Goal: Task Accomplishment & Management: Manage account settings

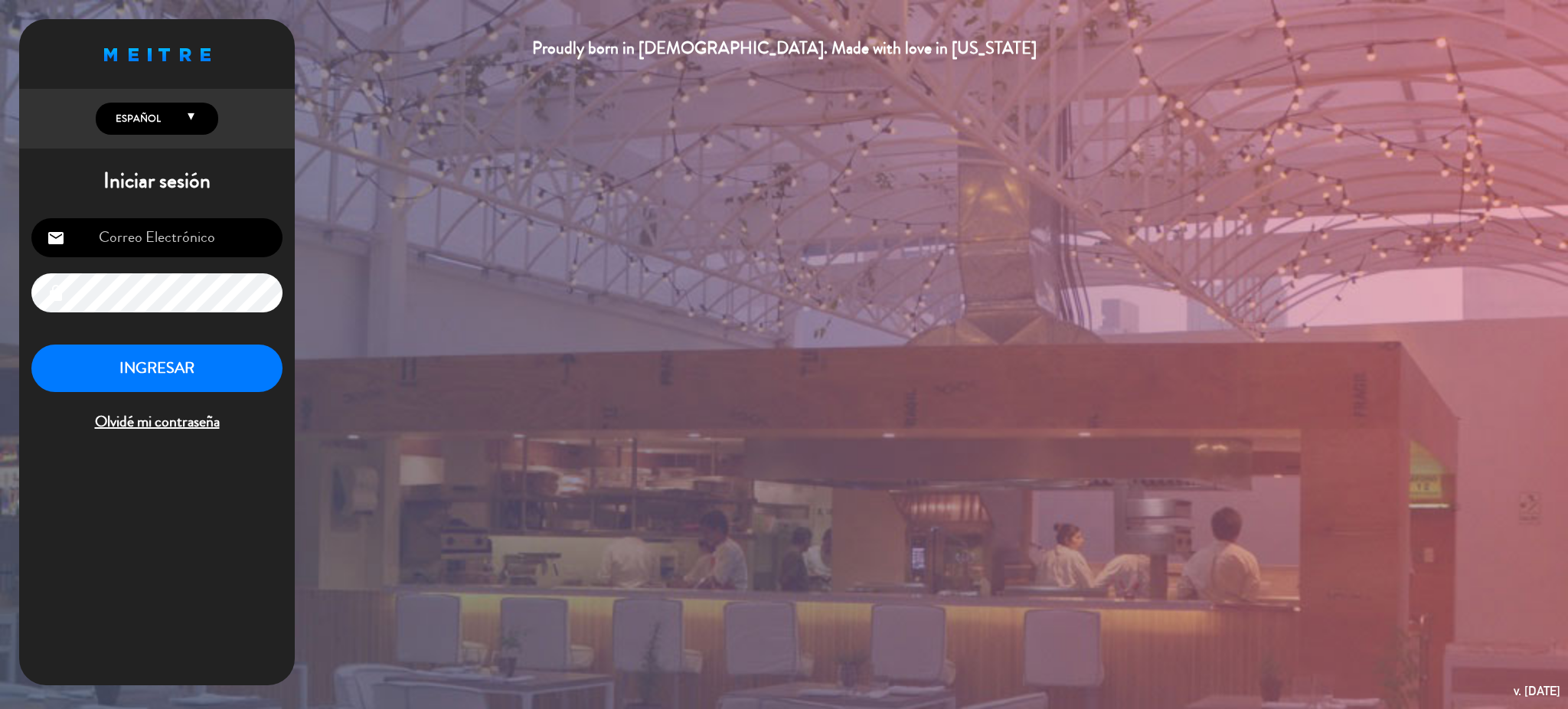
type input "recepcionbrc247@gmail.com"
click at [242, 367] on button "INGRESAR" at bounding box center [156, 368] width 251 height 48
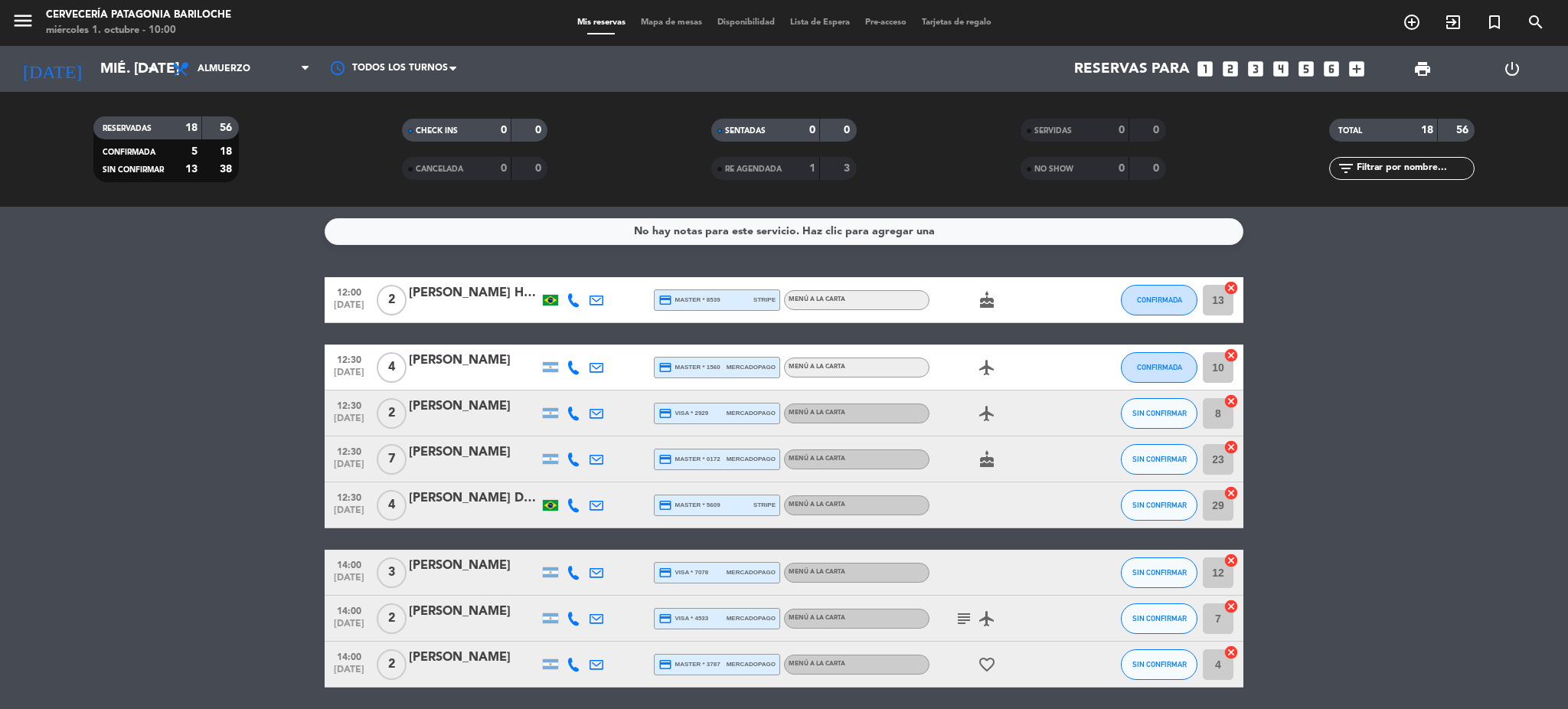
click at [575, 302] on icon at bounding box center [574, 300] width 14 height 14
click at [578, 268] on span "content_paste" at bounding box center [584, 274] width 11 height 11
drag, startPoint x: 462, startPoint y: 294, endPoint x: 411, endPoint y: 300, distance: 51.4
click at [411, 300] on div "[PERSON_NAME] Hespanhol" at bounding box center [474, 293] width 130 height 20
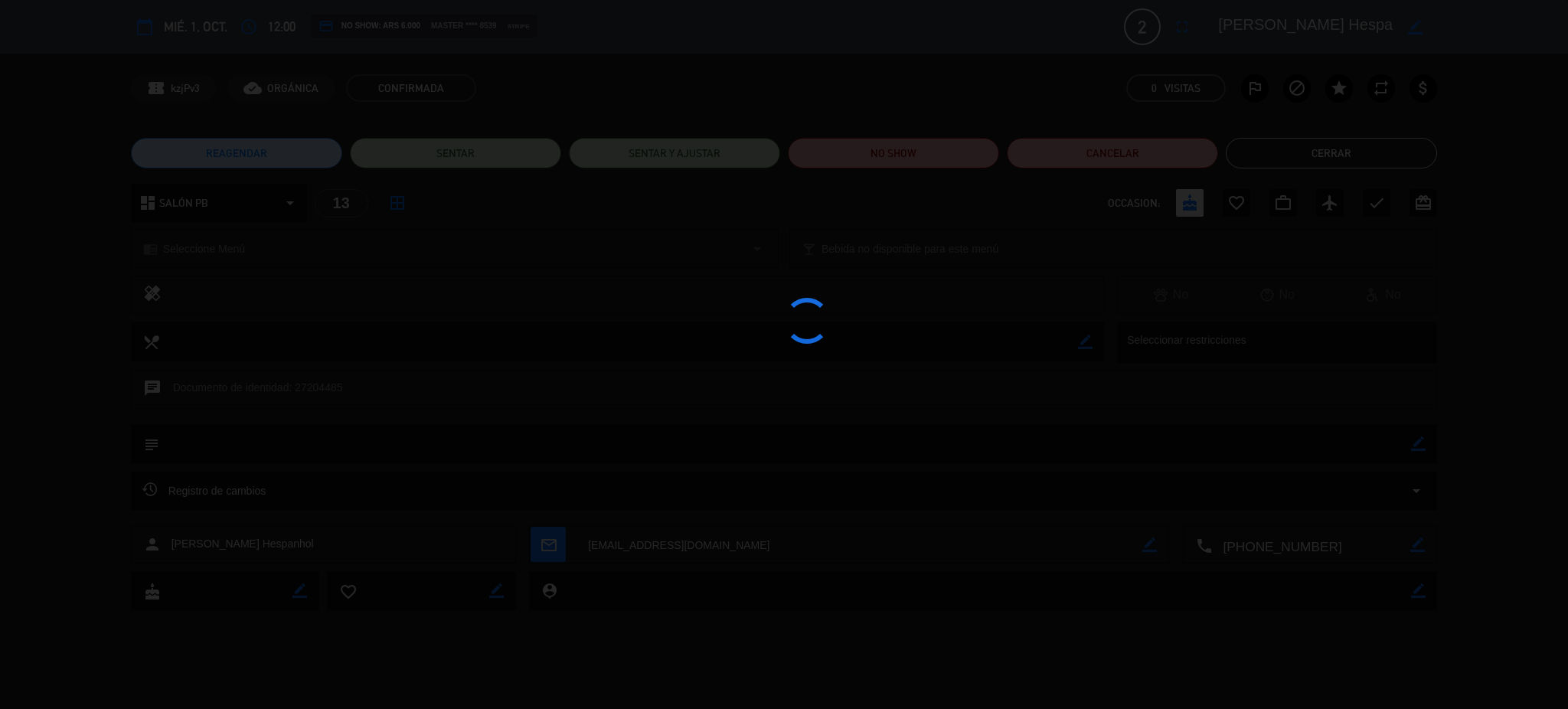
click at [1006, 491] on div at bounding box center [784, 354] width 1568 height 709
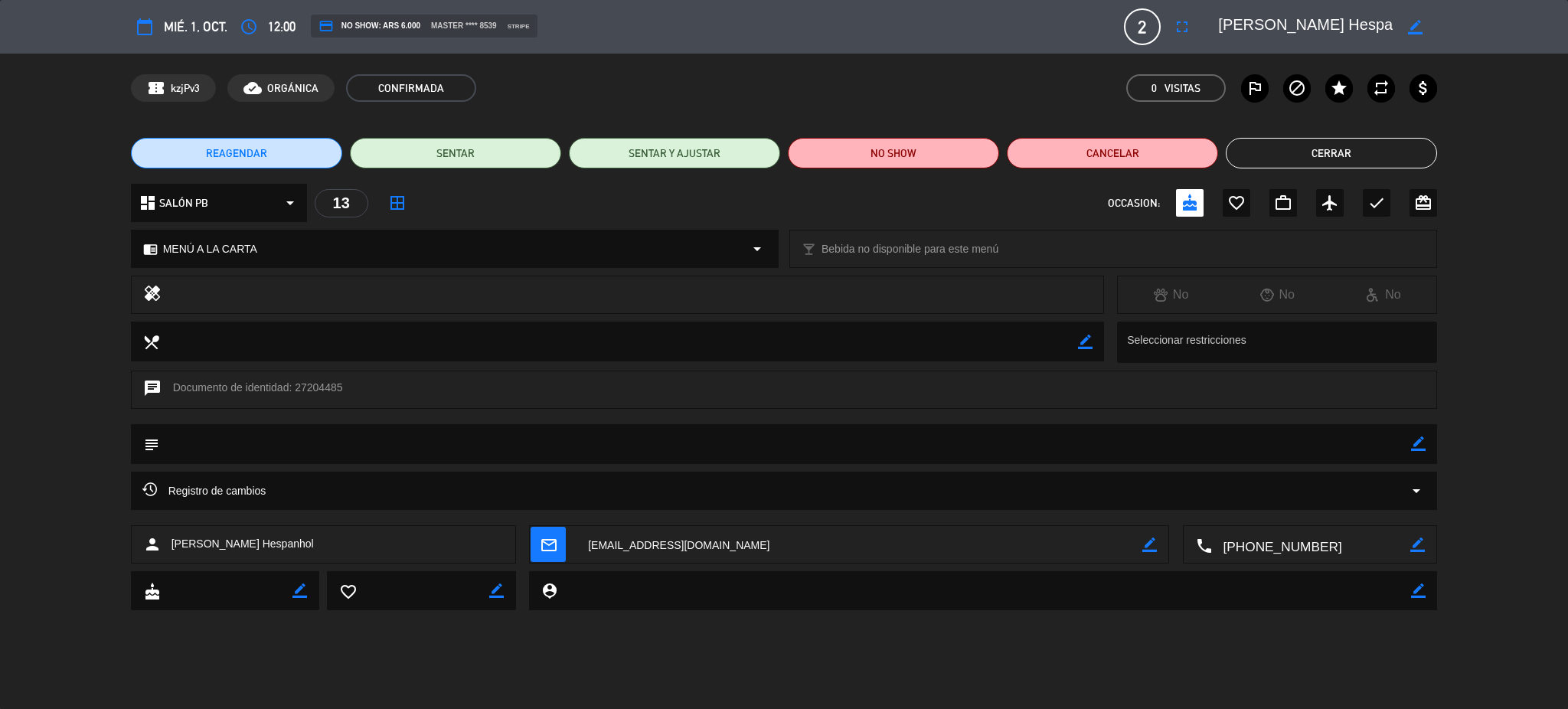
click at [1265, 147] on button "Cerrar" at bounding box center [1331, 153] width 211 height 31
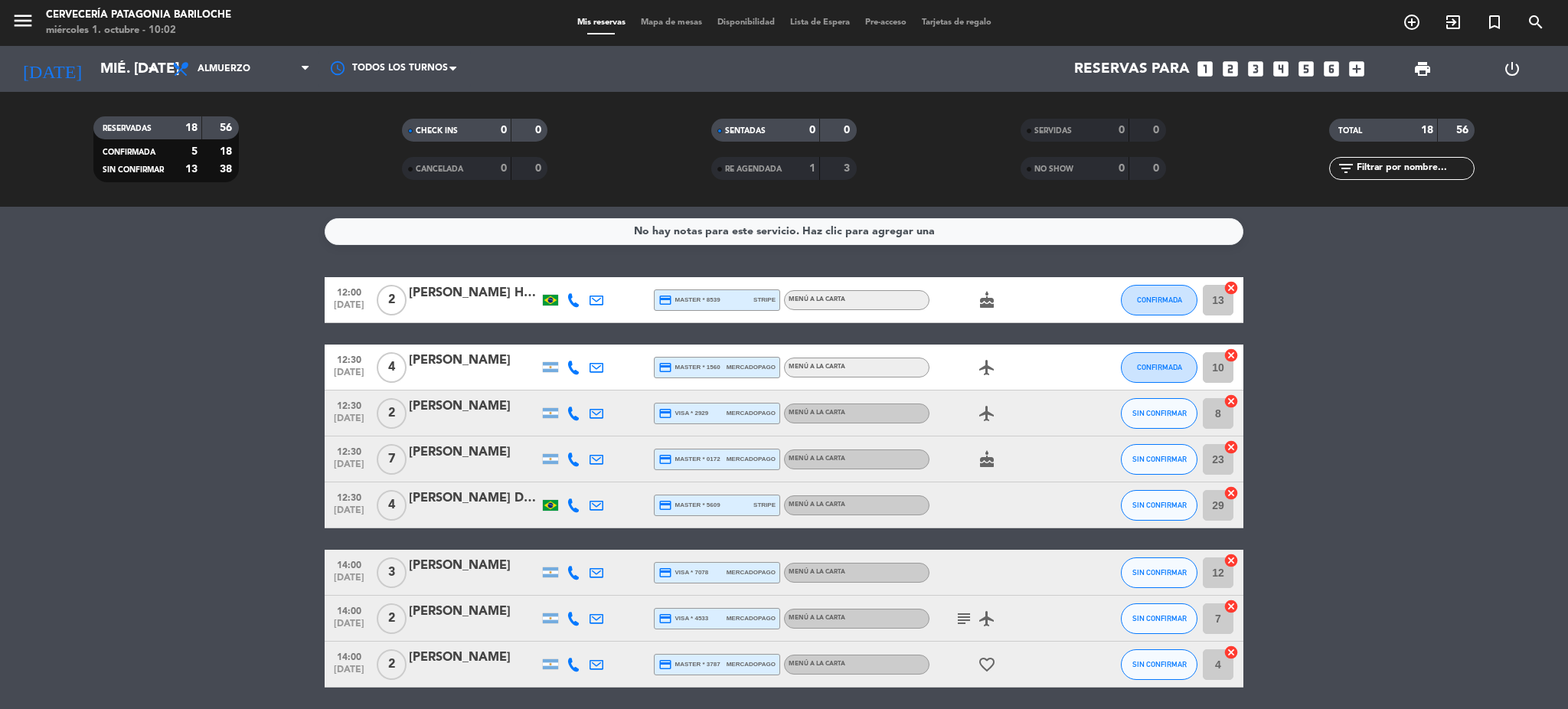
click at [571, 363] on icon at bounding box center [574, 367] width 14 height 14
click at [586, 334] on div "Copiar content_paste |" at bounding box center [582, 341] width 100 height 16
click at [561, 343] on span "Copiar" at bounding box center [562, 341] width 32 height 16
click at [575, 416] on icon at bounding box center [574, 414] width 14 height 14
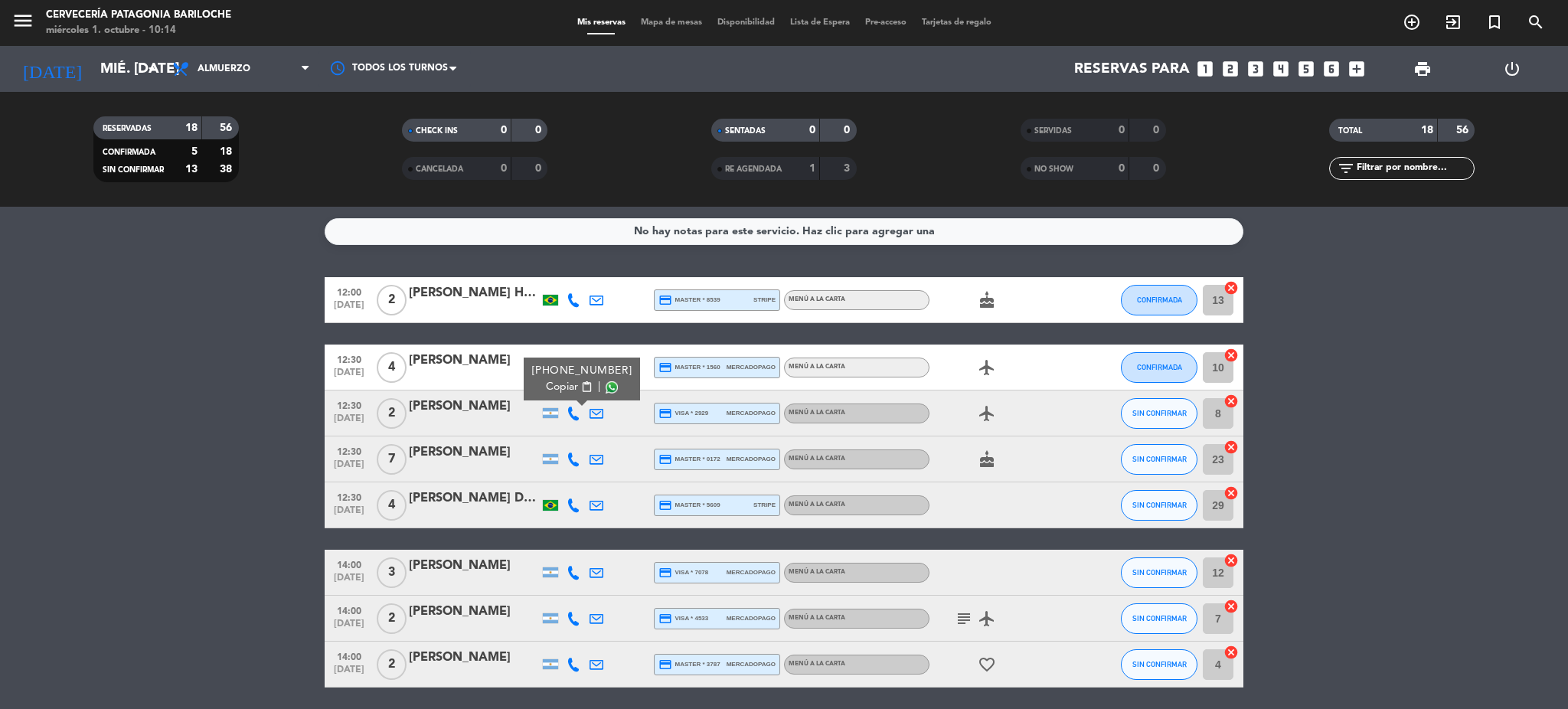
click at [581, 385] on span "content_paste" at bounding box center [586, 387] width 11 height 11
click at [17, 20] on icon "menu" at bounding box center [22, 20] width 23 height 23
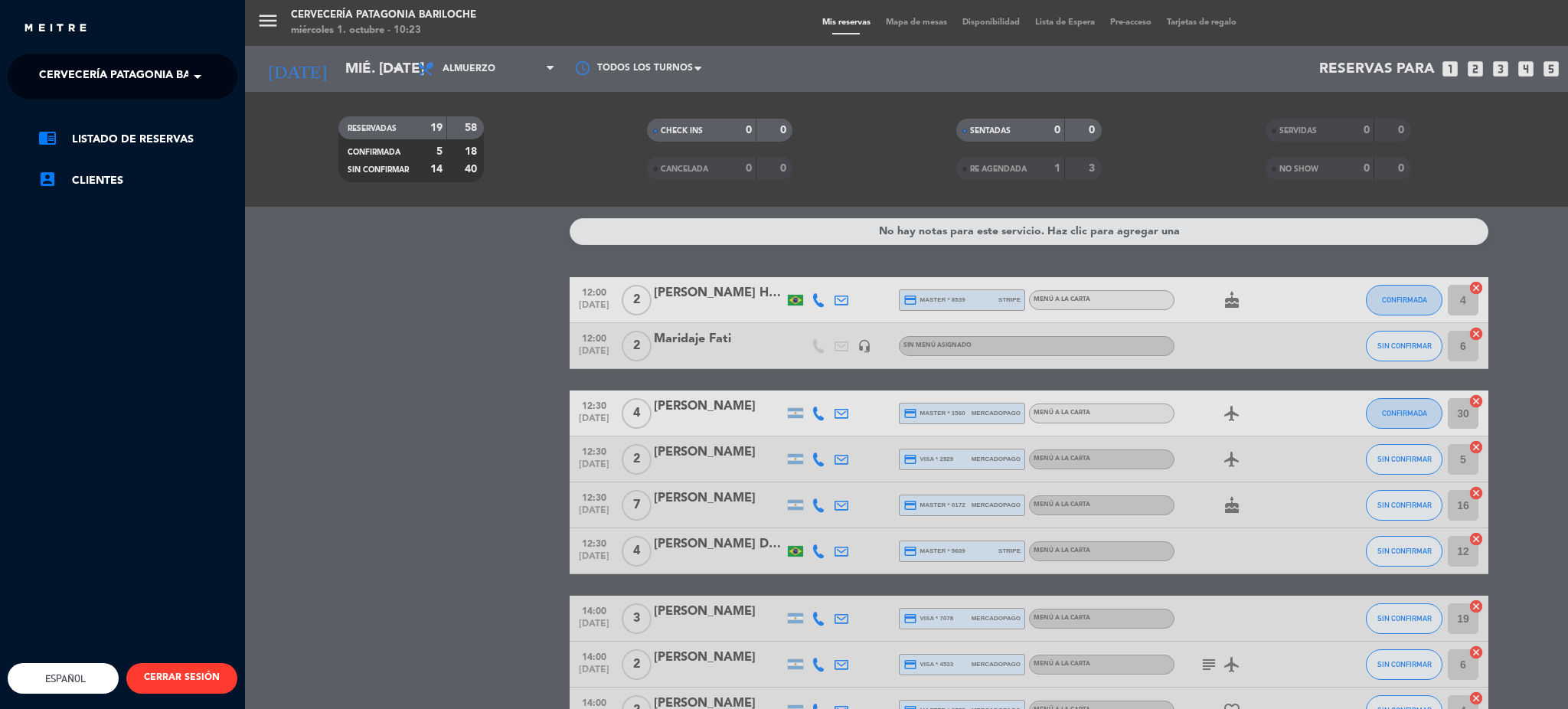
click at [817, 460] on div "menu Cervecería Patagonia Bariloche miércoles 1. octubre - 10:23 Mis reservas M…" at bounding box center [1029, 354] width 1568 height 709
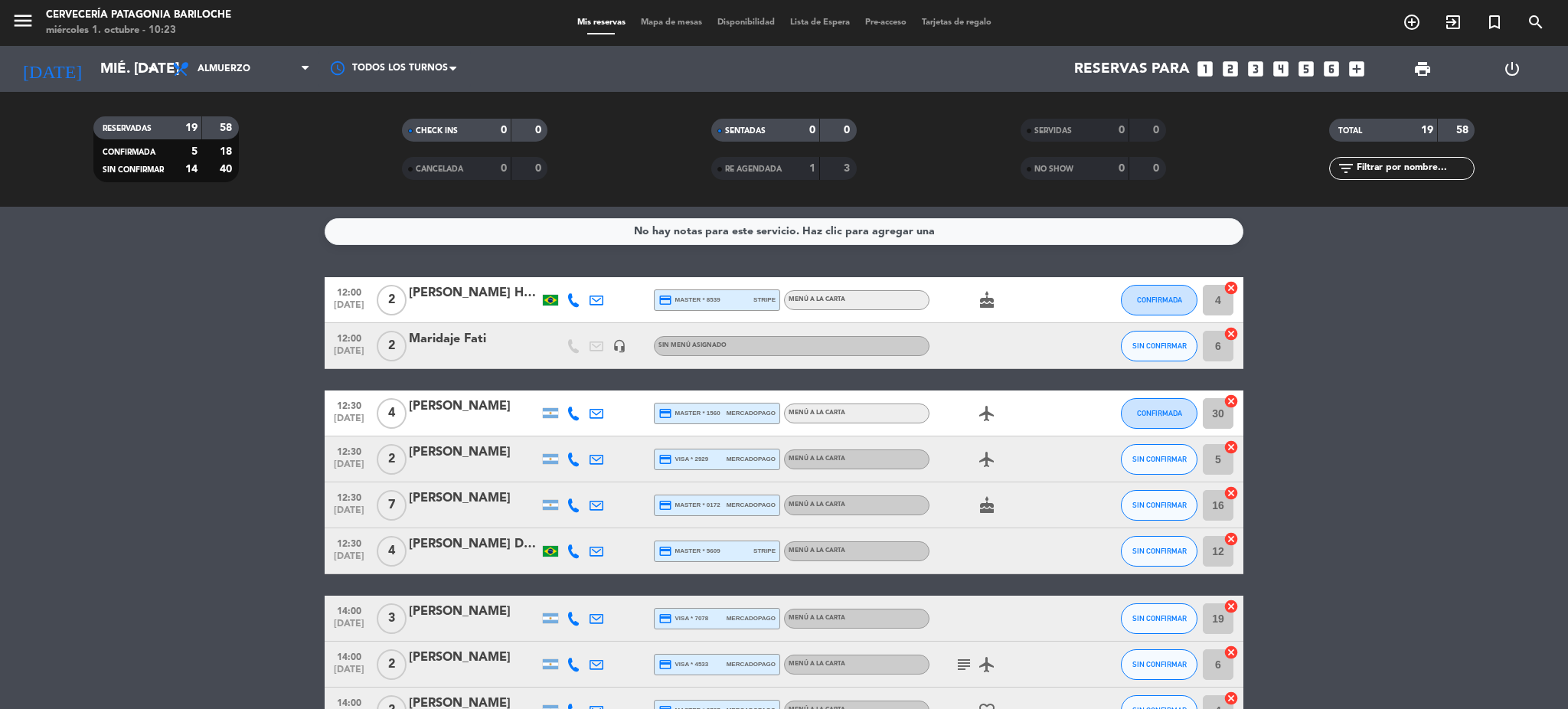
click at [578, 465] on icon at bounding box center [574, 459] width 14 height 14
click at [585, 429] on div "Copiar content_paste |" at bounding box center [582, 432] width 100 height 16
click at [555, 429] on span "Copiar" at bounding box center [562, 432] width 32 height 16
click at [558, 437] on span "Copiar" at bounding box center [562, 432] width 32 height 16
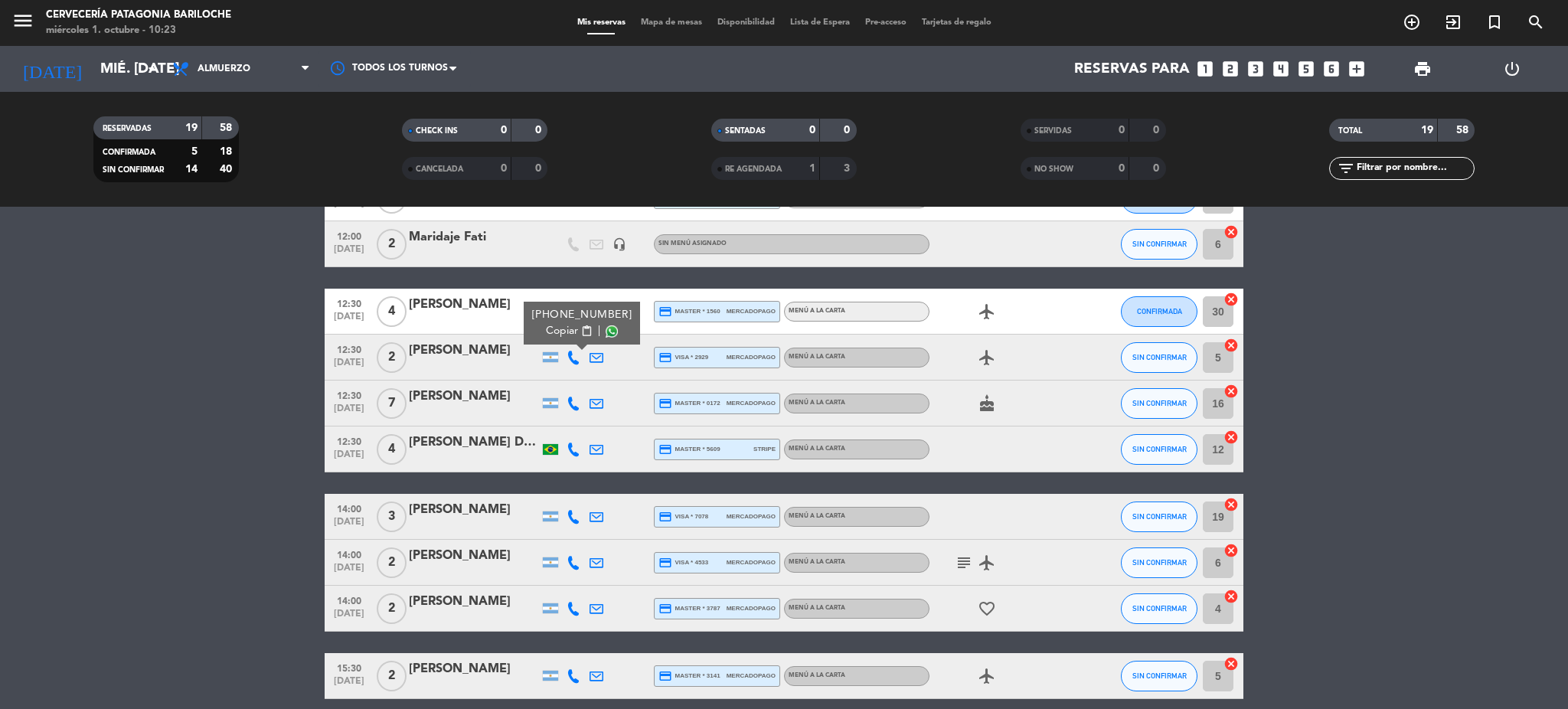
click at [958, 561] on icon "subject" at bounding box center [964, 563] width 19 height 19
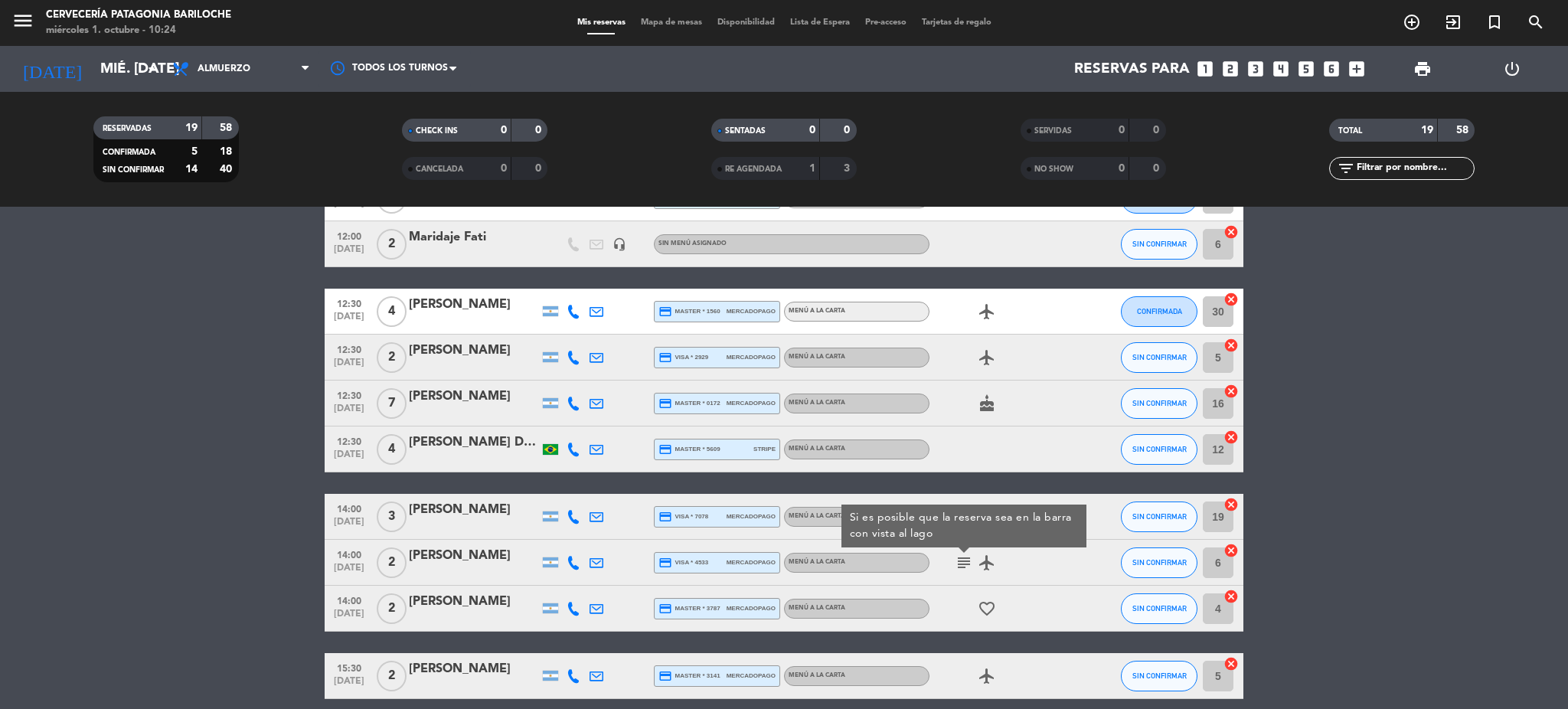
scroll to position [204, 0]
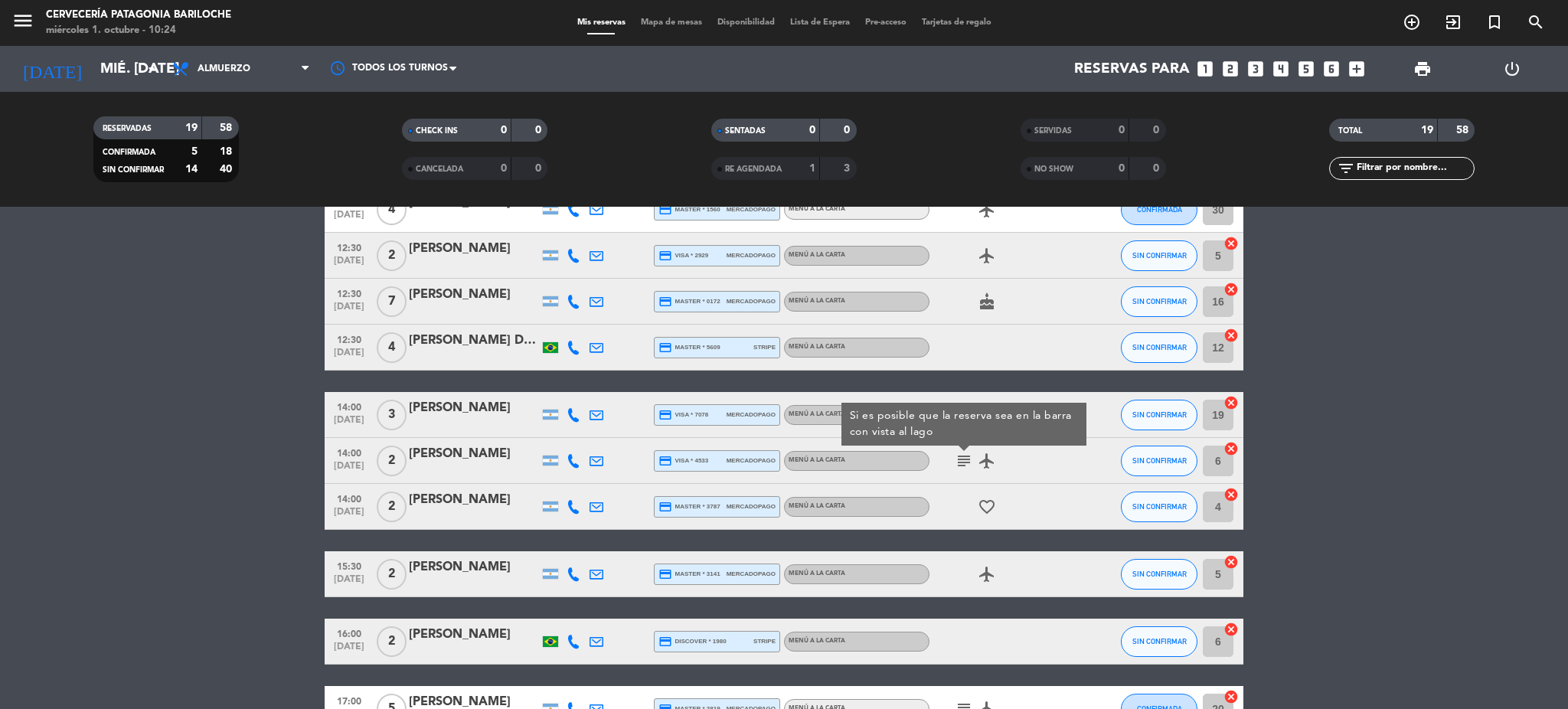
click at [1064, 526] on div "favorite_border" at bounding box center [998, 506] width 138 height 45
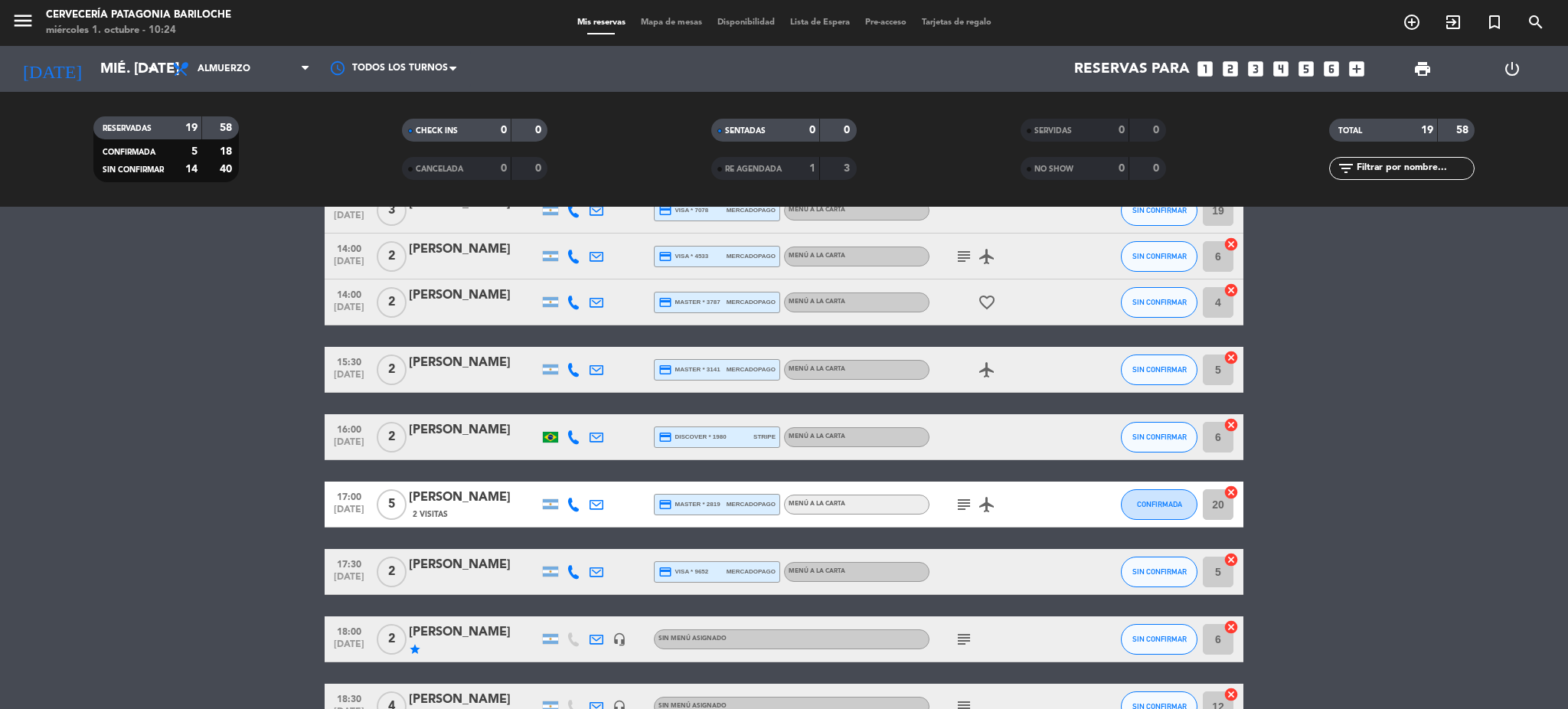
scroll to position [510, 0]
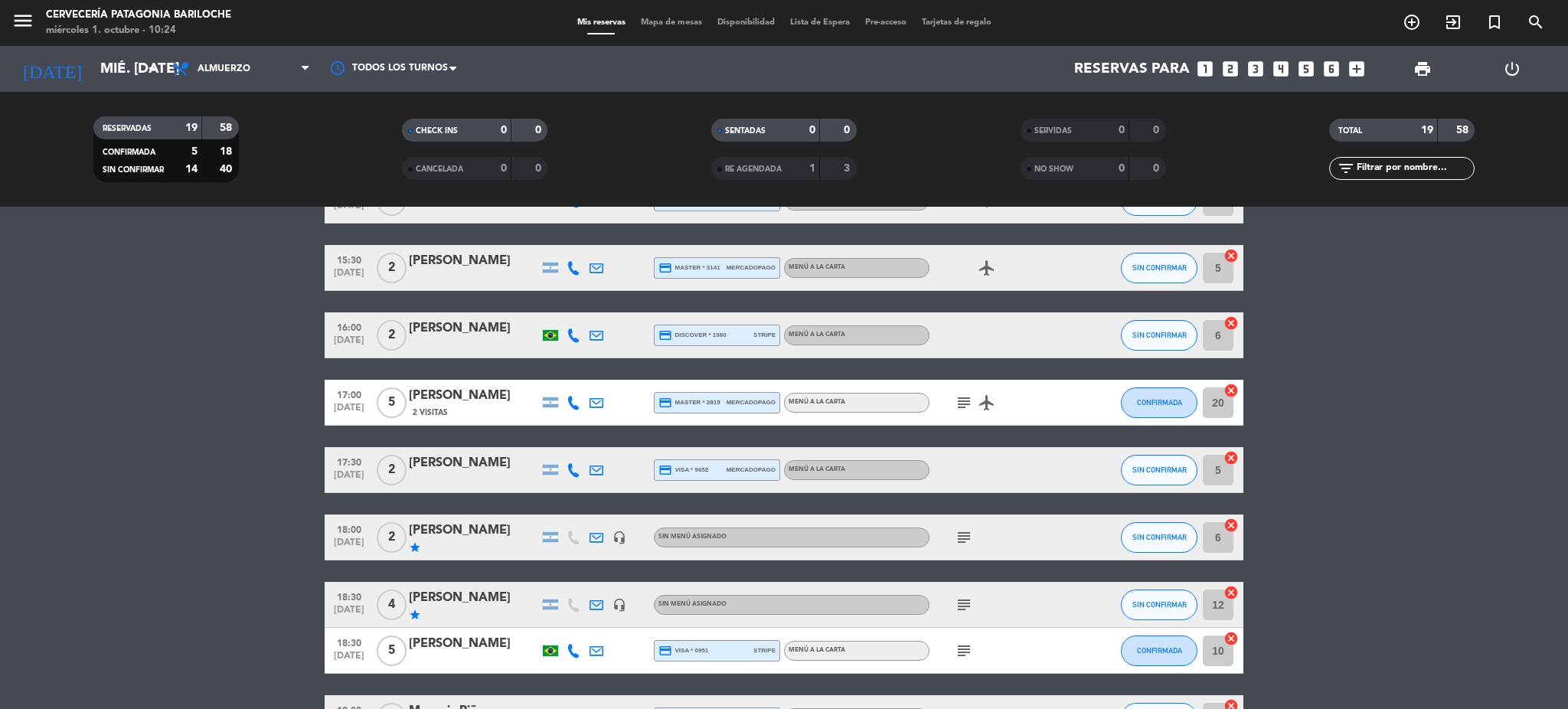
click at [976, 410] on span "airplanemode_active" at bounding box center [987, 403] width 23 height 19
click at [953, 402] on span "subject" at bounding box center [964, 403] width 23 height 19
click at [963, 402] on icon "subject" at bounding box center [964, 403] width 19 height 19
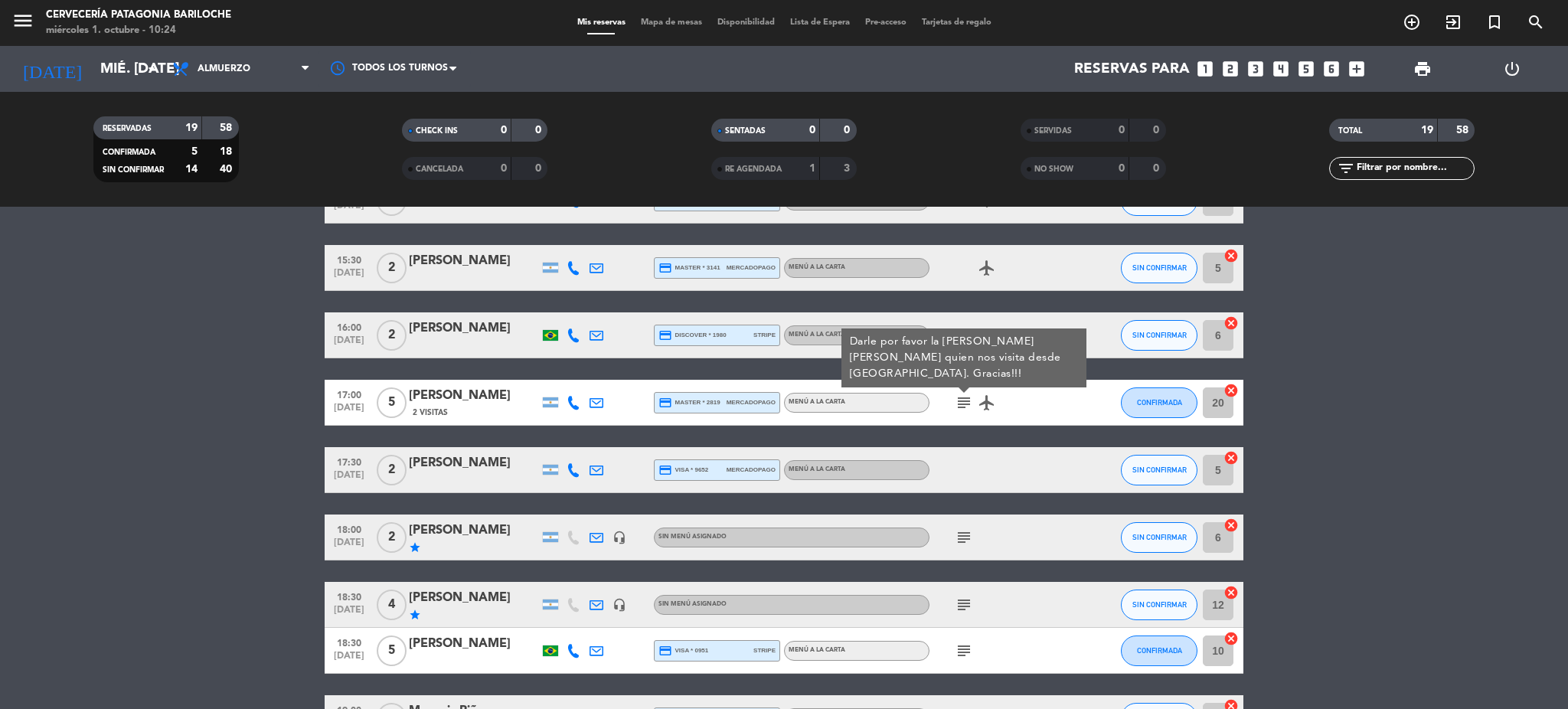
click at [969, 532] on icon "subject" at bounding box center [964, 538] width 19 height 19
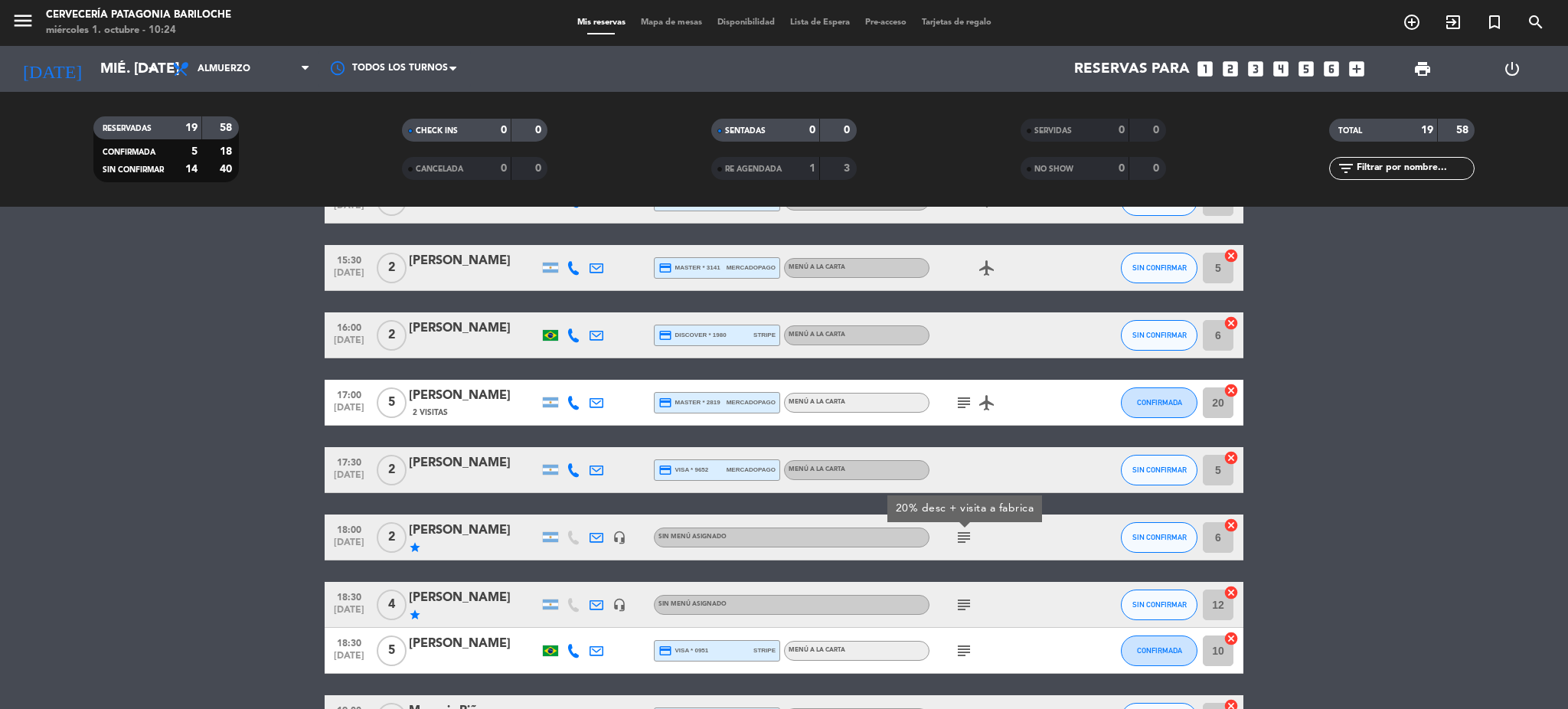
scroll to position [613, 0]
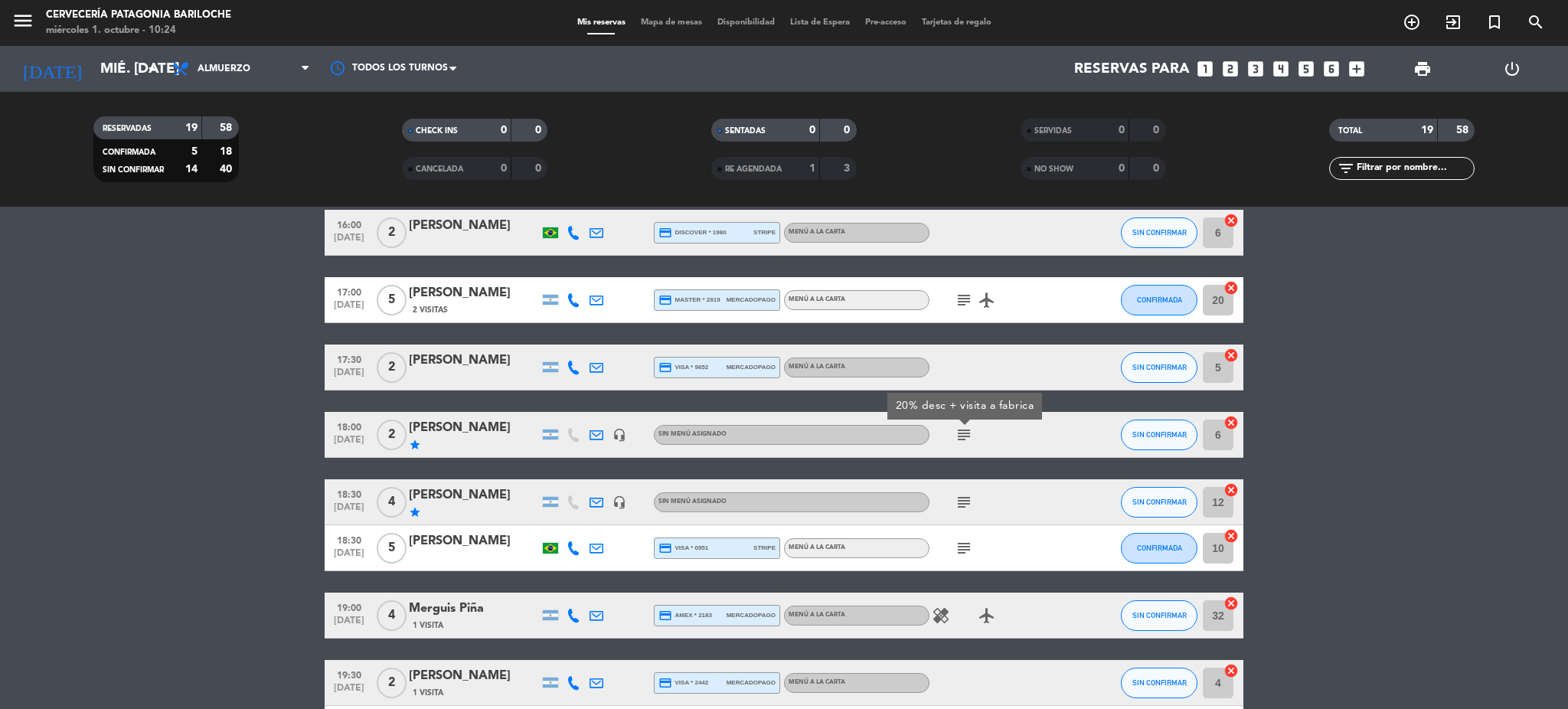
click at [958, 500] on icon "subject" at bounding box center [964, 503] width 19 height 19
click at [960, 546] on icon "subject" at bounding box center [964, 549] width 19 height 19
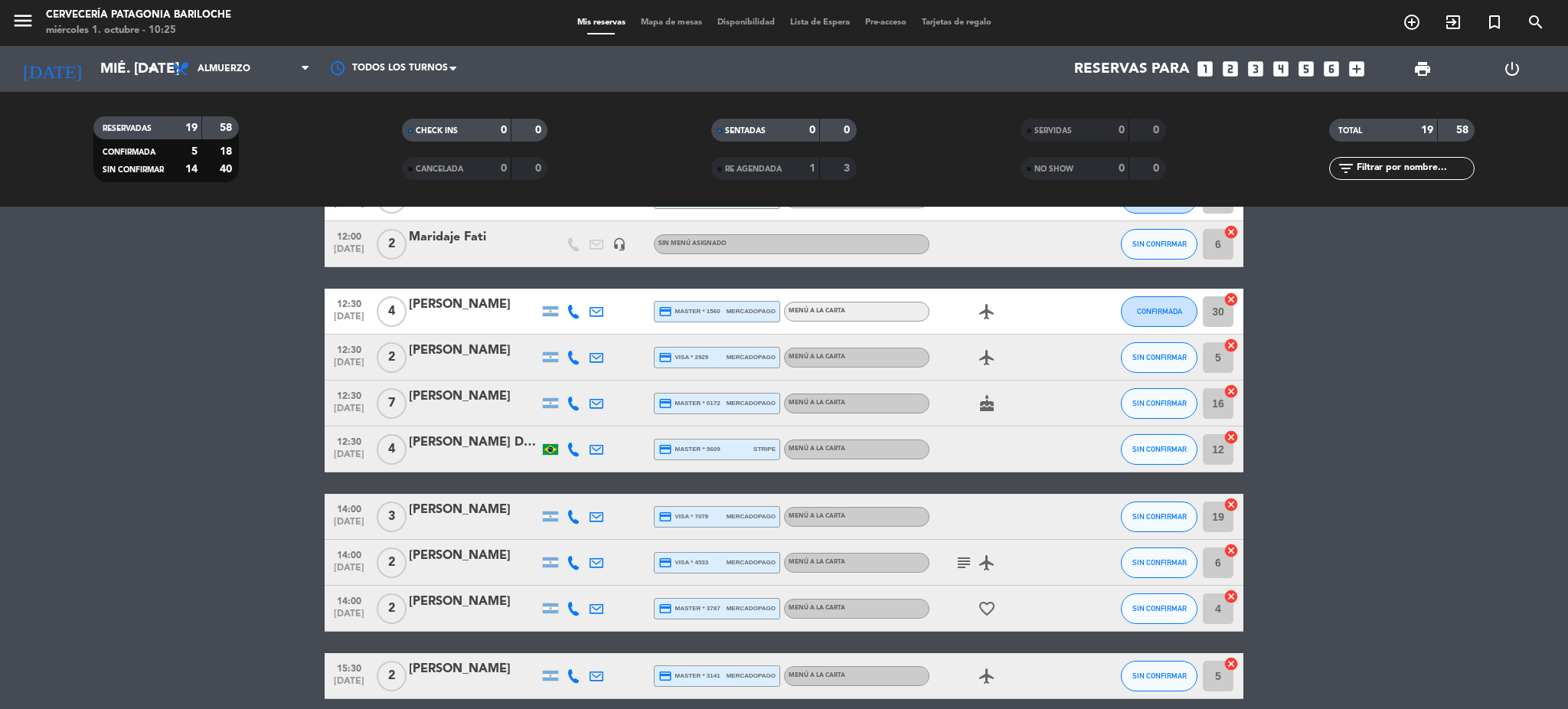
scroll to position [0, 0]
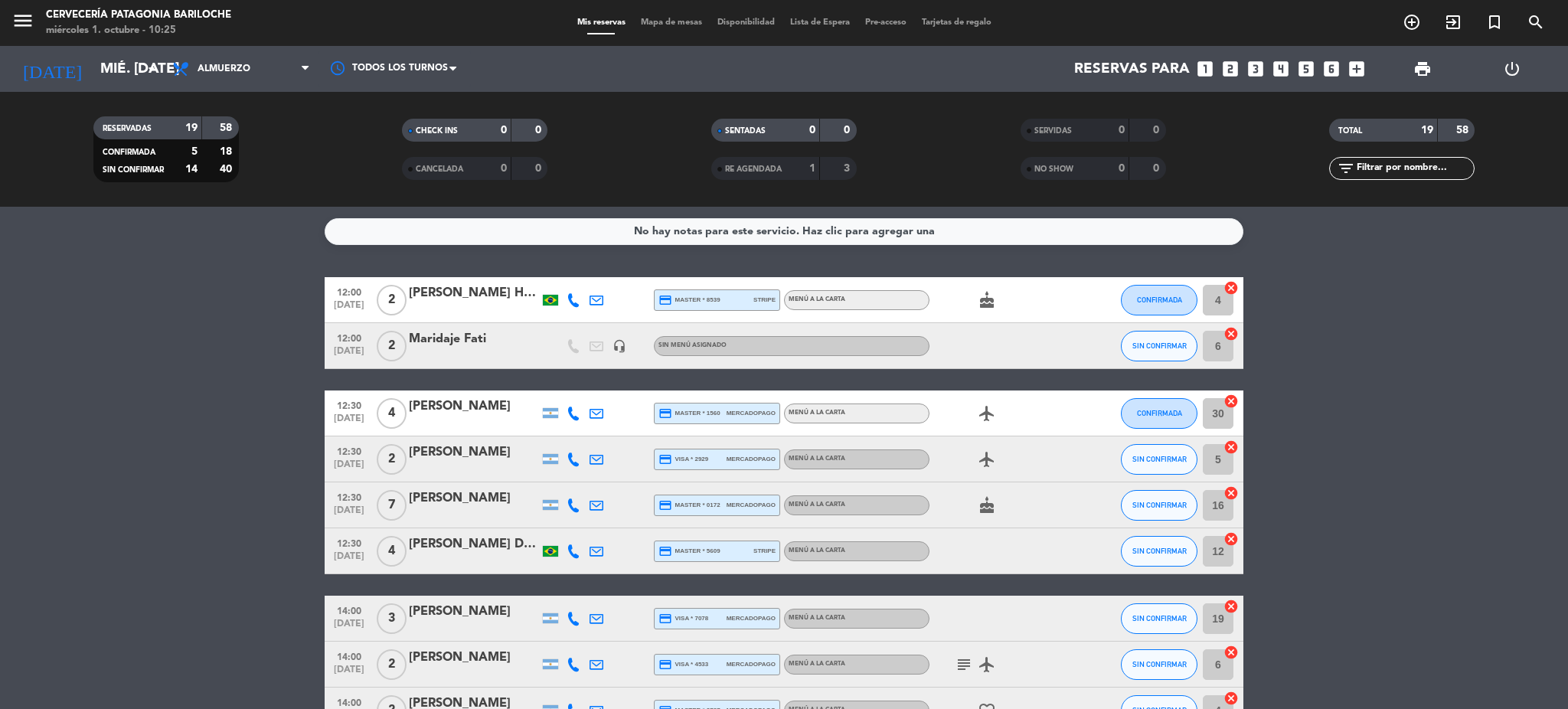
click at [580, 503] on div at bounding box center [574, 504] width 23 height 45
click at [572, 505] on icon at bounding box center [574, 505] width 14 height 14
click at [585, 478] on div "Copiar content_paste |" at bounding box center [582, 479] width 100 height 16
click at [567, 479] on span "Copiar" at bounding box center [562, 479] width 32 height 16
click at [576, 551] on icon at bounding box center [574, 552] width 14 height 14
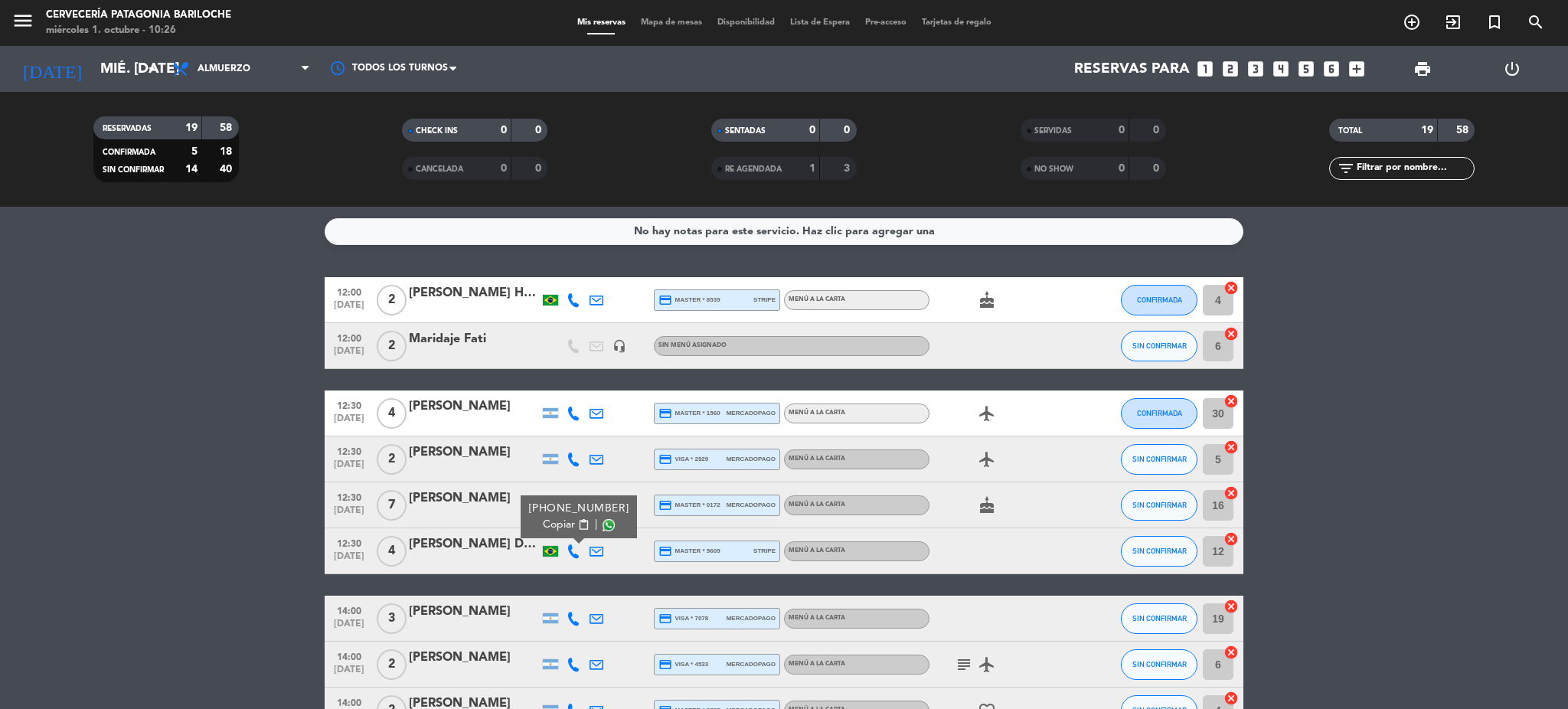
click at [568, 521] on span "Copiar" at bounding box center [559, 525] width 32 height 16
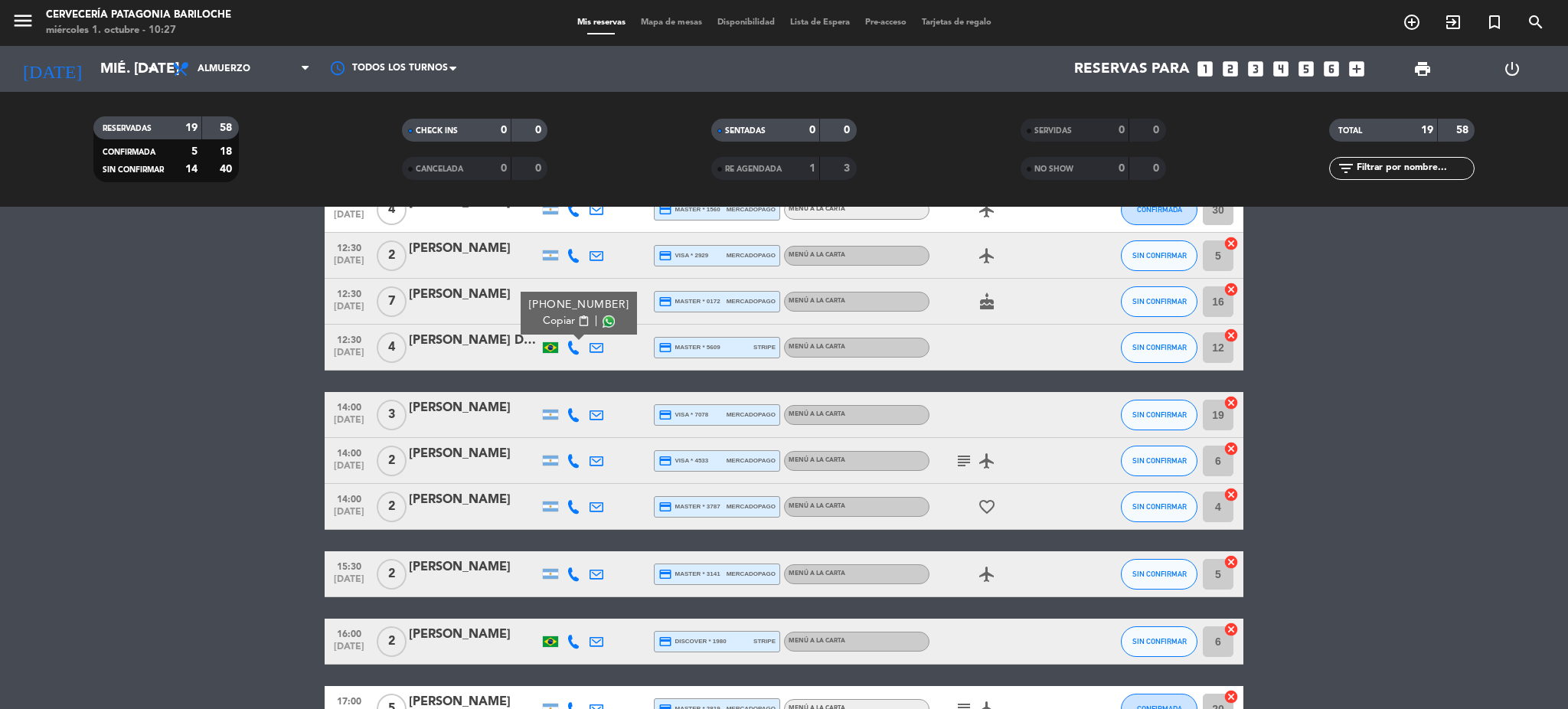
click at [573, 414] on icon at bounding box center [574, 415] width 14 height 14
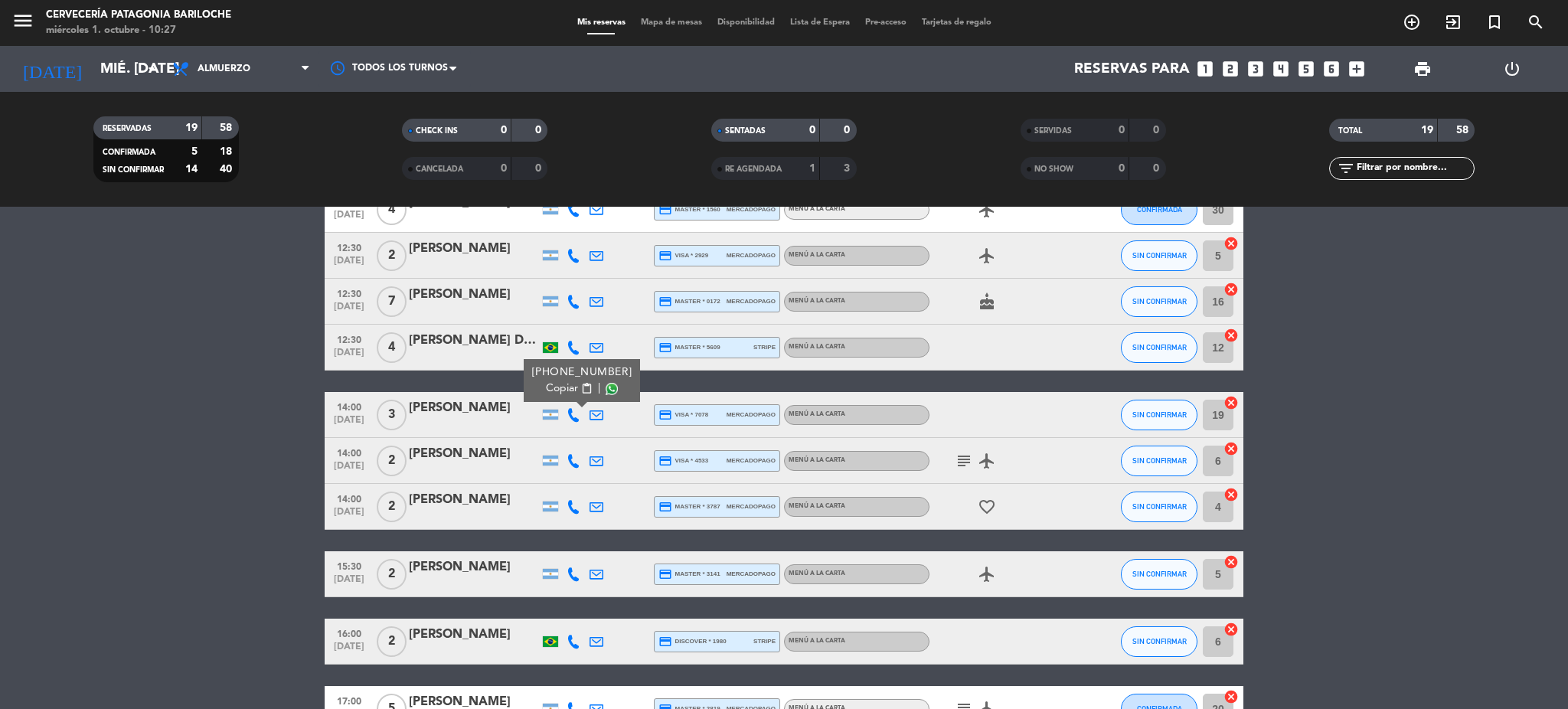
click at [575, 376] on div "[PHONE_NUMBER]" at bounding box center [582, 372] width 100 height 16
click at [561, 386] on span "Copiar" at bounding box center [562, 388] width 32 height 16
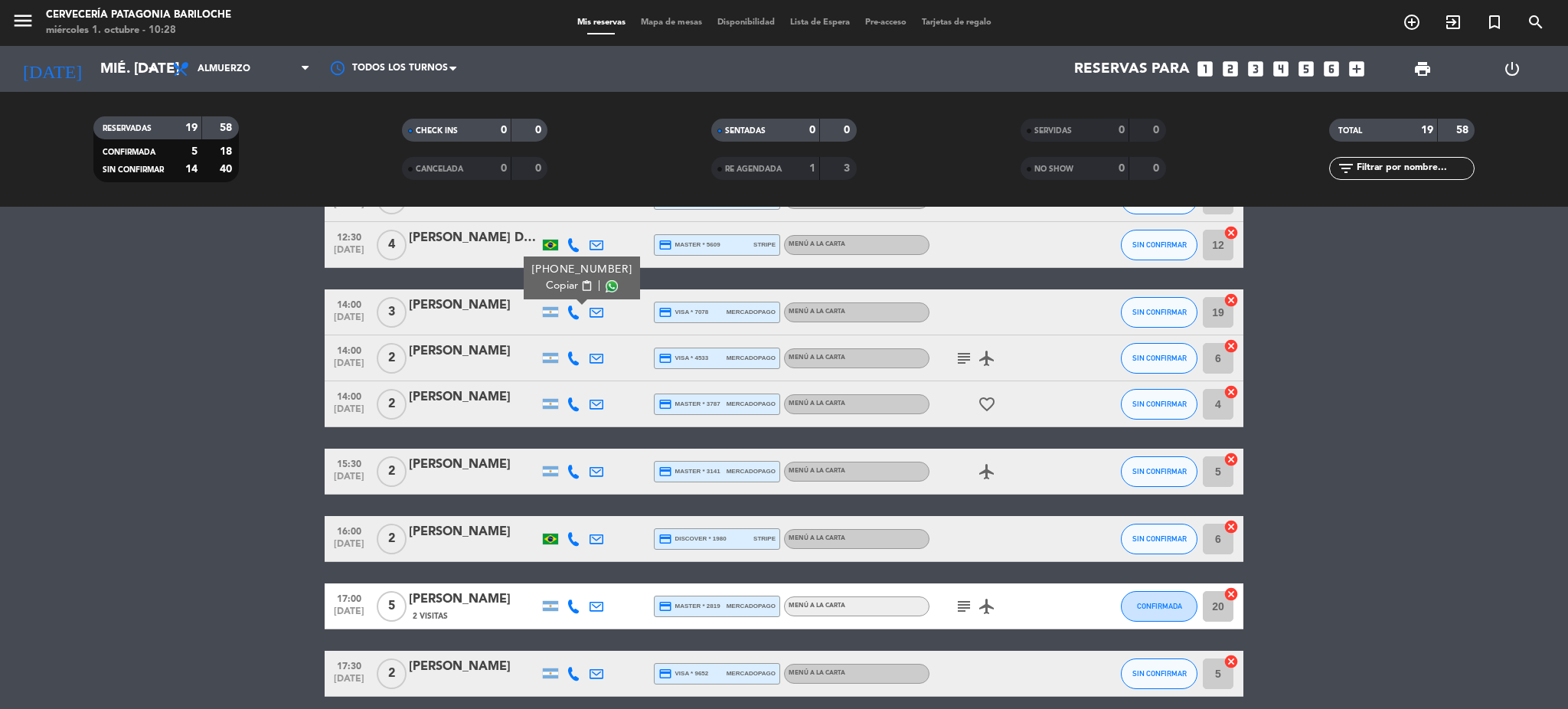
click at [567, 362] on icon at bounding box center [574, 358] width 14 height 14
click at [571, 330] on button "Copiar content_paste" at bounding box center [569, 331] width 46 height 16
click at [571, 404] on icon at bounding box center [574, 404] width 14 height 14
click at [571, 371] on button "Copiar content_paste" at bounding box center [569, 378] width 46 height 16
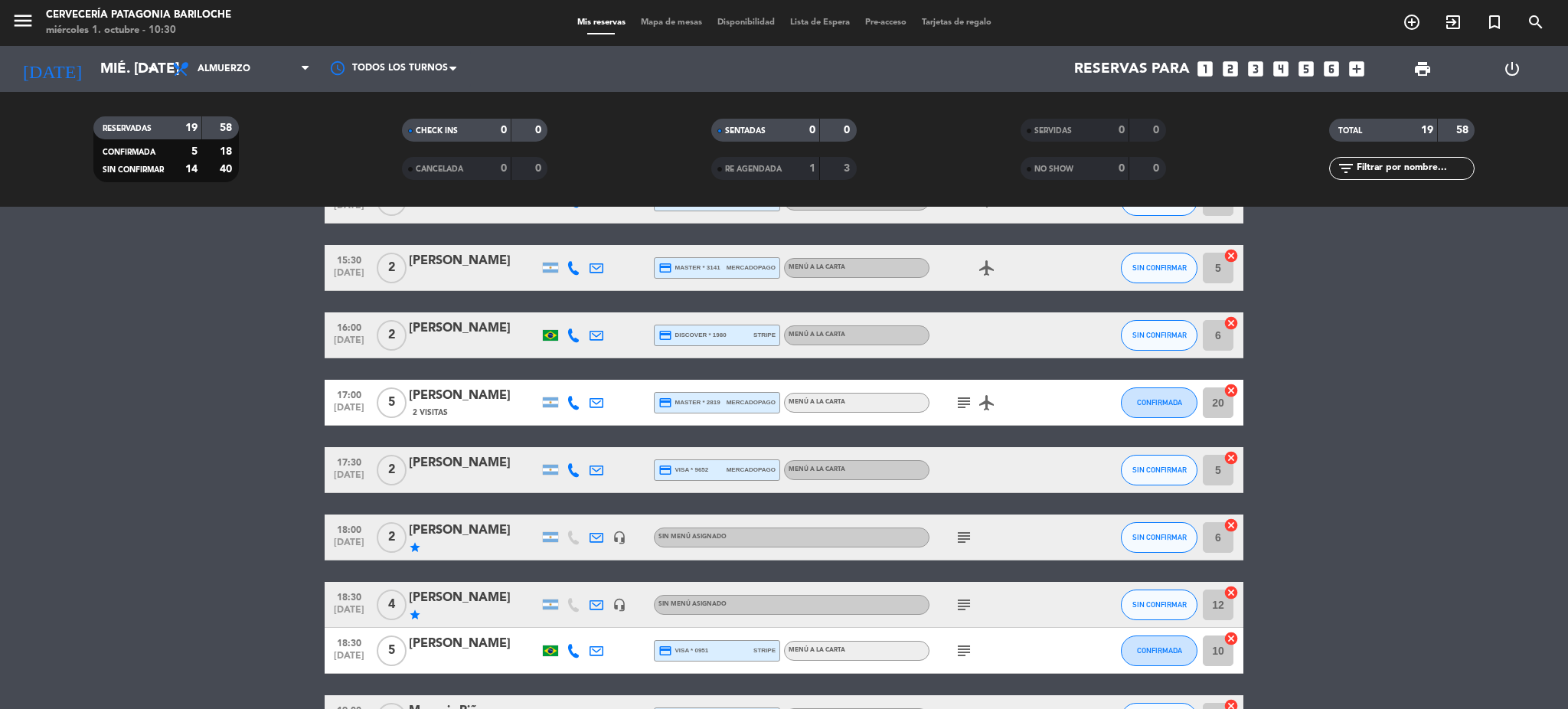
scroll to position [408, 0]
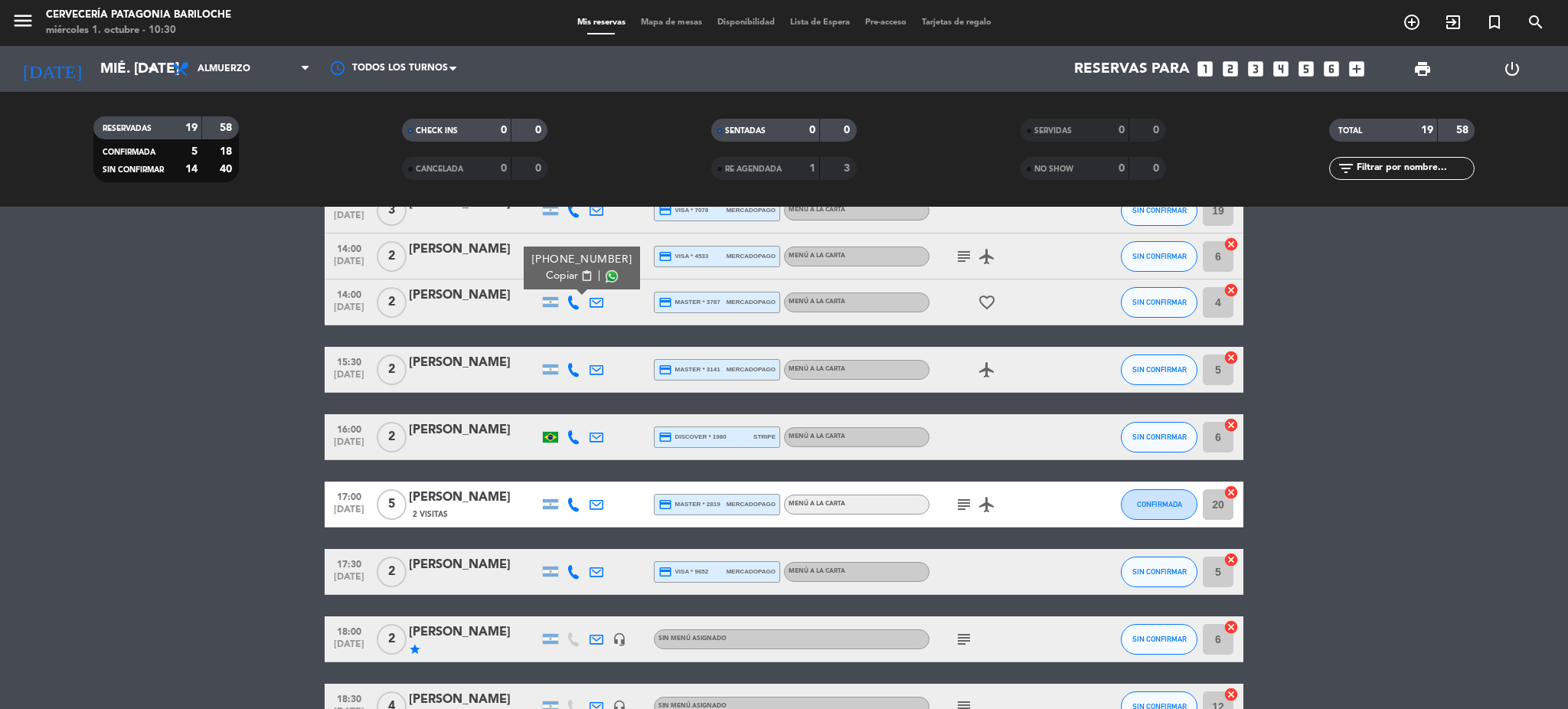
click at [578, 371] on icon at bounding box center [574, 369] width 14 height 14
click at [567, 341] on span "Copiar" at bounding box center [562, 343] width 32 height 16
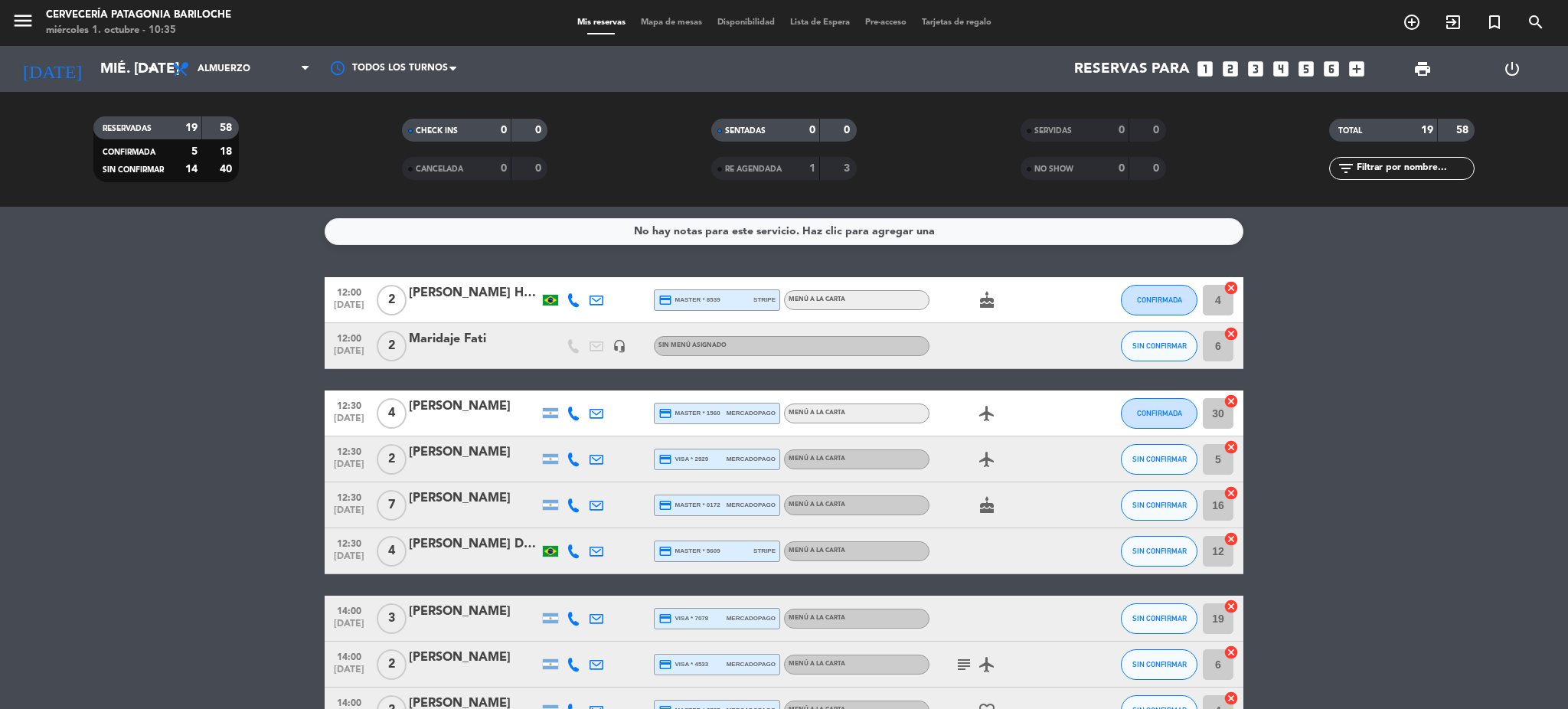
scroll to position [102, 0]
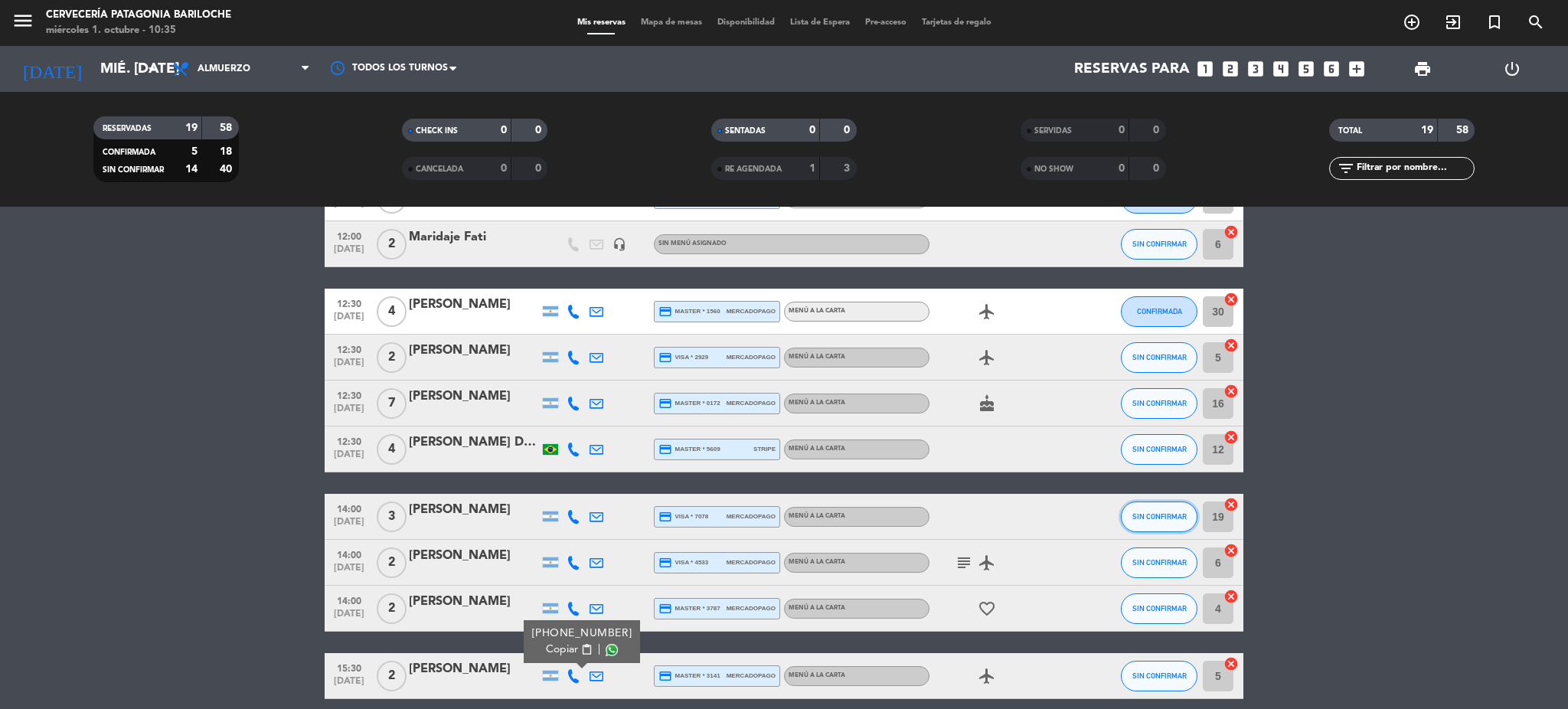
click at [1162, 527] on button "SIN CONFIRMAR" at bounding box center [1159, 516] width 77 height 31
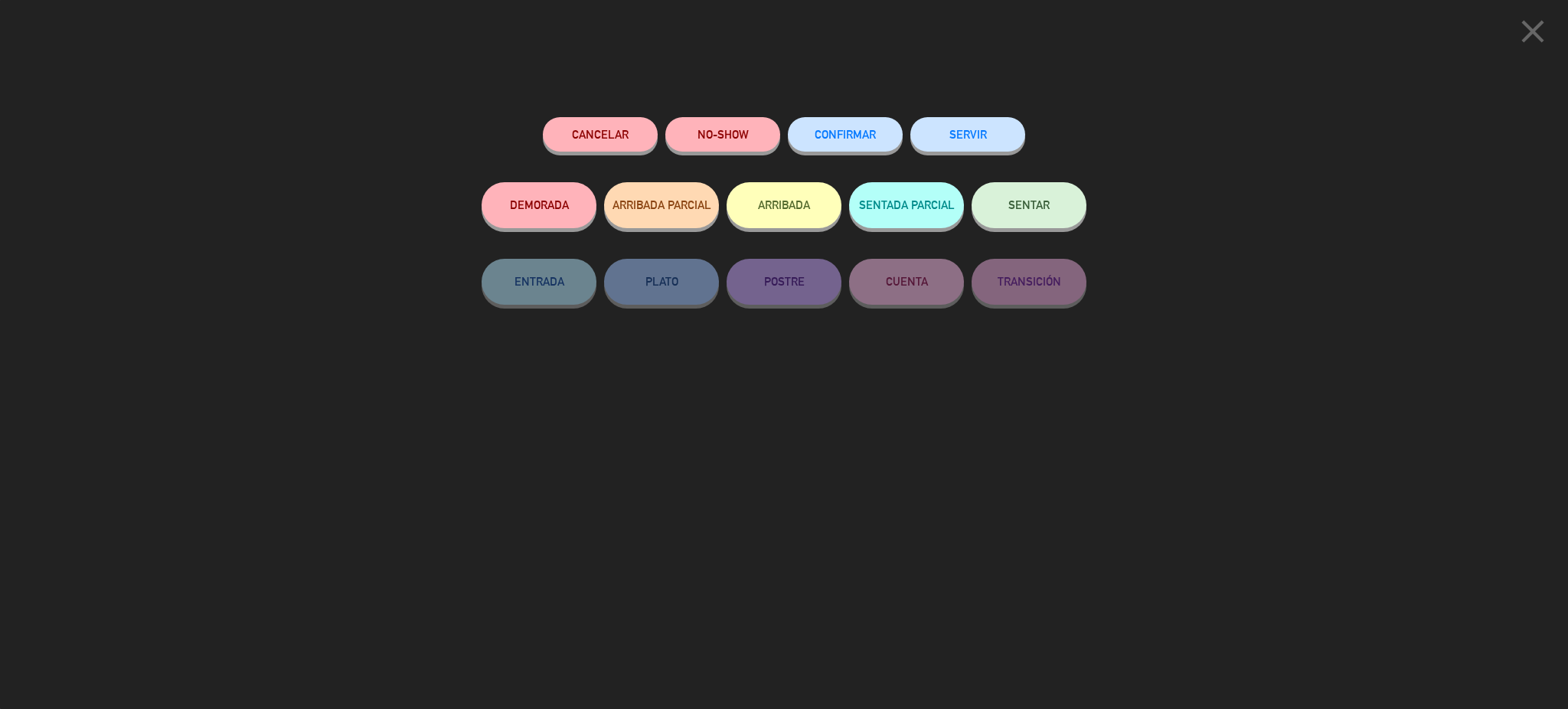
click at [851, 136] on span "CONFIRMAR" at bounding box center [846, 134] width 61 height 13
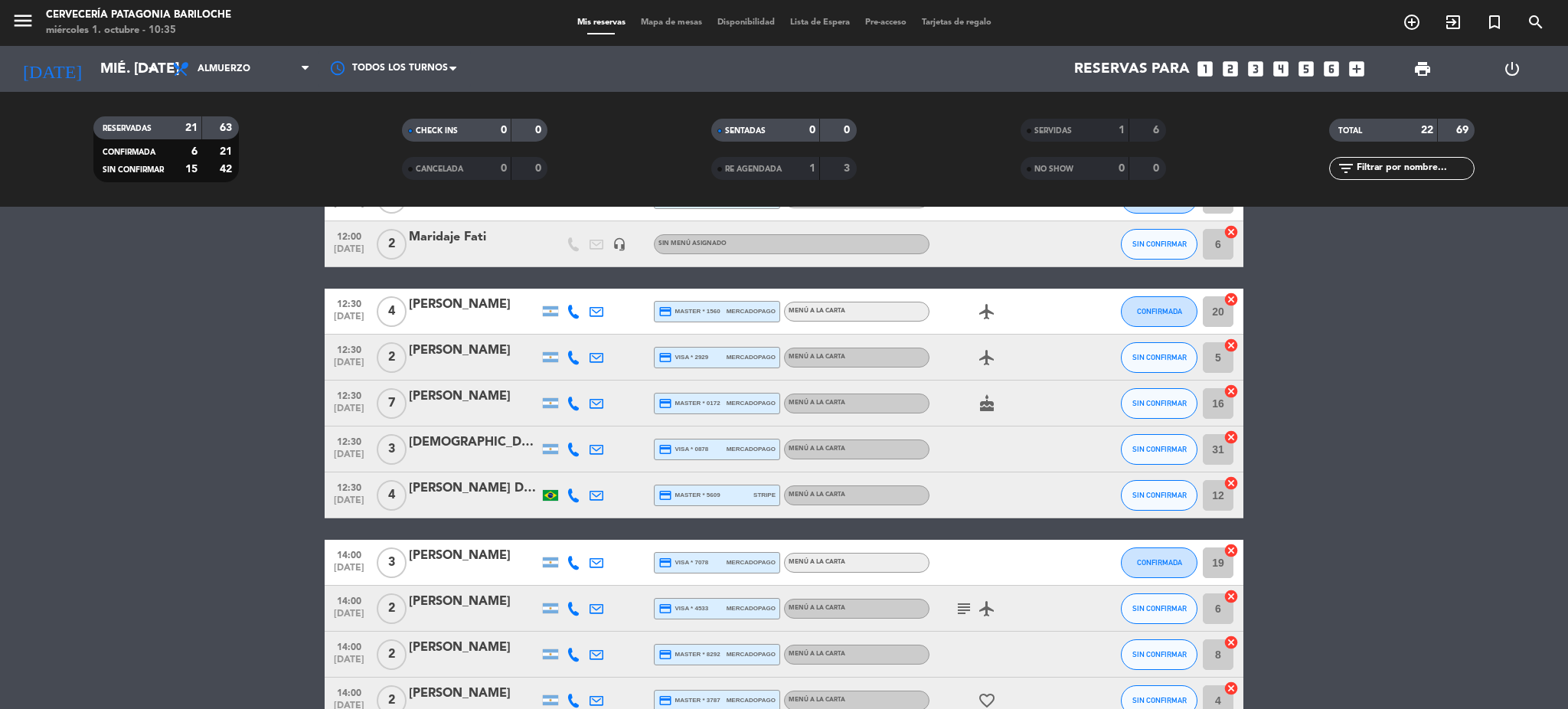
scroll to position [204, 0]
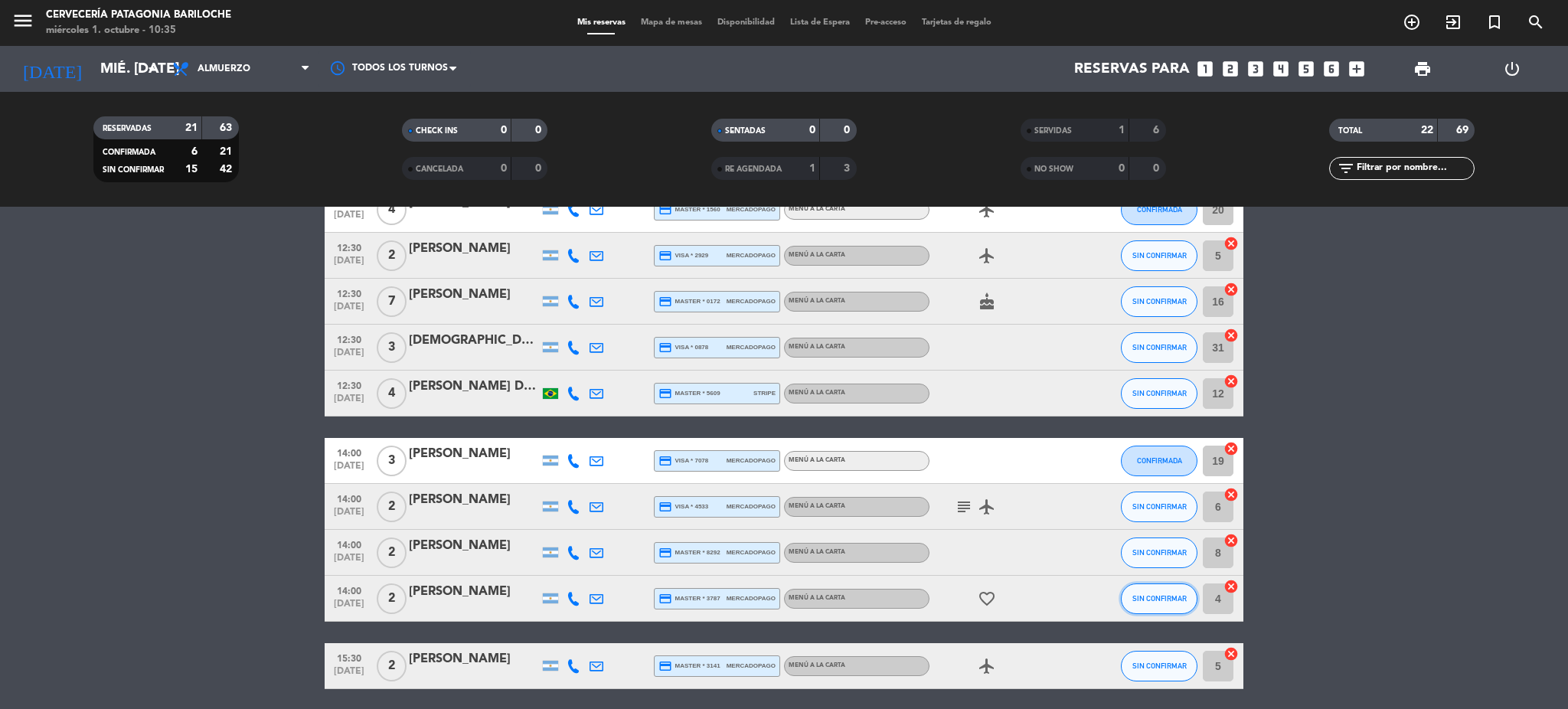
click at [1179, 608] on button "SIN CONFIRMAR" at bounding box center [1159, 599] width 77 height 31
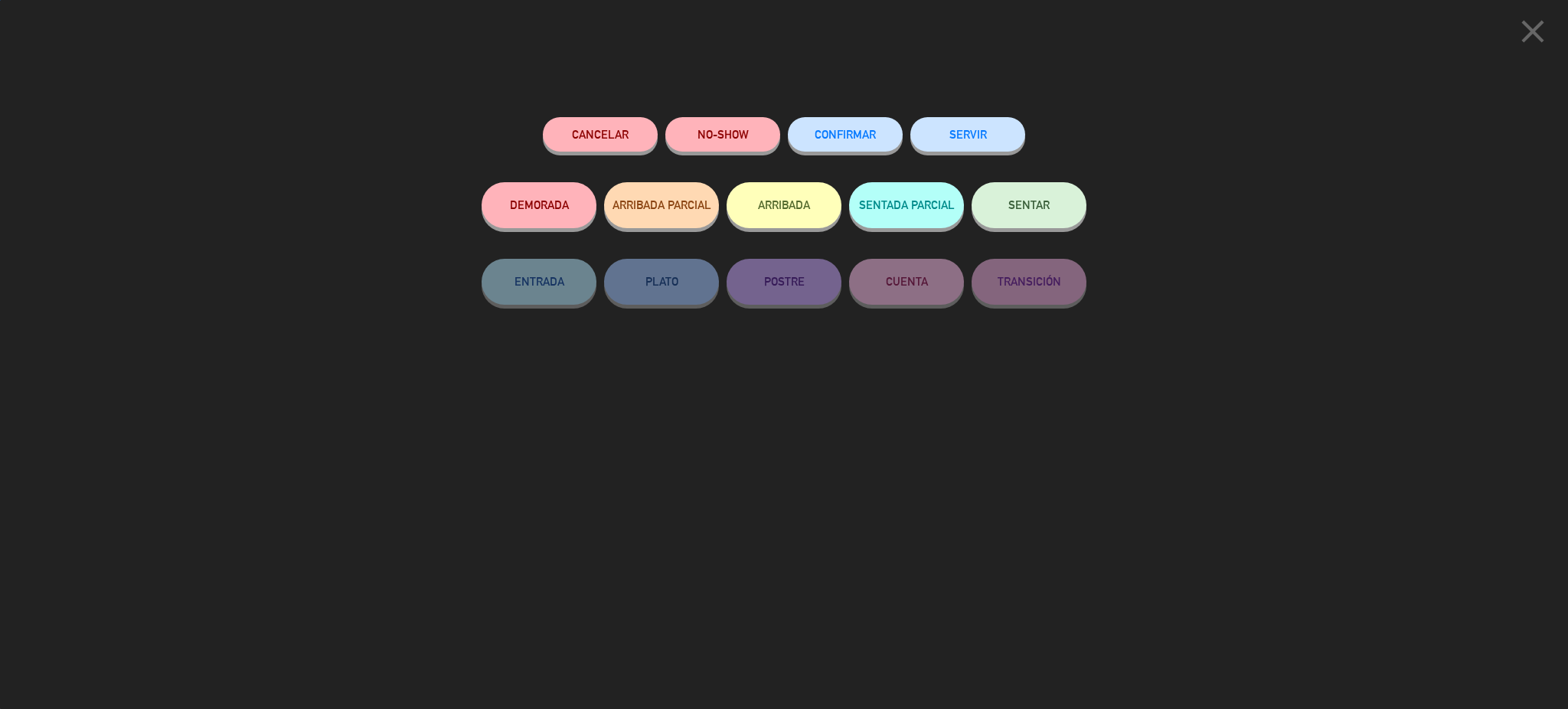
click at [819, 140] on span "CONFIRMAR" at bounding box center [846, 134] width 61 height 13
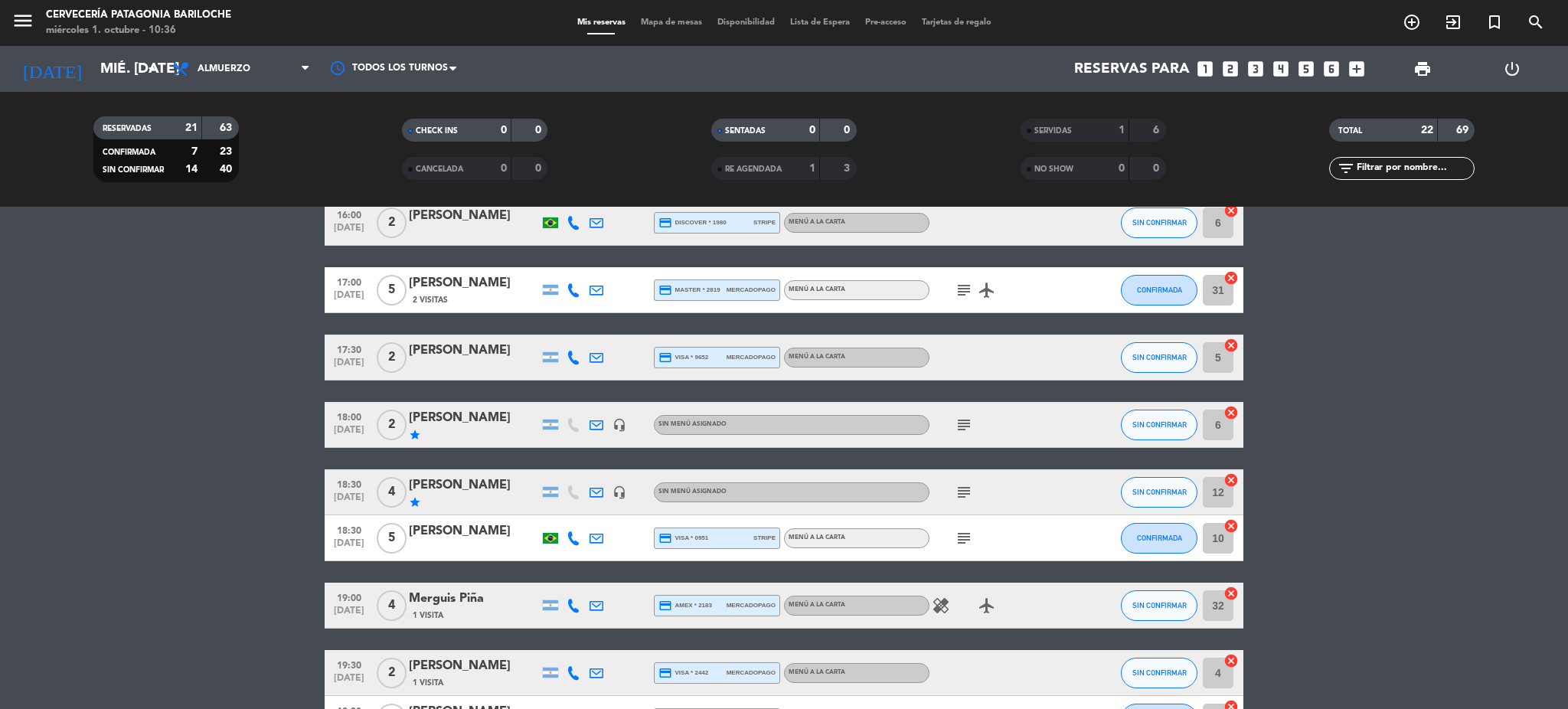
scroll to position [613, 0]
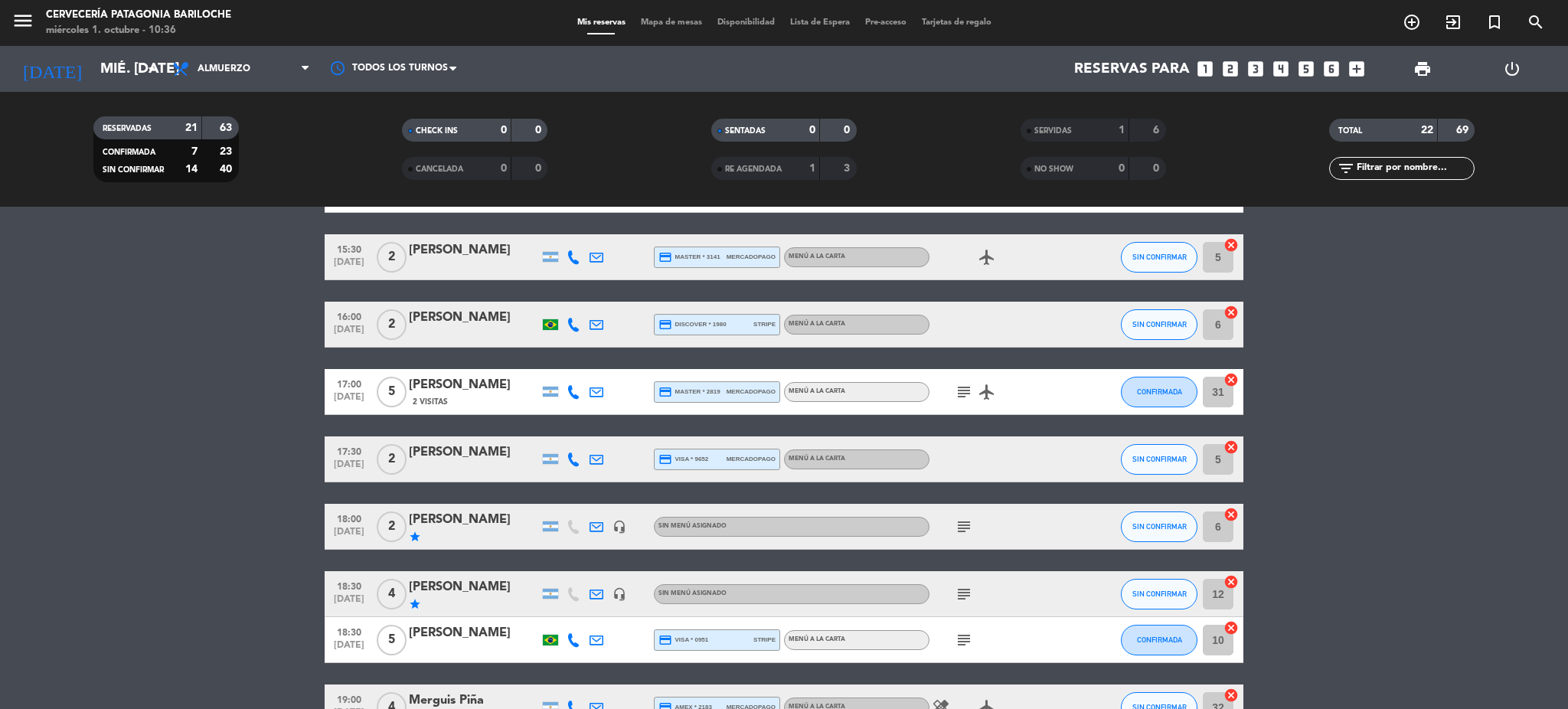
click at [574, 327] on icon at bounding box center [574, 324] width 14 height 14
click at [578, 294] on span "content_paste" at bounding box center [584, 298] width 11 height 11
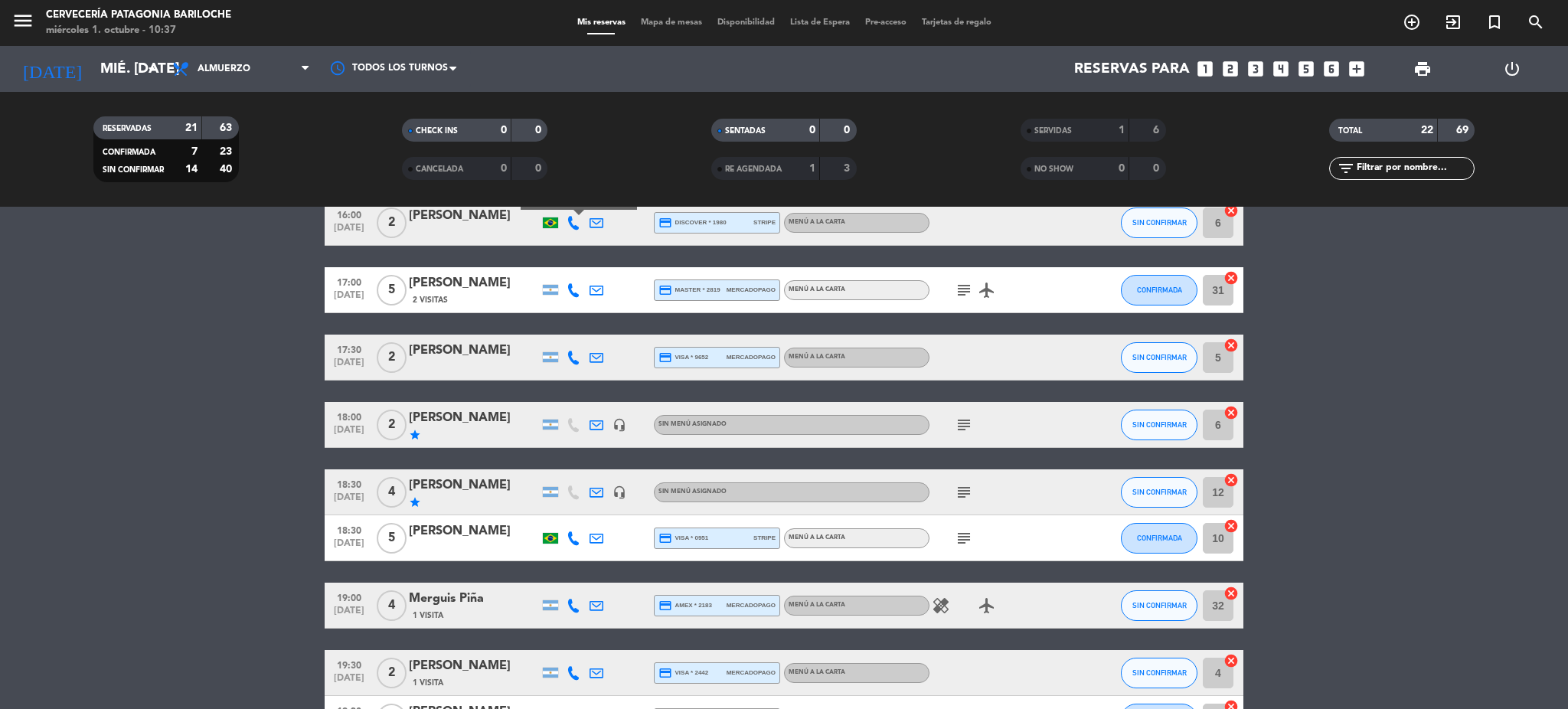
click at [574, 283] on icon at bounding box center [574, 290] width 14 height 14
click at [581, 261] on span "content_paste" at bounding box center [586, 264] width 11 height 11
click at [574, 354] on icon at bounding box center [574, 357] width 14 height 14
click at [581, 330] on span "content_paste" at bounding box center [586, 331] width 11 height 11
click at [568, 323] on span "Copiar" at bounding box center [562, 330] width 32 height 16
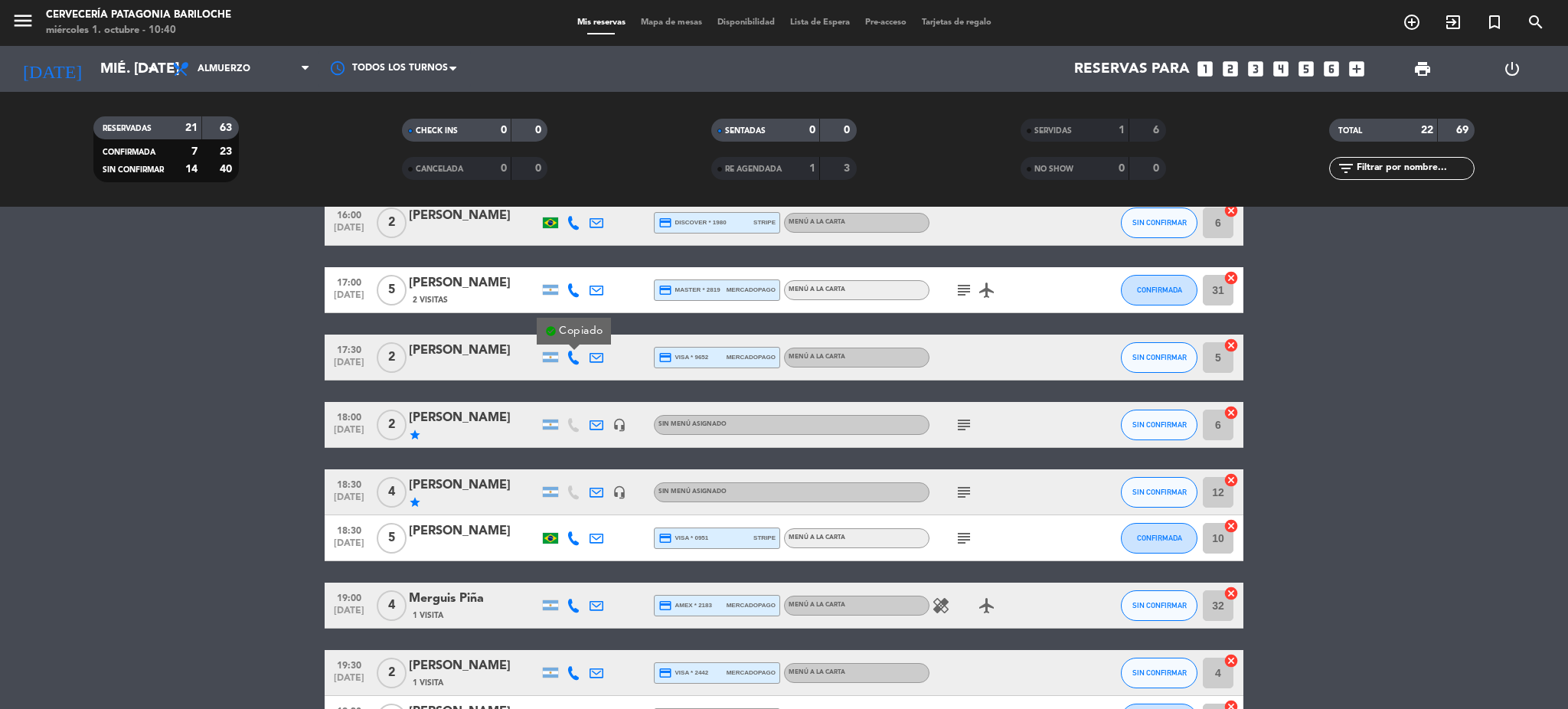
click at [471, 322] on div "12:00 oct. 1 2 Estefânia Silva Hespanhol credit_card master * 8539 stripe MENÚ …" at bounding box center [784, 152] width 919 height 1180
click at [558, 425] on div at bounding box center [550, 425] width 23 height 45
click at [548, 425] on div at bounding box center [550, 425] width 16 height 10
click at [551, 429] on div "[GEOGRAPHIC_DATA]" at bounding box center [550, 425] width 23 height 45
click at [574, 423] on icon at bounding box center [574, 425] width 14 height 14
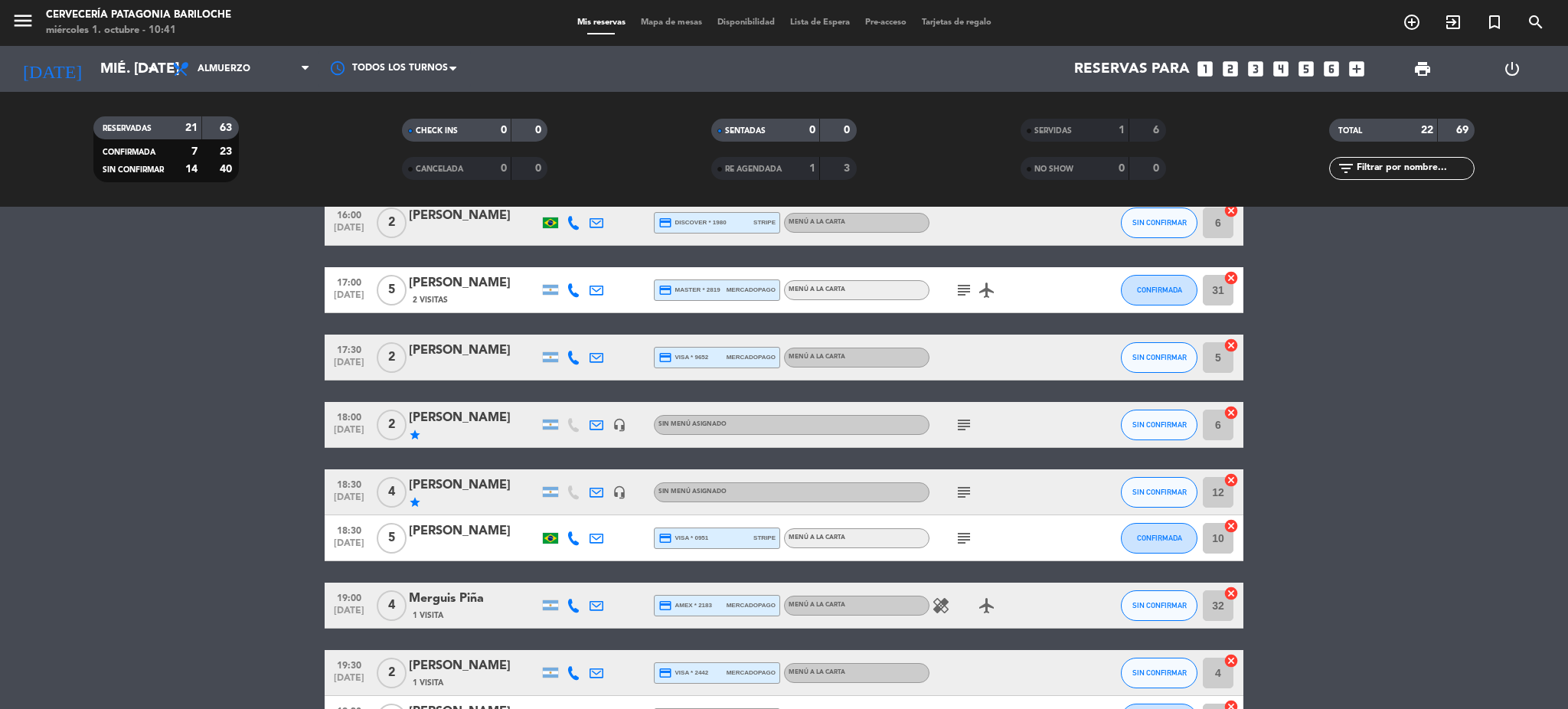
click at [593, 439] on div at bounding box center [596, 425] width 23 height 45
click at [486, 432] on div "star" at bounding box center [474, 435] width 130 height 12
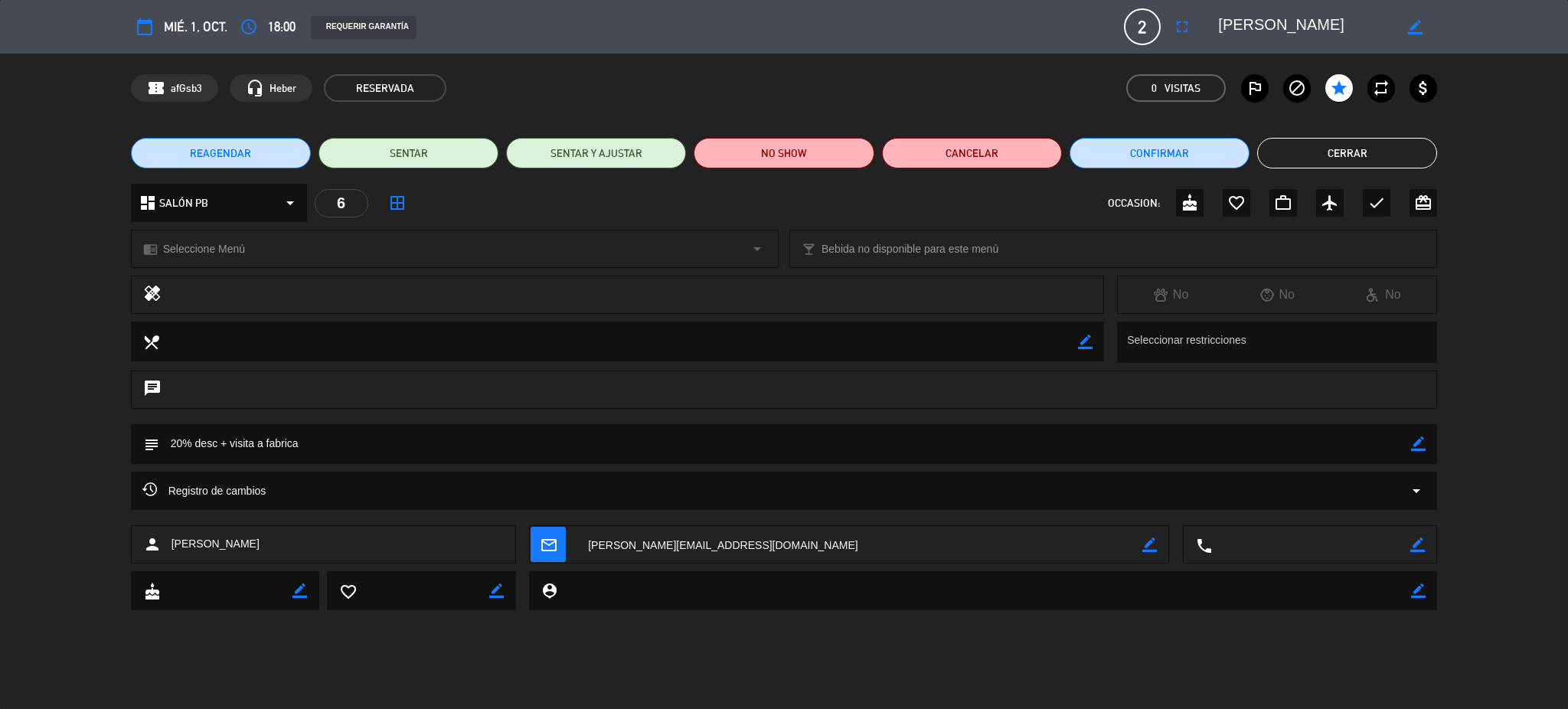
click at [1313, 156] on button "Cerrar" at bounding box center [1347, 153] width 180 height 31
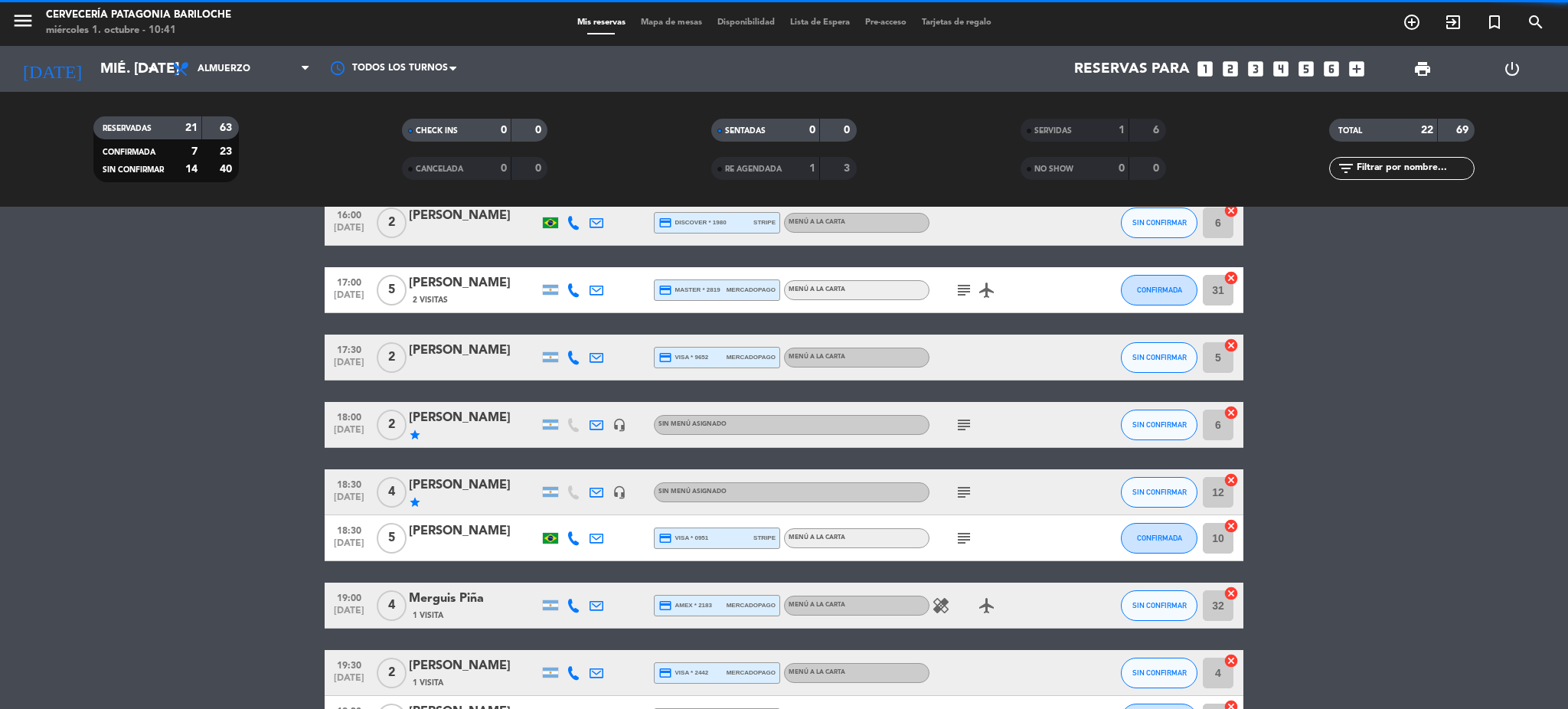
click at [574, 491] on icon at bounding box center [574, 492] width 14 height 14
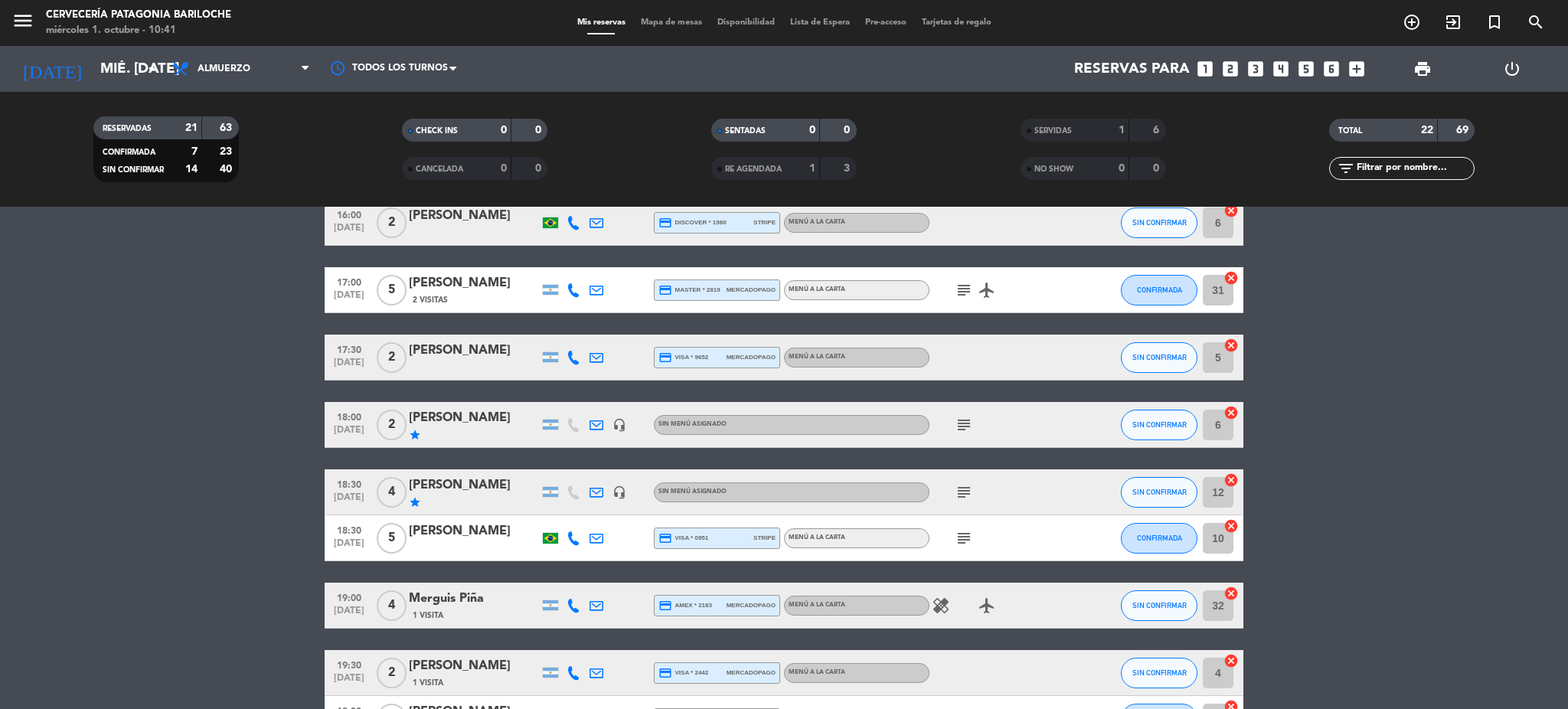
scroll to position [816, 0]
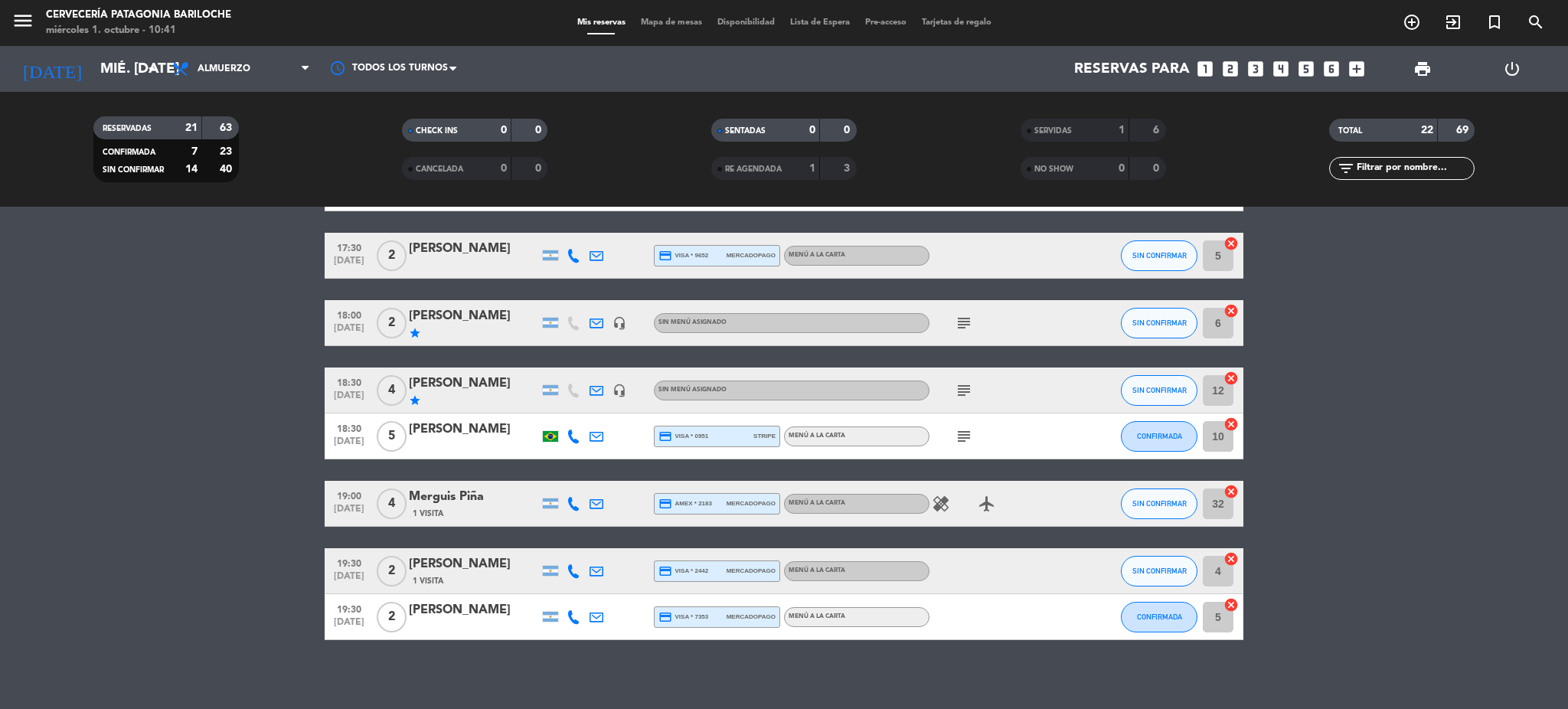
click at [574, 436] on icon at bounding box center [574, 436] width 14 height 14
click at [578, 406] on span "content_paste" at bounding box center [584, 410] width 11 height 11
click at [567, 506] on icon at bounding box center [574, 504] width 14 height 14
click at [560, 469] on span "Copiar" at bounding box center [562, 477] width 32 height 16
click at [239, 405] on bookings-row "12:00 oct. 1 2 Estefânia Silva Hespanhol credit_card master * 8539 stripe MENÚ …" at bounding box center [784, 50] width 1568 height 1180
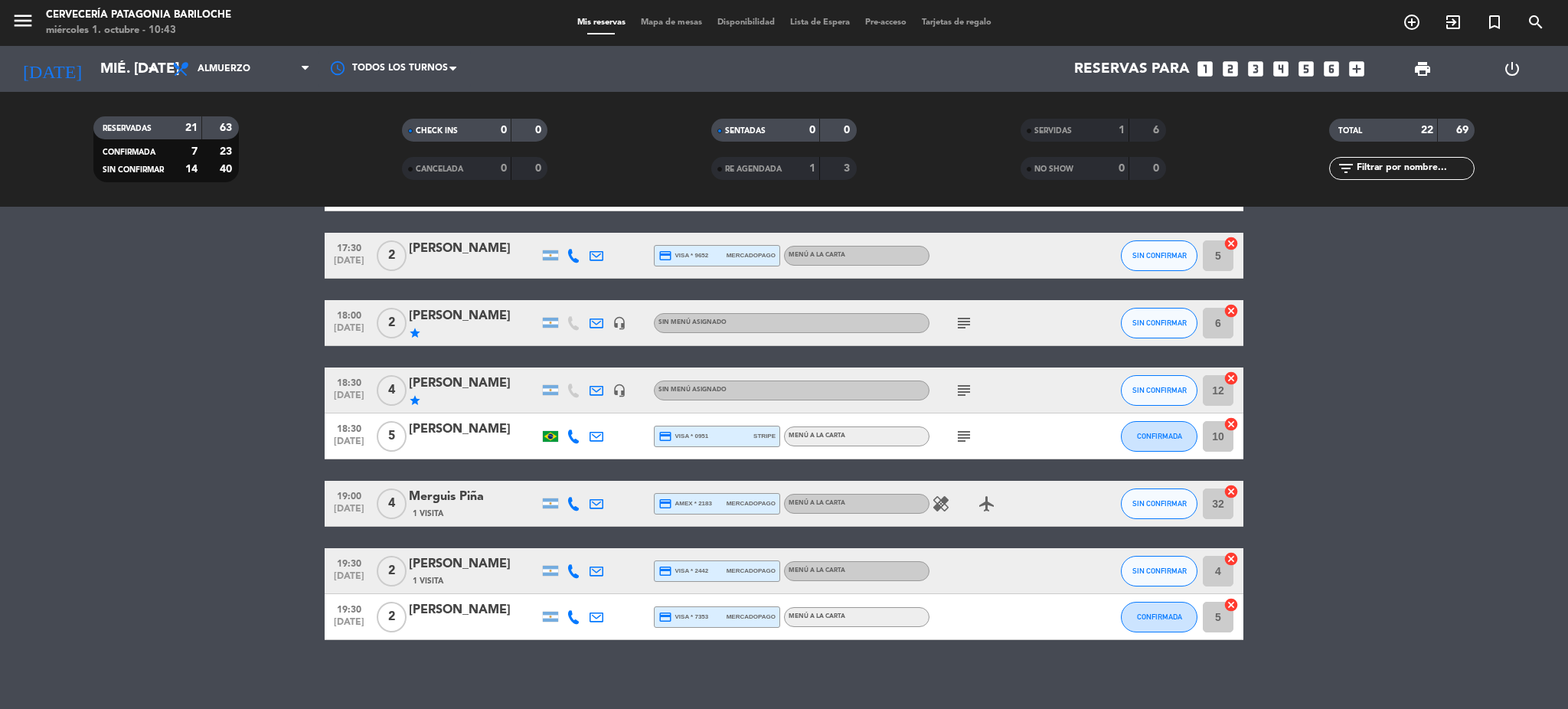
click at [570, 571] on icon at bounding box center [574, 571] width 14 height 14
click at [575, 531] on div "[PHONE_NUMBER]" at bounding box center [582, 529] width 100 height 16
click at [553, 549] on span "Copiar" at bounding box center [562, 544] width 32 height 16
click at [574, 617] on icon at bounding box center [574, 617] width 14 height 14
click at [567, 585] on span "Copiar" at bounding box center [562, 591] width 32 height 16
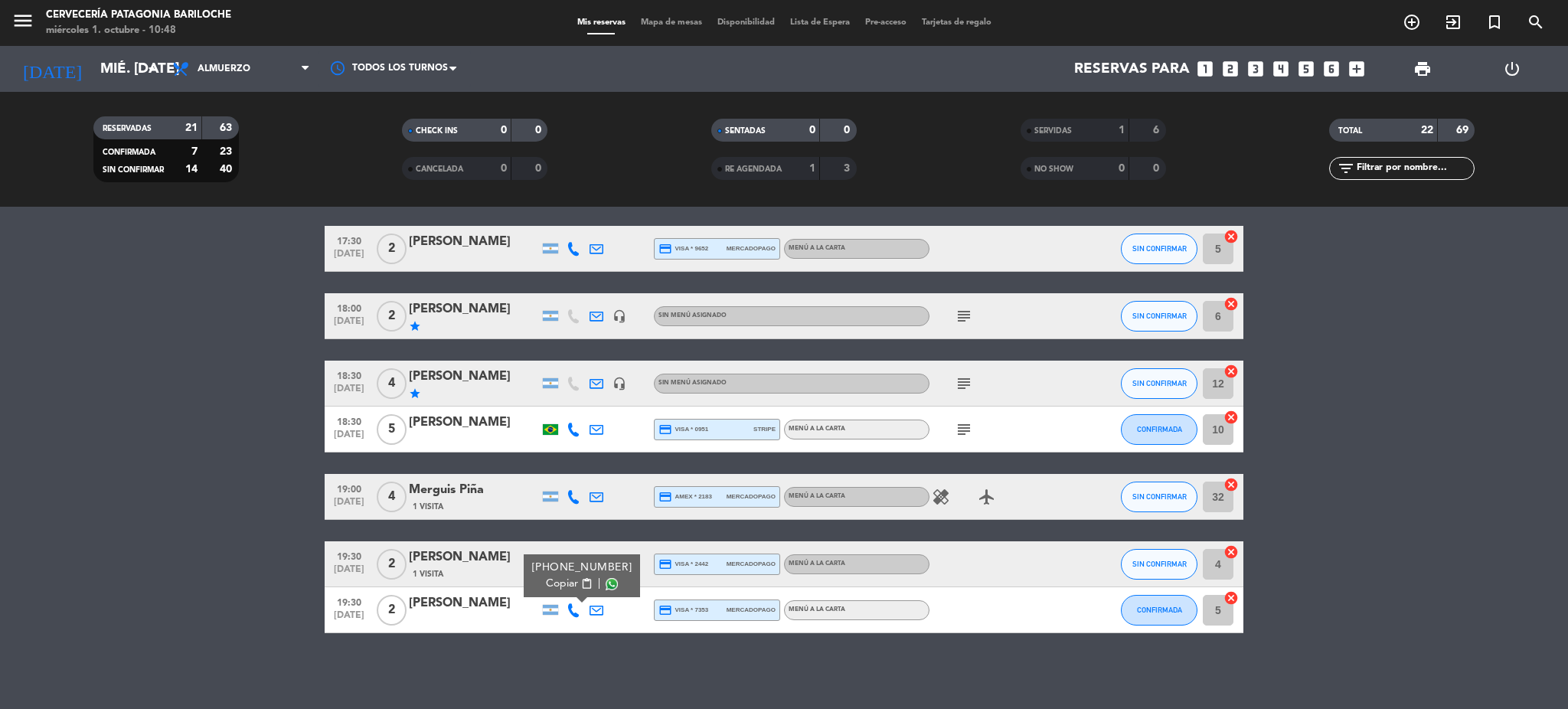
scroll to position [619, 0]
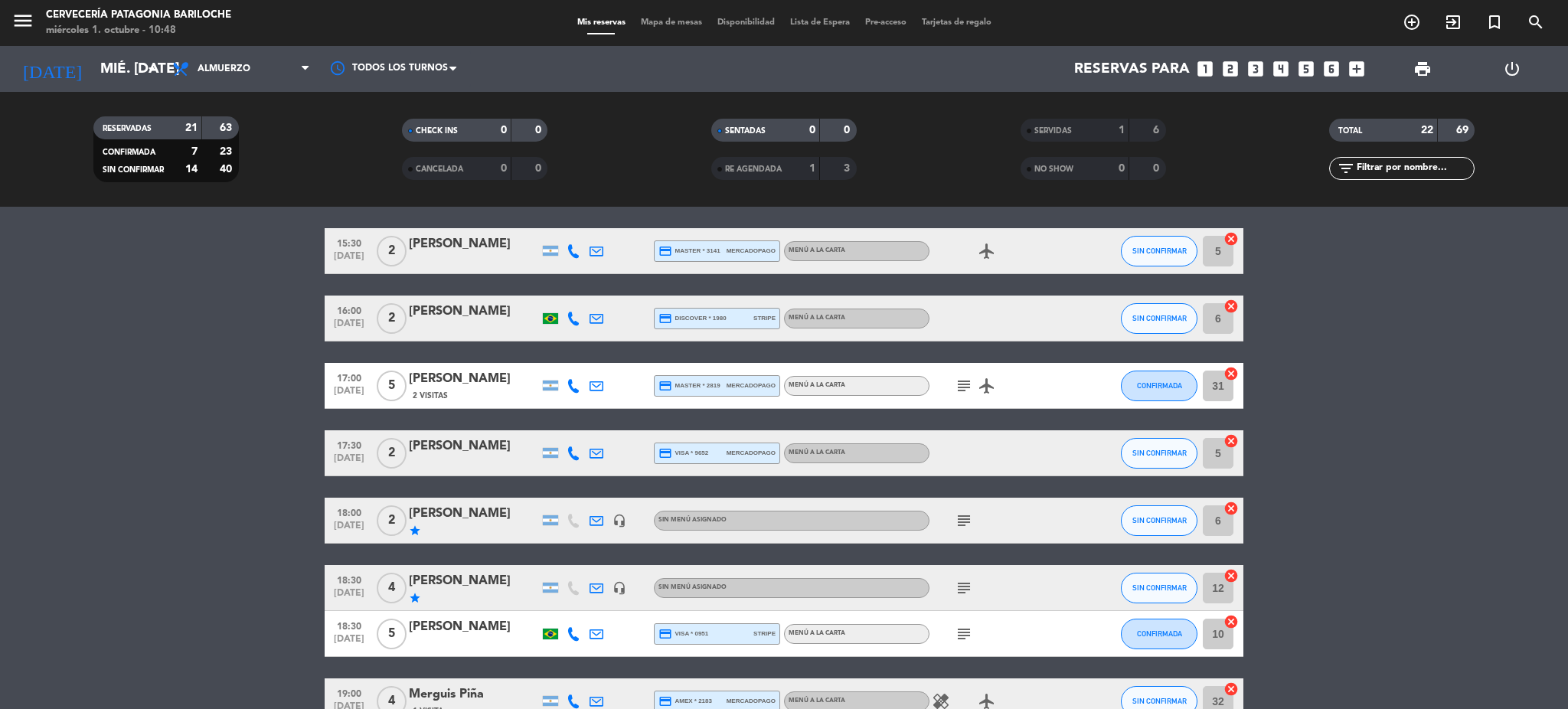
click at [453, 322] on div at bounding box center [474, 328] width 130 height 12
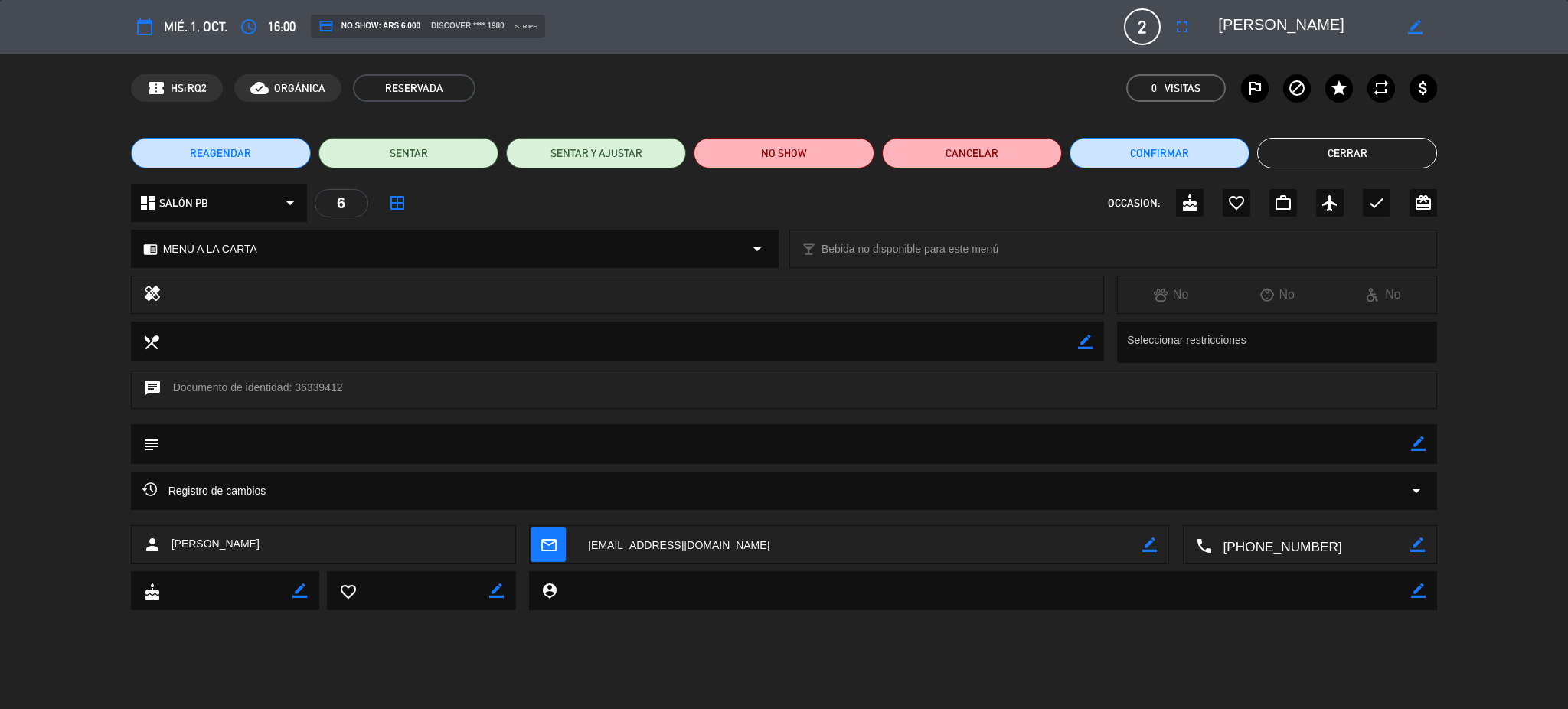
click at [278, 151] on button "REAGENDAR" at bounding box center [221, 153] width 180 height 31
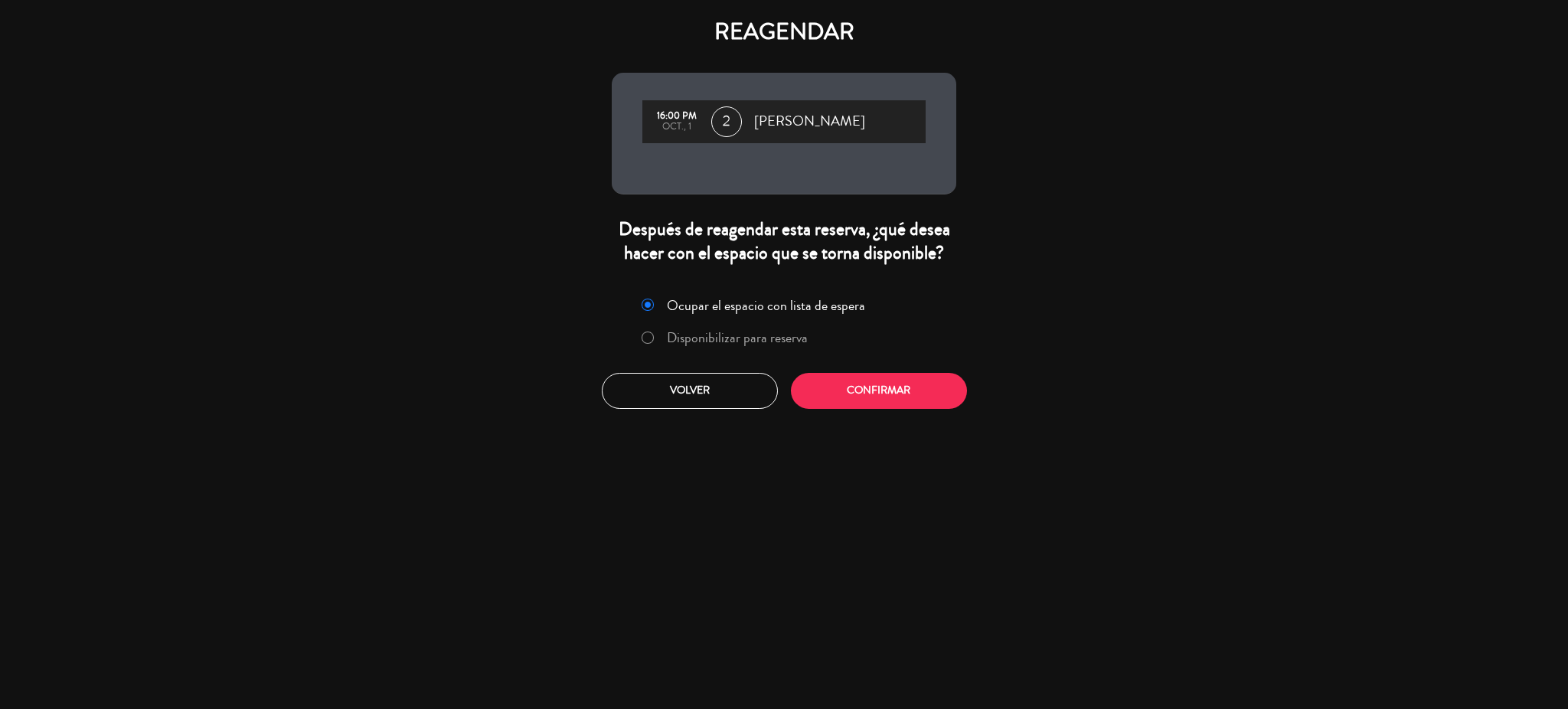
click at [726, 331] on label "Disponibilizar para reserva" at bounding box center [737, 338] width 141 height 14
click at [889, 383] on button "Confirmar" at bounding box center [879, 391] width 176 height 36
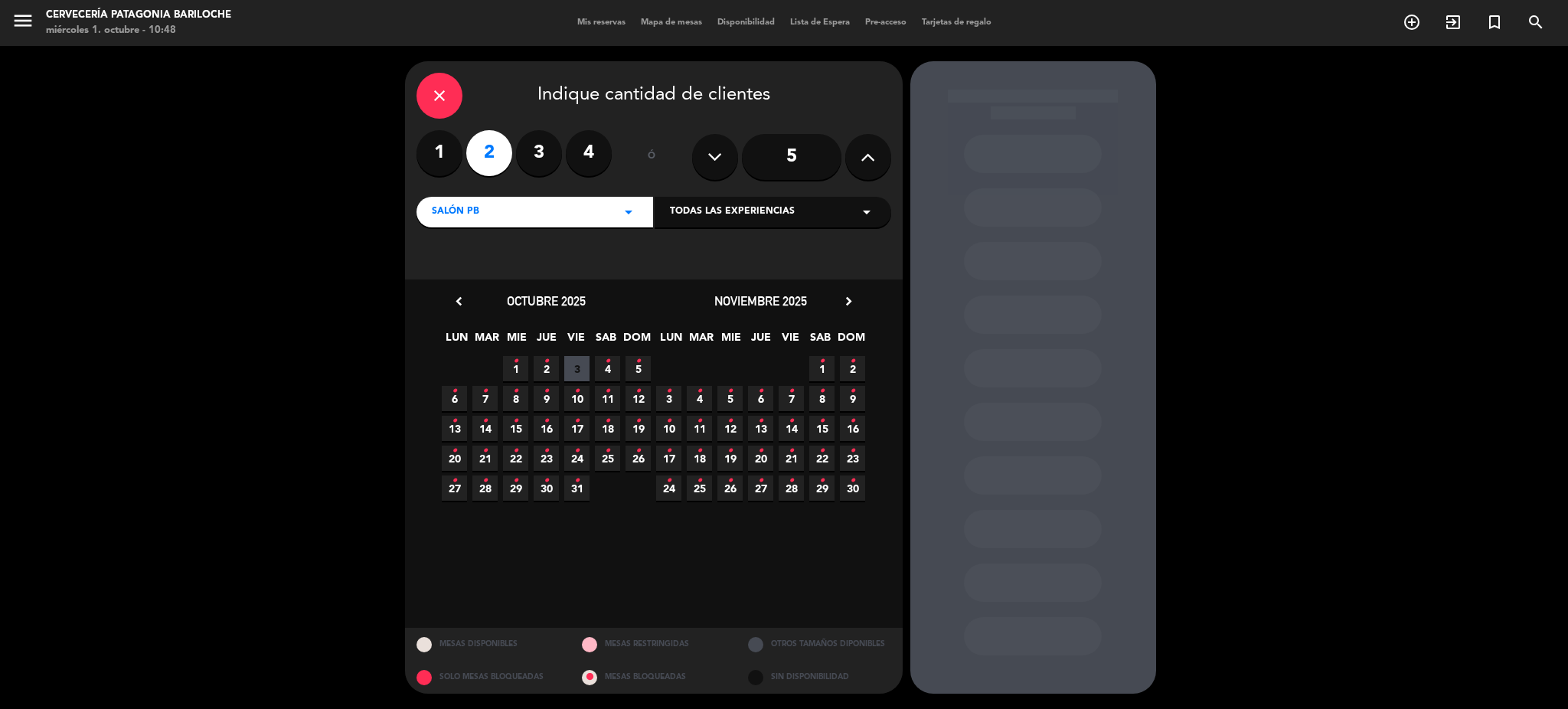
click at [498, 144] on label "2" at bounding box center [489, 154] width 46 height 46
click at [516, 371] on icon "•" at bounding box center [516, 361] width 6 height 24
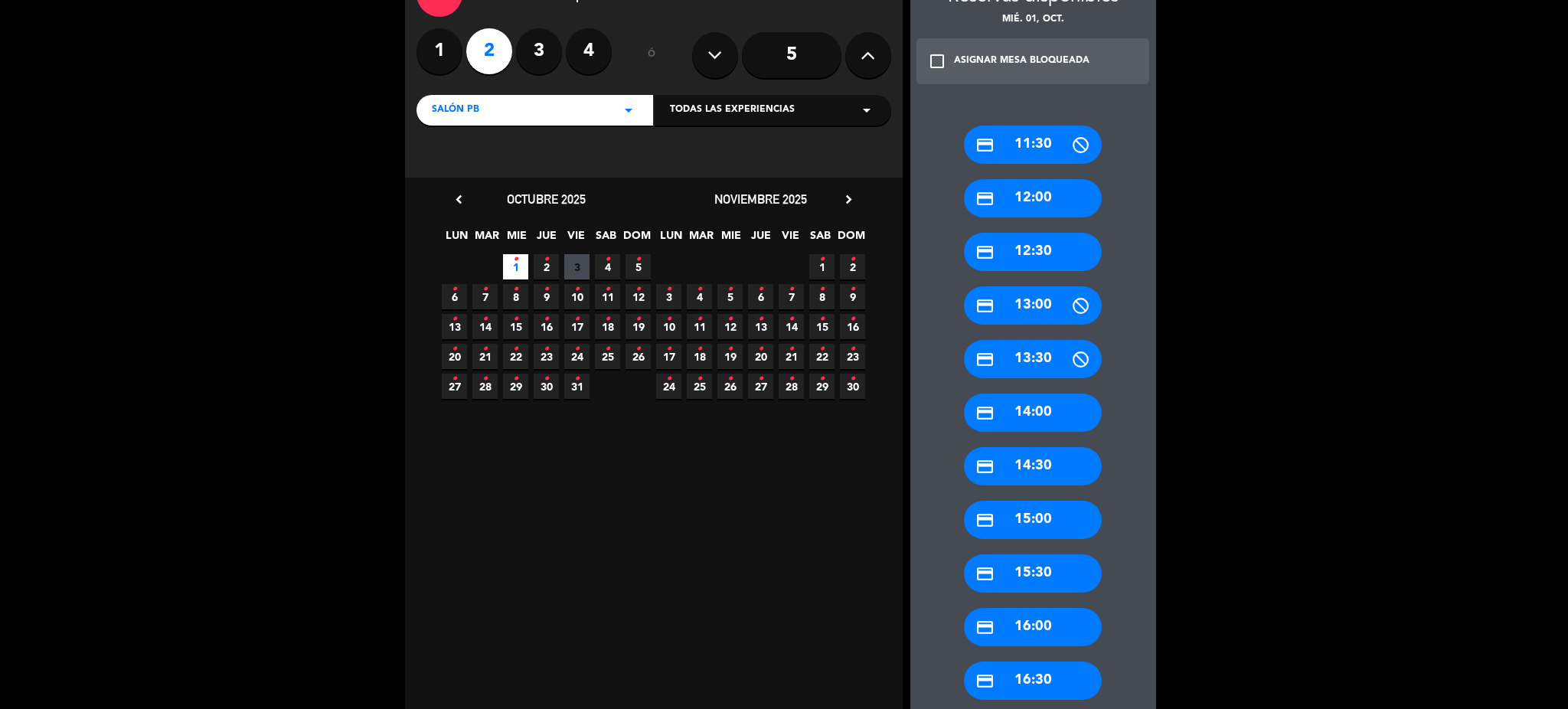
scroll to position [204, 0]
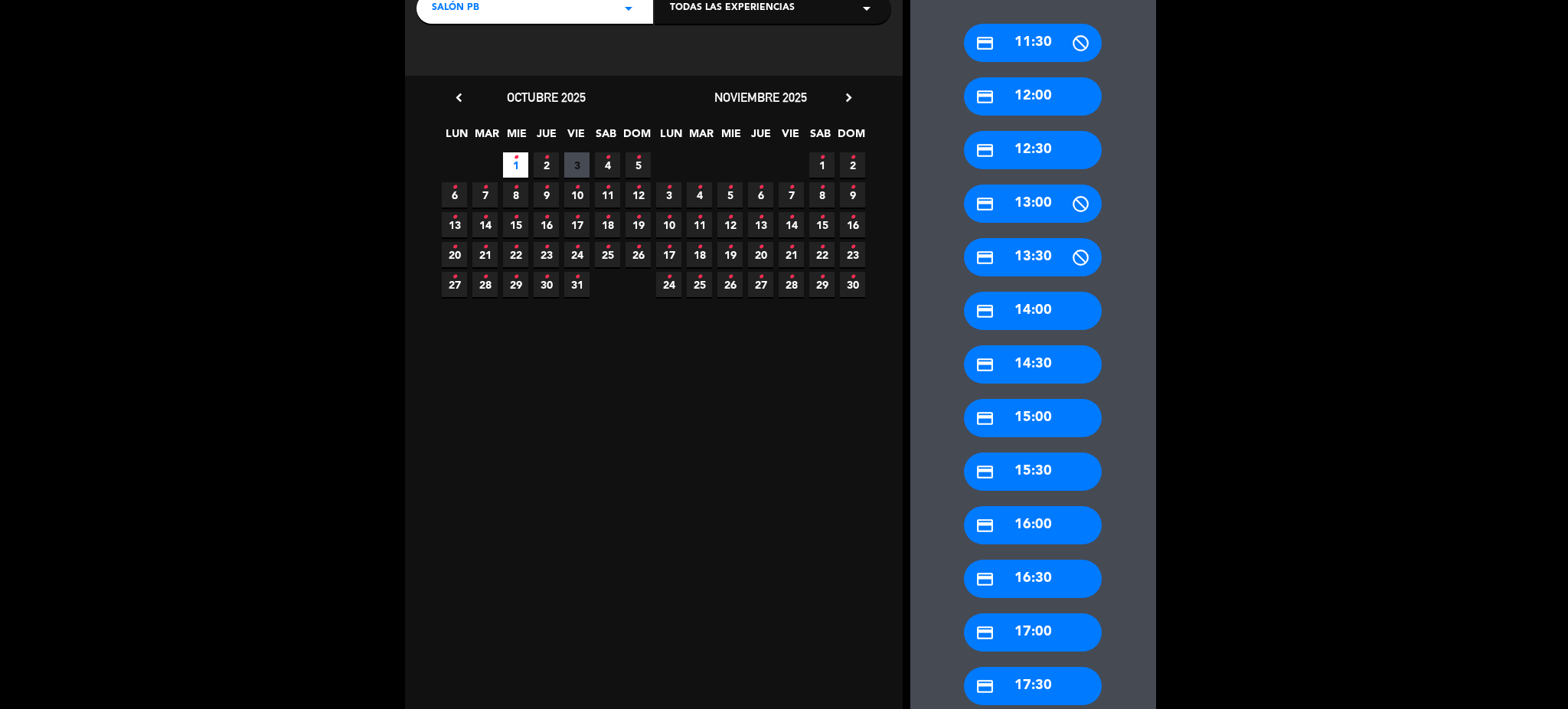
click at [1043, 631] on div "credit_card 17:00" at bounding box center [1032, 632] width 138 height 38
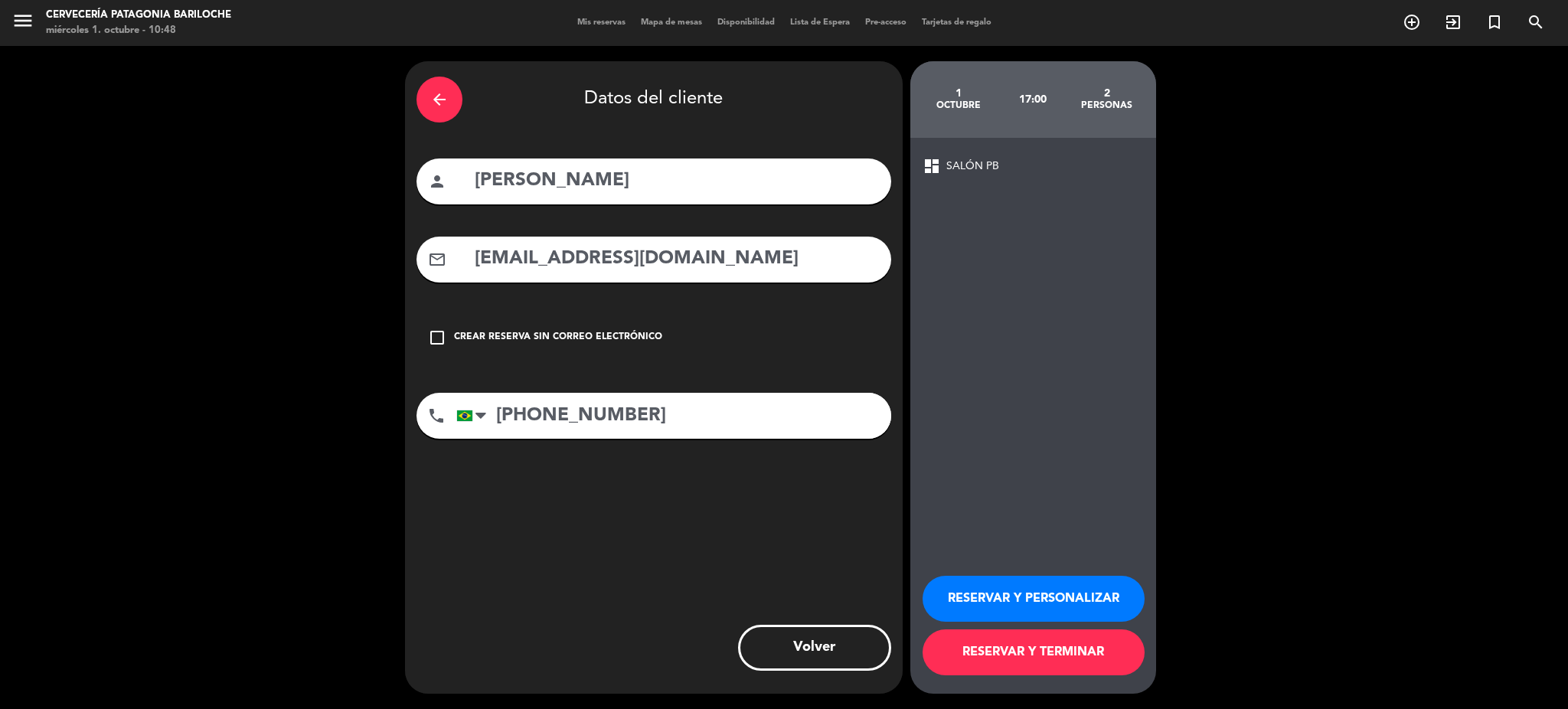
scroll to position [0, 0]
click at [1024, 653] on button "RESERVAR Y TERMINAR" at bounding box center [1033, 653] width 222 height 46
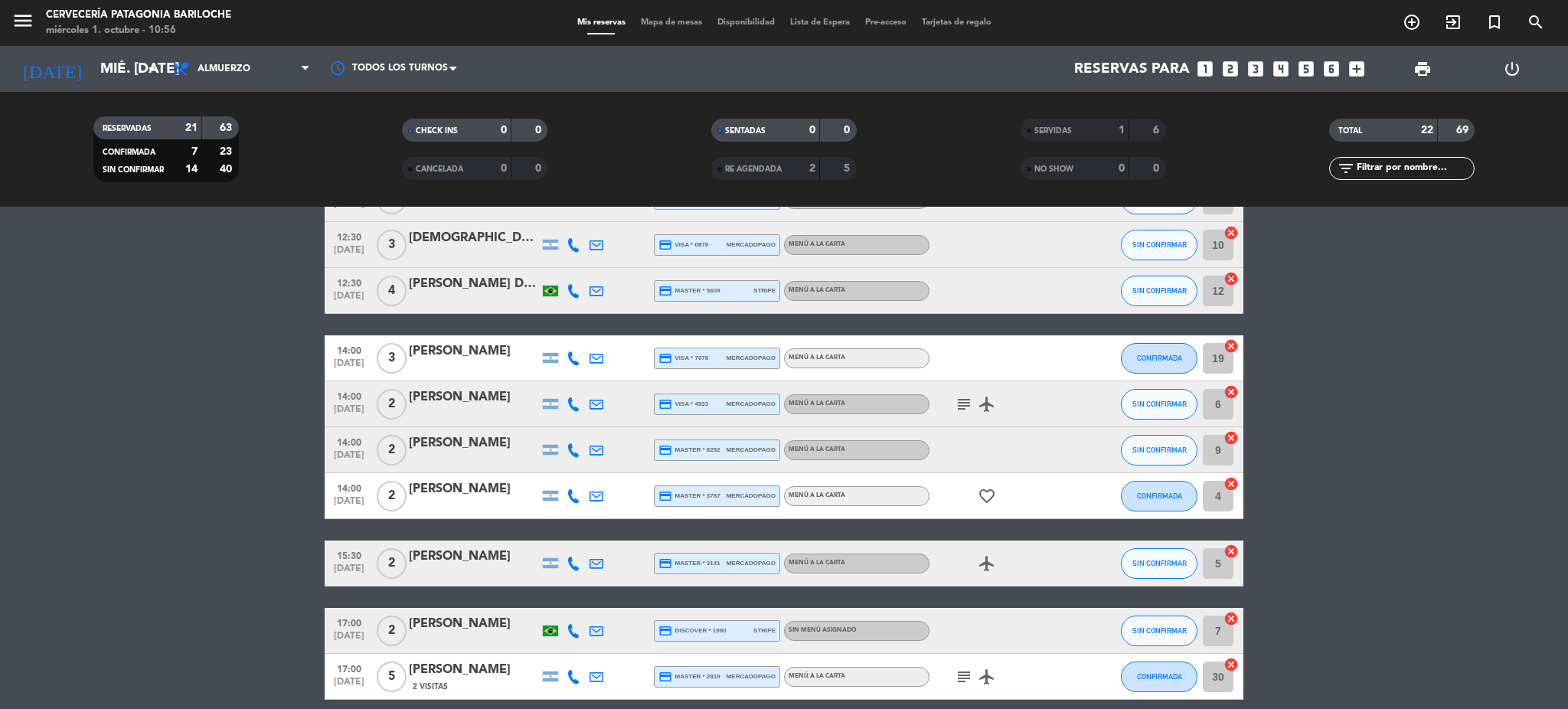
scroll to position [408, 0]
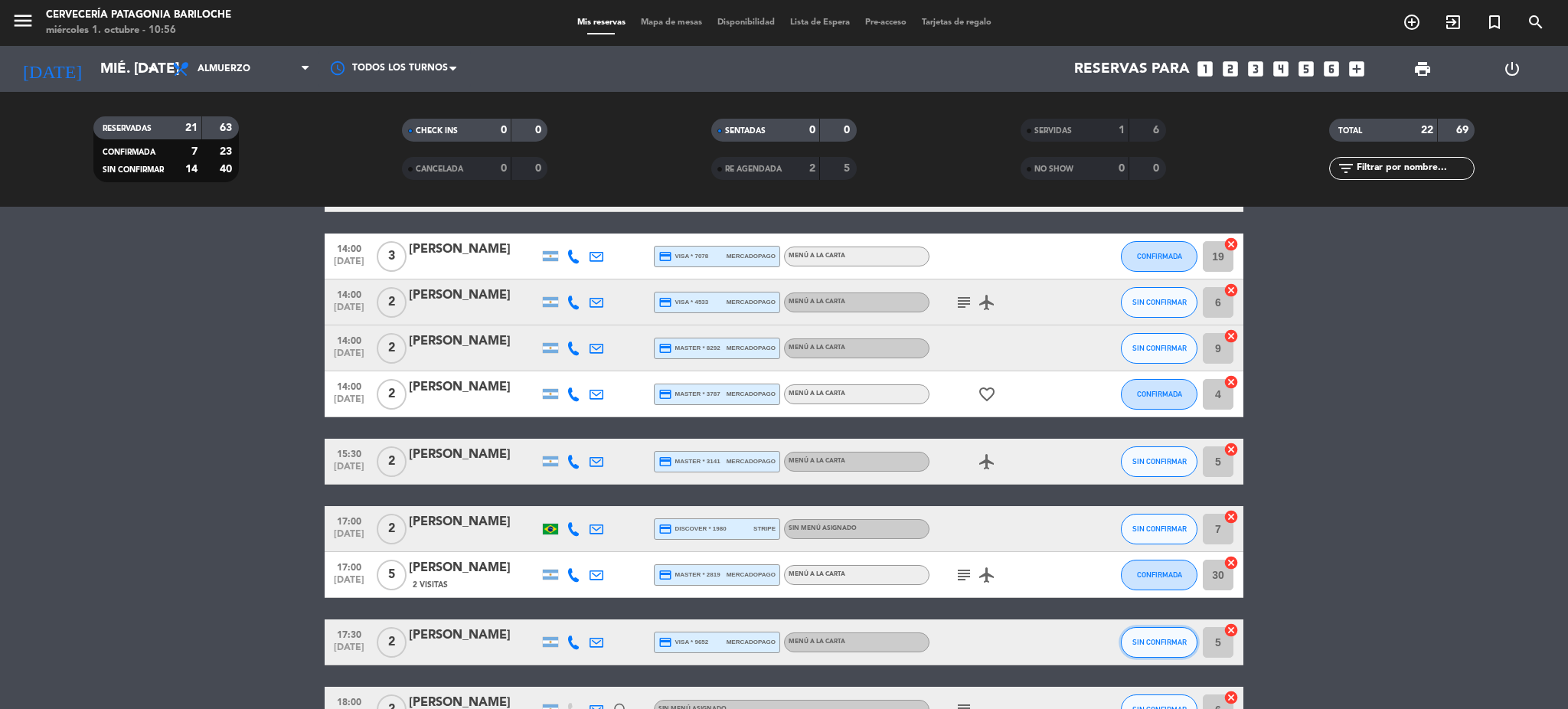
click at [1144, 651] on button "SIN CONFIRMAR" at bounding box center [1159, 642] width 77 height 31
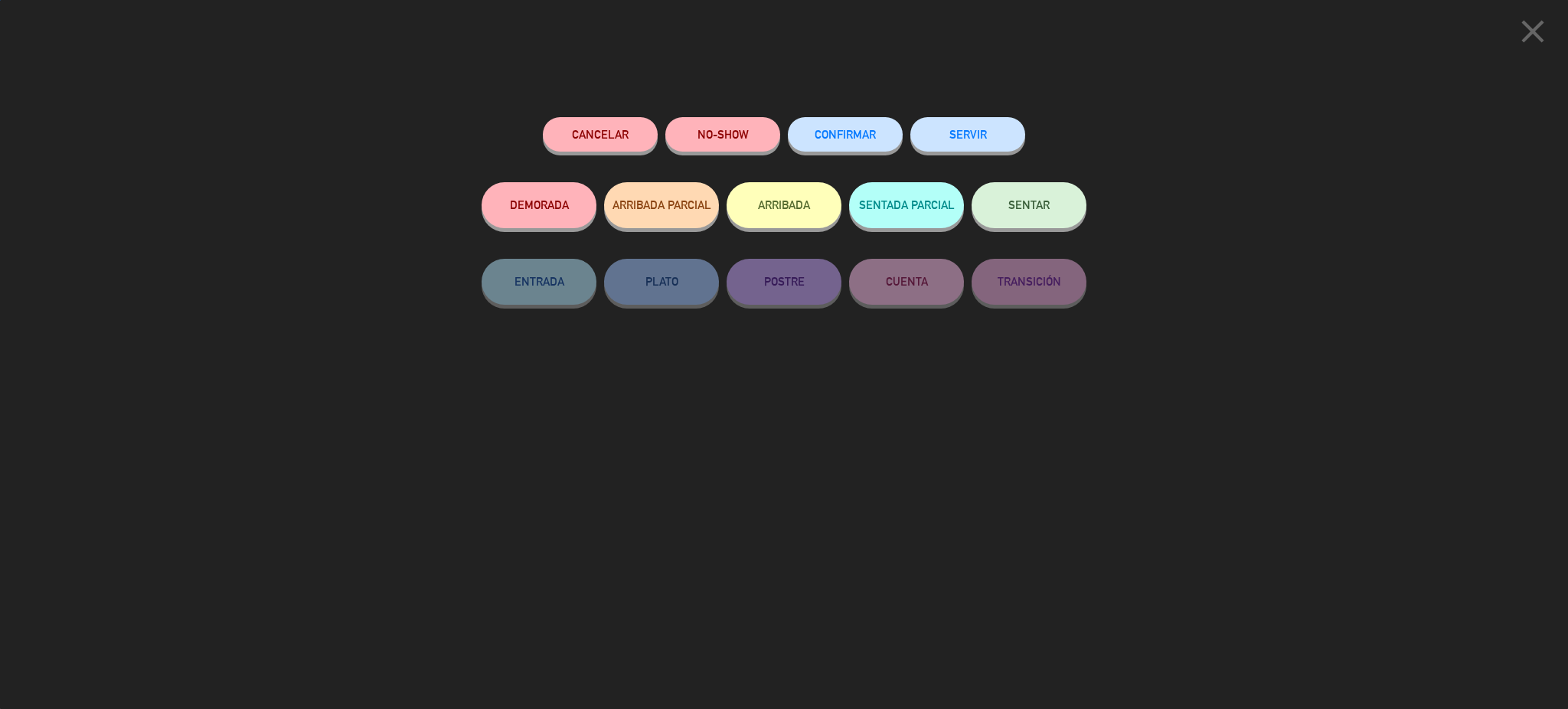
click at [850, 129] on span "CONFIRMAR" at bounding box center [846, 134] width 61 height 13
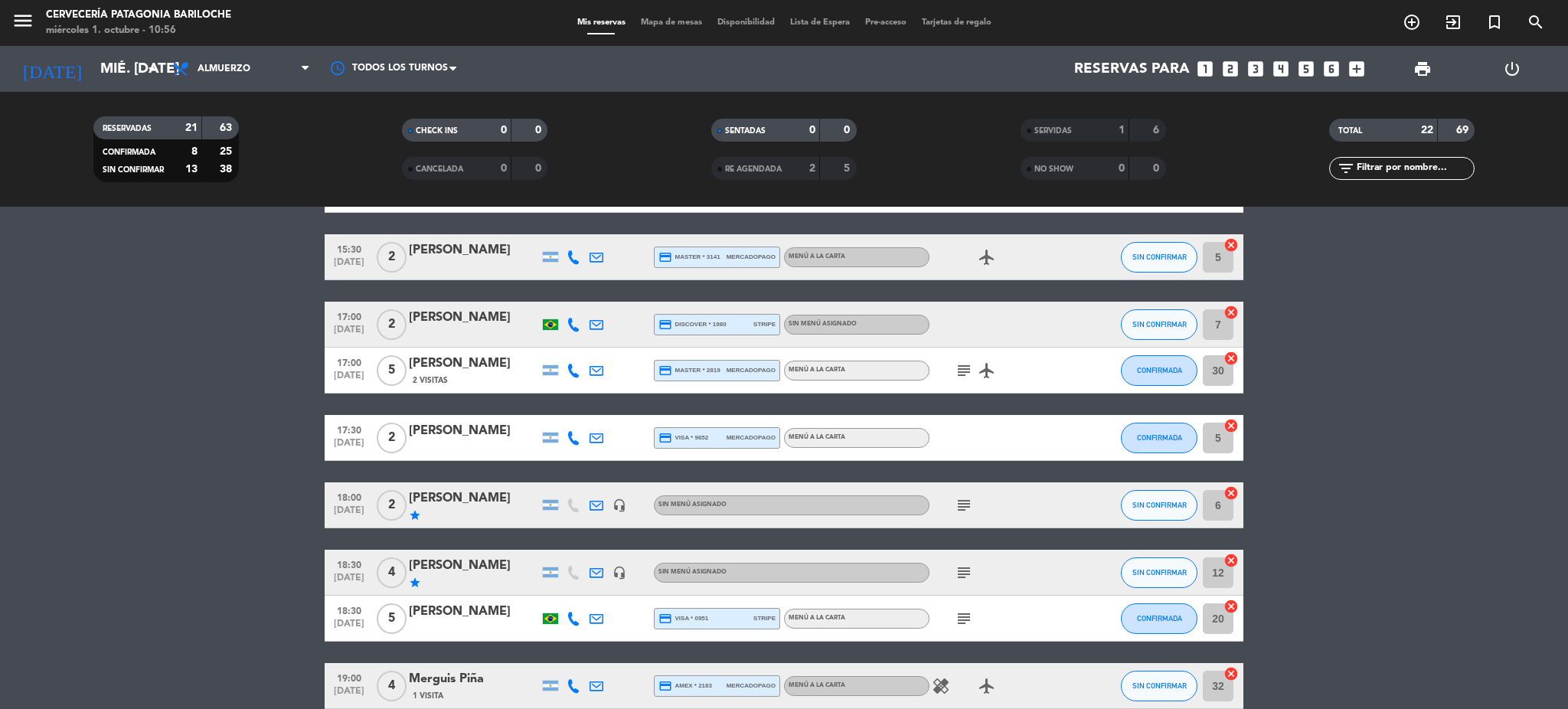
scroll to position [715, 0]
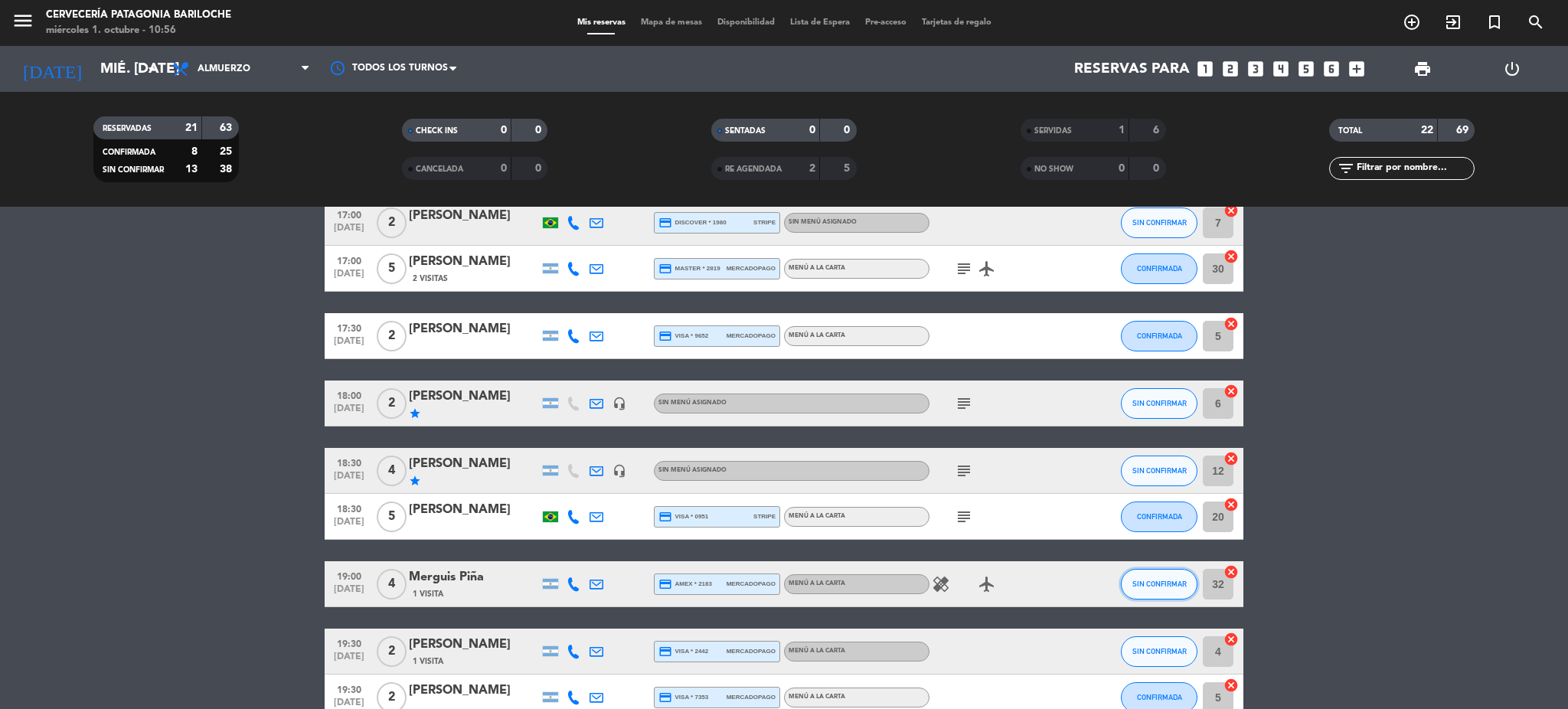
click at [1157, 582] on span "SIN CONFIRMAR" at bounding box center [1159, 584] width 55 height 8
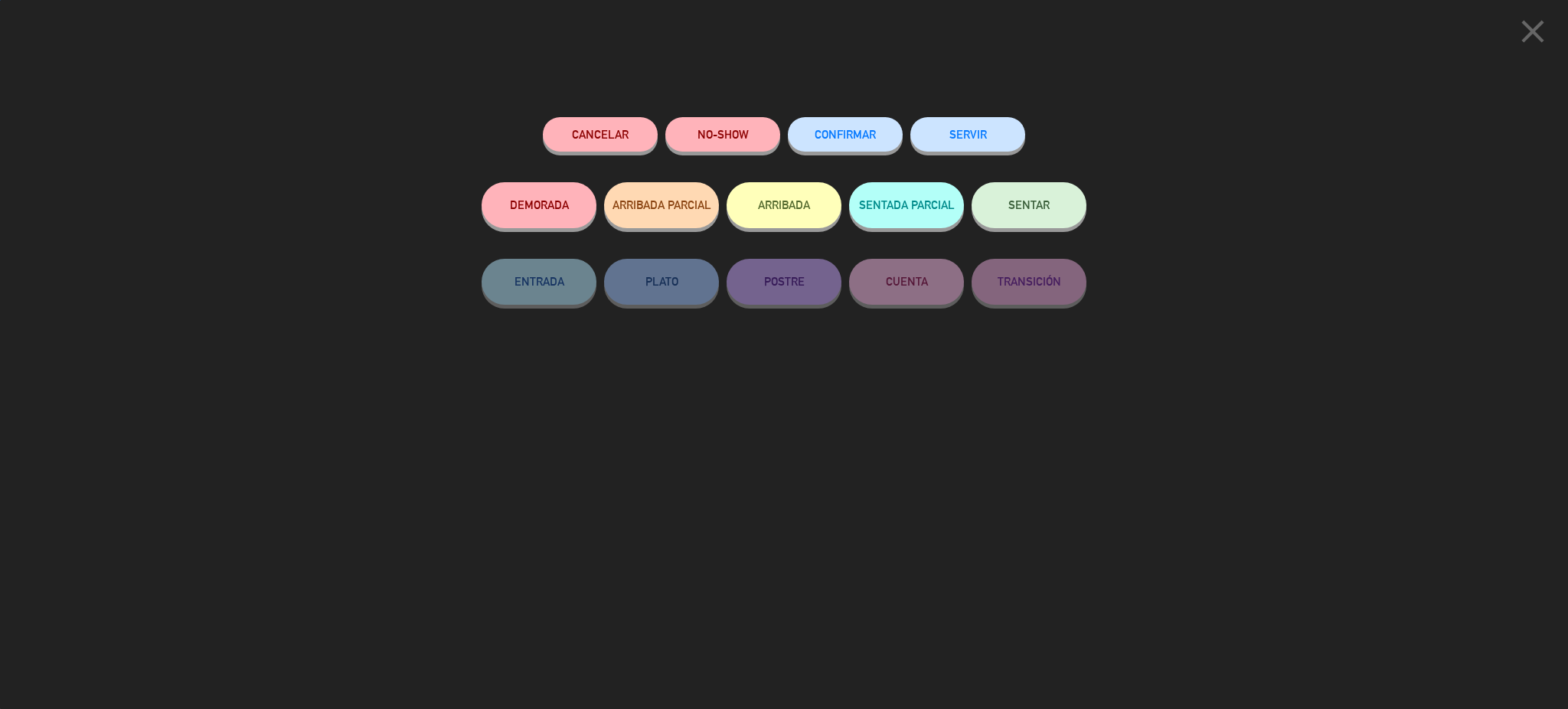
click at [820, 144] on button "CONFIRMAR" at bounding box center [846, 134] width 115 height 34
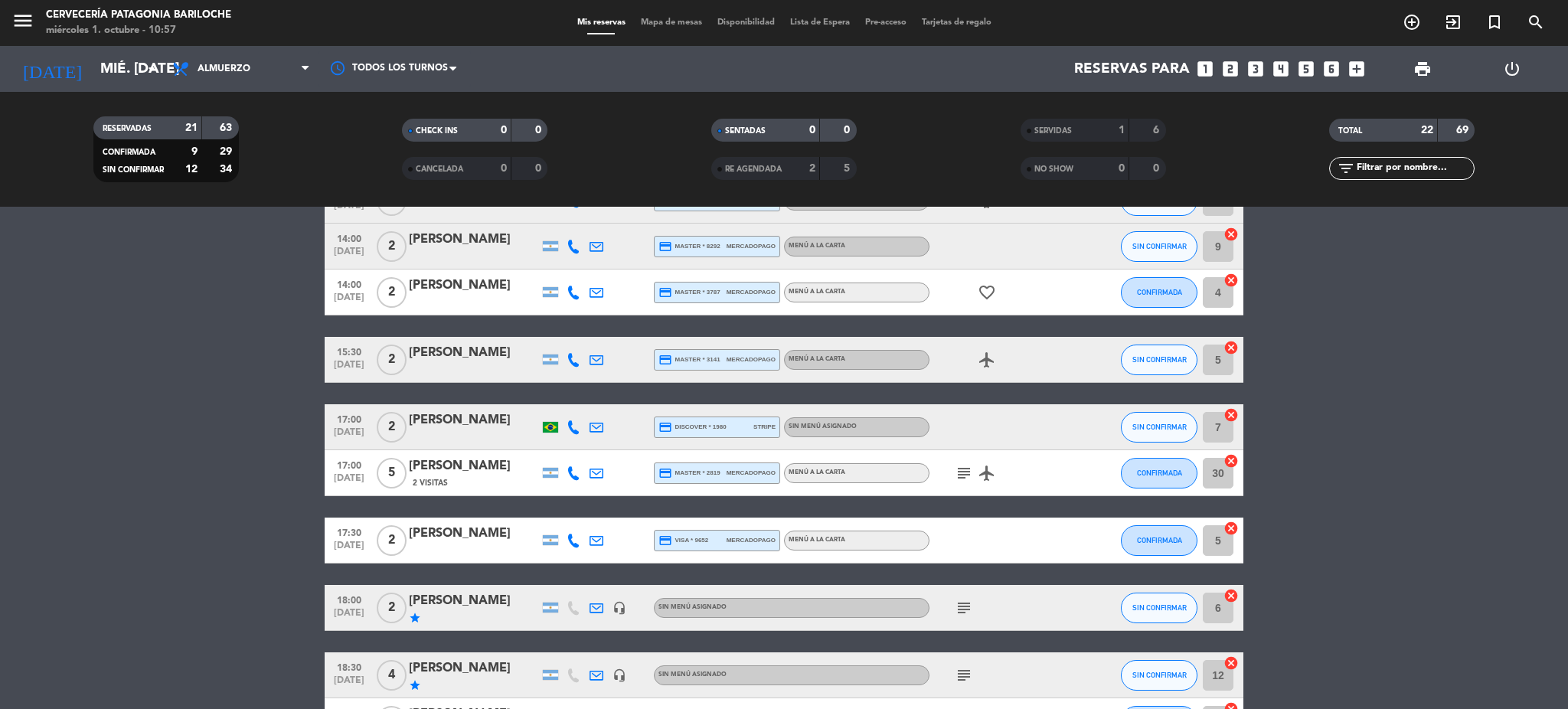
scroll to position [306, 0]
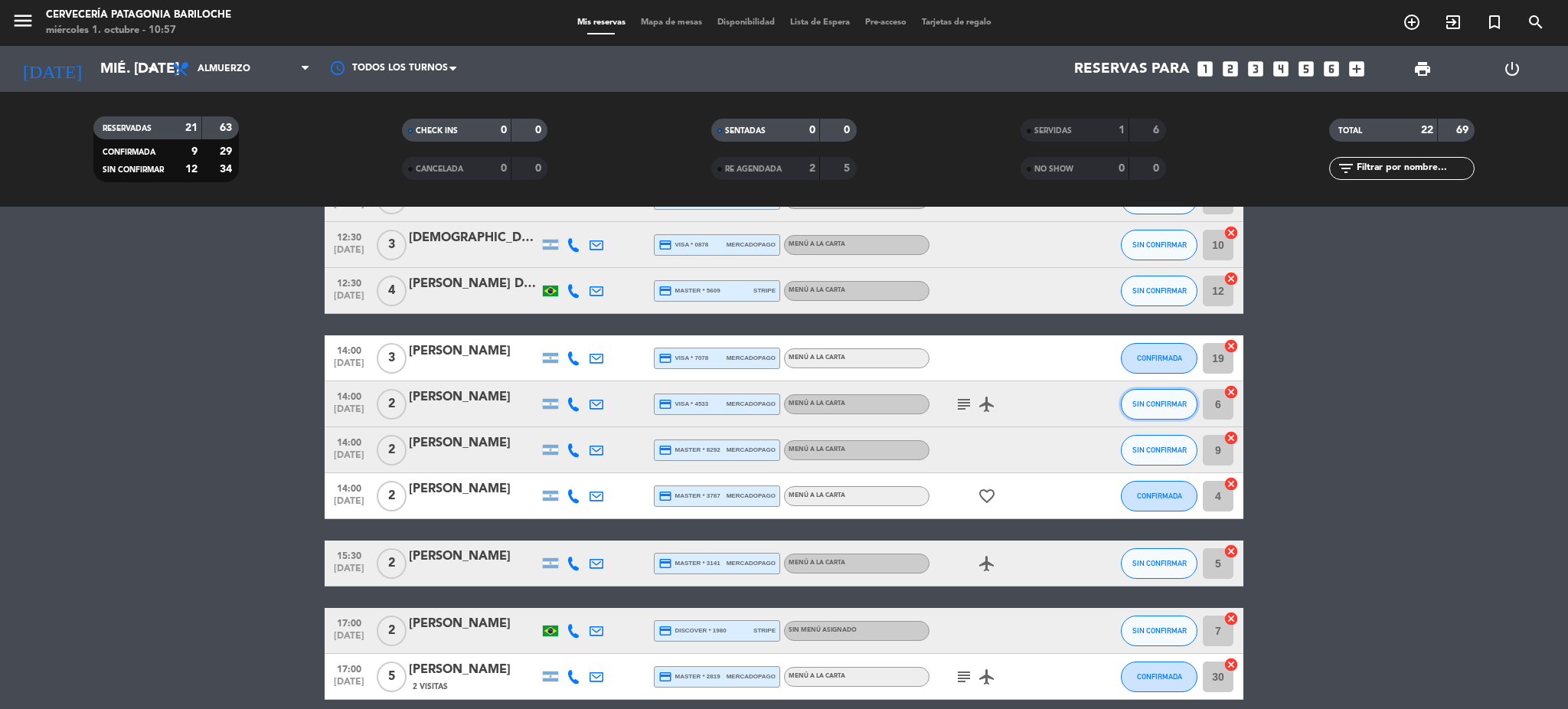
click at [1184, 409] on button "SIN CONFIRMAR" at bounding box center [1159, 404] width 77 height 31
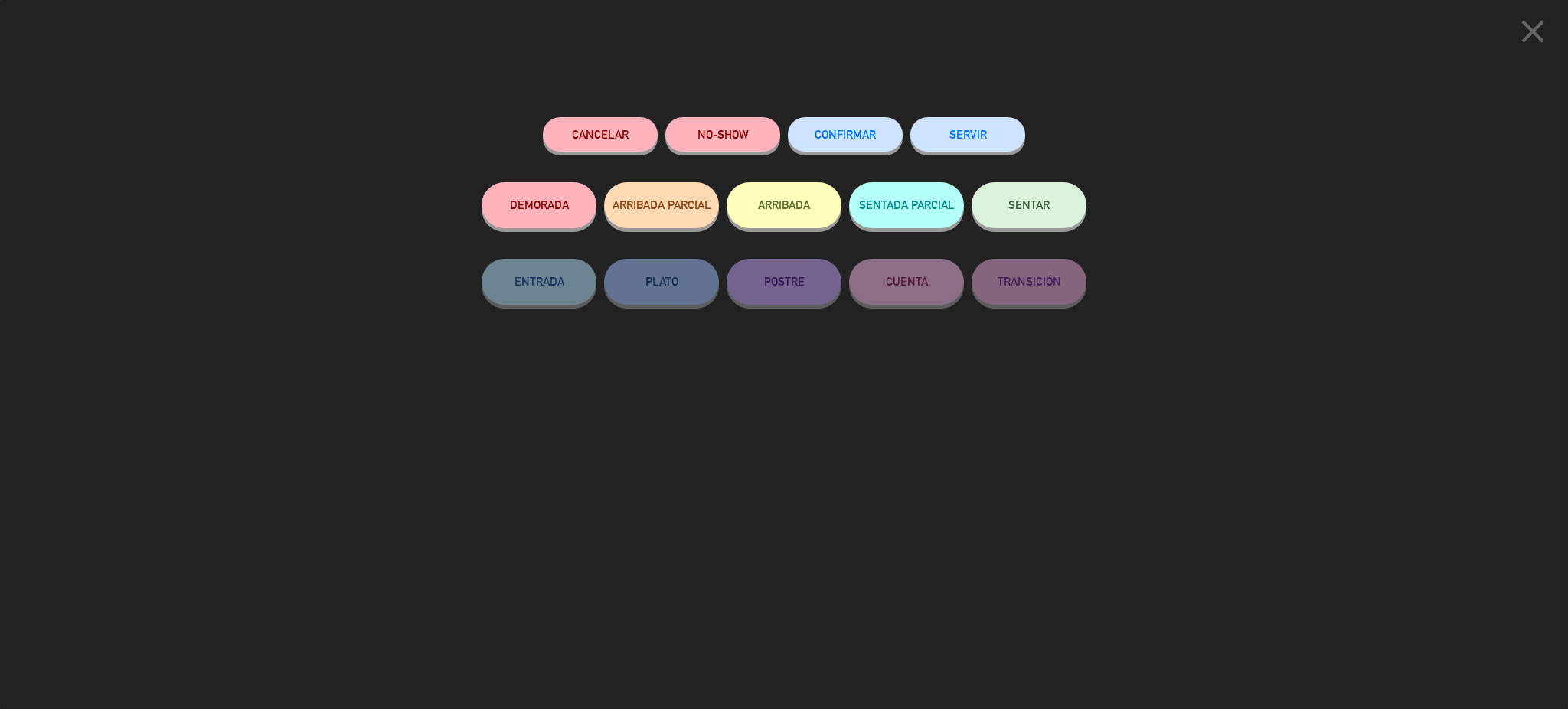
click at [823, 122] on button "CONFIRMAR" at bounding box center [846, 134] width 115 height 34
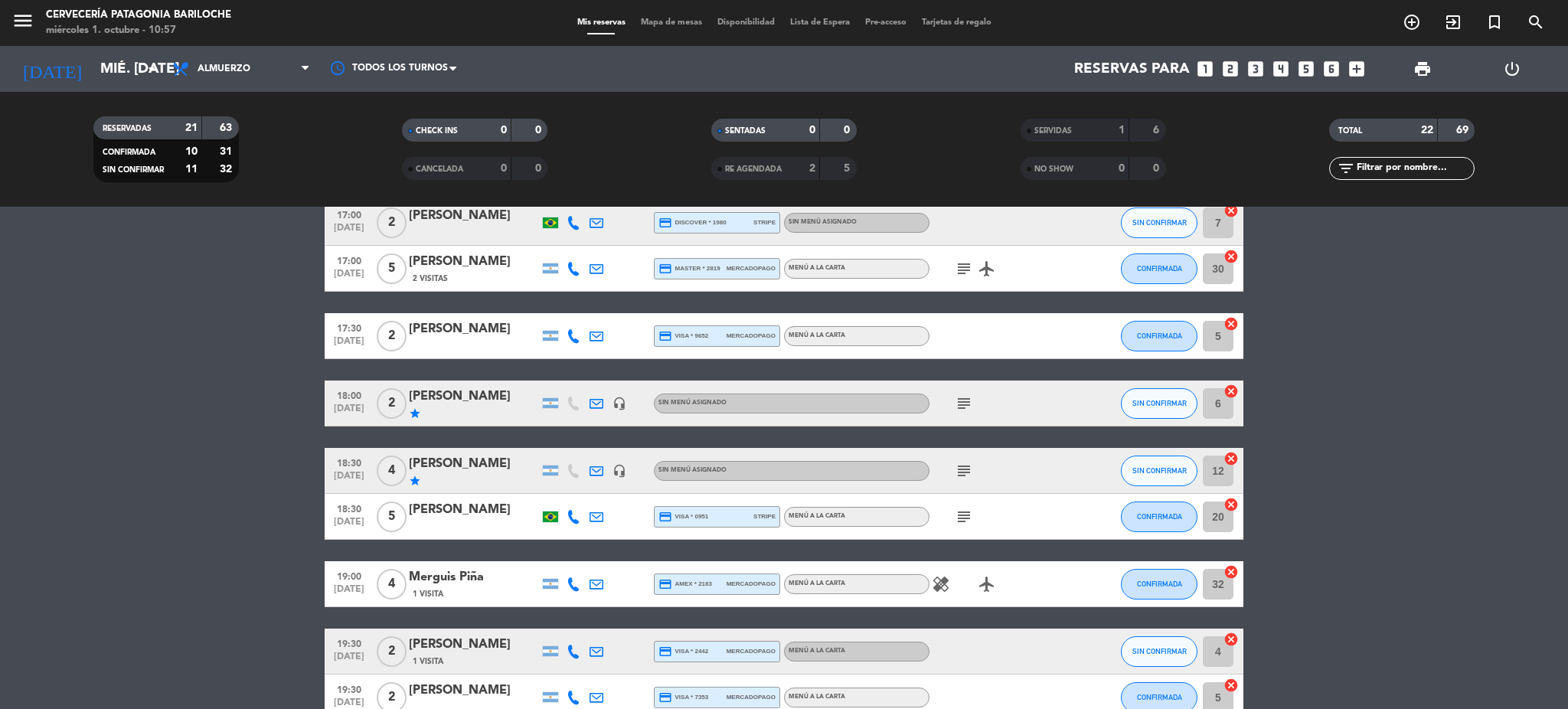
scroll to position [802, 0]
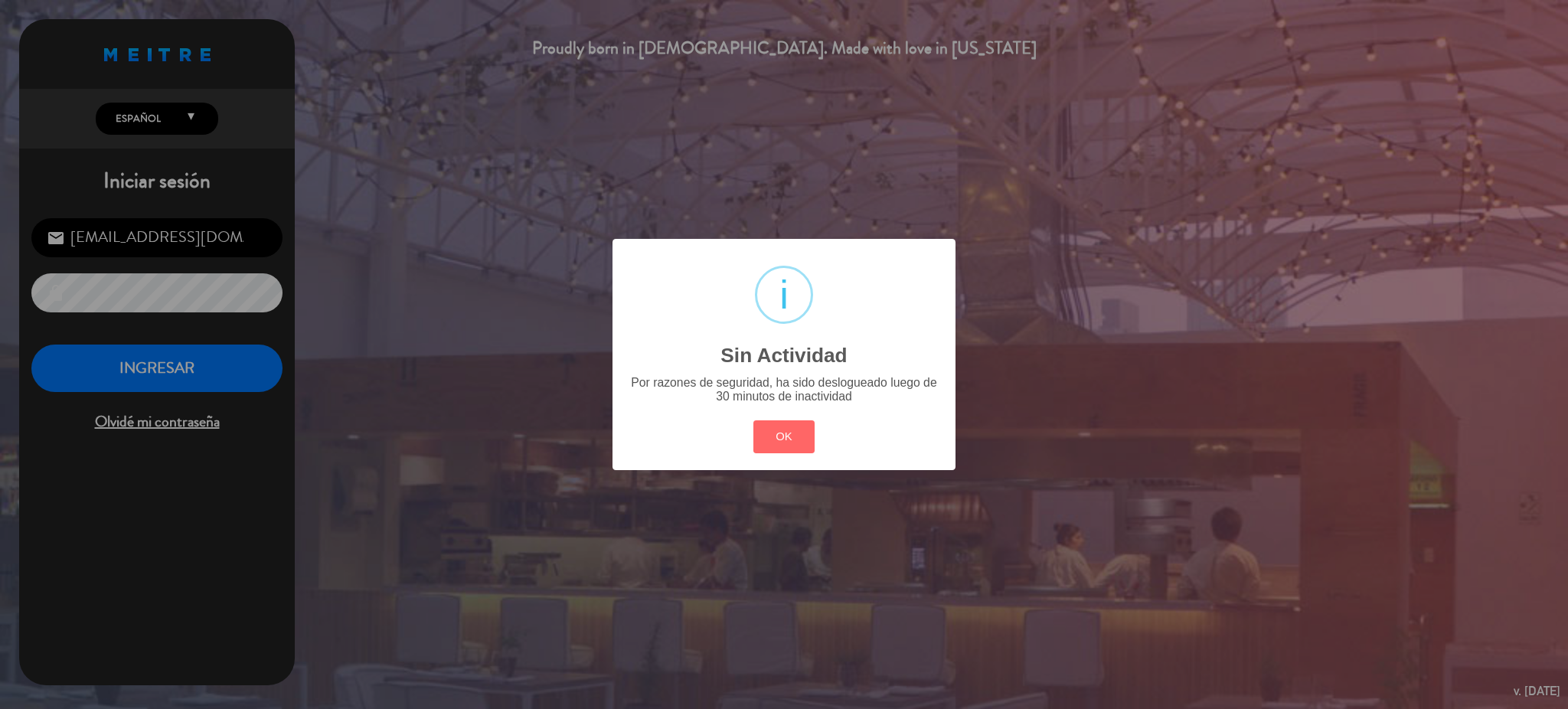
click at [216, 339] on div "? ! i Sin Actividad × Por razones de seguridad, ha sido deslogueado luego de 30…" at bounding box center [784, 354] width 1568 height 709
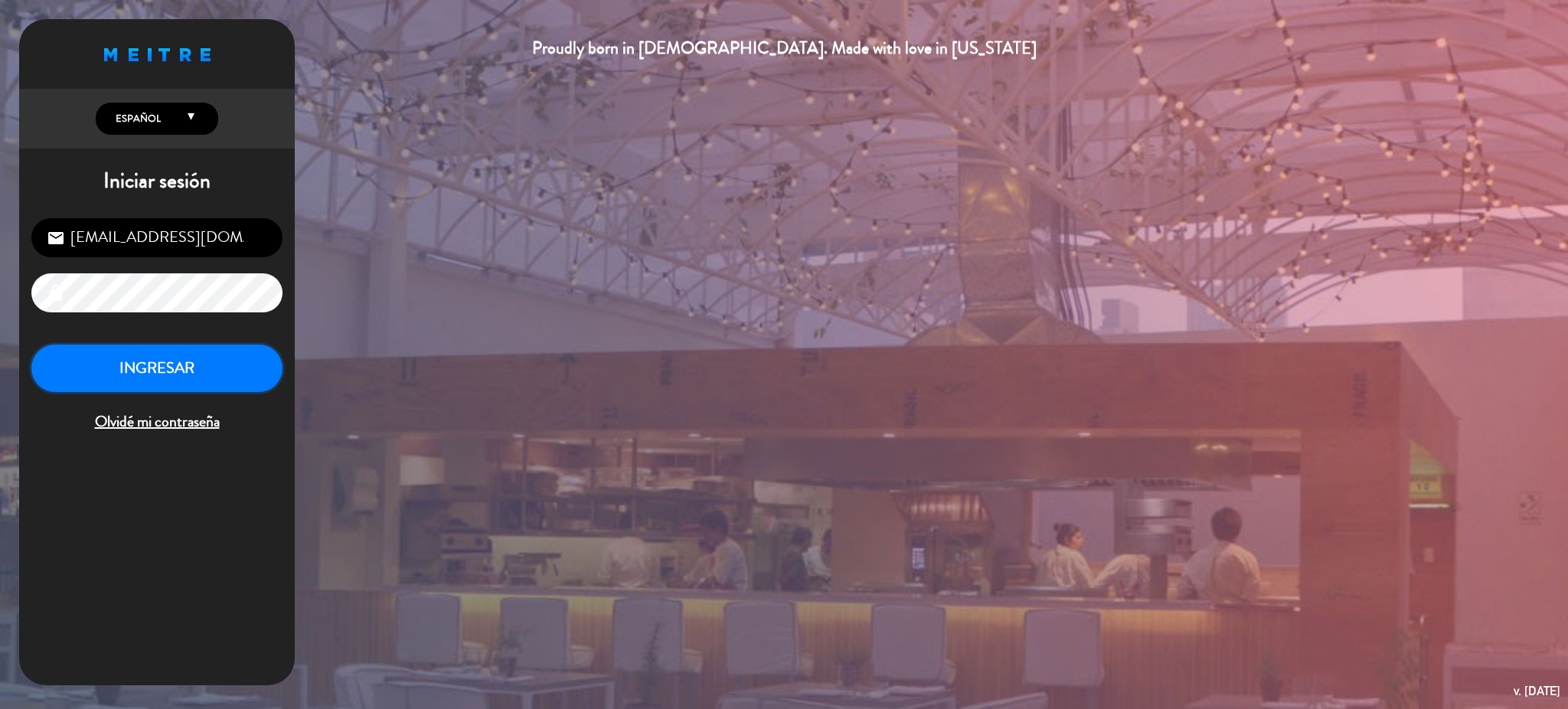
click at [185, 362] on button "INGRESAR" at bounding box center [156, 368] width 251 height 48
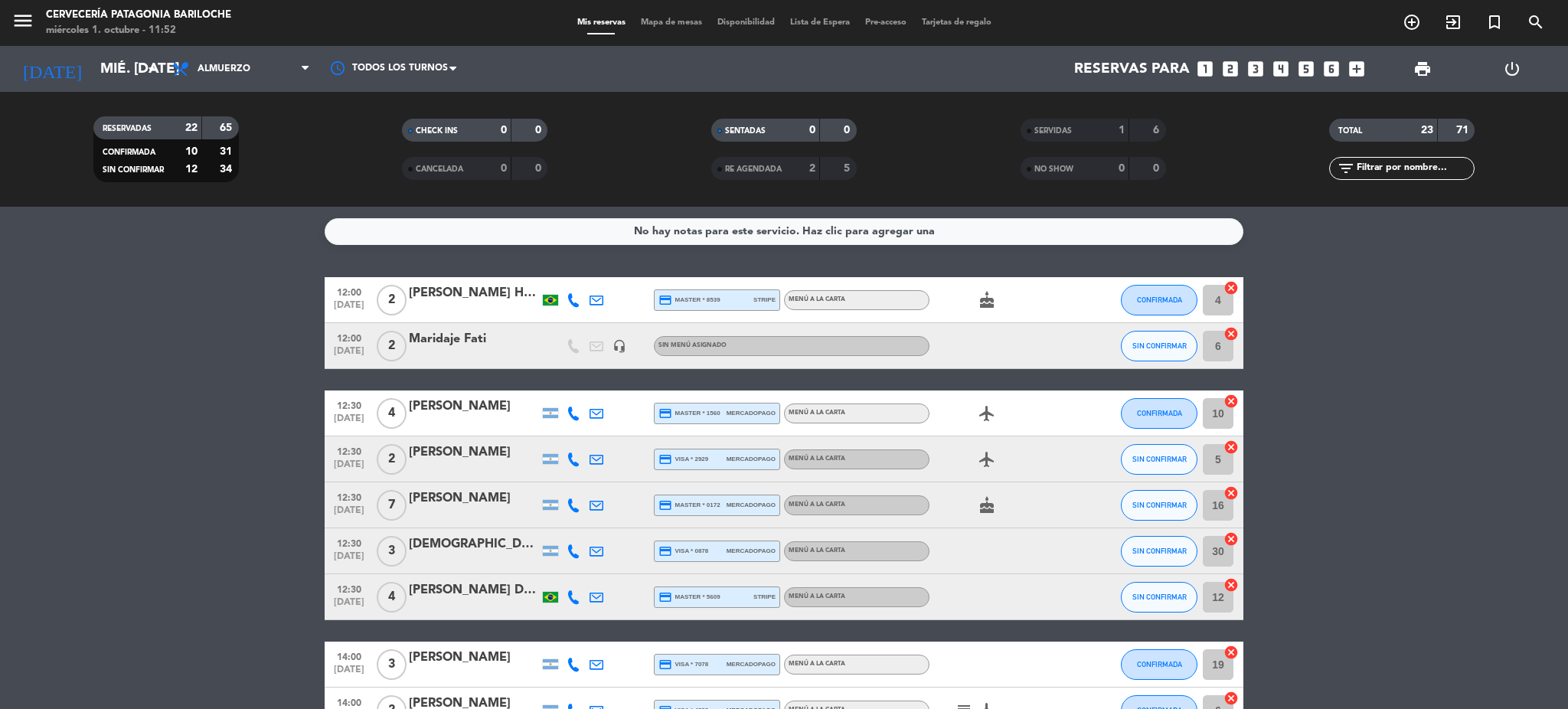
click at [673, 31] on div "menu Cervecería Patagonia Bariloche miércoles 1. octubre - 11:52 Mis reservas M…" at bounding box center [784, 23] width 1568 height 46
click at [674, 20] on span "Mapa de mesas" at bounding box center [672, 22] width 77 height 8
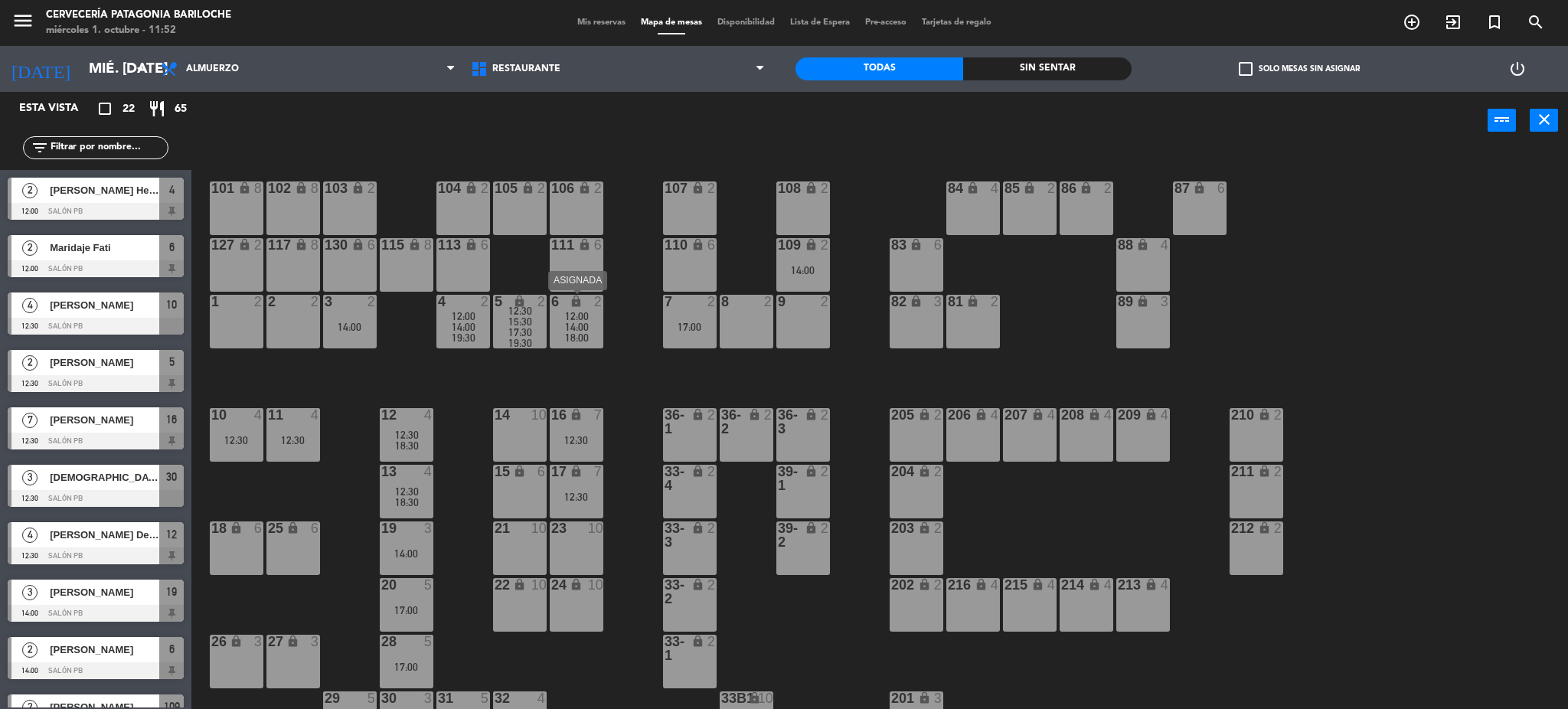
click at [580, 336] on span "18:00" at bounding box center [577, 337] width 24 height 12
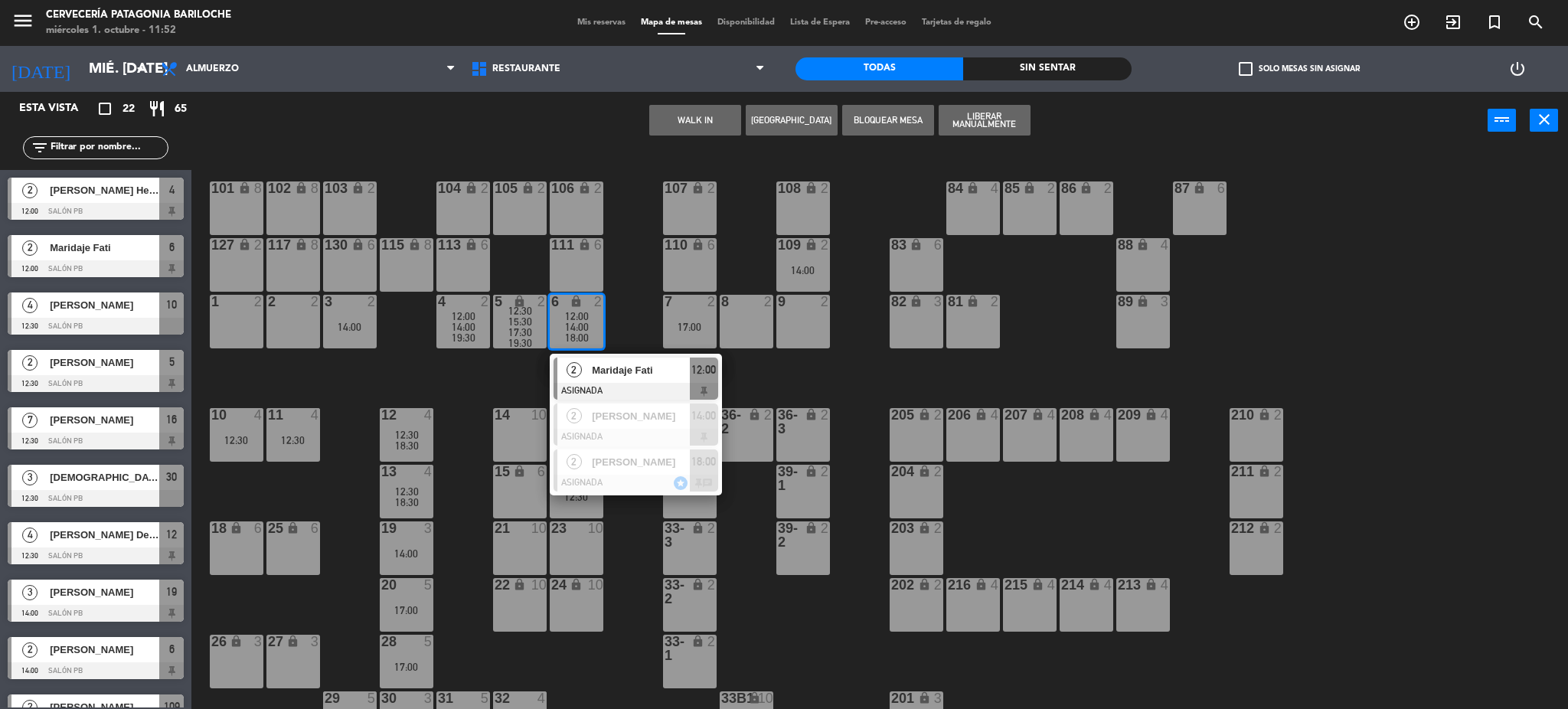
click at [630, 368] on span "Maridaje Fati" at bounding box center [641, 370] width 98 height 16
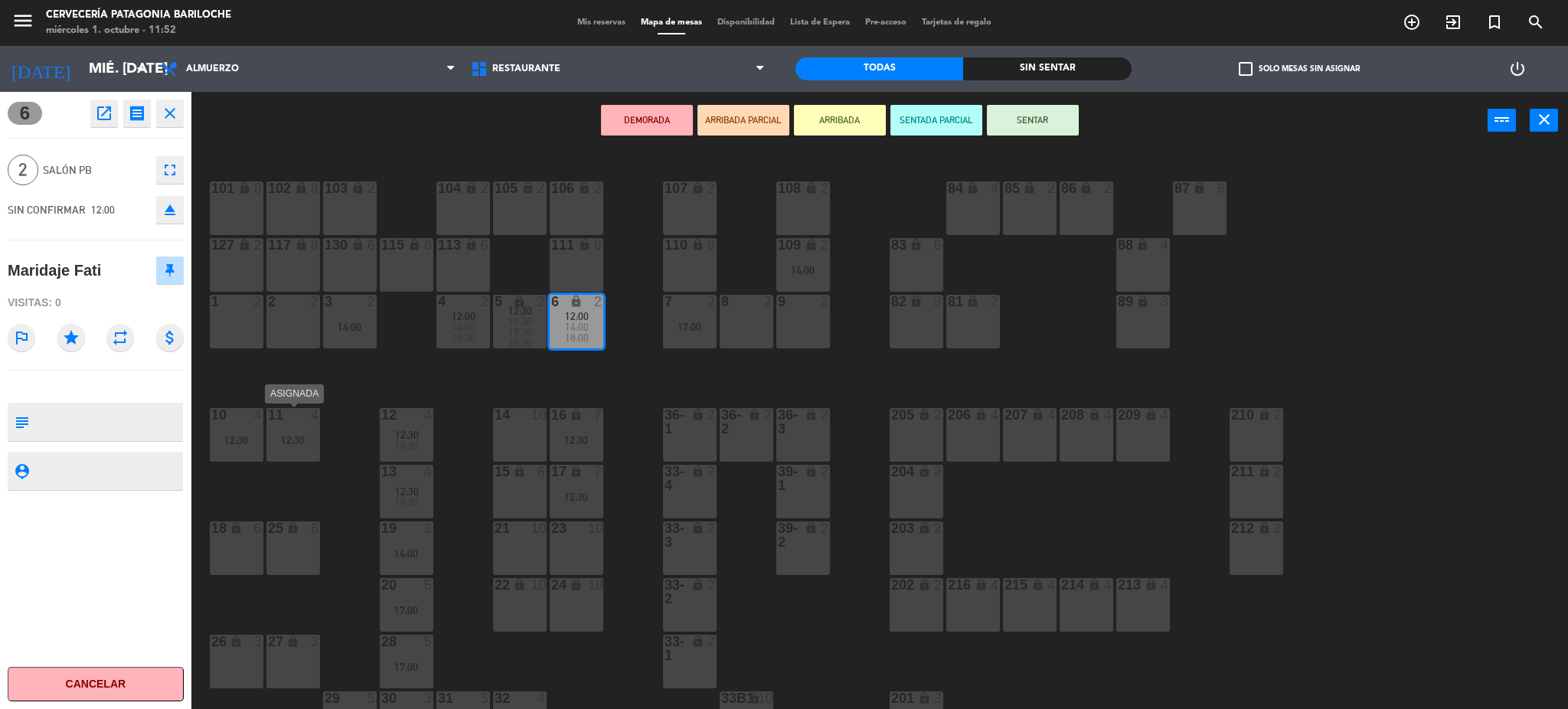
click at [301, 442] on div "12:30" at bounding box center [293, 441] width 54 height 11
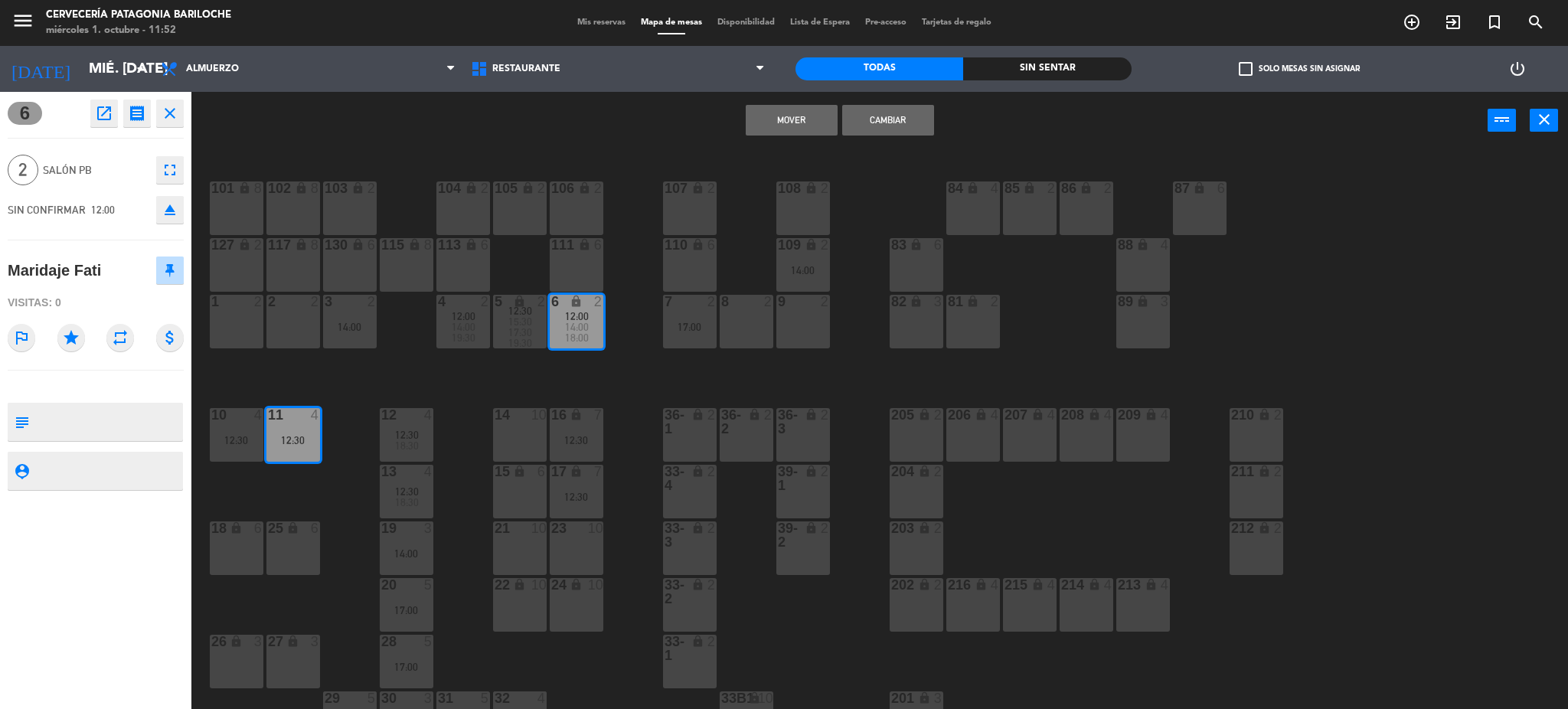
click at [750, 118] on button "Mover" at bounding box center [791, 119] width 92 height 31
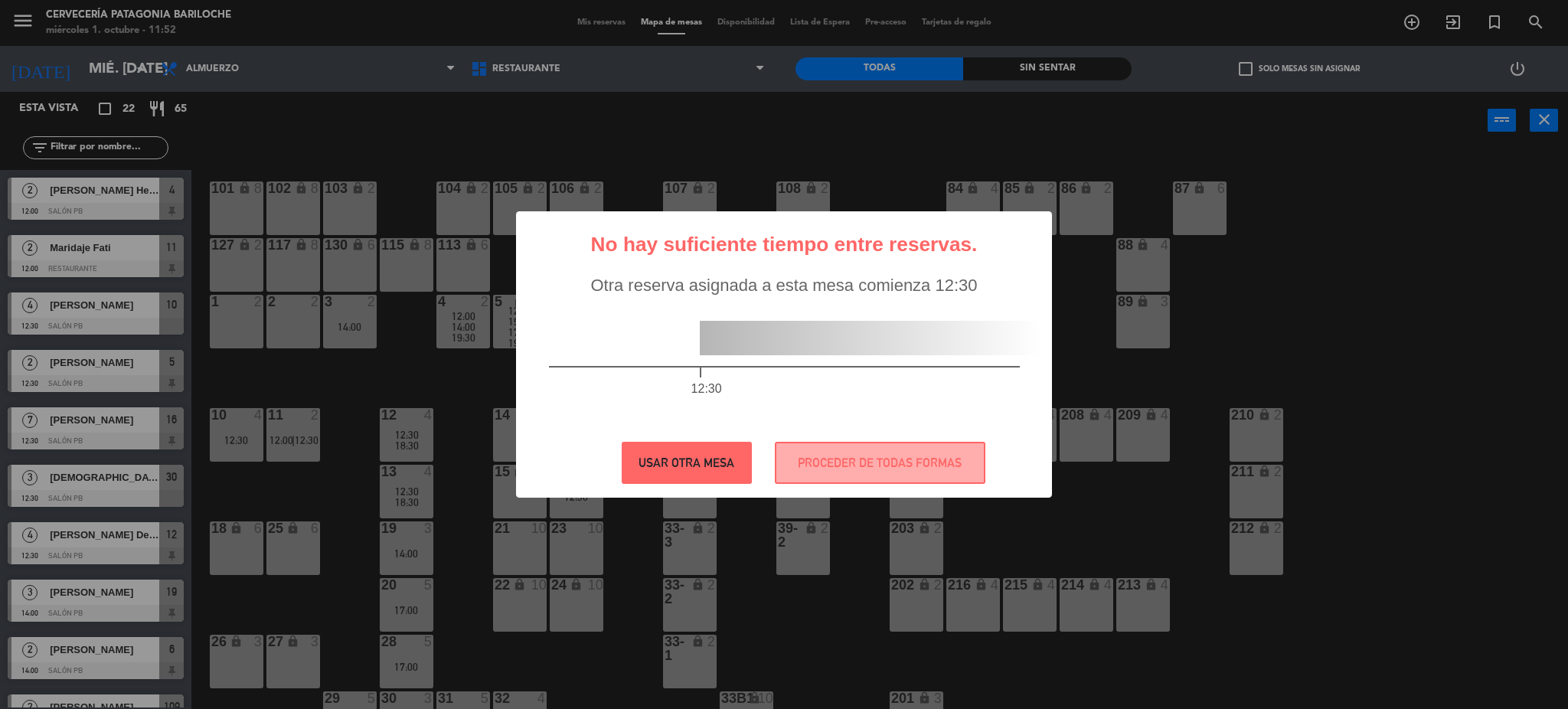
click at [685, 466] on button "USAR OTRA MESA" at bounding box center [686, 464] width 130 height 43
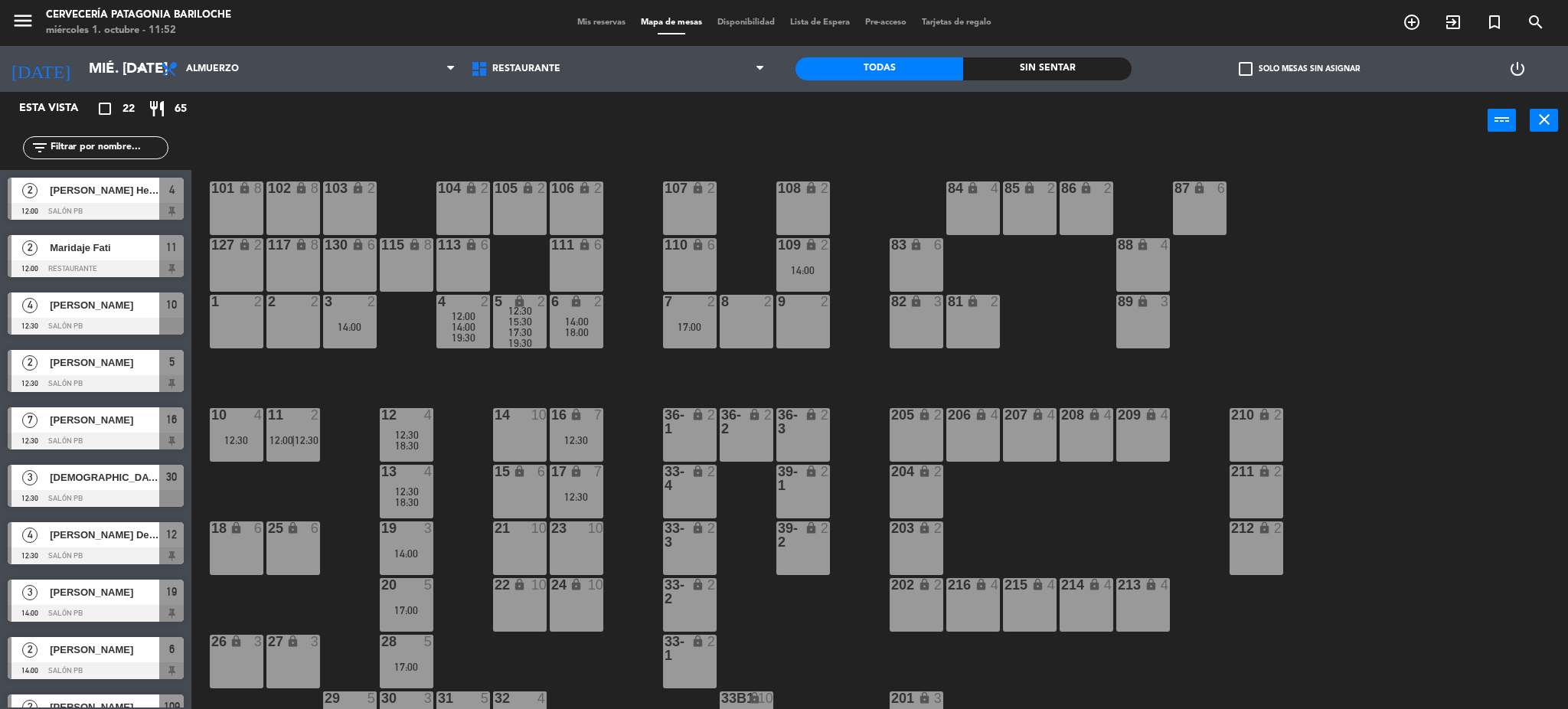
click at [242, 438] on div "12:30" at bounding box center [237, 441] width 54 height 11
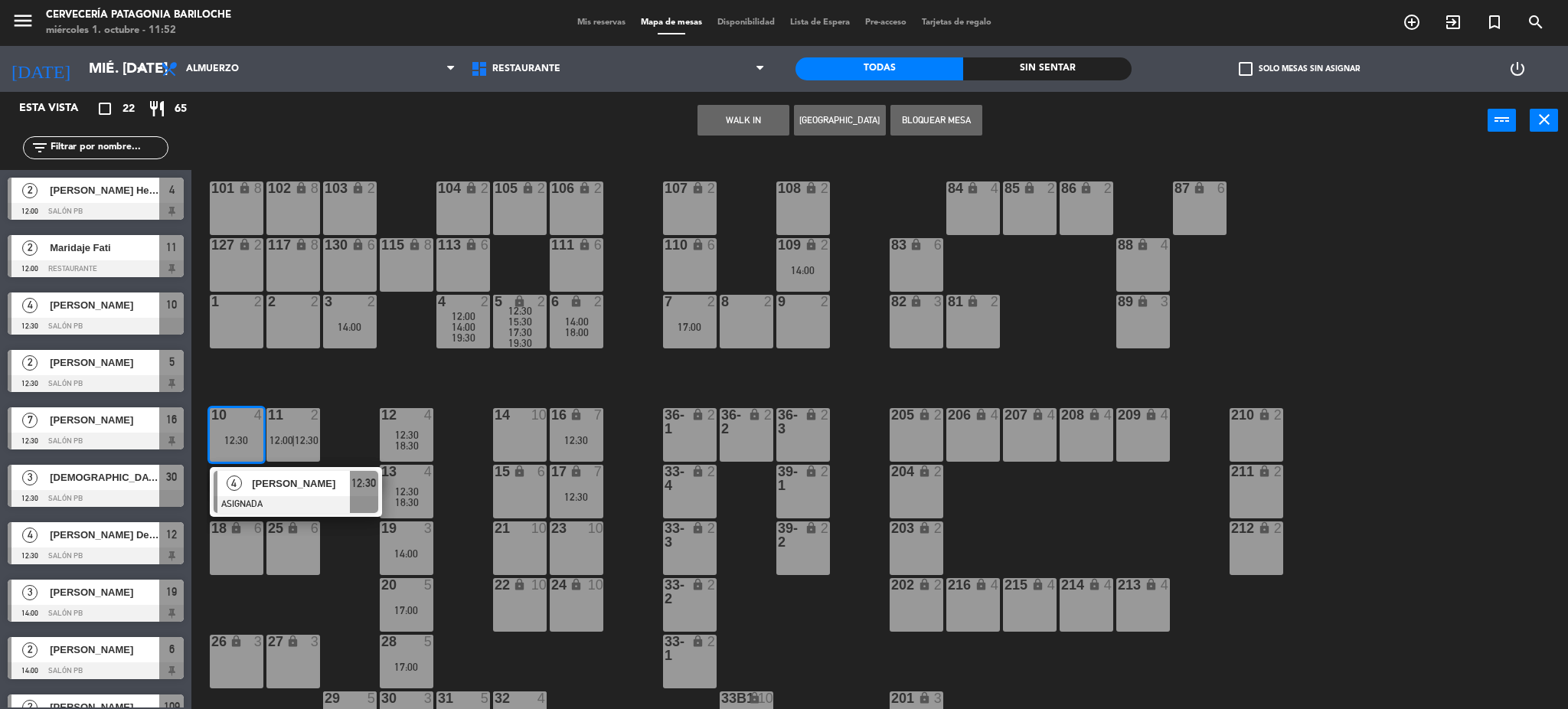
click at [271, 500] on div at bounding box center [296, 504] width 165 height 17
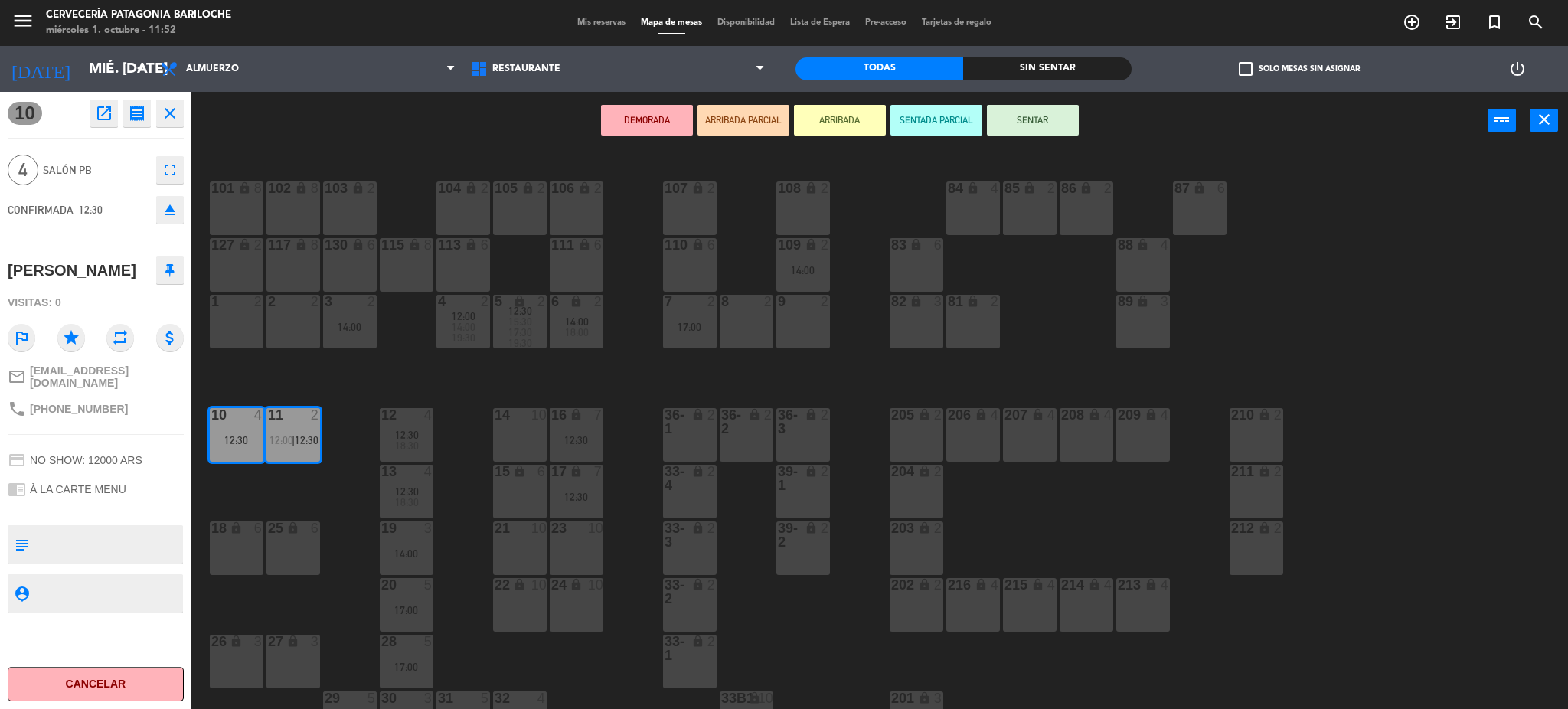
click at [240, 638] on icon "lock" at bounding box center [236, 641] width 13 height 13
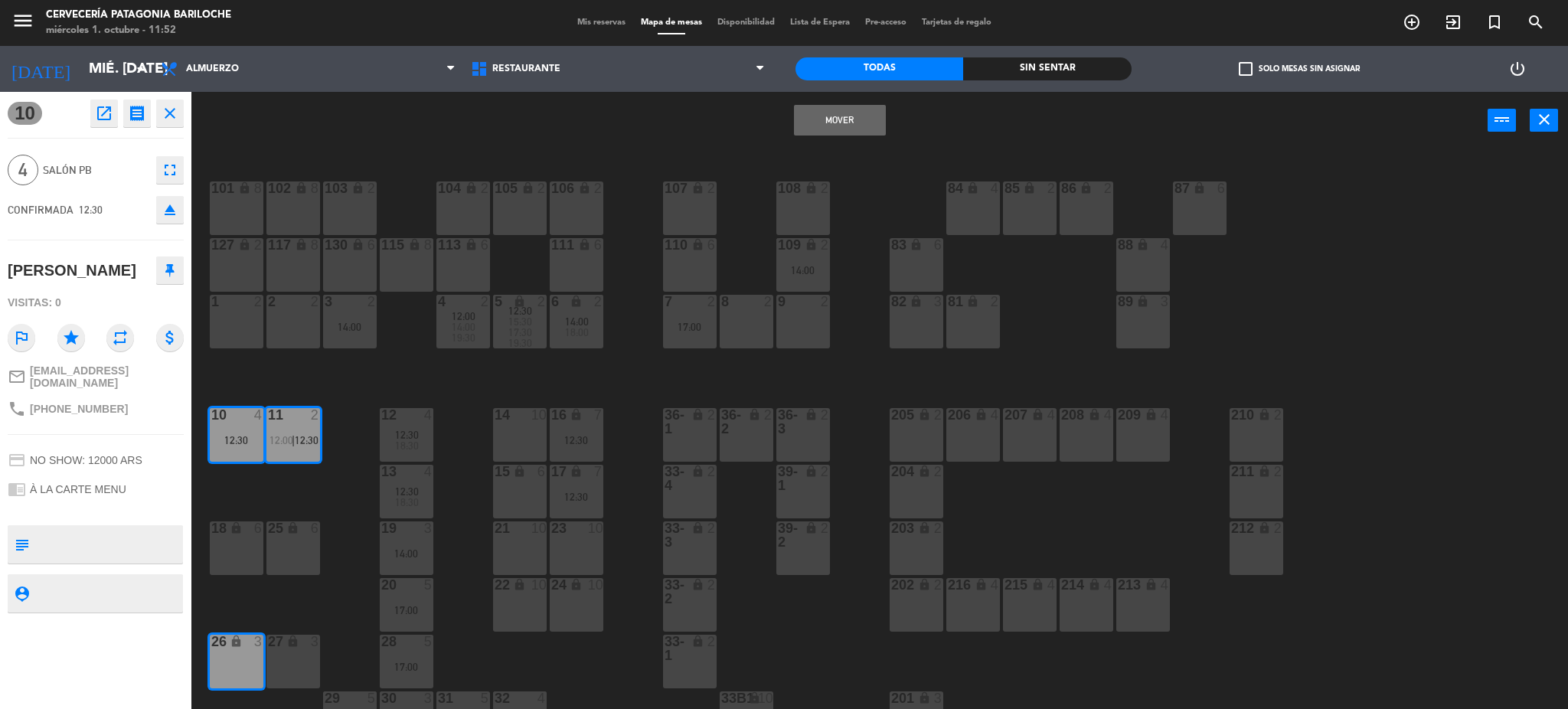
click at [277, 656] on div "27 lock 3" at bounding box center [293, 662] width 54 height 54
click at [860, 118] on button "Mover y Unir" at bounding box center [839, 119] width 92 height 31
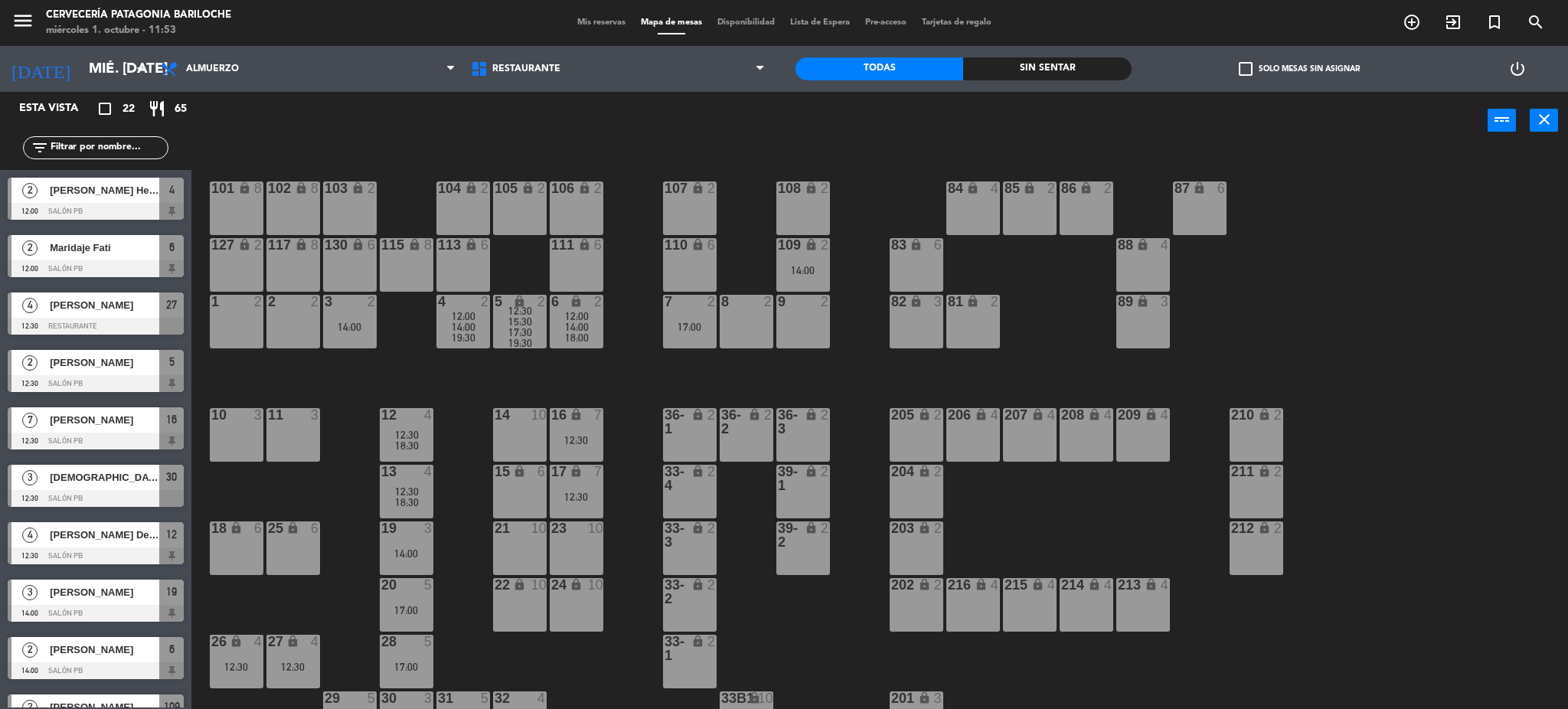
click at [586, 337] on span "18:00" at bounding box center [577, 337] width 24 height 12
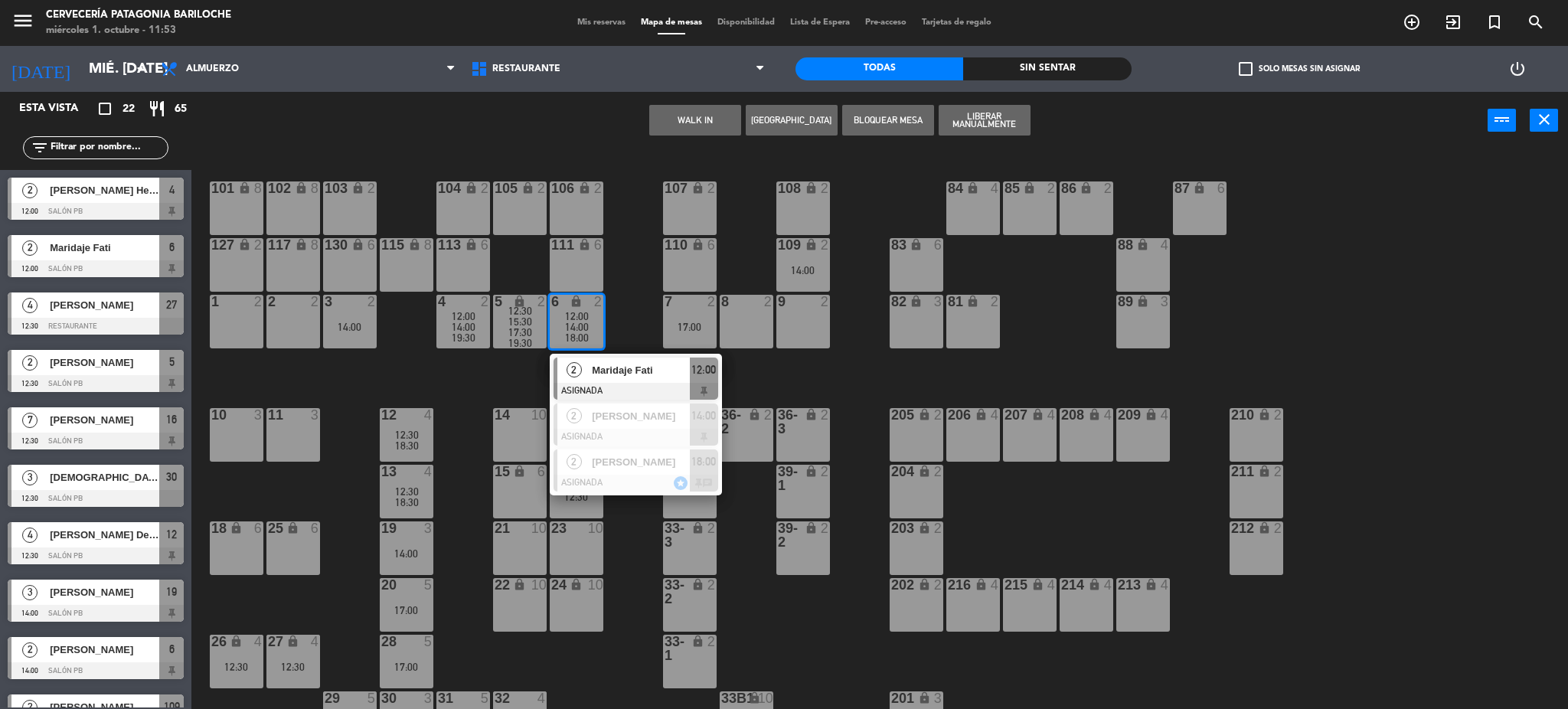
click at [609, 379] on div "Maridaje Fati" at bounding box center [640, 370] width 100 height 25
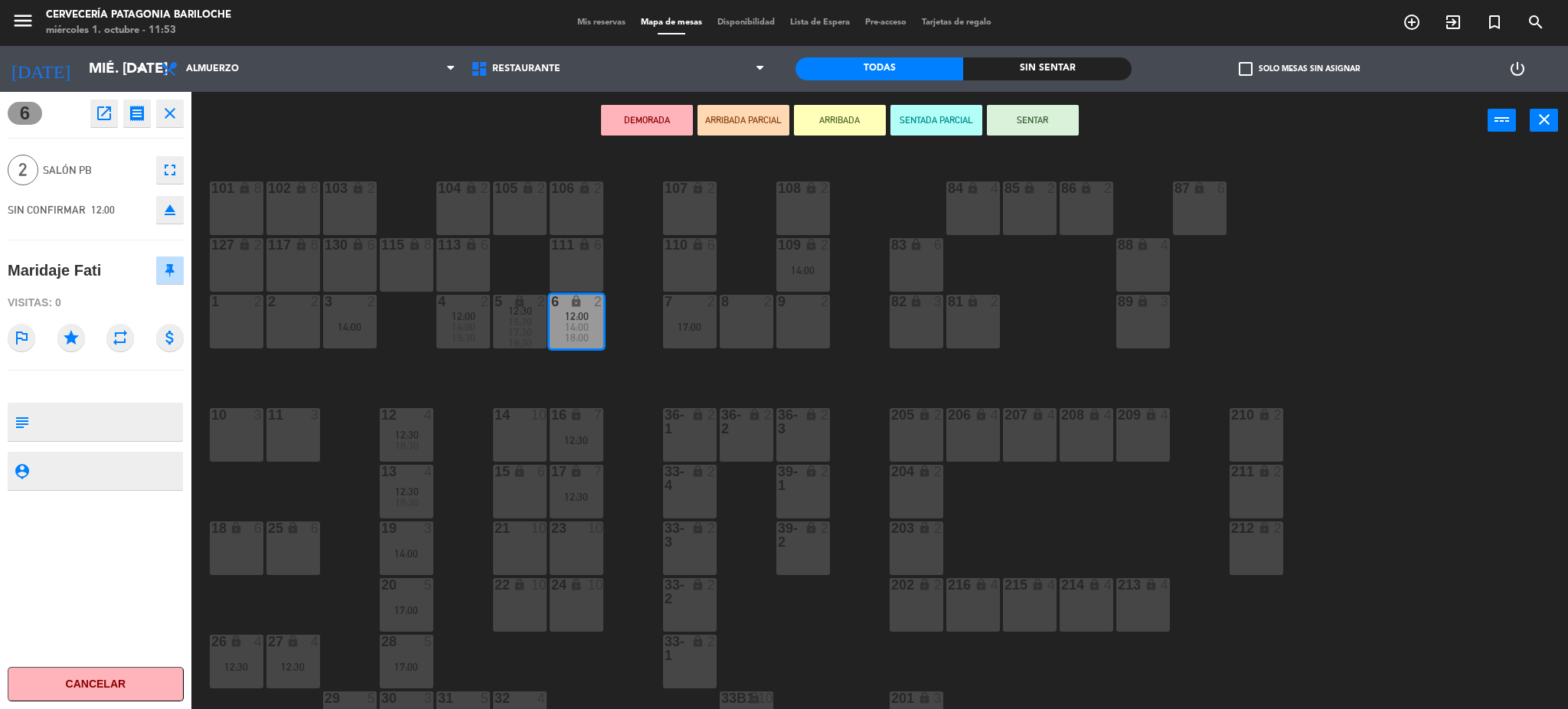
click at [248, 432] on div "10 3" at bounding box center [237, 435] width 54 height 54
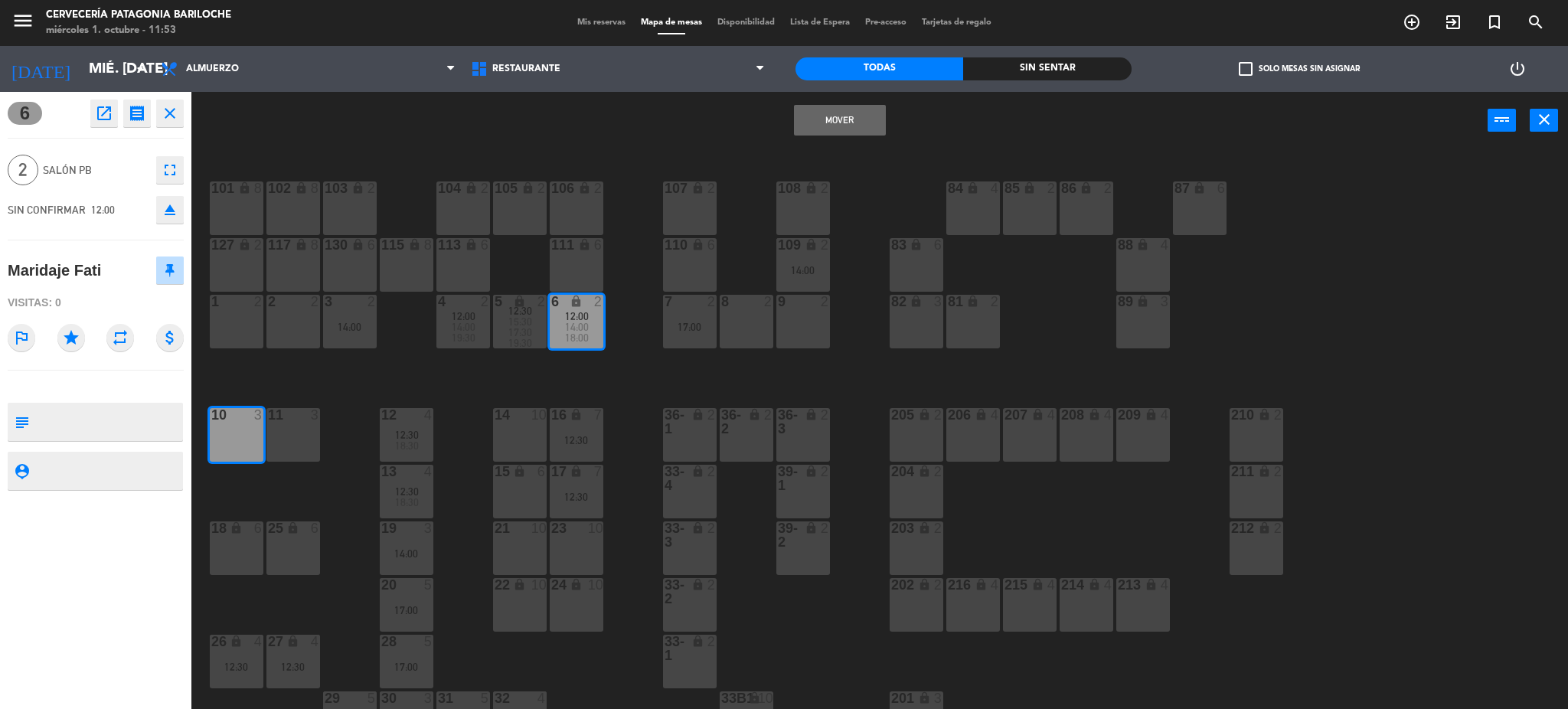
click at [238, 420] on div at bounding box center [236, 415] width 25 height 14
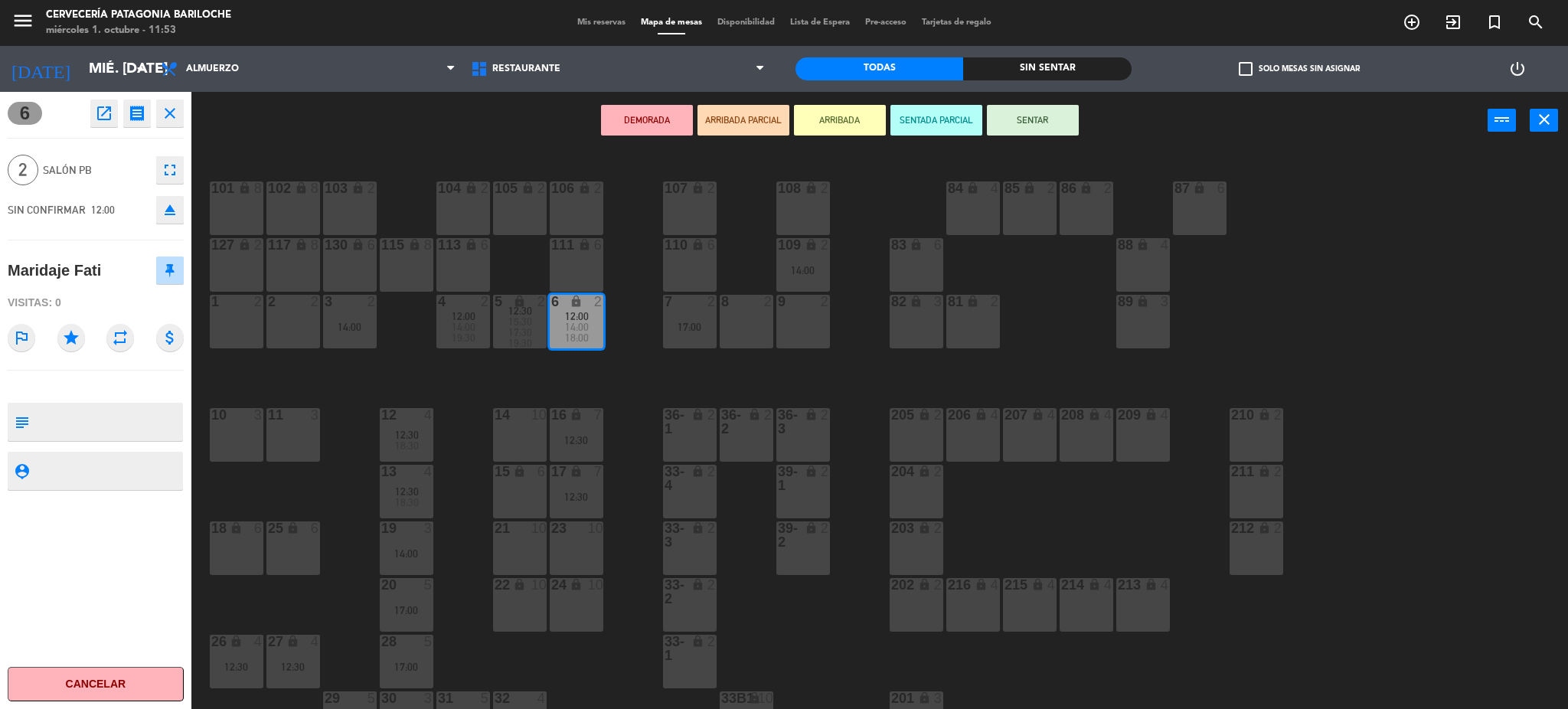
click at [298, 426] on div "11 3" at bounding box center [293, 435] width 54 height 54
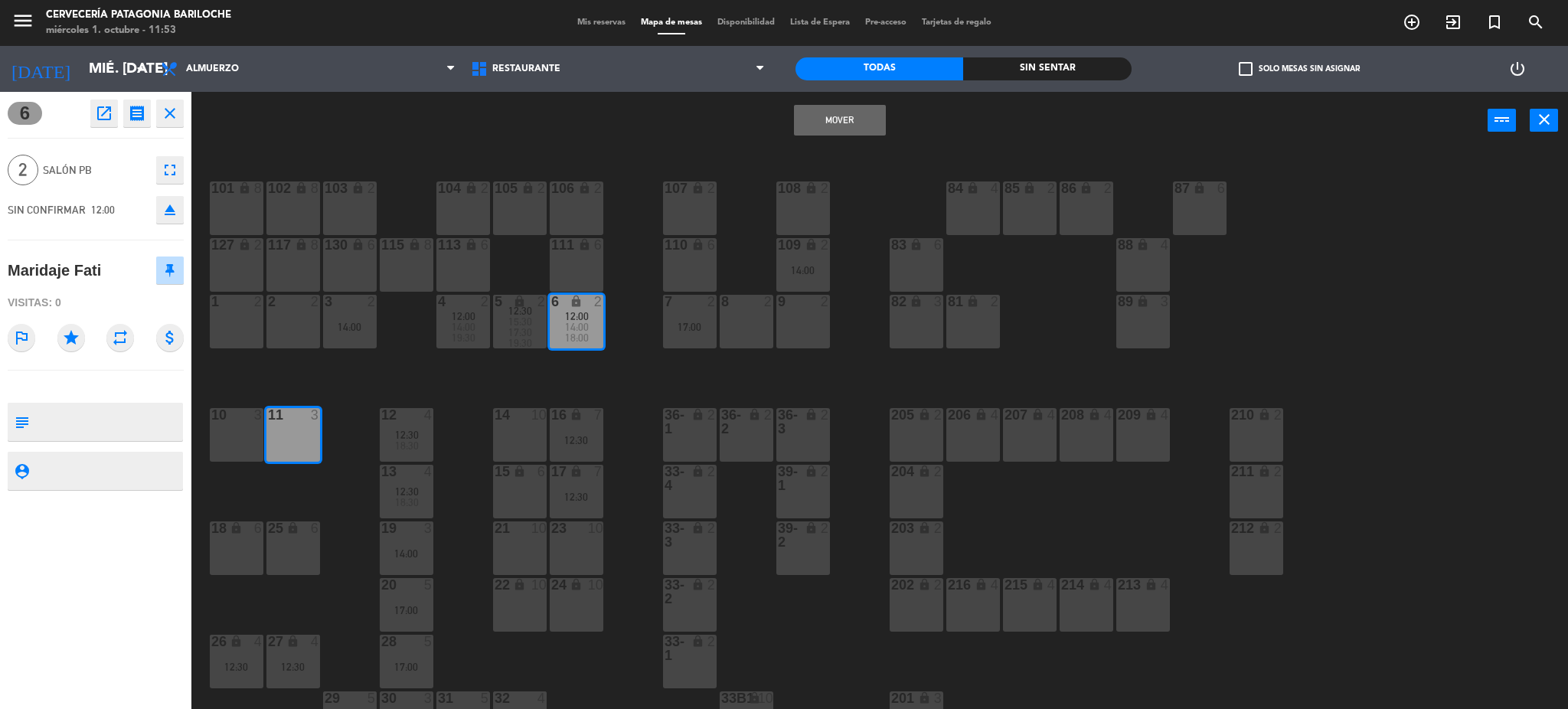
click at [853, 131] on button "Mover" at bounding box center [839, 119] width 92 height 31
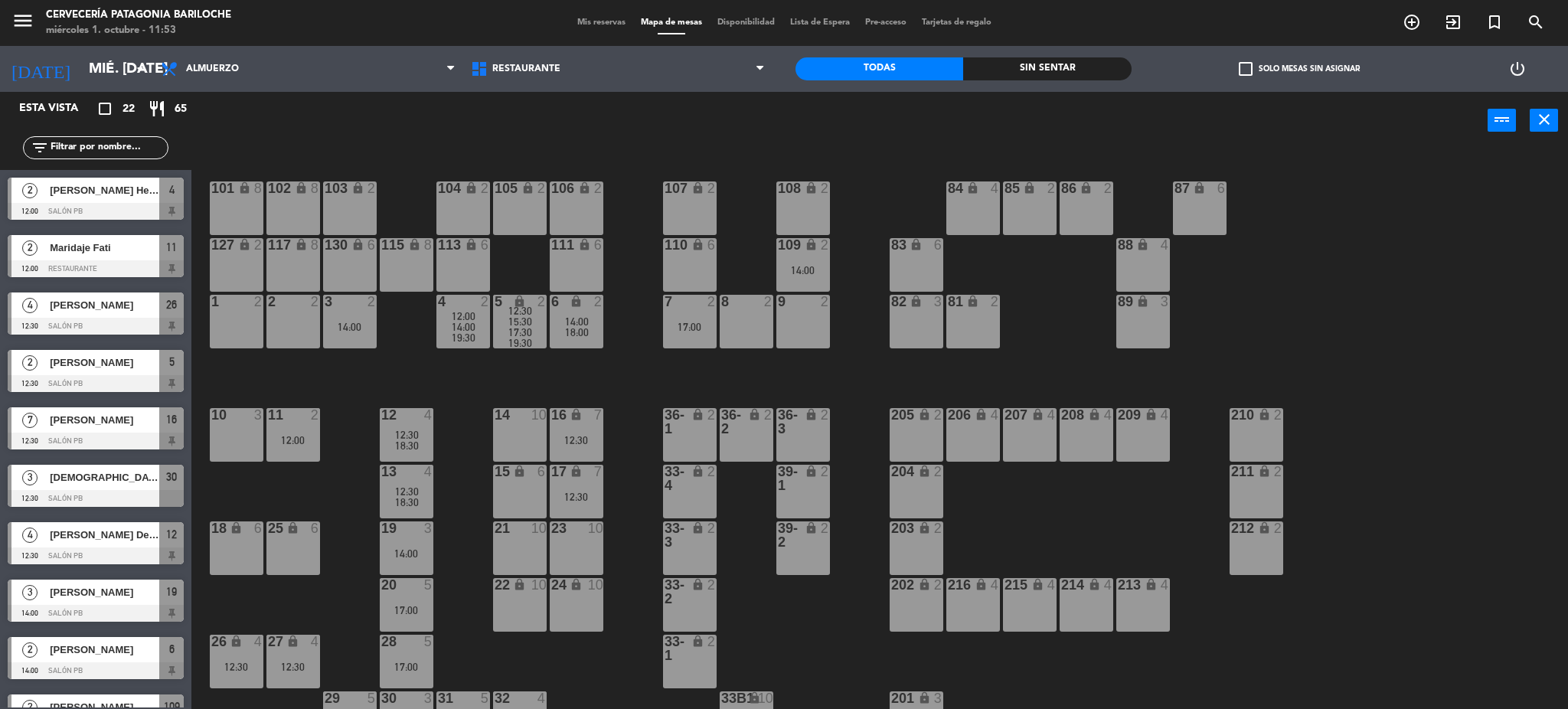
scroll to position [31, 0]
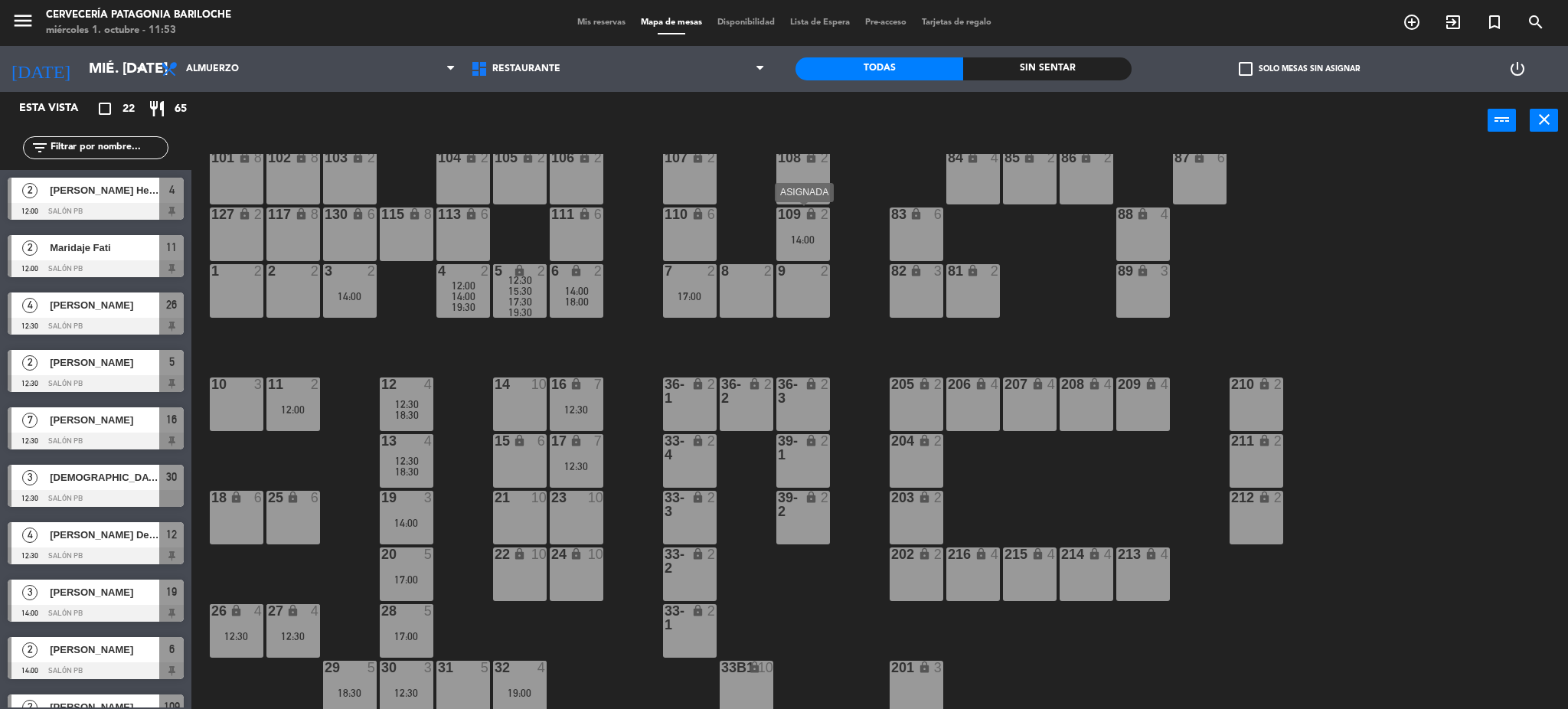
click at [805, 241] on div "14:00" at bounding box center [803, 240] width 54 height 11
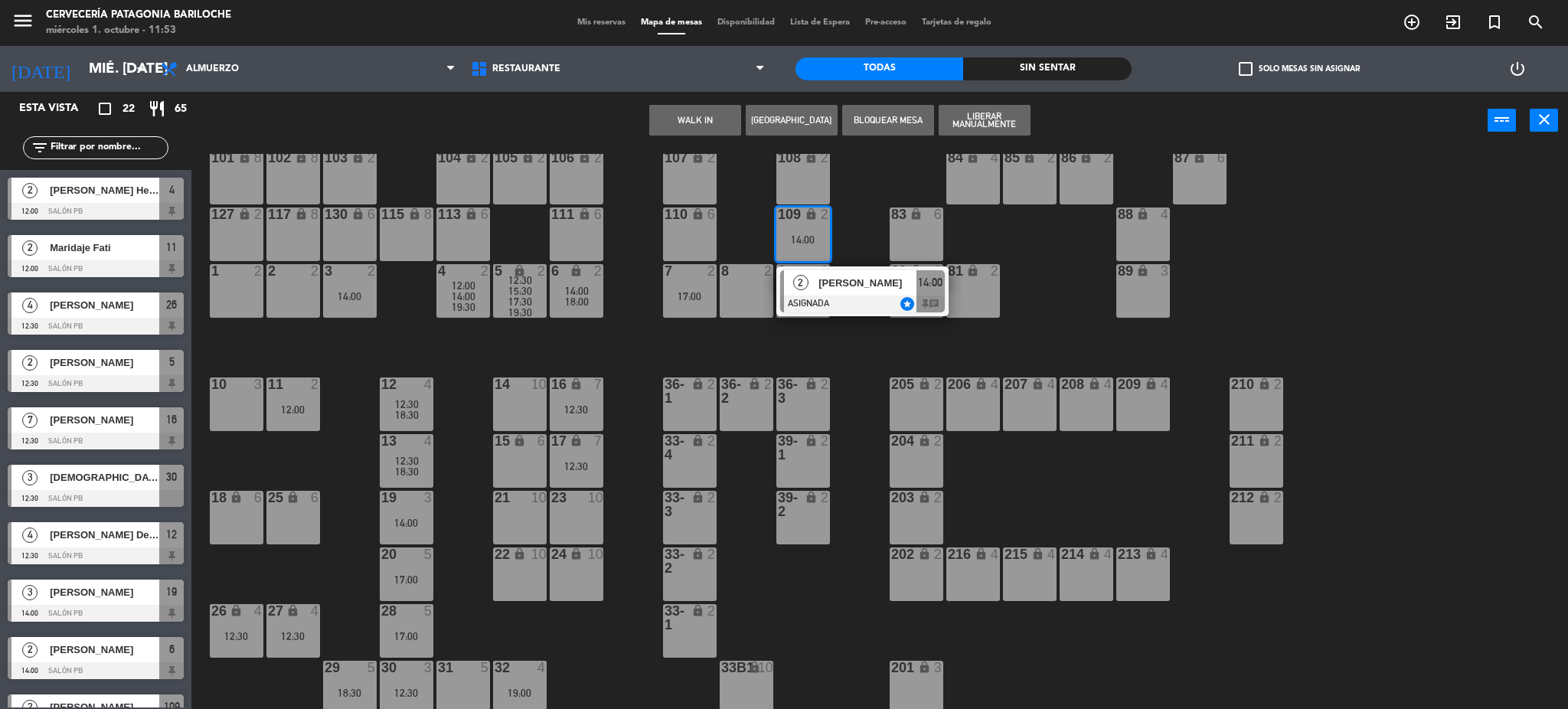
click at [643, 360] on div "101 lock 8 102 lock 8 104 lock 2 105 lock 2 106 lock 2 103 lock 2 107 lock 2 10…" at bounding box center [887, 433] width 1362 height 560
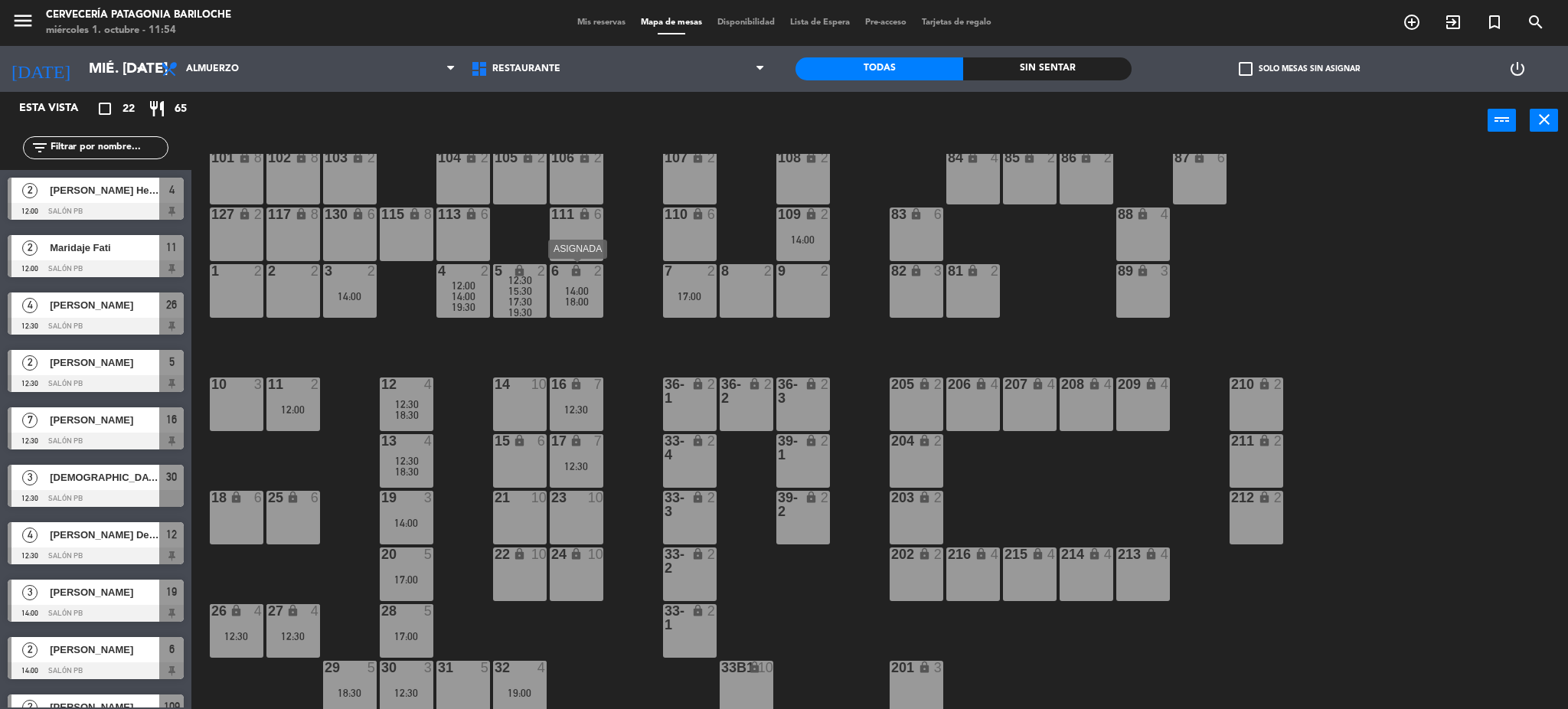
click at [583, 312] on div "6 lock 2 14:00 18:00" at bounding box center [576, 292] width 54 height 54
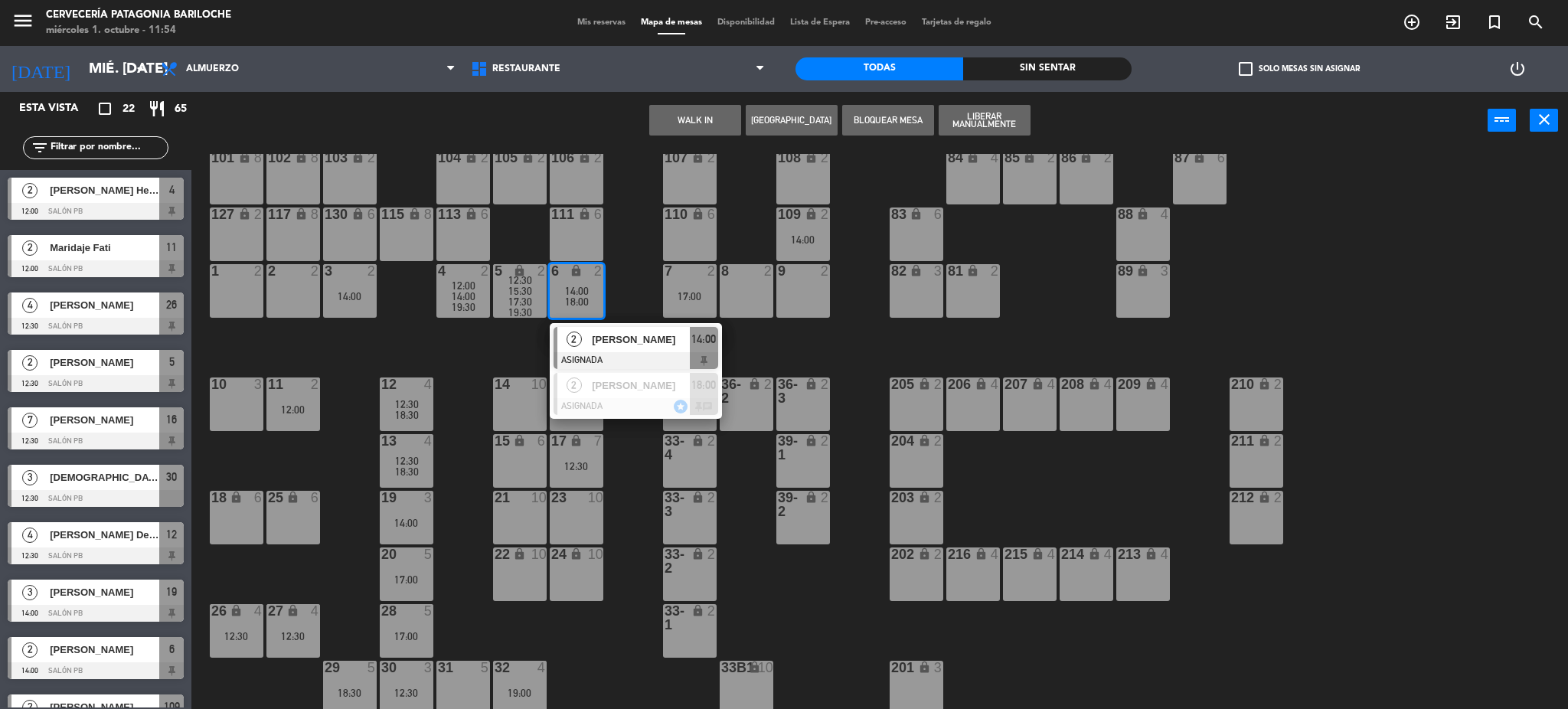
click at [581, 302] on span "18:00" at bounding box center [577, 301] width 24 height 12
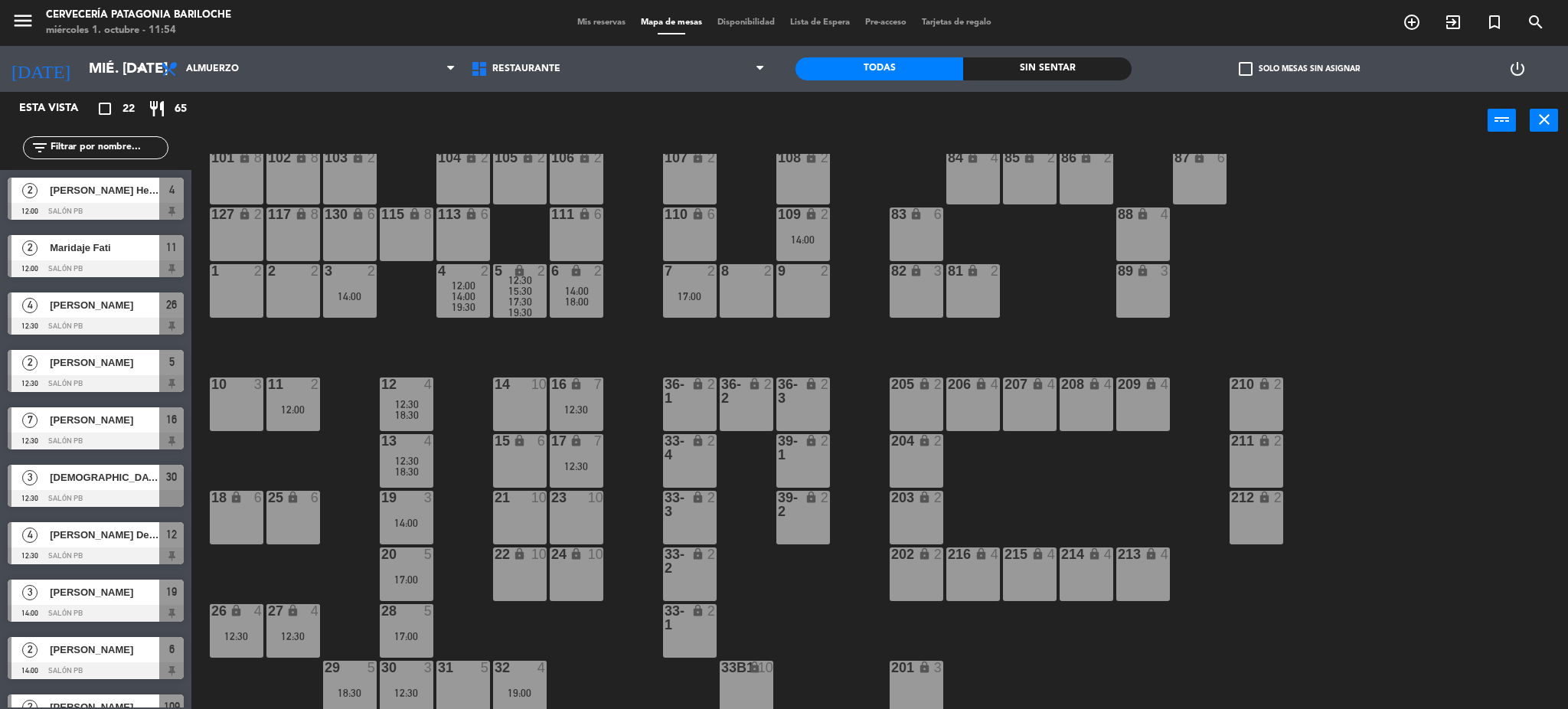
click at [580, 344] on div "101 lock 8 102 lock 8 104 lock 2 105 lock 2 106 lock 2 103 lock 2 107 lock 2 10…" at bounding box center [887, 433] width 1362 height 560
click at [633, 342] on div "101 lock 8 102 lock 8 104 lock 2 105 lock 2 106 lock 2 103 lock 2 107 lock 2 10…" at bounding box center [887, 433] width 1362 height 560
click at [795, 238] on div "14:00" at bounding box center [803, 240] width 54 height 11
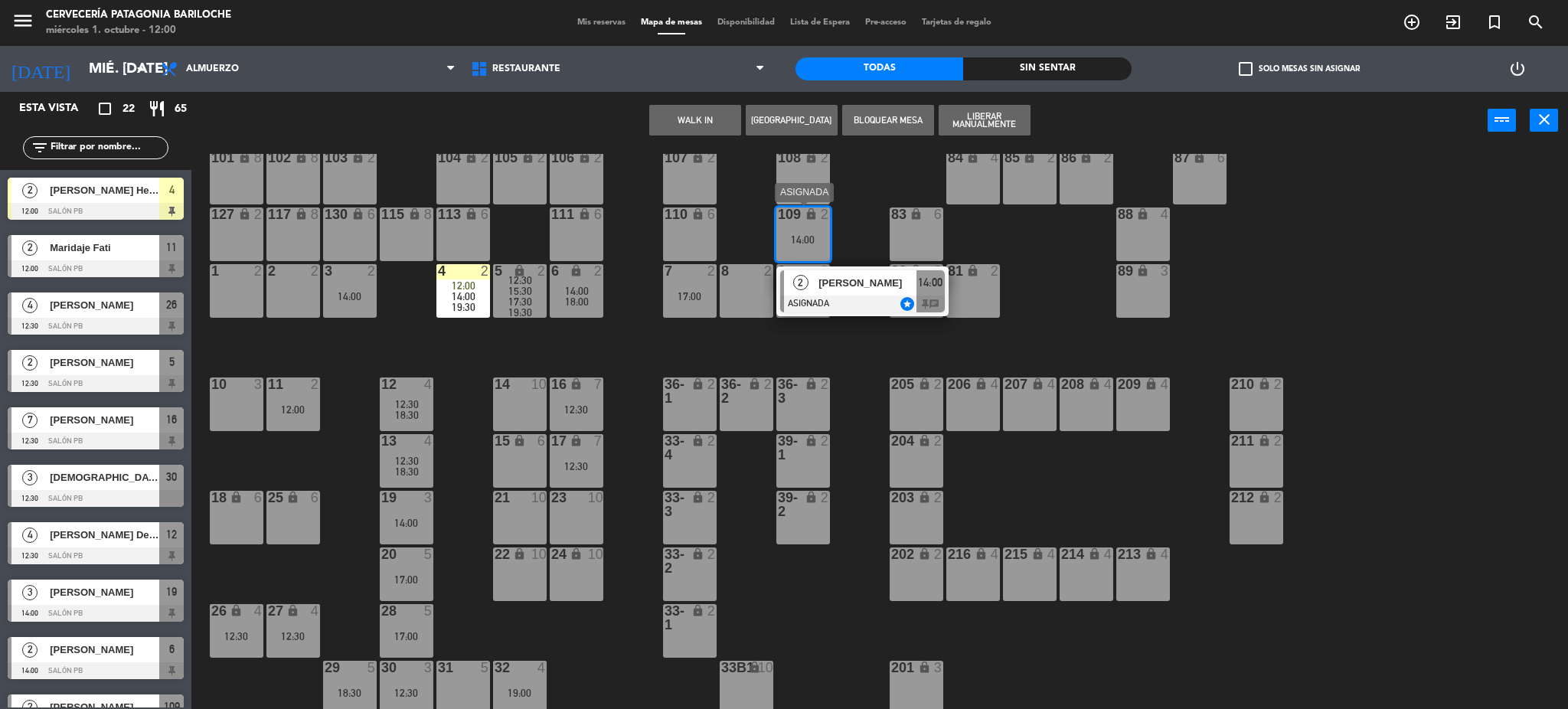
click at [822, 295] on div at bounding box center [862, 304] width 165 height 17
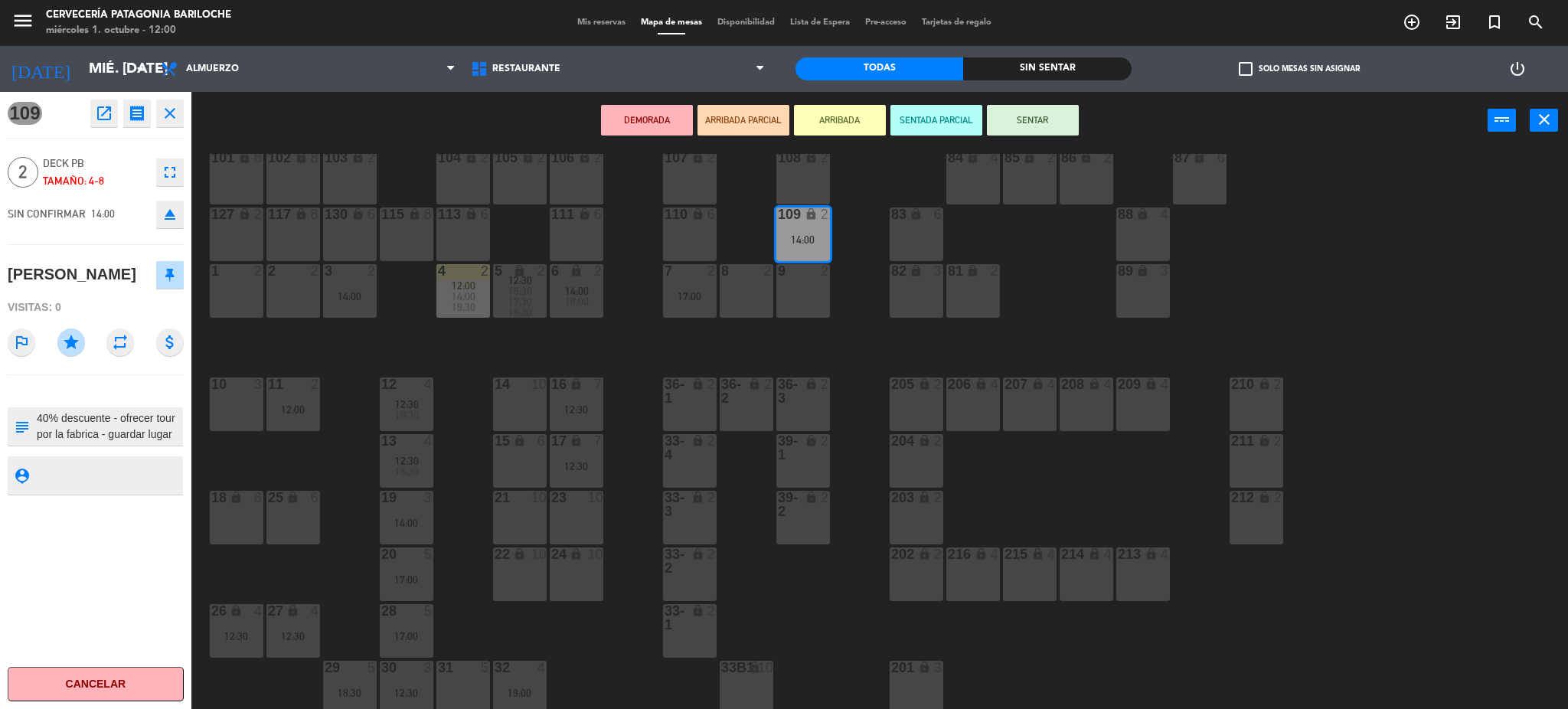
click at [701, 233] on div "110 lock 6" at bounding box center [690, 234] width 54 height 54
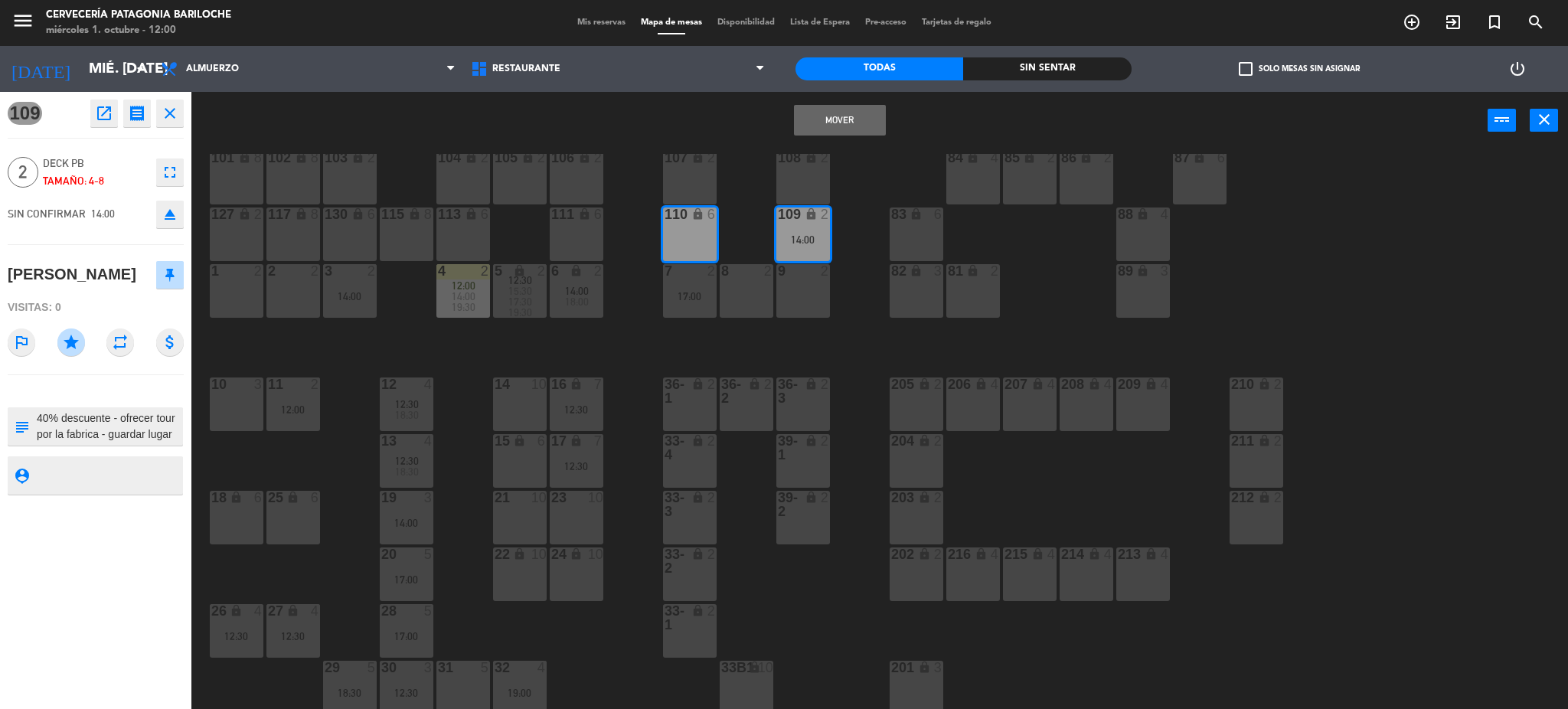
click at [701, 229] on div "110 lock 6" at bounding box center [690, 234] width 54 height 54
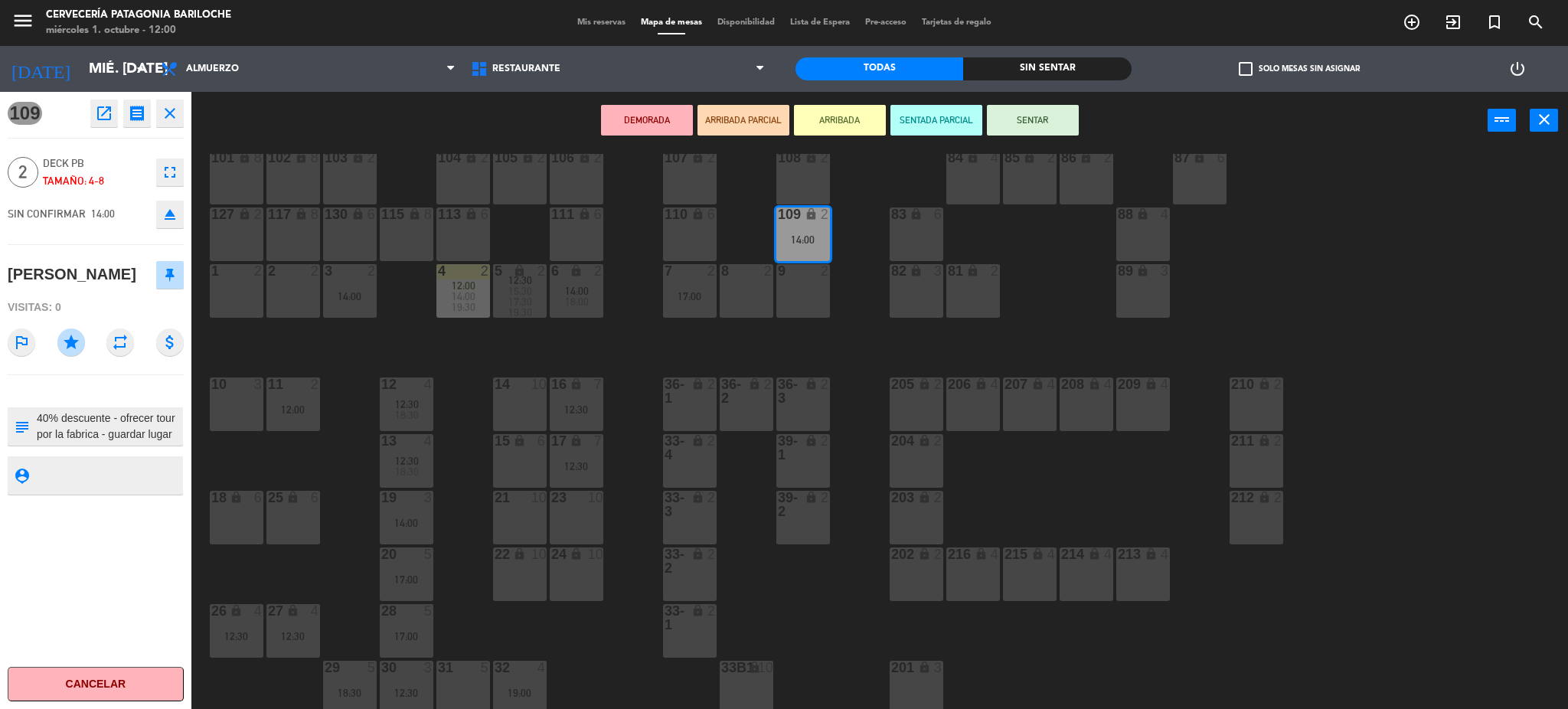
click at [883, 214] on div "83" at bounding box center [890, 215] width 25 height 15
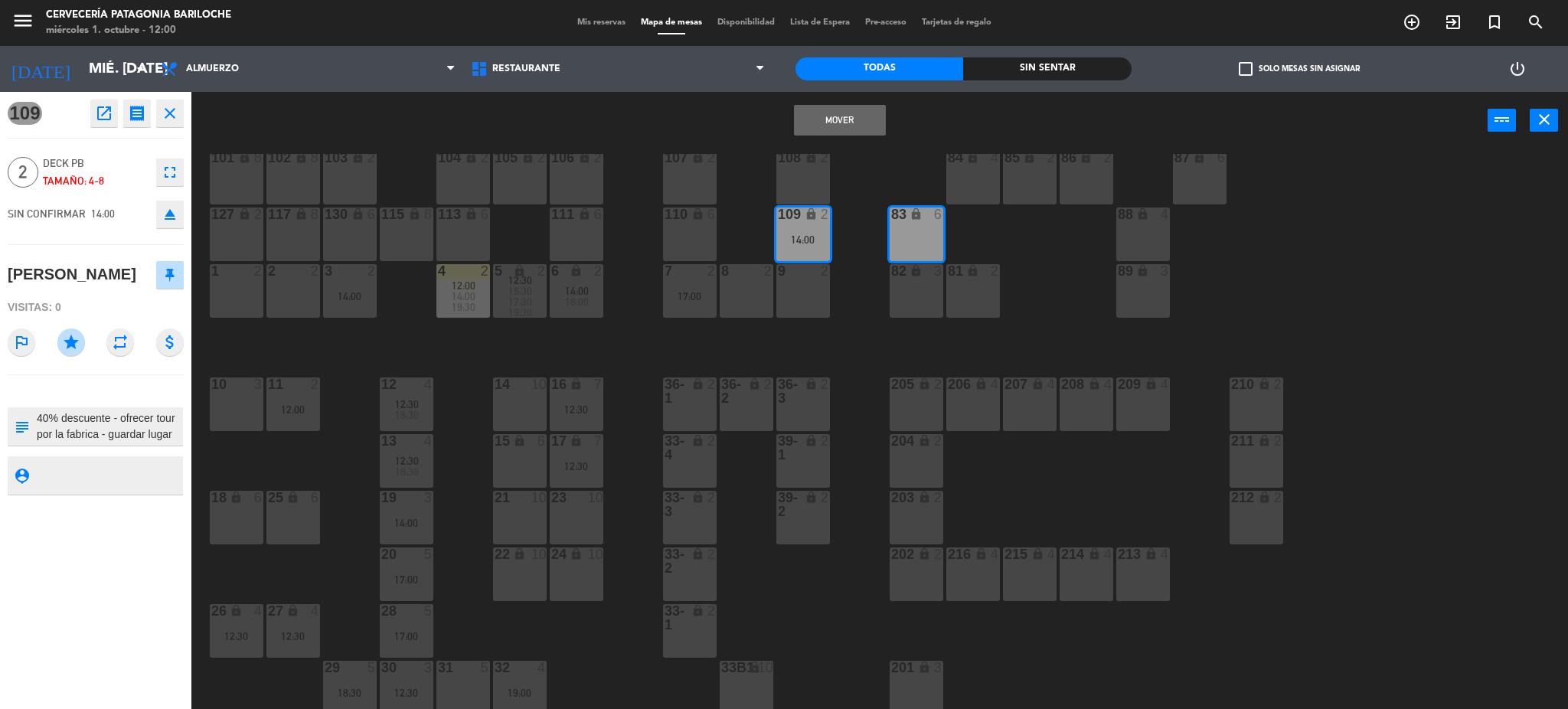
click at [922, 240] on div "83 lock 6" at bounding box center [917, 234] width 54 height 54
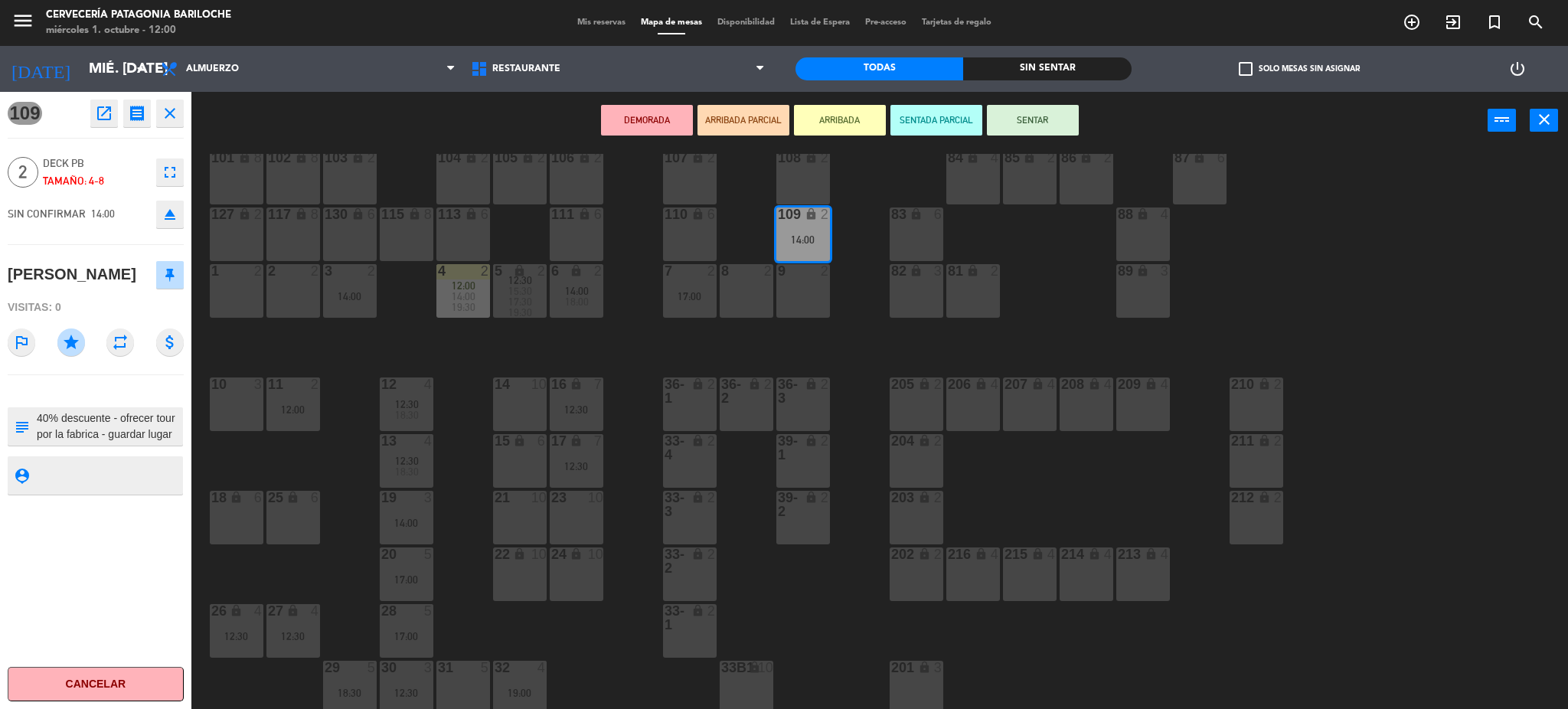
click at [1366, 189] on div "101 lock 8 102 lock 8 104 lock 2 105 lock 2 106 lock 2 103 lock 2 107 lock 2 10…" at bounding box center [887, 433] width 1362 height 560
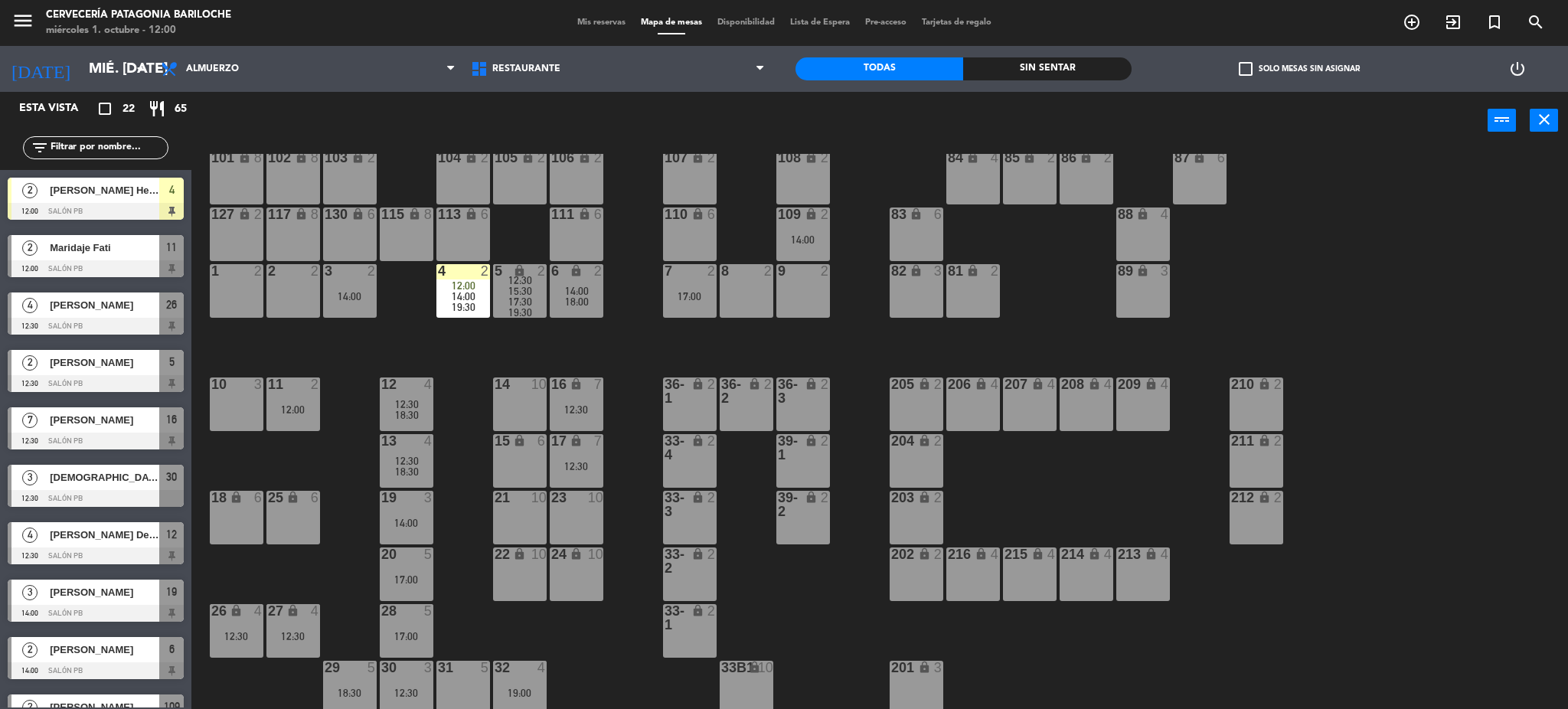
scroll to position [4, 0]
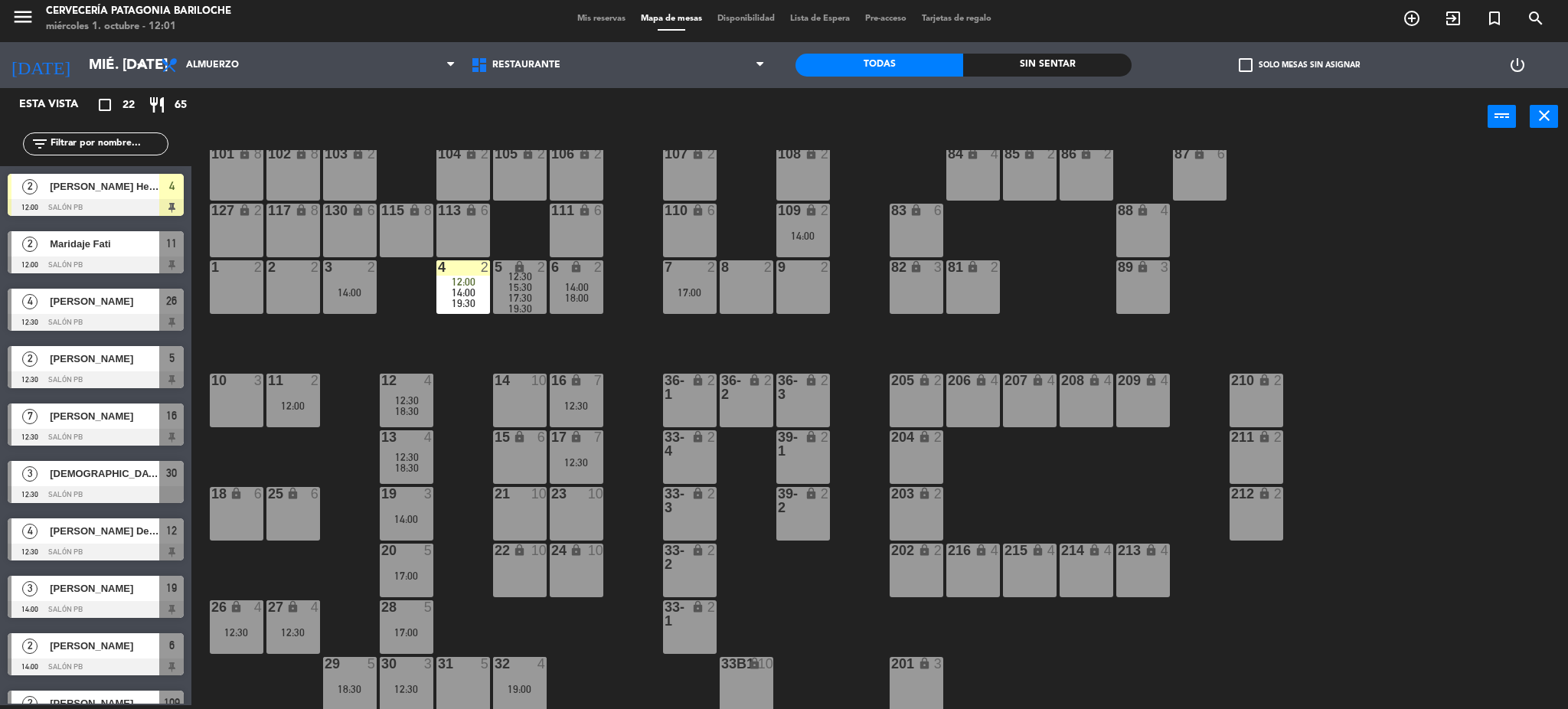
click at [627, 359] on div "101 lock 8 102 lock 8 104 lock 2 105 lock 2 106 lock 2 103 lock 2 107 lock 2 10…" at bounding box center [887, 429] width 1362 height 560
click at [482, 292] on div "14:00" at bounding box center [463, 292] width 54 height 11
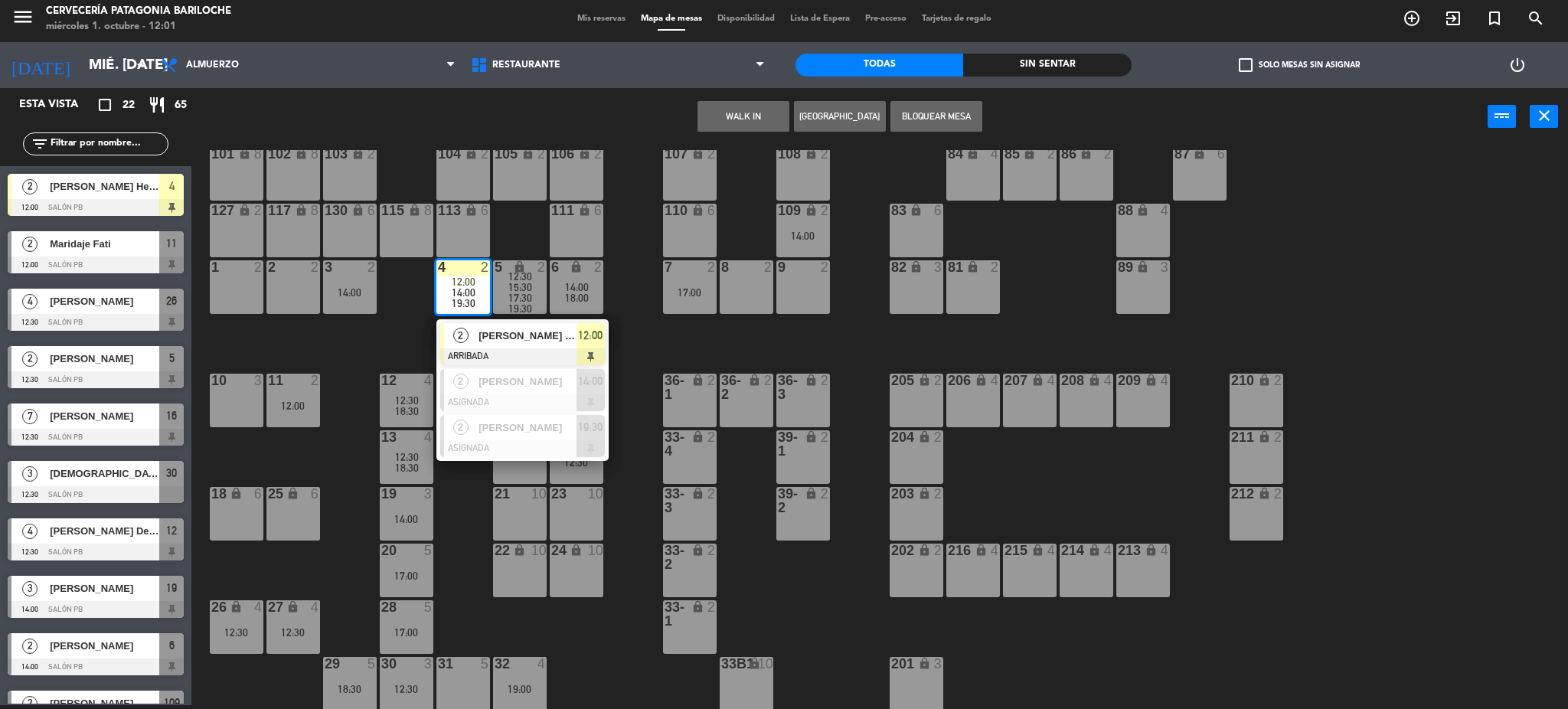
click at [620, 310] on div "101 lock 8 102 lock 8 104 lock 2 105 lock 2 106 lock 2 103 lock 2 107 lock 2 10…" at bounding box center [887, 429] width 1362 height 560
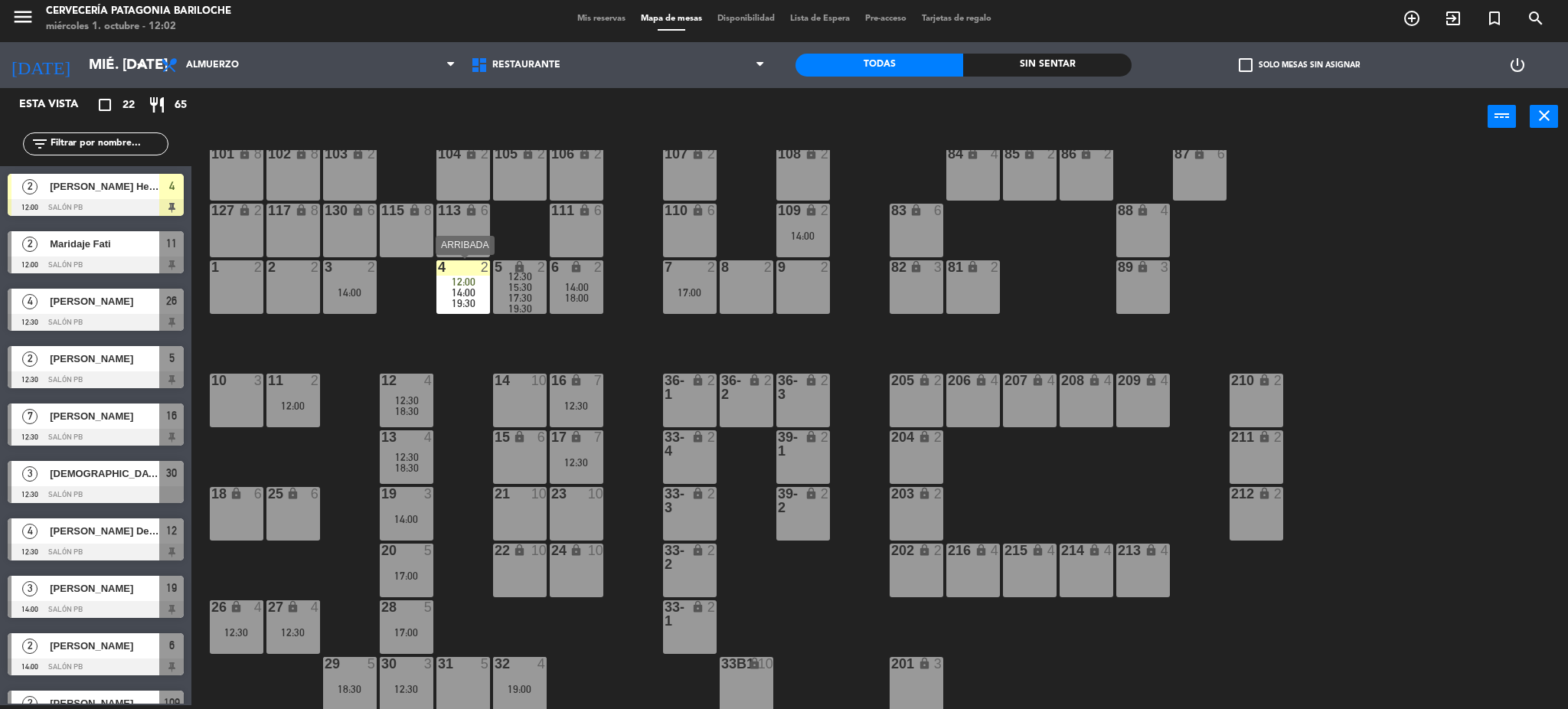
click at [475, 287] on div "14:00" at bounding box center [463, 292] width 54 height 11
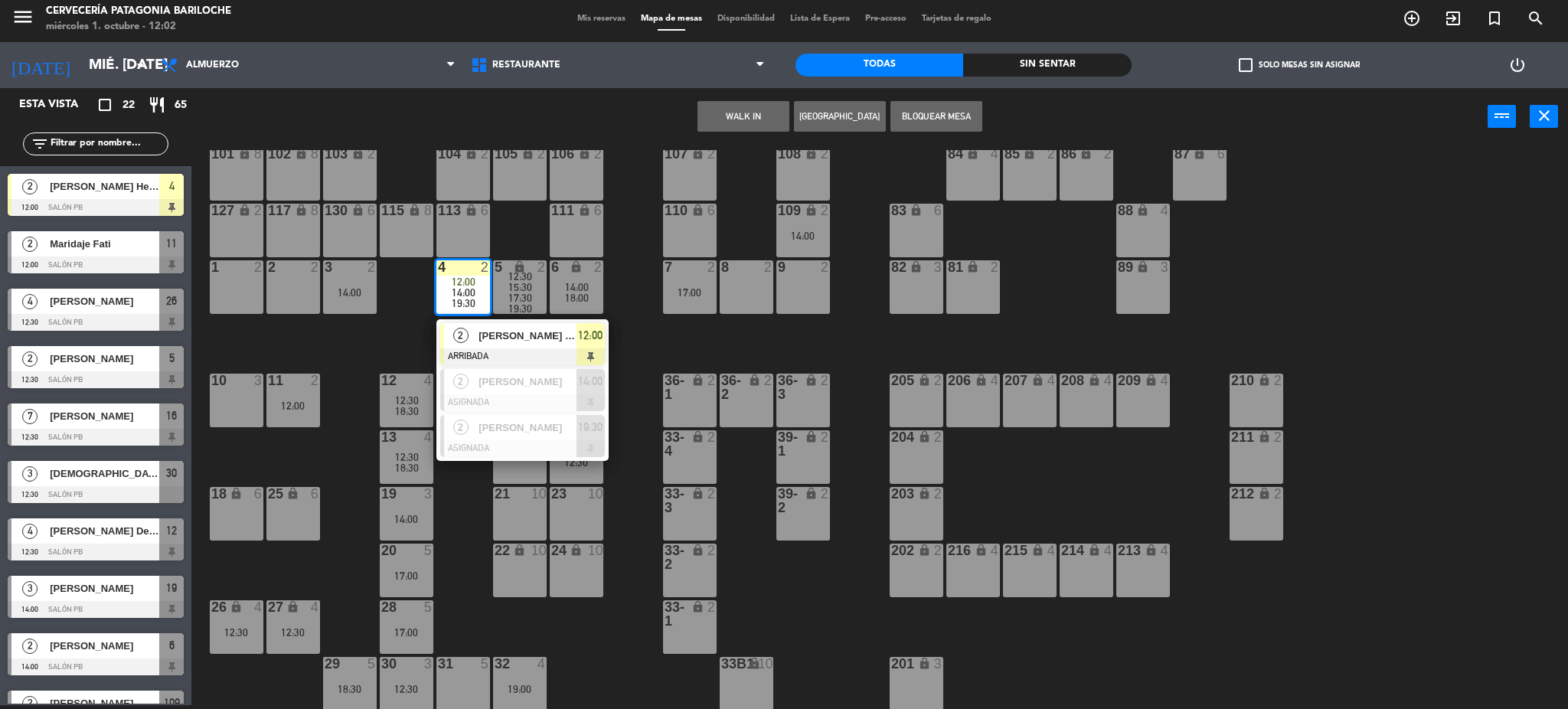
click at [404, 326] on div "101 lock 8 102 lock 8 104 lock 2 105 lock 2 106 lock 2 103 lock 2 107 lock 2 10…" at bounding box center [887, 429] width 1362 height 560
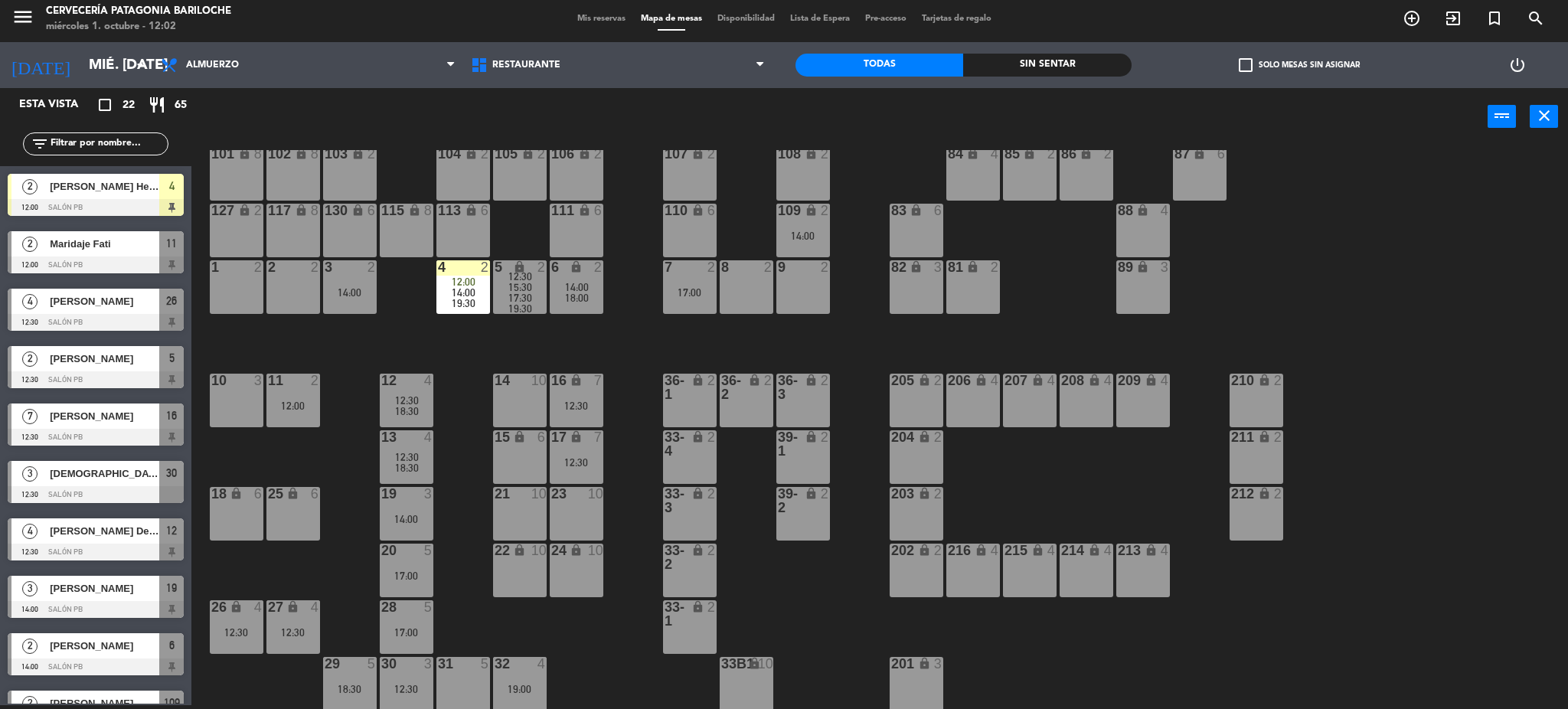
click at [137, 149] on input "text" at bounding box center [108, 144] width 118 height 17
click at [455, 337] on div "101 lock 8 102 lock 8 104 lock 2 105 lock 2 106 lock 2 103 lock 2 107 lock 2 10…" at bounding box center [887, 429] width 1362 height 560
click at [677, 280] on div "7 2 17:00" at bounding box center [690, 287] width 54 height 54
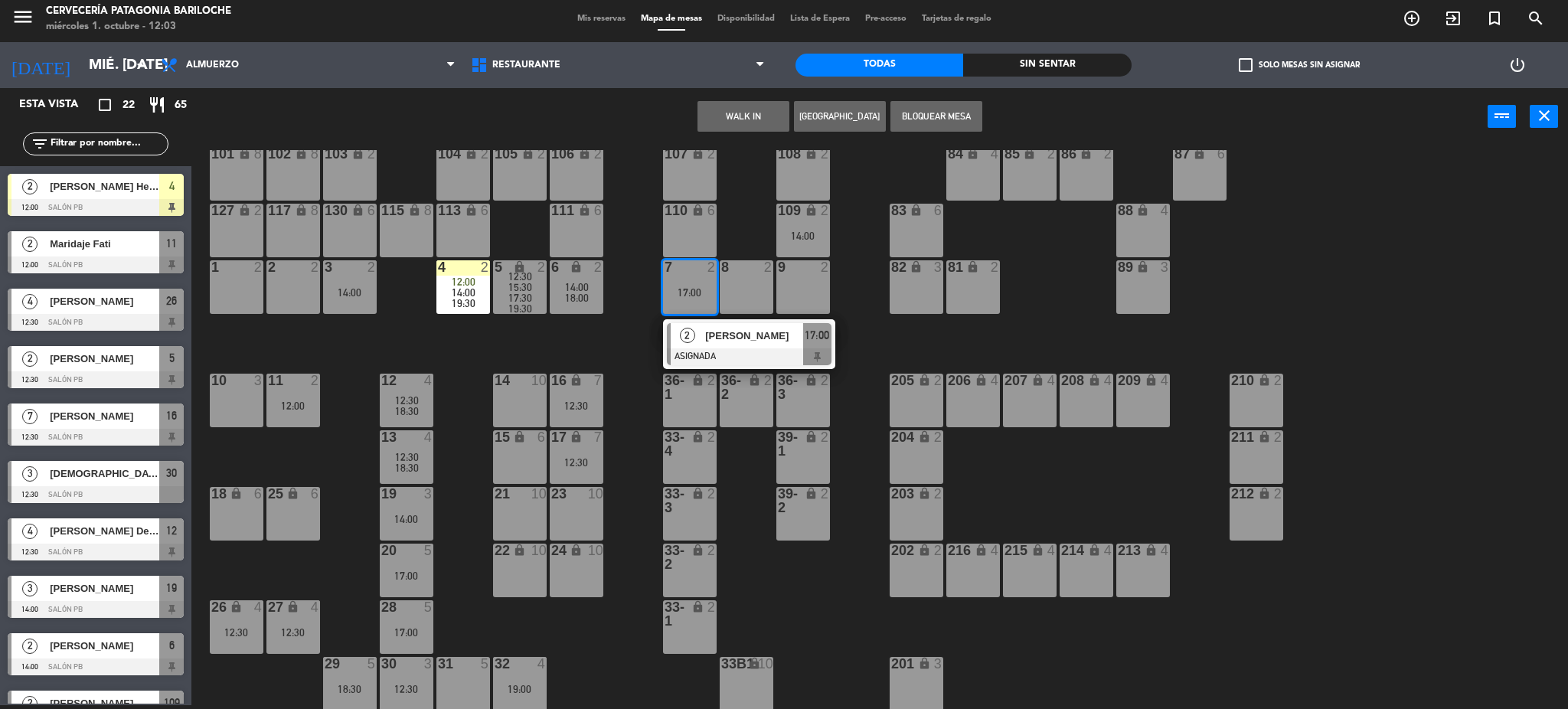
click at [677, 280] on div "7 2 17:00" at bounding box center [690, 287] width 54 height 54
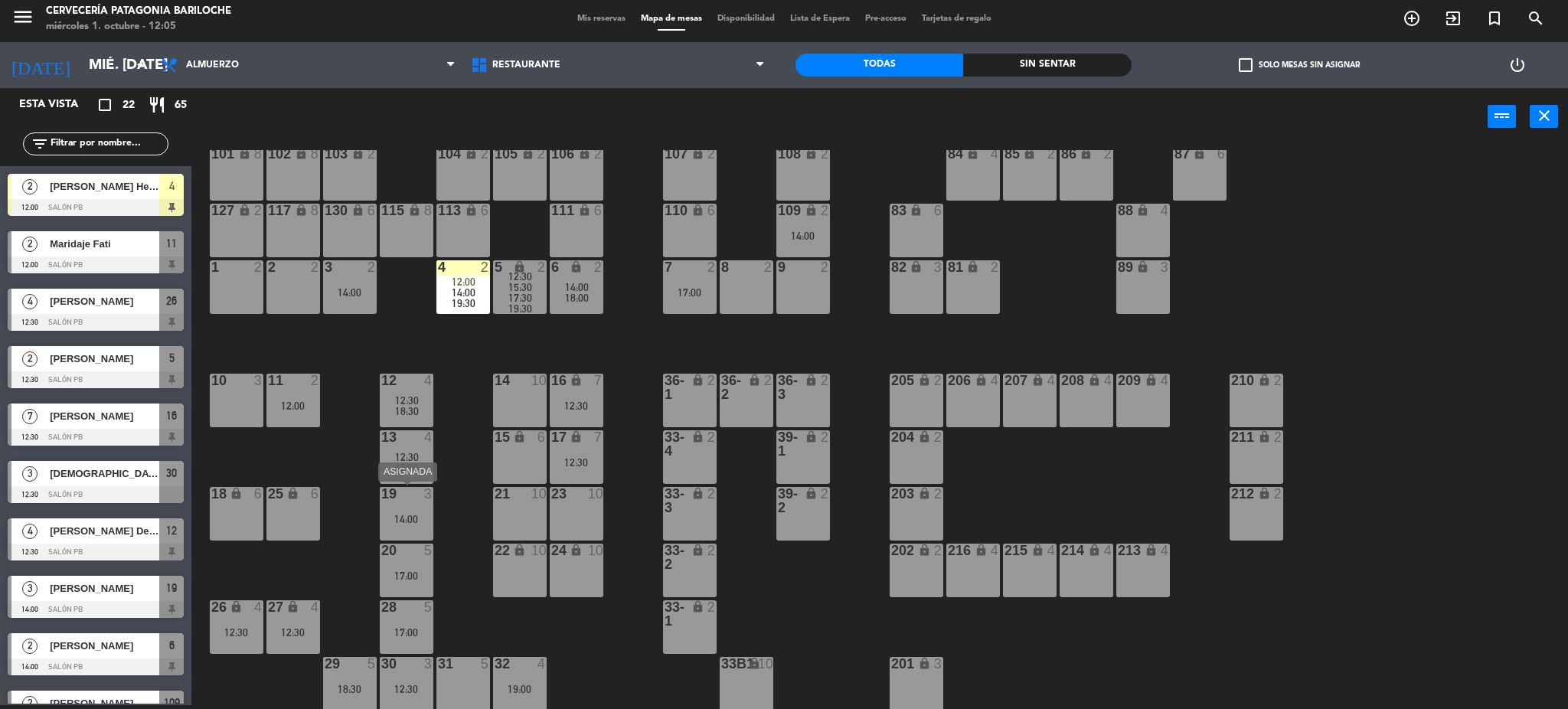
click at [397, 510] on div "19 3 14:00" at bounding box center [407, 514] width 54 height 54
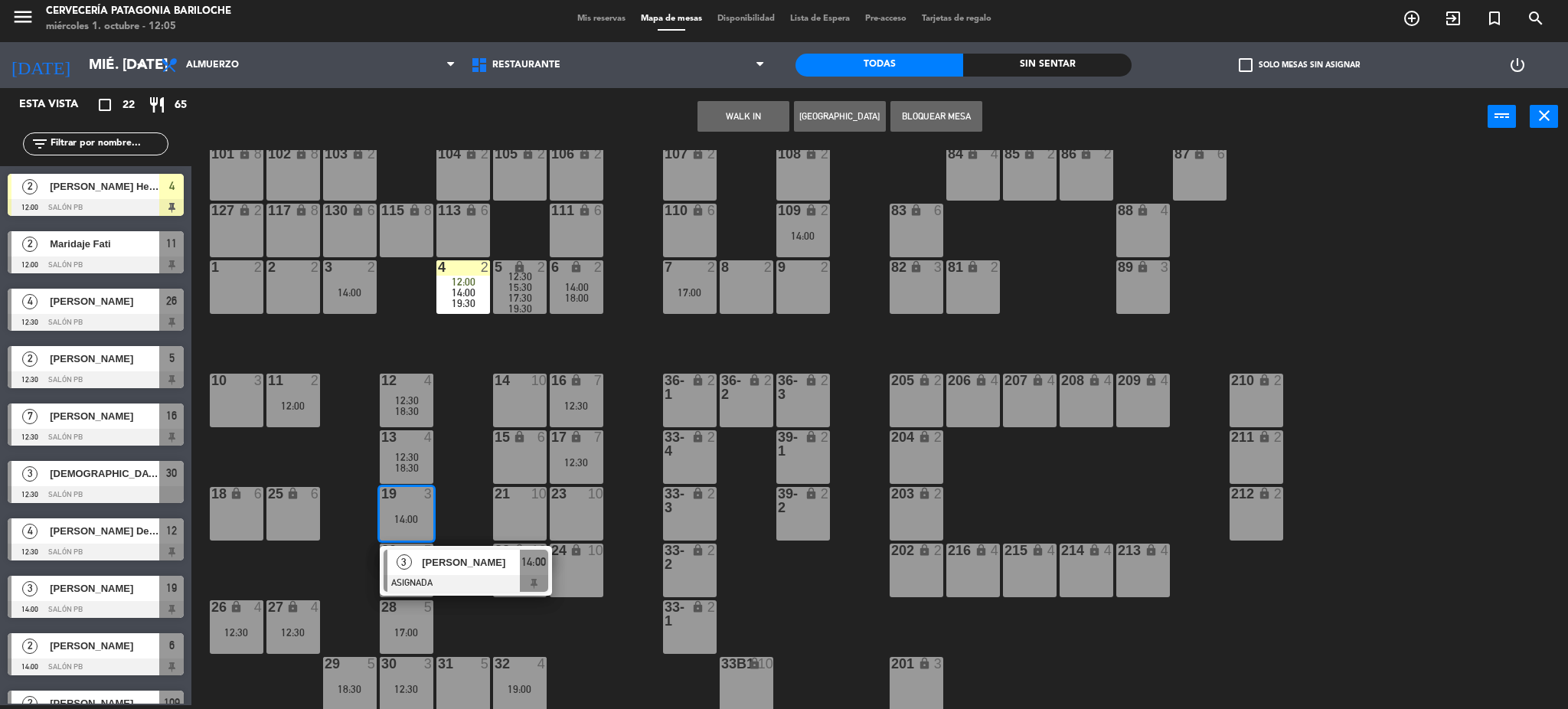
click at [397, 510] on div "19 3 14:00" at bounding box center [407, 514] width 54 height 54
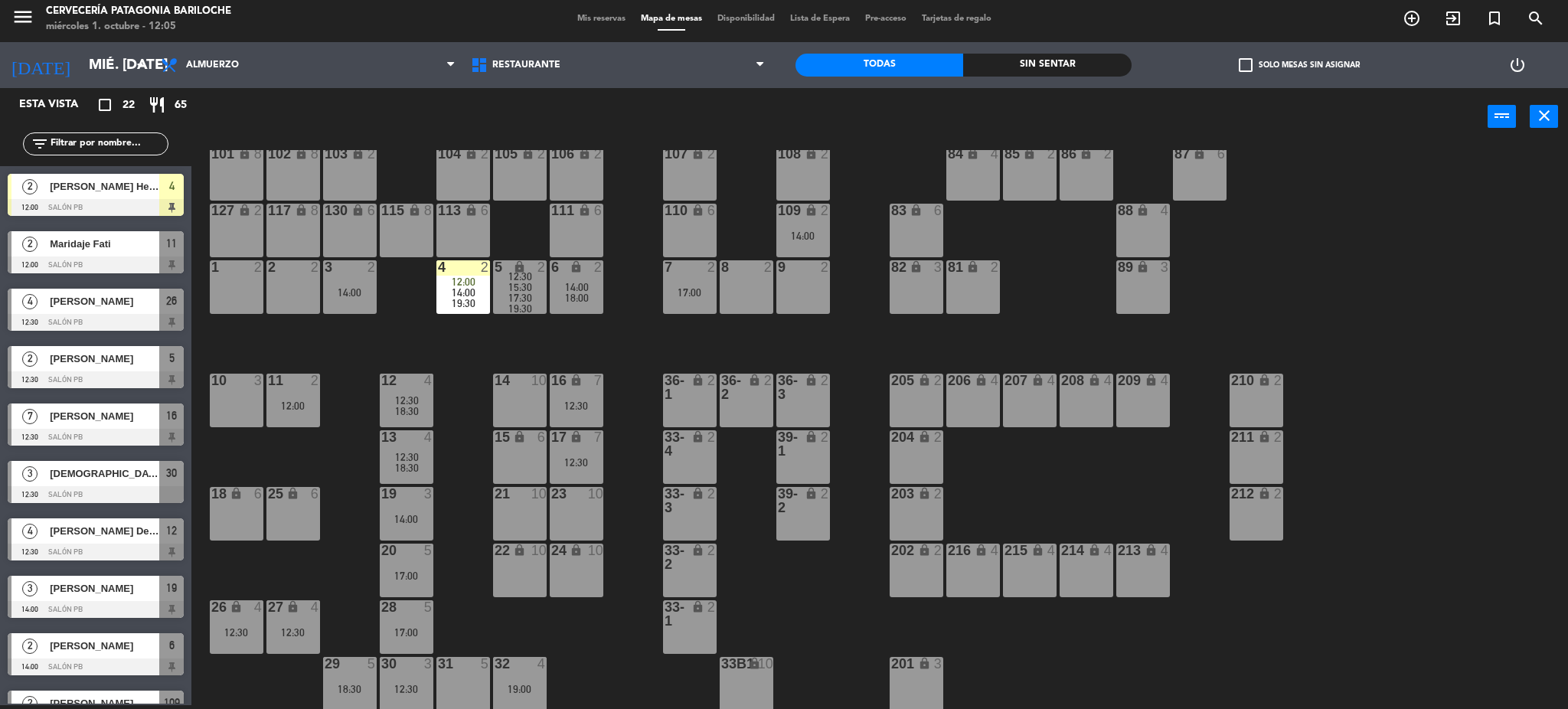
click at [454, 452] on div "101 lock 8 102 lock 8 104 lock 2 105 lock 2 106 lock 2 103 lock 2 107 lock 2 10…" at bounding box center [887, 429] width 1362 height 560
click at [449, 354] on div "101 lock 8 102 lock 8 104 lock 2 105 lock 2 106 lock 2 103 lock 2 107 lock 2 10…" at bounding box center [887, 429] width 1362 height 560
click at [692, 291] on div "17:00" at bounding box center [690, 292] width 54 height 11
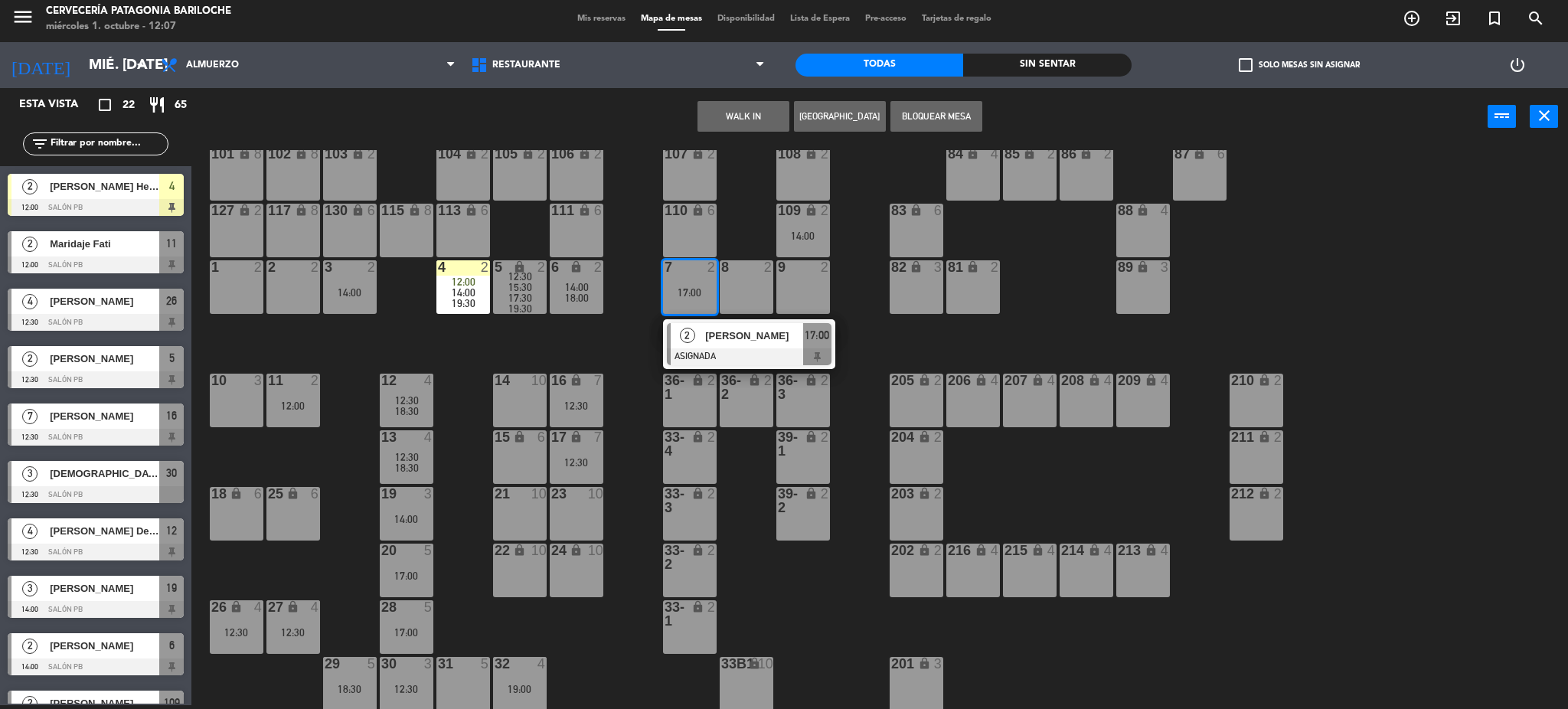
click at [615, 291] on div "101 lock 8 102 lock 8 104 lock 2 105 lock 2 106 lock 2 103 lock 2 107 lock 2 10…" at bounding box center [887, 429] width 1362 height 560
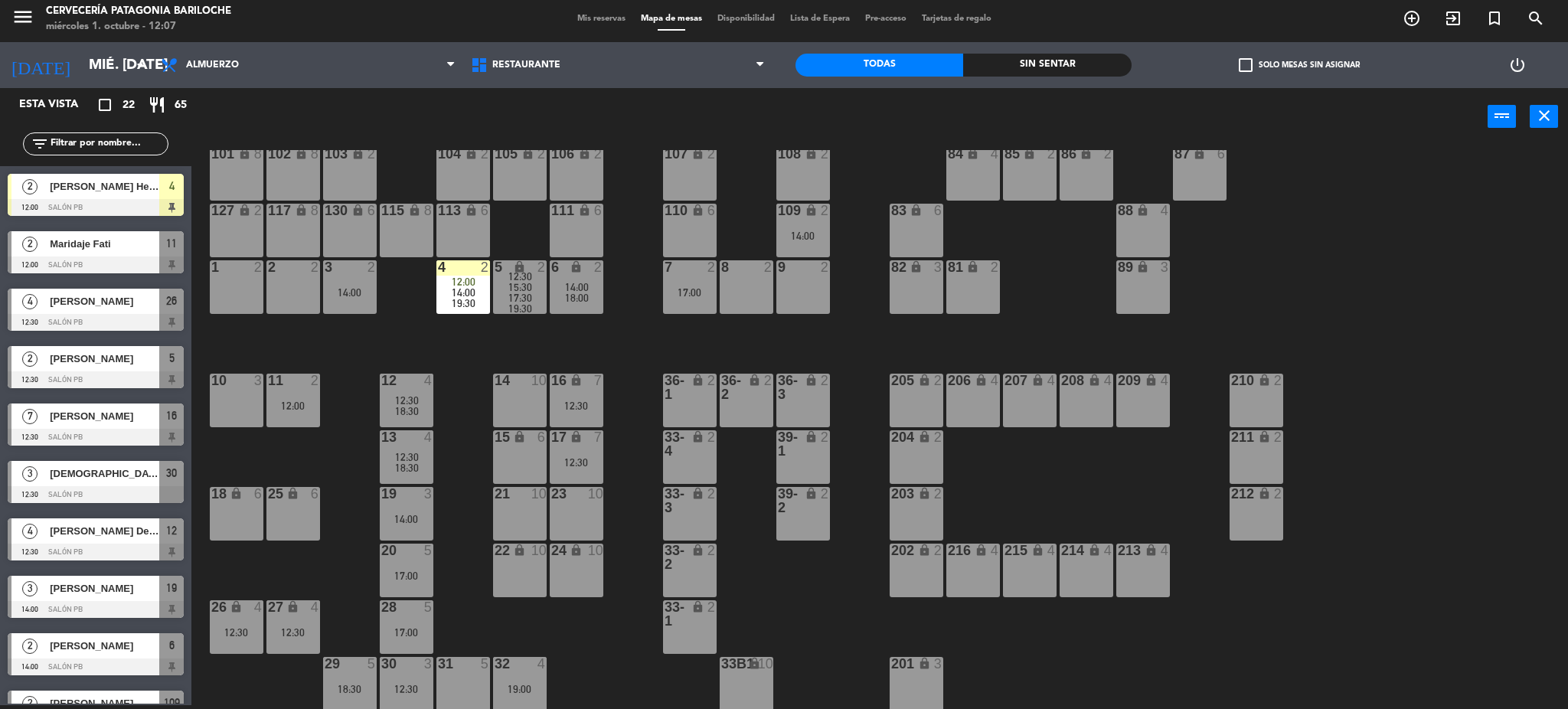
click at [687, 294] on div "17:00" at bounding box center [690, 292] width 54 height 11
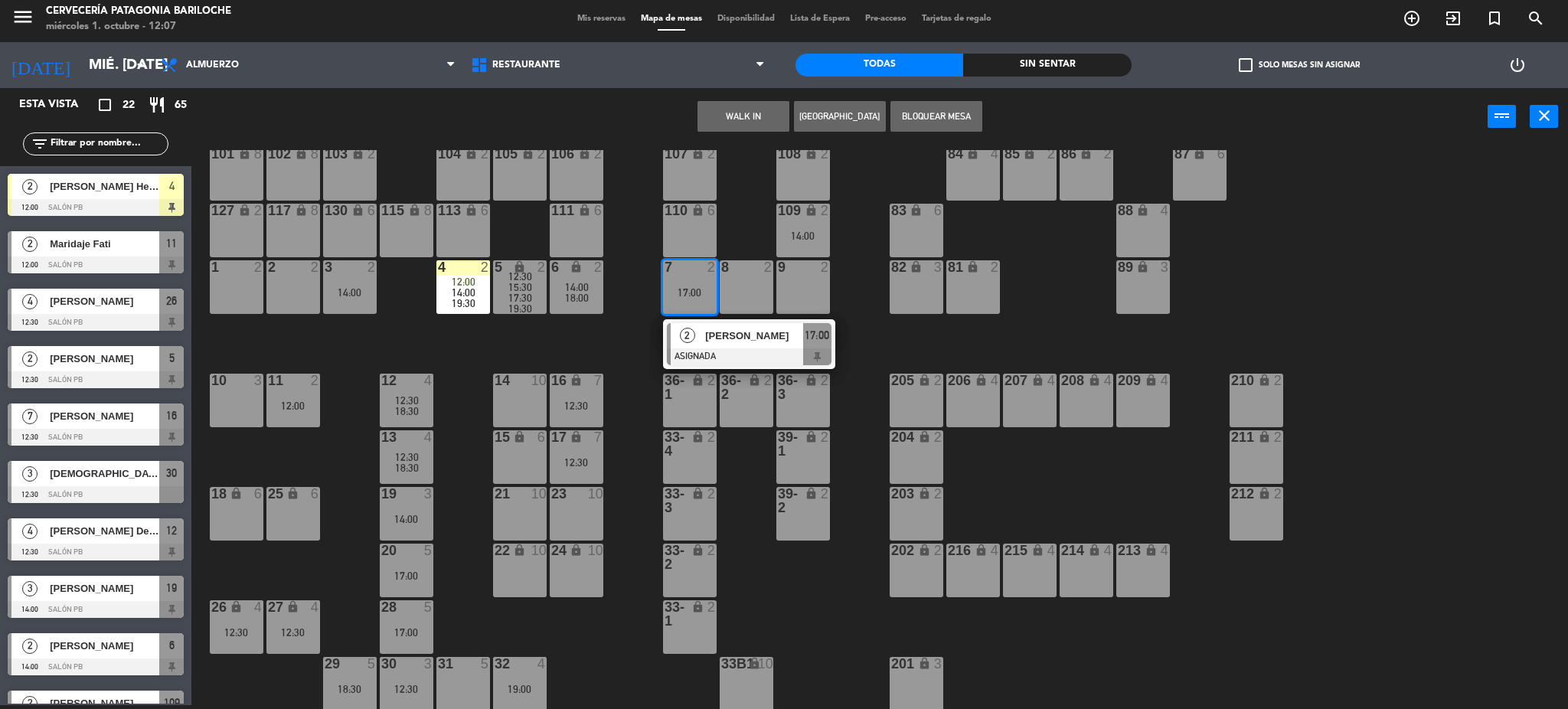
click at [722, 350] on div at bounding box center [749, 357] width 165 height 17
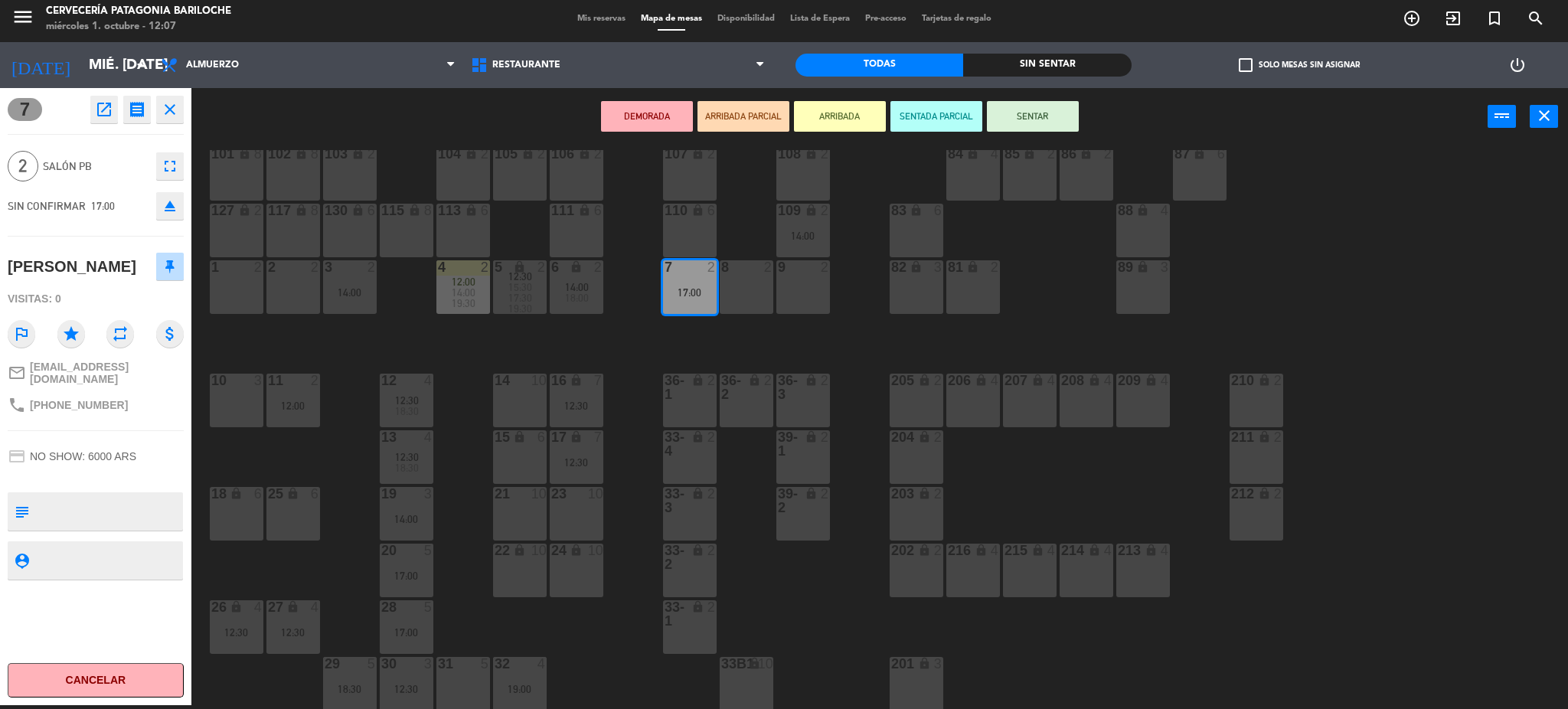
click at [449, 292] on div "14:00" at bounding box center [463, 292] width 54 height 11
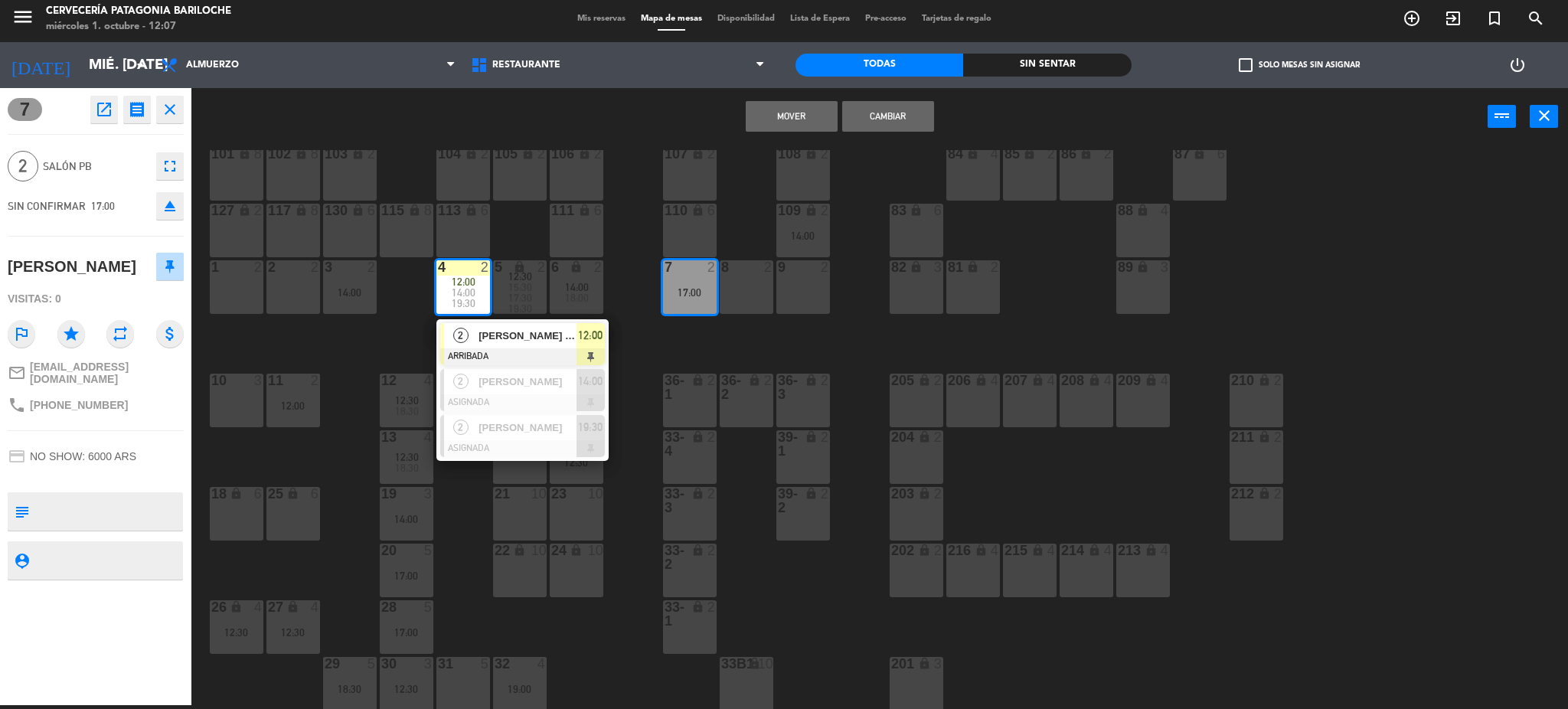
click at [796, 109] on button "Mover" at bounding box center [791, 116] width 92 height 31
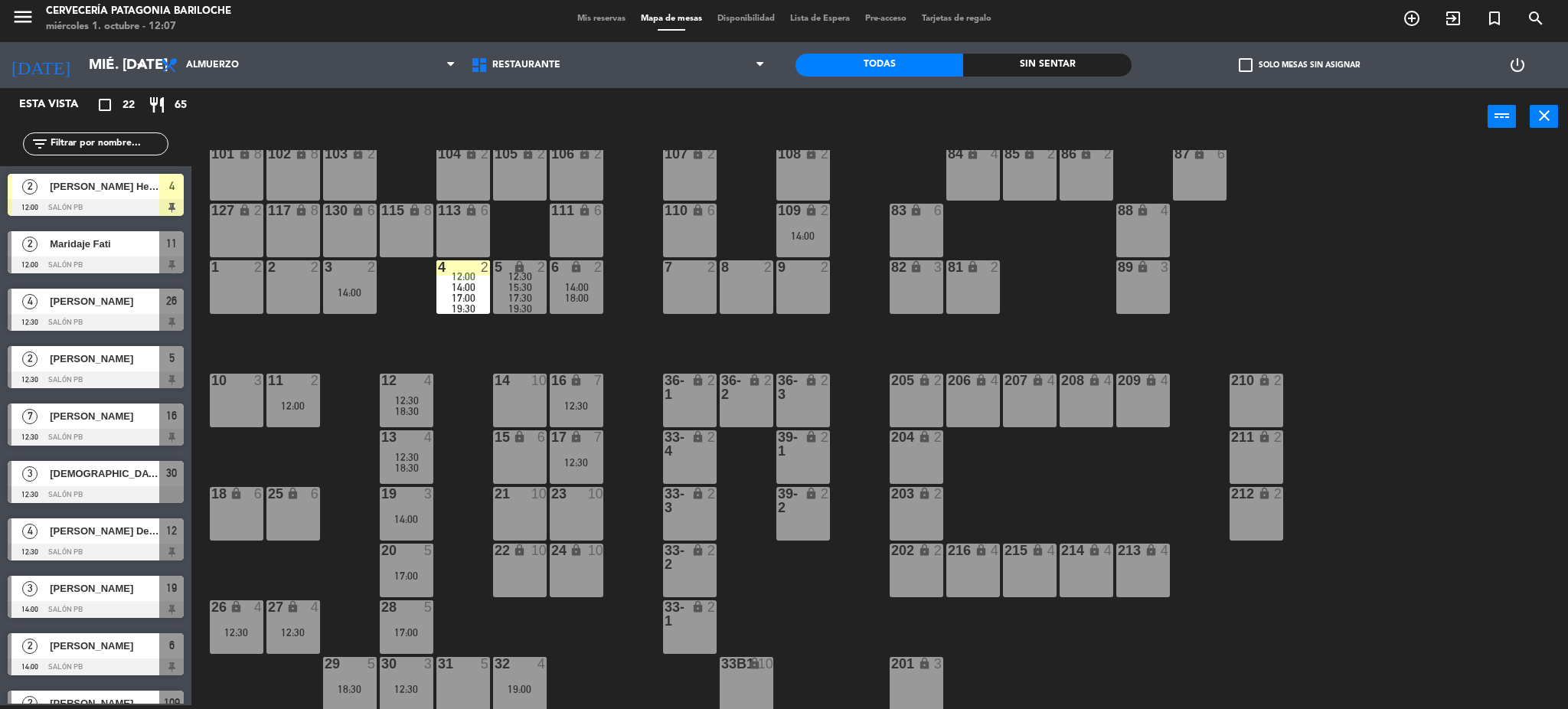
click at [637, 336] on div "101 lock 8 102 lock 8 104 lock 2 105 lock 2 106 lock 2 103 lock 2 107 lock 2 10…" at bounding box center [887, 429] width 1362 height 560
click at [106, 138] on input "text" at bounding box center [108, 144] width 118 height 17
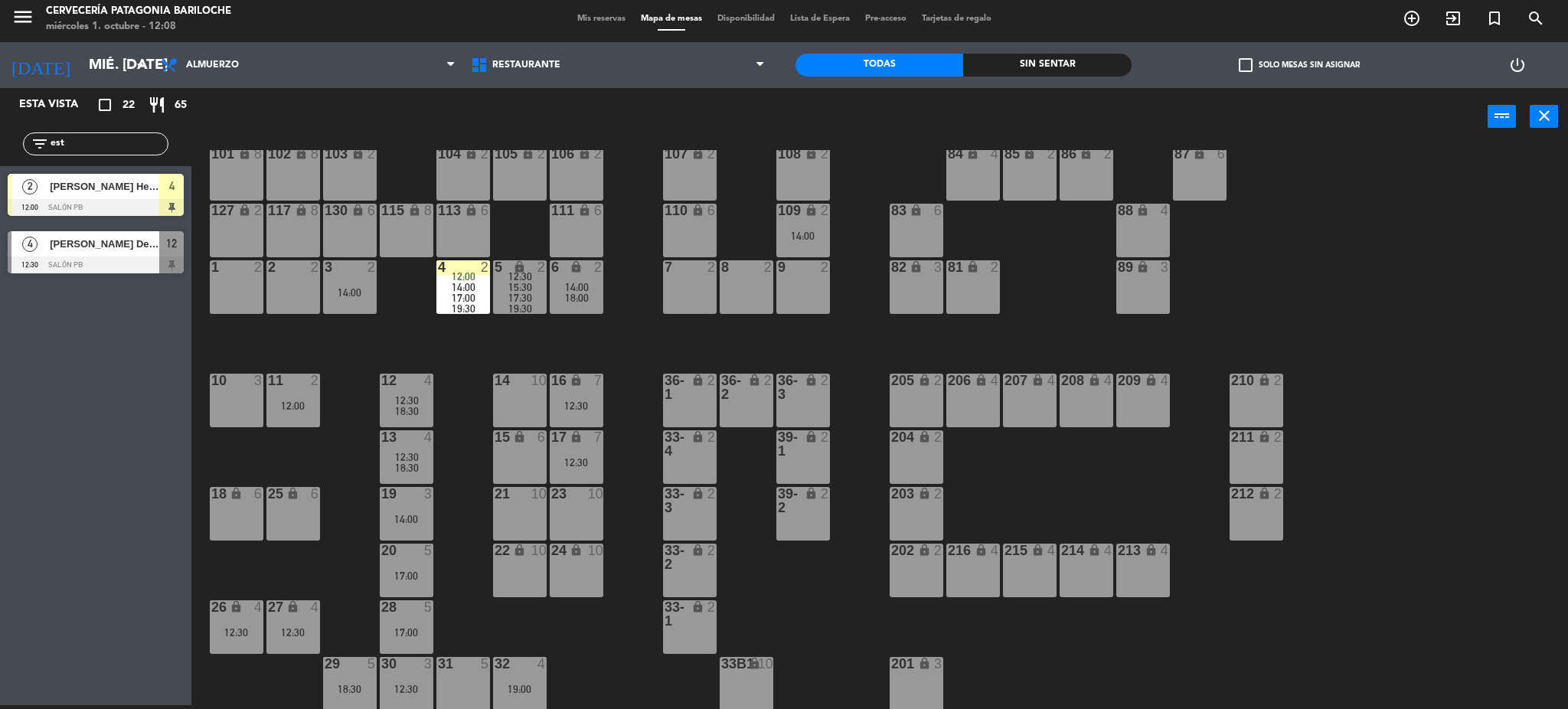
type input "est"
click at [56, 189] on div "2 Estefânia Silva Hespanhol 12:00 SALÓN PB 4" at bounding box center [95, 195] width 191 height 57
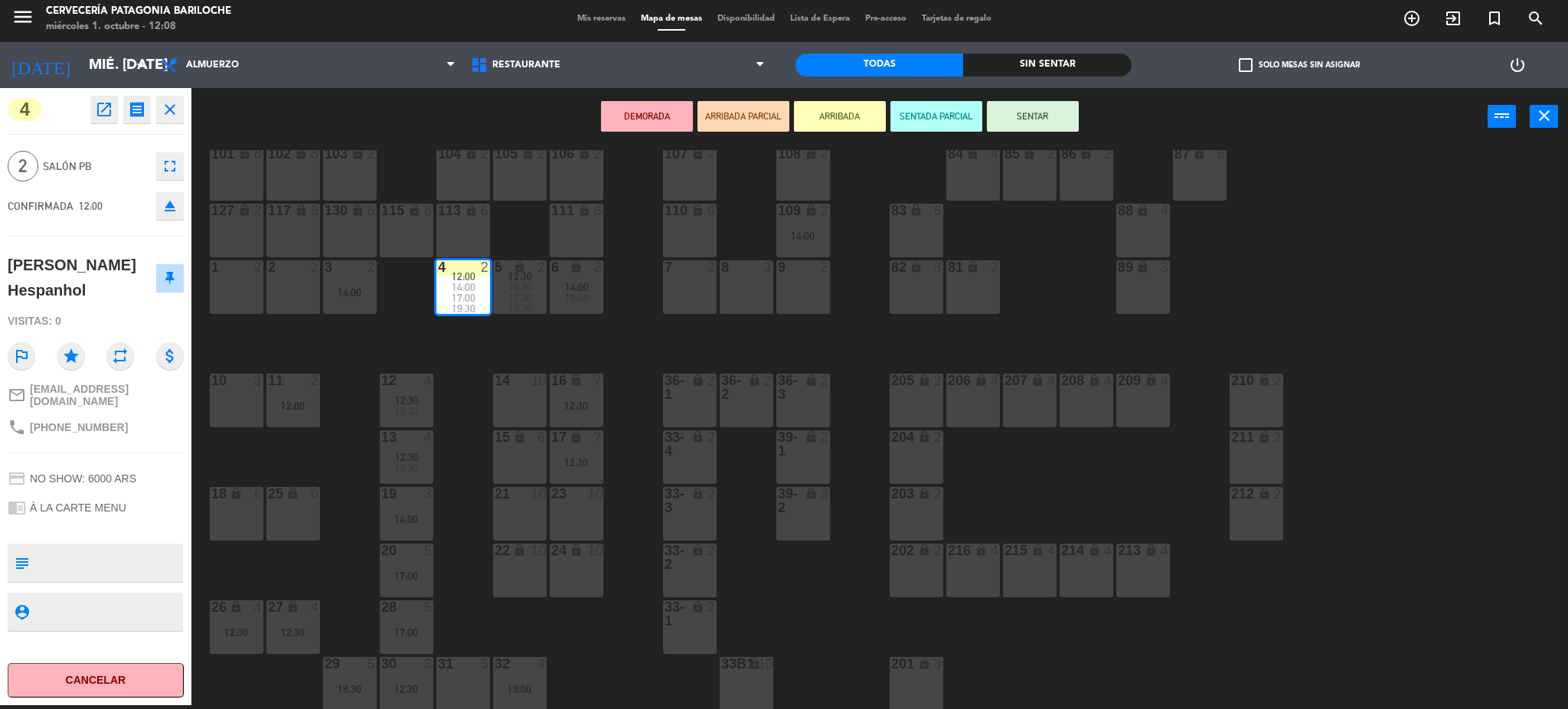
click at [1034, 120] on button "SENTAR" at bounding box center [1032, 116] width 92 height 31
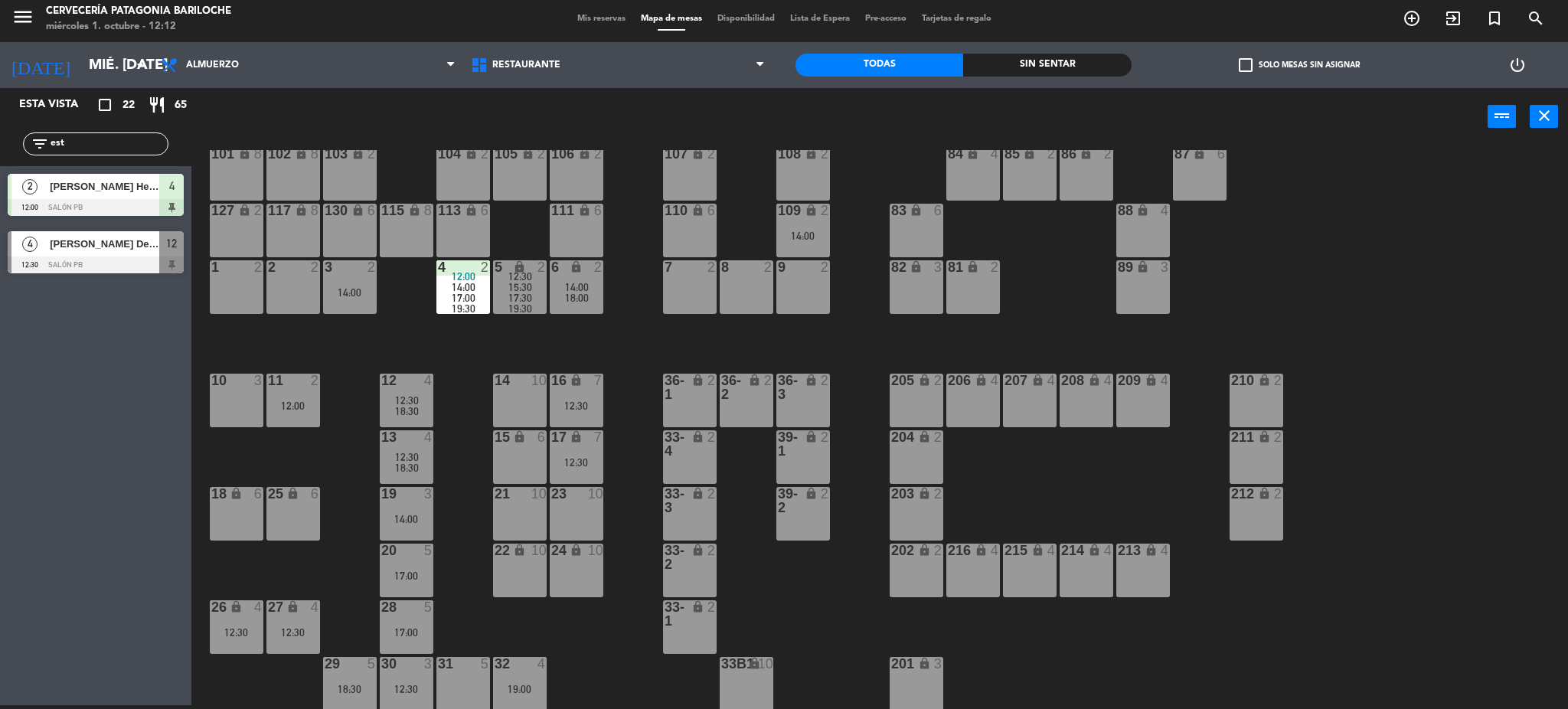
click at [331, 342] on div "101 lock 8 102 lock 8 104 lock 2 105 lock 2 106 lock 2 103 lock 2 107 lock 2 10…" at bounding box center [887, 429] width 1362 height 560
click at [273, 292] on div "2 2" at bounding box center [293, 287] width 54 height 54
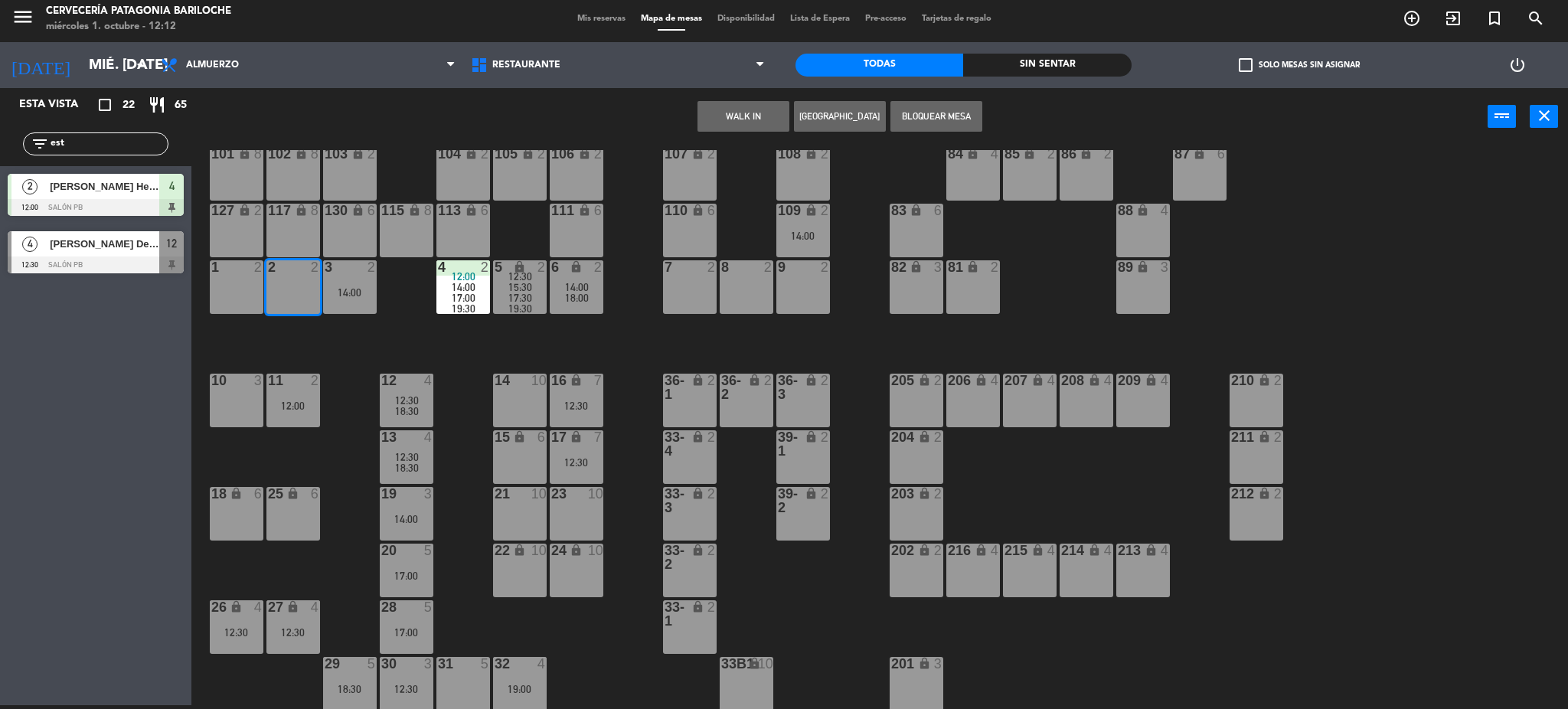
click at [753, 107] on button "WALK IN" at bounding box center [743, 116] width 92 height 31
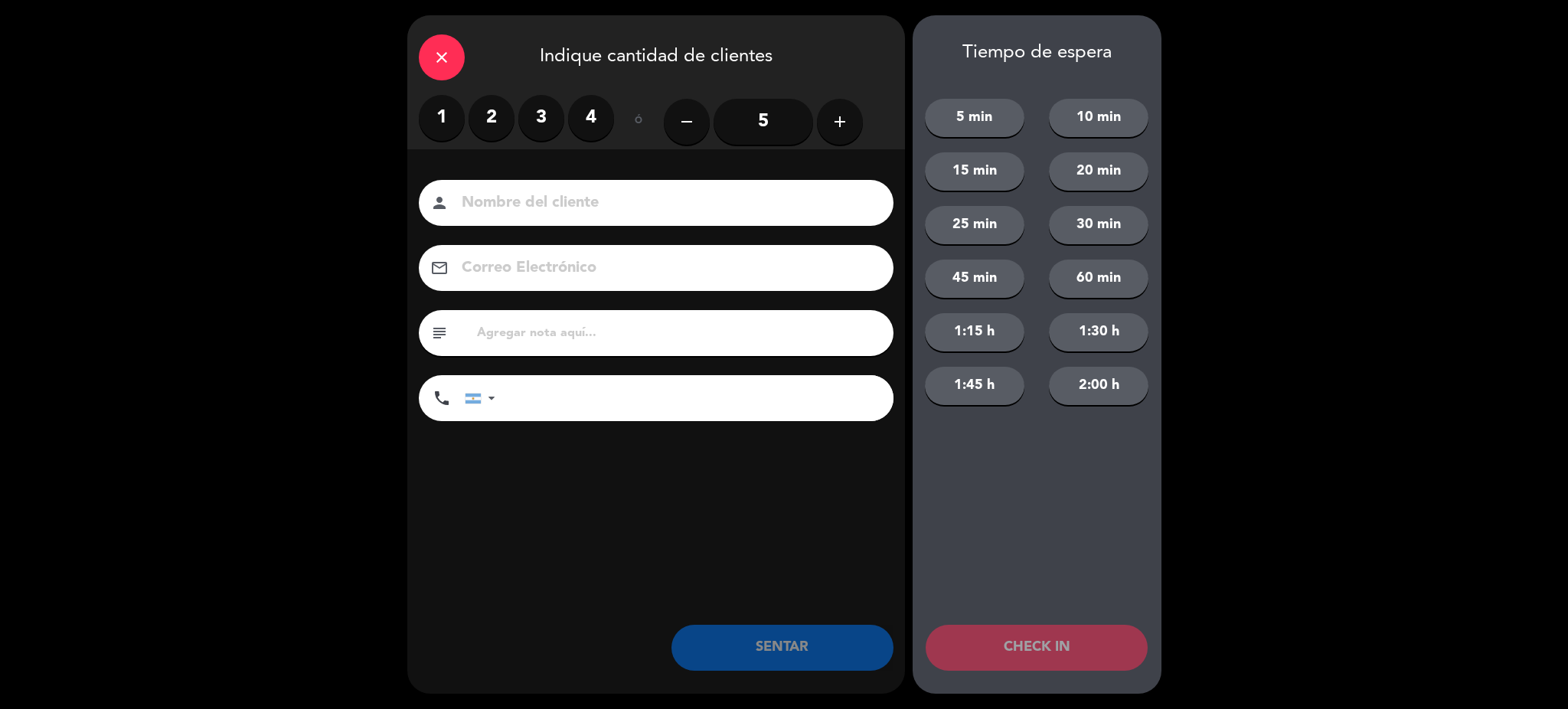
click at [574, 193] on input at bounding box center [666, 203] width 414 height 27
type input "[PERSON_NAME]"
click at [563, 344] on div "subject" at bounding box center [656, 333] width 475 height 46
click at [549, 393] on input "tel" at bounding box center [702, 399] width 383 height 46
click at [700, 416] on input "1136241562" at bounding box center [702, 399] width 383 height 46
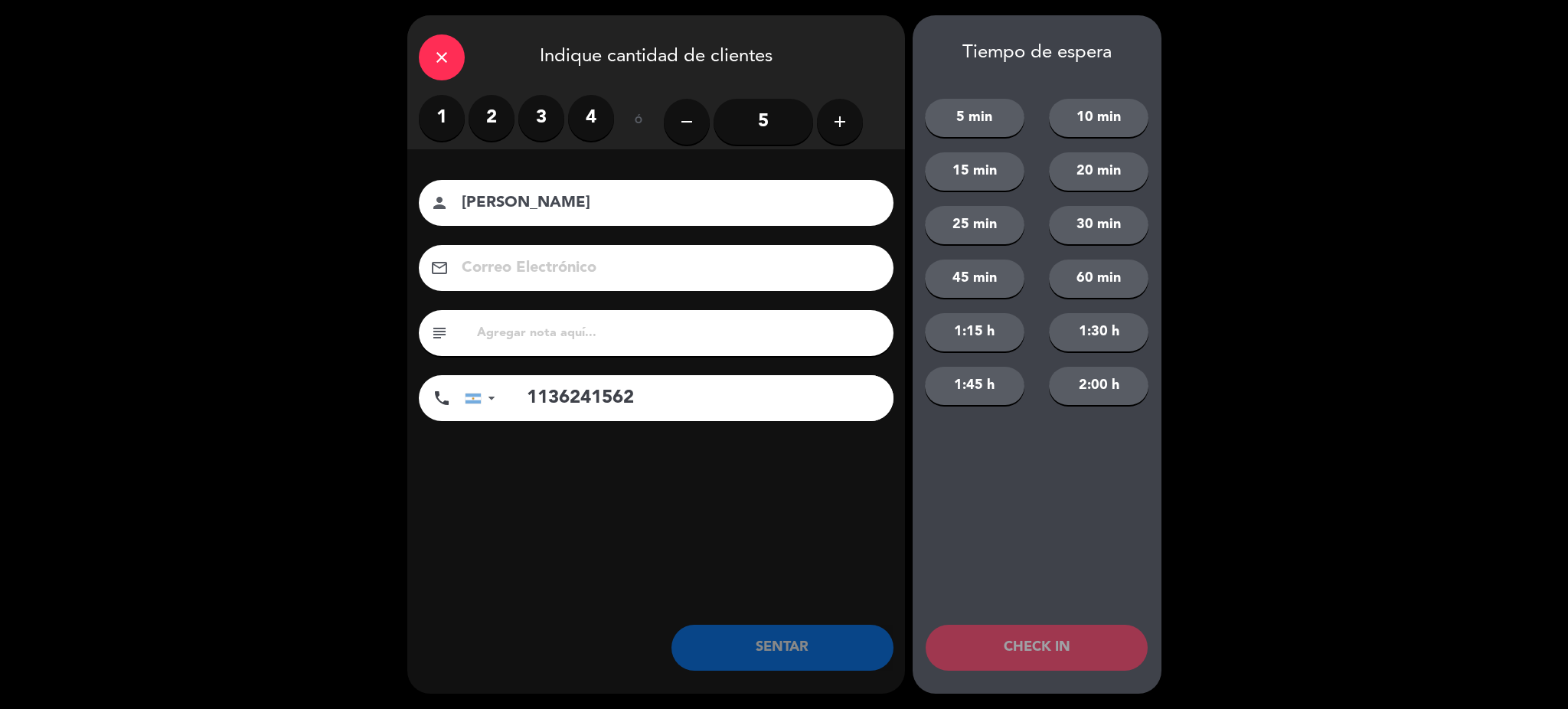
type input "1136241562"
click at [486, 114] on label "2" at bounding box center [492, 118] width 46 height 46
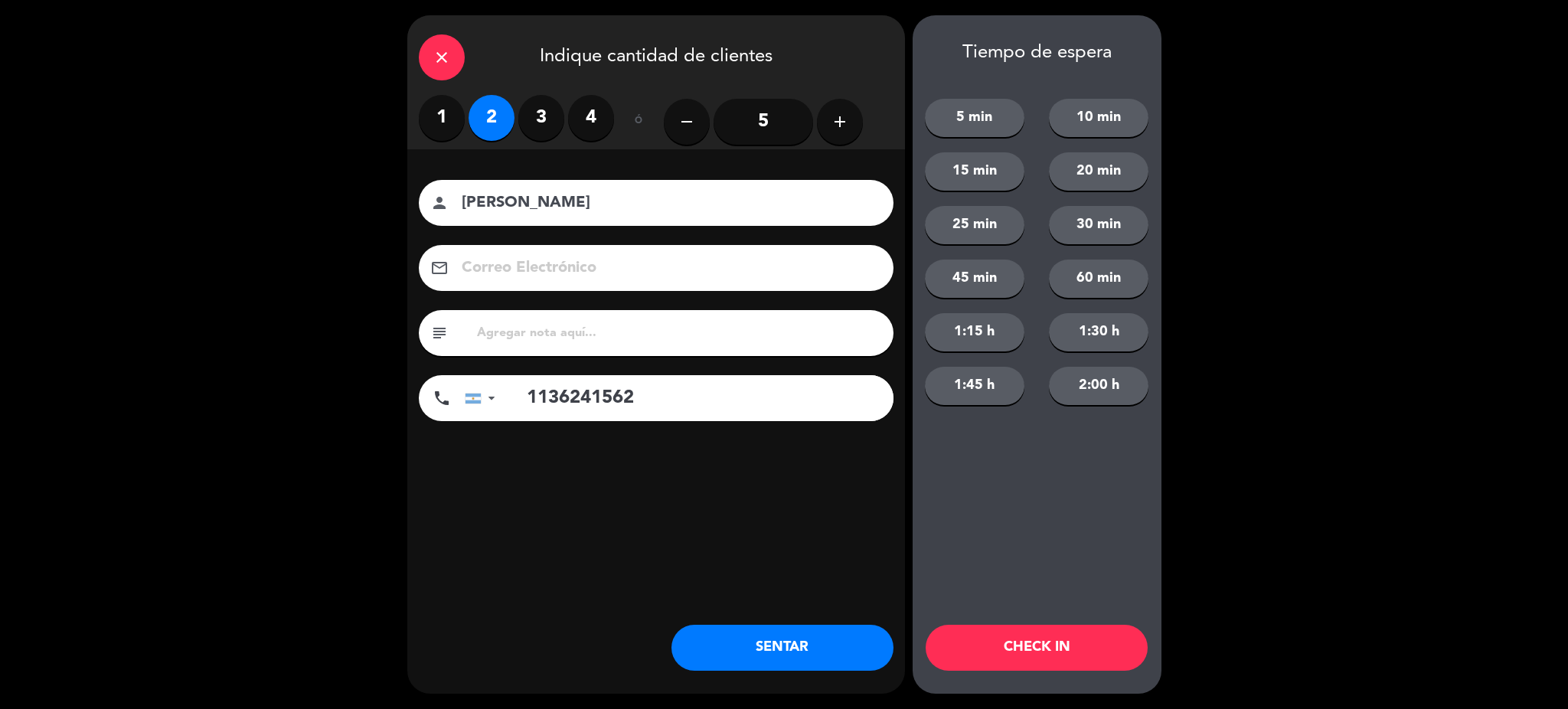
click at [819, 646] on button "SENTAR" at bounding box center [783, 648] width 222 height 46
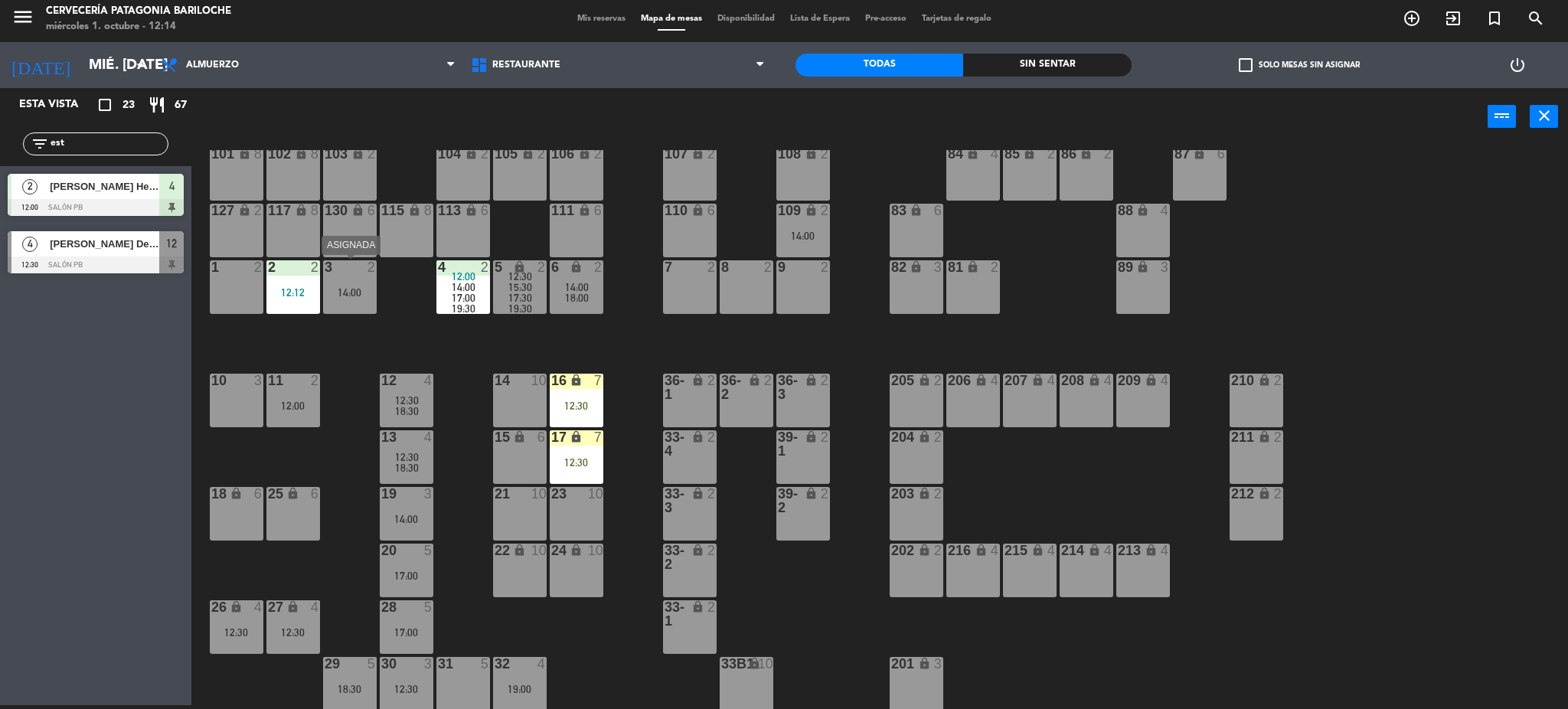
click at [314, 283] on div "2 2 12:12" at bounding box center [293, 287] width 54 height 54
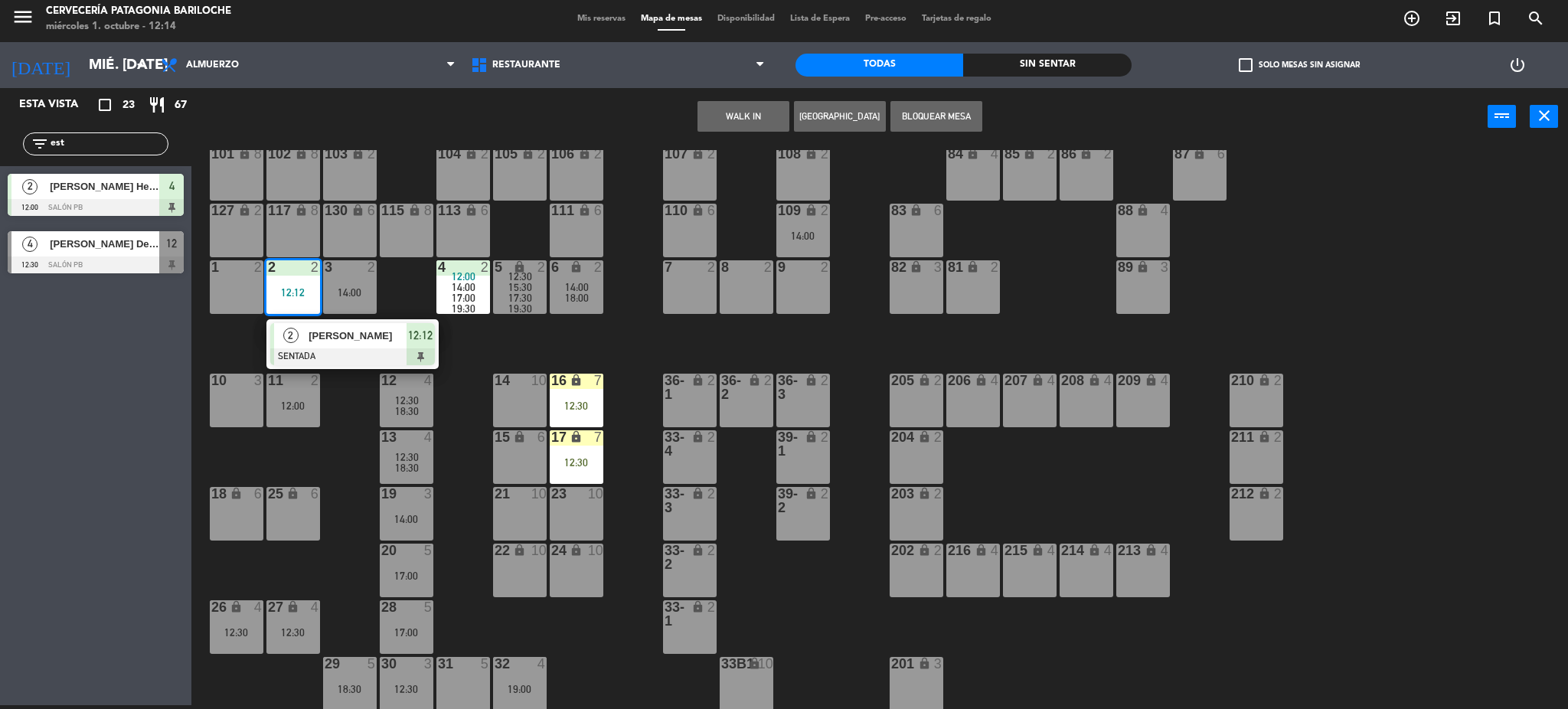
click at [259, 282] on div "1 2" at bounding box center [237, 287] width 54 height 54
click at [290, 287] on div "12:12" at bounding box center [293, 292] width 54 height 11
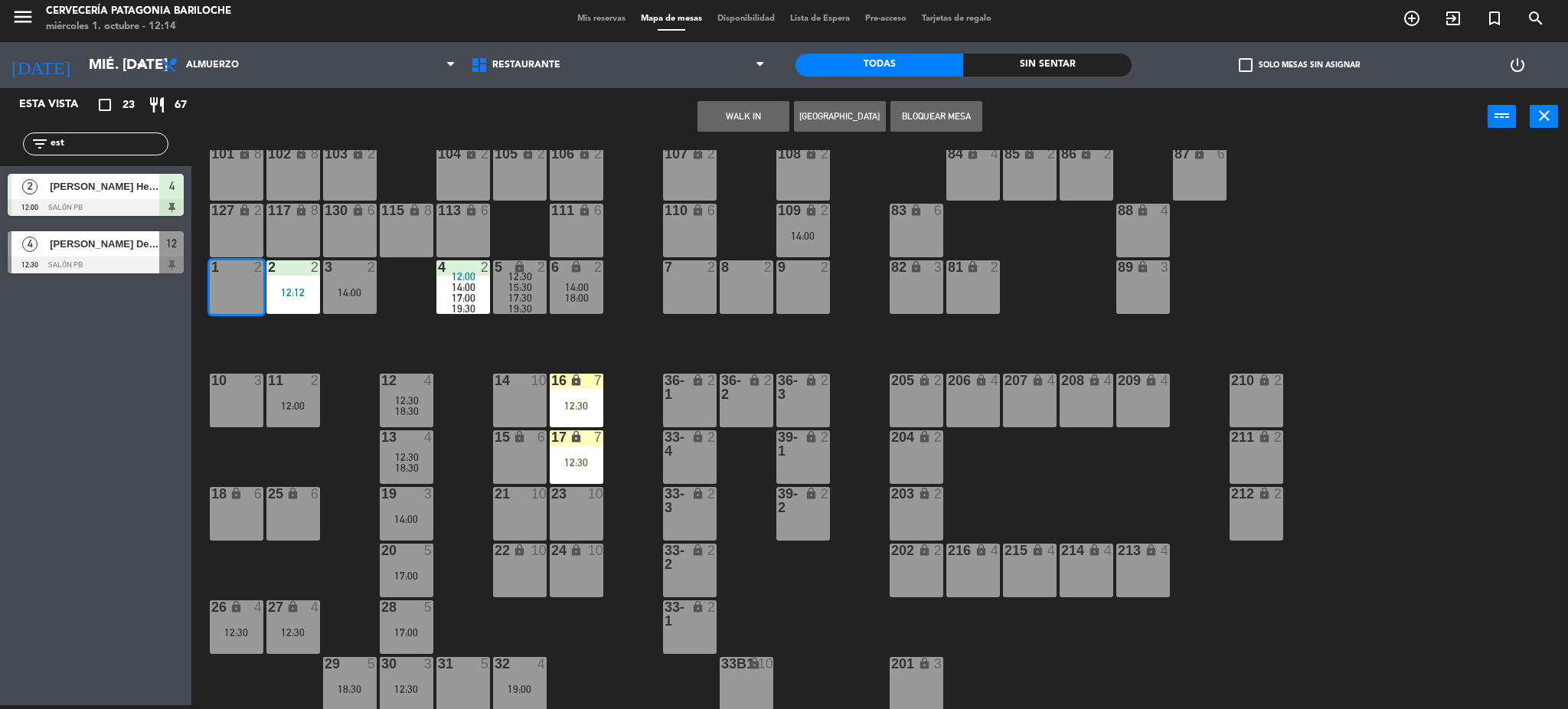
click at [290, 292] on div "12:12" at bounding box center [293, 292] width 54 height 11
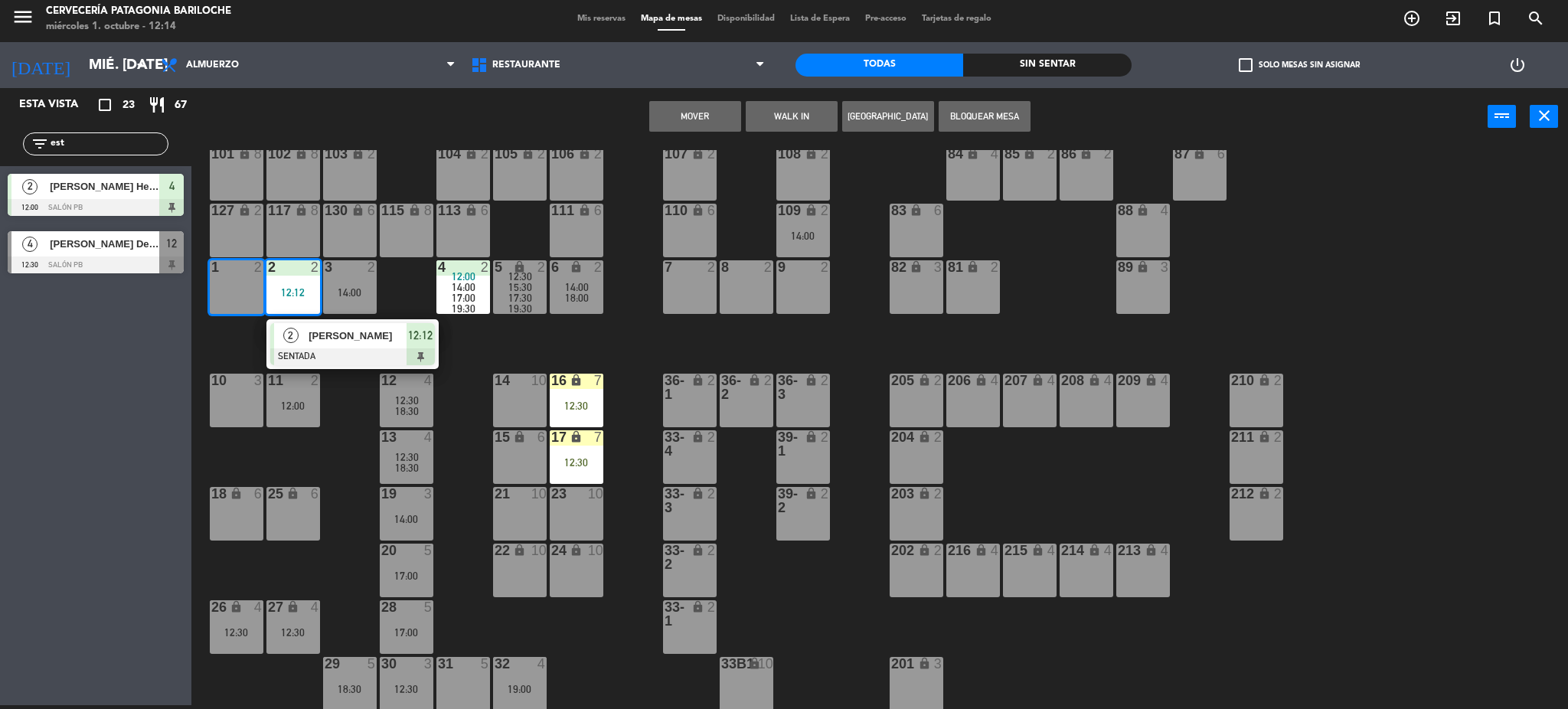
click at [300, 331] on div "2 Paula Odriozola SENTADA 12:12" at bounding box center [352, 344] width 195 height 50
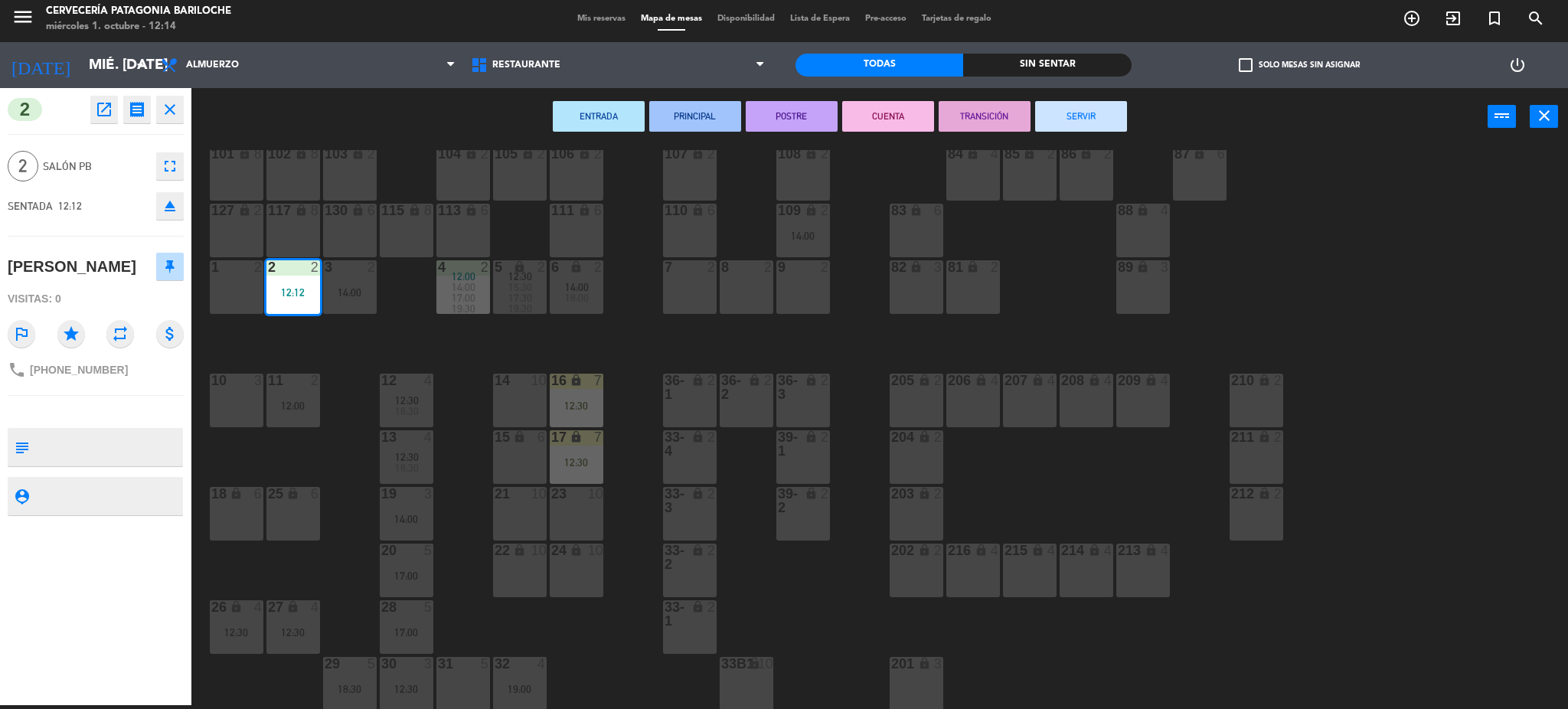
click at [233, 283] on div "1 2" at bounding box center [237, 287] width 54 height 54
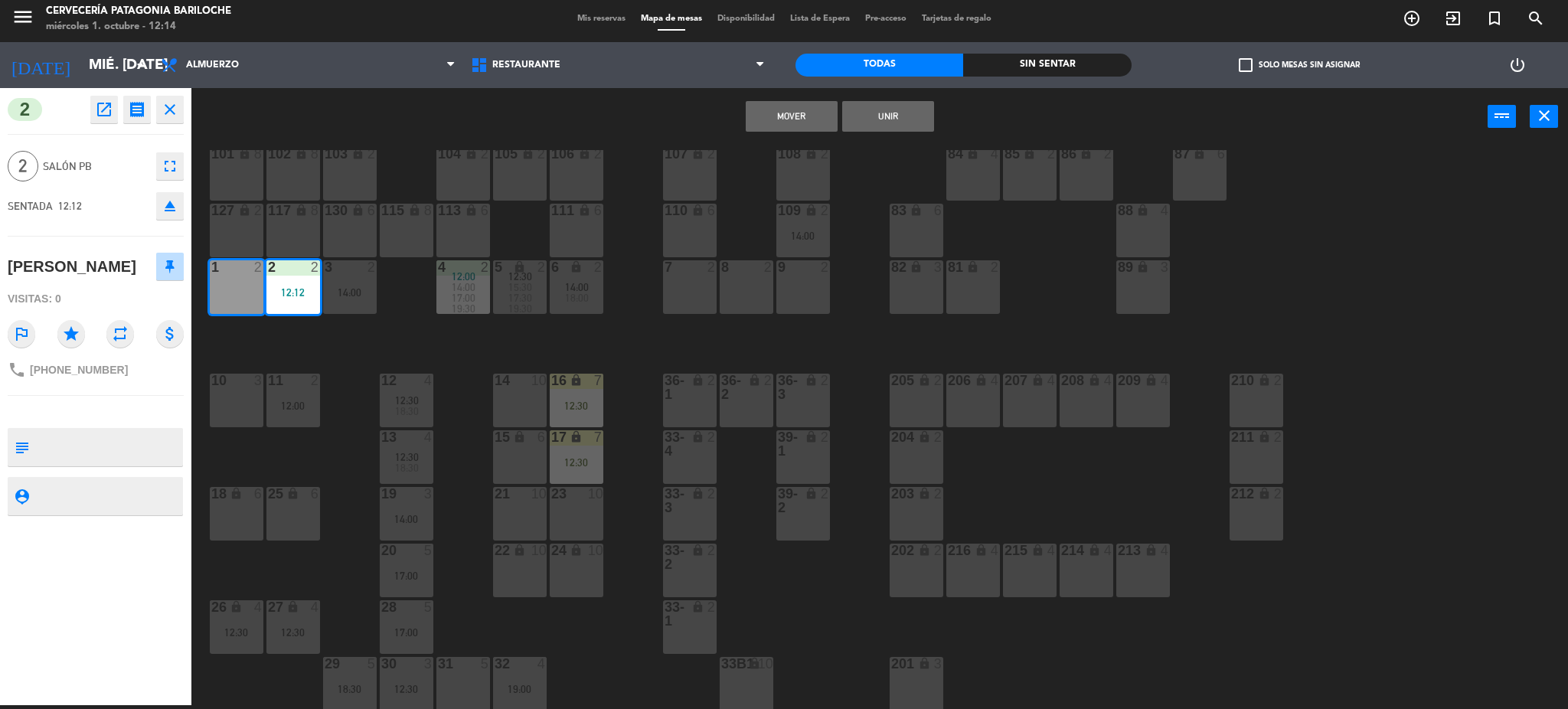
click at [797, 118] on button "Mover" at bounding box center [791, 116] width 92 height 31
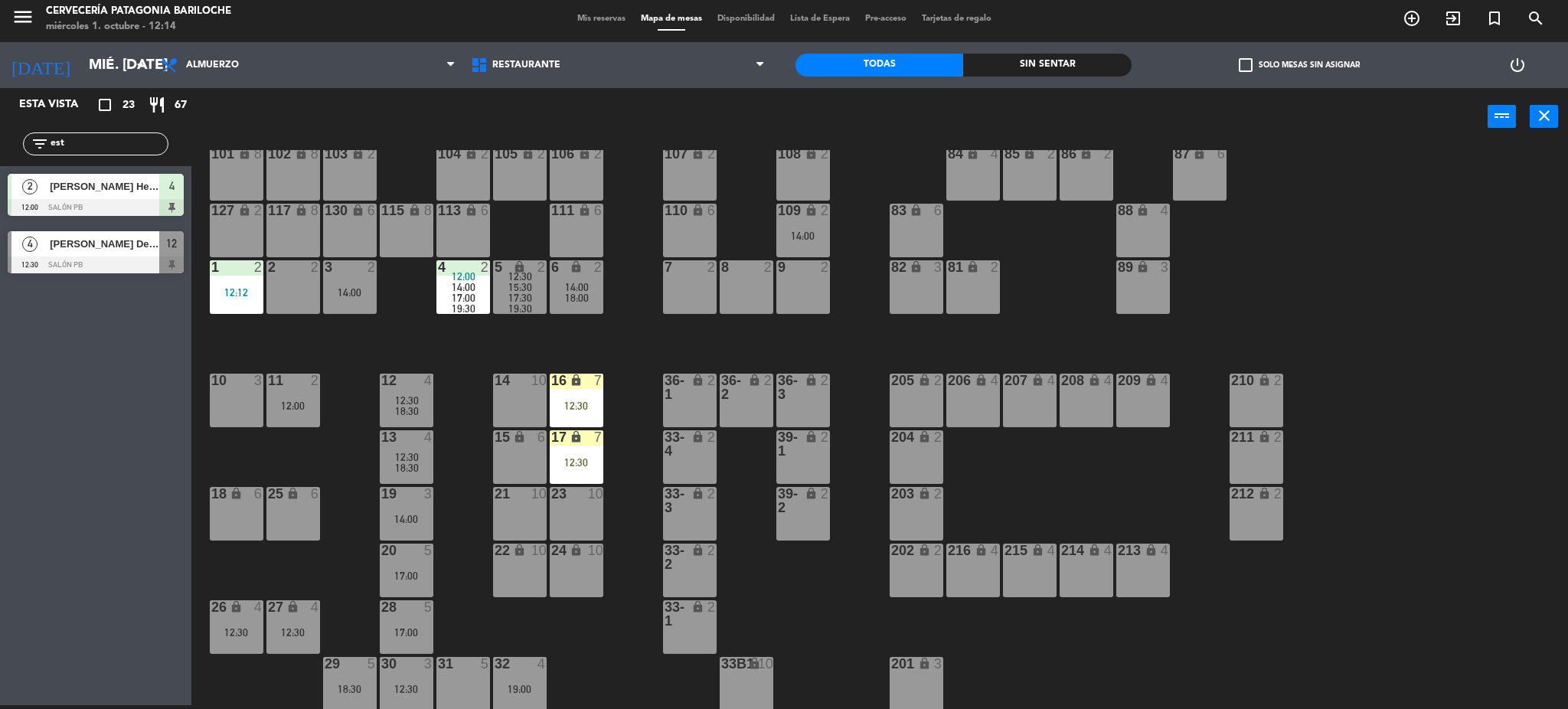
click at [351, 348] on div "101 lock 8 102 lock 8 104 lock 2 105 lock 2 106 lock 2 103 lock 2 107 lock 2 10…" at bounding box center [887, 429] width 1362 height 560
click at [454, 349] on div "101 lock 8 102 lock 8 104 lock 2 105 lock 2 106 lock 2 103 lock 2 107 lock 2 10…" at bounding box center [887, 429] width 1362 height 560
click at [505, 300] on div "17:30" at bounding box center [520, 298] width 54 height 11
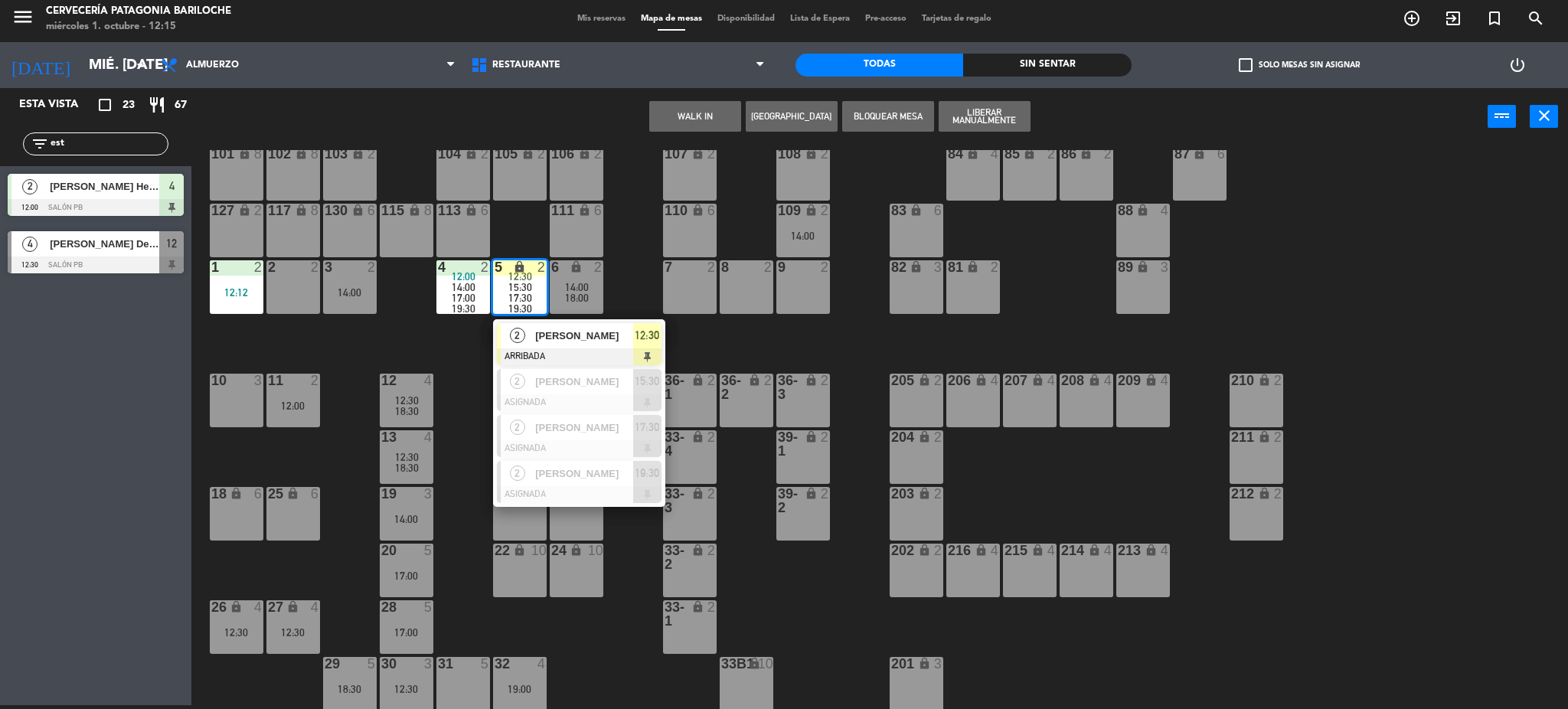
click at [647, 290] on div "101 lock 8 102 lock 8 104 lock 2 105 lock 2 106 lock 2 103 lock 2 107 lock 2 10…" at bounding box center [887, 429] width 1362 height 560
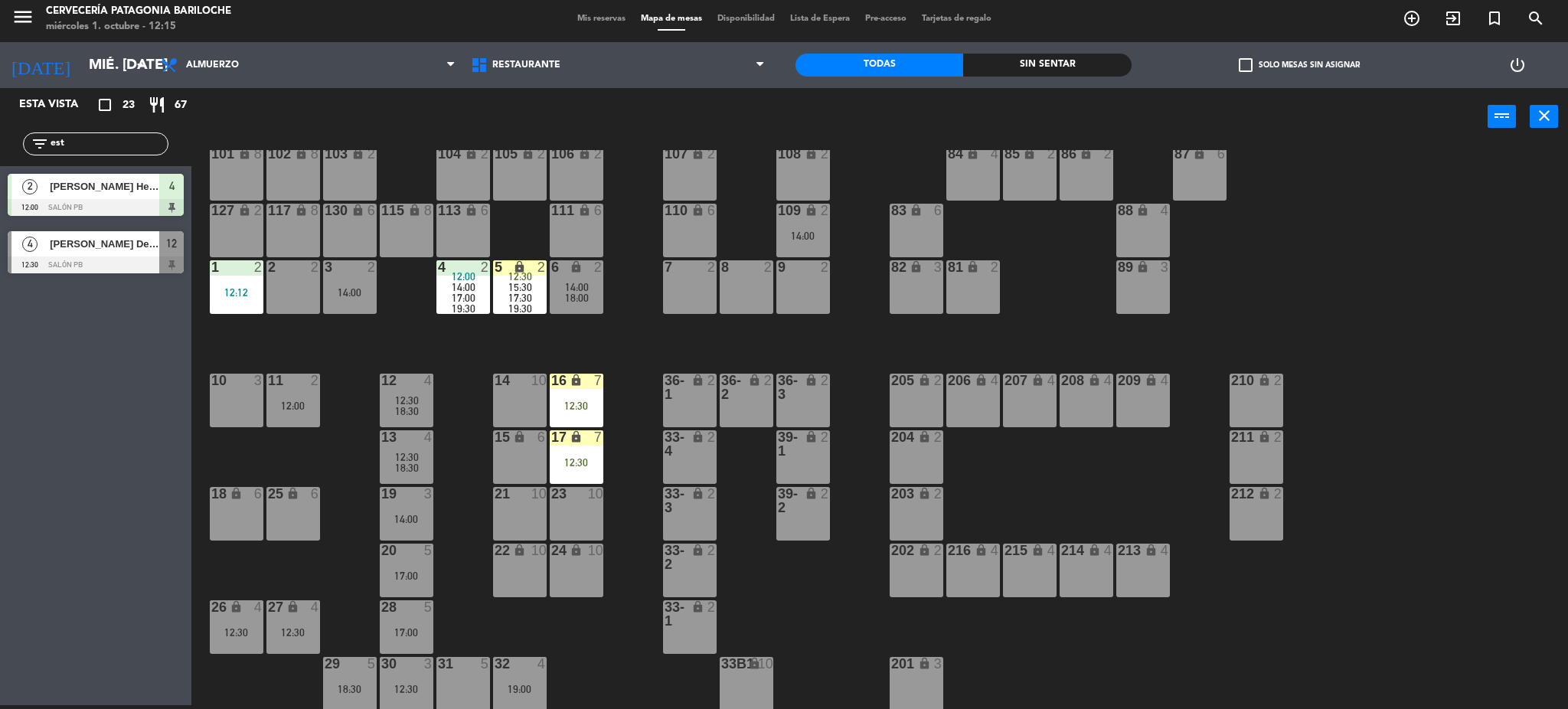
click at [645, 338] on div "101 lock 8 102 lock 8 104 lock 2 105 lock 2 106 lock 2 103 lock 2 107 lock 2 10…" at bounding box center [887, 429] width 1362 height 560
click at [603, 337] on div "101 lock 8 102 lock 8 104 lock 2 105 lock 2 106 lock 2 103 lock 2 107 lock 2 10…" at bounding box center [887, 429] width 1362 height 560
click at [525, 282] on span "15:30" at bounding box center [521, 287] width 24 height 12
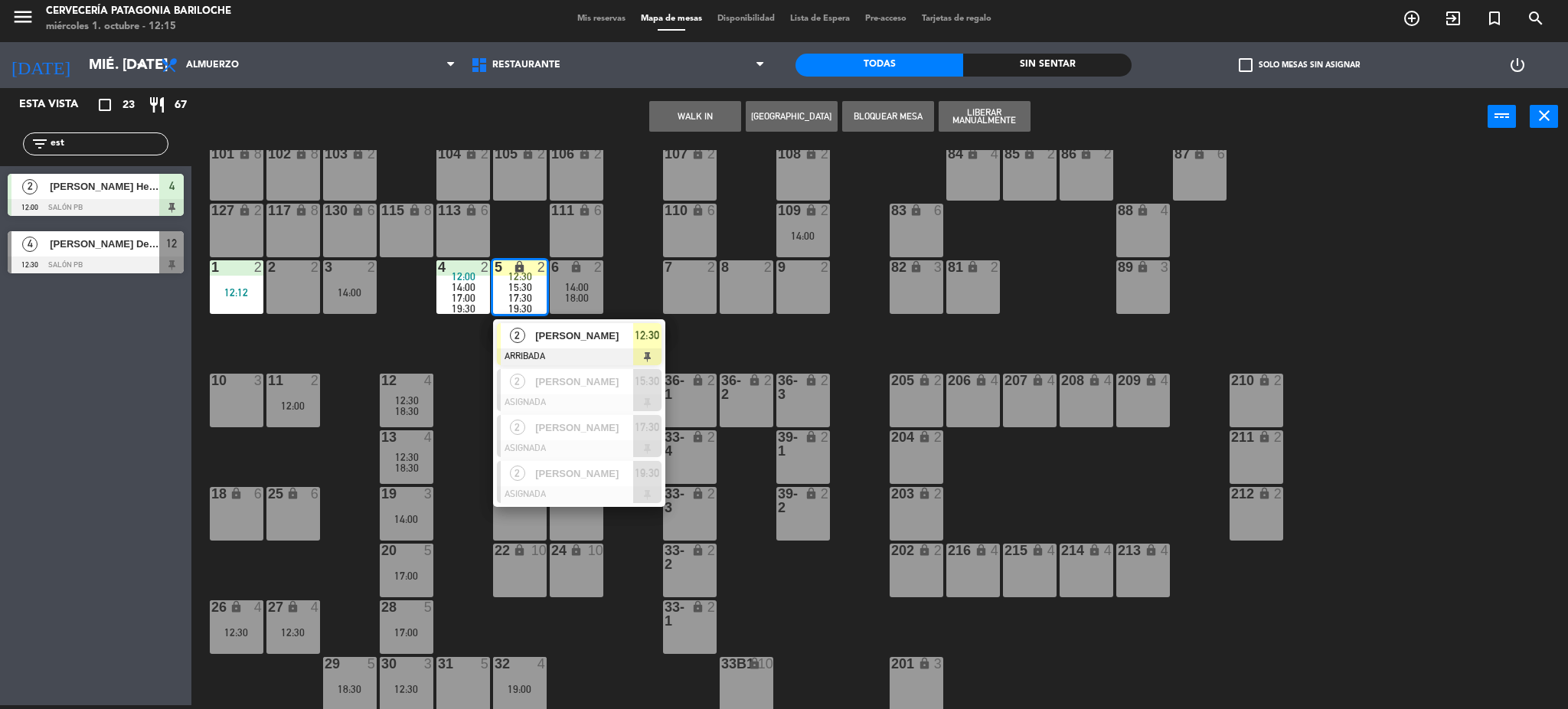
click at [625, 275] on div "101 lock 8 102 lock 8 104 lock 2 105 lock 2 106 lock 2 103 lock 2 107 lock 2 10…" at bounding box center [887, 429] width 1362 height 560
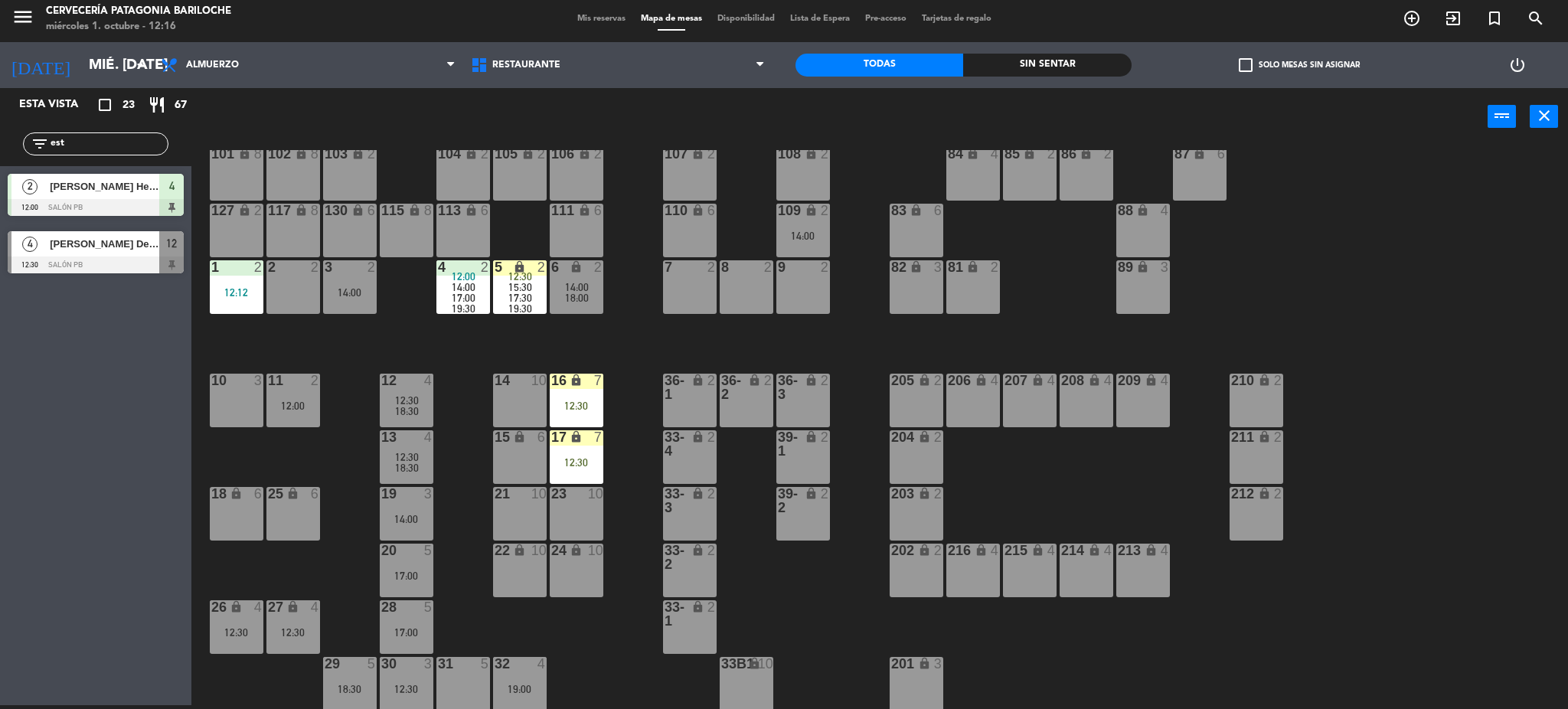
click at [295, 391] on div "11 2 12:00" at bounding box center [293, 401] width 54 height 54
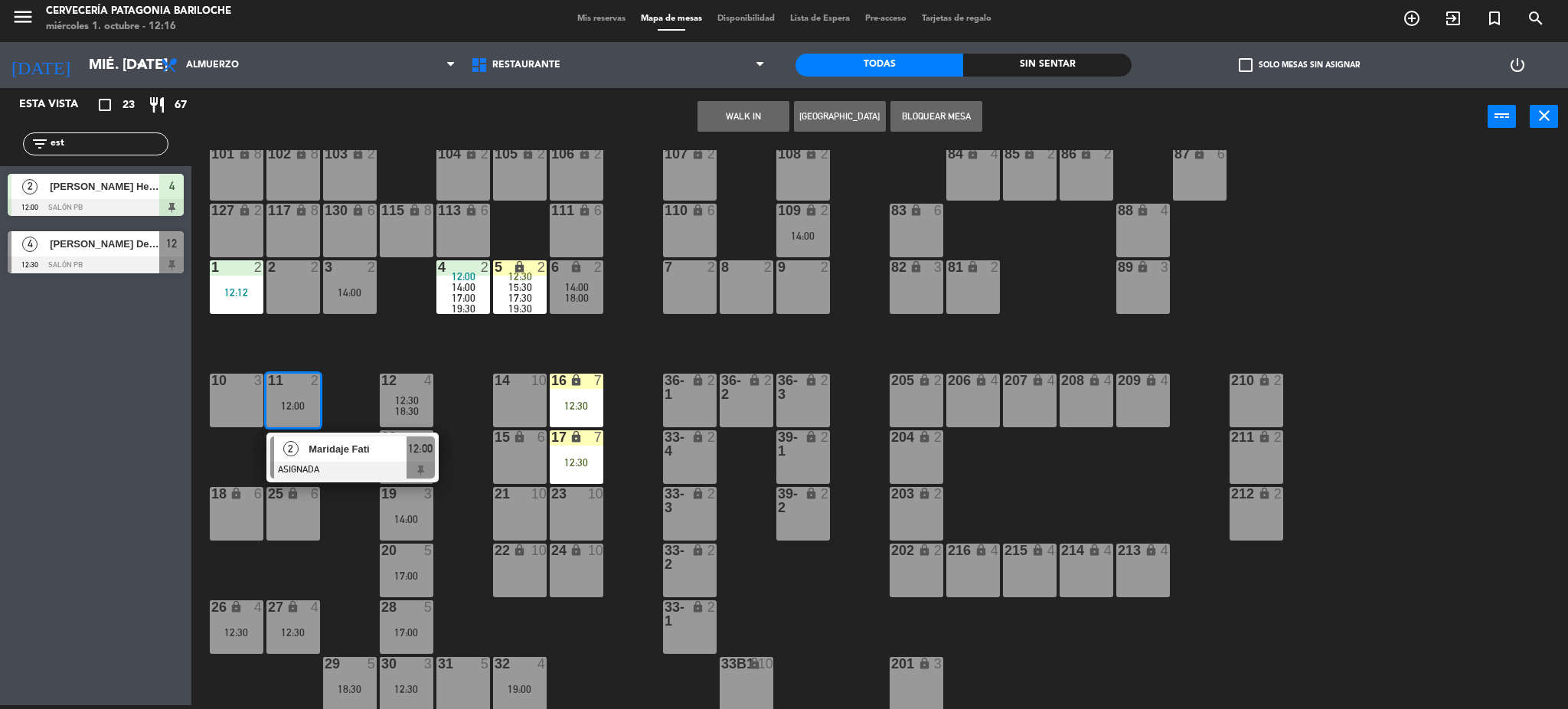
click at [319, 465] on div at bounding box center [352, 470] width 165 height 17
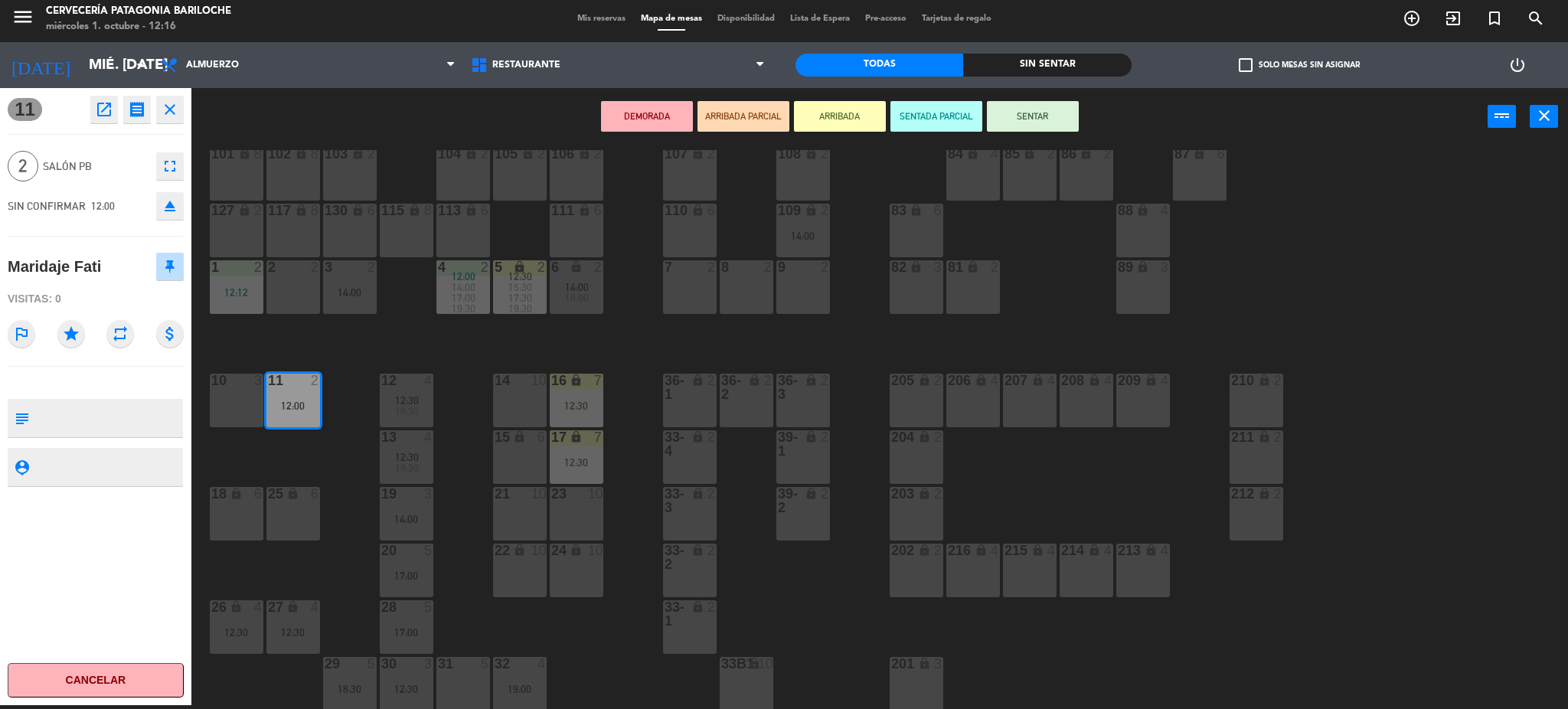
click at [1046, 126] on button "SENTAR" at bounding box center [1032, 116] width 92 height 31
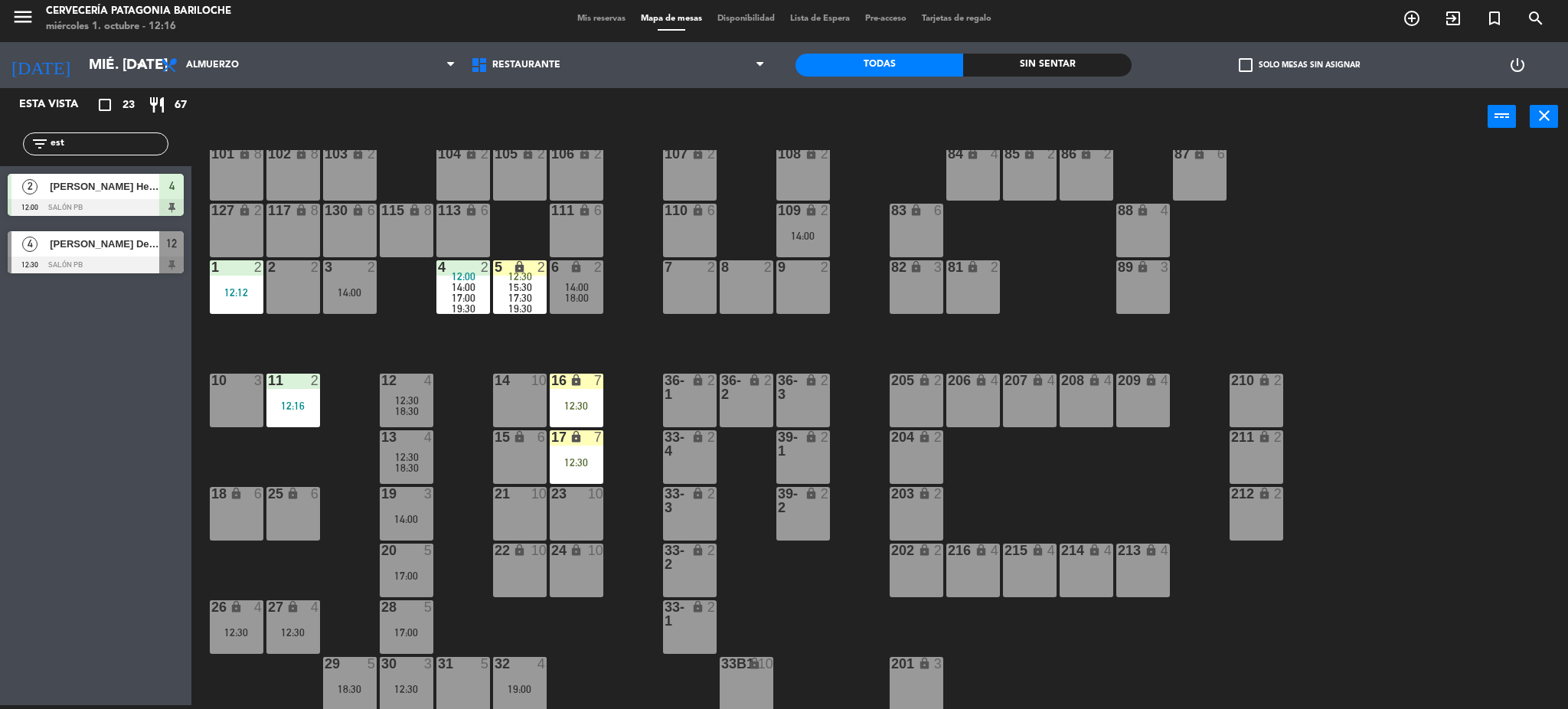
click at [400, 309] on div "101 lock 8 102 lock 8 104 lock 2 105 lock 2 106 lock 2 103 lock 2 107 lock 2 10…" at bounding box center [887, 429] width 1362 height 560
click at [408, 679] on div "101 lock 8 102 lock 8 104 lock 2 105 lock 2 106 lock 2 103 lock 2 107 lock 2 10…" at bounding box center [887, 429] width 1362 height 560
click at [485, 354] on div "101 lock 8 102 lock 8 104 lock 2 105 lock 2 106 lock 2 103 lock 2 107 lock 2 10…" at bounding box center [887, 429] width 1362 height 560
click at [247, 630] on div "12:30" at bounding box center [237, 633] width 54 height 11
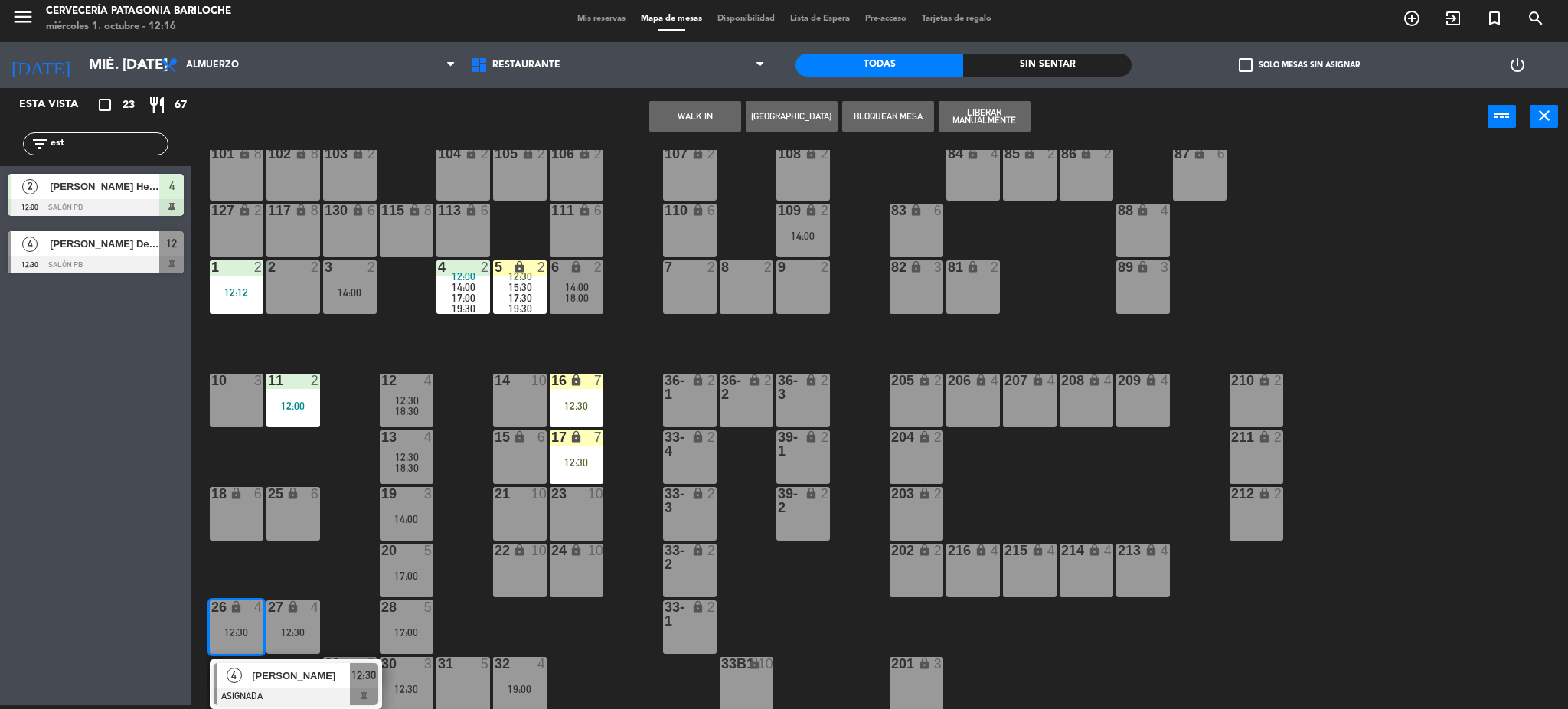
click at [347, 580] on div "101 lock 8 102 lock 8 104 lock 2 105 lock 2 106 lock 2 103 lock 2 107 lock 2 10…" at bounding box center [887, 429] width 1362 height 560
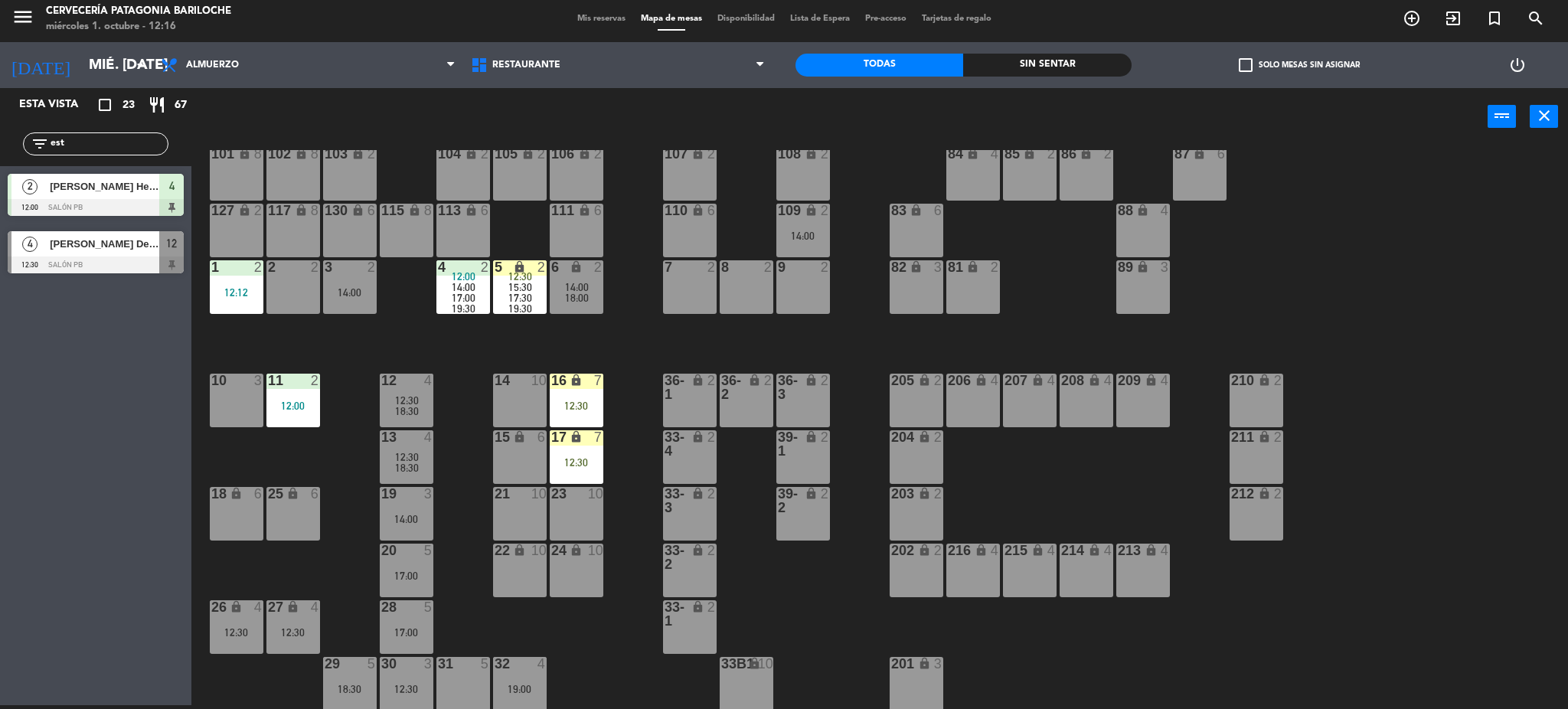
click at [290, 614] on div "27 lock 4" at bounding box center [293, 608] width 54 height 16
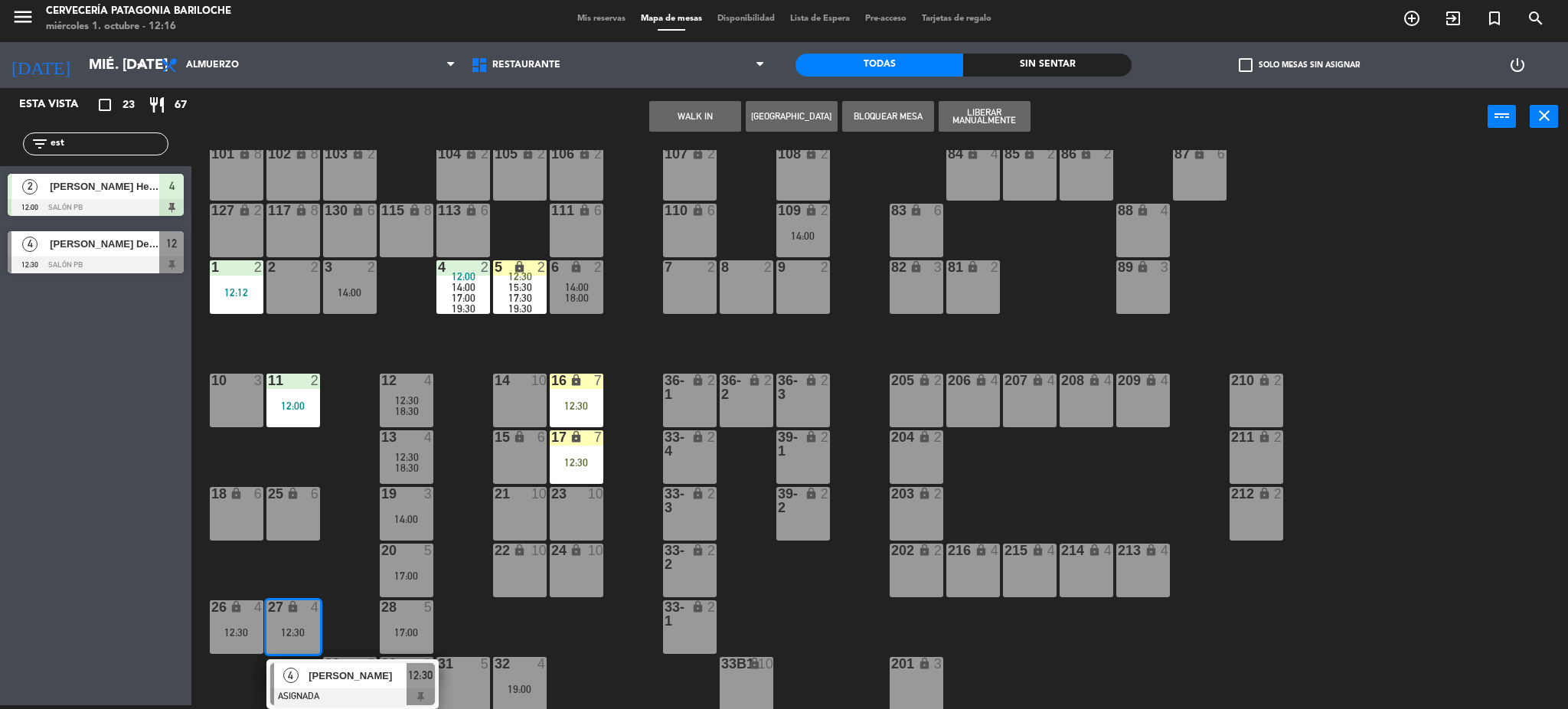
click at [327, 678] on span "[PERSON_NAME]" at bounding box center [358, 676] width 98 height 16
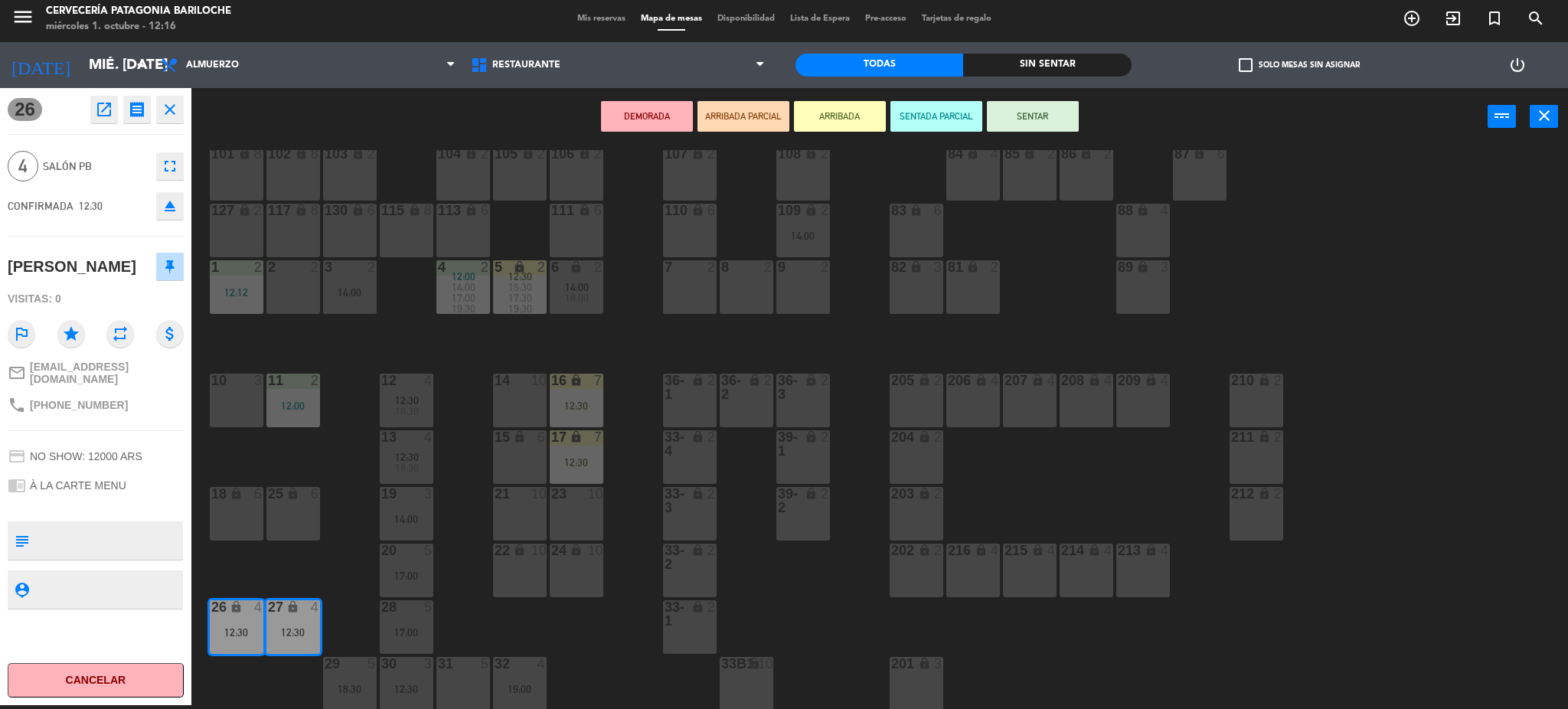
click at [417, 612] on div at bounding box center [405, 607] width 25 height 14
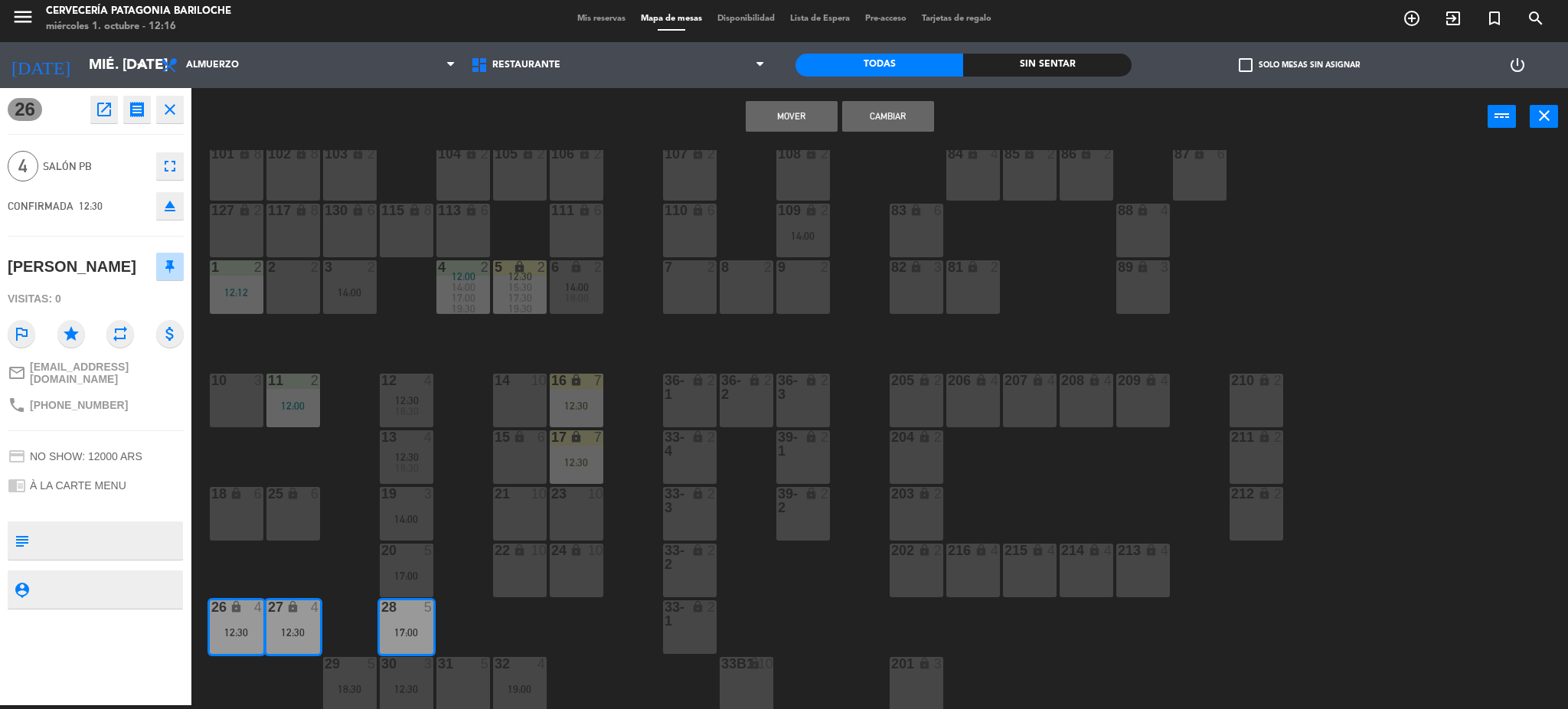
click at [429, 571] on div "17:00" at bounding box center [407, 577] width 54 height 11
click at [759, 118] on button "Mover y Unir" at bounding box center [791, 116] width 92 height 31
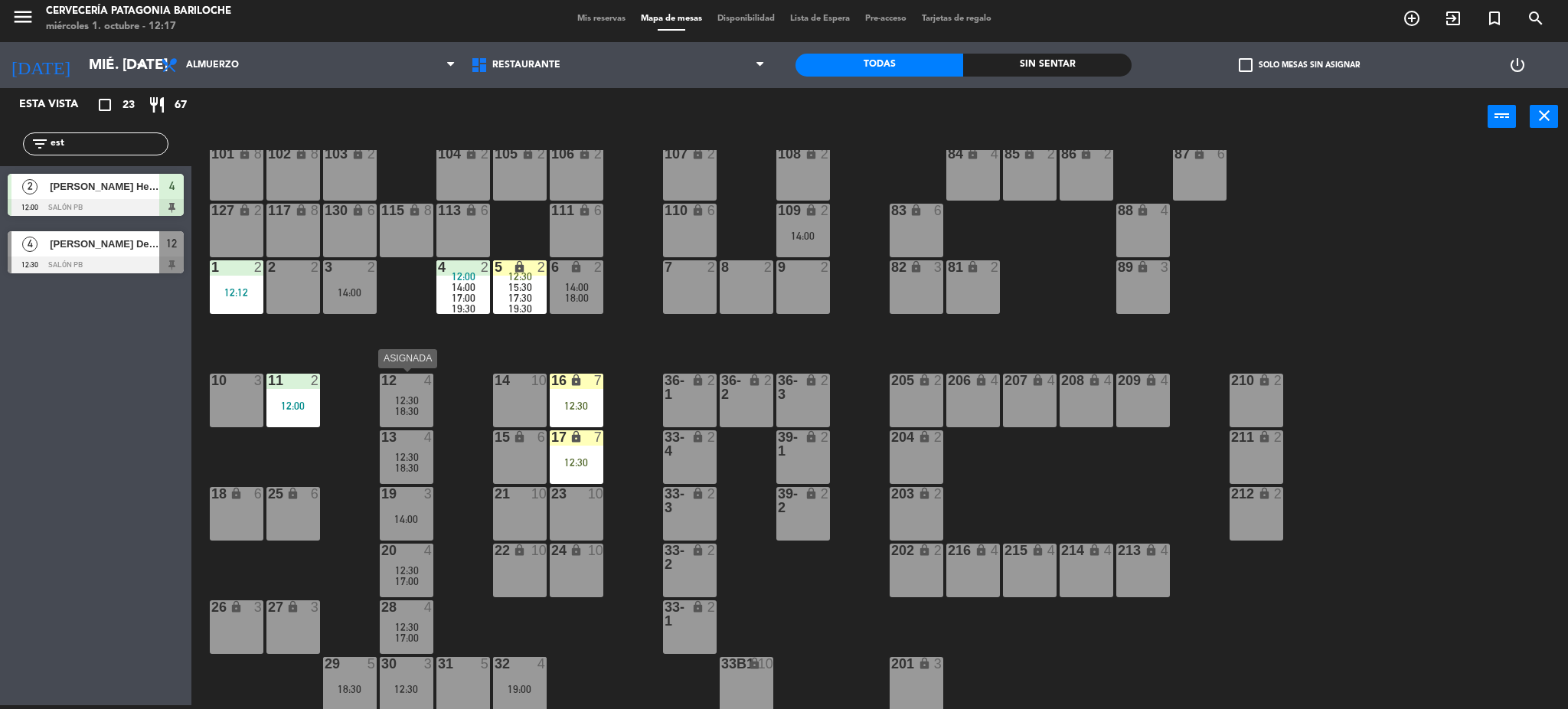
click at [404, 387] on div "12 4" at bounding box center [407, 381] width 54 height 16
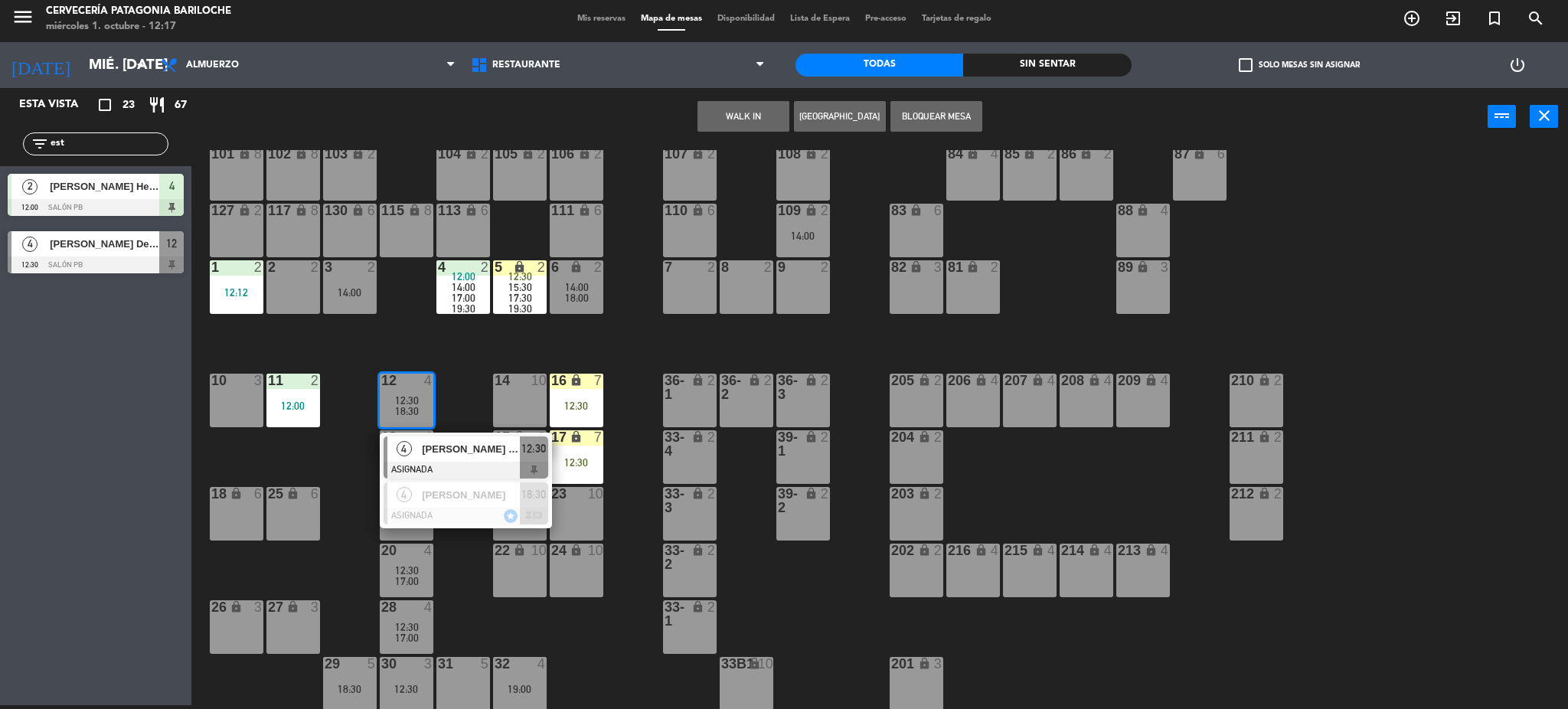
click at [329, 518] on div "101 lock 8 102 lock 8 104 lock 2 105 lock 2 106 lock 2 103 lock 2 107 lock 2 10…" at bounding box center [887, 429] width 1362 height 560
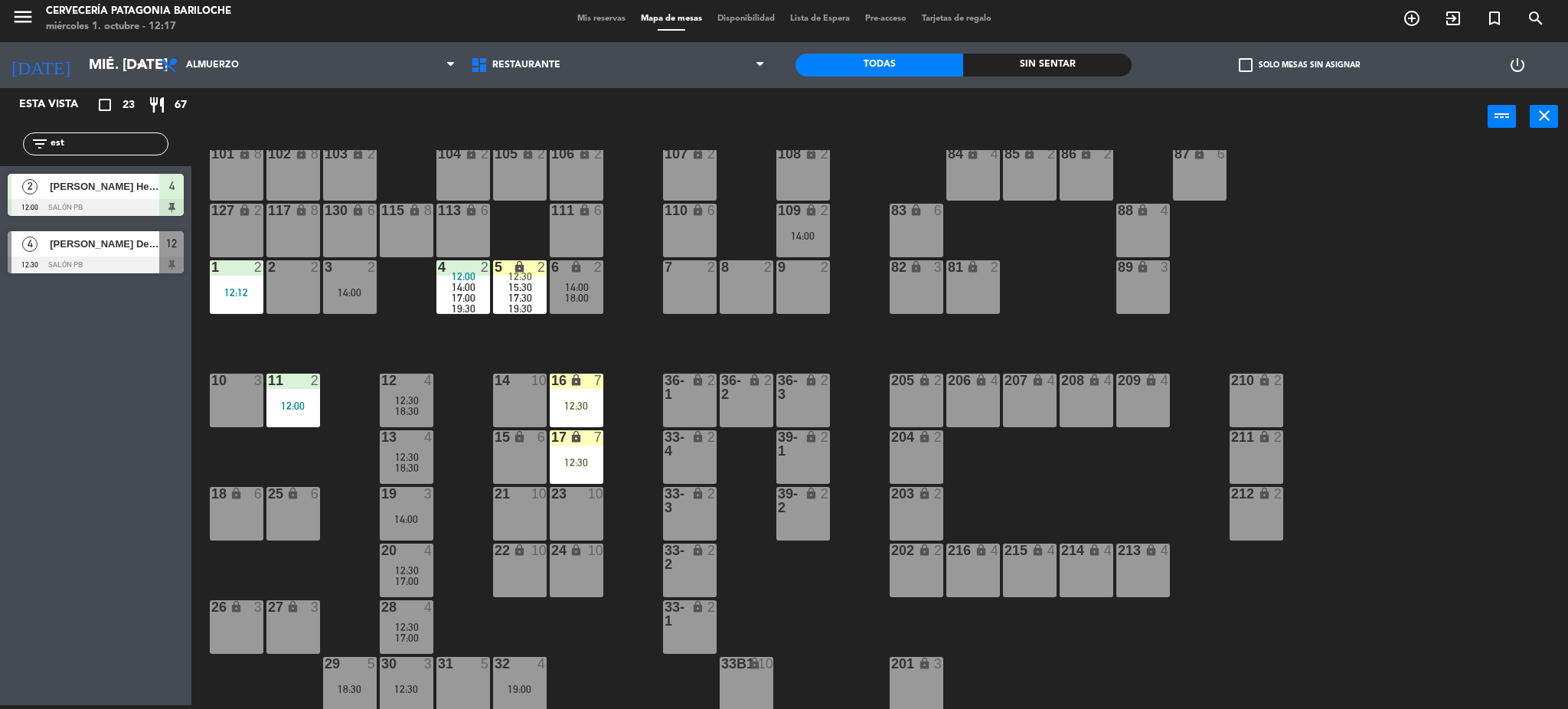
click at [419, 518] on div "14:00" at bounding box center [407, 519] width 54 height 11
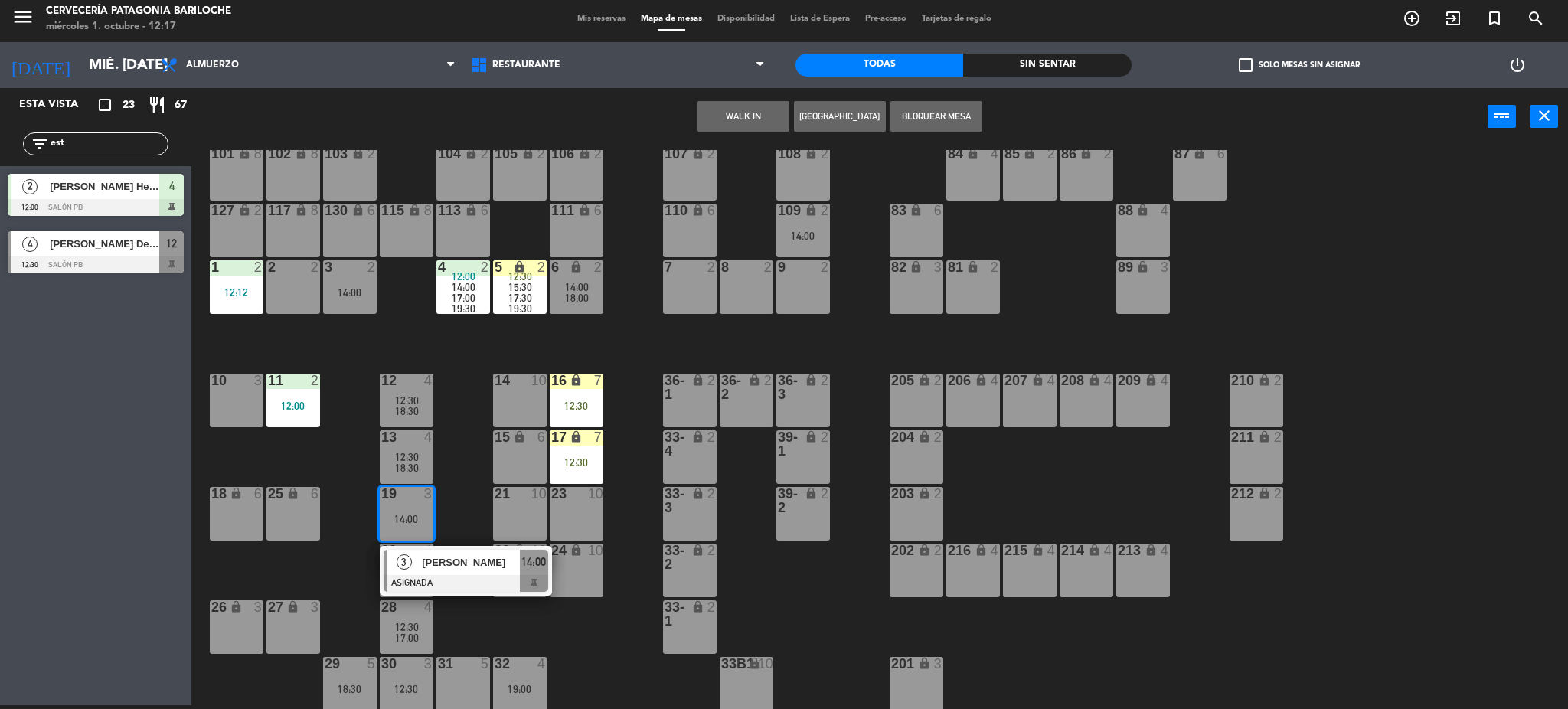
click at [358, 548] on div "101 lock 8 102 lock 8 104 lock 2 105 lock 2 106 lock 2 103 lock 2 107 lock 2 10…" at bounding box center [887, 429] width 1362 height 560
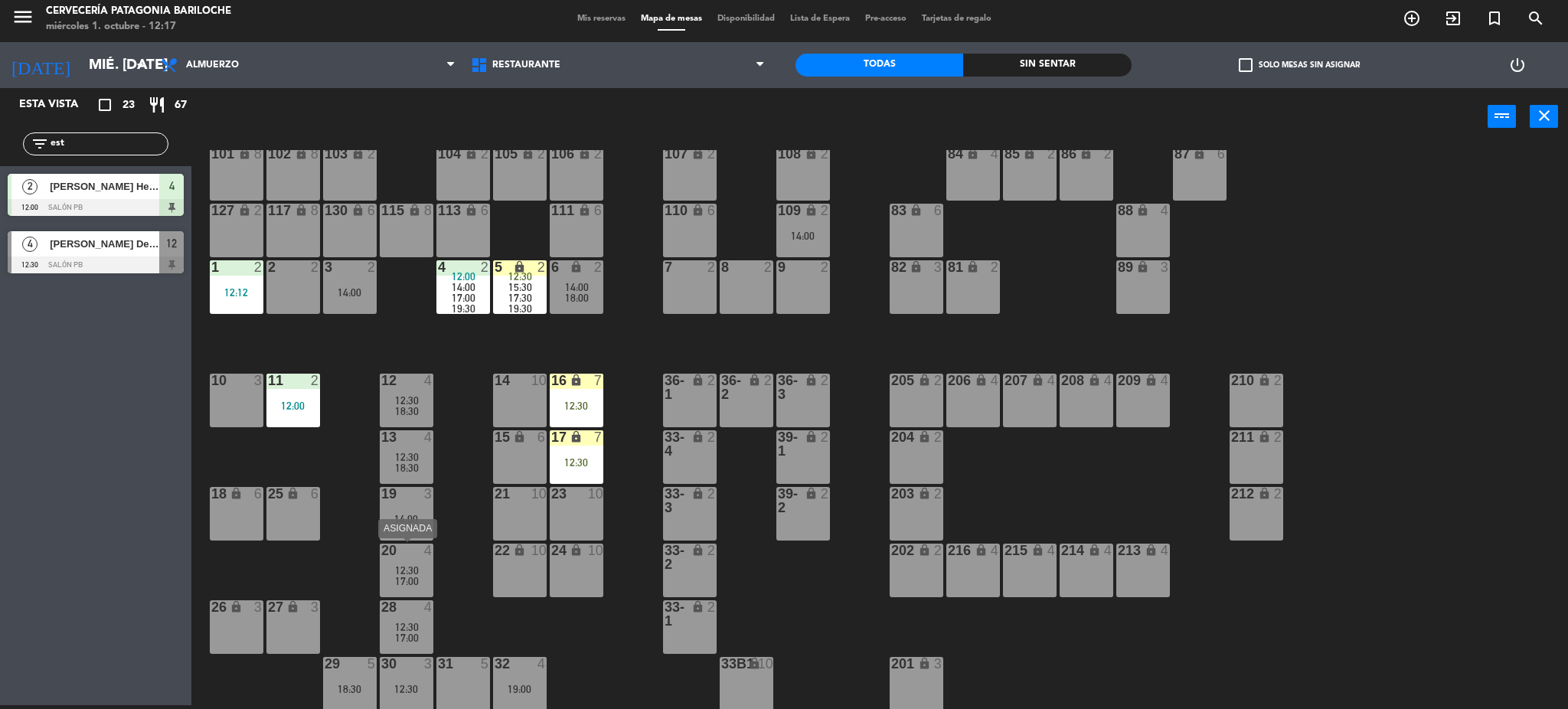
click at [420, 581] on div "17:00" at bounding box center [407, 581] width 54 height 11
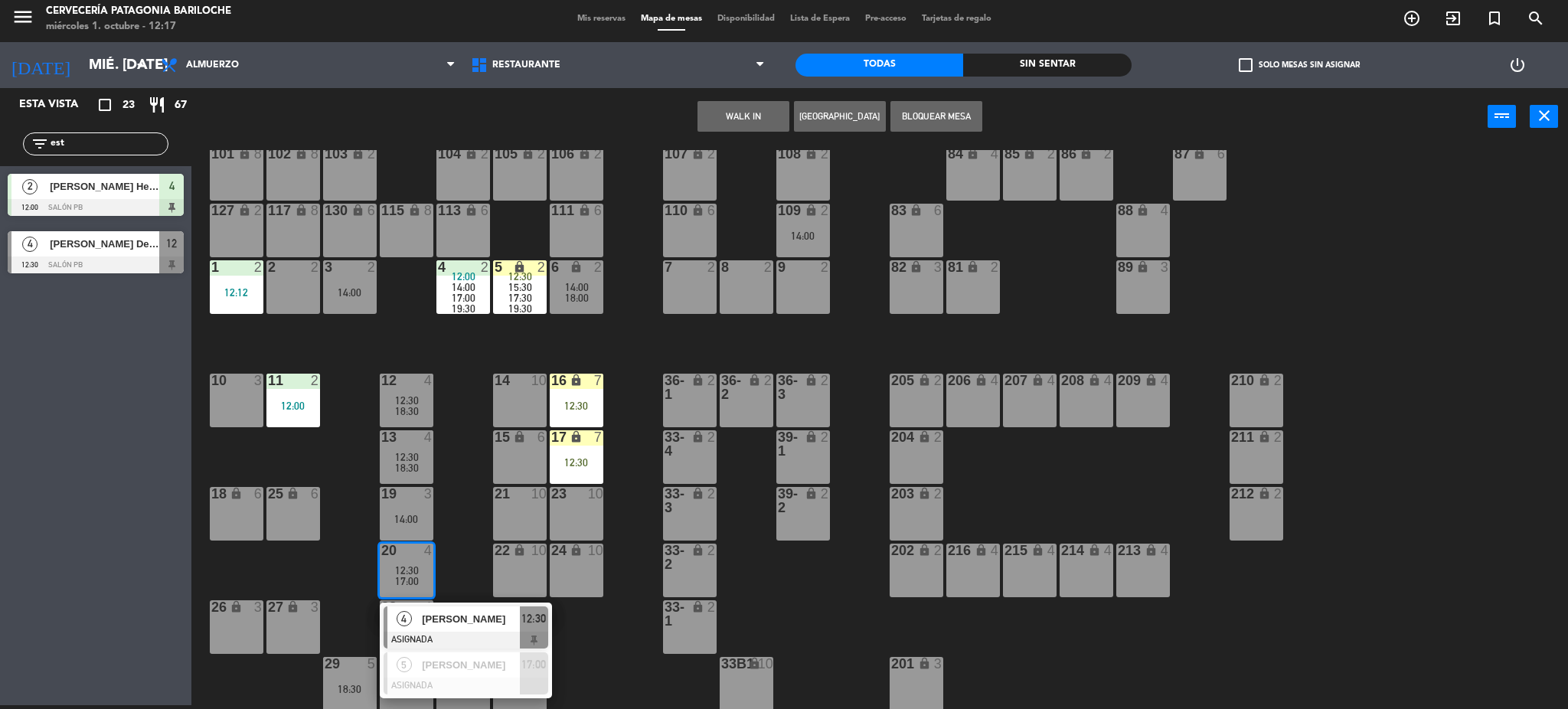
drag, startPoint x: 473, startPoint y: 529, endPoint x: 462, endPoint y: 541, distance: 16.3
click at [473, 530] on div "101 lock 8 102 lock 8 104 lock 2 105 lock 2 106 lock 2 103 lock 2 107 lock 2 10…" at bounding box center [887, 429] width 1362 height 560
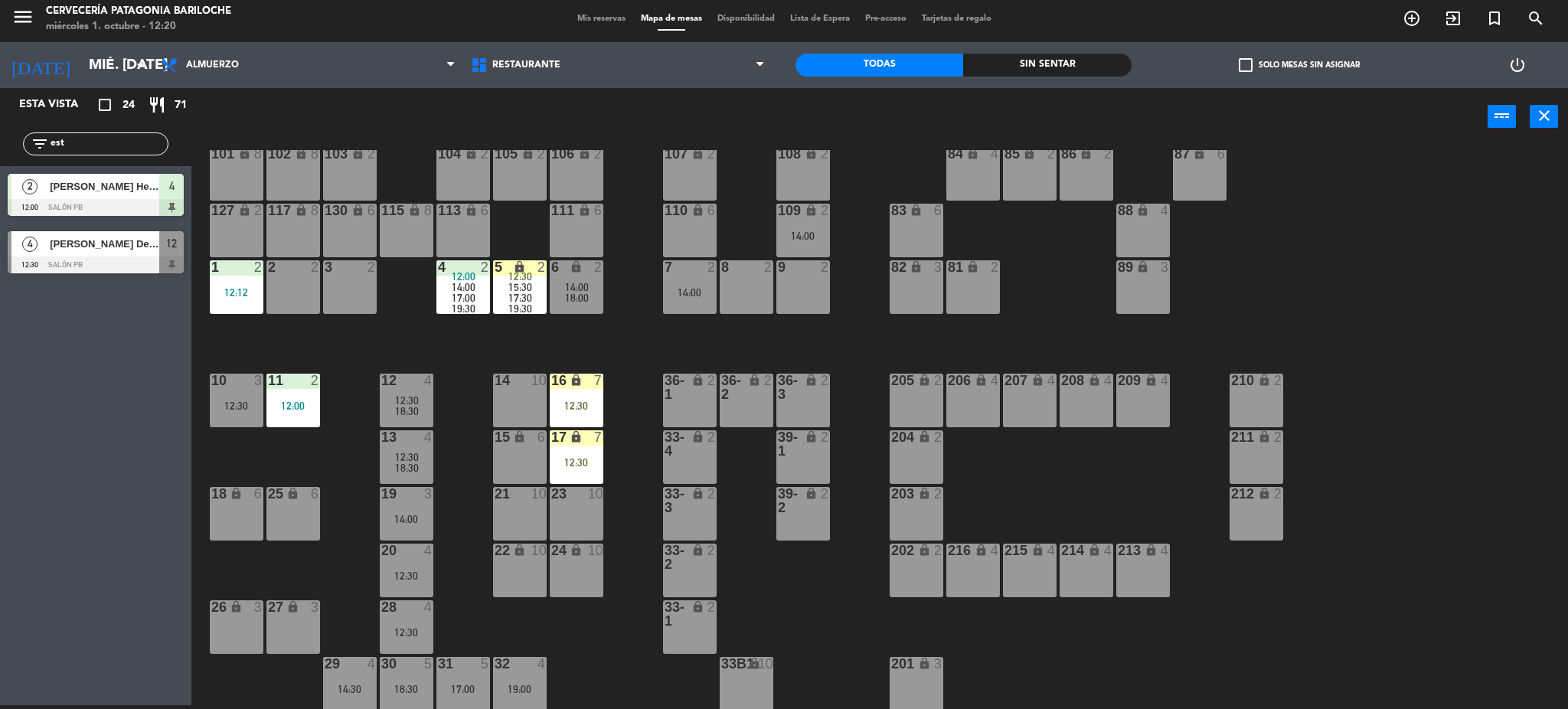
click at [475, 441] on div "101 lock 8 102 lock 8 104 lock 2 105 lock 2 106 lock 2 103 lock 2 107 lock 2 10…" at bounding box center [887, 429] width 1362 height 560
click at [626, 377] on div "101 lock 8 102 lock 8 104 lock 2 105 lock 2 106 lock 2 103 lock 2 107 lock 2 10…" at bounding box center [887, 429] width 1362 height 560
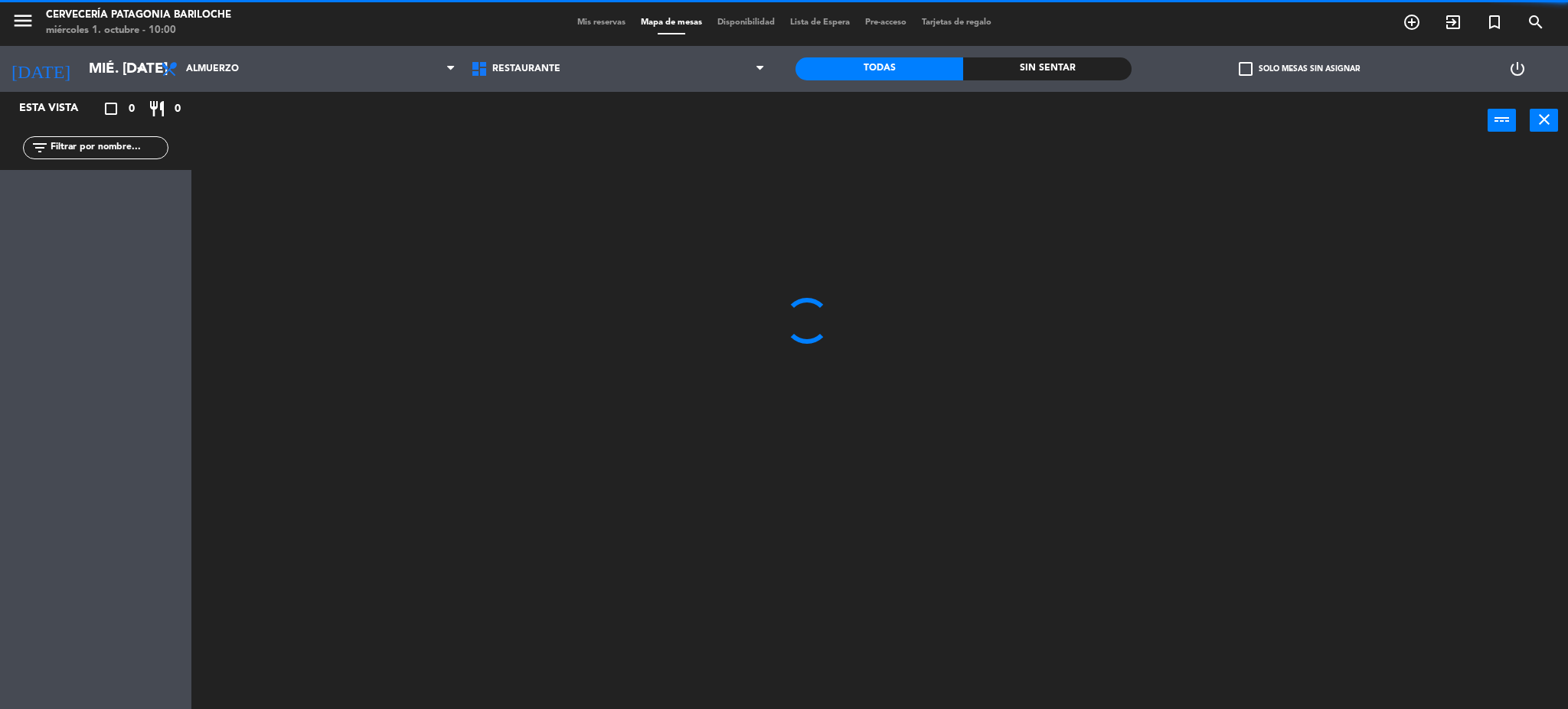
click at [655, 23] on span "Mapa de mesas" at bounding box center [672, 22] width 77 height 8
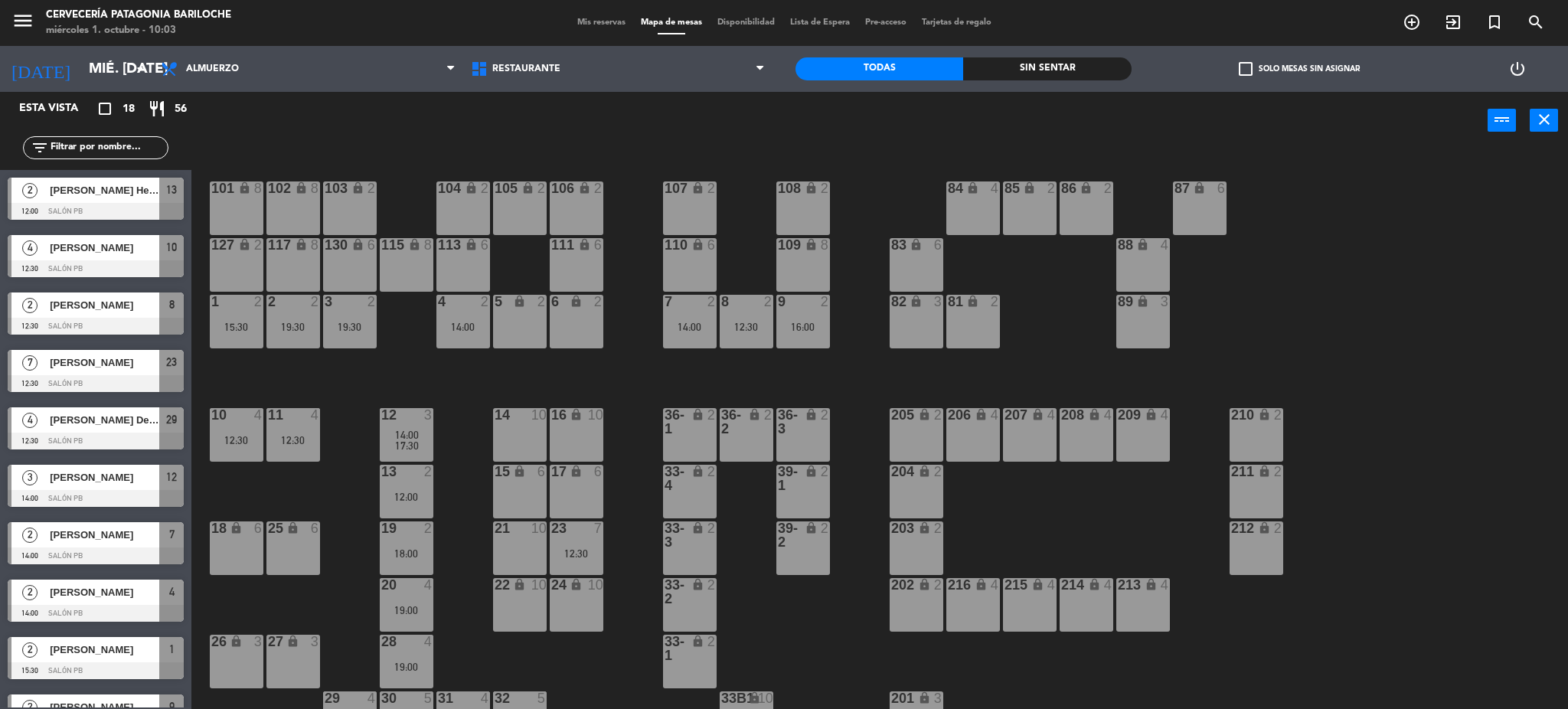
scroll to position [31, 0]
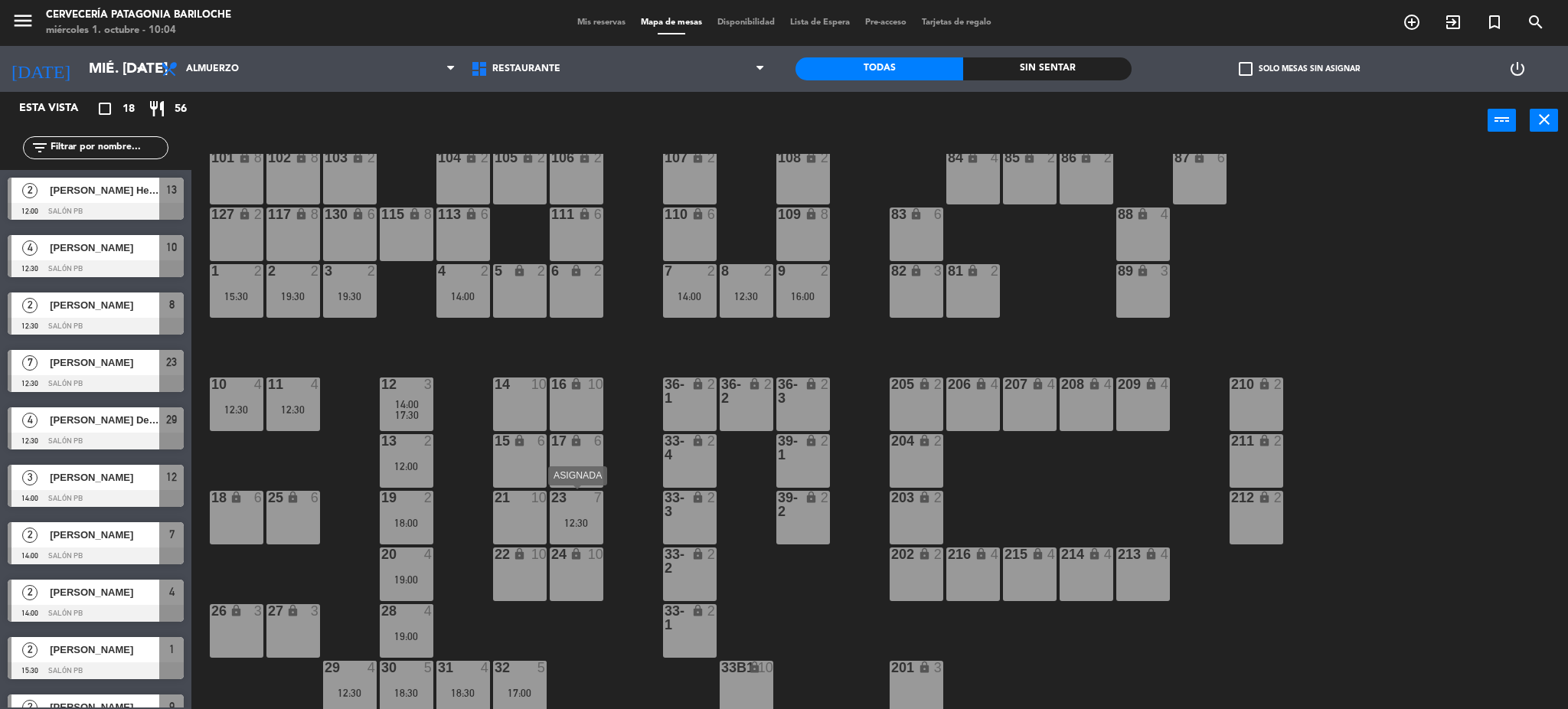
click at [592, 511] on div "23 7 12:30" at bounding box center [576, 518] width 54 height 54
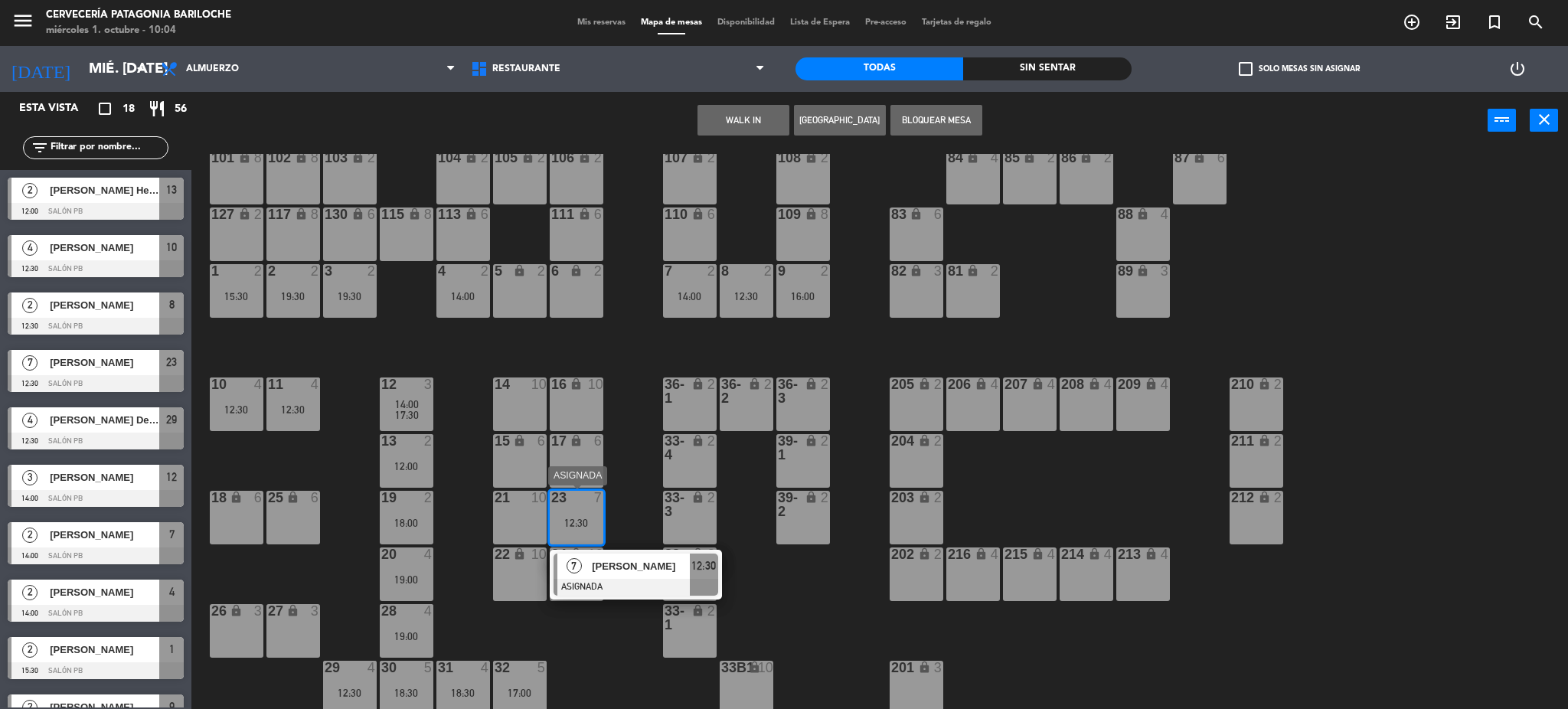
click at [574, 505] on div "23 7" at bounding box center [576, 499] width 54 height 16
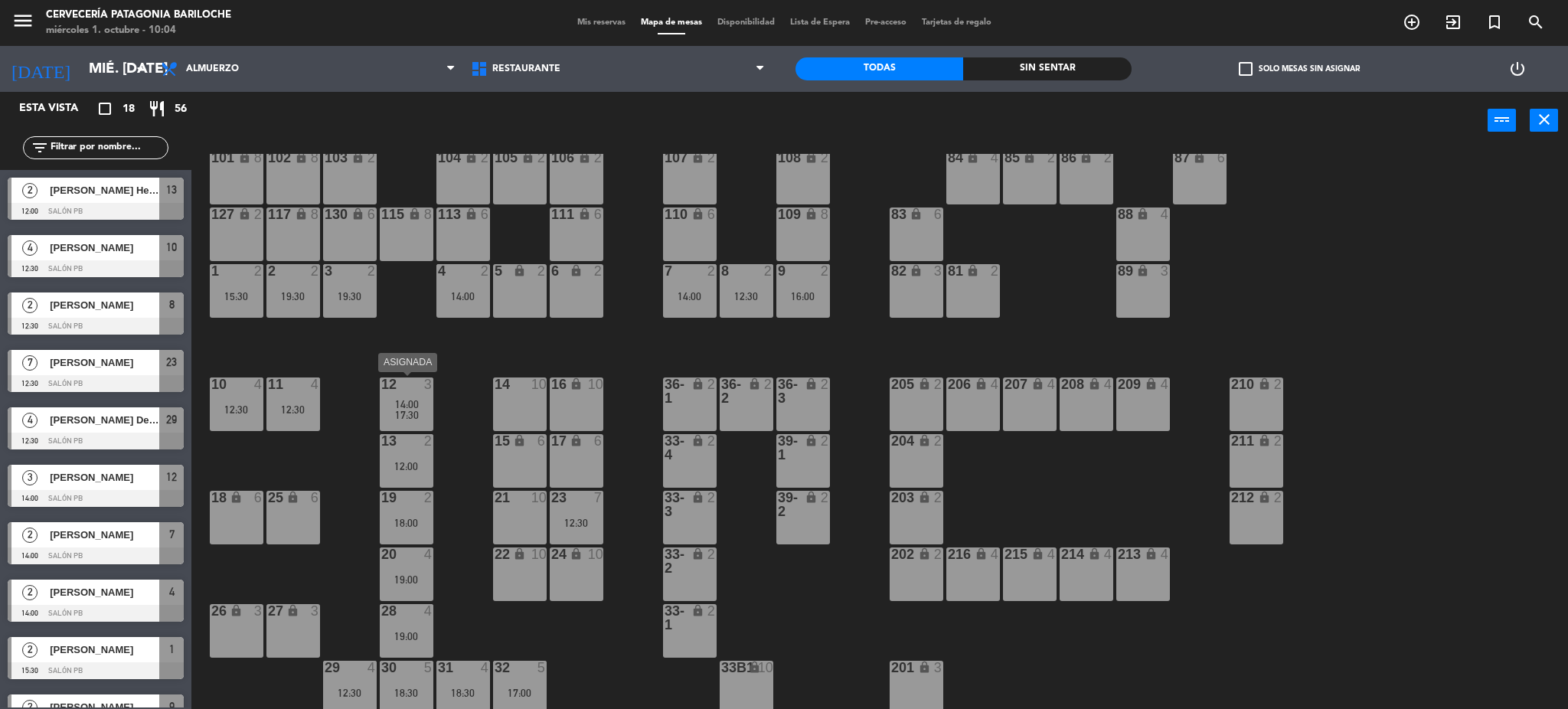
click at [413, 409] on span "17:30" at bounding box center [407, 415] width 24 height 12
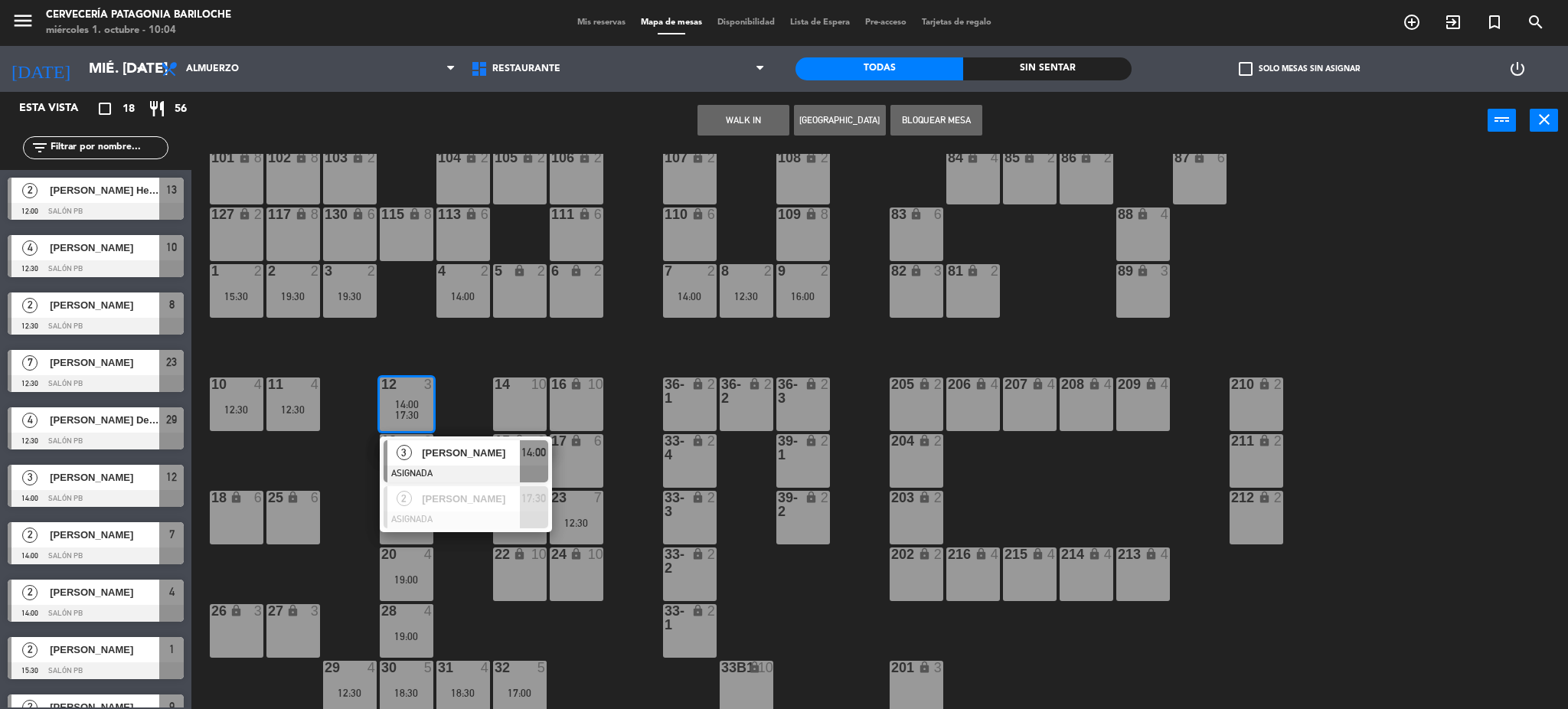
click at [460, 398] on div "101 lock 8 102 lock 8 104 lock 2 105 lock 2 106 lock 2 103 lock 2 107 lock 2 10…" at bounding box center [887, 433] width 1362 height 560
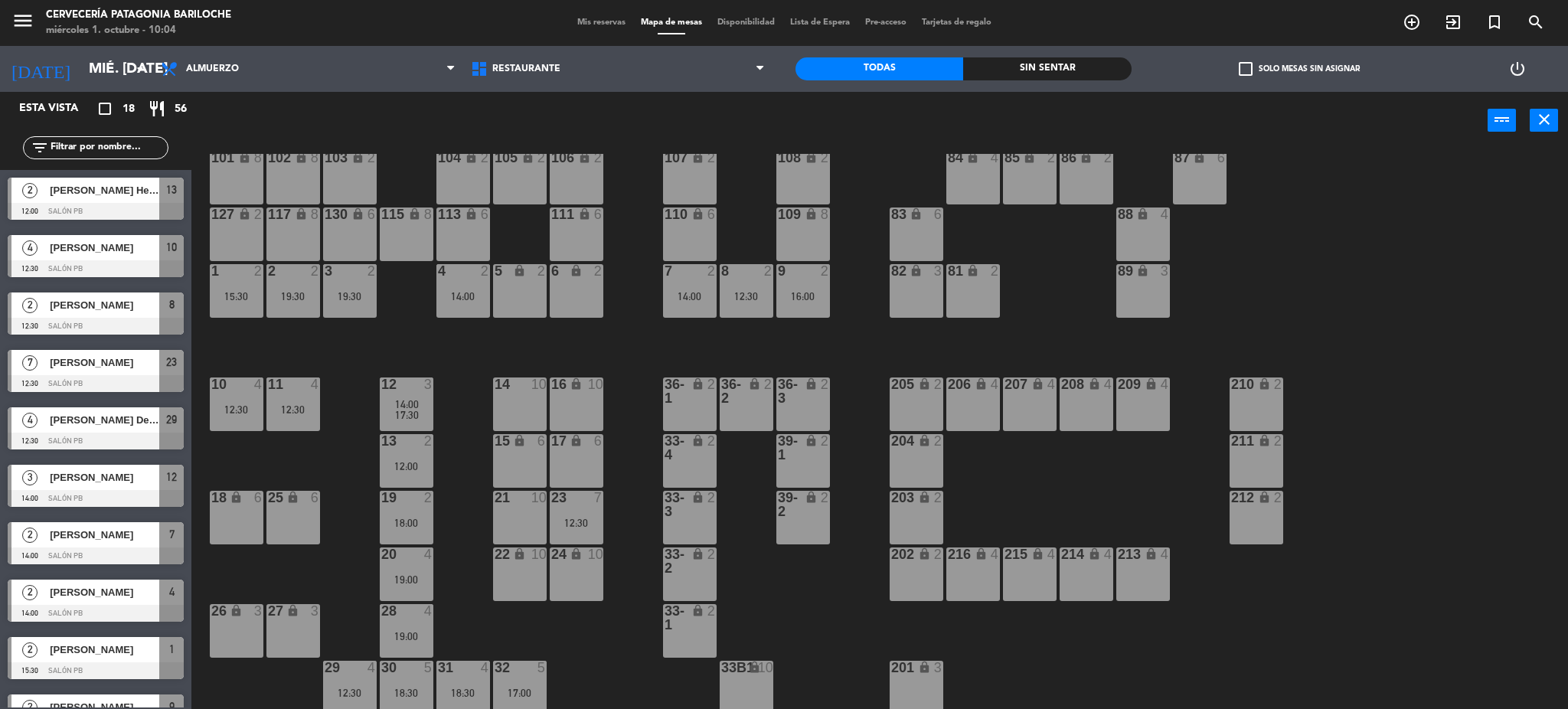
click at [597, 522] on div "12:30" at bounding box center [576, 524] width 54 height 11
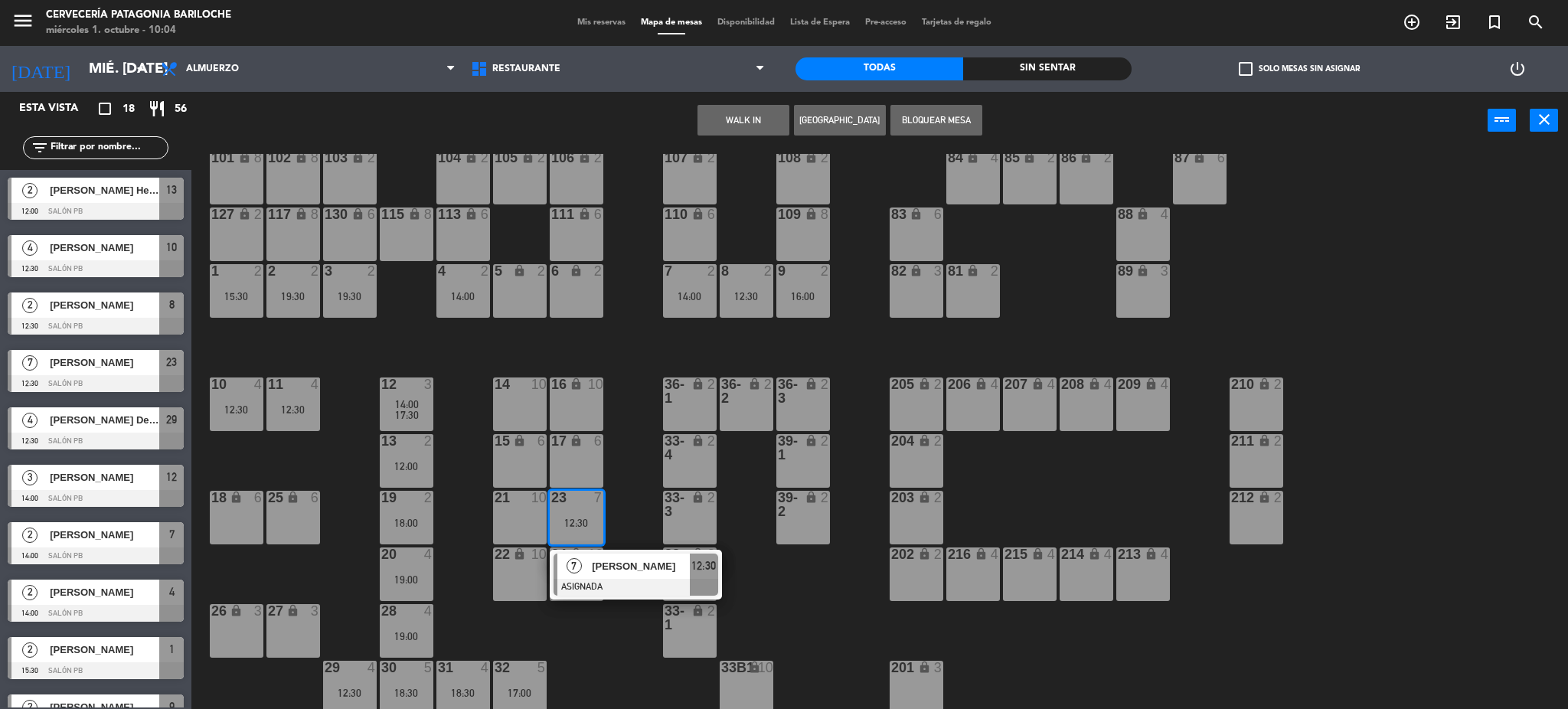
click at [629, 572] on span "[PERSON_NAME]" at bounding box center [641, 566] width 98 height 16
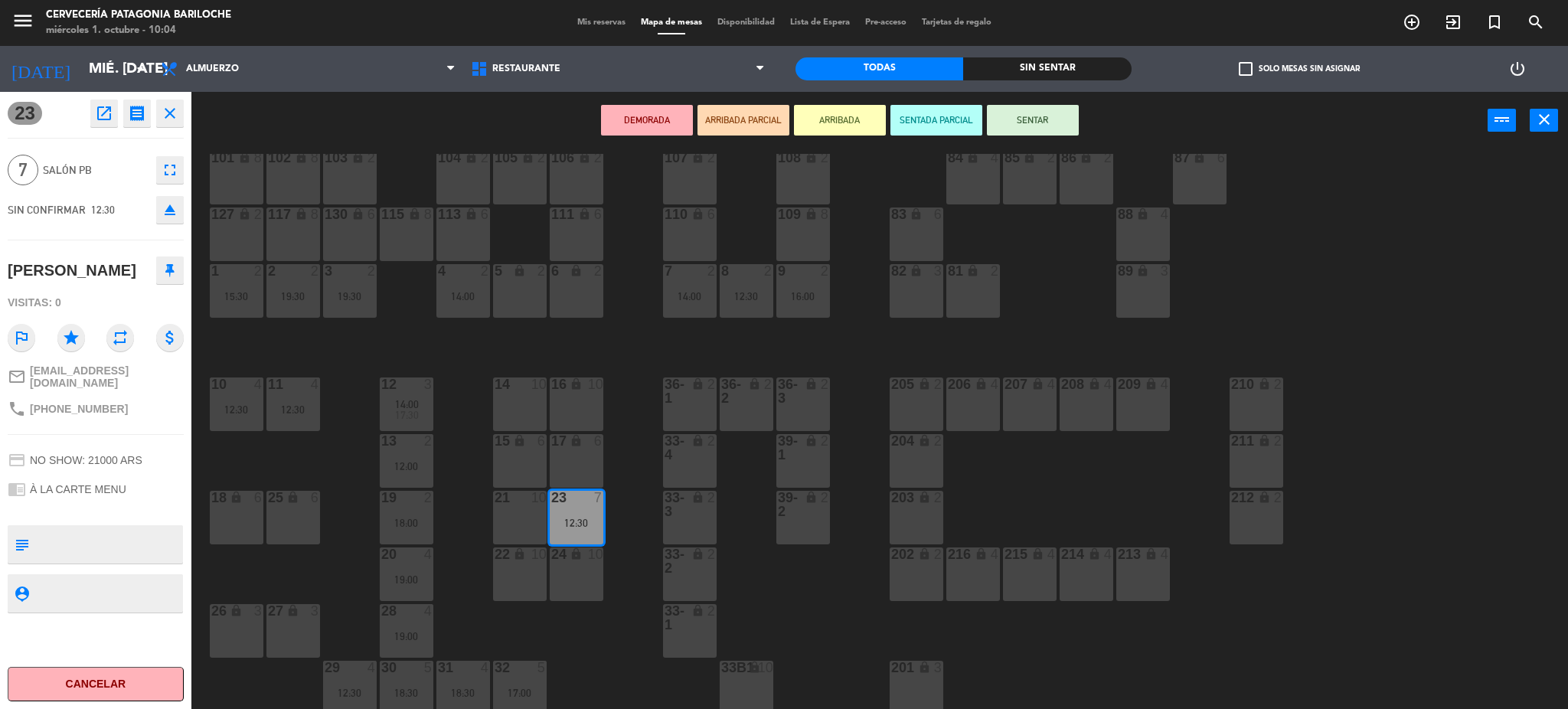
click at [578, 574] on div "24 lock 10" at bounding box center [576, 575] width 54 height 54
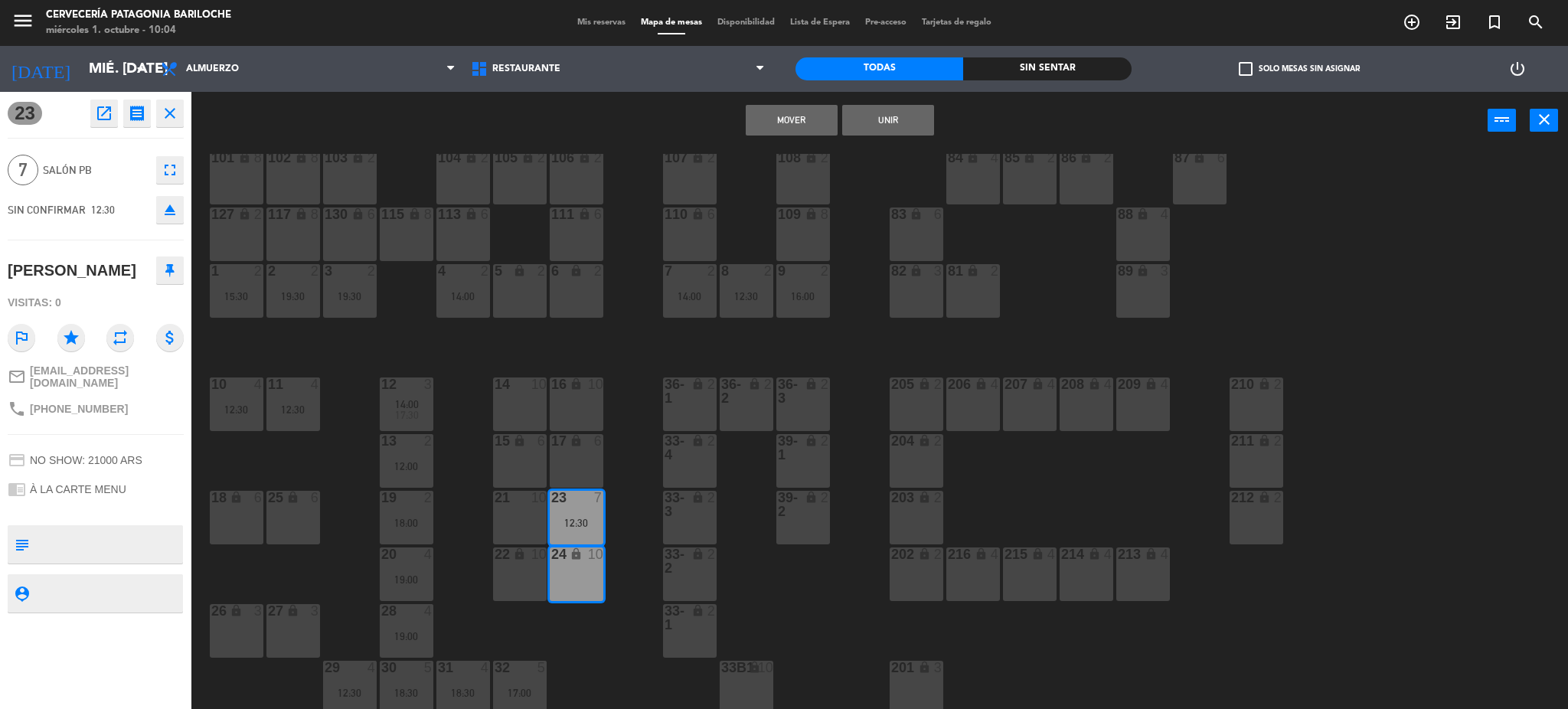
click at [878, 119] on button "Unir" at bounding box center [887, 119] width 92 height 31
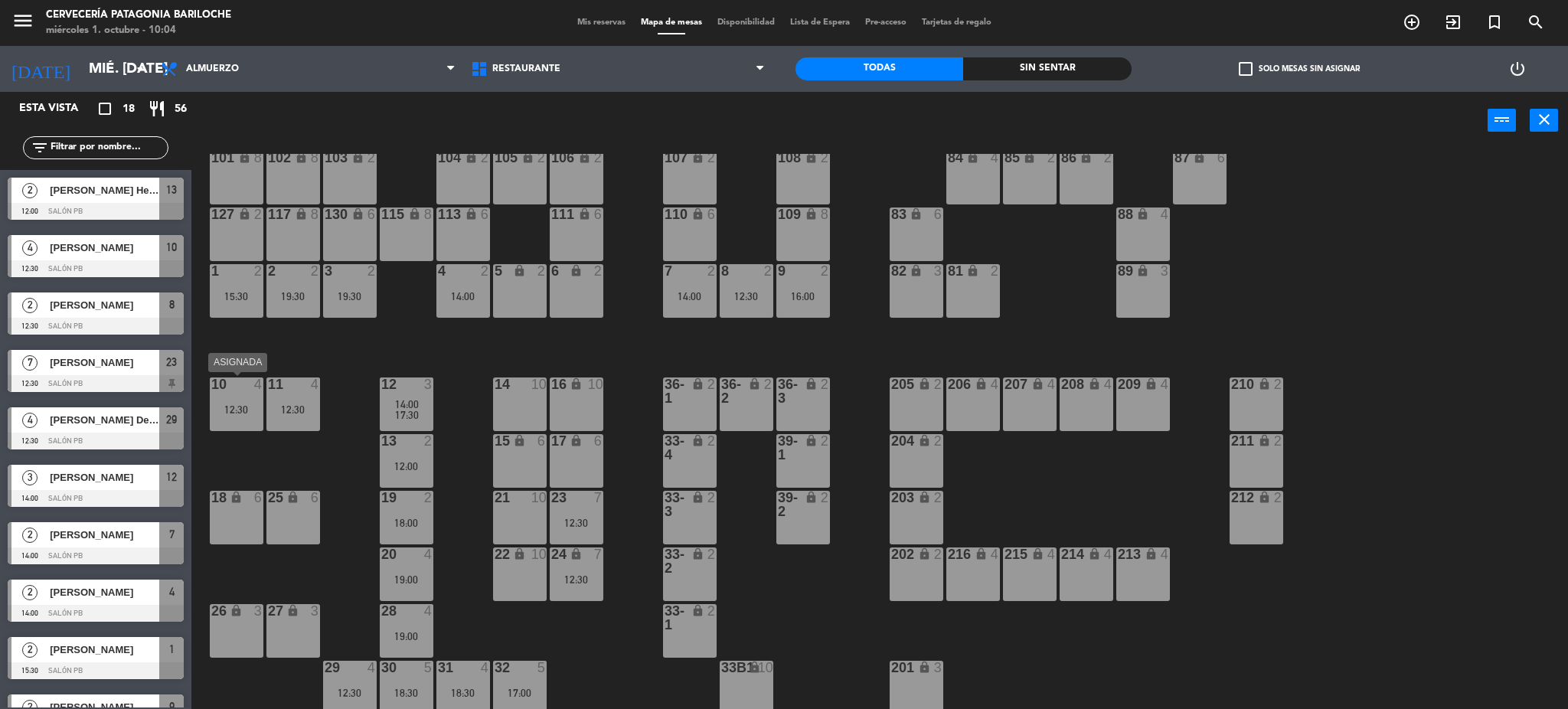
click at [242, 388] on div at bounding box center [236, 384] width 25 height 14
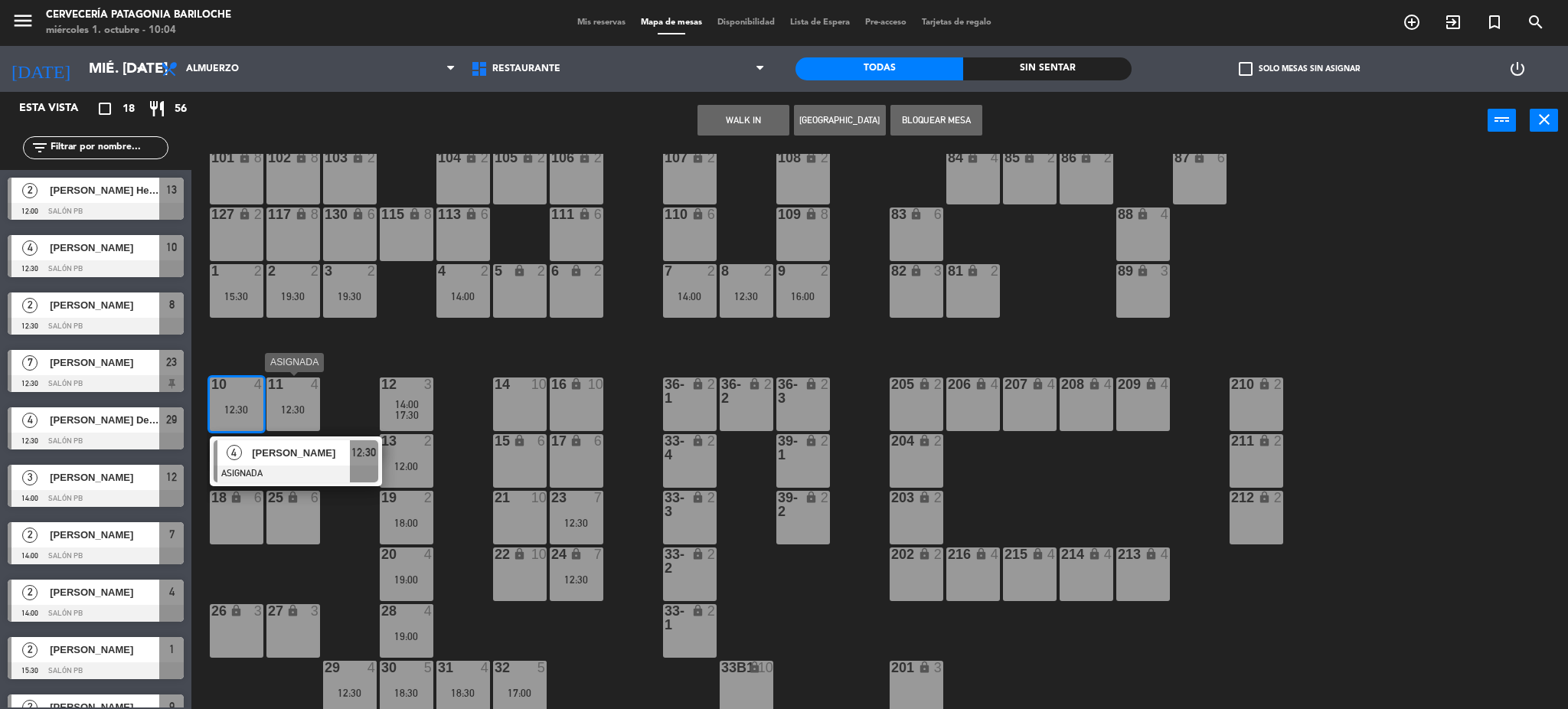
click at [290, 403] on div "11 4 12:30" at bounding box center [293, 404] width 54 height 54
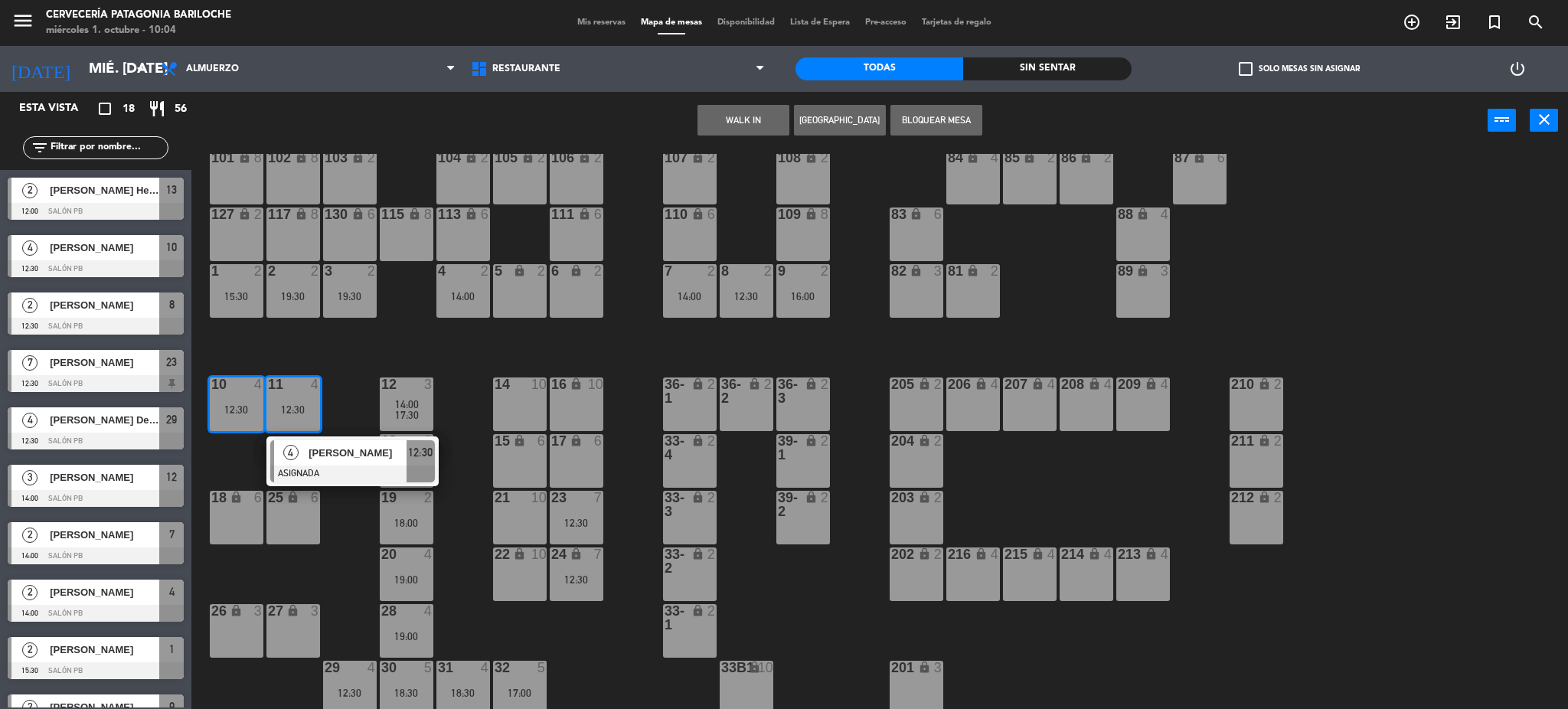
click at [344, 363] on div "101 lock 8 102 lock 8 104 lock 2 105 lock 2 106 lock 2 103 lock 2 107 lock 2 10…" at bounding box center [887, 433] width 1362 height 560
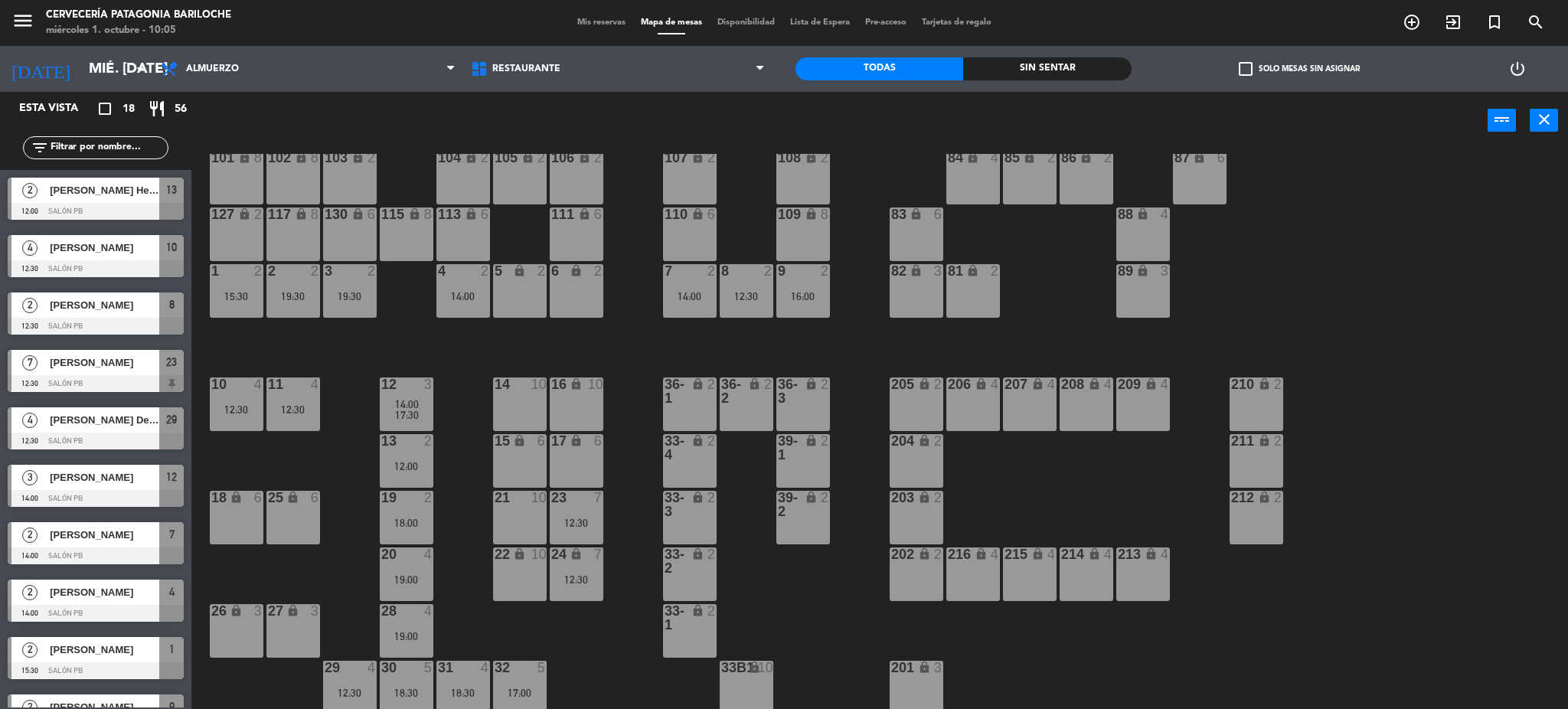
click at [740, 300] on div "12:30" at bounding box center [747, 297] width 54 height 11
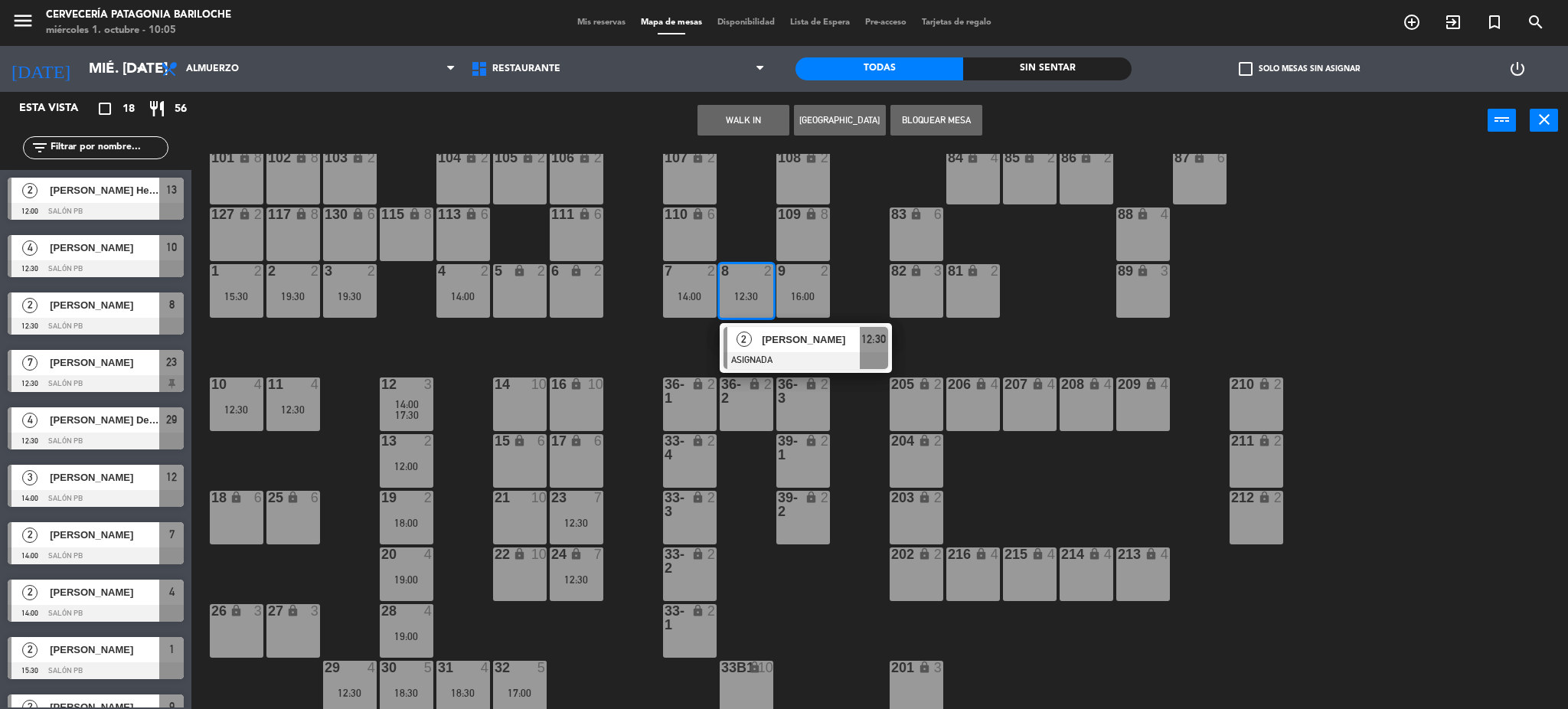
click at [764, 334] on span "[PERSON_NAME]" at bounding box center [811, 339] width 98 height 16
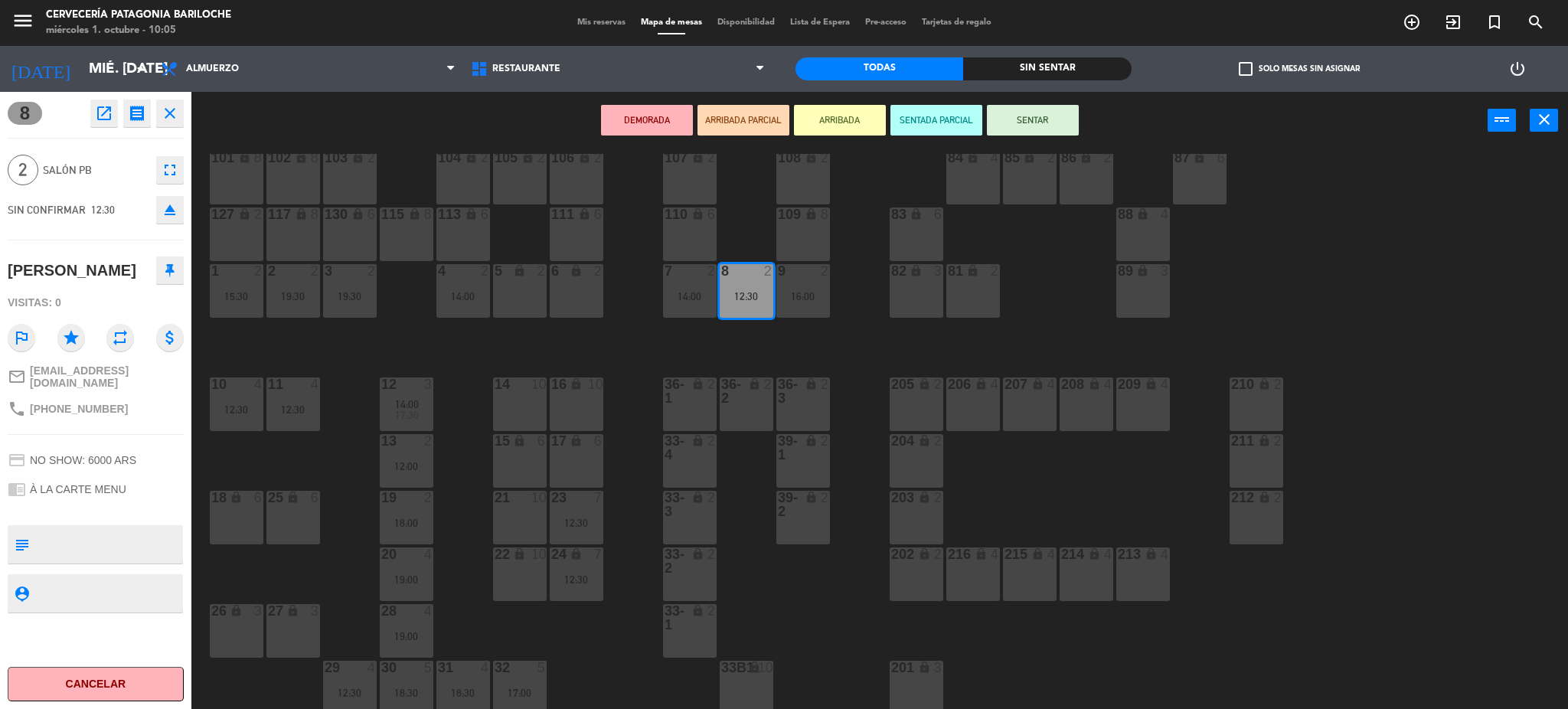
click at [512, 292] on div "5 lock 2" at bounding box center [520, 292] width 54 height 54
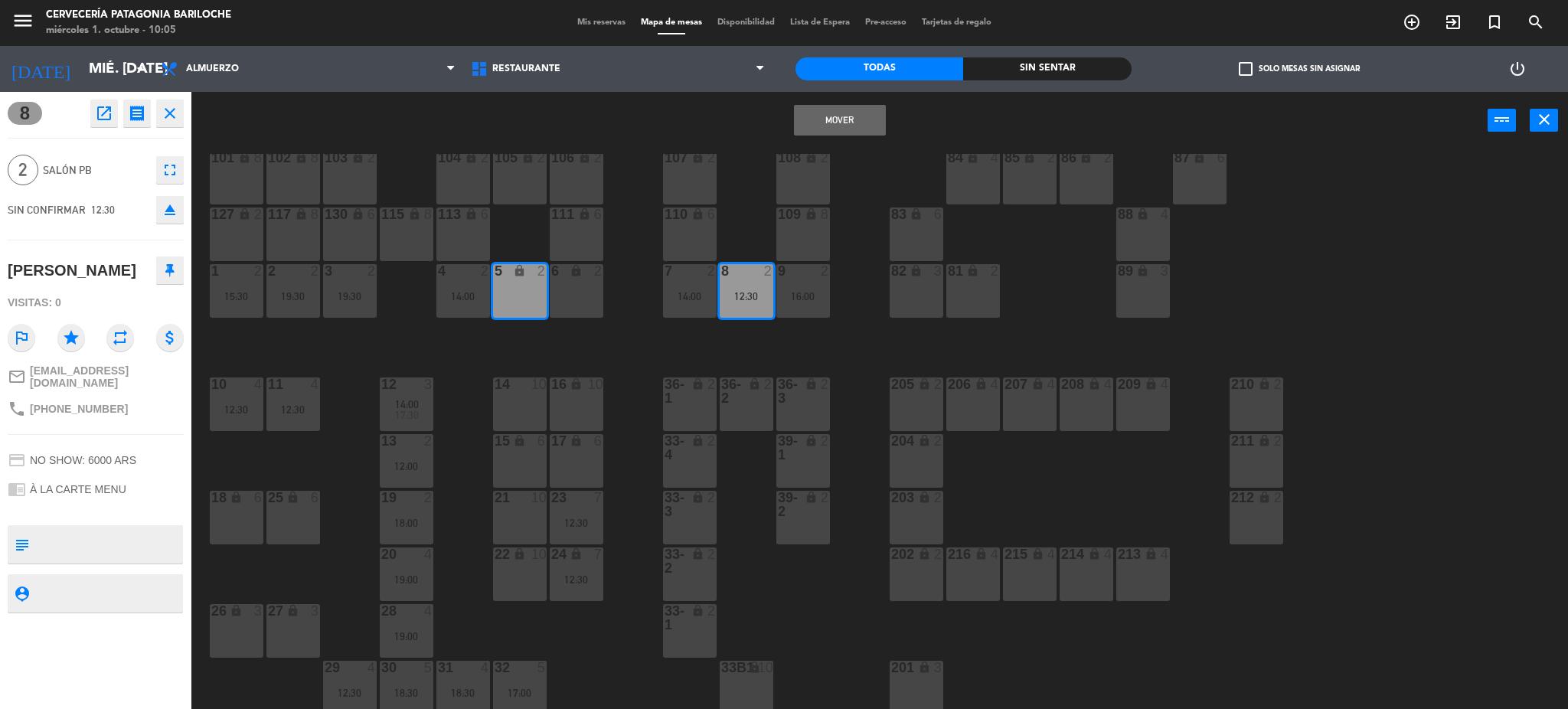
click at [834, 122] on button "Mover" at bounding box center [839, 119] width 92 height 31
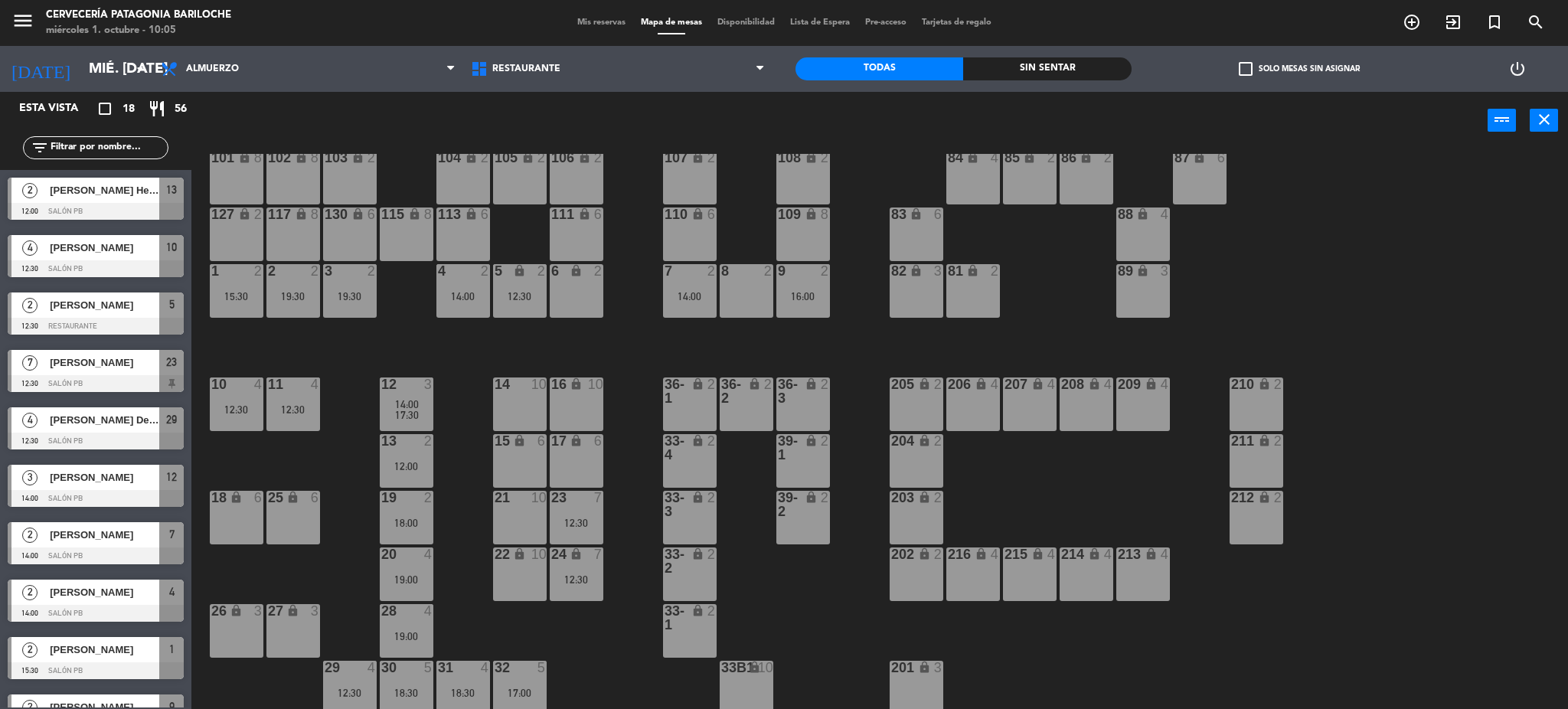
click at [695, 295] on div "14:00" at bounding box center [690, 297] width 54 height 11
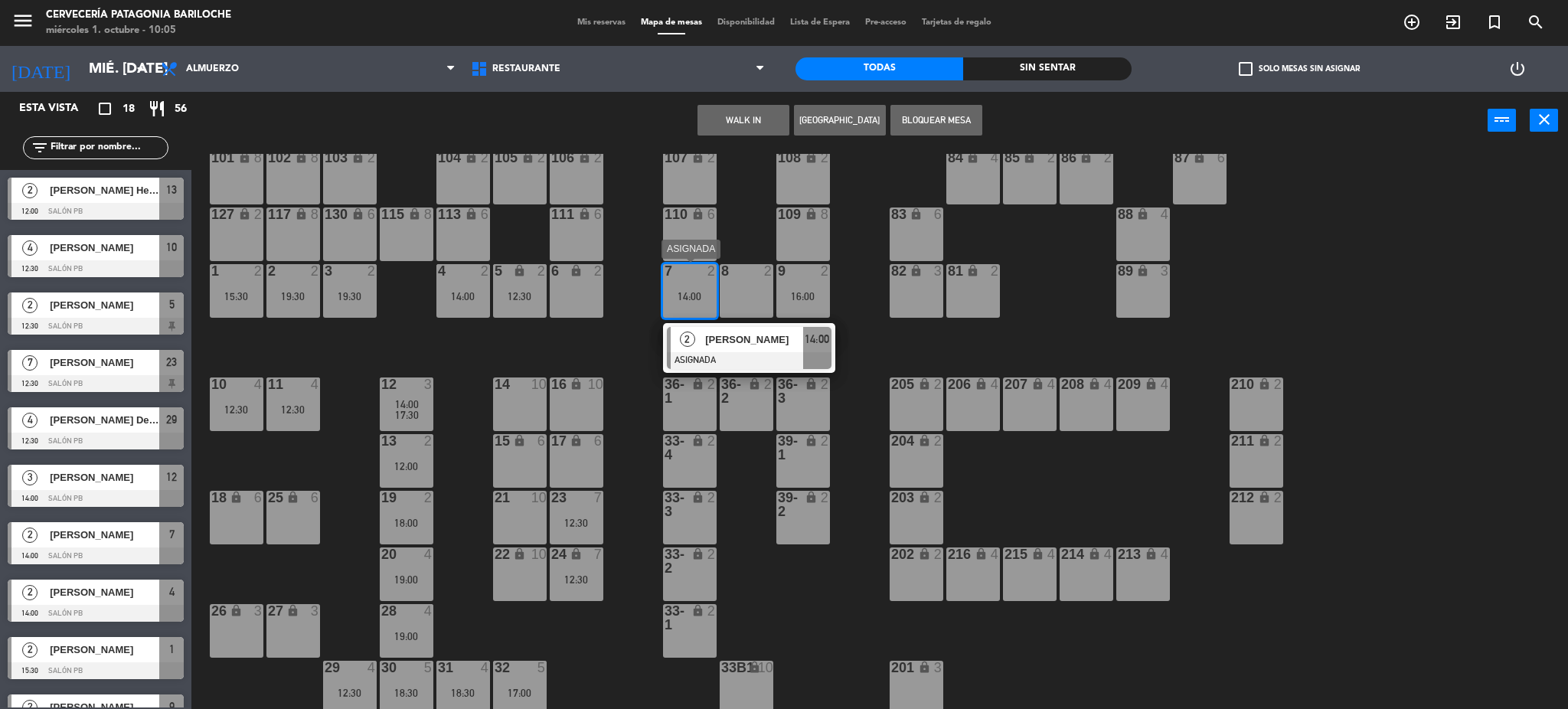
click at [696, 342] on div "2" at bounding box center [687, 339] width 33 height 25
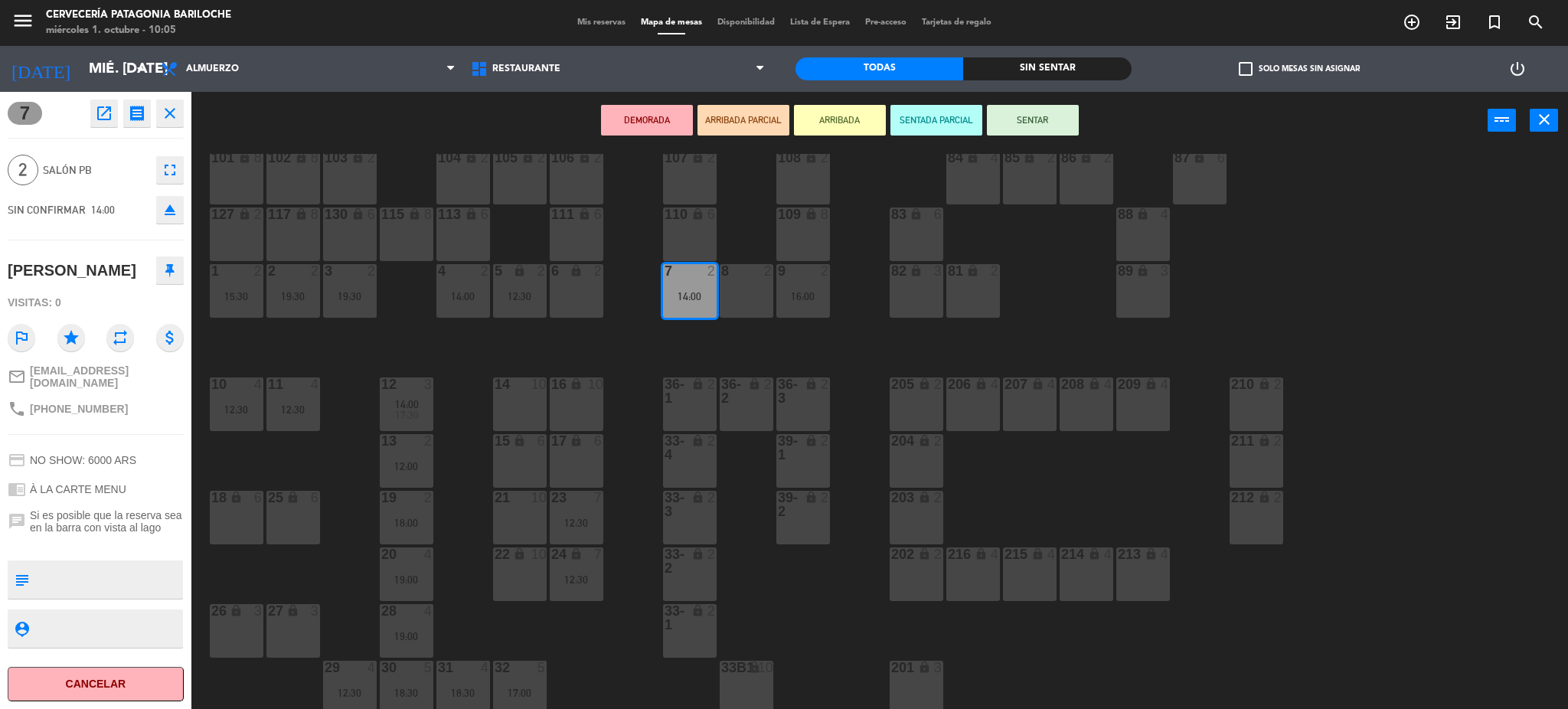
click at [576, 305] on div "6 lock 2" at bounding box center [576, 292] width 54 height 54
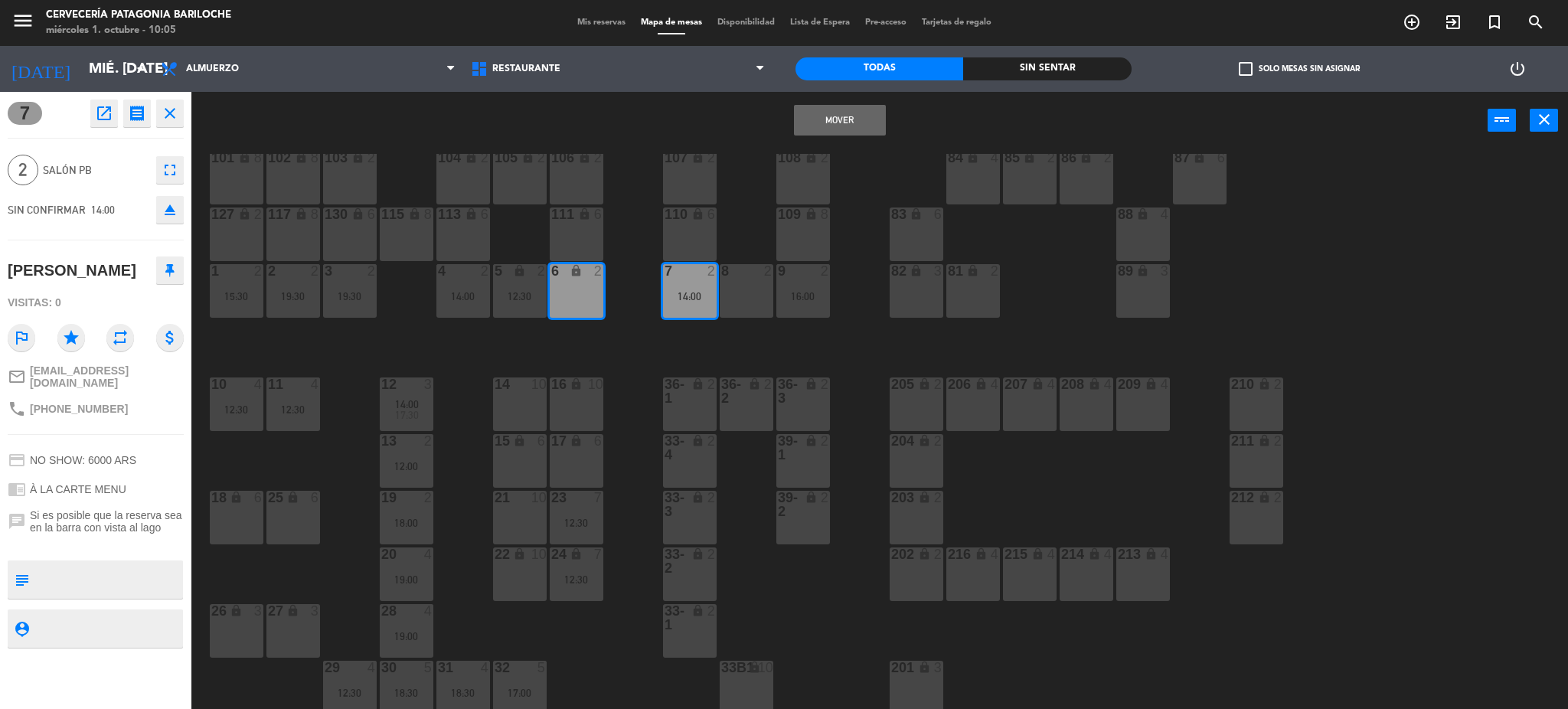
click at [870, 120] on button "Mover" at bounding box center [839, 119] width 92 height 31
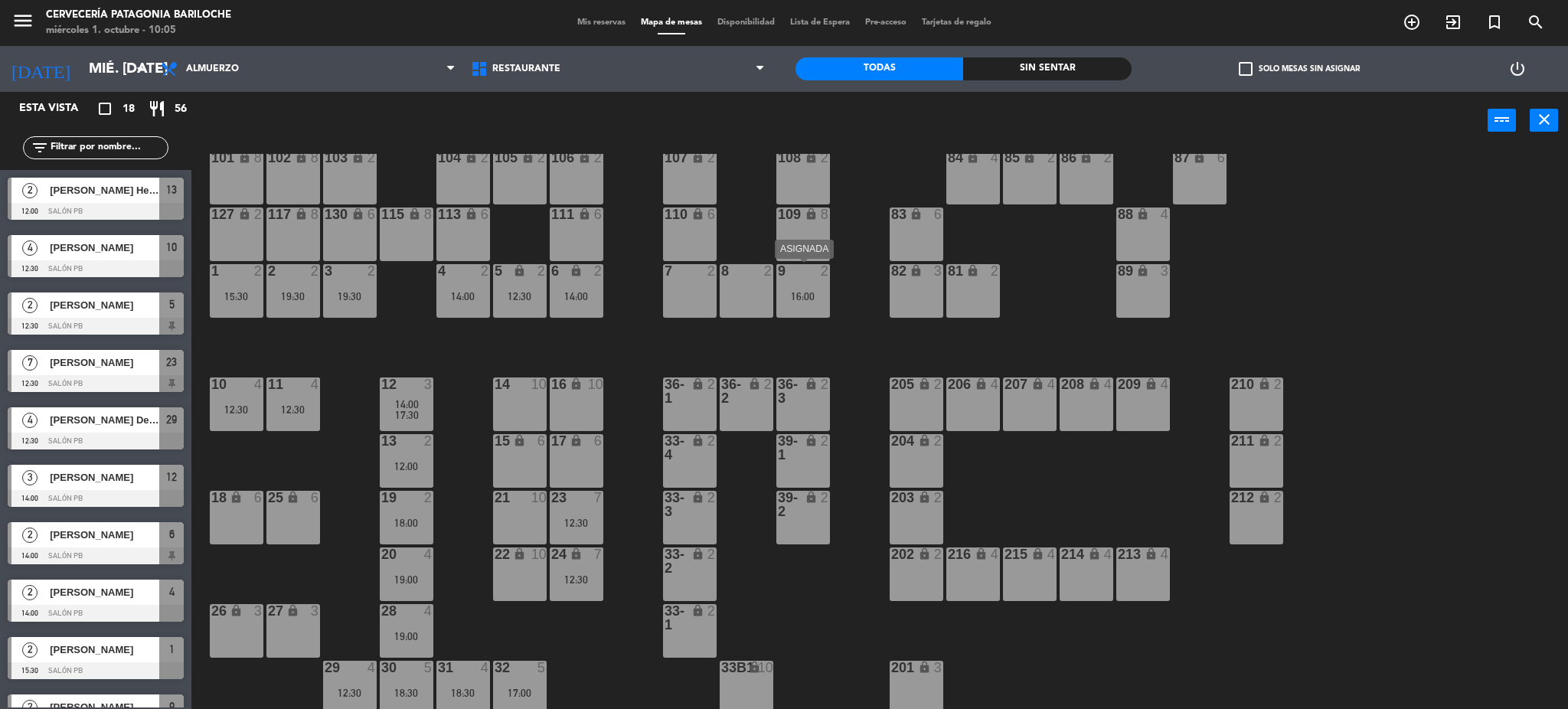
click at [791, 305] on div "9 2 16:00" at bounding box center [803, 292] width 54 height 54
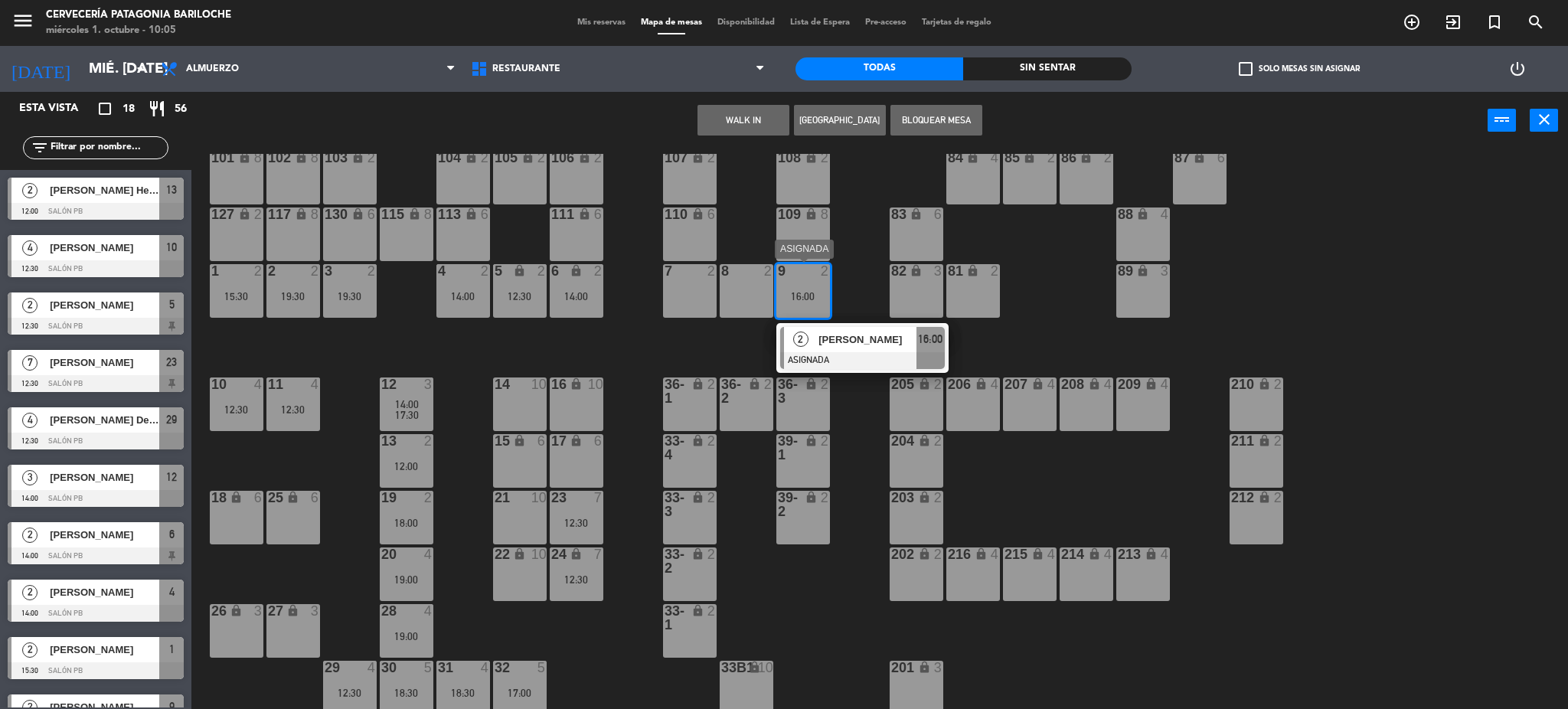
click at [852, 353] on div at bounding box center [862, 361] width 165 height 17
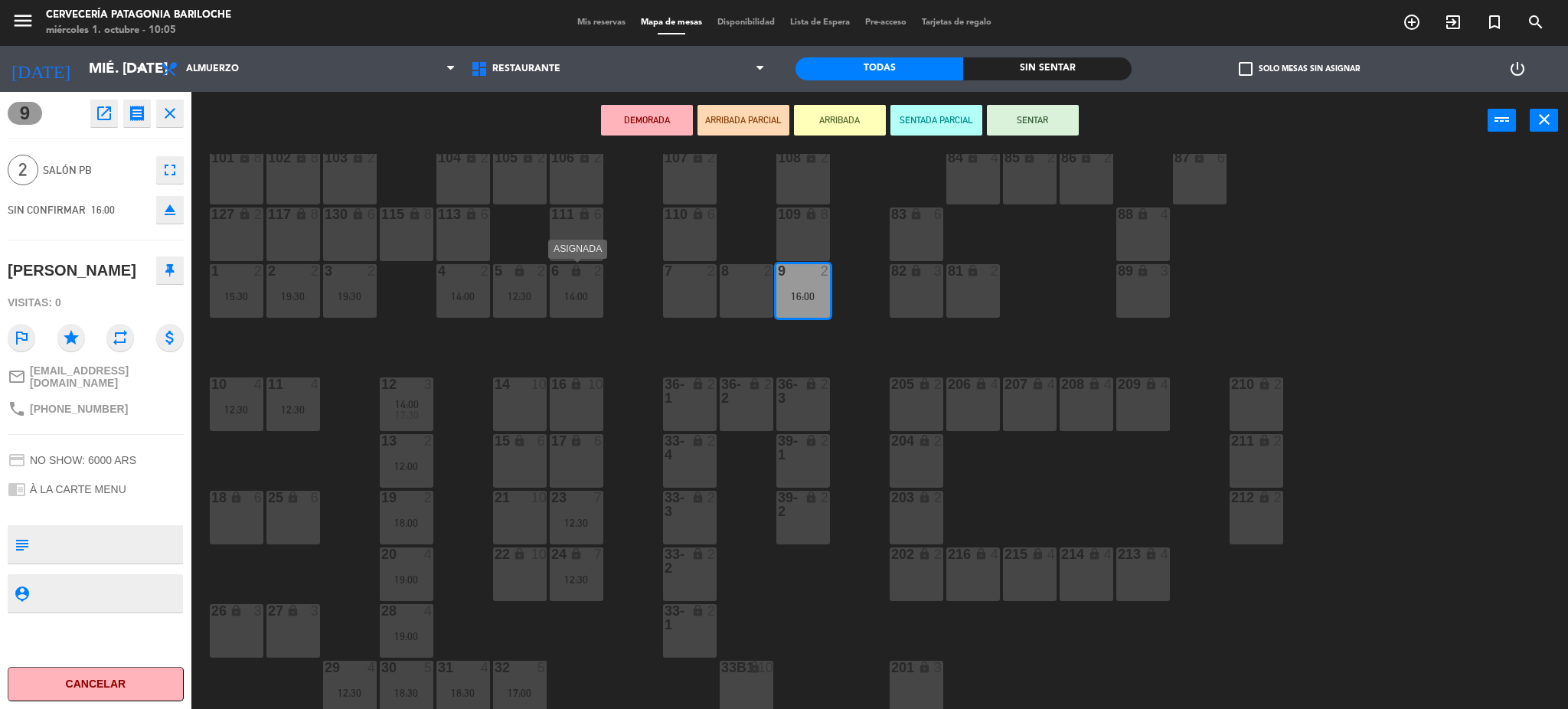
click at [585, 297] on div "14:00" at bounding box center [576, 297] width 54 height 11
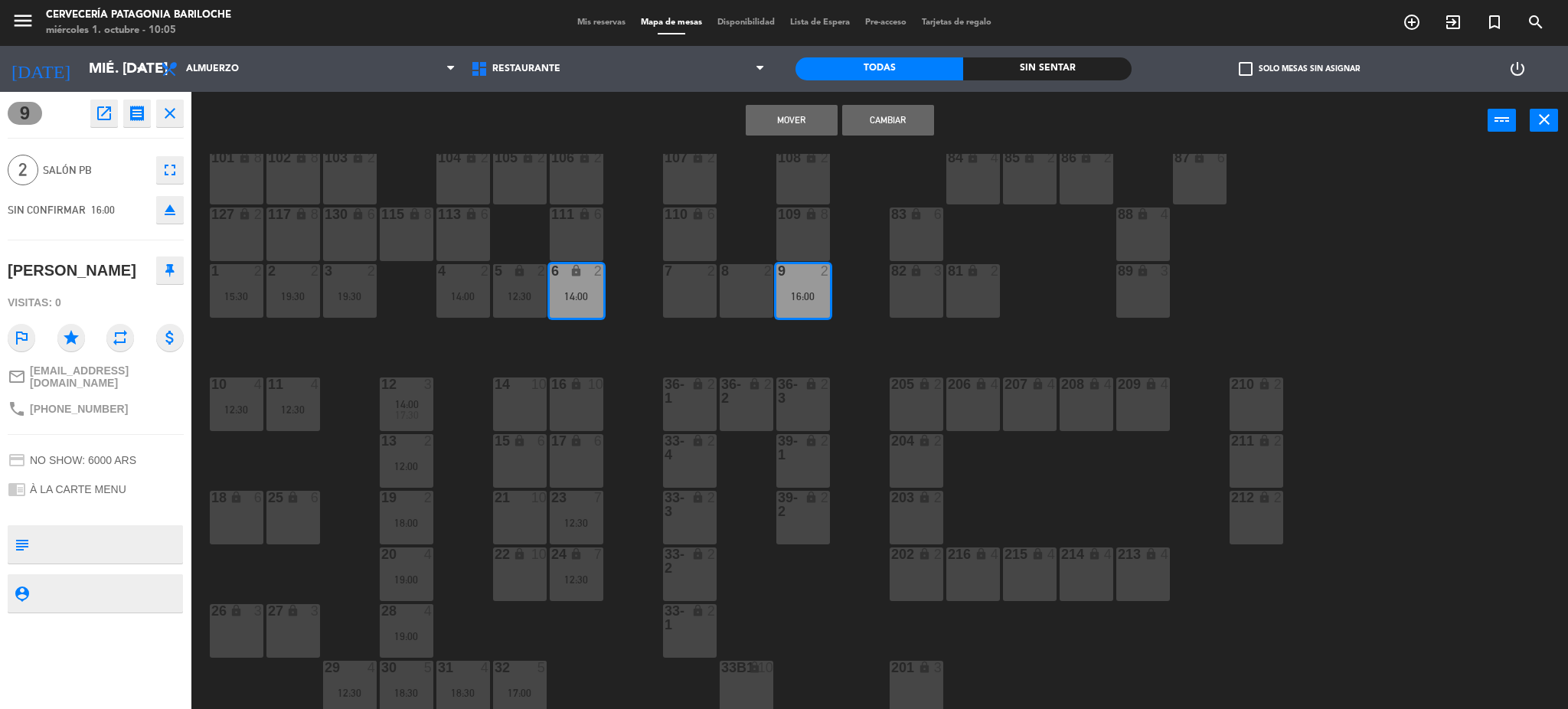
click at [788, 122] on button "Mover" at bounding box center [791, 119] width 92 height 31
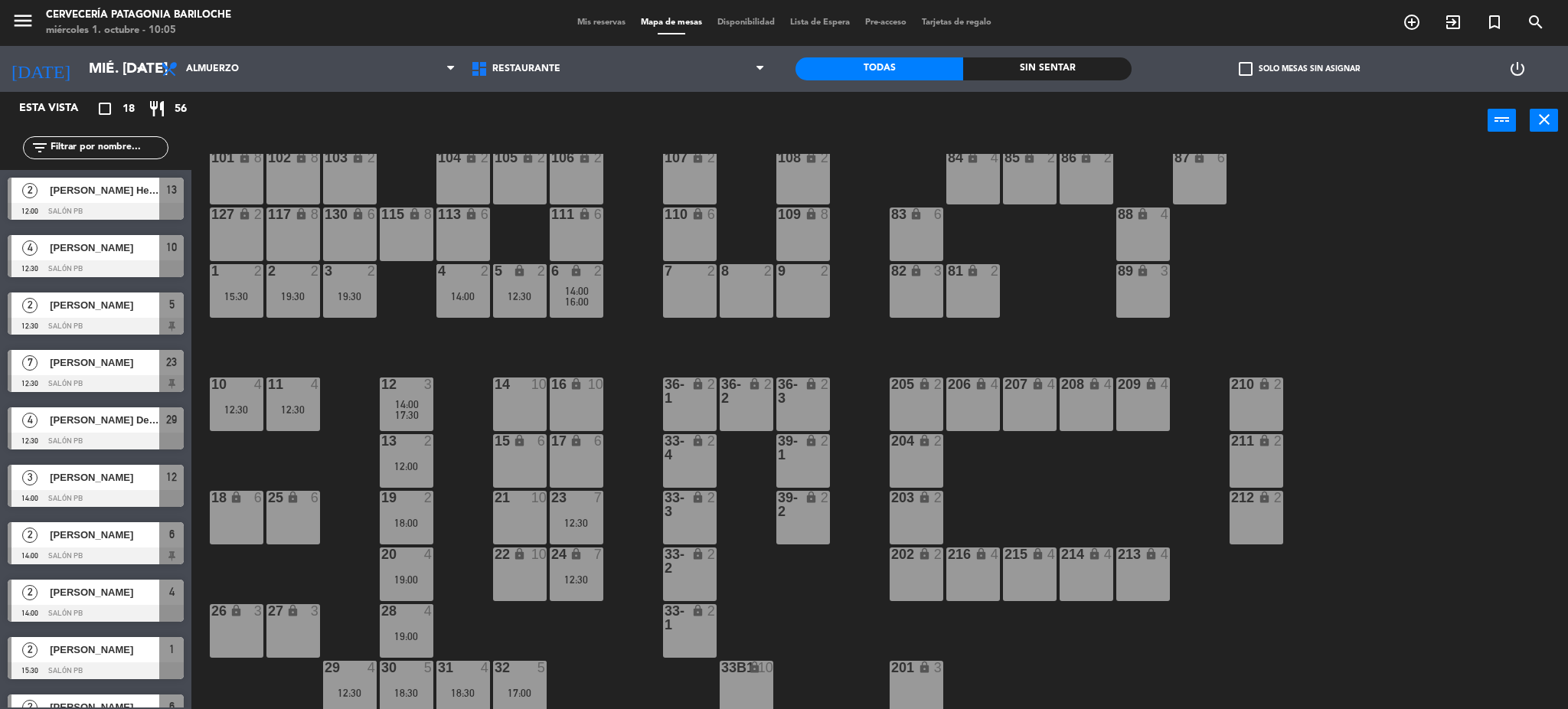
scroll to position [4, 0]
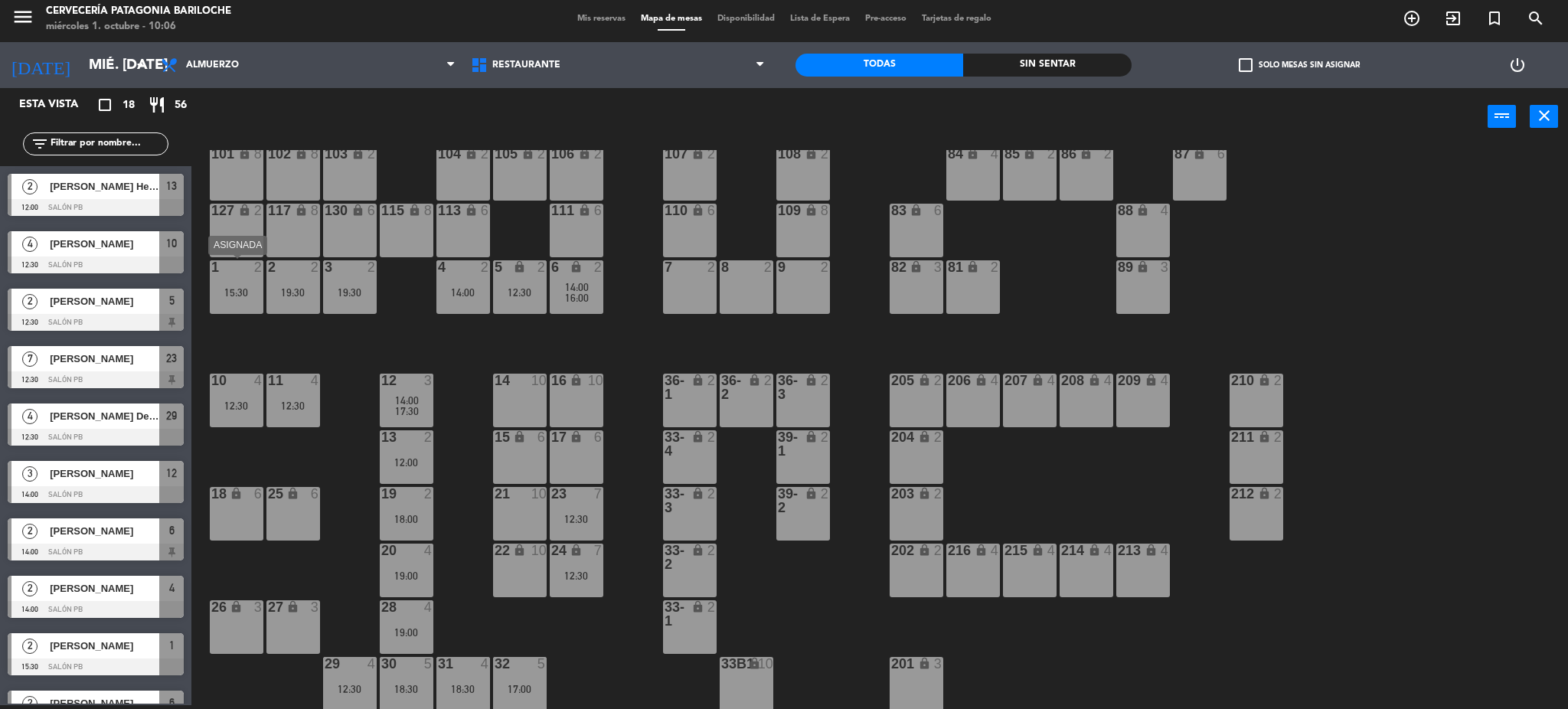
click at [247, 289] on div "15:30" at bounding box center [237, 292] width 54 height 11
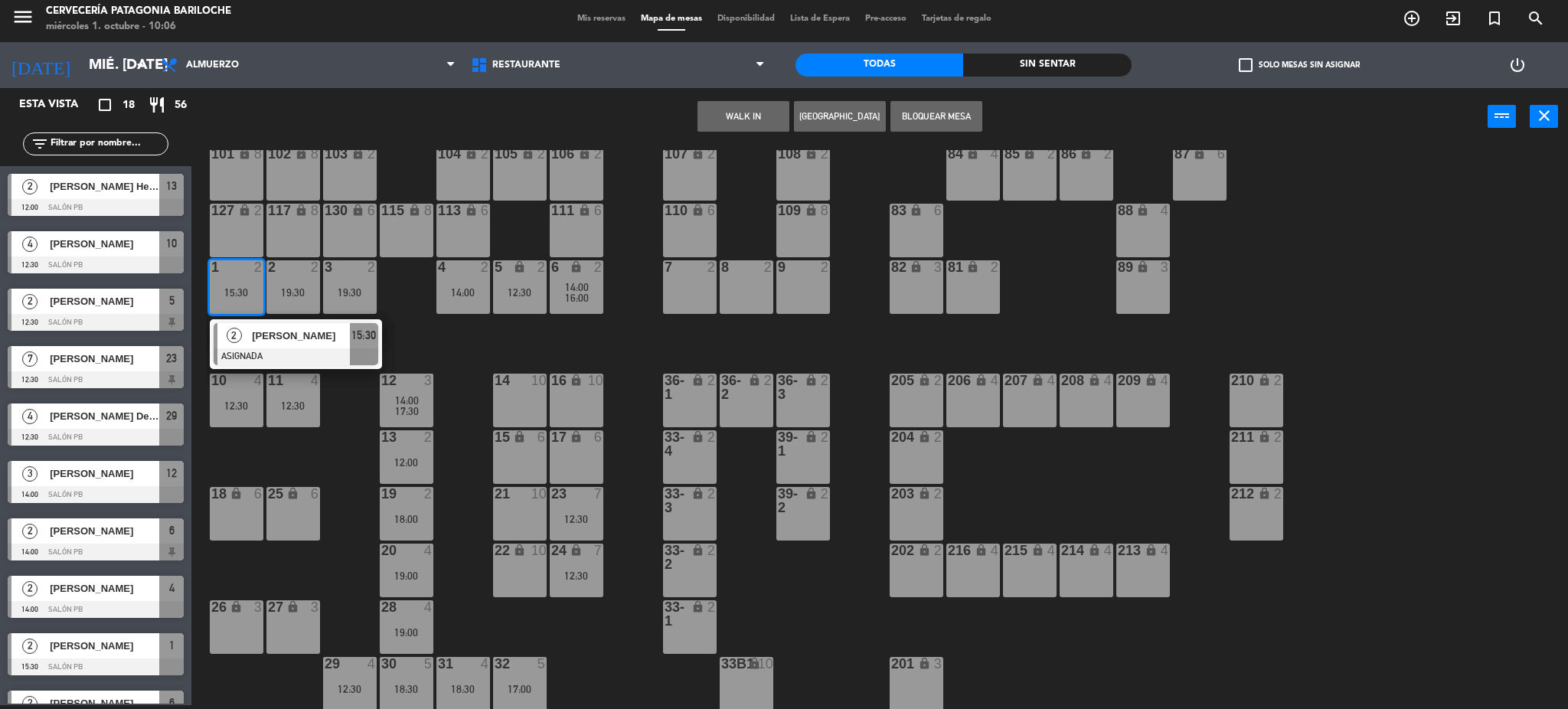
click at [320, 350] on div at bounding box center [296, 357] width 165 height 17
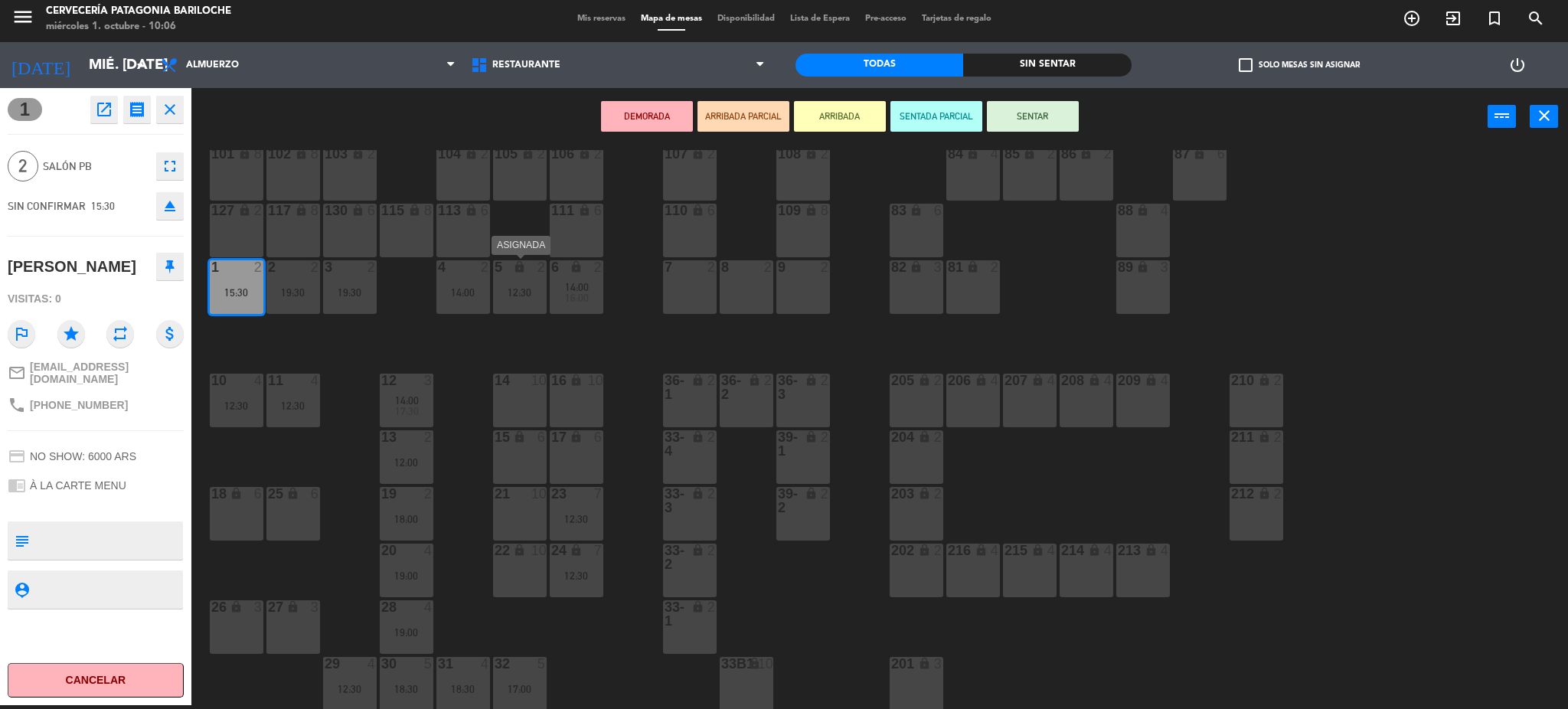
click at [516, 292] on div "12:30" at bounding box center [520, 292] width 54 height 11
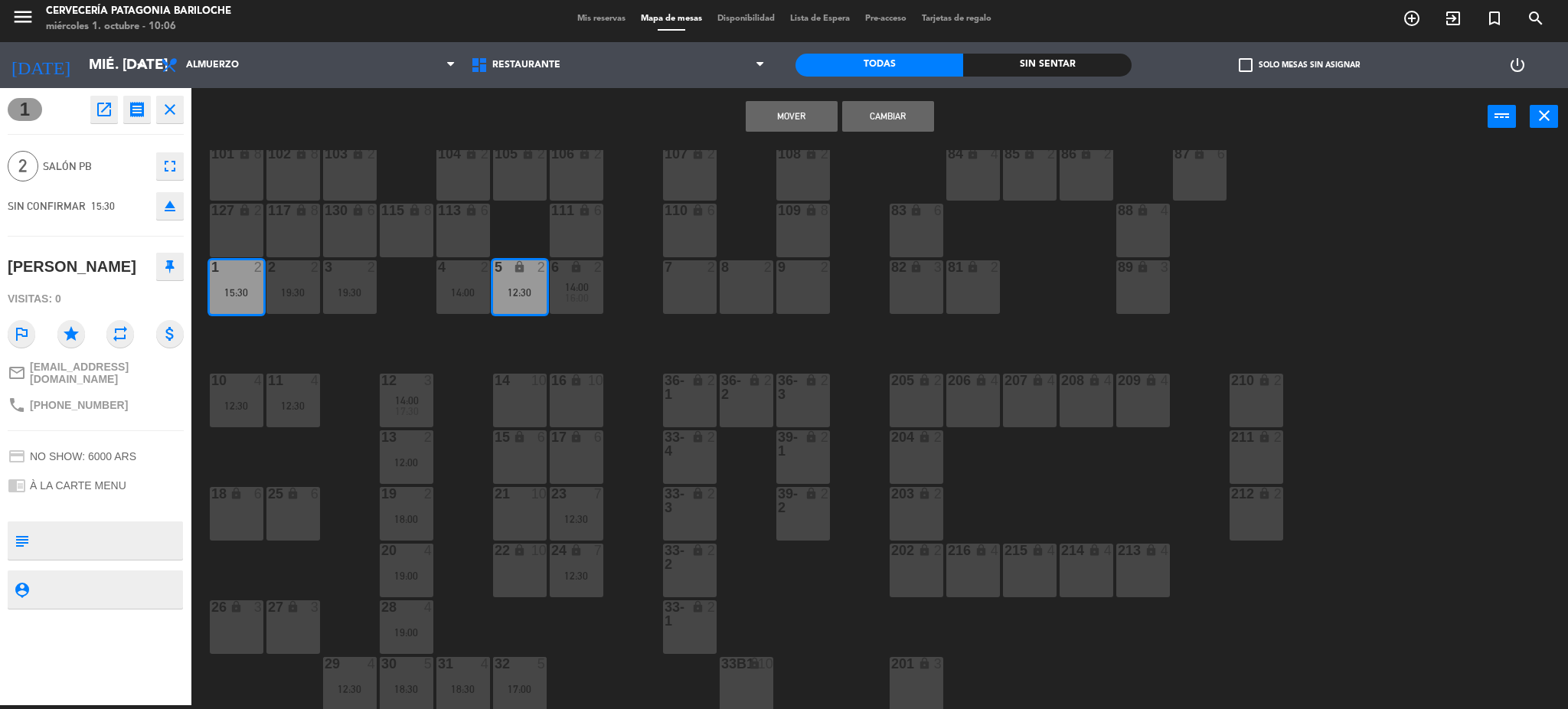
click at [797, 121] on button "Mover" at bounding box center [791, 116] width 92 height 31
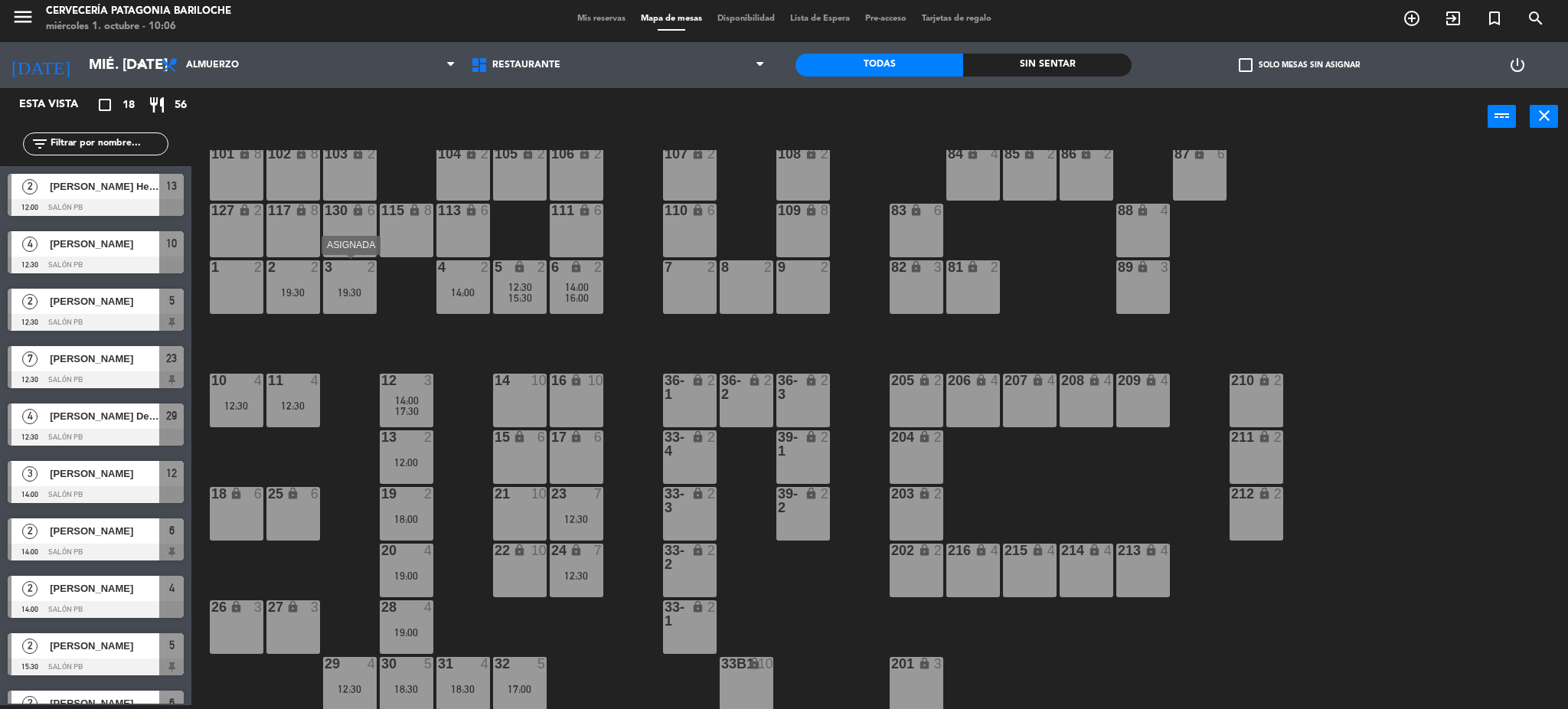
click at [337, 299] on div "3 2 19:30" at bounding box center [350, 287] width 54 height 54
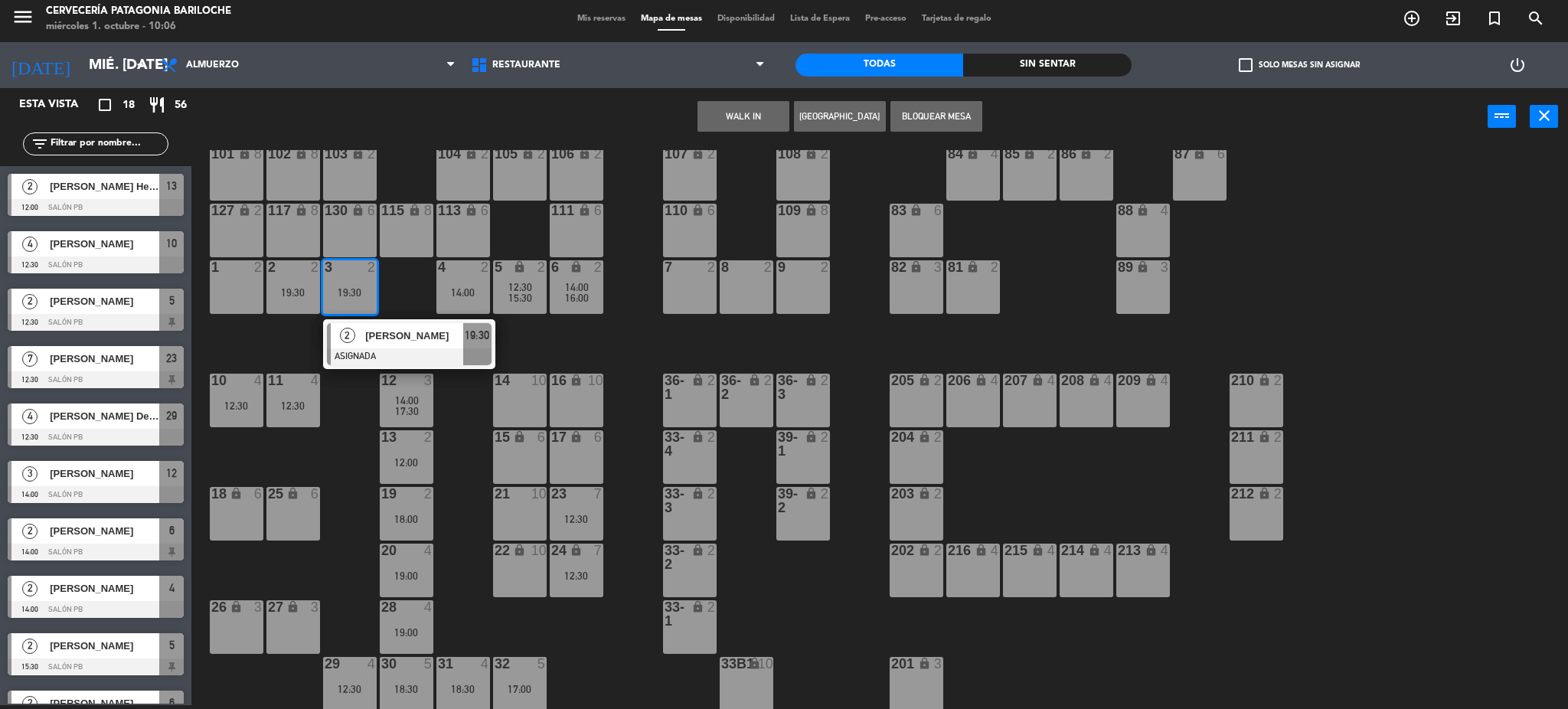
click at [371, 350] on div at bounding box center [409, 357] width 165 height 17
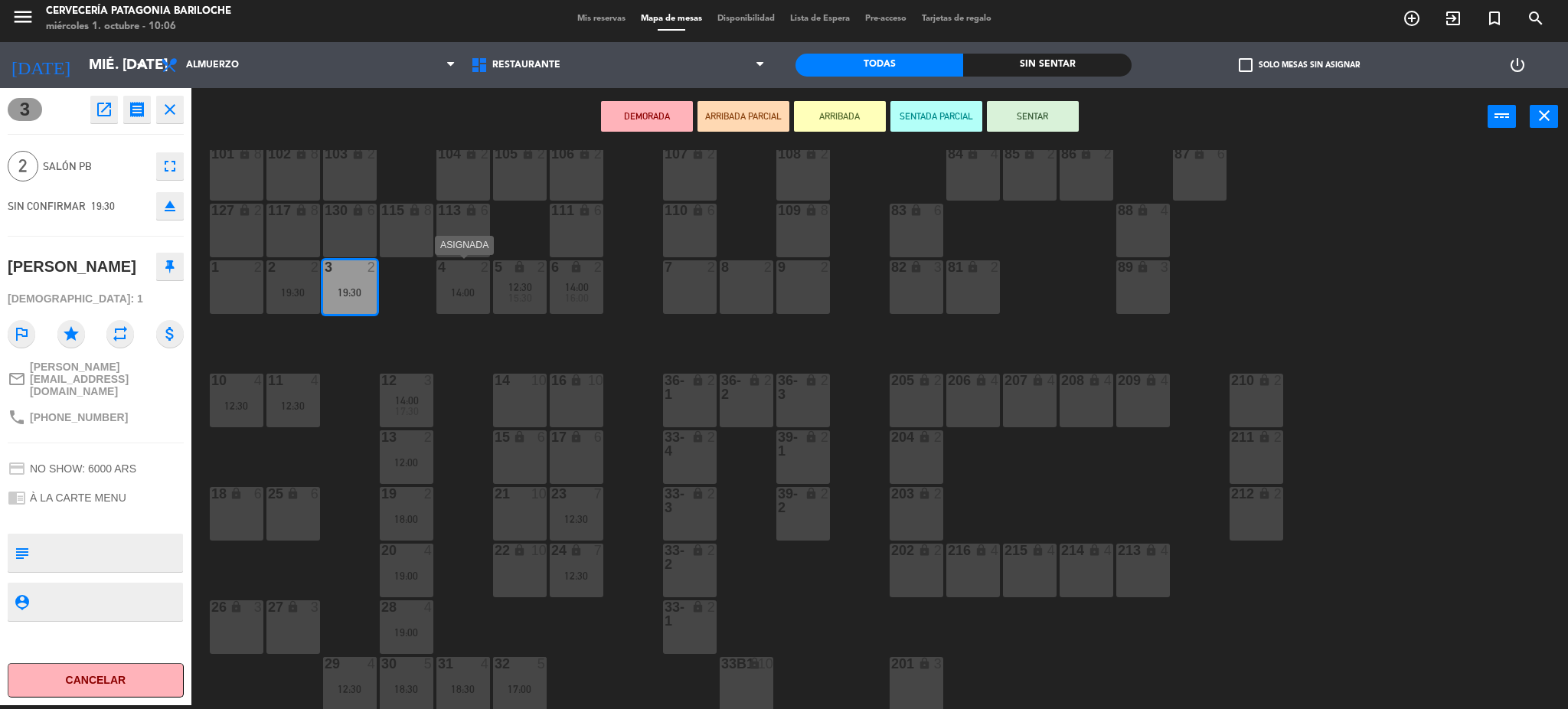
click at [477, 292] on div "14:00" at bounding box center [463, 292] width 54 height 11
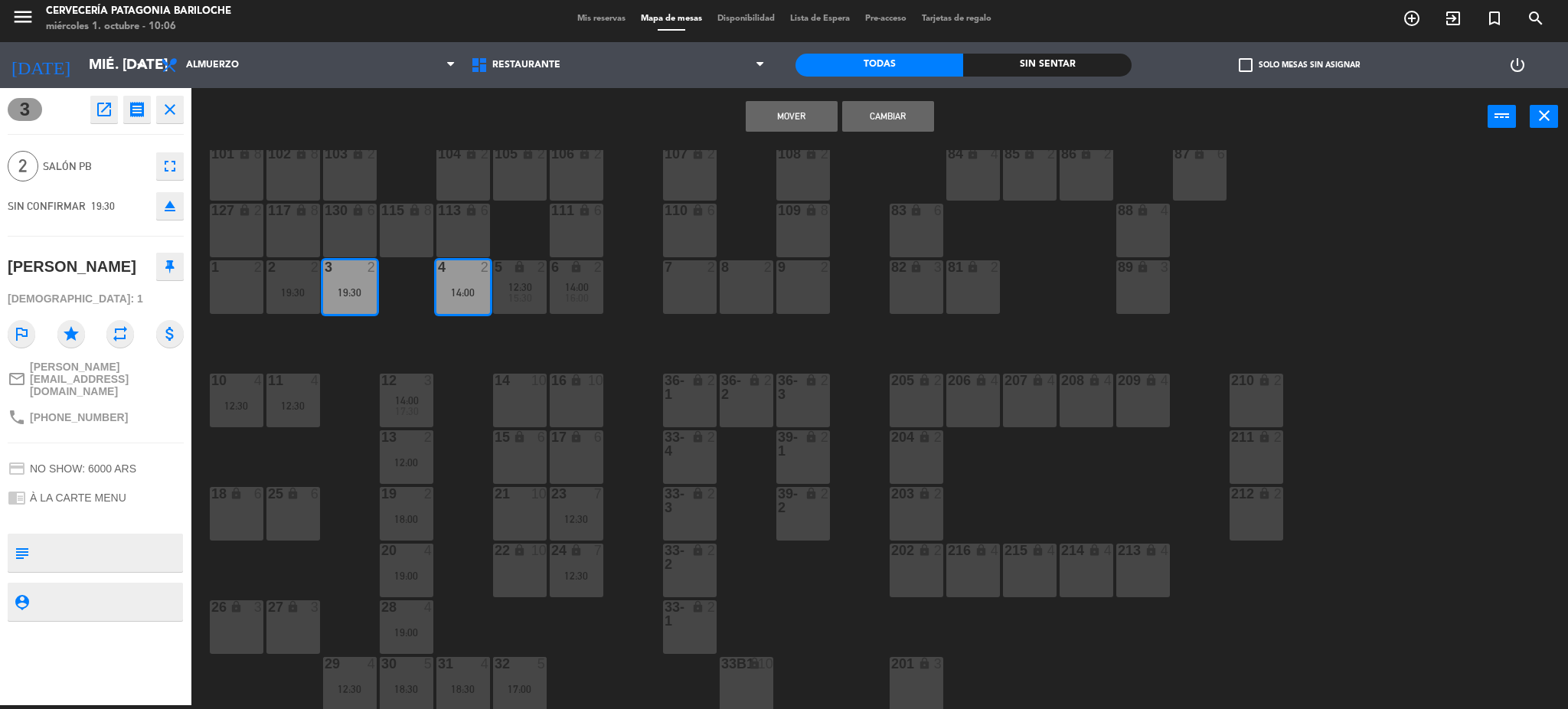
click at [810, 118] on button "Mover" at bounding box center [791, 116] width 92 height 31
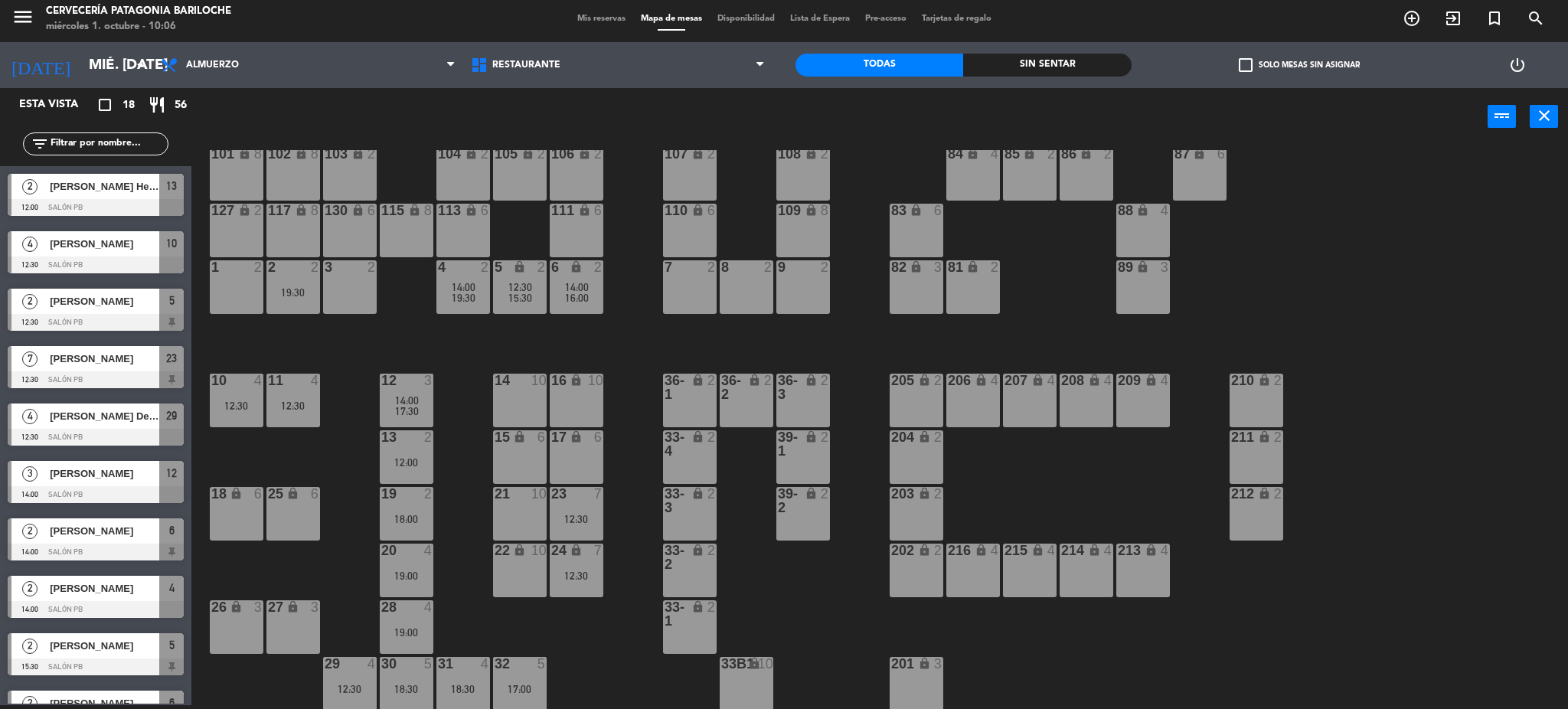
scroll to position [254, 0]
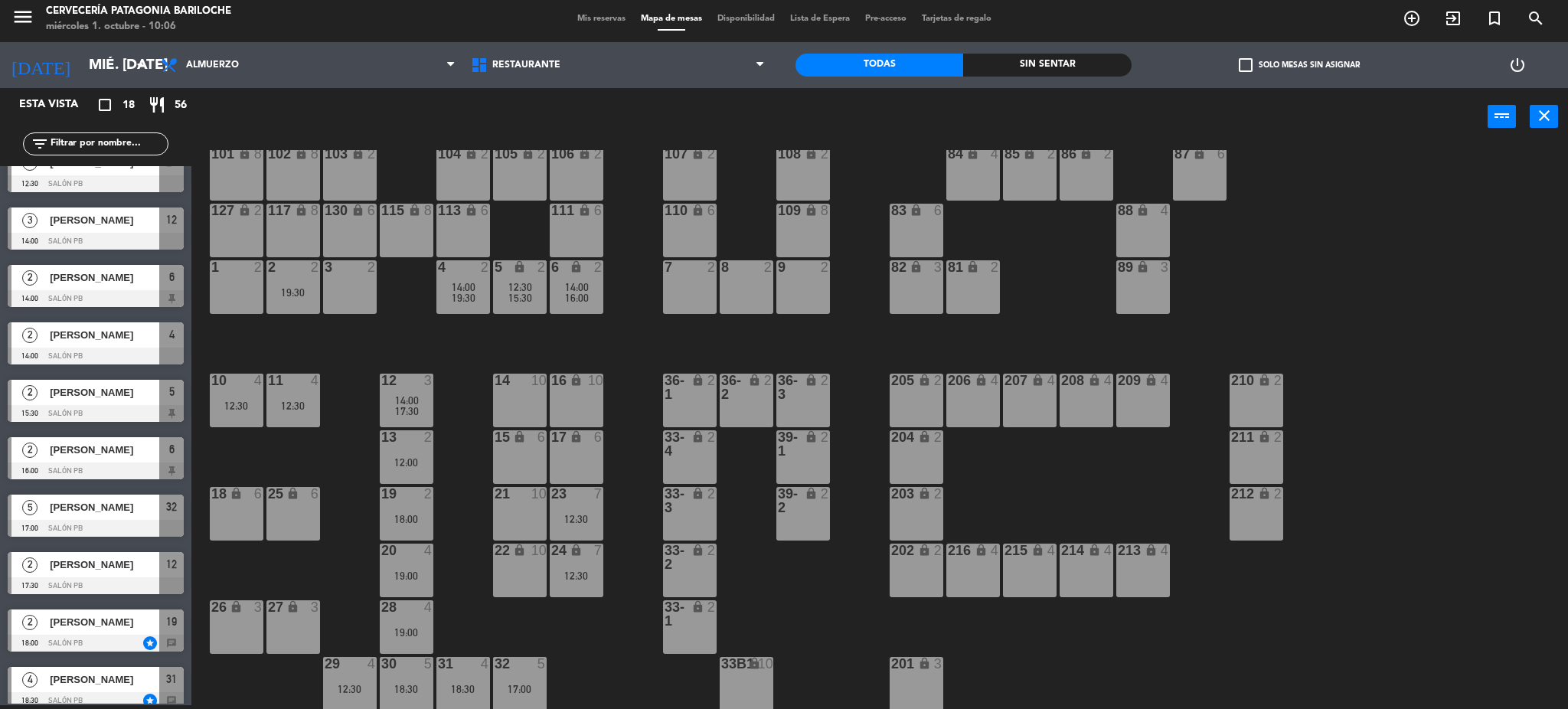
click at [302, 293] on div "19:30" at bounding box center [293, 292] width 54 height 11
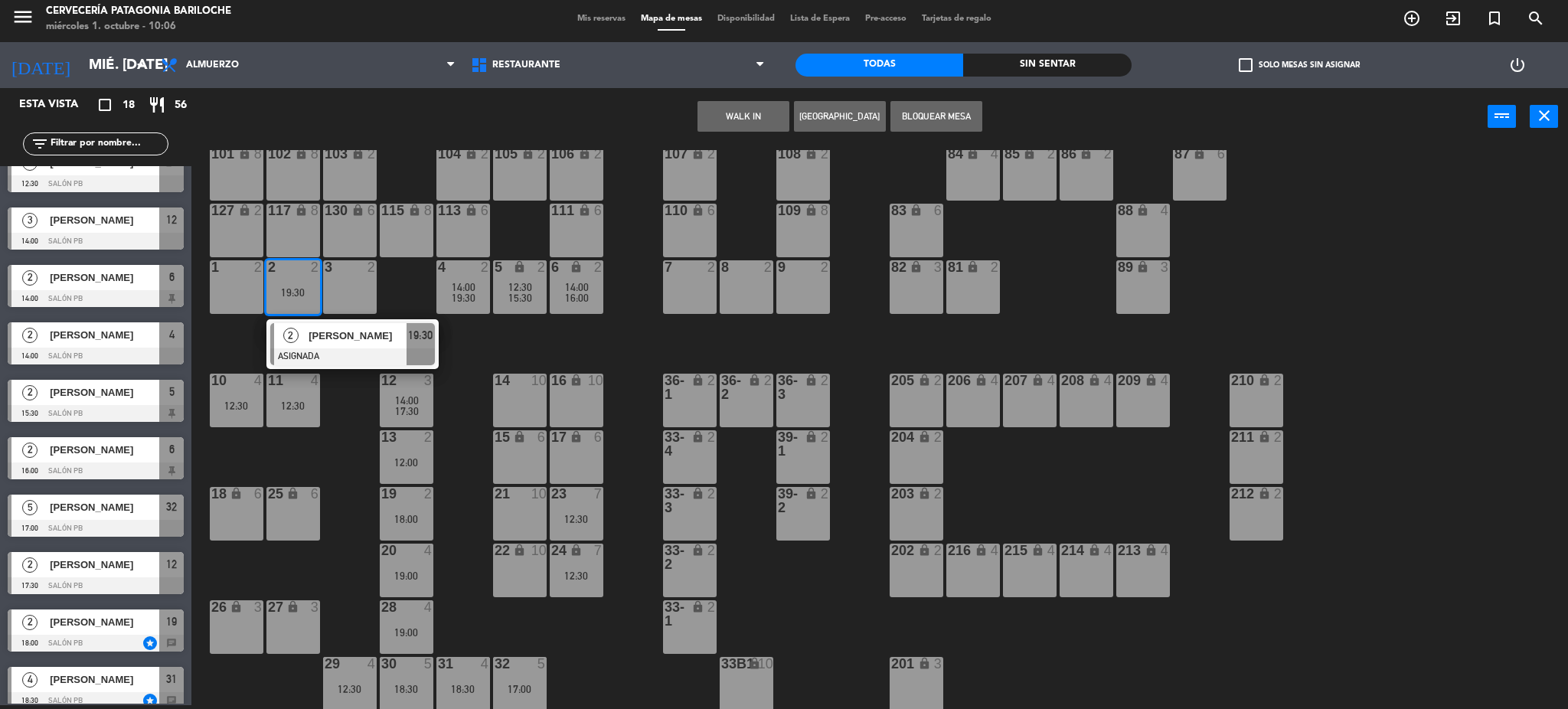
click at [299, 332] on div "2" at bounding box center [290, 335] width 33 height 25
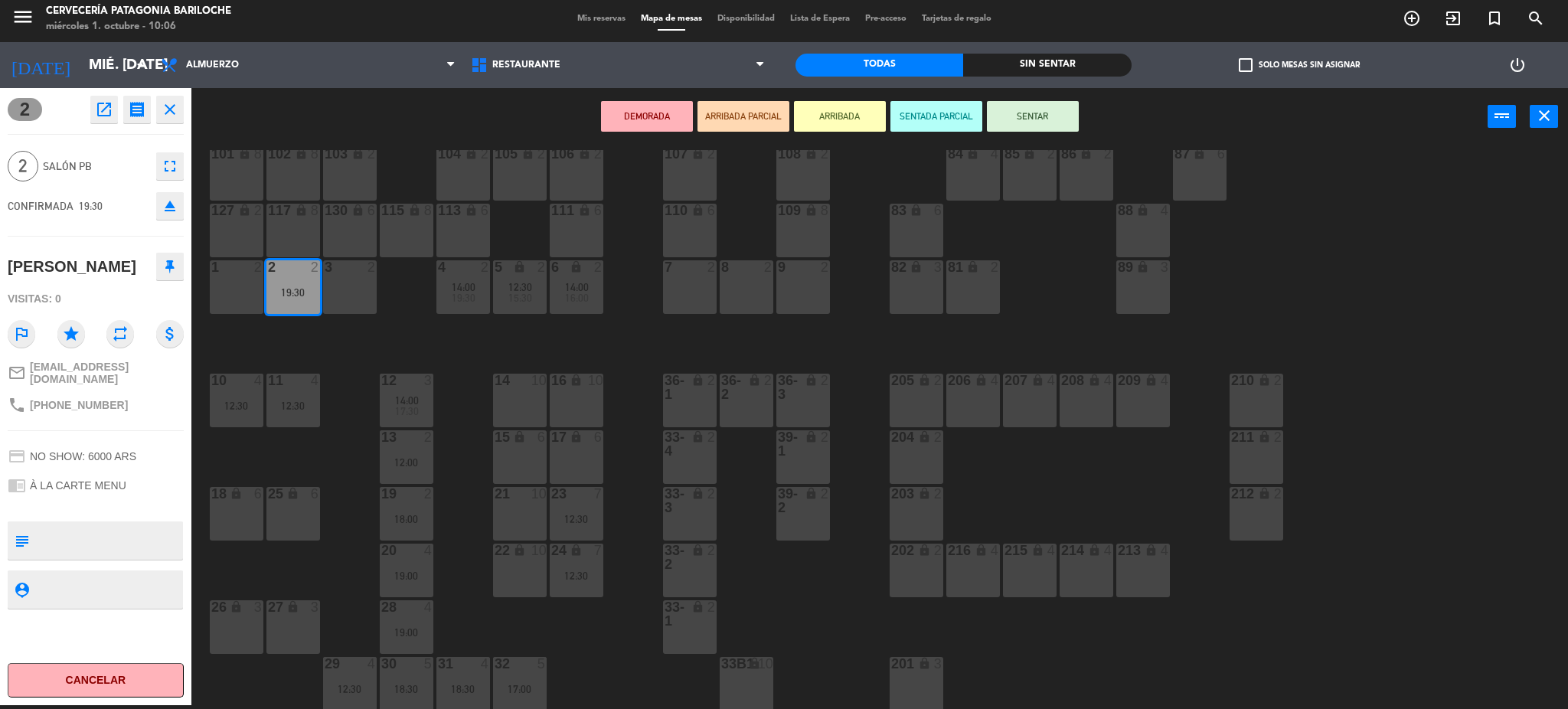
click at [606, 280] on div "101 lock 8 102 lock 8 104 lock 2 105 lock 2 106 lock 2 103 lock 2 107 lock 2 10…" at bounding box center [887, 429] width 1362 height 560
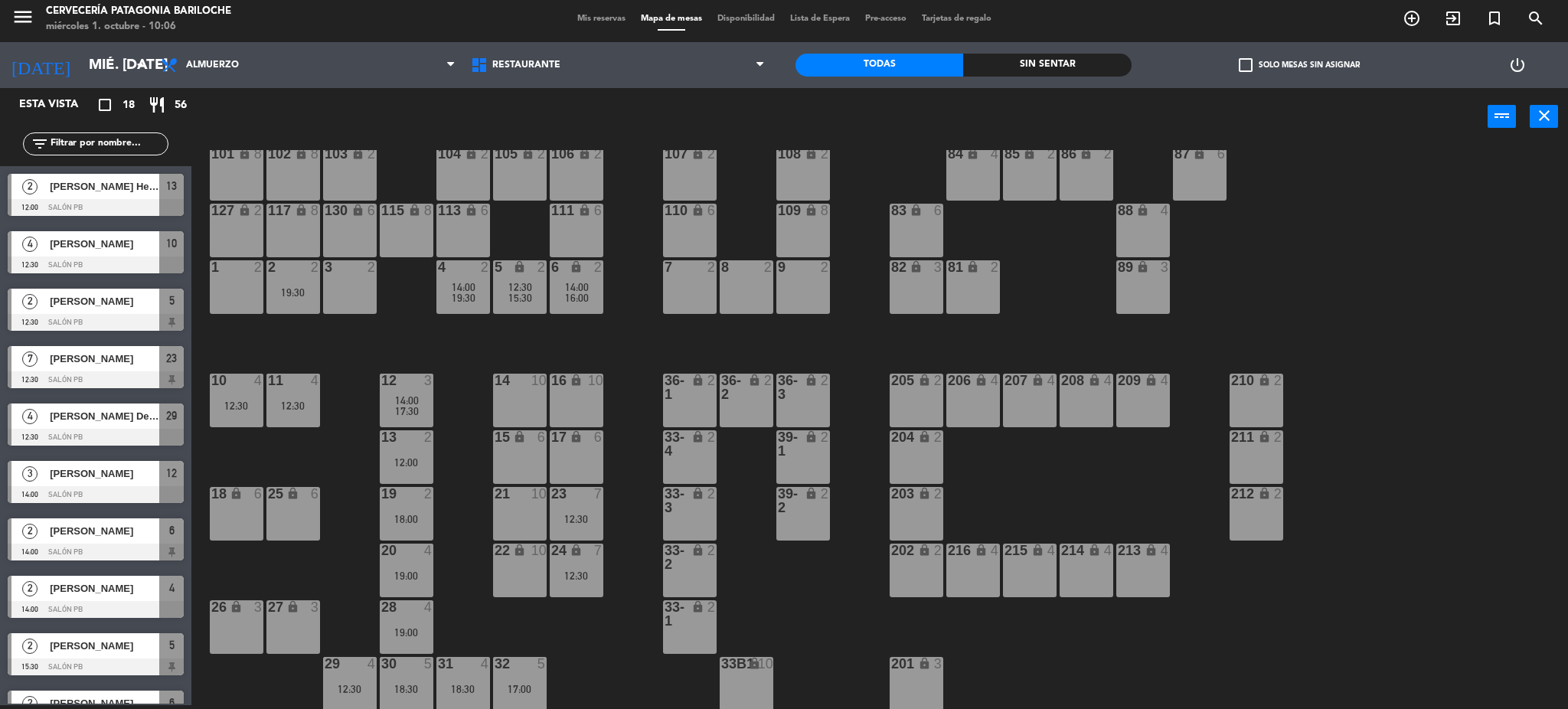
click at [571, 293] on span "16:00" at bounding box center [577, 297] width 24 height 12
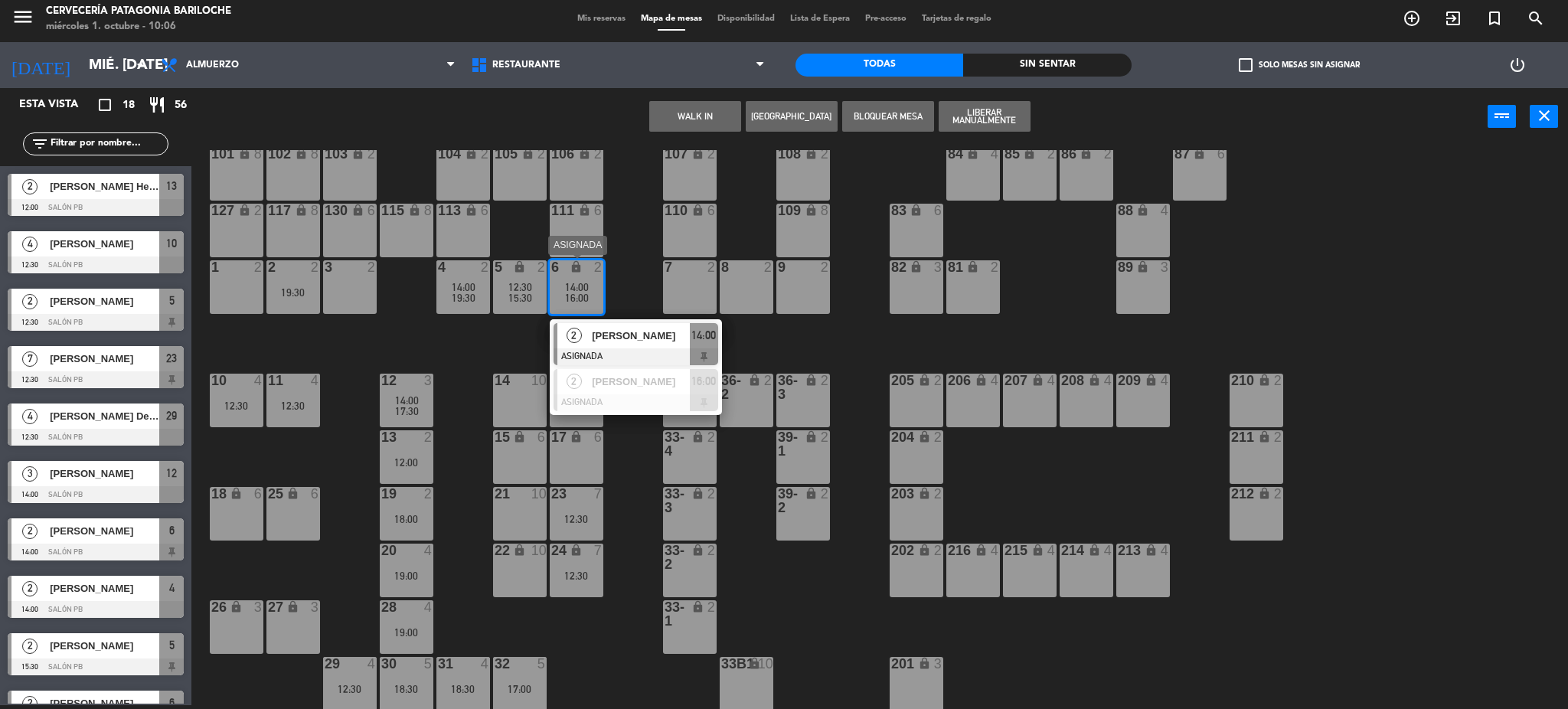
scroll to position [311, 0]
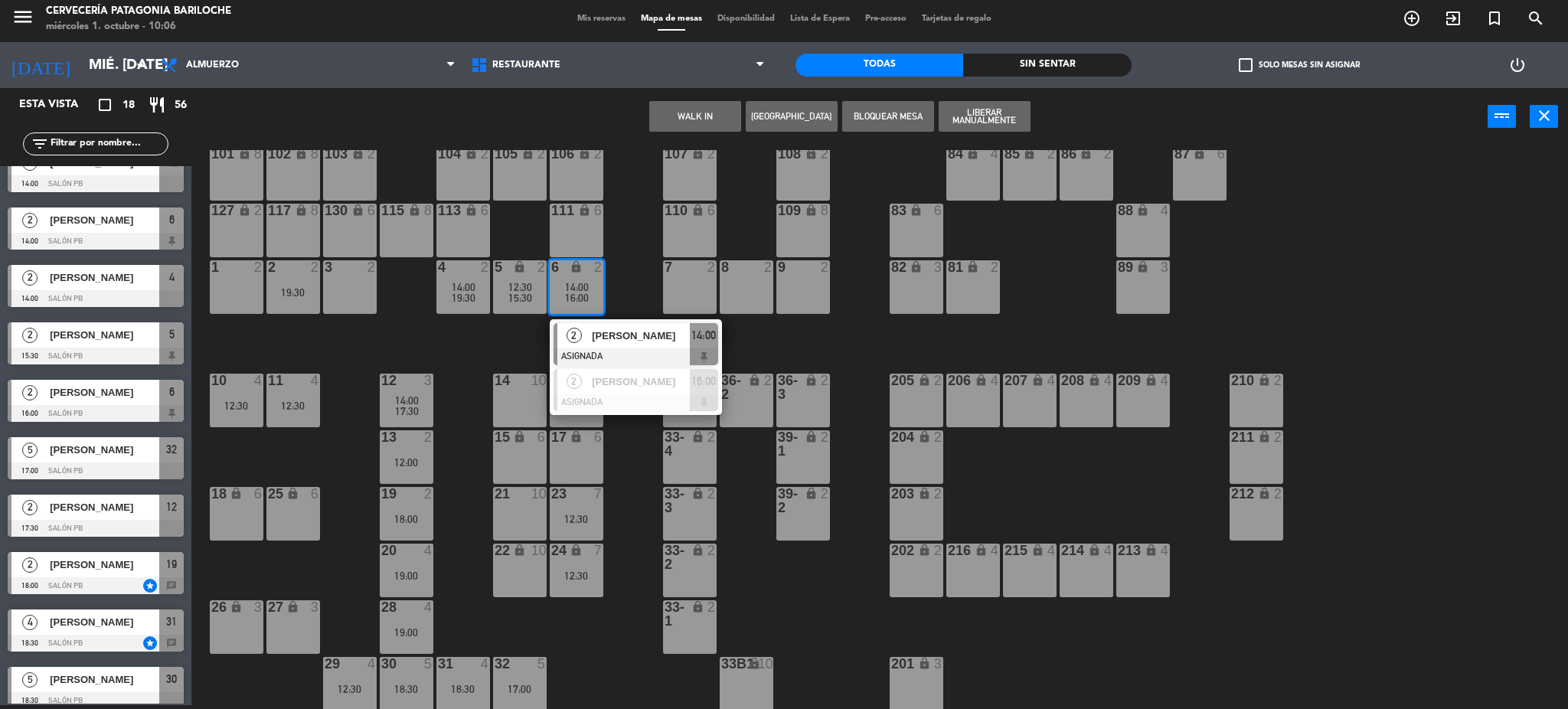
click at [430, 327] on div "101 lock 8 102 lock 8 104 lock 2 105 lock 2 106 lock 2 103 lock 2 107 lock 2 10…" at bounding box center [887, 429] width 1362 height 560
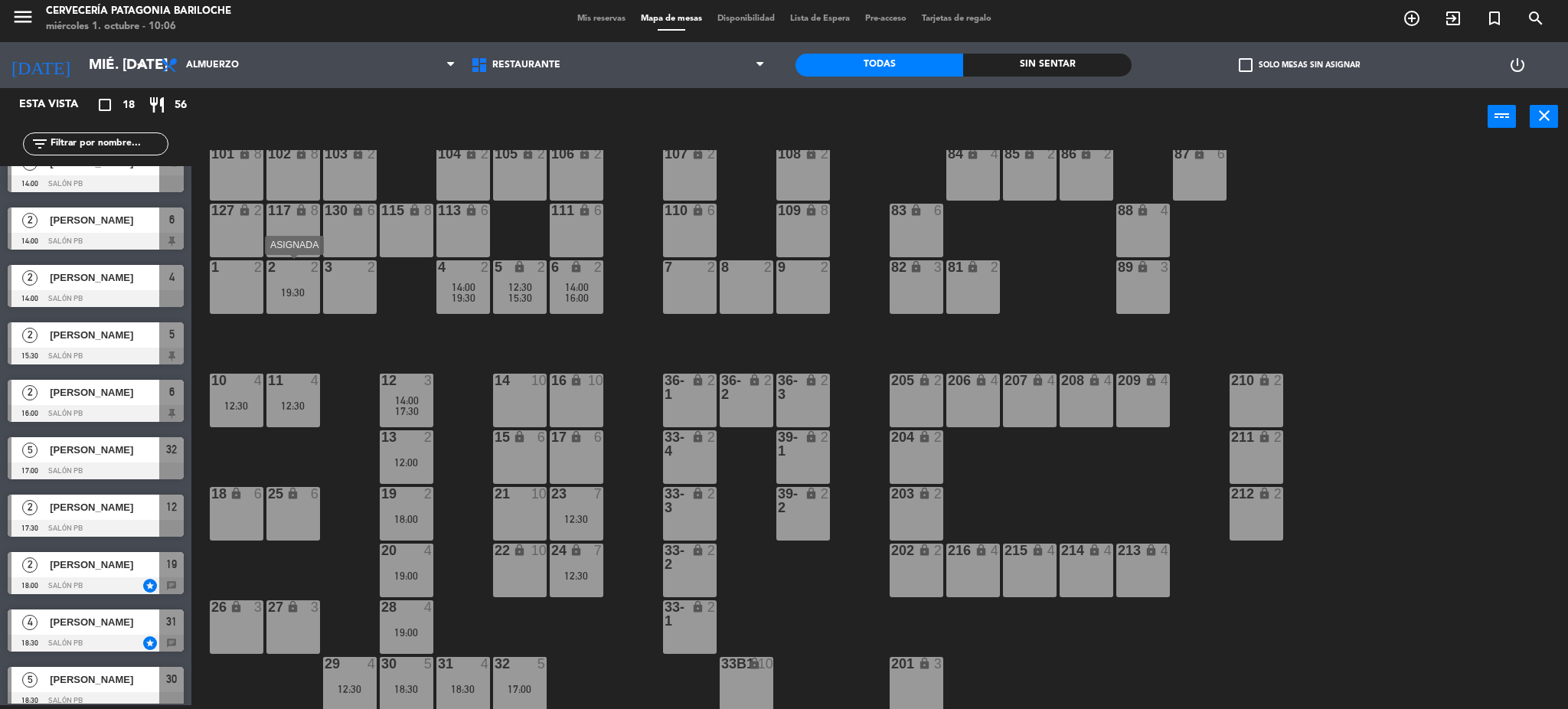
click at [309, 290] on div "19:30" at bounding box center [293, 292] width 54 height 11
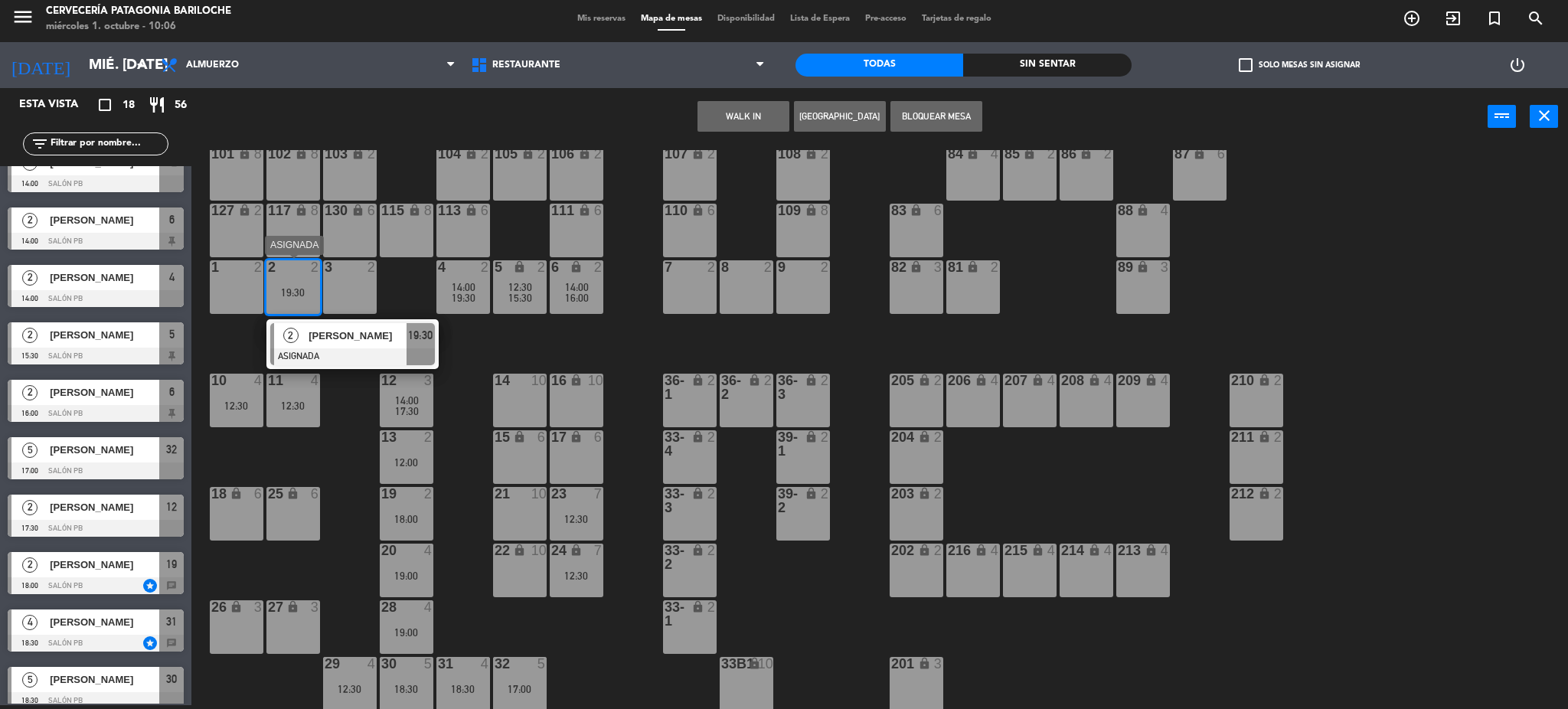
click at [387, 341] on span "[PERSON_NAME]" at bounding box center [358, 335] width 98 height 16
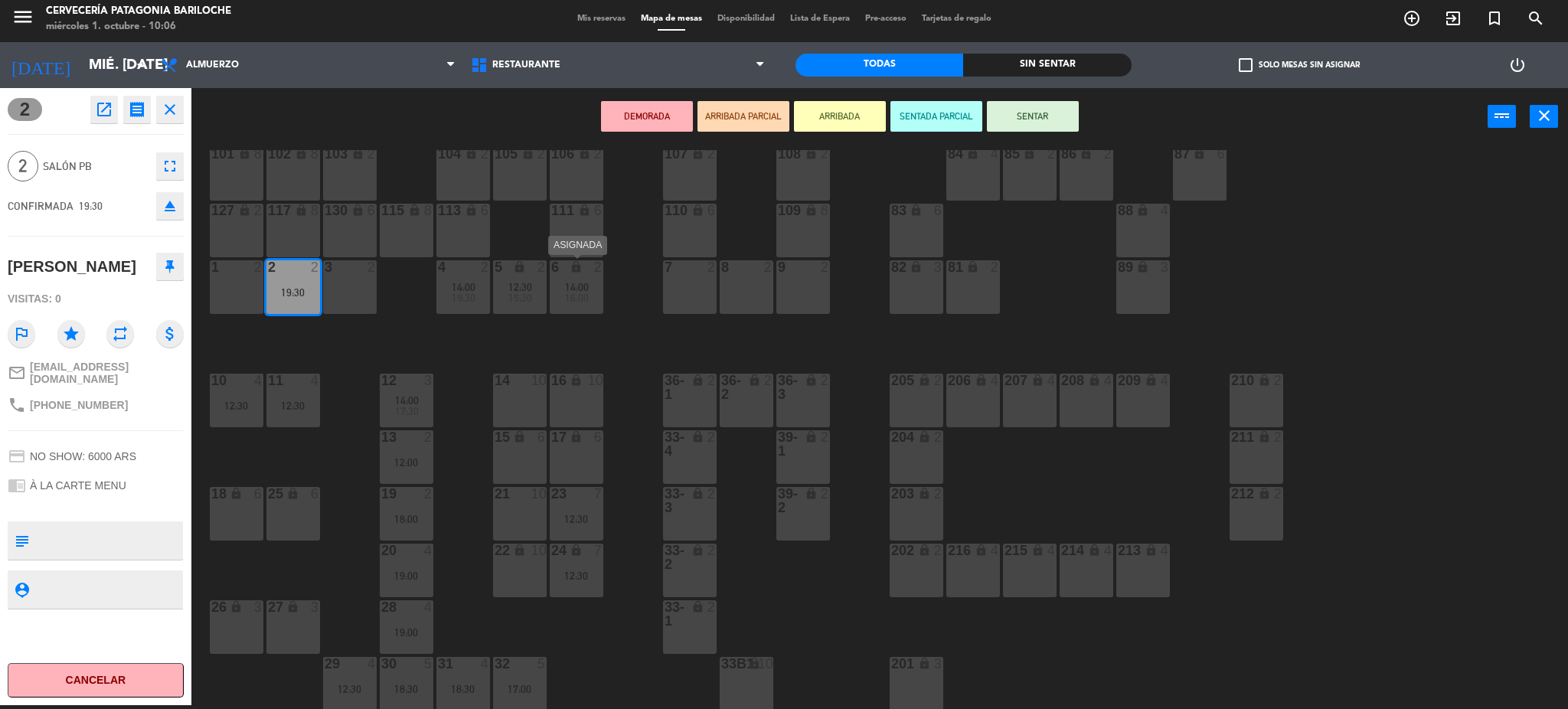
click at [586, 283] on span "14:00" at bounding box center [577, 287] width 24 height 12
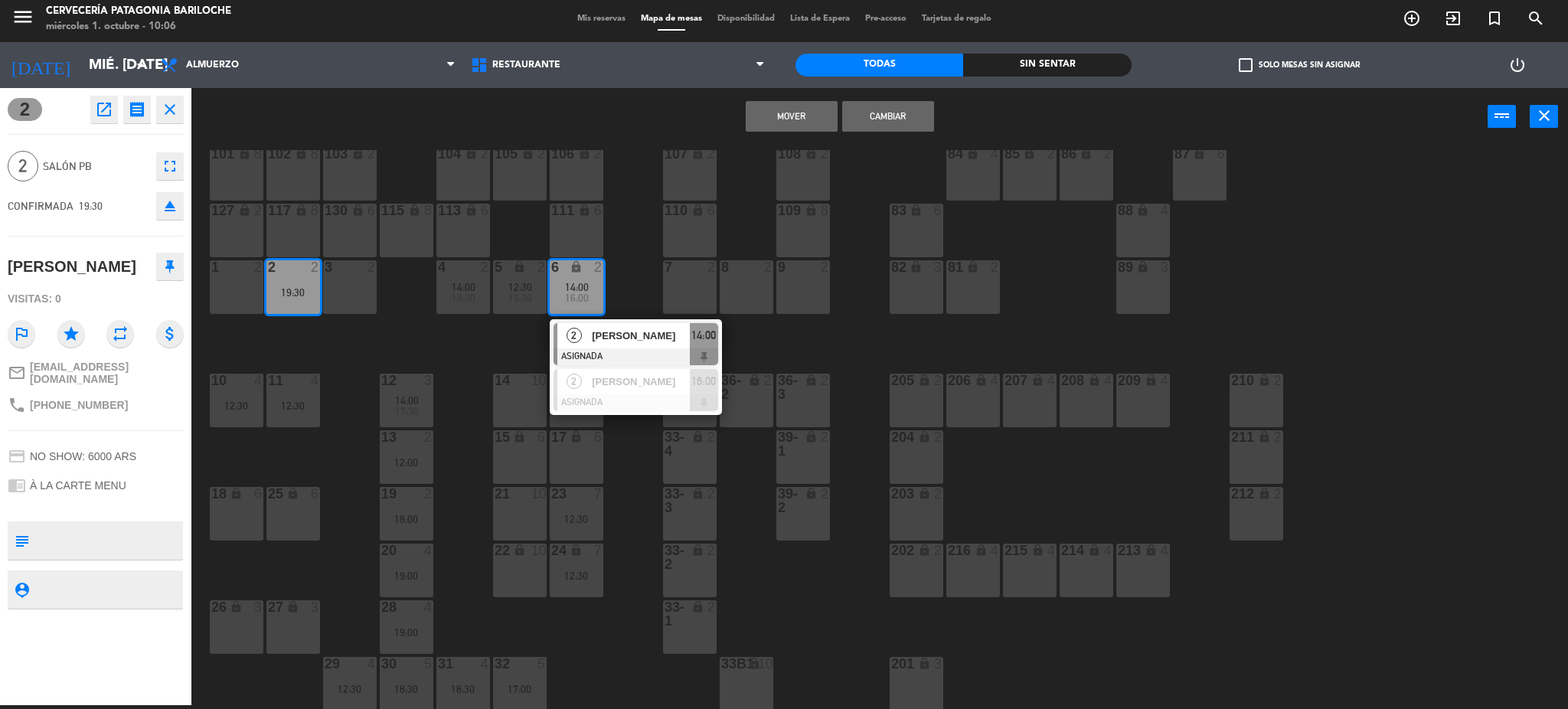
click at [816, 115] on button "Mover" at bounding box center [791, 116] width 92 height 31
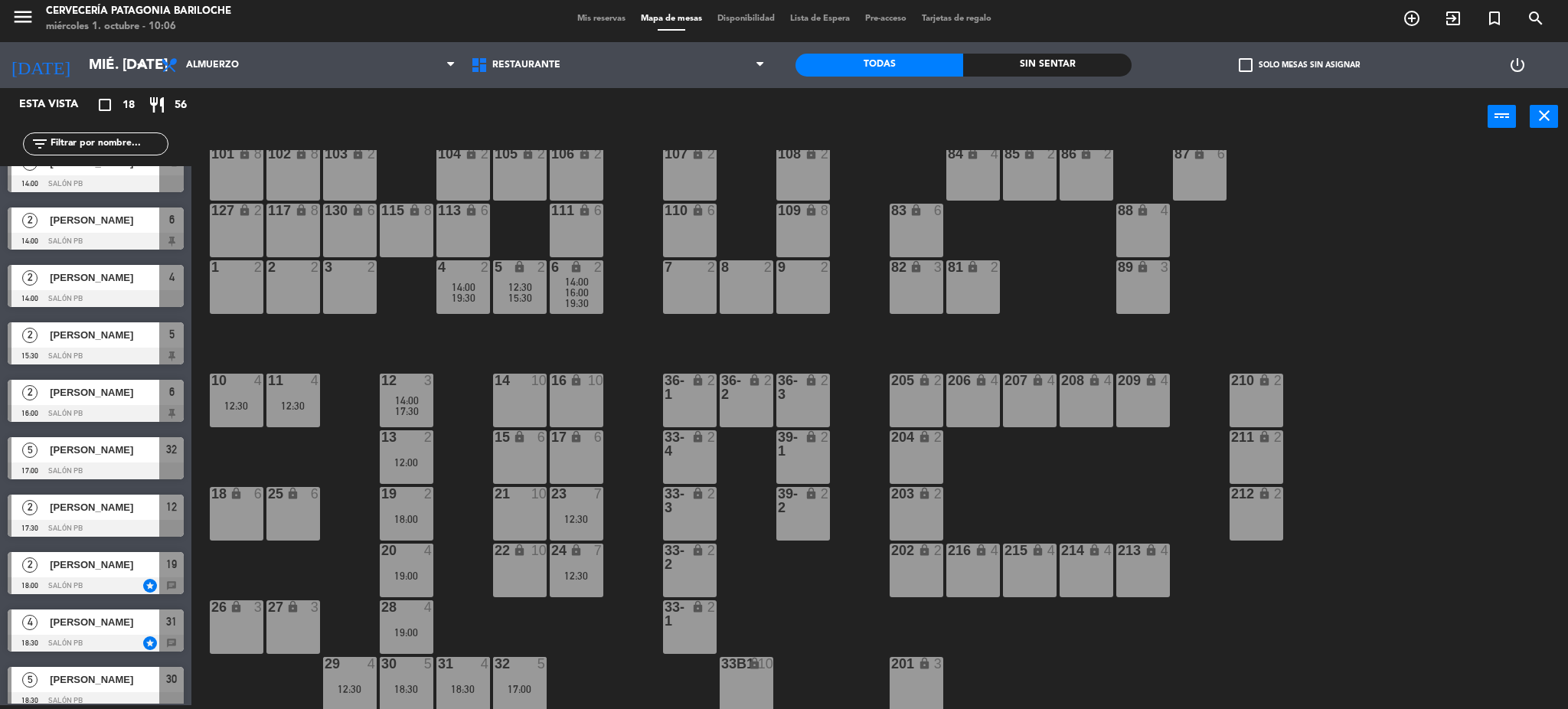
click at [586, 502] on div "23 7 12:30" at bounding box center [576, 514] width 54 height 54
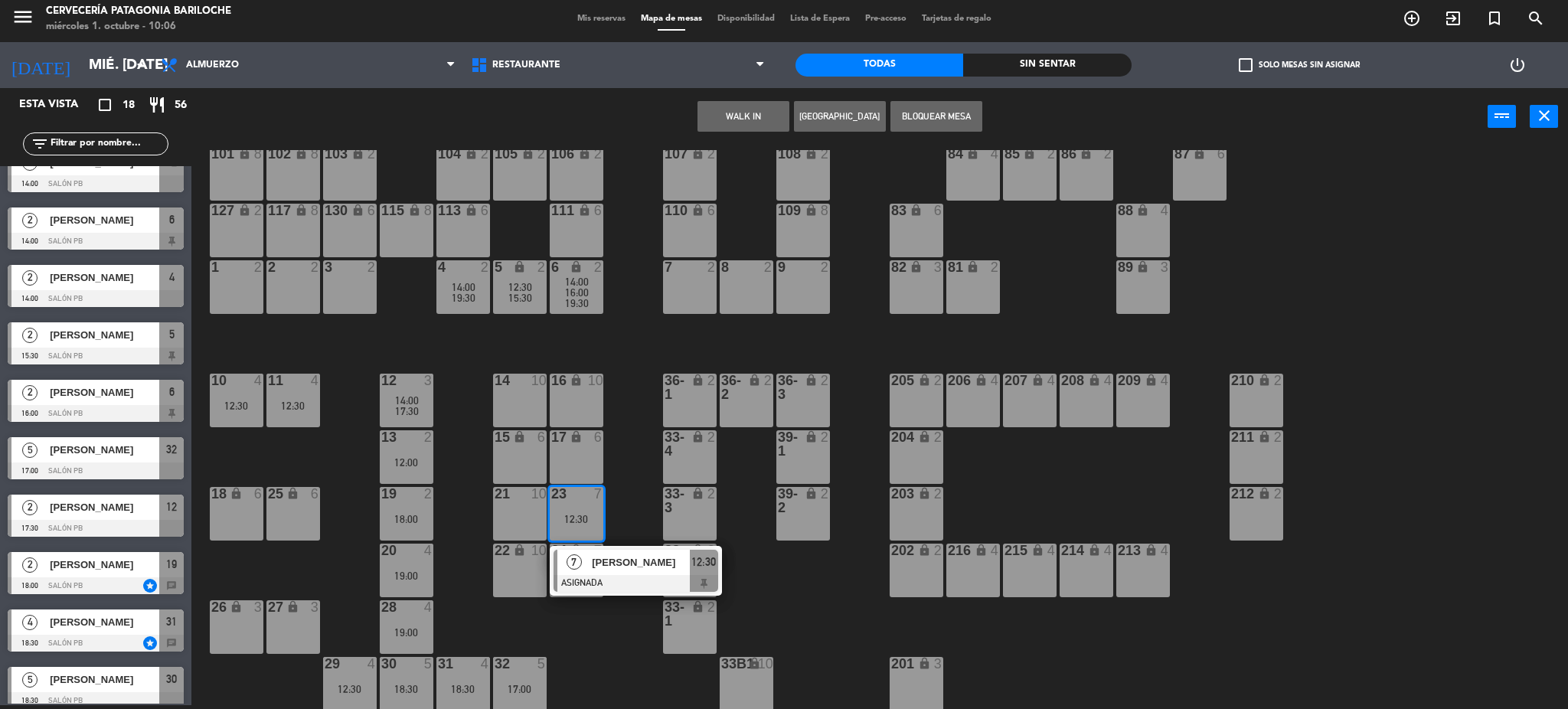
click at [572, 623] on div "101 lock 8 102 lock 8 104 lock 2 105 lock 2 106 lock 2 103 lock 2 107 lock 2 10…" at bounding box center [887, 429] width 1362 height 560
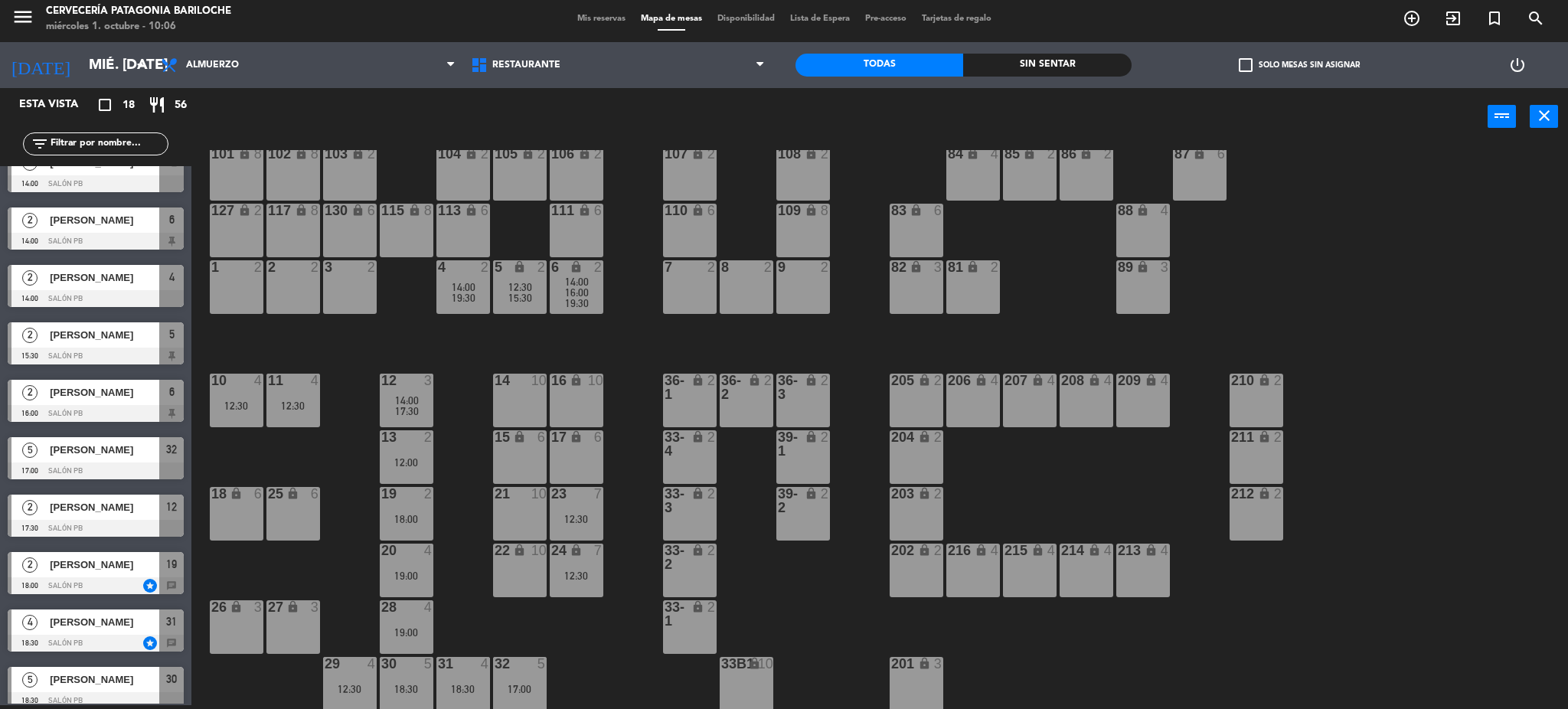
click at [584, 563] on div "24 lock 7 12:30" at bounding box center [576, 571] width 54 height 54
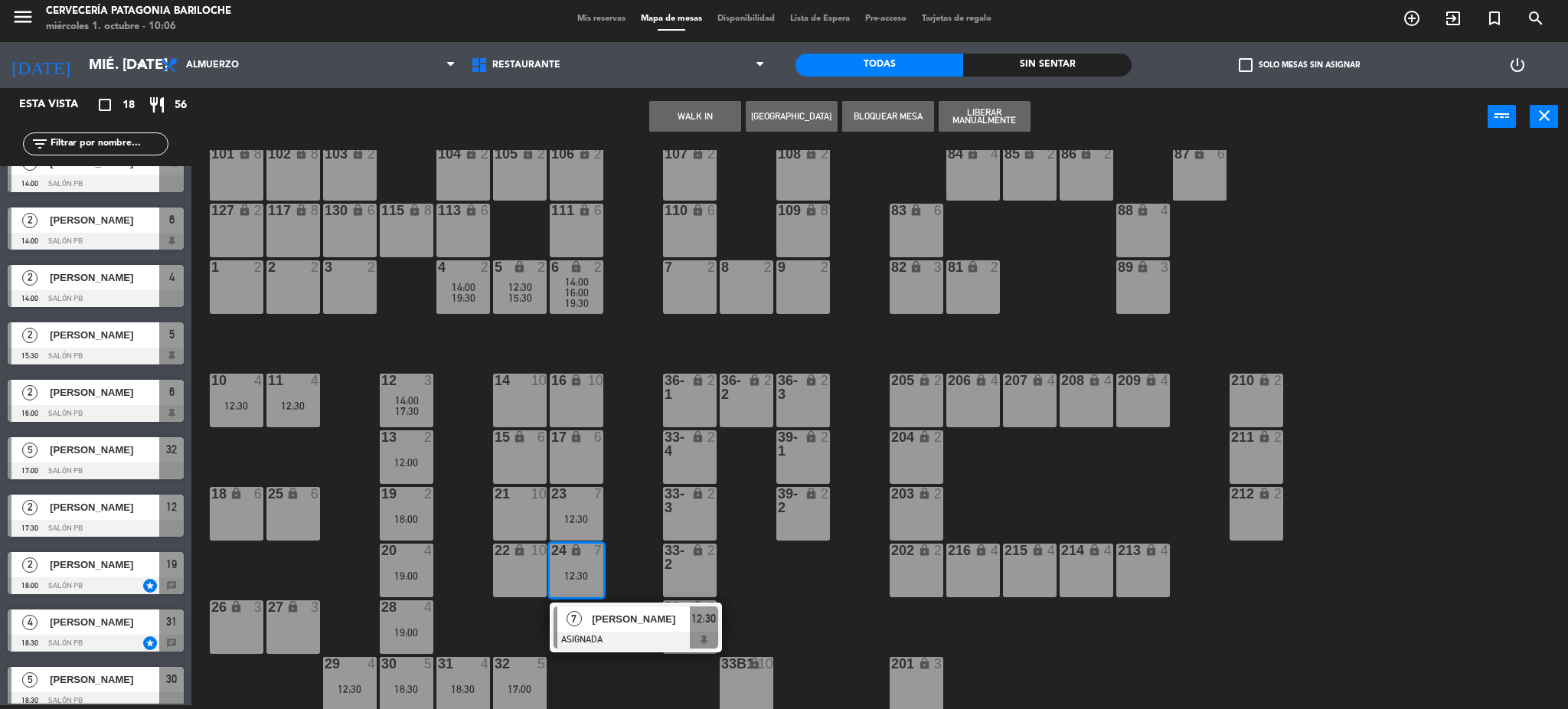
click at [615, 673] on div "101 lock 8 102 lock 8 104 lock 2 105 lock 2 106 lock 2 103 lock 2 107 lock 2 10…" at bounding box center [887, 429] width 1362 height 560
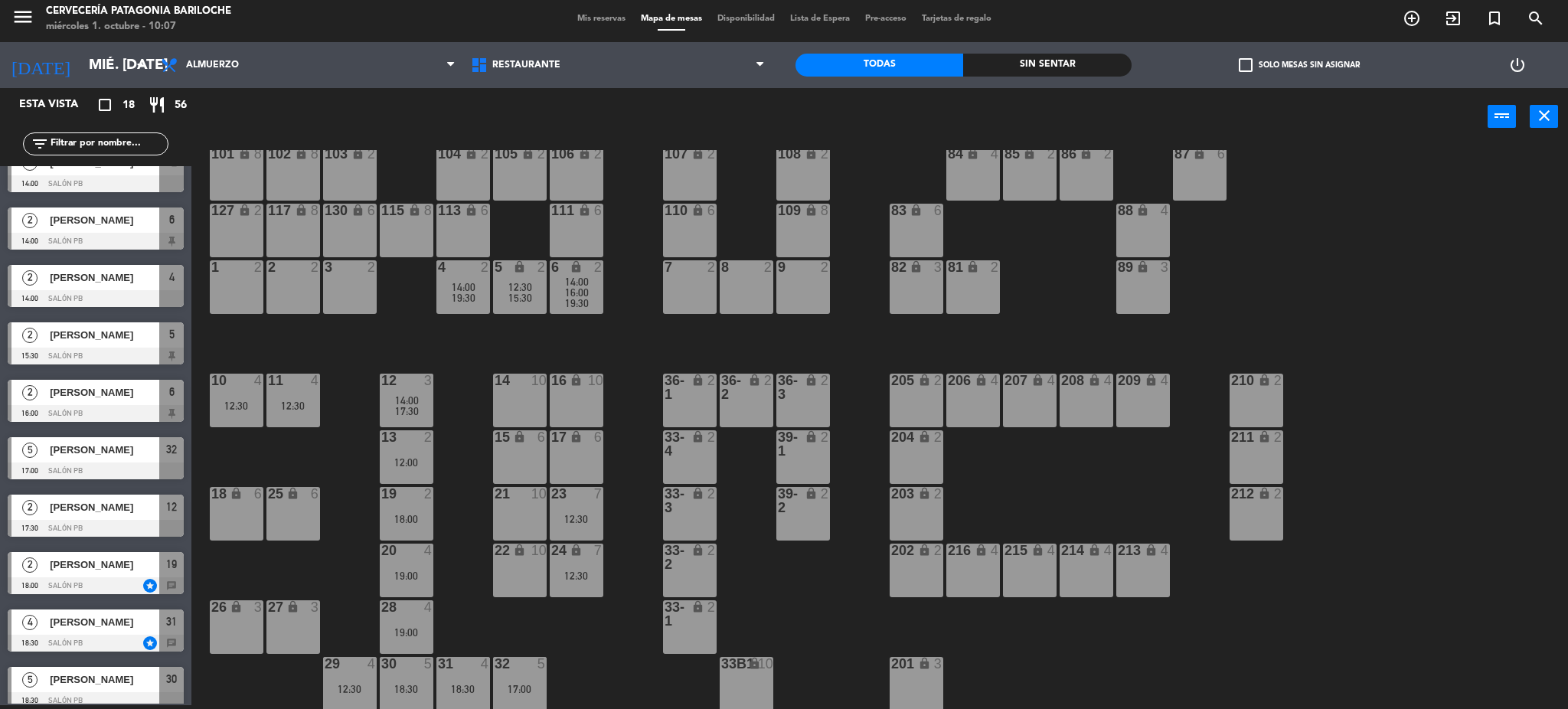
click at [581, 522] on div "12:30" at bounding box center [576, 519] width 54 height 11
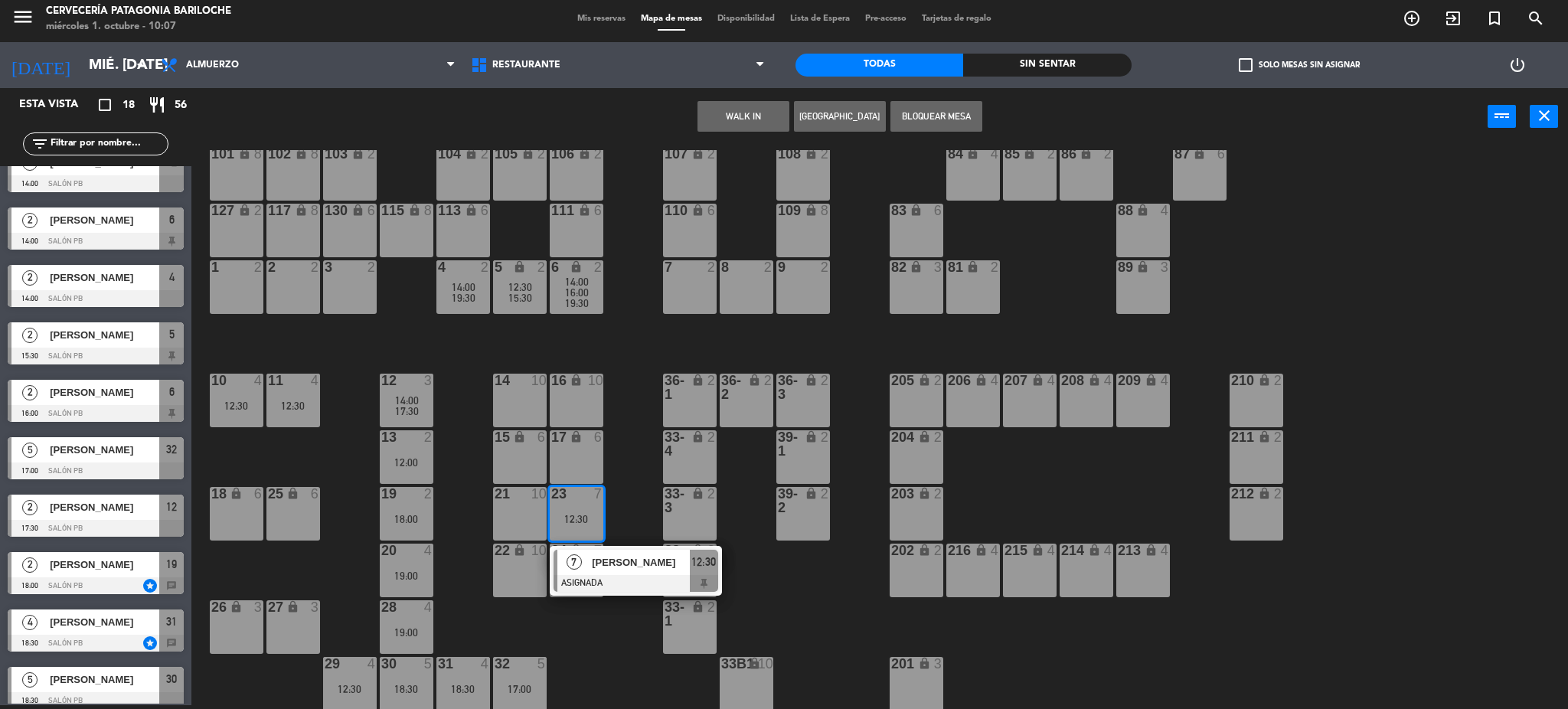
click at [577, 558] on span "7" at bounding box center [574, 562] width 16 height 16
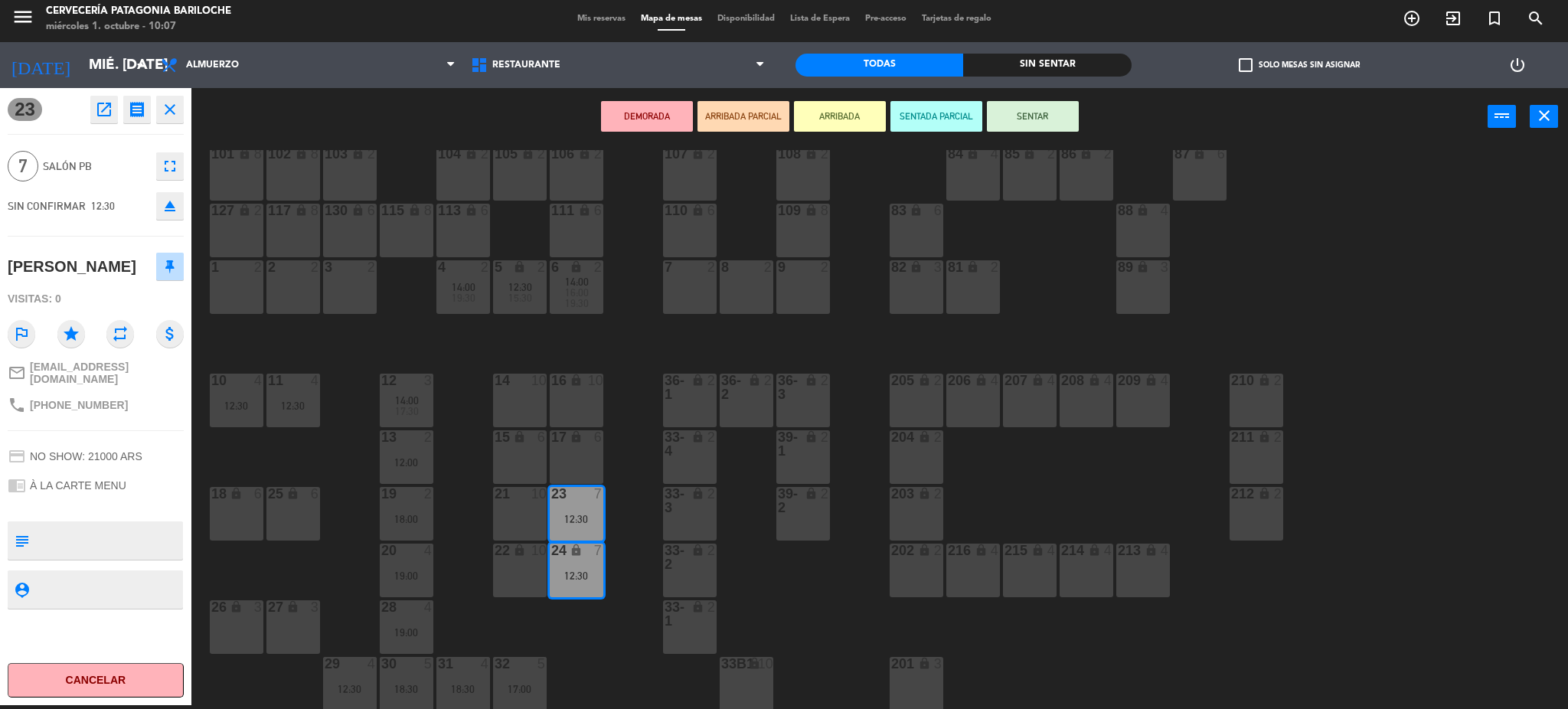
click at [580, 402] on div "16 lock 10" at bounding box center [576, 401] width 54 height 54
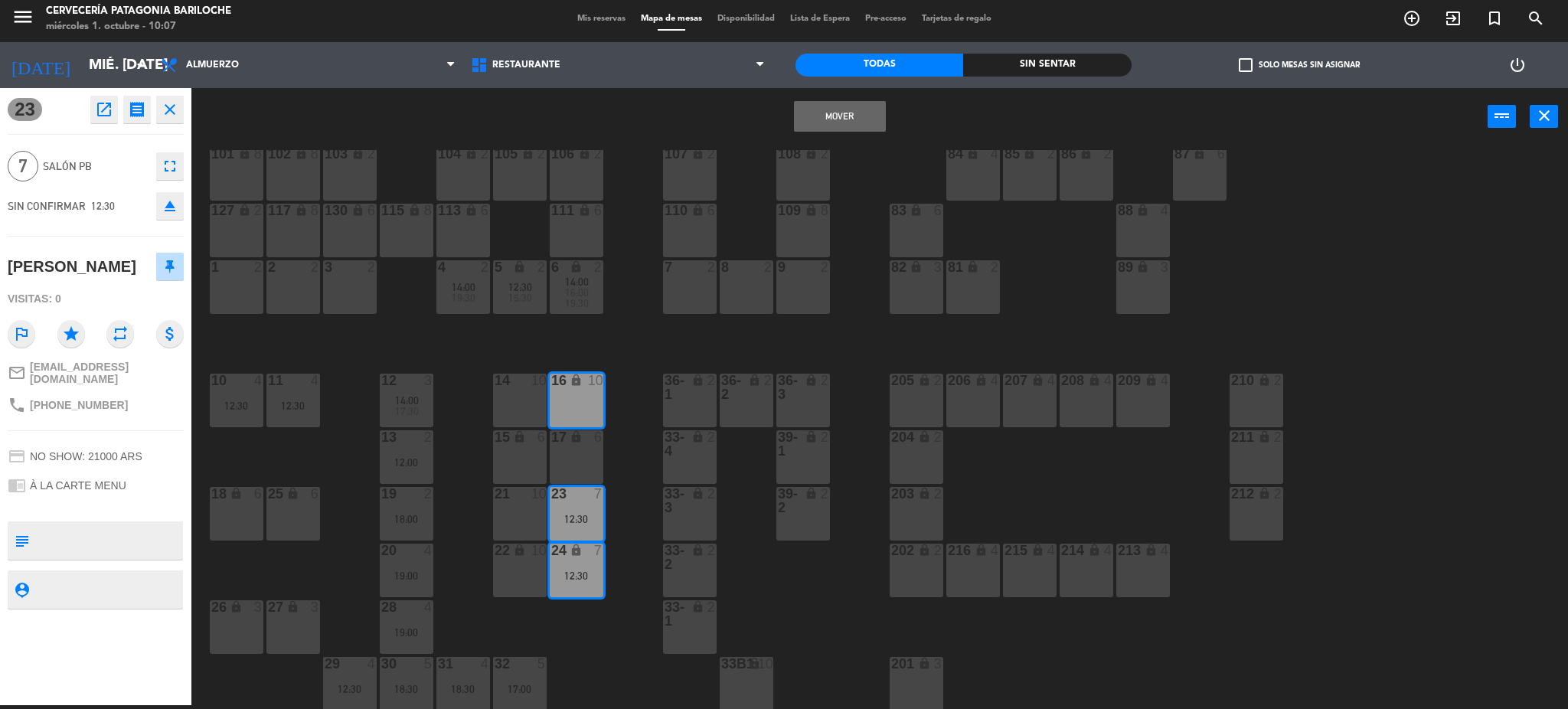
click at [580, 462] on div "17 lock 6" at bounding box center [576, 457] width 54 height 54
click at [809, 111] on button "Mover y Unir" at bounding box center [791, 116] width 92 height 31
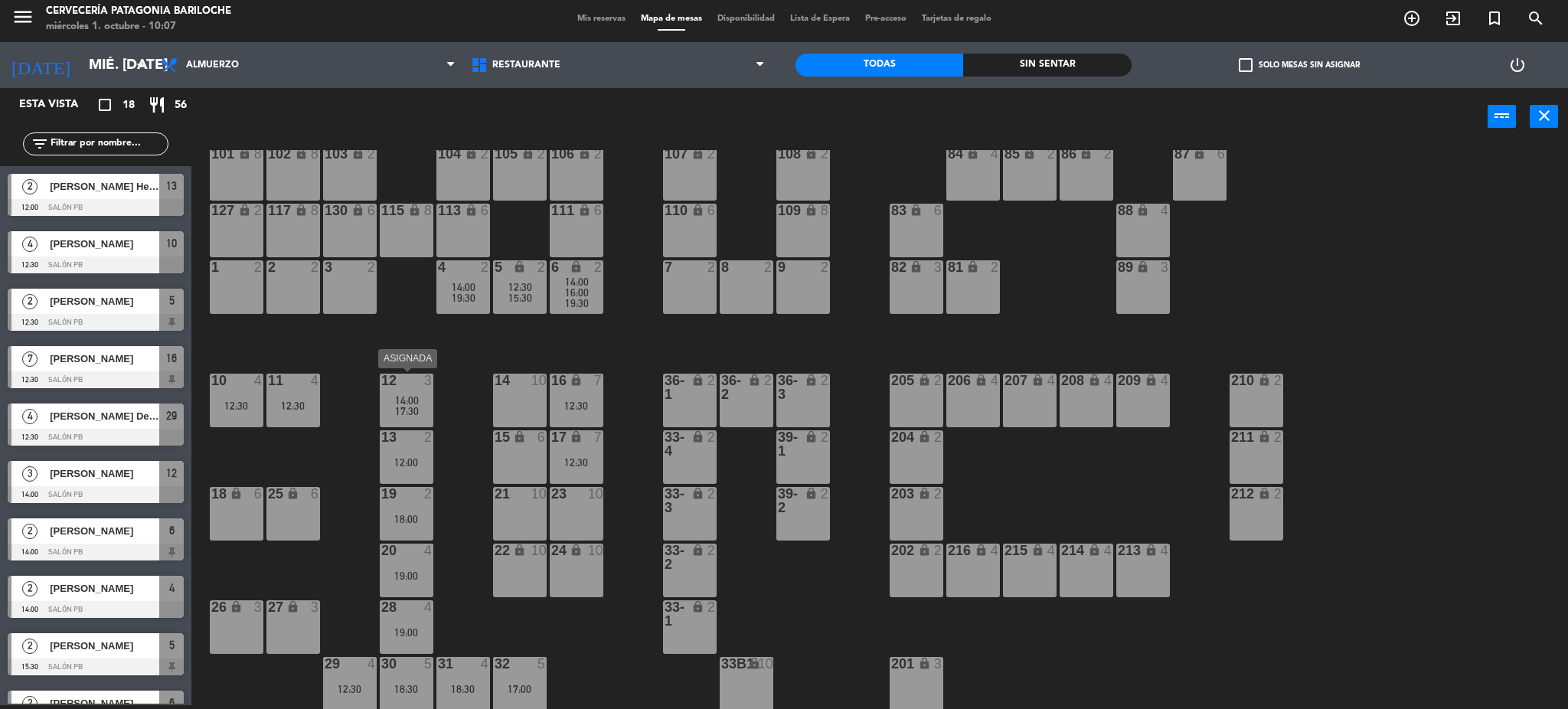
click at [420, 403] on div "14:00" at bounding box center [407, 401] width 54 height 11
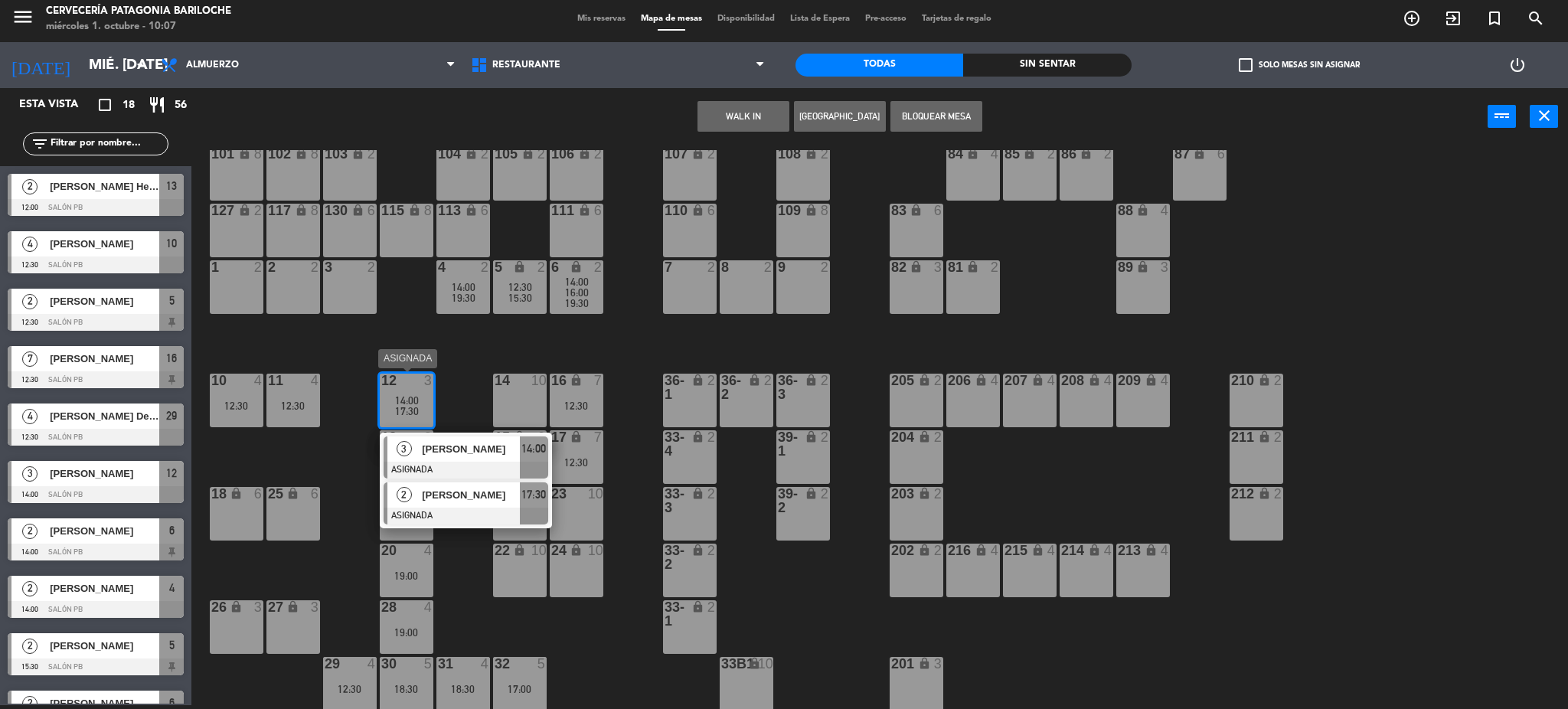
click at [490, 510] on div at bounding box center [466, 516] width 165 height 17
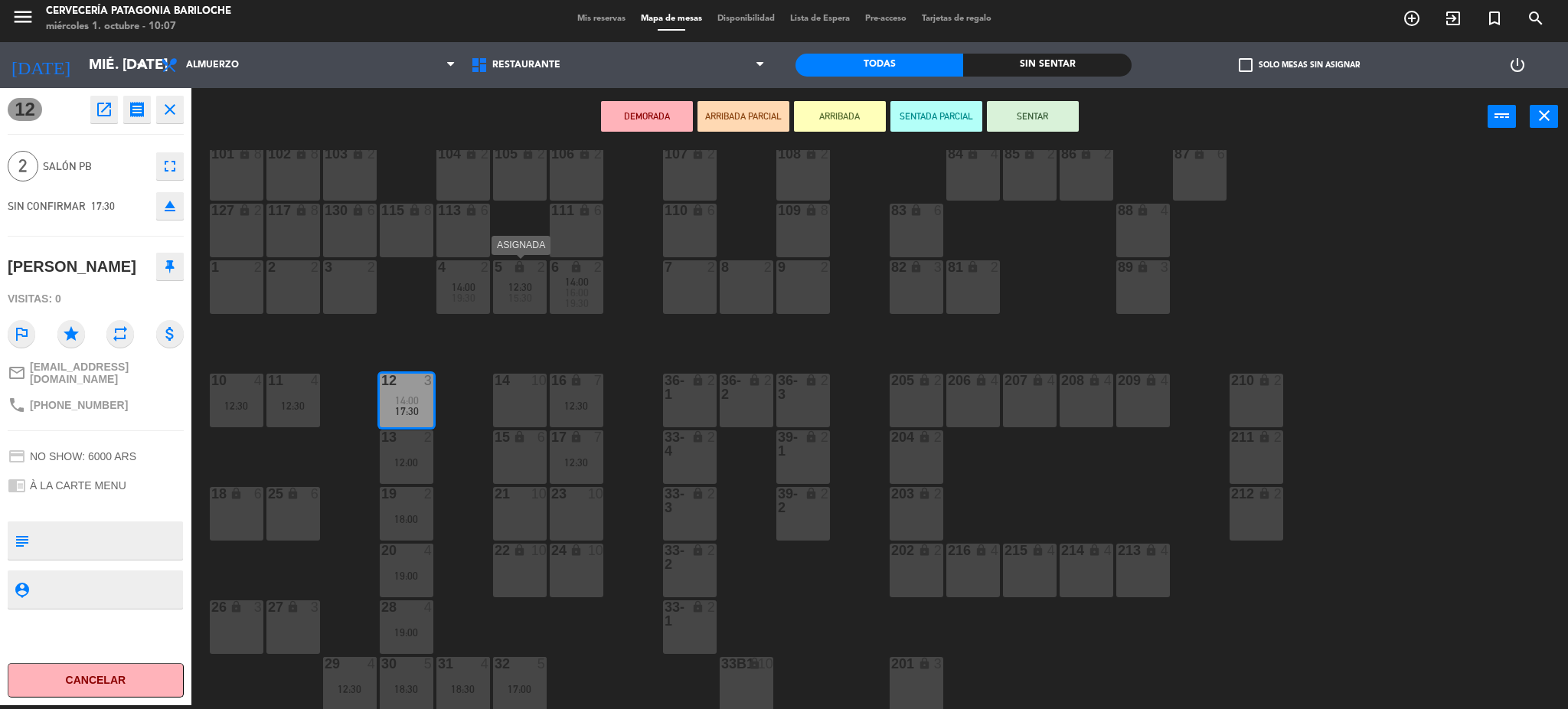
click at [525, 288] on span "12:30" at bounding box center [521, 287] width 24 height 12
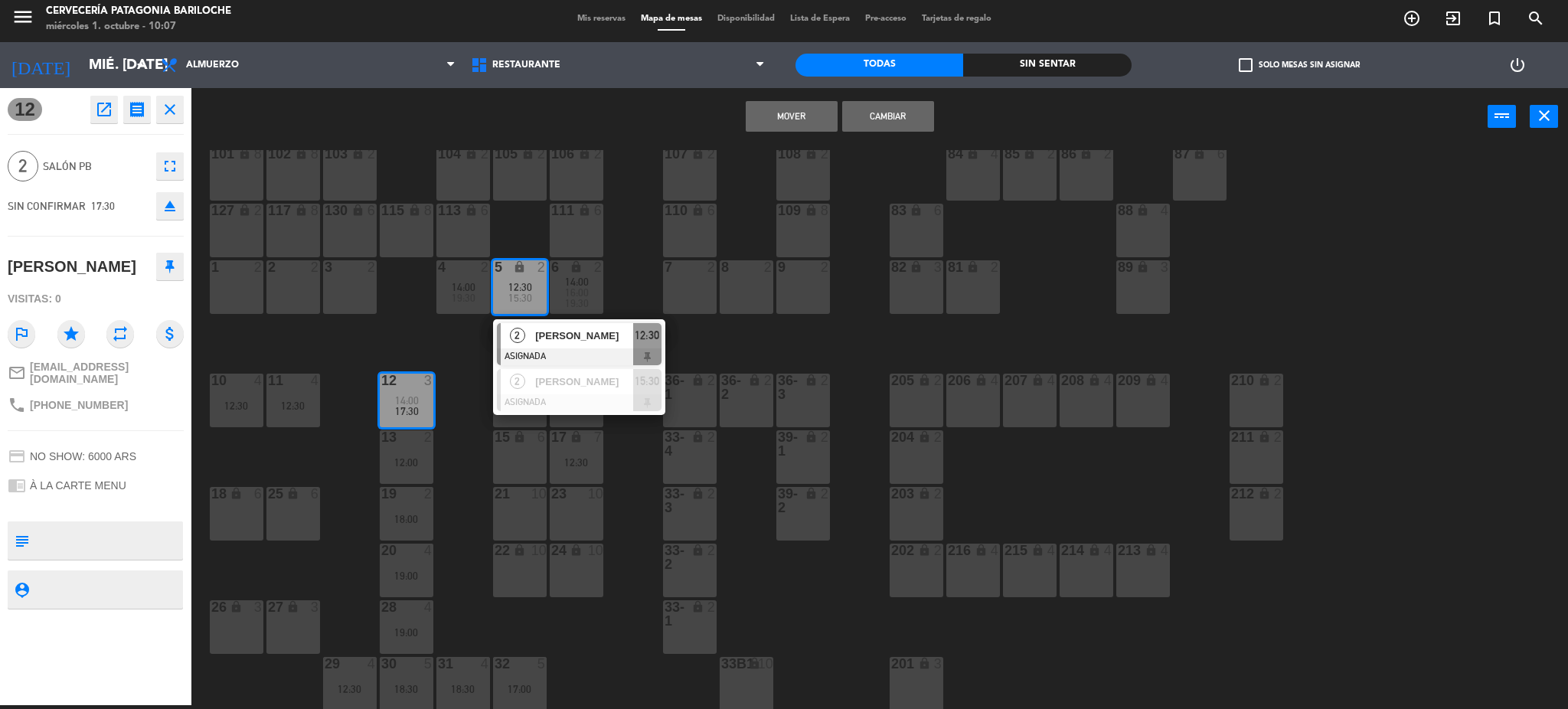
click at [809, 112] on button "Mover" at bounding box center [791, 116] width 92 height 31
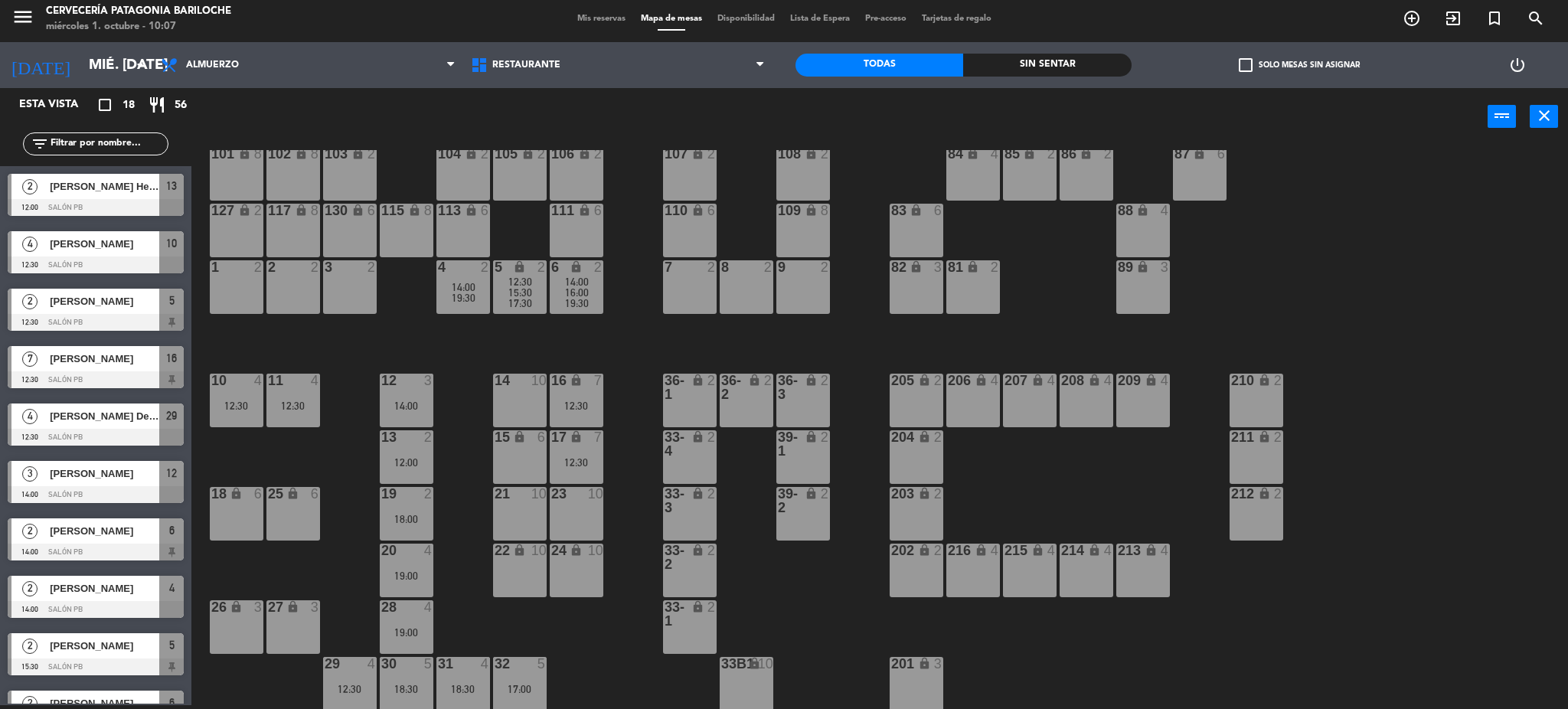
scroll to position [4, 0]
click at [408, 459] on div "12:00" at bounding box center [407, 463] width 54 height 11
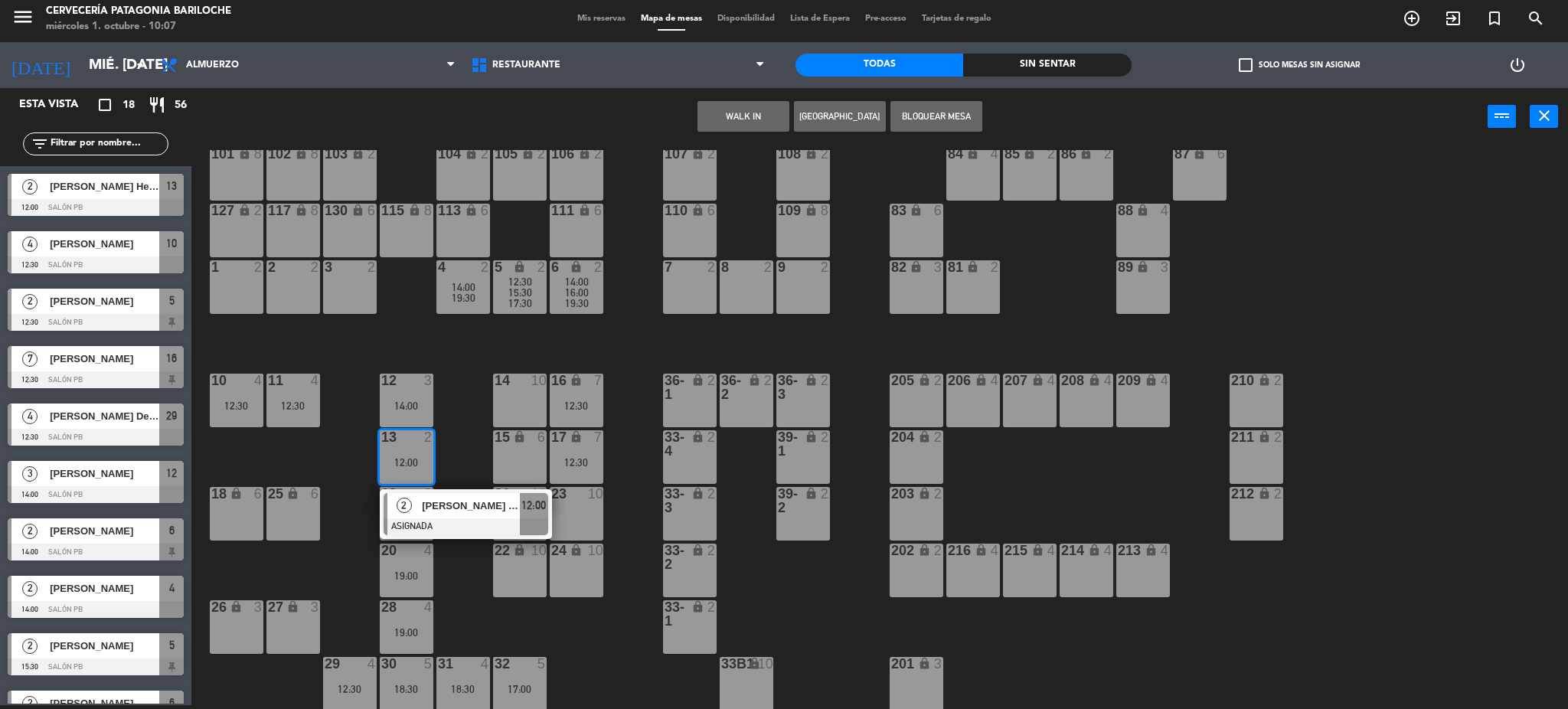
click at [453, 439] on div "101 lock 8 102 lock 8 104 lock 2 105 lock 2 106 lock 2 103 lock 2 107 lock 2 10…" at bounding box center [887, 429] width 1362 height 560
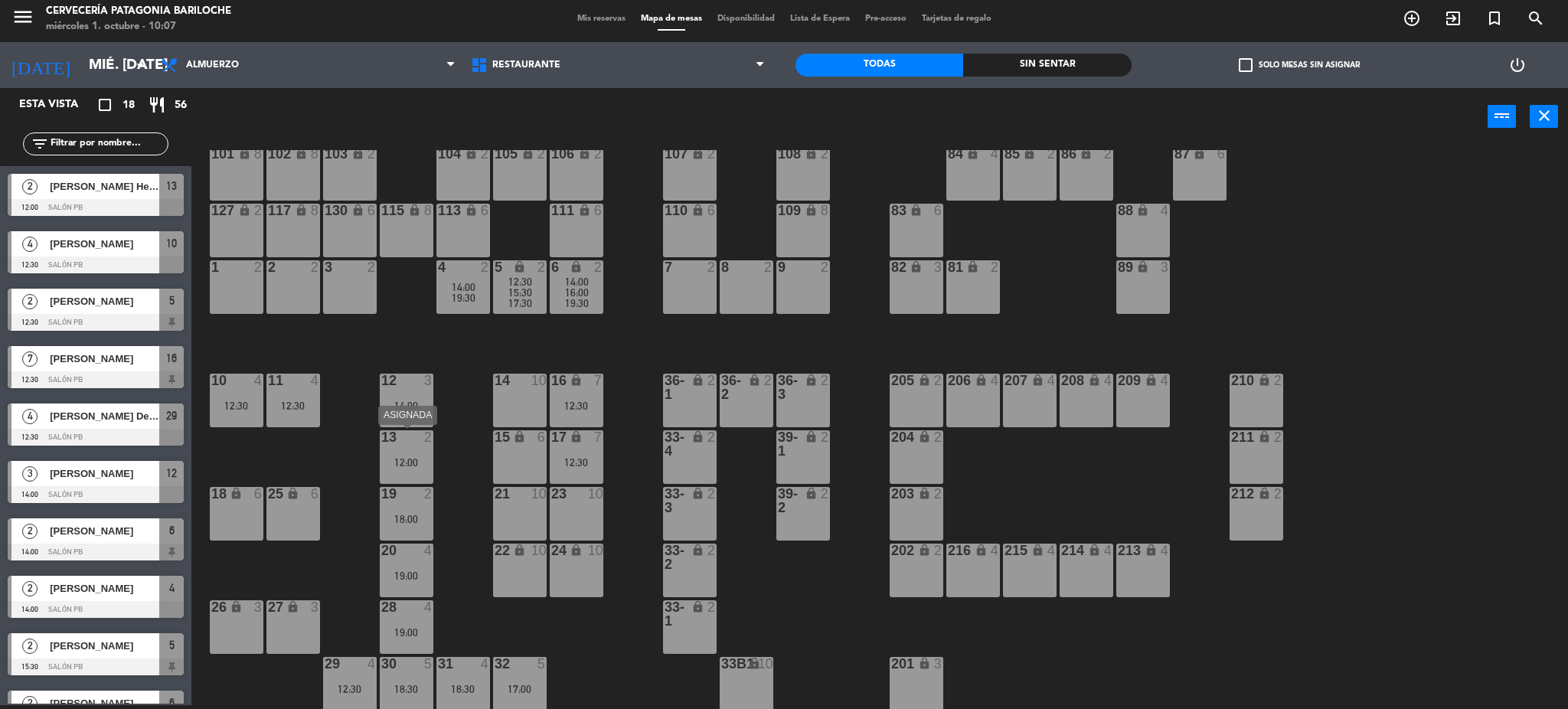
click at [411, 460] on div "12:00" at bounding box center [407, 463] width 54 height 11
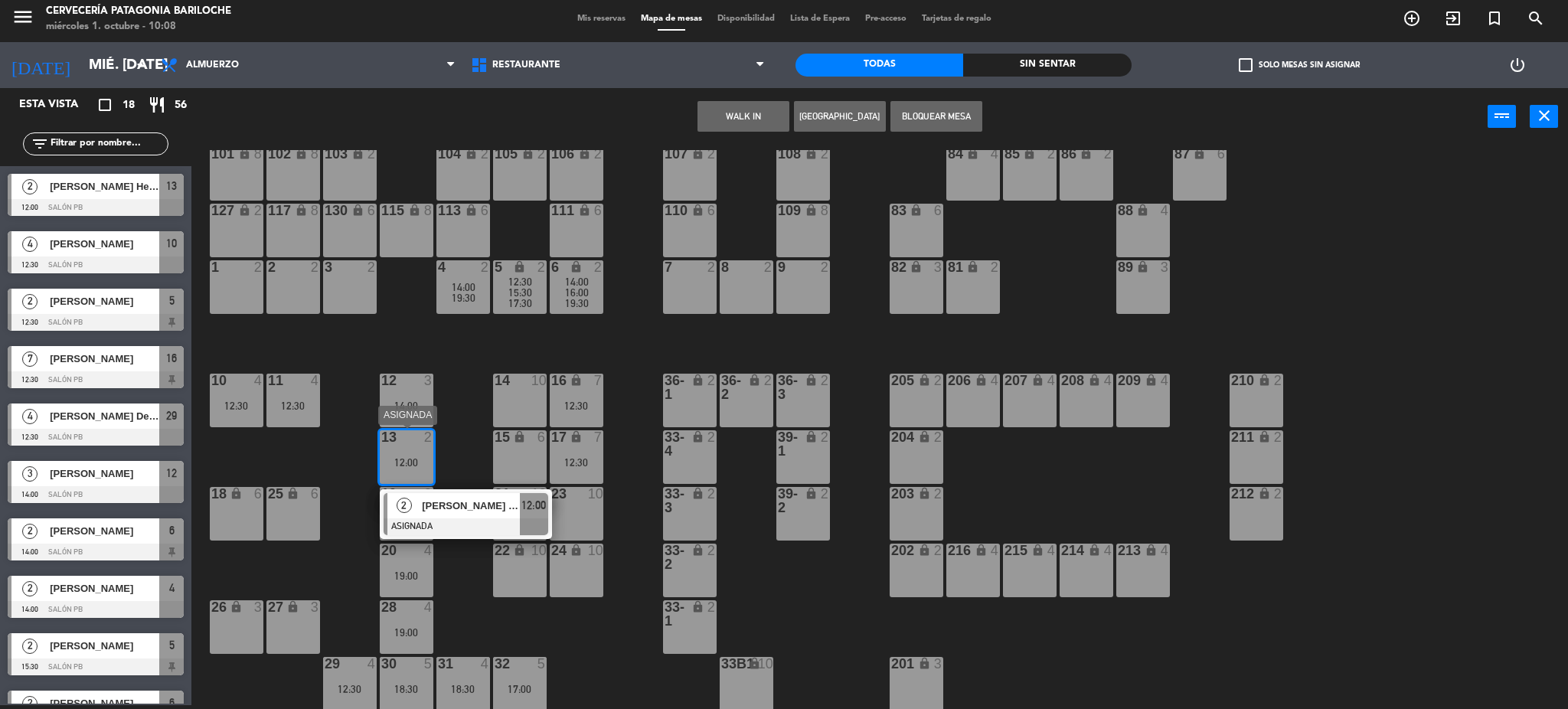
click at [444, 516] on div "[PERSON_NAME] Hespanhol" at bounding box center [470, 505] width 100 height 25
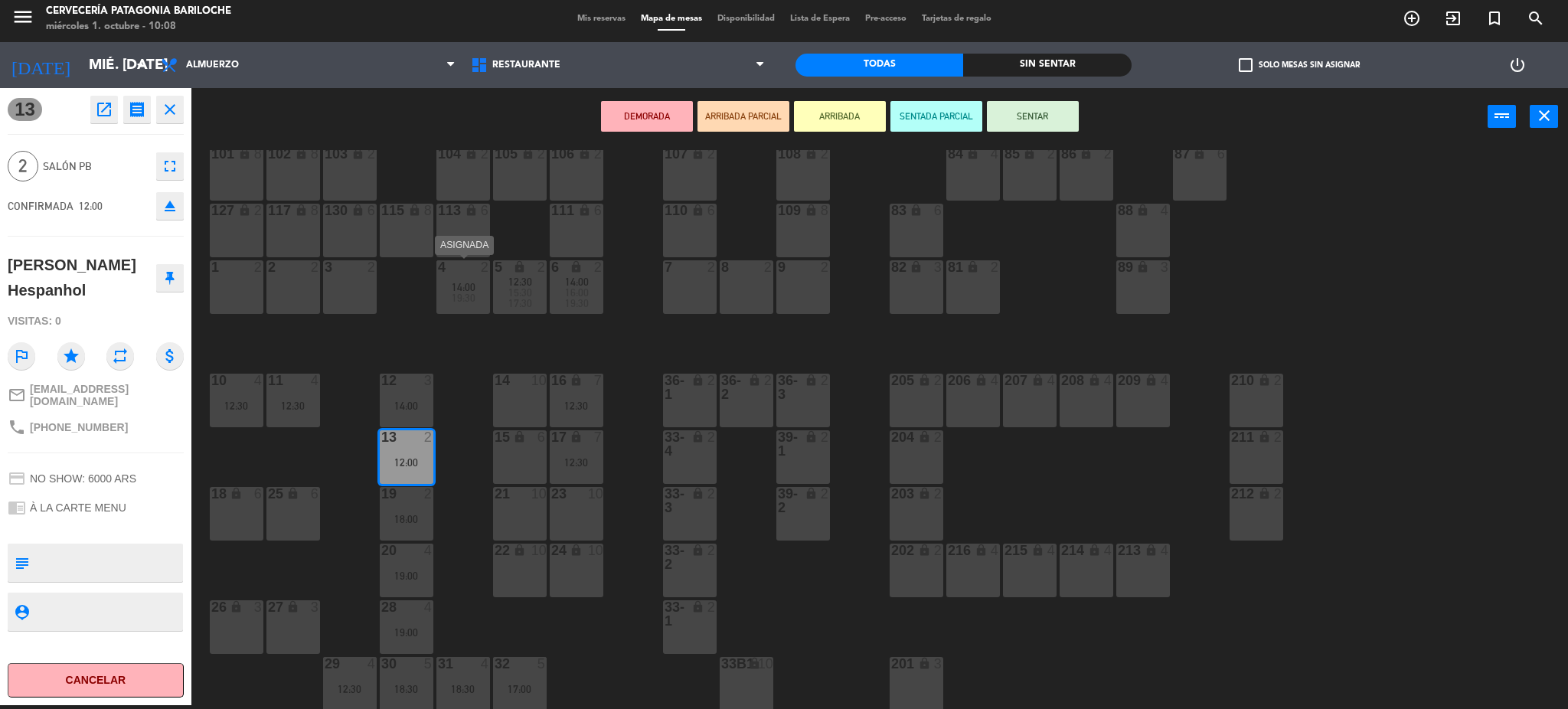
click at [460, 285] on span "14:00" at bounding box center [463, 287] width 24 height 12
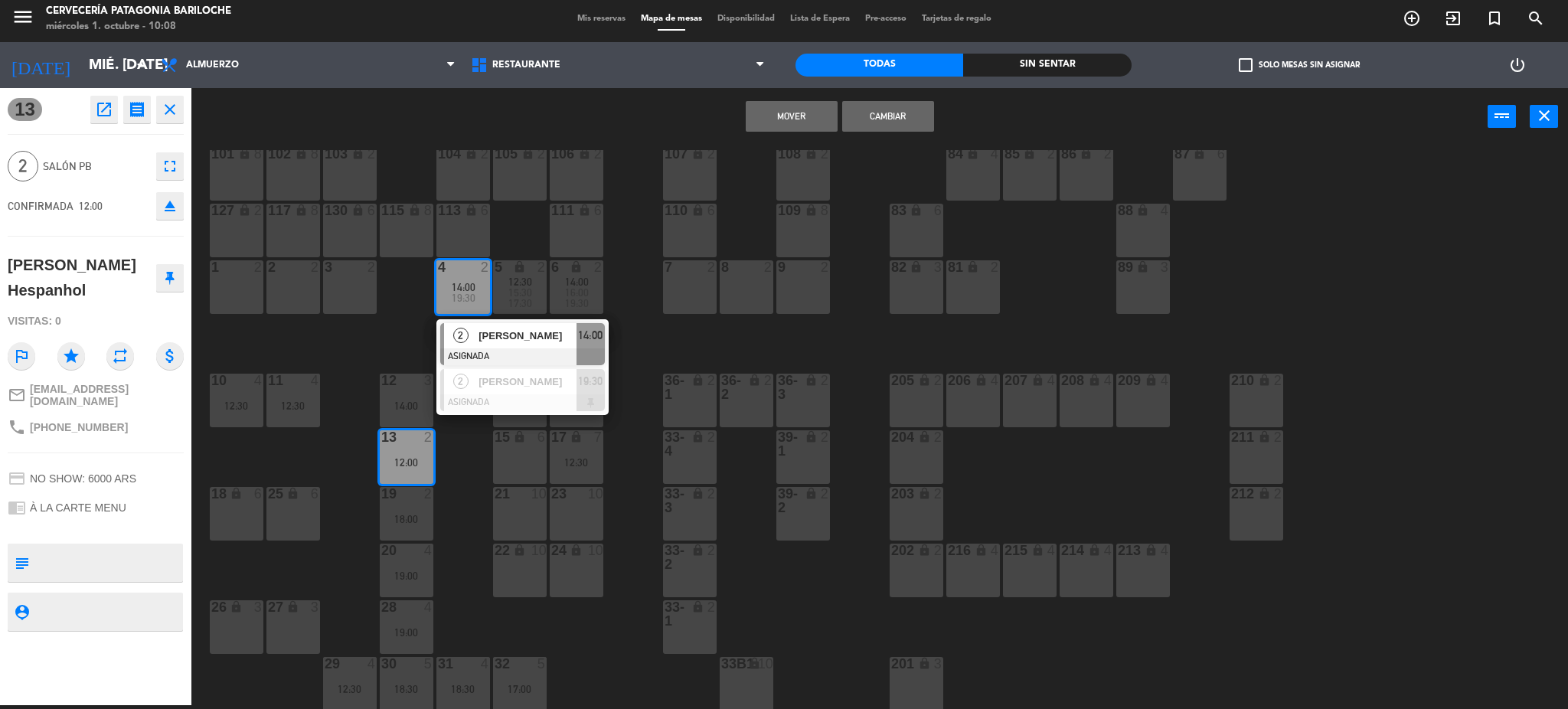
click at [786, 115] on button "Mover" at bounding box center [791, 116] width 92 height 31
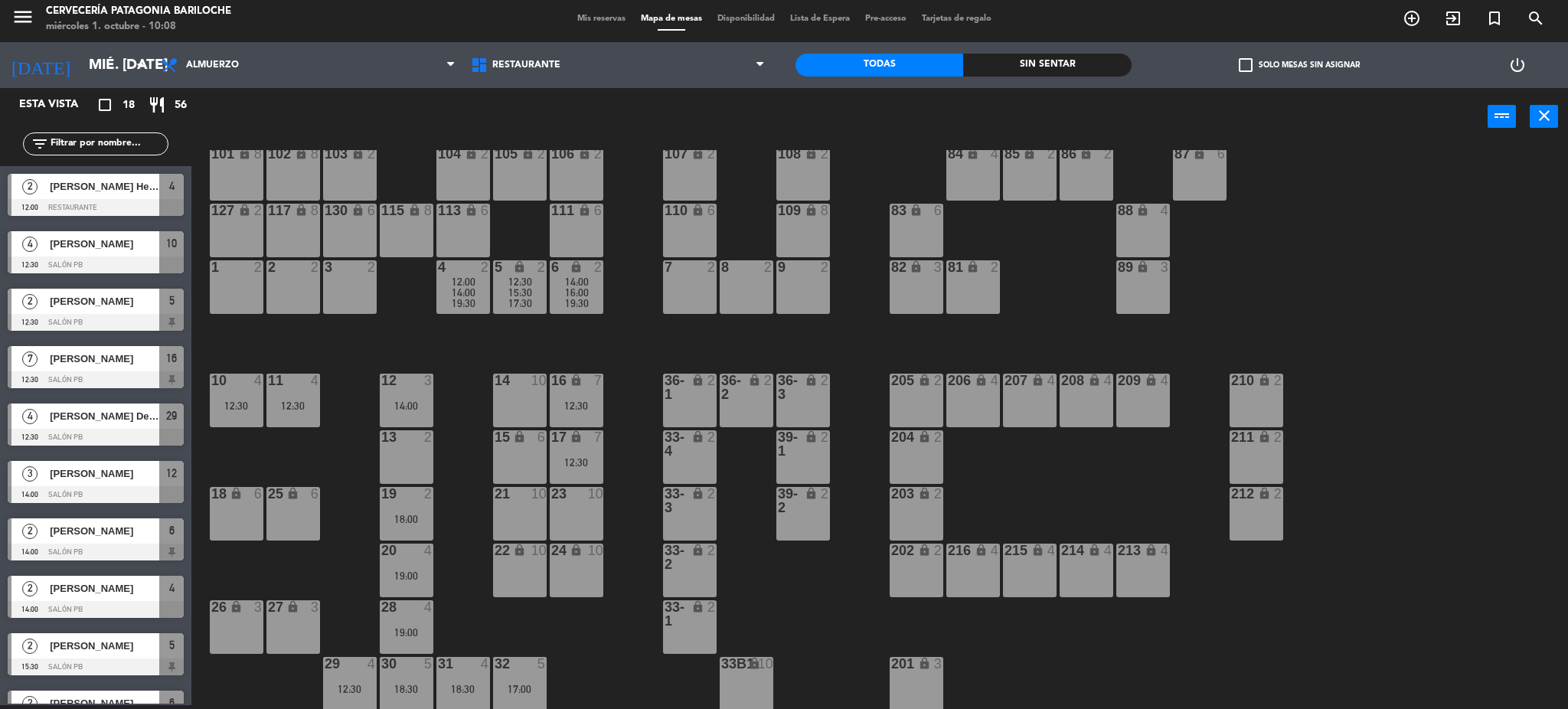
click at [421, 516] on div "18:00" at bounding box center [407, 519] width 54 height 11
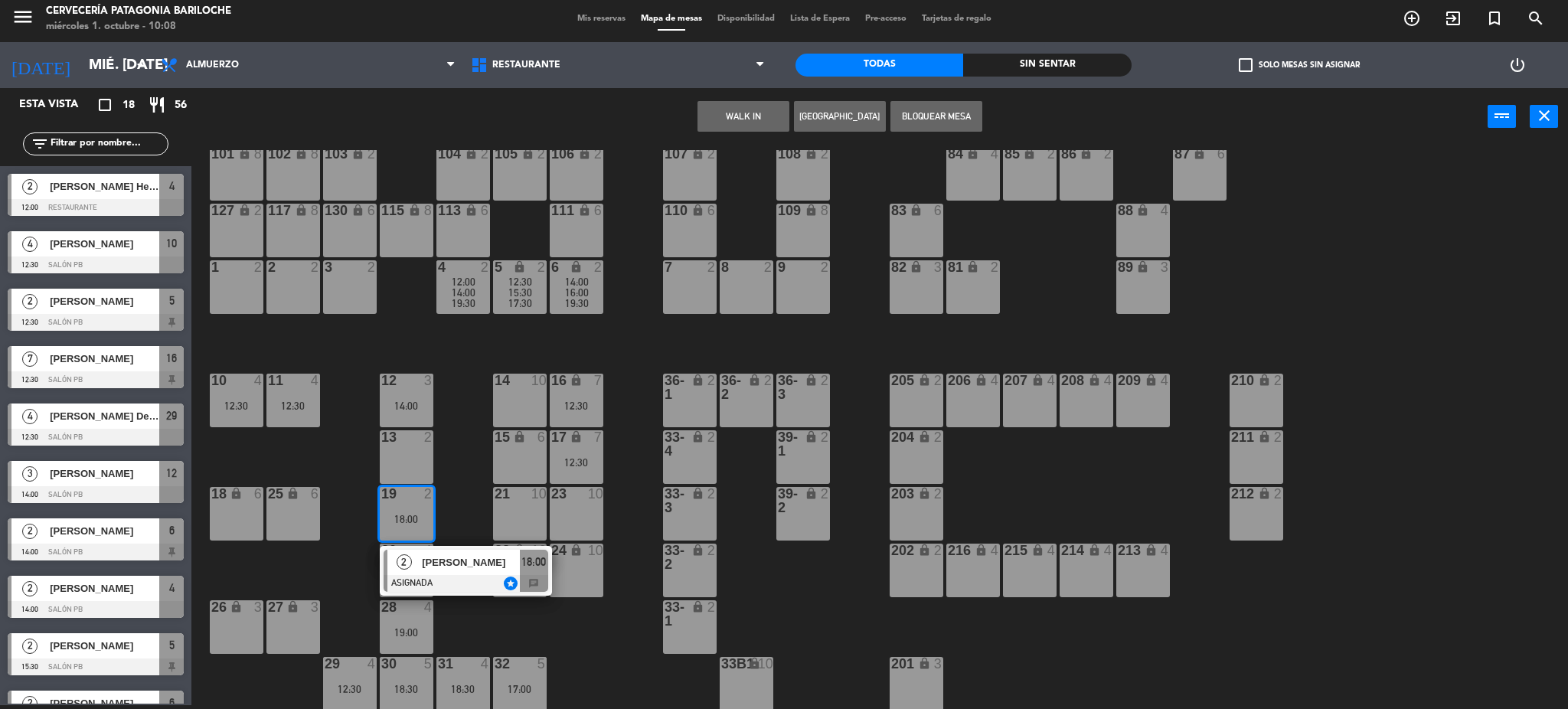
click at [462, 478] on div "101 lock 8 102 lock 8 104 lock 2 105 lock 2 106 lock 2 103 lock 2 107 lock 2 10…" at bounding box center [887, 429] width 1362 height 560
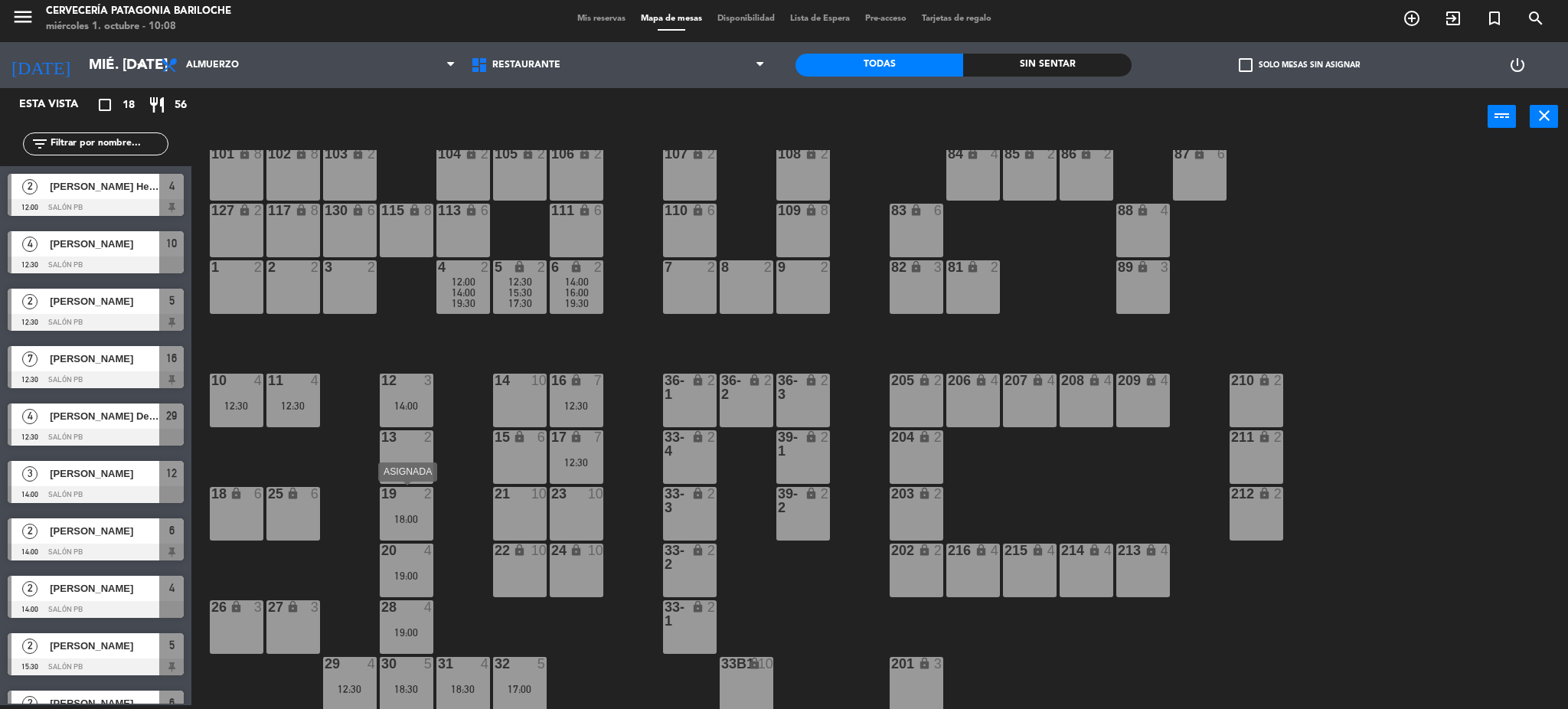
click at [401, 518] on div "18:00" at bounding box center [407, 519] width 54 height 11
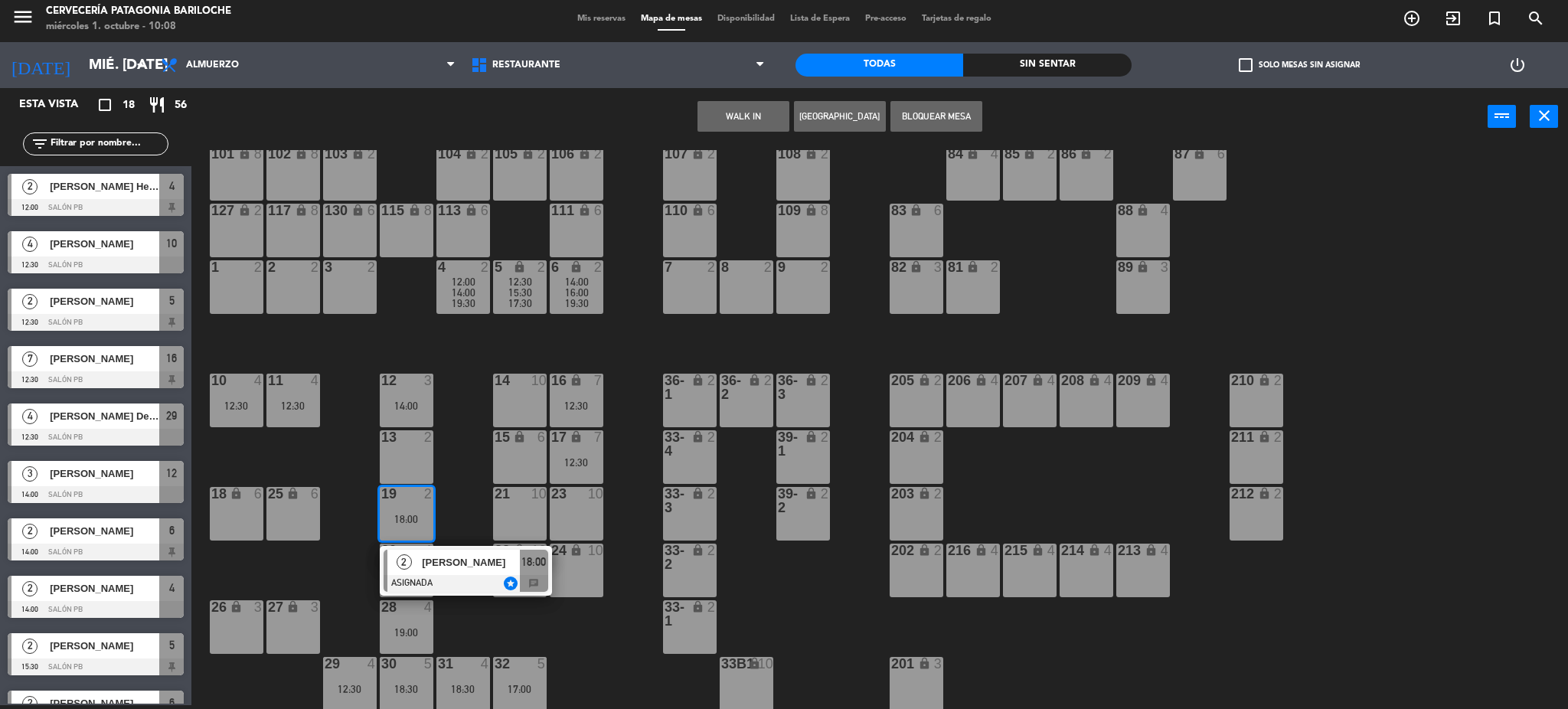
click at [429, 581] on div at bounding box center [466, 584] width 165 height 17
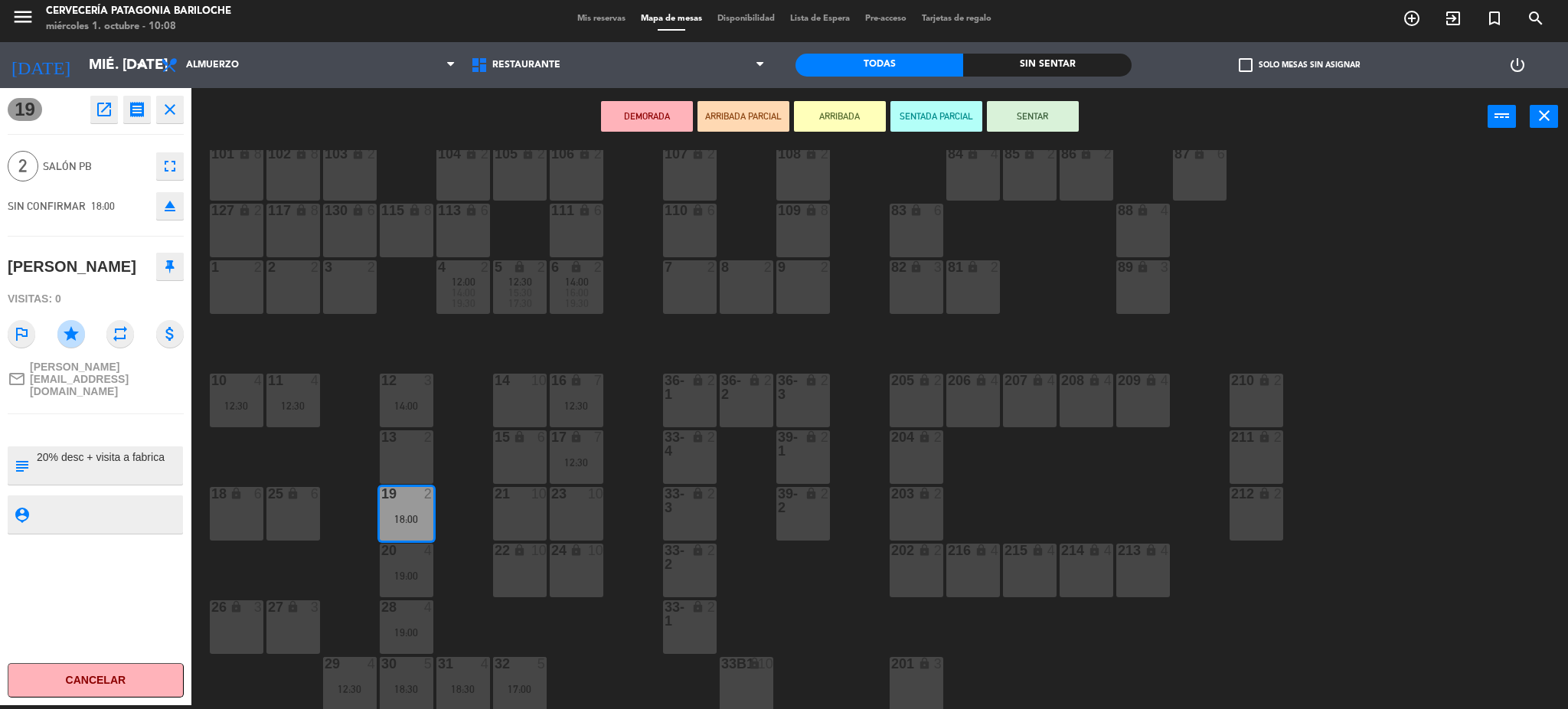
click at [460, 398] on div "101 lock 8 102 lock 8 104 lock 2 105 lock 2 106 lock 2 103 lock 2 107 lock 2 10…" at bounding box center [887, 429] width 1362 height 560
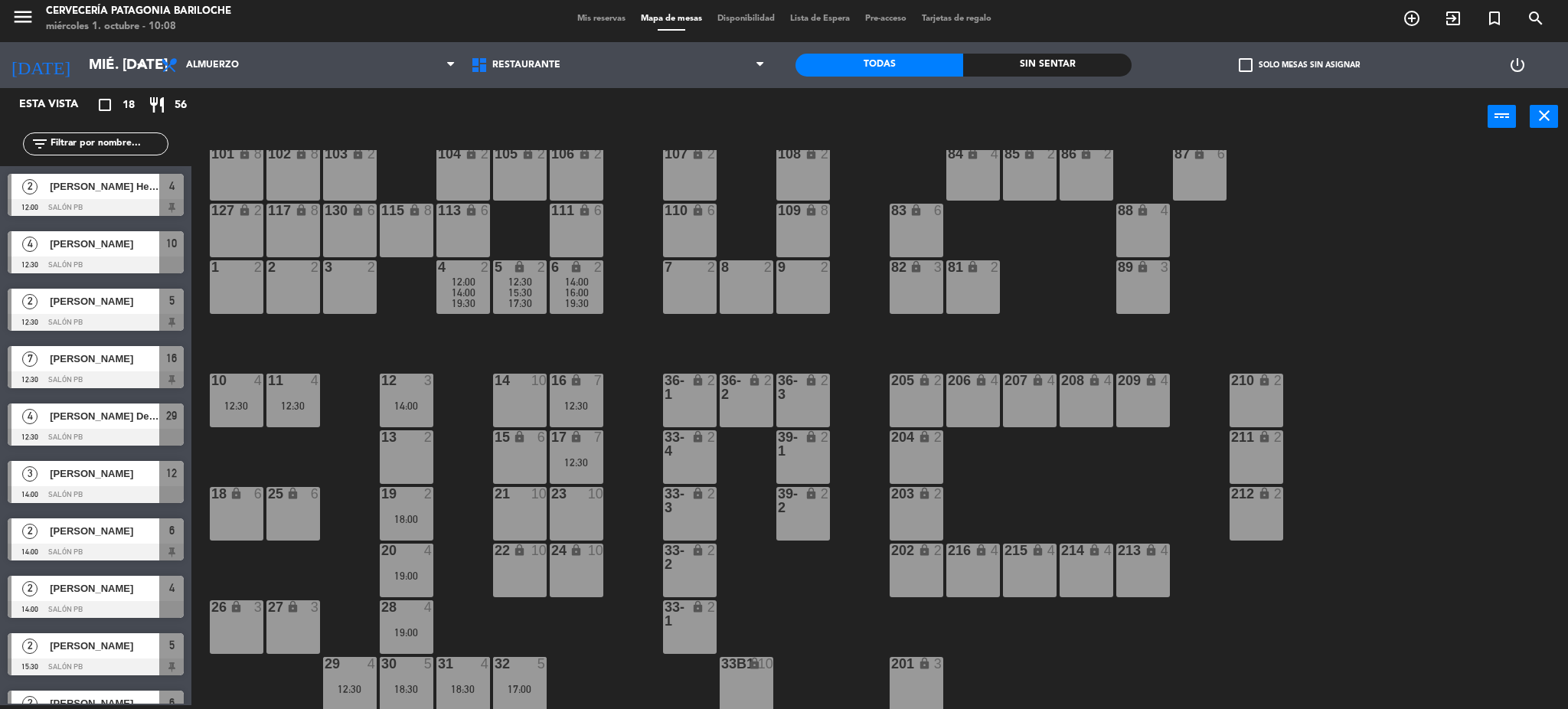
scroll to position [23, 0]
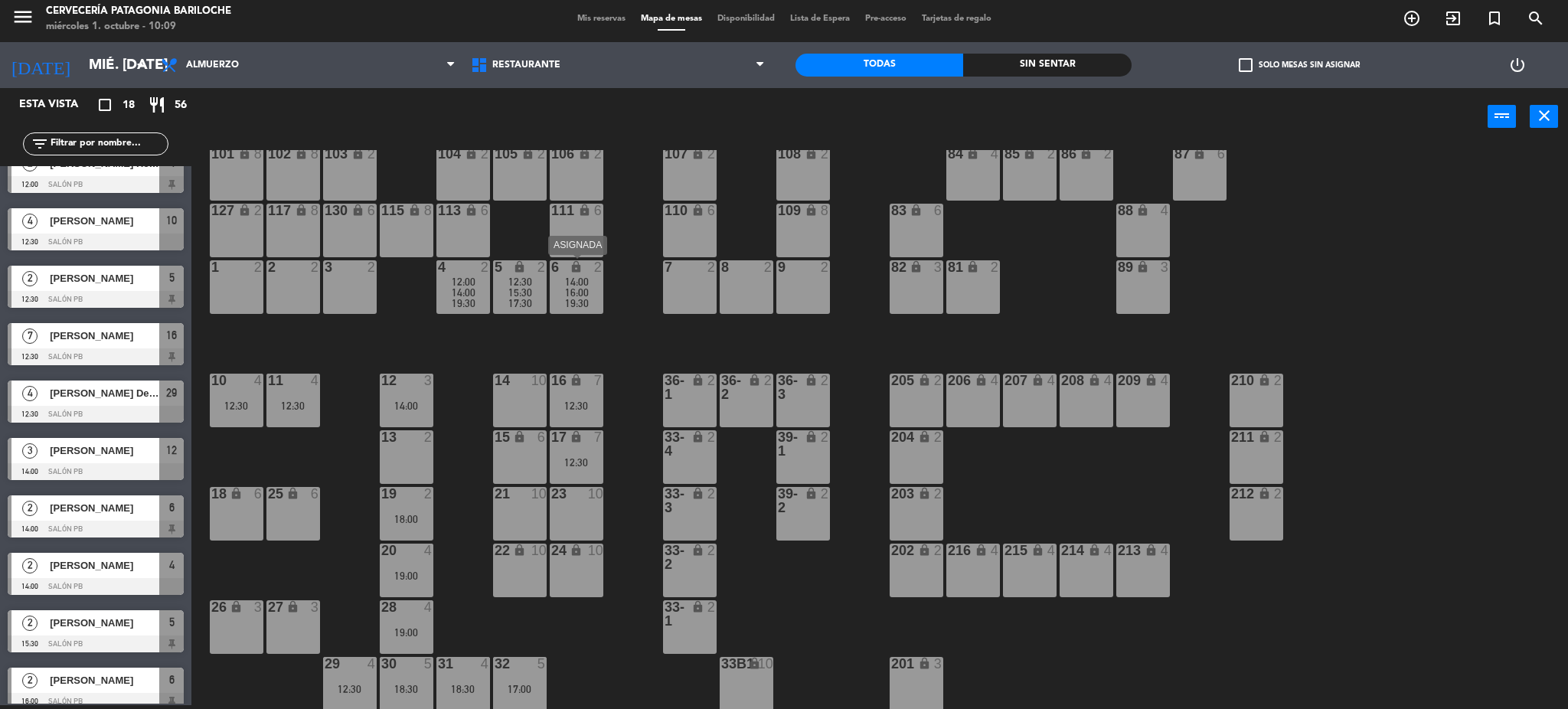
click at [586, 304] on span "19:30" at bounding box center [577, 303] width 24 height 12
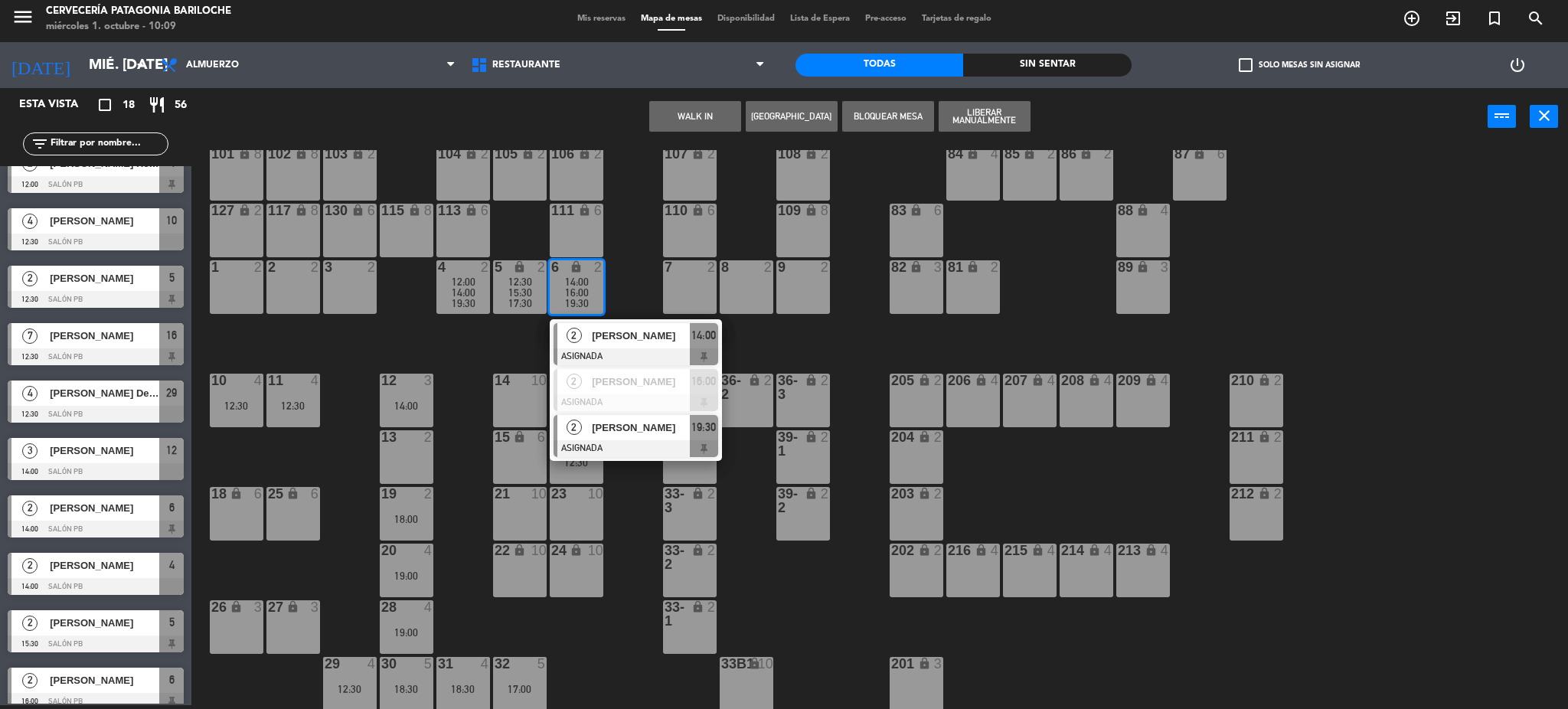
click at [593, 442] on div at bounding box center [636, 449] width 165 height 17
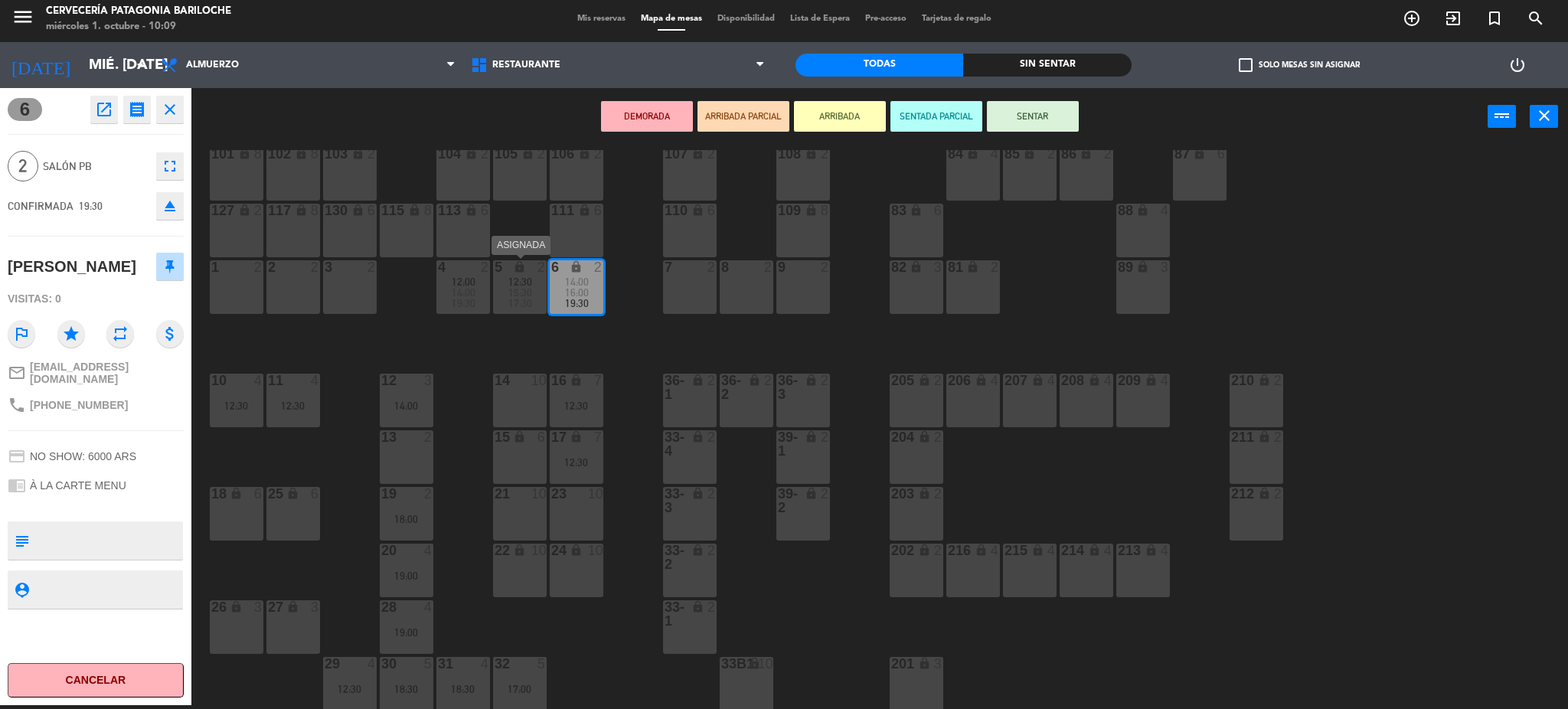
click at [513, 282] on span "12:30" at bounding box center [521, 281] width 24 height 12
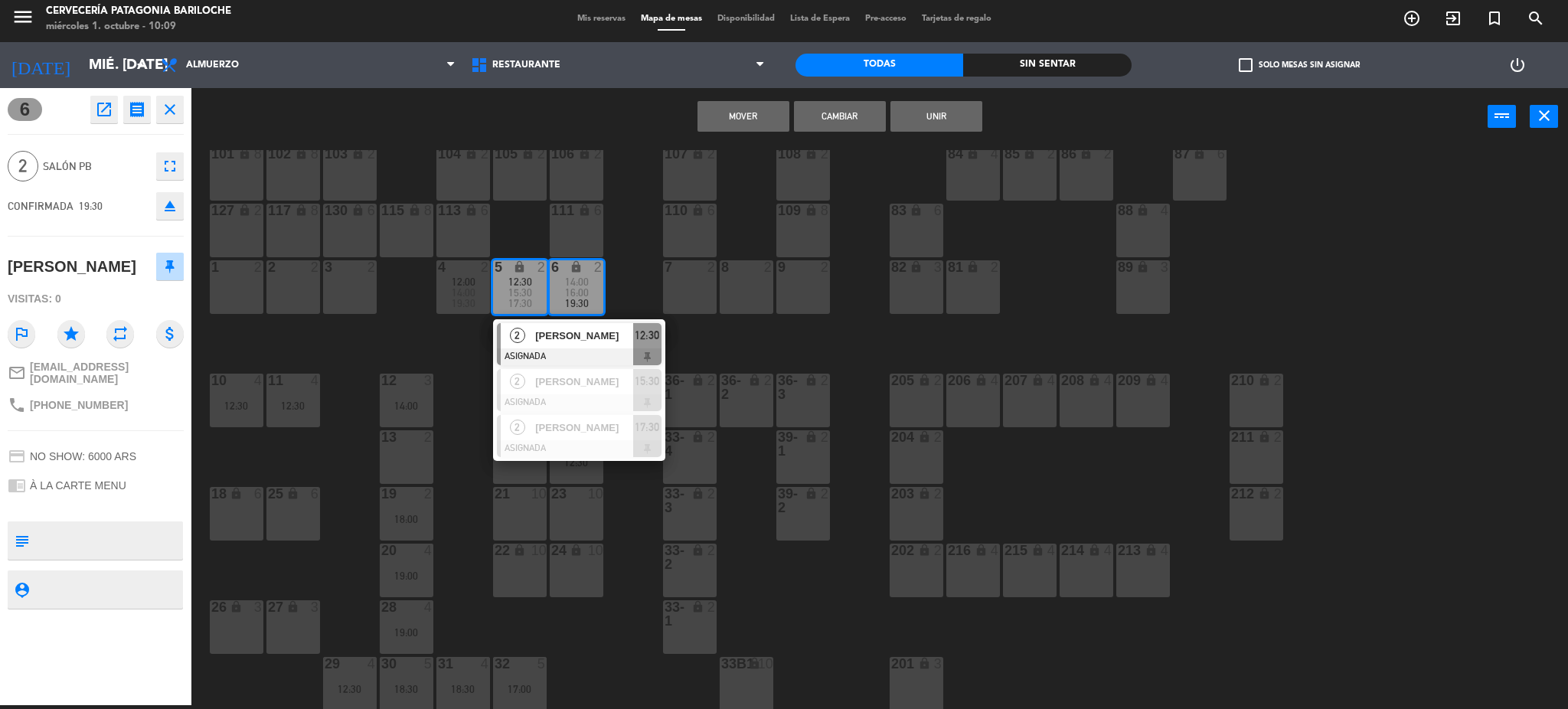
click at [770, 111] on button "Mover" at bounding box center [743, 116] width 92 height 31
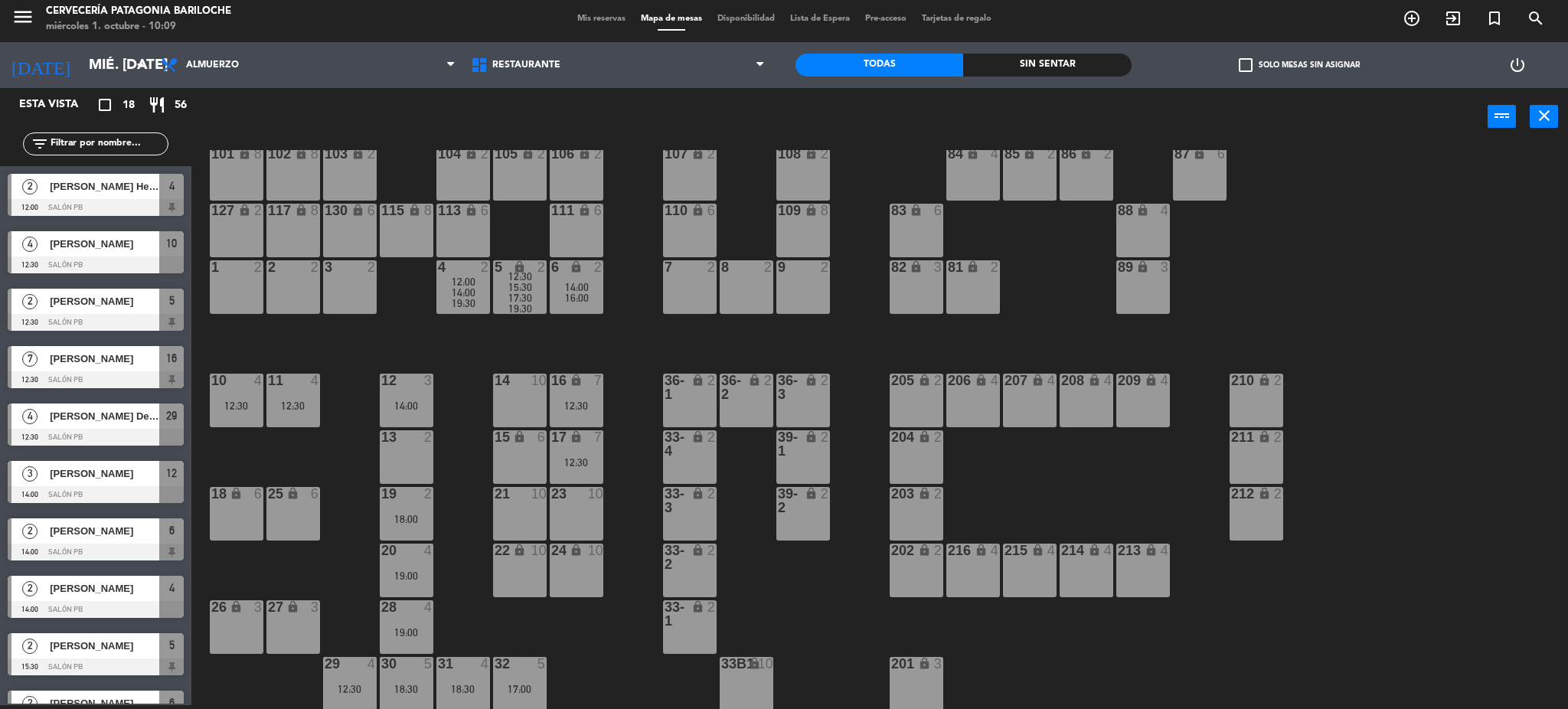
scroll to position [311, 0]
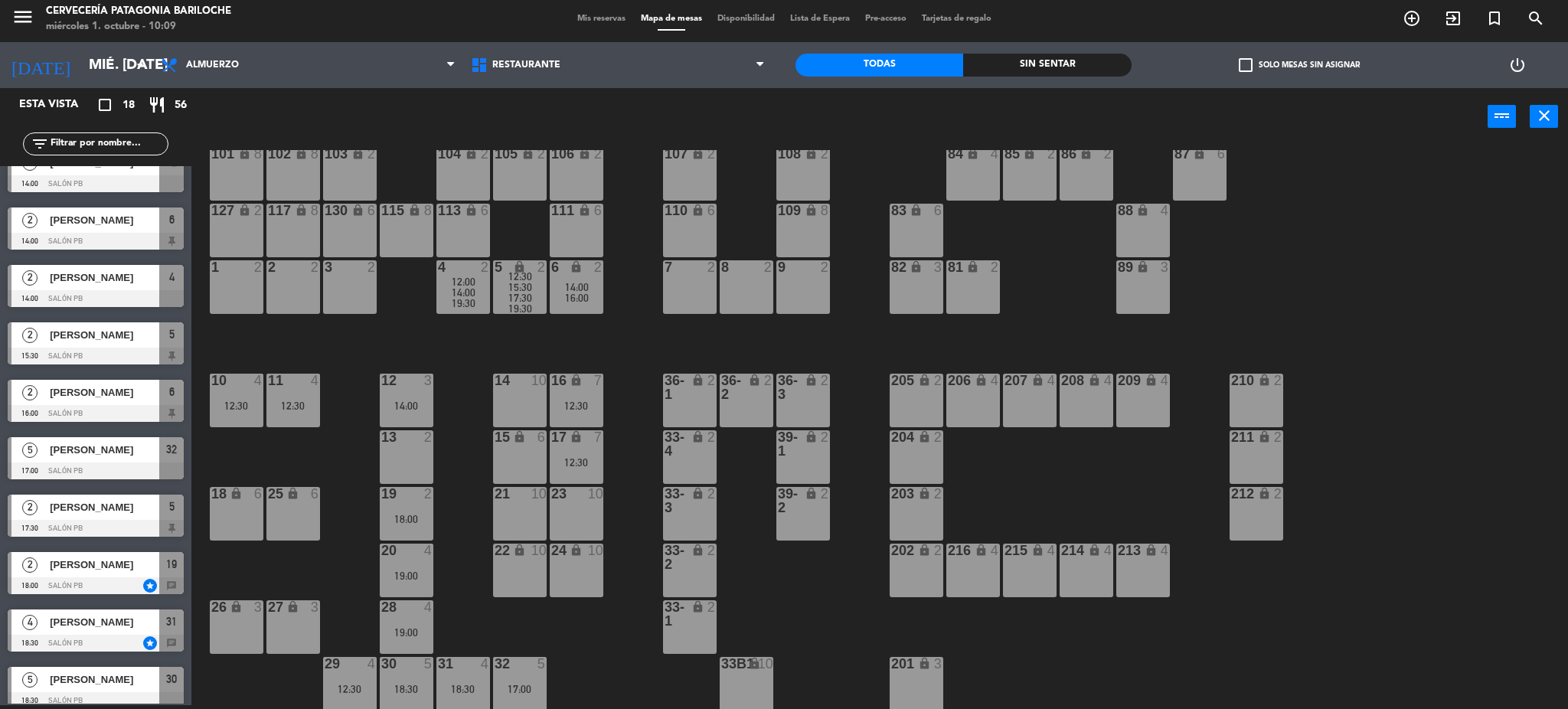
click at [407, 527] on div "19 2 18:00" at bounding box center [407, 514] width 54 height 54
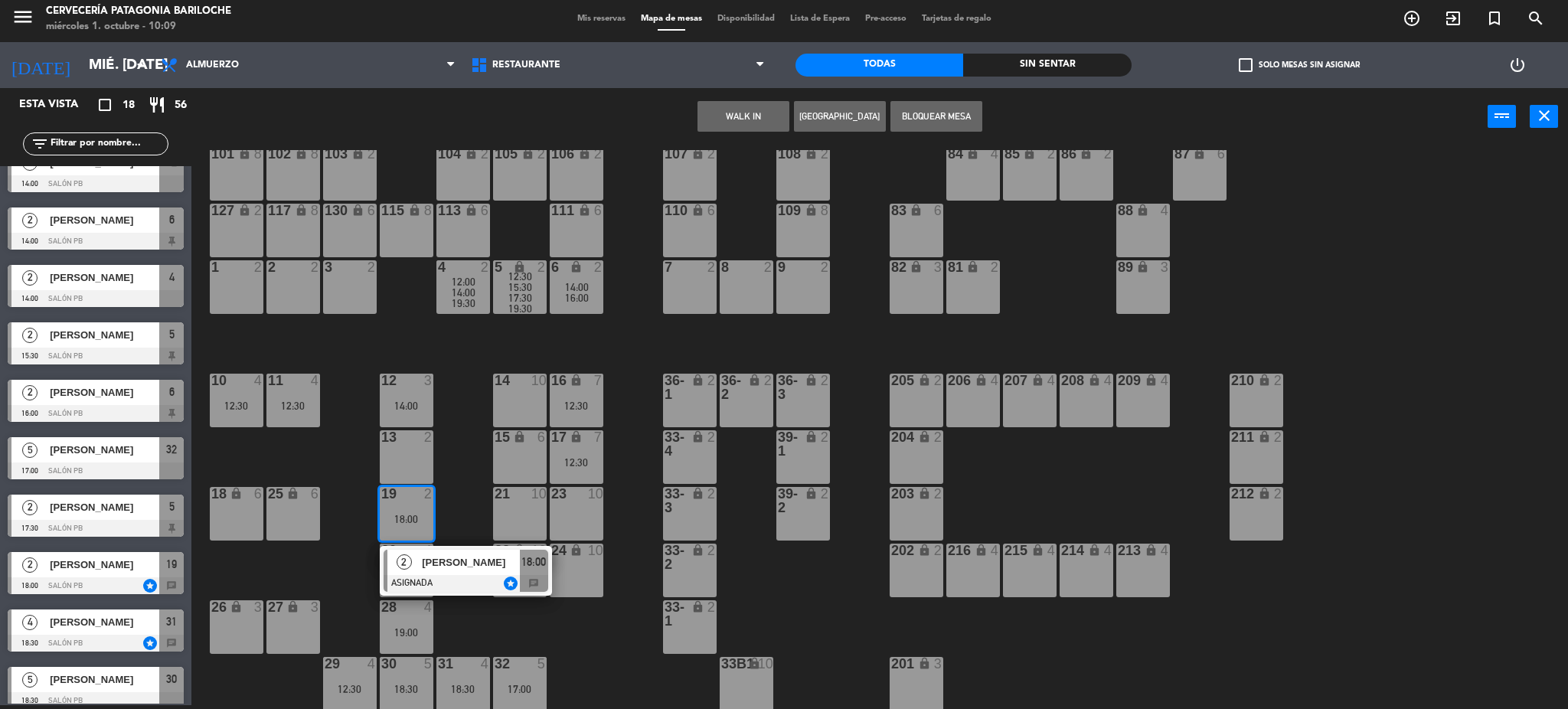
click at [441, 570] on div "2 Claudia Quarchioni ASIGNADA star 18:00 chat" at bounding box center [465, 571] width 195 height 50
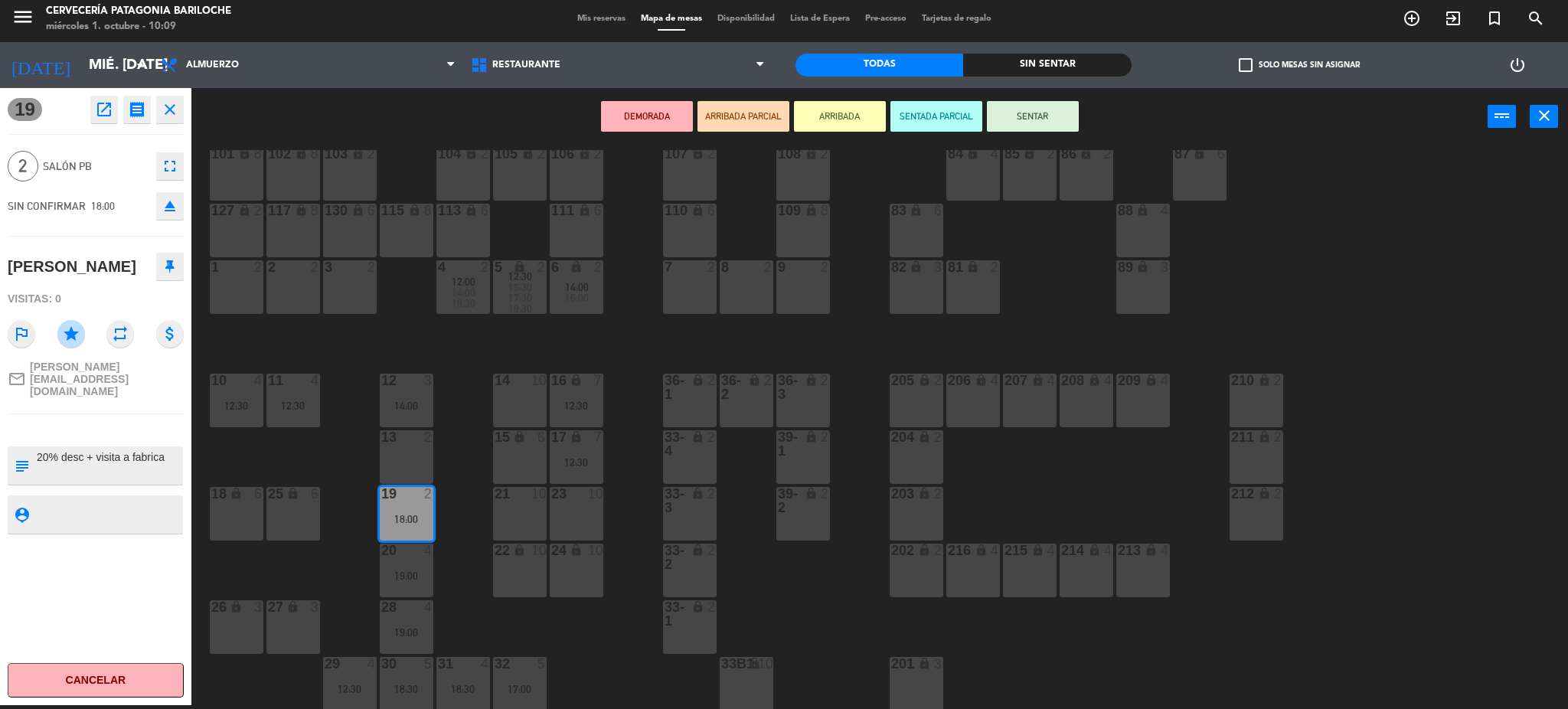
click at [590, 280] on div "6 lock 2 14:00 16:00" at bounding box center [576, 287] width 54 height 54
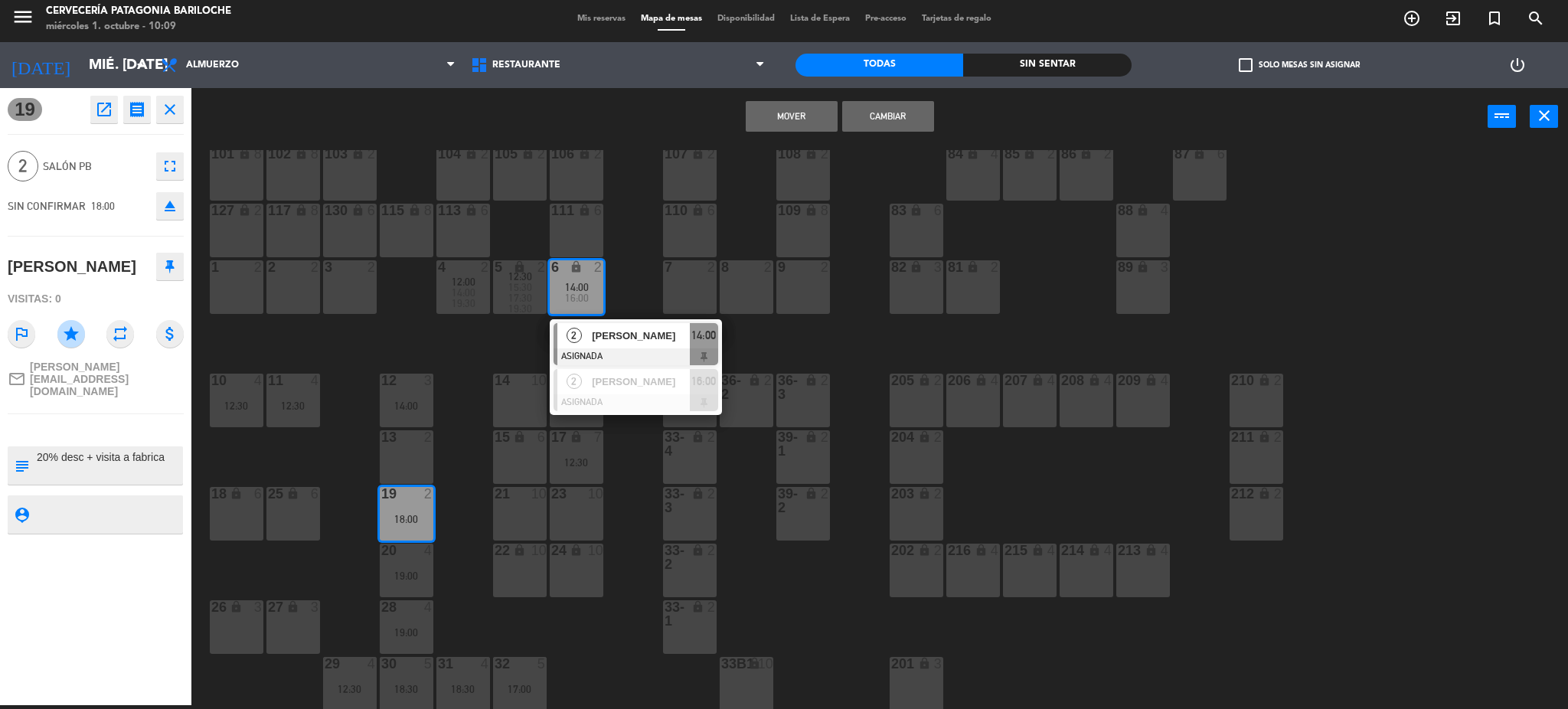
click at [800, 105] on button "Mover" at bounding box center [791, 116] width 92 height 31
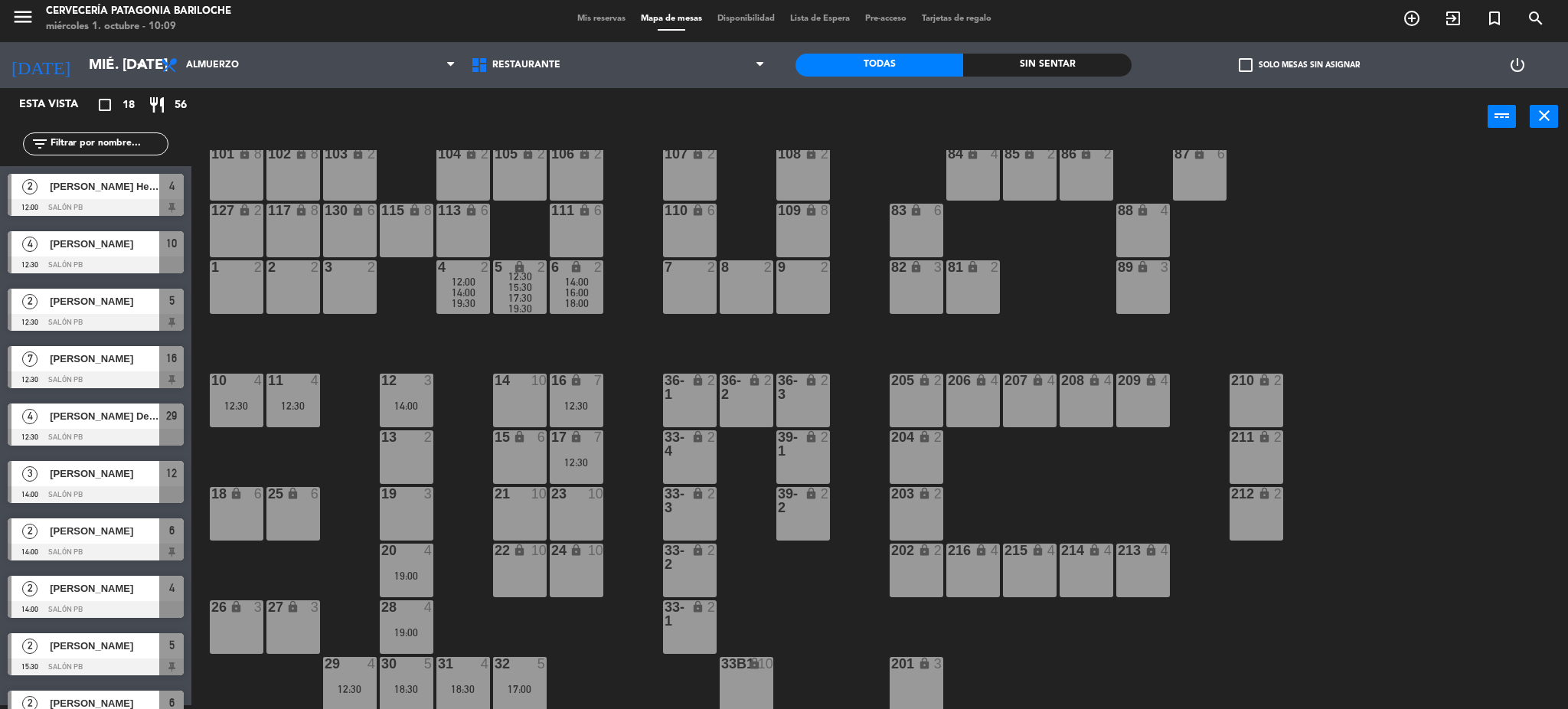
scroll to position [4, 0]
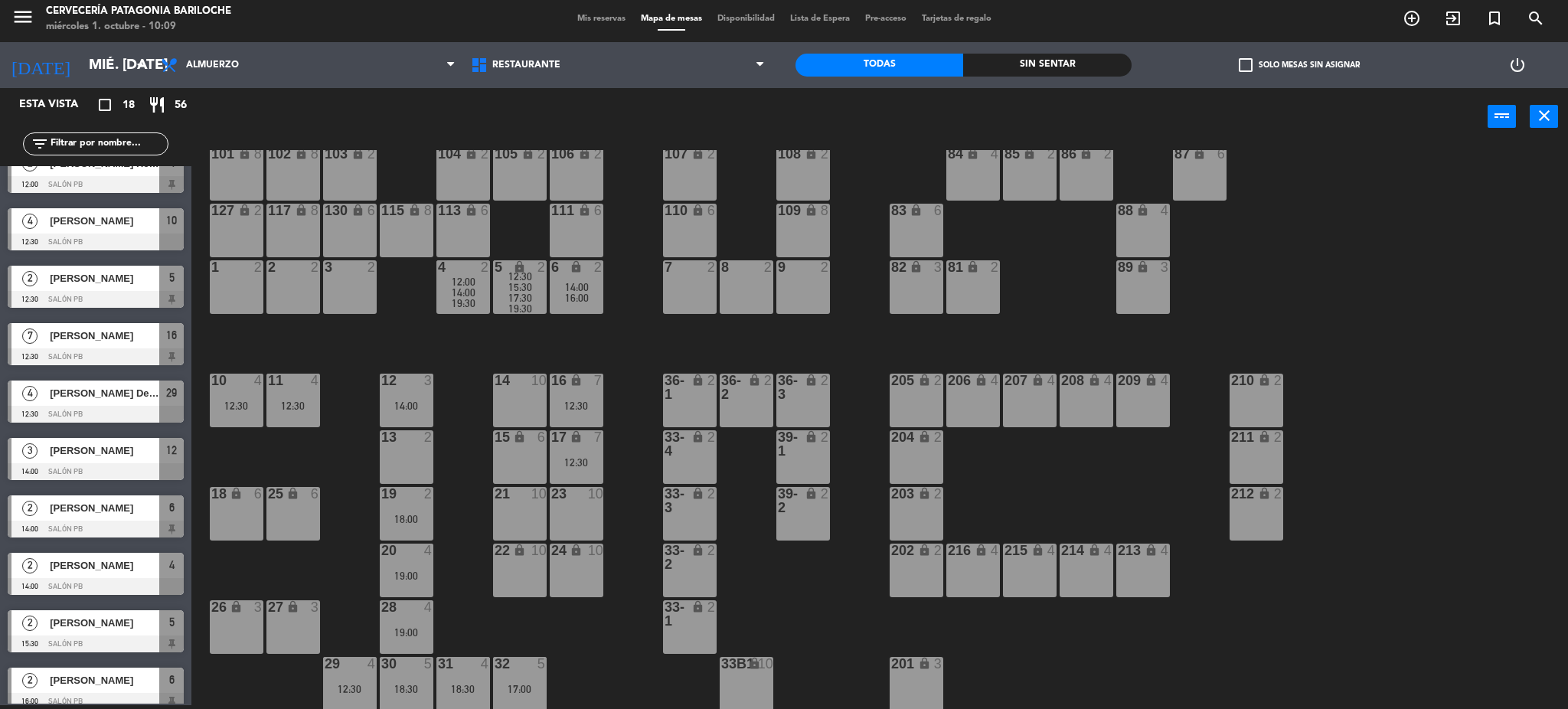
click at [566, 282] on span "14:00" at bounding box center [577, 287] width 24 height 12
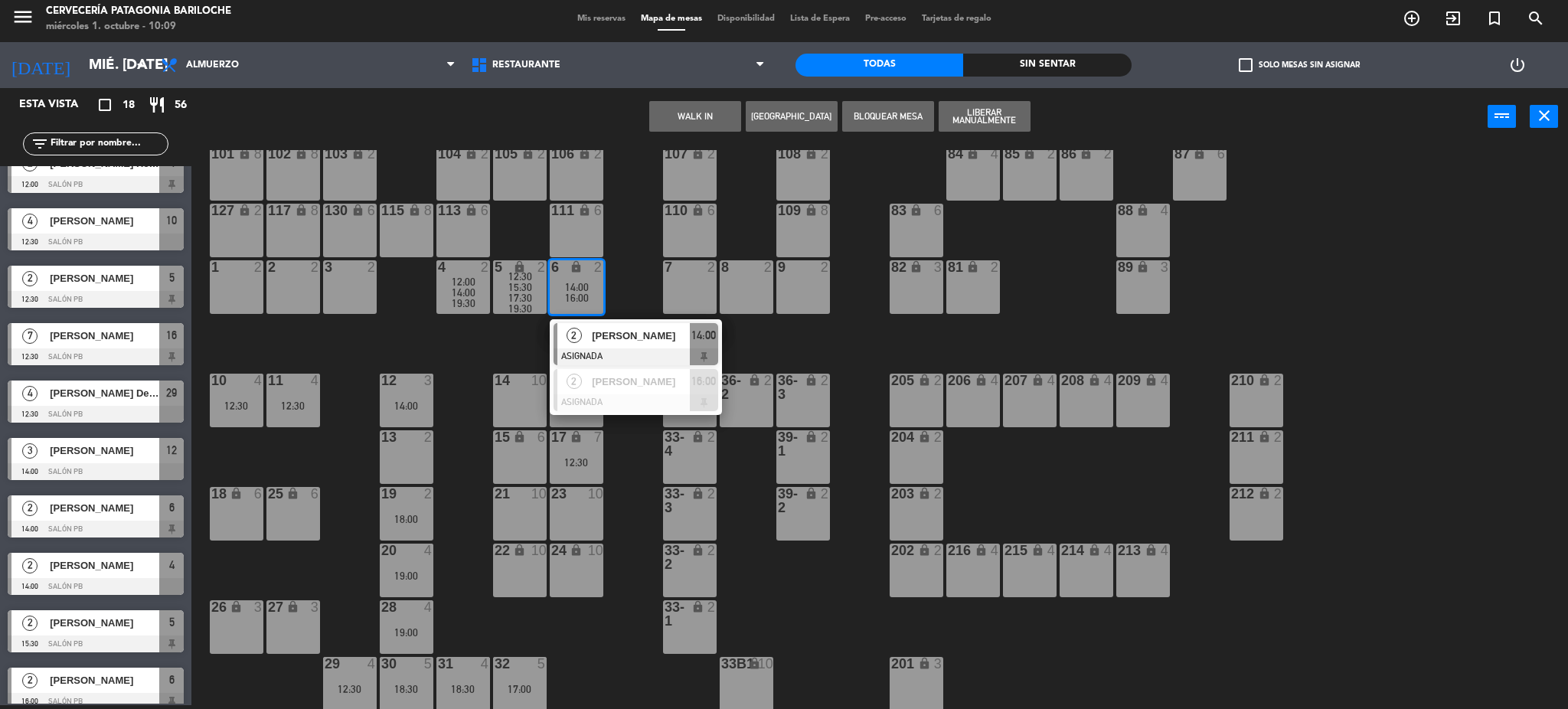
click at [647, 275] on div "101 lock 8 102 lock 8 104 lock 2 105 lock 2 106 lock 2 103 lock 2 107 lock 2 10…" at bounding box center [887, 429] width 1362 height 560
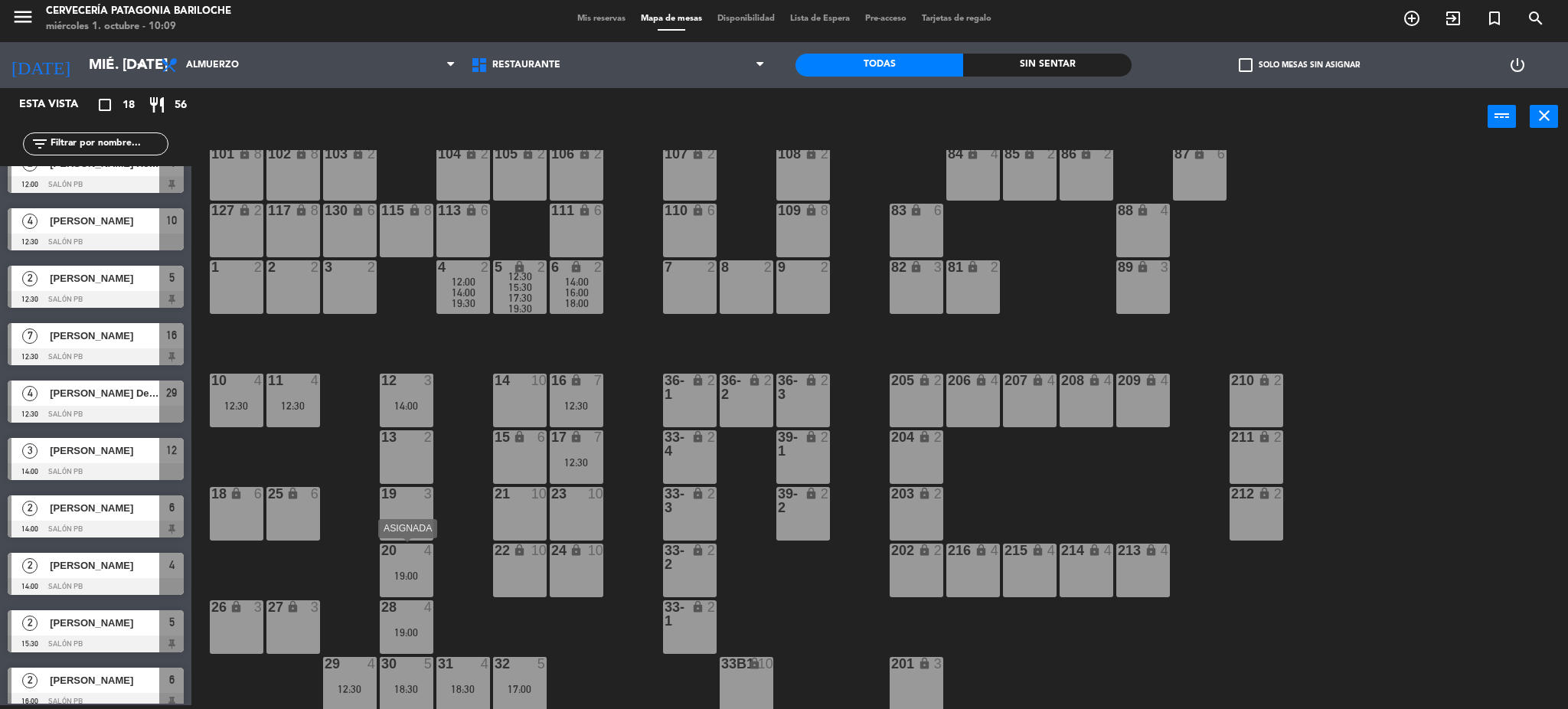
click at [425, 571] on div "19:00" at bounding box center [407, 577] width 54 height 11
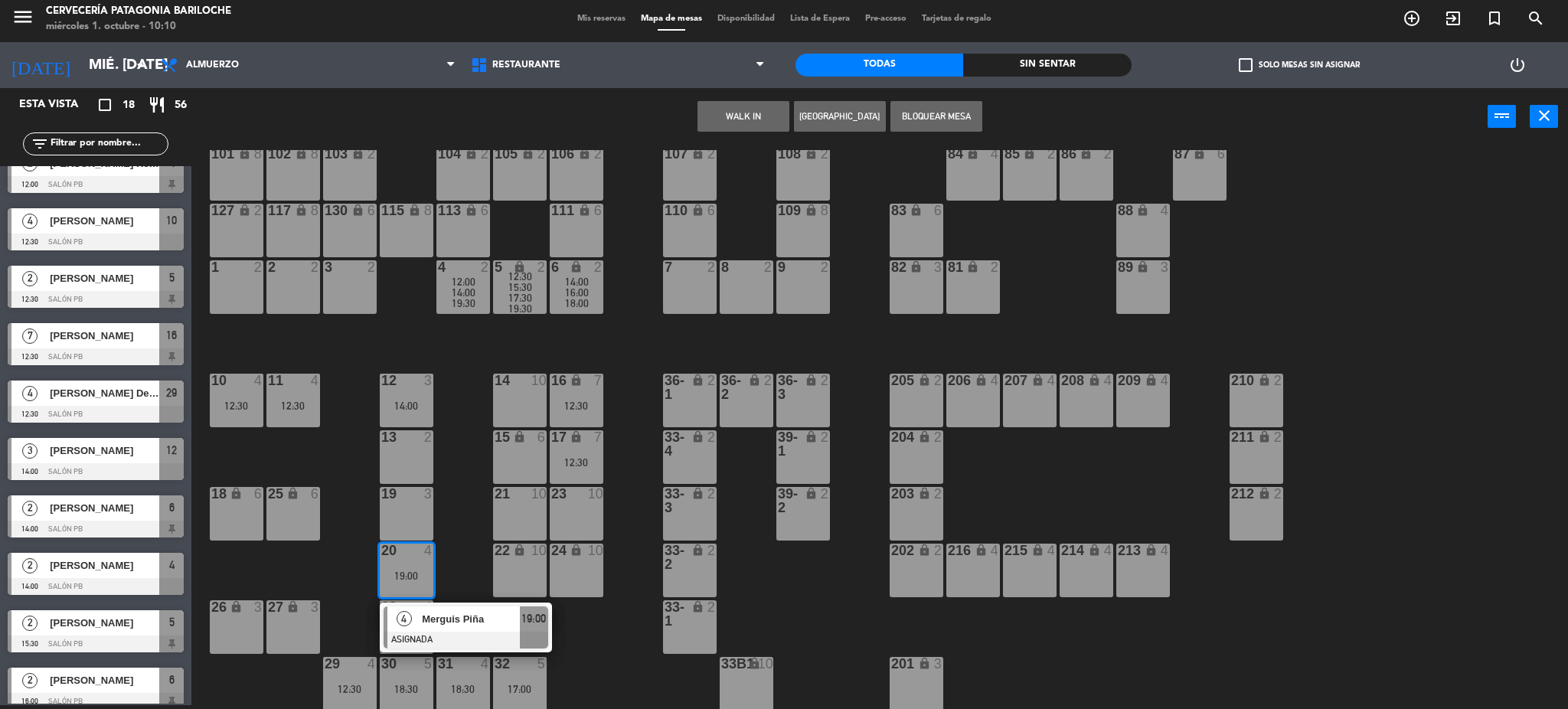
click at [466, 514] on div "101 lock 8 102 lock 8 104 lock 2 105 lock 2 106 lock 2 103 lock 2 107 lock 2 10…" at bounding box center [887, 429] width 1362 height 560
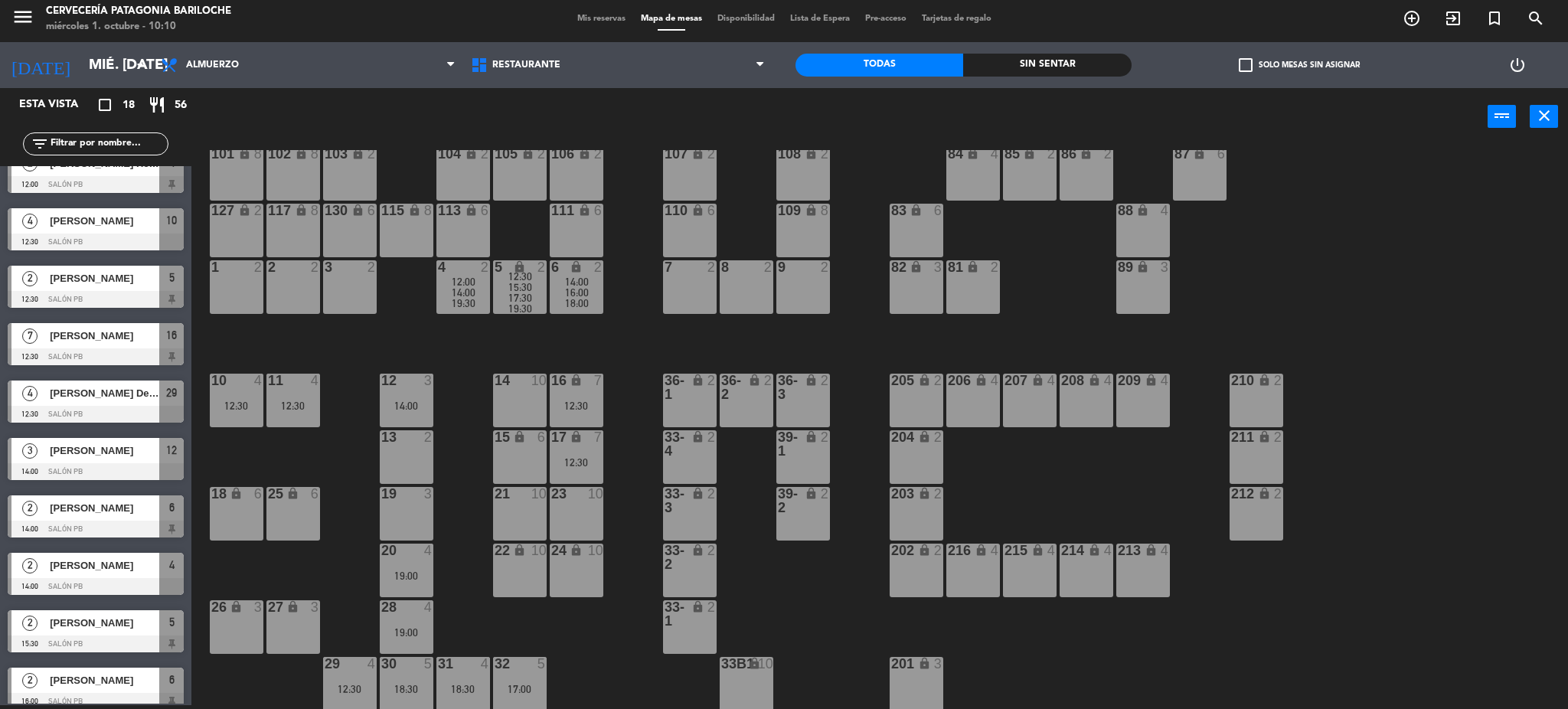
click at [429, 567] on div "20 4 19:00" at bounding box center [407, 571] width 54 height 54
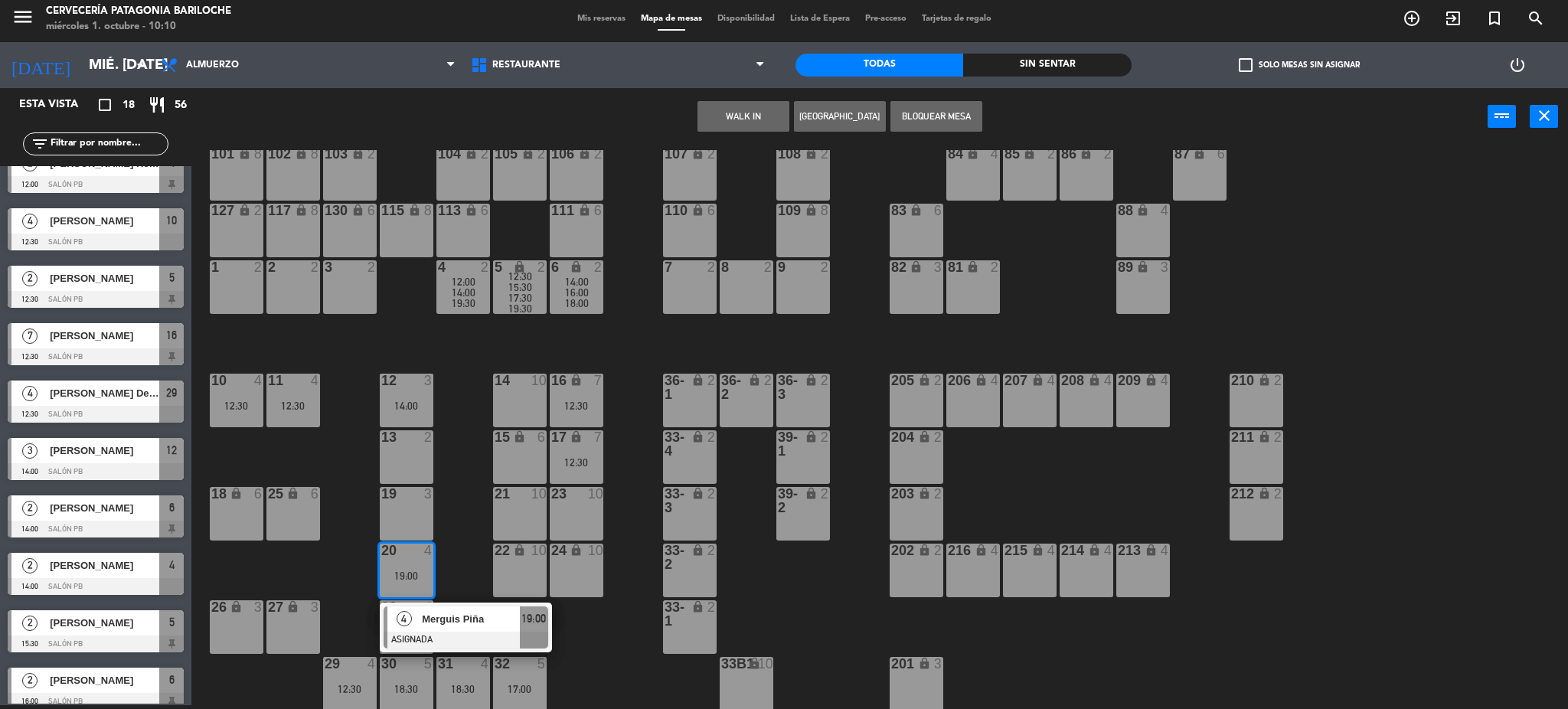
click at [504, 624] on span "Merguis Piña" at bounding box center [471, 619] width 98 height 16
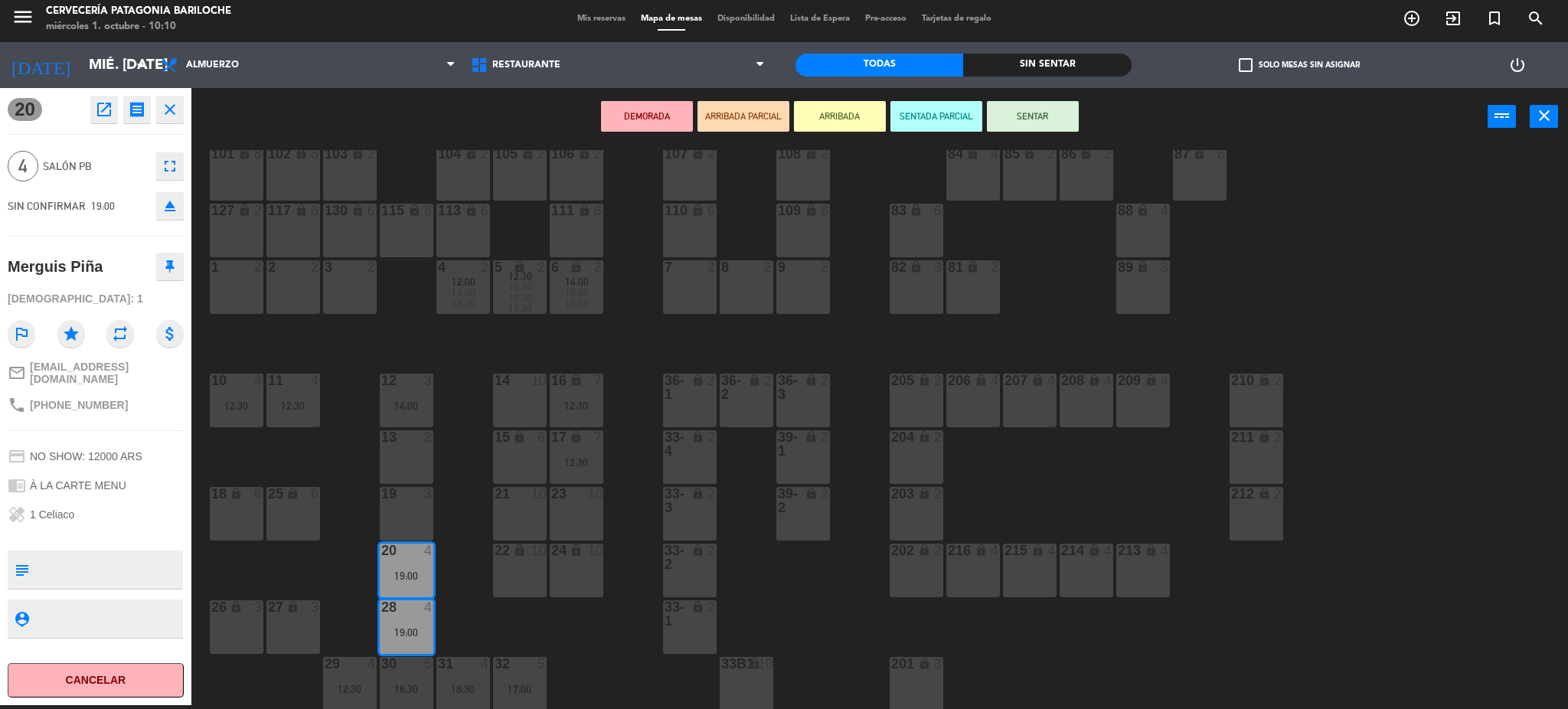
click at [417, 398] on div "12 3 14:00" at bounding box center [407, 401] width 54 height 54
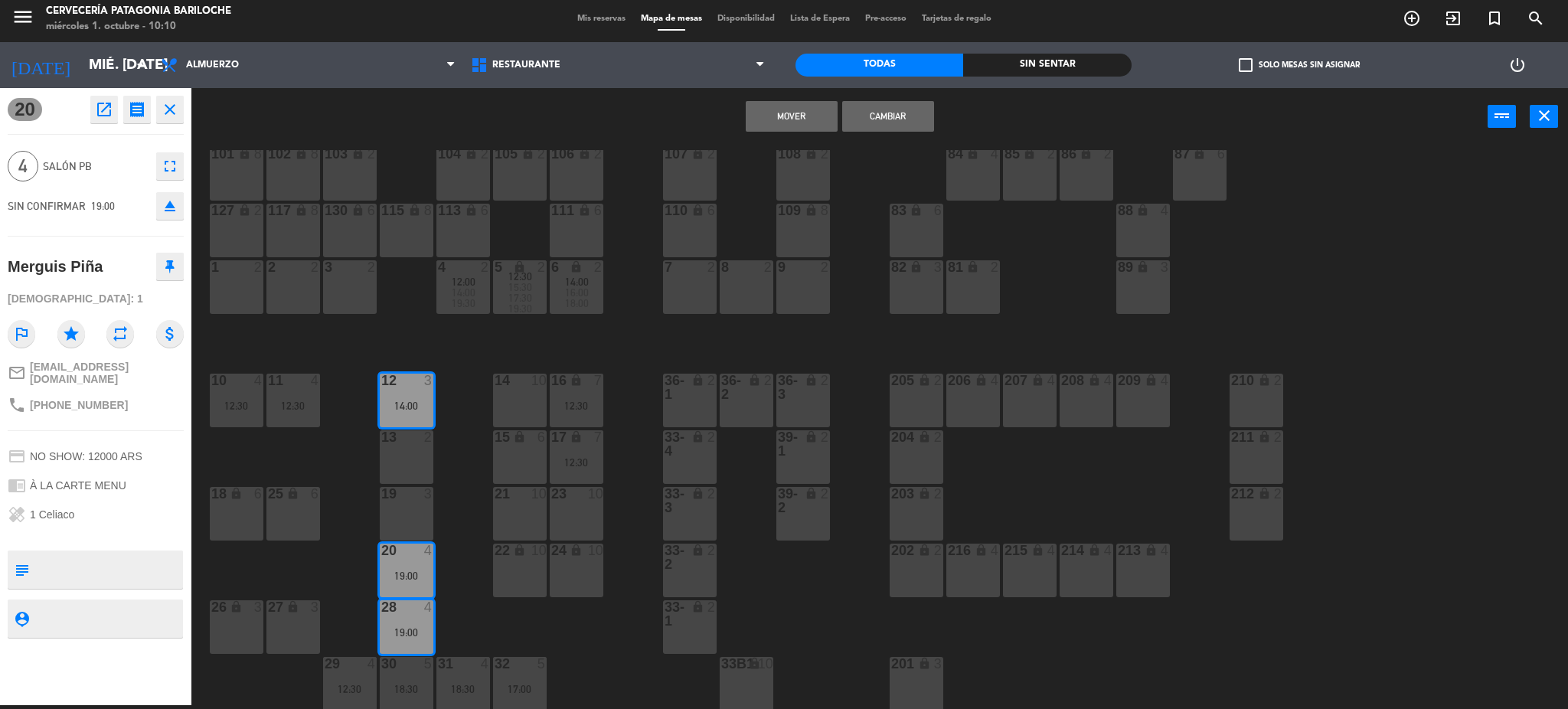
click at [401, 452] on div "13 2" at bounding box center [407, 457] width 54 height 54
click at [766, 118] on button "Mover y Unir" at bounding box center [791, 116] width 92 height 31
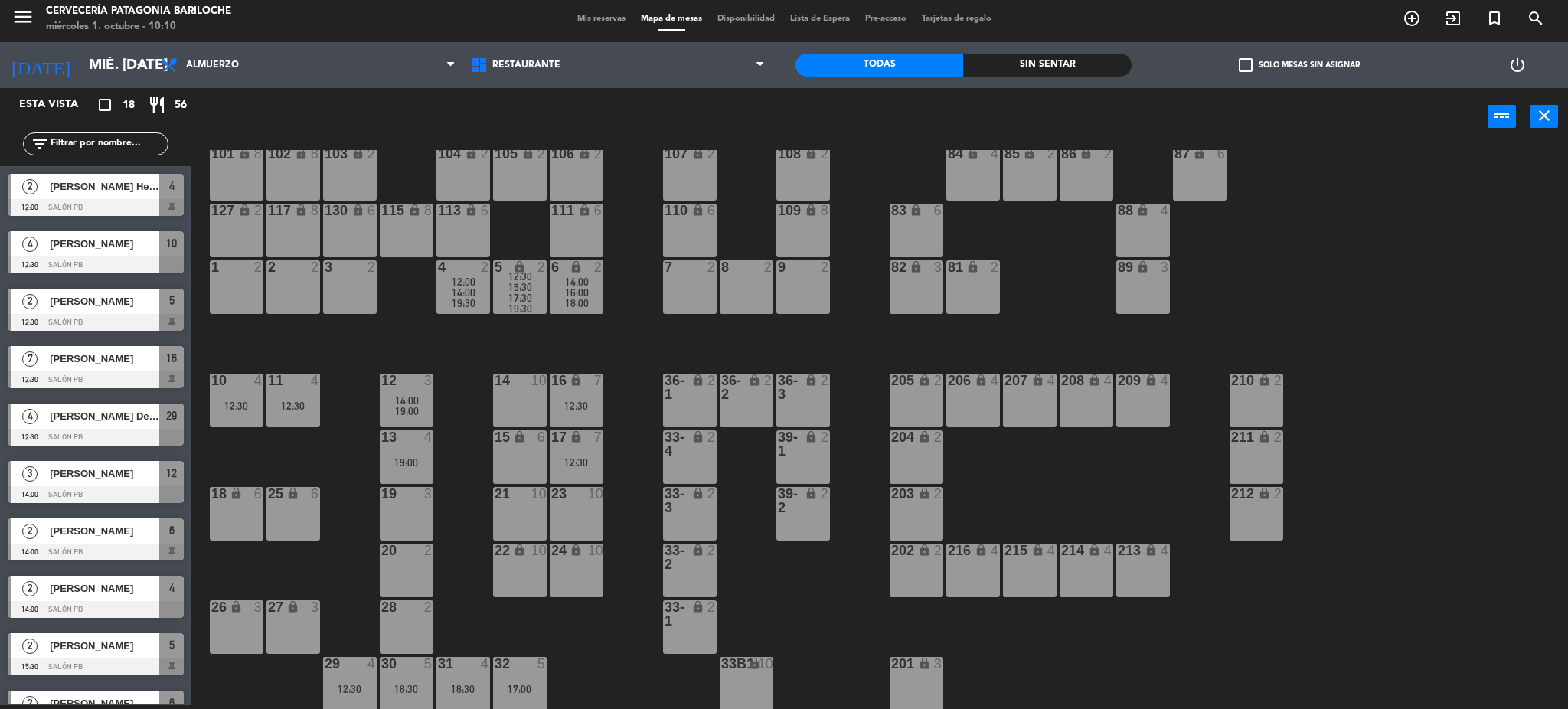
scroll to position [196, 0]
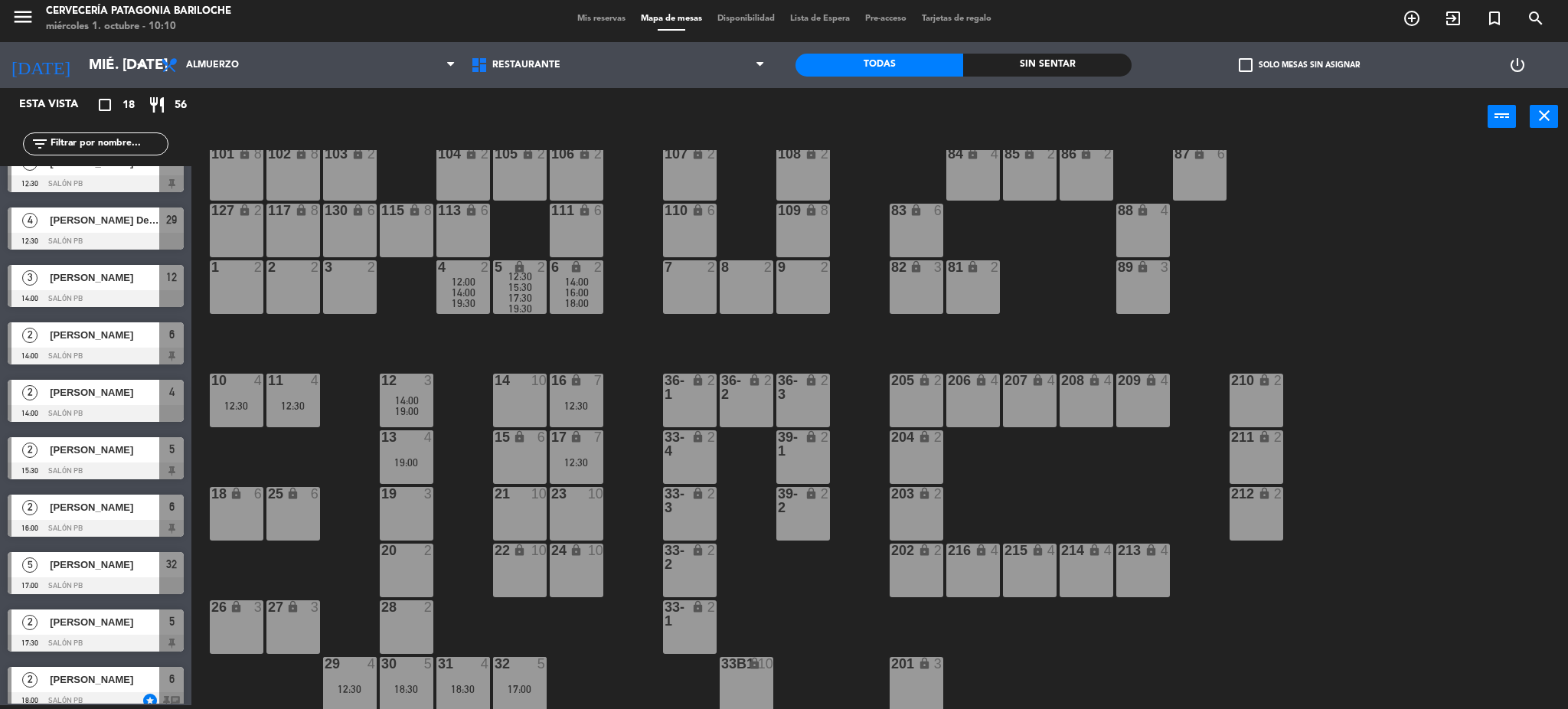
click at [353, 690] on div "12:30" at bounding box center [350, 690] width 54 height 11
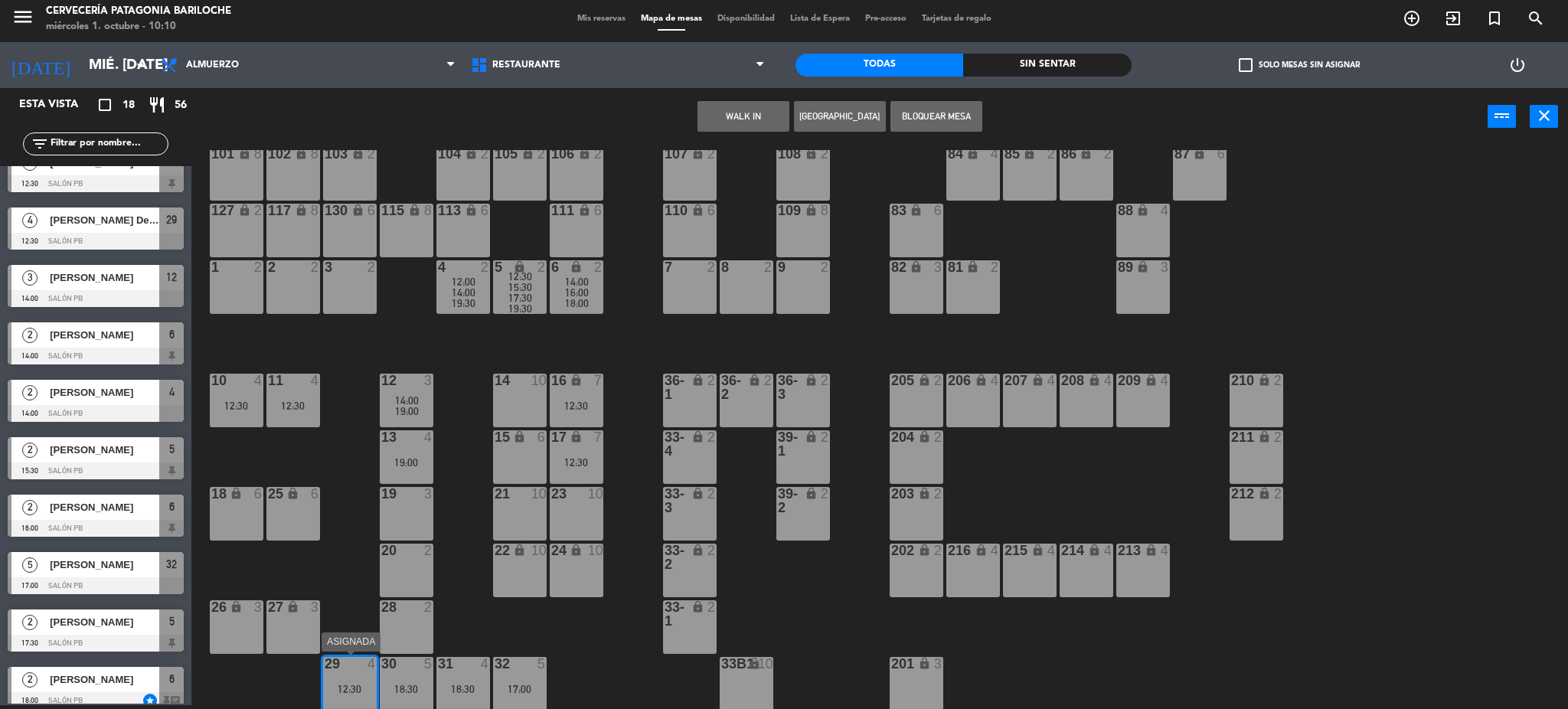
scroll to position [87, 0]
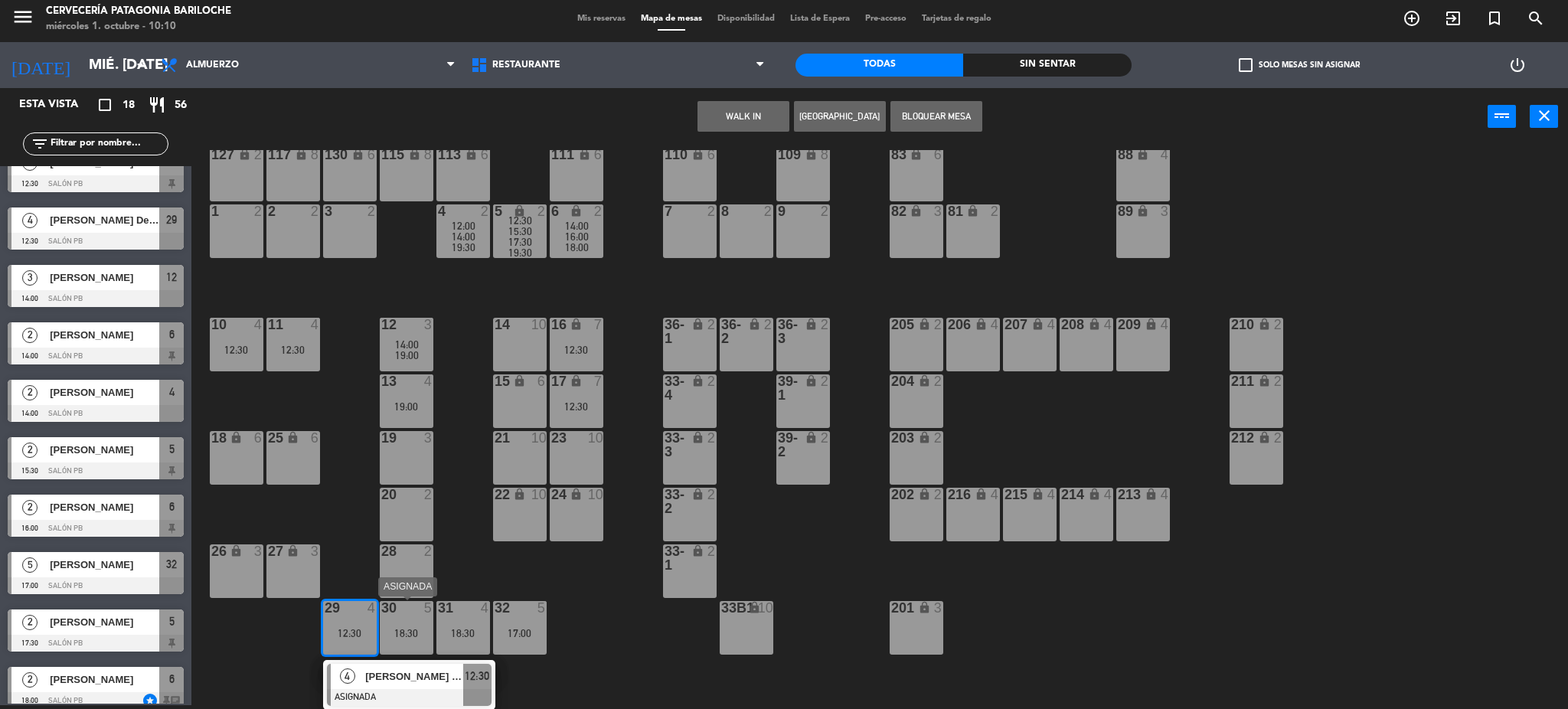
click at [400, 636] on div "18:30" at bounding box center [407, 634] width 54 height 11
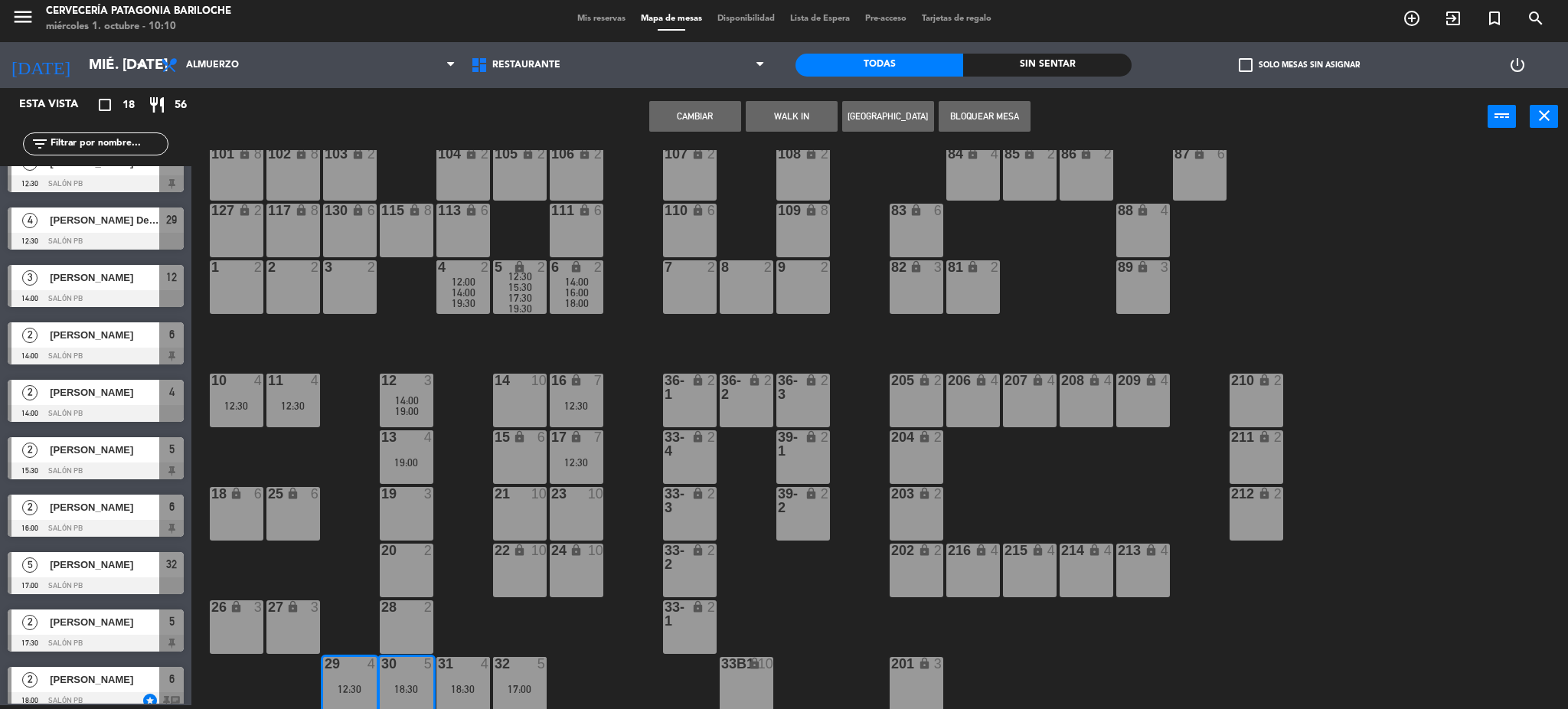
click at [355, 676] on div "29 4 12:30" at bounding box center [350, 684] width 54 height 54
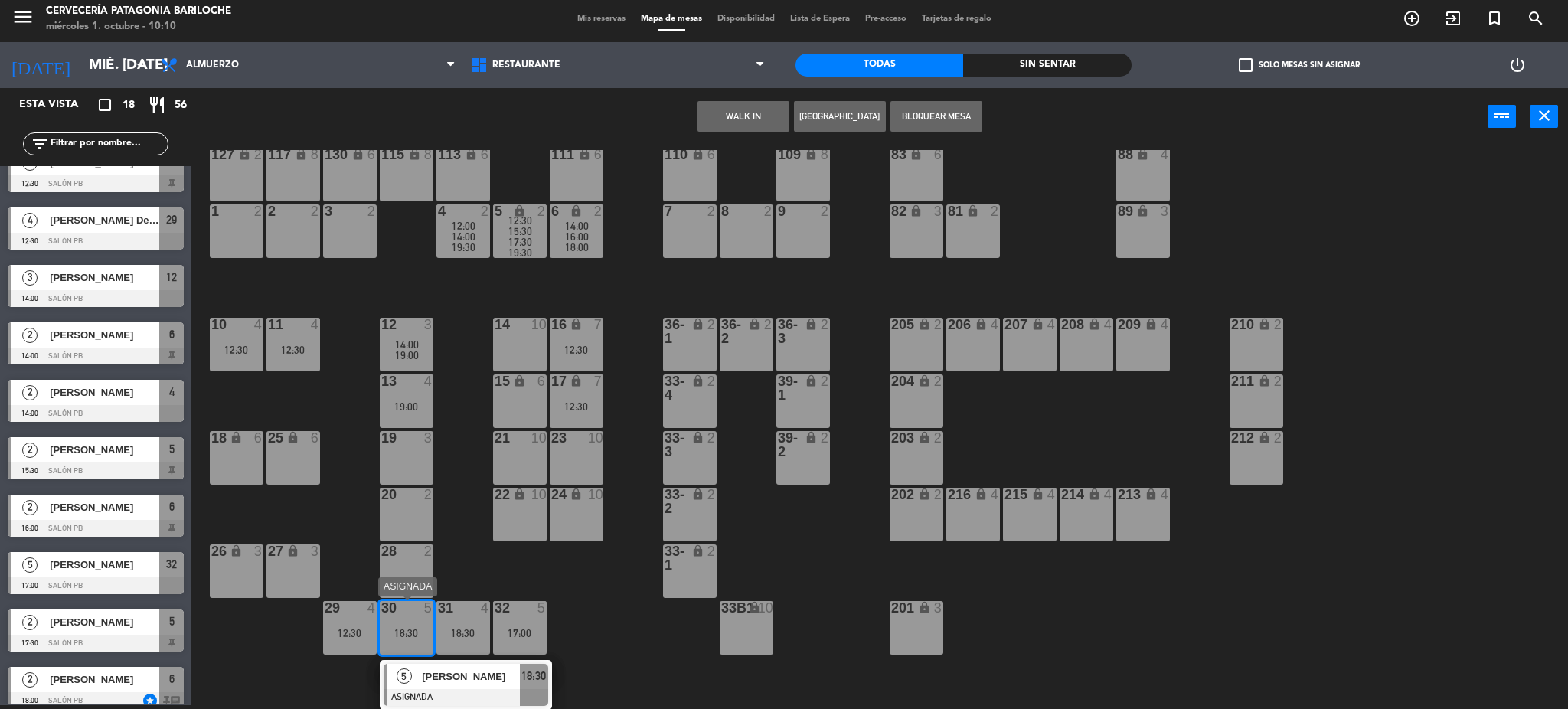
click at [407, 628] on div "18:30" at bounding box center [407, 634] width 54 height 11
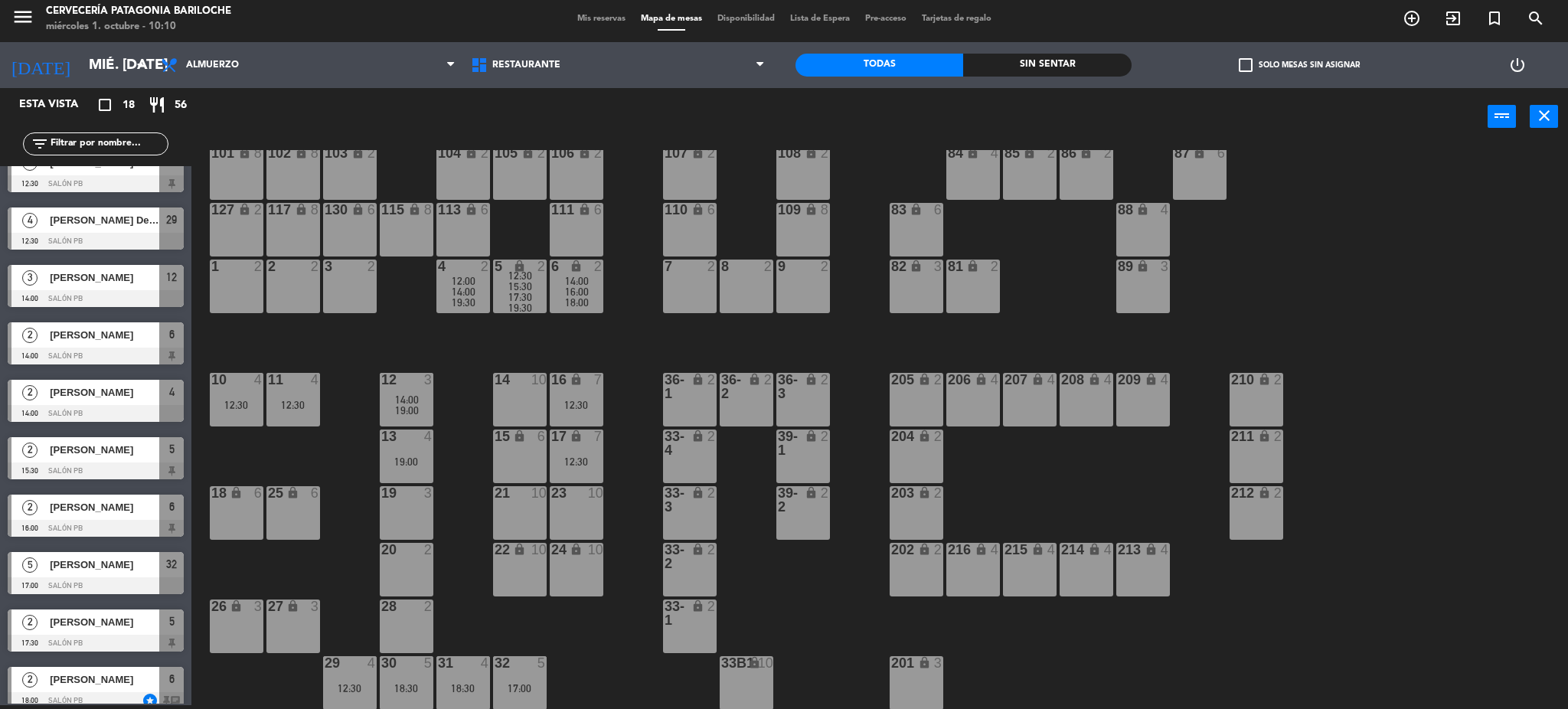
scroll to position [31, 0]
click at [466, 679] on div "31 4 18:30" at bounding box center [463, 684] width 54 height 54
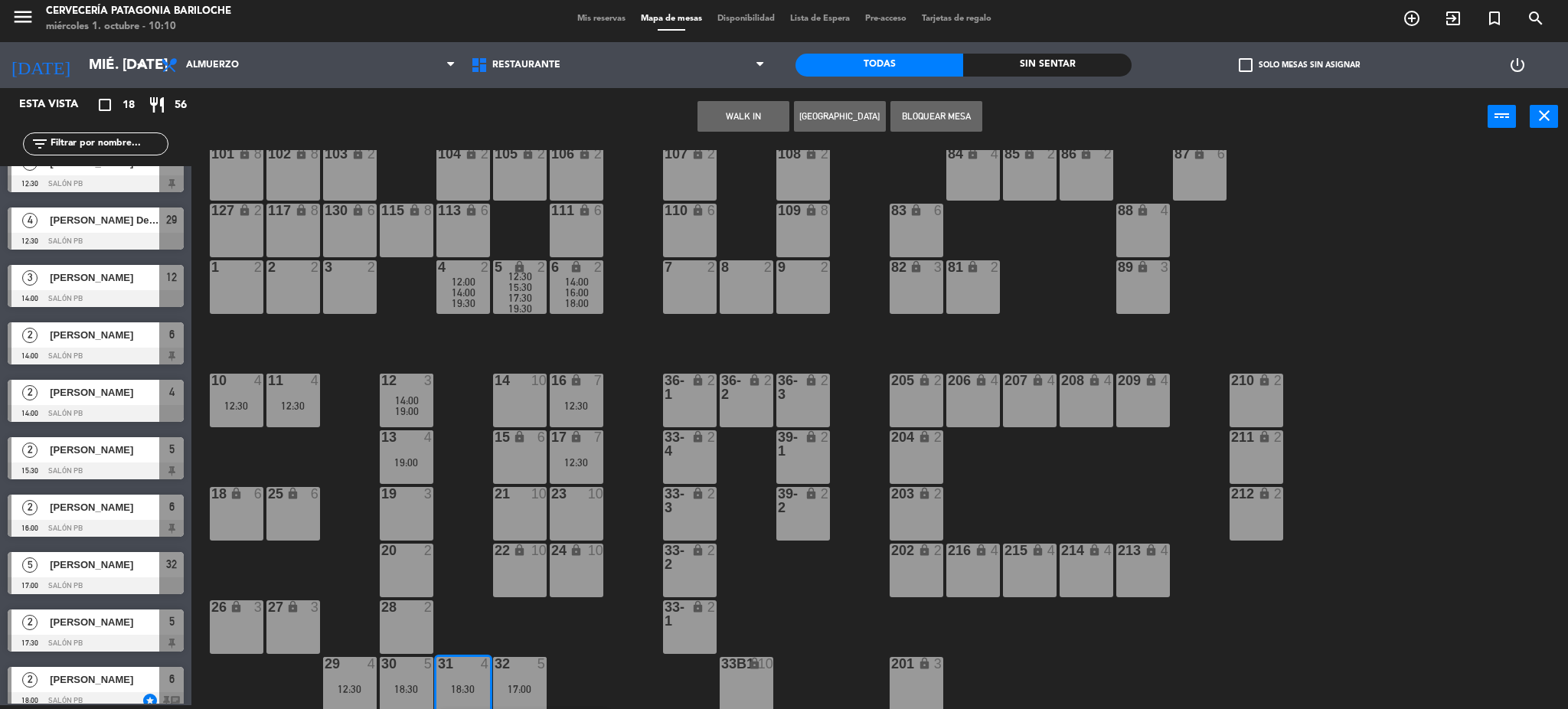
scroll to position [87, 0]
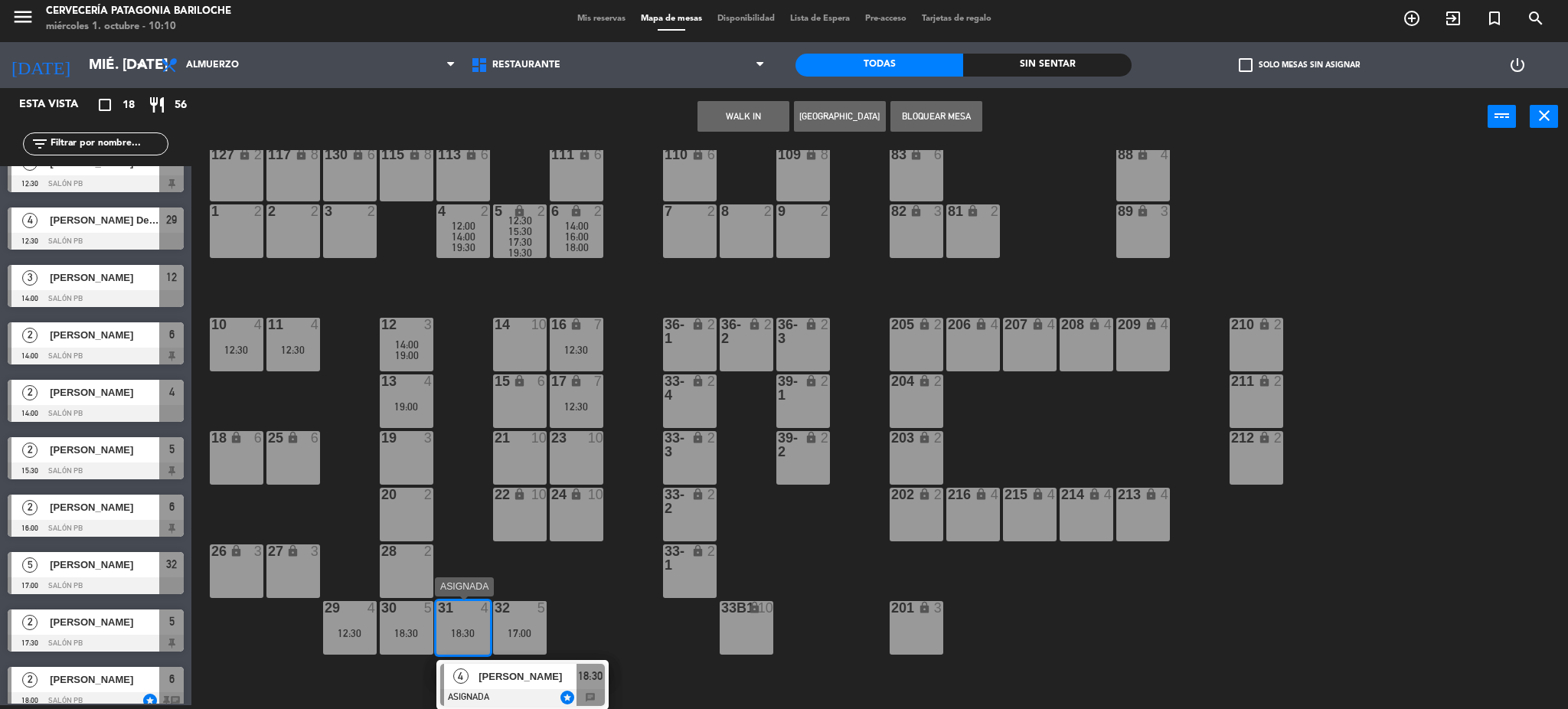
click at [537, 687] on div "[PERSON_NAME]" at bounding box center [527, 677] width 100 height 25
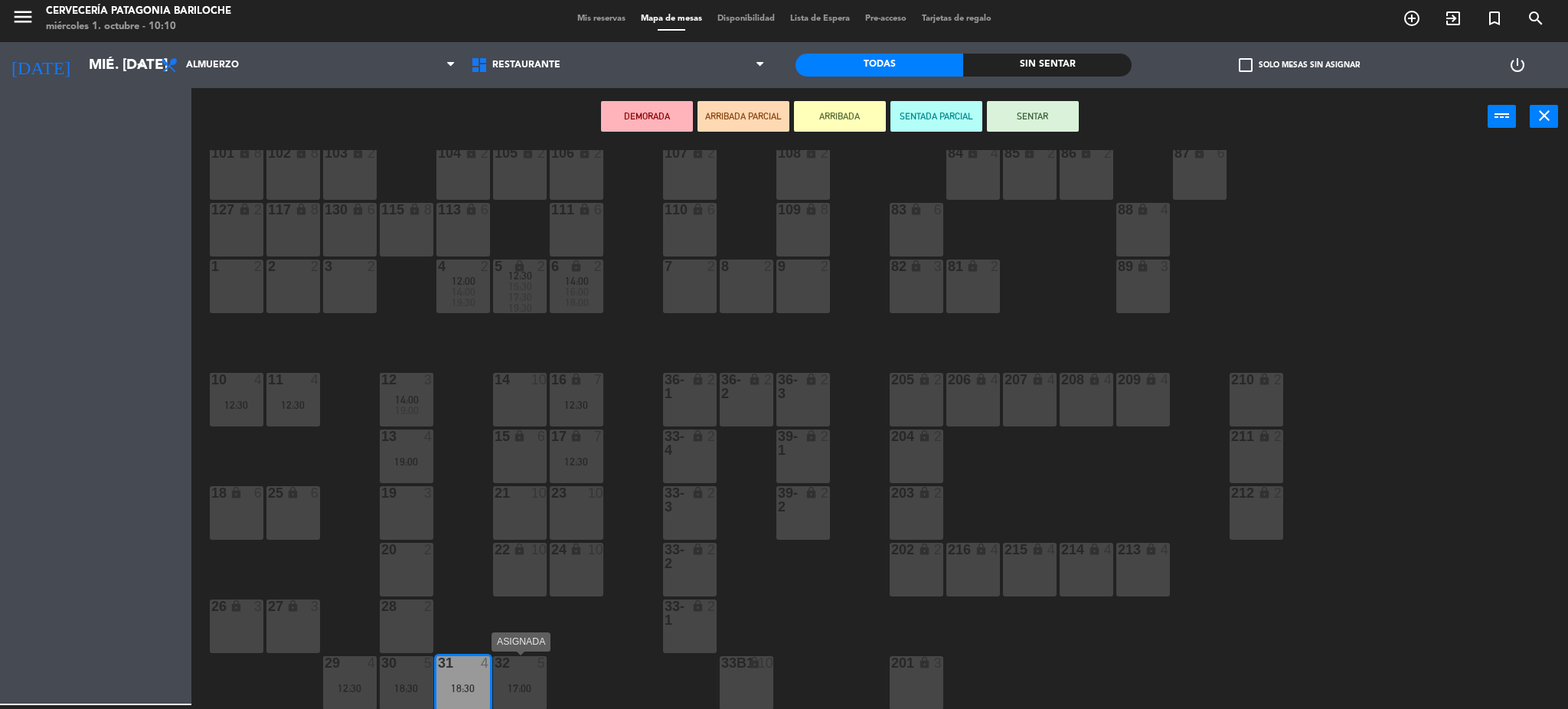
scroll to position [31, 0]
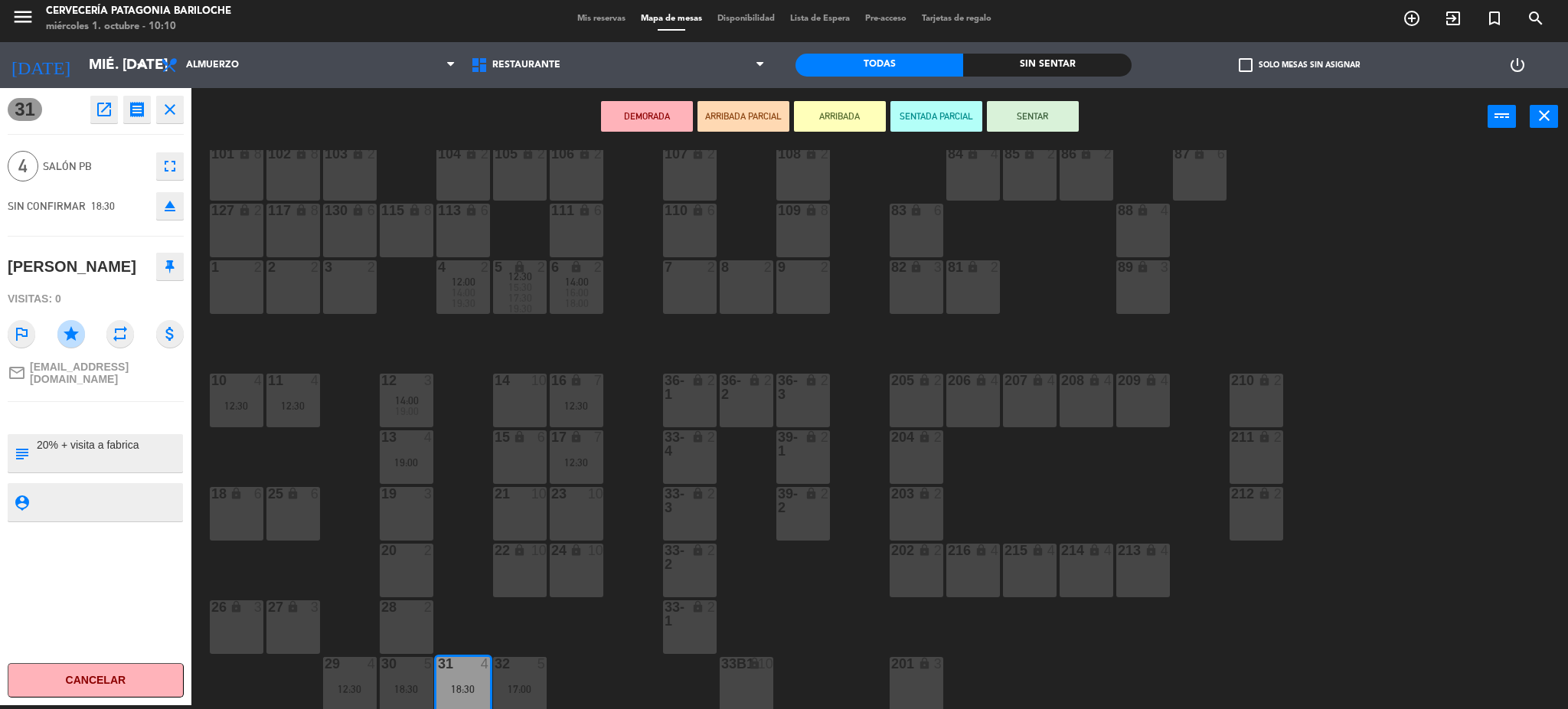
click at [162, 118] on icon "close" at bounding box center [170, 109] width 19 height 19
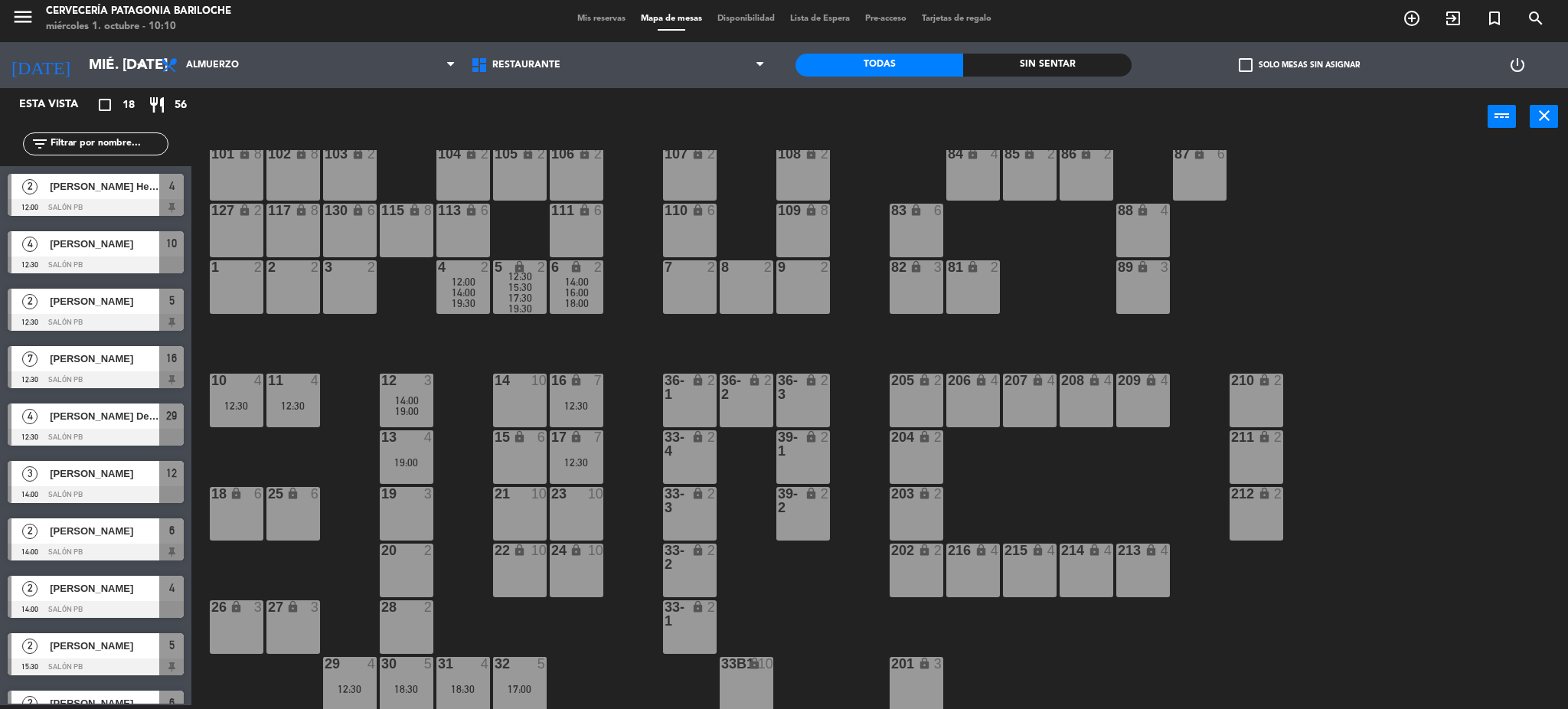
scroll to position [81, 0]
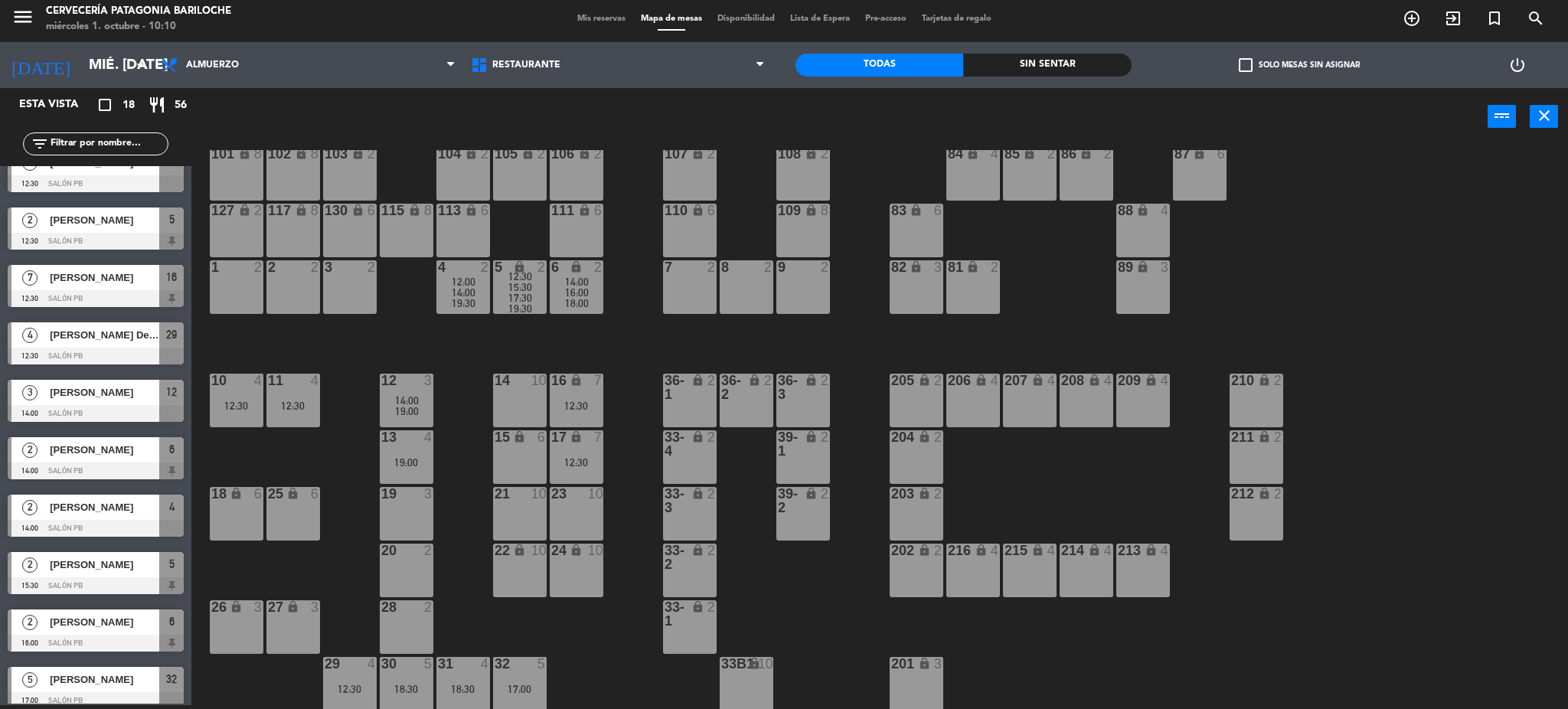
click at [414, 405] on span "19:00" at bounding box center [407, 411] width 24 height 12
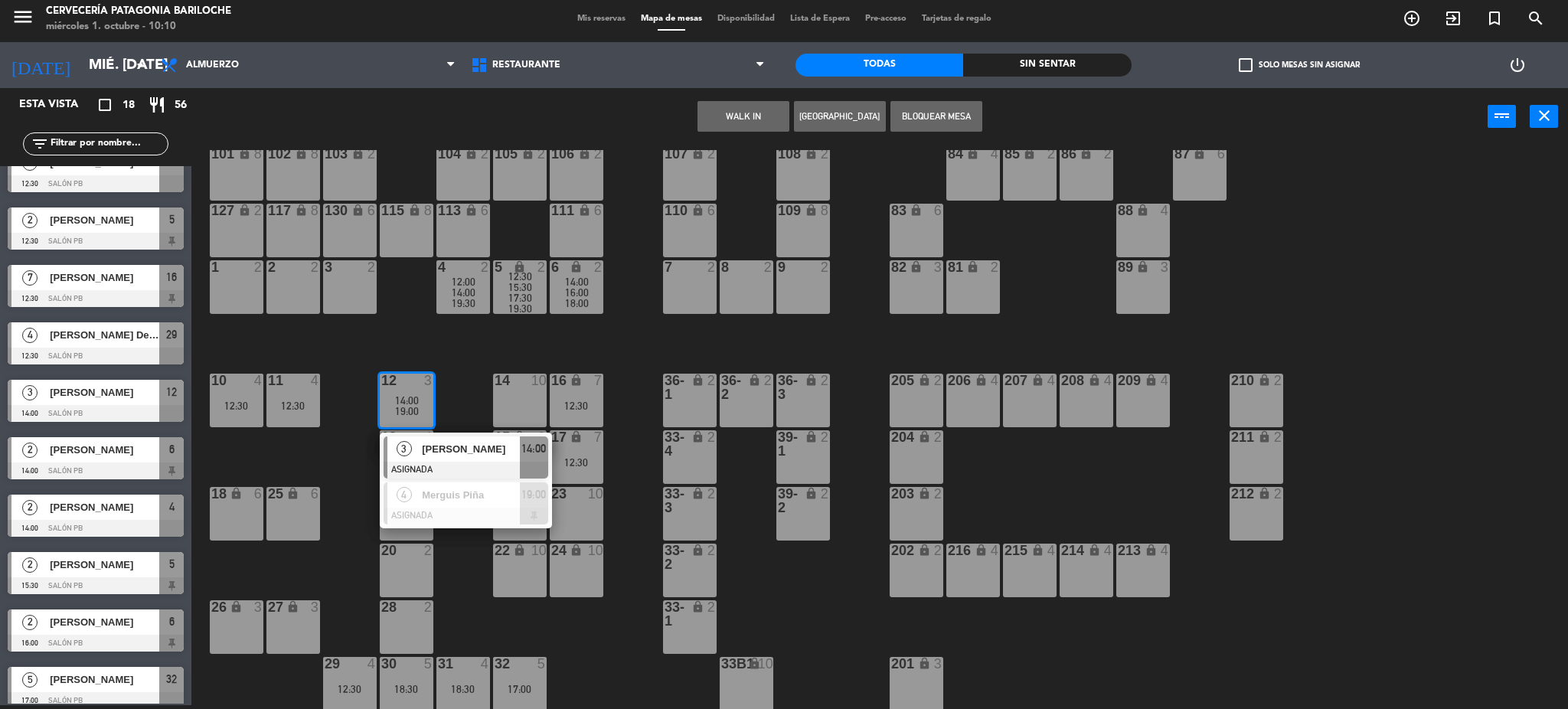
click at [469, 395] on div "101 lock 8 102 lock 8 104 lock 2 105 lock 2 106 lock 2 103 lock 2 107 lock 2 10…" at bounding box center [887, 429] width 1362 height 560
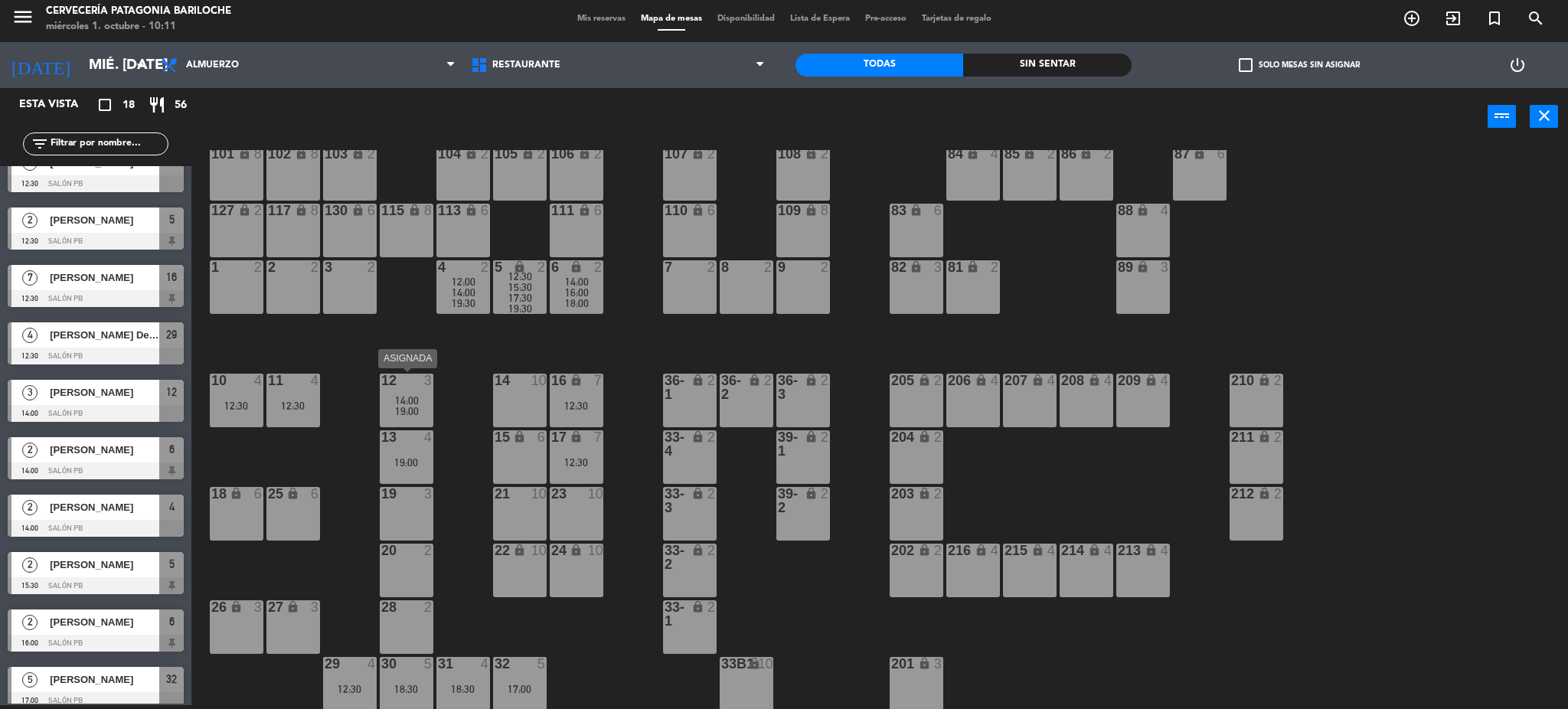
click at [425, 406] on div "19:00" at bounding box center [407, 412] width 54 height 11
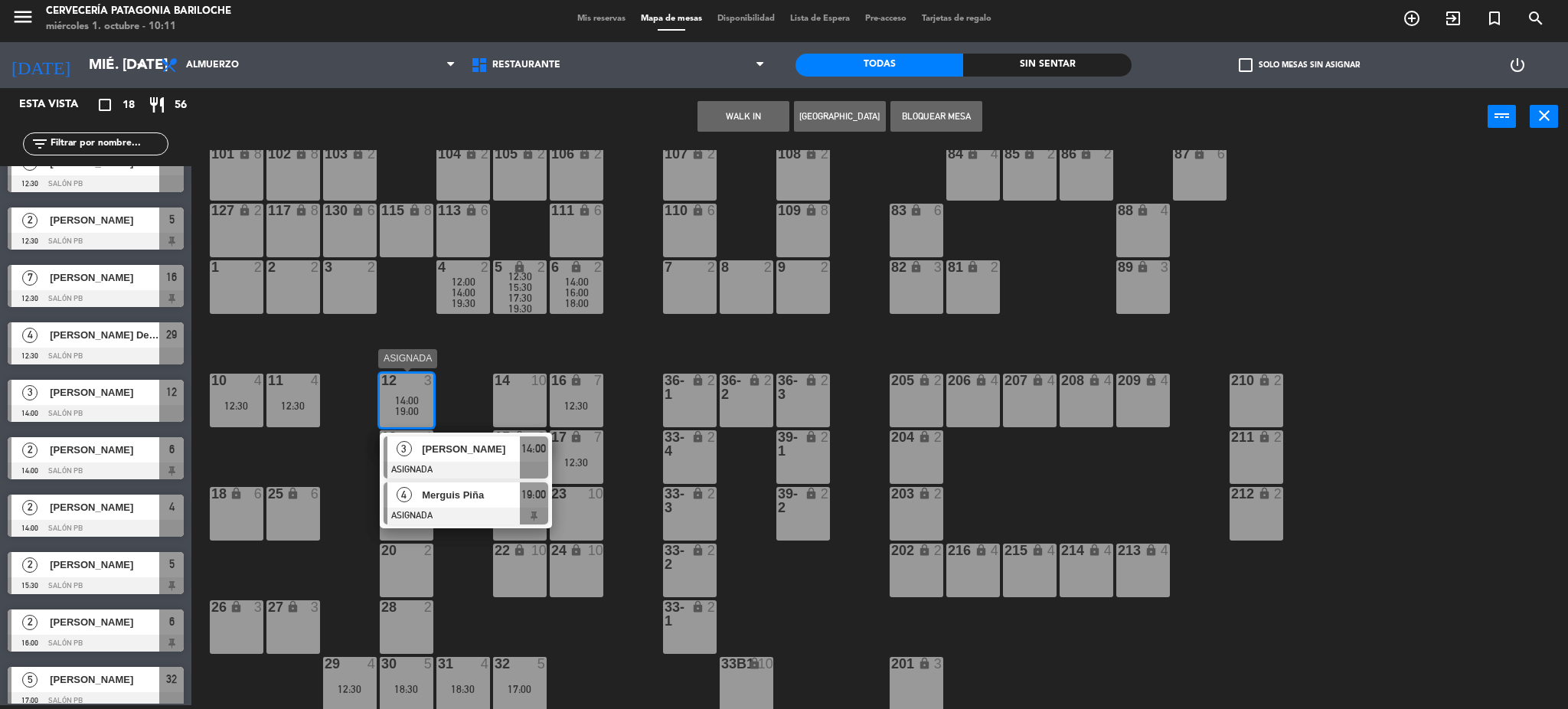
click at [481, 500] on span "Merguis Piña" at bounding box center [471, 494] width 98 height 16
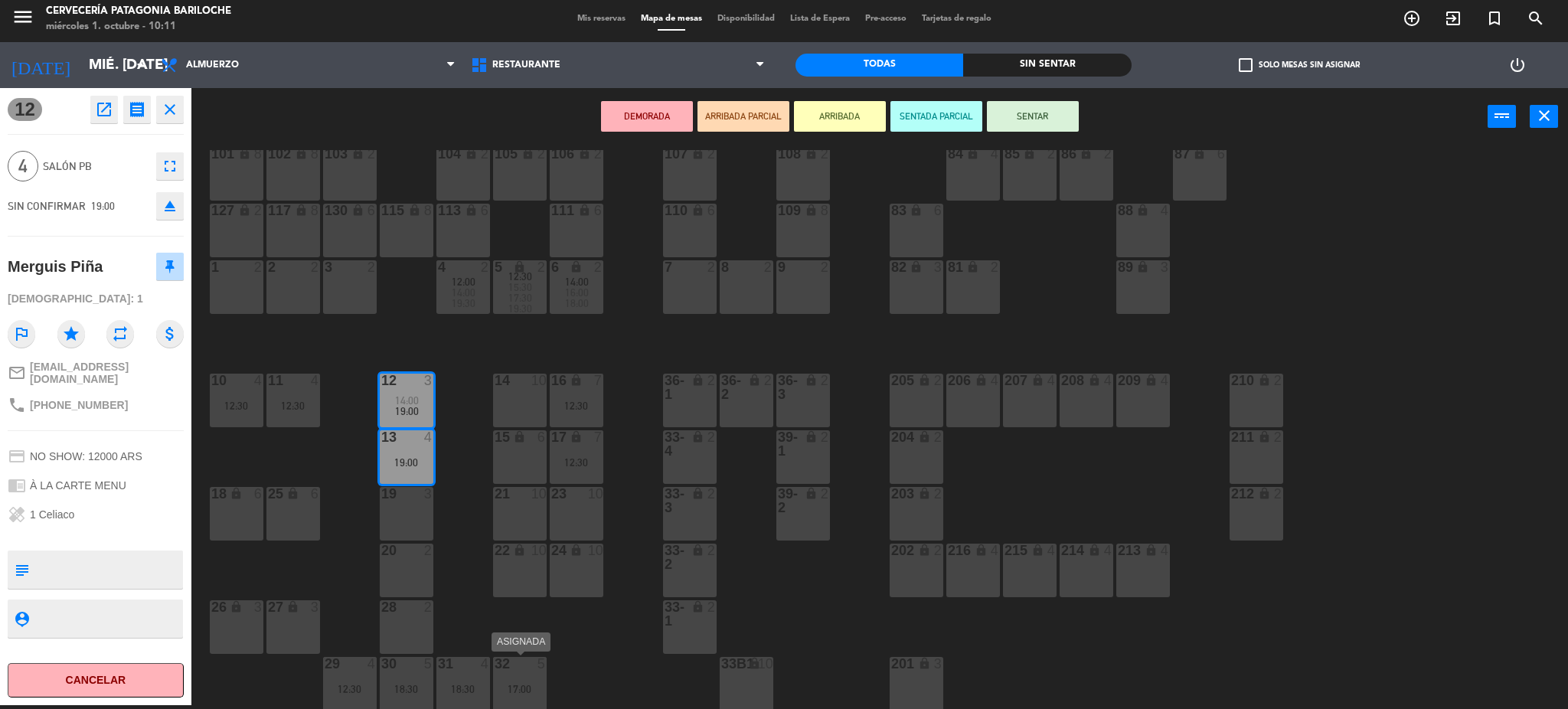
click at [522, 691] on div "17:00" at bounding box center [520, 690] width 54 height 11
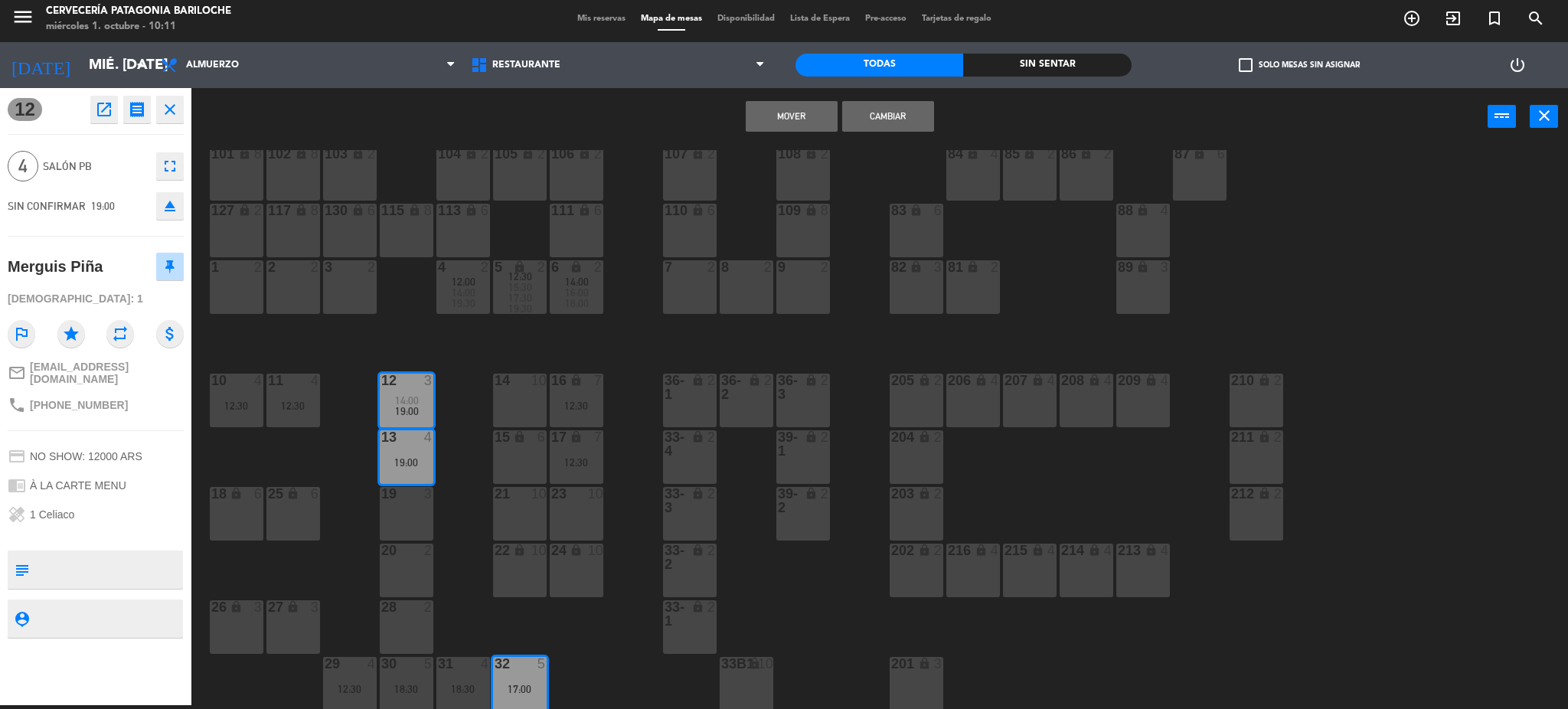
click at [802, 112] on button "Mover" at bounding box center [791, 116] width 92 height 31
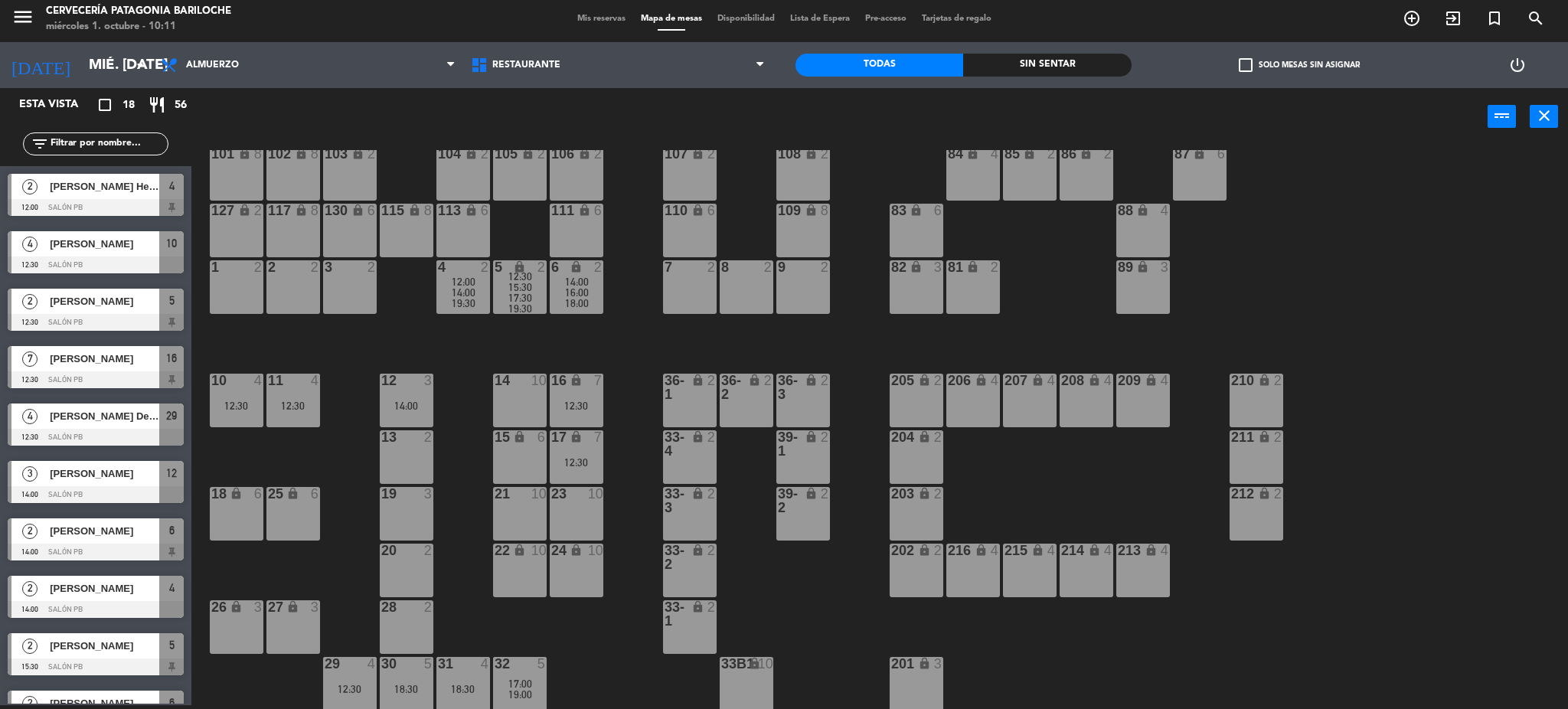
scroll to position [196, 0]
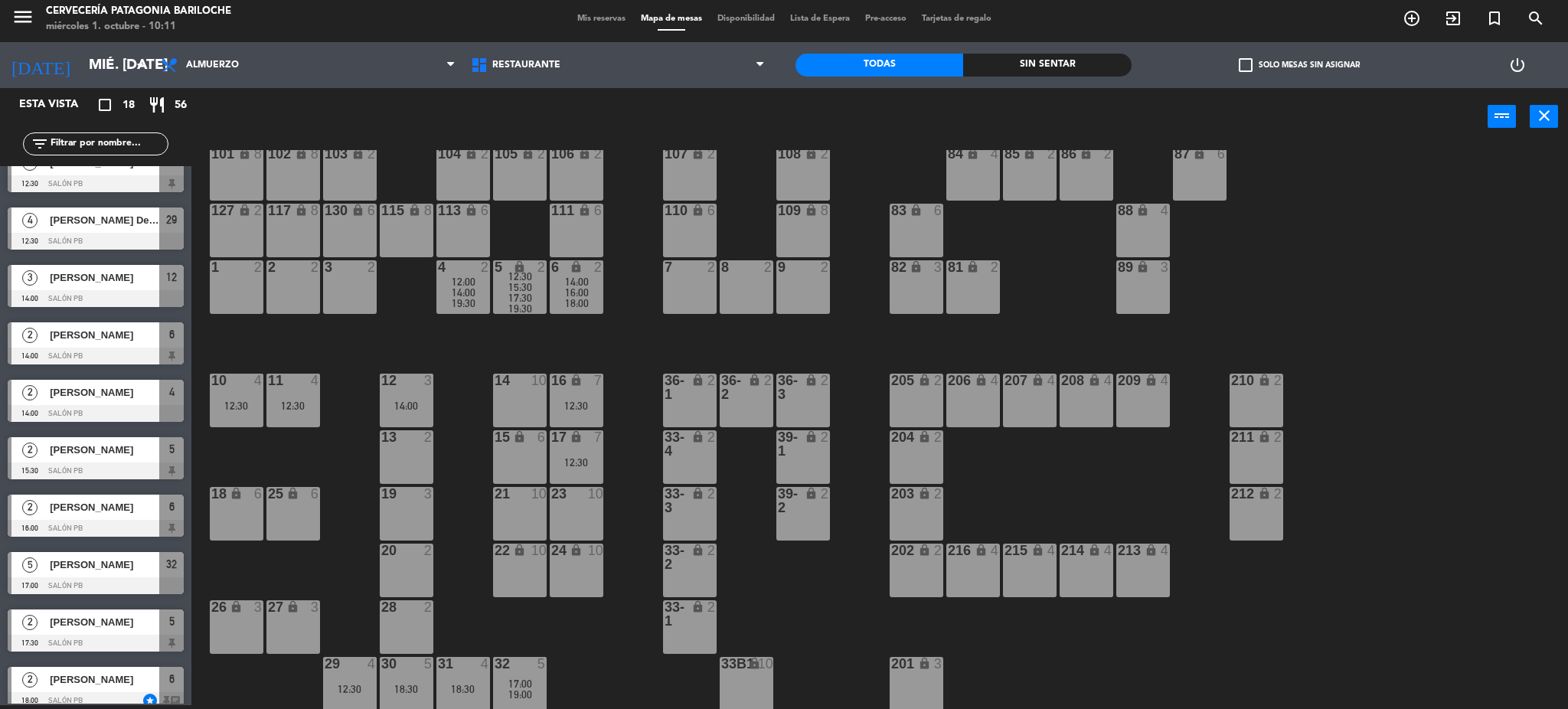
click at [467, 687] on div "18:30" at bounding box center [463, 690] width 54 height 11
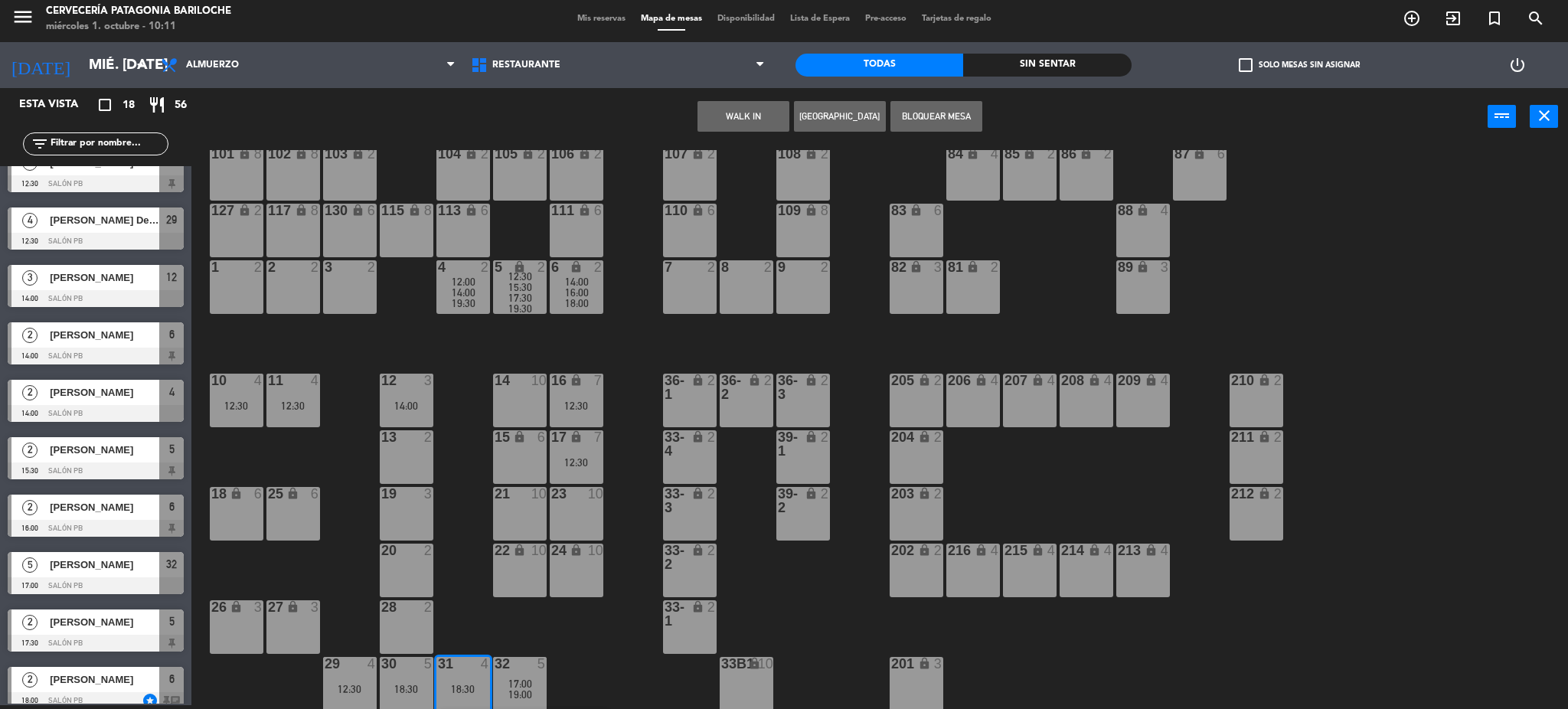
scroll to position [87, 0]
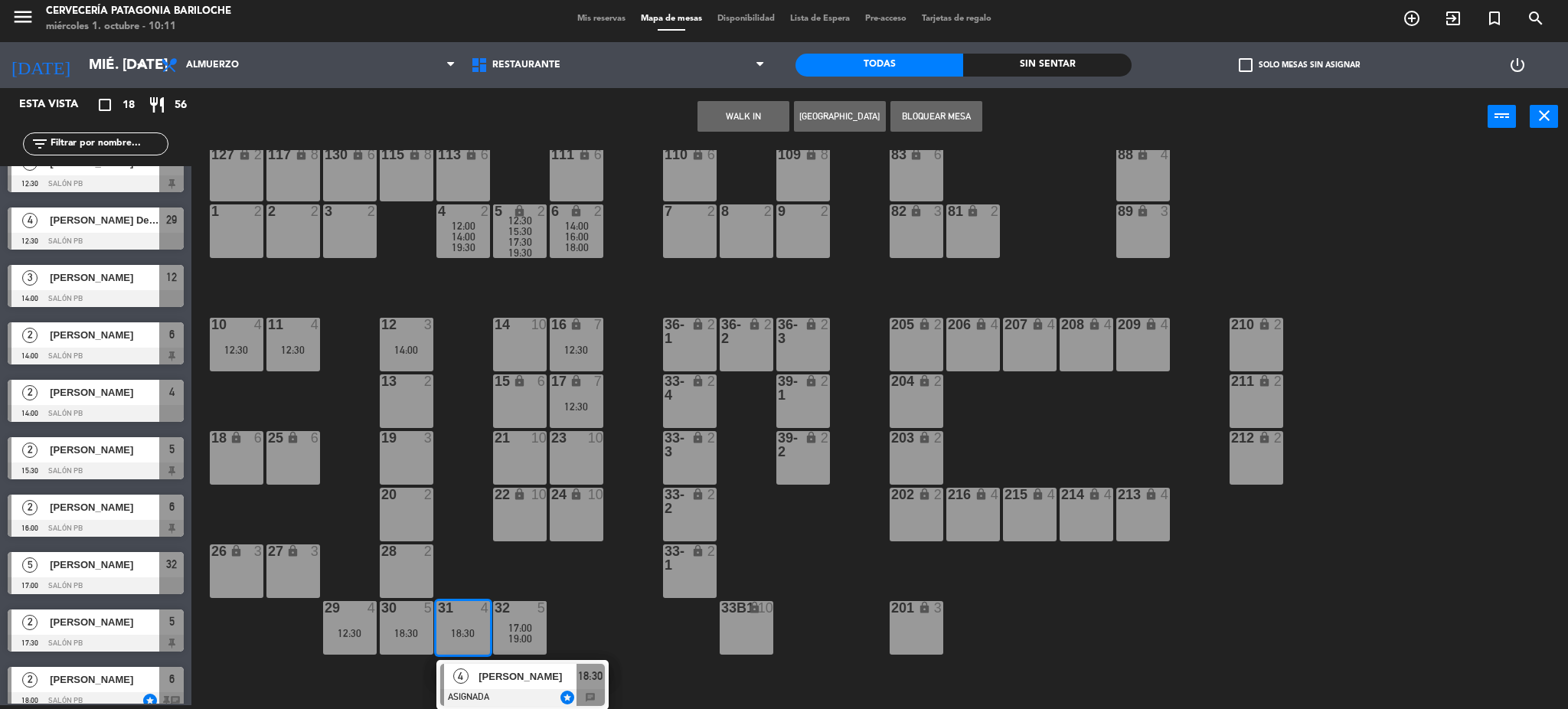
click at [517, 690] on div at bounding box center [523, 698] width 165 height 17
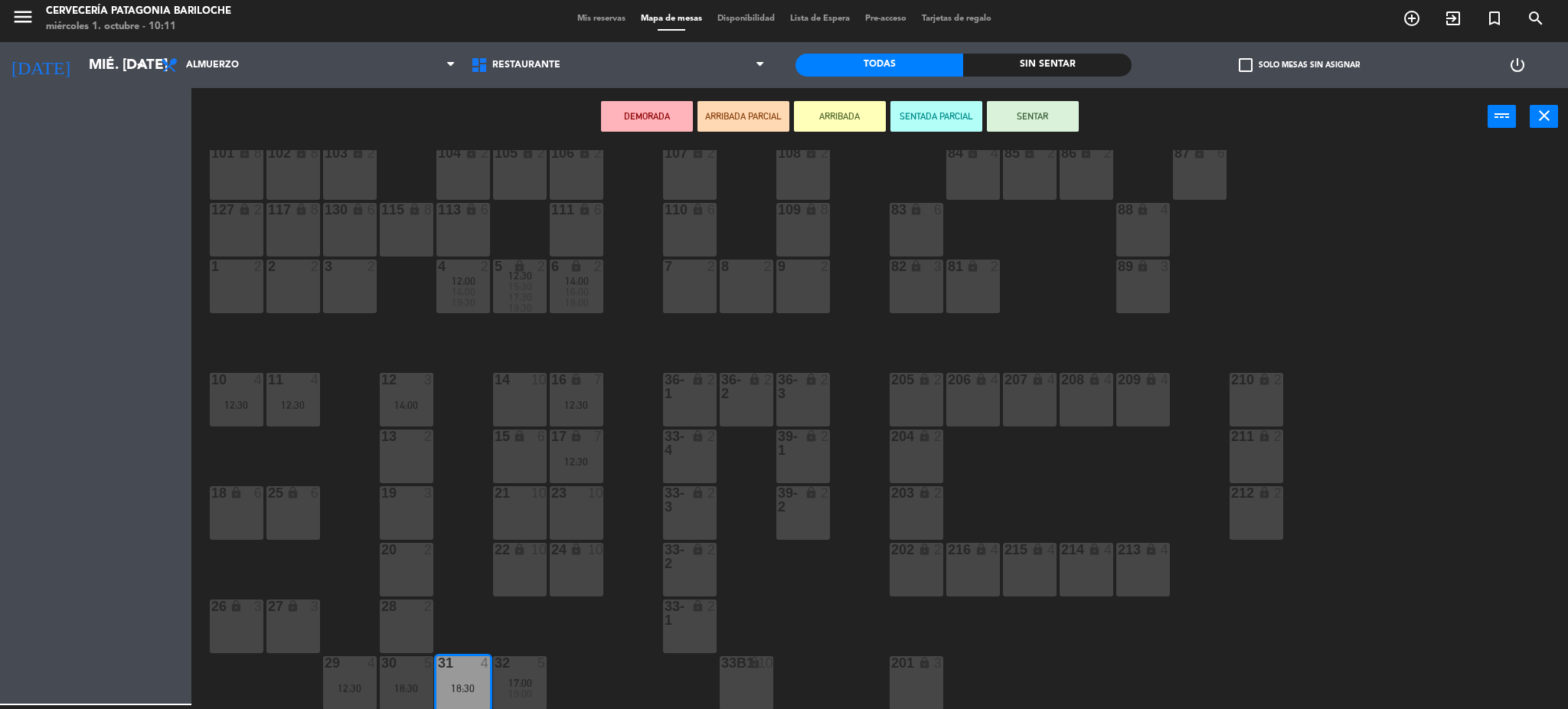
scroll to position [31, 0]
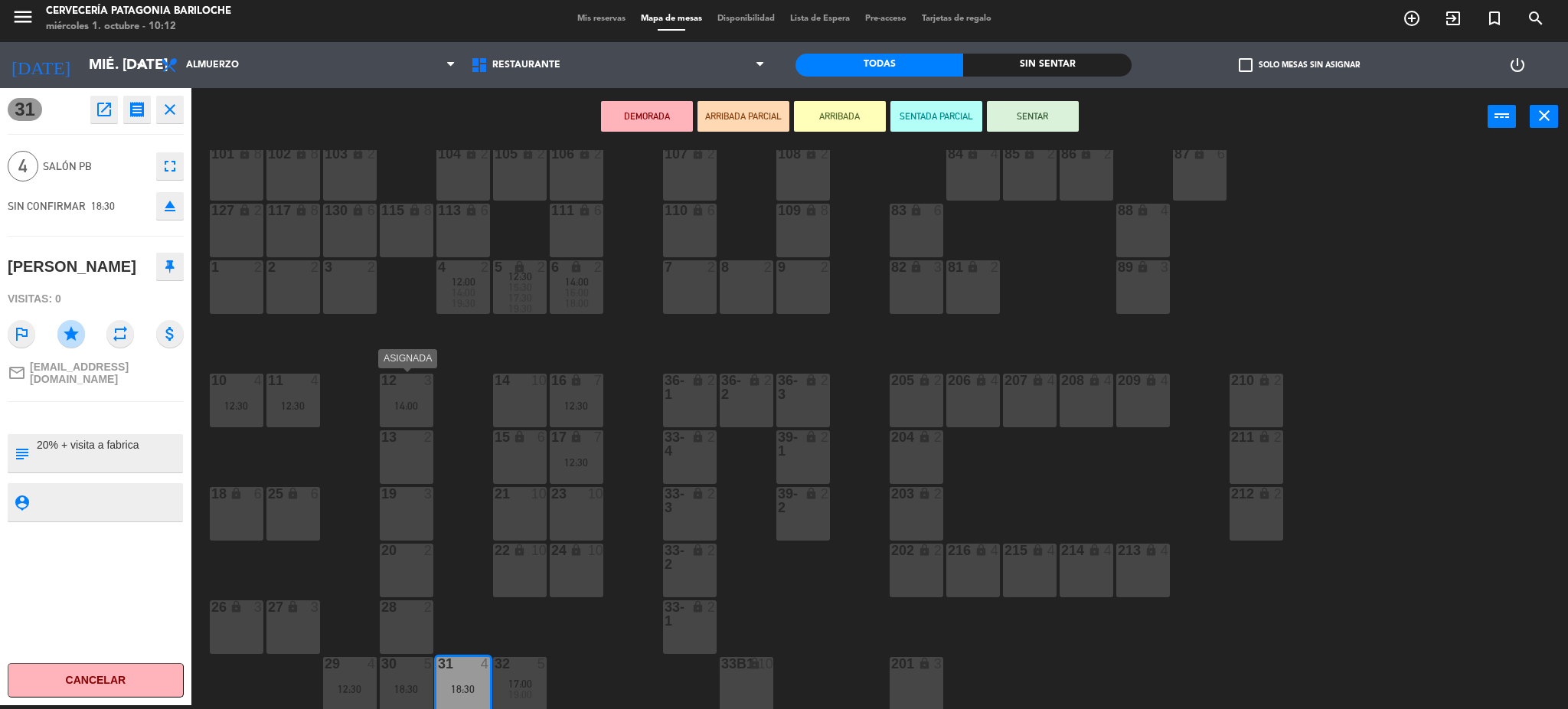
click at [402, 409] on div "14:00" at bounding box center [407, 406] width 54 height 11
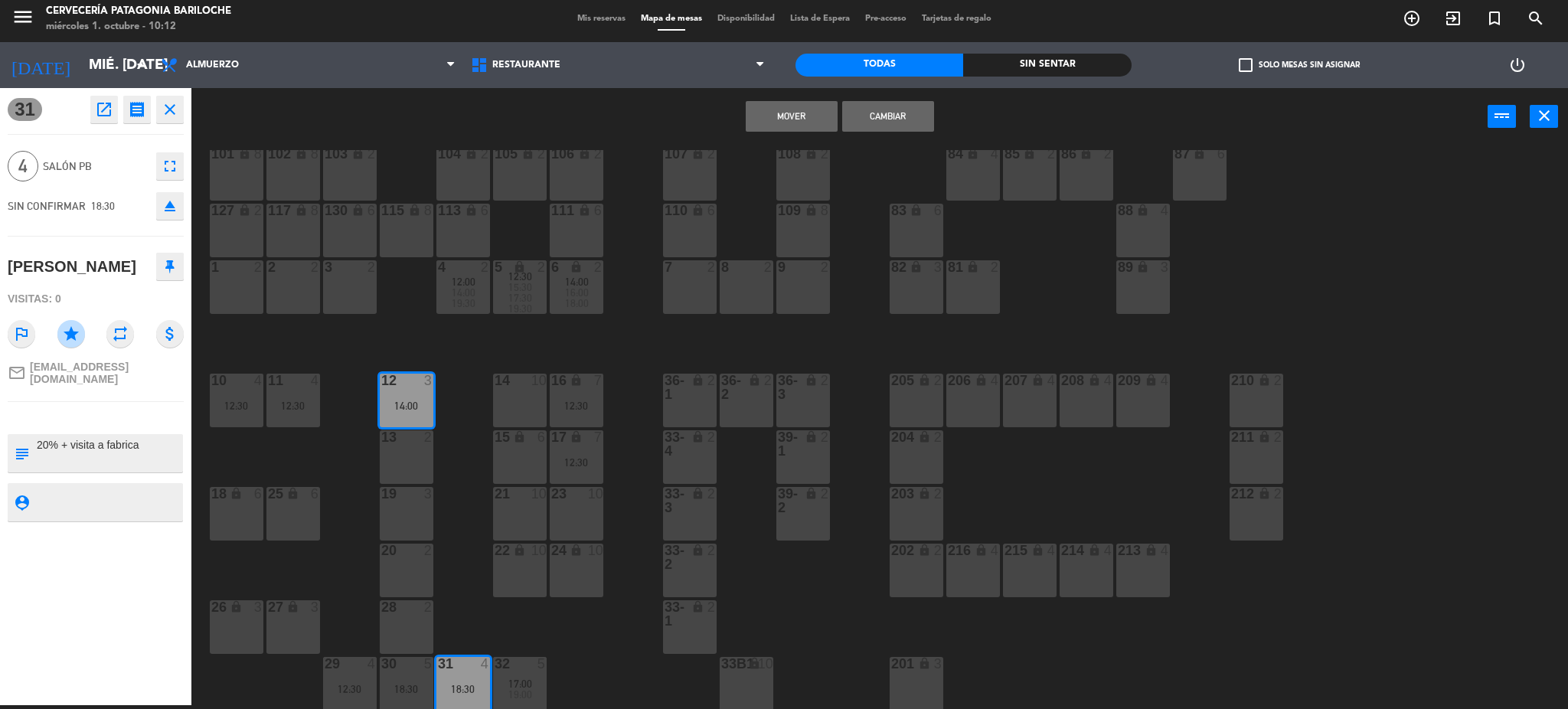
click at [399, 448] on div "13 2" at bounding box center [407, 457] width 54 height 54
click at [767, 109] on button "Mover y Unir" at bounding box center [791, 116] width 92 height 31
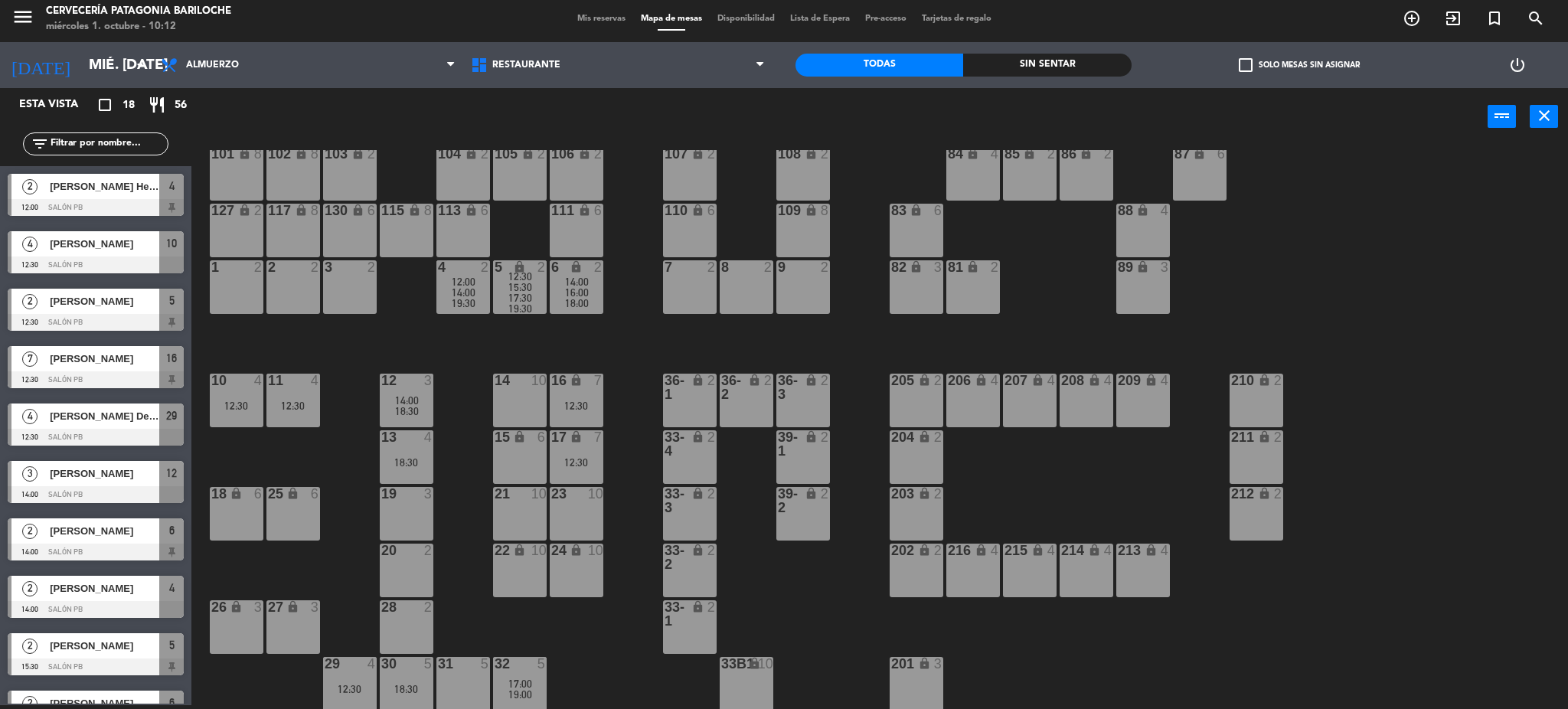
scroll to position [81, 0]
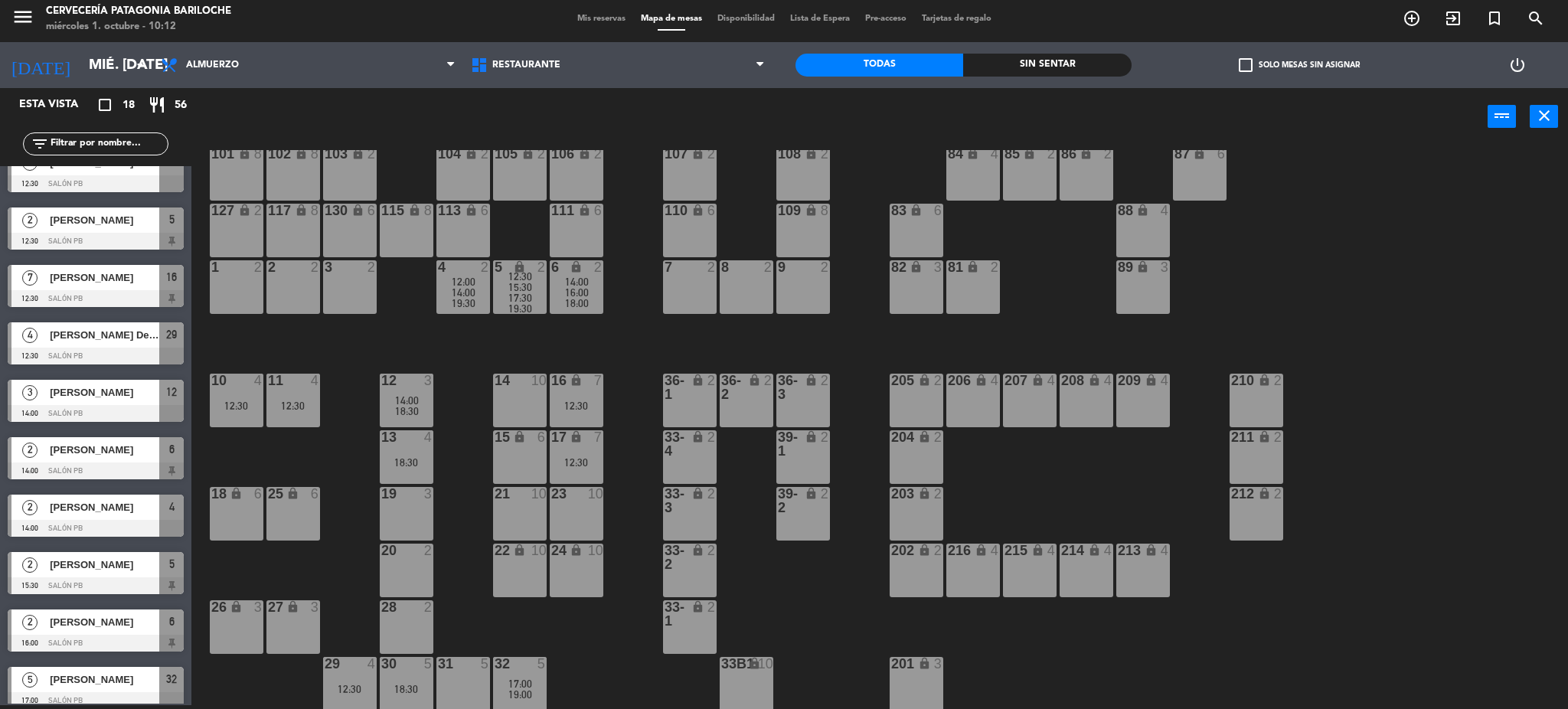
click at [603, 671] on div "101 lock 8 102 lock 8 104 lock 2 105 lock 2 106 lock 2 103 lock 2 107 lock 2 10…" at bounding box center [887, 429] width 1362 height 560
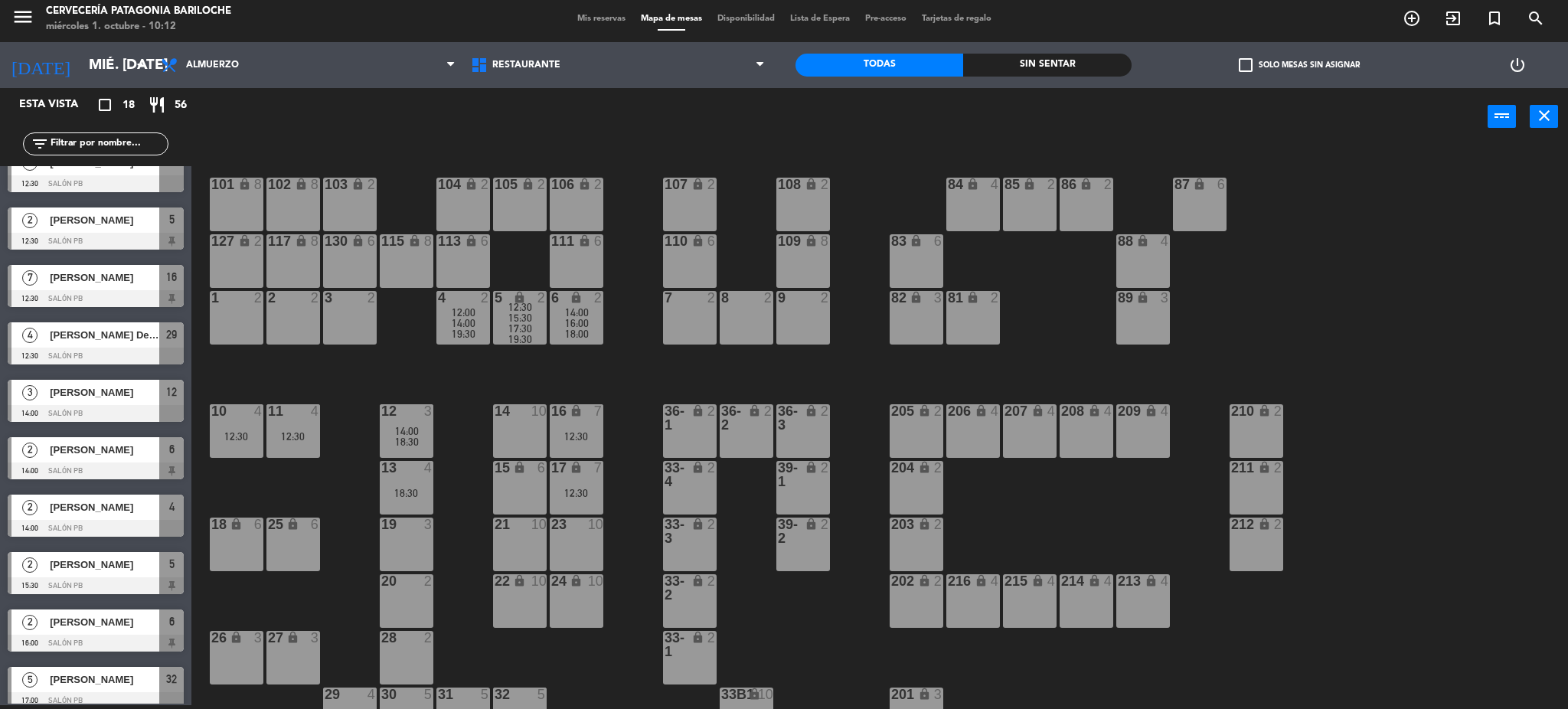
scroll to position [31, 0]
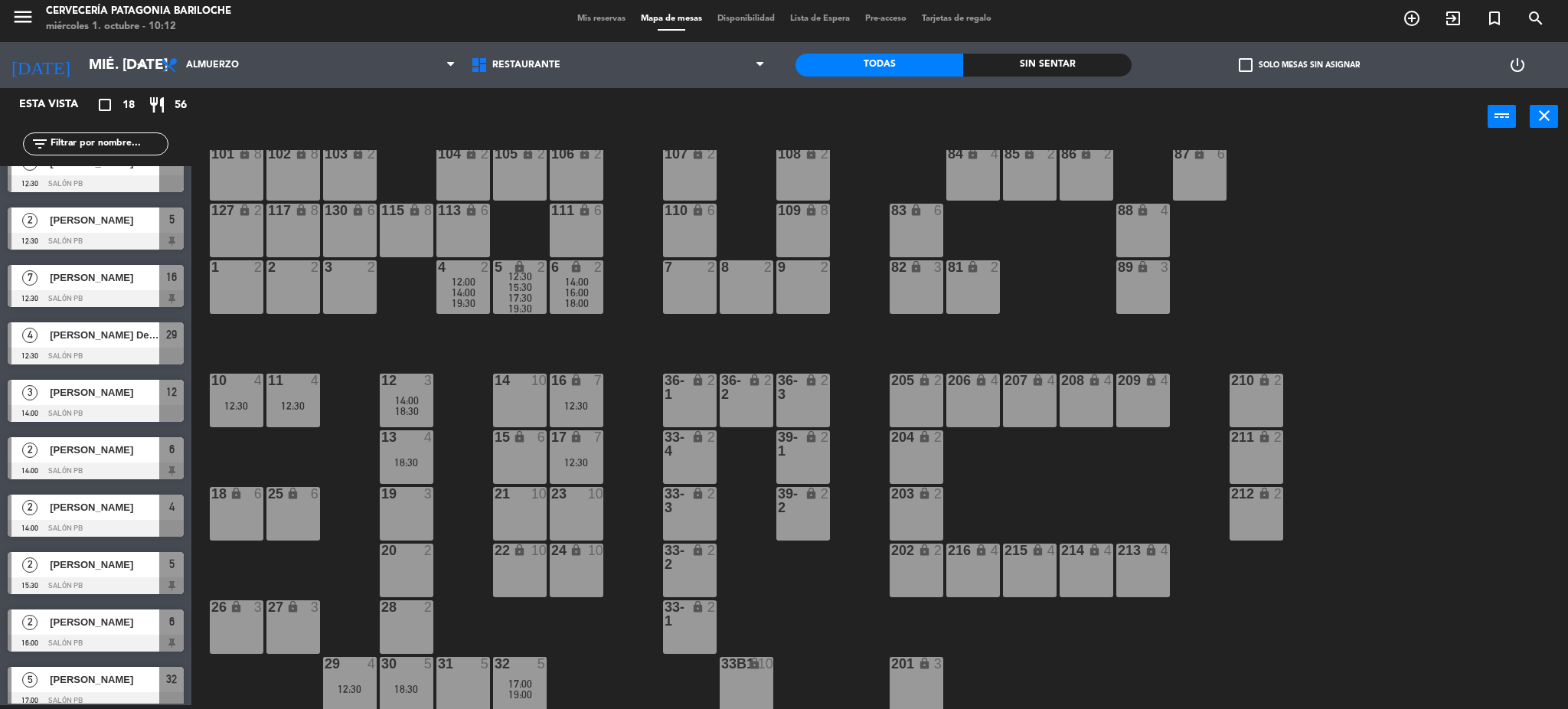
click at [536, 678] on div "17:00" at bounding box center [520, 684] width 54 height 11
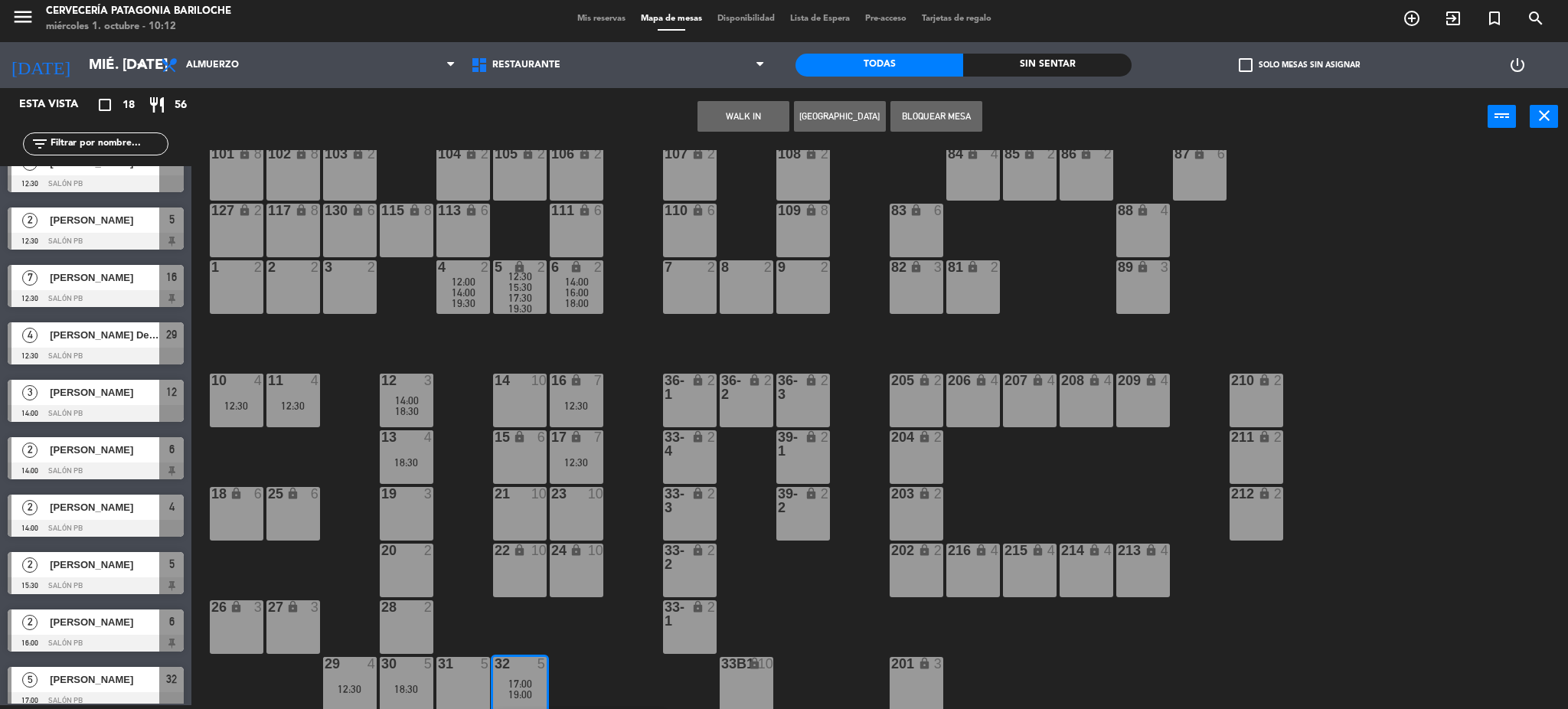
scroll to position [131, 0]
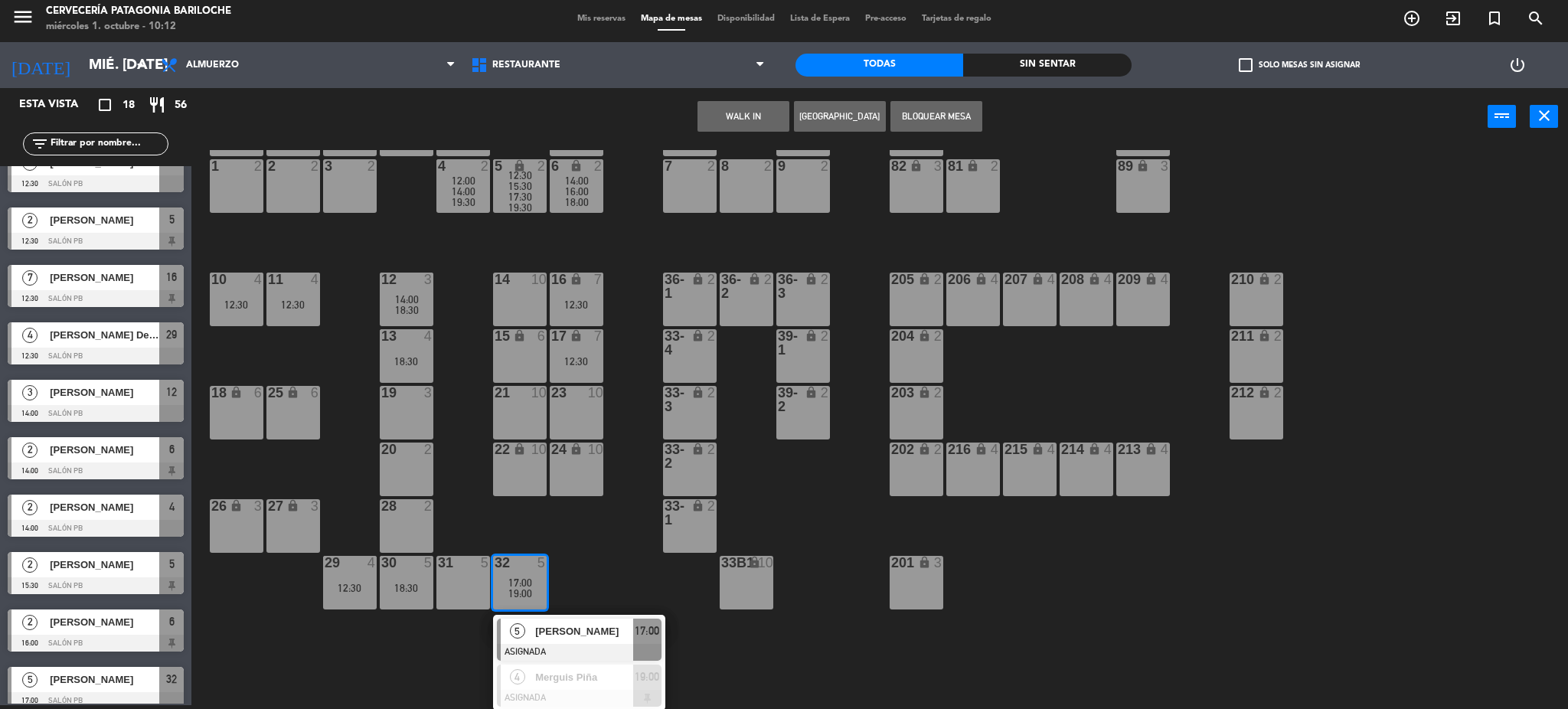
click at [618, 549] on div "101 lock 8 102 lock 8 104 lock 2 105 lock 2 106 lock 2 103 lock 2 107 lock 2 10…" at bounding box center [887, 429] width 1362 height 560
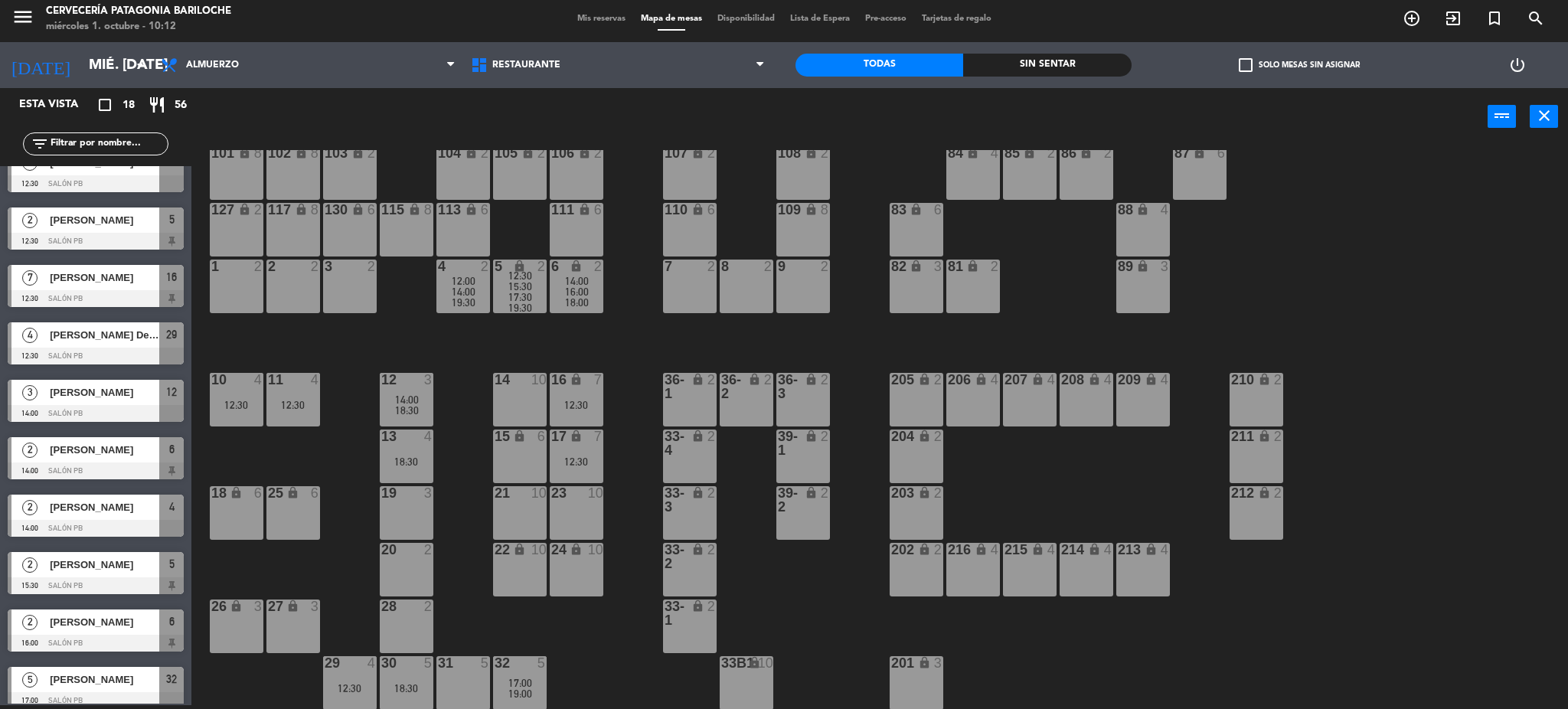
scroll to position [31, 0]
click at [365, 682] on div "29 4 12:30" at bounding box center [350, 684] width 54 height 54
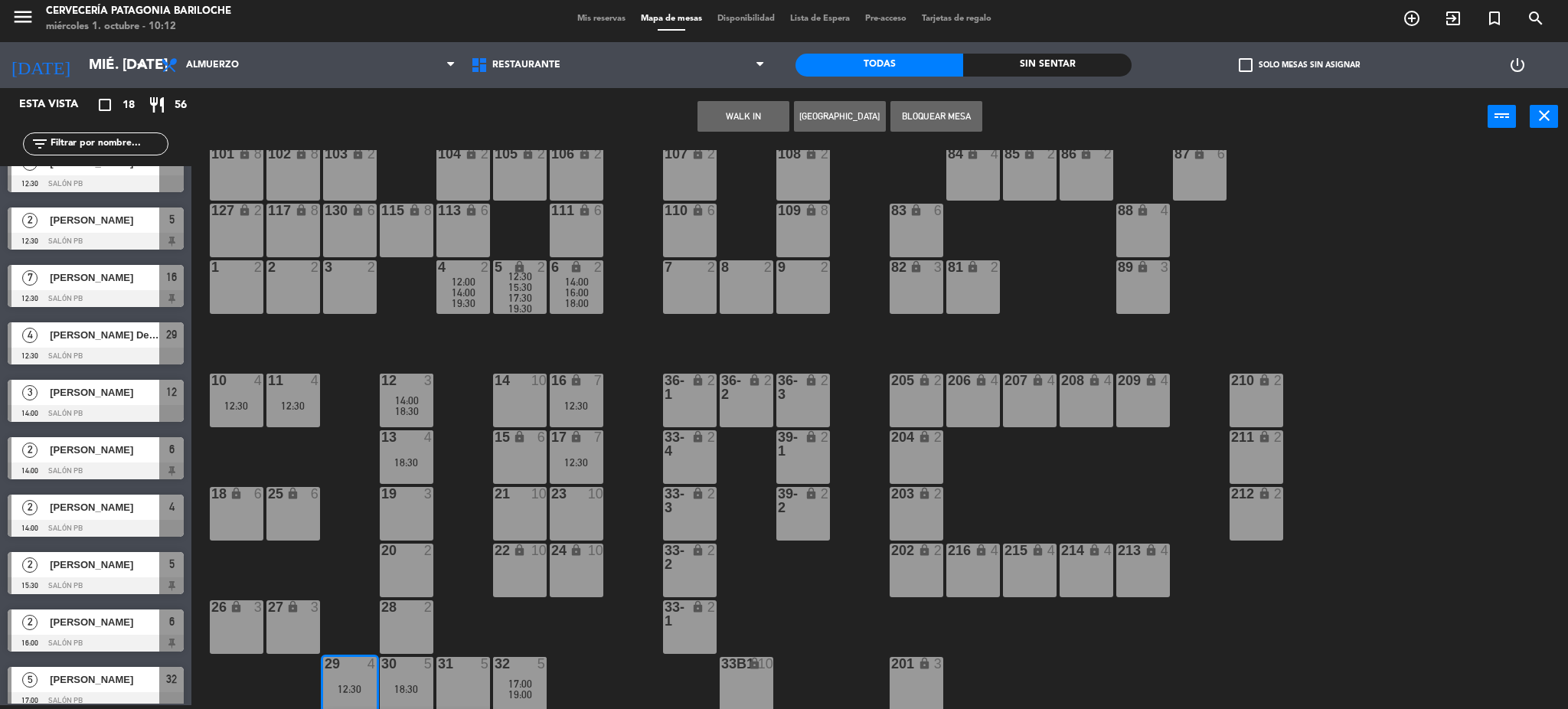
scroll to position [87, 0]
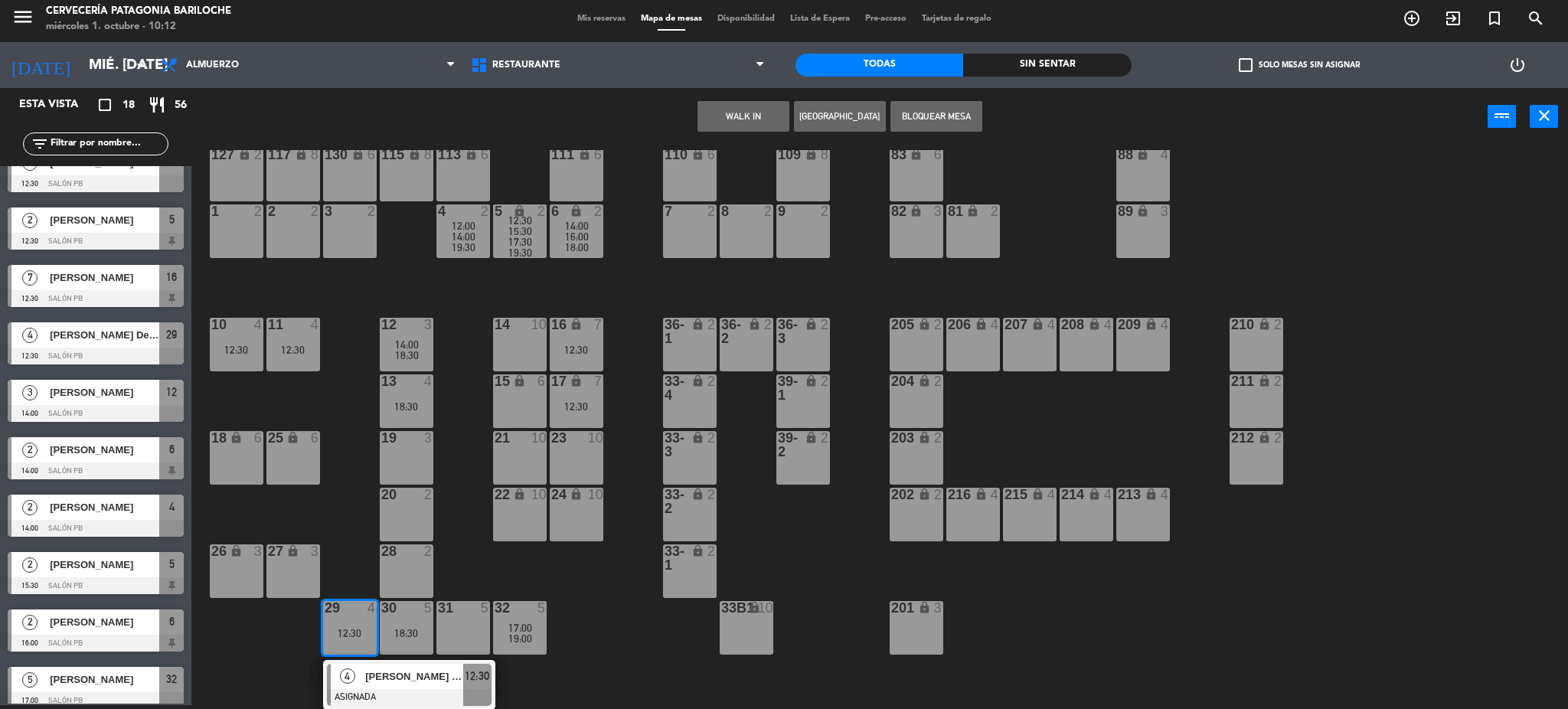
click at [407, 354] on span "18:30" at bounding box center [407, 354] width 24 height 12
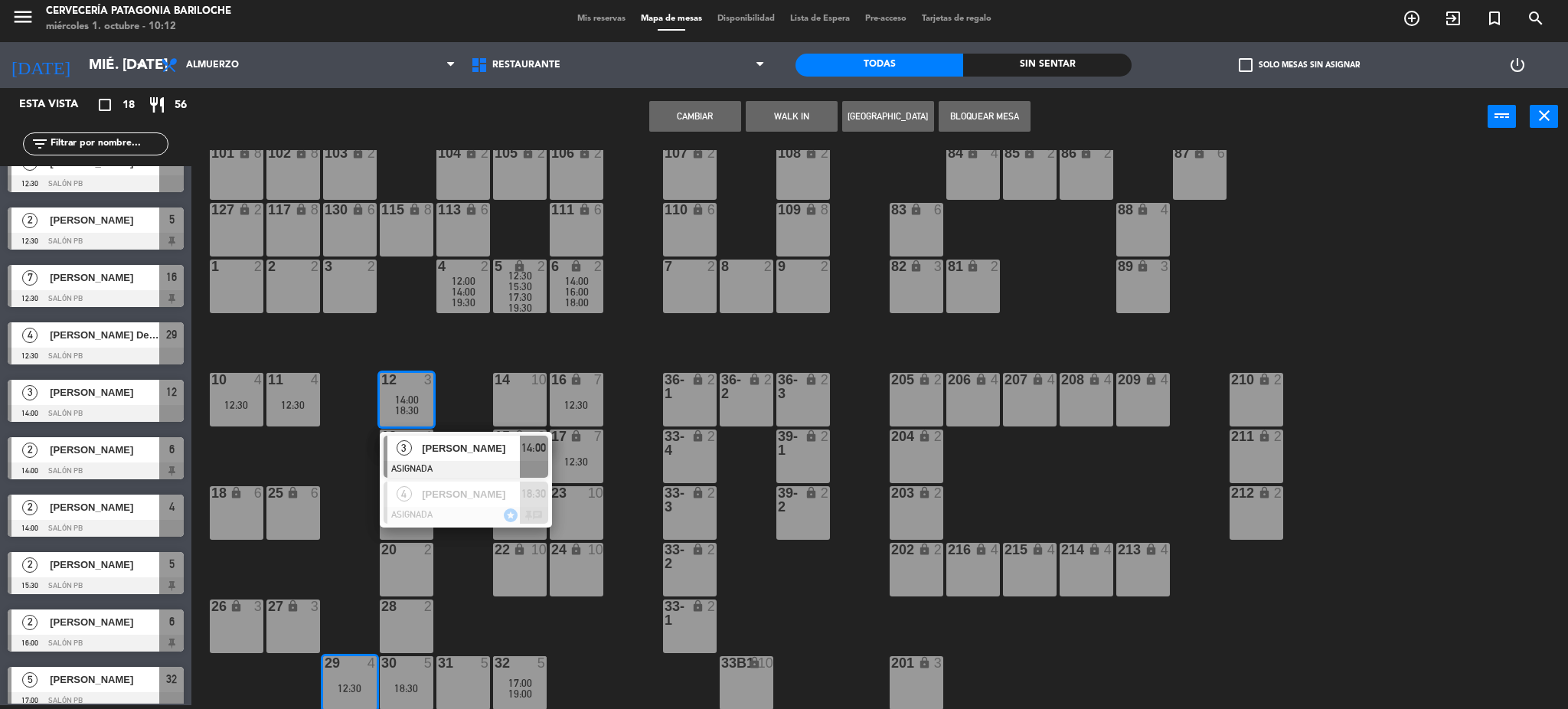
scroll to position [31, 0]
click at [467, 380] on div "101 lock 8 102 lock 8 104 lock 2 105 lock 2 106 lock 2 103 lock 2 107 lock 2 10…" at bounding box center [887, 429] width 1362 height 560
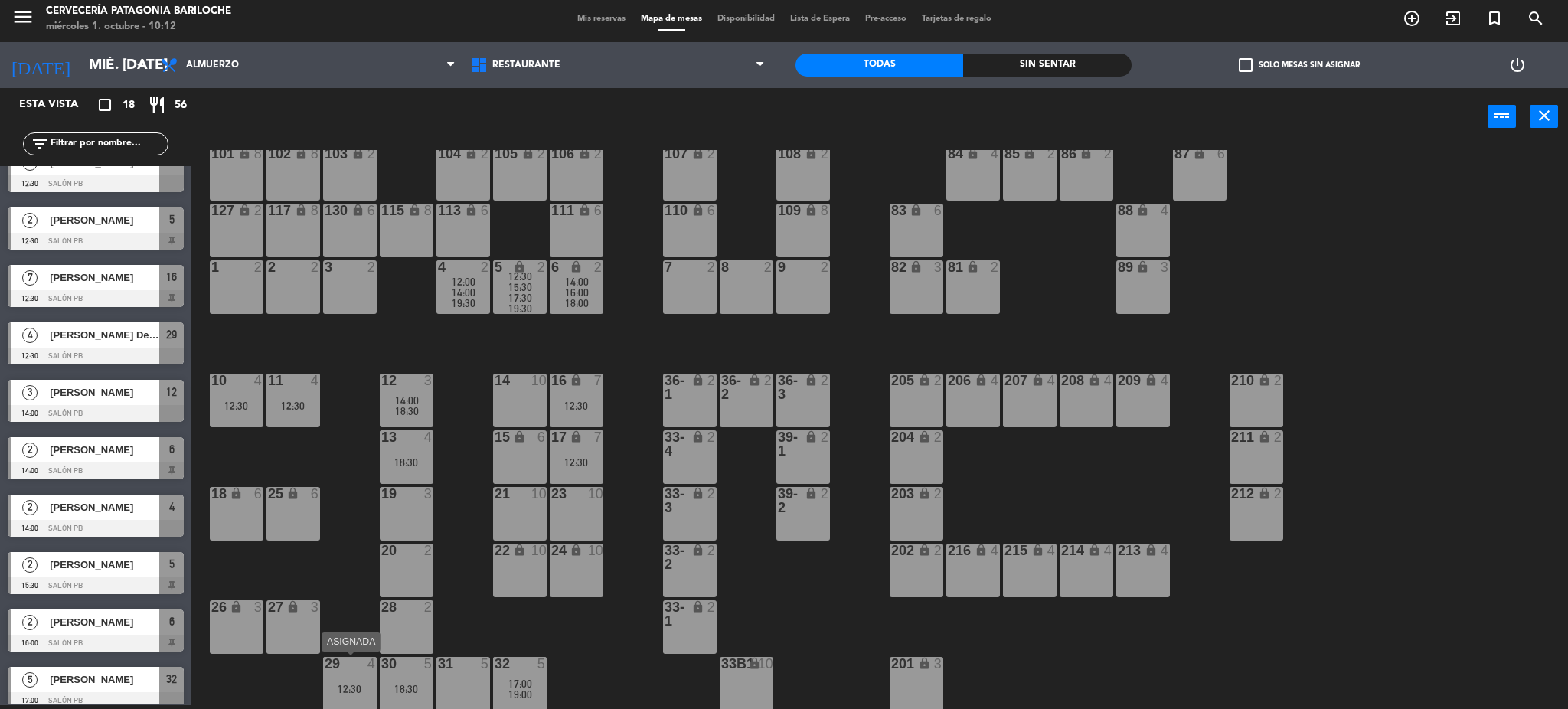
click at [359, 690] on div "12:30" at bounding box center [350, 690] width 54 height 11
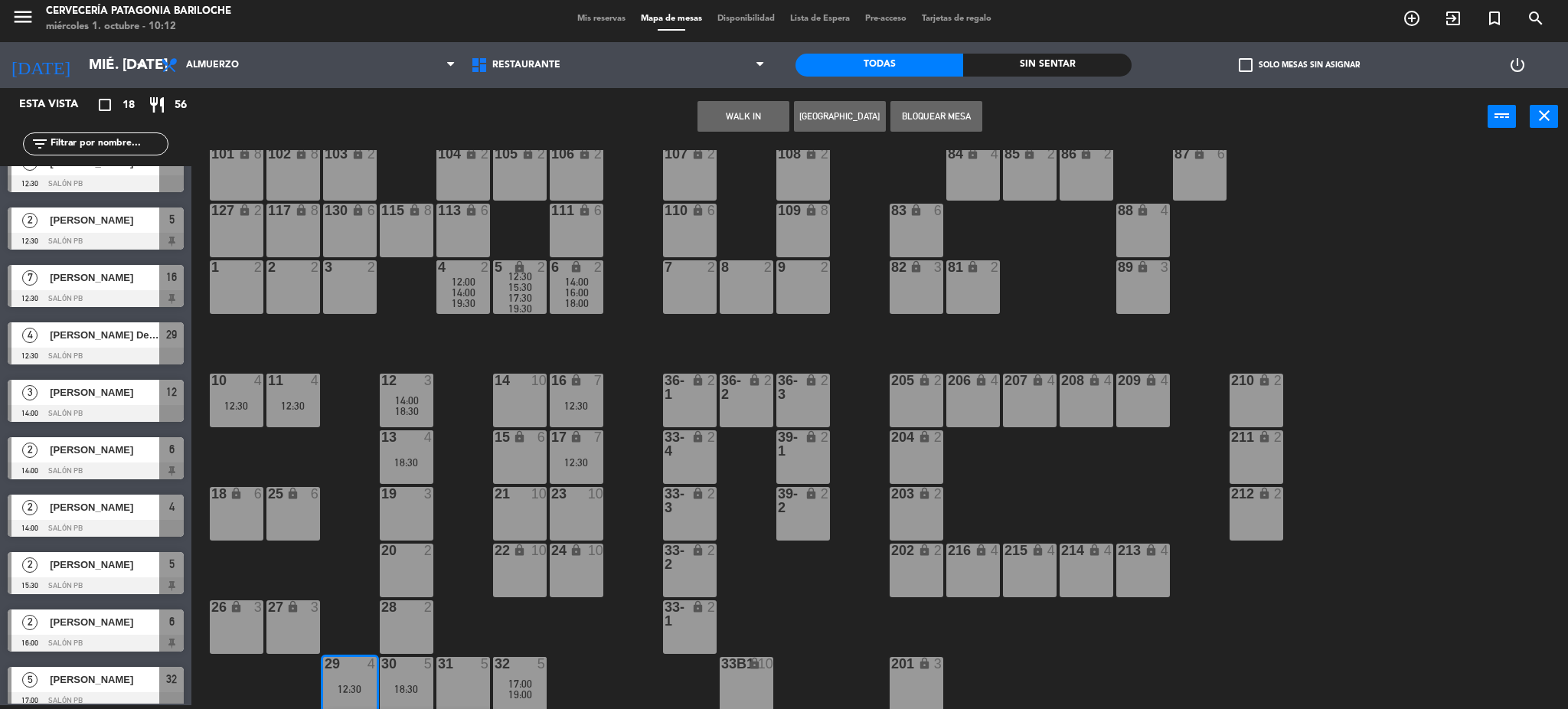
click at [438, 397] on div "101 lock 8 102 lock 8 104 lock 2 105 lock 2 106 lock 2 103 lock 2 107 lock 2 10…" at bounding box center [887, 429] width 1362 height 560
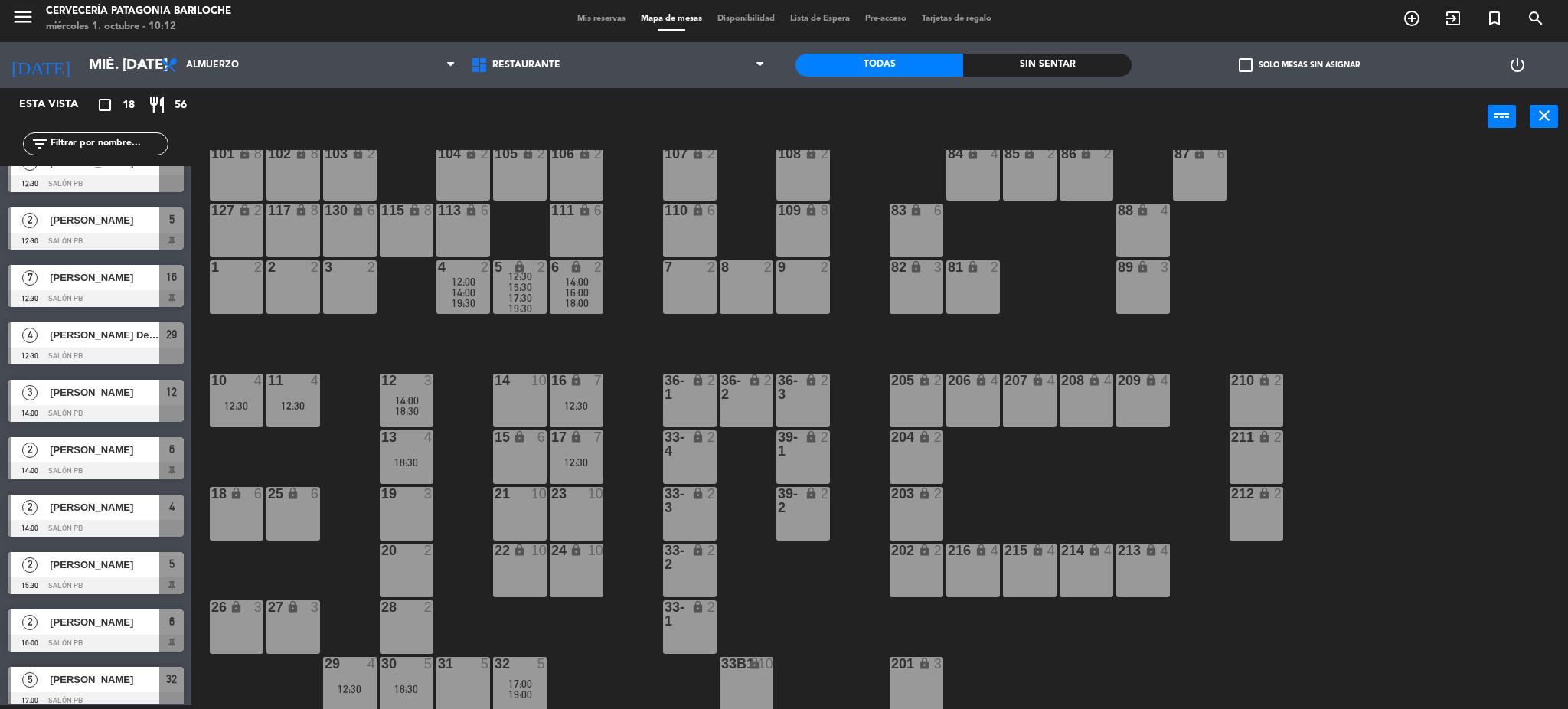
click at [410, 415] on span "18:30" at bounding box center [407, 411] width 24 height 12
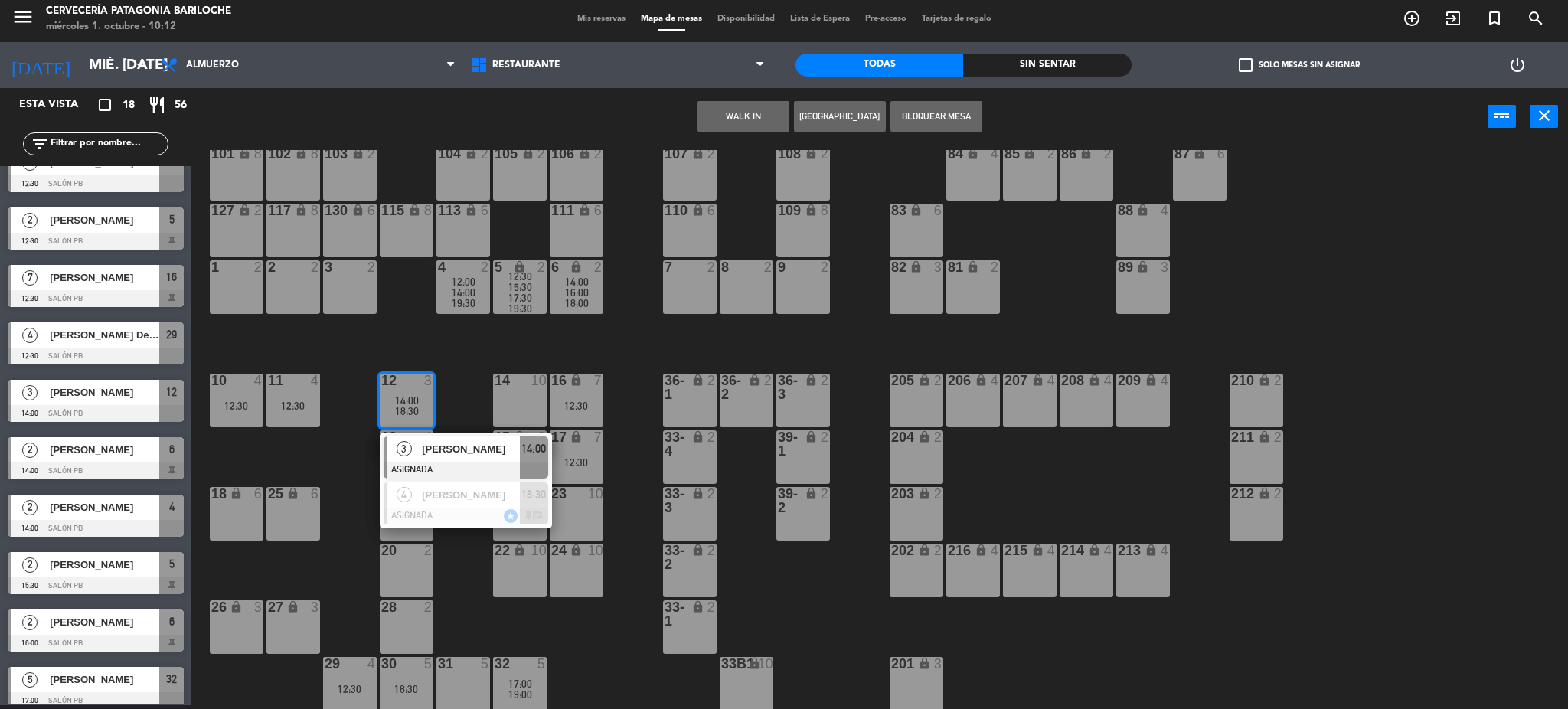
click at [447, 455] on span "[PERSON_NAME]" at bounding box center [471, 449] width 98 height 16
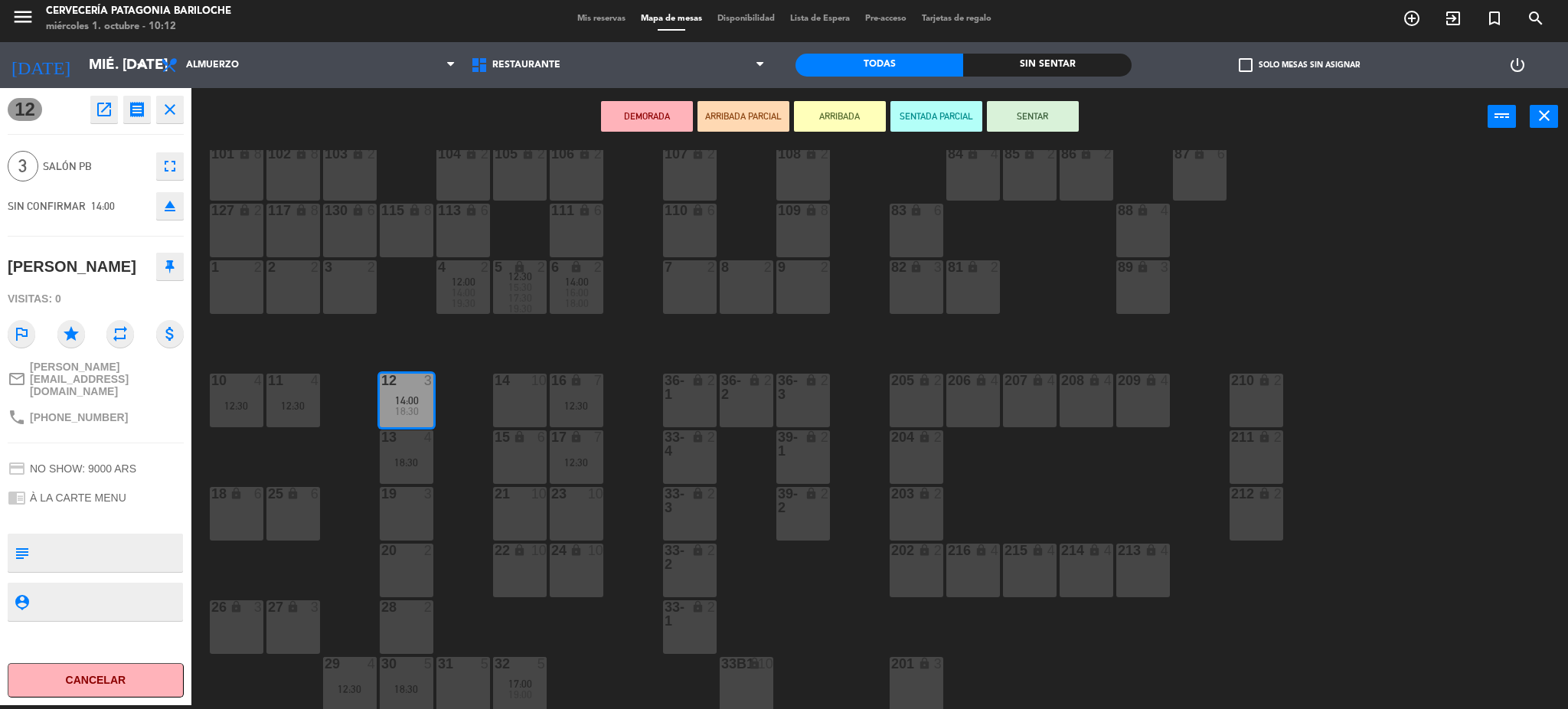
click at [404, 516] on div "19 3" at bounding box center [407, 514] width 54 height 54
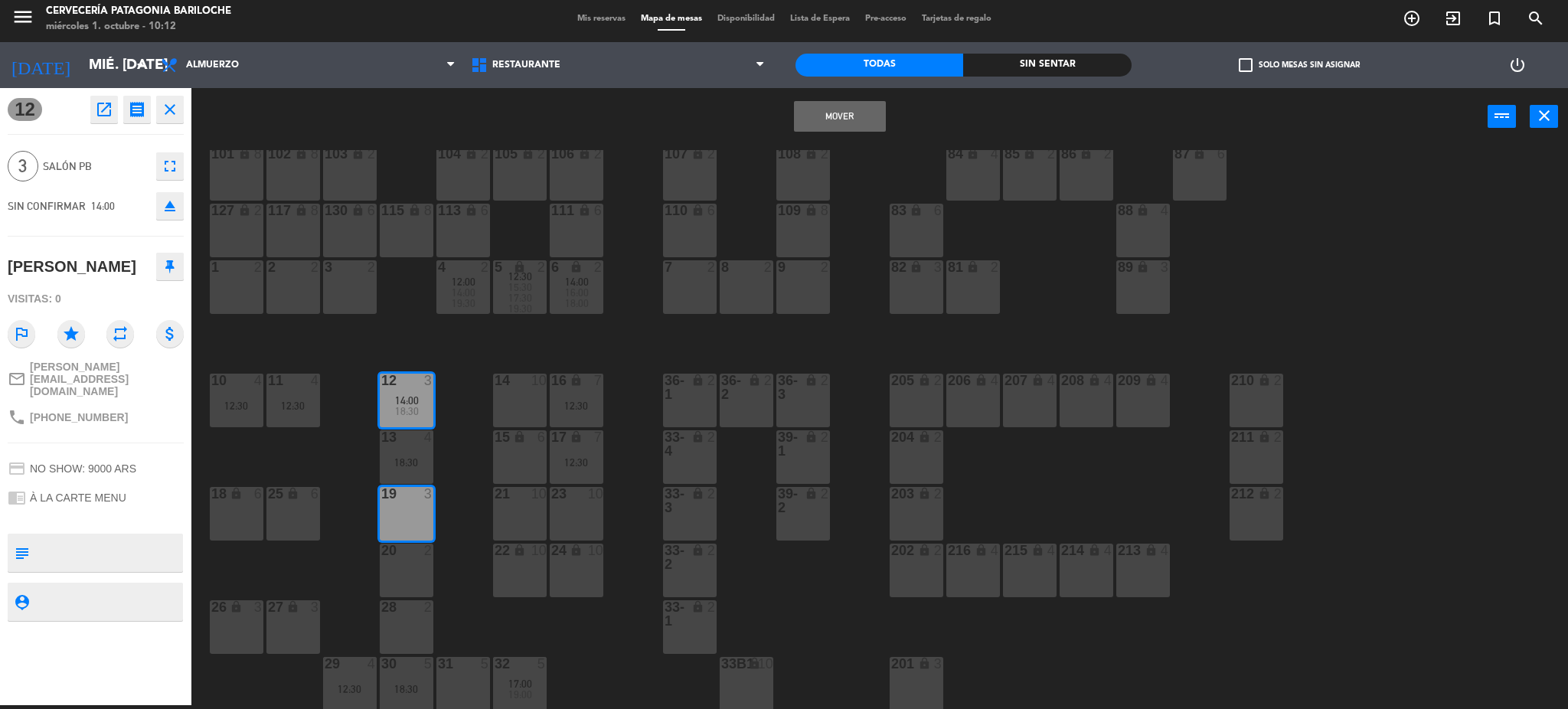
drag, startPoint x: 828, startPoint y: 122, endPoint x: 820, endPoint y: 121, distance: 8.1
click at [831, 119] on button "Mover" at bounding box center [839, 116] width 92 height 31
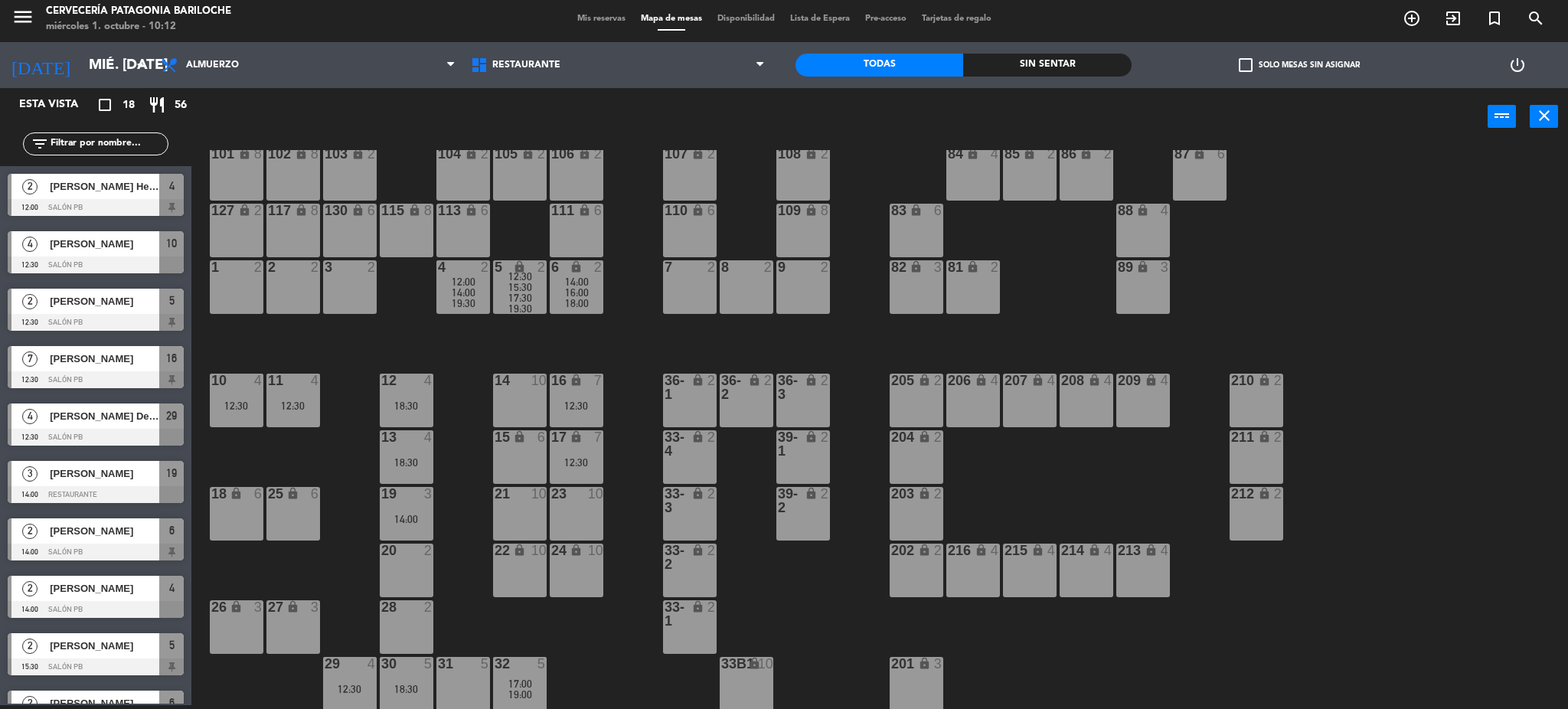
click at [361, 679] on div "29 4 12:30" at bounding box center [350, 684] width 54 height 54
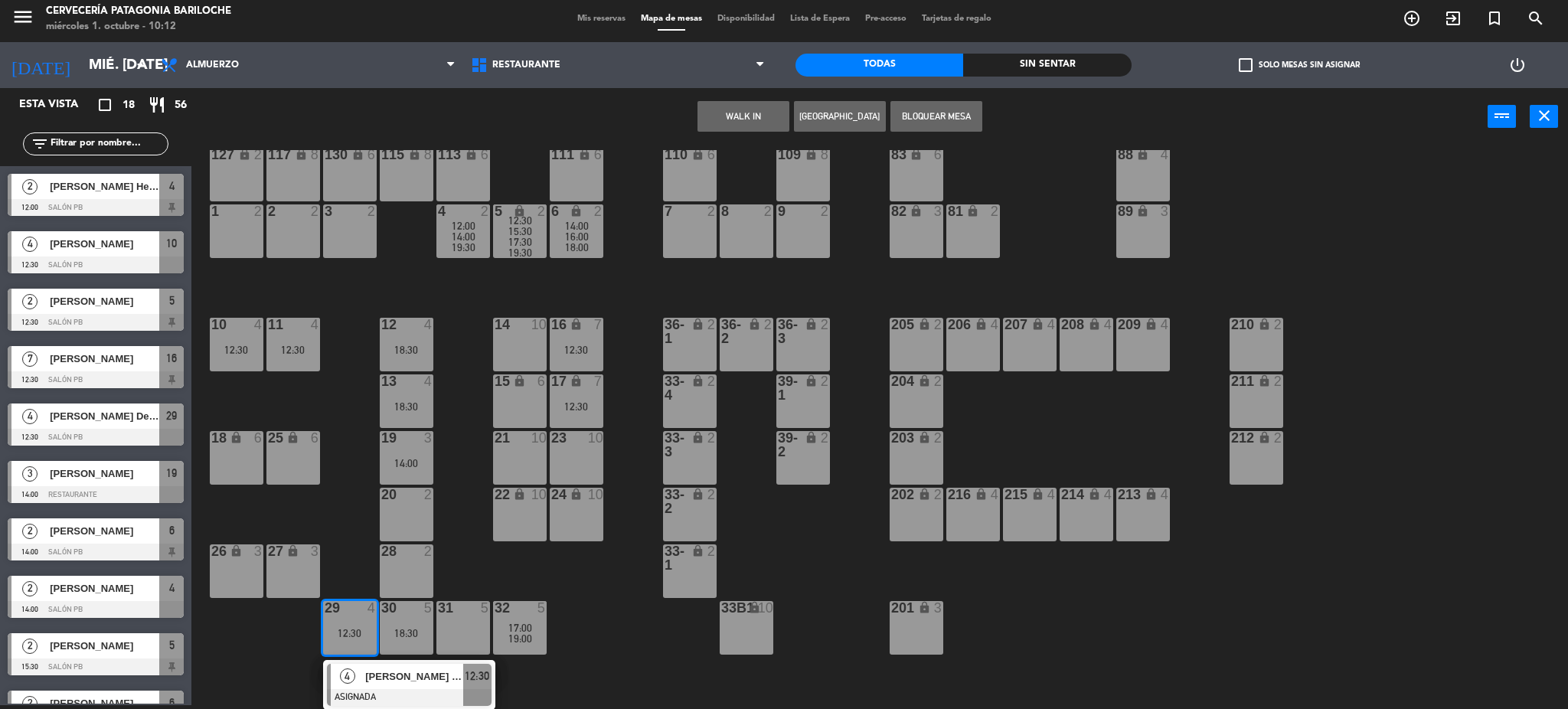
click at [366, 678] on span "[PERSON_NAME] Del [PERSON_NAME]" at bounding box center [414, 677] width 98 height 16
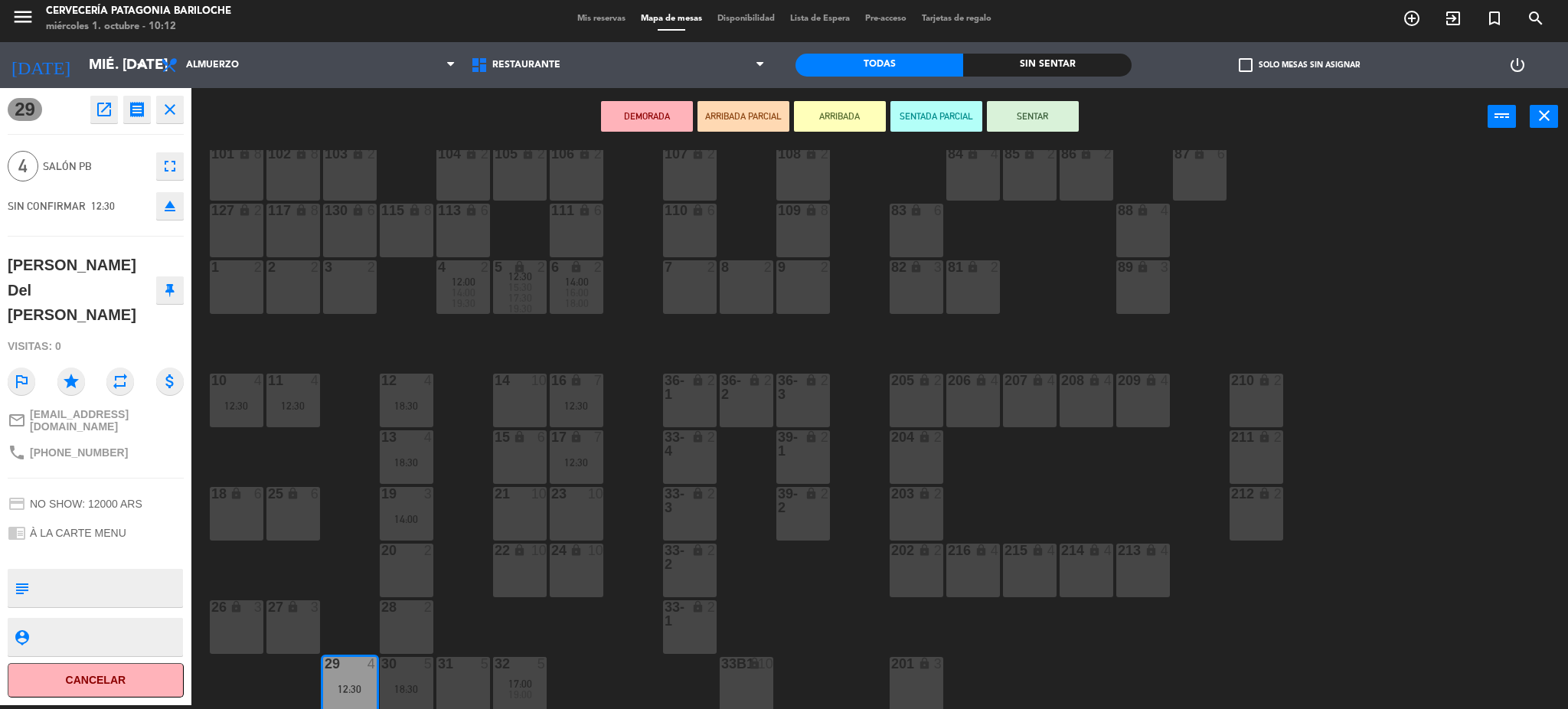
click at [406, 403] on div "18:30" at bounding box center [407, 406] width 54 height 11
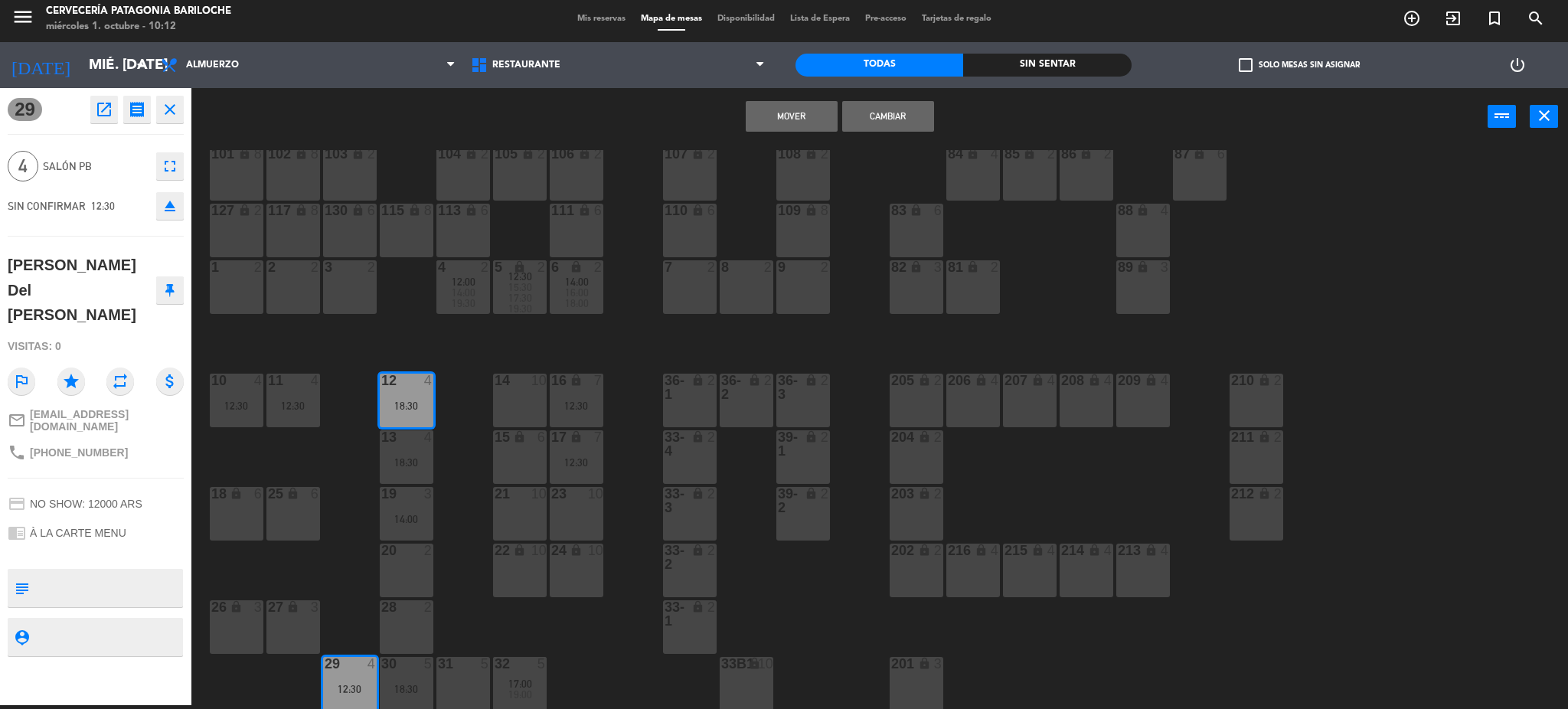
click at [401, 447] on div "13 4 18:30" at bounding box center [407, 457] width 54 height 54
click at [781, 117] on button "Mover y Unir" at bounding box center [791, 116] width 92 height 31
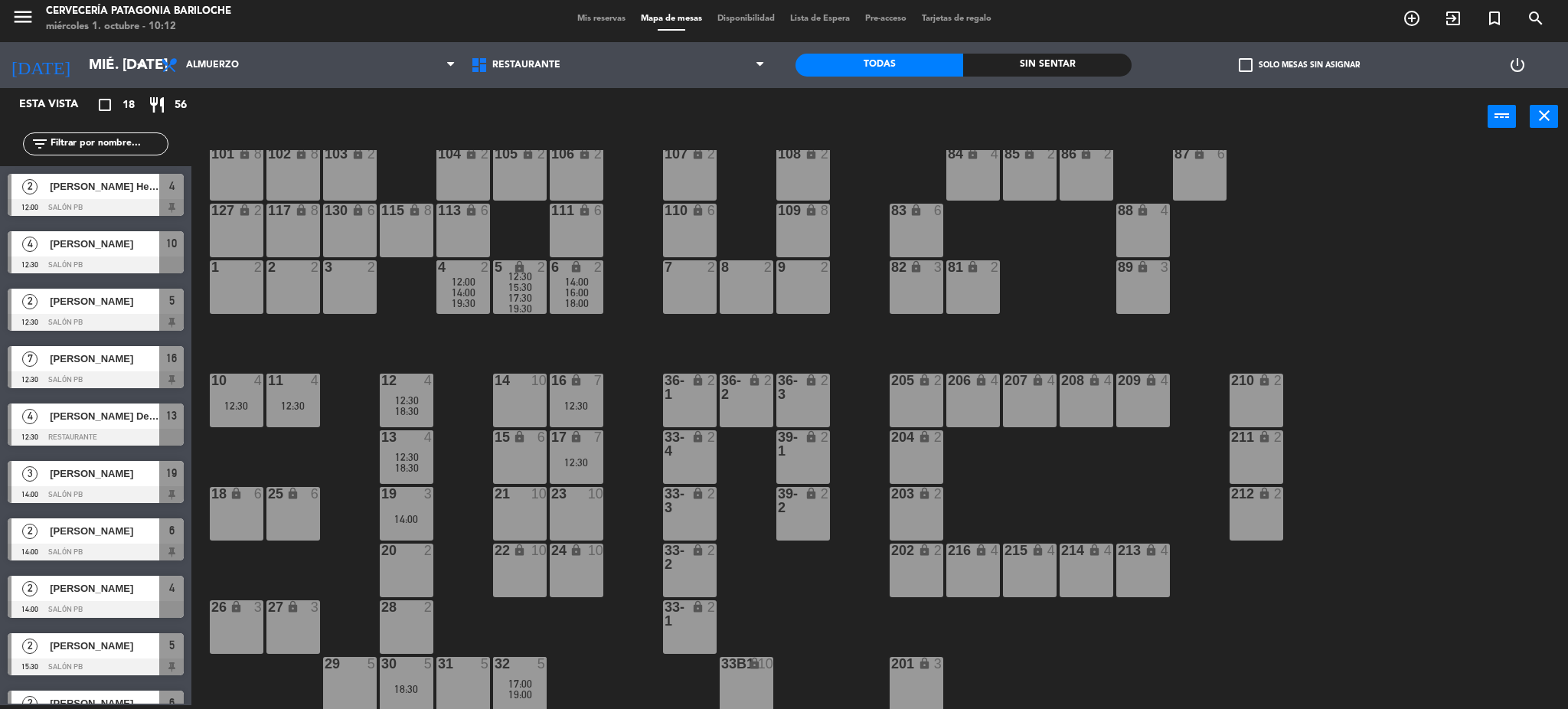
click at [595, 650] on div "101 lock 8 102 lock 8 104 lock 2 105 lock 2 106 lock 2 103 lock 2 107 lock 2 10…" at bounding box center [887, 429] width 1362 height 560
click at [401, 405] on span "18:30" at bounding box center [407, 411] width 24 height 12
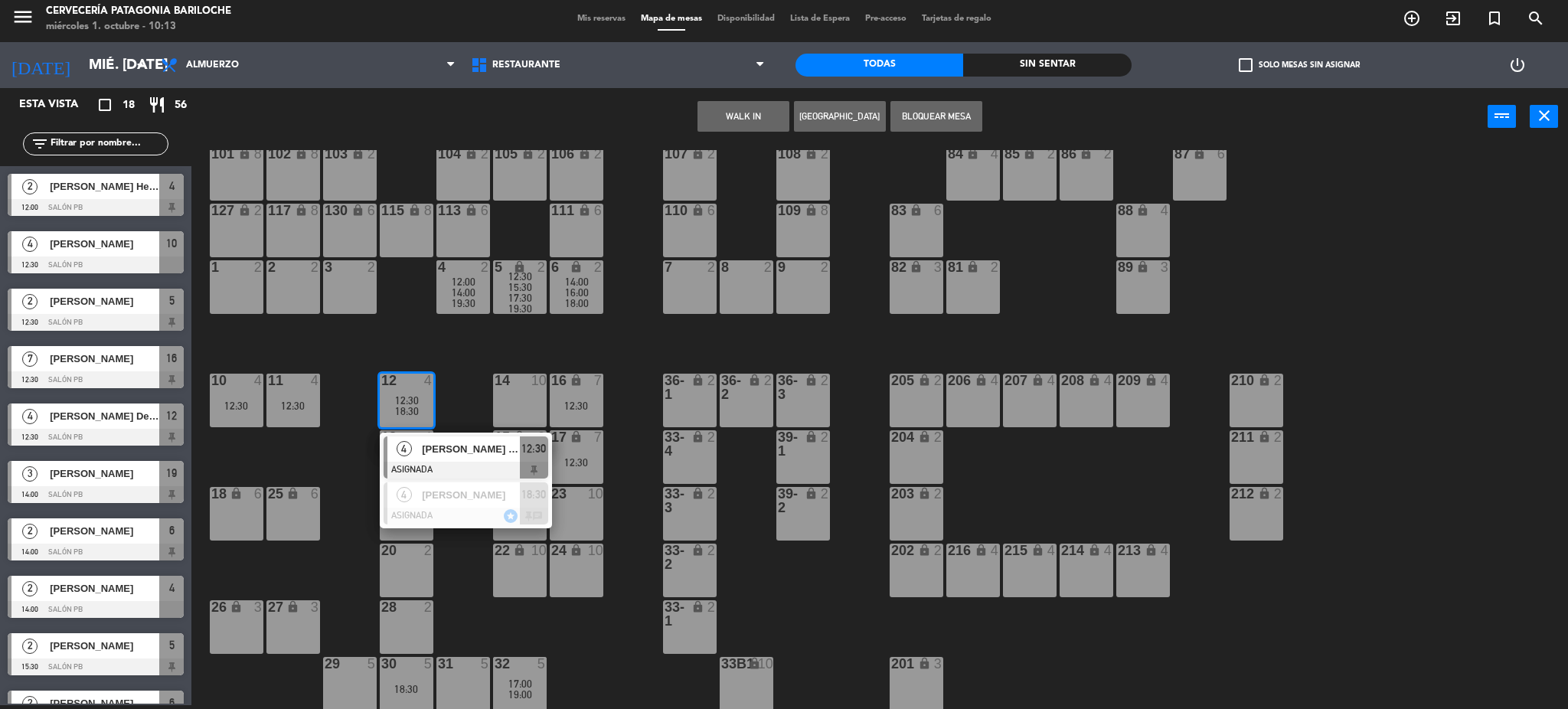
click at [329, 362] on div "101 lock 8 102 lock 8 104 lock 2 105 lock 2 106 lock 2 103 lock 2 107 lock 2 10…" at bounding box center [887, 429] width 1362 height 560
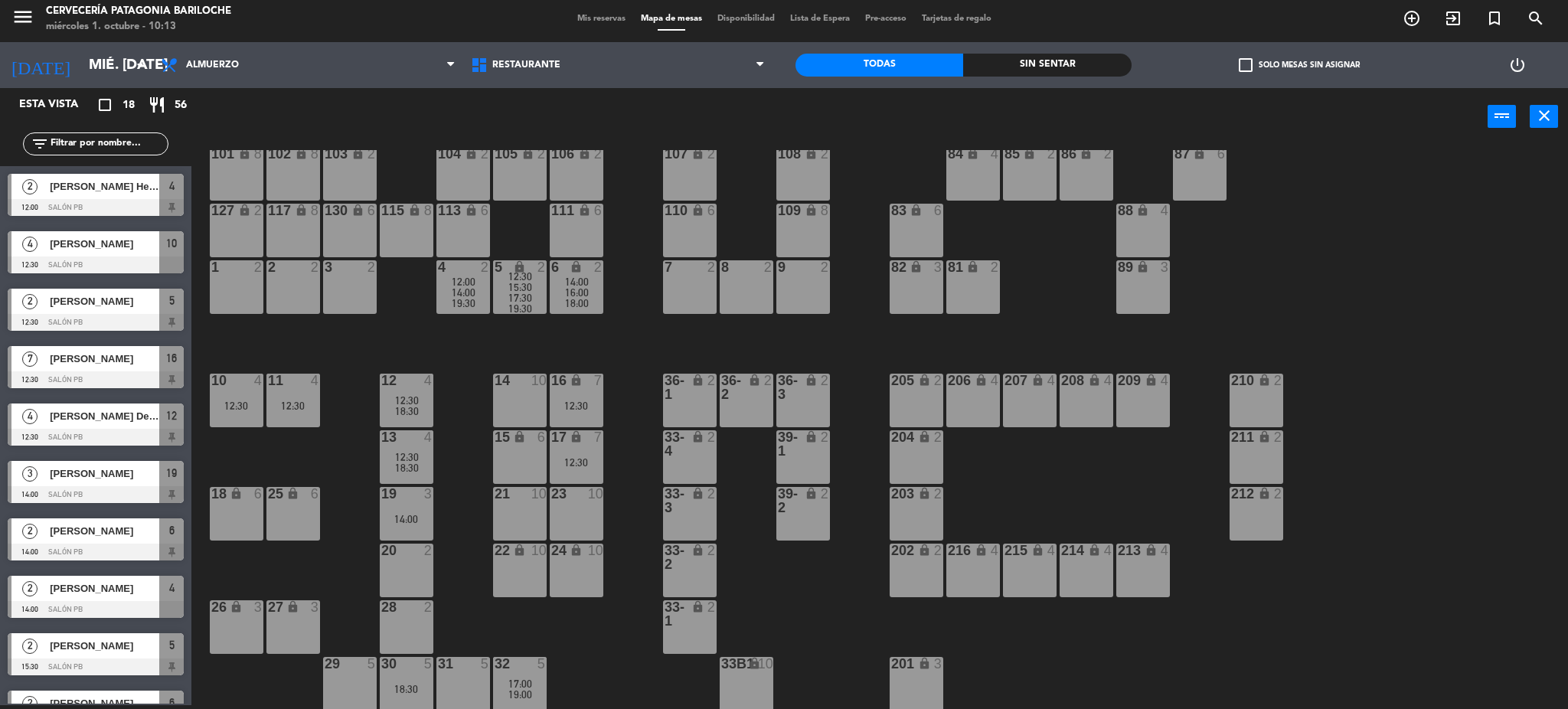
click at [68, 136] on input "text" at bounding box center [108, 144] width 118 height 17
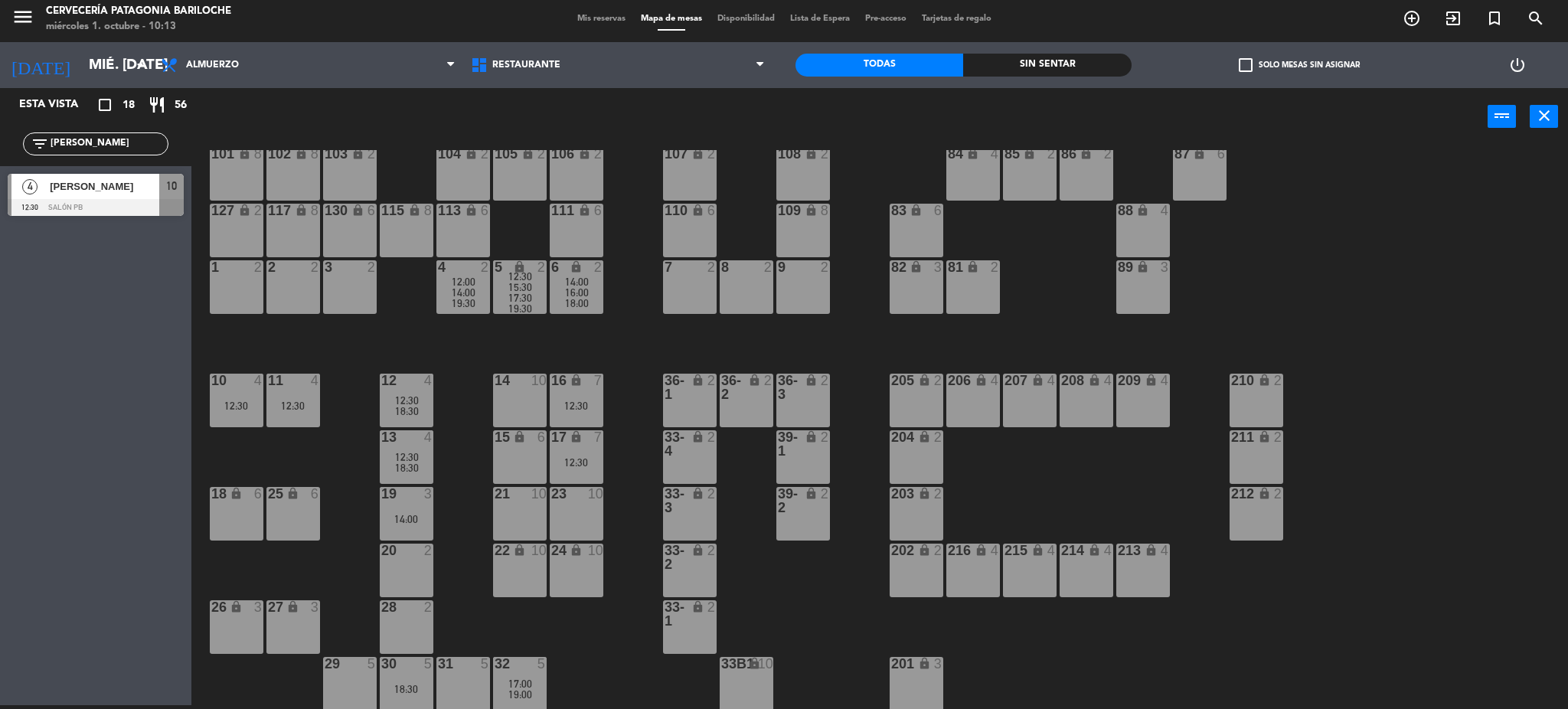
type input "abel"
click at [68, 195] on div "Abel Schulz" at bounding box center [104, 186] width 111 height 25
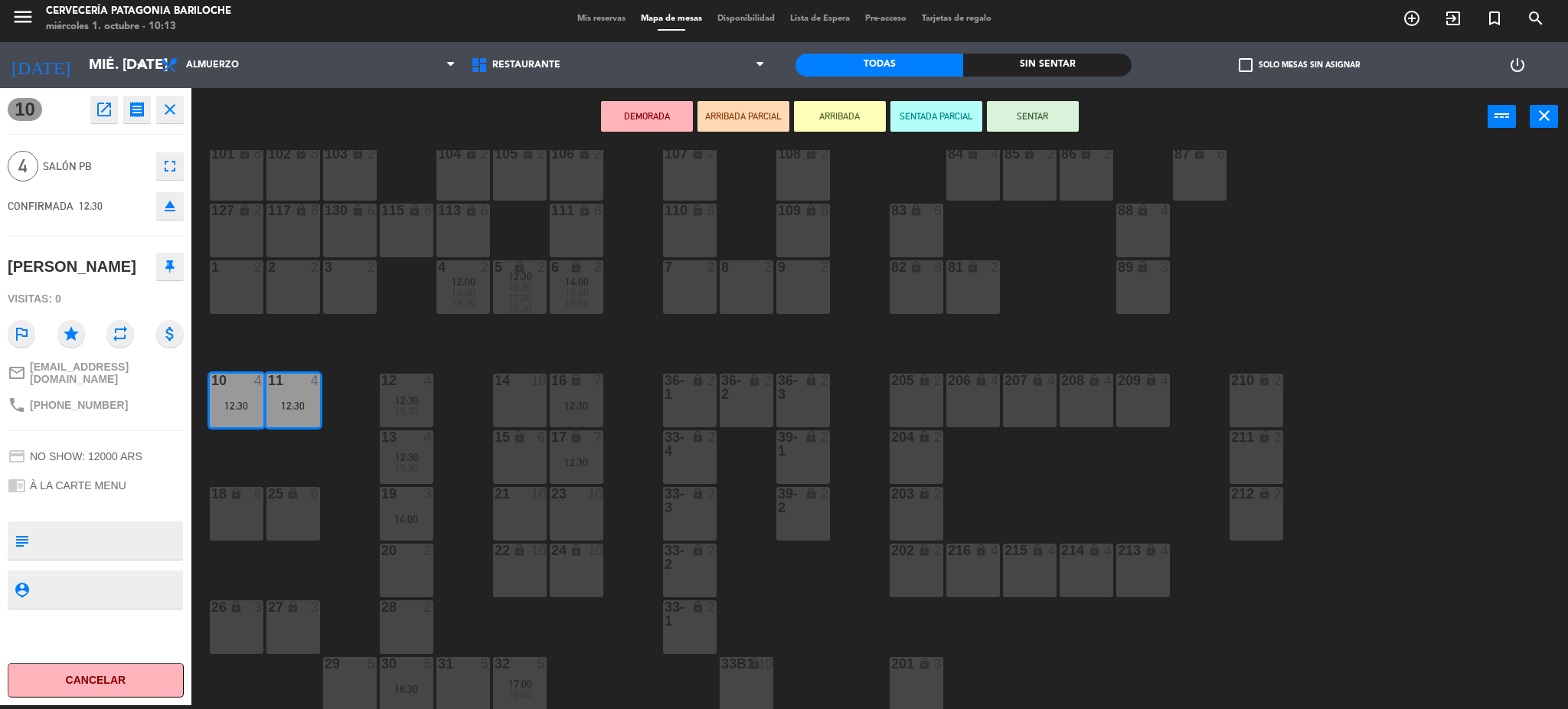
click at [177, 107] on icon "close" at bounding box center [170, 109] width 19 height 19
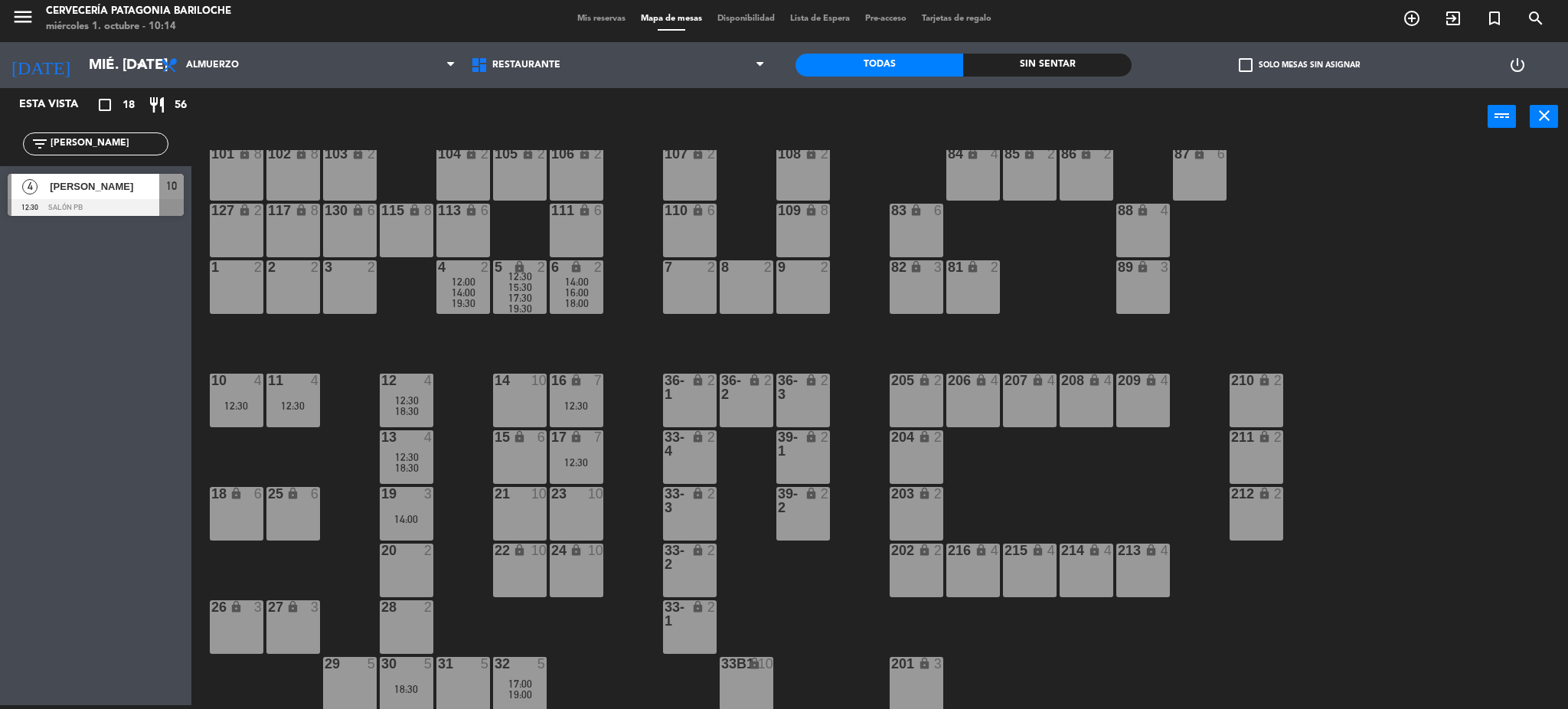
click at [577, 20] on span "Mis reservas" at bounding box center [601, 19] width 64 height 8
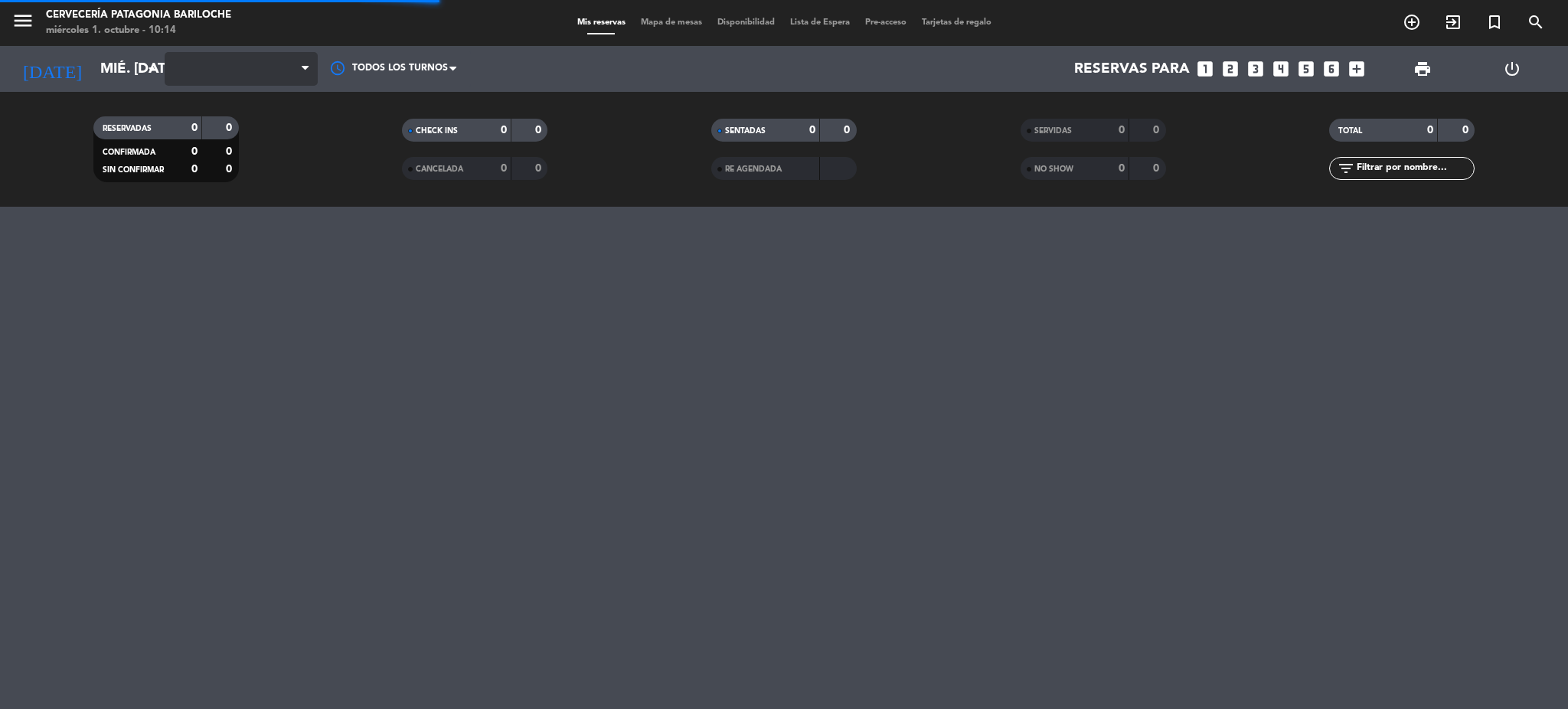
click at [236, 70] on span at bounding box center [241, 68] width 154 height 33
click at [31, 26] on icon "menu" at bounding box center [22, 20] width 23 height 23
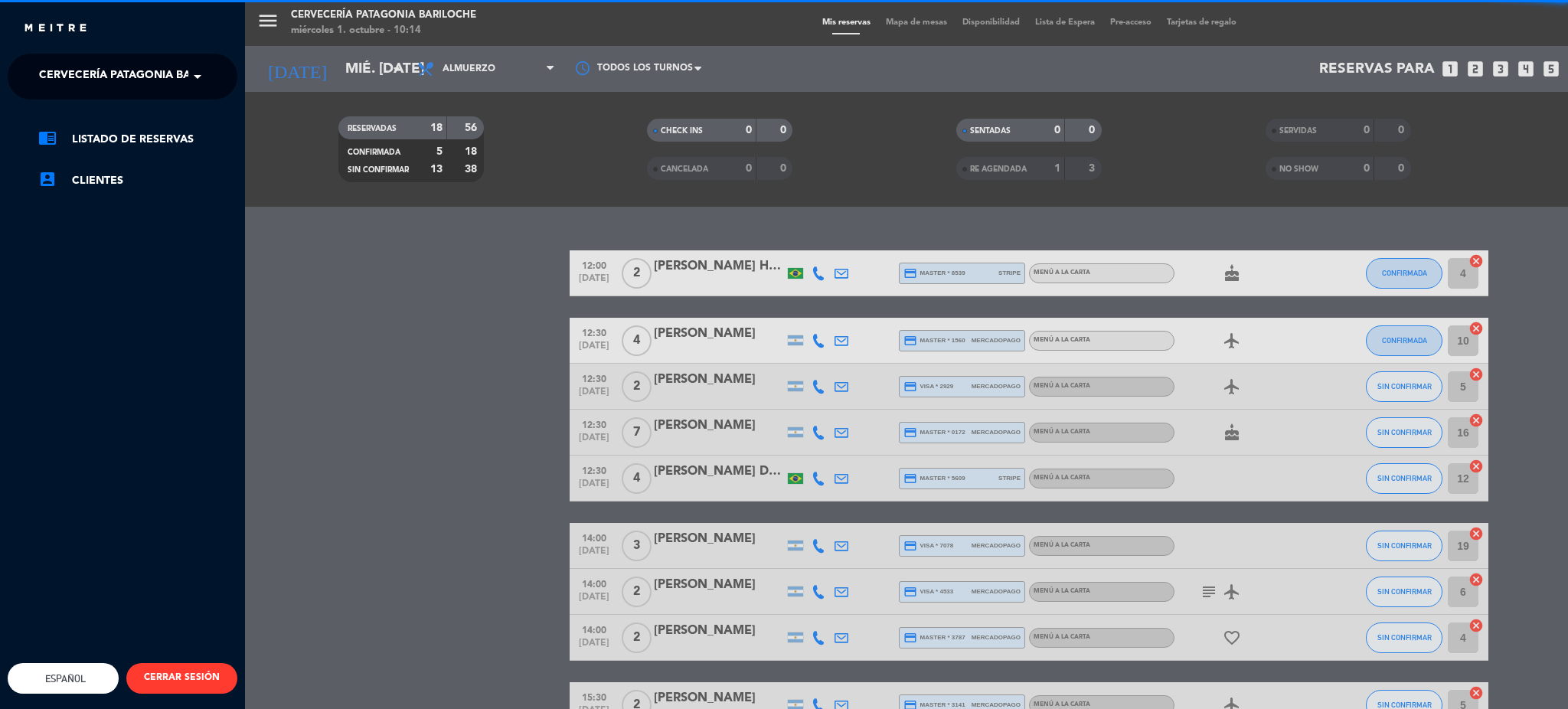
click at [127, 84] on span "Cervecería Patagonia Bariloche" at bounding box center [139, 76] width 200 height 32
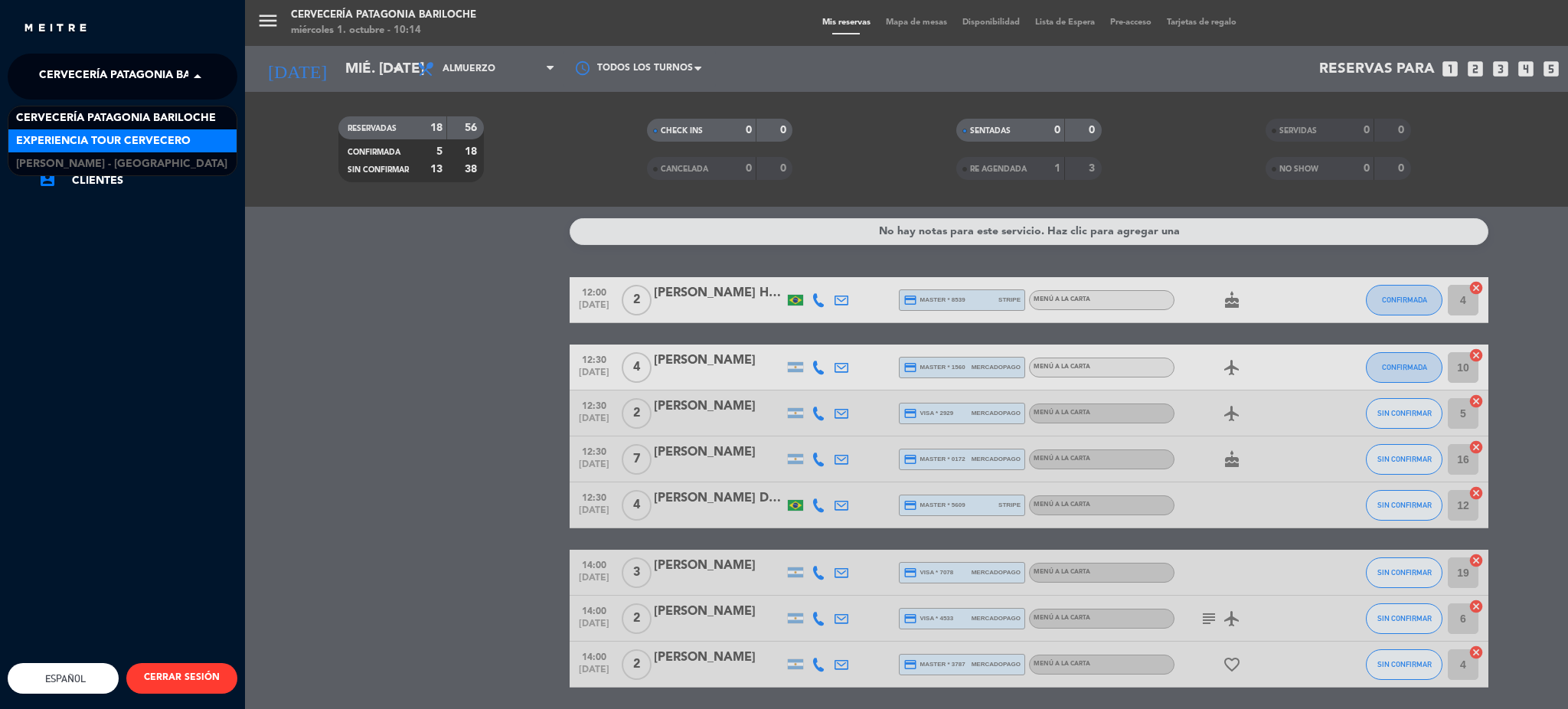
click at [137, 144] on span "Experiencia Tour Cervecero" at bounding box center [103, 141] width 175 height 18
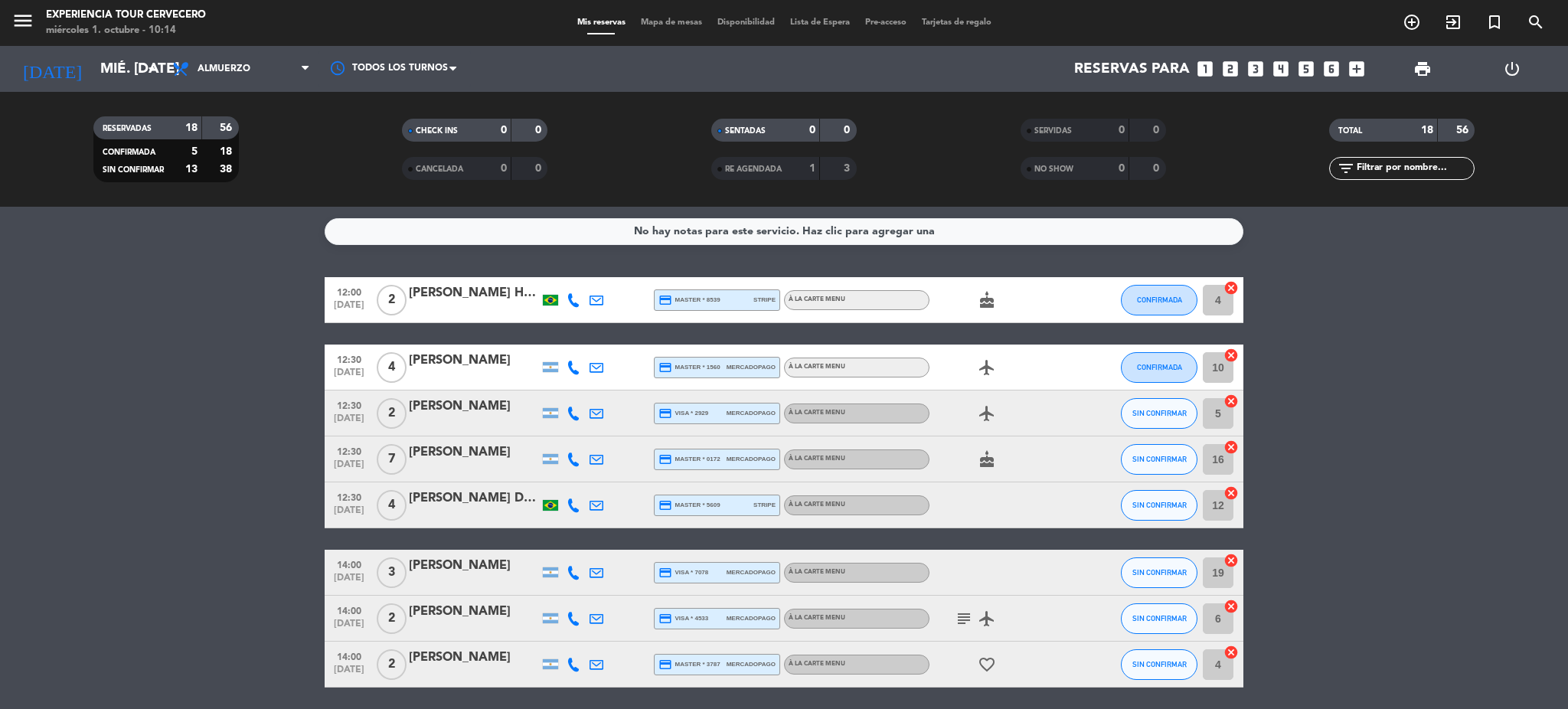
click at [662, 29] on div "Mis reservas Mapa de mesas Disponibilidad Lista de Espera Pre-acceso Tarjetas d…" at bounding box center [784, 22] width 429 height 14
click at [664, 20] on span "Mapa de mesas" at bounding box center [672, 22] width 77 height 8
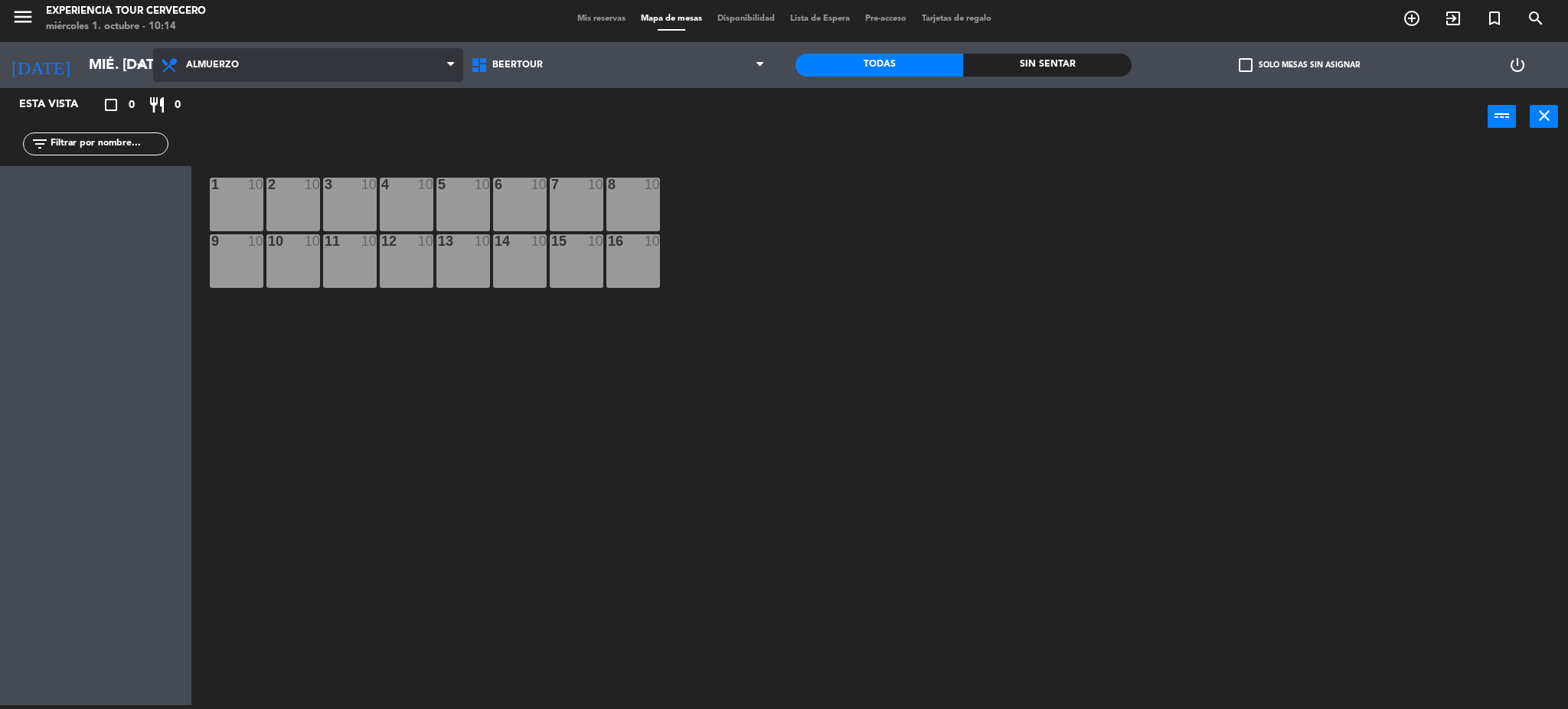
click at [278, 65] on span "Almuerzo" at bounding box center [308, 65] width 310 height 33
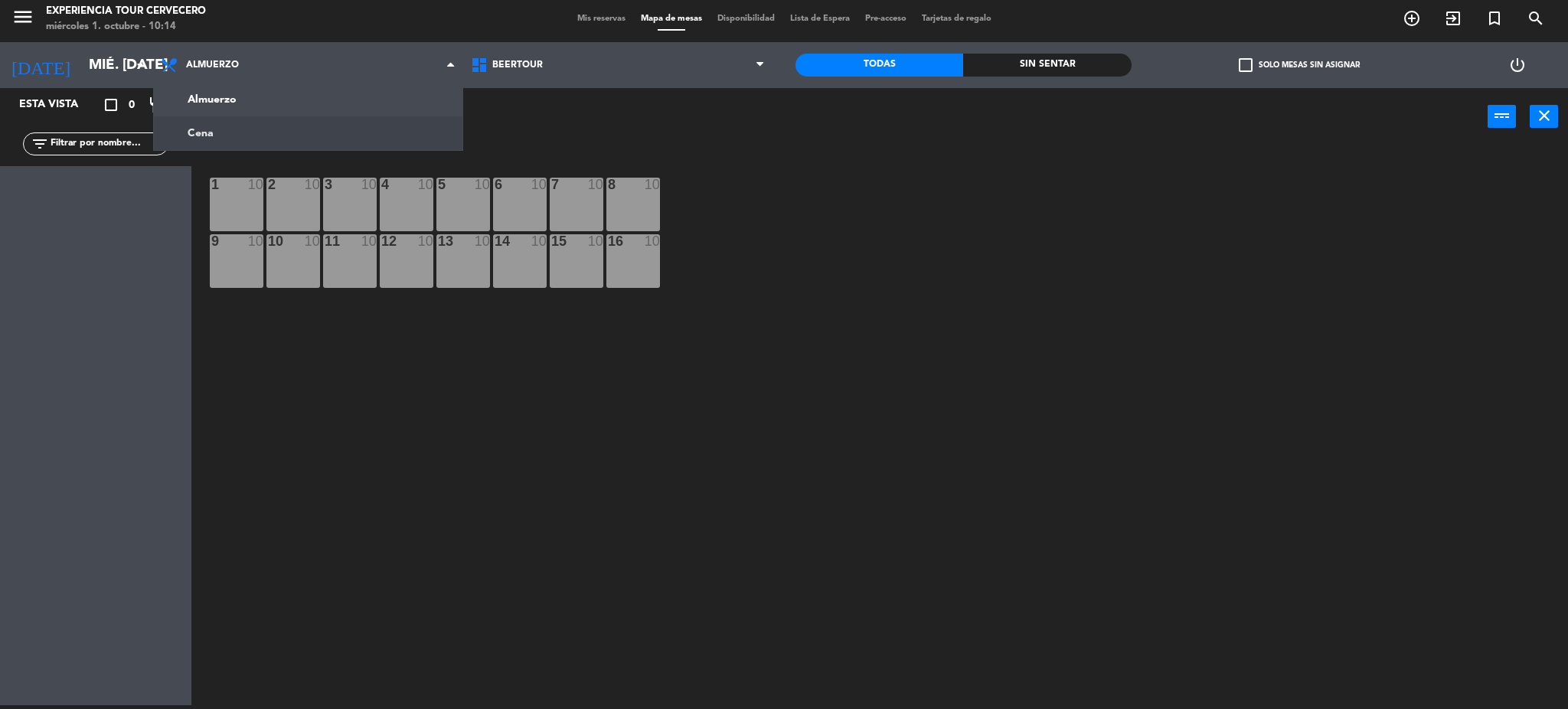
click at [645, 149] on main "1 10 2 10 3 10 4 10 5 10 6 10 7 10 8 10 9 10 10 10 11 10 12 10 13 10 14 10 15 1…" at bounding box center [880, 423] width 1377 height 576
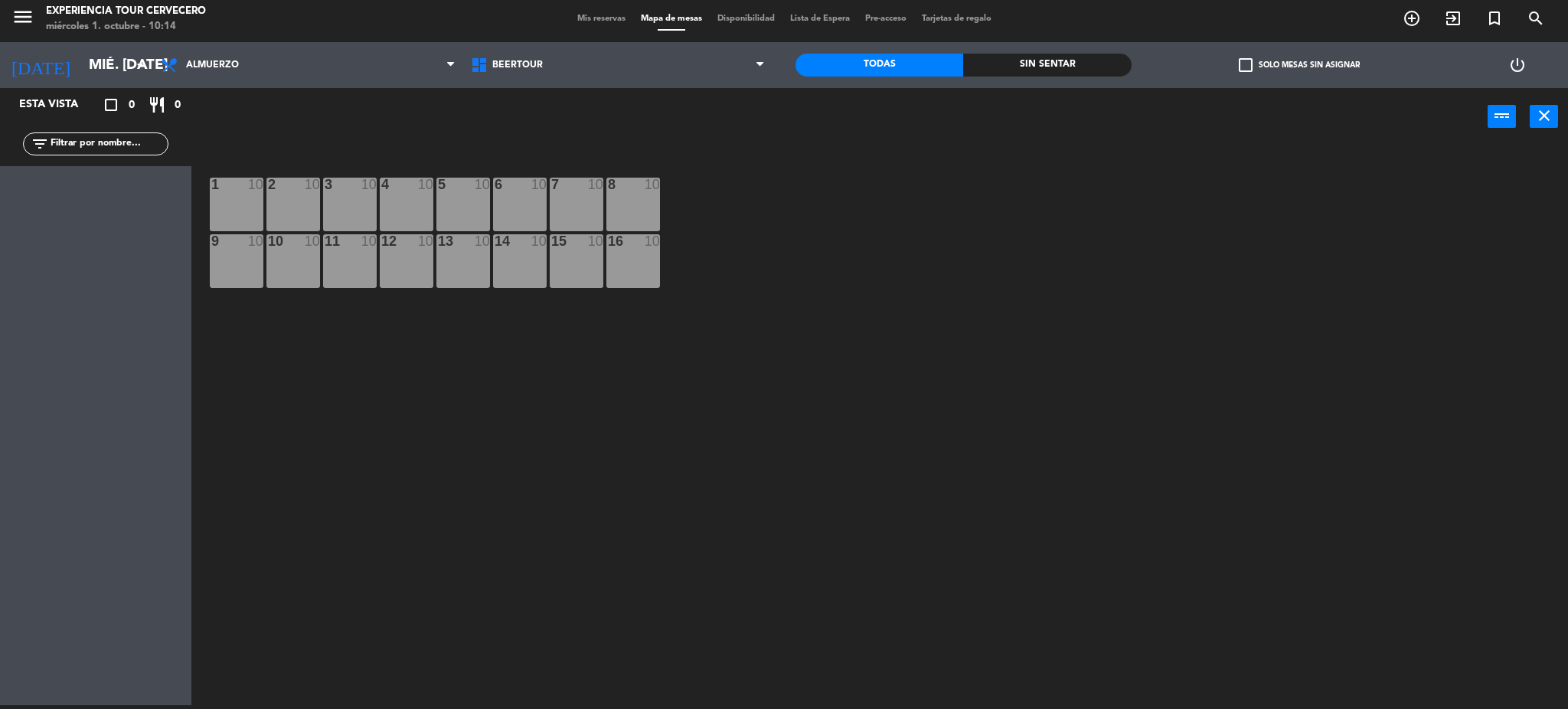
click at [579, 22] on span "Mis reservas" at bounding box center [601, 19] width 64 height 8
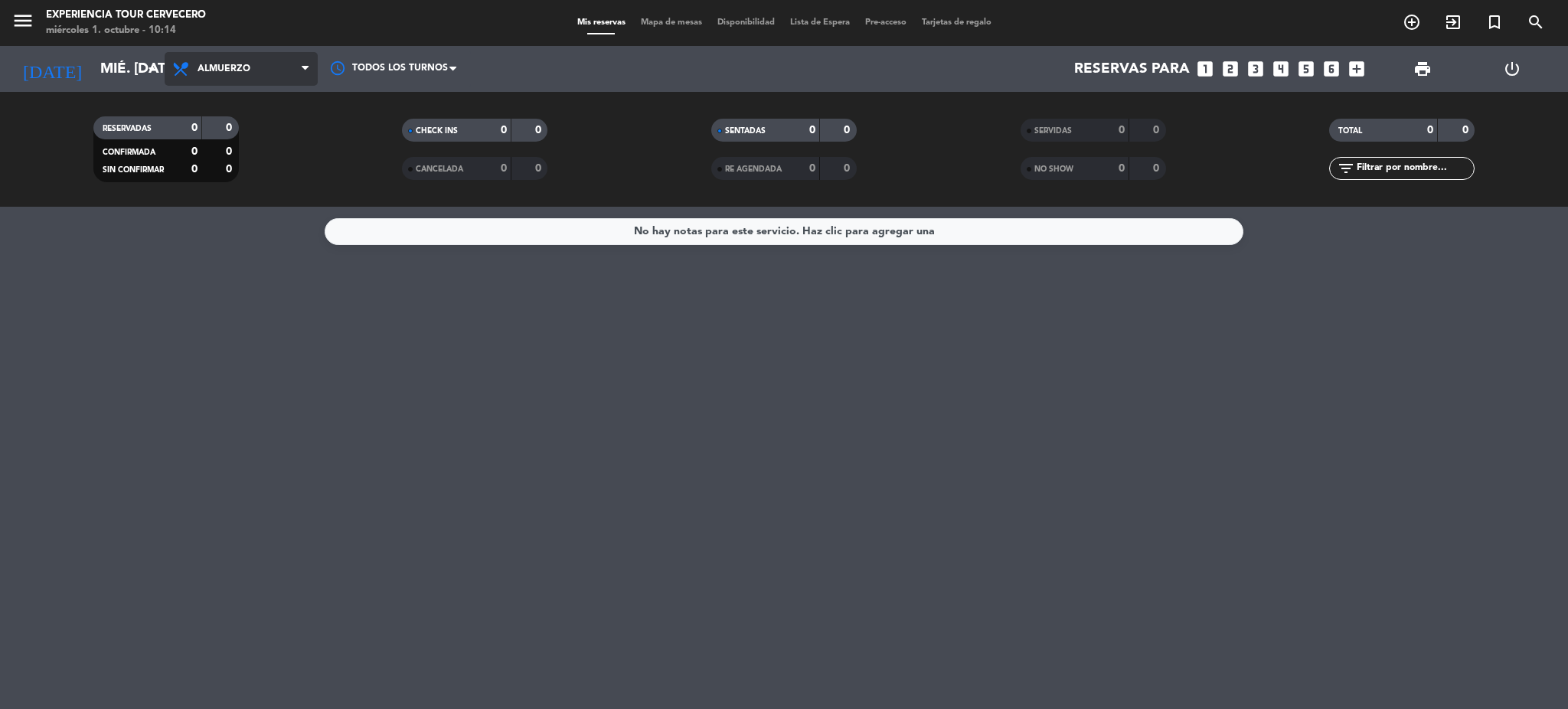
click at [280, 78] on span "Almuerzo" at bounding box center [241, 68] width 154 height 33
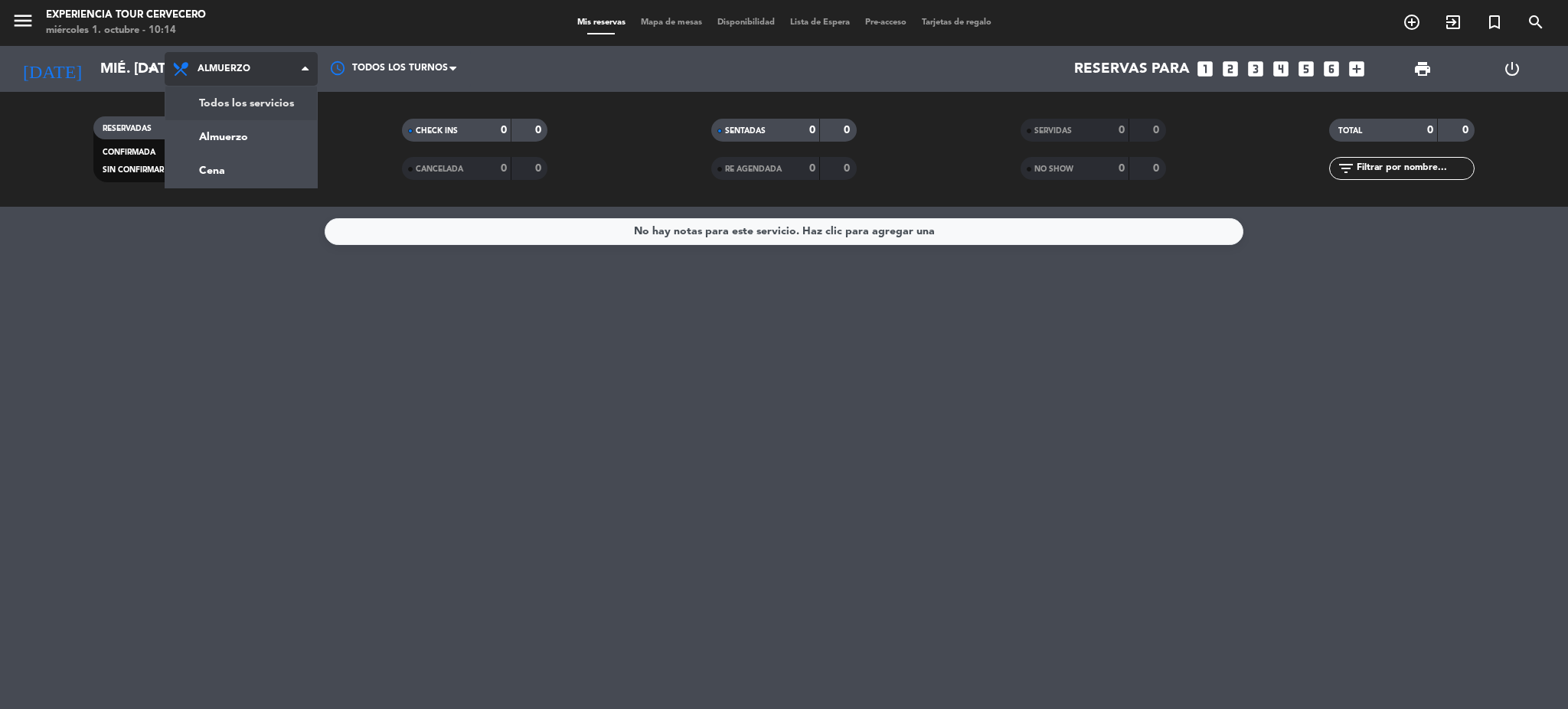
click at [260, 105] on div "menu Experiencia Tour Cervecero miércoles 1. octubre - 10:14 Mis reservas Mapa …" at bounding box center [784, 103] width 1568 height 206
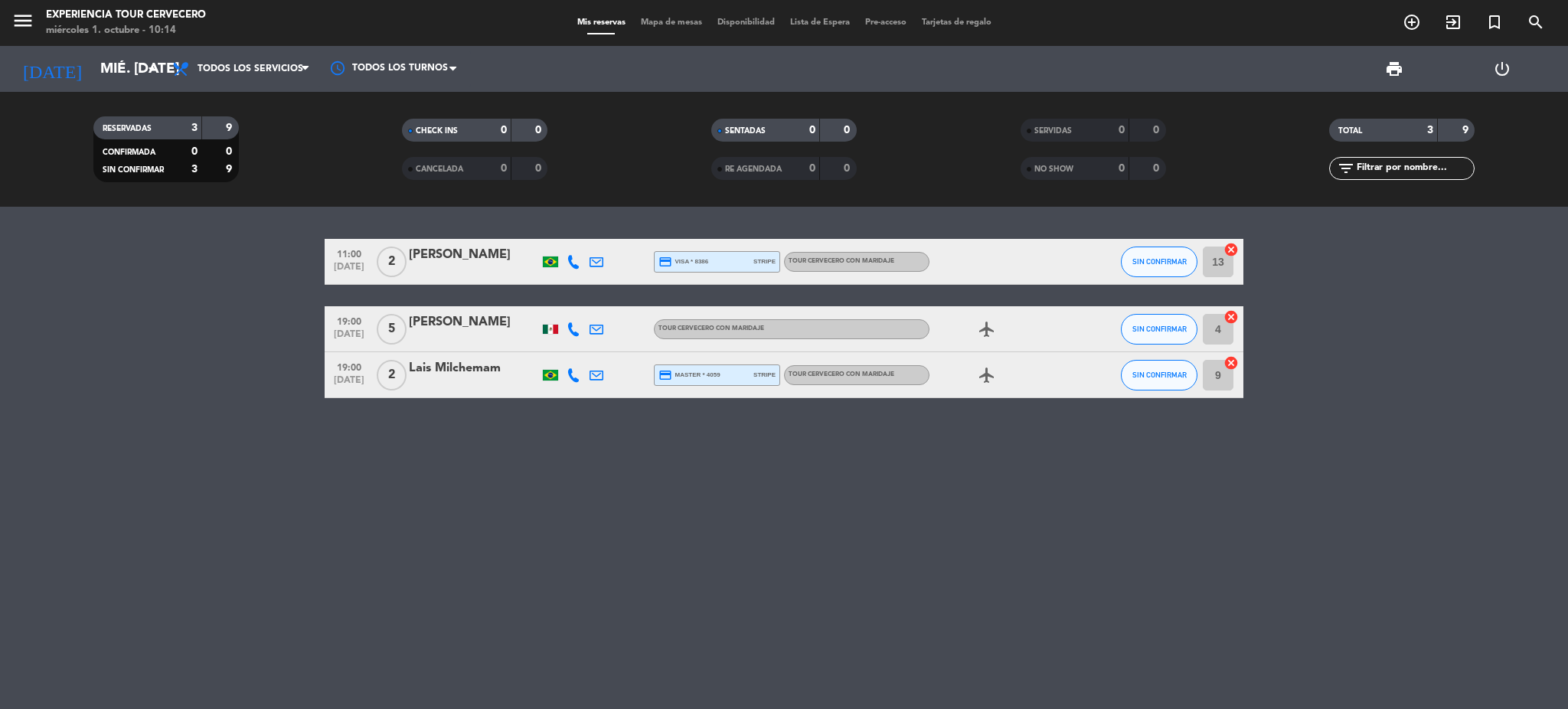
click at [477, 265] on div "Danilo Barreiros" at bounding box center [474, 255] width 130 height 20
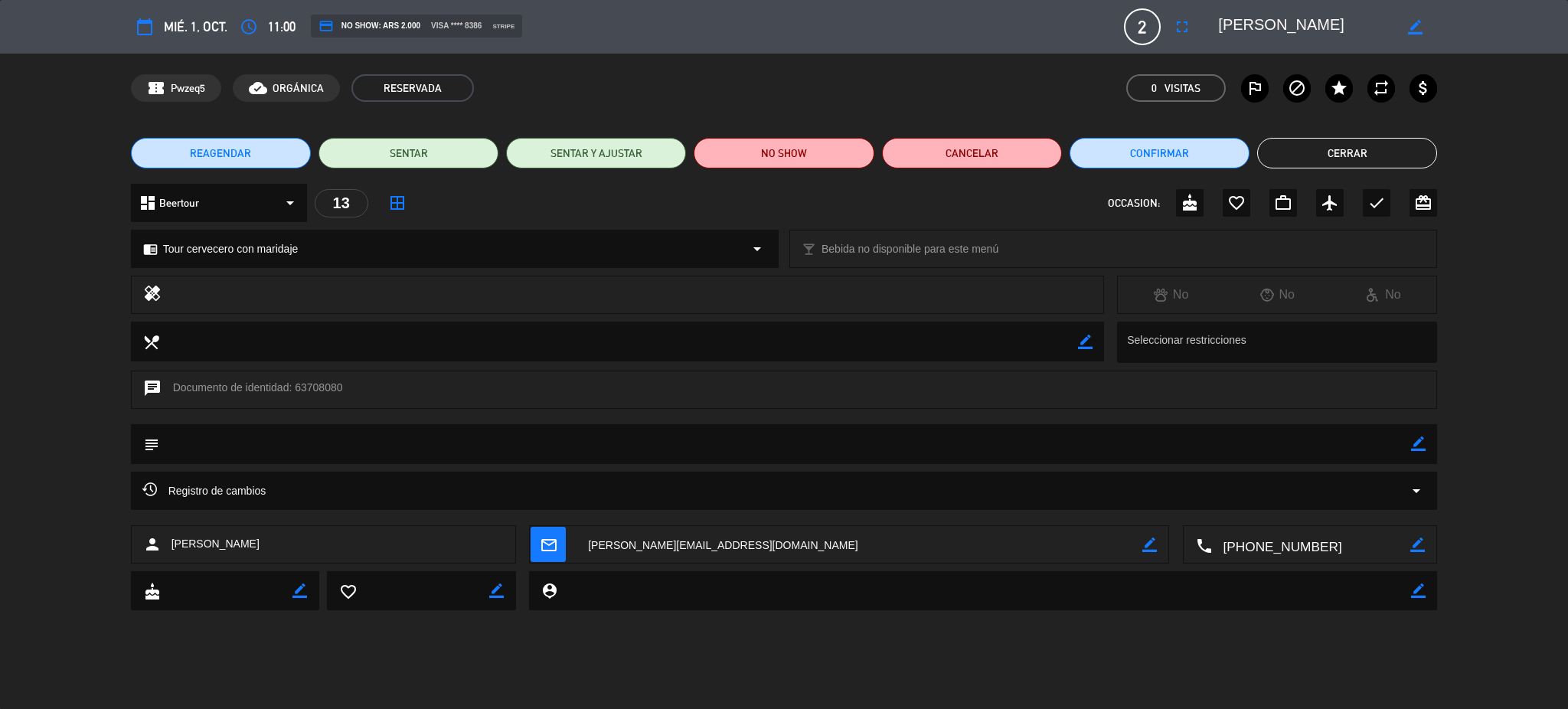
drag, startPoint x: 744, startPoint y: 549, endPoint x: 586, endPoint y: 545, distance: 158.1
click at [586, 545] on textarea at bounding box center [859, 545] width 566 height 38
click at [1067, 661] on div "calendar_today mié. 1, oct. access_time 11:00 credit_card NO SHOW: ARS 2.000 vi…" at bounding box center [784, 354] width 1568 height 709
click at [1304, 157] on button "Cerrar" at bounding box center [1347, 153] width 180 height 31
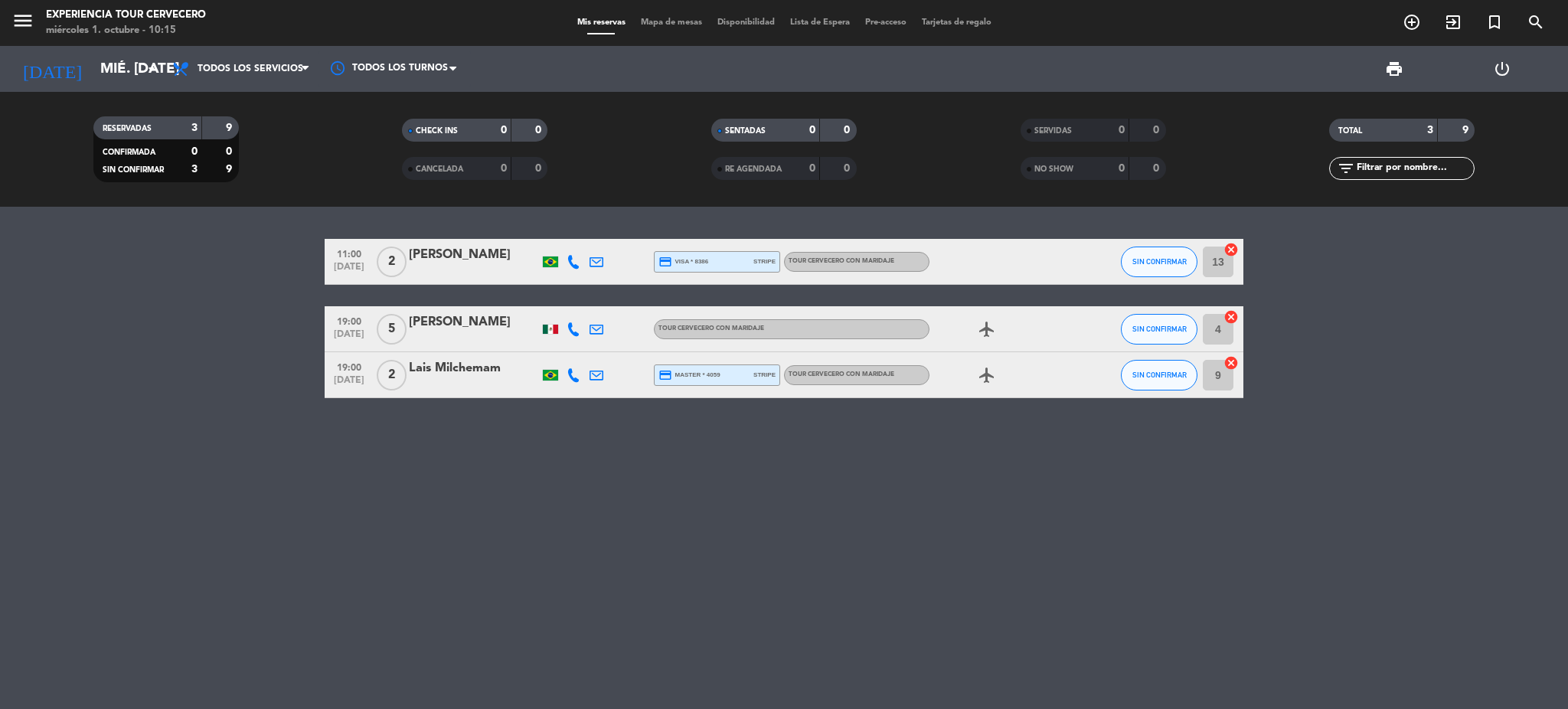
click at [2, 22] on div "menu Experiencia Tour Cervecero miércoles 1. octubre - 10:15" at bounding box center [196, 23] width 392 height 36
click at [27, 25] on icon "menu" at bounding box center [22, 20] width 23 height 23
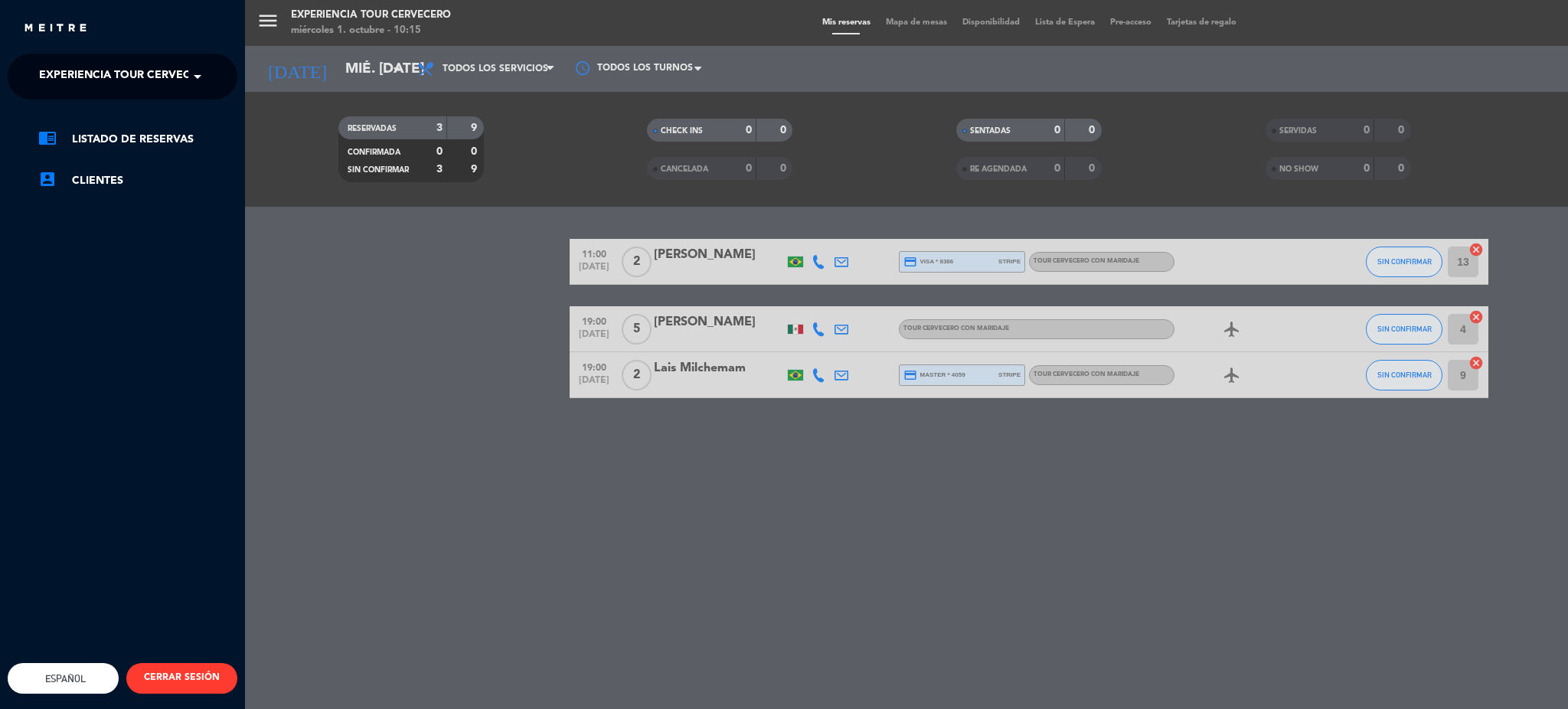
click at [176, 81] on span "Experiencia Tour Cervecero" at bounding box center [126, 76] width 175 height 32
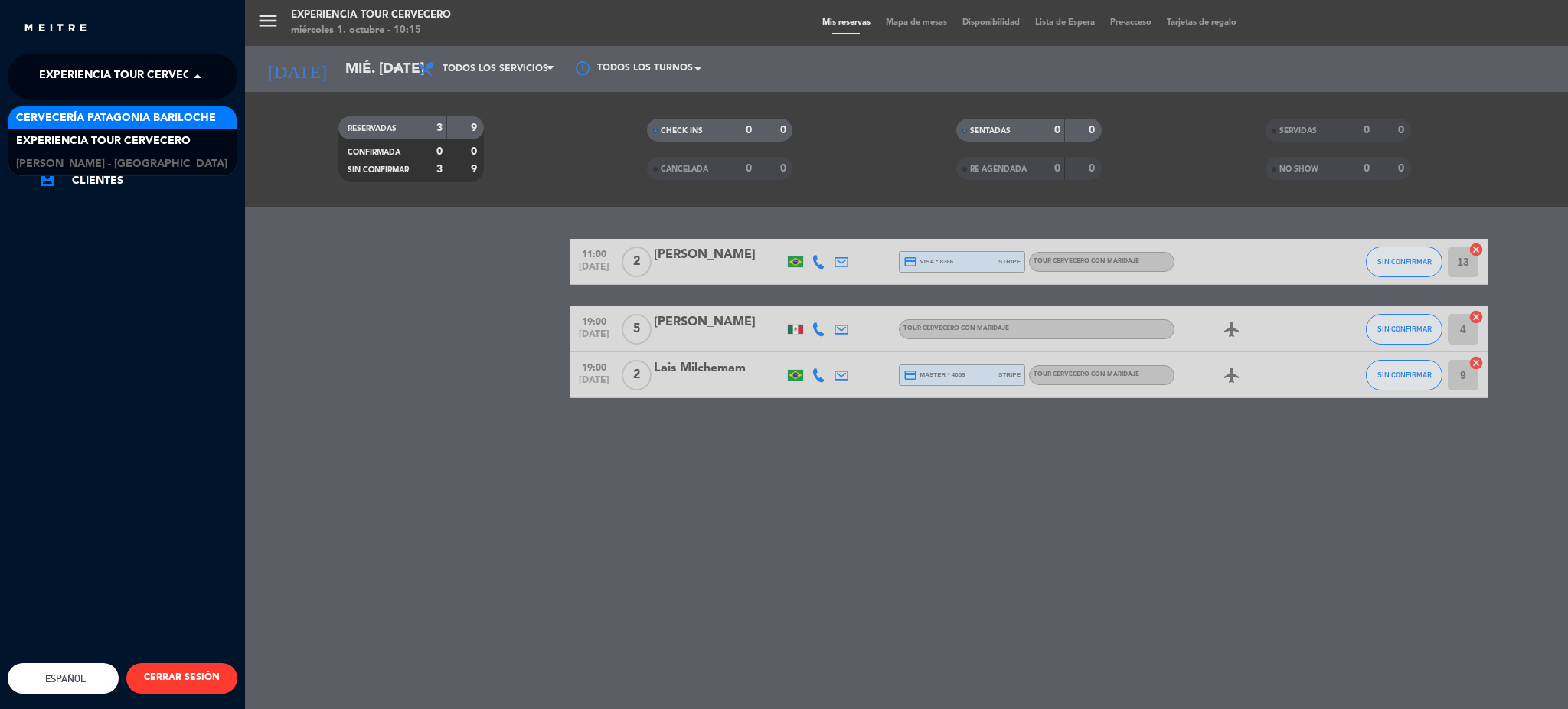
click at [165, 121] on span "Cervecería Patagonia Bariloche" at bounding box center [116, 118] width 200 height 18
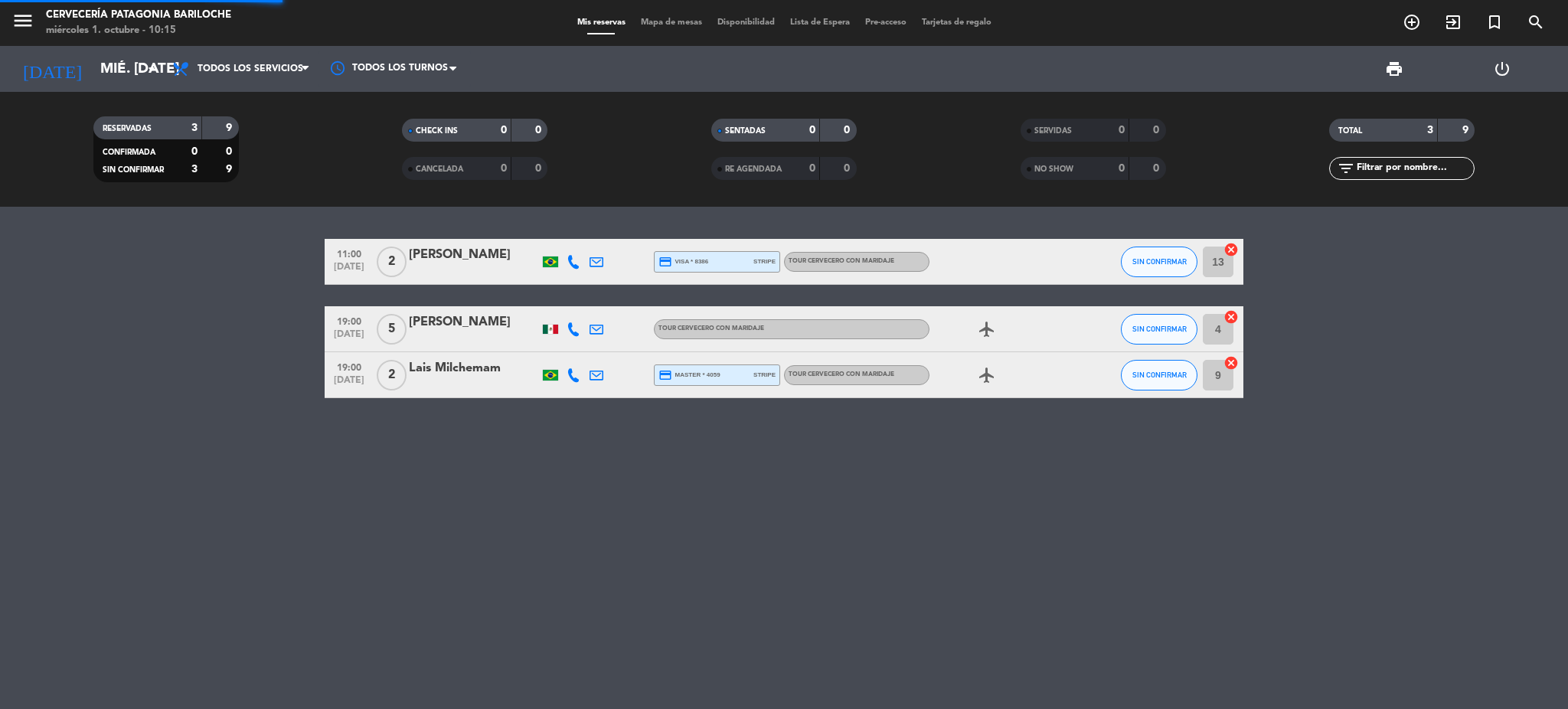
click at [664, 31] on div "menu Cervecería Patagonia Bariloche miércoles 1. octubre - 10:15 Mis reservas M…" at bounding box center [784, 23] width 1568 height 46
click at [664, 27] on span "Mapa de mesas" at bounding box center [672, 22] width 77 height 8
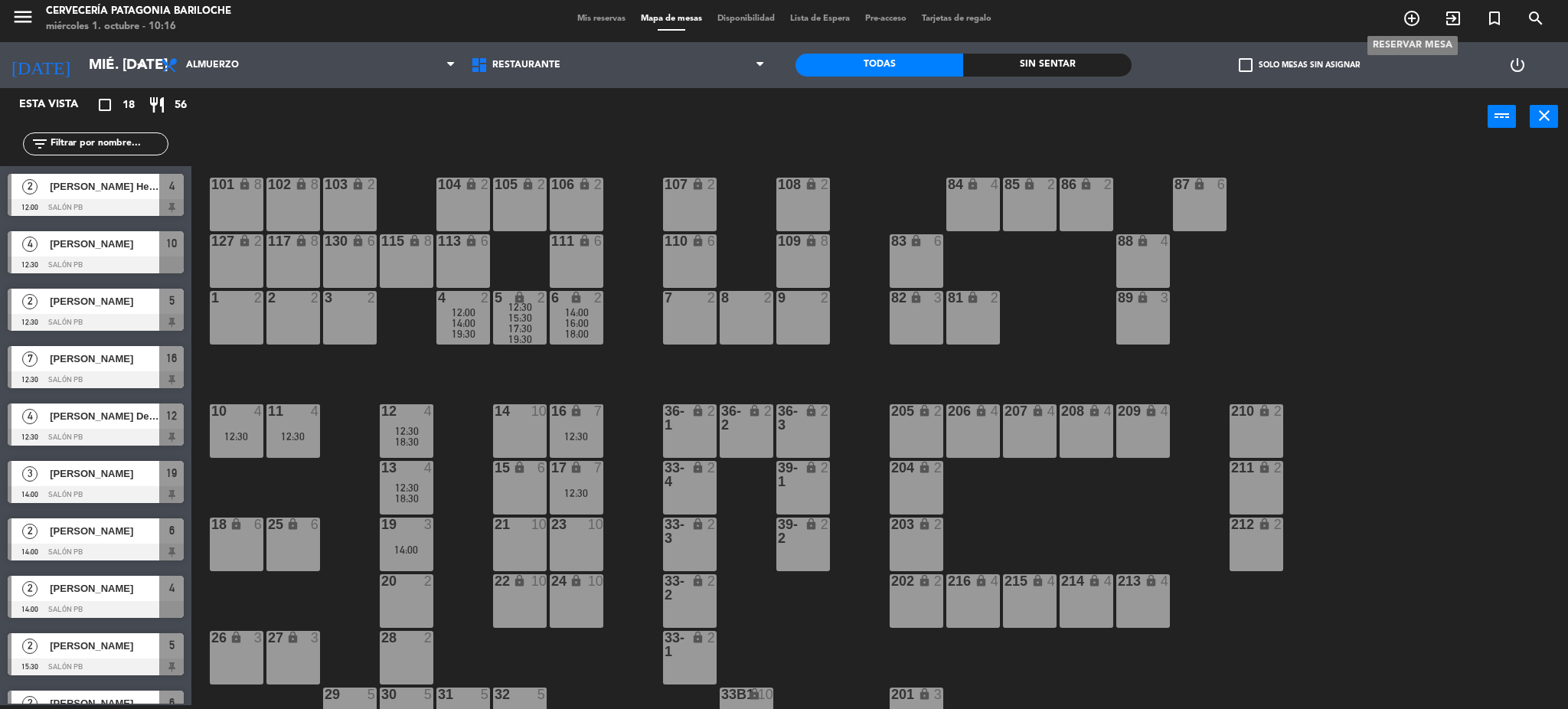
click at [1415, 16] on icon "add_circle_outline" at bounding box center [1412, 19] width 19 height 19
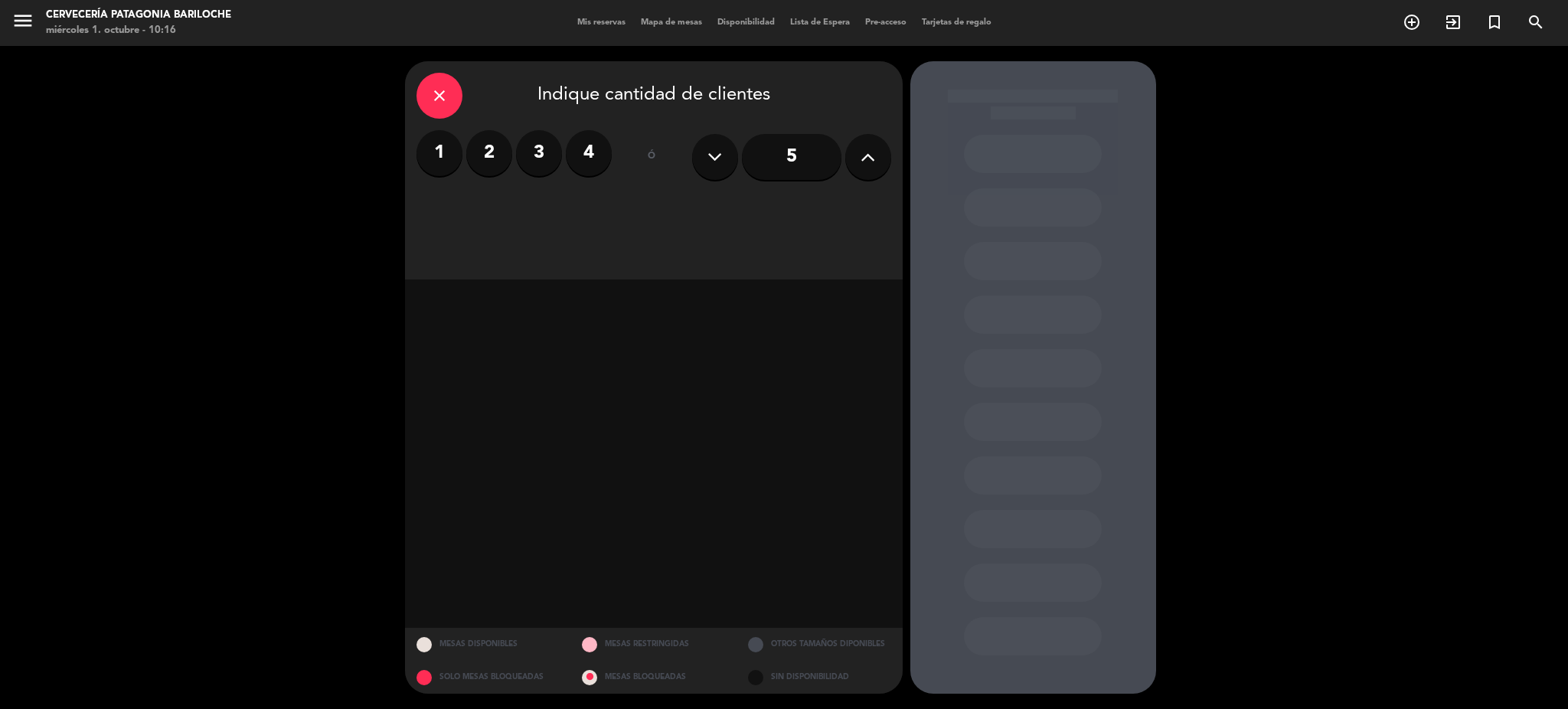
click at [491, 152] on label "2" at bounding box center [489, 154] width 46 height 46
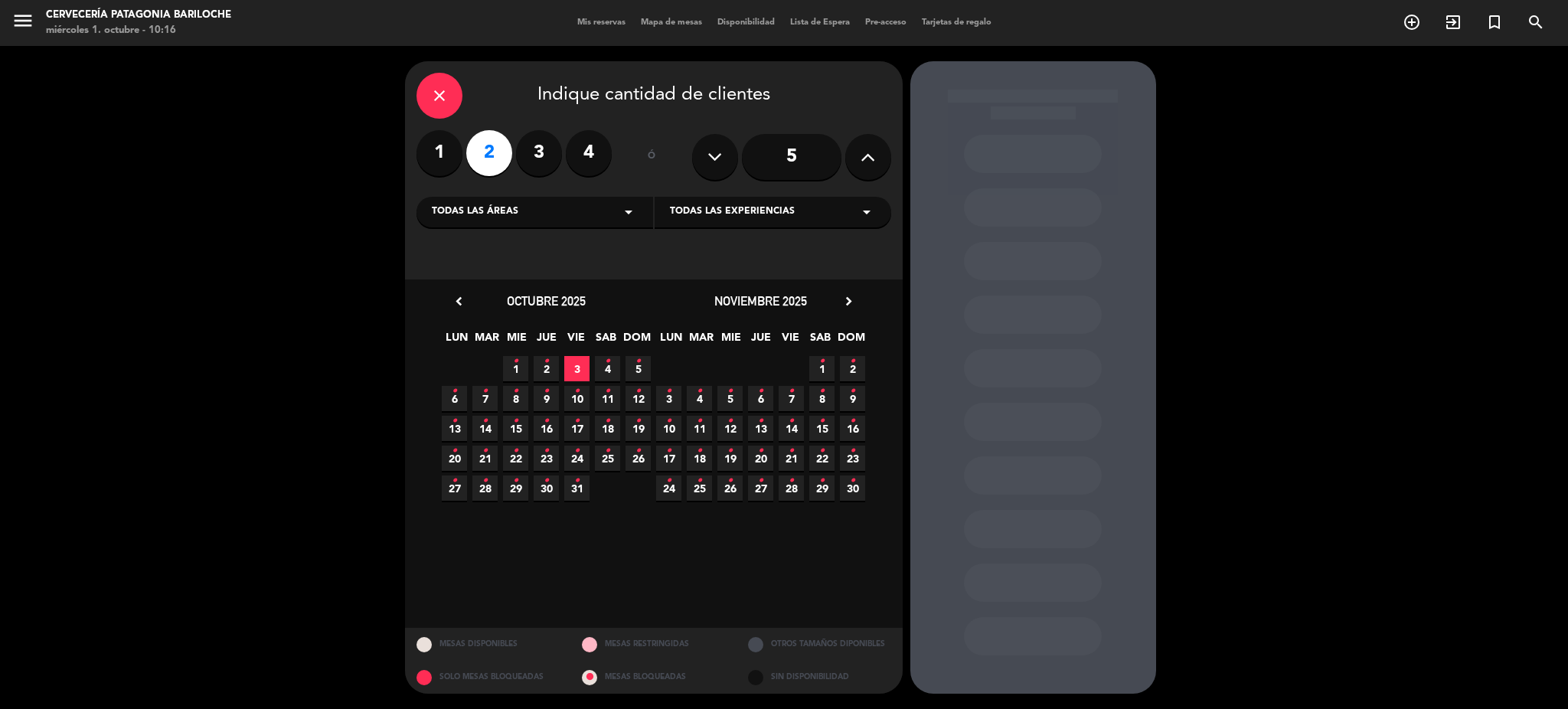
click at [514, 367] on icon "•" at bounding box center [516, 361] width 6 height 24
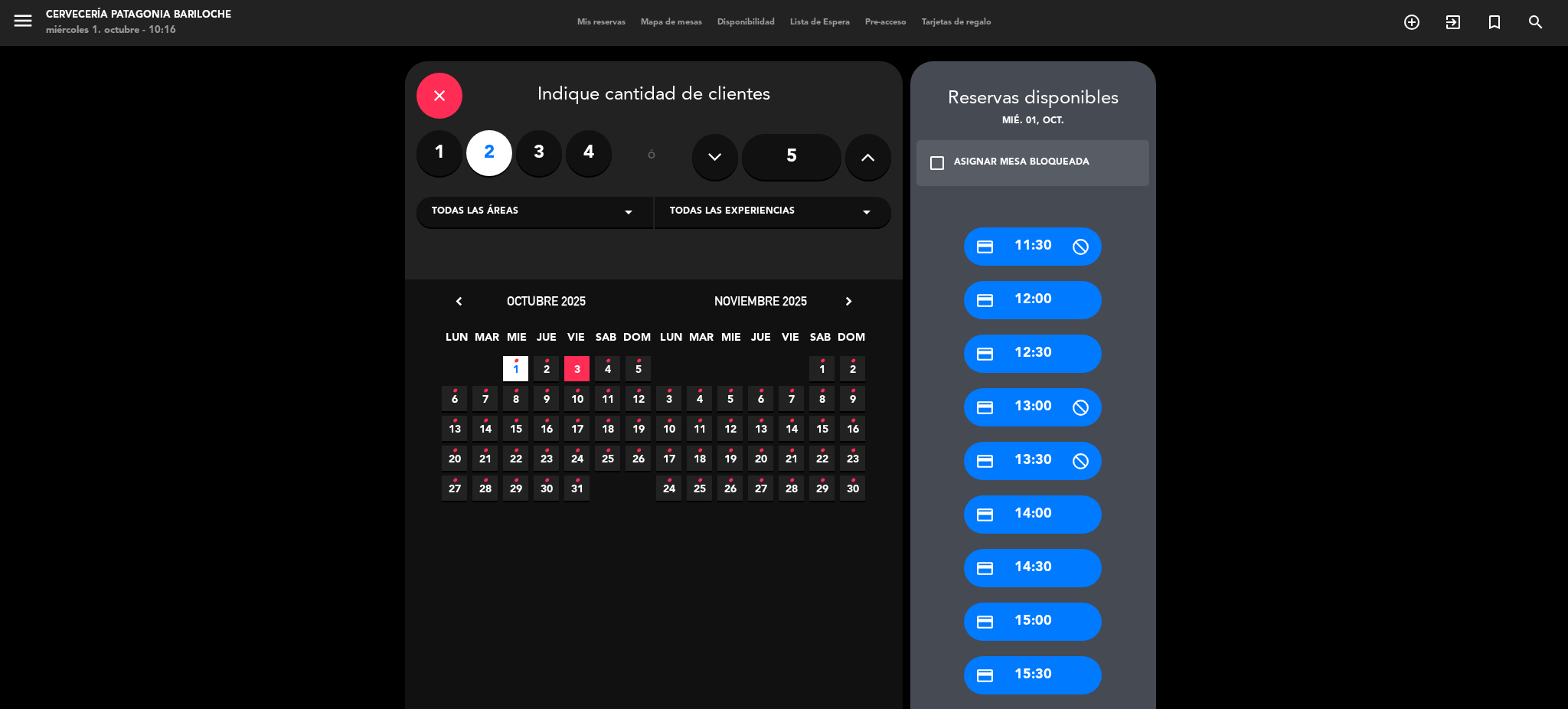
click at [1066, 302] on div "credit_card 12:00" at bounding box center [1032, 300] width 138 height 38
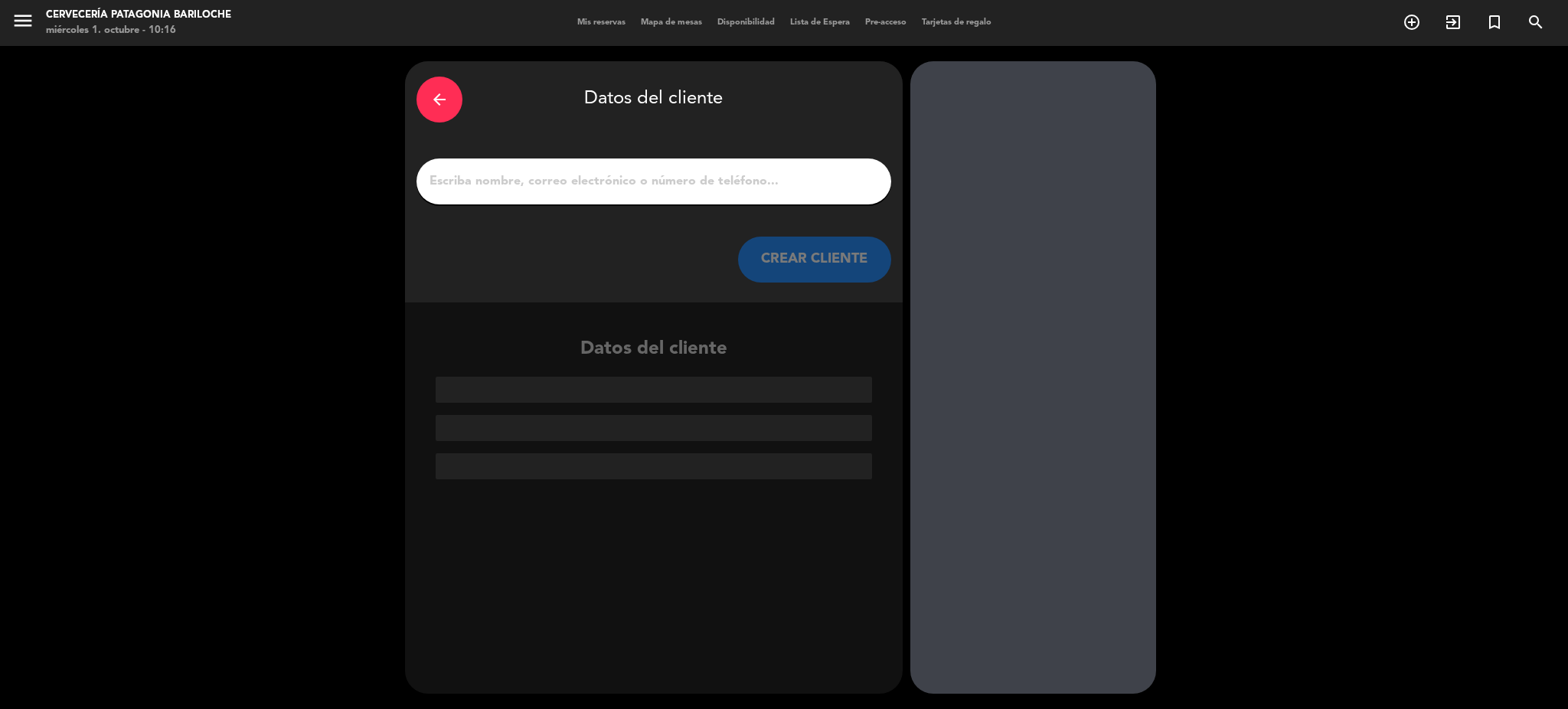
click at [548, 173] on input "1" at bounding box center [654, 181] width 451 height 21
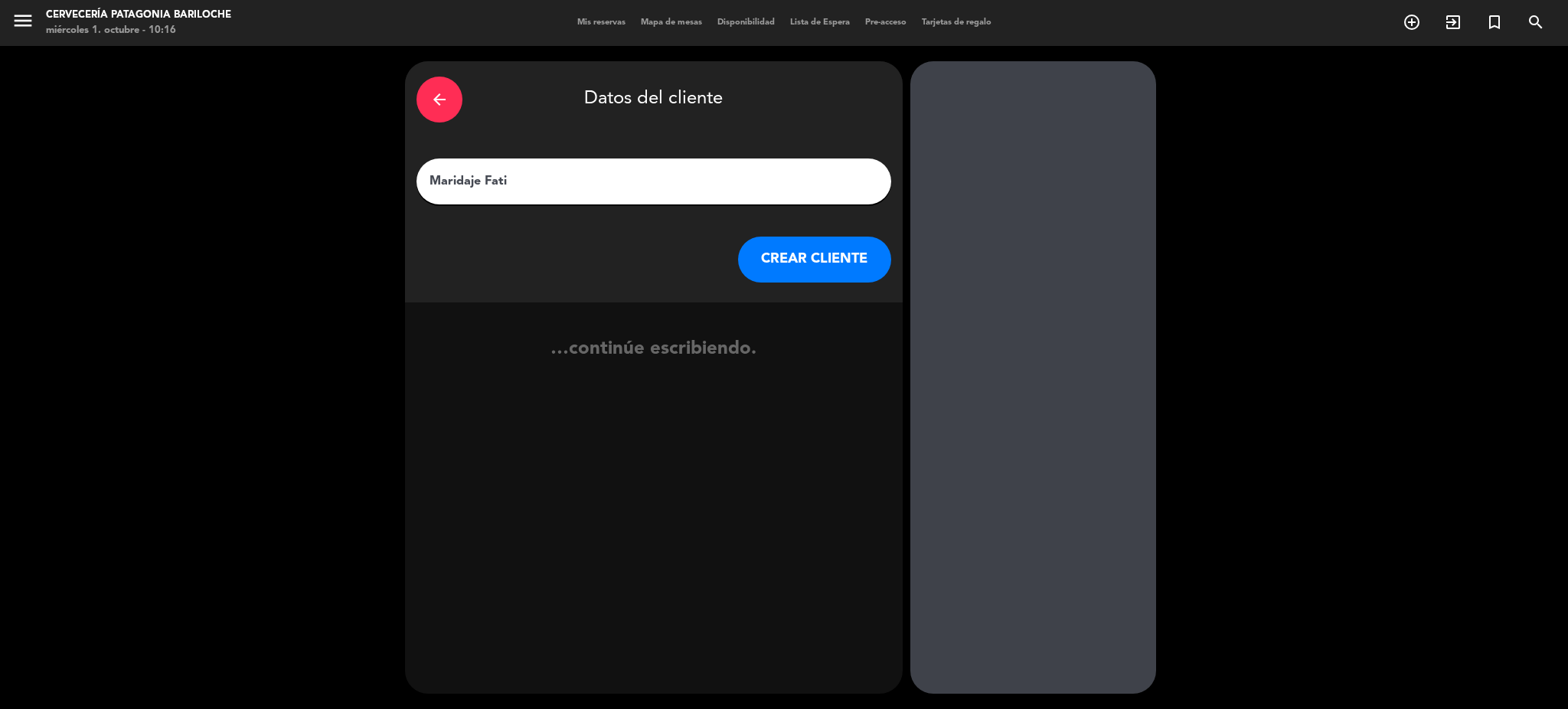
type input "Maridaje Fati"
click at [836, 259] on button "CREAR CLIENTE" at bounding box center [815, 260] width 154 height 46
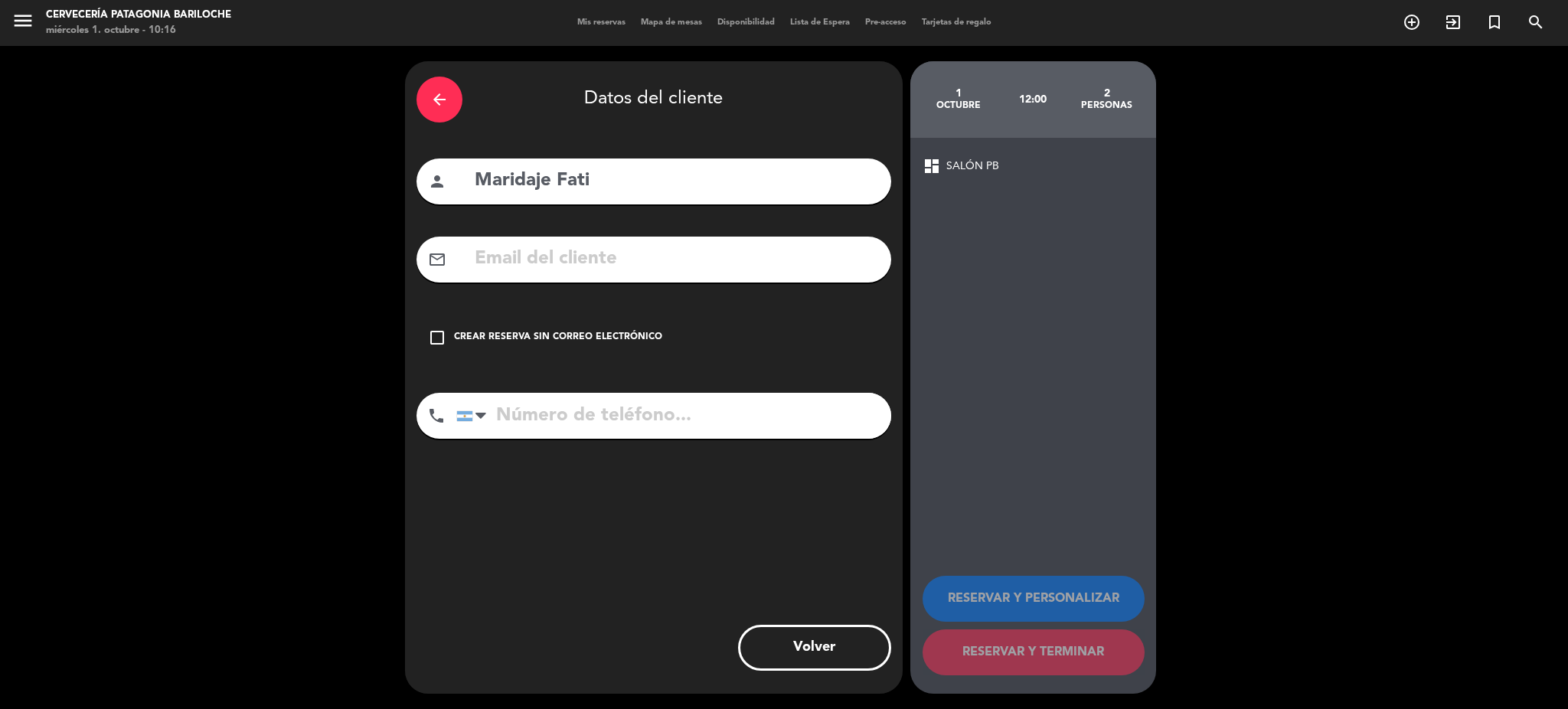
click at [493, 331] on div "Crear reserva sin correo electrónico" at bounding box center [558, 338] width 208 height 16
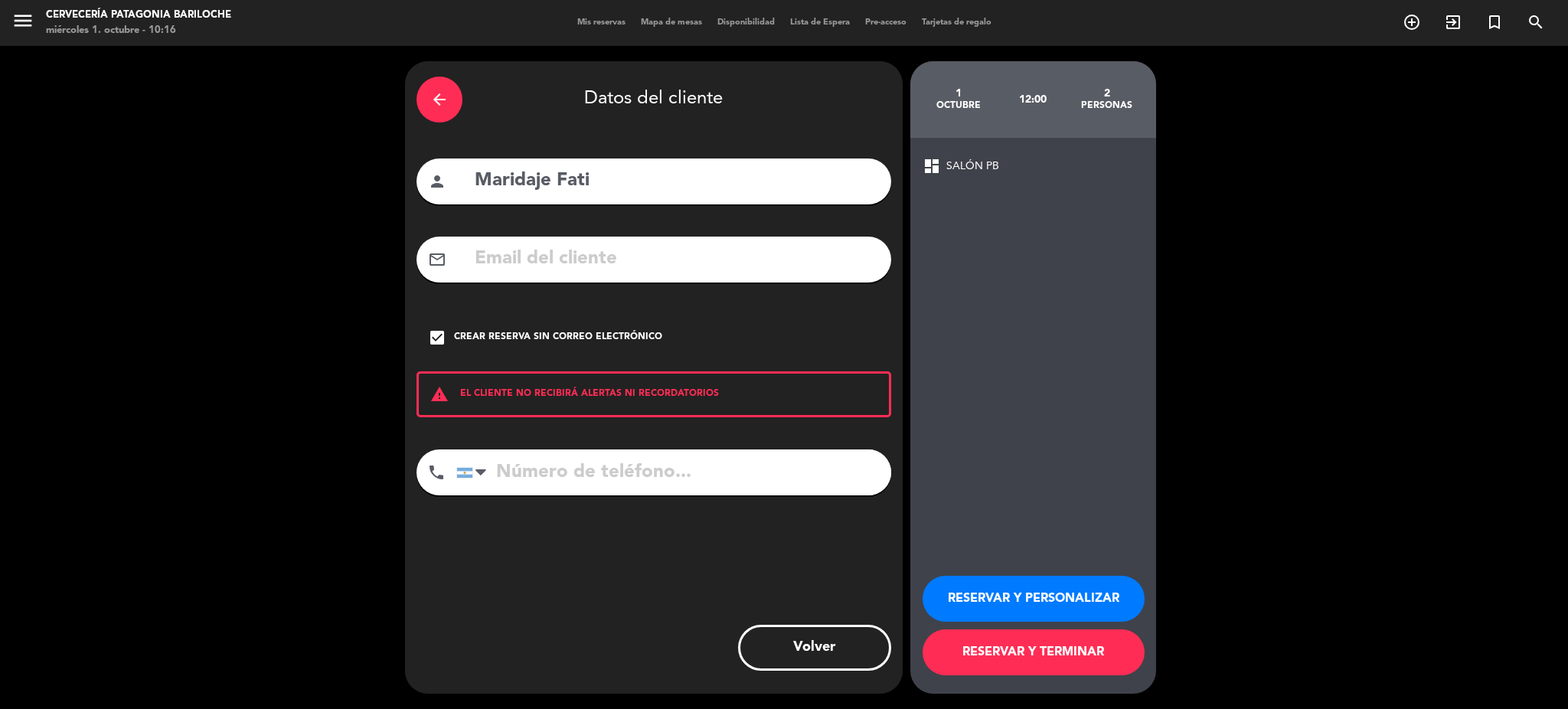
click at [1023, 652] on button "RESERVAR Y TERMINAR" at bounding box center [1033, 653] width 222 height 46
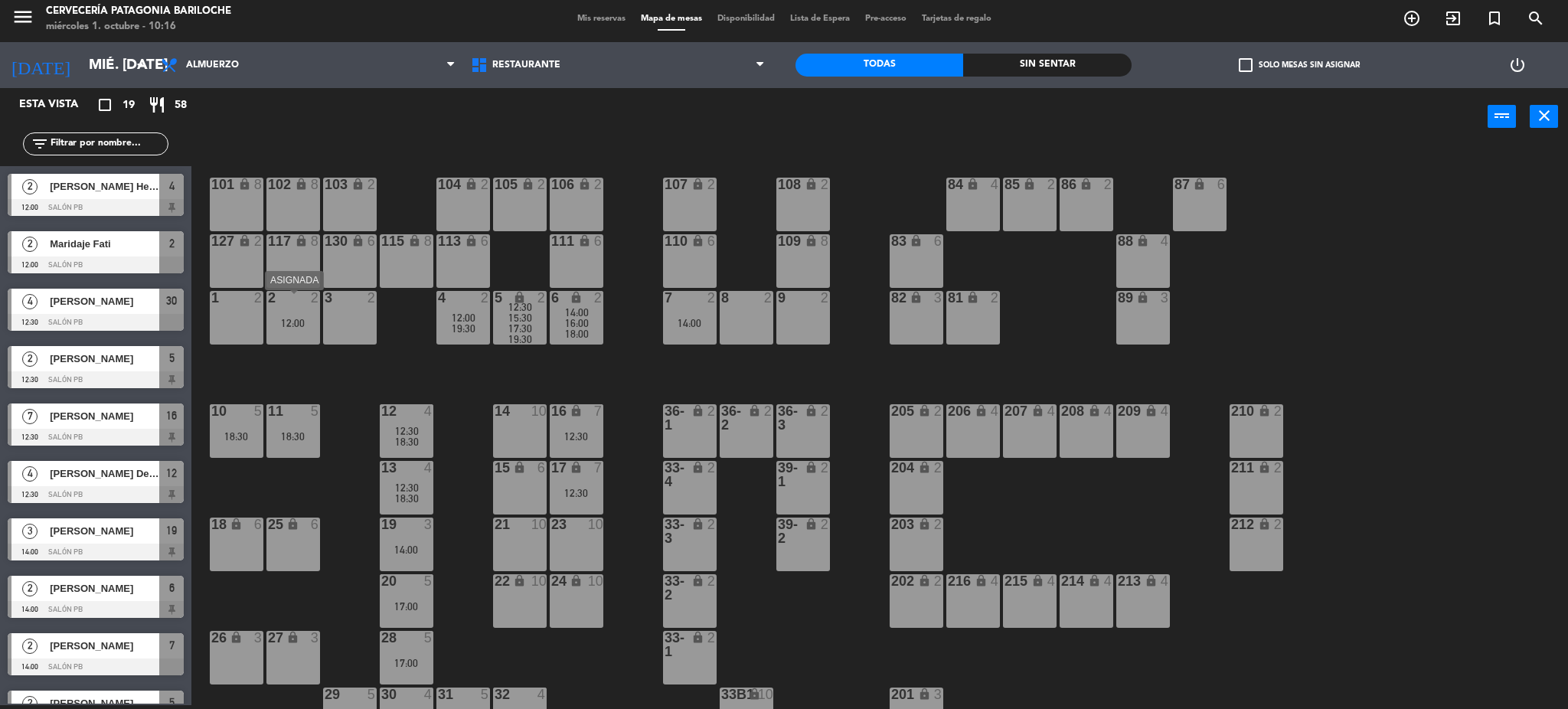
click at [285, 335] on div "2 2 12:00" at bounding box center [293, 318] width 54 height 54
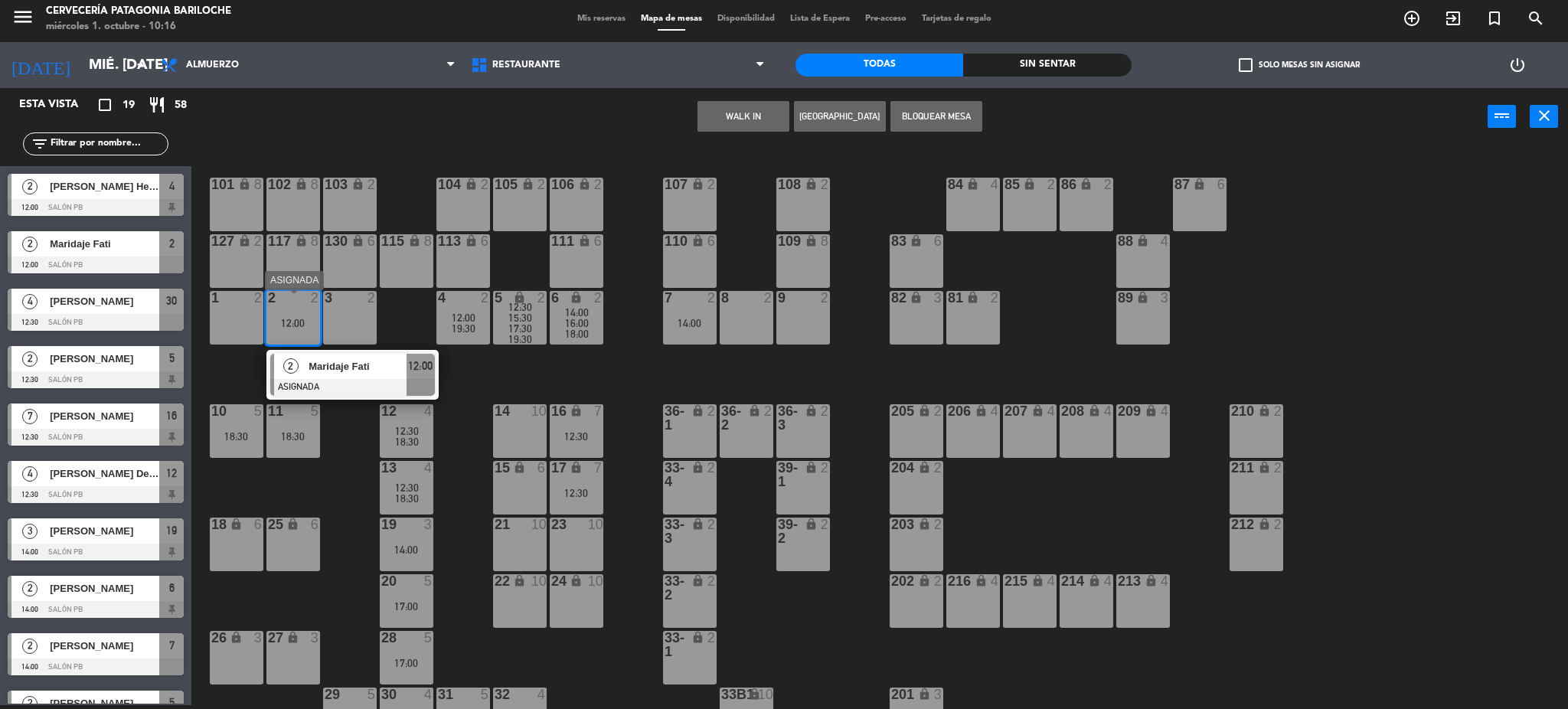
click at [353, 369] on span "Maridaje Fati" at bounding box center [358, 366] width 98 height 16
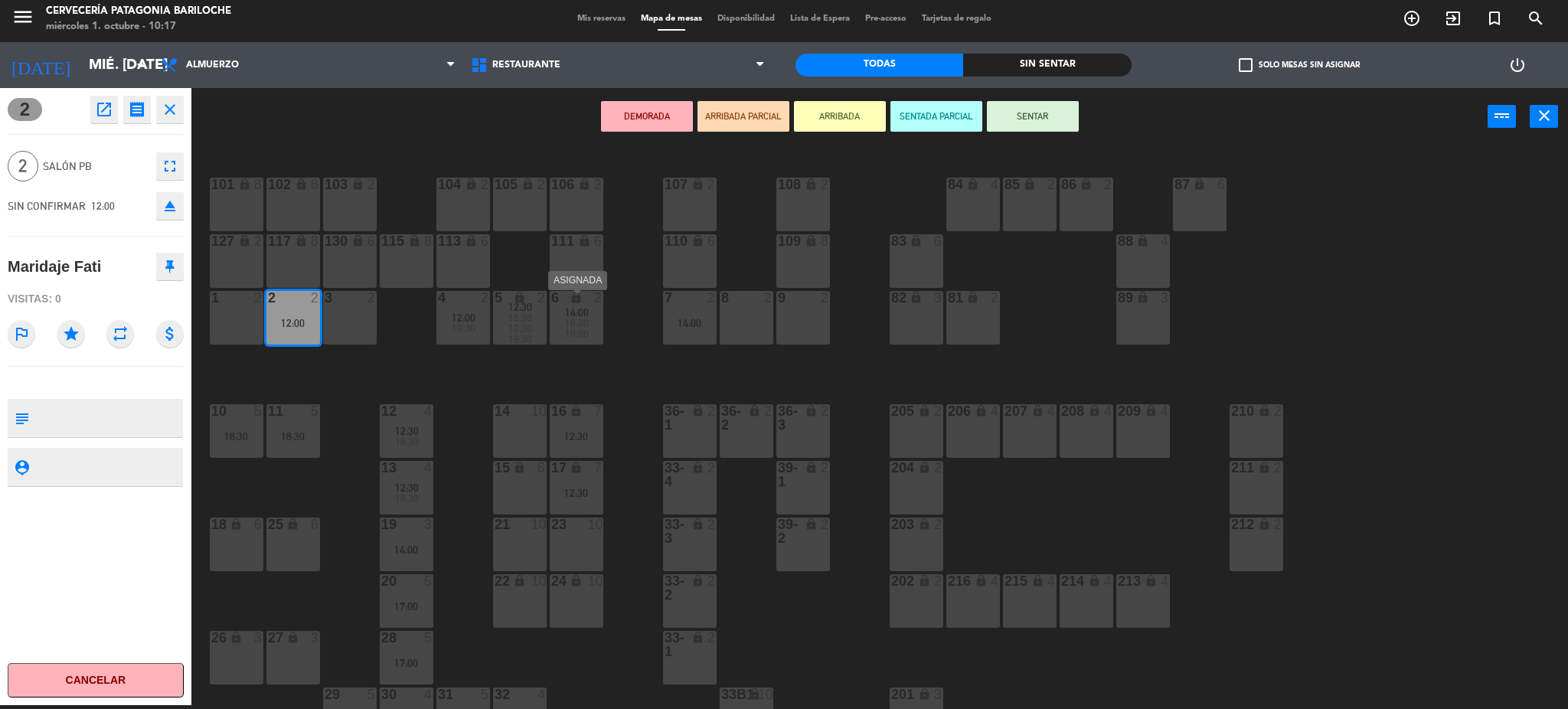
click at [578, 318] on span "14:00" at bounding box center [577, 312] width 24 height 12
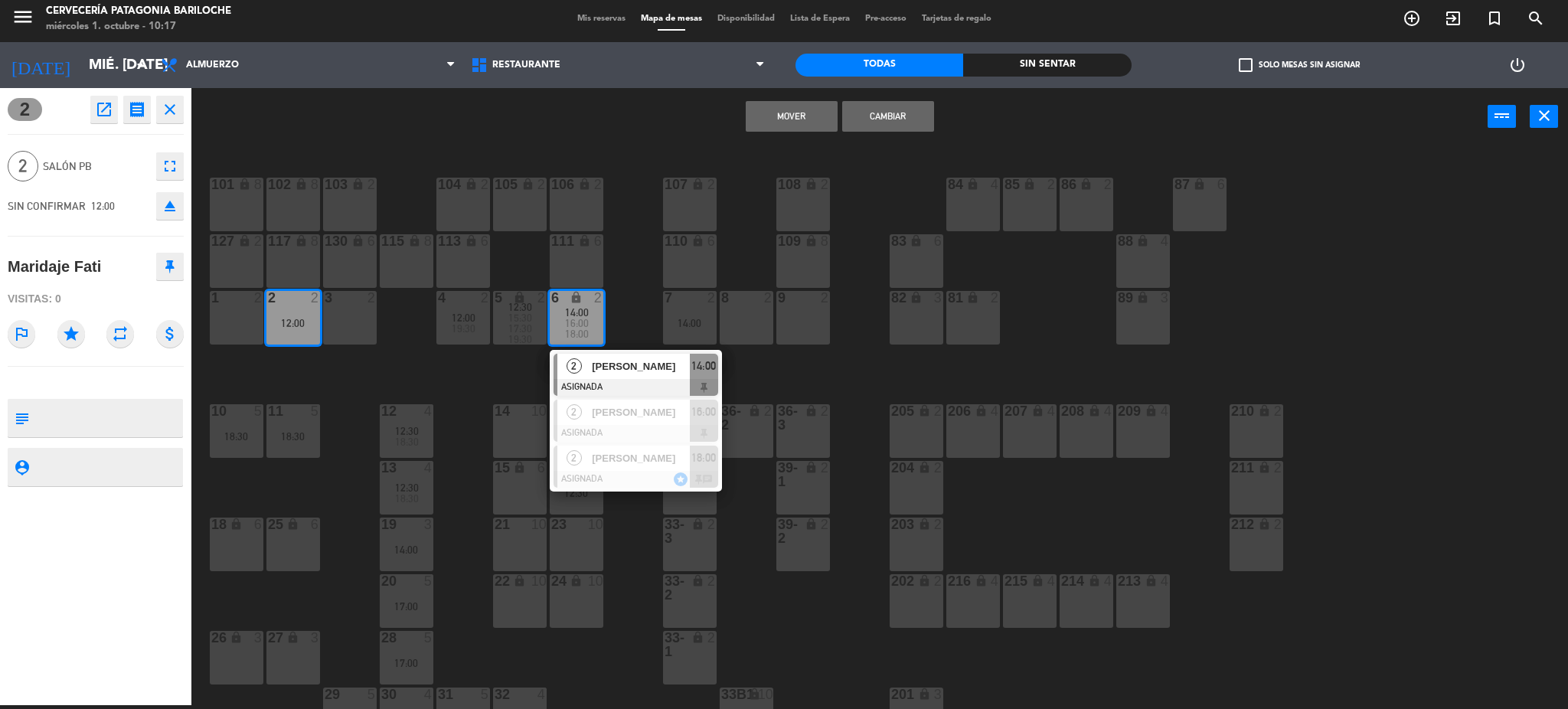
click at [818, 111] on button "Mover" at bounding box center [791, 116] width 92 height 31
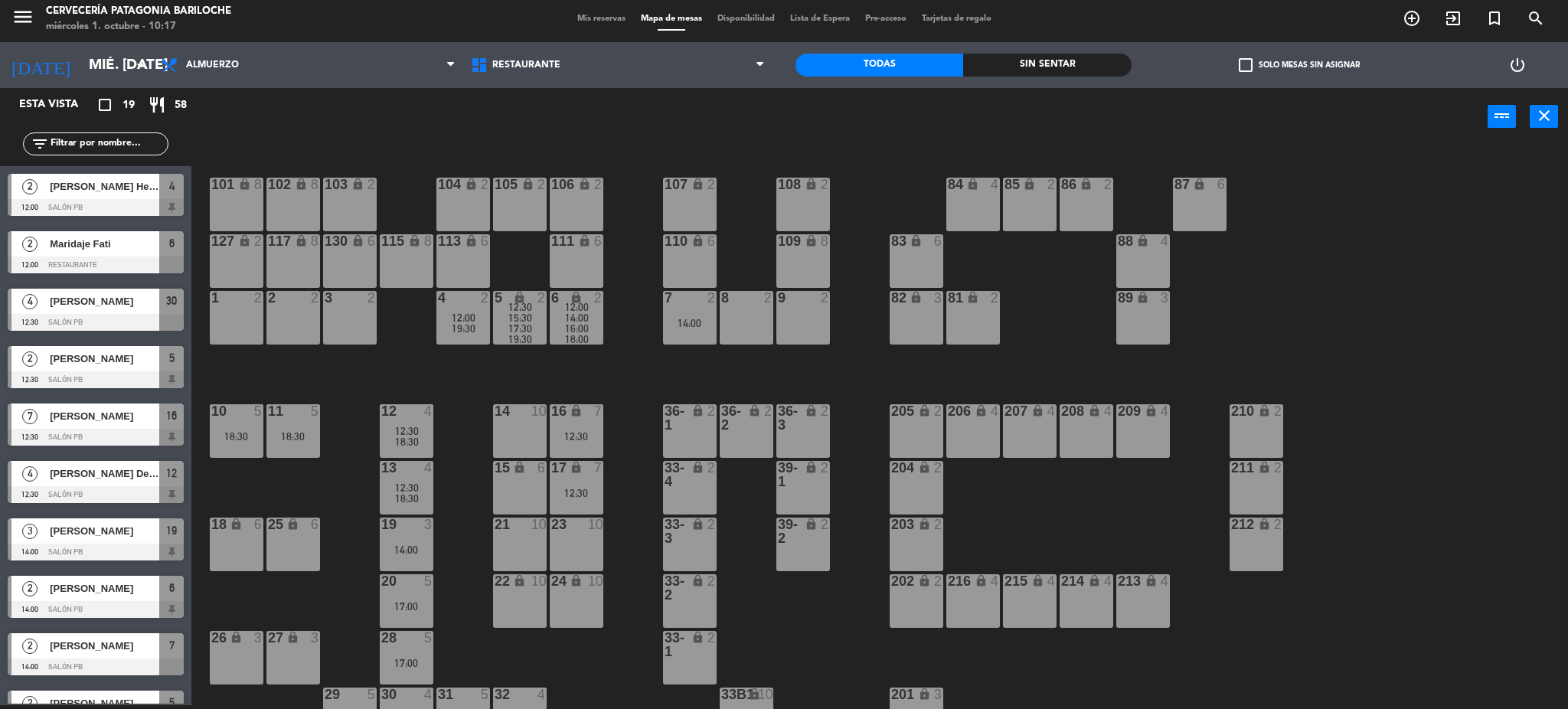
click at [624, 365] on div "101 lock 8 102 lock 8 104 lock 2 105 lock 2 106 lock 2 103 lock 2 107 lock 2 10…" at bounding box center [887, 429] width 1362 height 560
click at [706, 329] on div "14:00" at bounding box center [690, 323] width 54 height 11
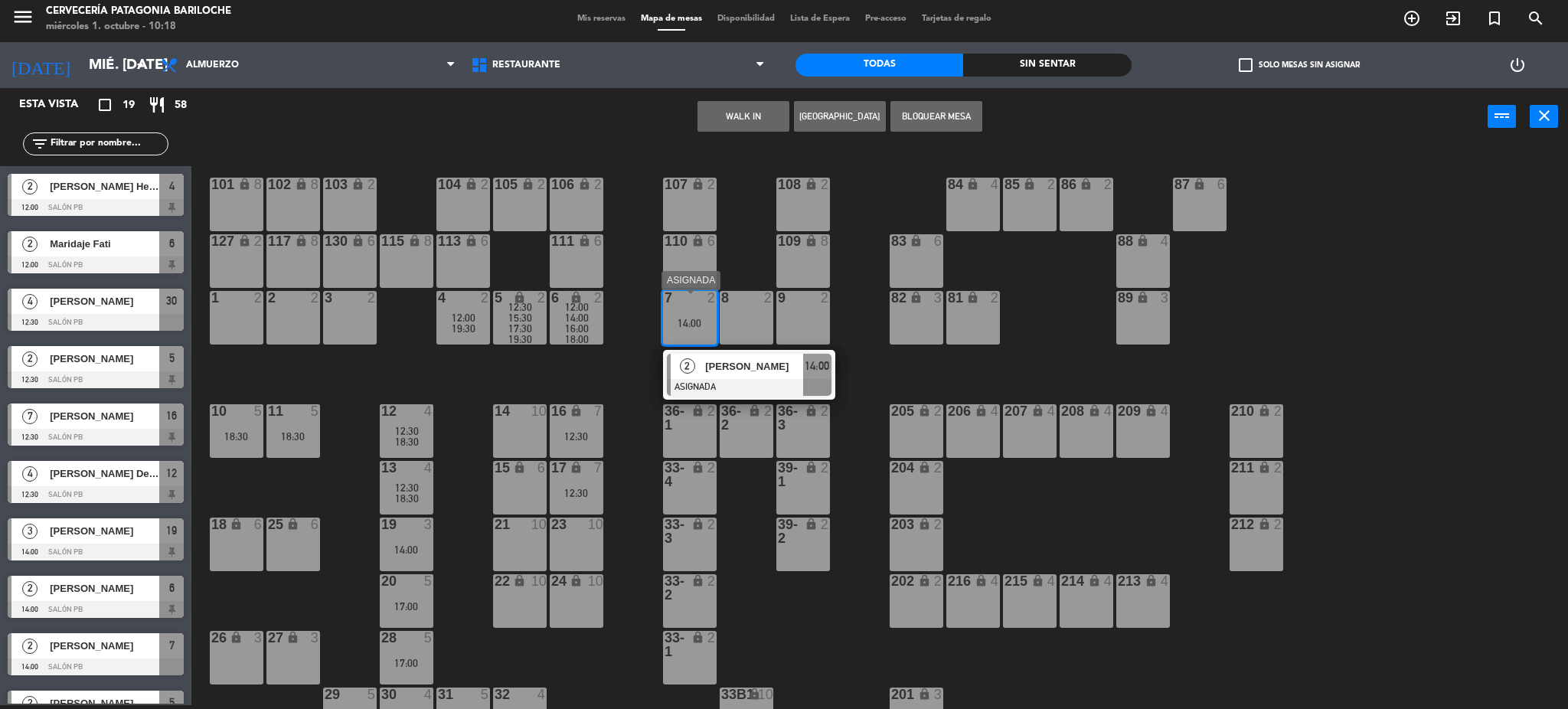
click at [719, 385] on div at bounding box center [749, 388] width 165 height 17
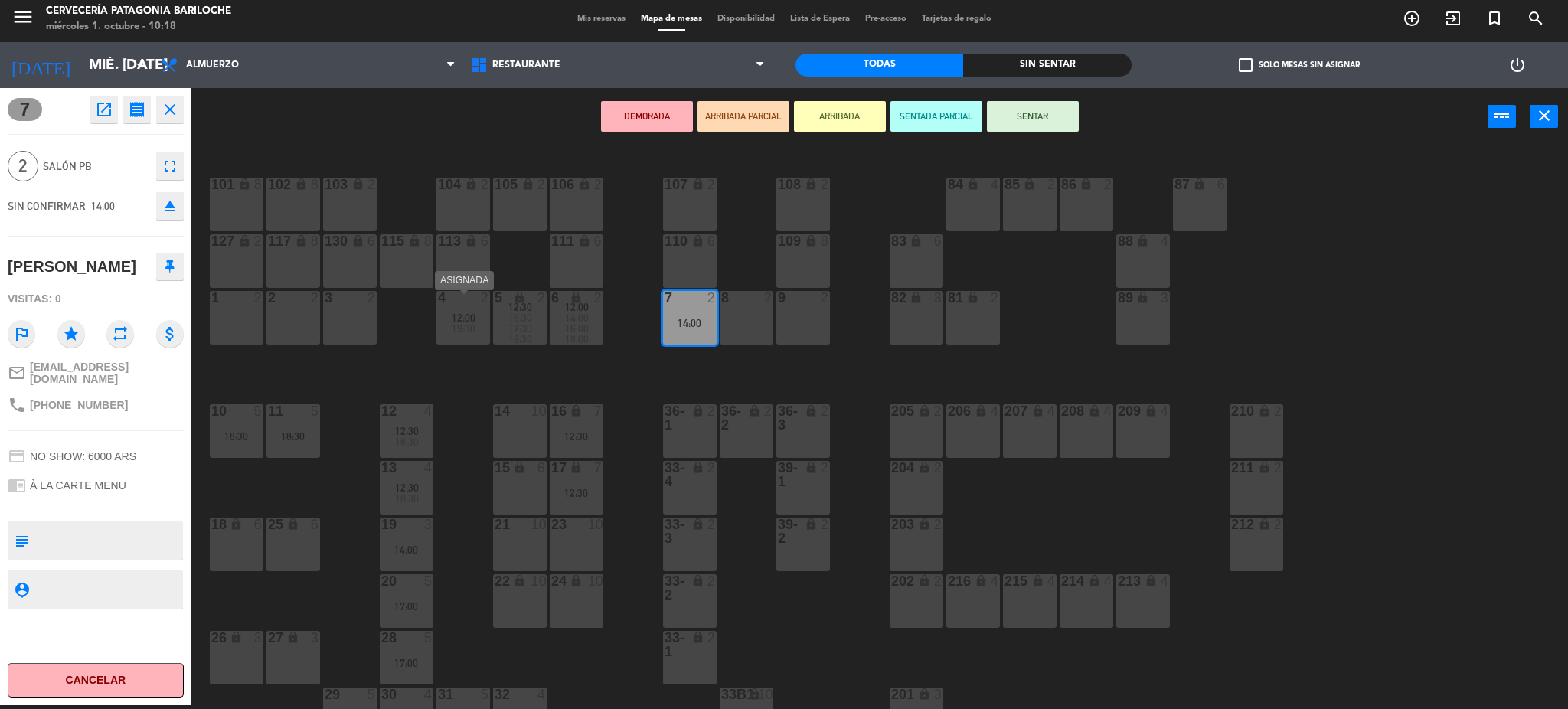
click at [475, 327] on div "19:30" at bounding box center [463, 329] width 54 height 11
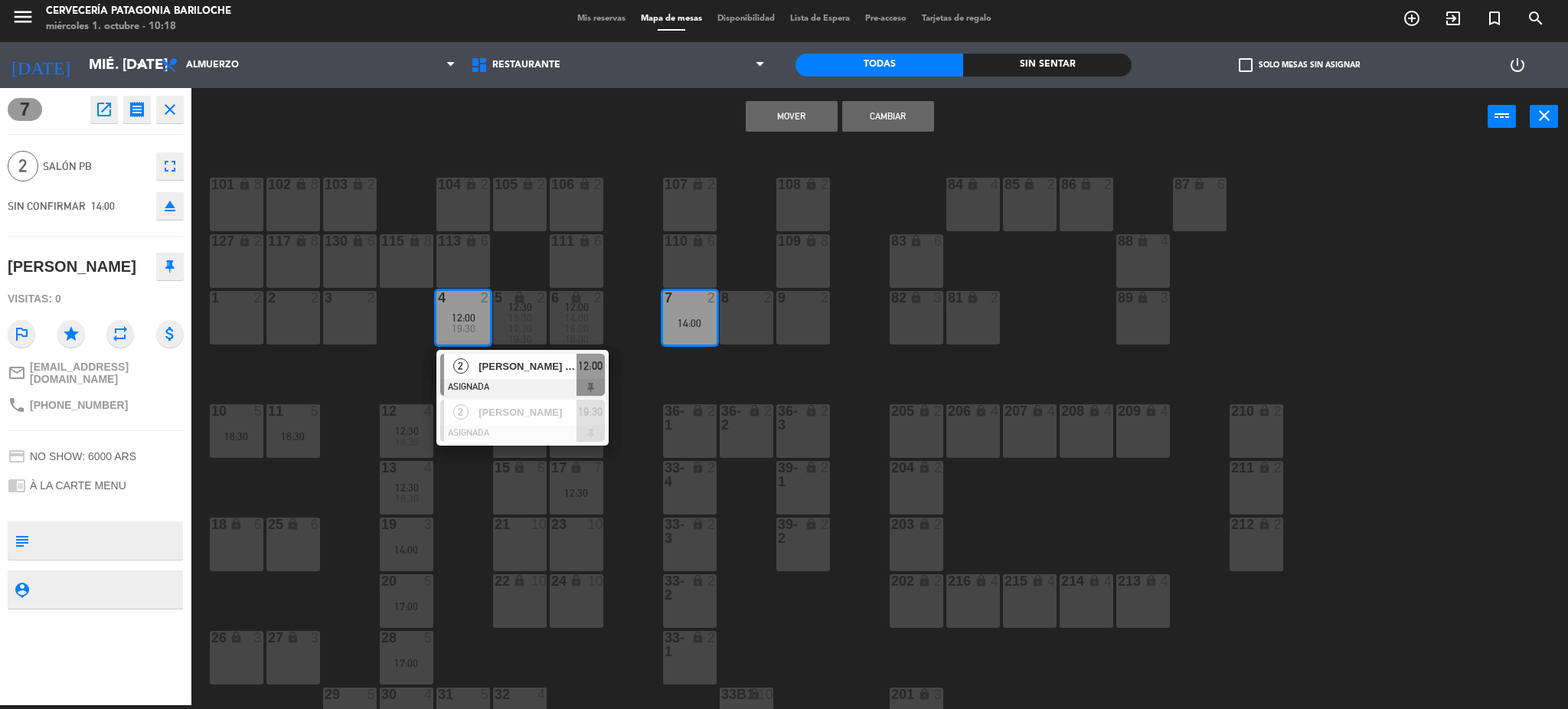
click at [799, 114] on button "Mover" at bounding box center [791, 116] width 92 height 31
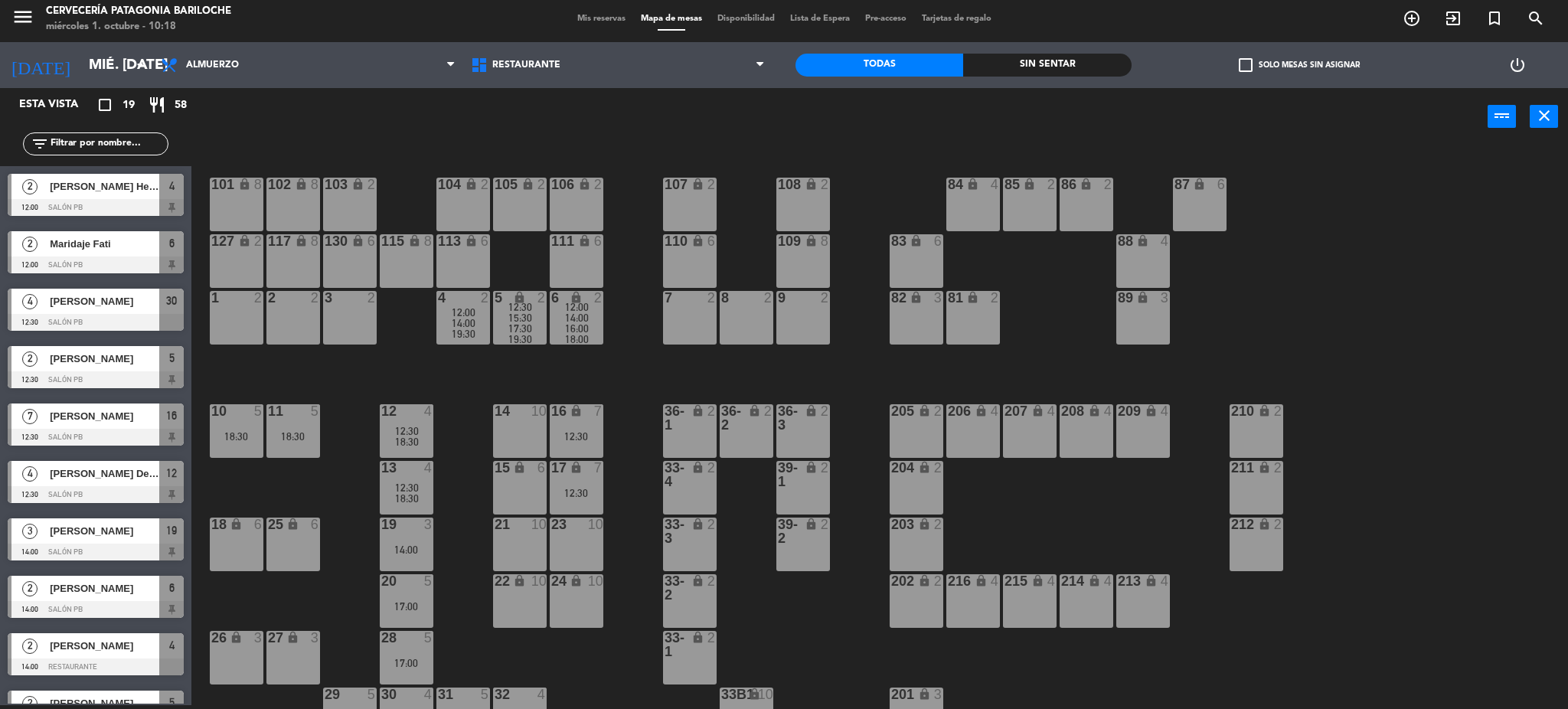
click at [678, 379] on div "101 lock 8 102 lock 8 104 lock 2 105 lock 2 106 lock 2 103 lock 2 107 lock 2 10…" at bounding box center [887, 429] width 1362 height 560
click at [248, 323] on div "1 2" at bounding box center [237, 318] width 54 height 54
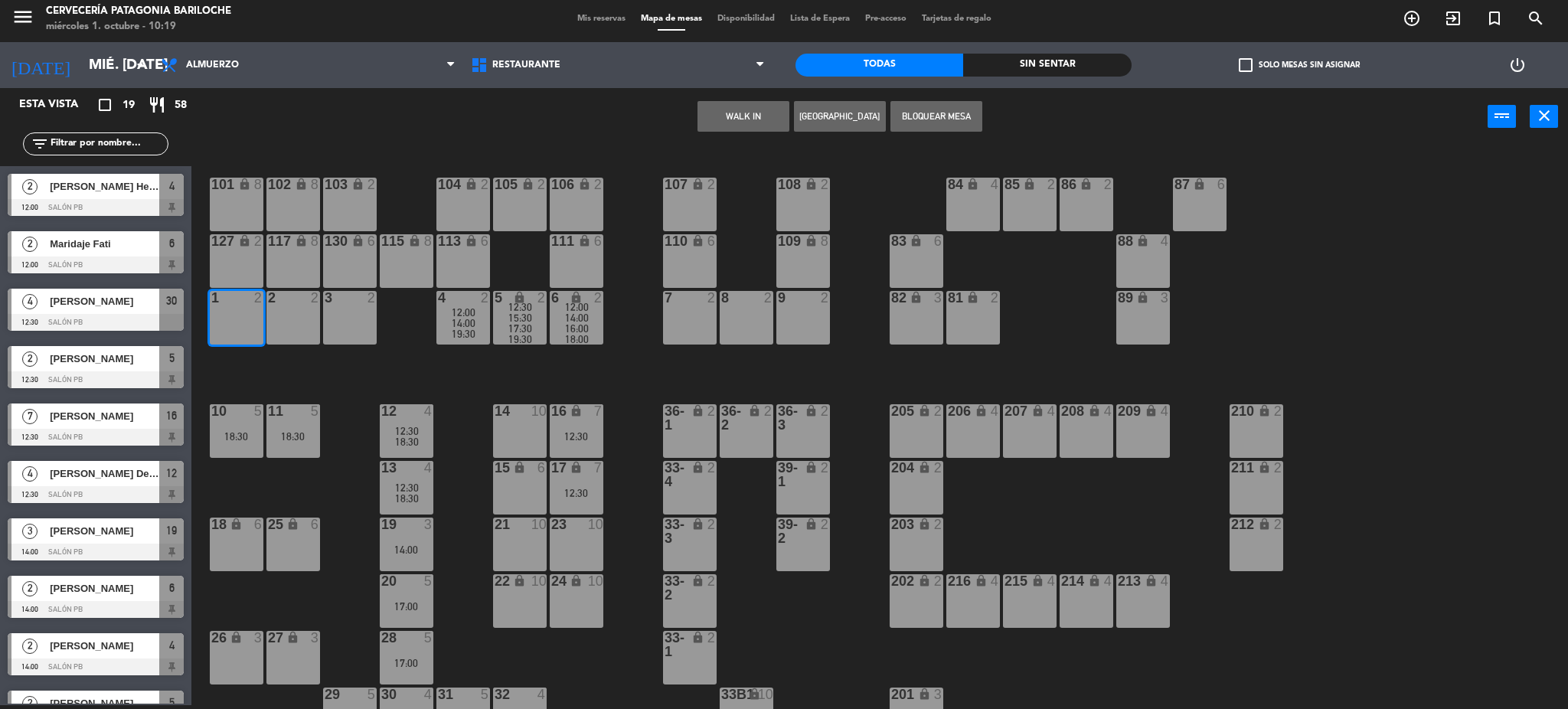
click at [736, 117] on button "WALK IN" at bounding box center [743, 116] width 92 height 31
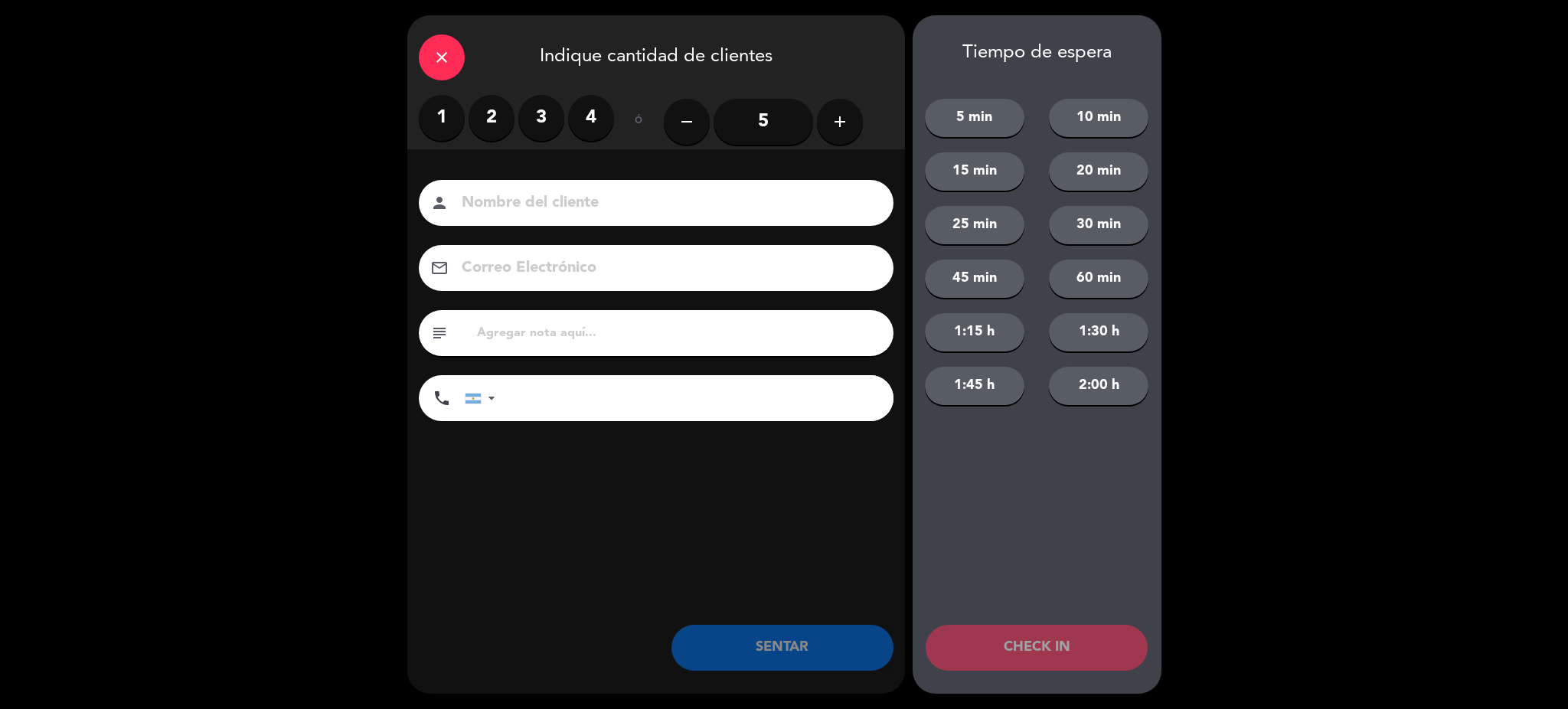
click at [496, 116] on label "2" at bounding box center [492, 118] width 46 height 46
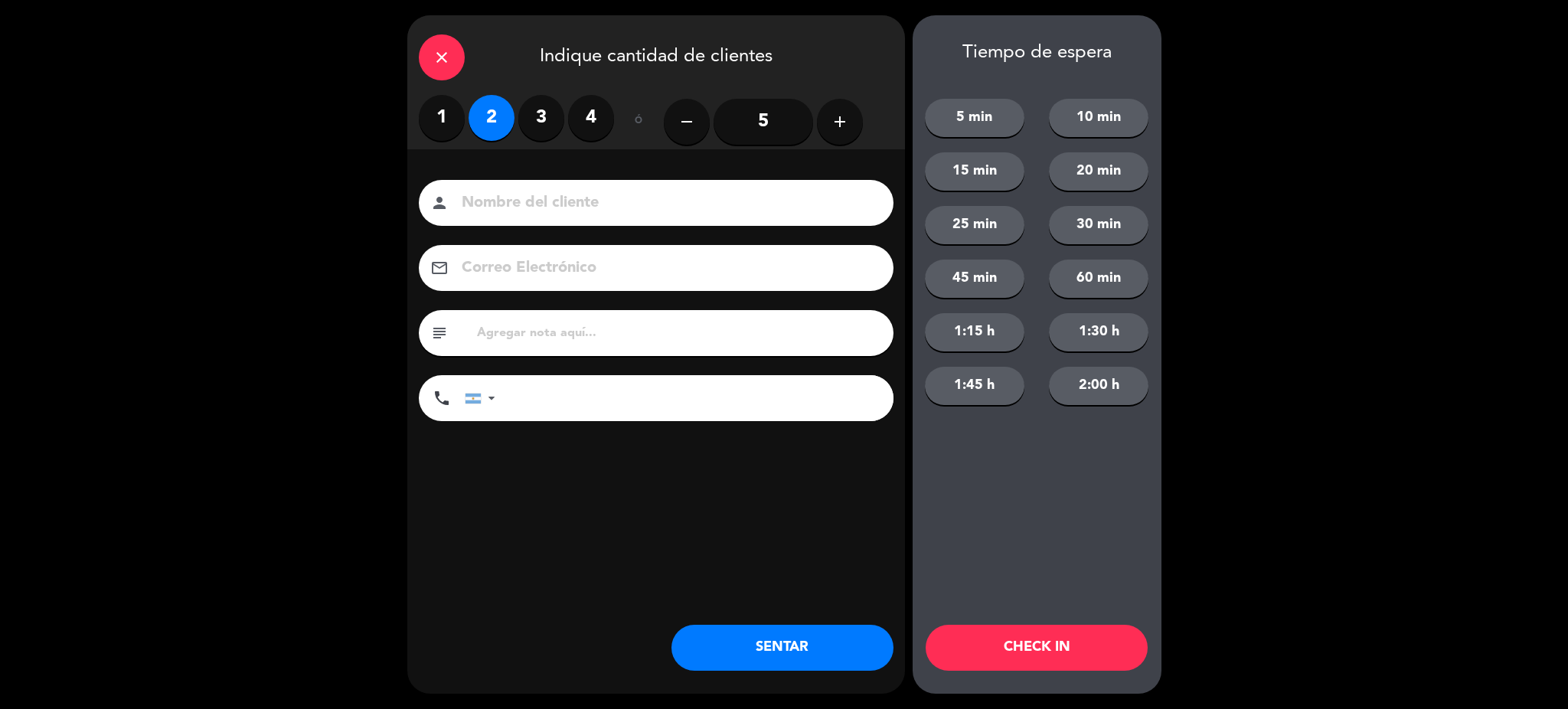
click at [526, 207] on input at bounding box center [666, 203] width 414 height 27
type input "ede"
click at [559, 395] on input "tel" at bounding box center [702, 399] width 383 height 46
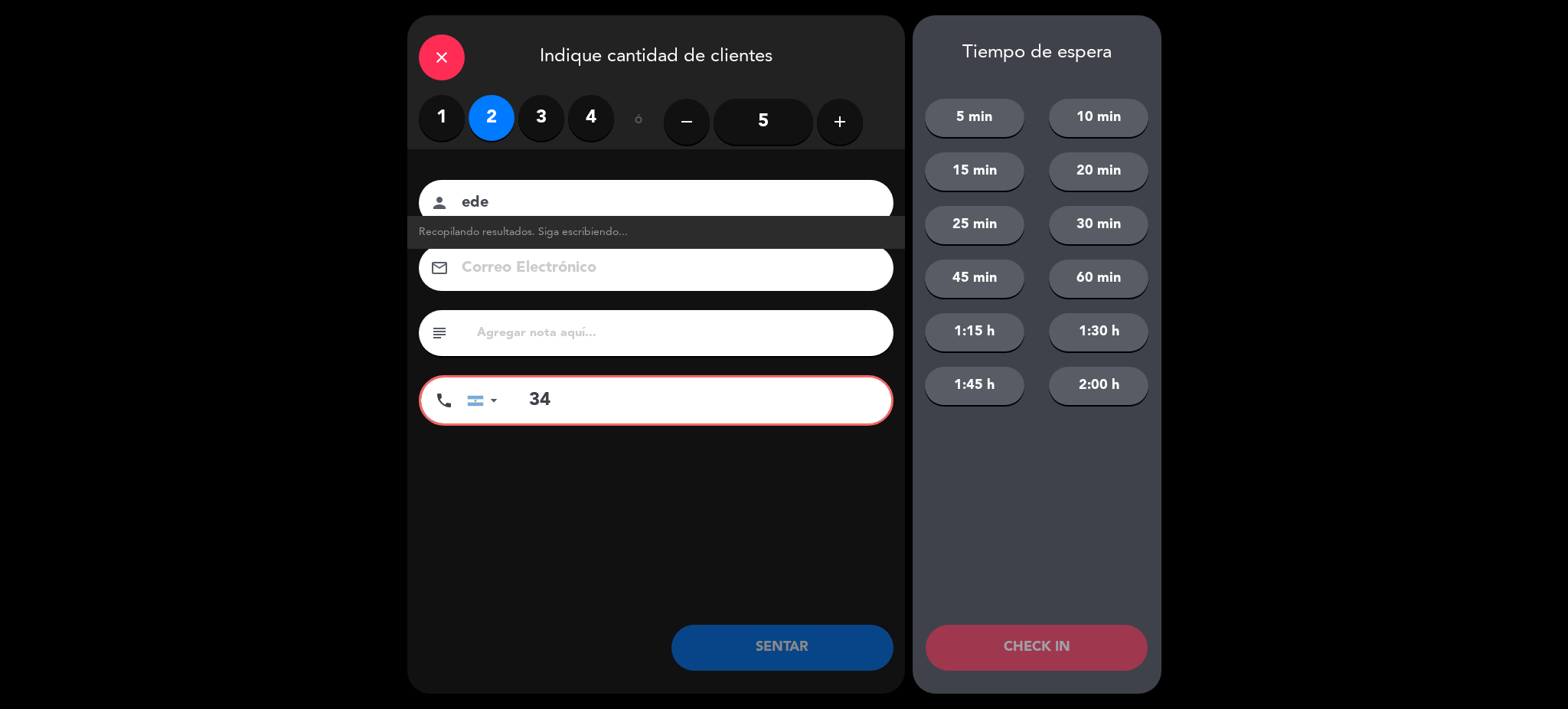
type input "3"
type input "+"
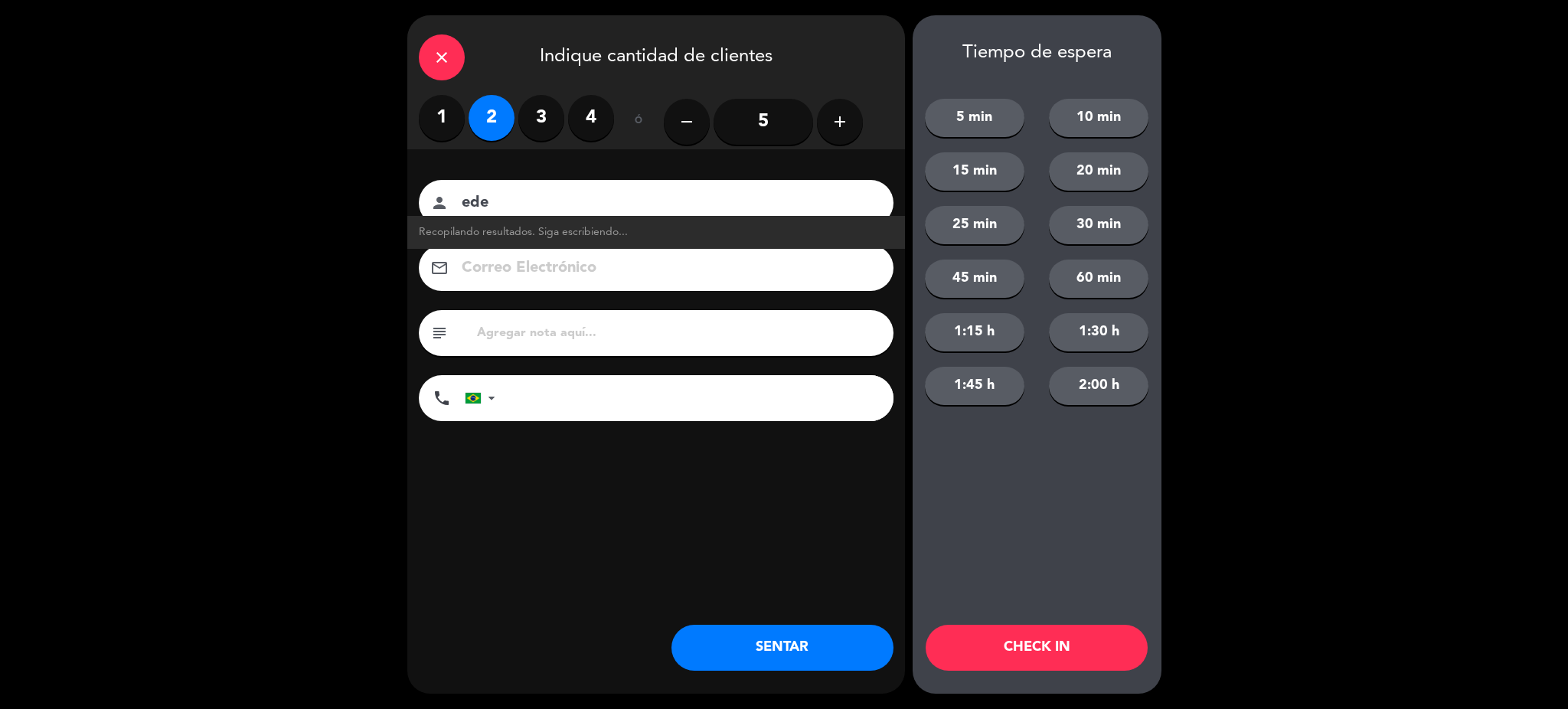
click at [444, 70] on div "close" at bounding box center [442, 57] width 46 height 46
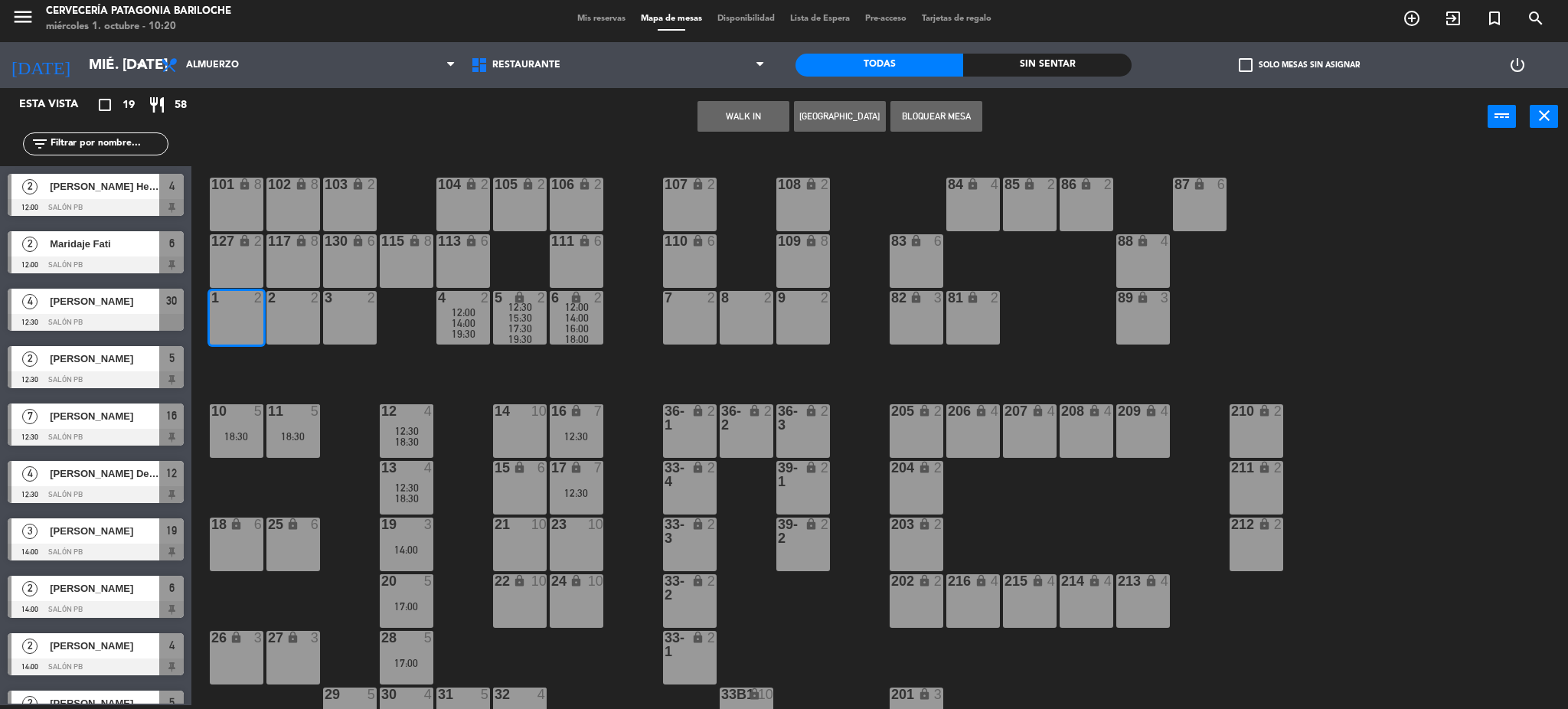
click at [360, 483] on div "101 lock 8 102 lock 8 104 lock 2 105 lock 2 106 lock 2 103 lock 2 107 lock 2 10…" at bounding box center [887, 429] width 1362 height 560
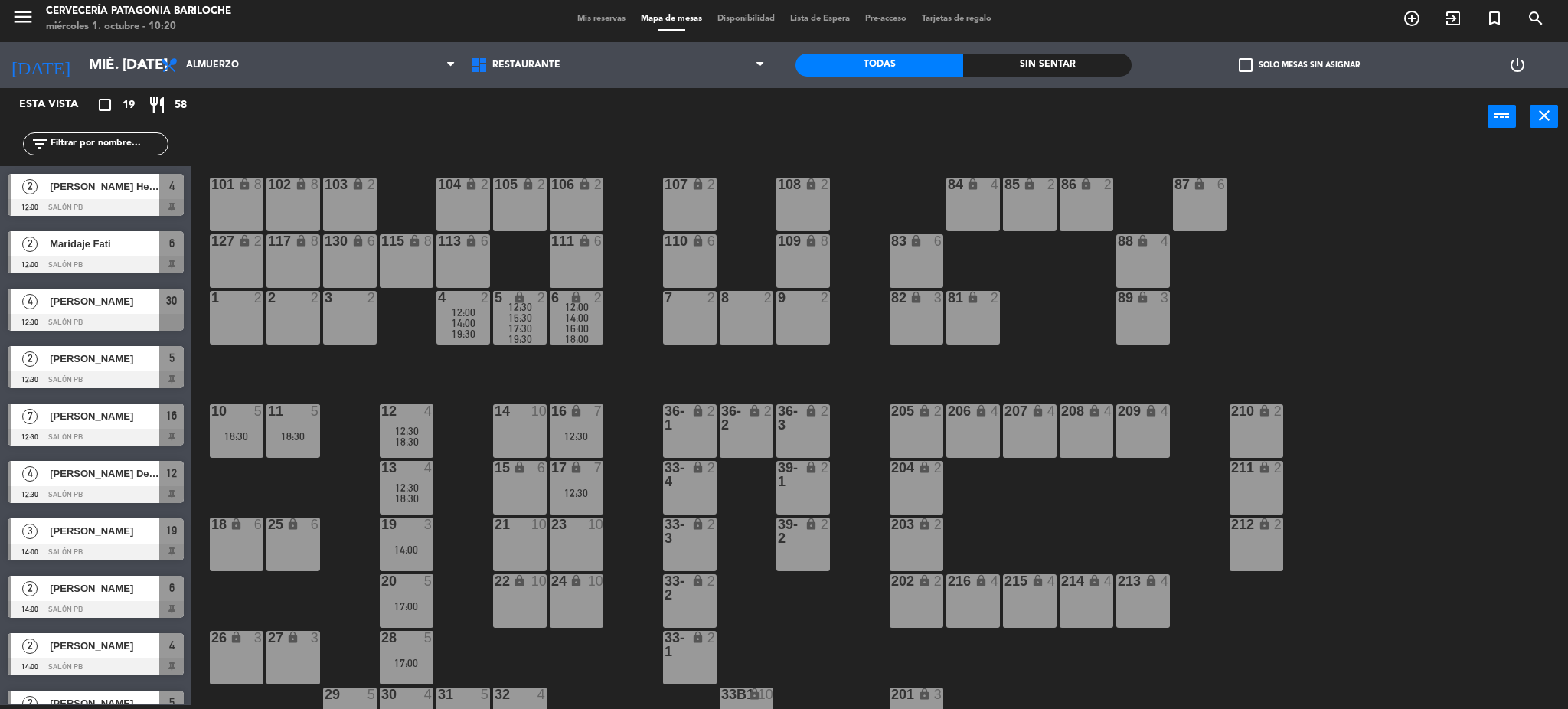
click at [227, 433] on div "10 5 18:30" at bounding box center [237, 431] width 54 height 54
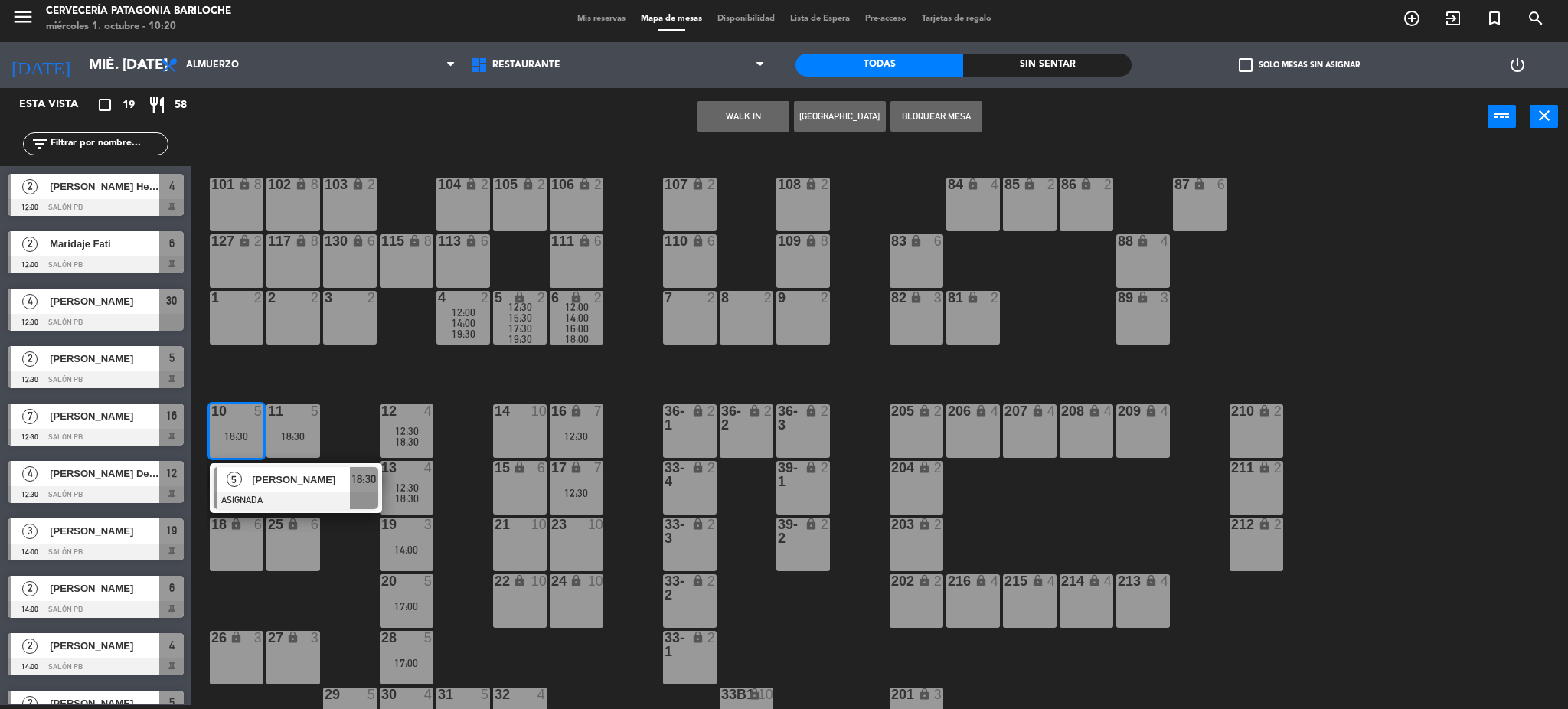
click at [280, 430] on div "11 5 18:30" at bounding box center [293, 431] width 54 height 54
click at [772, 108] on button "WALK IN" at bounding box center [743, 116] width 92 height 31
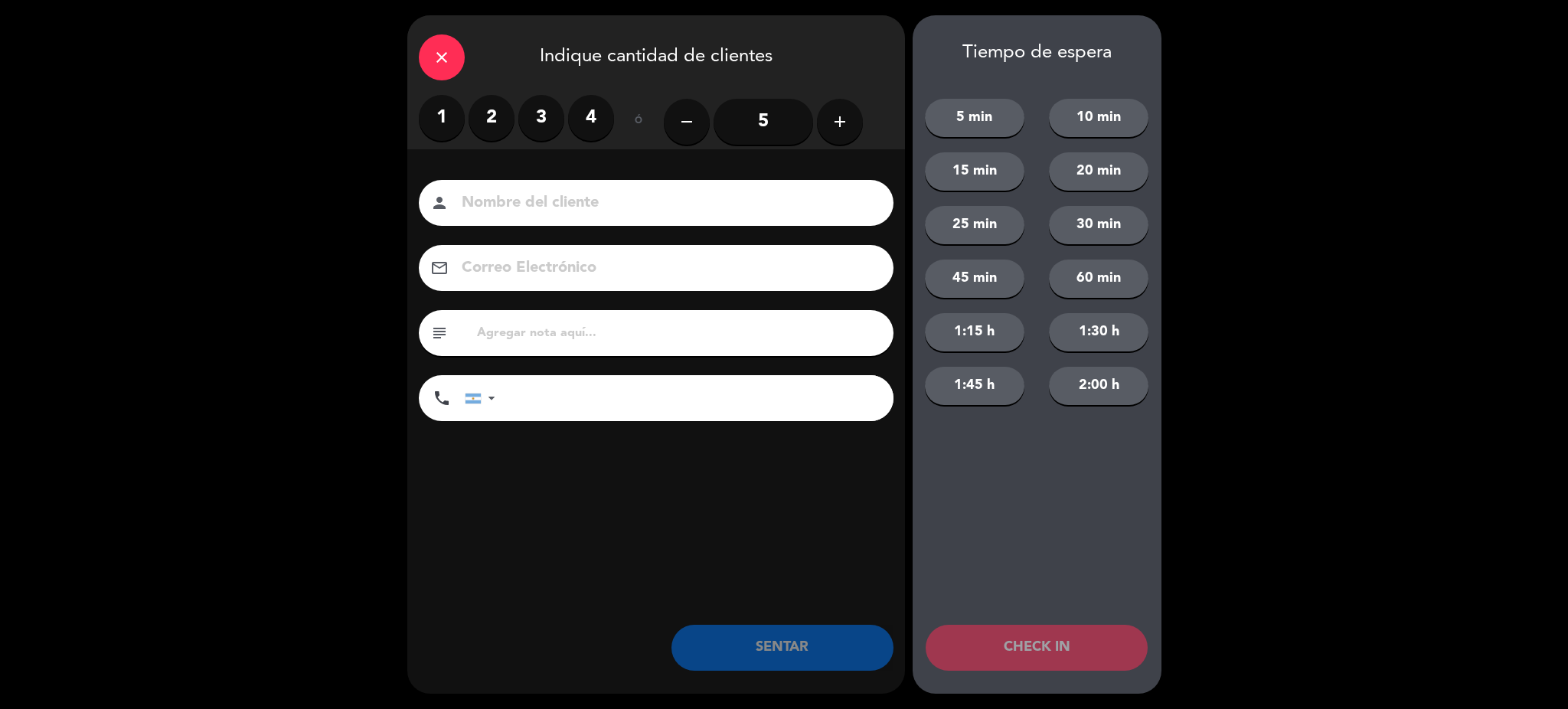
click at [779, 110] on input "5" at bounding box center [763, 122] width 100 height 46
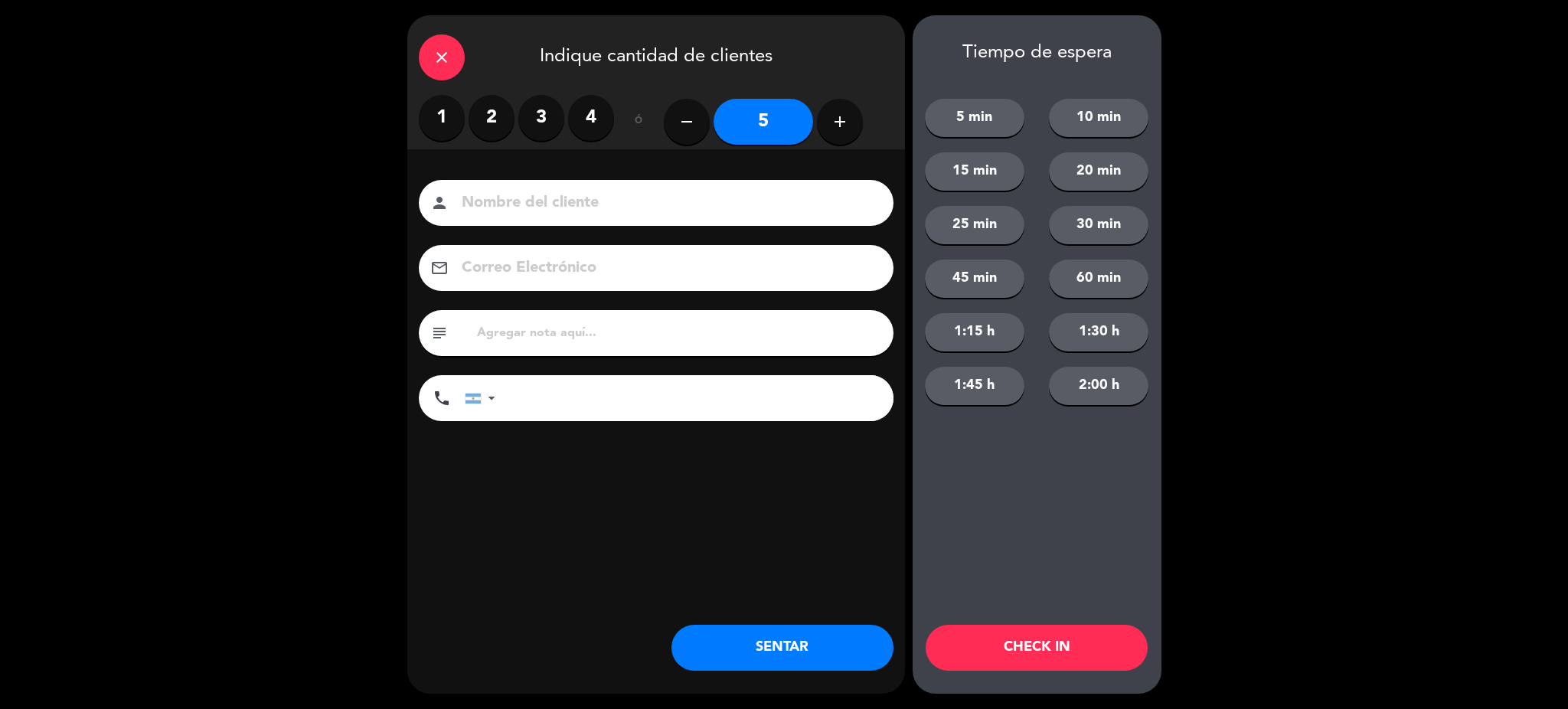
click at [846, 120] on icon "add" at bounding box center [840, 122] width 19 height 19
click at [844, 122] on icon "add" at bounding box center [840, 122] width 19 height 19
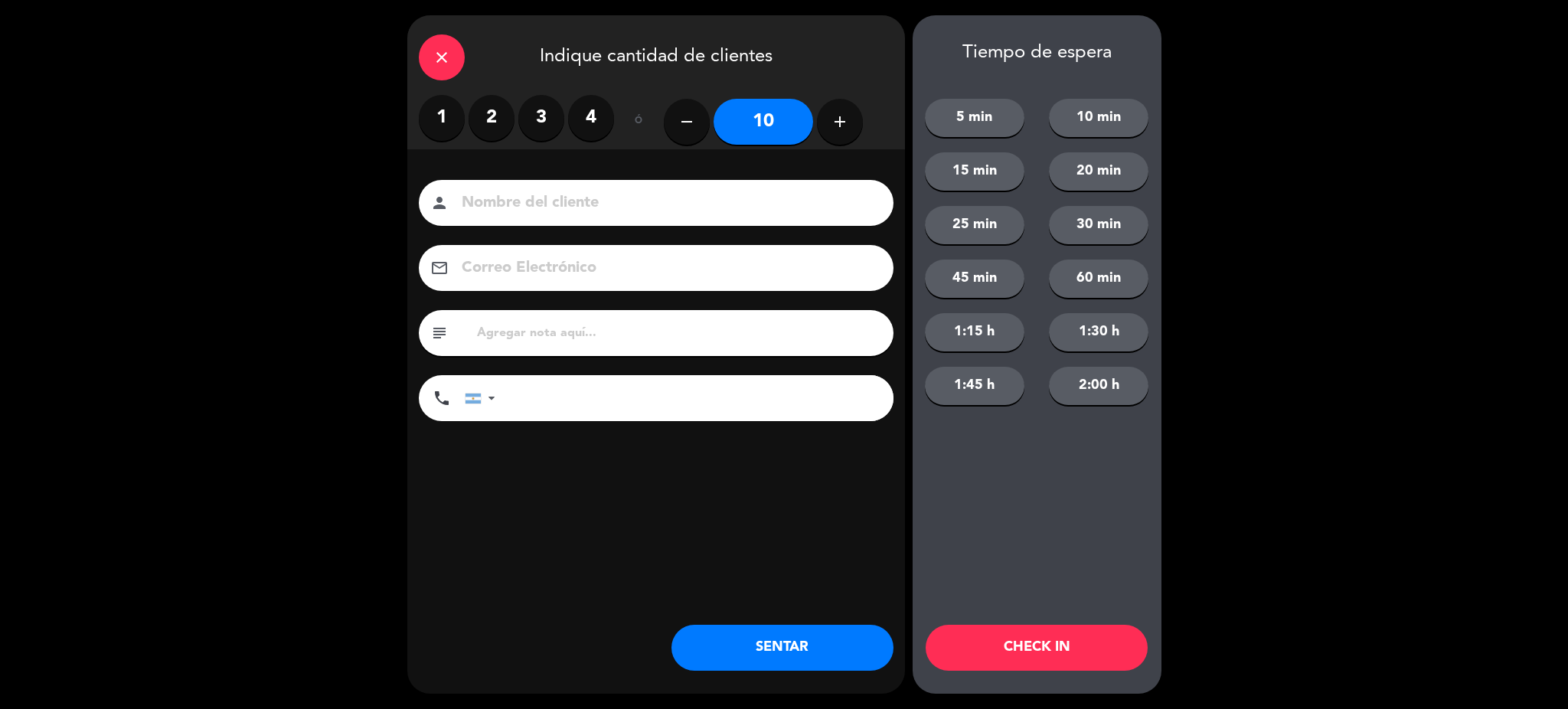
drag, startPoint x: 844, startPoint y: 122, endPoint x: 831, endPoint y: 136, distance: 19.1
click at [844, 127] on icon "add" at bounding box center [840, 122] width 19 height 19
click at [678, 123] on icon "remove" at bounding box center [687, 122] width 19 height 19
click at [679, 123] on icon "remove" at bounding box center [687, 122] width 19 height 19
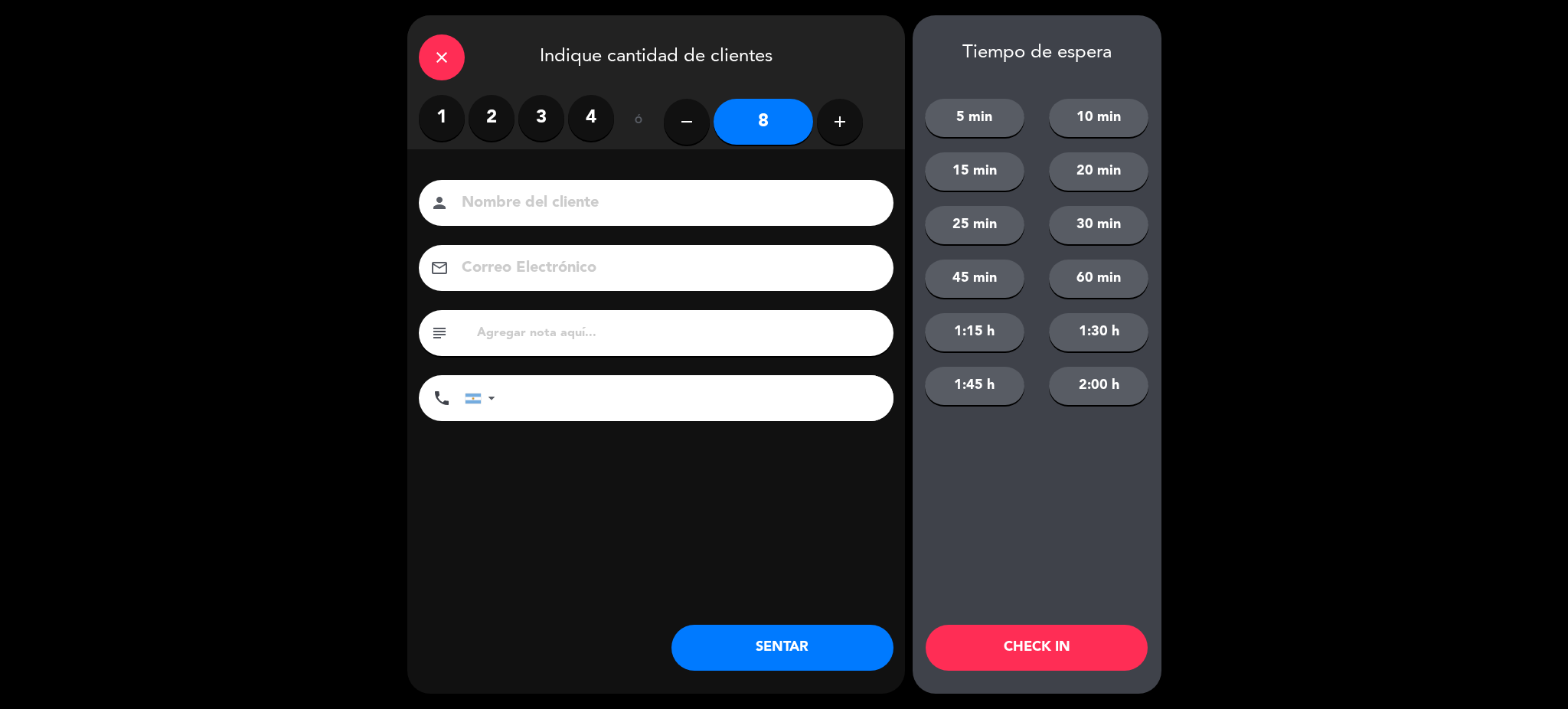
click at [681, 123] on icon "remove" at bounding box center [687, 122] width 19 height 19
type input "6"
click at [661, 190] on input at bounding box center [666, 203] width 414 height 27
type input "ede"
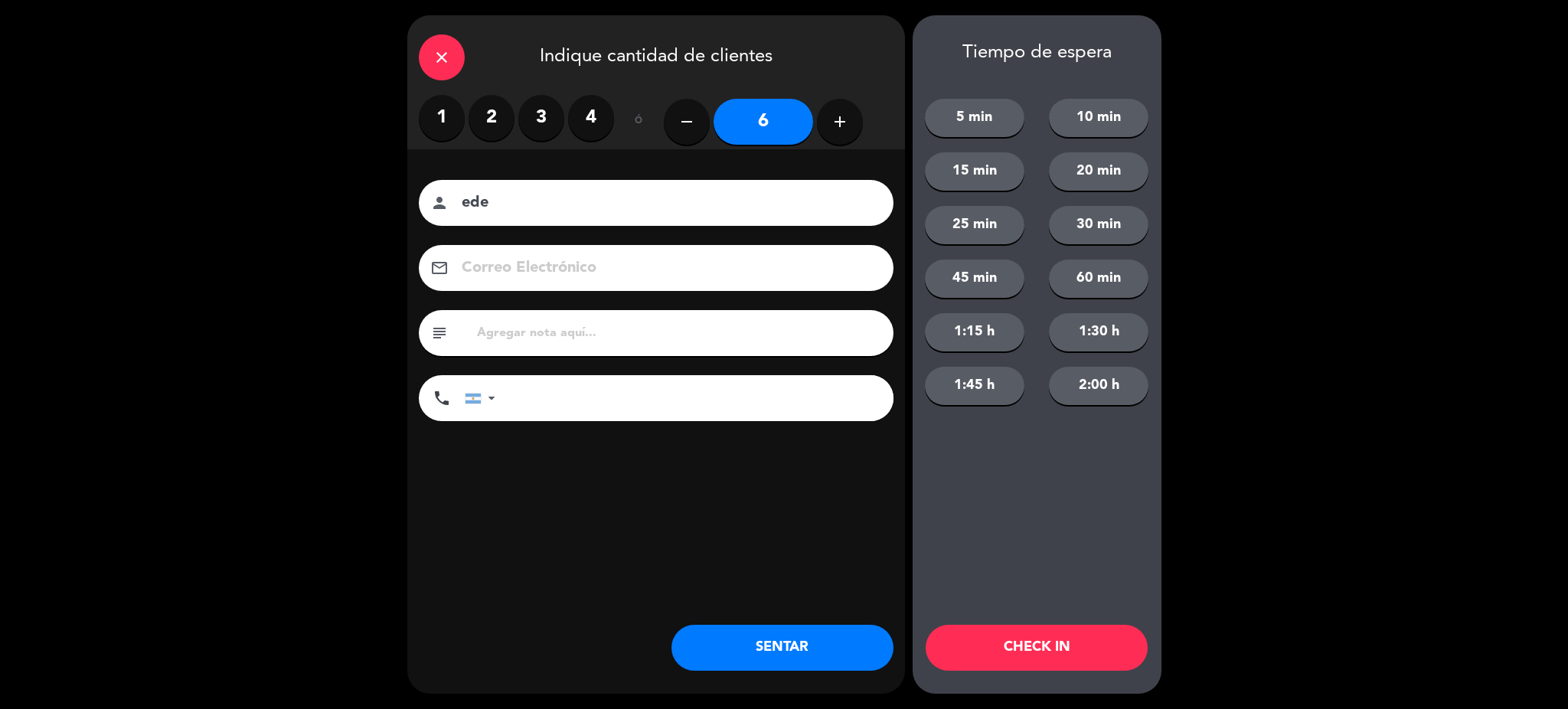
click at [1123, 238] on button "30 min" at bounding box center [1099, 225] width 100 height 38
click at [1051, 653] on button "CHECK IN" at bounding box center [1037, 648] width 222 height 46
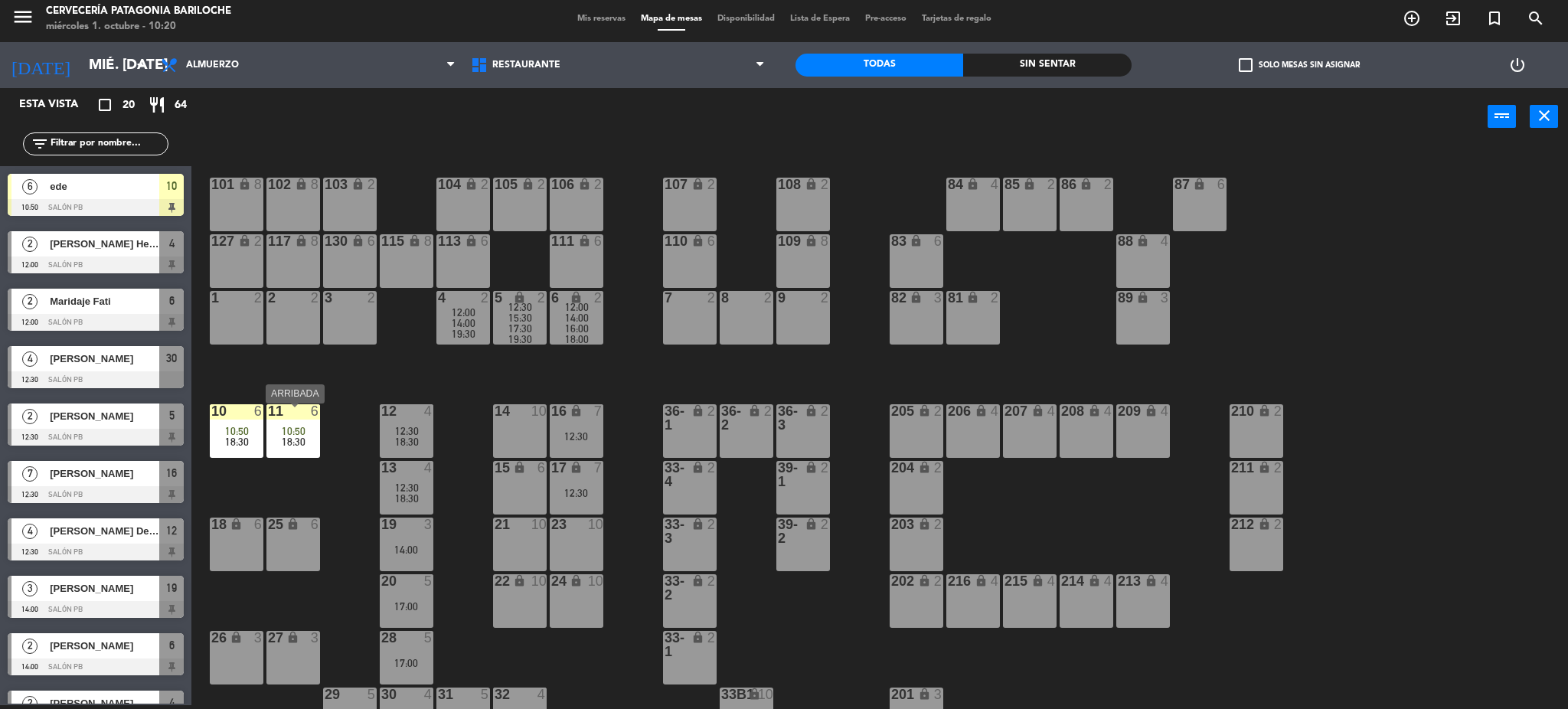
click at [292, 430] on span "10:50" at bounding box center [294, 430] width 24 height 12
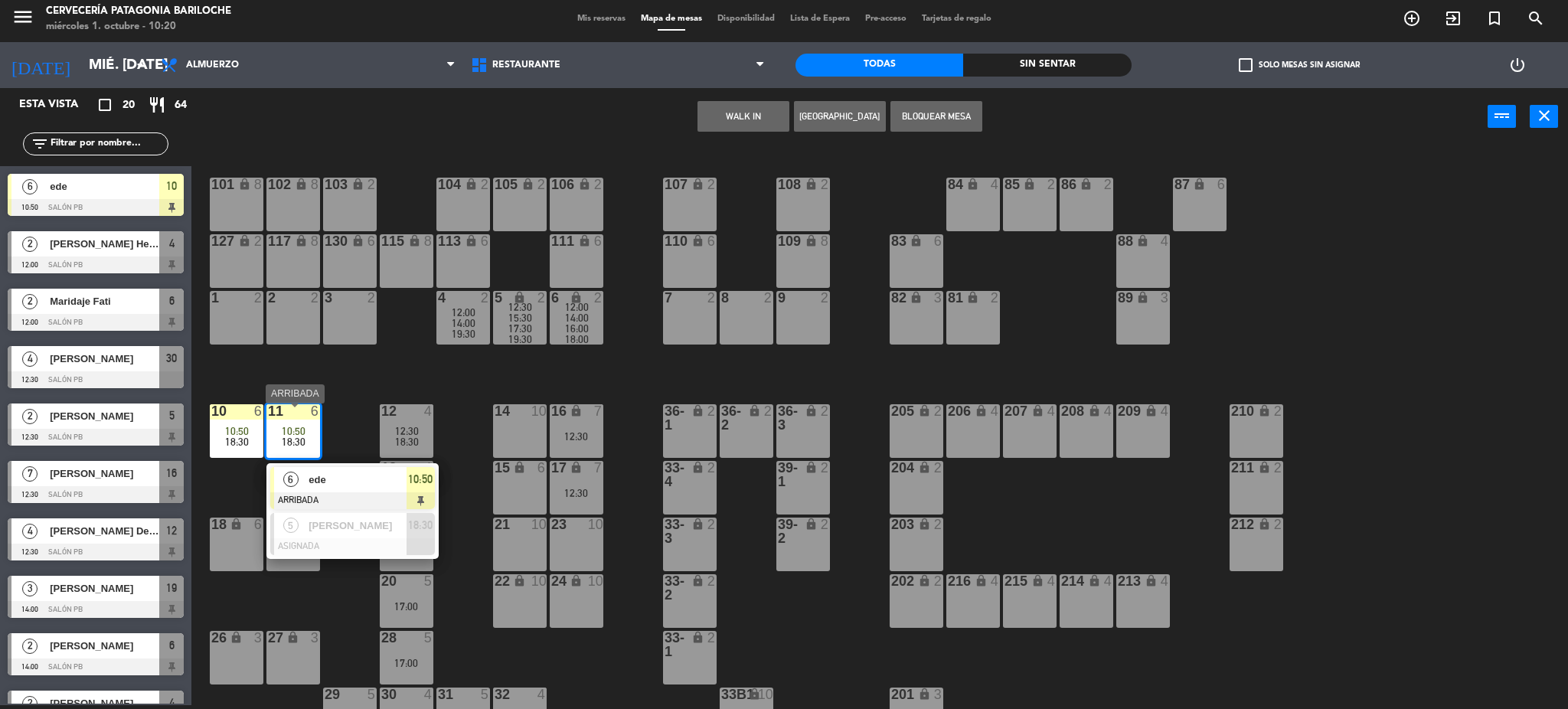
click at [340, 492] on div "ede" at bounding box center [357, 479] width 100 height 25
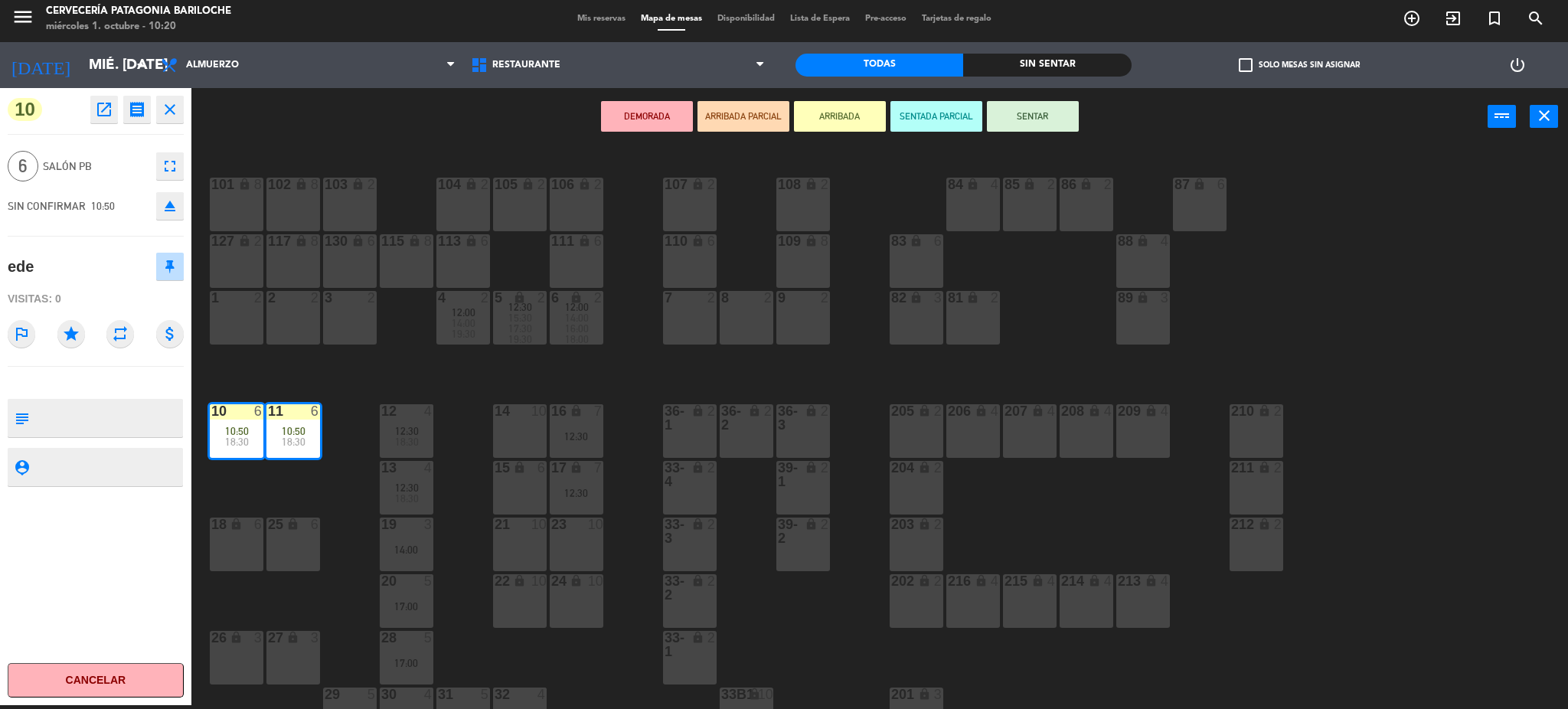
click at [1024, 118] on button "SENTAR" at bounding box center [1032, 116] width 92 height 31
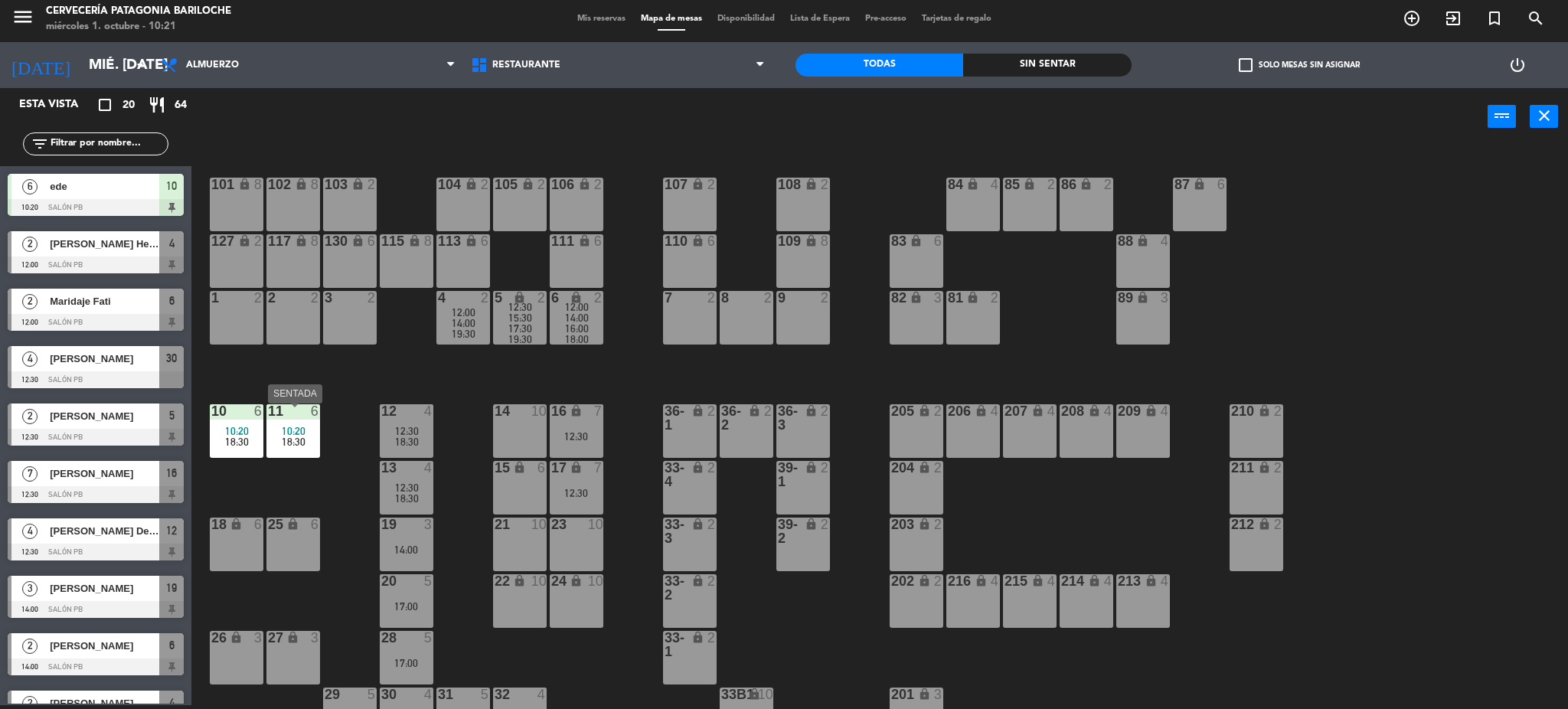
click at [290, 418] on div at bounding box center [292, 411] width 25 height 14
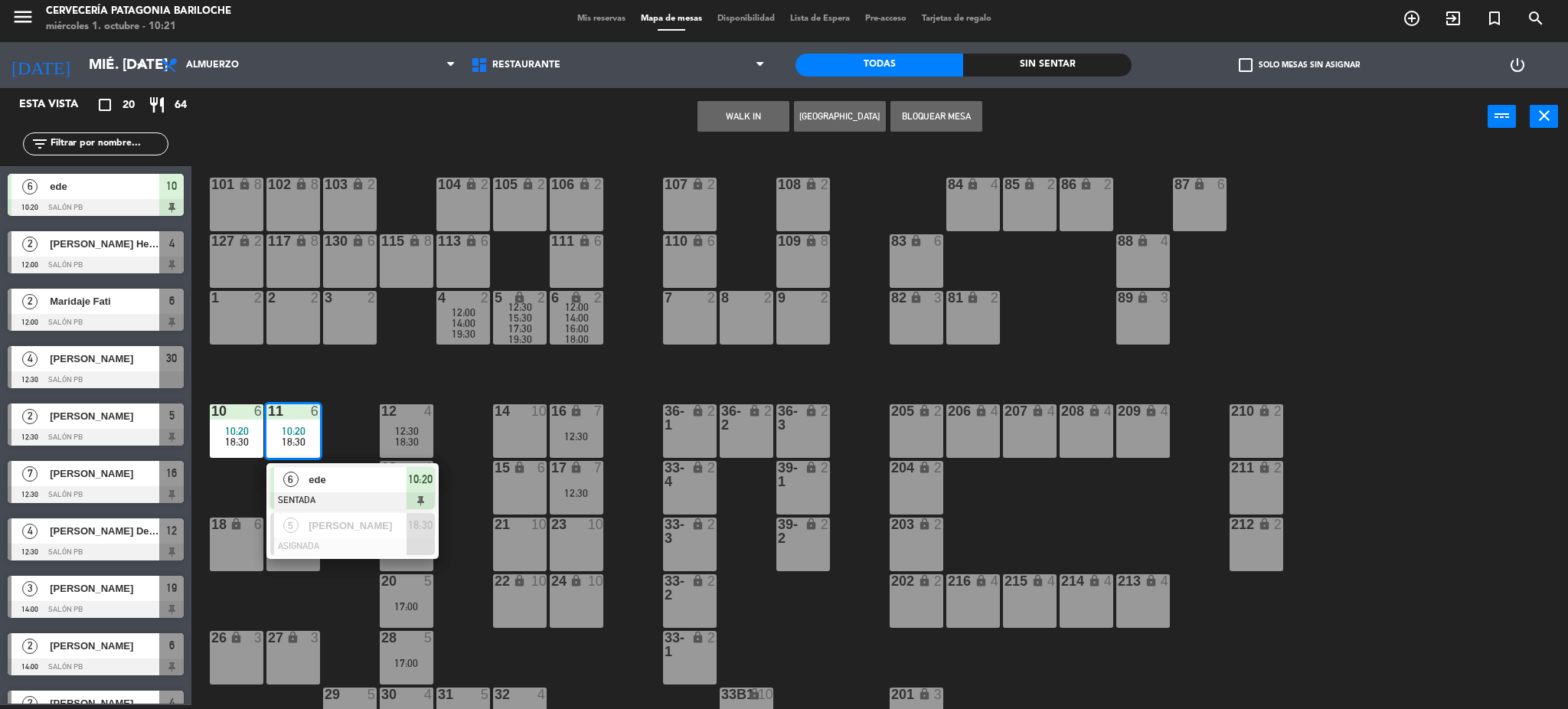
click at [321, 488] on span "ede" at bounding box center [358, 479] width 98 height 16
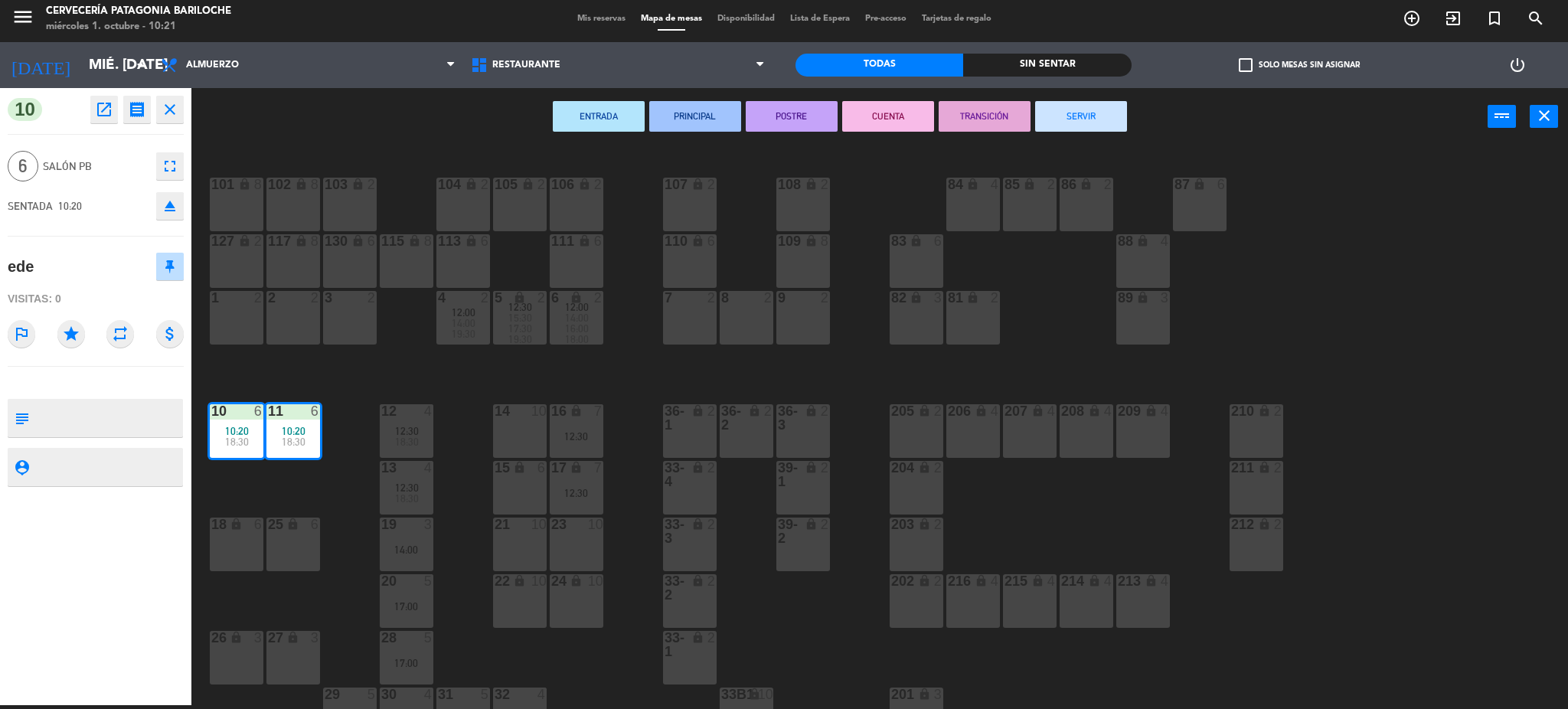
click at [1079, 122] on button "SERVIR" at bounding box center [1080, 116] width 92 height 31
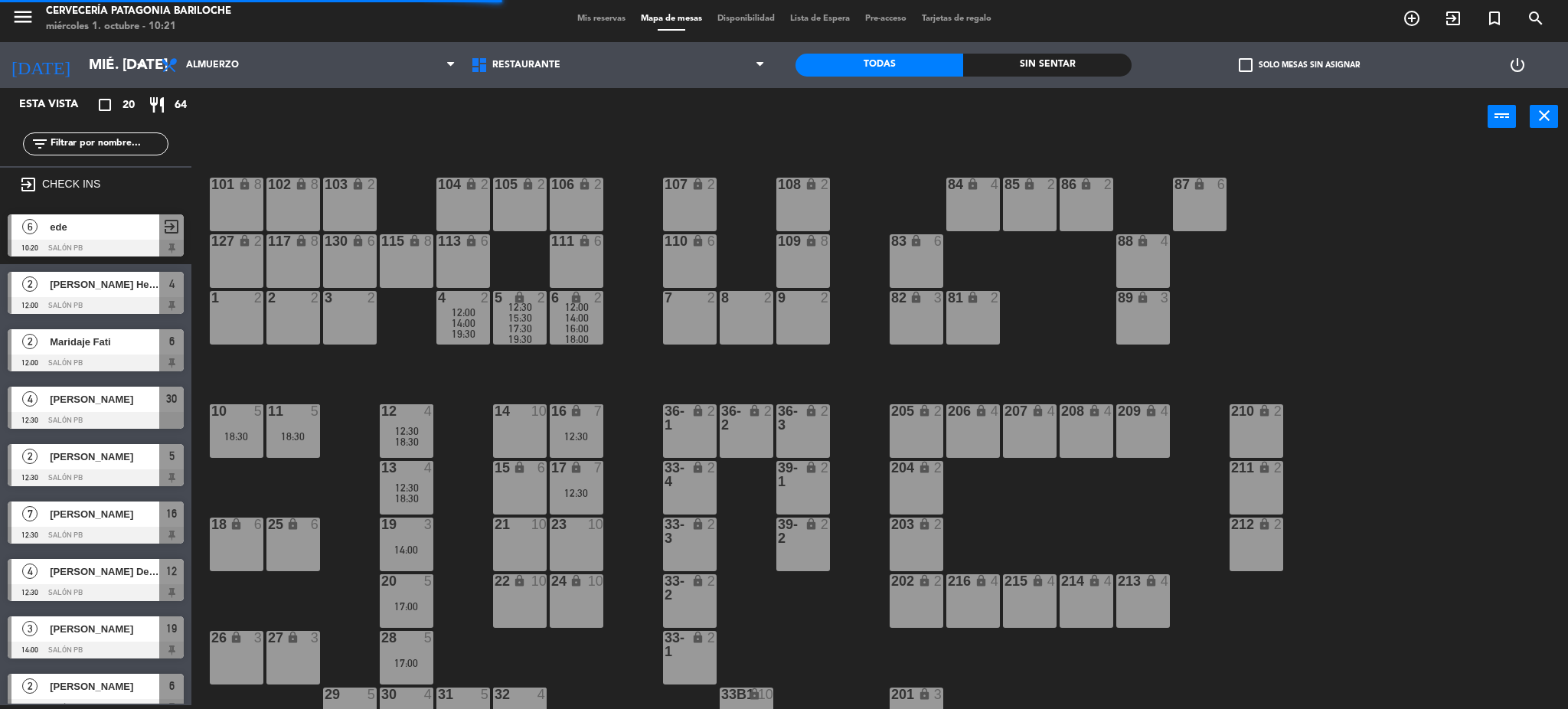
click at [291, 434] on div "18:30" at bounding box center [293, 437] width 54 height 11
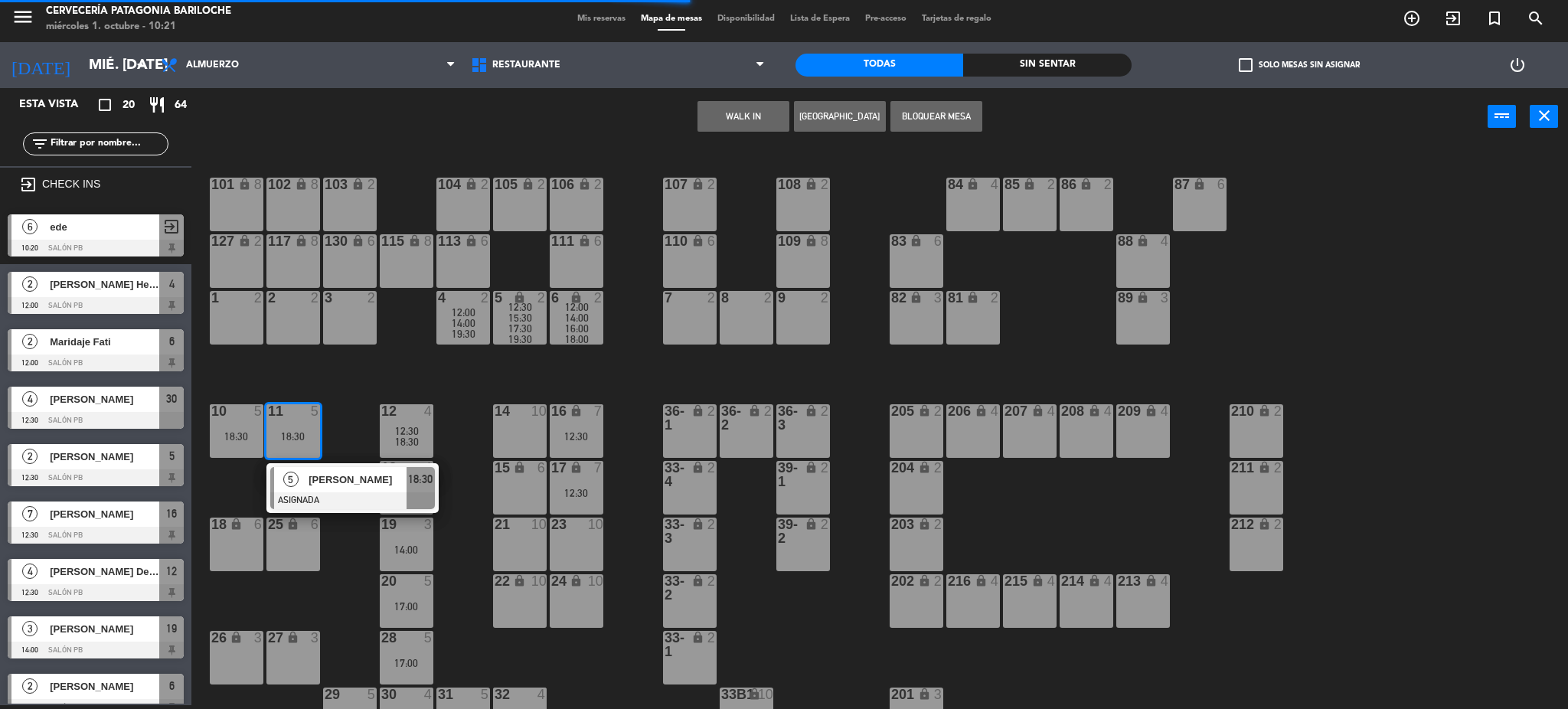
click at [307, 474] on div "[PERSON_NAME]" at bounding box center [357, 479] width 100 height 25
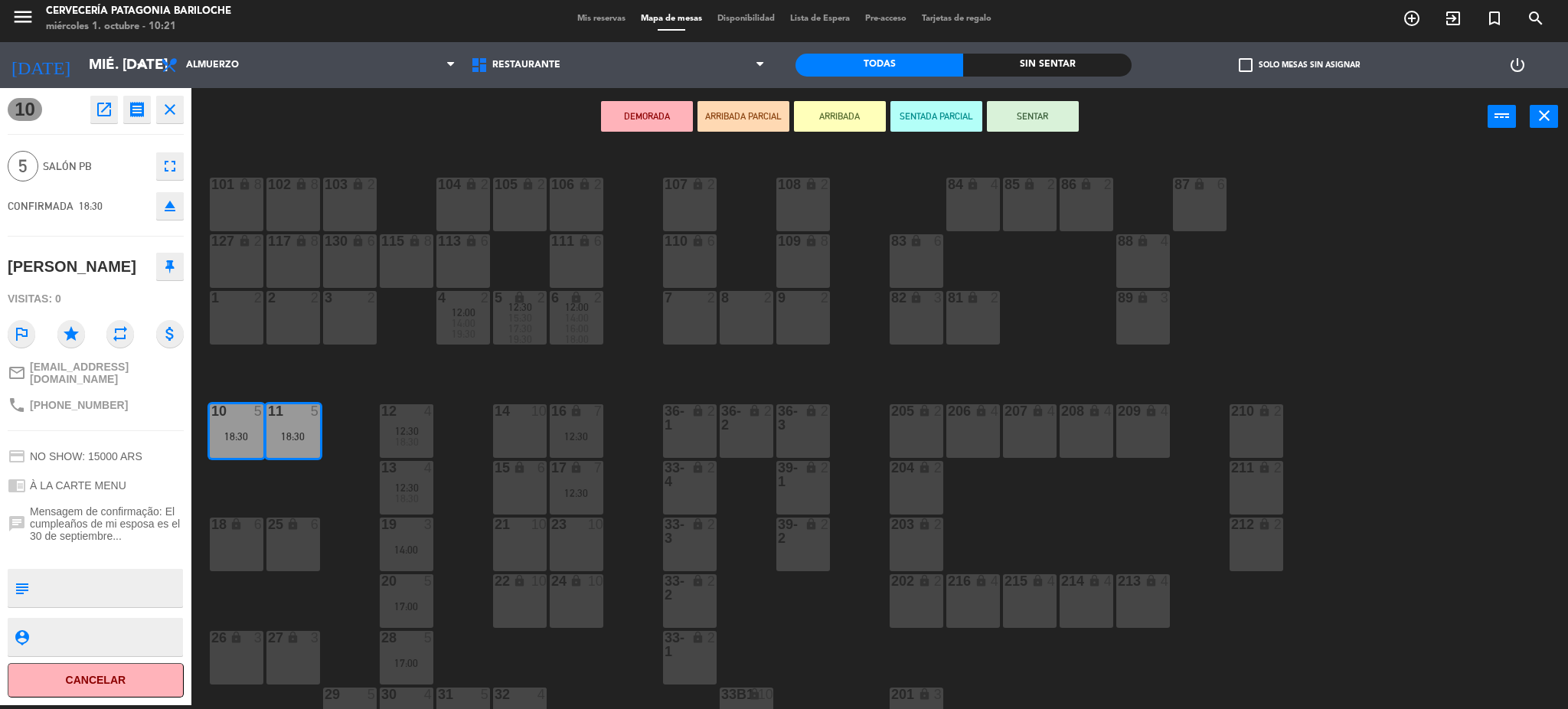
click at [325, 493] on div "101 lock 8 102 lock 8 104 lock 2 105 lock 2 106 lock 2 103 lock 2 107 lock 2 10…" at bounding box center [887, 429] width 1362 height 560
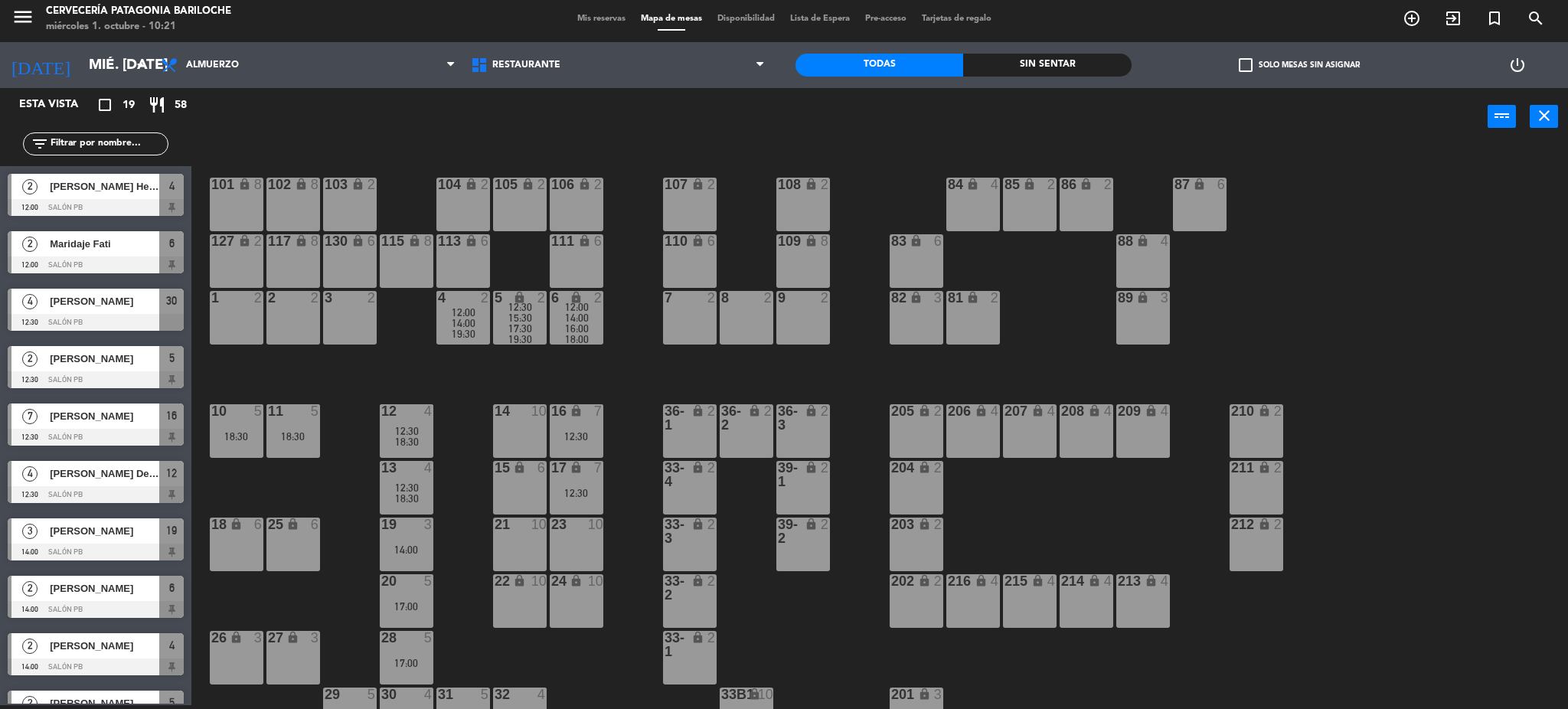
scroll to position [158, 0]
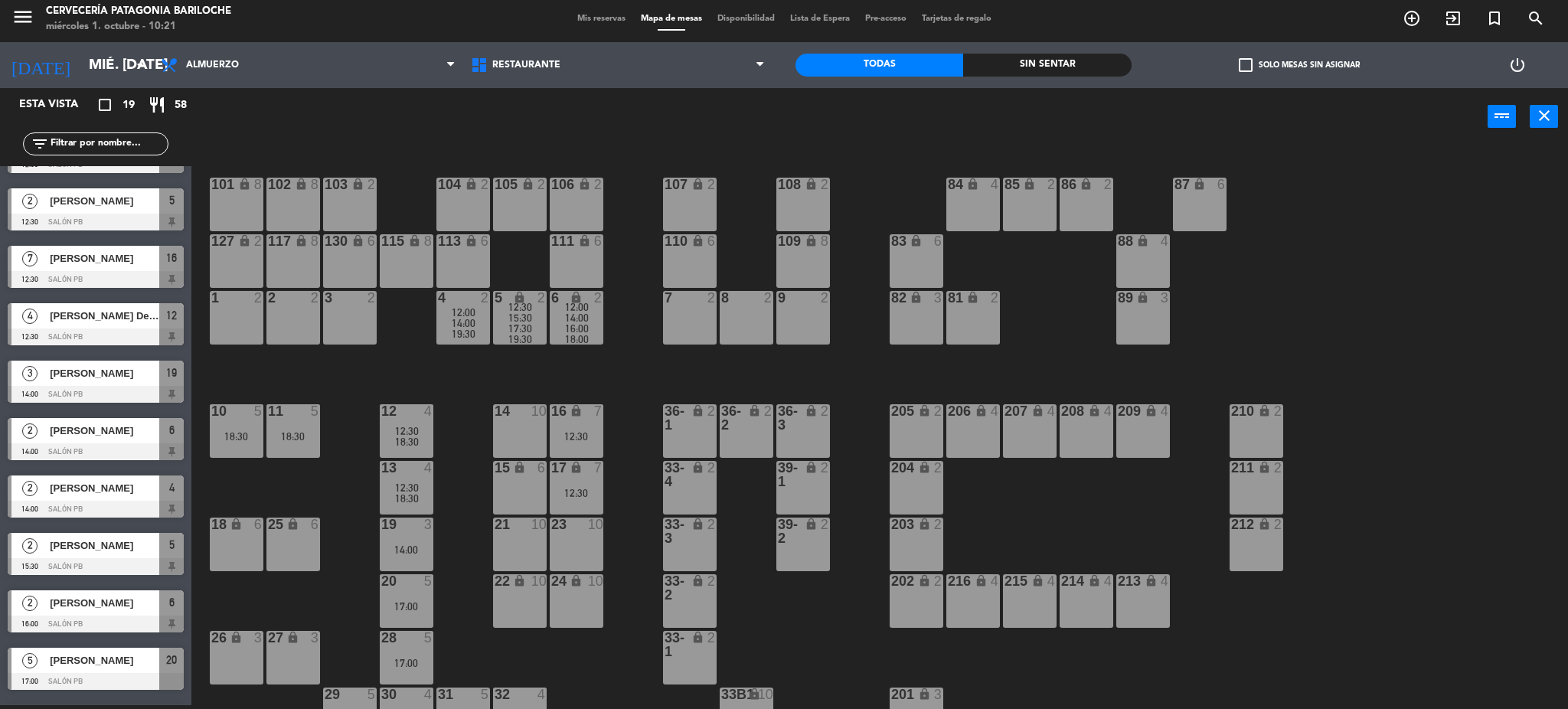
click at [472, 324] on span "14:00" at bounding box center [463, 323] width 24 height 12
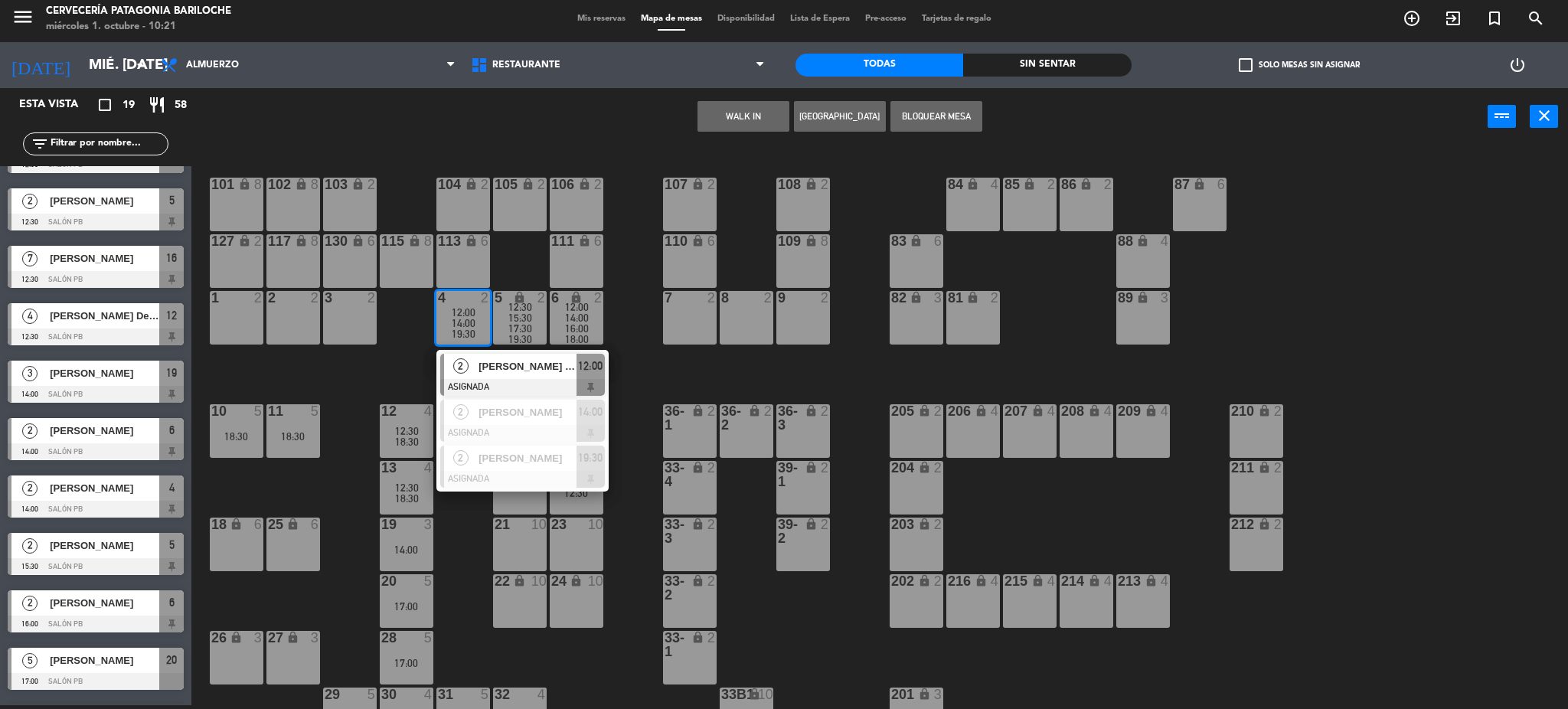
click at [484, 372] on span "[PERSON_NAME] Hespanhol" at bounding box center [527, 366] width 98 height 16
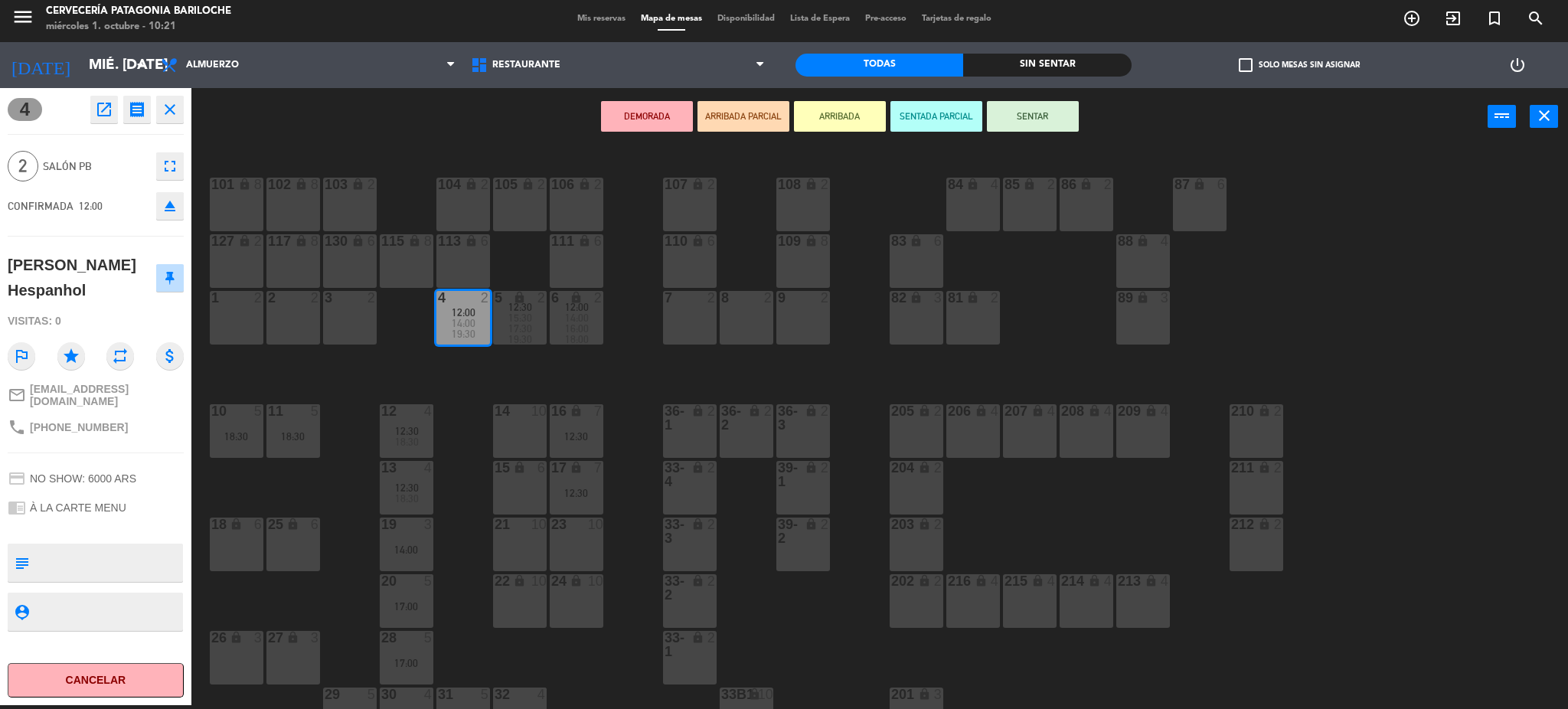
click at [557, 380] on div "101 lock 8 102 lock 8 104 lock 2 105 lock 2 106 lock 2 103 lock 2 107 lock 2 10…" at bounding box center [887, 429] width 1362 height 560
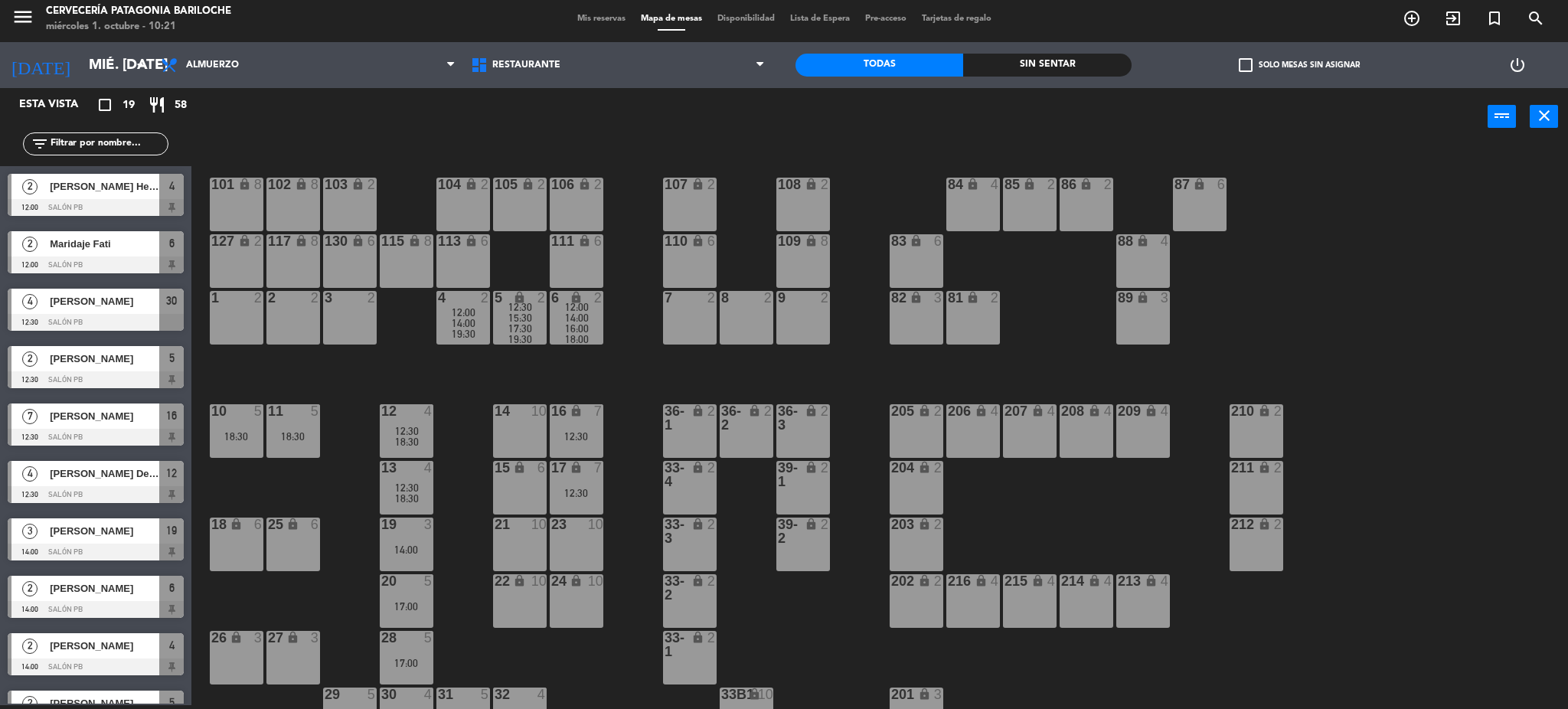
scroll to position [4, 0]
click at [300, 425] on div "11 5 18:30" at bounding box center [293, 431] width 54 height 54
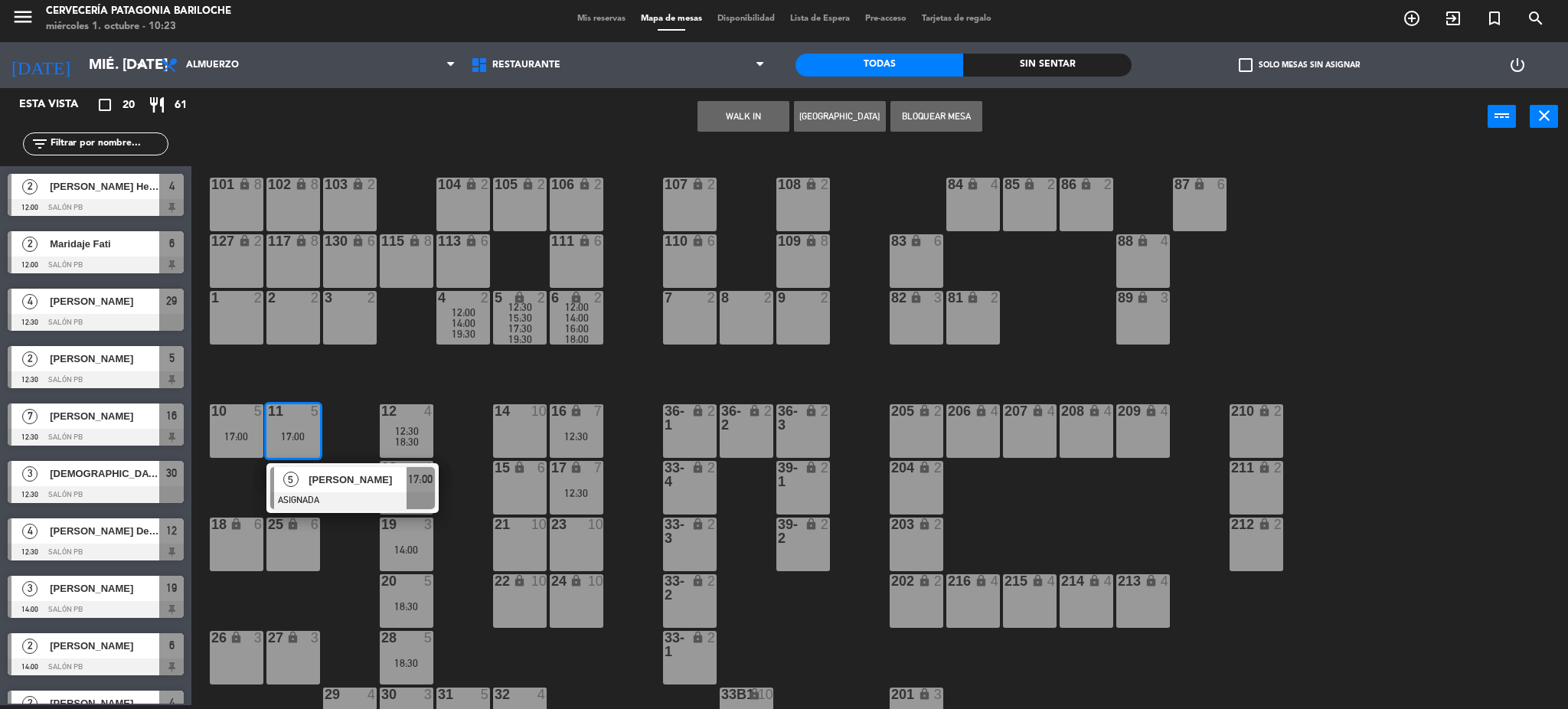
click at [477, 376] on div "101 lock 8 102 lock 8 104 lock 2 105 lock 2 106 lock 2 103 lock 2 107 lock 2 10…" at bounding box center [887, 429] width 1362 height 560
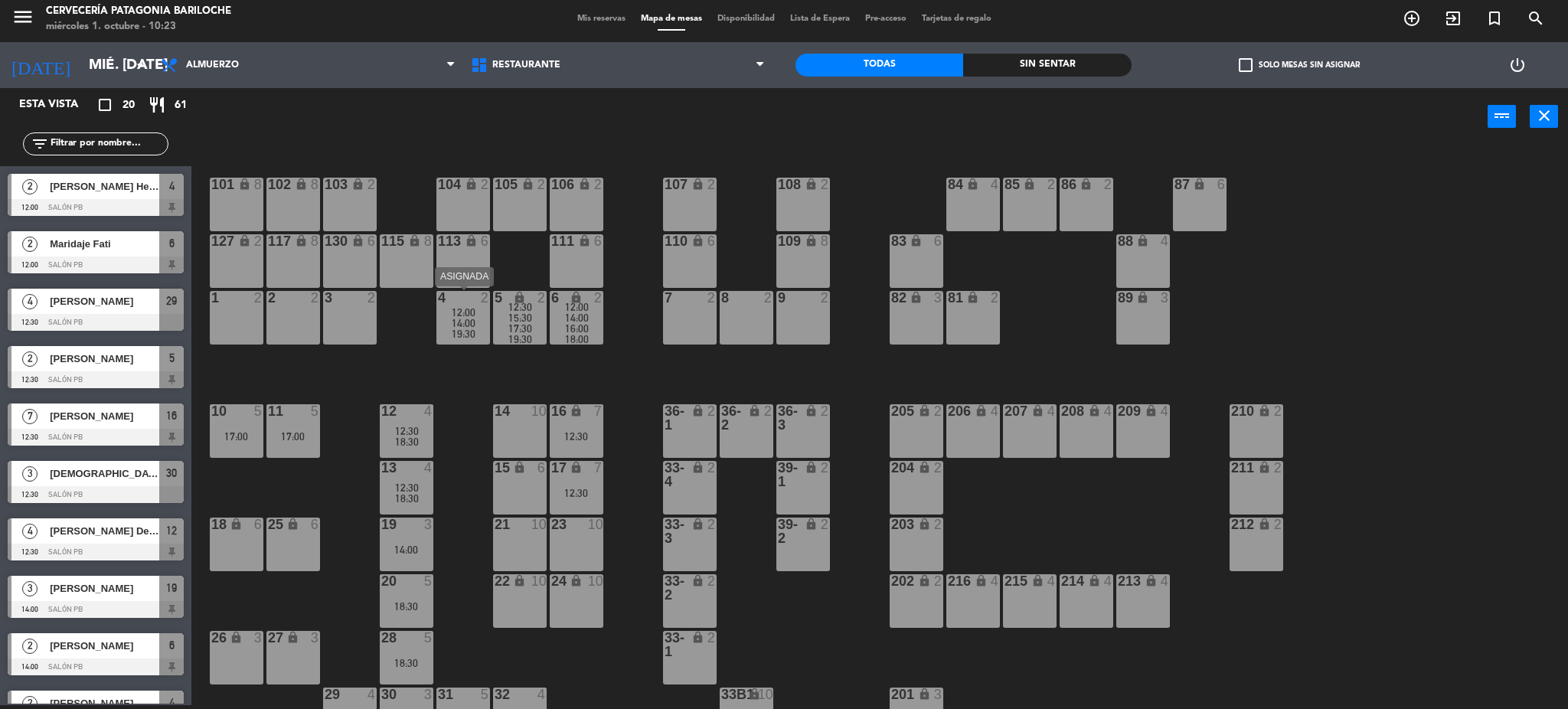
click at [471, 335] on span "19:30" at bounding box center [463, 333] width 24 height 12
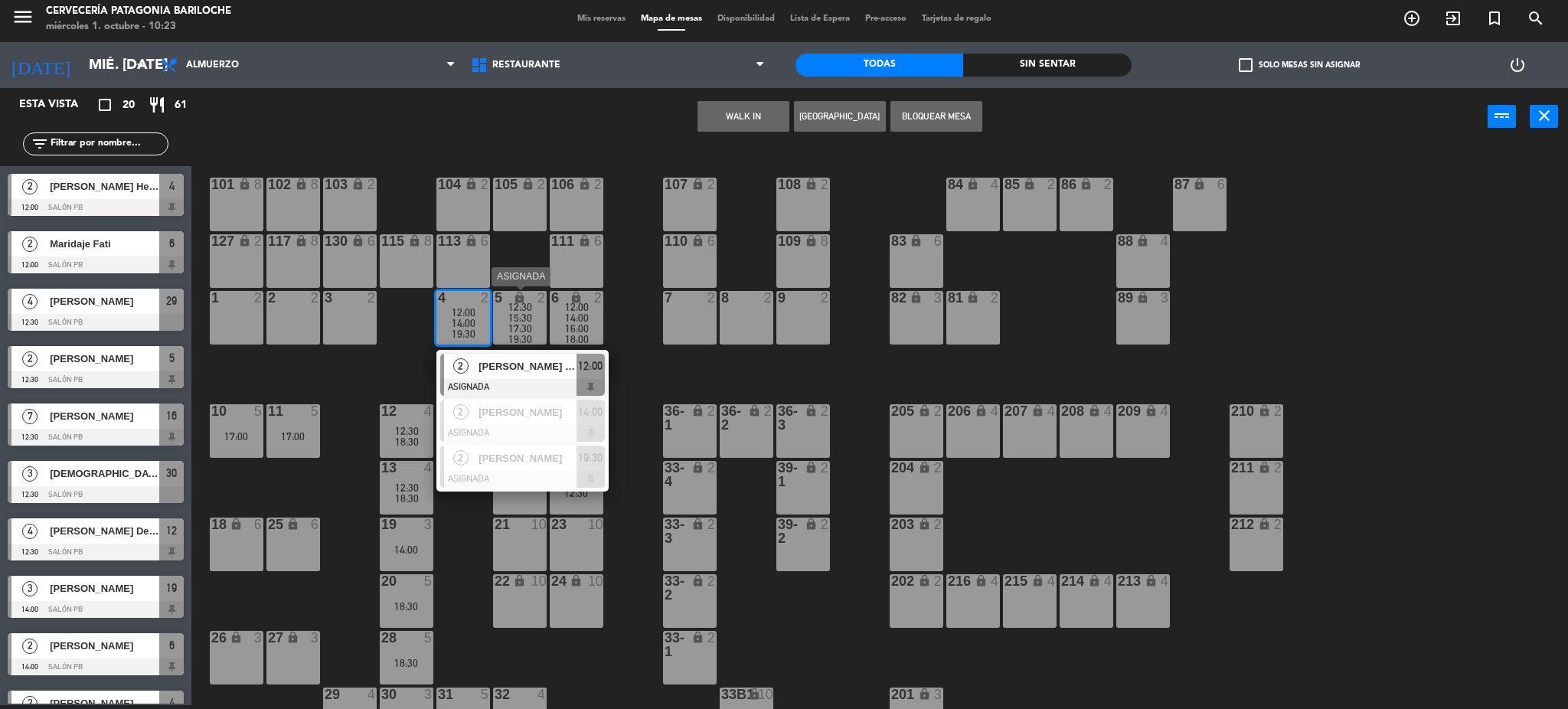
click at [509, 334] on span "19:30" at bounding box center [521, 339] width 24 height 12
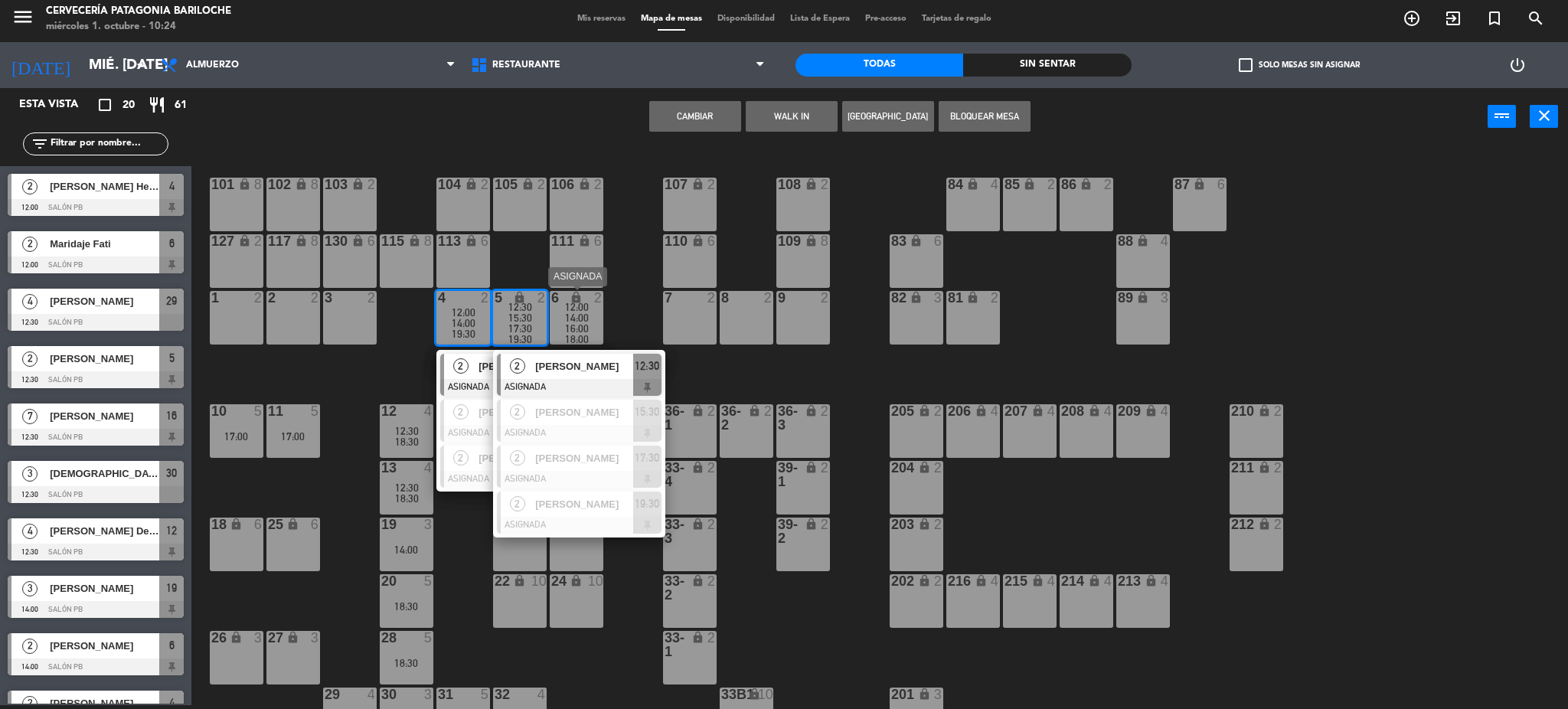
click at [580, 325] on span "16:00" at bounding box center [577, 328] width 24 height 12
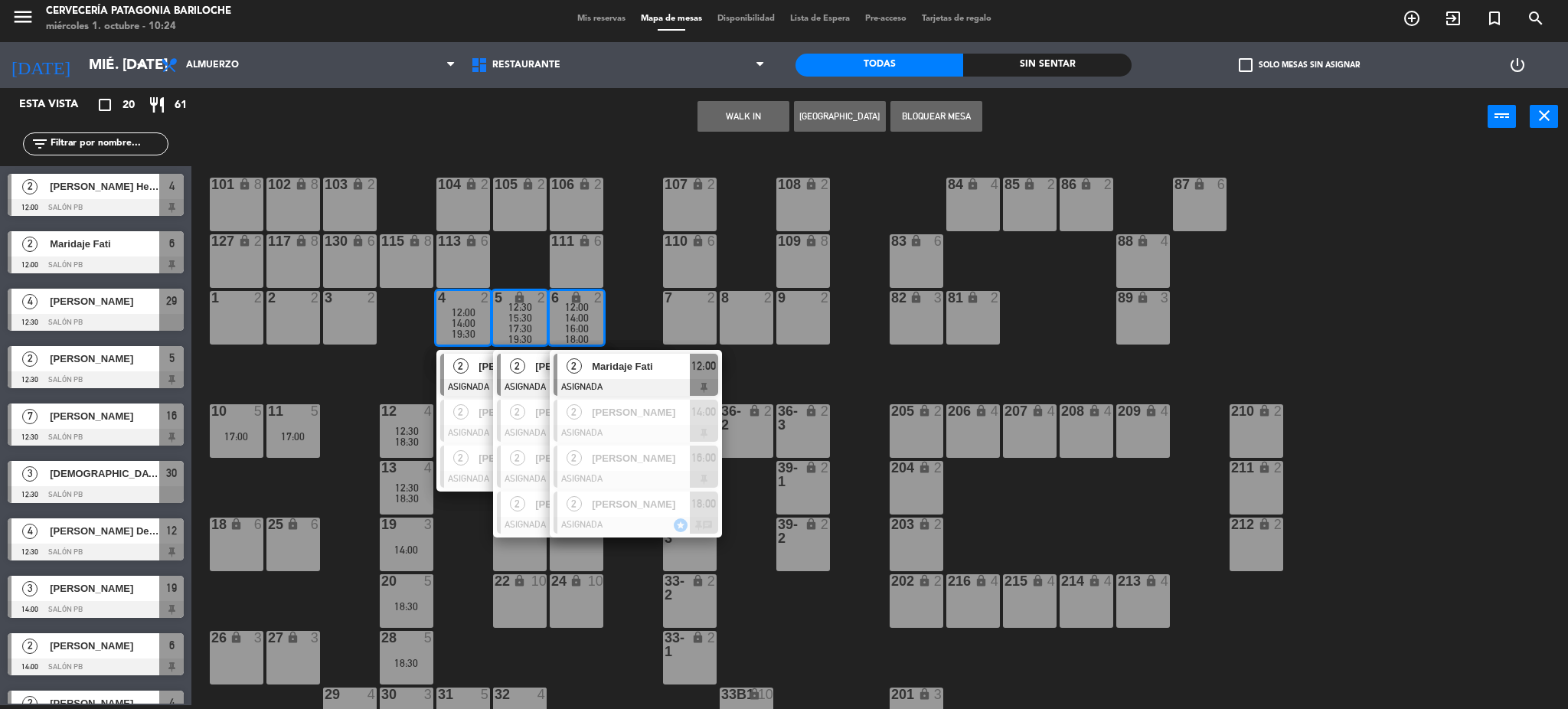
click at [580, 323] on span "16:00" at bounding box center [577, 328] width 24 height 12
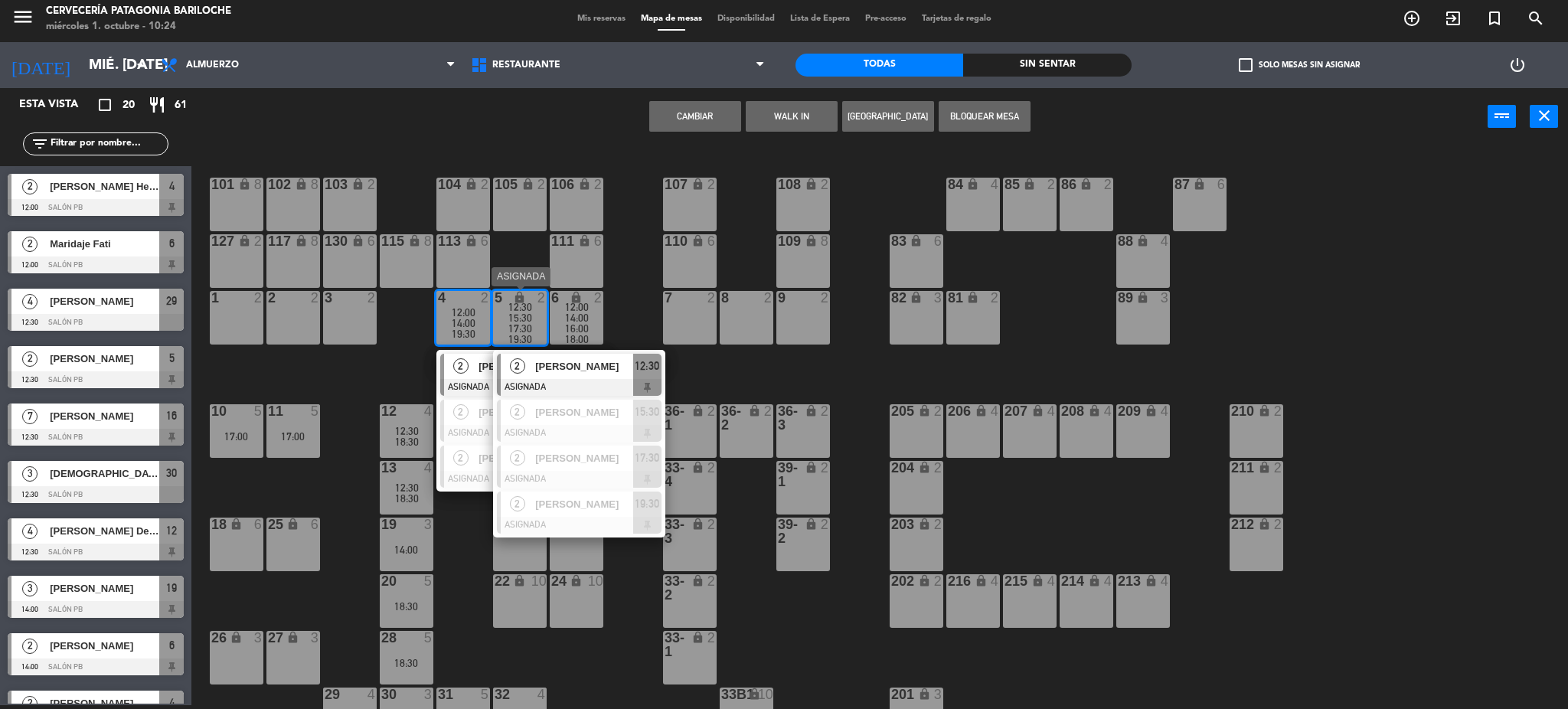
click at [518, 331] on span "17:30" at bounding box center [521, 328] width 24 height 12
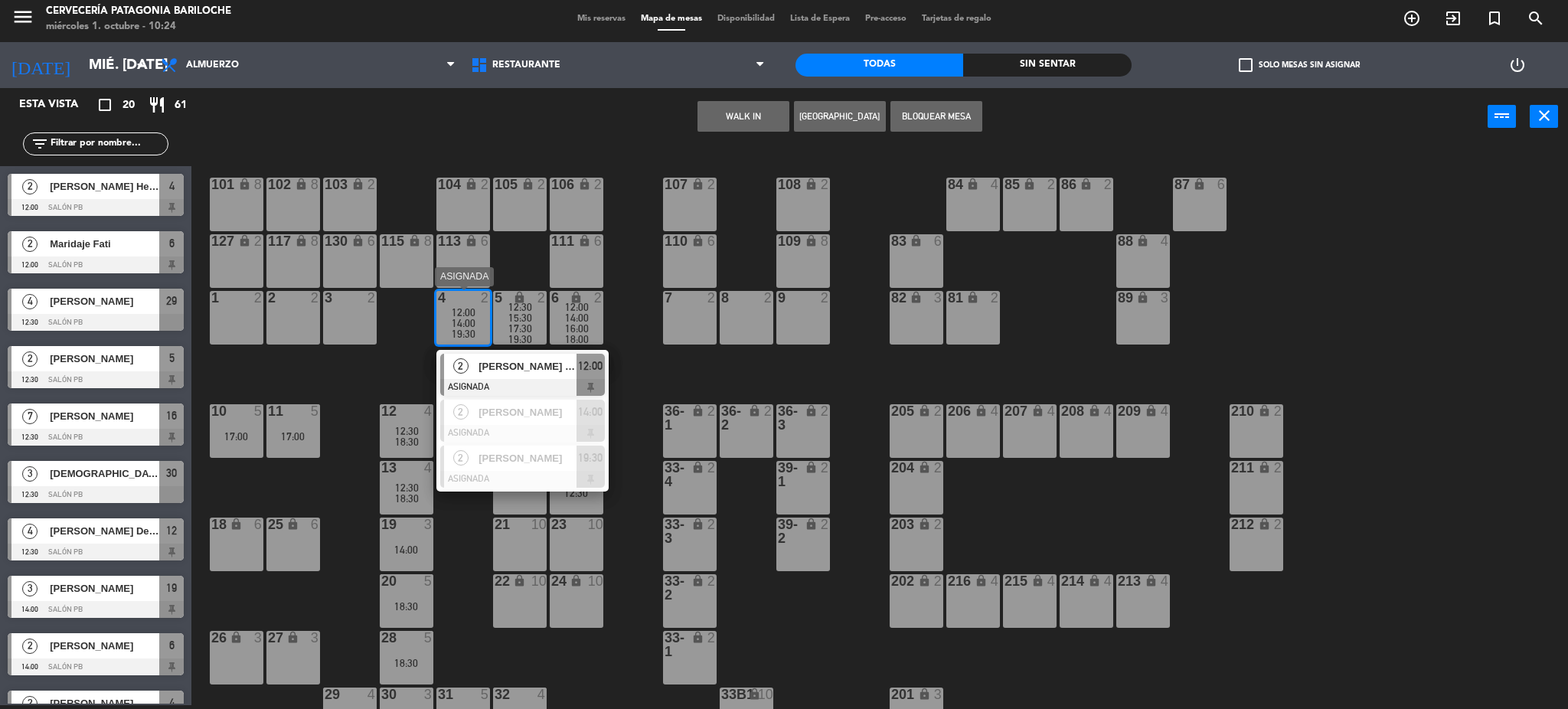
click at [447, 318] on div "14:00" at bounding box center [463, 323] width 54 height 11
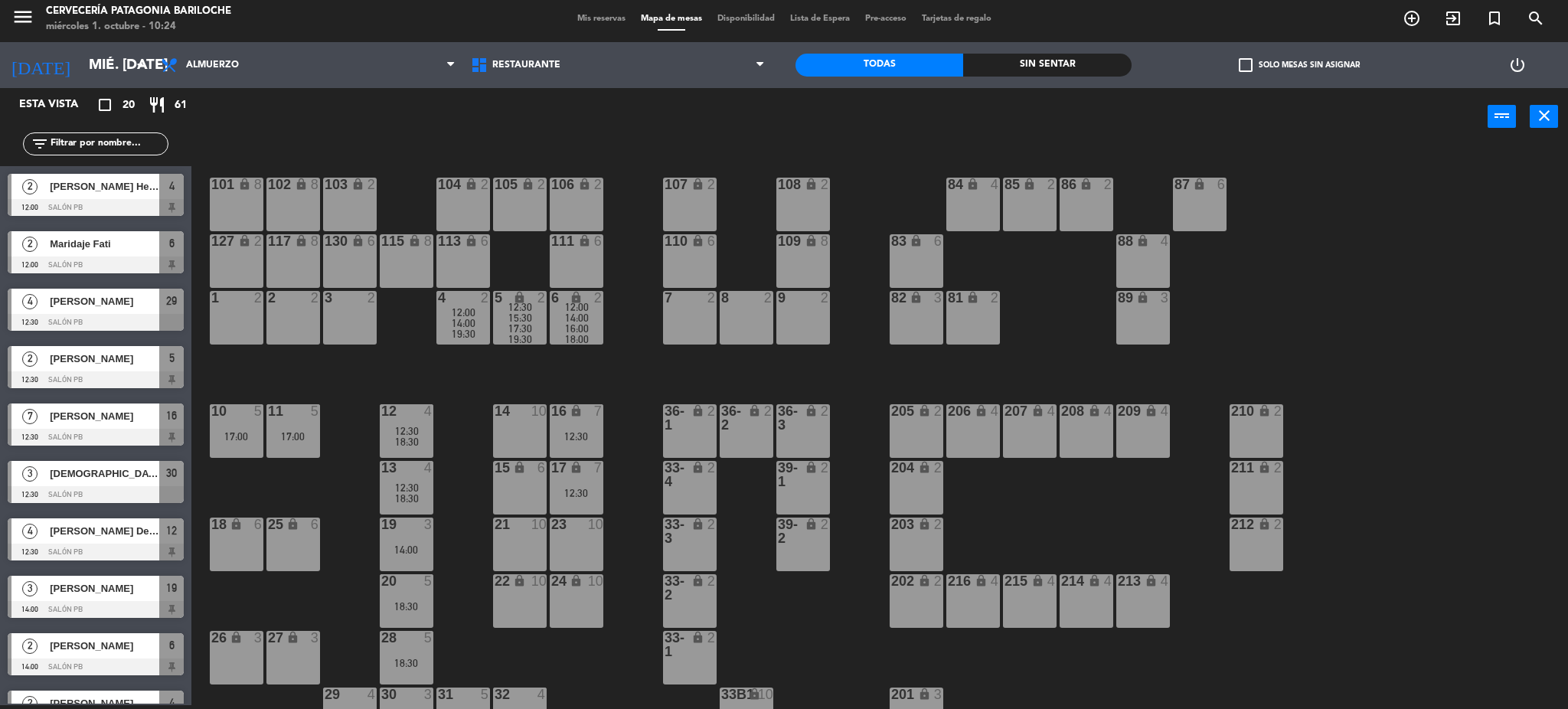
click at [400, 330] on div "101 lock 8 102 lock 8 104 lock 2 105 lock 2 106 lock 2 103 lock 2 107 lock 2 10…" at bounding box center [887, 429] width 1362 height 560
click at [522, 325] on span "17:30" at bounding box center [521, 328] width 24 height 12
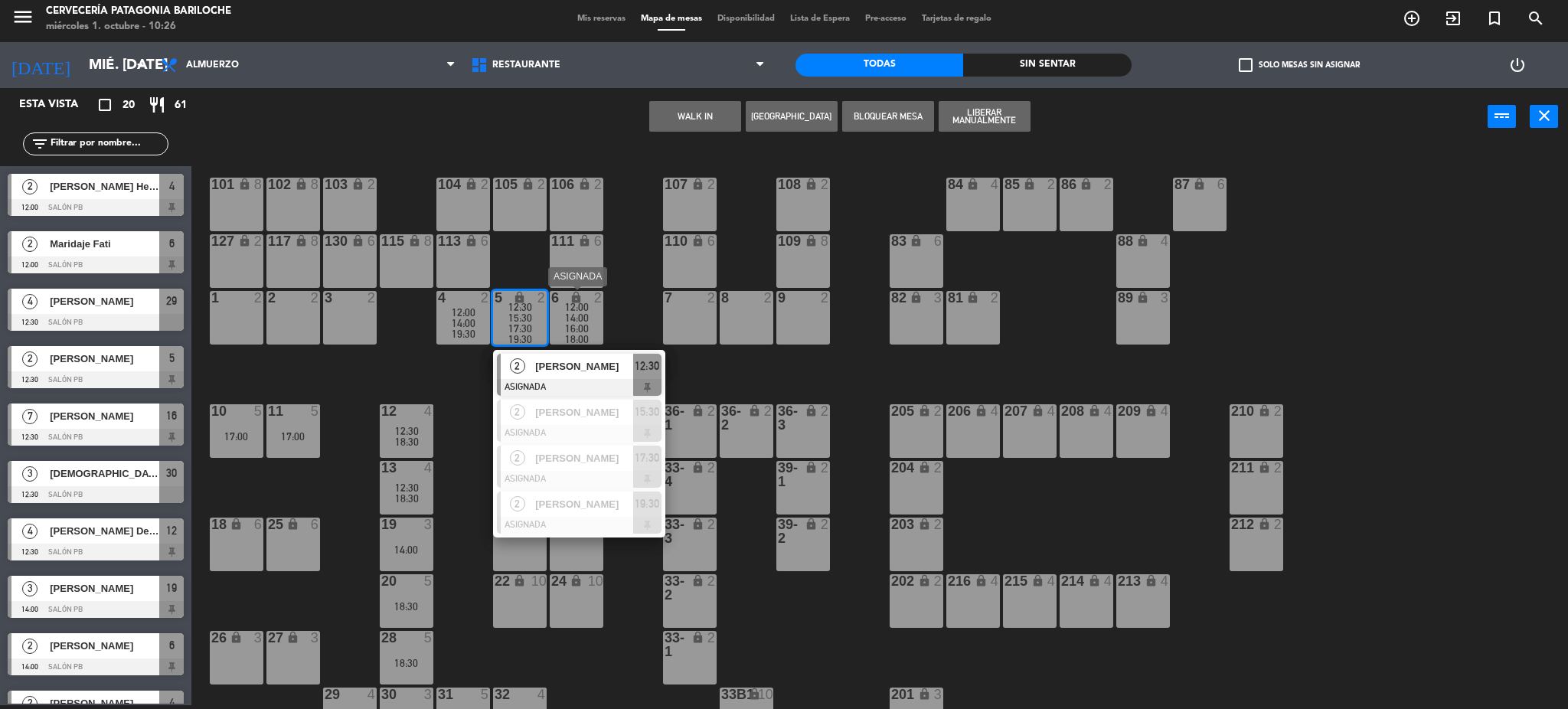
click at [585, 324] on span "16:00" at bounding box center [577, 328] width 24 height 12
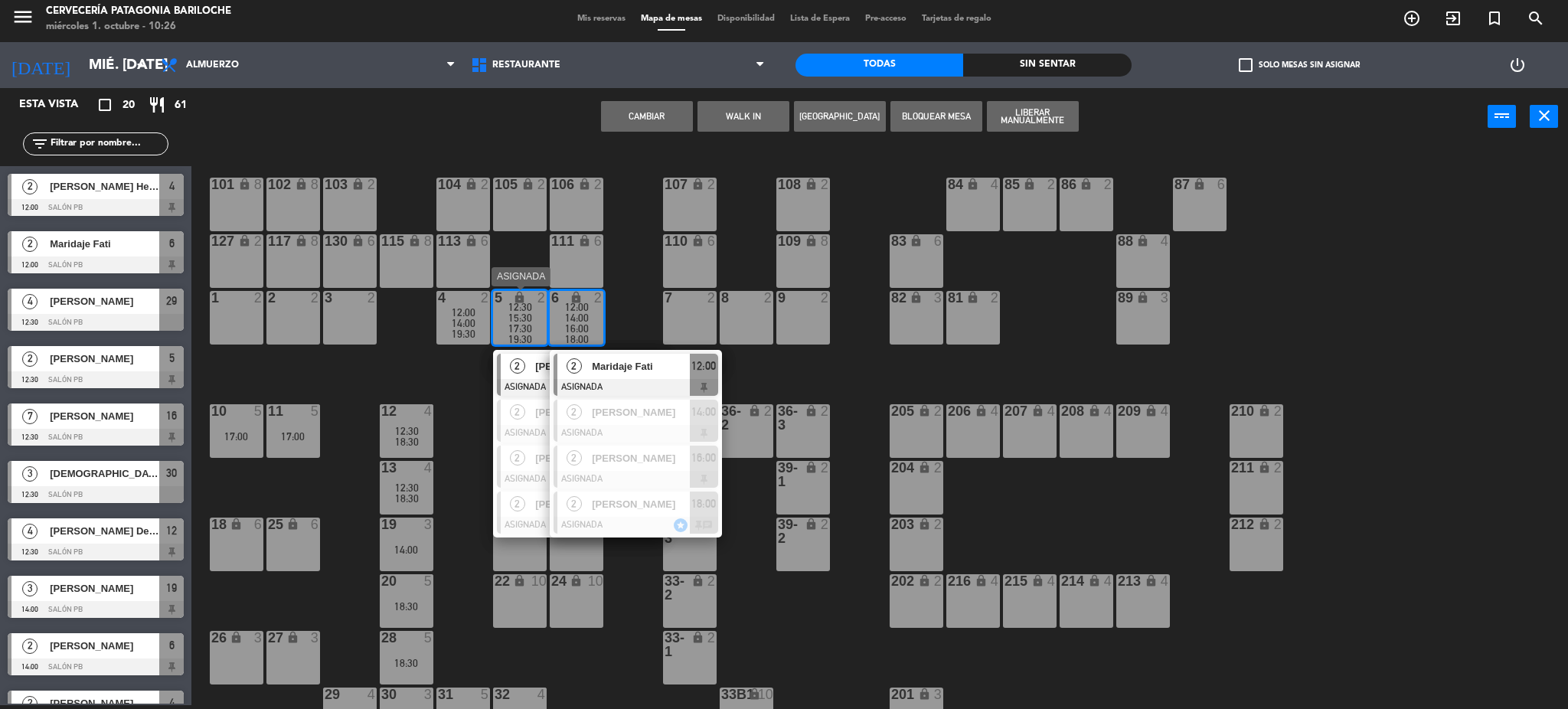
click at [546, 330] on div "17:30" at bounding box center [520, 329] width 54 height 11
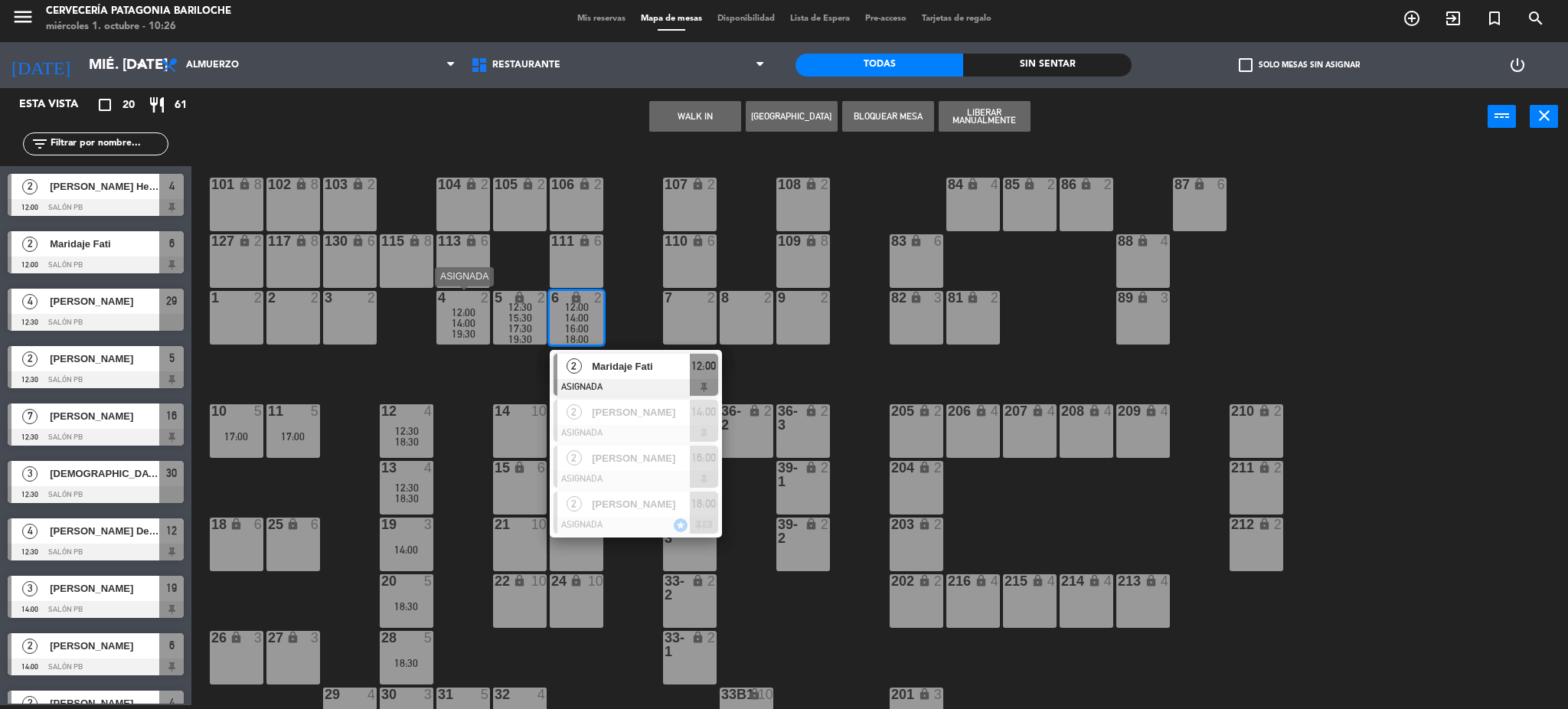
click at [448, 315] on div "12:00" at bounding box center [463, 313] width 54 height 11
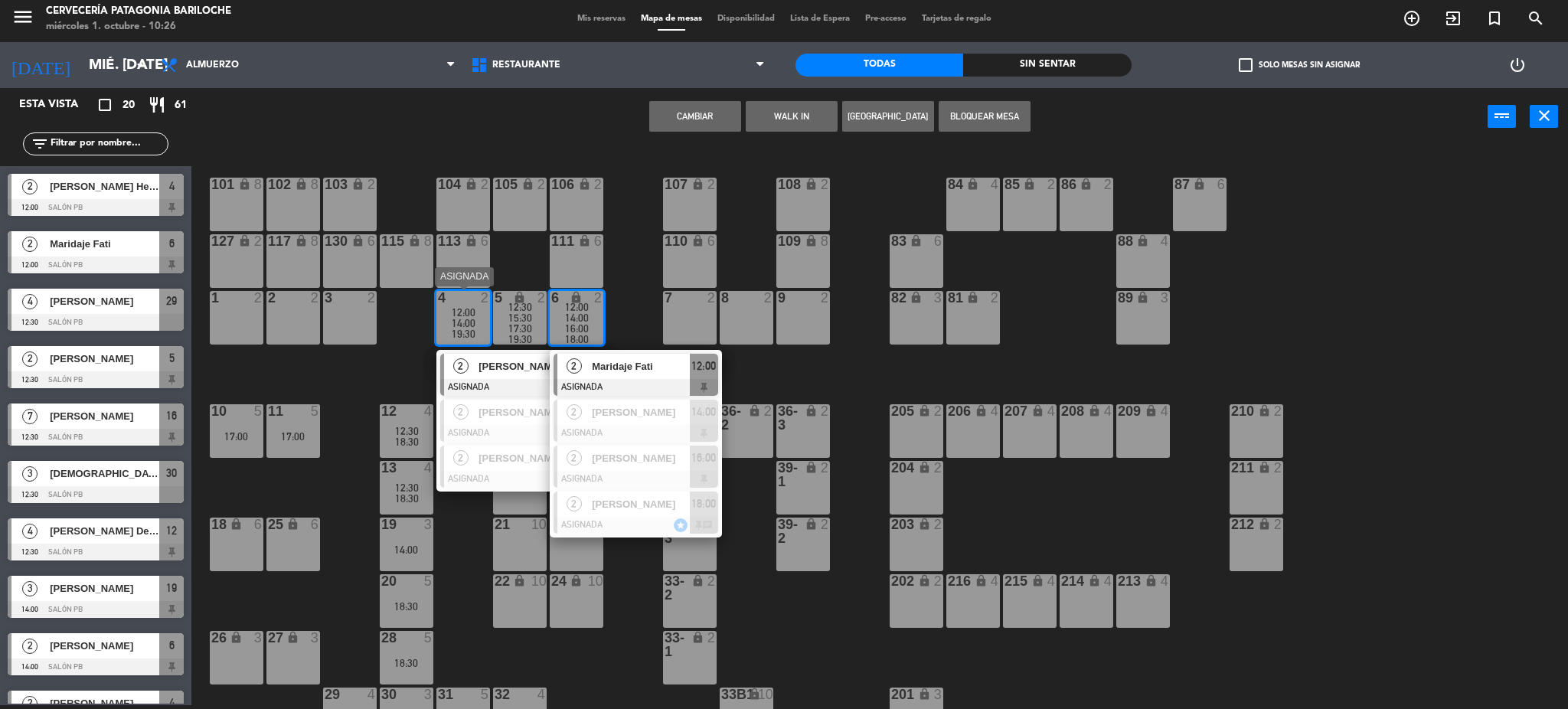
click at [450, 317] on div "14:00" at bounding box center [463, 323] width 54 height 11
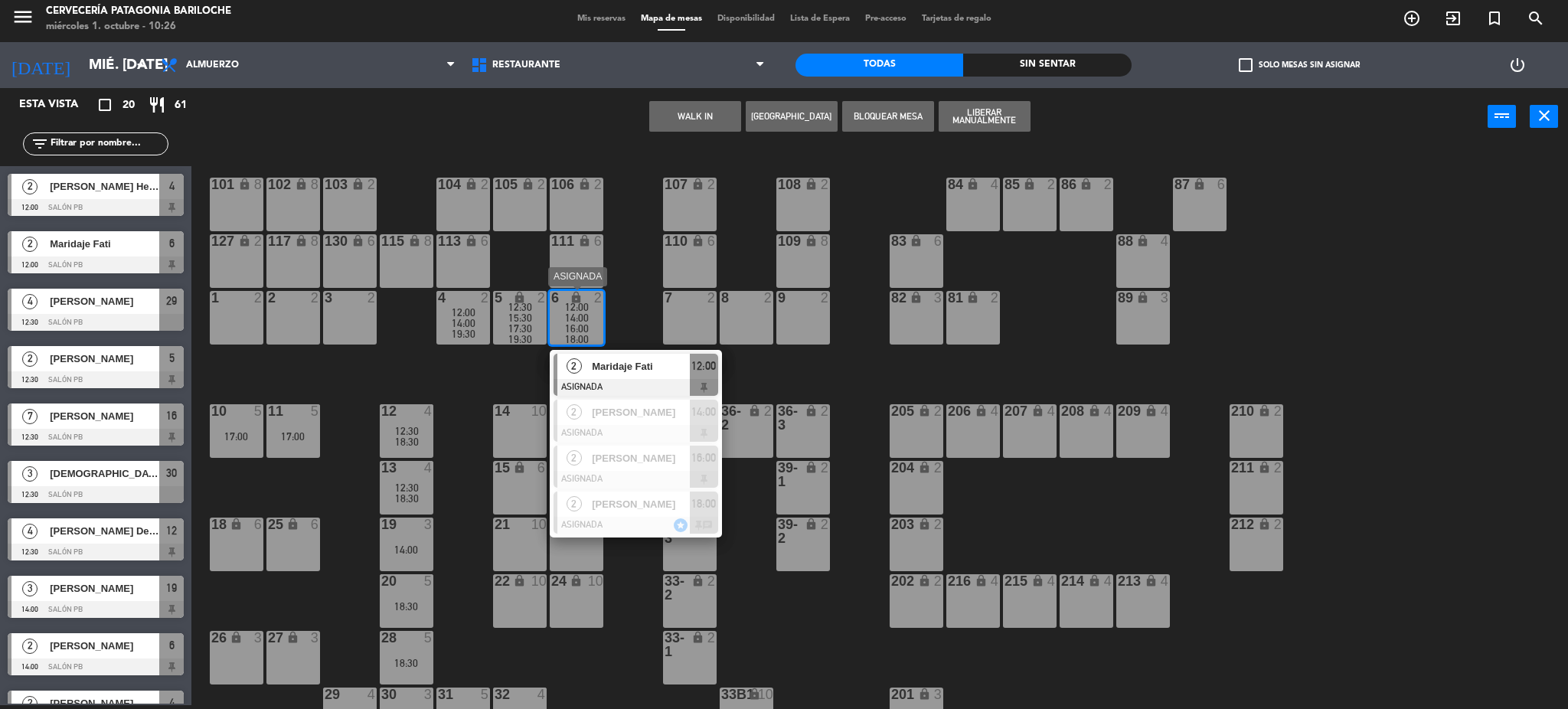
click at [561, 325] on div "16:00" at bounding box center [576, 329] width 54 height 11
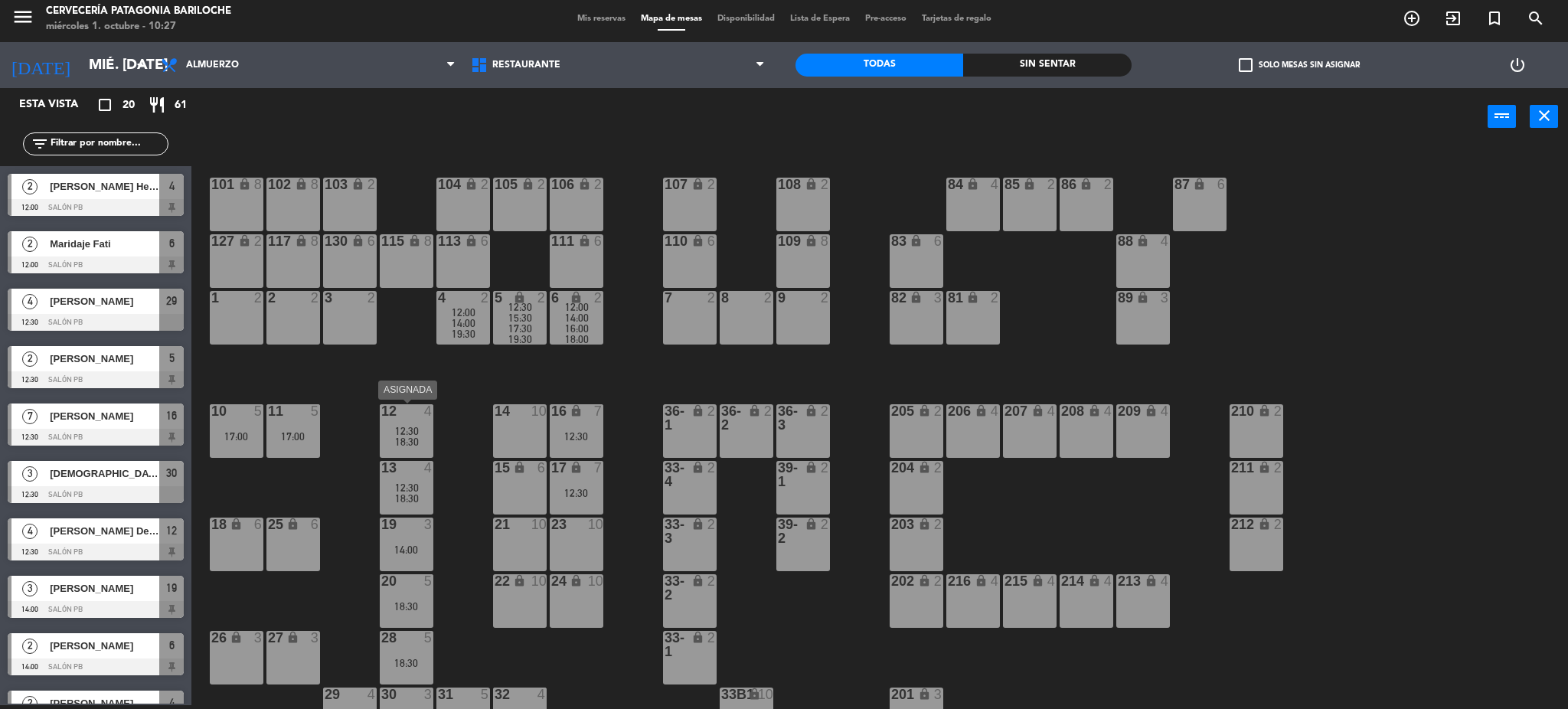
click at [411, 438] on span "18:30" at bounding box center [407, 442] width 24 height 12
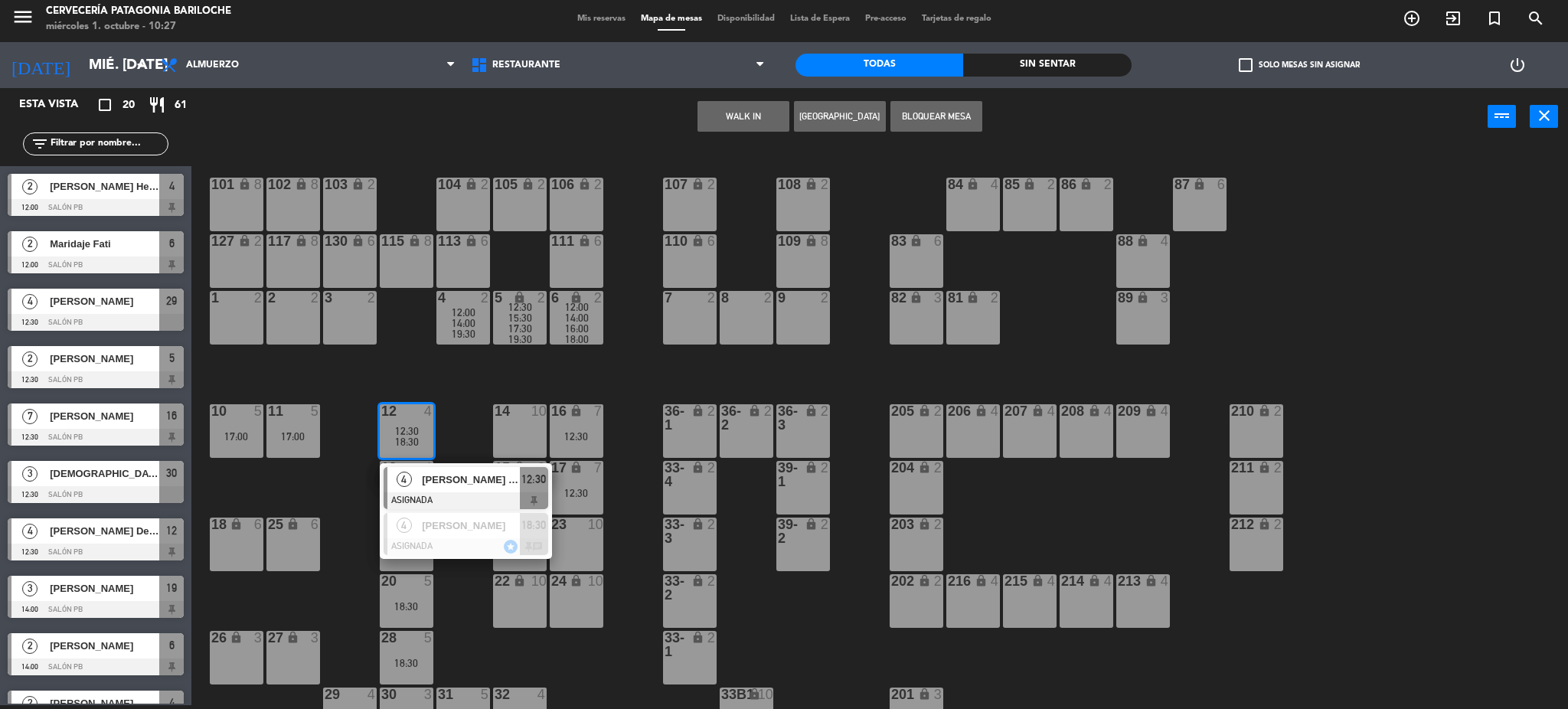
click at [496, 396] on div "101 lock 8 102 lock 8 104 lock 2 105 lock 2 106 lock 2 103 lock 2 107 lock 2 10…" at bounding box center [887, 429] width 1362 height 560
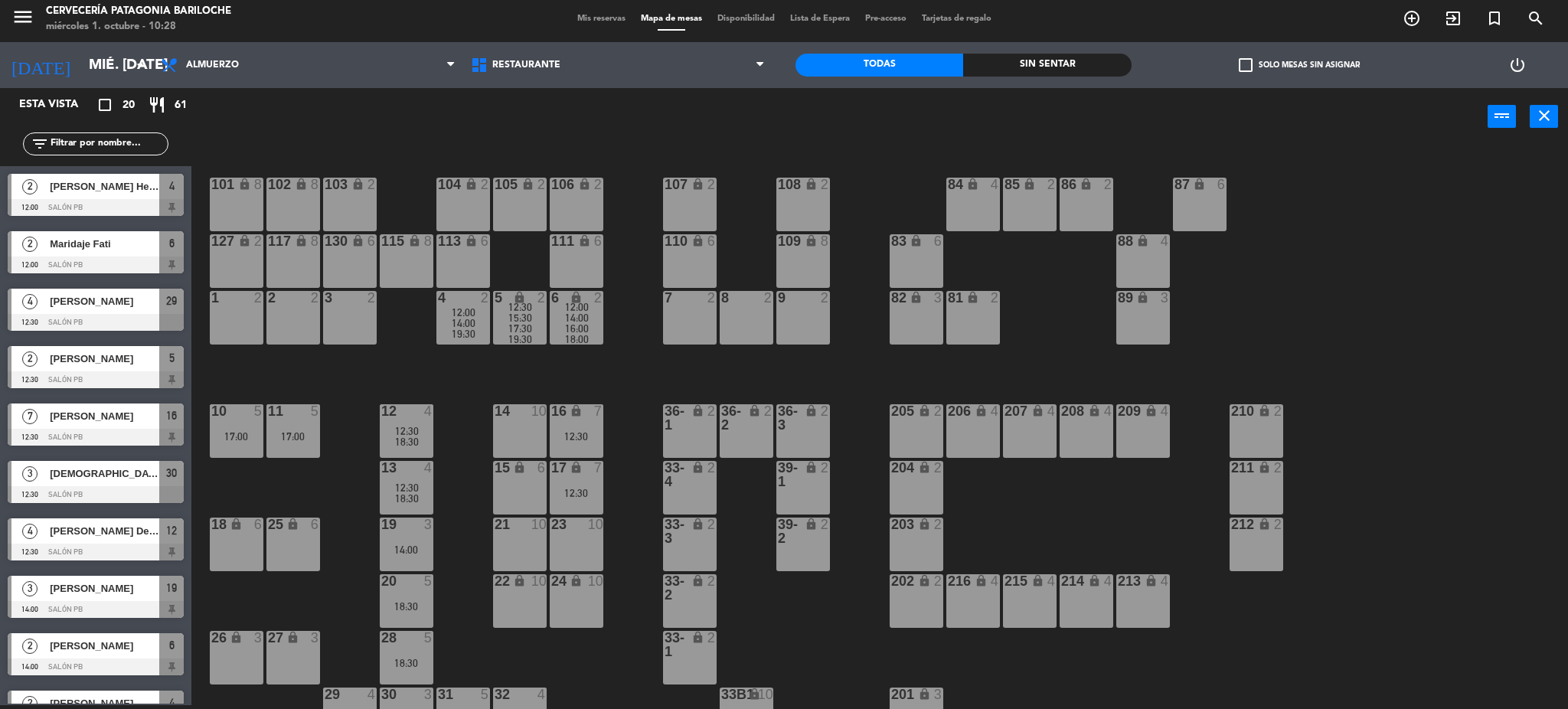
scroll to position [31, 0]
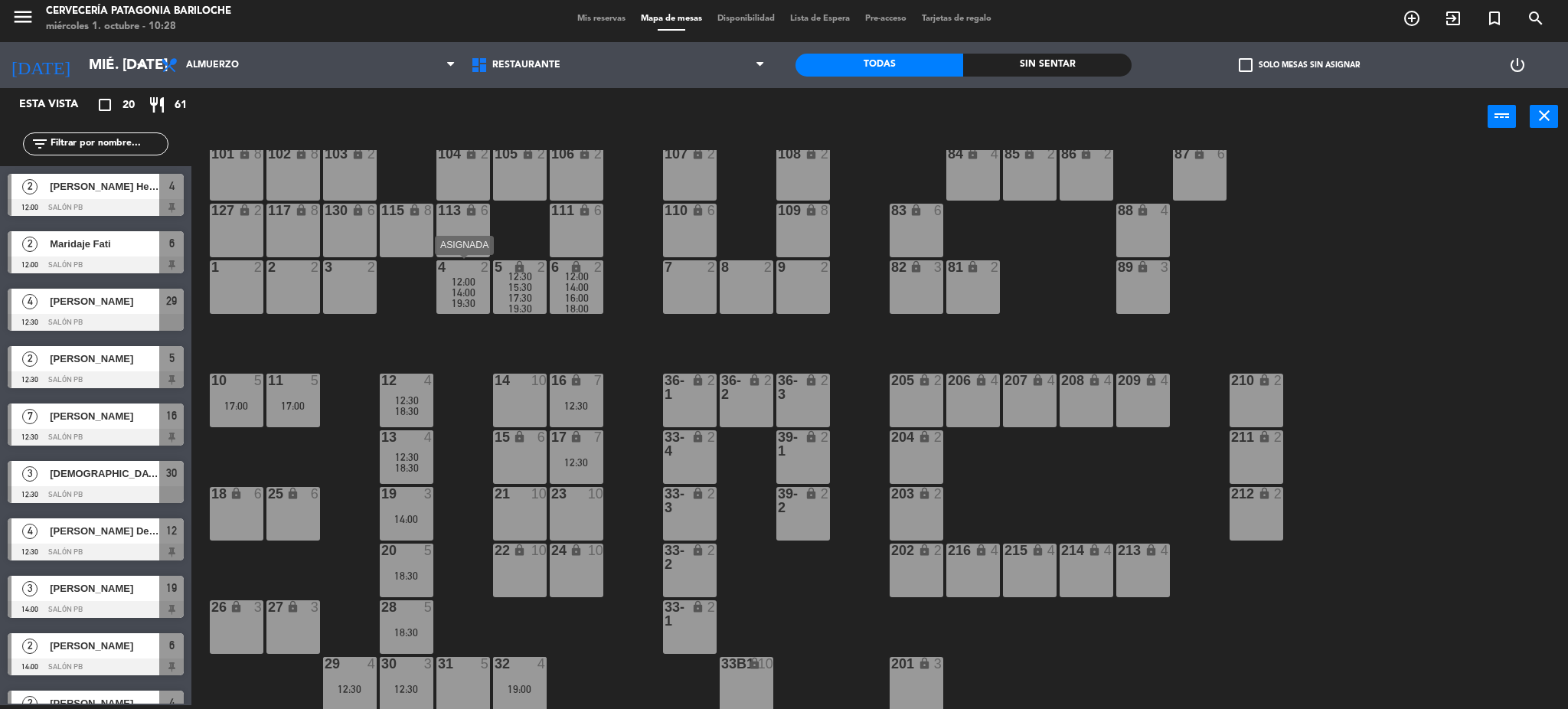
click at [460, 297] on span "19:30" at bounding box center [463, 303] width 24 height 12
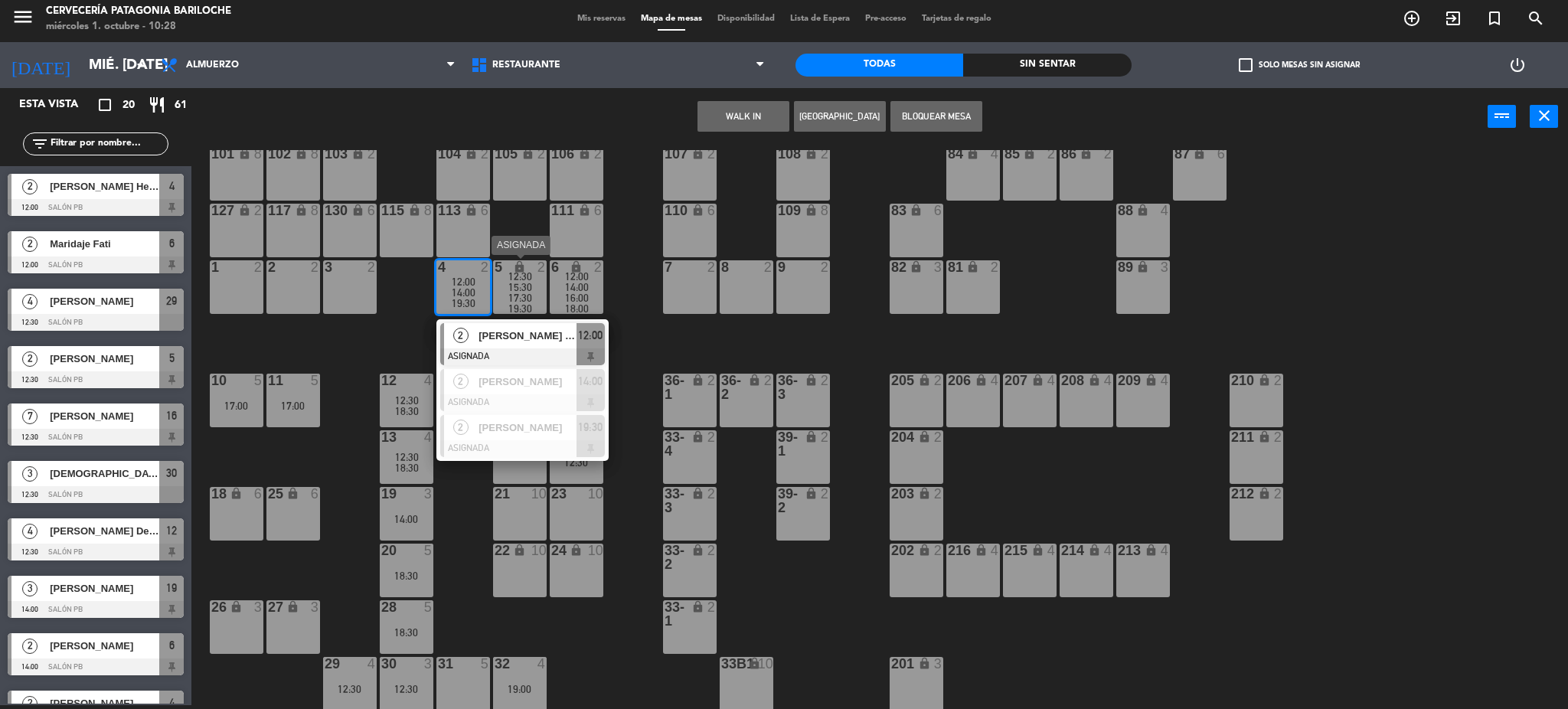
click at [511, 285] on span "15:30" at bounding box center [521, 287] width 24 height 12
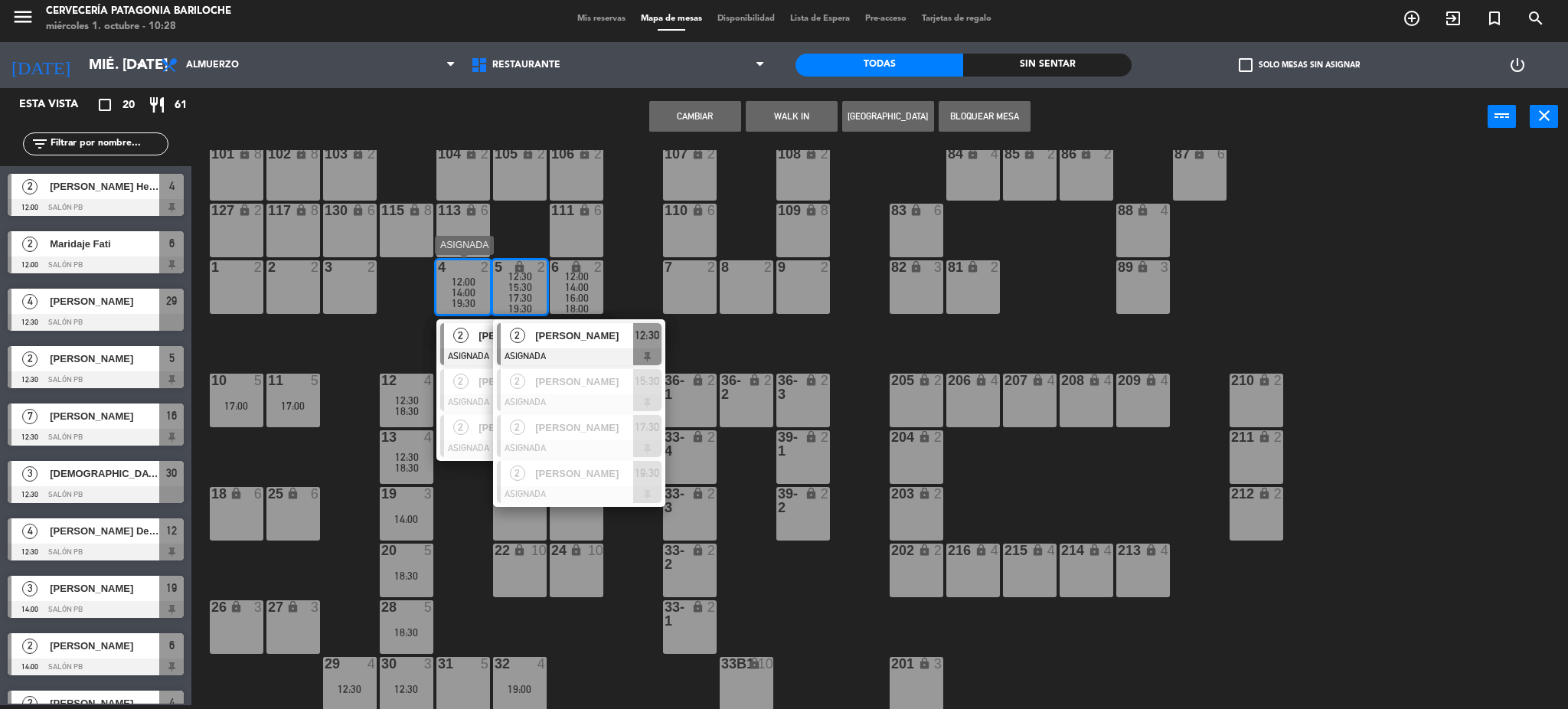
click at [466, 287] on span "14:00" at bounding box center [463, 292] width 24 height 12
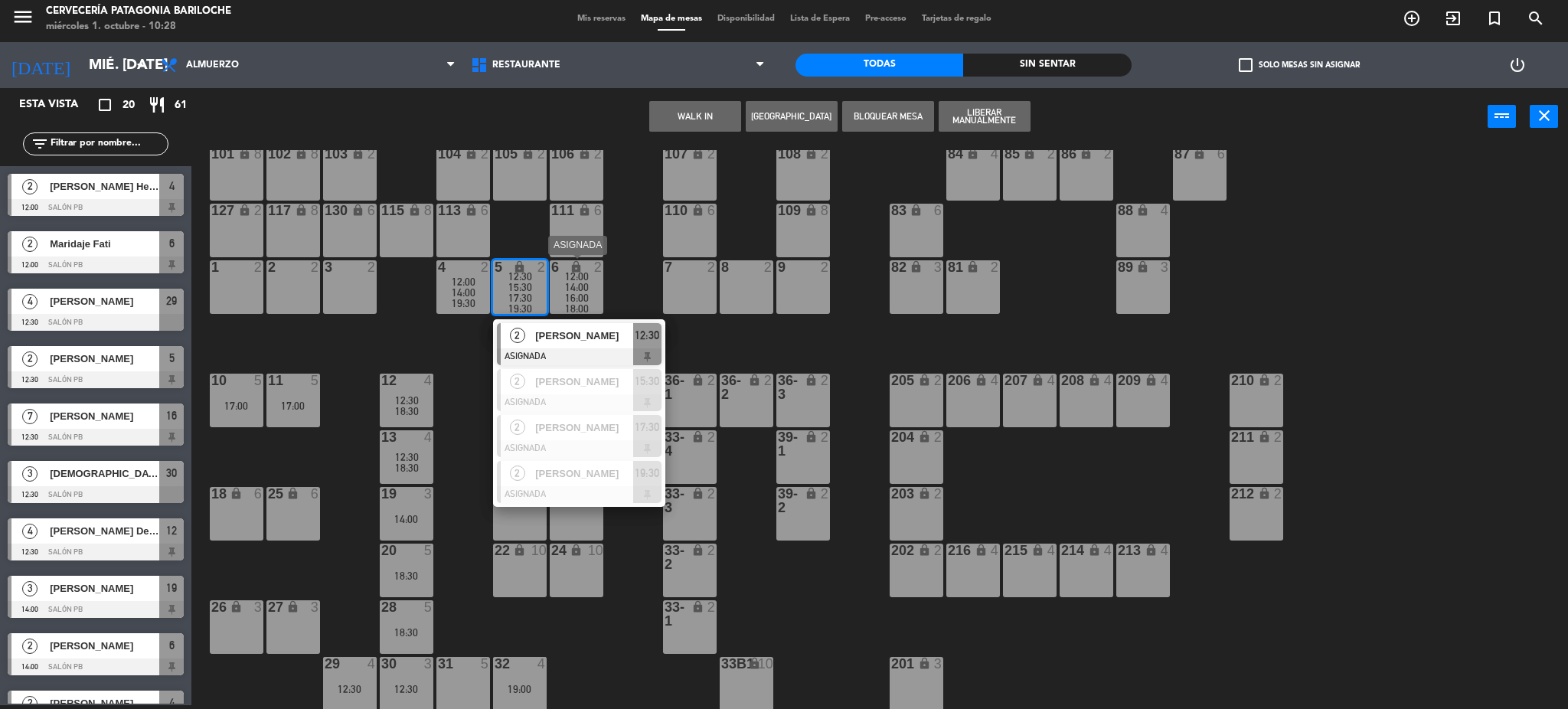
click at [586, 289] on span "14:00" at bounding box center [577, 287] width 24 height 12
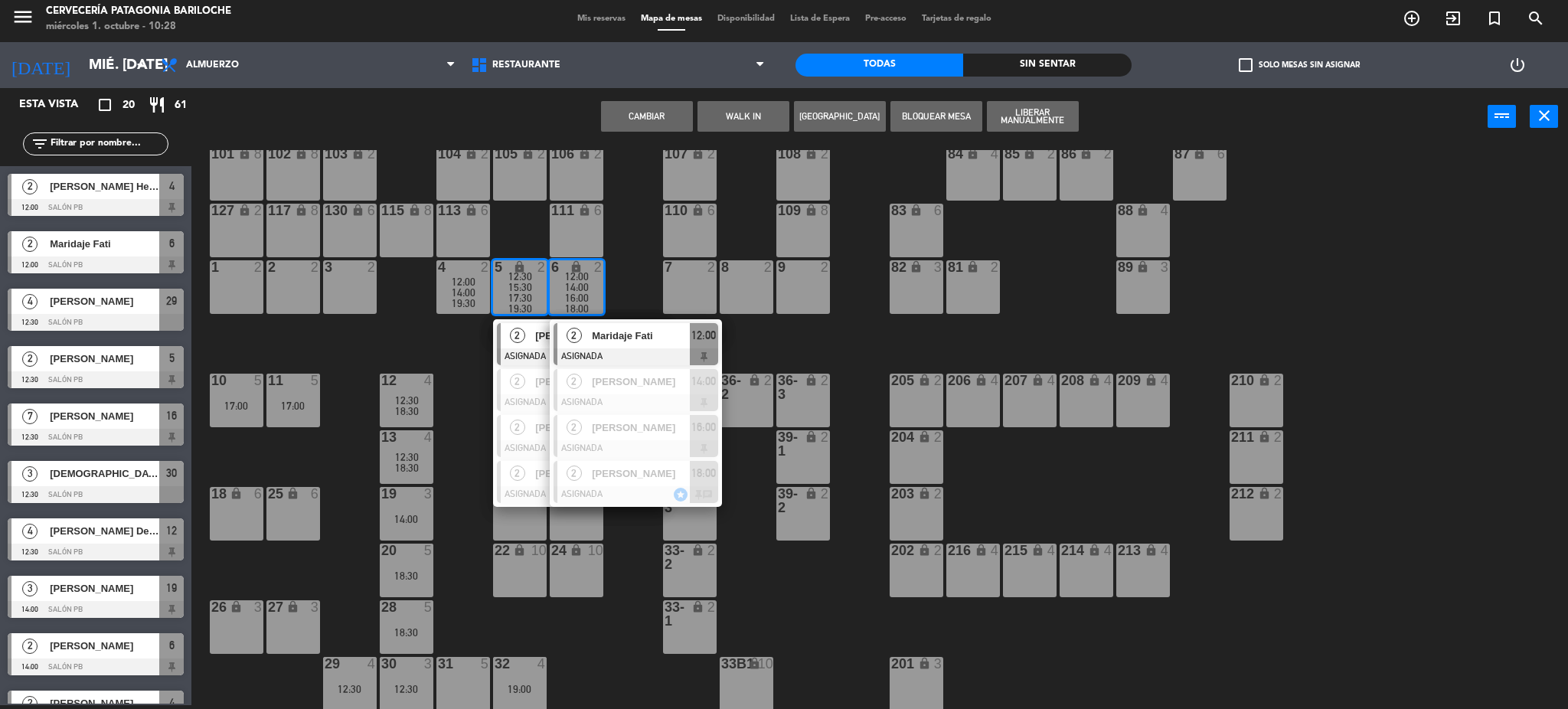
click at [586, 289] on span "14:00" at bounding box center [577, 287] width 24 height 12
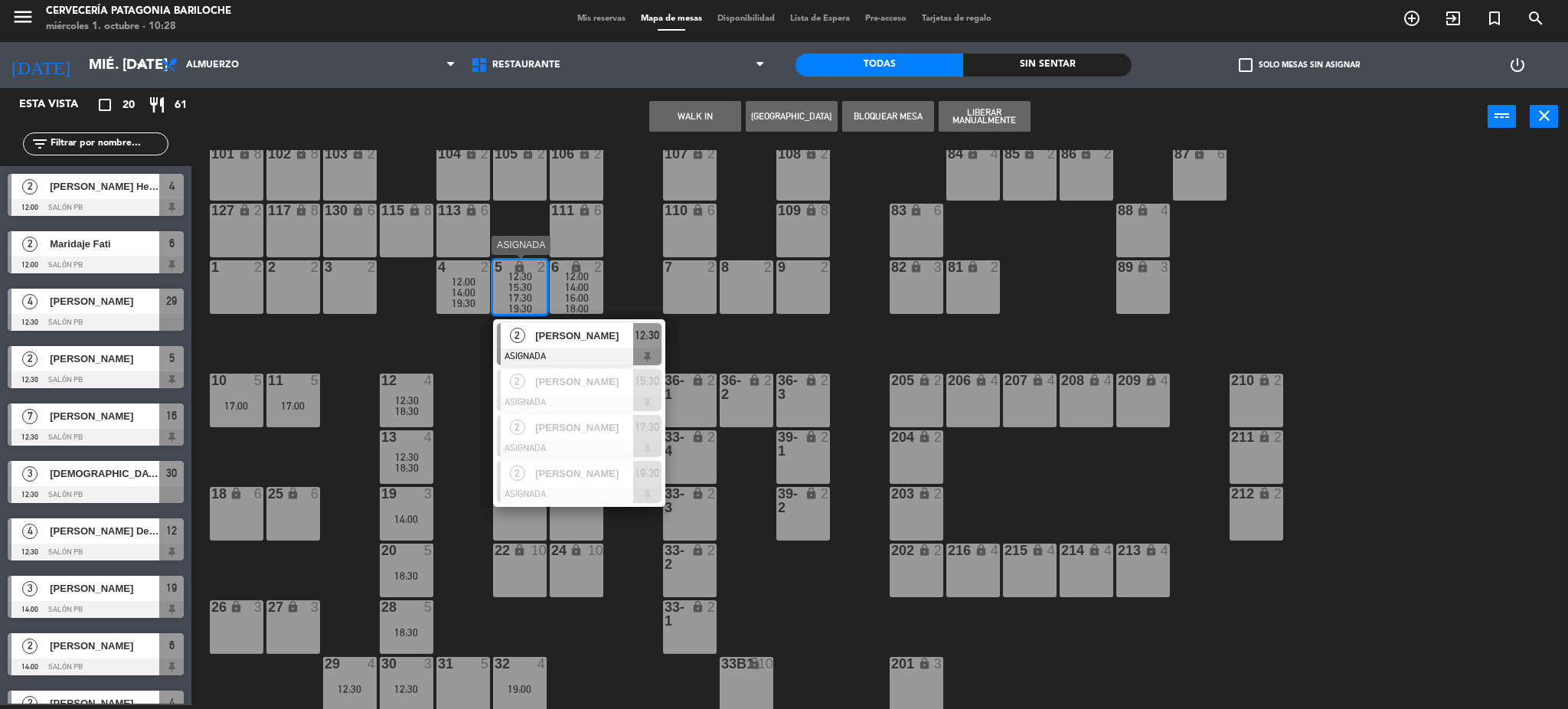
click at [512, 285] on span "15:30" at bounding box center [521, 287] width 24 height 12
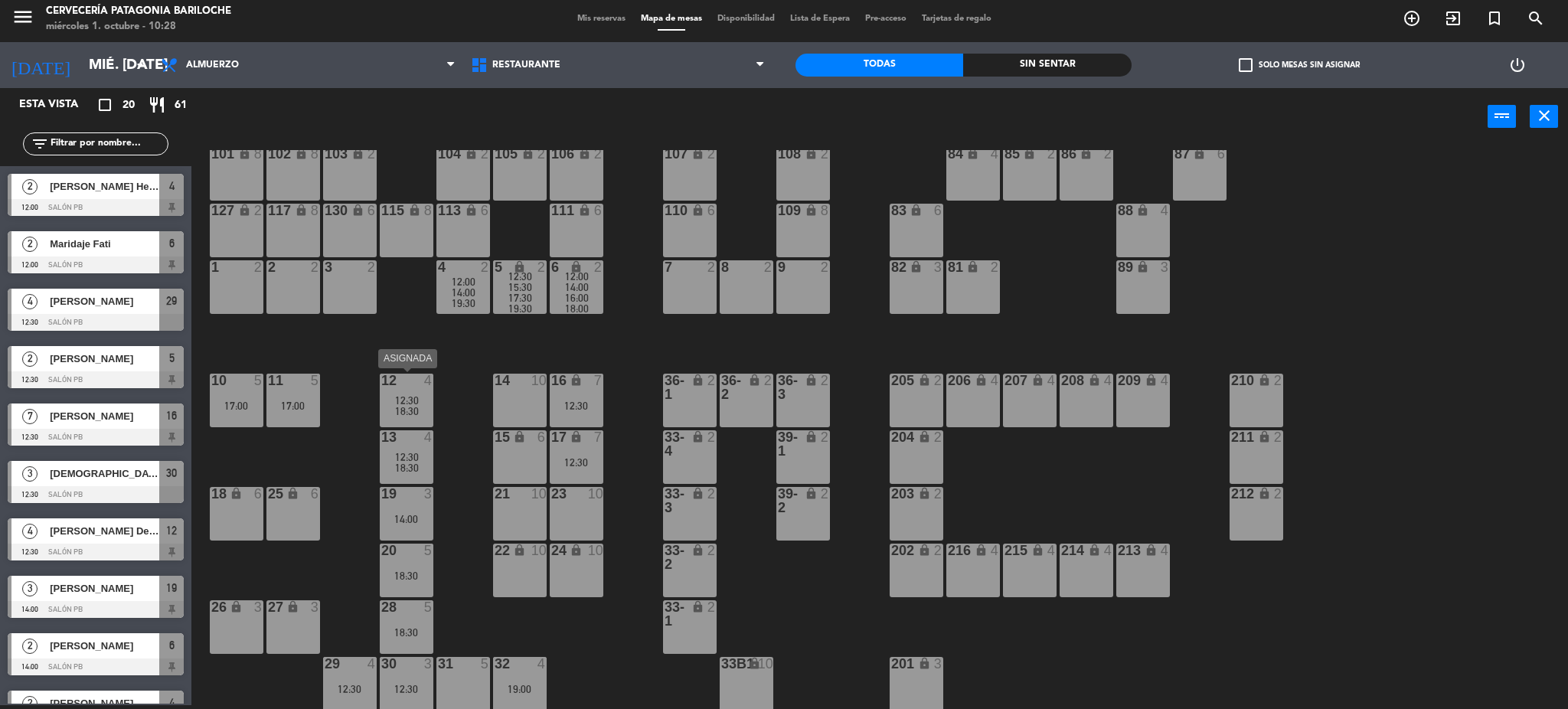
click at [415, 381] on div at bounding box center [405, 380] width 25 height 14
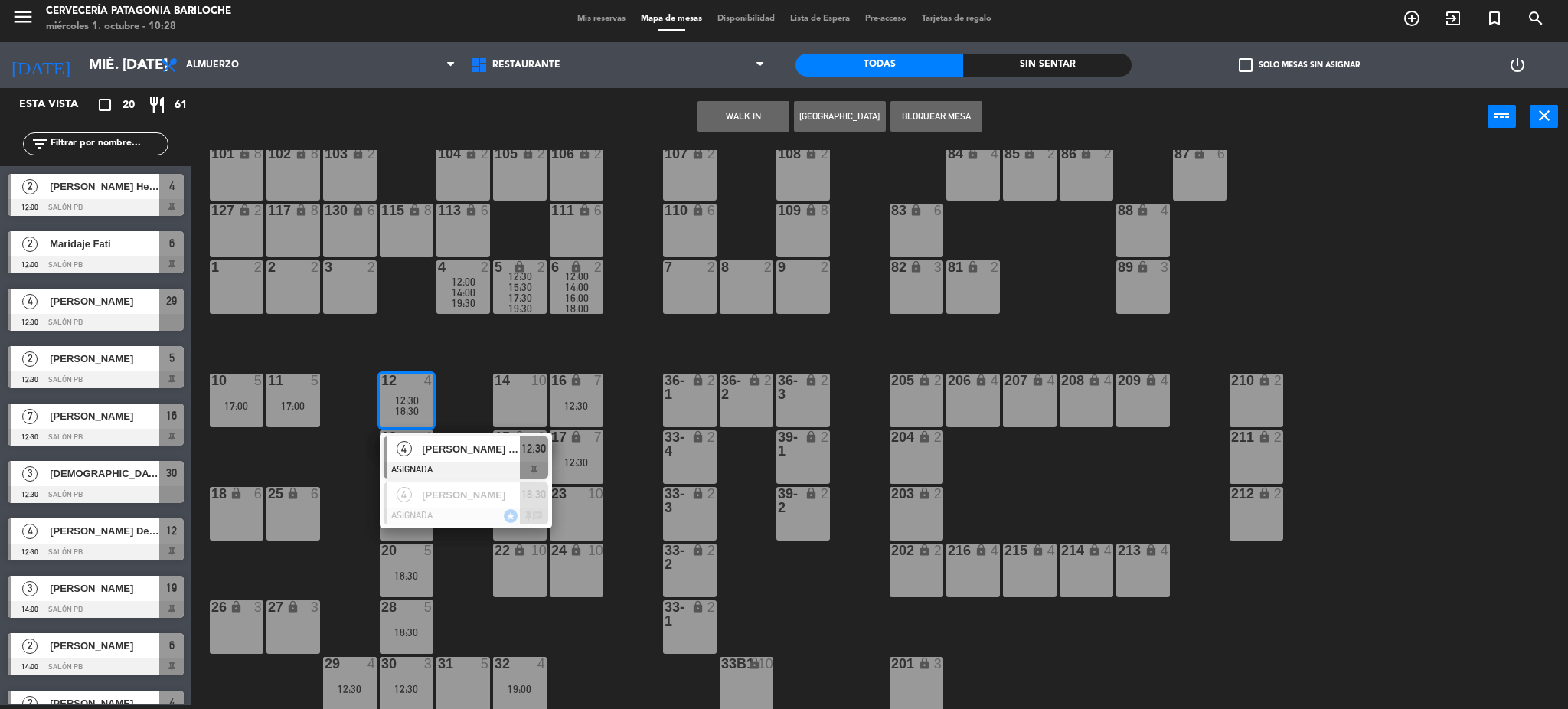
click at [415, 381] on div at bounding box center [405, 380] width 25 height 14
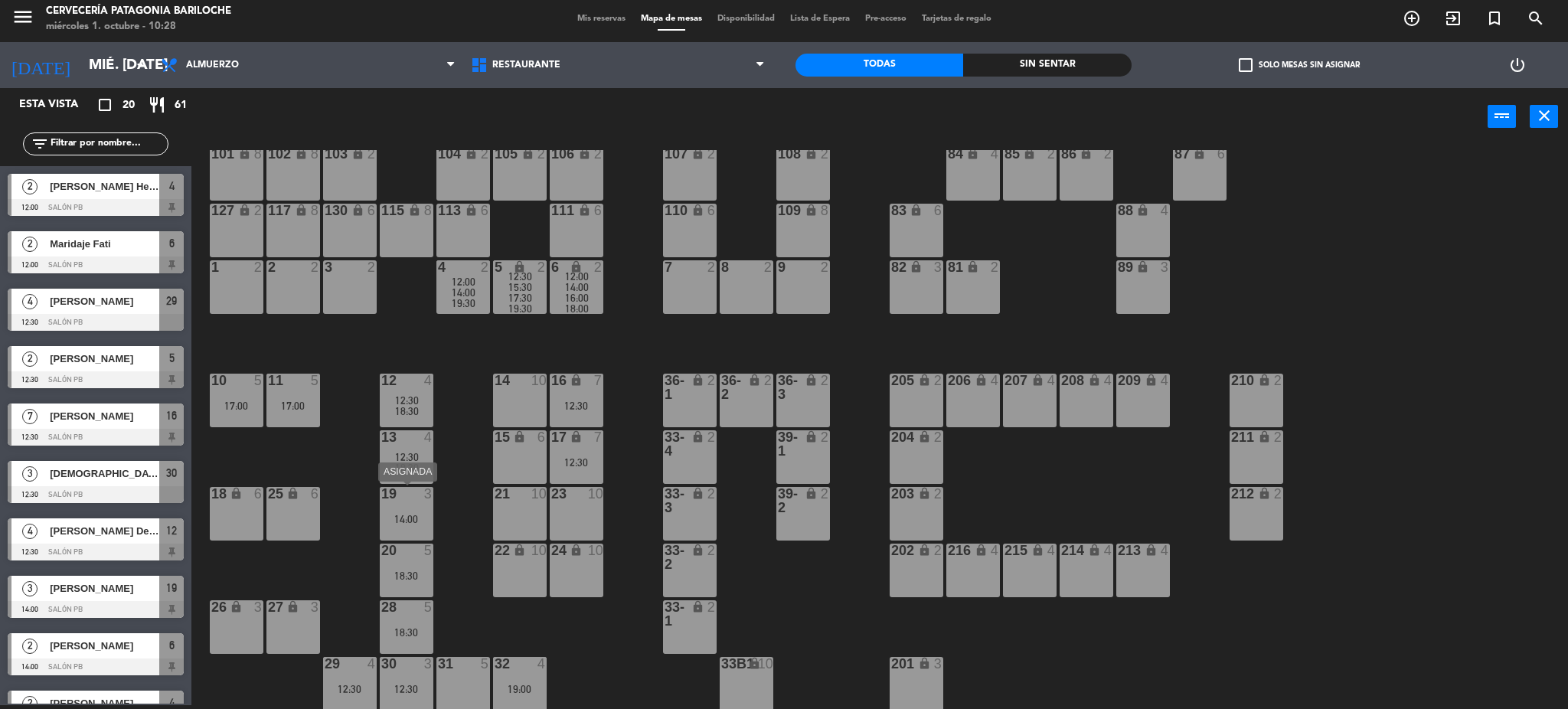
click at [433, 498] on div "3" at bounding box center [429, 493] width 9 height 14
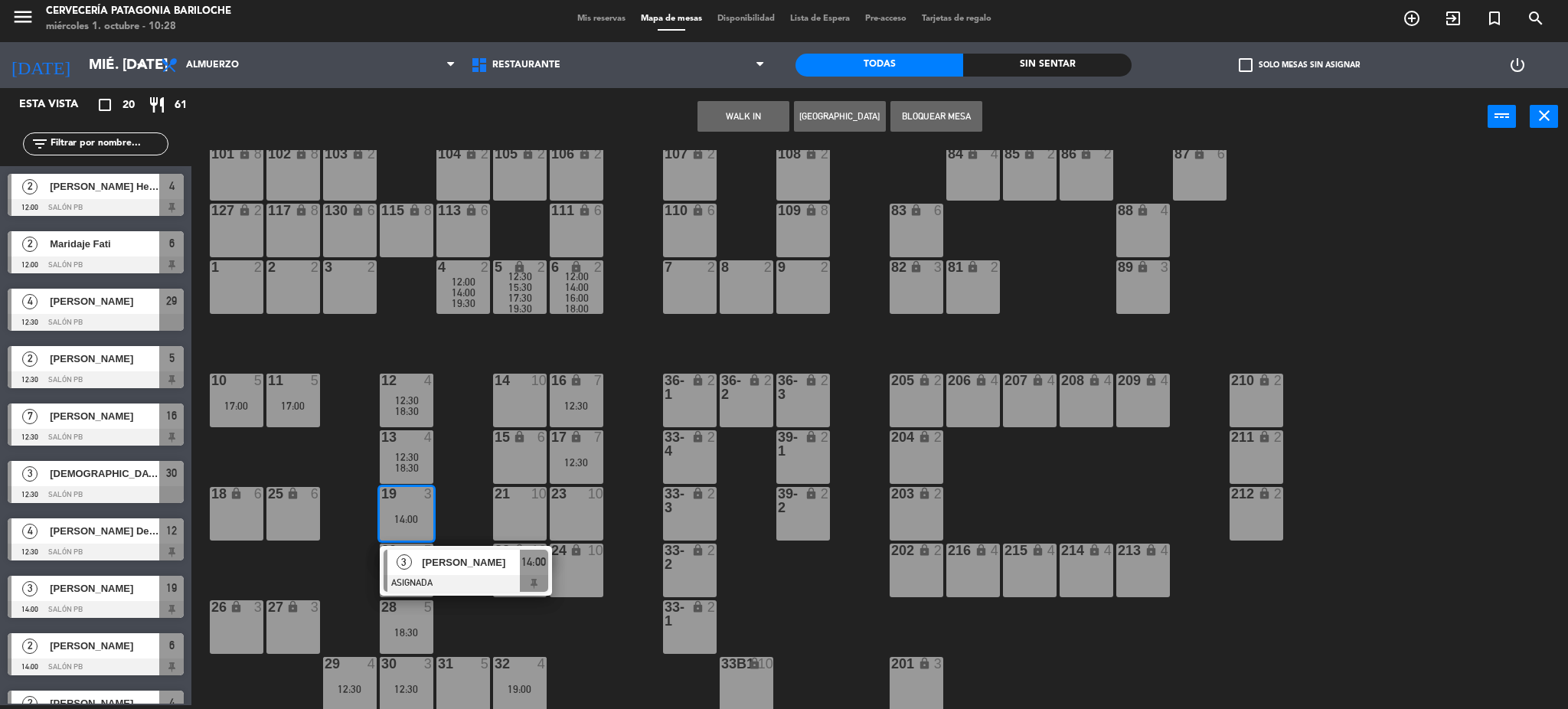
click at [480, 425] on div "101 lock 8 102 lock 8 104 lock 2 105 lock 2 106 lock 2 103 lock 2 107 lock 2 10…" at bounding box center [887, 429] width 1362 height 560
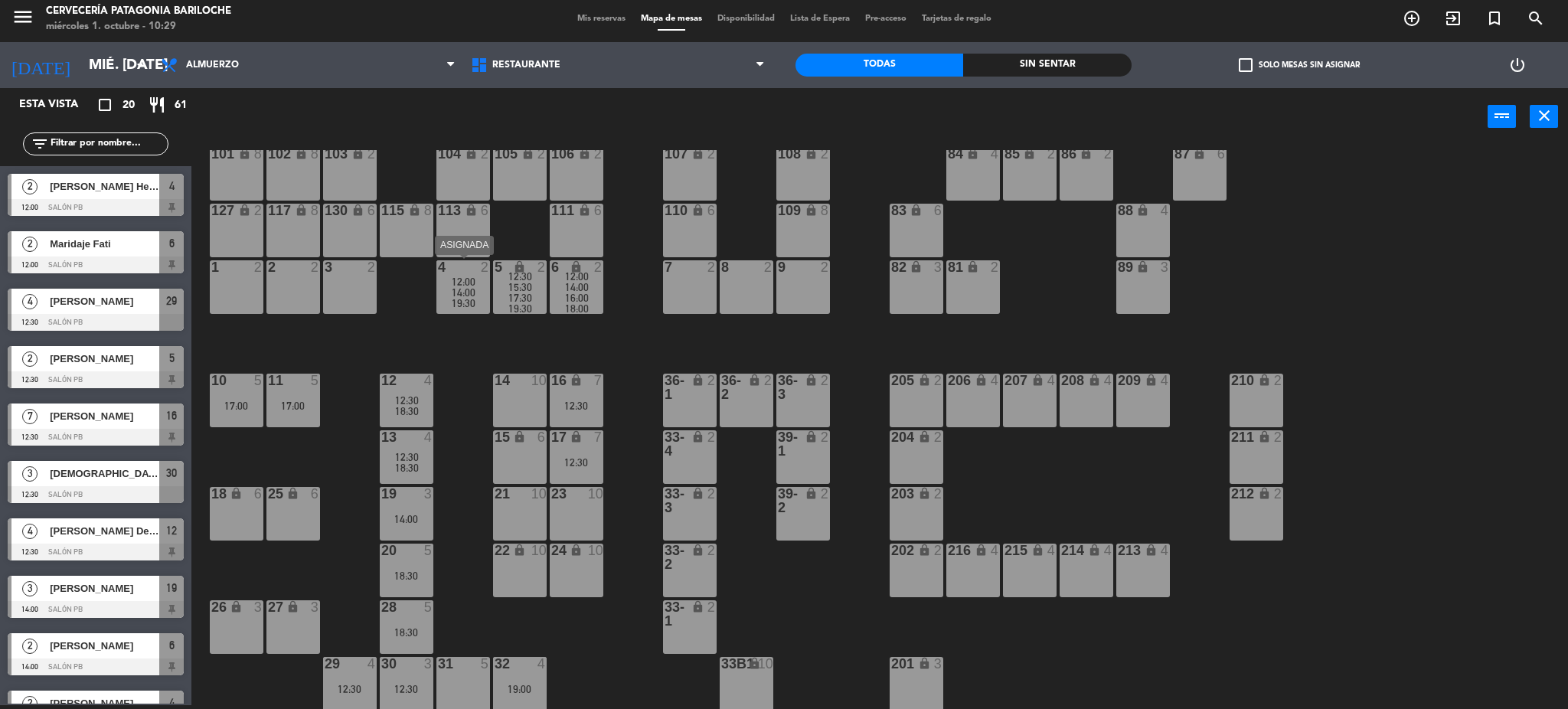
click at [465, 302] on span "19:30" at bounding box center [463, 303] width 24 height 12
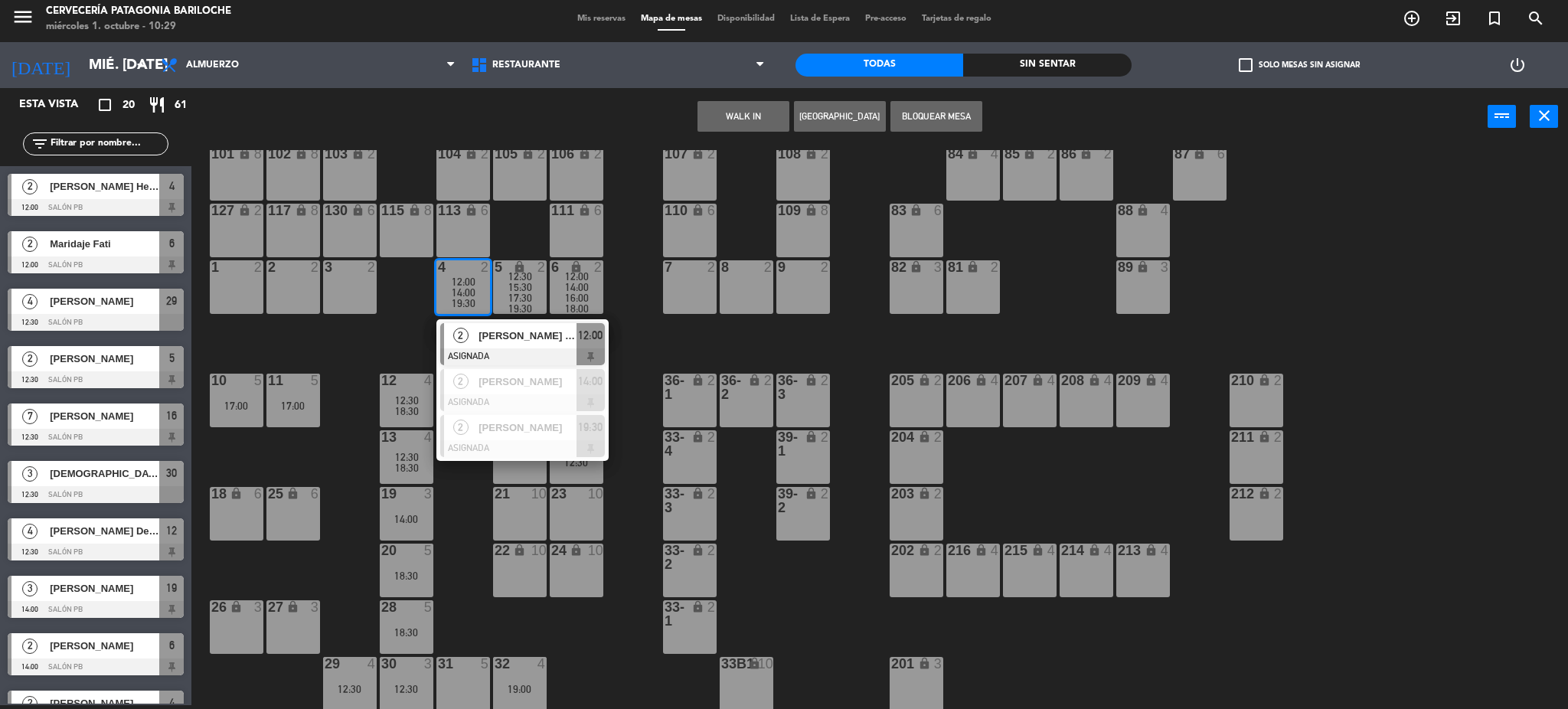
click at [465, 302] on span "19:30" at bounding box center [463, 303] width 24 height 12
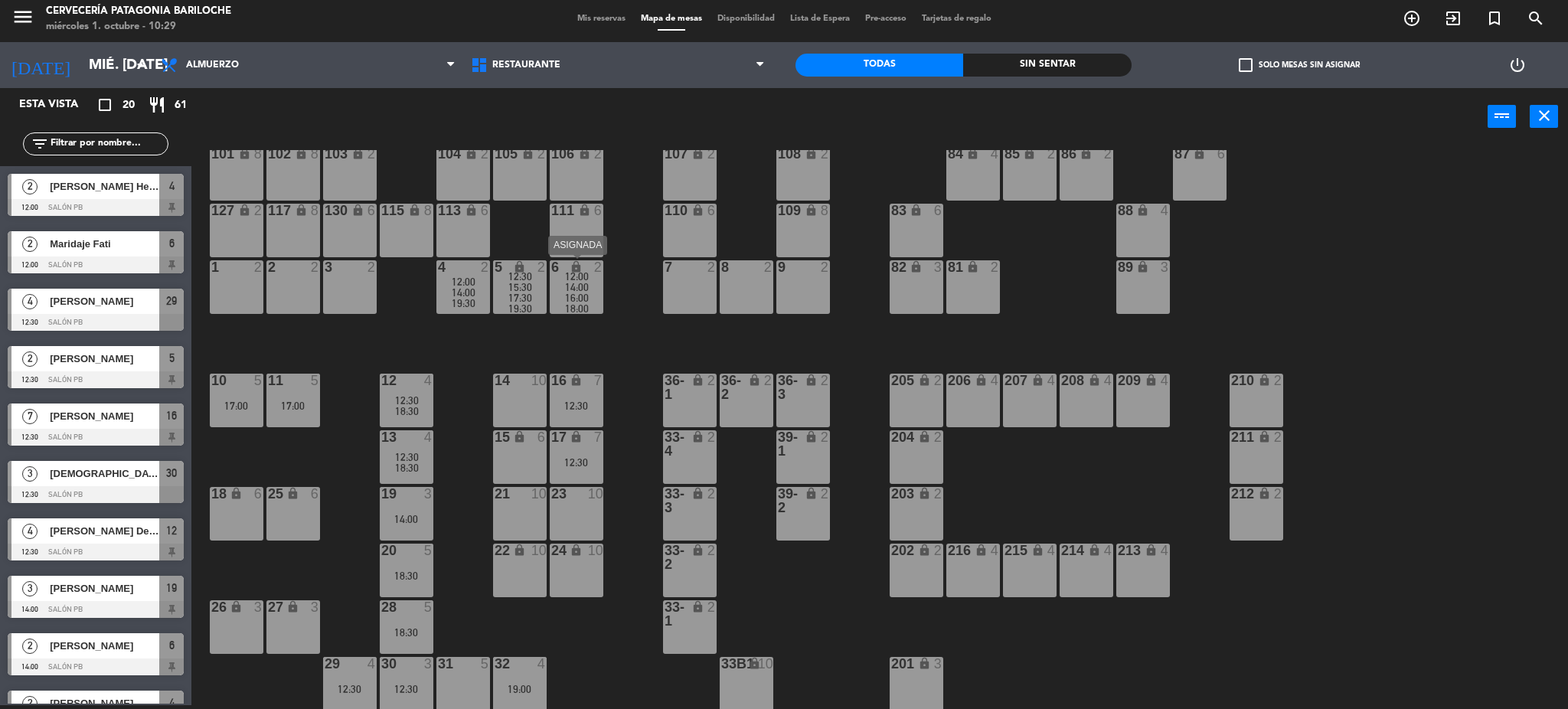
click at [559, 298] on div "16:00" at bounding box center [576, 298] width 54 height 11
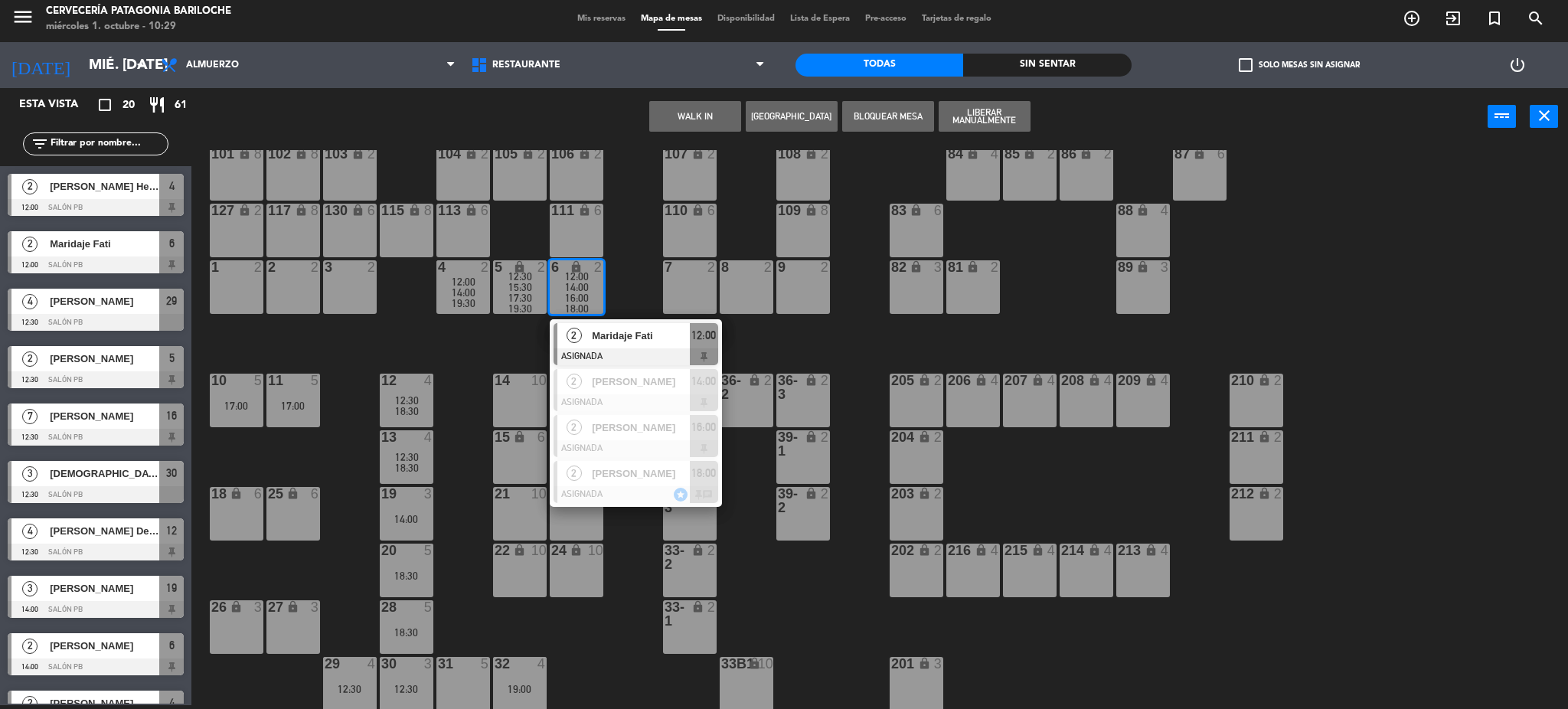
click at [465, 353] on div "101 lock 8 102 lock 8 104 lock 2 105 lock 2 106 lock 2 103 lock 2 107 lock 2 10…" at bounding box center [887, 429] width 1362 height 560
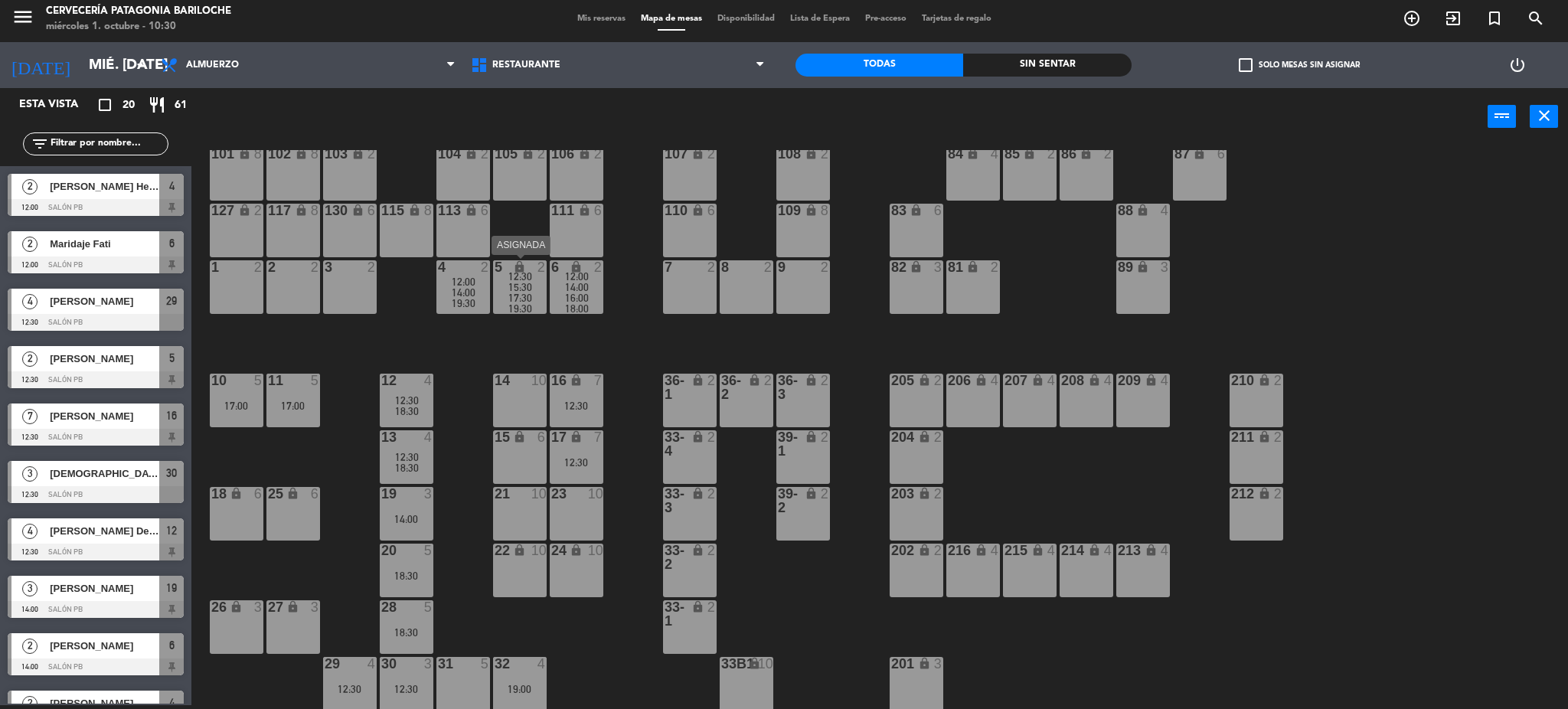
click at [539, 292] on div "17:30" at bounding box center [520, 298] width 54 height 11
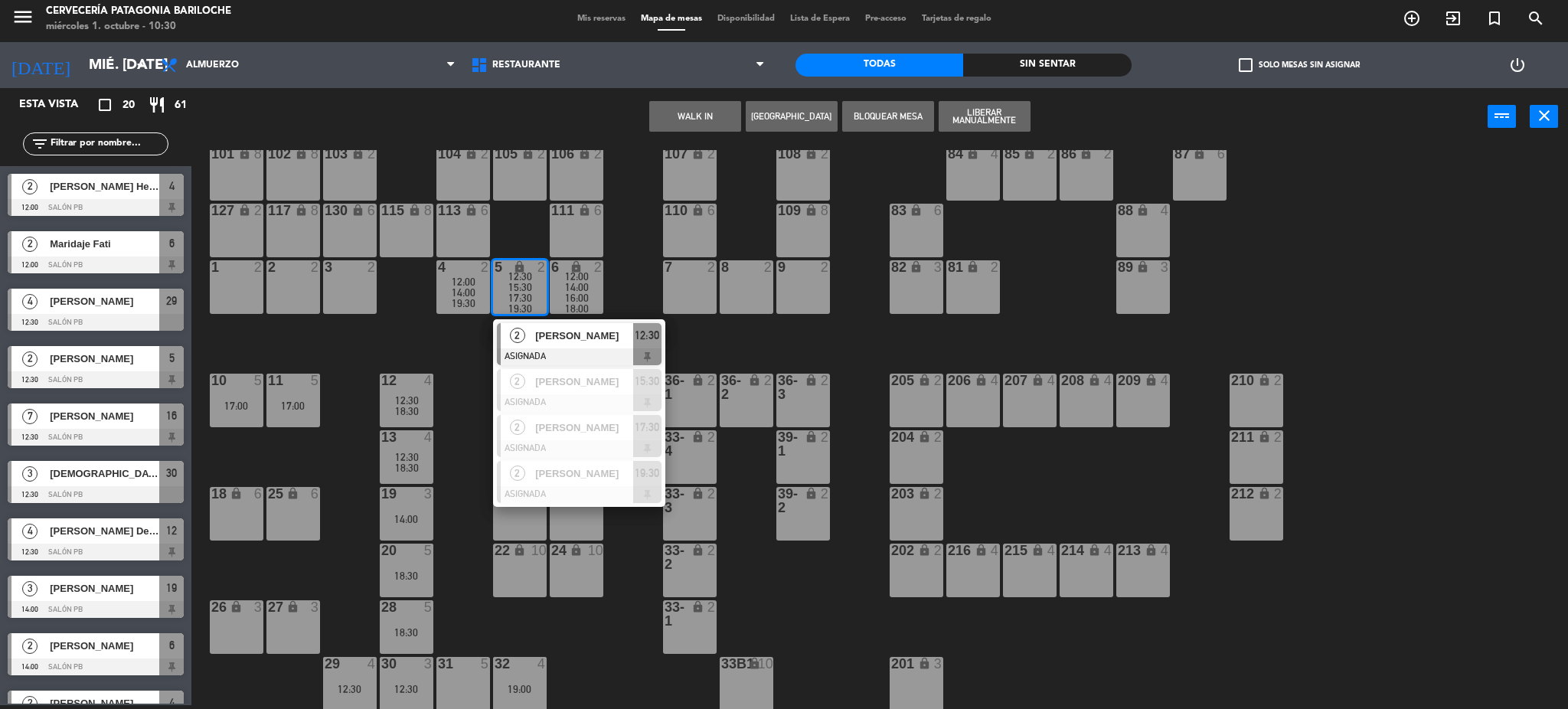
click at [469, 298] on span "19:30" at bounding box center [463, 303] width 24 height 12
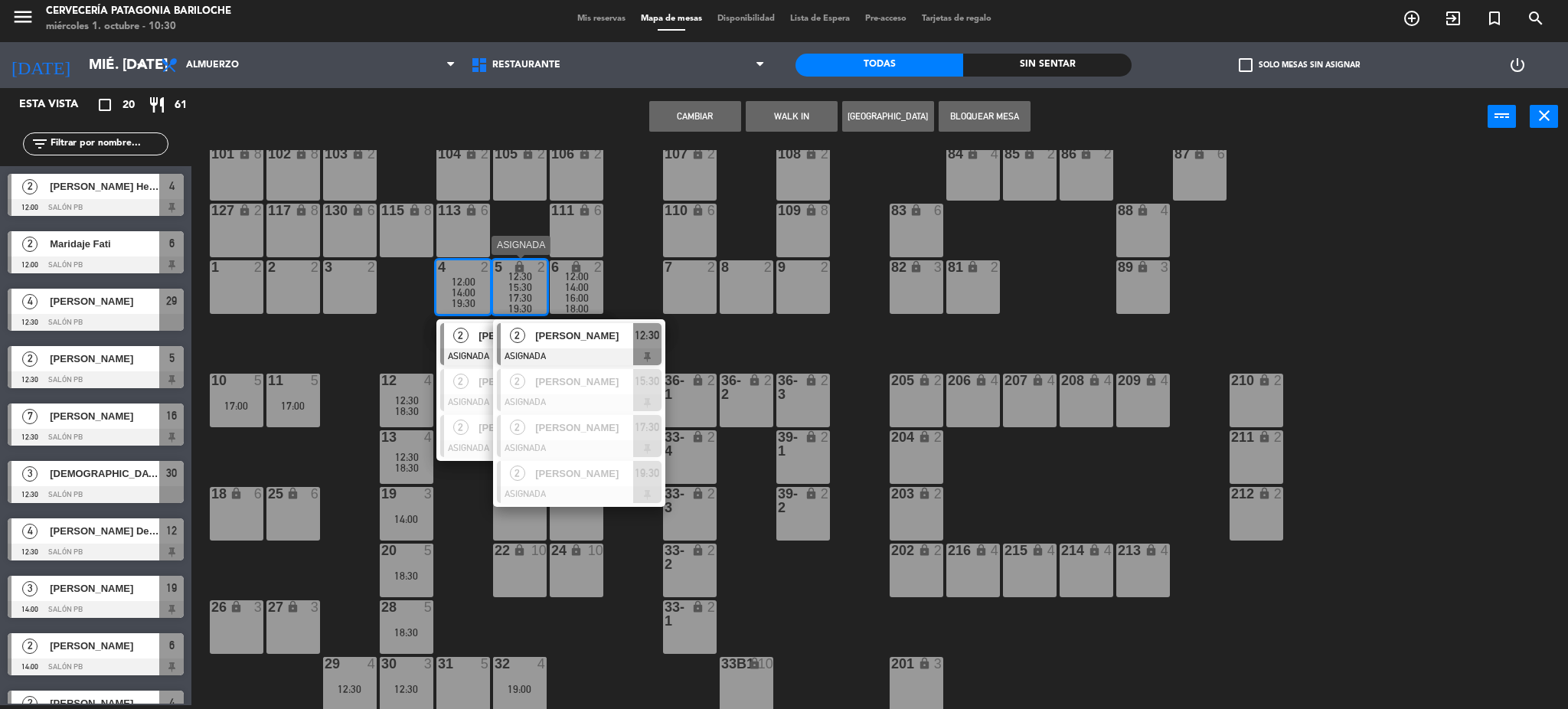
click at [516, 290] on span "15:30" at bounding box center [521, 287] width 24 height 12
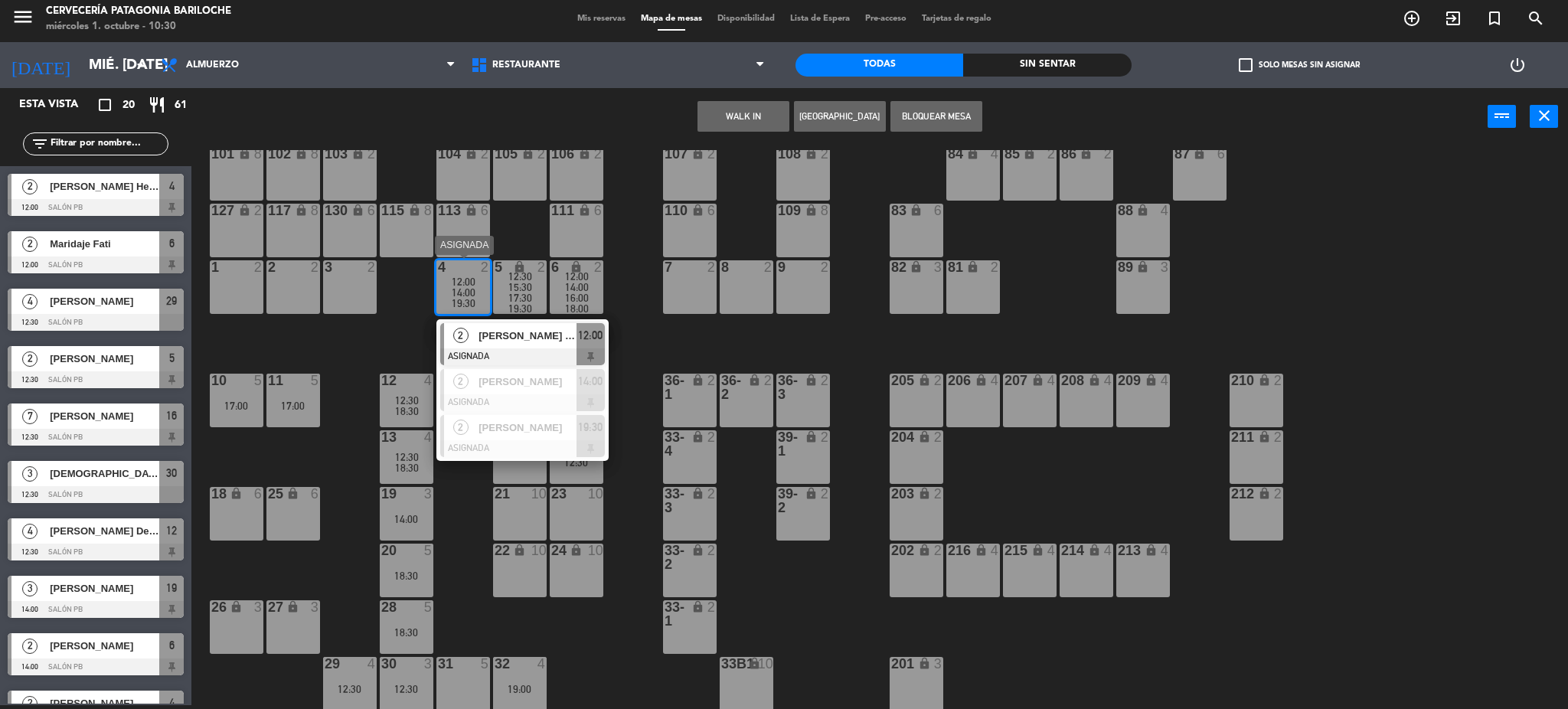
click at [455, 287] on span "14:00" at bounding box center [463, 292] width 24 height 12
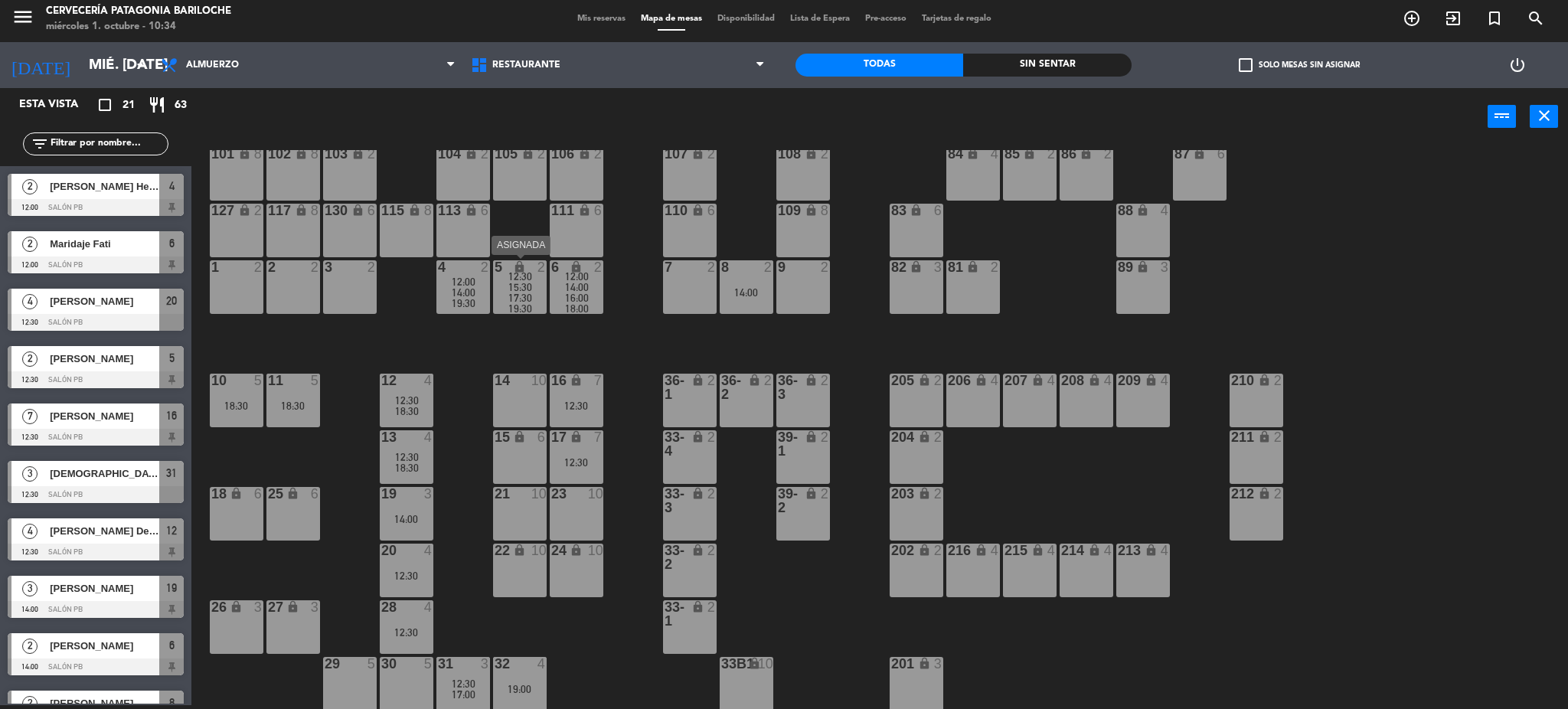
click at [526, 295] on span "17:30" at bounding box center [521, 297] width 24 height 12
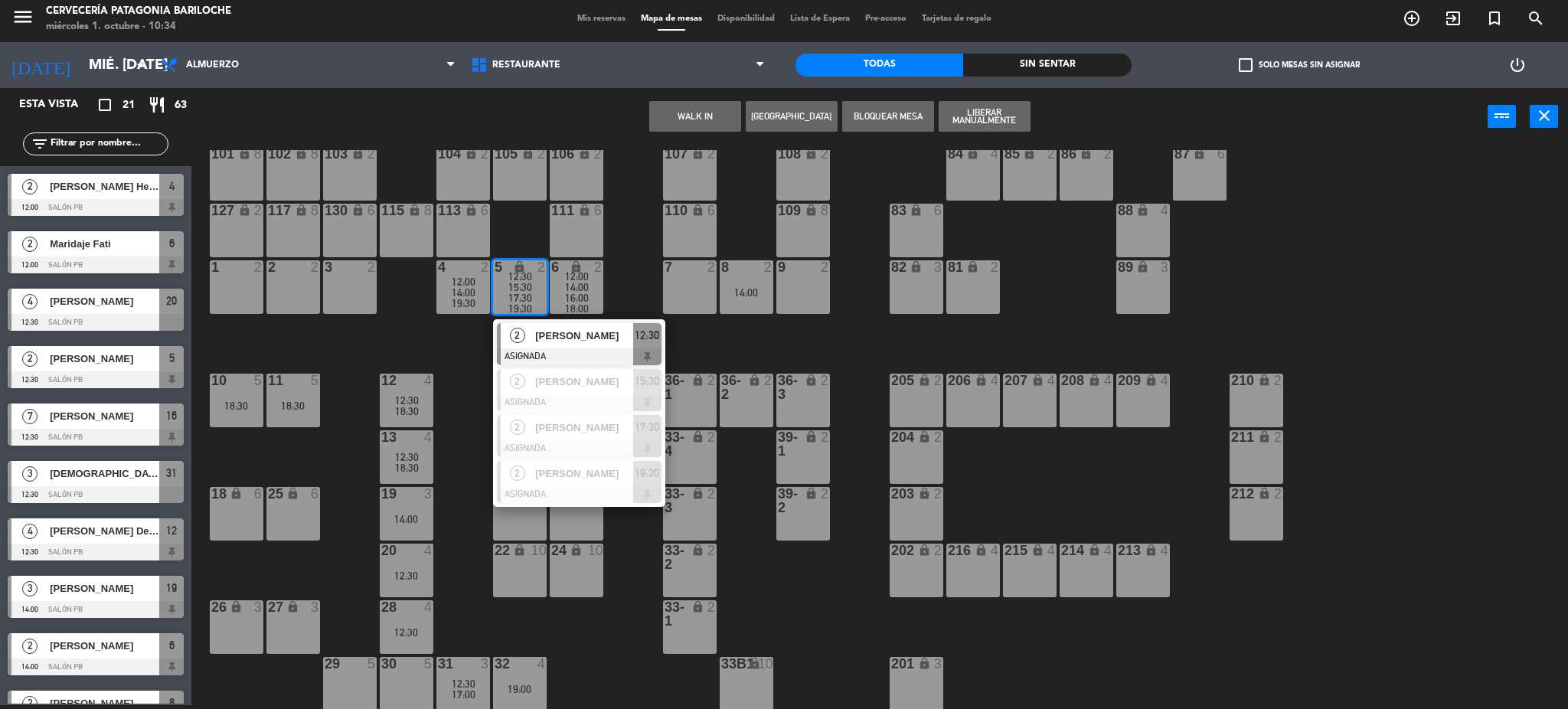
click at [526, 295] on span "17:30" at bounding box center [521, 297] width 24 height 12
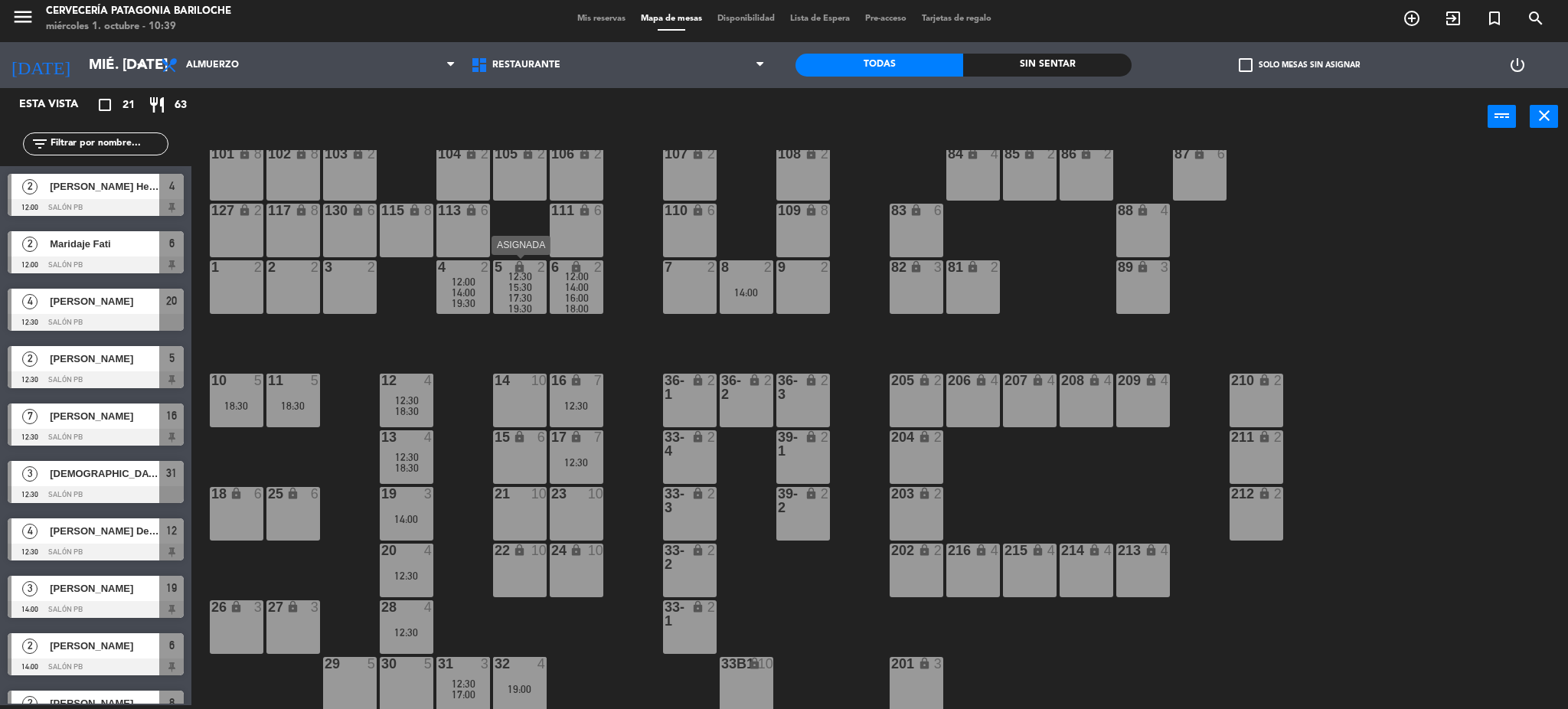
click at [524, 303] on span "19:30" at bounding box center [521, 308] width 24 height 12
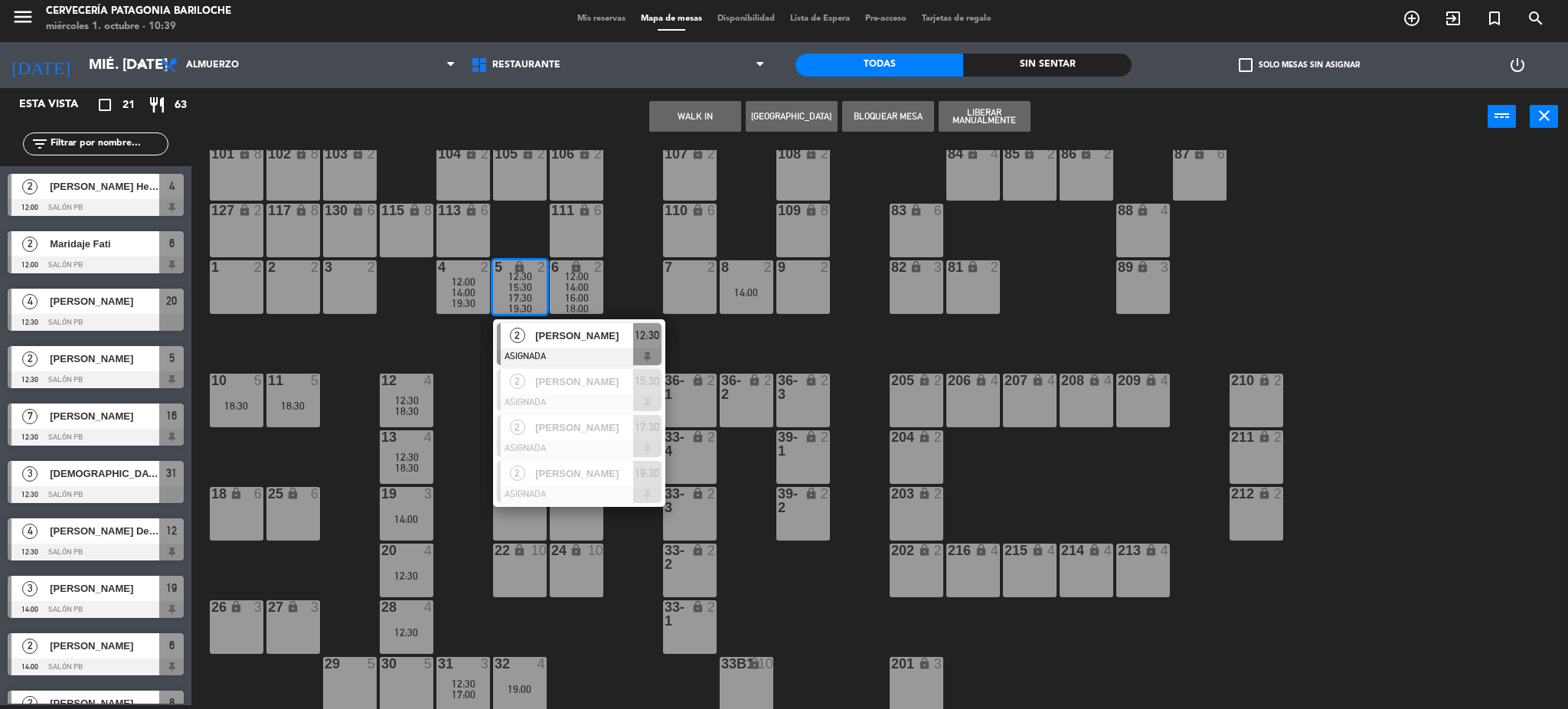
click at [447, 361] on div "101 lock 8 102 lock 8 104 lock 2 105 lock 2 106 lock 2 103 lock 2 107 lock 2 10…" at bounding box center [887, 429] width 1362 height 560
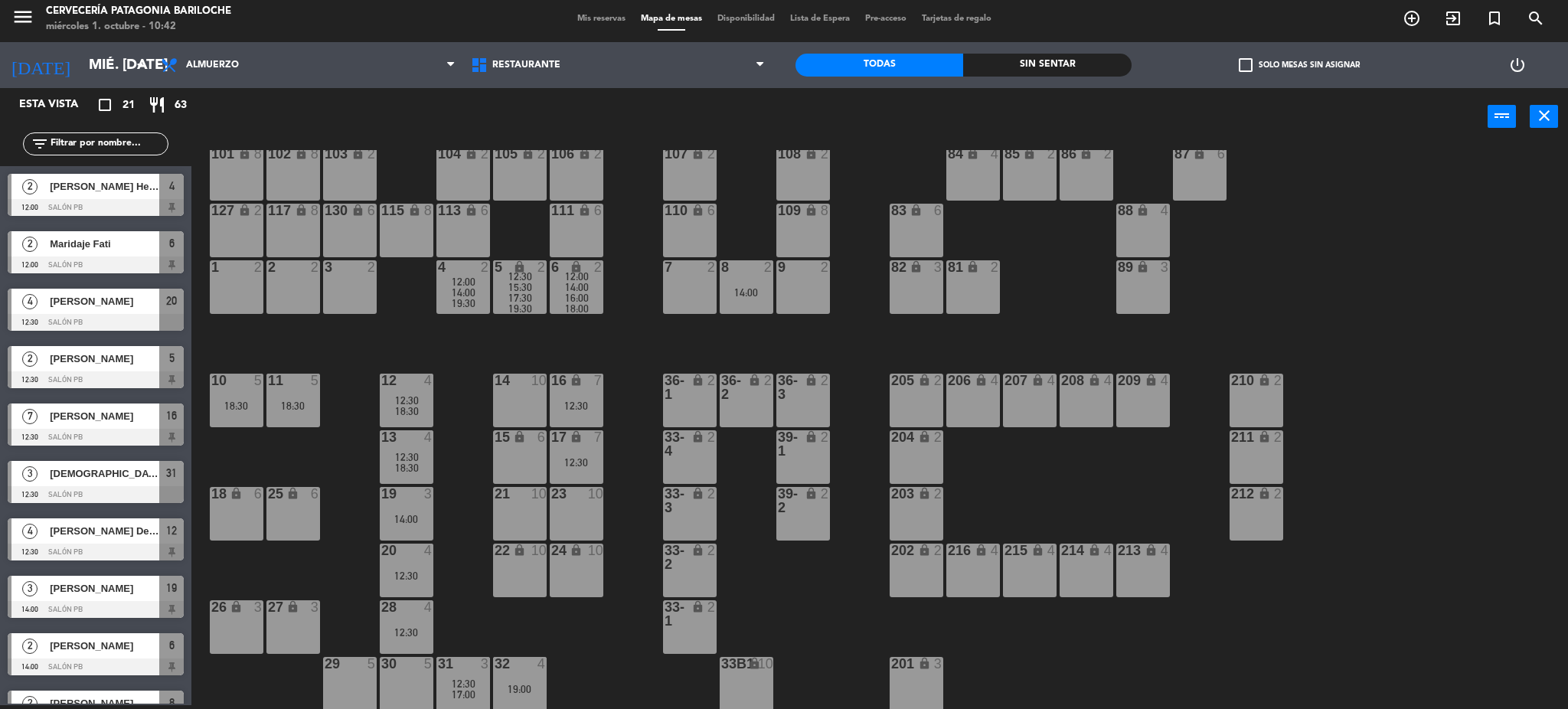
click at [246, 404] on div "18:30" at bounding box center [237, 406] width 54 height 11
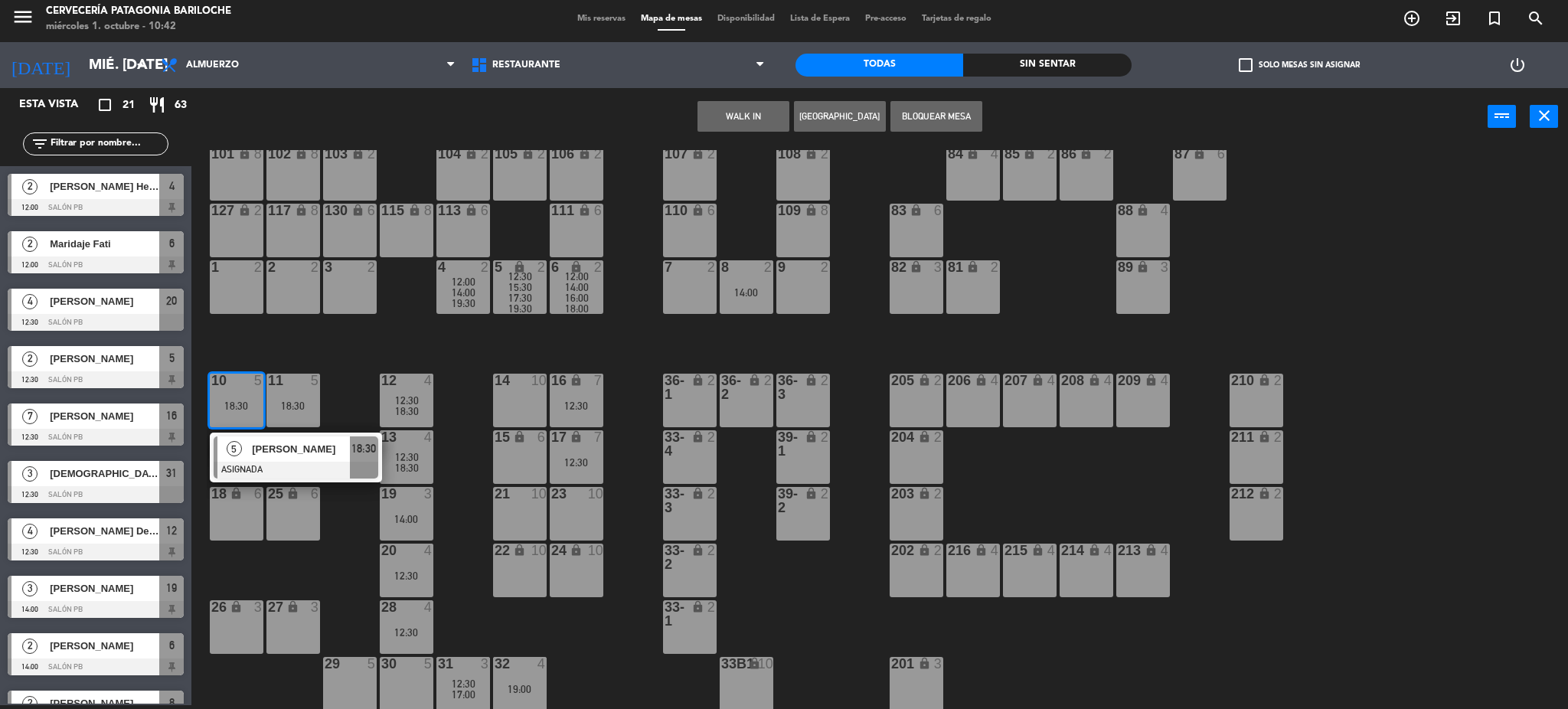
click at [346, 350] on div "101 lock 8 102 lock 8 104 lock 2 105 lock 2 106 lock 2 103 lock 2 107 lock 2 10…" at bounding box center [887, 429] width 1362 height 560
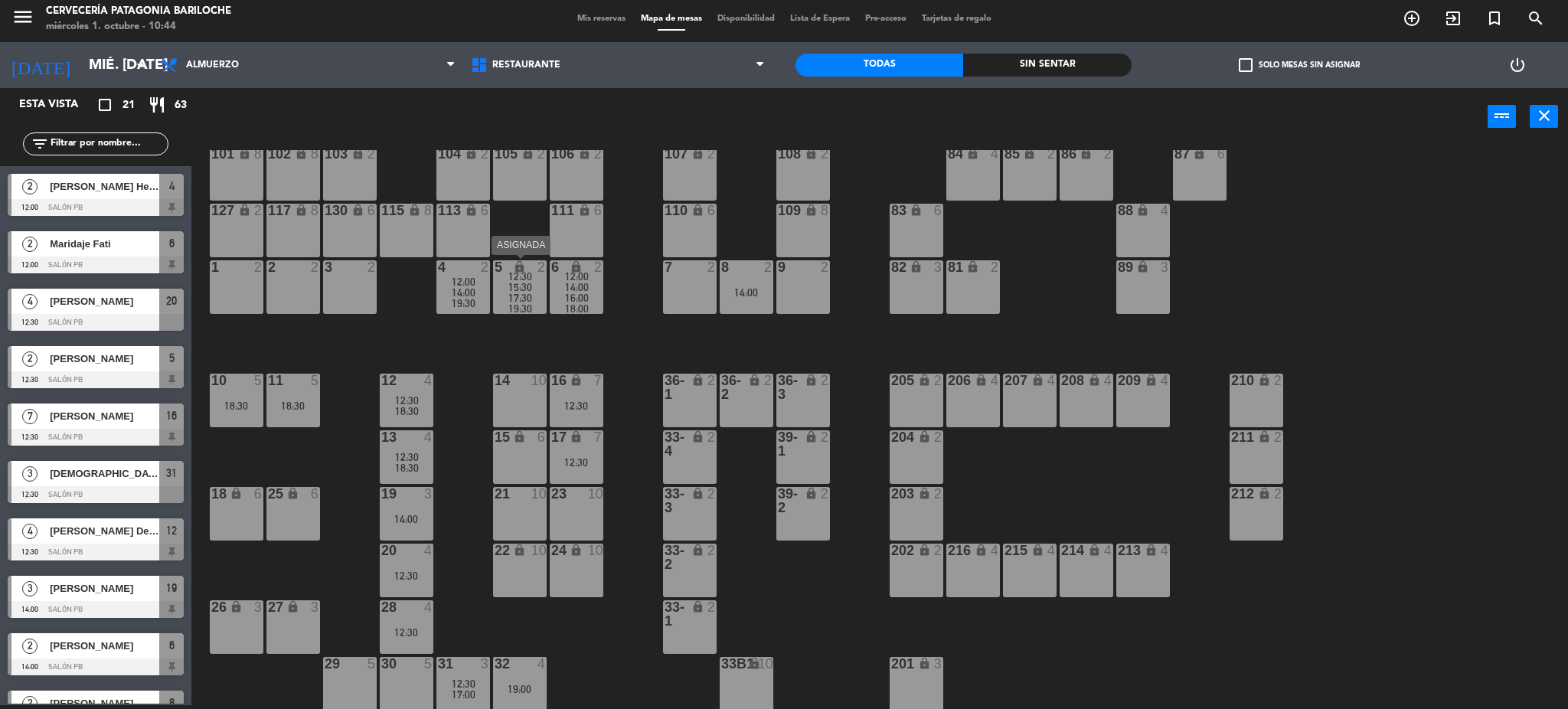
click at [530, 308] on span "19:30" at bounding box center [521, 308] width 24 height 12
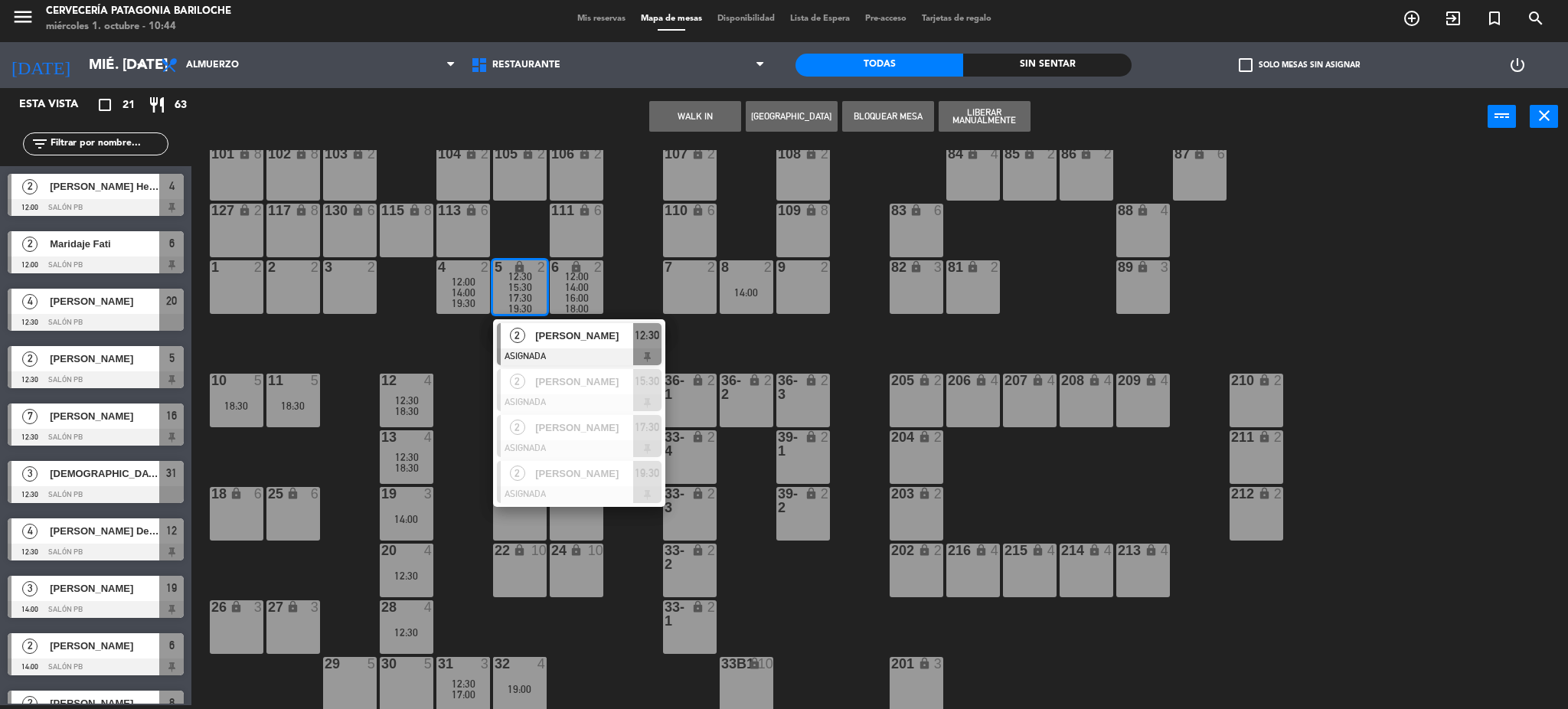
click at [529, 304] on span "19:30" at bounding box center [521, 308] width 24 height 12
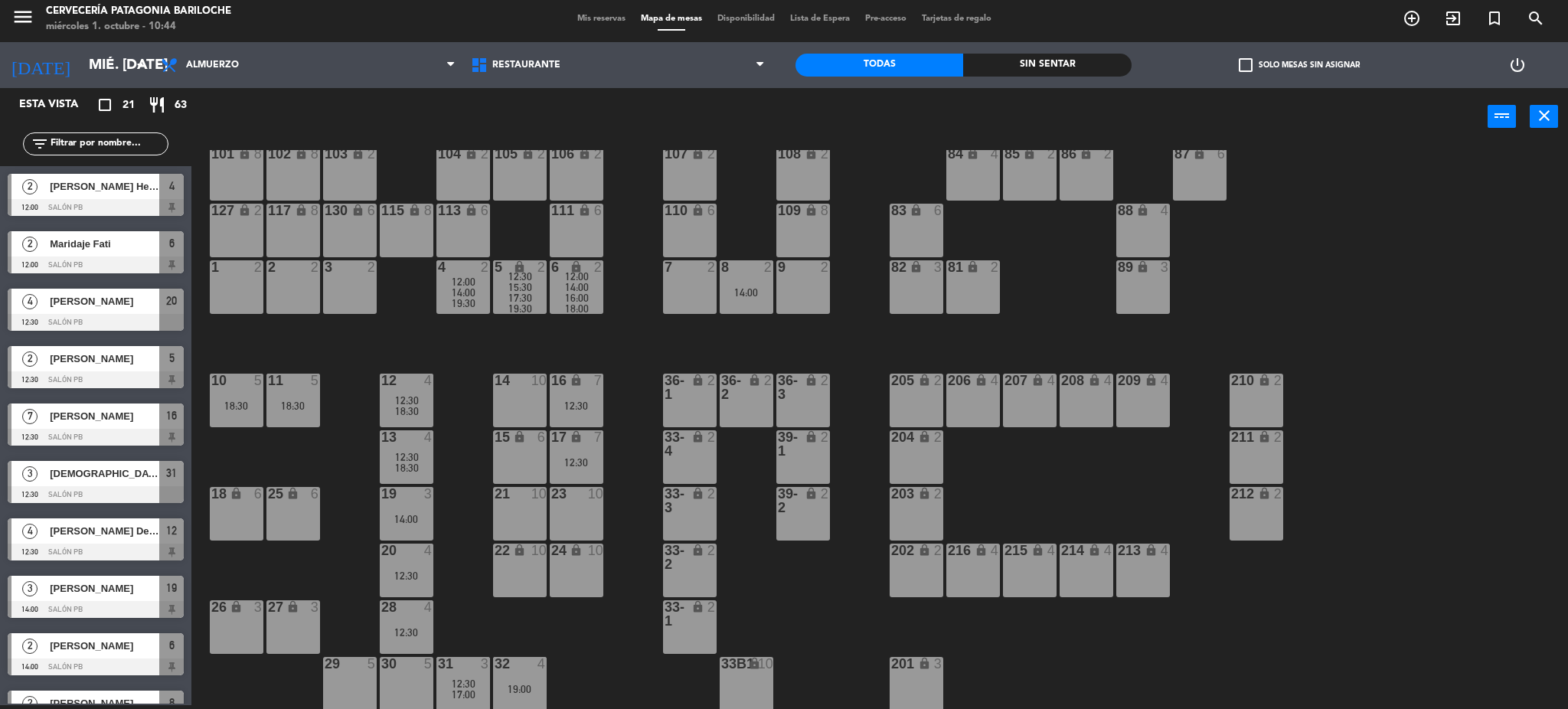
click at [529, 304] on span "19:30" at bounding box center [521, 308] width 24 height 12
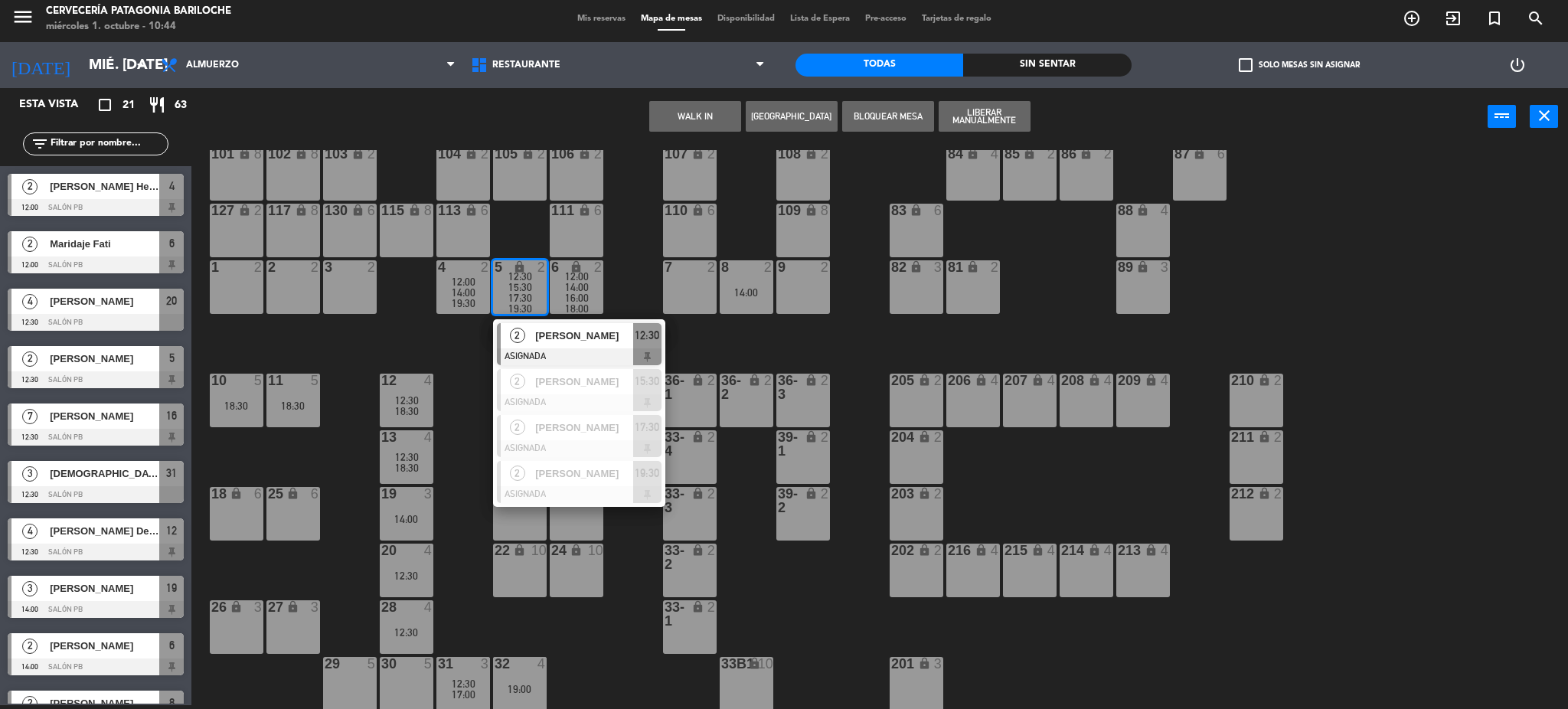
click at [529, 304] on span "19:30" at bounding box center [521, 308] width 24 height 12
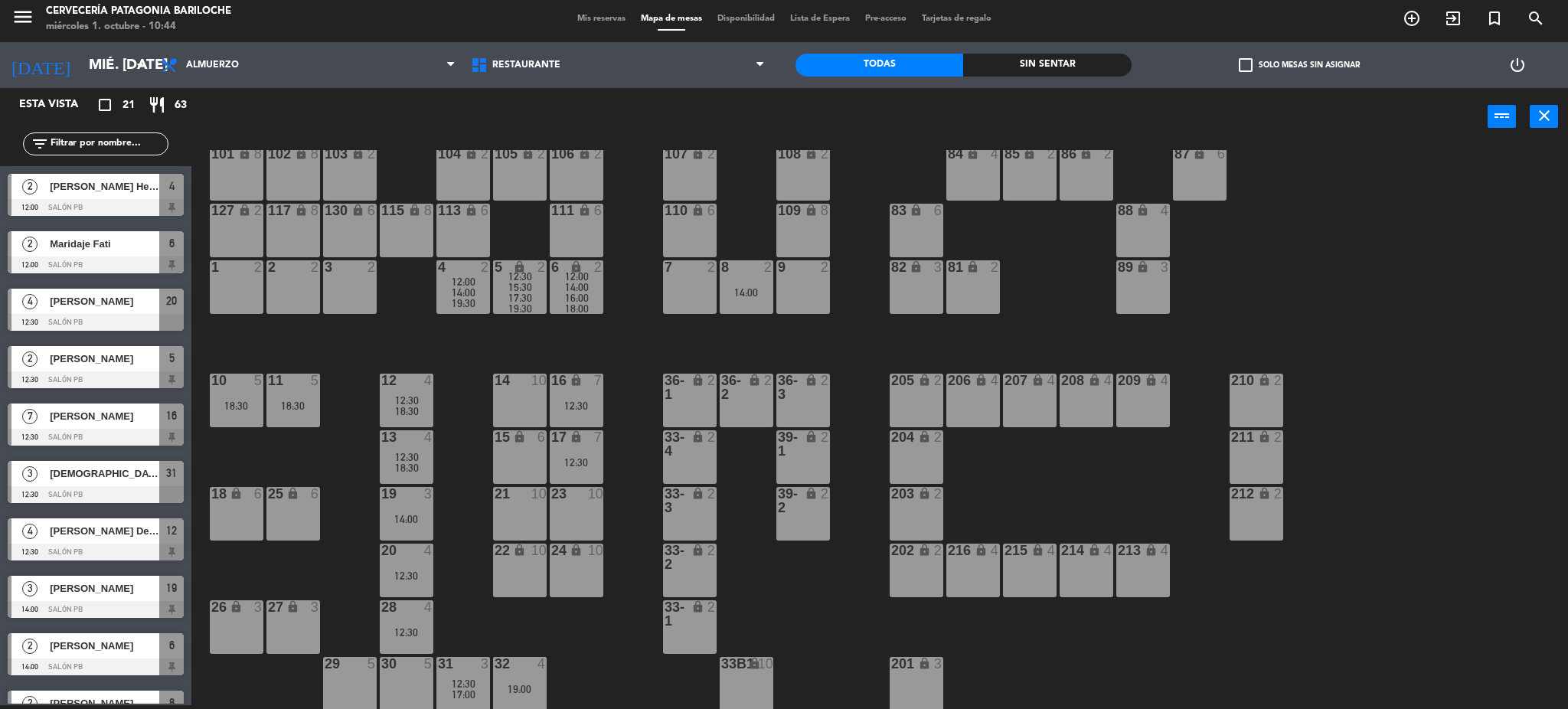
click at [475, 298] on div "19:30" at bounding box center [463, 304] width 54 height 11
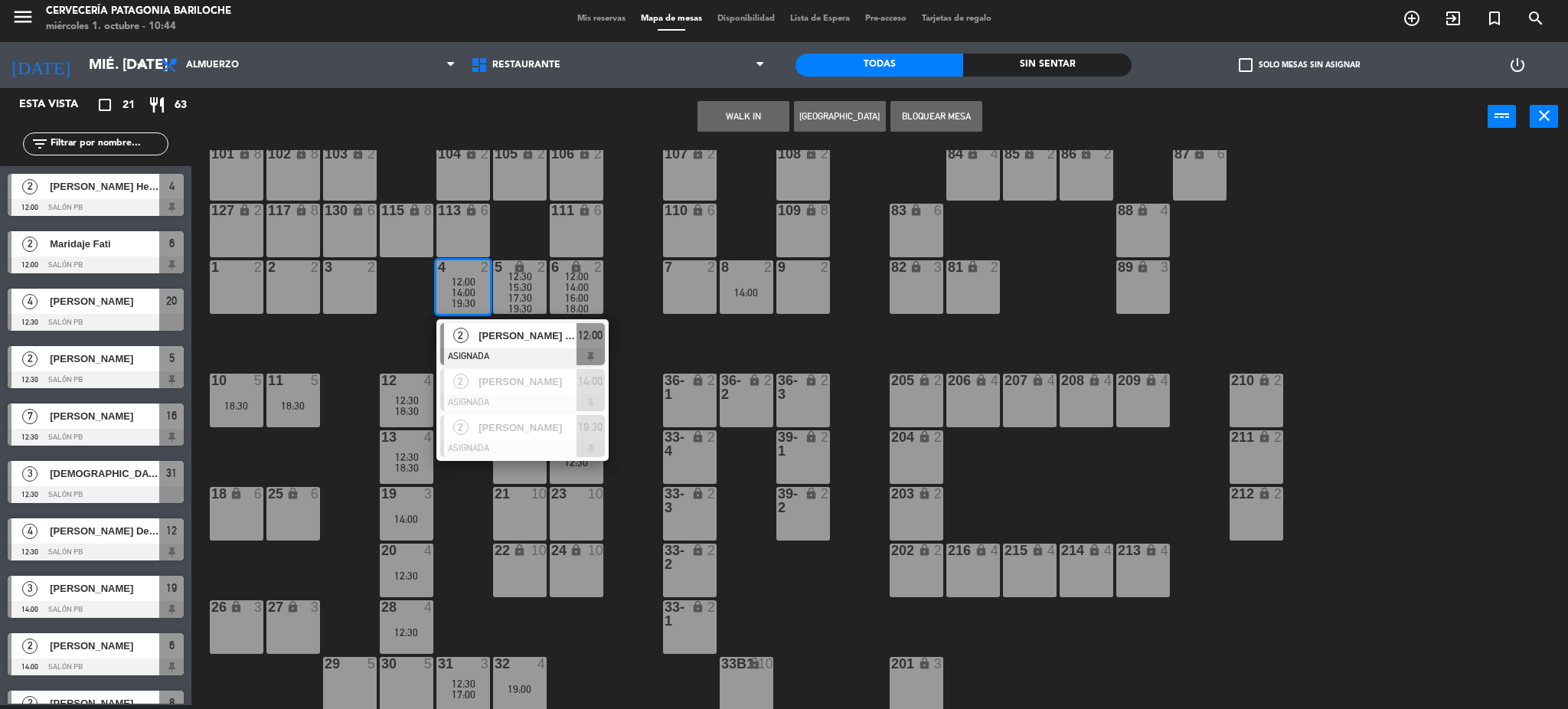
click at [475, 298] on div "19:30" at bounding box center [463, 304] width 54 height 11
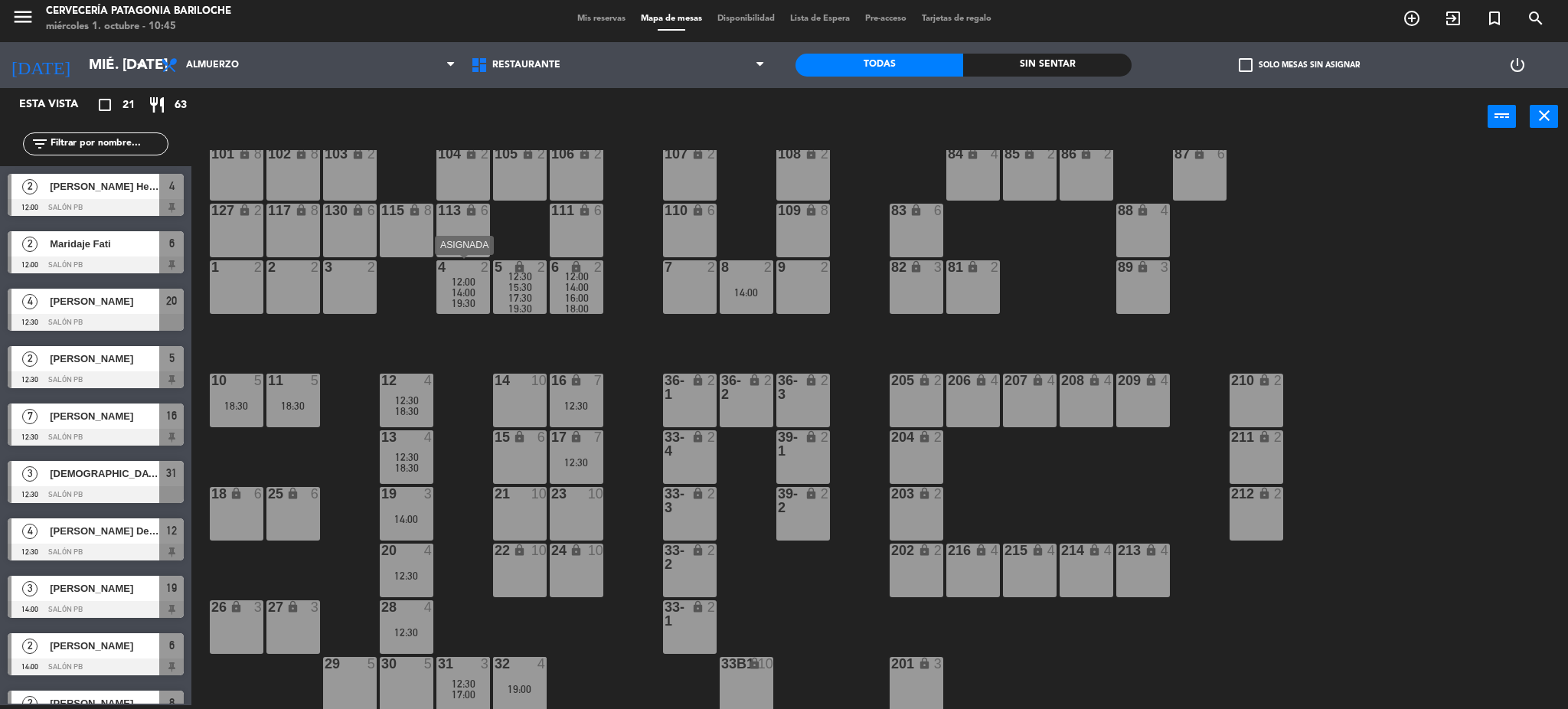
click at [447, 307] on div "19:30" at bounding box center [463, 304] width 54 height 11
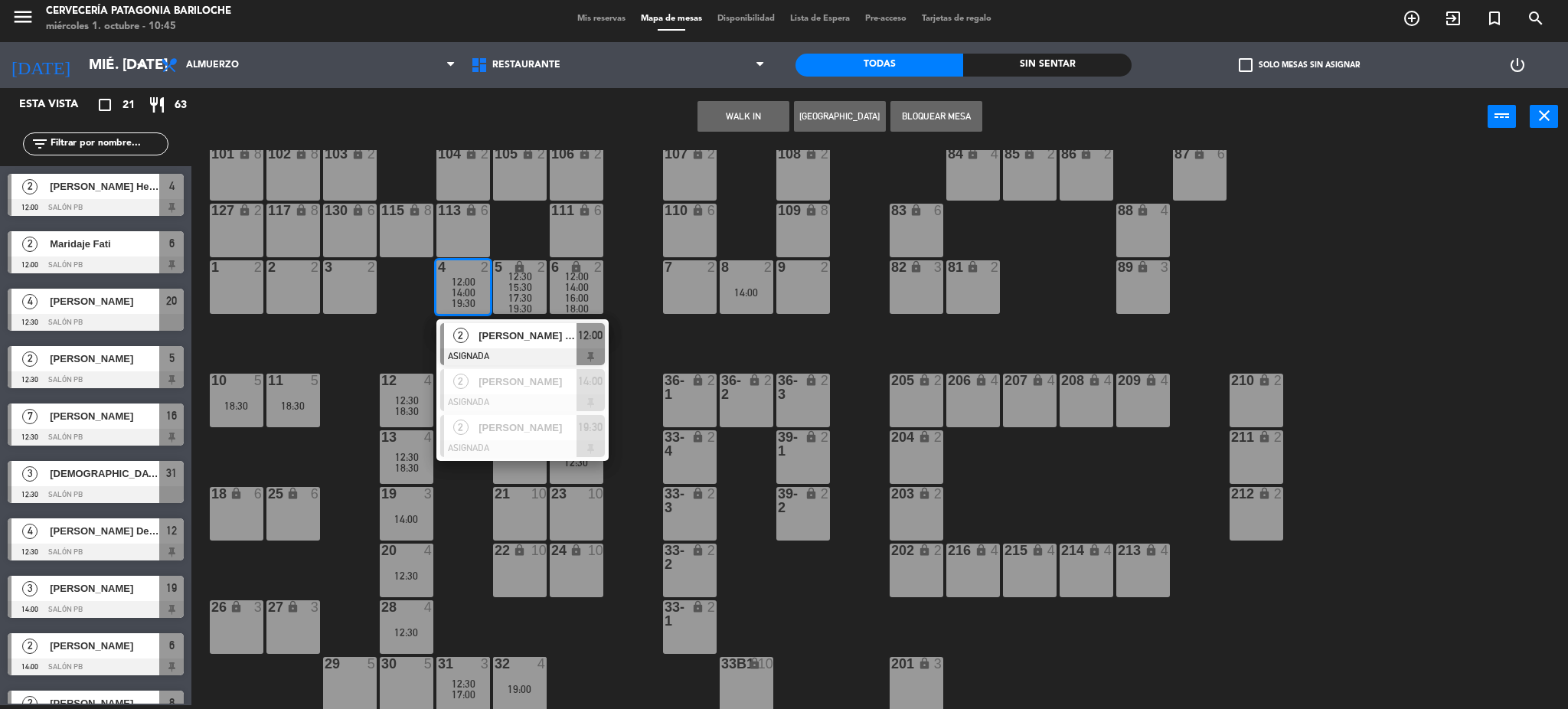
click at [447, 307] on div "19:30" at bounding box center [463, 304] width 54 height 11
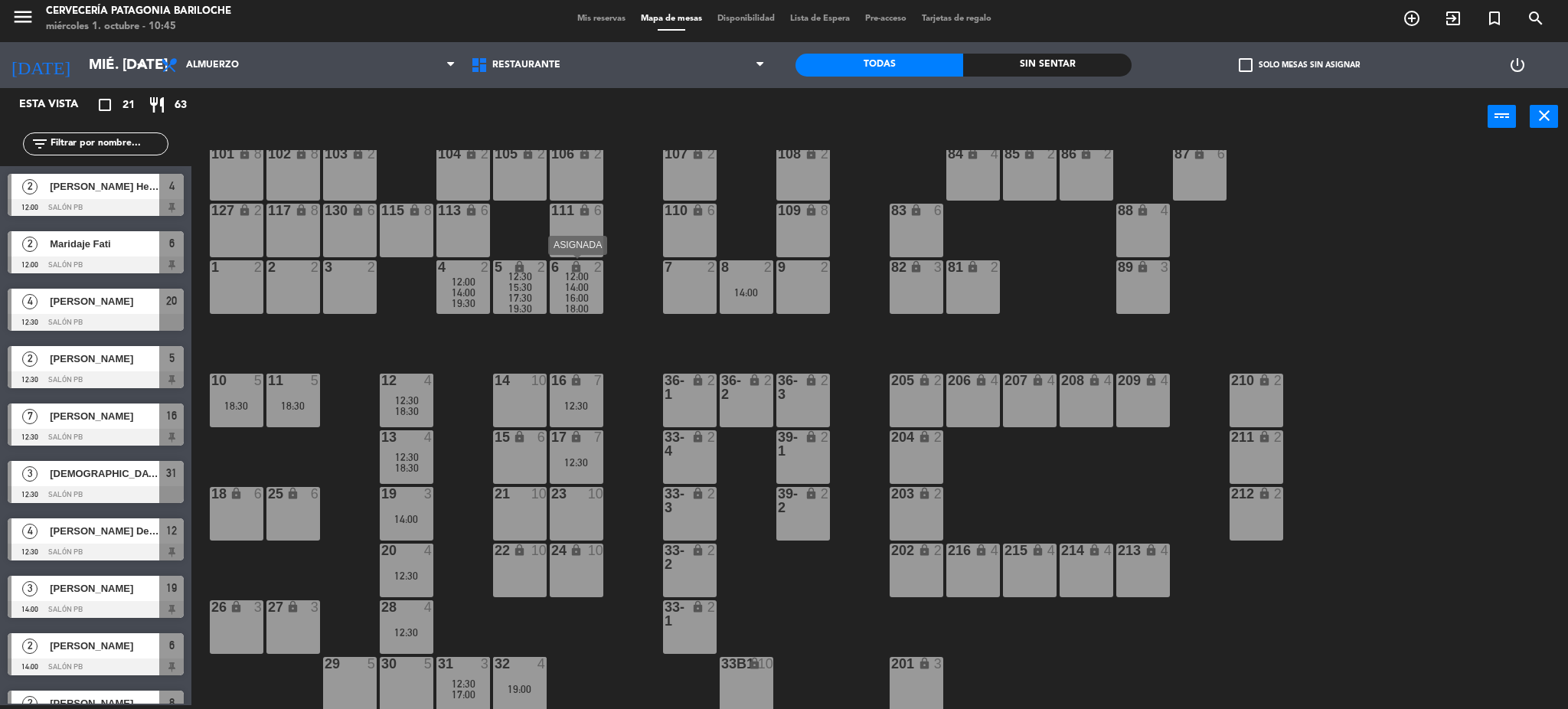
click at [576, 286] on span "14:00" at bounding box center [577, 287] width 24 height 12
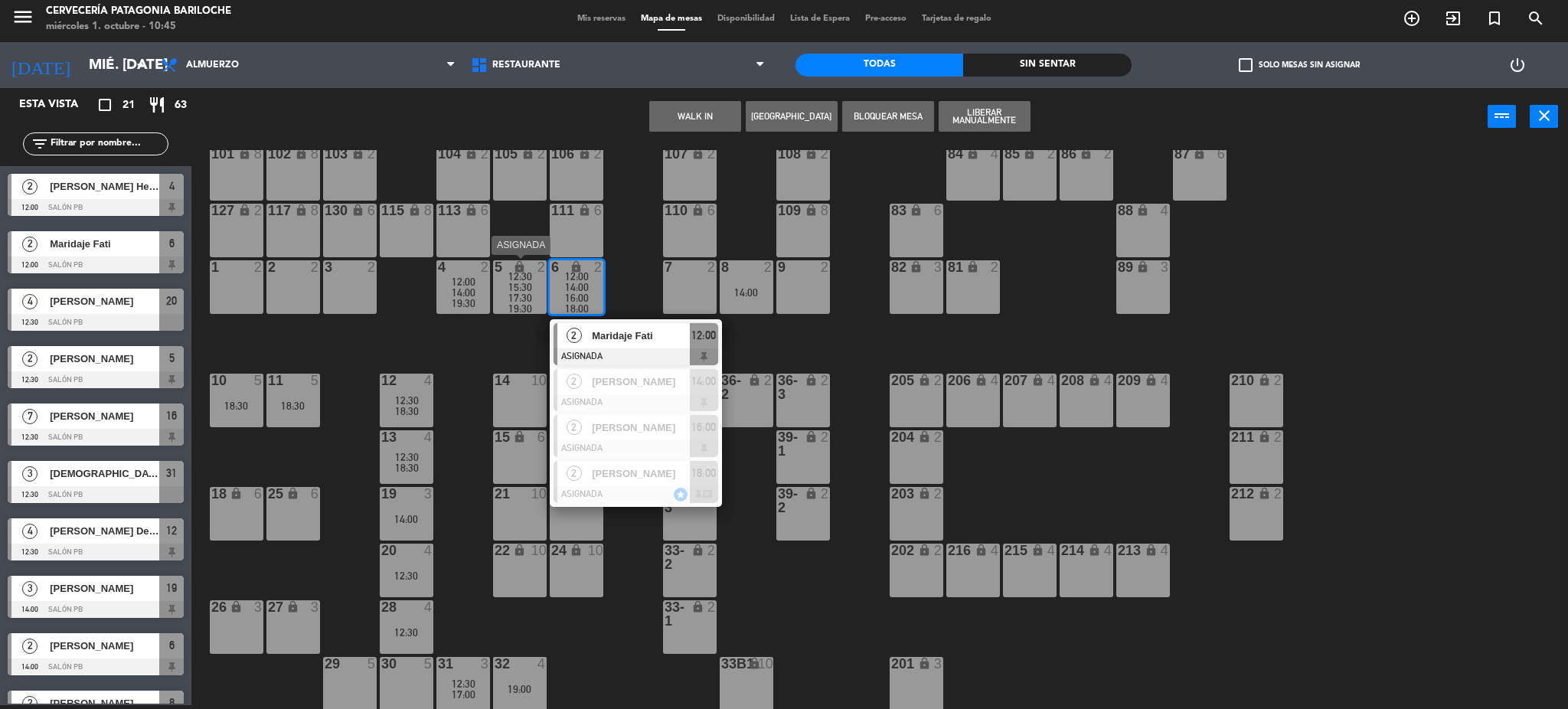
click at [500, 305] on div "19:30" at bounding box center [520, 309] width 54 height 11
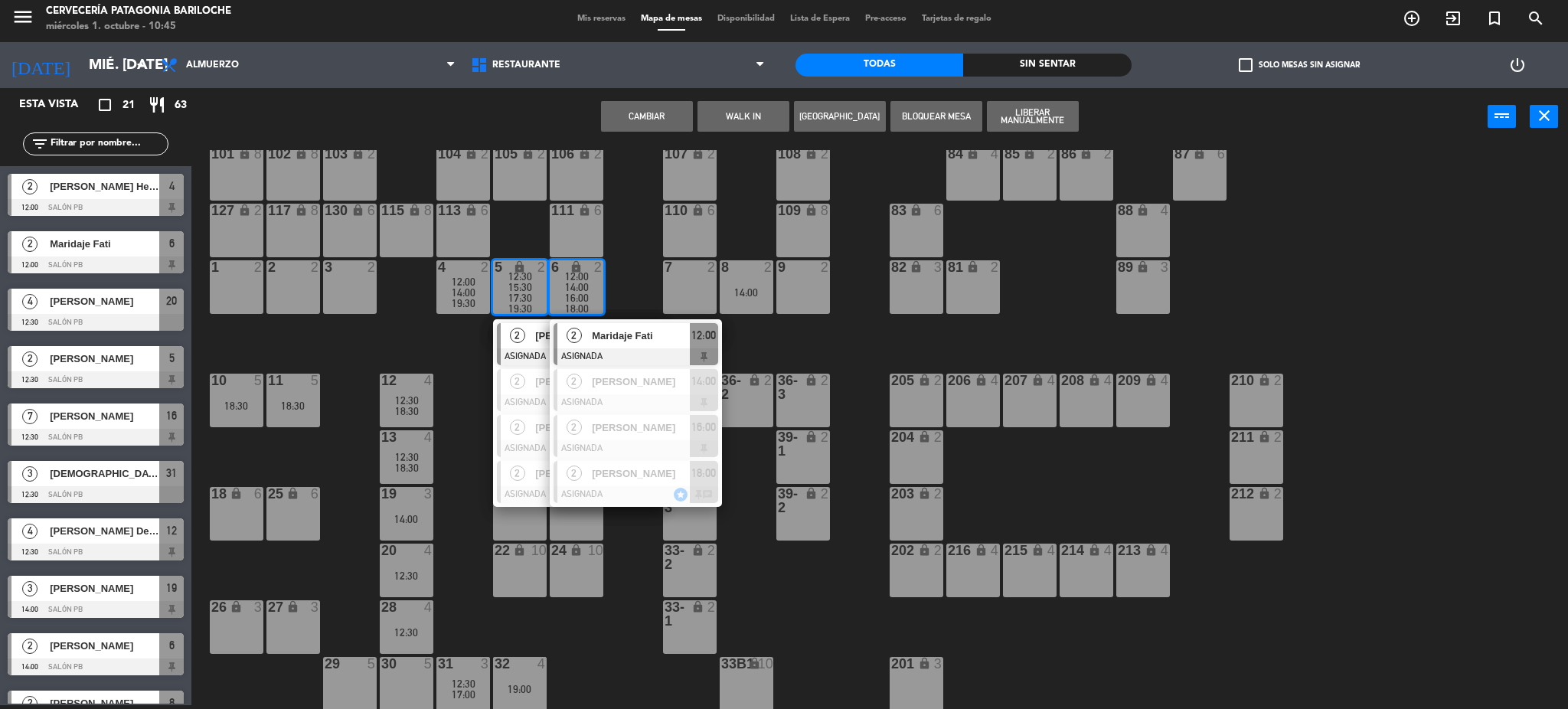
click at [570, 294] on span "16:00" at bounding box center [577, 297] width 24 height 12
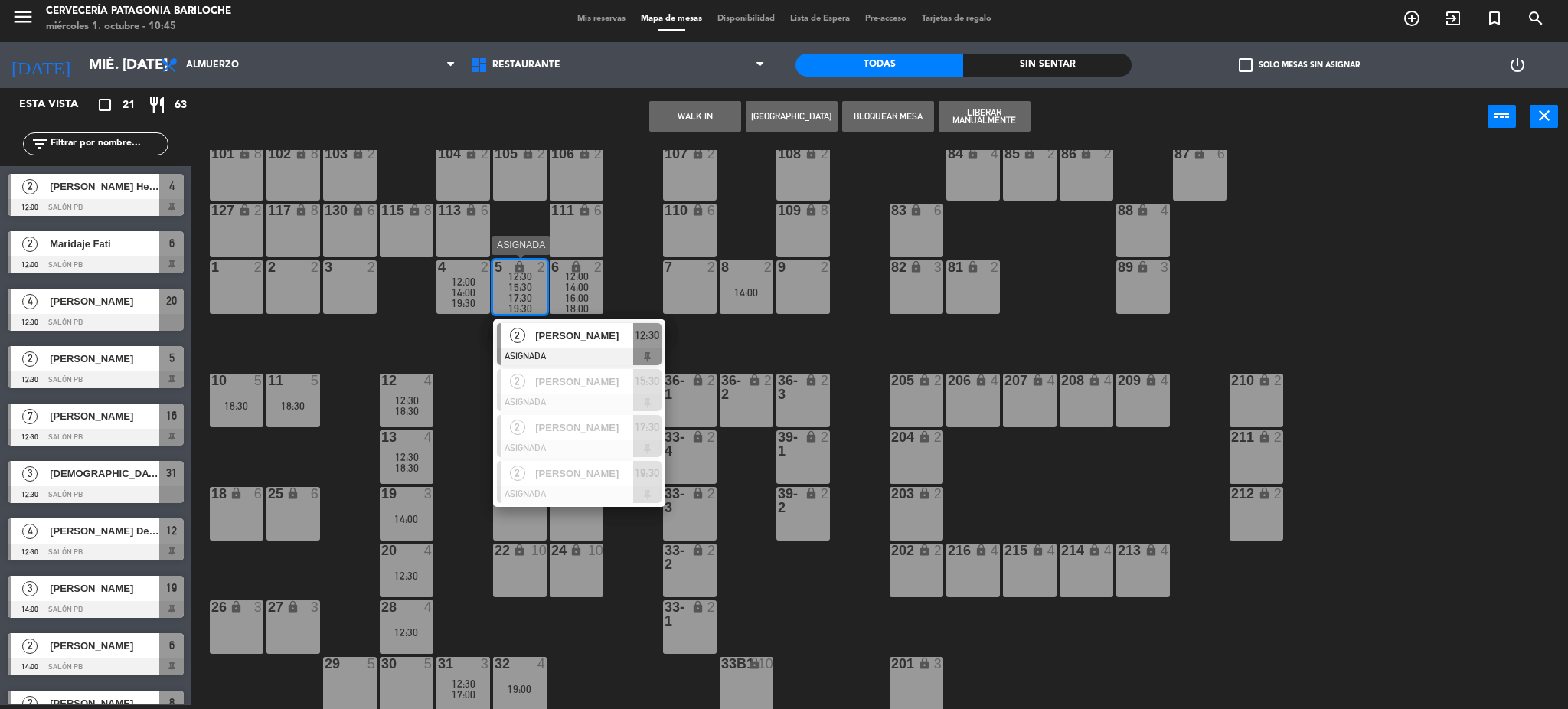
click at [518, 294] on span "17:30" at bounding box center [521, 297] width 24 height 12
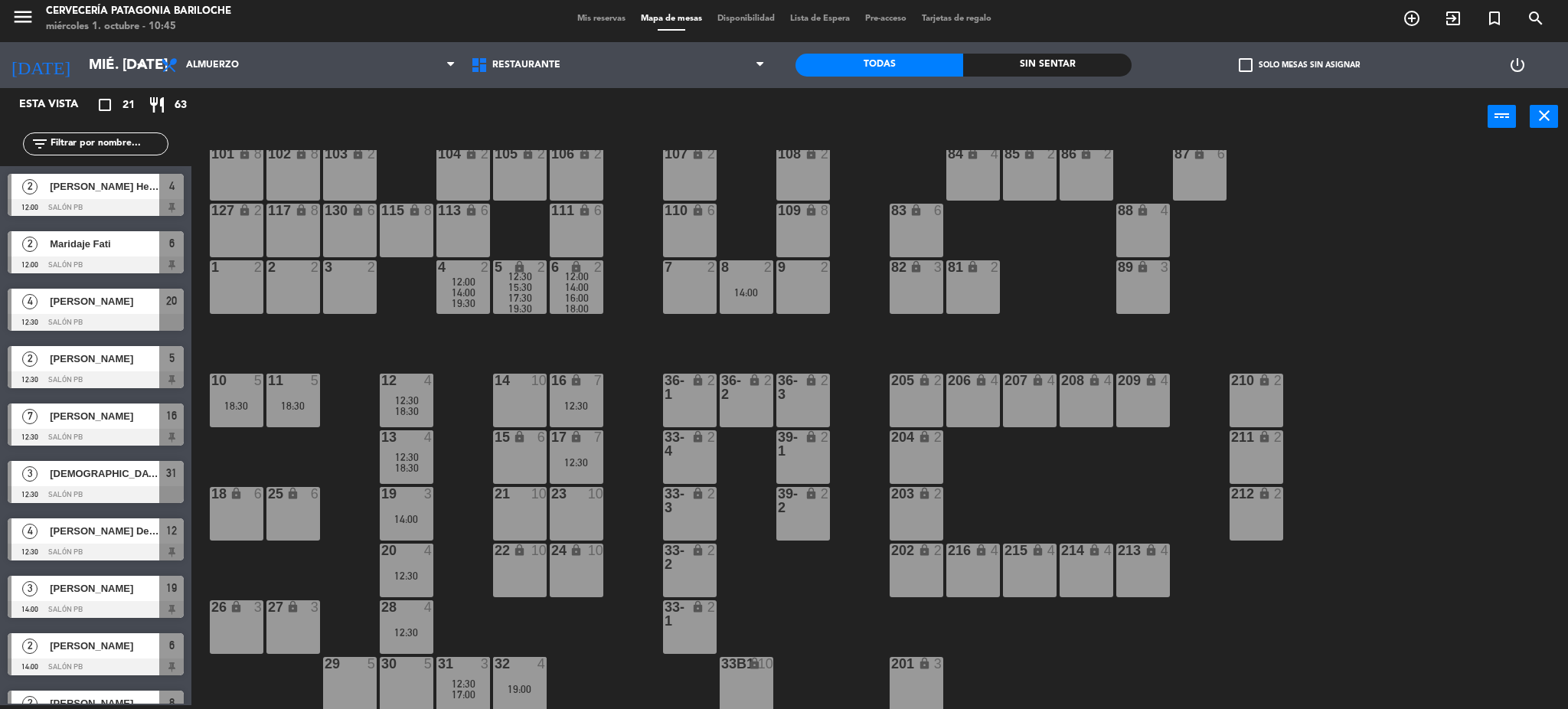
click at [571, 300] on span "16:00" at bounding box center [577, 297] width 24 height 12
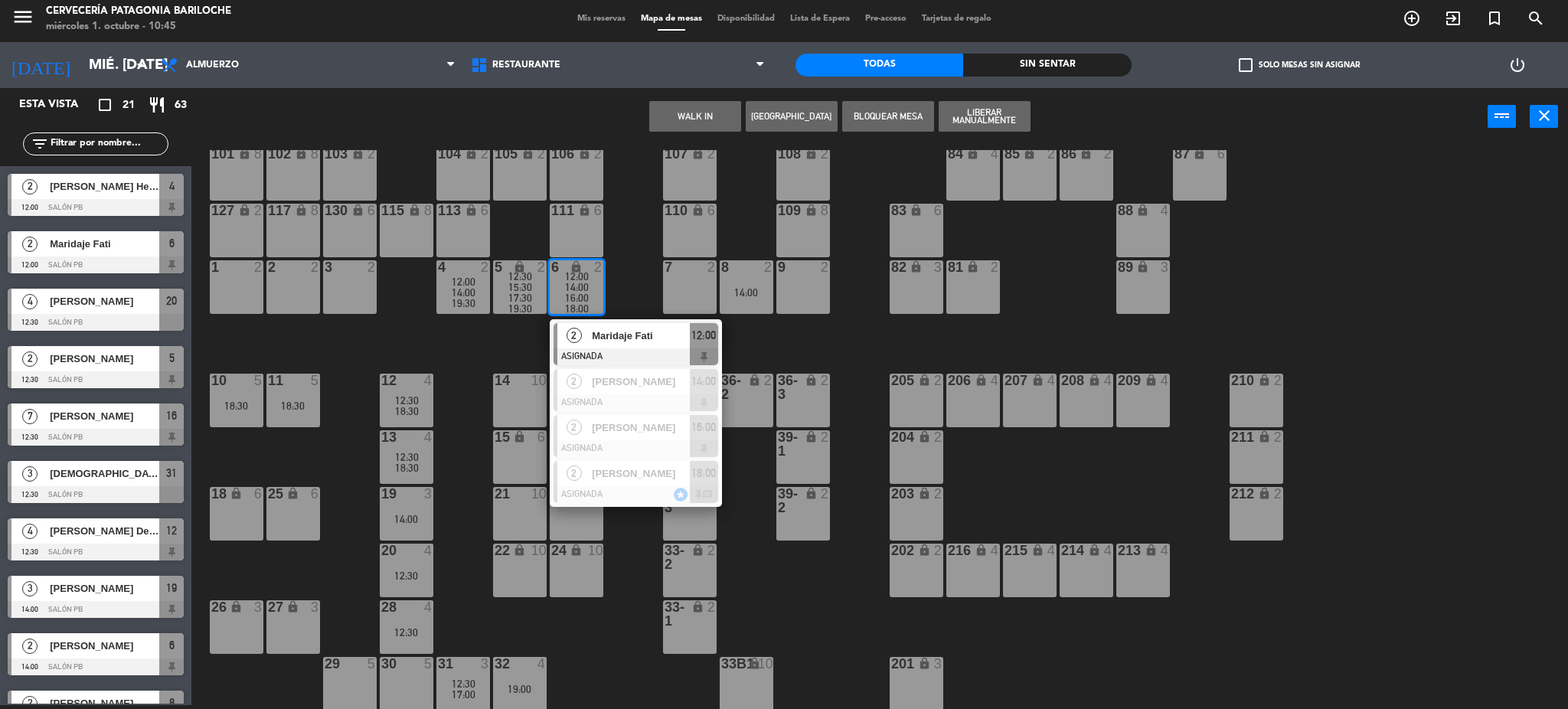
click at [571, 300] on span "16:00" at bounding box center [577, 297] width 24 height 12
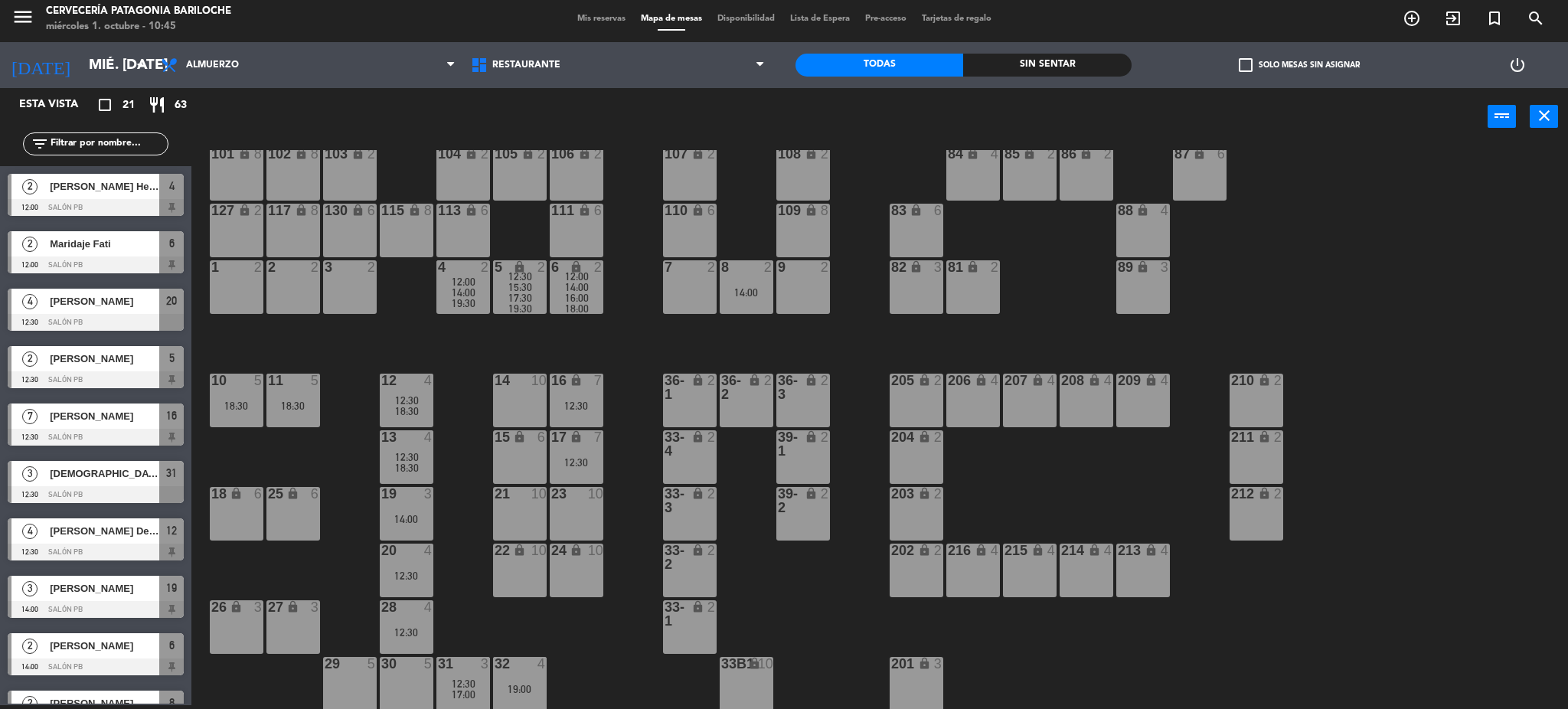
click at [623, 331] on div "101 lock 8 102 lock 8 104 lock 2 105 lock 2 106 lock 2 103 lock 2 107 lock 2 10…" at bounding box center [887, 429] width 1362 height 560
click at [577, 305] on span "18:00" at bounding box center [577, 308] width 24 height 12
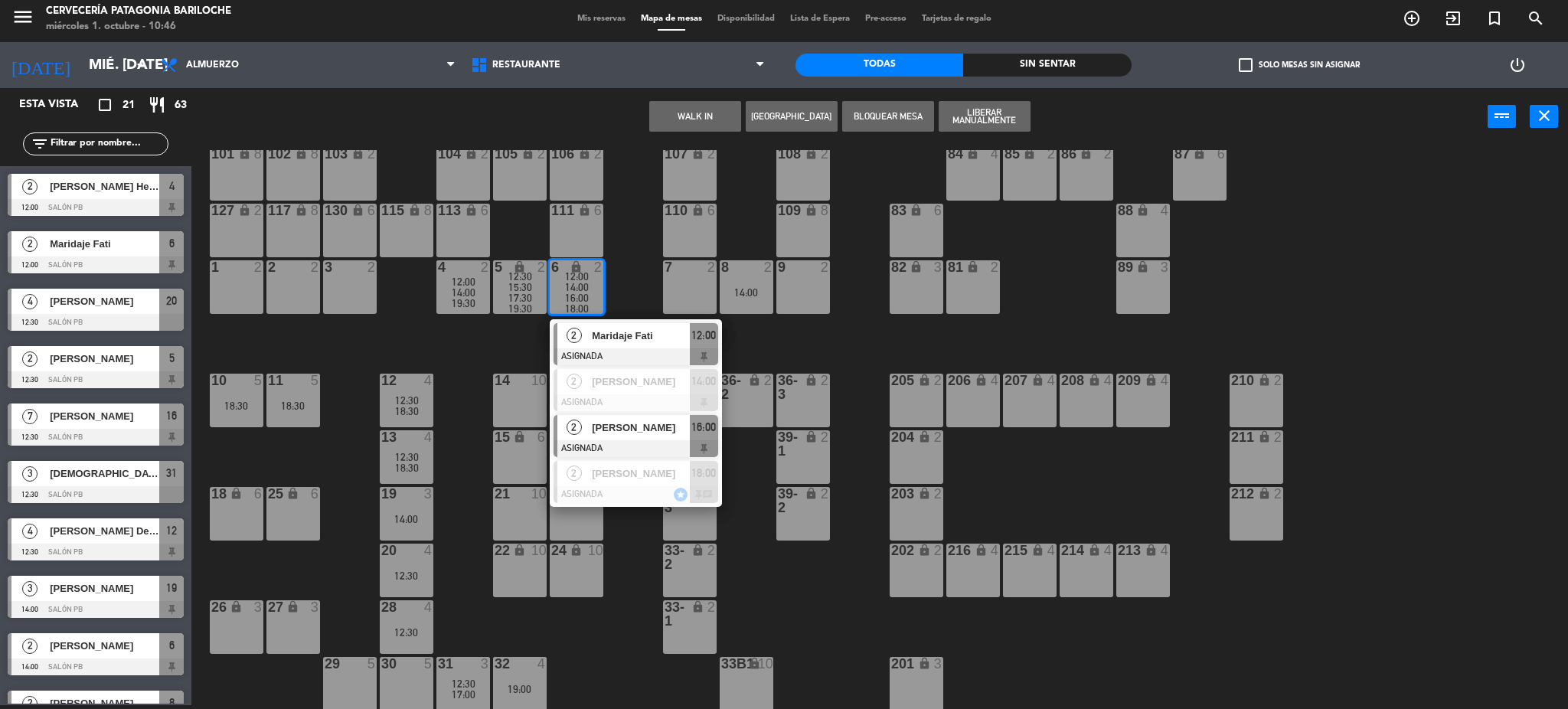
click at [665, 429] on span "[PERSON_NAME]" at bounding box center [641, 428] width 98 height 16
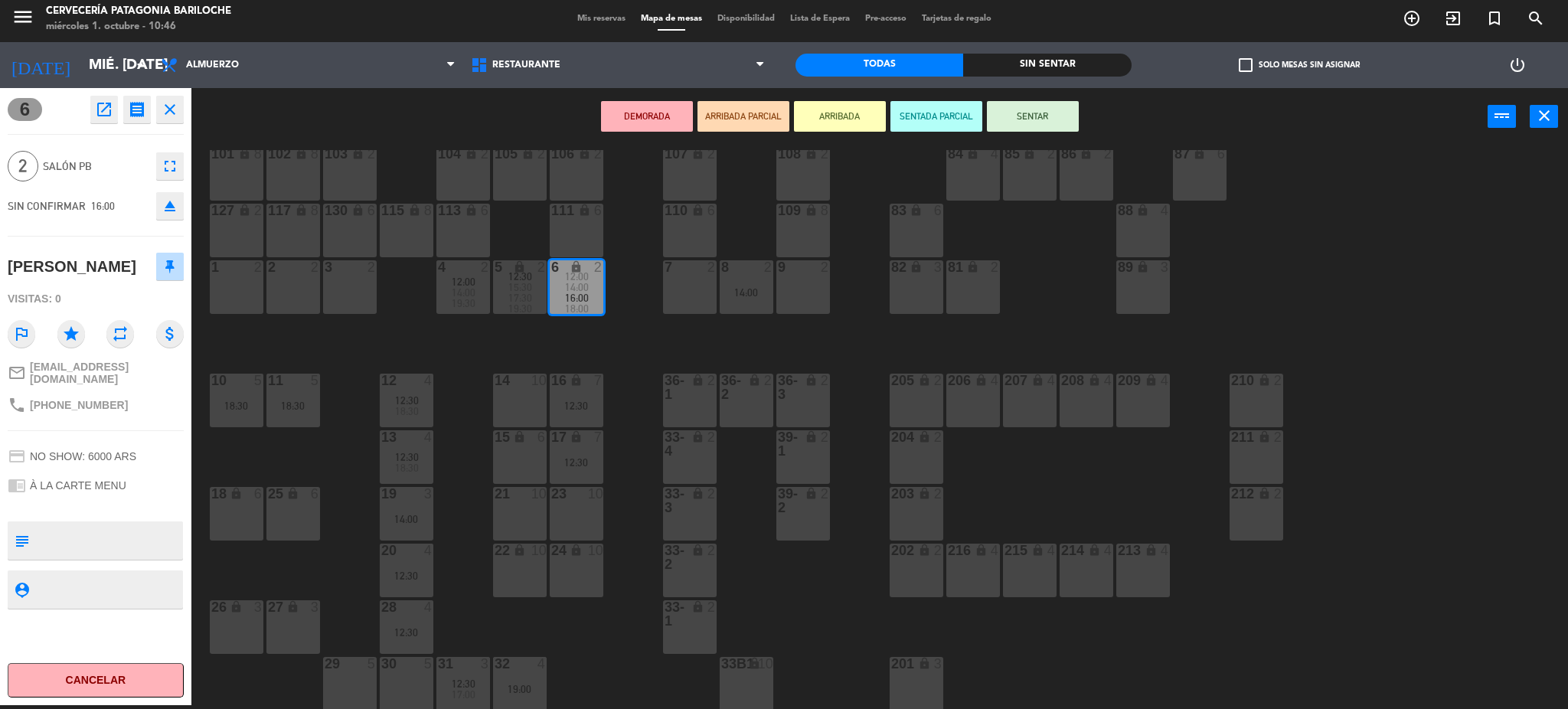
click at [686, 285] on div "7 2" at bounding box center [690, 287] width 54 height 54
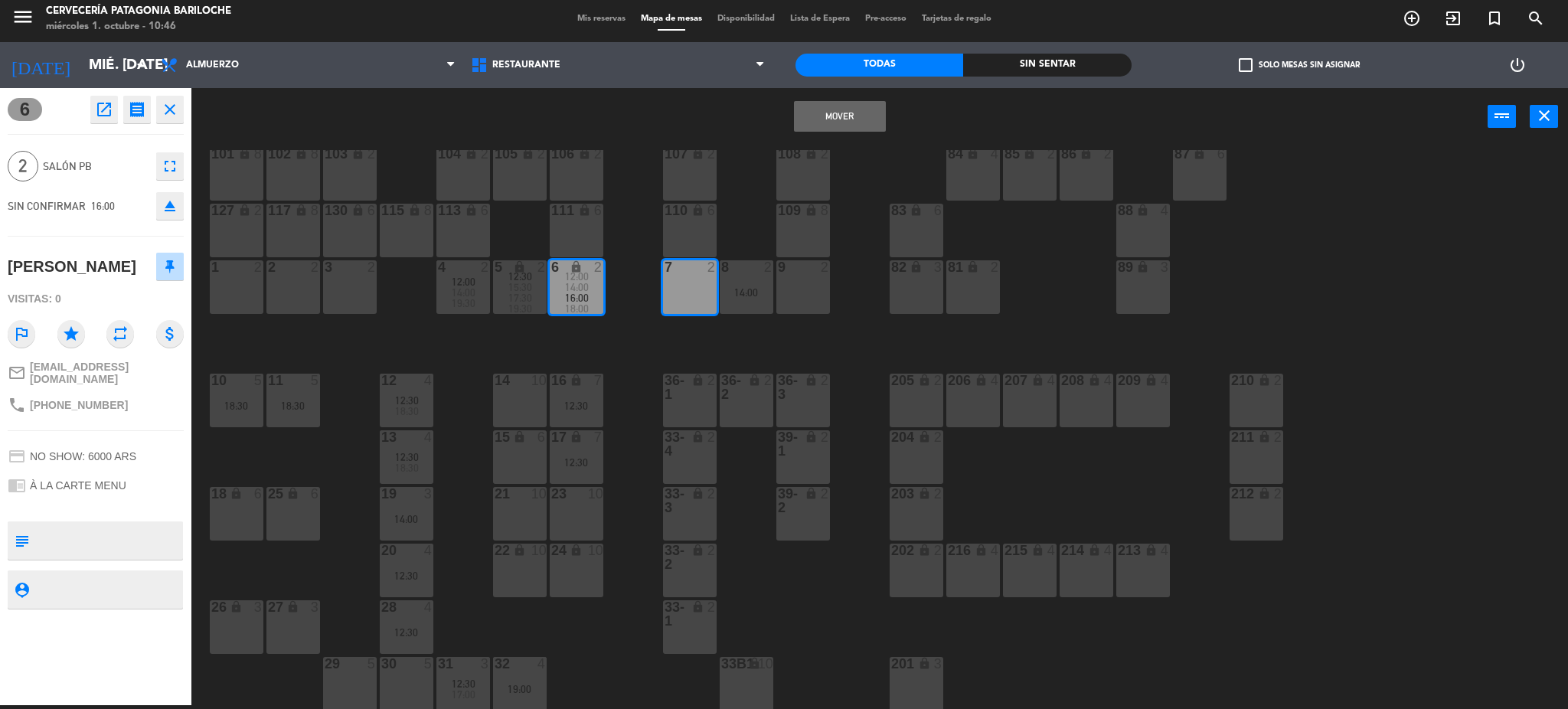
click at [843, 107] on button "Mover" at bounding box center [839, 116] width 92 height 31
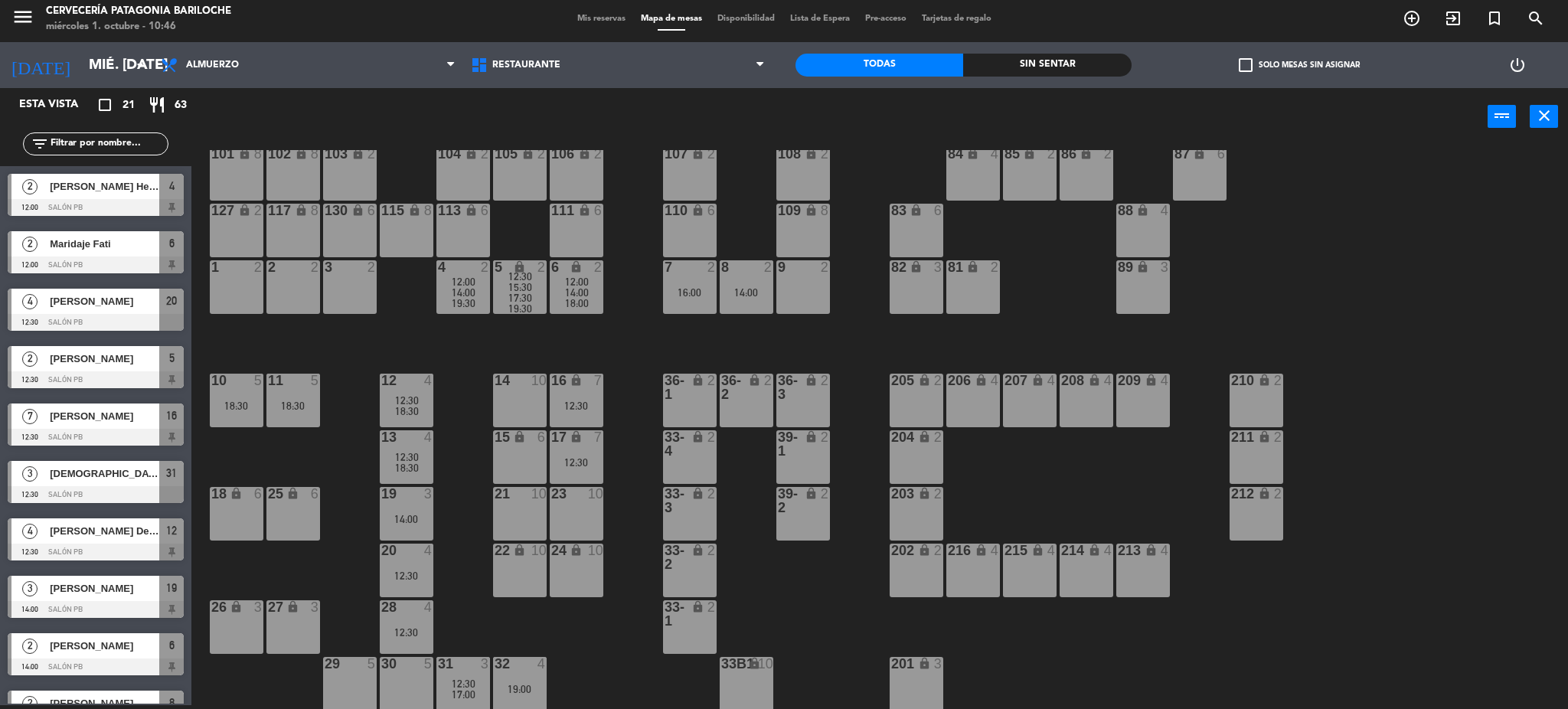
scroll to position [4, 0]
click at [686, 299] on div "7 2 16:00" at bounding box center [690, 287] width 54 height 54
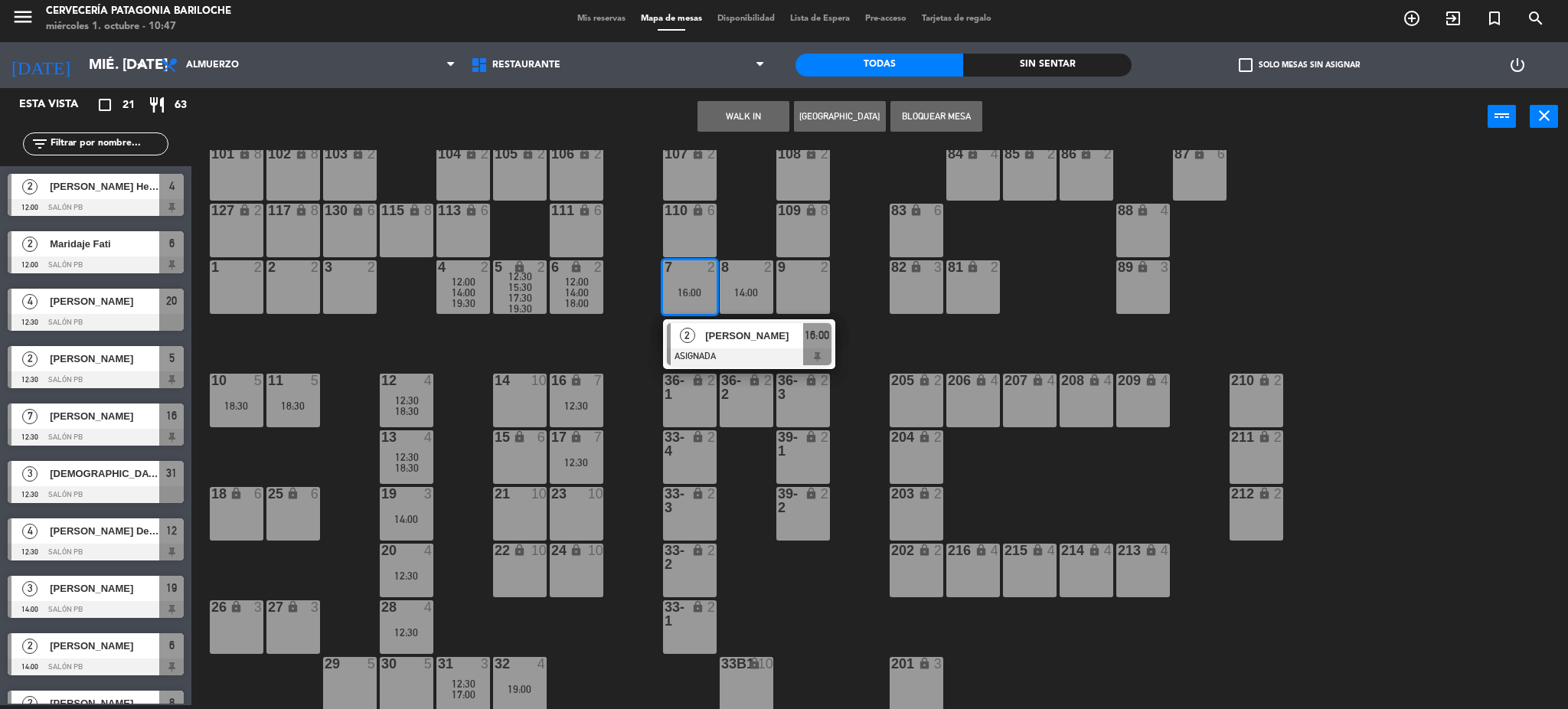
click at [755, 340] on span "[PERSON_NAME]" at bounding box center [754, 335] width 98 height 16
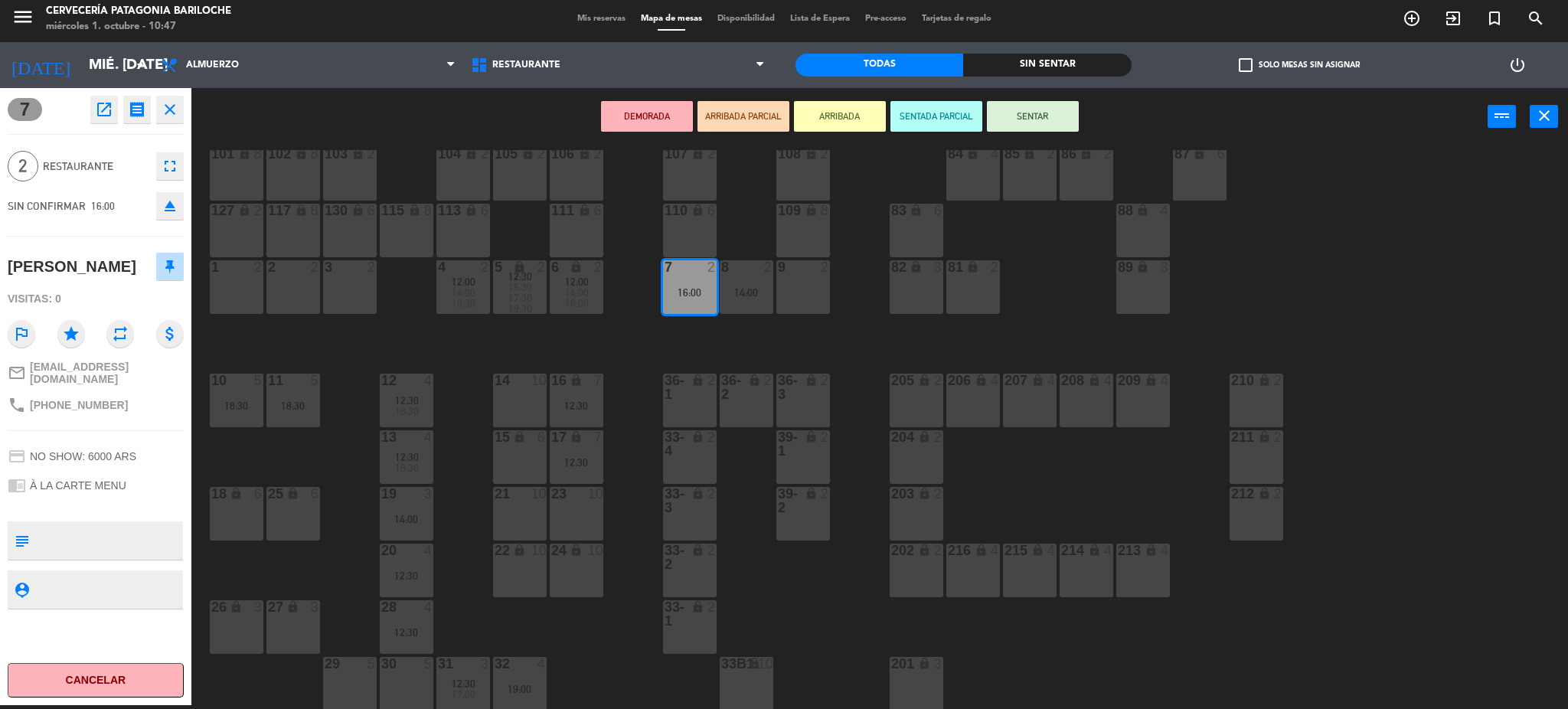
click at [100, 205] on span "16:00" at bounding box center [103, 205] width 24 height 12
click at [87, 218] on div "SIN CONFIRMAR 16:00 eject" at bounding box center [95, 205] width 176 height 38
click at [101, 204] on span "16:00" at bounding box center [103, 205] width 24 height 12
click at [156, 213] on button "eject" at bounding box center [170, 206] width 28 height 28
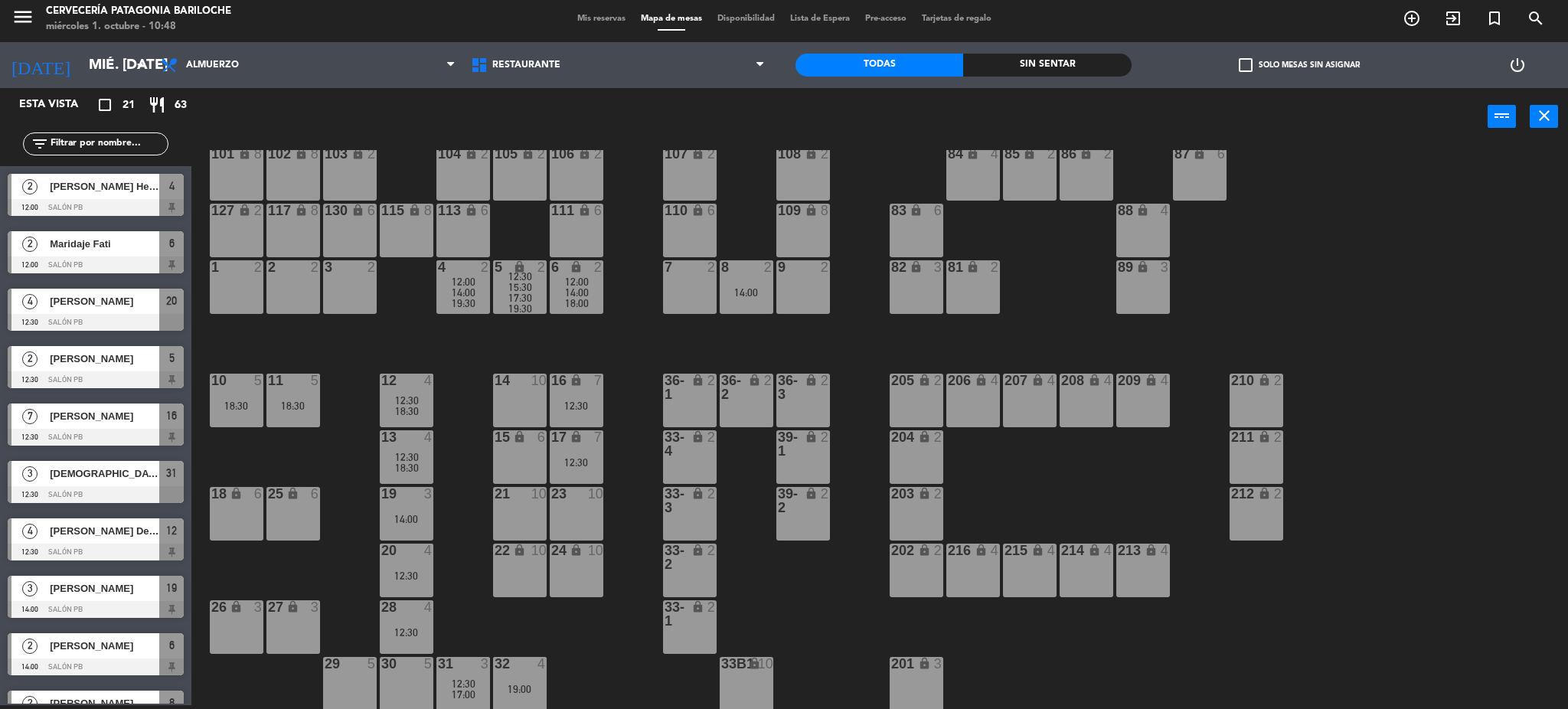
click at [684, 287] on div "7 2" at bounding box center [690, 287] width 54 height 54
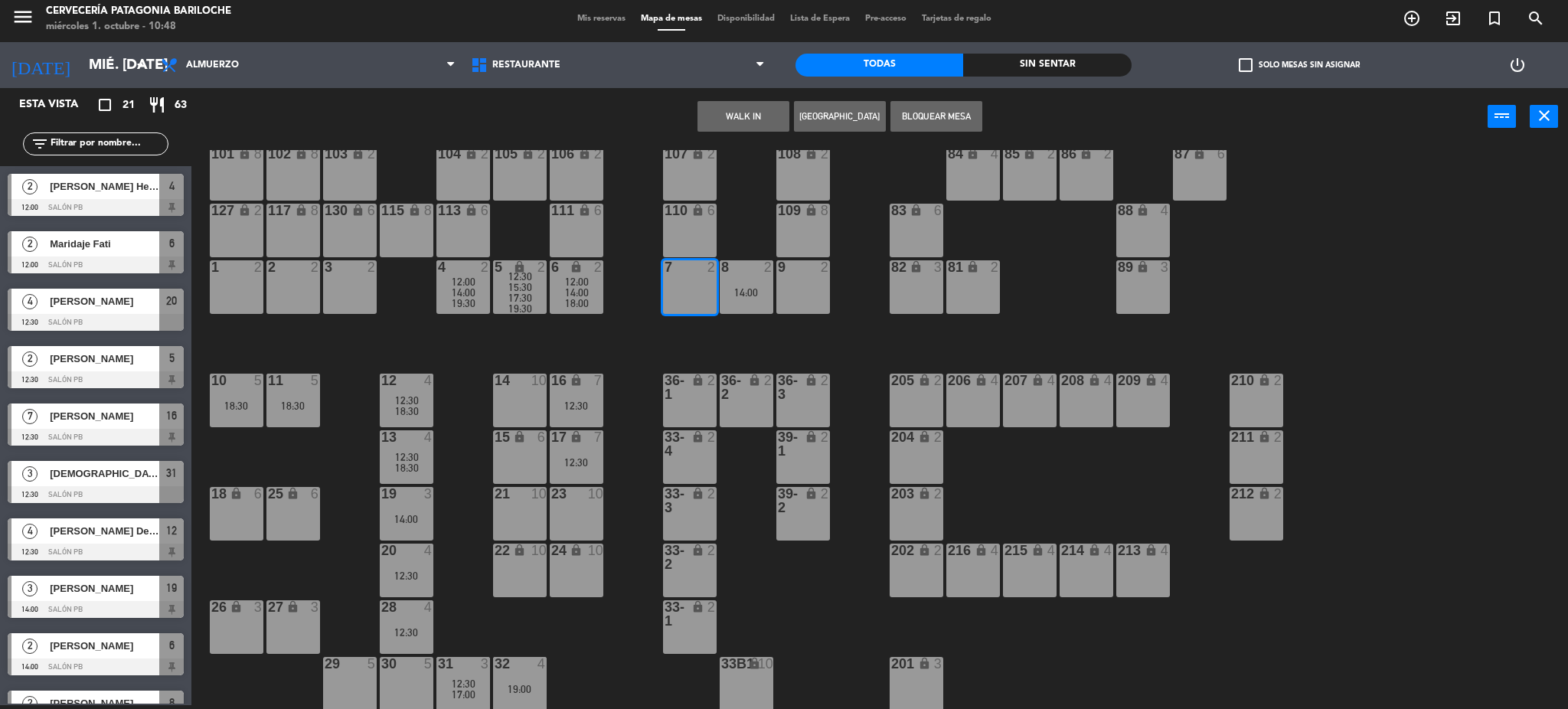
click at [661, 344] on div "101 lock 8 102 lock 8 104 lock 2 105 lock 2 106 lock 2 103 lock 2 107 lock 2 10…" at bounding box center [887, 429] width 1362 height 560
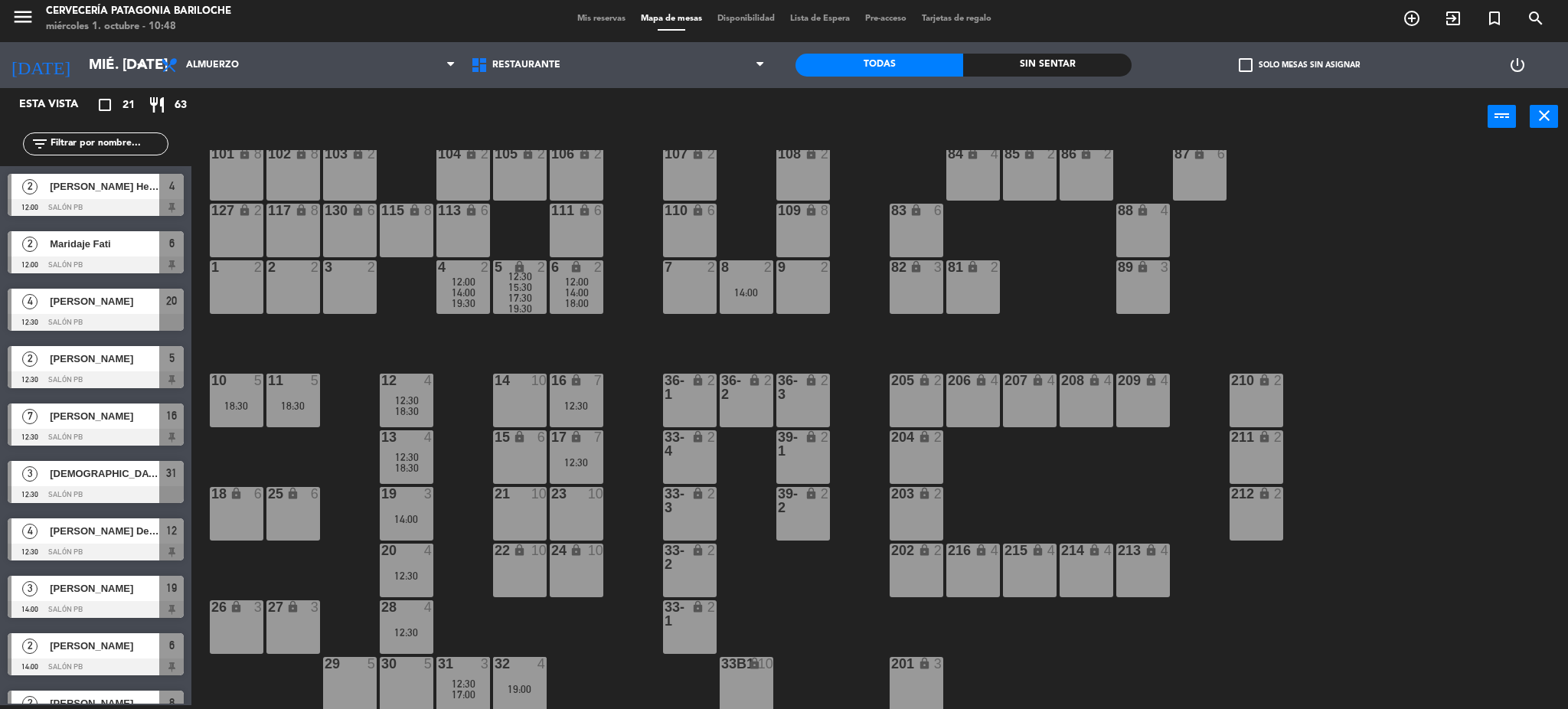
click at [51, 136] on input "text" at bounding box center [108, 144] width 118 height 17
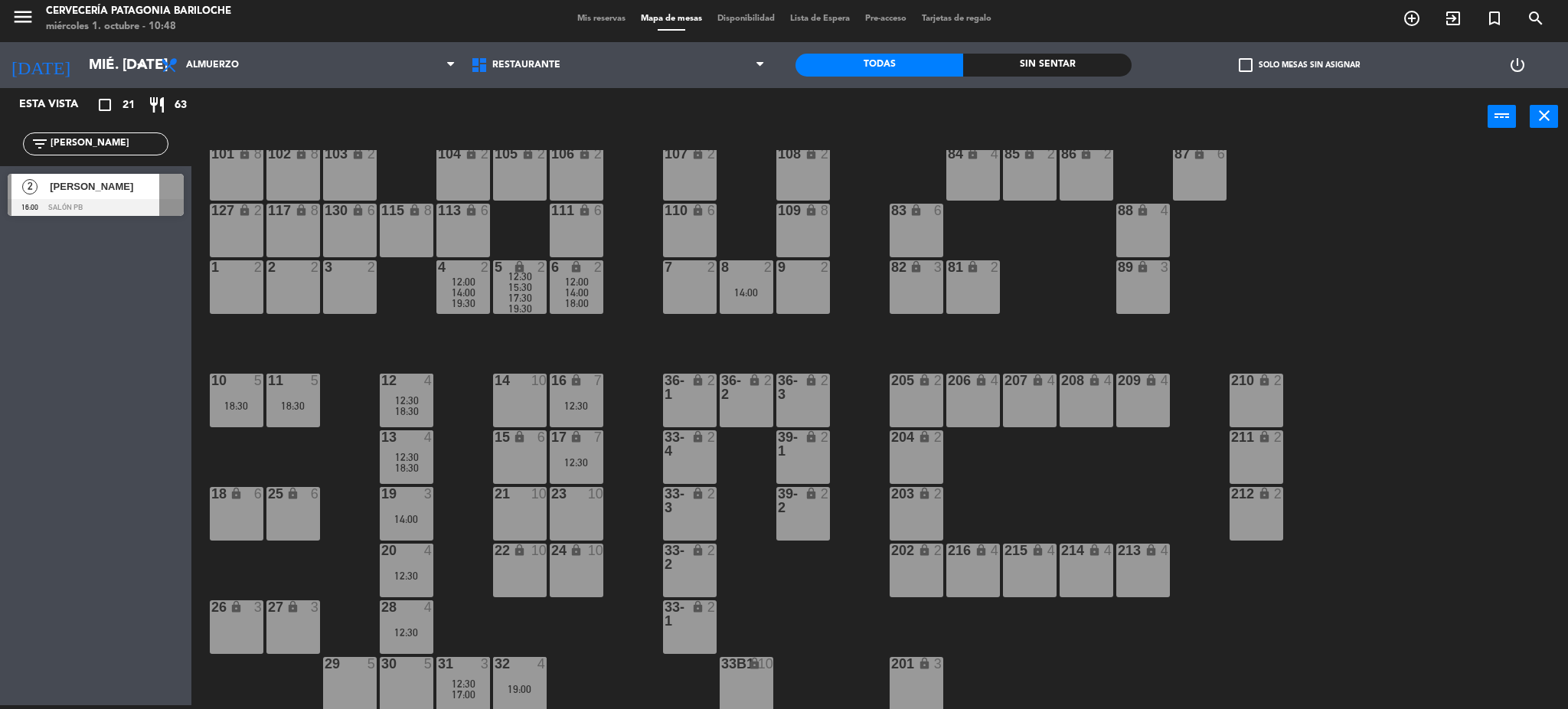
type input "nicol"
click at [42, 201] on div "2 Nicolau Moreira Abrahão 16:00 SALÓN PB" at bounding box center [95, 195] width 191 height 57
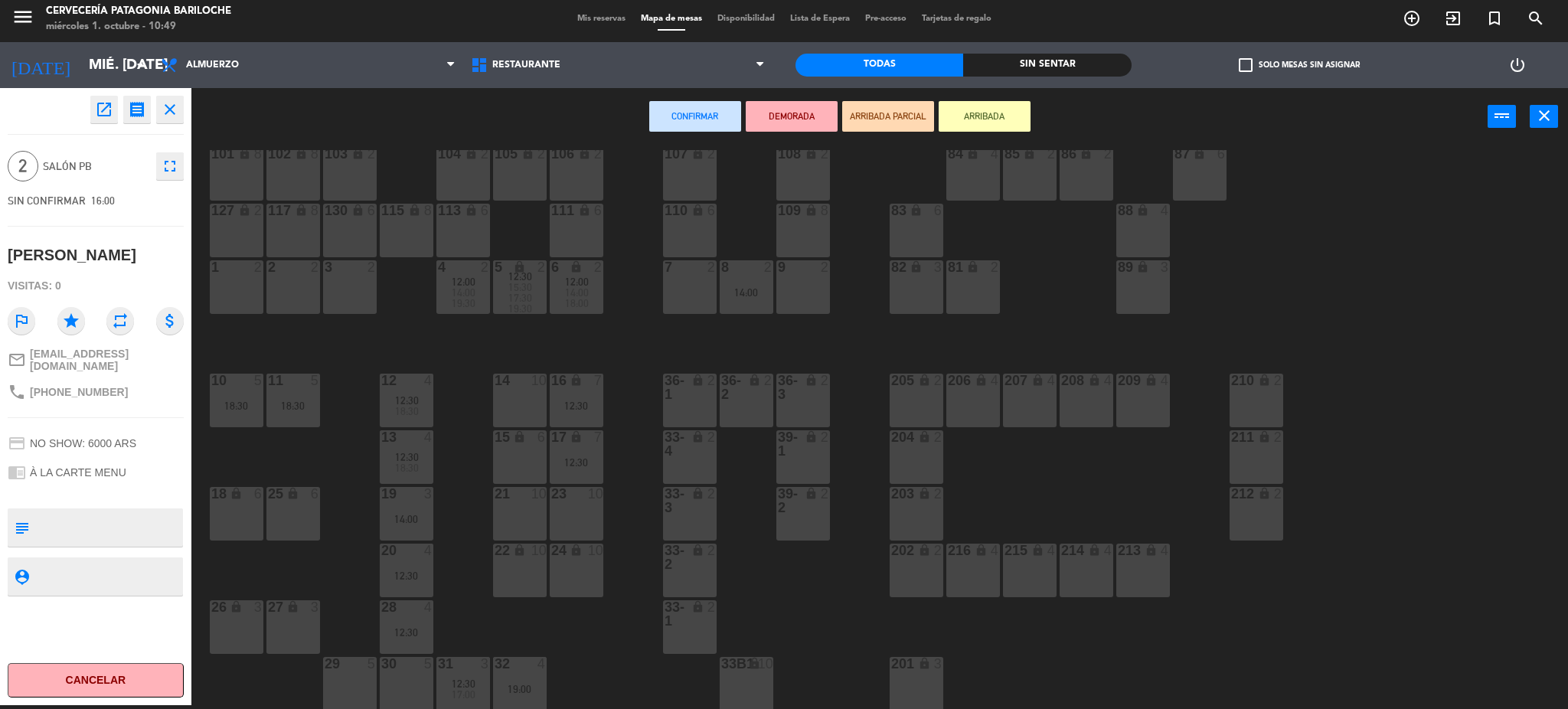
click at [1146, 122] on div "Confirmar DEMORADA ARRIBADA PARCIAL ARRIBADA power_input close" at bounding box center [839, 117] width 1296 height 58
click at [1547, 116] on icon "close" at bounding box center [1545, 116] width 19 height 19
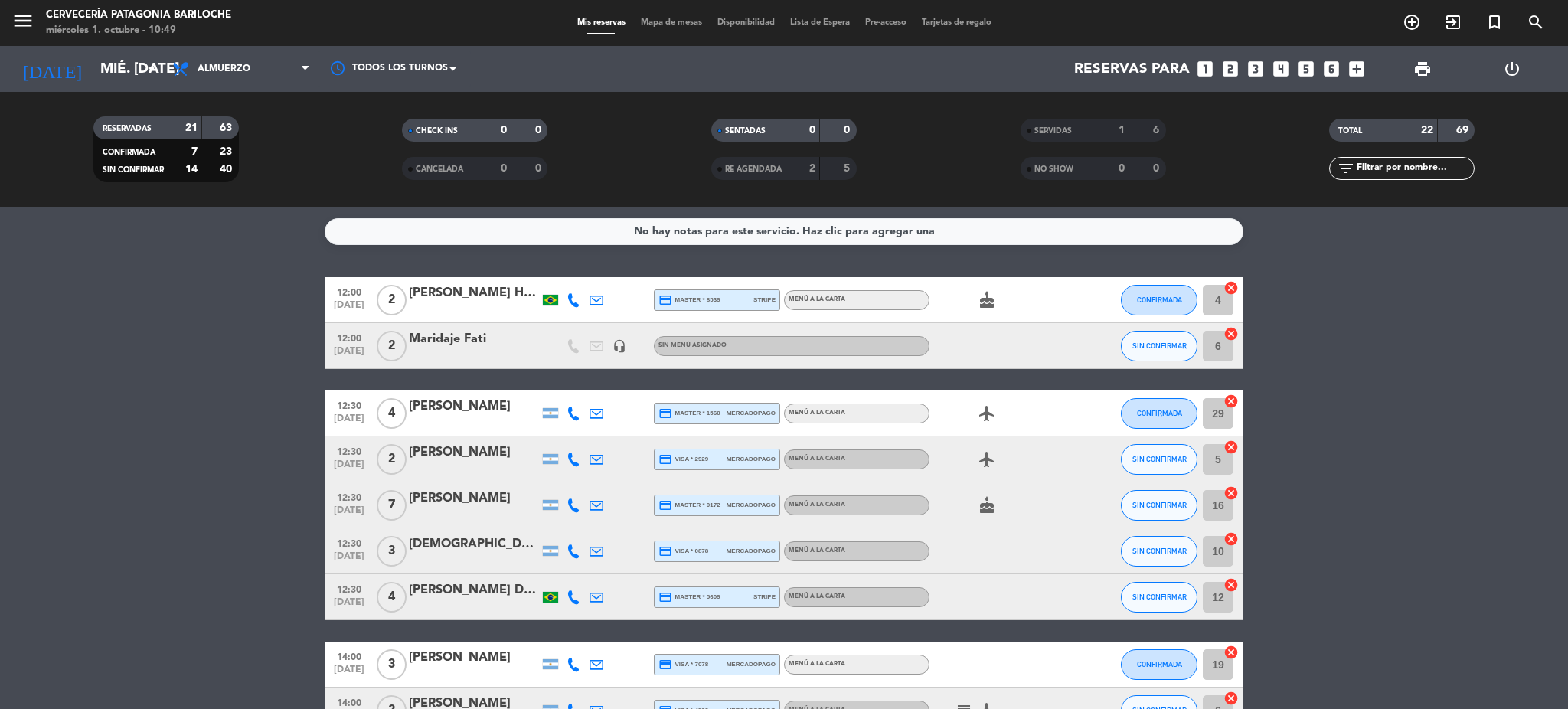
click at [673, 8] on div "menu Cervecería Patagonia Bariloche miércoles 1. octubre - 10:49 Mis reservas M…" at bounding box center [784, 23] width 1568 height 46
click at [671, 19] on span "Mapa de mesas" at bounding box center [672, 22] width 77 height 8
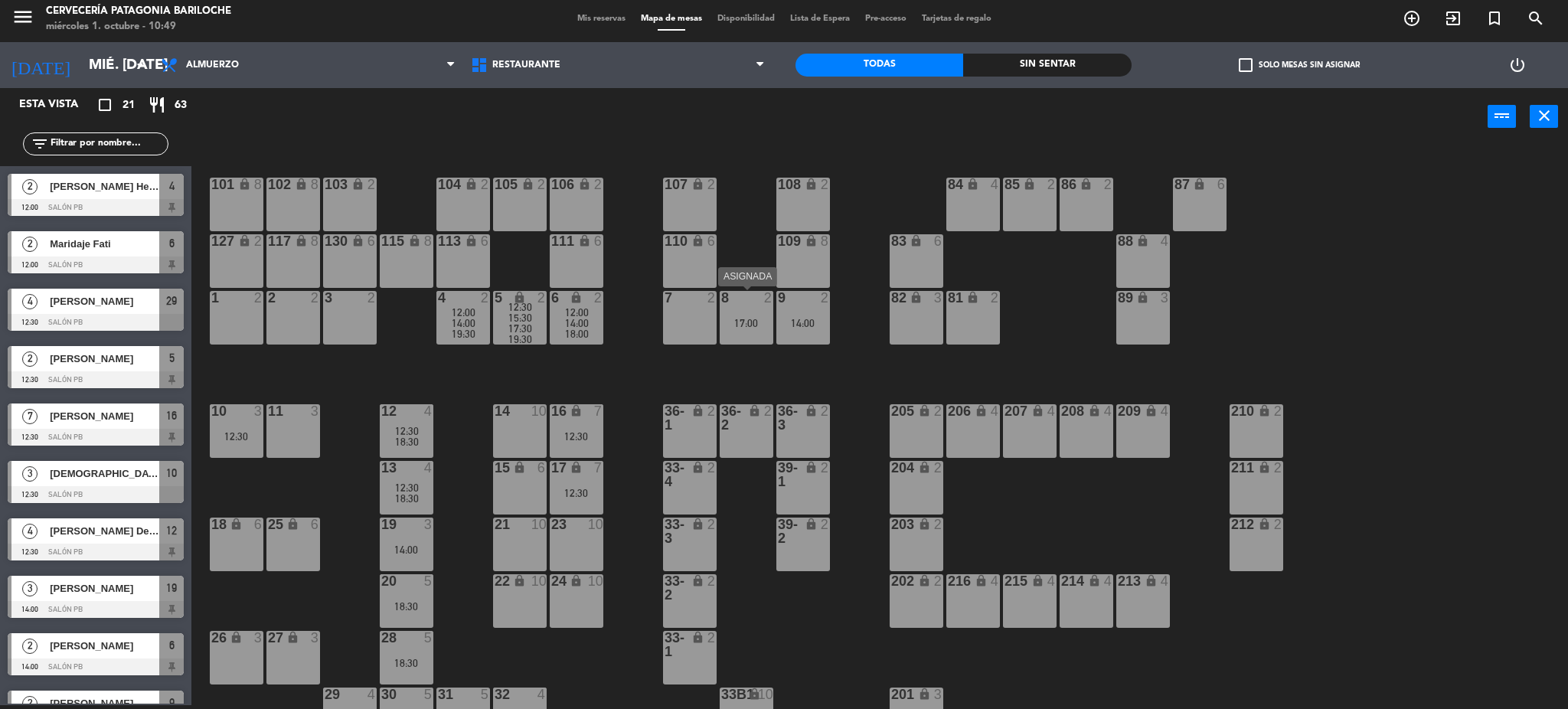
click at [744, 325] on div "17:00" at bounding box center [747, 323] width 54 height 11
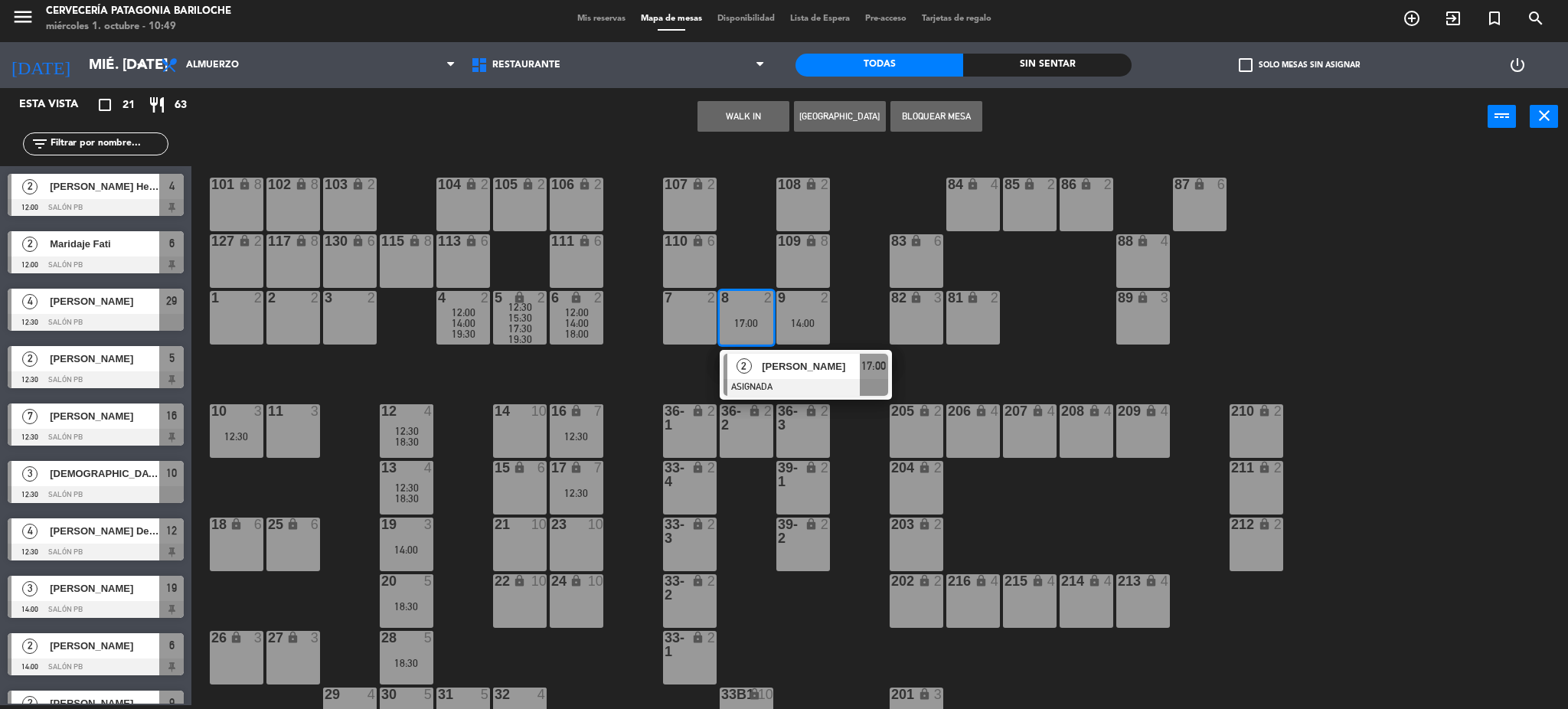
click at [686, 314] on div "7 2" at bounding box center [690, 318] width 54 height 54
click at [723, 313] on div "8 2 17:00" at bounding box center [747, 318] width 54 height 54
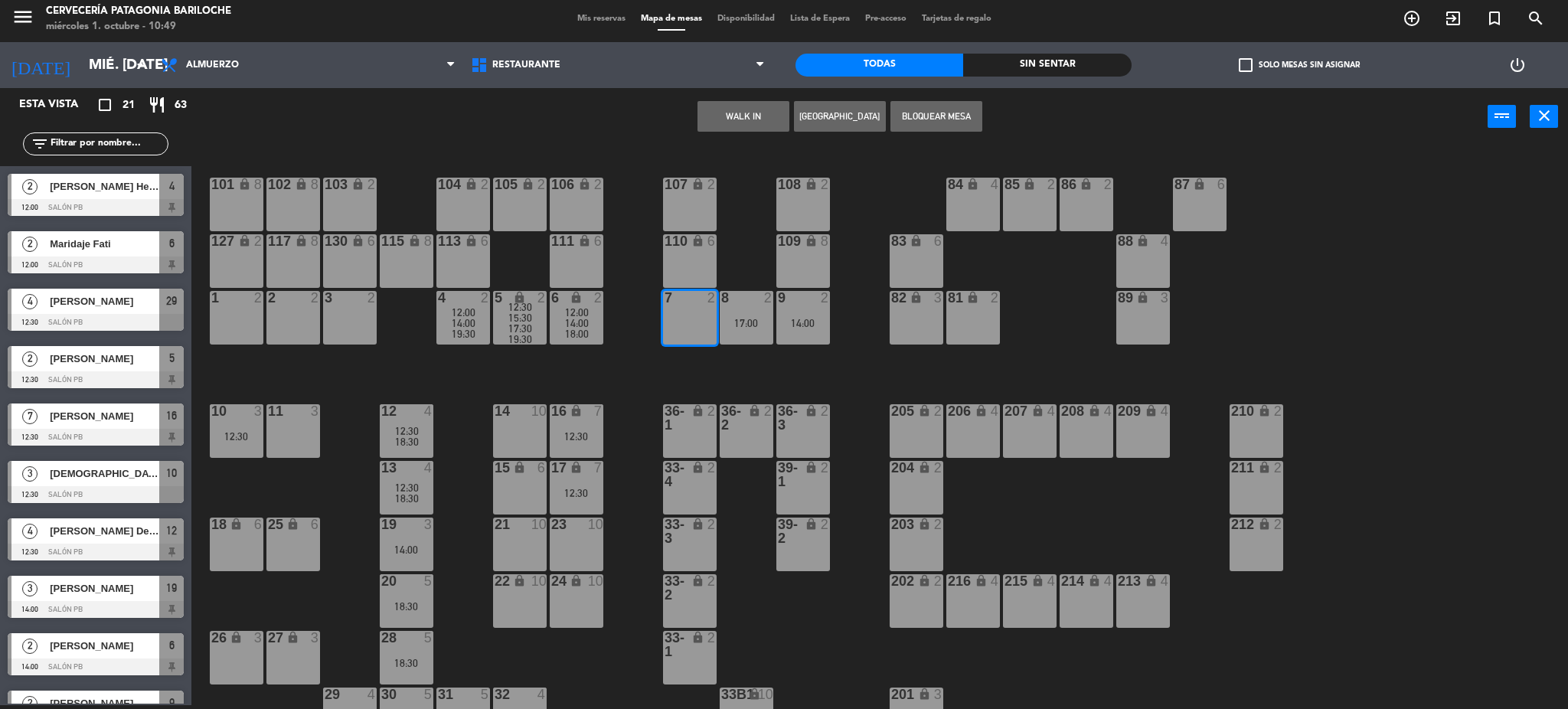
click at [667, 323] on div "7 2" at bounding box center [690, 318] width 54 height 54
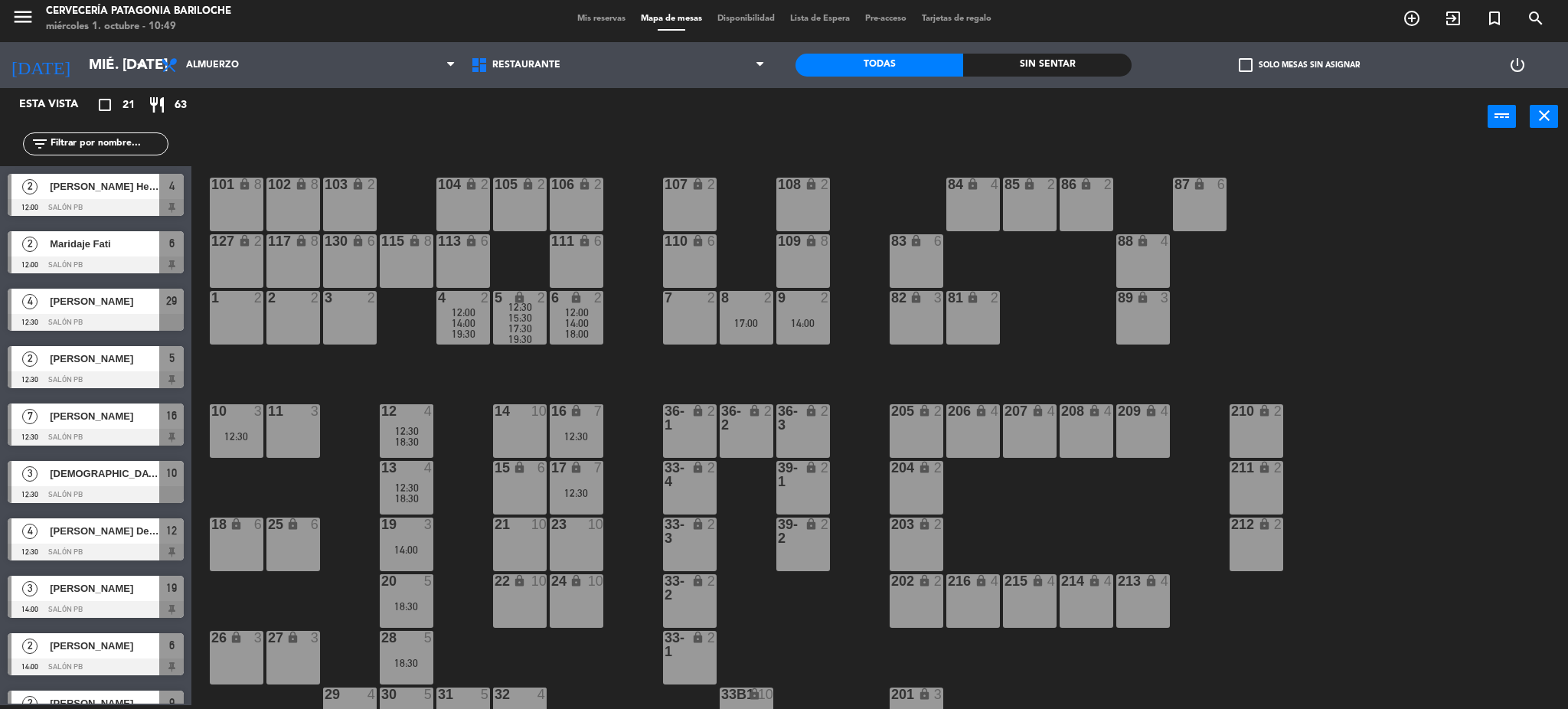
click at [741, 320] on div "17:00" at bounding box center [747, 323] width 54 height 11
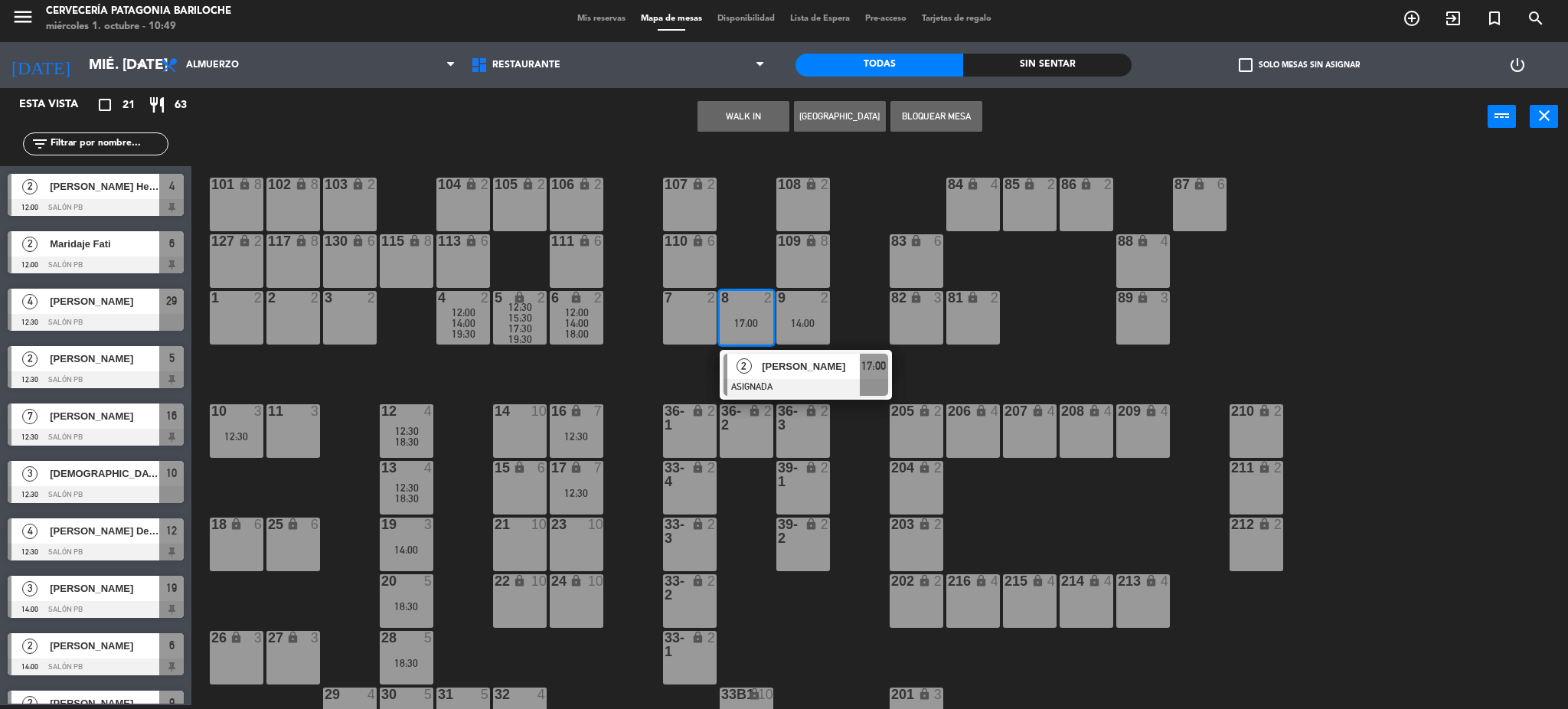
click at [706, 317] on div "7 2" at bounding box center [690, 318] width 54 height 54
click at [696, 319] on div "7 2" at bounding box center [690, 318] width 54 height 54
click at [737, 327] on div "17:00" at bounding box center [747, 323] width 54 height 11
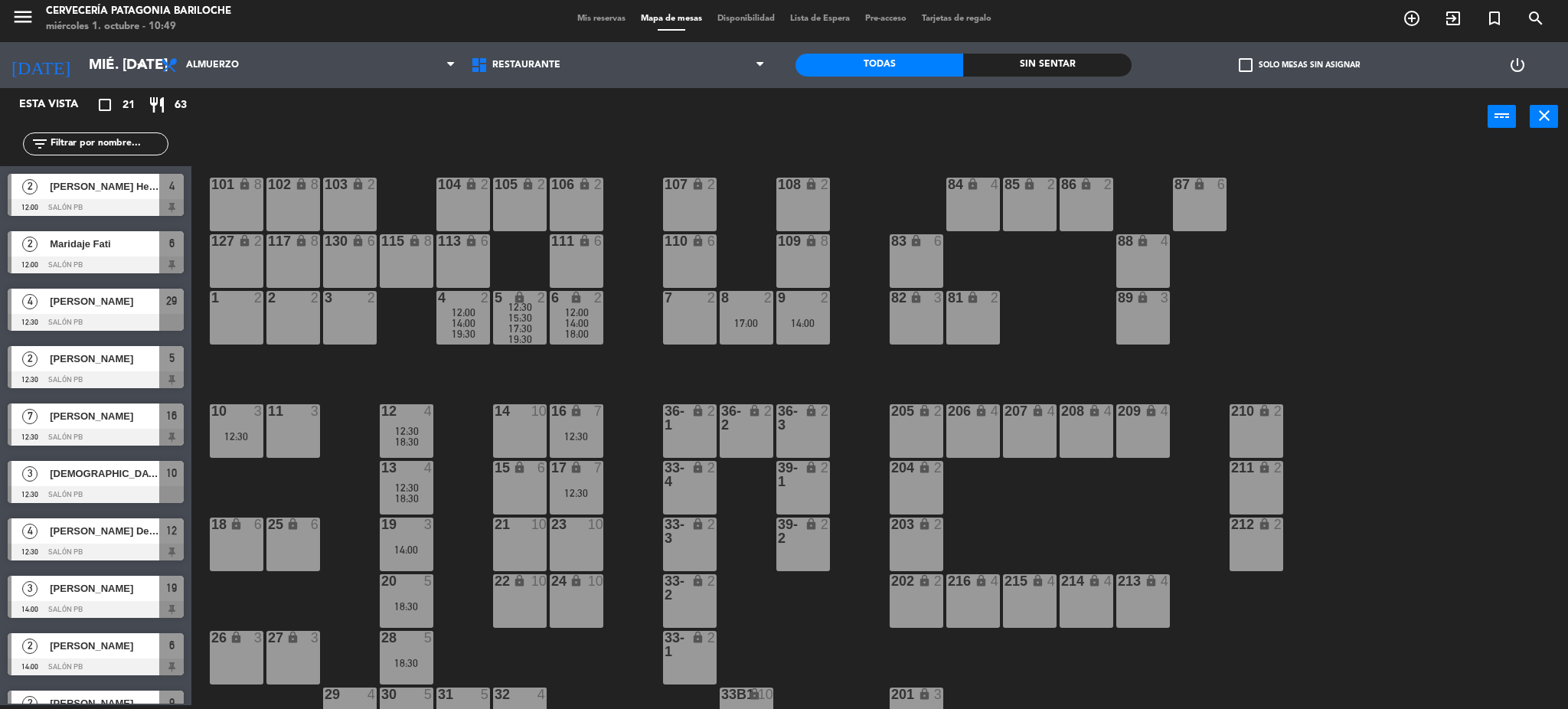
click at [742, 320] on div "17:00" at bounding box center [747, 323] width 54 height 11
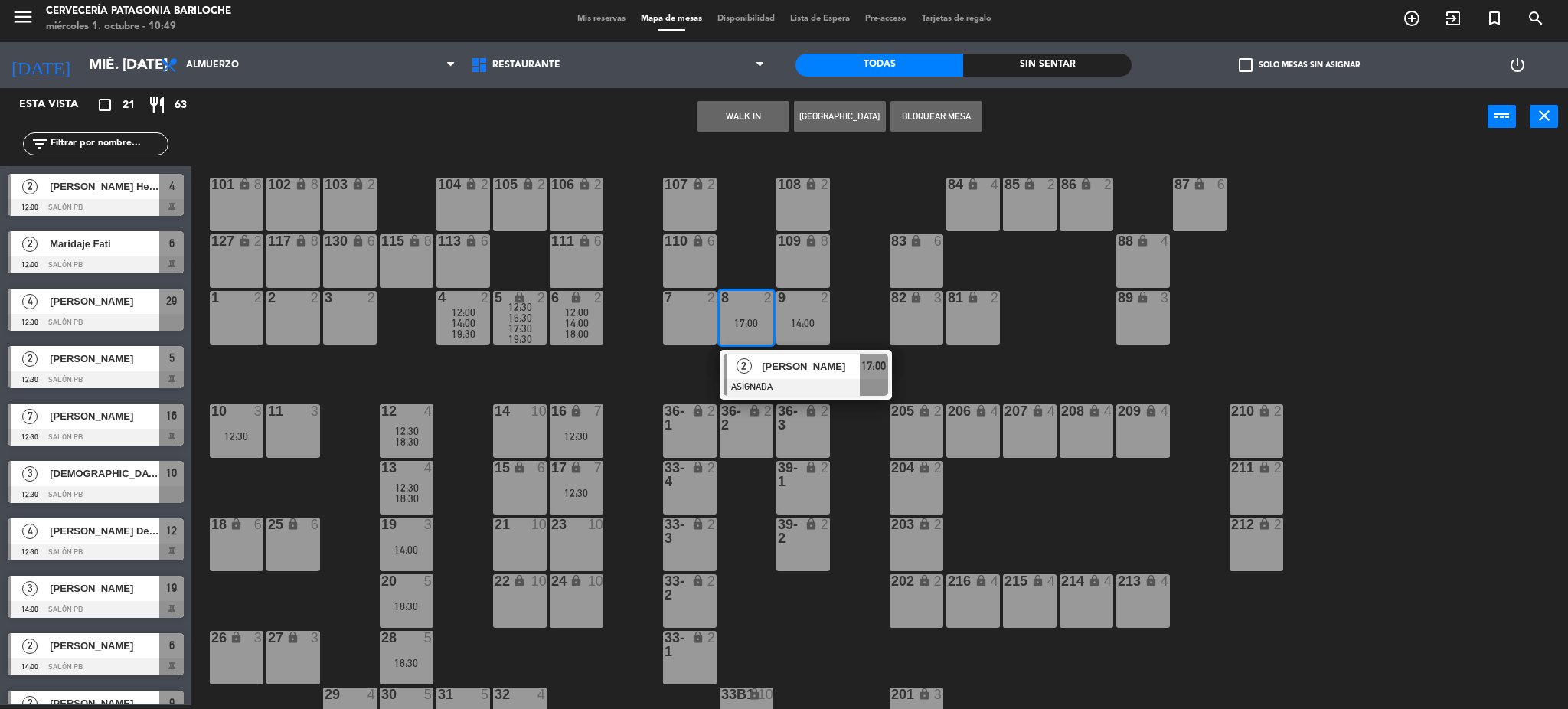
click at [760, 368] on div "[PERSON_NAME]" at bounding box center [810, 366] width 100 height 25
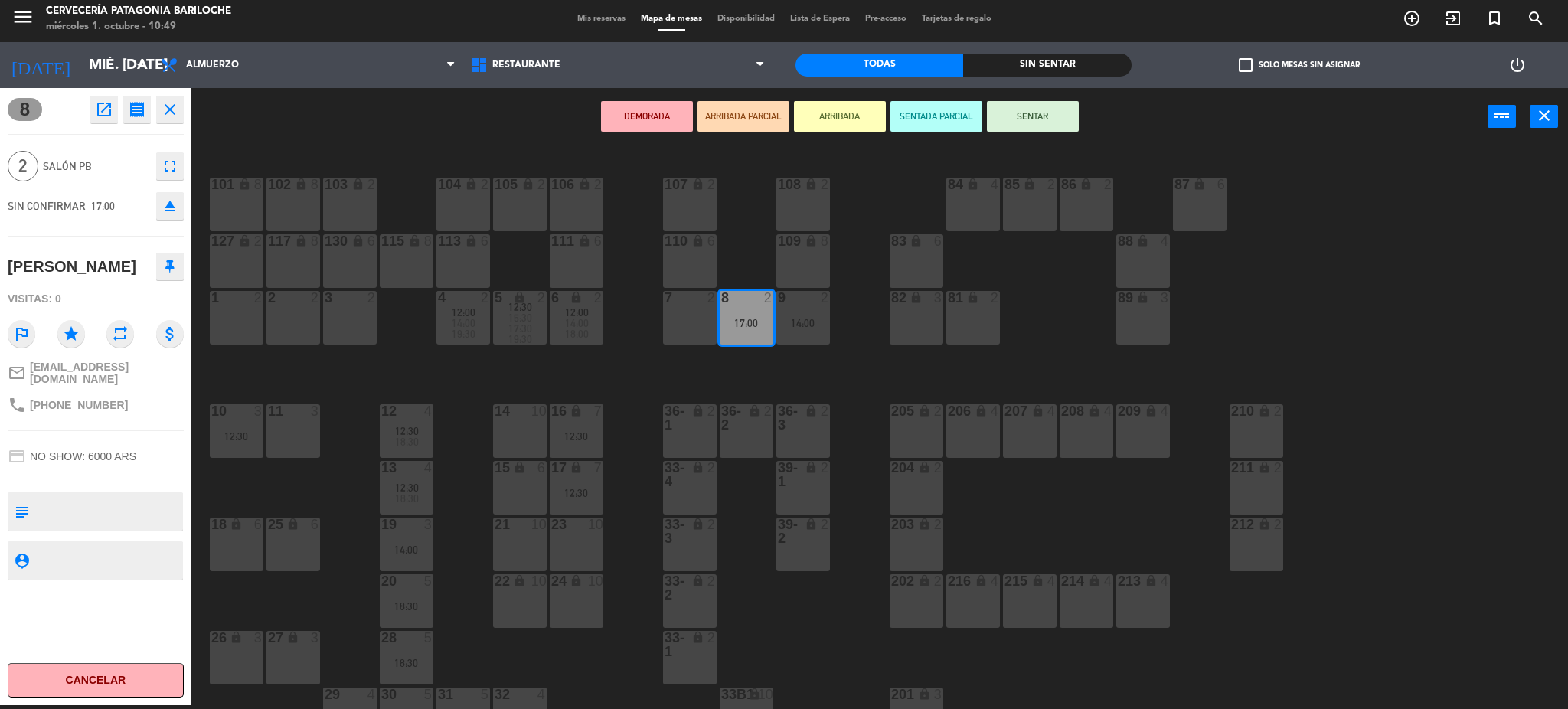
click at [675, 317] on div "7 2" at bounding box center [690, 318] width 54 height 54
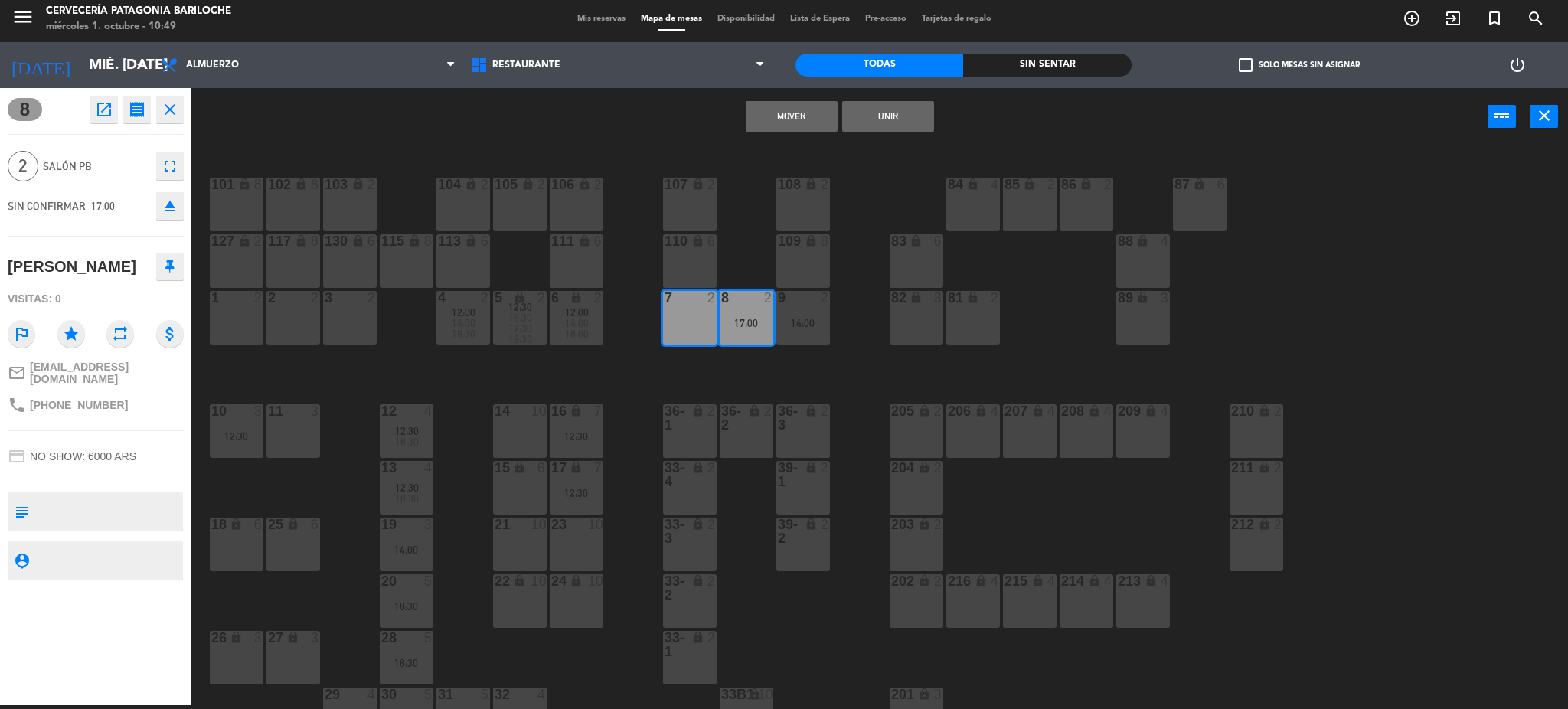
click at [797, 118] on button "Mover" at bounding box center [791, 116] width 92 height 31
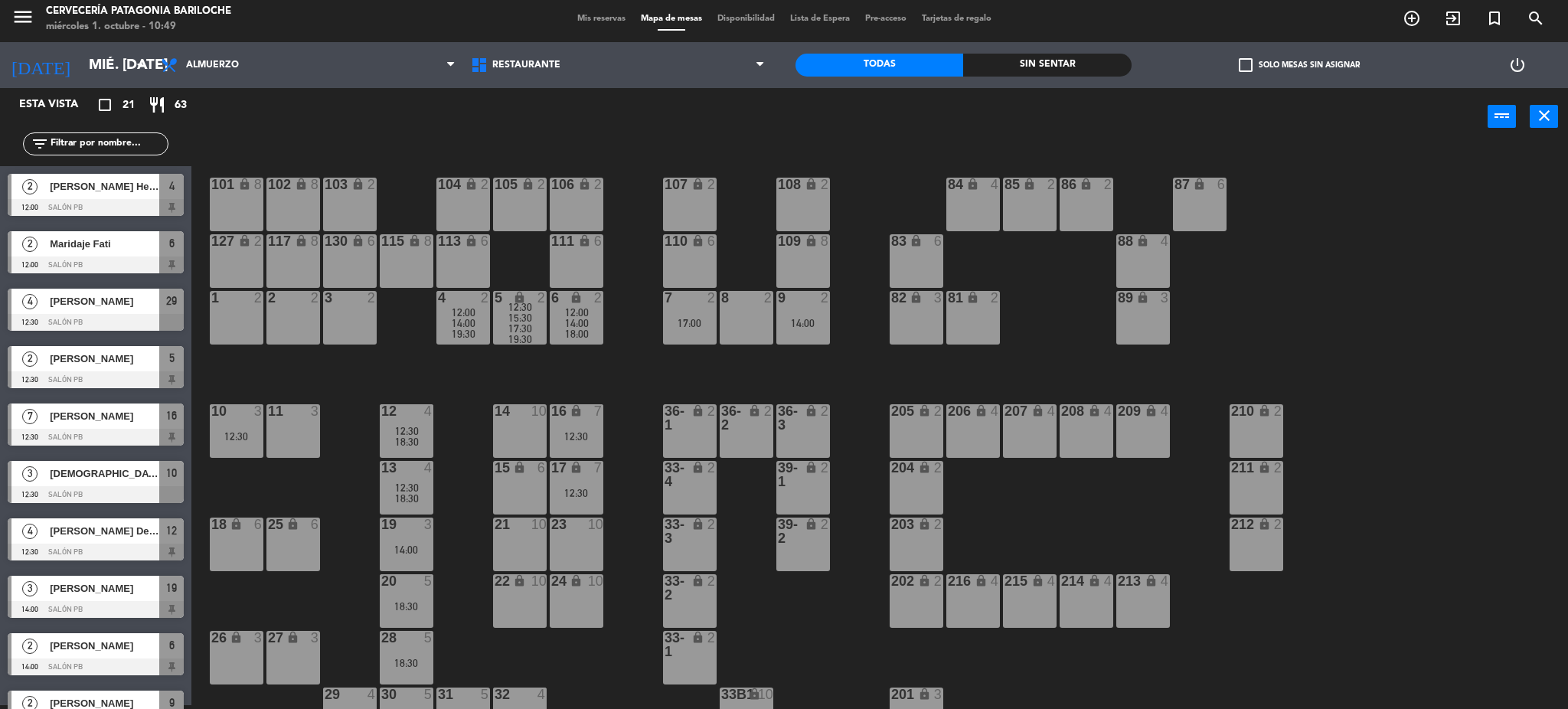
scroll to position [4, 0]
click at [644, 373] on div "101 lock 8 102 lock 8 104 lock 2 105 lock 2 106 lock 2 103 lock 2 107 lock 2 10…" at bounding box center [887, 429] width 1362 height 560
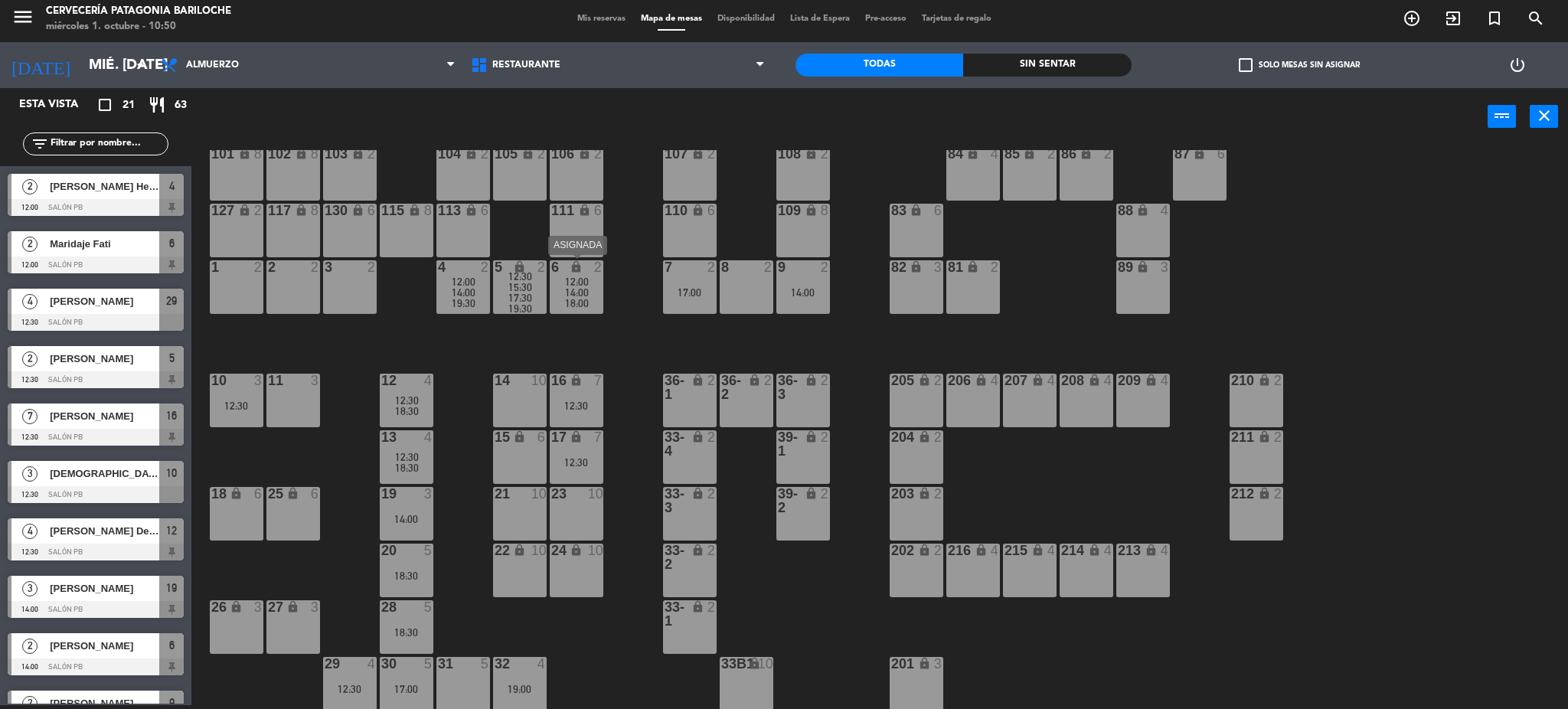
click at [586, 294] on span "14:00" at bounding box center [577, 292] width 24 height 12
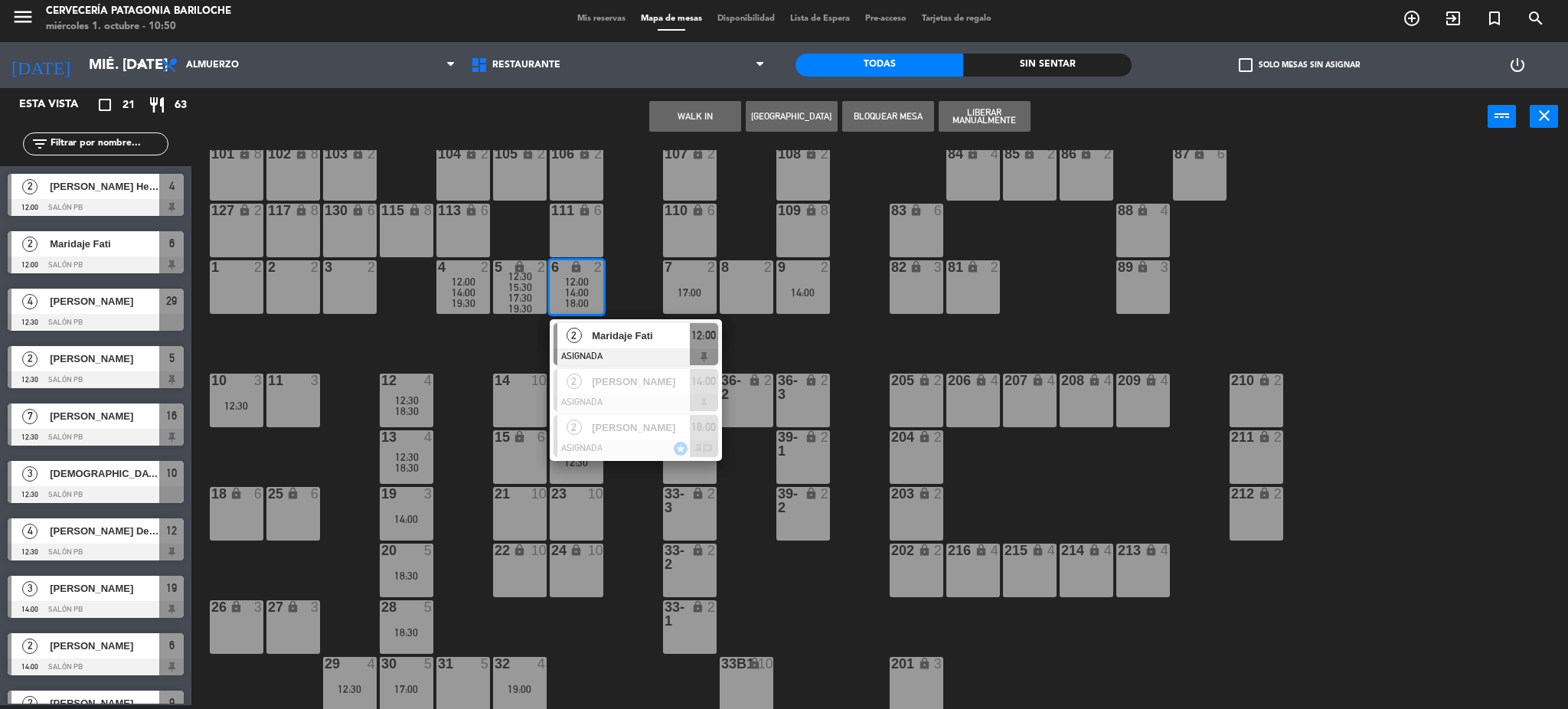
click at [634, 274] on div "101 lock 8 102 lock 8 104 lock 2 105 lock 2 106 lock 2 103 lock 2 107 lock 2 10…" at bounding box center [887, 429] width 1362 height 560
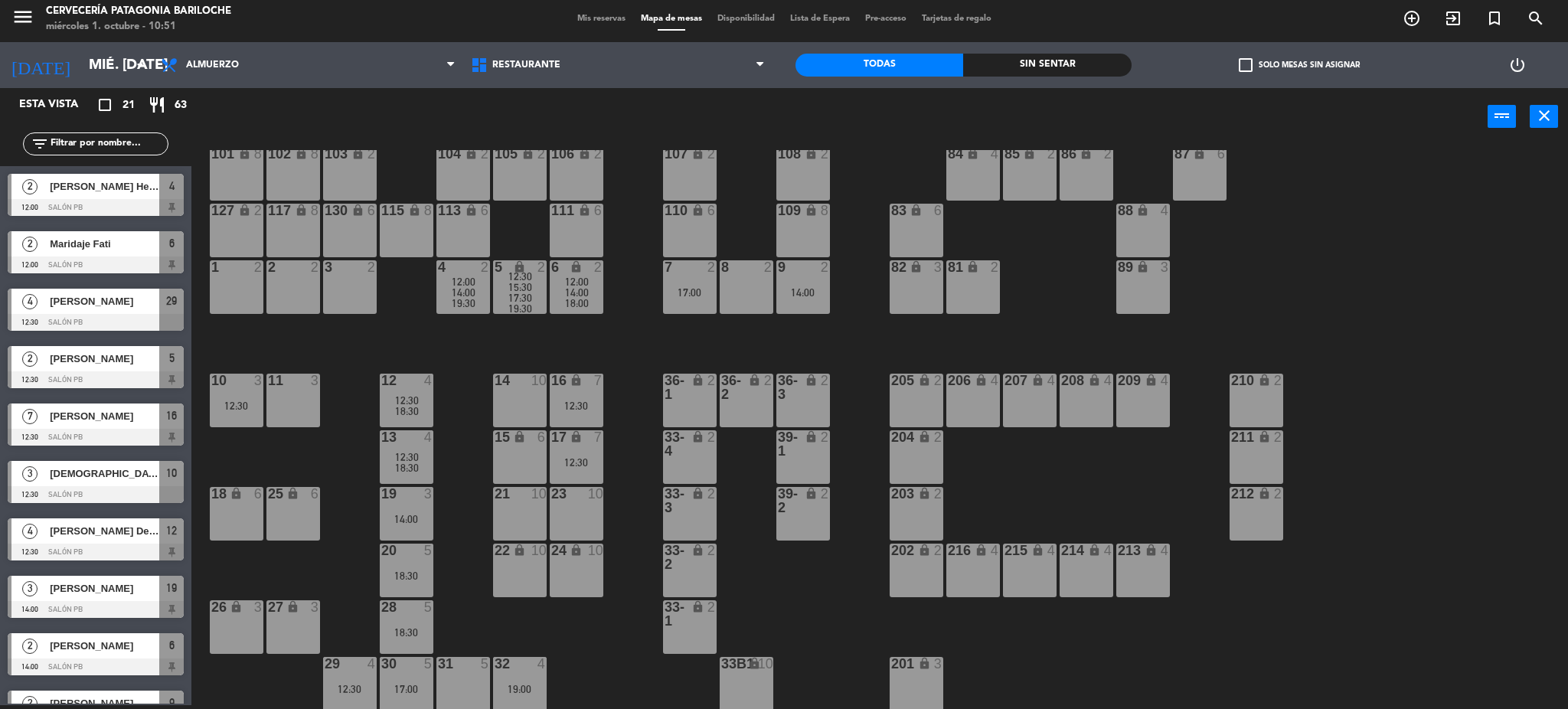
click at [411, 456] on span "12:30" at bounding box center [407, 457] width 24 height 12
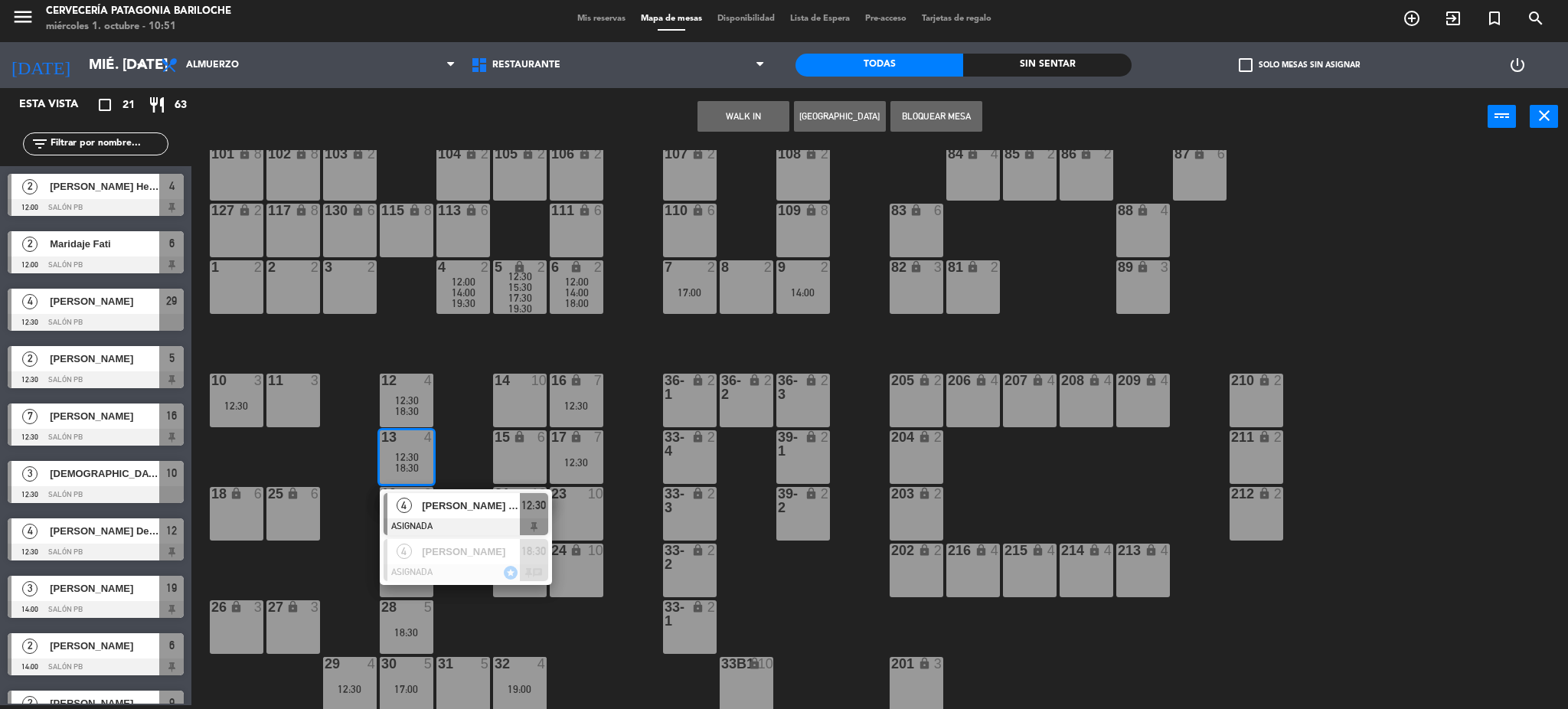
click at [420, 386] on div "4" at bounding box center [432, 380] width 25 height 14
click at [469, 355] on div "101 lock 8 102 lock 8 104 lock 2 105 lock 2 106 lock 2 103 lock 2 107 lock 2 10…" at bounding box center [887, 429] width 1362 height 560
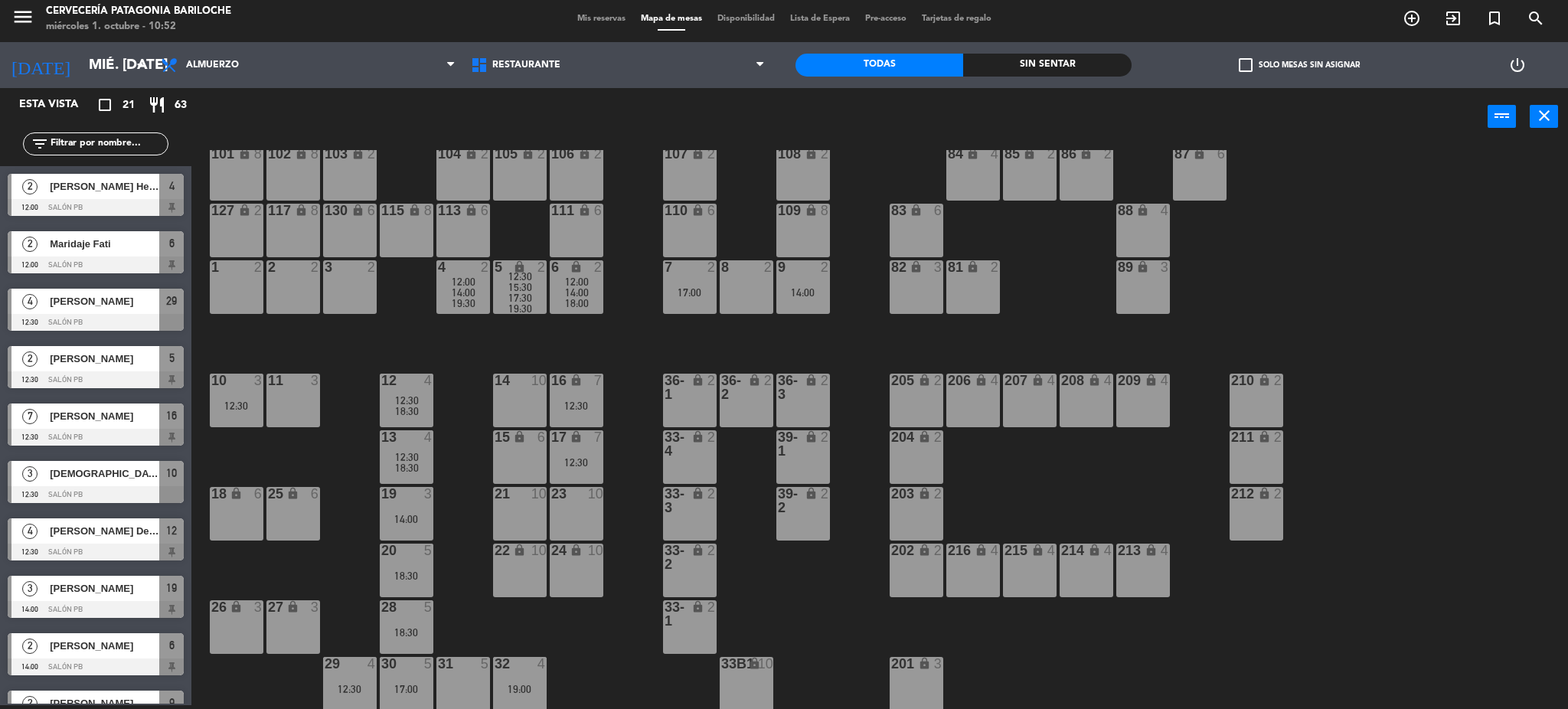
scroll to position [0, 0]
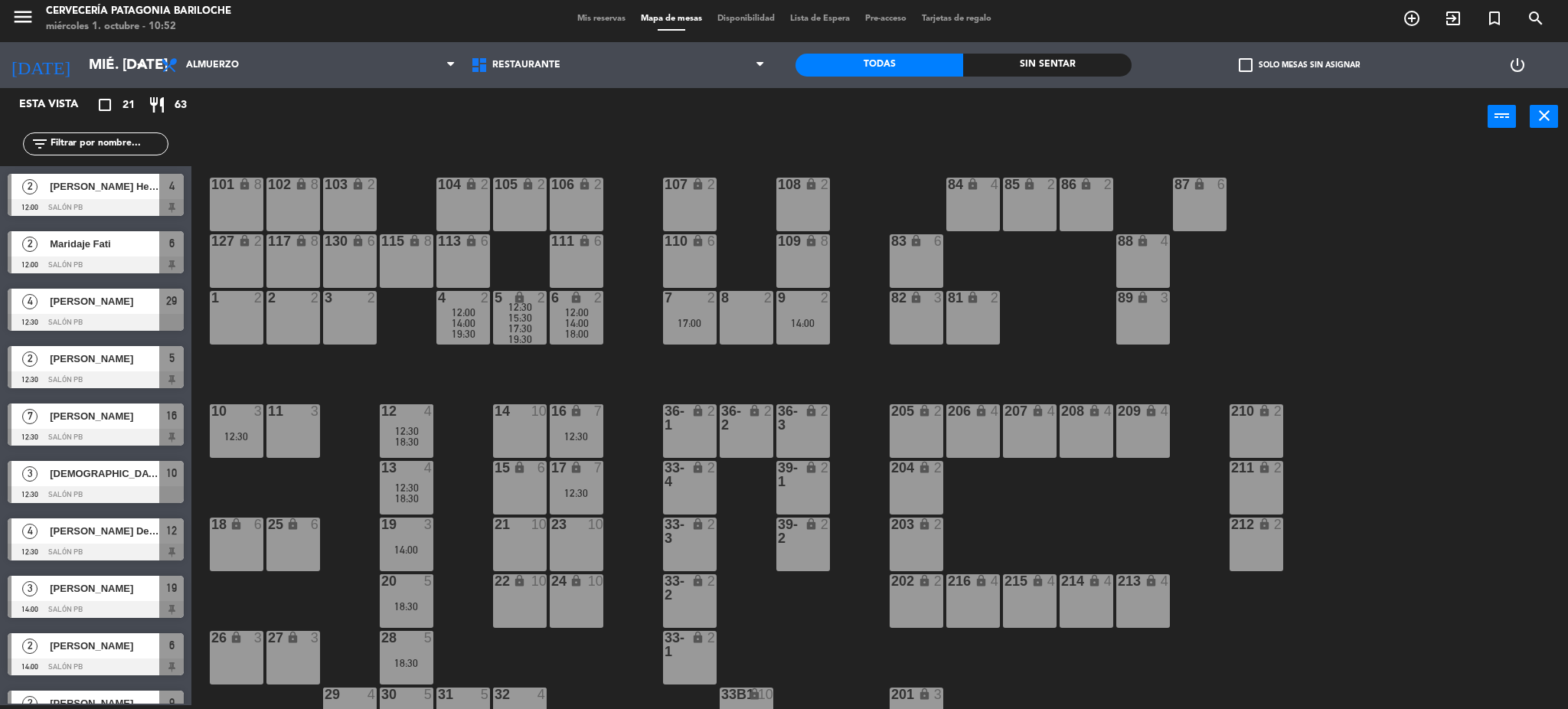
click at [844, 367] on div "101 lock 8 102 lock 8 104 lock 2 105 lock 2 106 lock 2 103 lock 2 107 lock 2 10…" at bounding box center [887, 429] width 1362 height 560
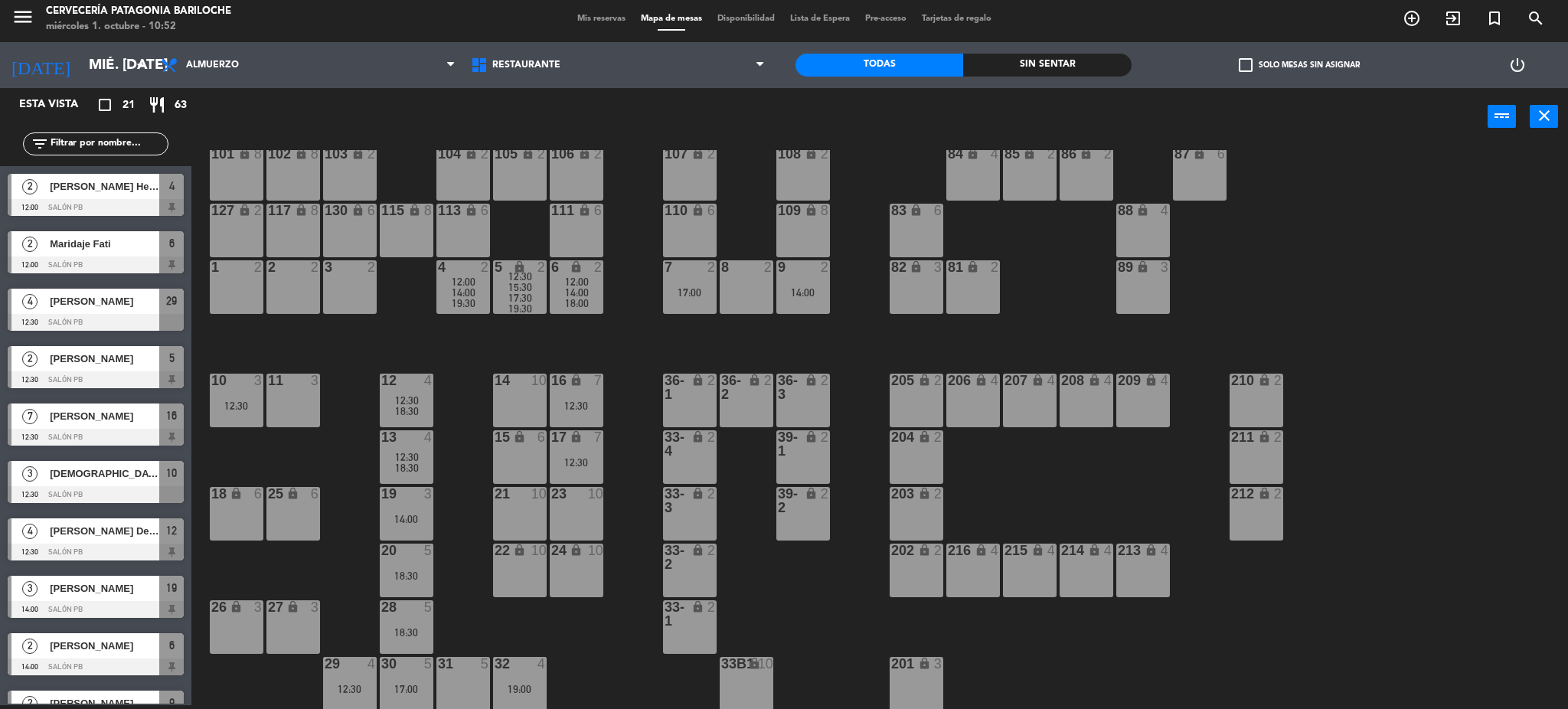
click at [230, 398] on div "10 3 12:30" at bounding box center [237, 401] width 54 height 54
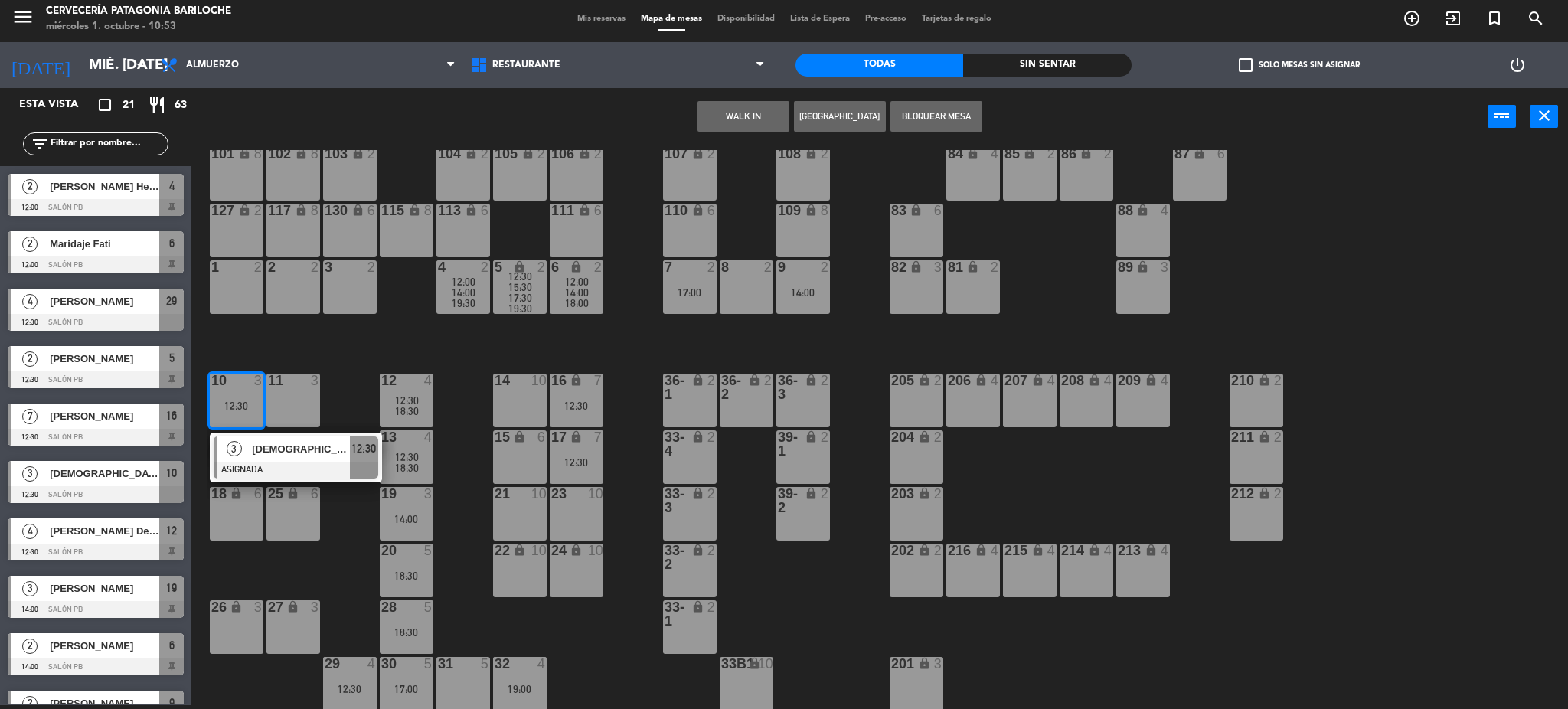
click at [230, 398] on div "10 3 12:30" at bounding box center [237, 401] width 54 height 54
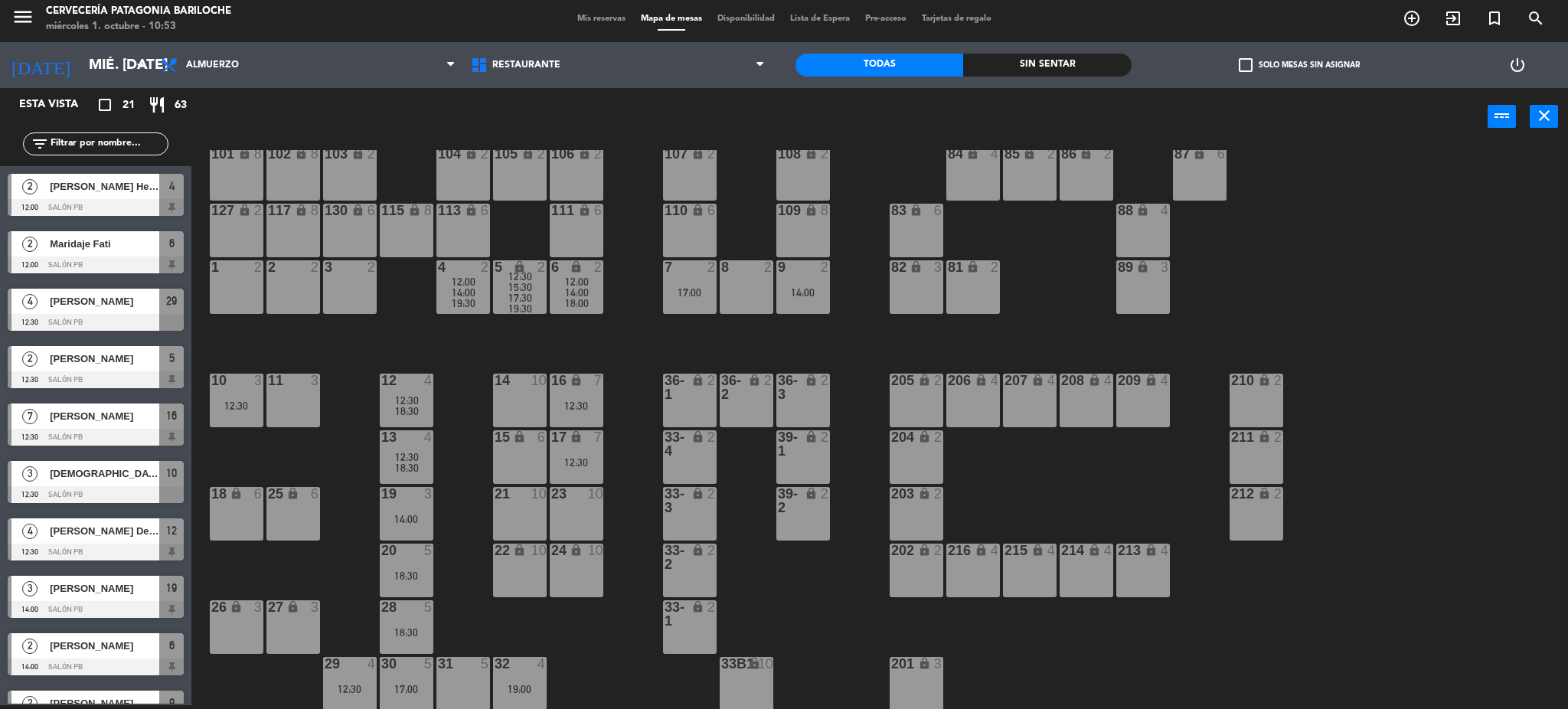
click at [241, 319] on div "101 lock 8 102 lock 8 104 lock 2 105 lock 2 106 lock 2 103 lock 2 107 lock 2 10…" at bounding box center [887, 429] width 1362 height 560
click at [355, 554] on div "101 lock 8 102 lock 8 104 lock 2 105 lock 2 106 lock 2 103 lock 2 107 lock 2 10…" at bounding box center [887, 429] width 1362 height 560
click at [469, 529] on div "101 lock 8 102 lock 8 104 lock 2 105 lock 2 106 lock 2 103 lock 2 107 lock 2 10…" at bounding box center [887, 429] width 1362 height 560
click at [562, 627] on div "101 lock 8 102 lock 8 104 lock 2 105 lock 2 106 lock 2 103 lock 2 107 lock 2 10…" at bounding box center [887, 429] width 1362 height 560
click at [596, 642] on div "101 lock 8 102 lock 8 104 lock 2 105 lock 2 106 lock 2 103 lock 2 107 lock 2 10…" at bounding box center [887, 429] width 1362 height 560
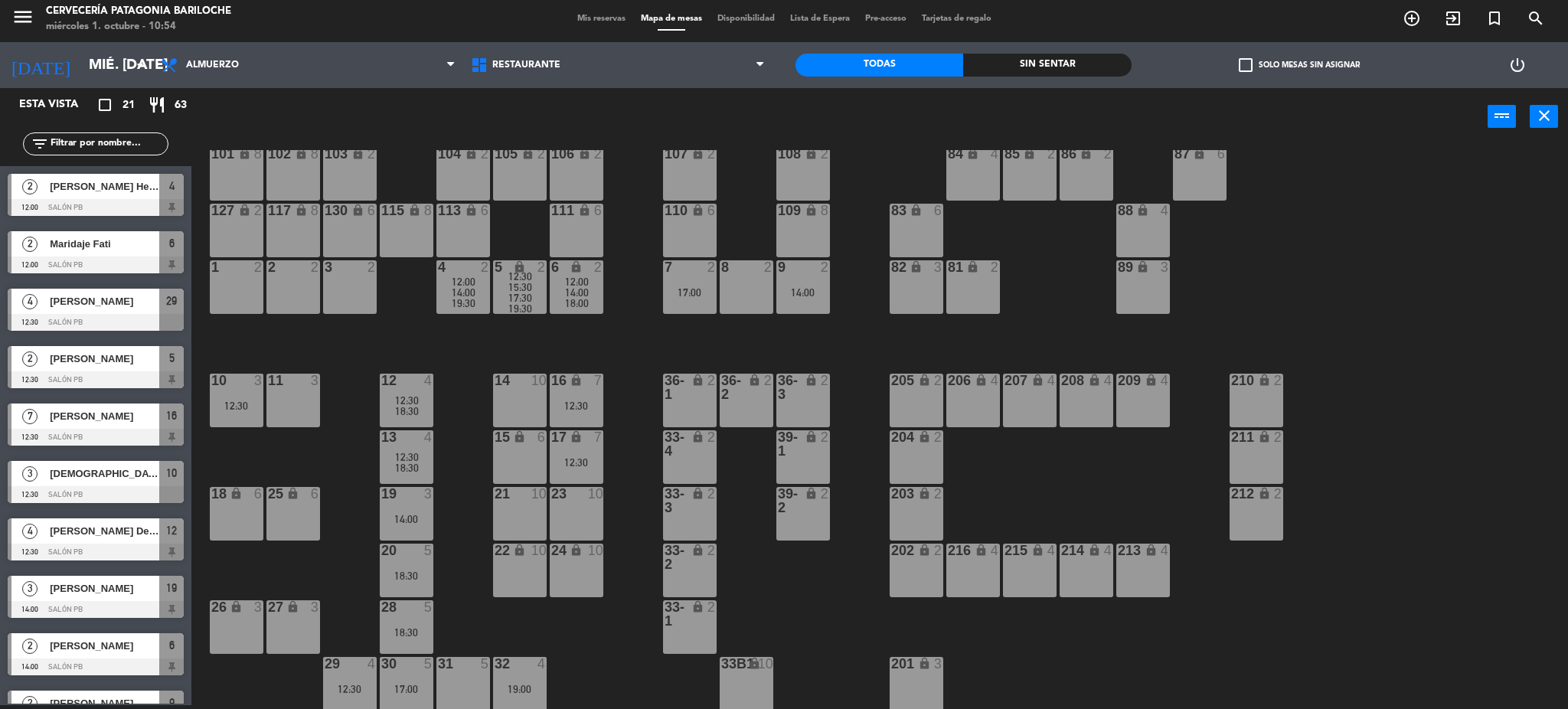
click at [478, 625] on div "101 lock 8 102 lock 8 104 lock 2 105 lock 2 106 lock 2 103 lock 2 107 lock 2 10…" at bounding box center [887, 429] width 1362 height 560
click at [846, 615] on div "101 lock 8 102 lock 8 104 lock 2 105 lock 2 106 lock 2 103 lock 2 107 lock 2 10…" at bounding box center [887, 429] width 1362 height 560
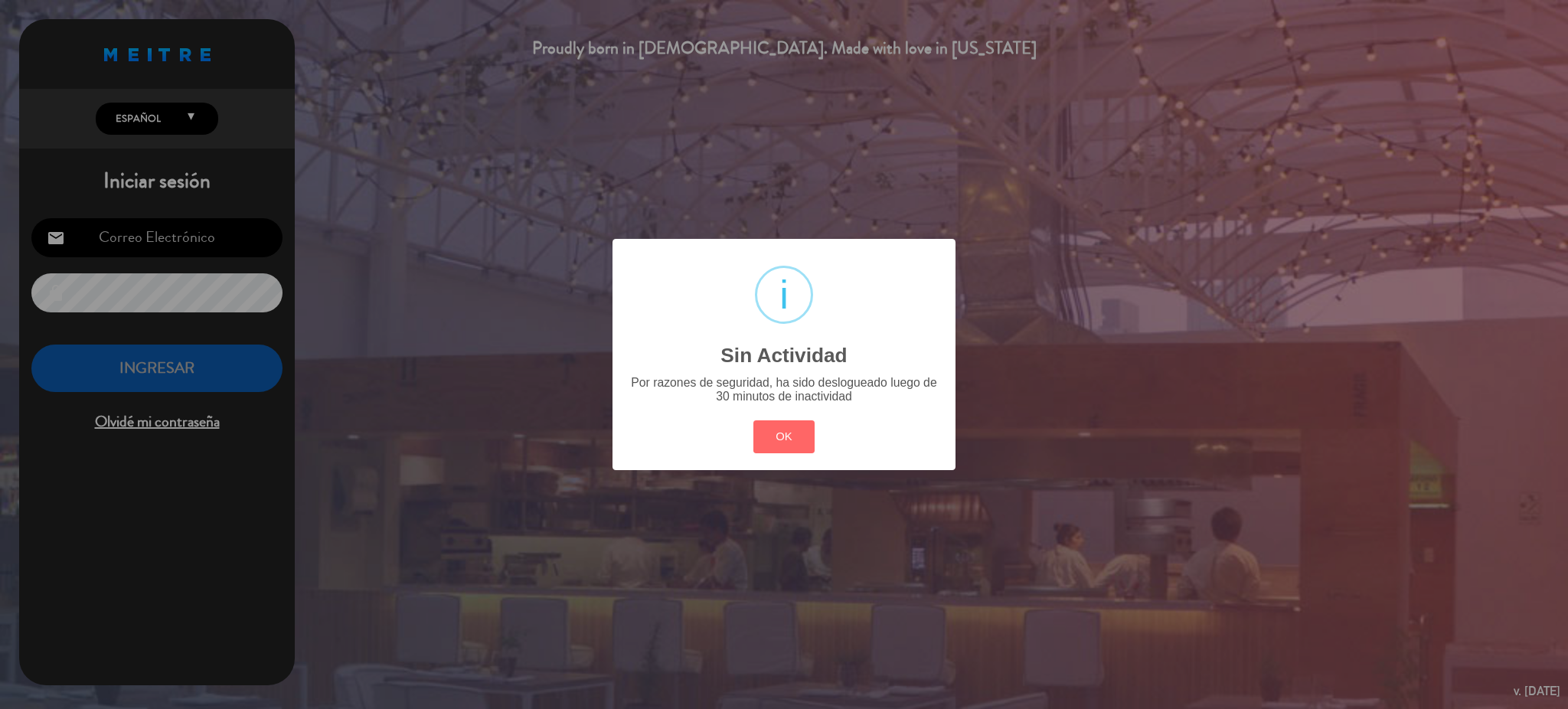
type input "[EMAIL_ADDRESS][DOMAIN_NAME]"
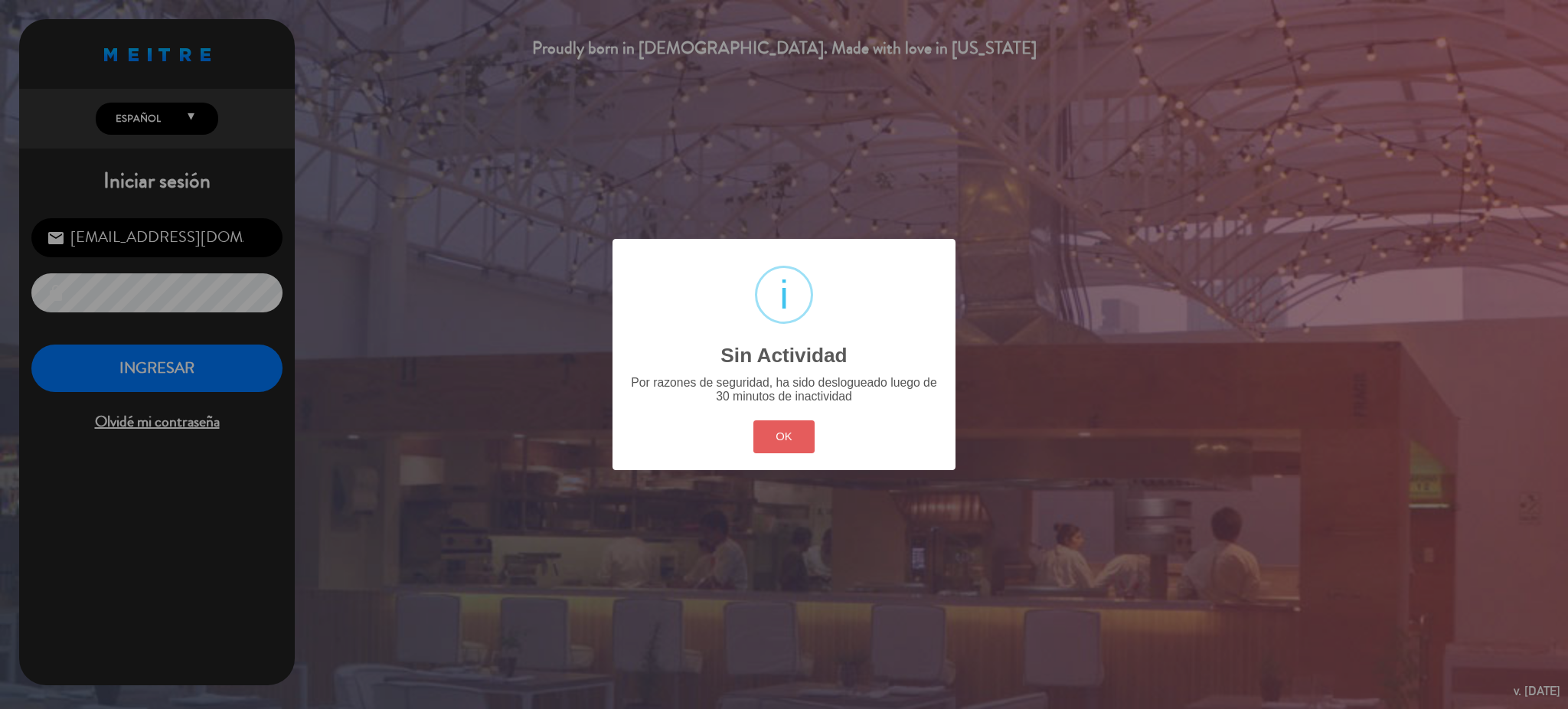
drag, startPoint x: 732, startPoint y: 457, endPoint x: 758, endPoint y: 450, distance: 26.9
click at [754, 452] on div "? ! i Sin Actividad × Por razones de seguridad, ha sido deslogueado luego de 30…" at bounding box center [784, 354] width 343 height 231
click at [766, 447] on button "OK" at bounding box center [784, 437] width 62 height 33
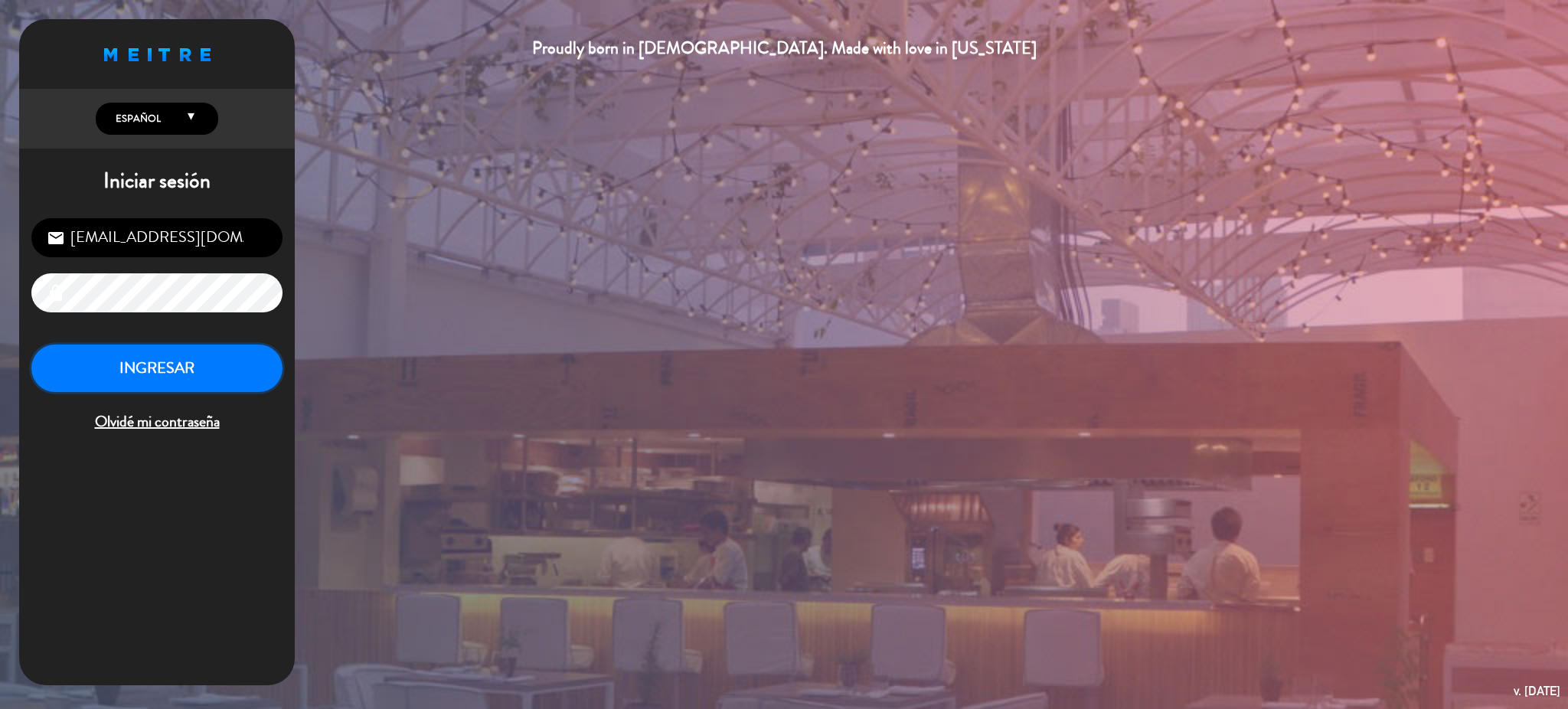
click at [273, 368] on button "INGRESAR" at bounding box center [156, 368] width 251 height 48
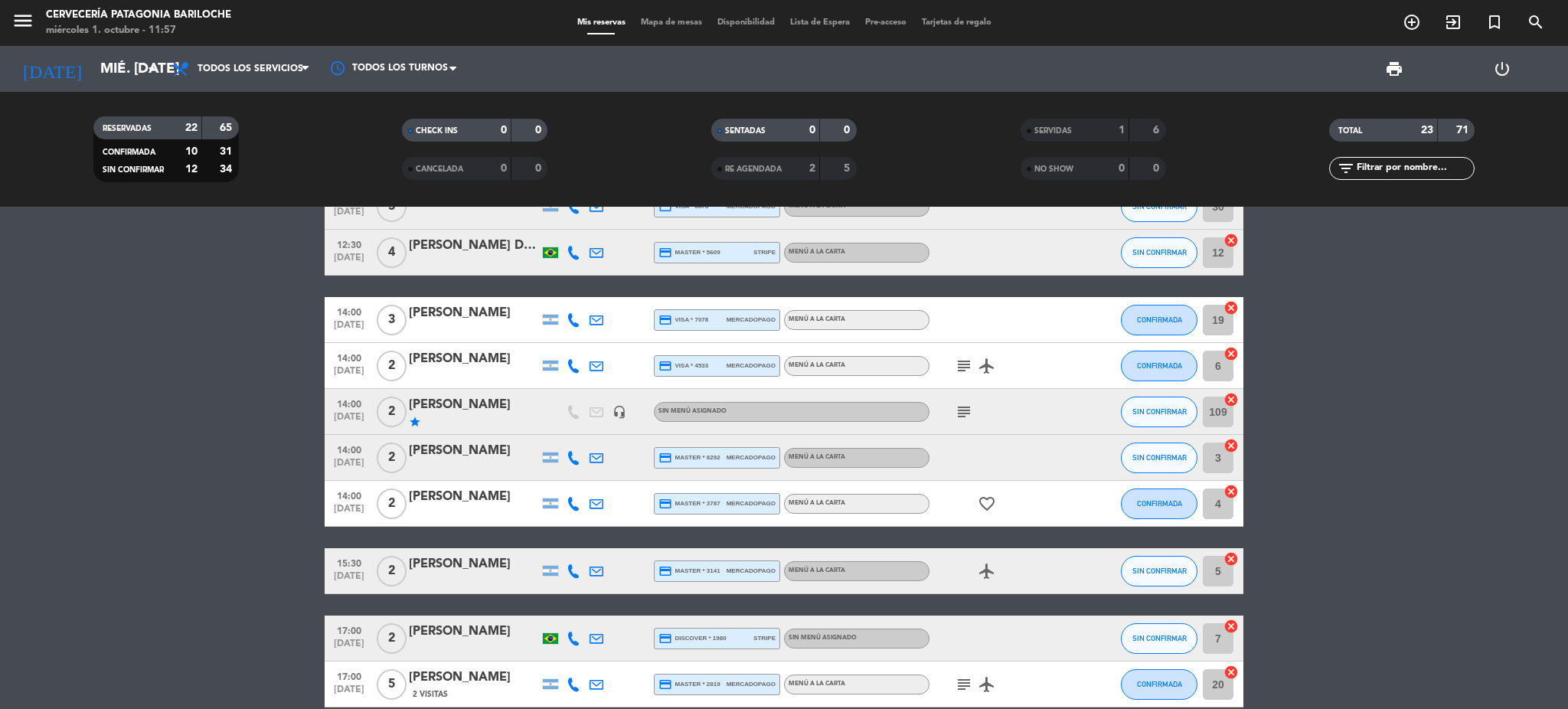
scroll to position [810, 0]
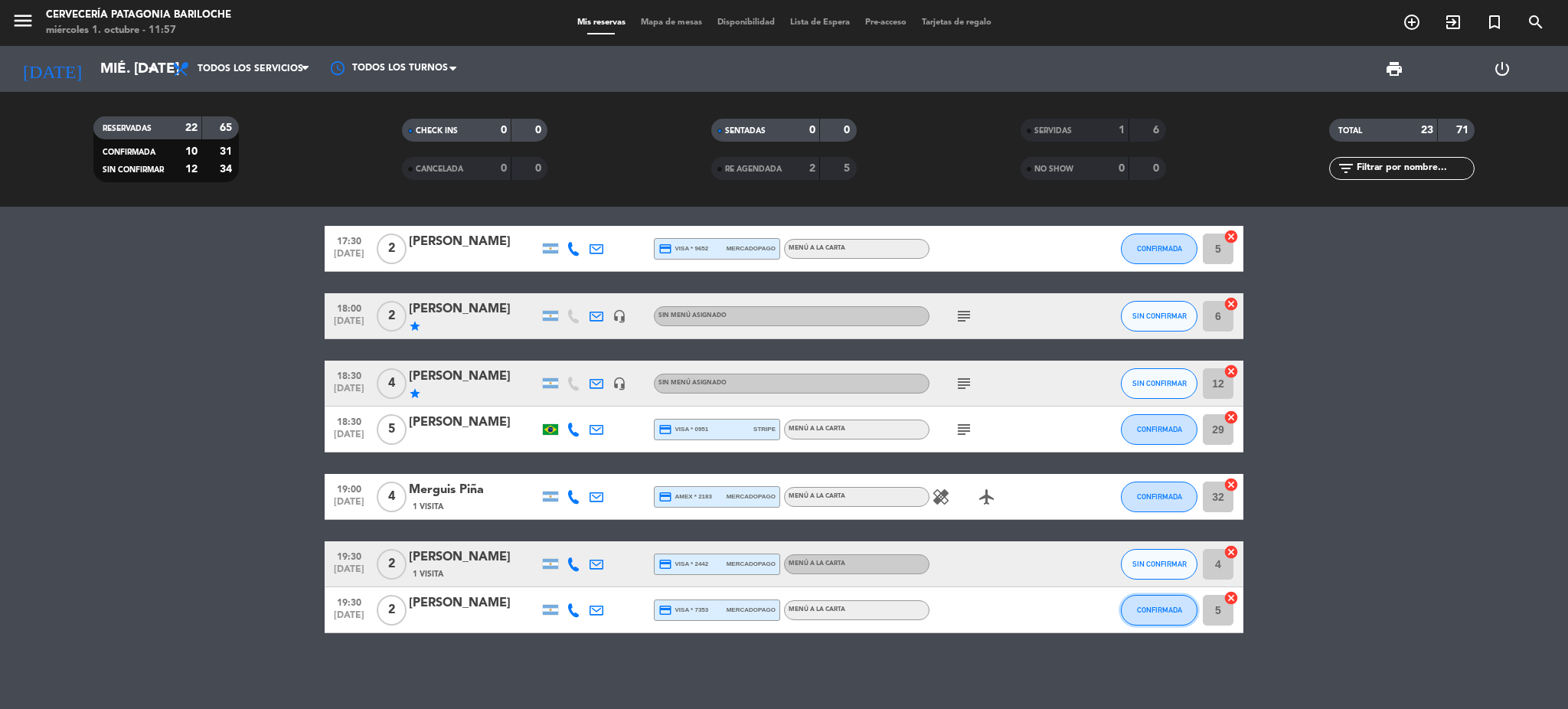
click at [1161, 613] on span "CONFIRMADA" at bounding box center [1159, 610] width 45 height 8
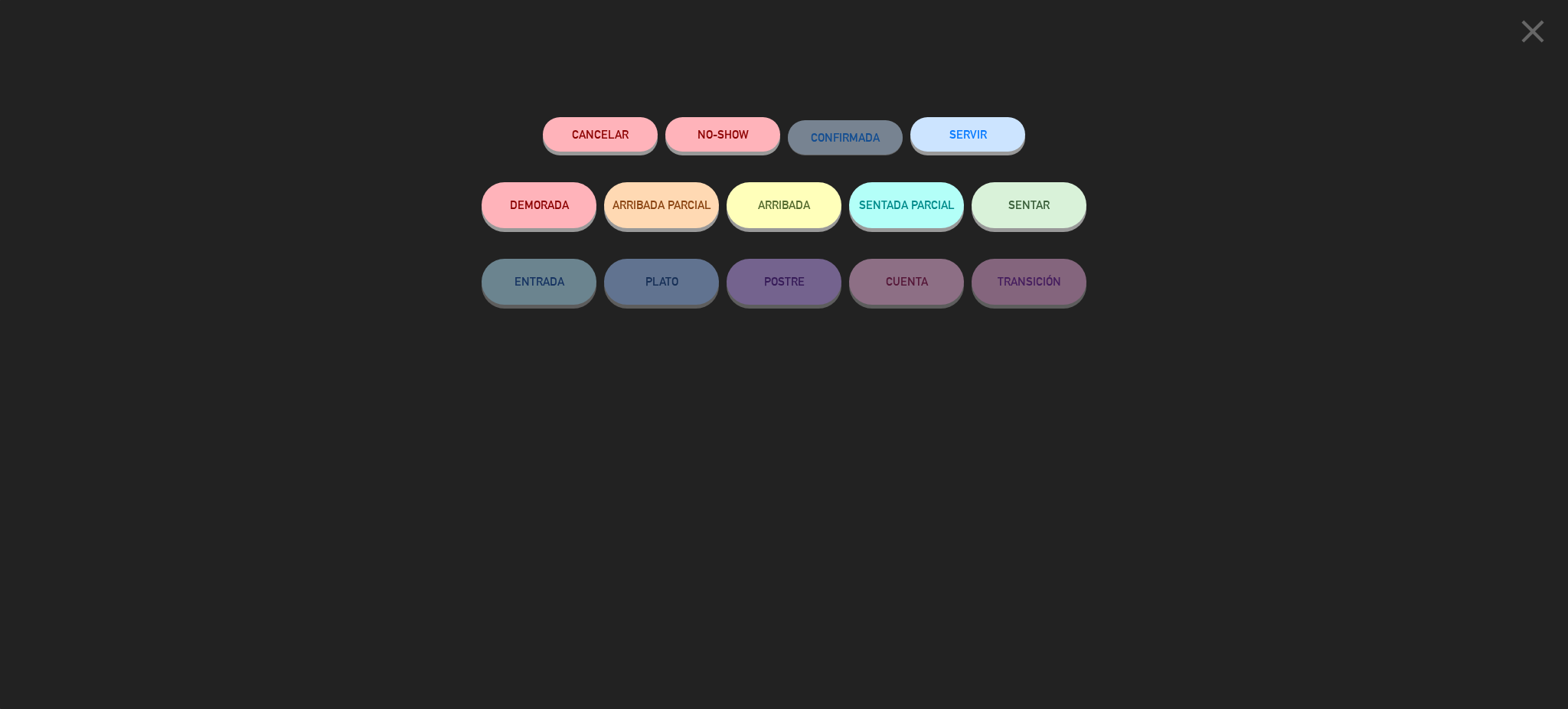
click at [1523, 40] on icon "close" at bounding box center [1532, 31] width 38 height 38
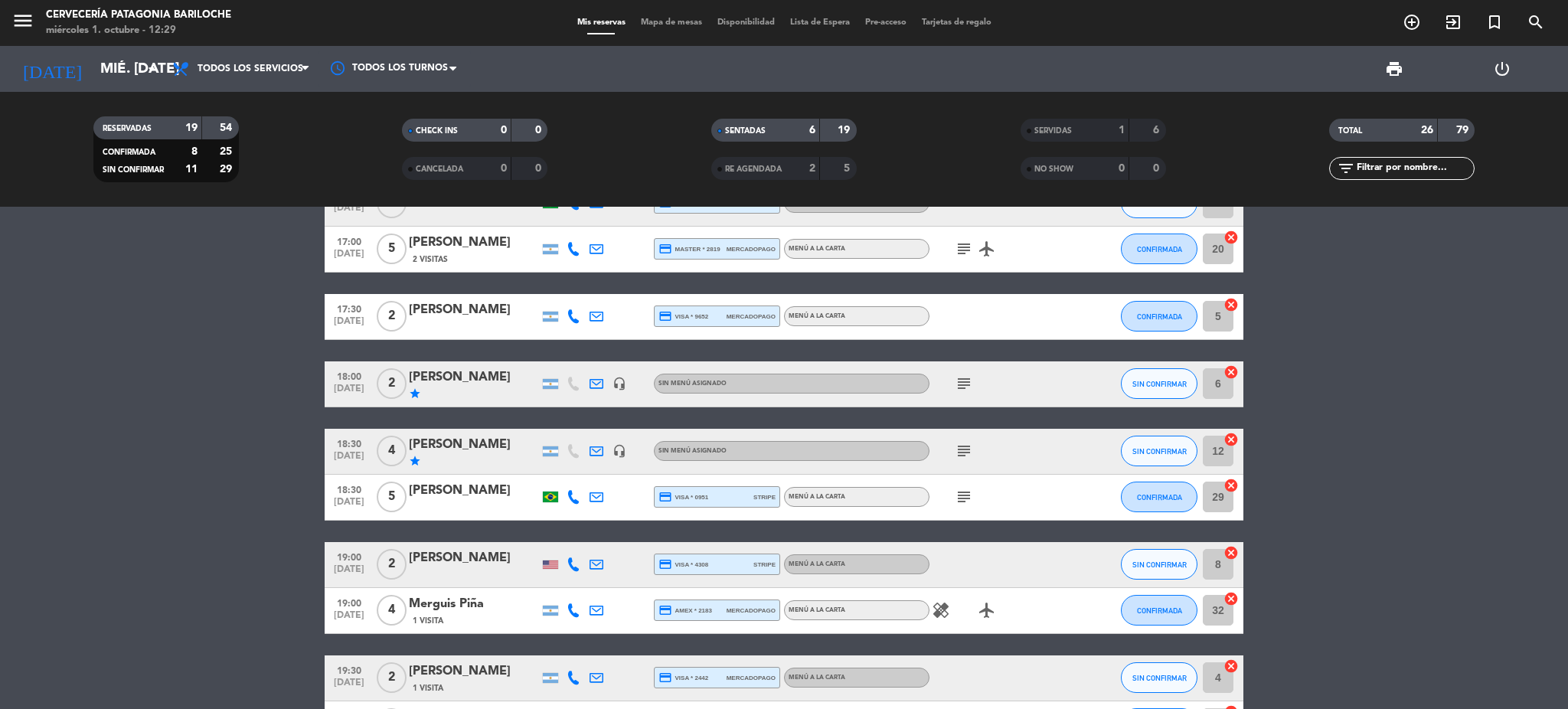
scroll to position [982, 0]
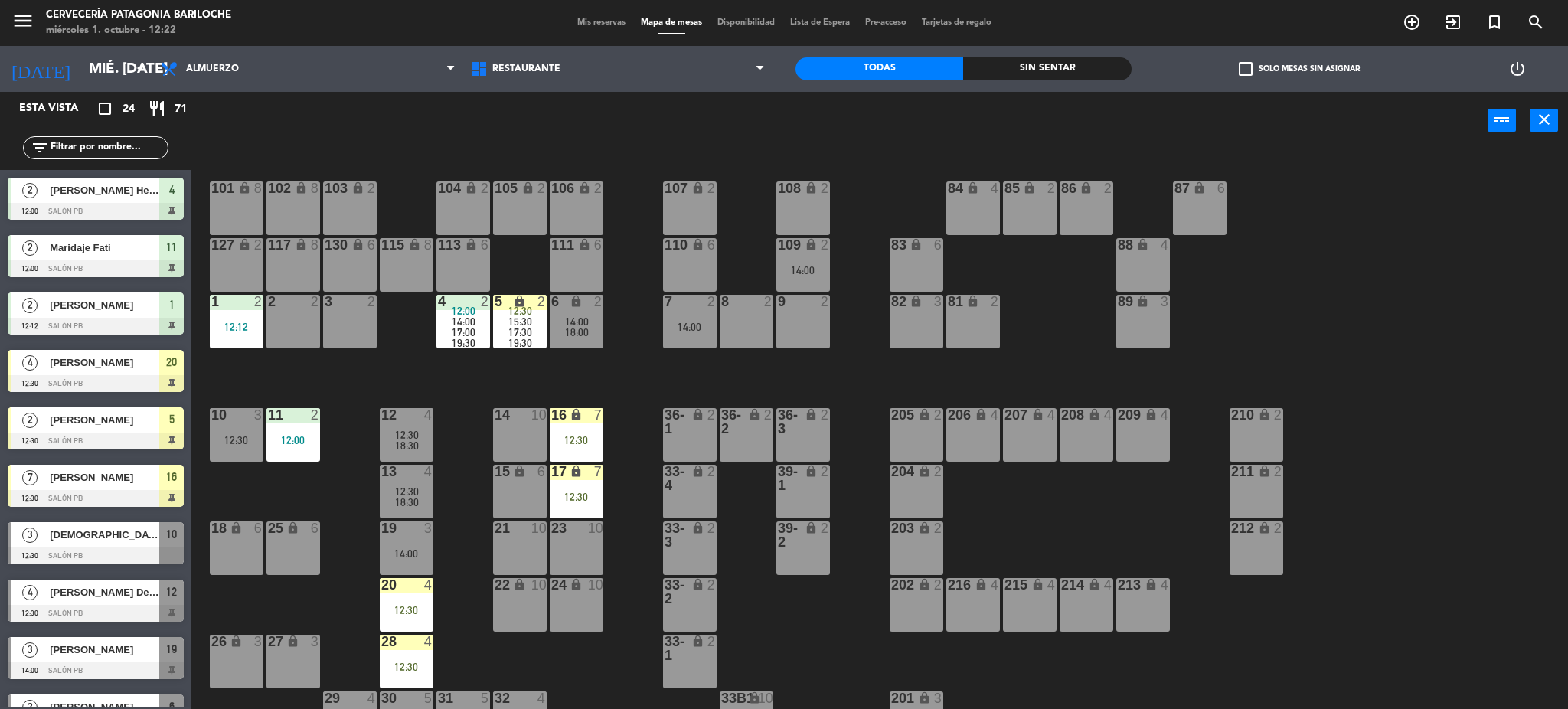
scroll to position [31, 0]
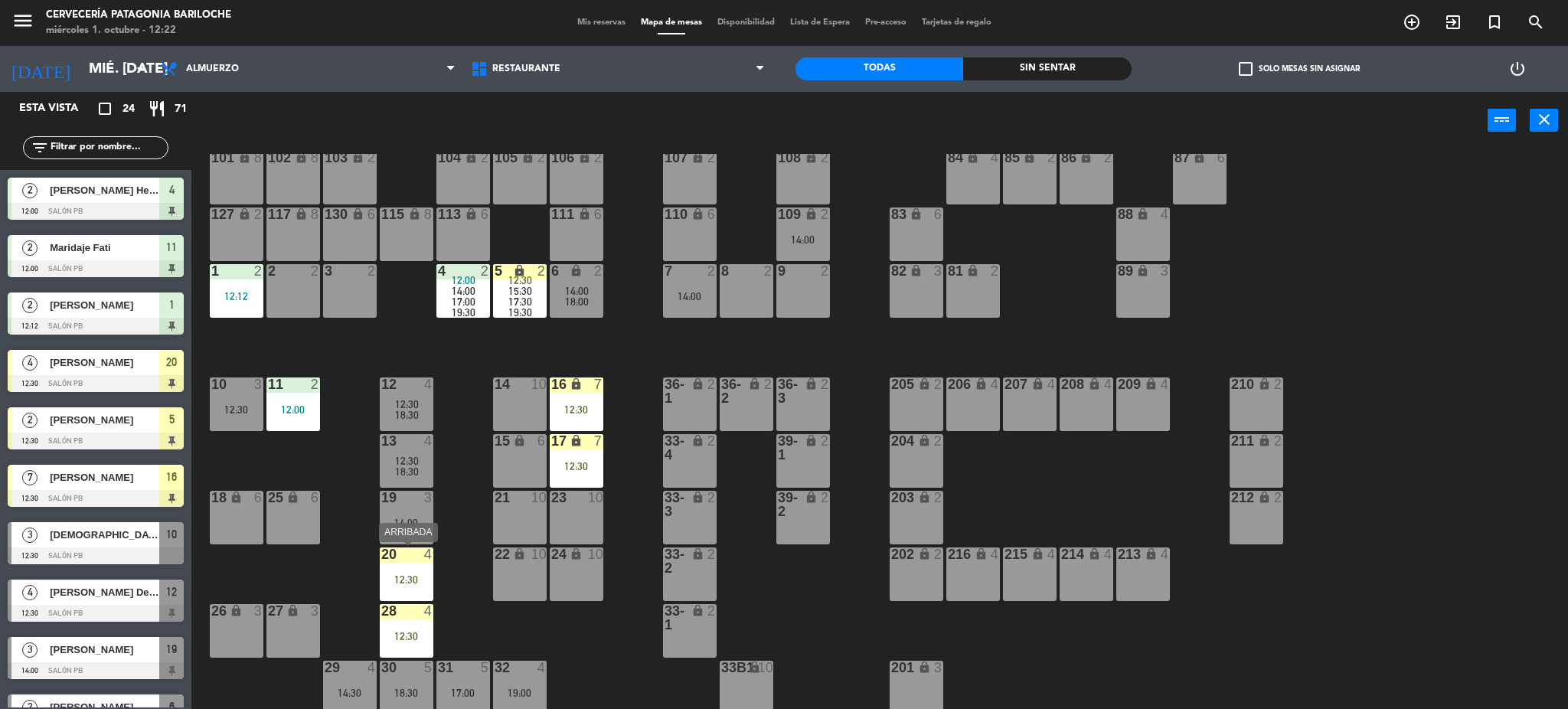
click at [401, 577] on div "12:30" at bounding box center [407, 580] width 54 height 11
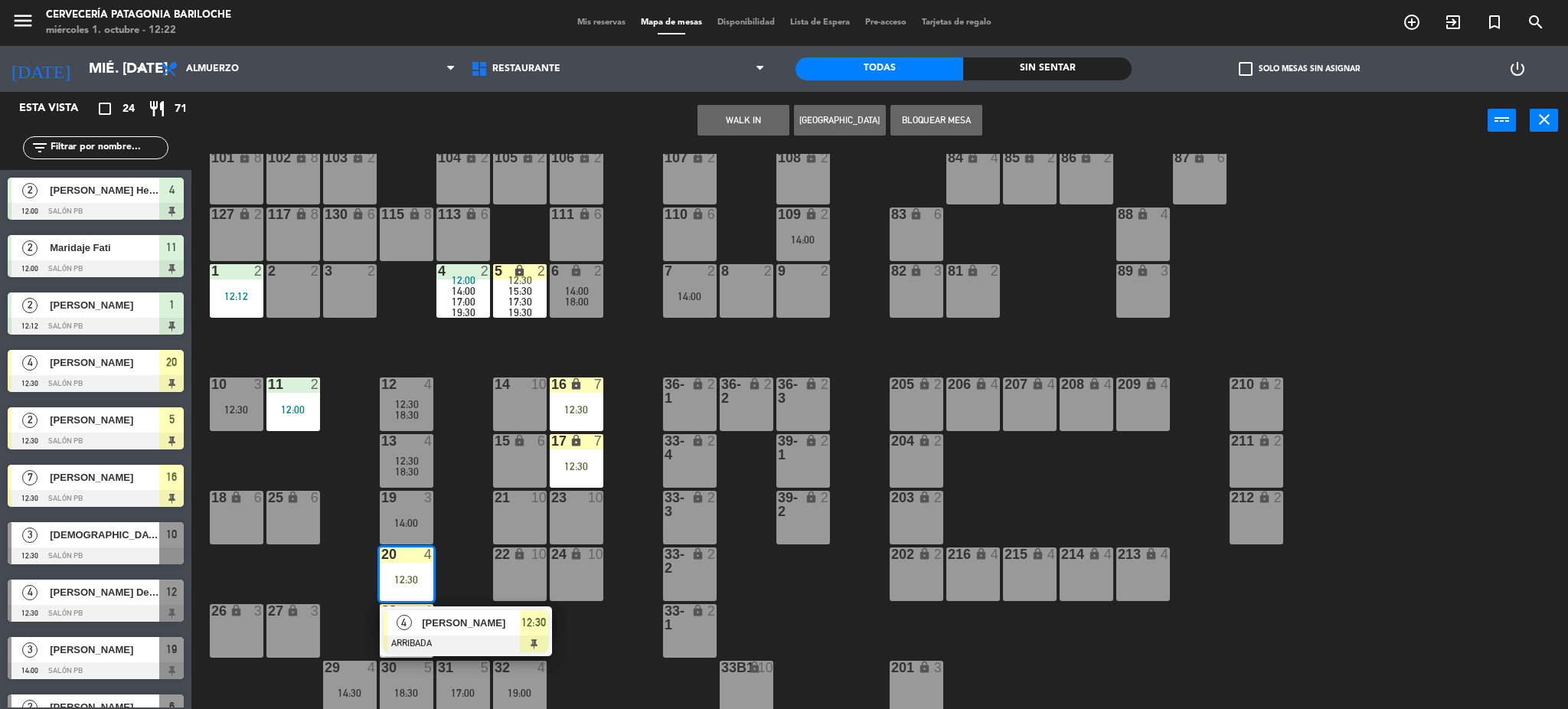
click at [401, 577] on div "12:30" at bounding box center [407, 580] width 54 height 11
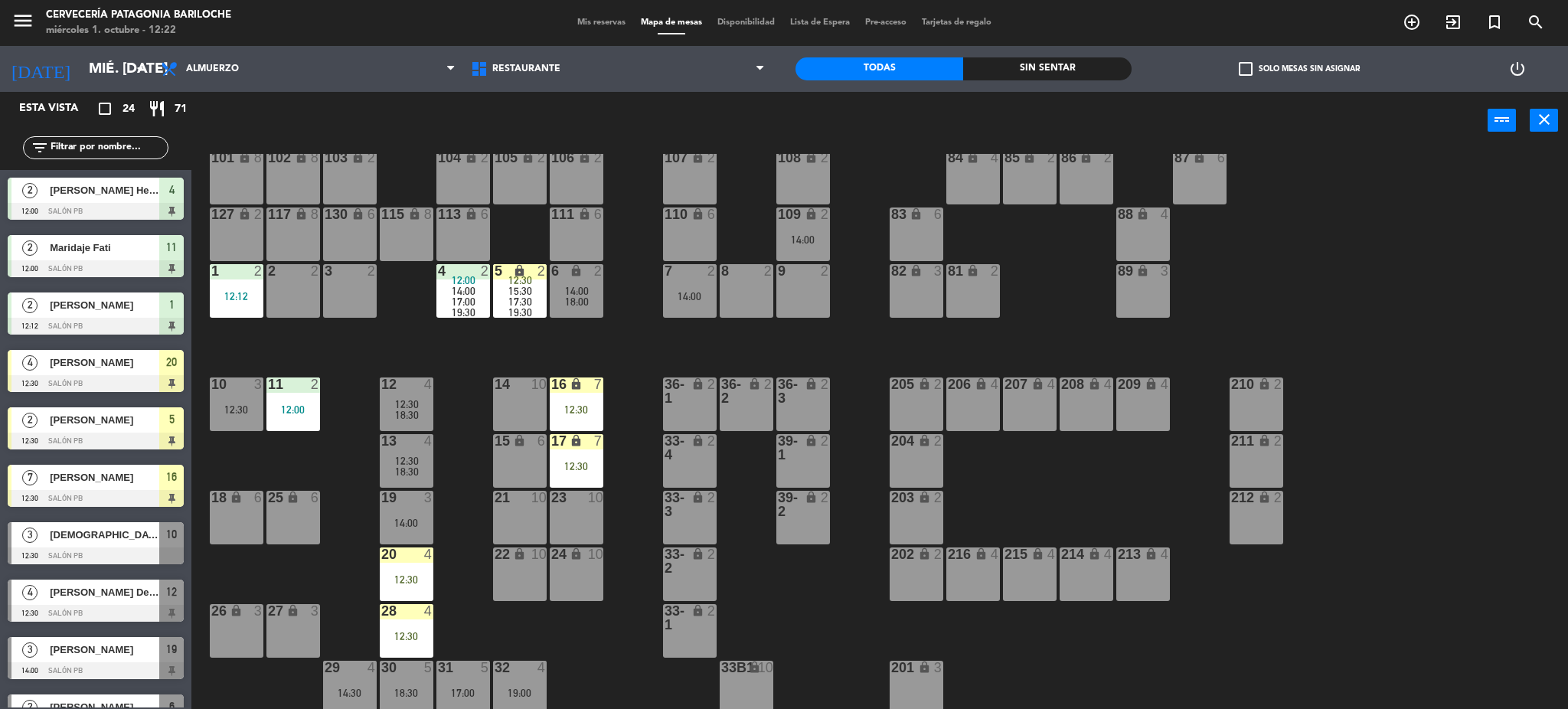
click at [456, 580] on div "101 lock 8 102 lock 8 104 lock 2 105 lock 2 106 lock 2 103 lock 2 107 lock 2 10…" at bounding box center [887, 433] width 1362 height 560
click at [466, 585] on div "101 lock 8 102 lock 8 104 lock 2 105 lock 2 106 lock 2 103 lock 2 107 lock 2 10…" at bounding box center [887, 433] width 1362 height 560
click at [80, 143] on input "text" at bounding box center [108, 148] width 118 height 17
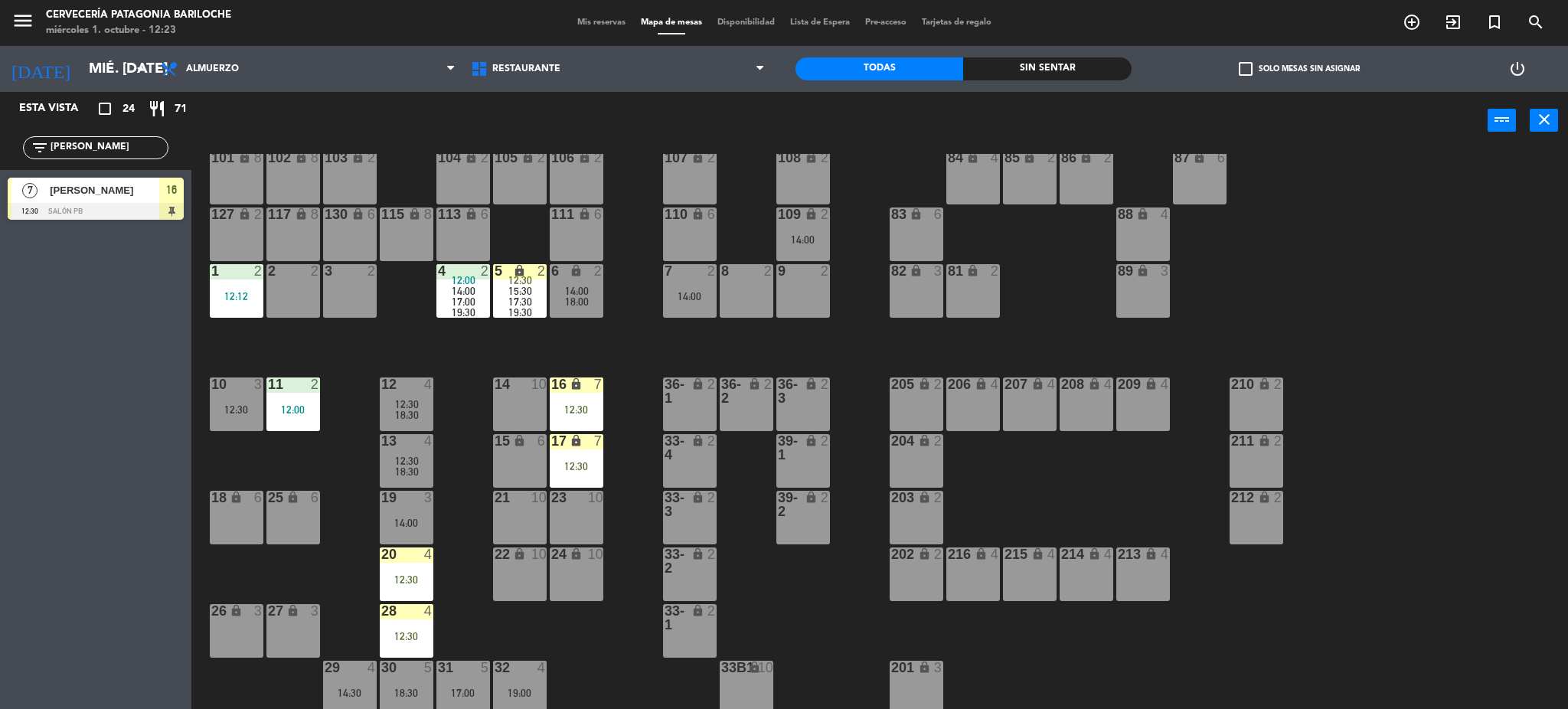
type input "carmen"
click at [95, 193] on span "[PERSON_NAME]" at bounding box center [105, 190] width 109 height 16
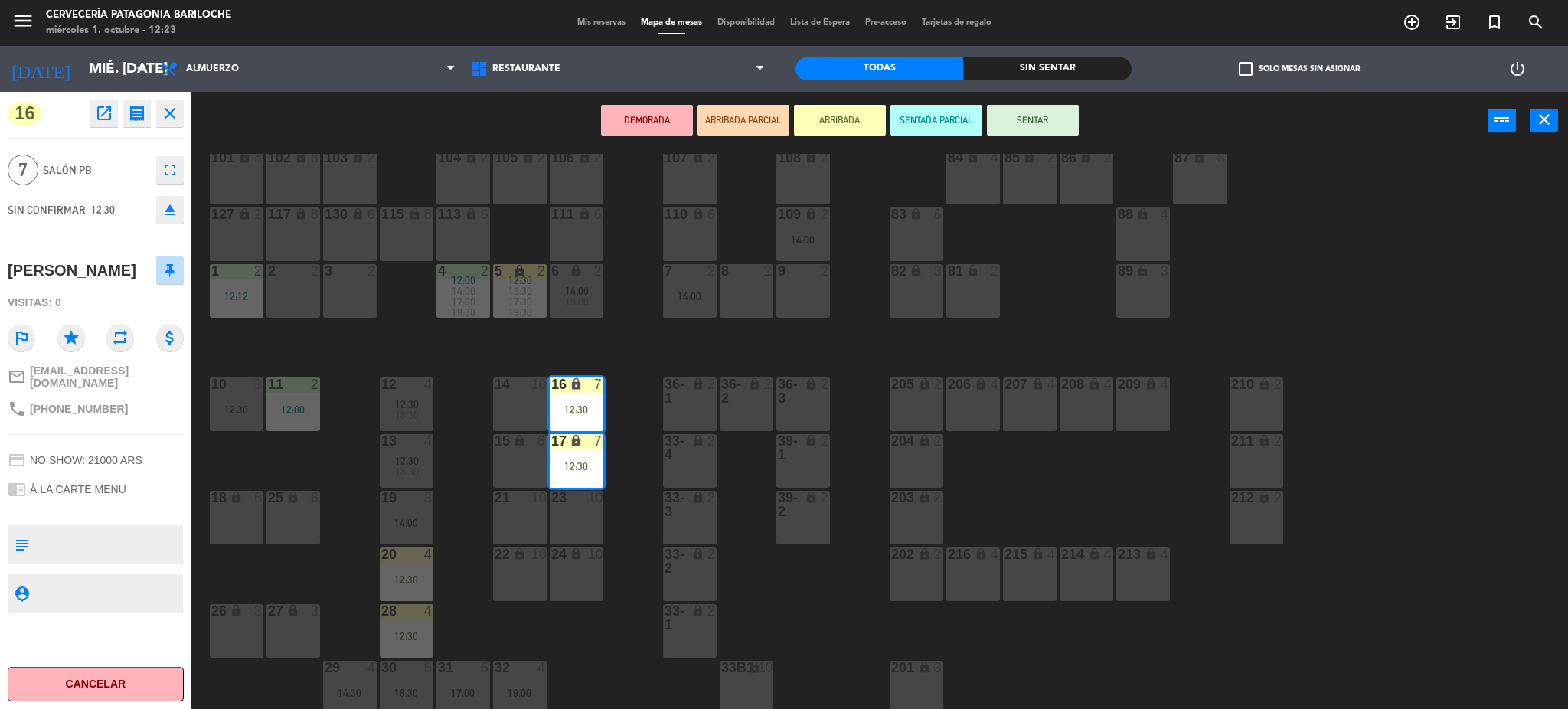
click at [1025, 122] on button "SENTAR" at bounding box center [1032, 119] width 92 height 31
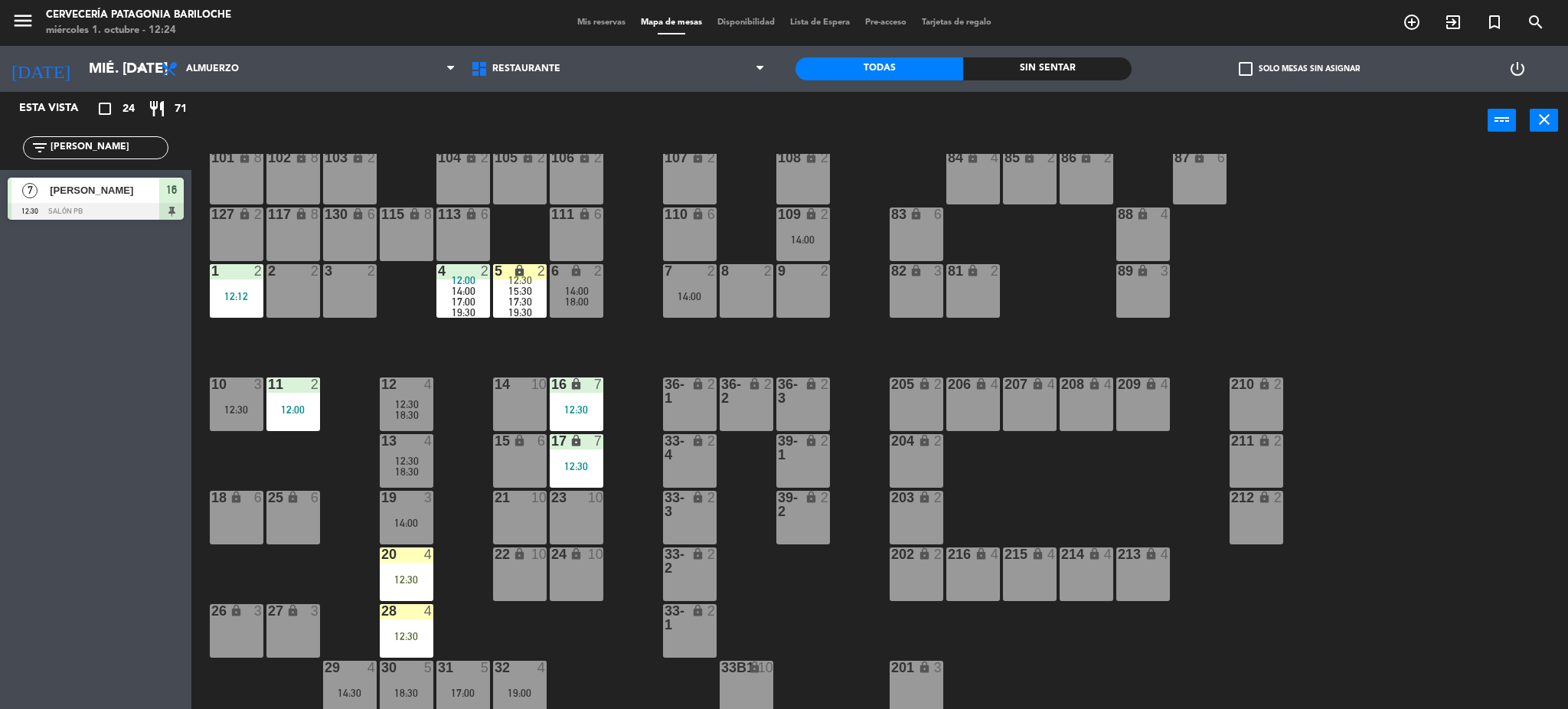
click at [84, 145] on input "carmen" at bounding box center [108, 148] width 118 height 17
drag, startPoint x: 93, startPoint y: 148, endPoint x: 0, endPoint y: 130, distance: 94.7
click at [0, 130] on div "filter_list carmen" at bounding box center [95, 148] width 191 height 44
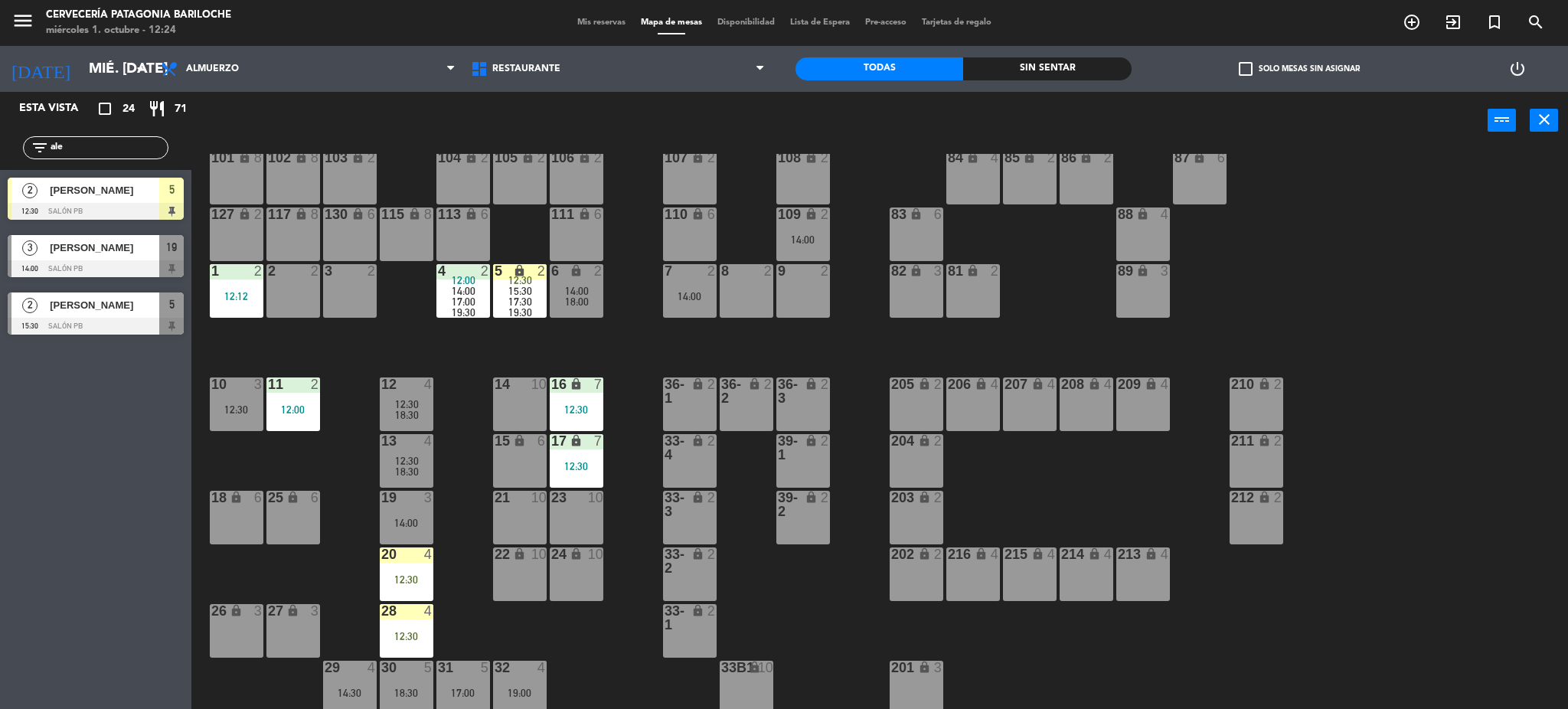
type input "ale"
click at [29, 547] on div "Esta vista crop_square 24 restaurant 71 filter_list ale 2 Alejandra Palmieri 12…" at bounding box center [95, 400] width 191 height 617
click at [110, 202] on div "[PERSON_NAME]" at bounding box center [104, 190] width 111 height 25
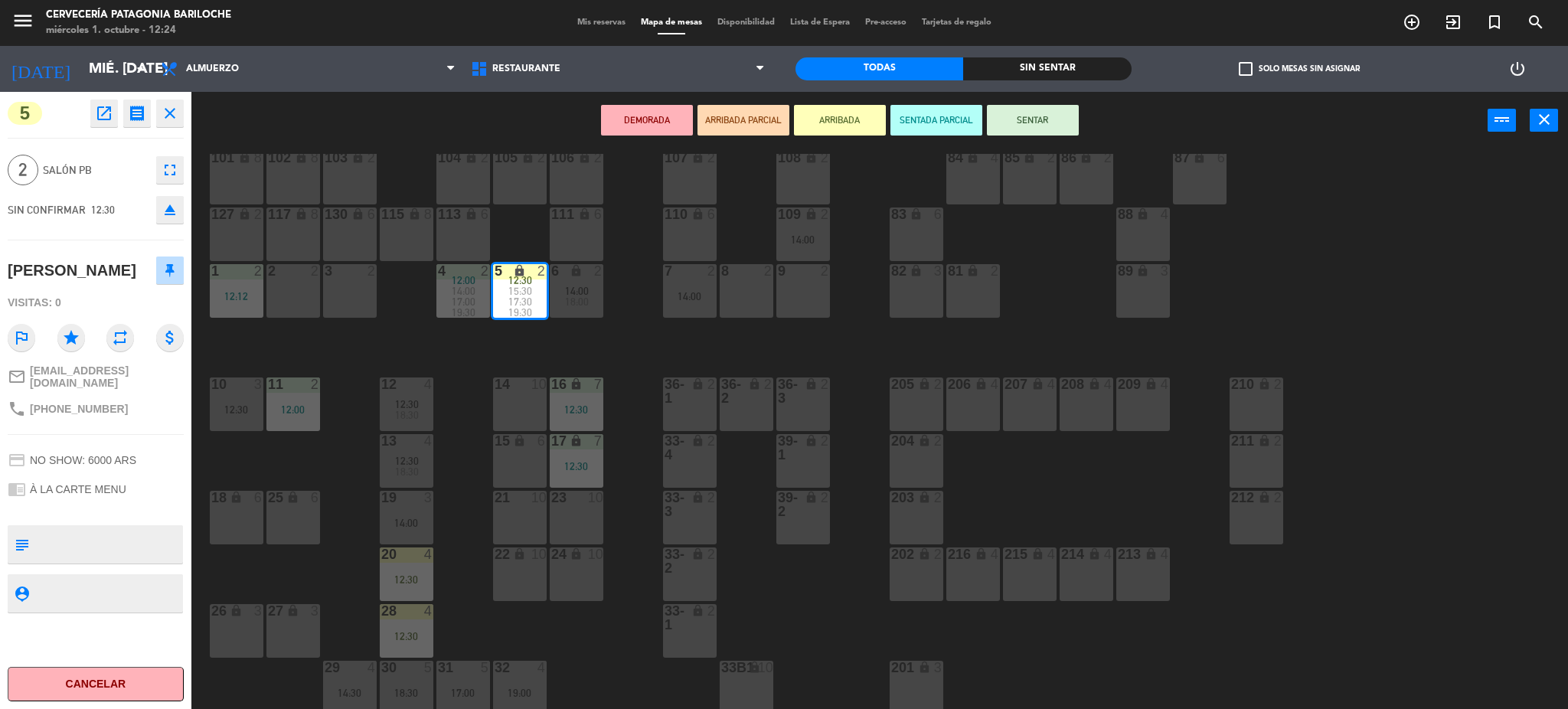
click at [1042, 115] on button "SENTAR" at bounding box center [1032, 119] width 92 height 31
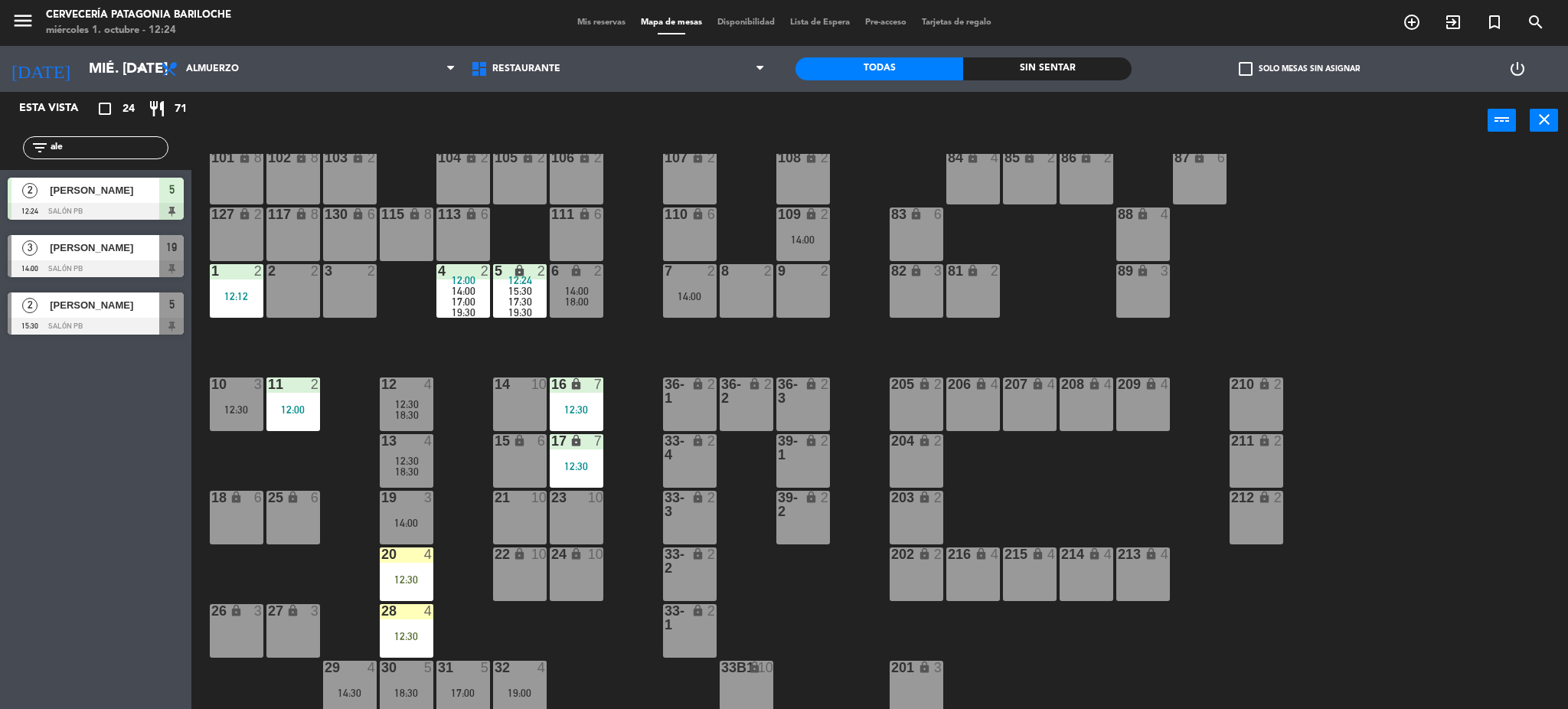
click at [624, 304] on div "101 lock 8 102 lock 8 104 lock 2 105 lock 2 106 lock 2 103 lock 2 107 lock 2 10…" at bounding box center [887, 433] width 1362 height 560
click at [131, 146] on input "ale" at bounding box center [108, 148] width 118 height 17
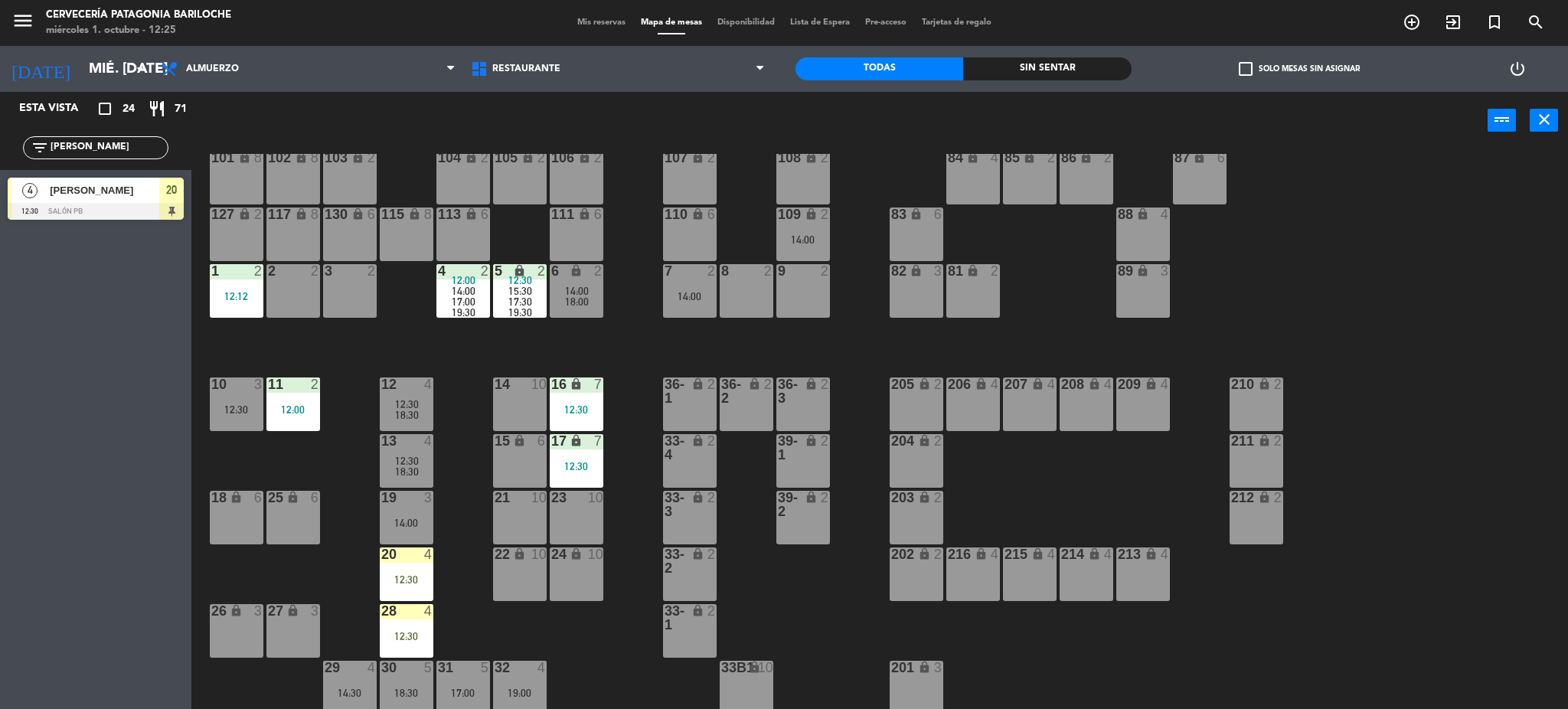
type input "[PERSON_NAME]"
click at [140, 198] on span "[PERSON_NAME]" at bounding box center [105, 190] width 109 height 16
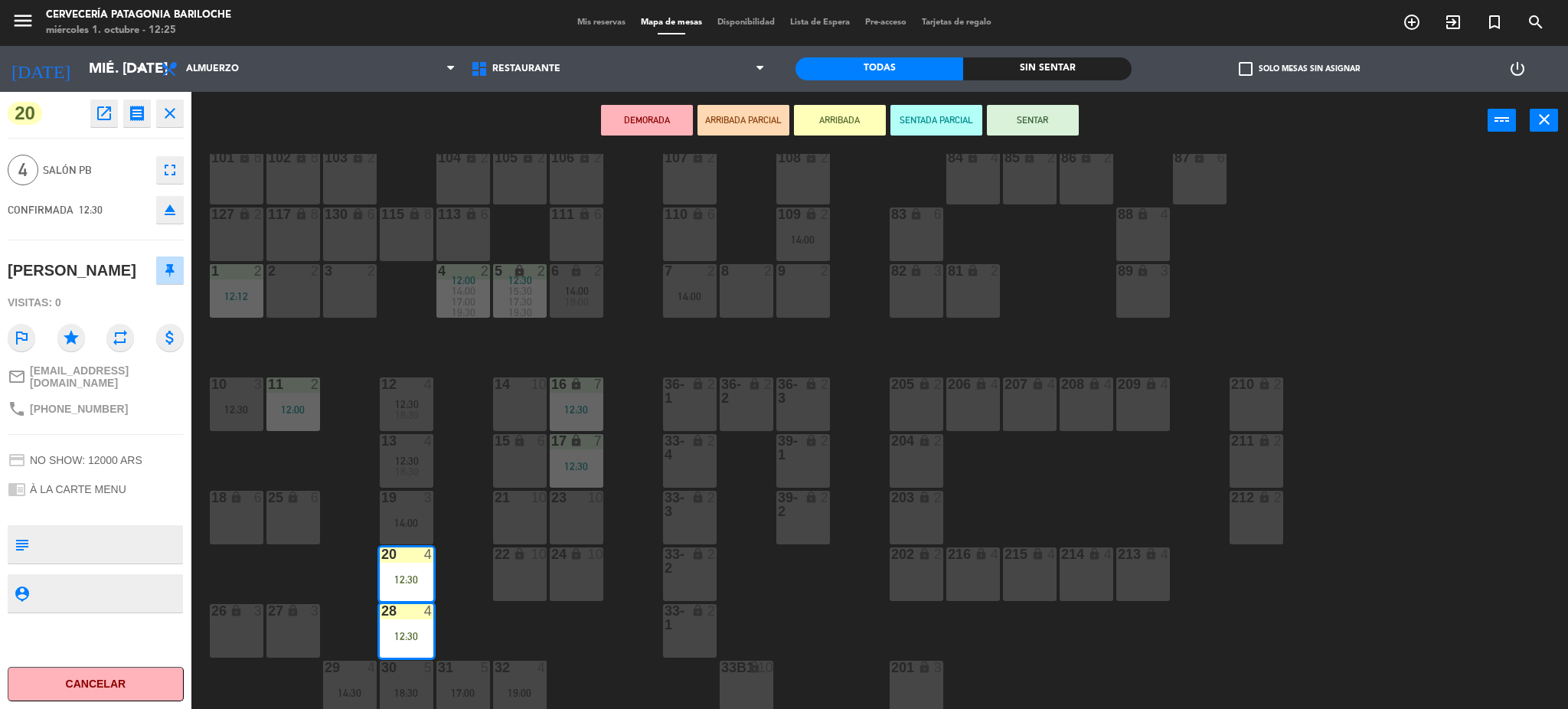
click at [1011, 123] on button "SENTAR" at bounding box center [1032, 119] width 92 height 31
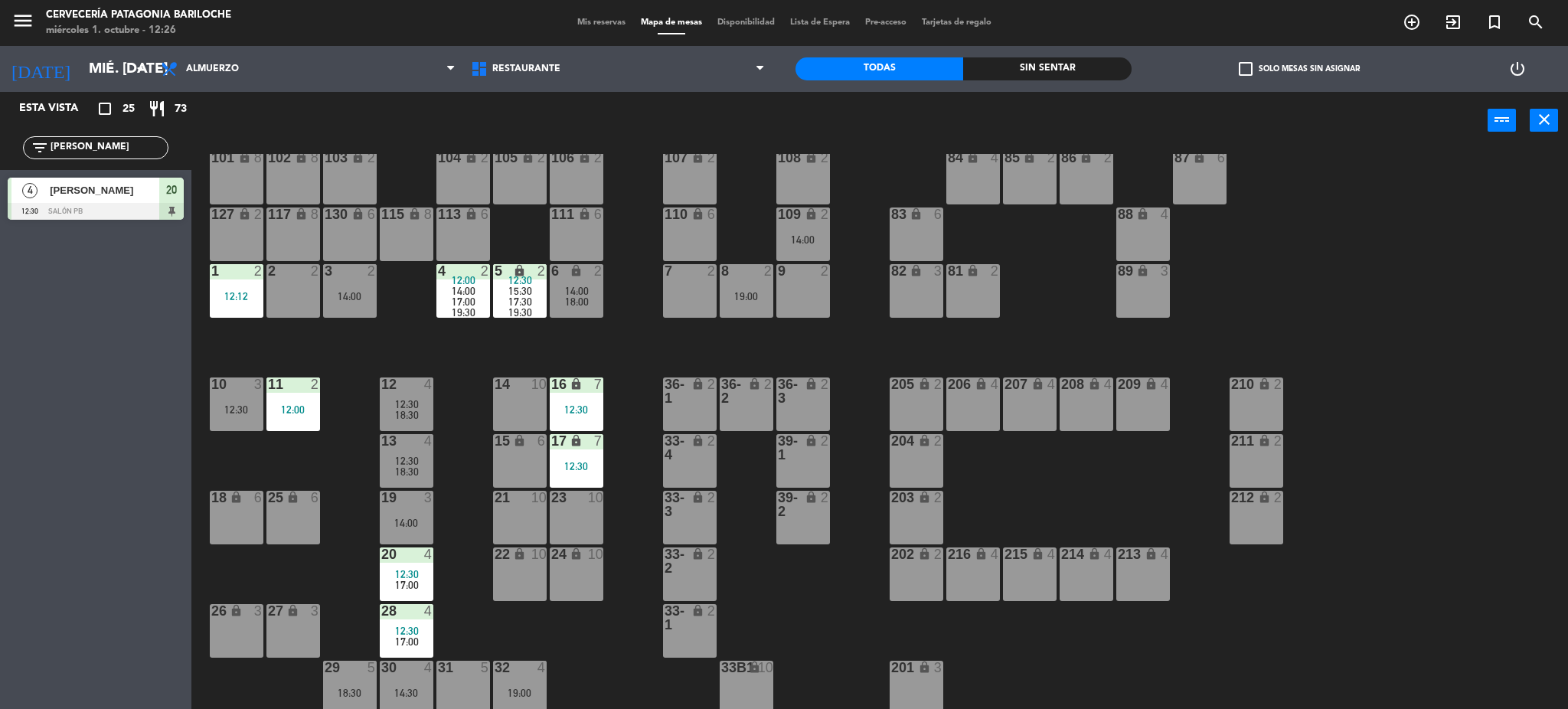
click at [333, 327] on div "101 lock 8 102 lock 8 104 lock 2 105 lock 2 106 lock 2 103 lock 2 107 lock 2 10…" at bounding box center [887, 433] width 1362 height 560
click at [350, 435] on div "101 lock 8 102 lock 8 104 lock 2 105 lock 2 106 lock 2 103 lock 2 107 lock 2 10…" at bounding box center [887, 433] width 1362 height 560
click at [567, 232] on div "111 lock 6" at bounding box center [576, 234] width 54 height 54
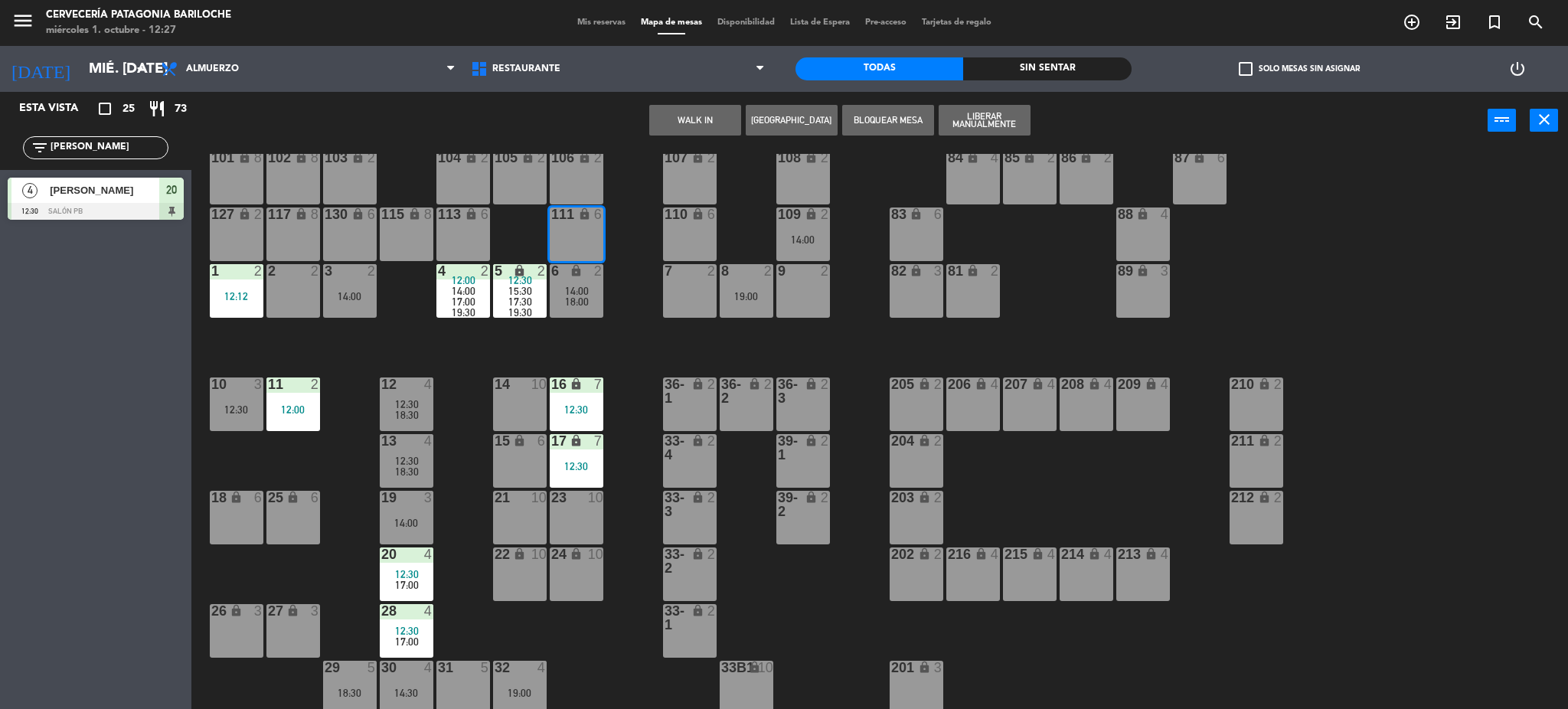
click at [678, 120] on button "WALK IN" at bounding box center [695, 119] width 92 height 31
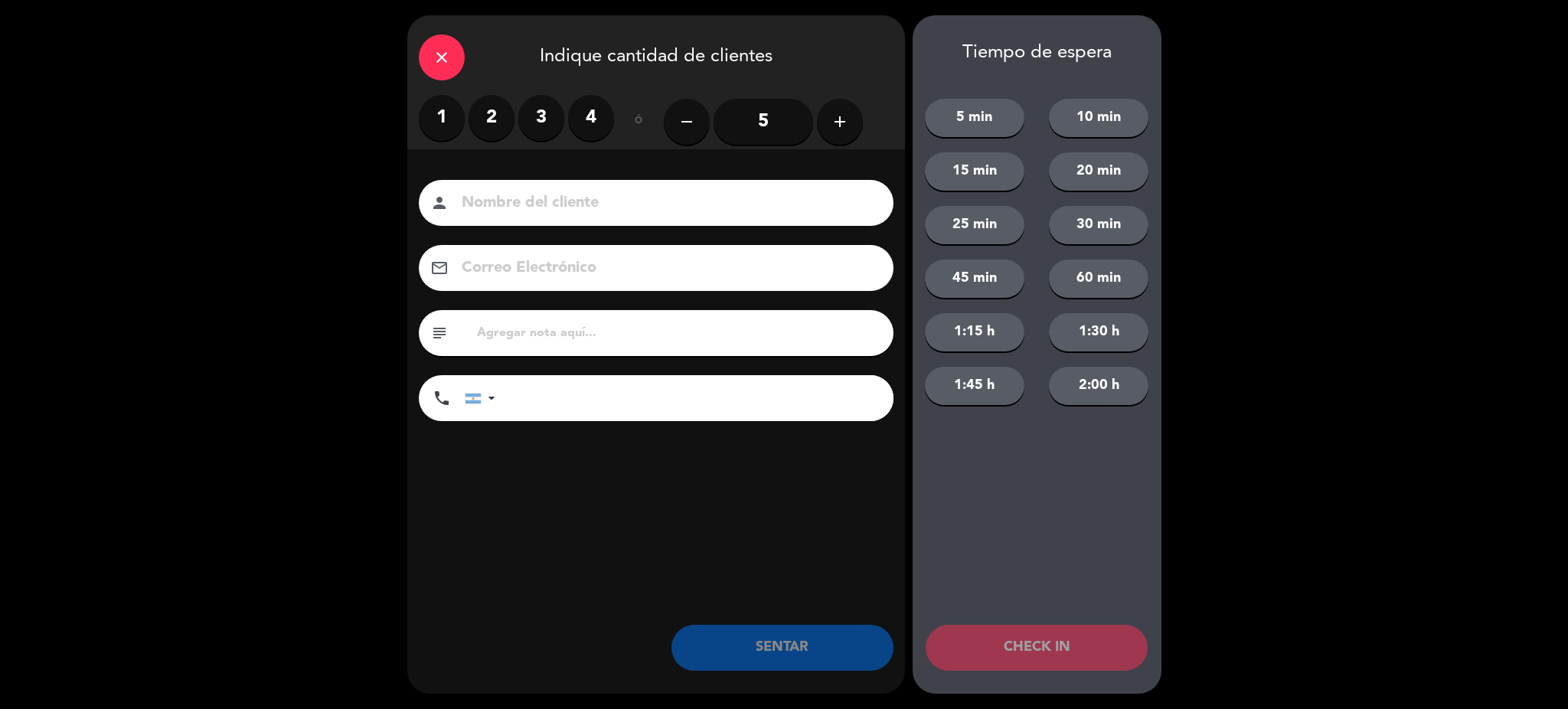
click at [553, 190] on input at bounding box center [666, 203] width 414 height 27
type input "Constanza Vegas"
click at [606, 395] on input "tel" at bounding box center [702, 399] width 383 height 46
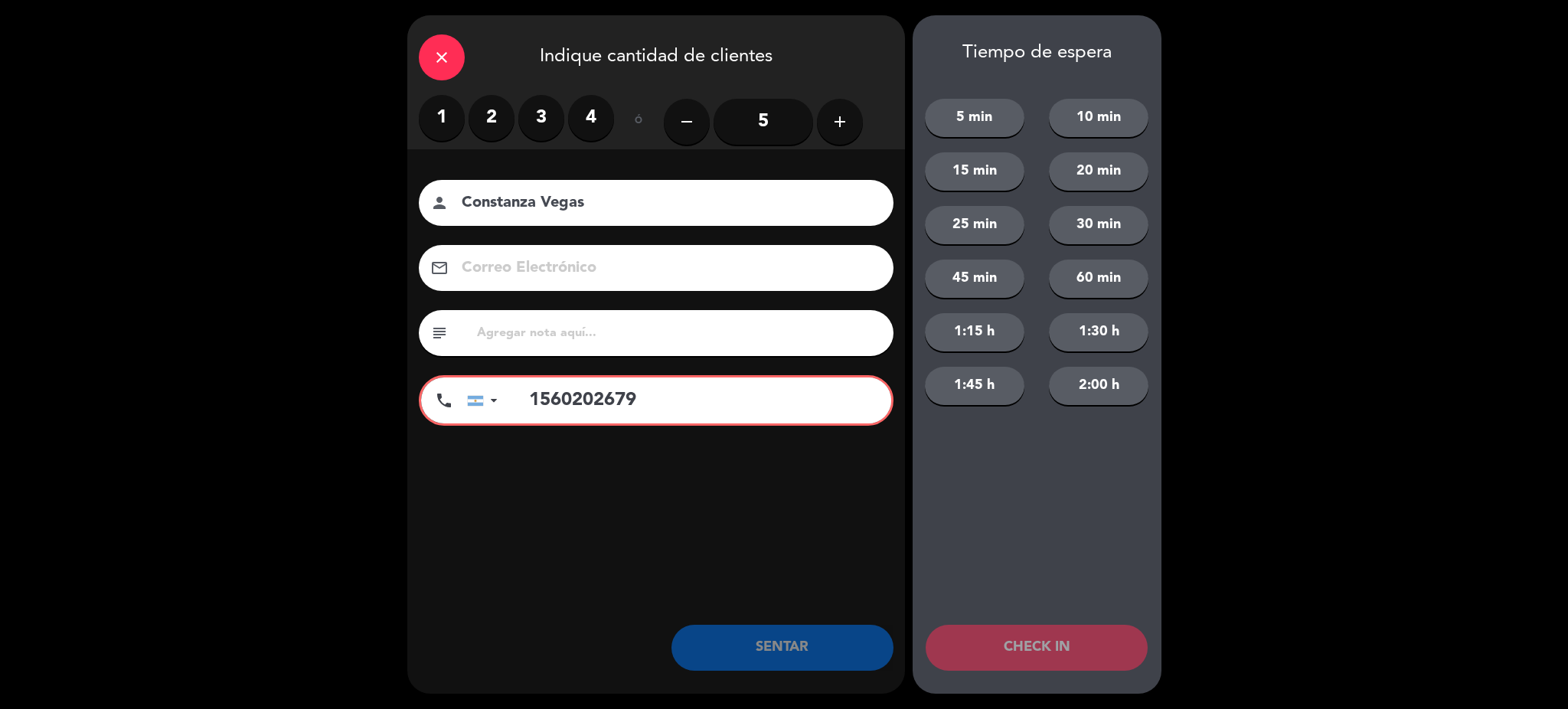
click at [539, 109] on label "3" at bounding box center [541, 118] width 46 height 46
click at [656, 197] on input "Constanza Vegas" at bounding box center [666, 203] width 414 height 27
click at [598, 347] on div "subject" at bounding box center [656, 333] width 475 height 46
click at [664, 391] on input "1560202679" at bounding box center [702, 401] width 378 height 46
click at [548, 399] on input "1560202679v" at bounding box center [702, 401] width 378 height 46
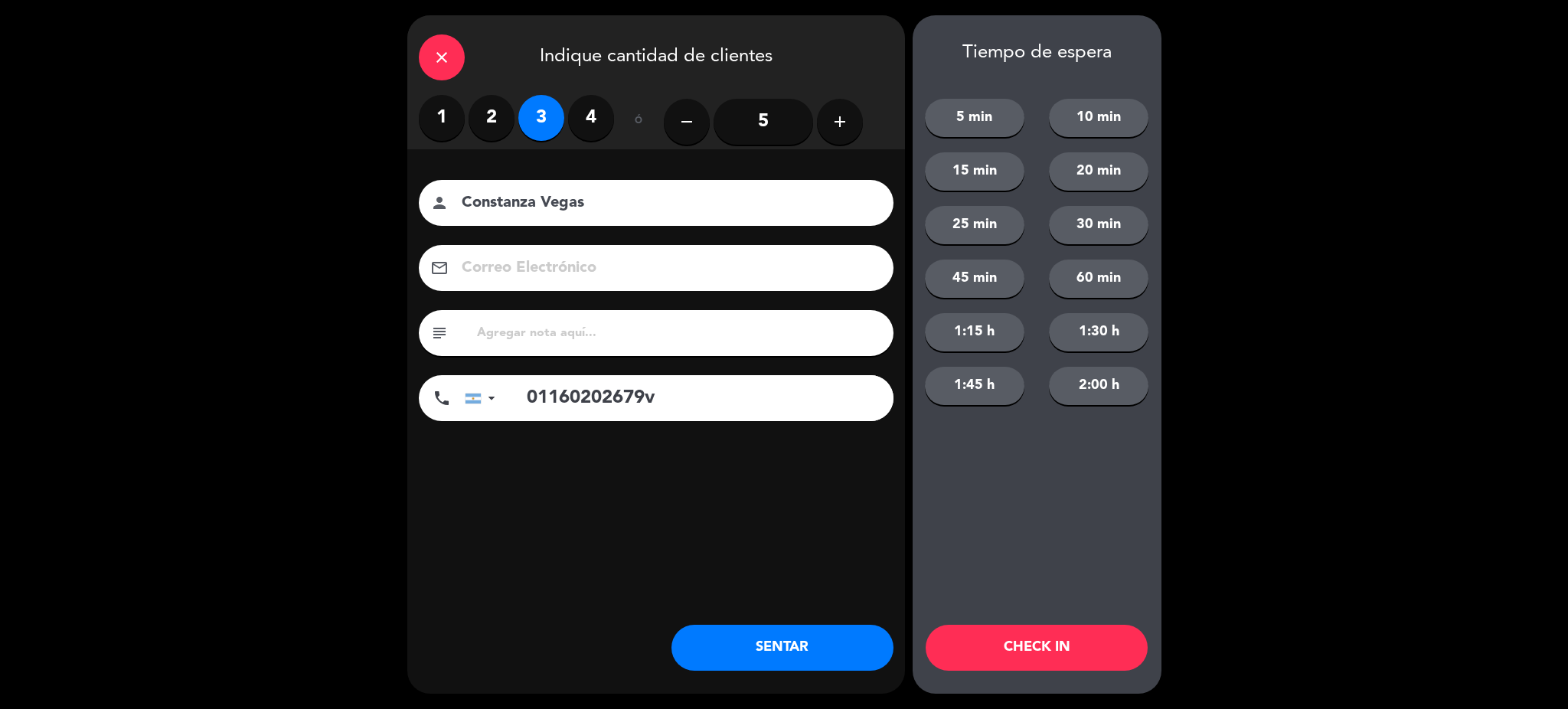
type input "01160202679v"
click at [764, 656] on button "SENTAR" at bounding box center [783, 648] width 222 height 46
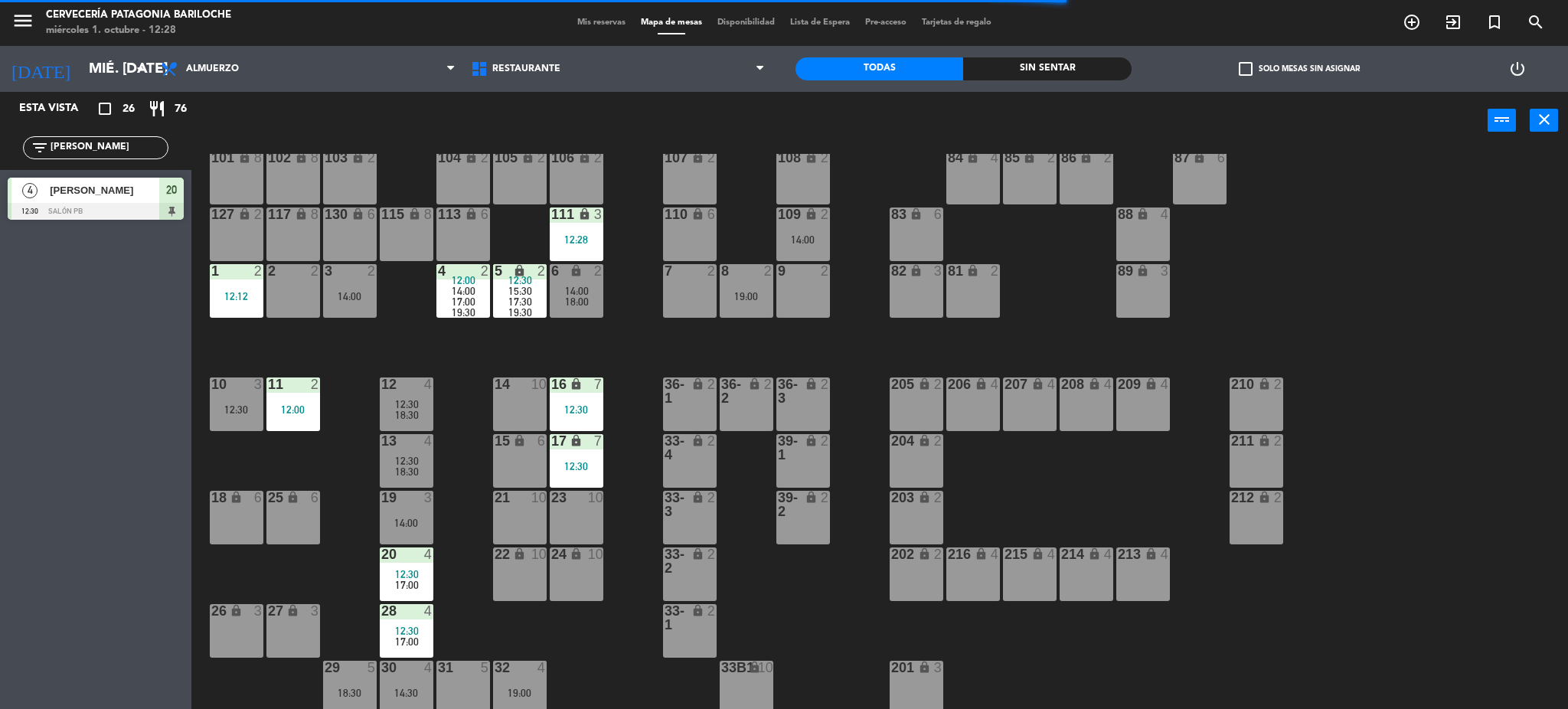
click at [639, 303] on div "101 lock 8 102 lock 8 104 lock 2 105 lock 2 106 lock 2 103 lock 2 107 lock 2 10…" at bounding box center [887, 433] width 1362 height 560
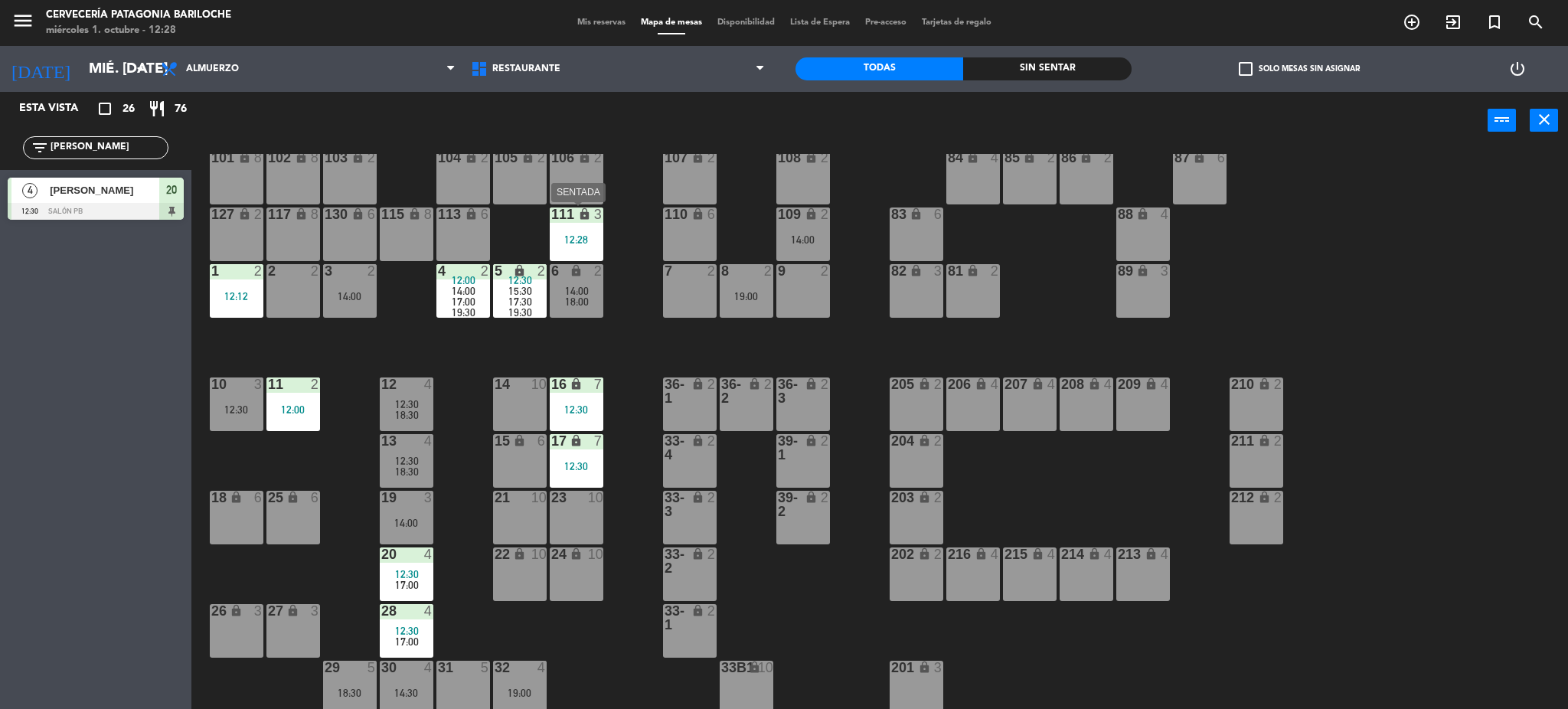
click at [581, 230] on div "111 lock 3 12:28" at bounding box center [576, 234] width 54 height 54
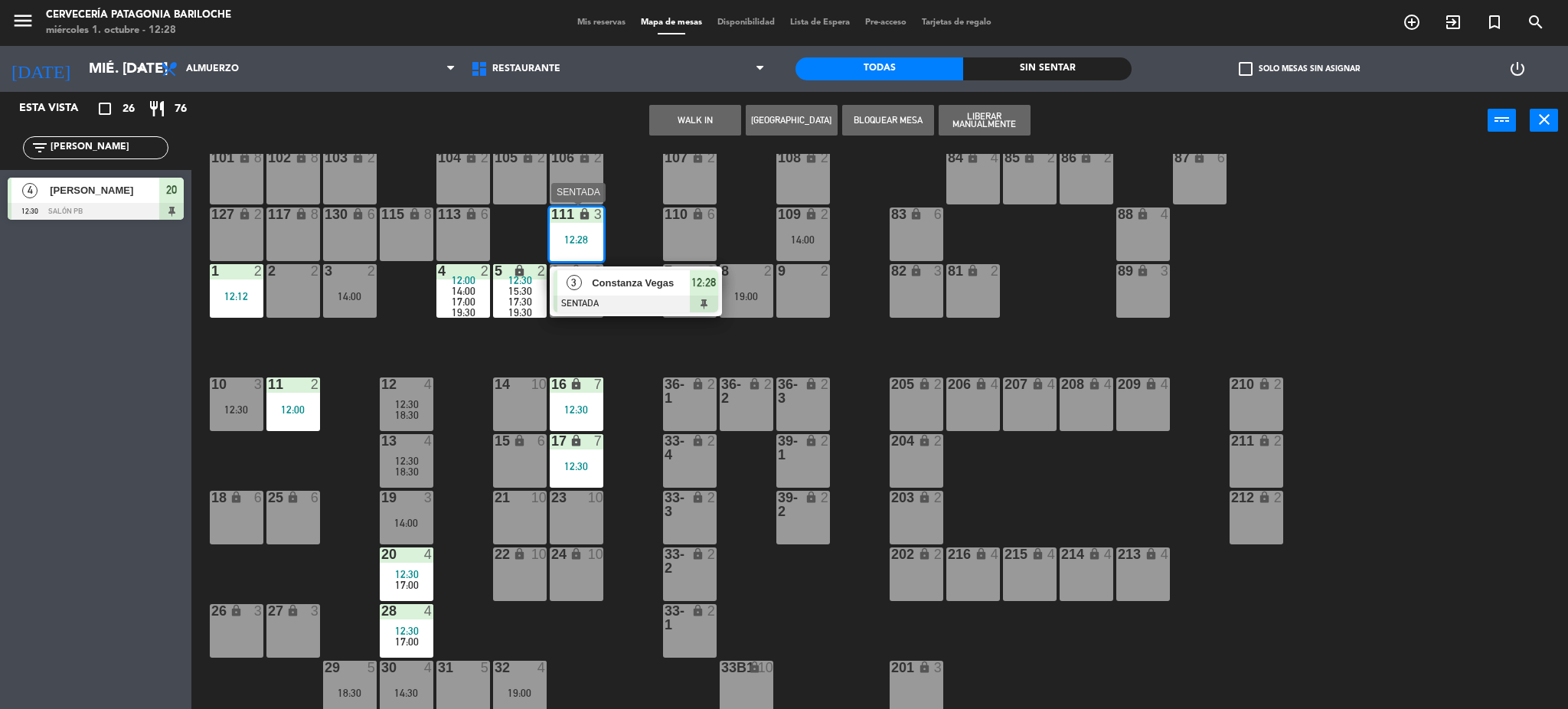
click at [604, 292] on div "3 Constanza Vegas SENTADA 12:28" at bounding box center [636, 292] width 195 height 50
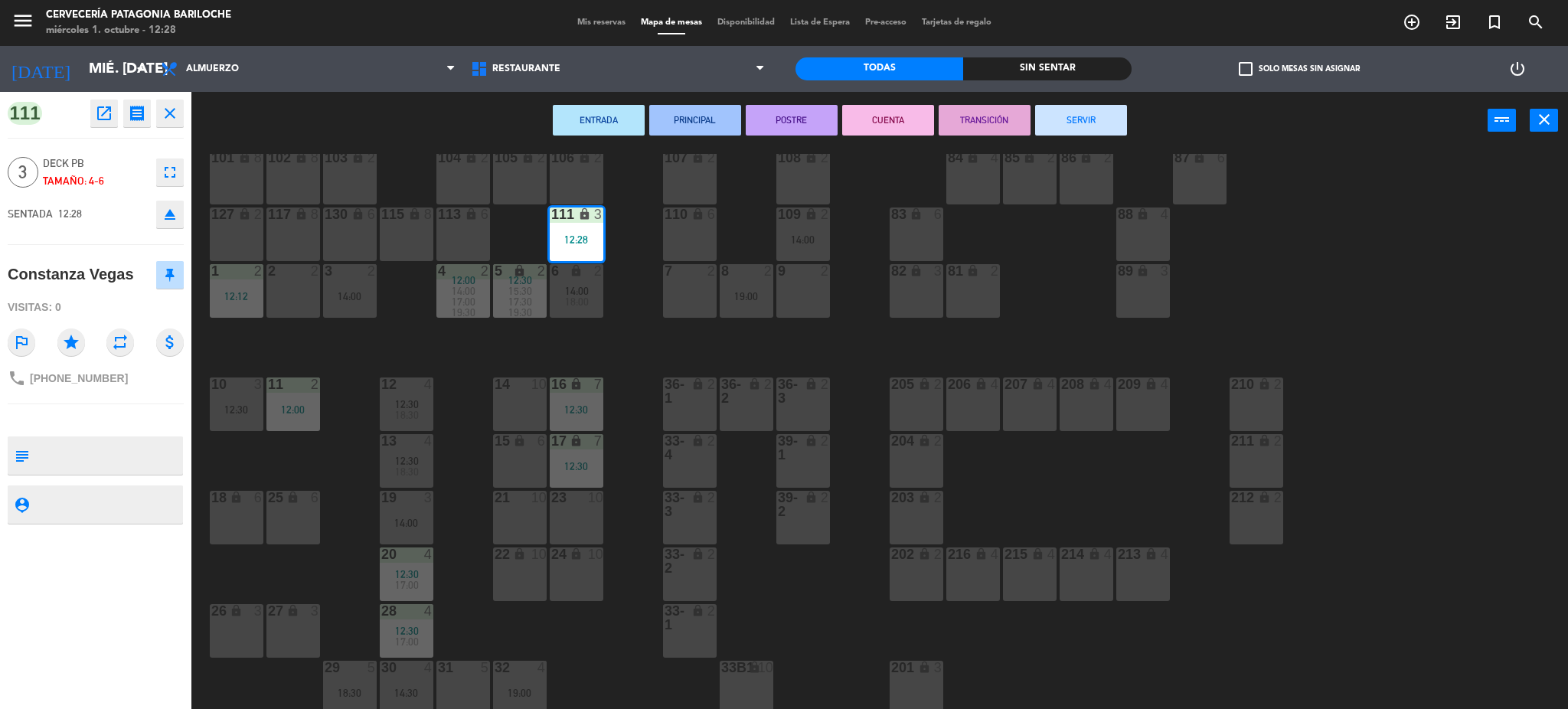
click at [105, 381] on span "+541160202679" at bounding box center [79, 378] width 98 height 12
click at [644, 393] on div "101 lock 8 102 lock 8 104 lock 2 105 lock 2 106 lock 2 103 lock 2 107 lock 2 10…" at bounding box center [887, 433] width 1362 height 560
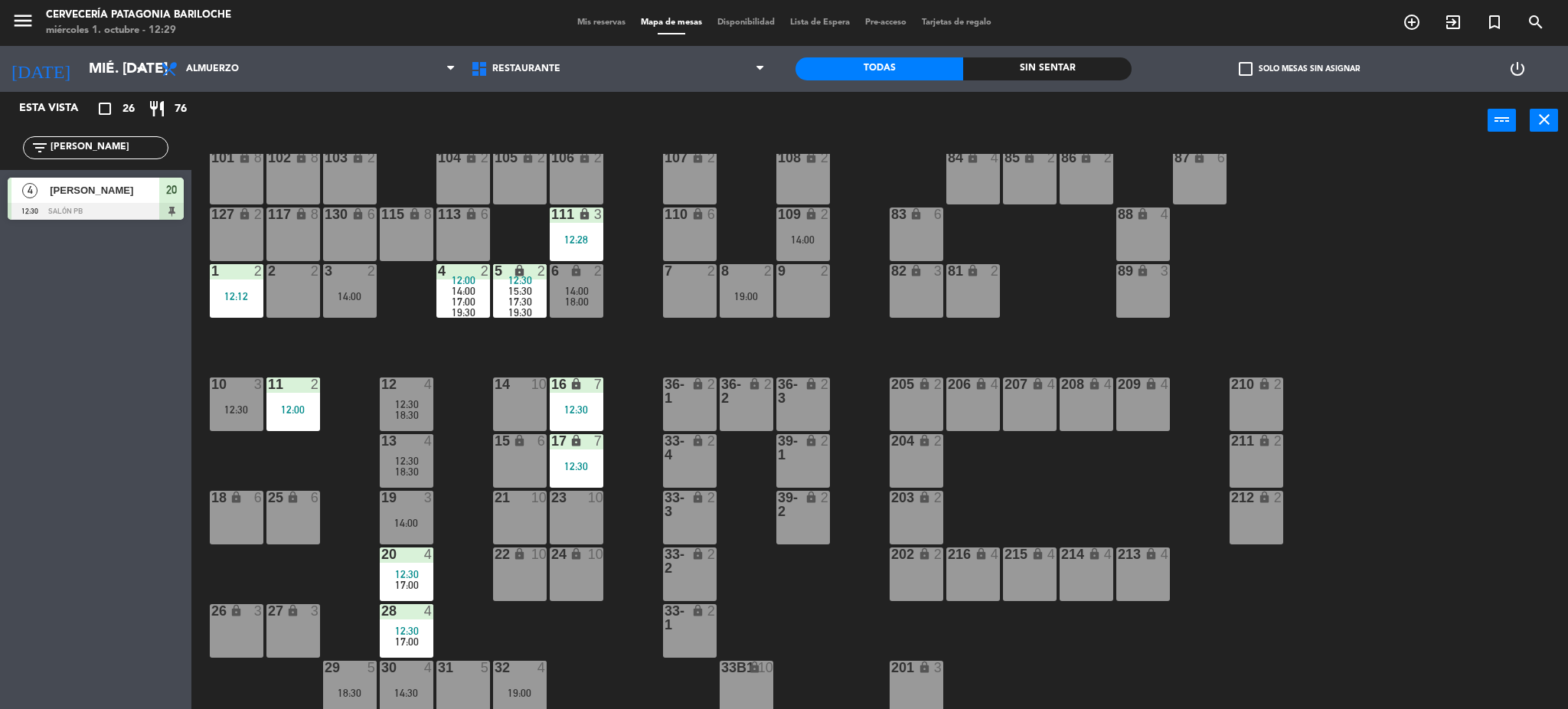
click at [386, 563] on div "20 4 12:30 17:00" at bounding box center [407, 575] width 54 height 54
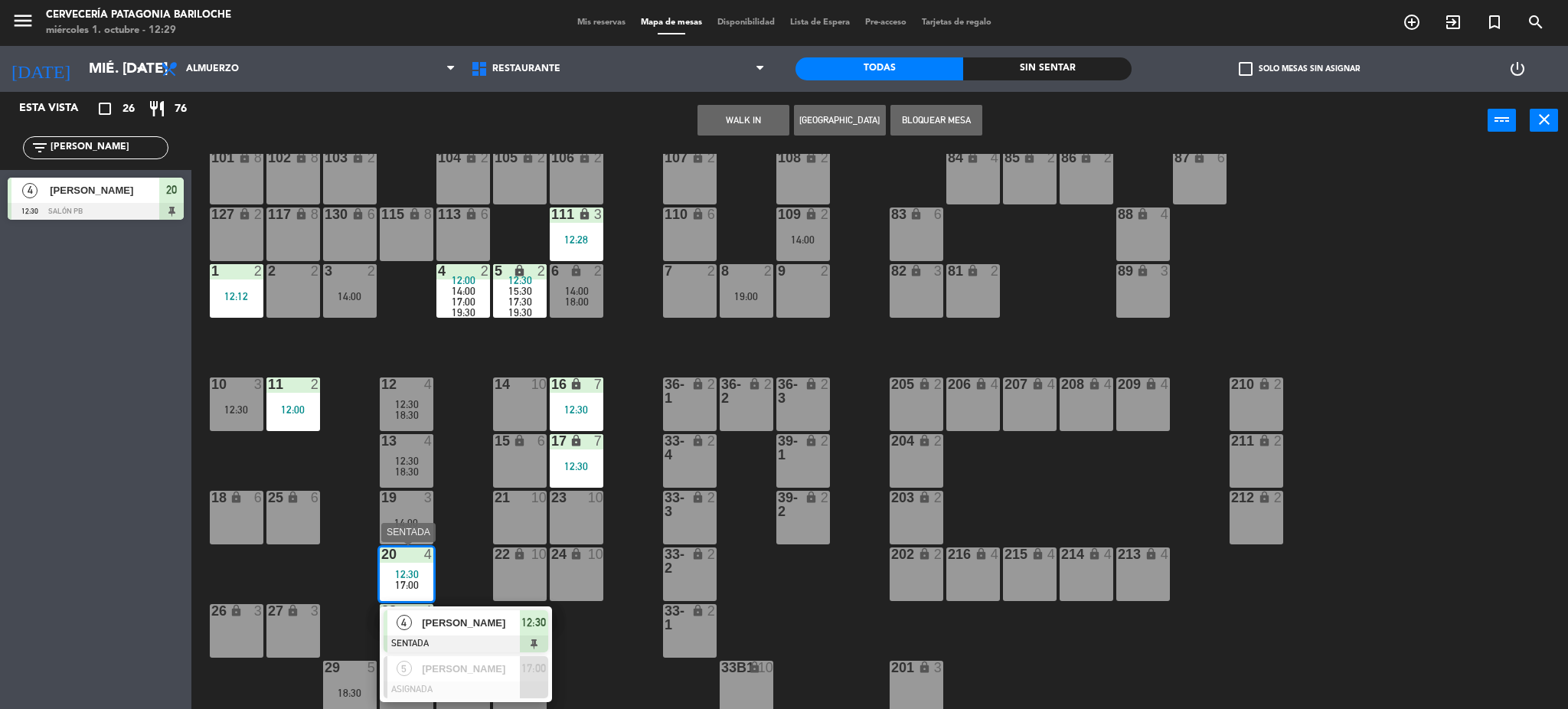
click at [389, 567] on div "20 4 12:30 17:00" at bounding box center [407, 575] width 54 height 54
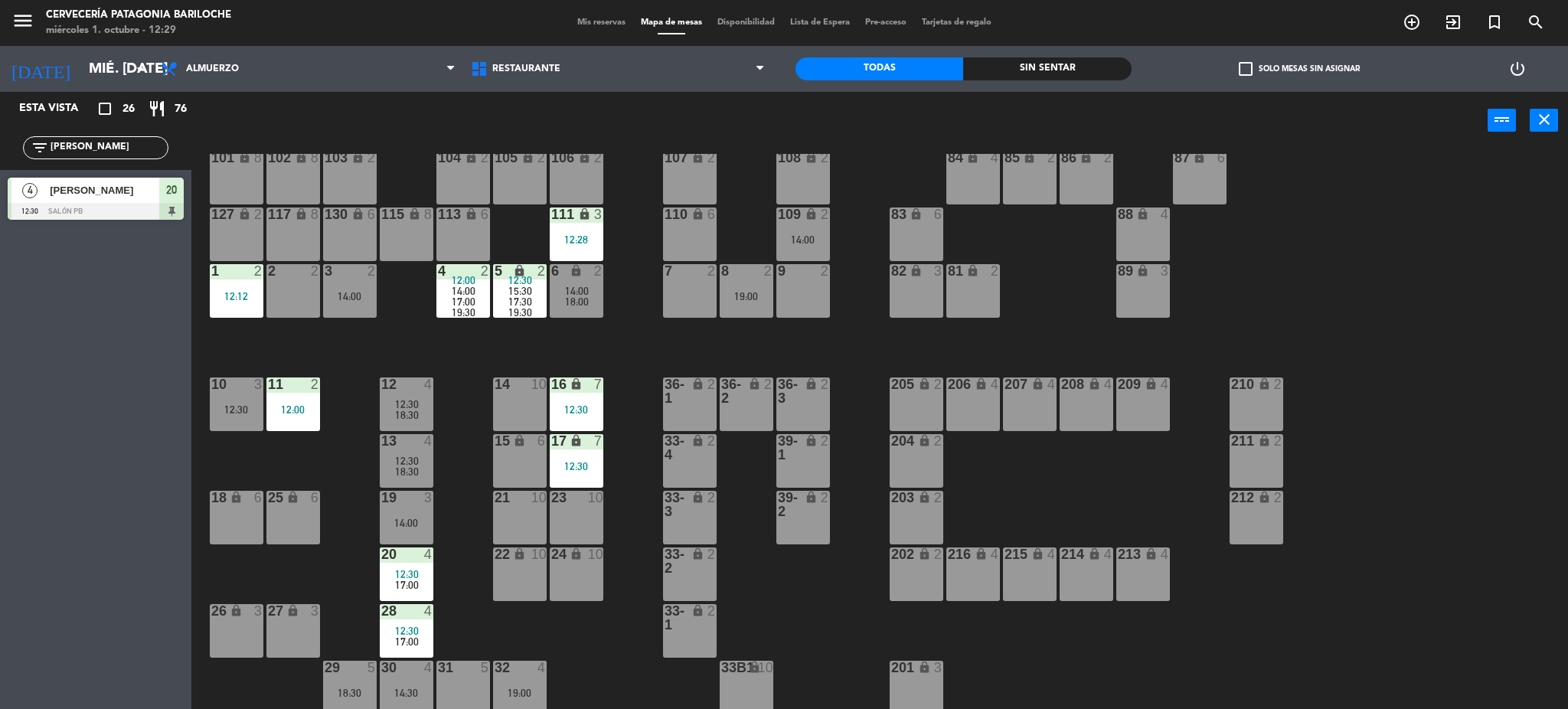
click at [463, 593] on div "101 lock 8 102 lock 8 104 lock 2 105 lock 2 106 lock 2 103 lock 2 107 lock 2 10…" at bounding box center [887, 433] width 1362 height 560
click at [522, 300] on span "17:30" at bounding box center [521, 301] width 24 height 12
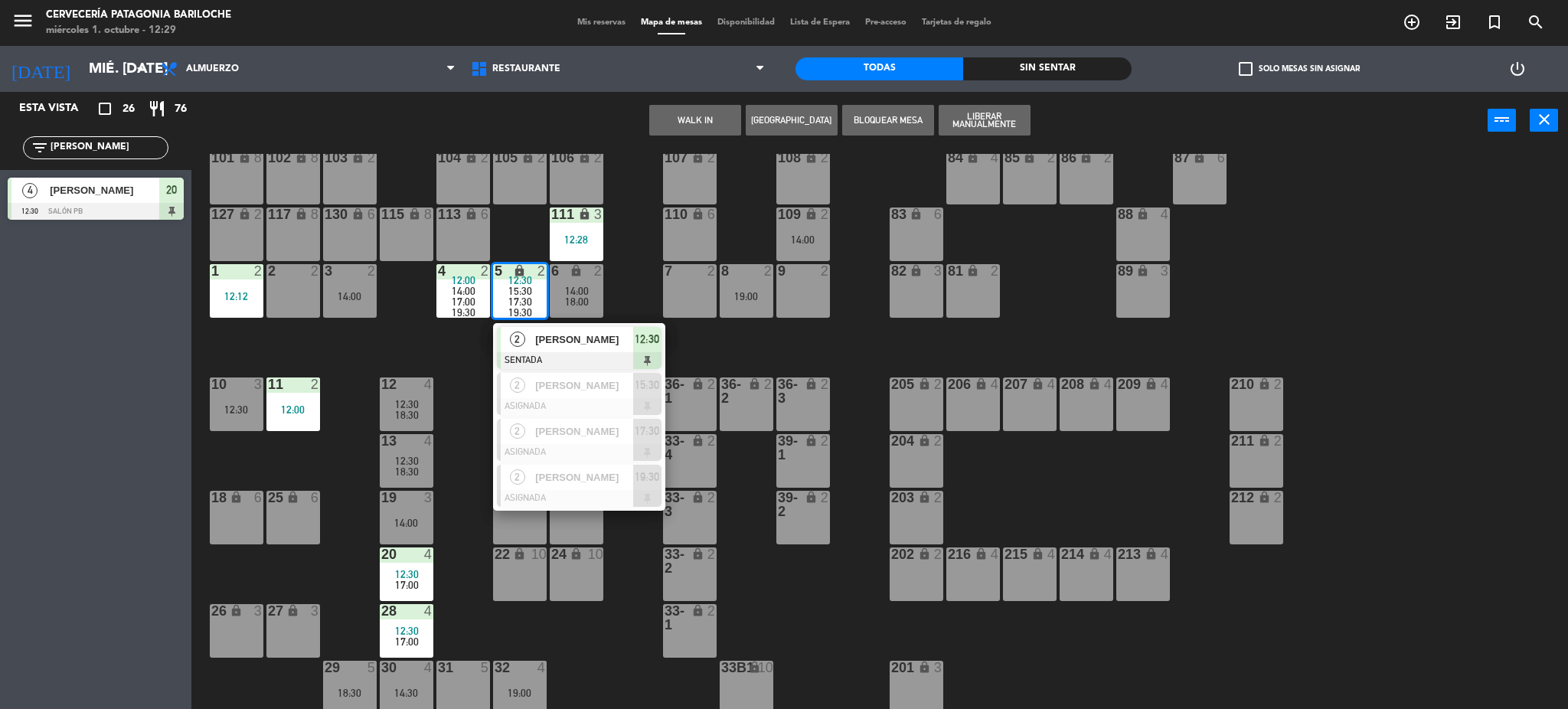
click at [522, 300] on span "17:30" at bounding box center [521, 301] width 24 height 12
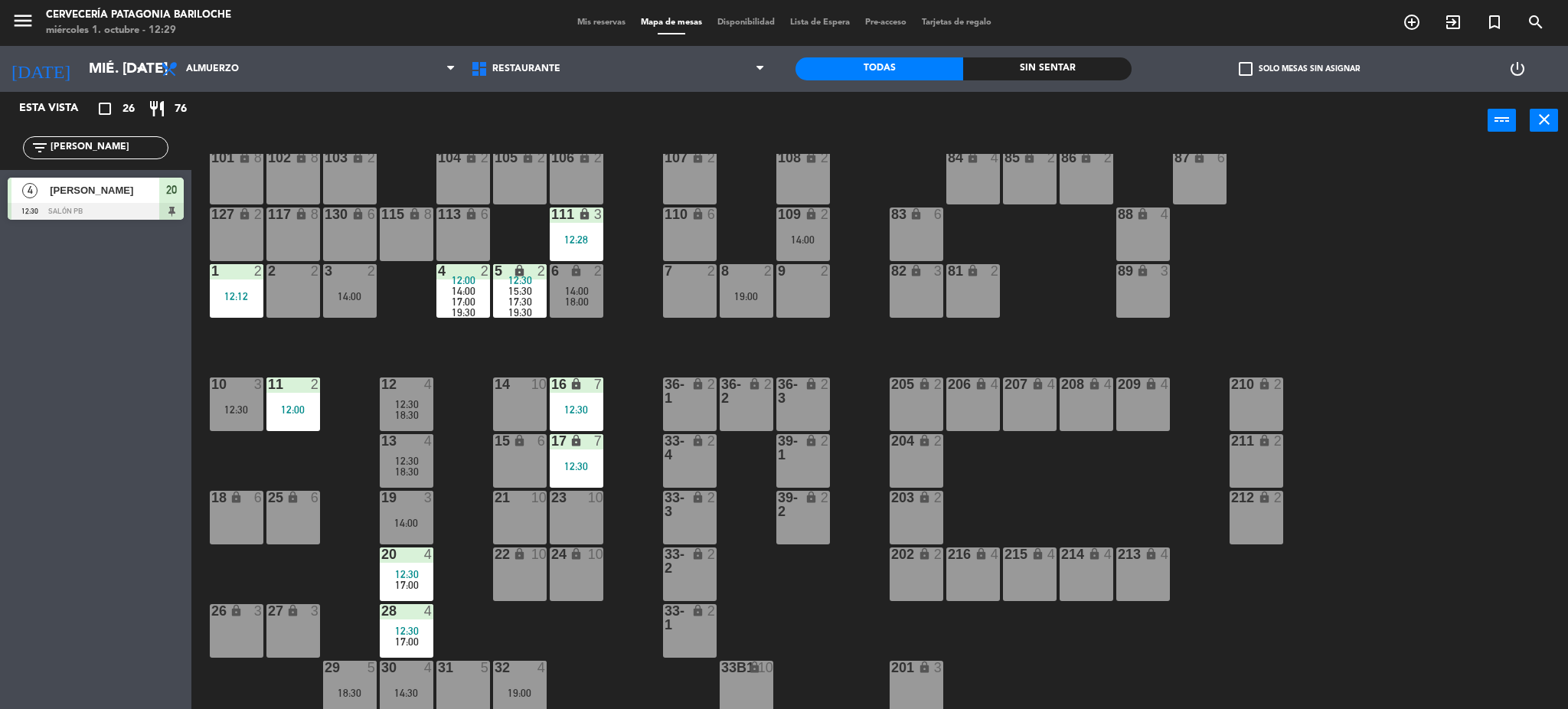
click at [400, 466] on span "18:30" at bounding box center [407, 471] width 24 height 12
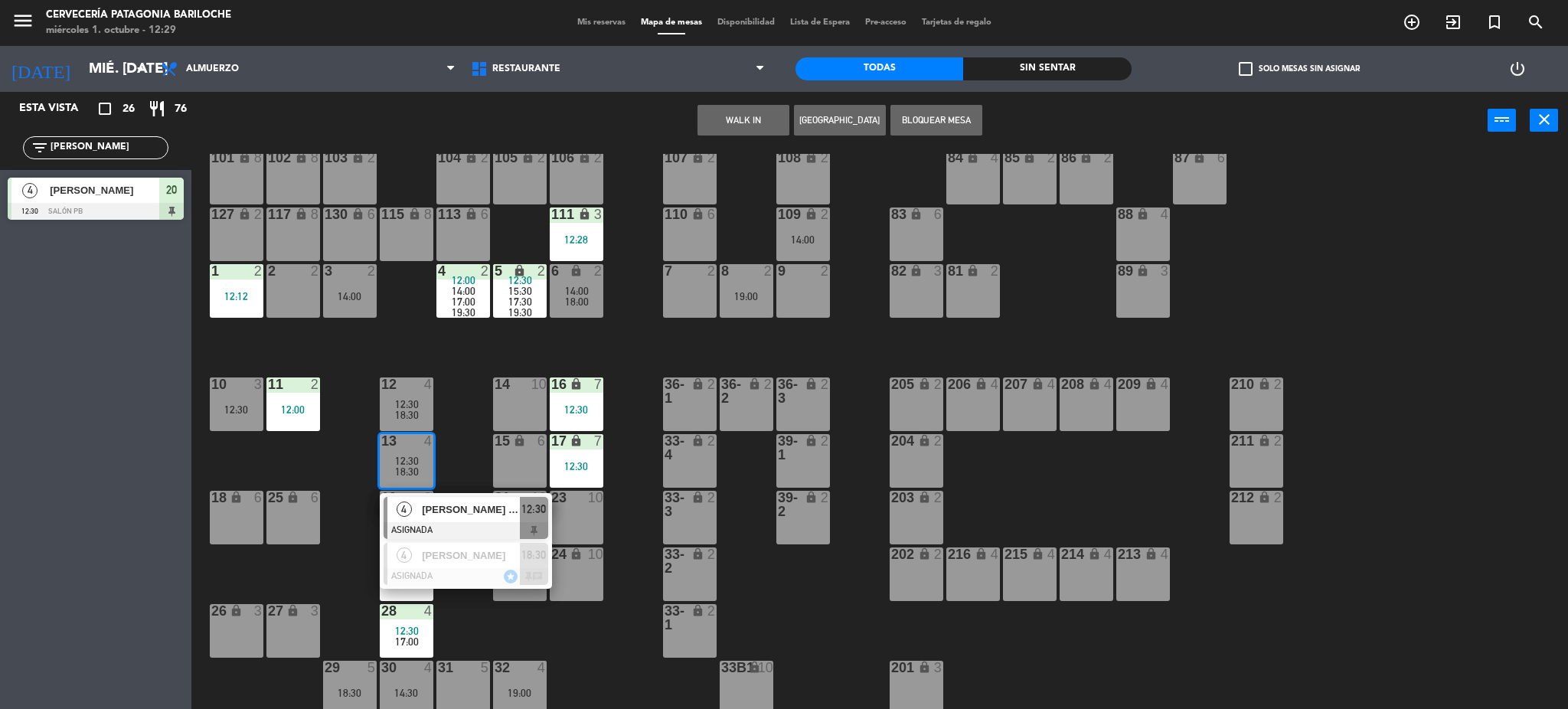
click at [401, 405] on span "12:30" at bounding box center [407, 404] width 24 height 12
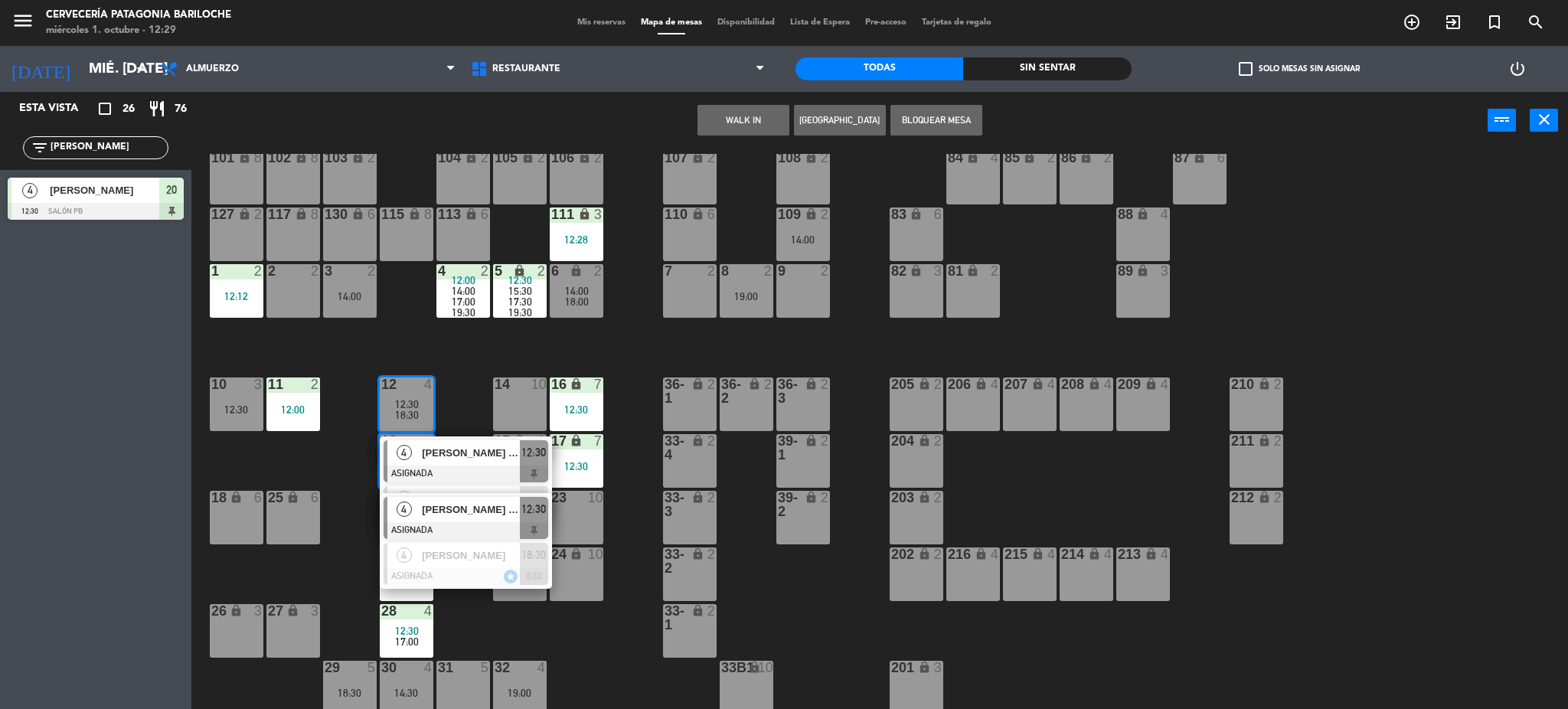
click at [462, 371] on div "101 lock 8 102 lock 8 104 lock 2 105 lock 2 106 lock 2 103 lock 2 107 lock 2 10…" at bounding box center [887, 433] width 1362 height 560
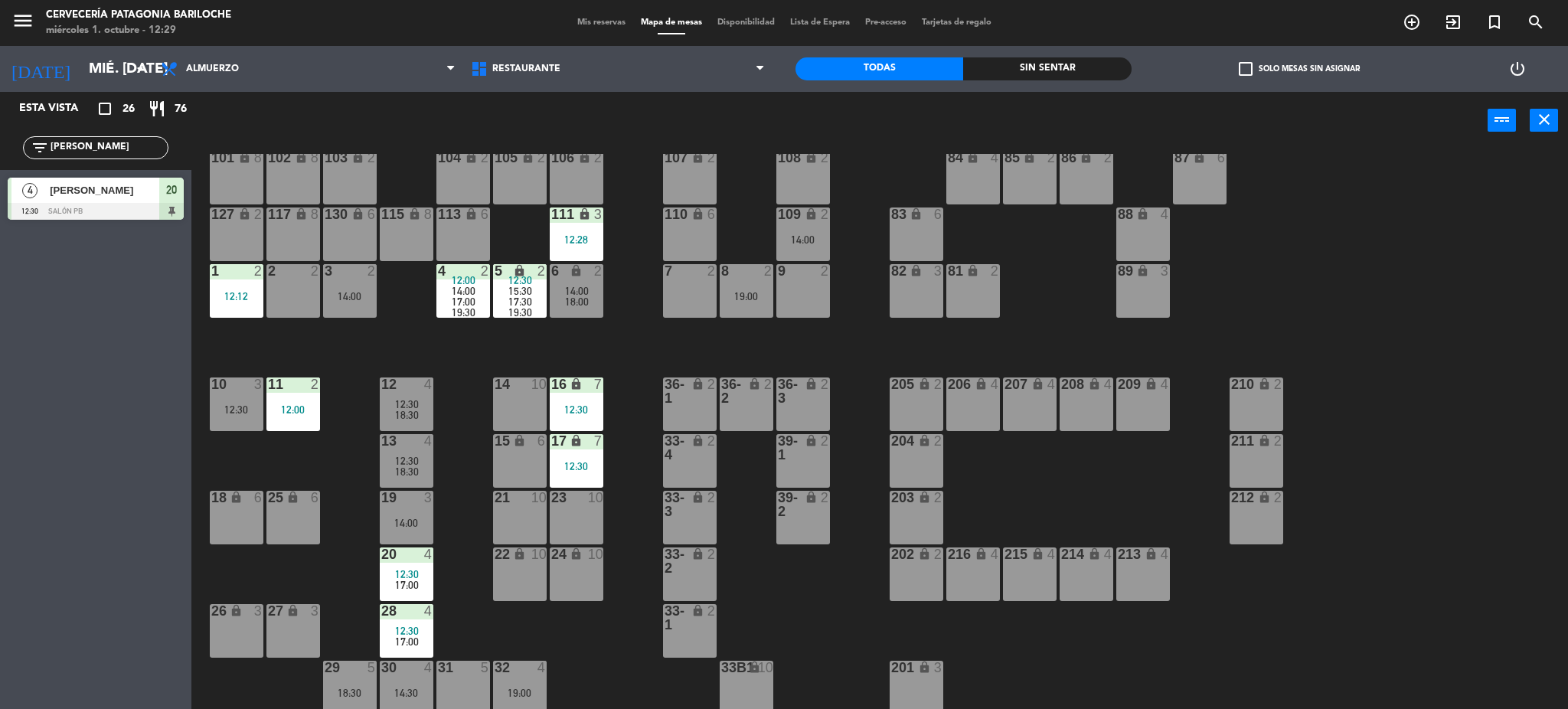
click at [465, 403] on div "101 lock 8 102 lock 8 104 lock 2 105 lock 2 106 lock 2 103 lock 2 107 lock 2 10…" at bounding box center [887, 433] width 1362 height 560
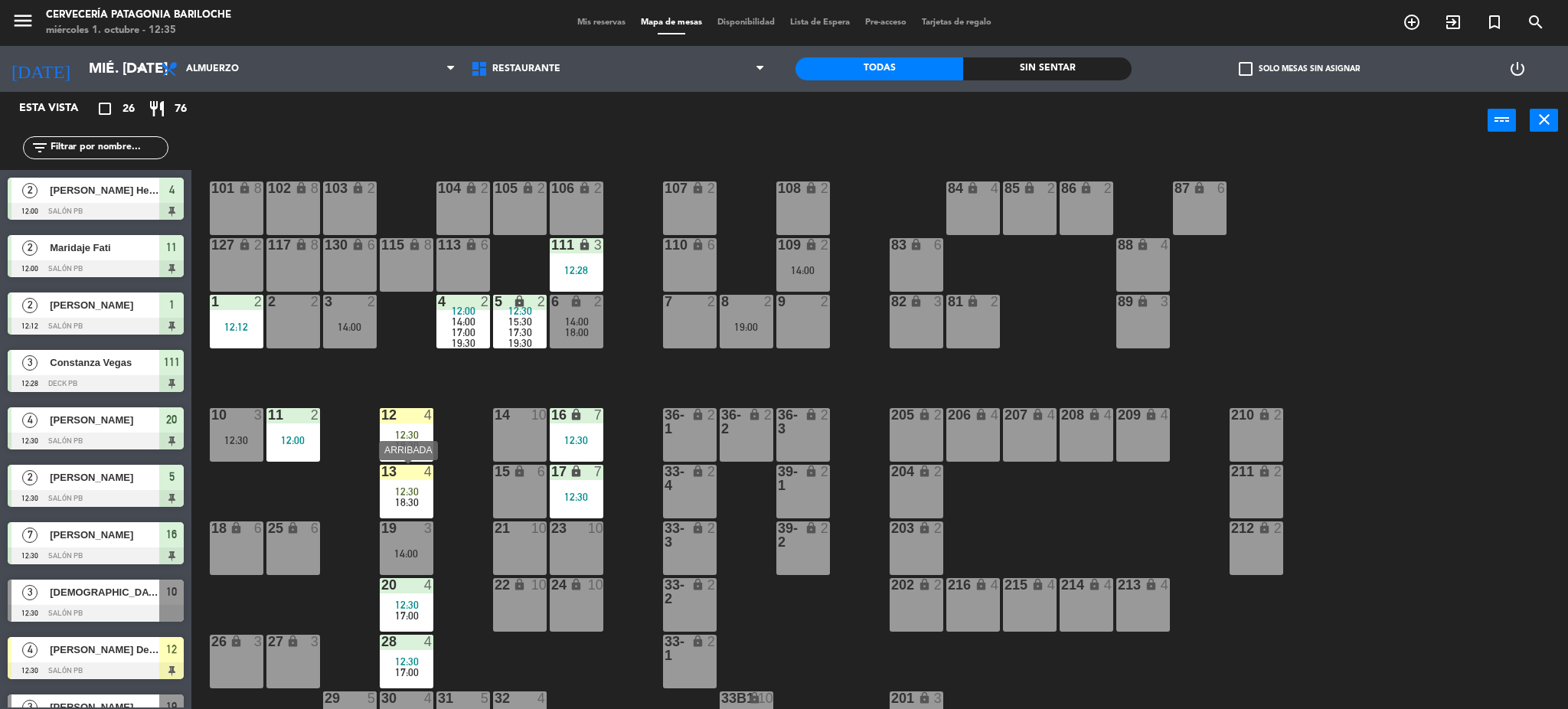
click at [424, 500] on div "18:30" at bounding box center [407, 503] width 54 height 11
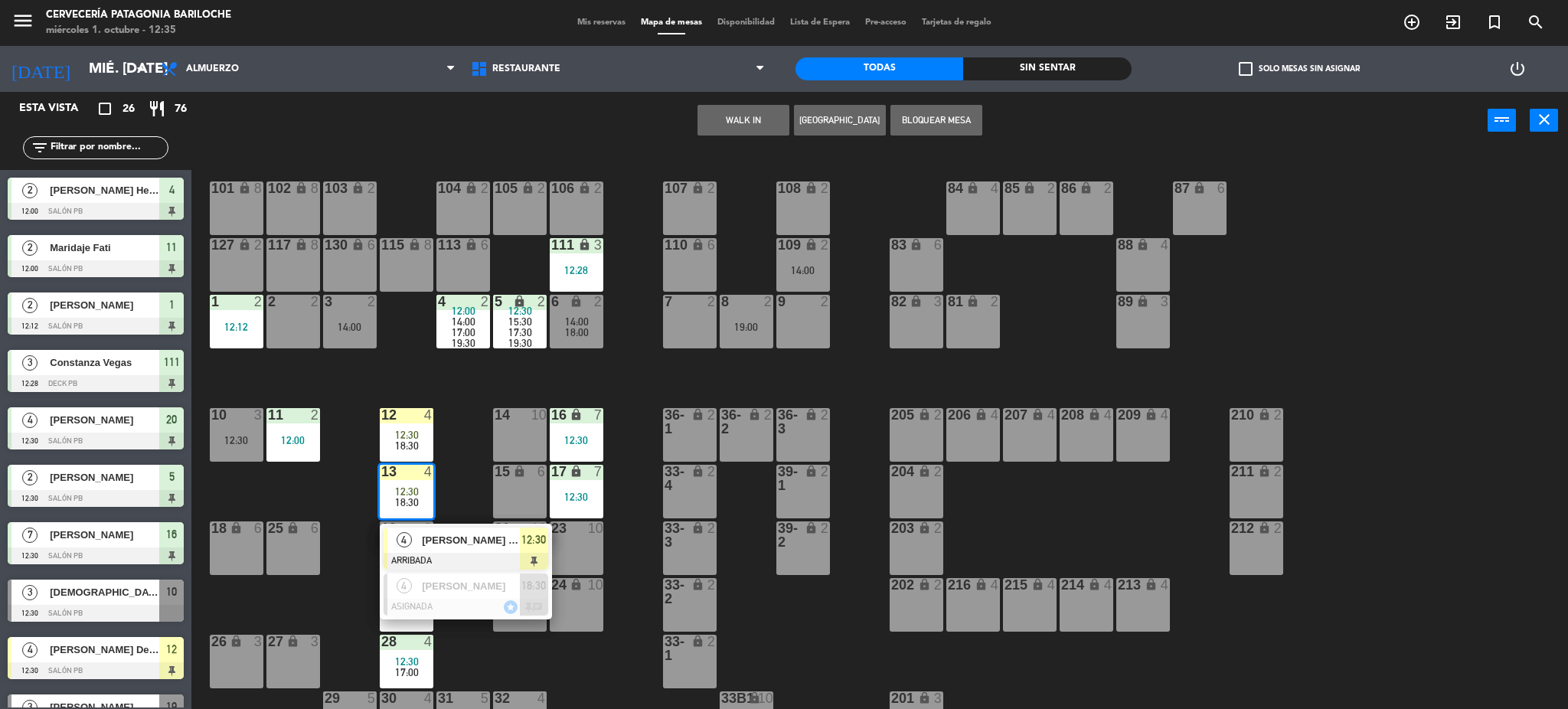
click at [455, 455] on div "101 lock 8 102 lock 8 104 lock 2 105 lock 2 106 lock 2 103 lock 2 107 lock 2 10…" at bounding box center [887, 433] width 1362 height 560
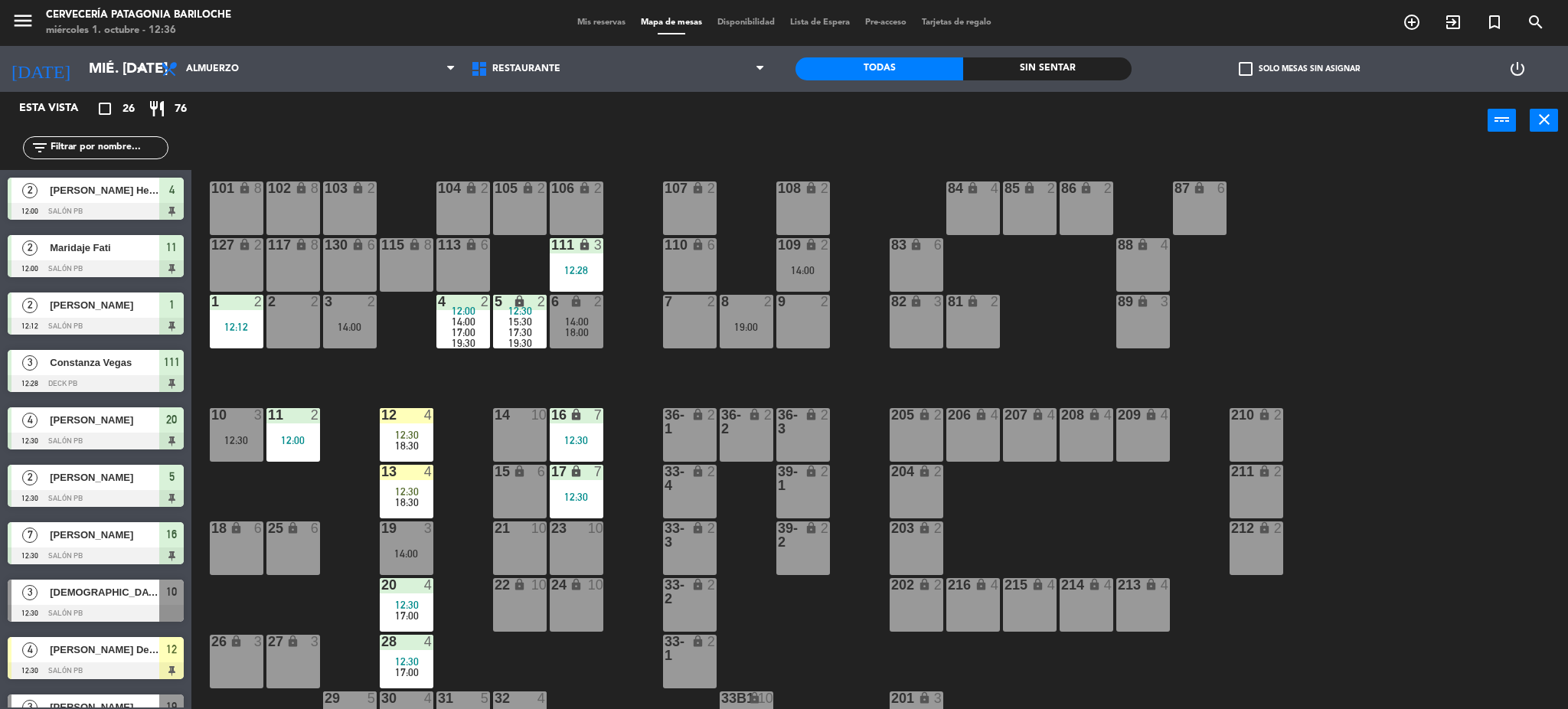
click at [405, 442] on span "18:30" at bounding box center [407, 445] width 24 height 12
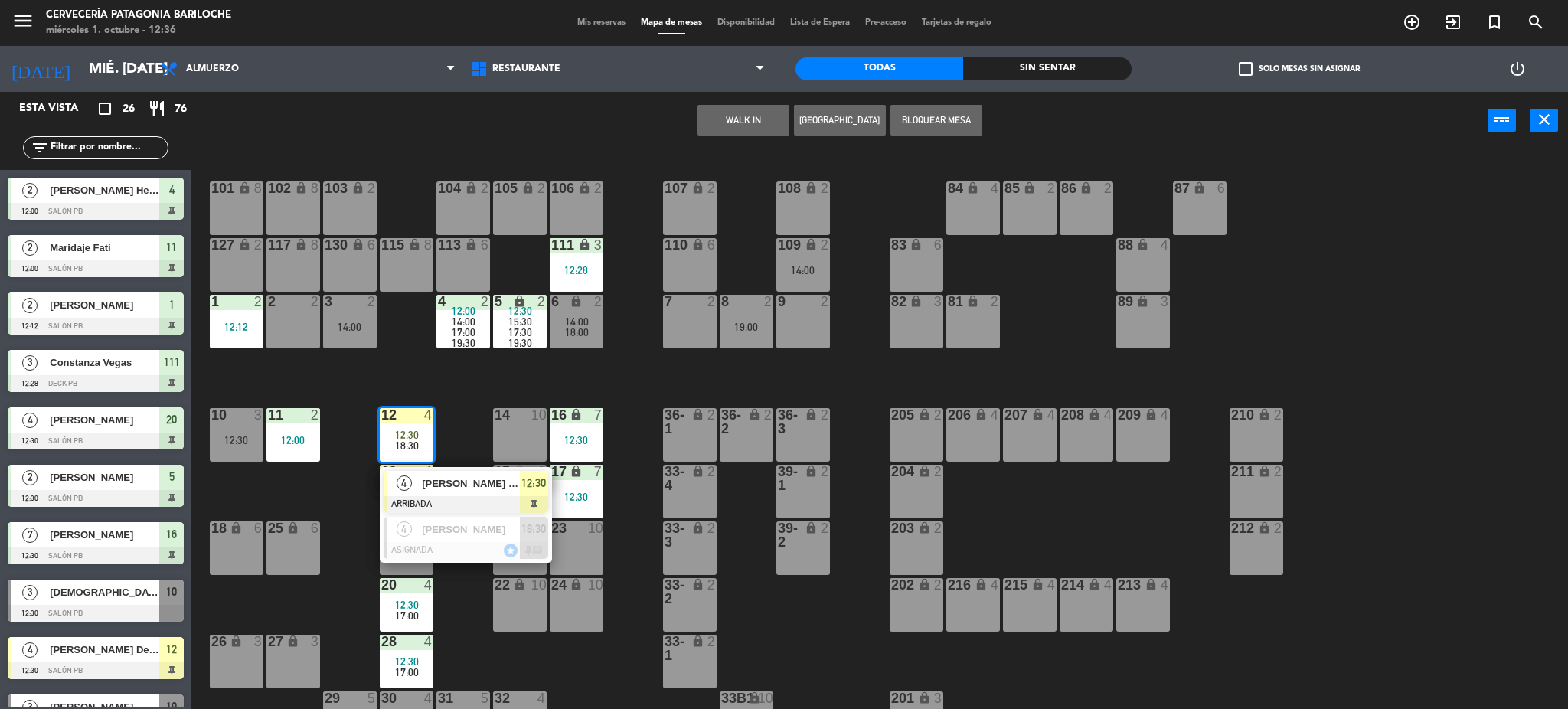
click at [442, 417] on div "4" at bounding box center [432, 415] width 25 height 14
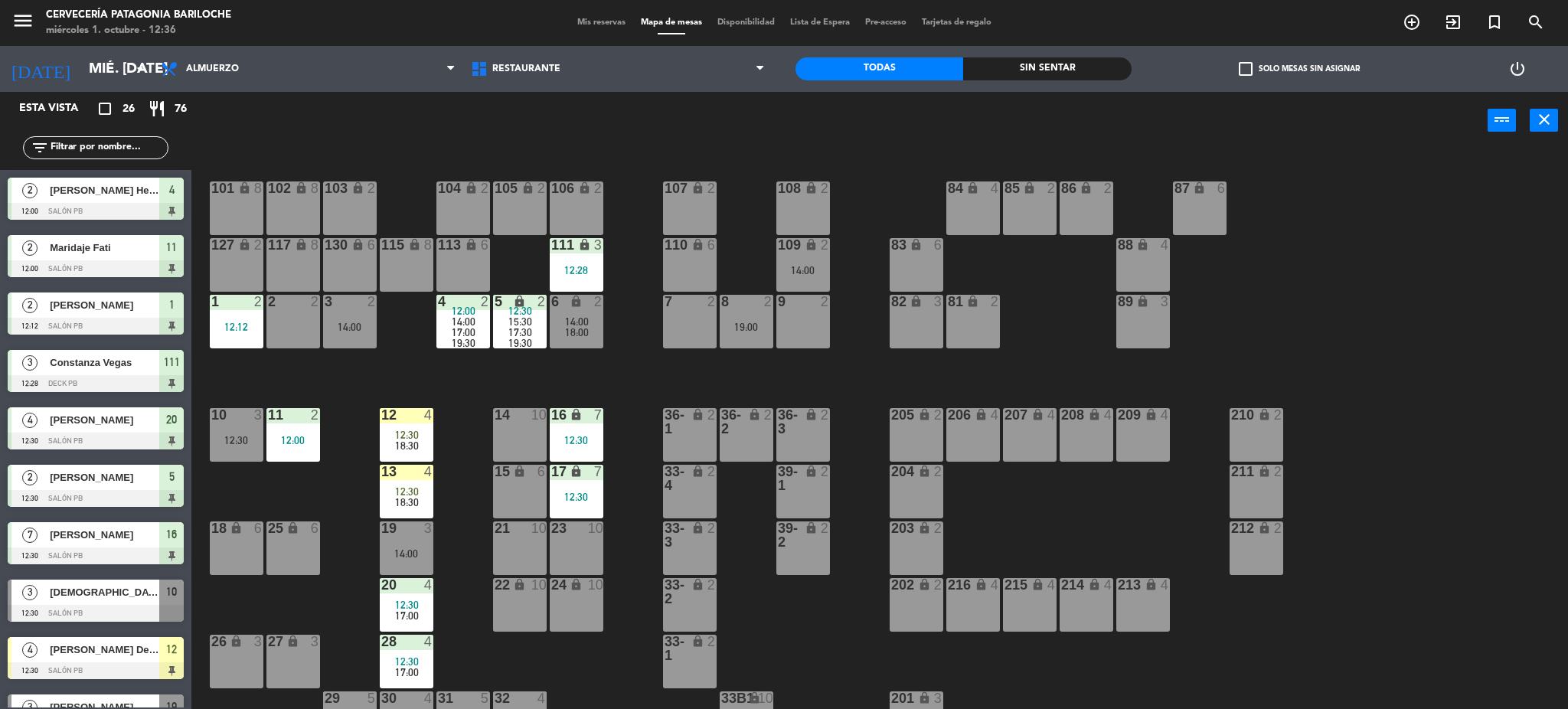
click at [422, 452] on div "12 4 12:30 18:30" at bounding box center [407, 435] width 54 height 54
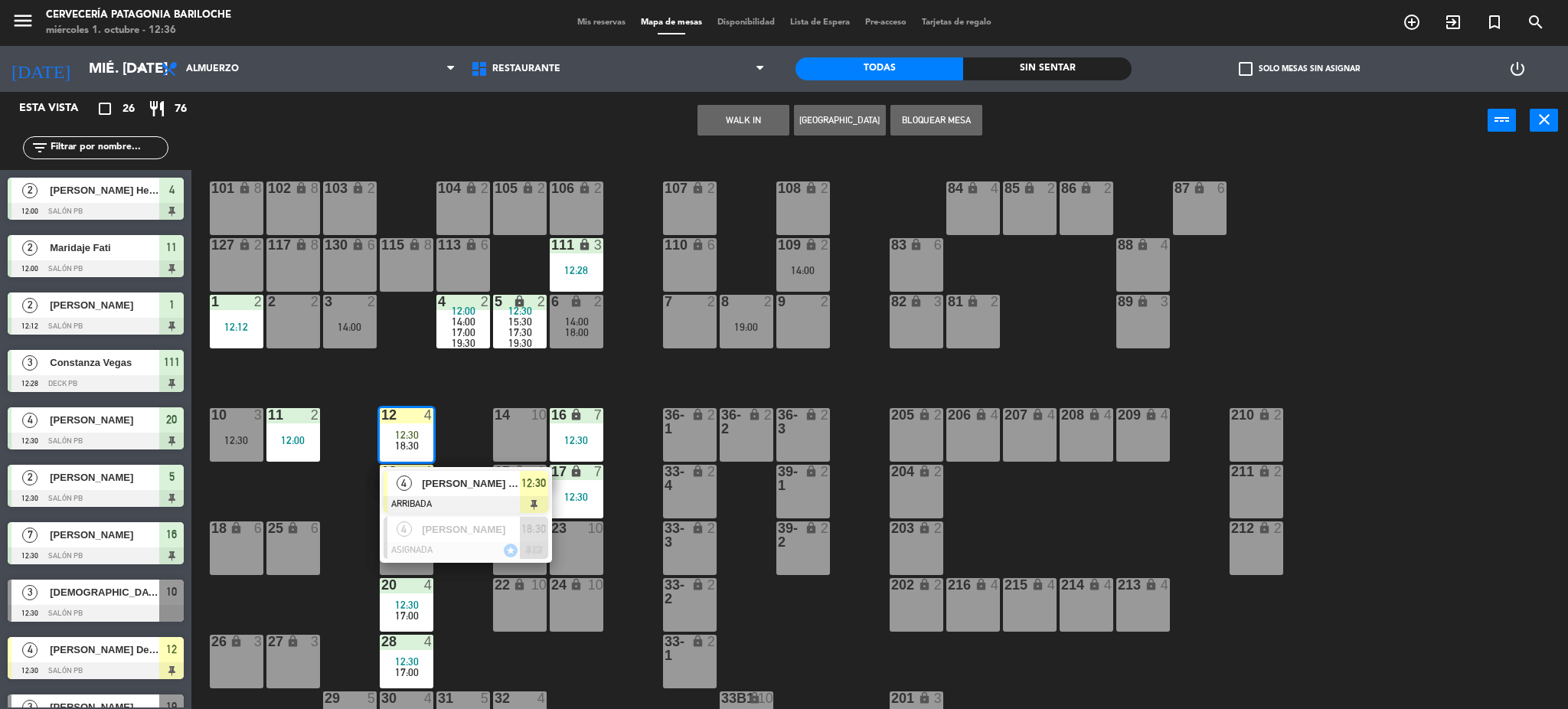
click at [427, 497] on div at bounding box center [466, 504] width 165 height 17
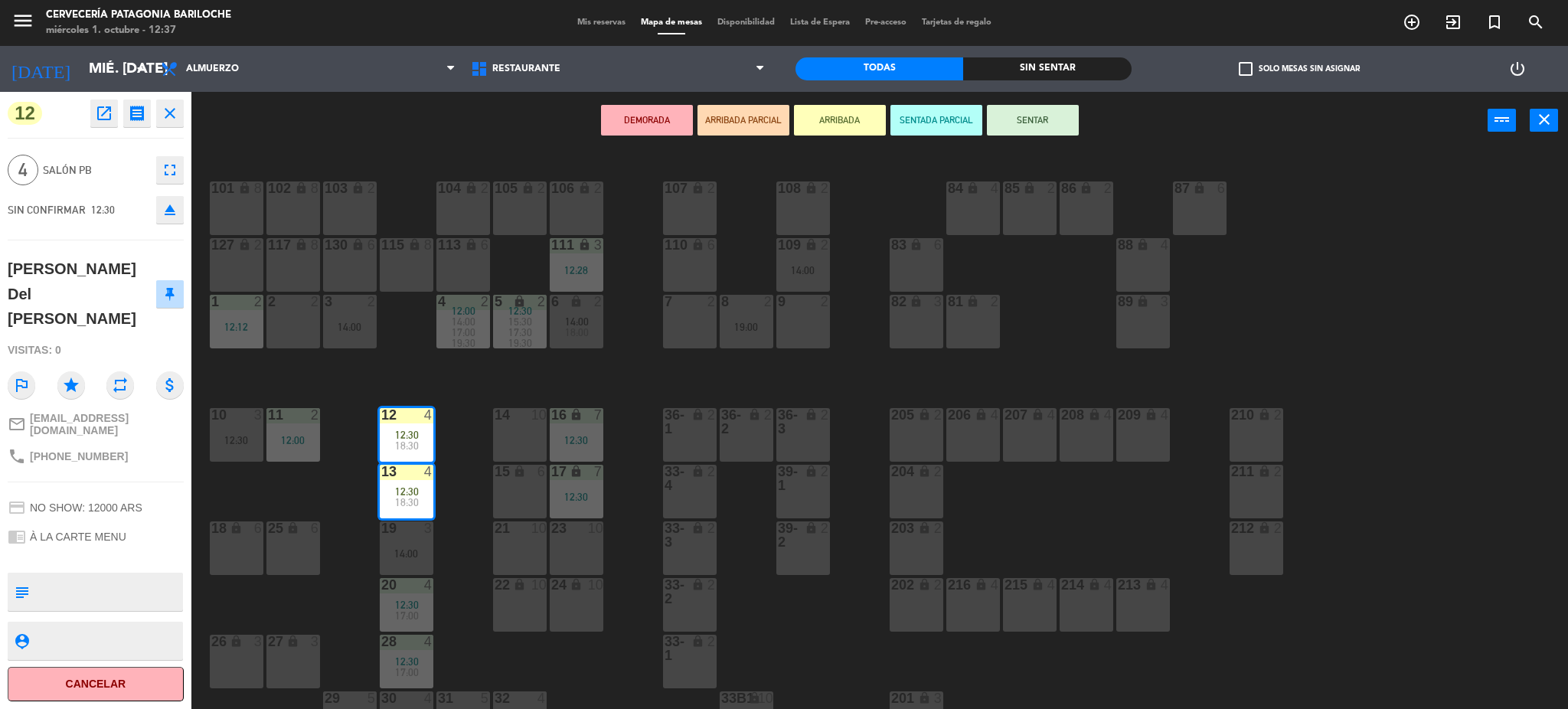
click at [472, 433] on div "101 lock 8 102 lock 8 104 lock 2 105 lock 2 106 lock 2 103 lock 2 107 lock 2 10…" at bounding box center [887, 433] width 1362 height 560
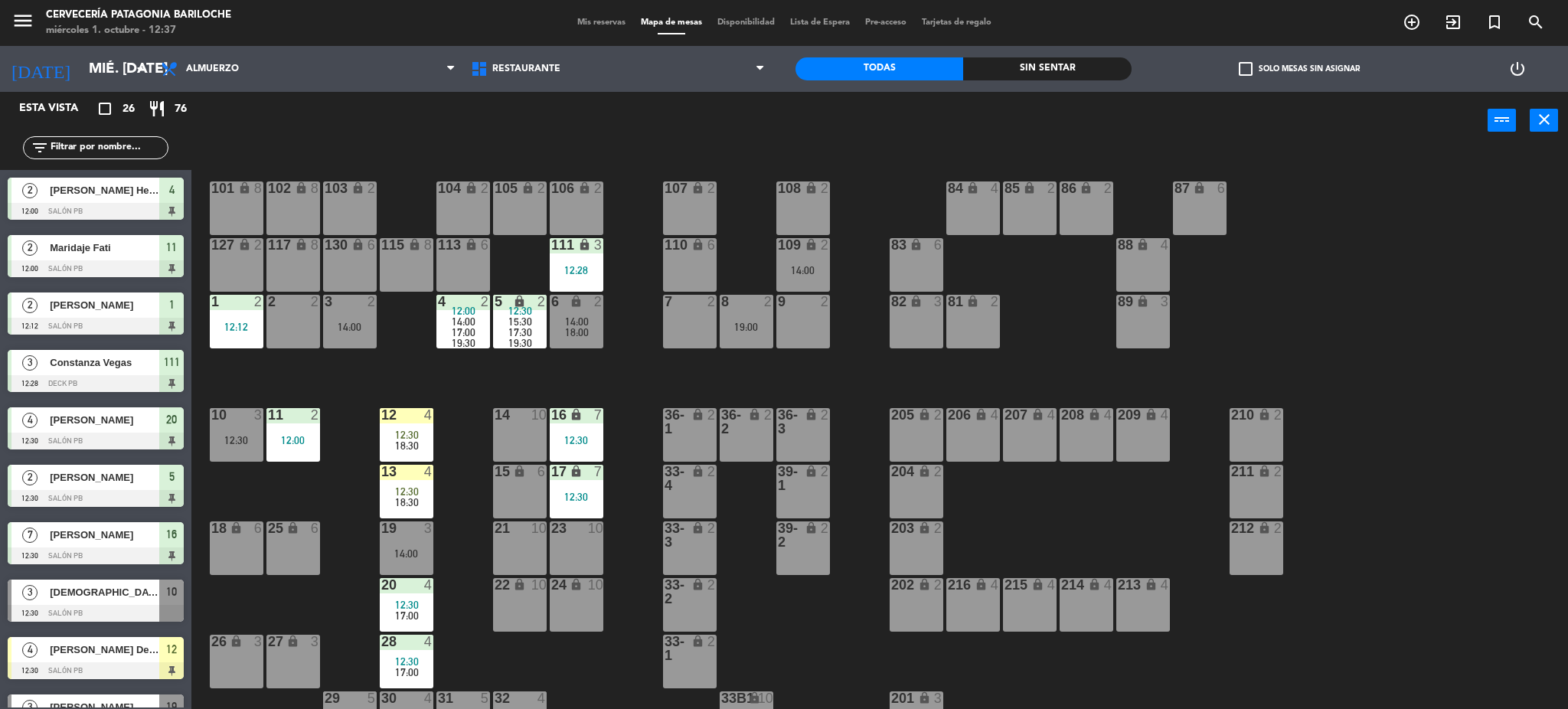
click at [456, 408] on div "101 lock 8 102 lock 8 104 lock 2 105 lock 2 106 lock 2 103 lock 2 107 lock 2 10…" at bounding box center [887, 433] width 1362 height 560
click at [89, 142] on input "text" at bounding box center [108, 148] width 118 height 17
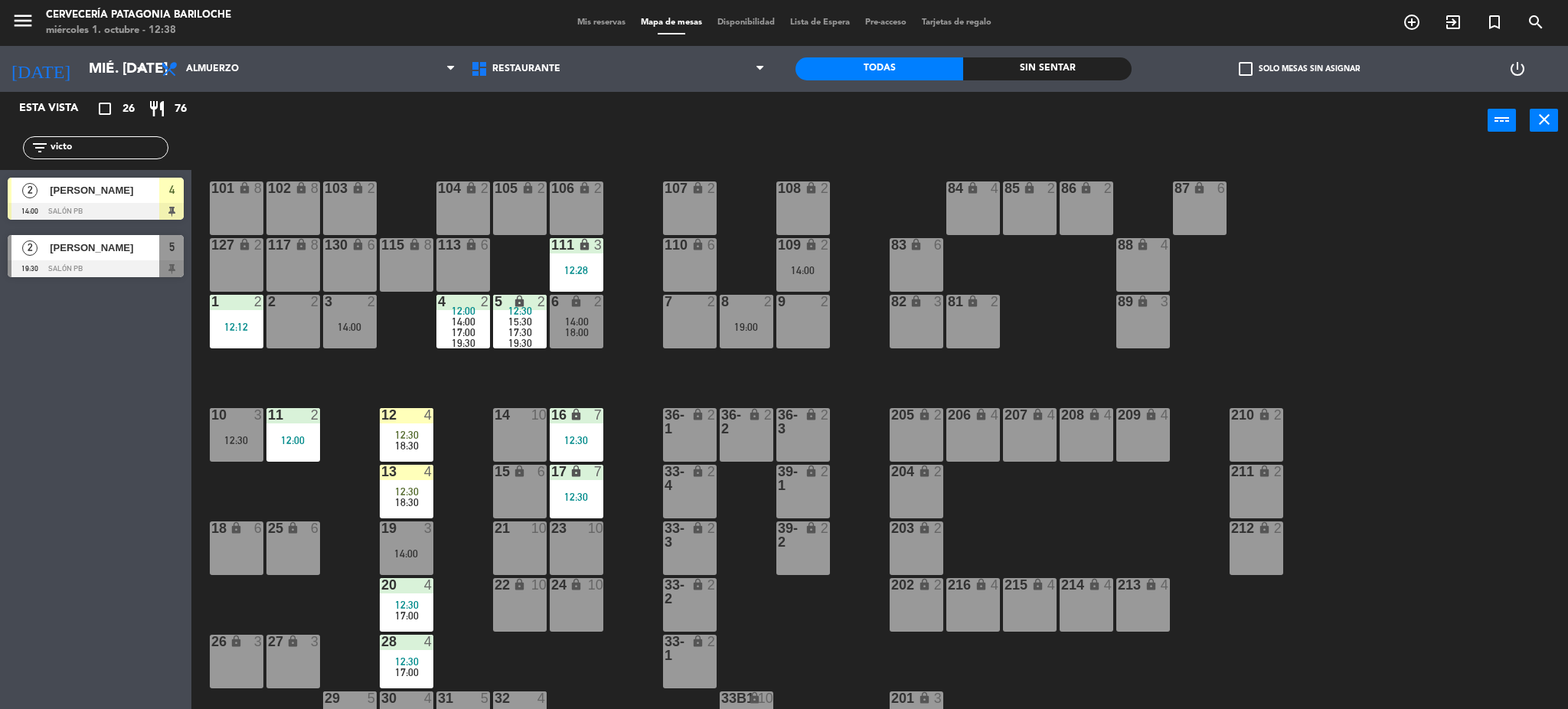
type input "victo"
click at [94, 411] on div "Esta vista crop_square 26 restaurant 76 filter_list victo 2 Victoria Morel 14:0…" at bounding box center [95, 400] width 191 height 617
click at [108, 205] on div at bounding box center [95, 211] width 176 height 17
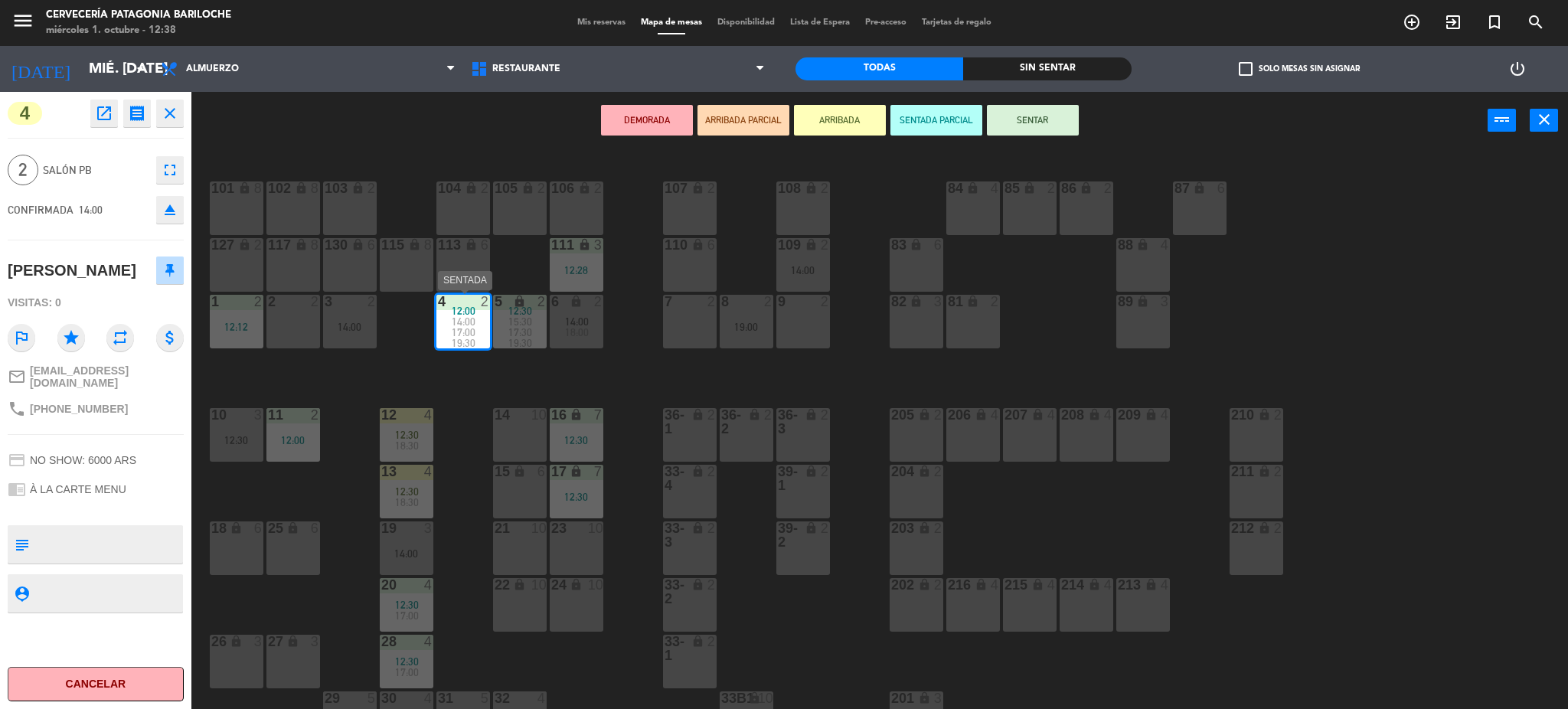
click at [475, 327] on div "17:00" at bounding box center [463, 332] width 54 height 11
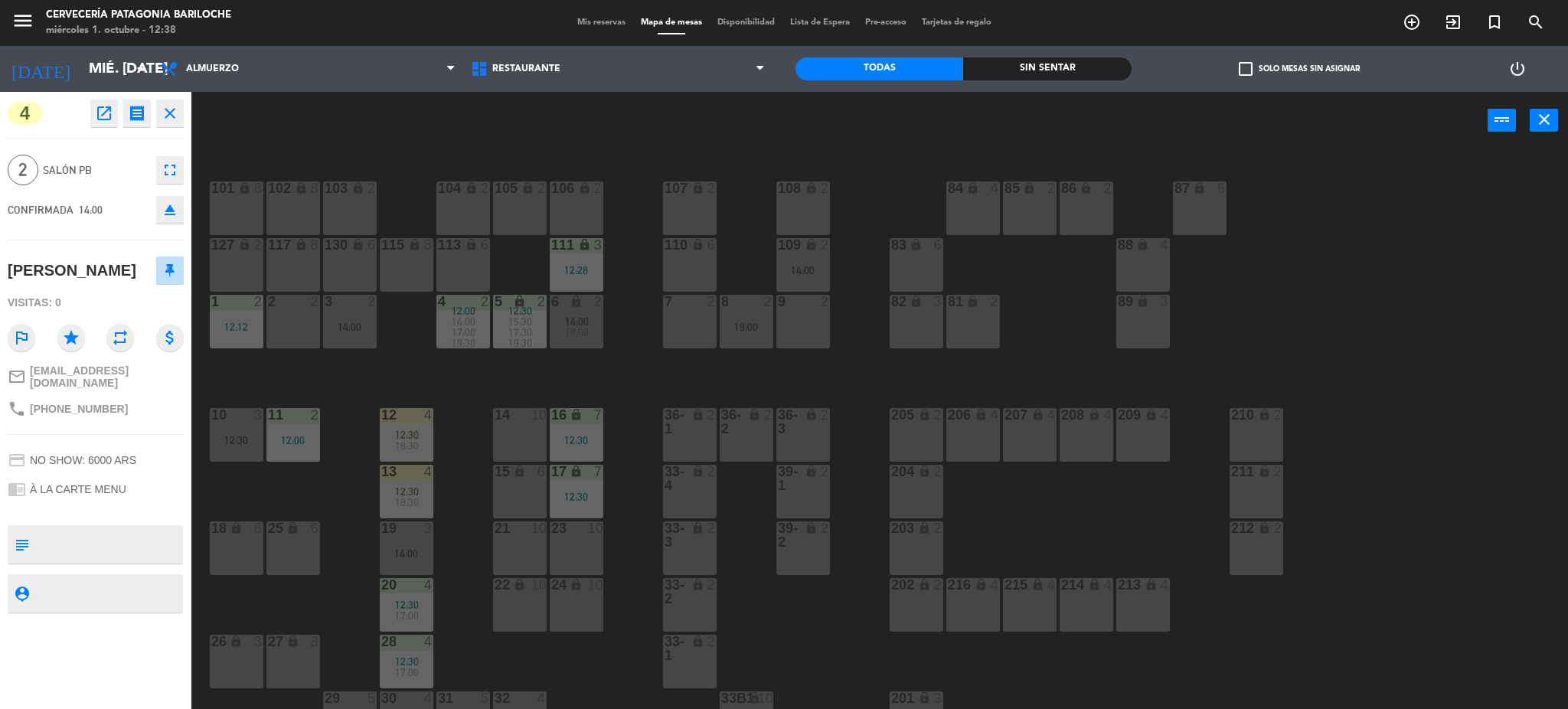
click at [167, 107] on icon "close" at bounding box center [170, 114] width 19 height 19
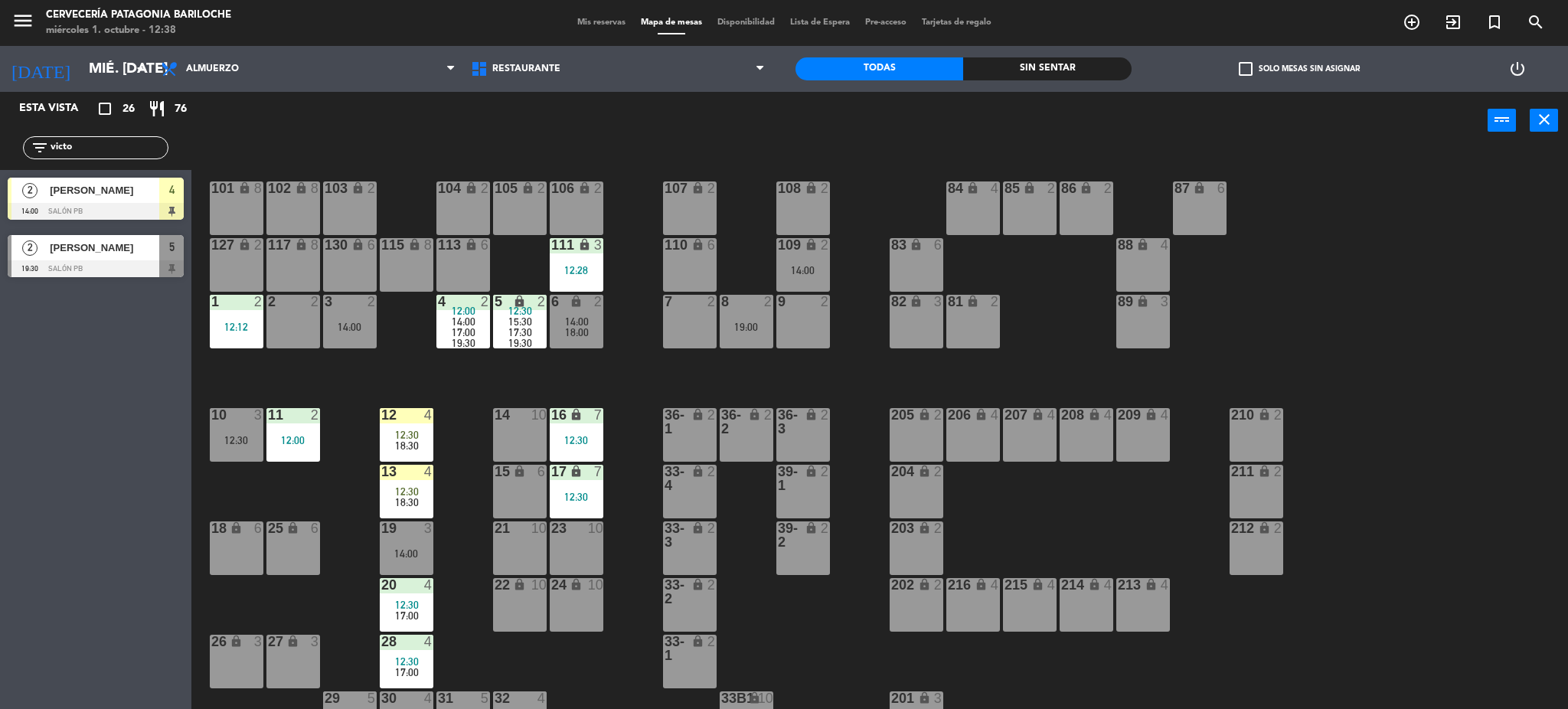
click at [469, 330] on span "17:00" at bounding box center [463, 332] width 24 height 12
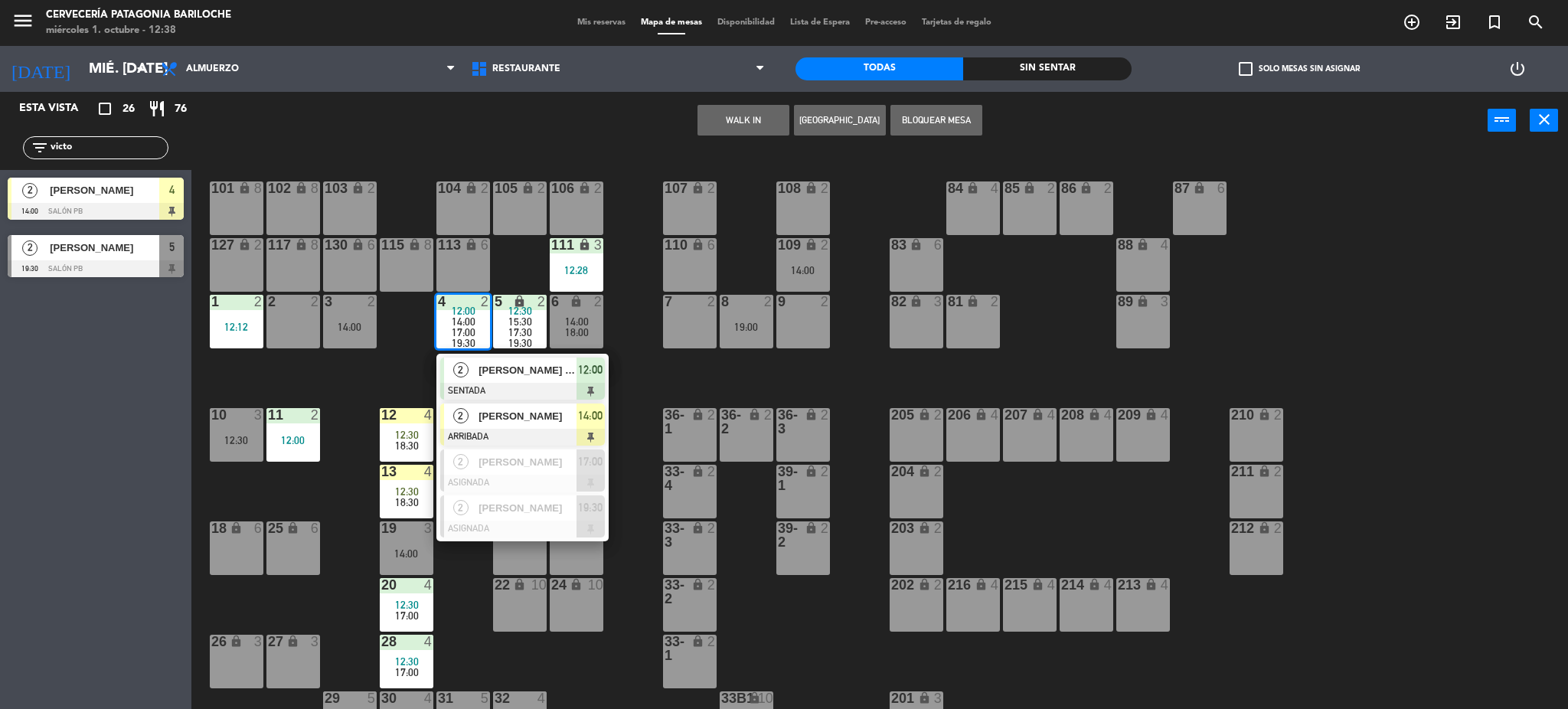
click at [507, 430] on div at bounding box center [523, 438] width 165 height 17
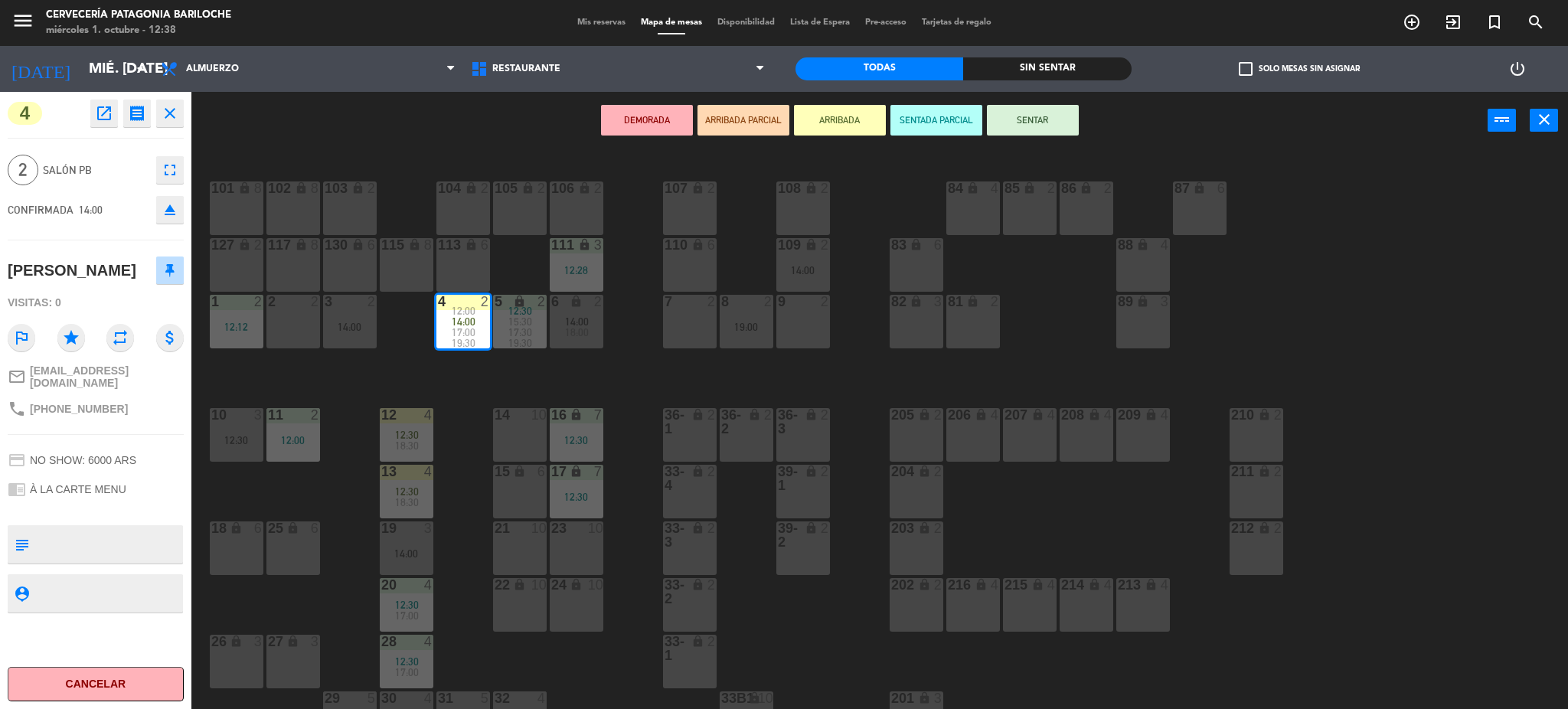
click at [678, 327] on div "7 2" at bounding box center [690, 322] width 54 height 54
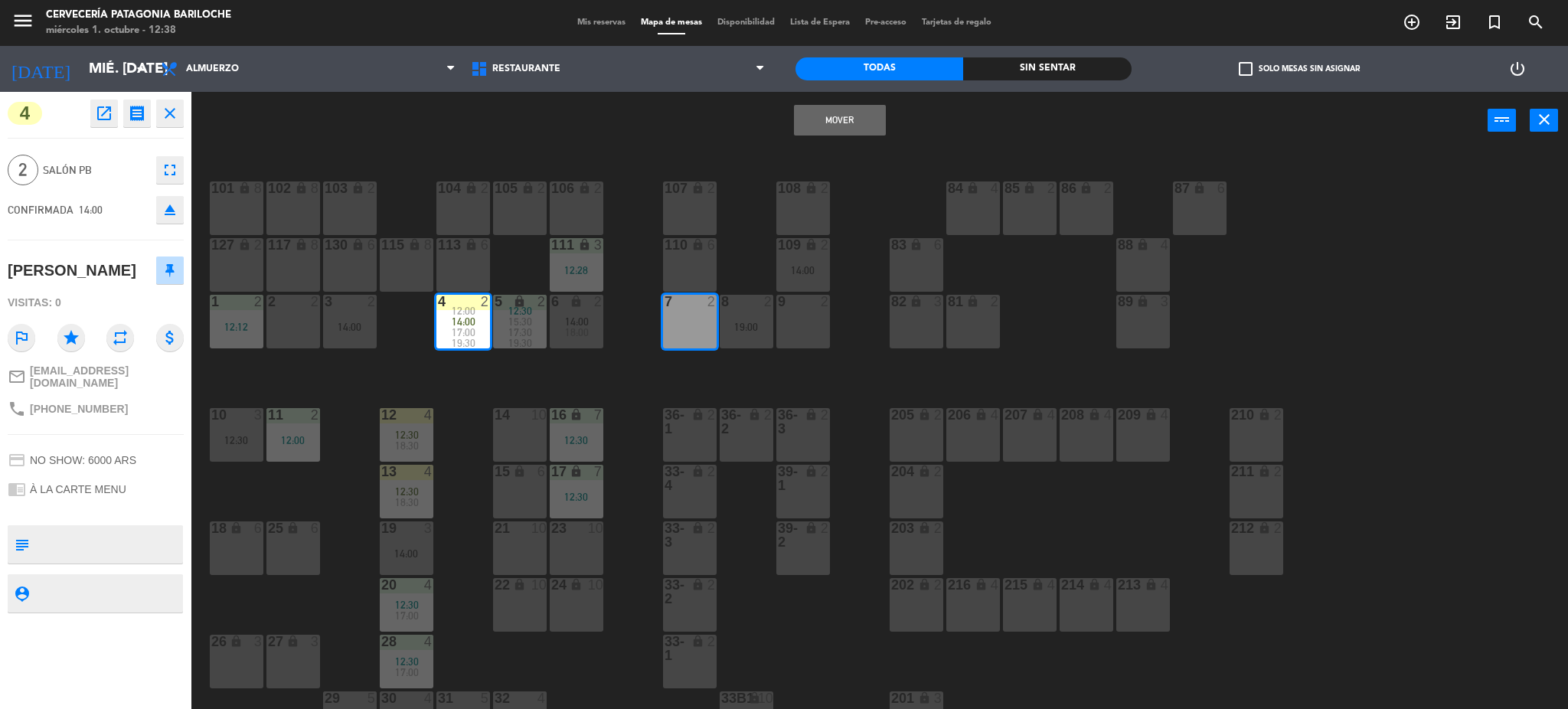
click at [838, 114] on button "Mover" at bounding box center [839, 119] width 92 height 31
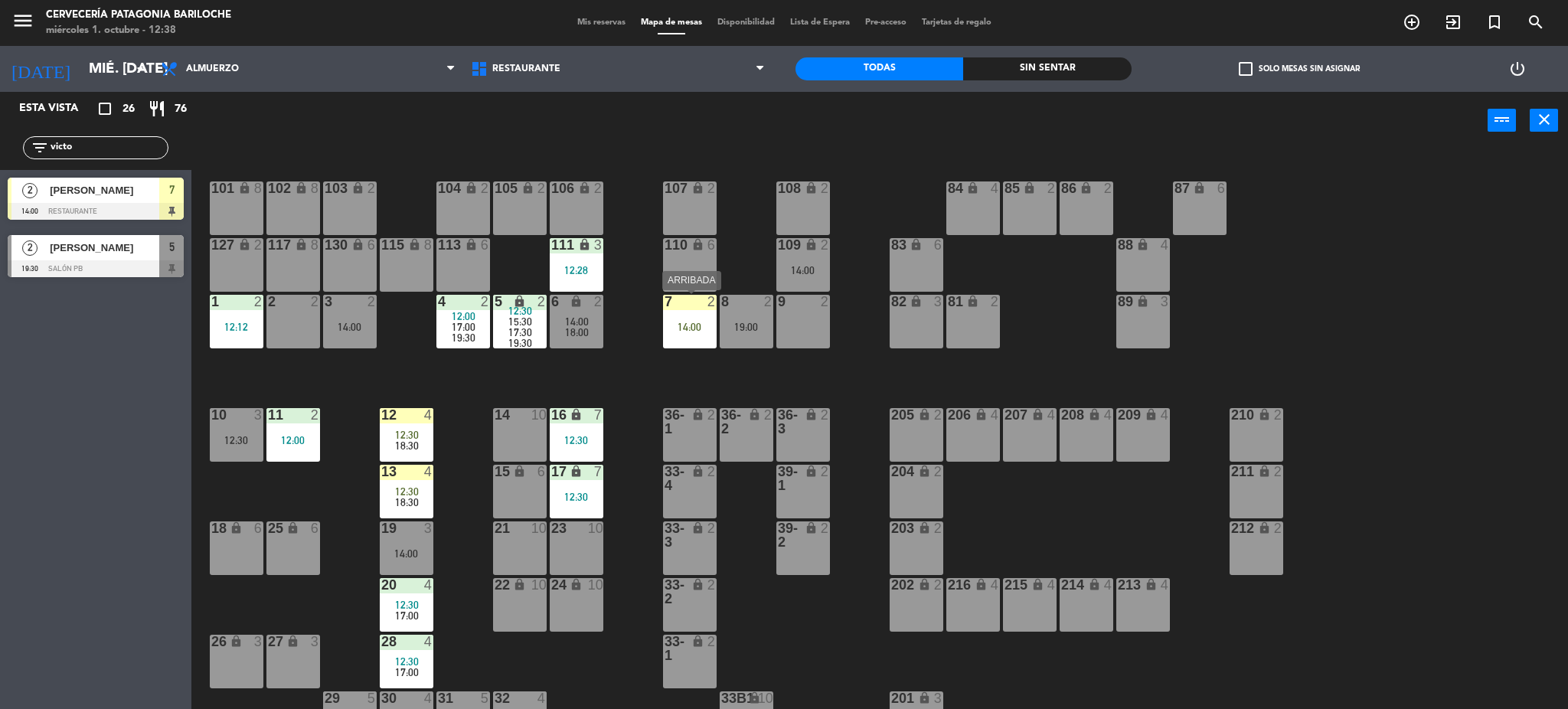
click at [678, 323] on div "14:00" at bounding box center [690, 328] width 54 height 11
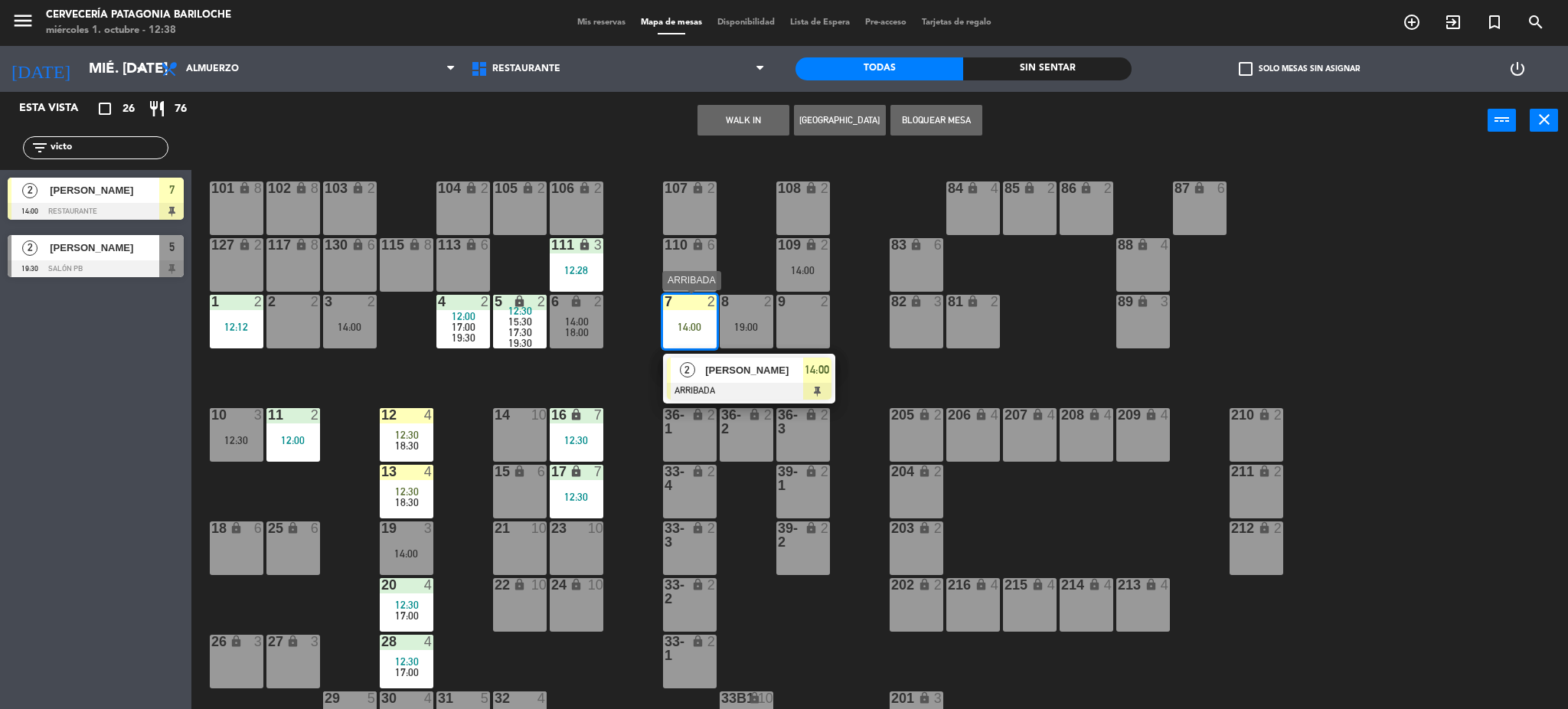
click at [765, 378] on span "[PERSON_NAME]" at bounding box center [754, 370] width 98 height 16
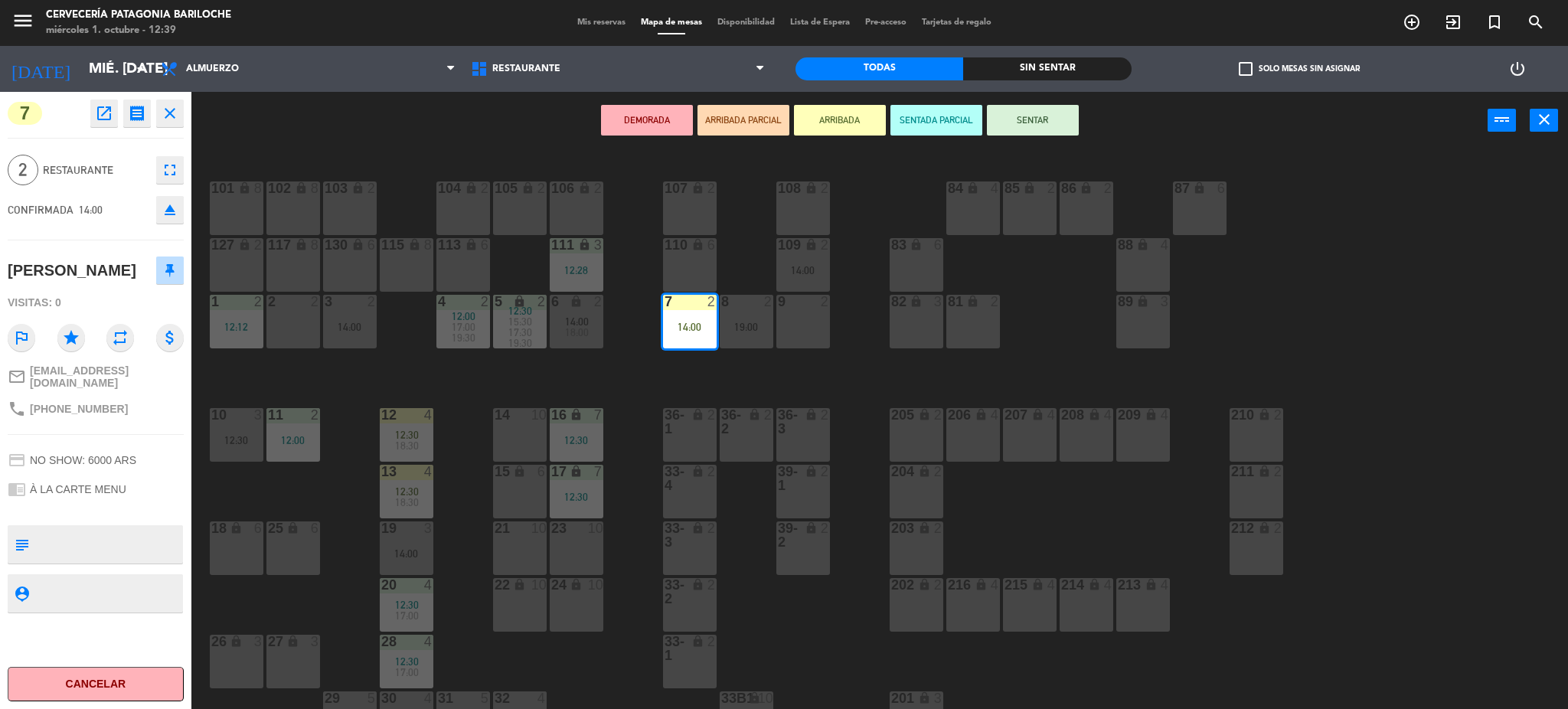
click at [1023, 118] on button "SENTAR" at bounding box center [1032, 119] width 92 height 31
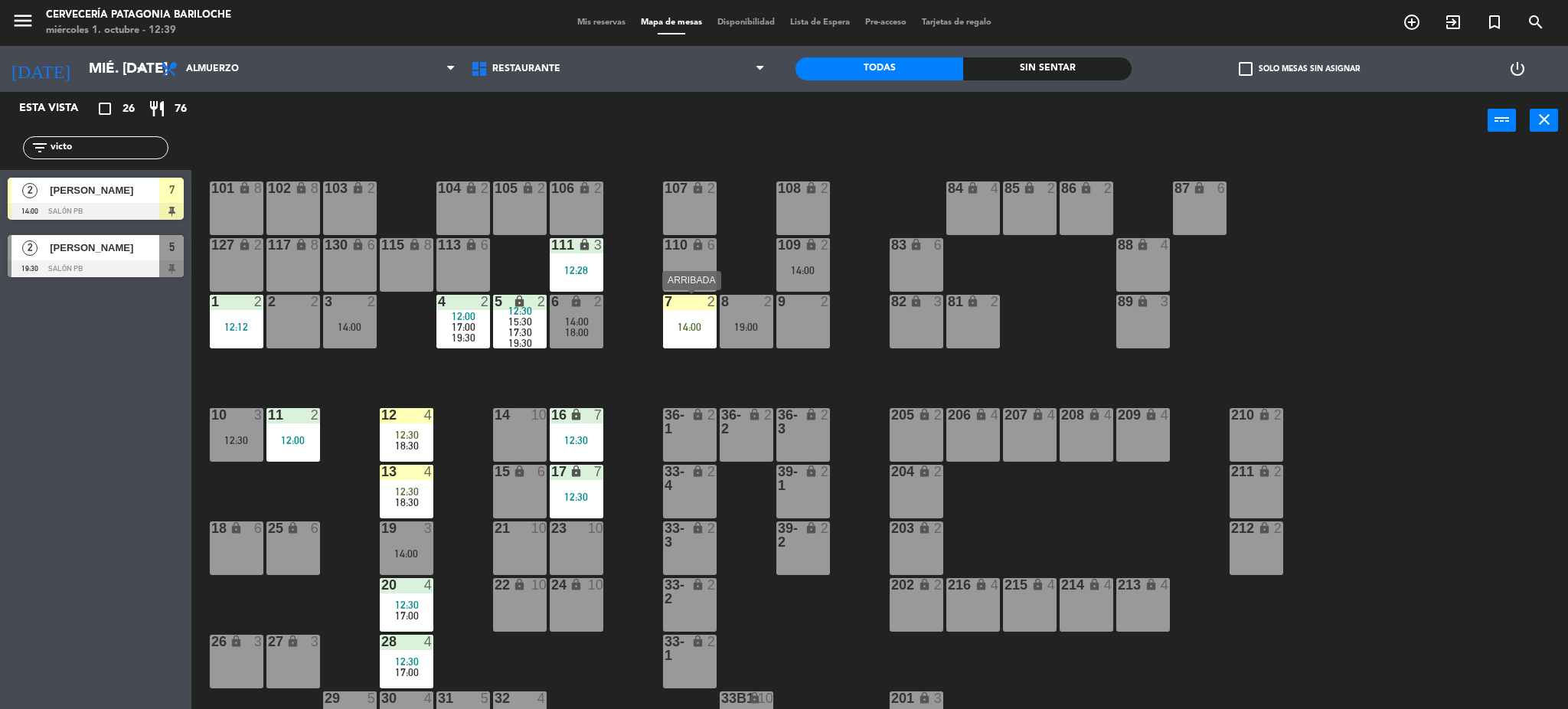
click at [683, 330] on div "14:00" at bounding box center [690, 328] width 54 height 11
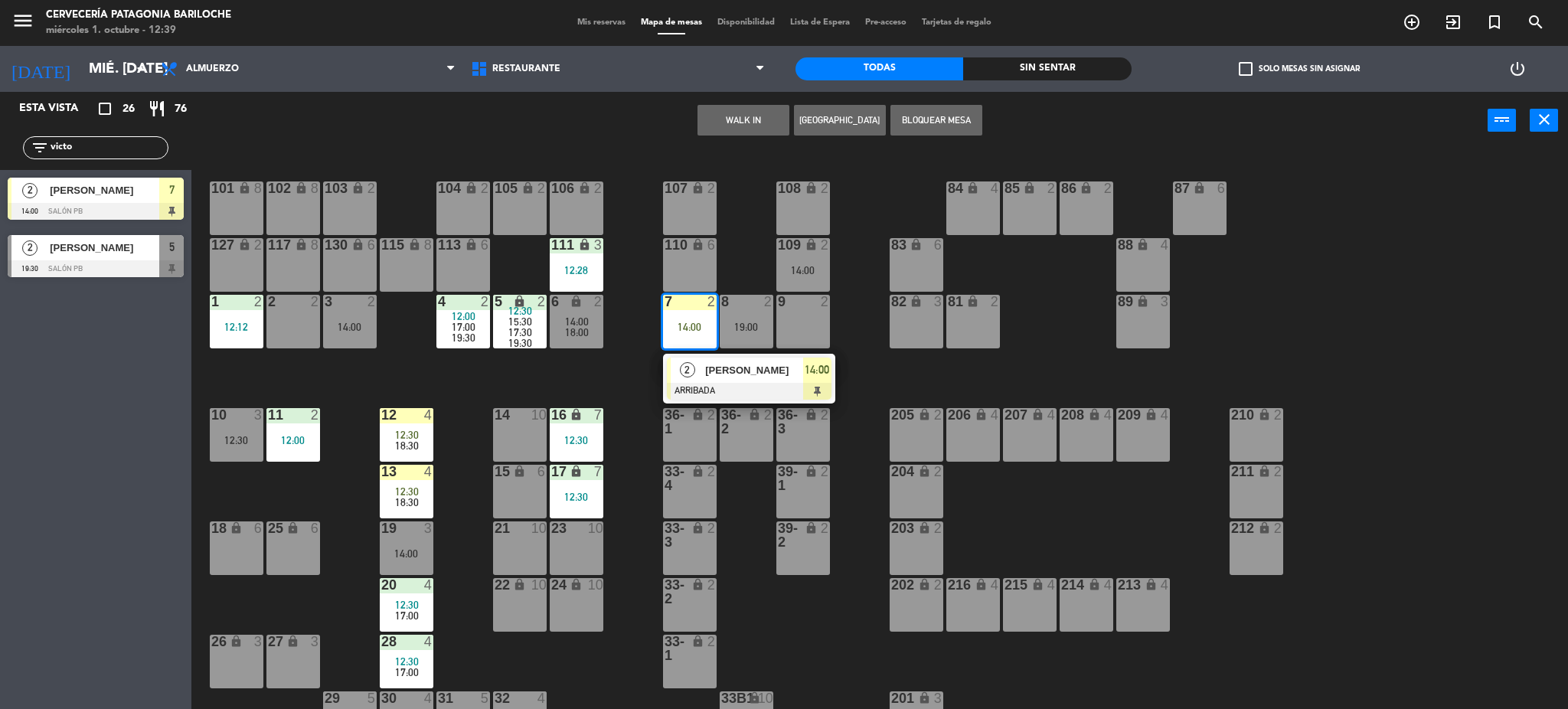
click at [722, 383] on div at bounding box center [749, 392] width 165 height 17
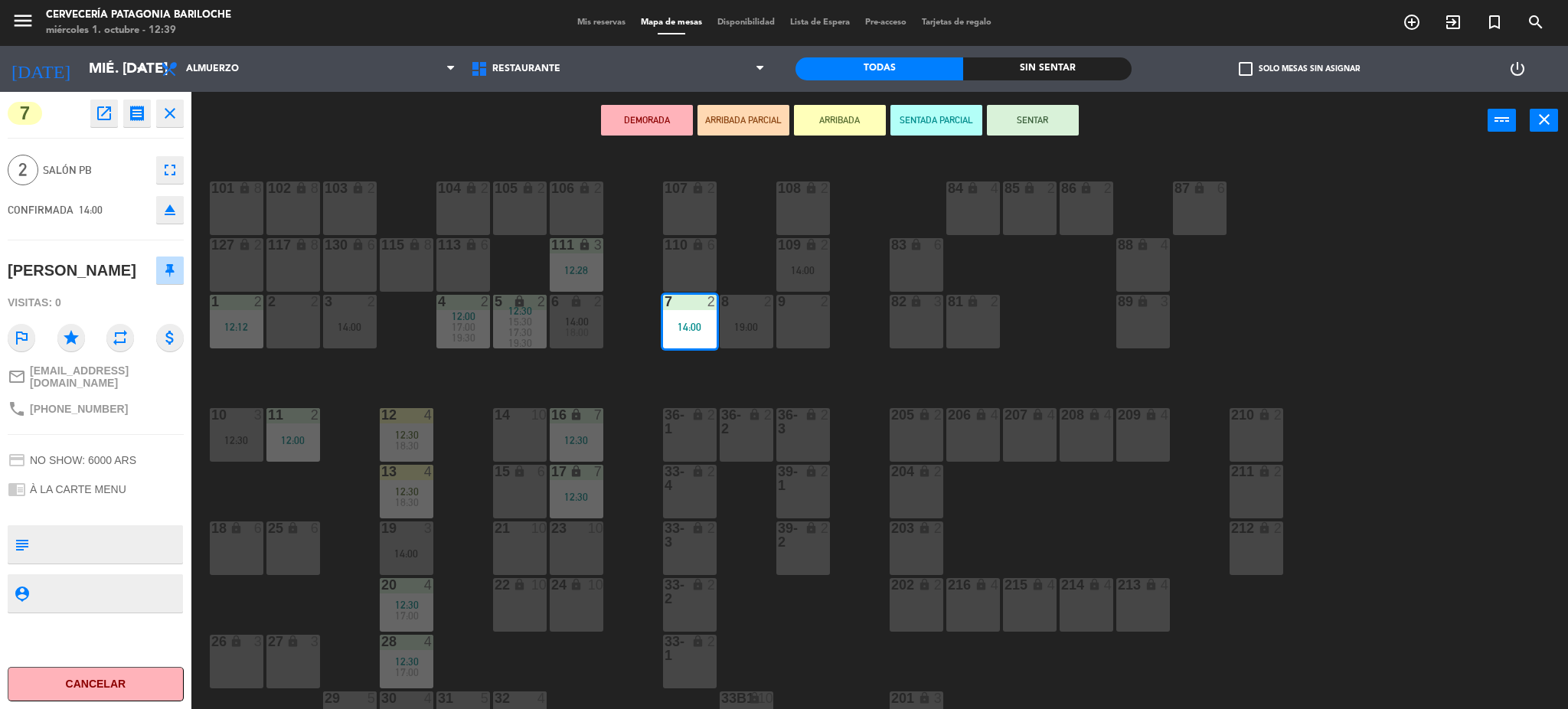
click at [1043, 128] on button "SENTAR" at bounding box center [1032, 119] width 92 height 31
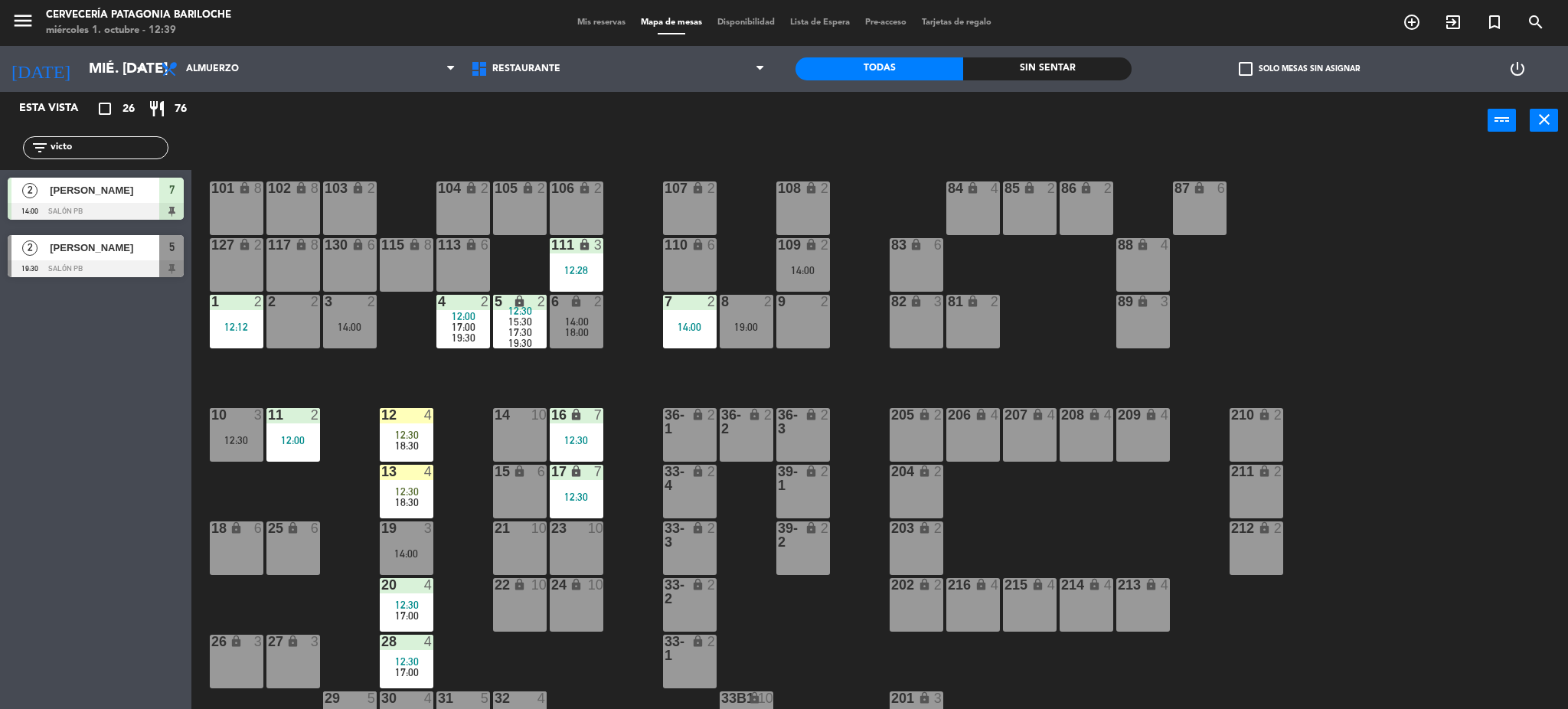
click at [713, 378] on div "101 lock 8 102 lock 8 104 lock 2 105 lock 2 106 lock 2 103 lock 2 107 lock 2 10…" at bounding box center [887, 433] width 1362 height 560
click at [677, 327] on div "14:00" at bounding box center [690, 328] width 54 height 11
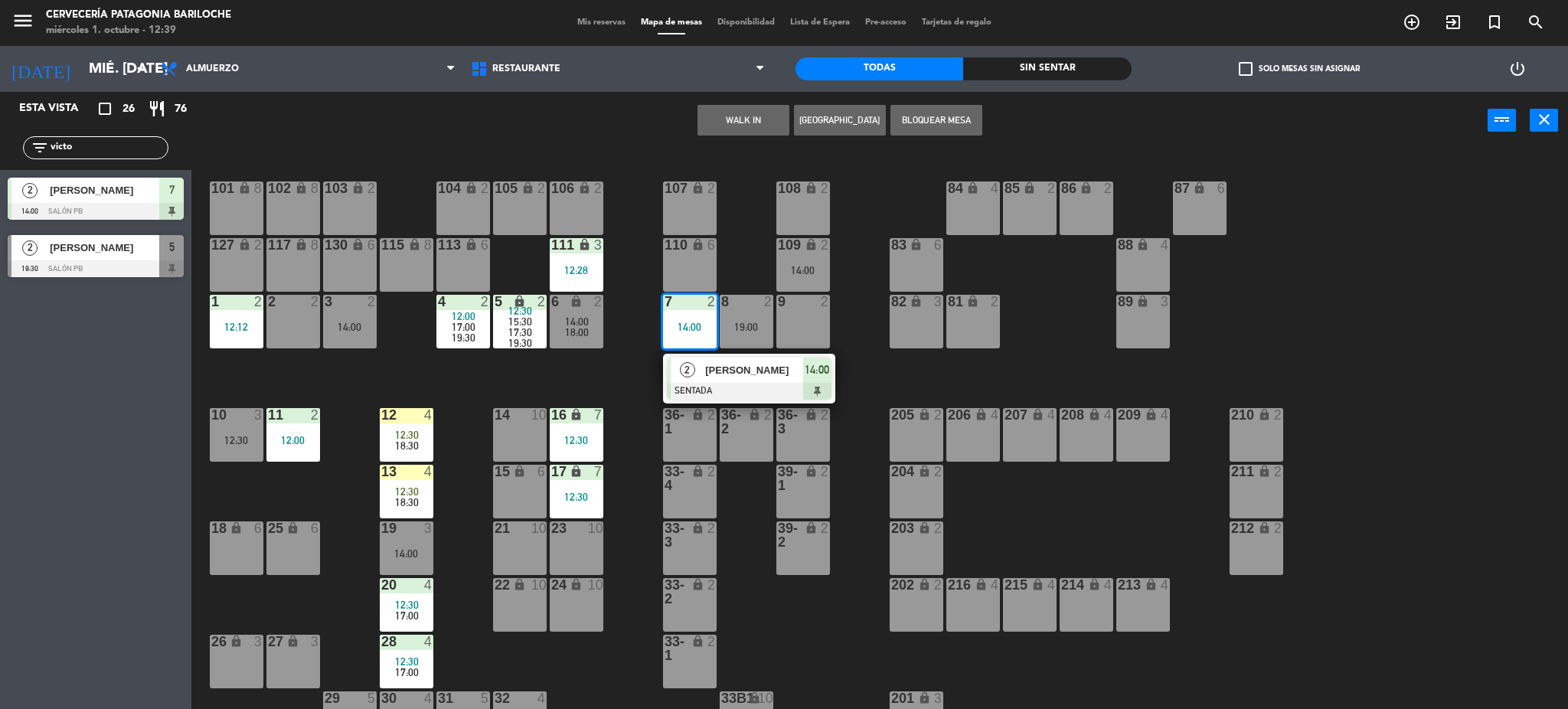
click at [823, 371] on span "14:00" at bounding box center [817, 370] width 24 height 19
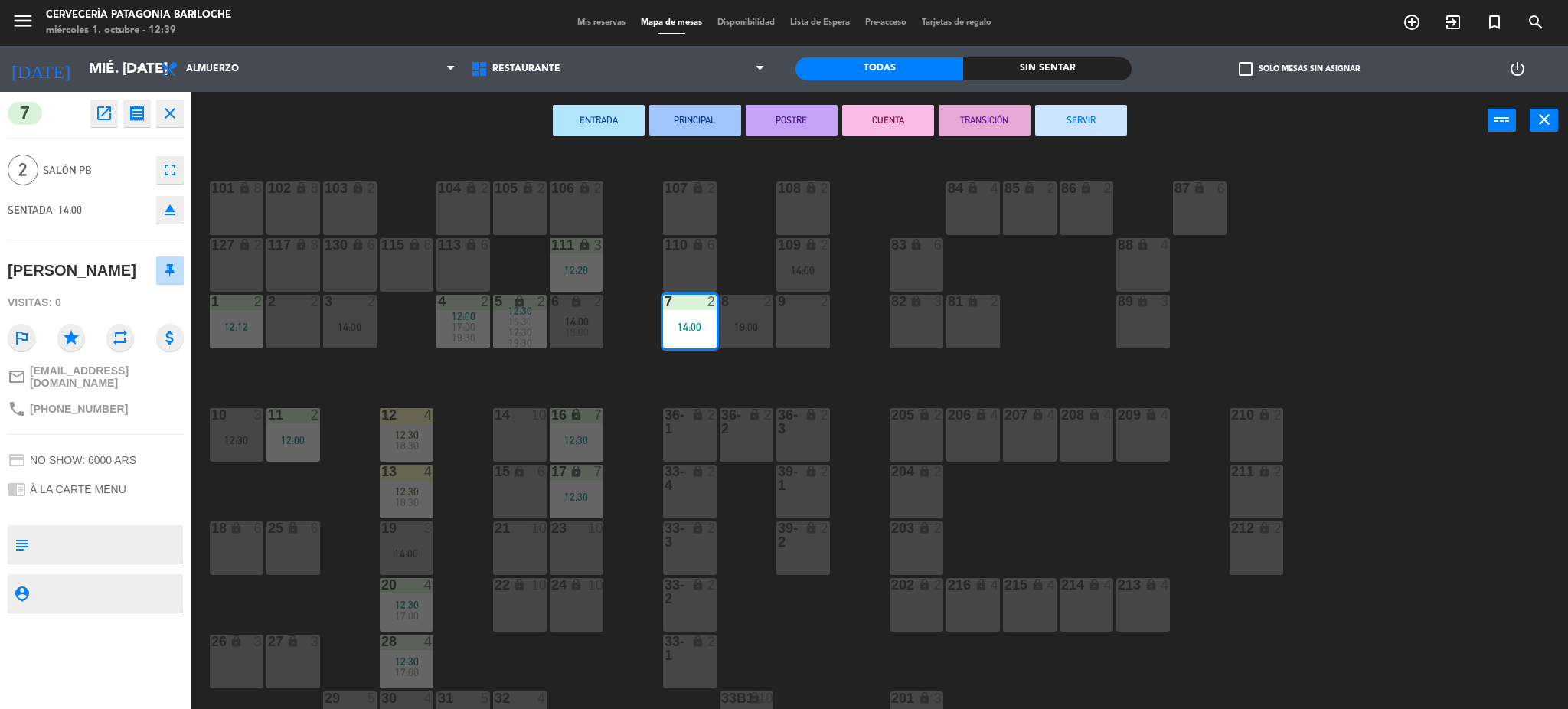
click at [431, 126] on div "ENTRADA PRINCIPAL POSTRE CUENTA TRANSICIÓN SERVIR power_input close" at bounding box center [839, 120] width 1296 height 58
click at [663, 438] on div "36-1 lock 2" at bounding box center [690, 435] width 54 height 54
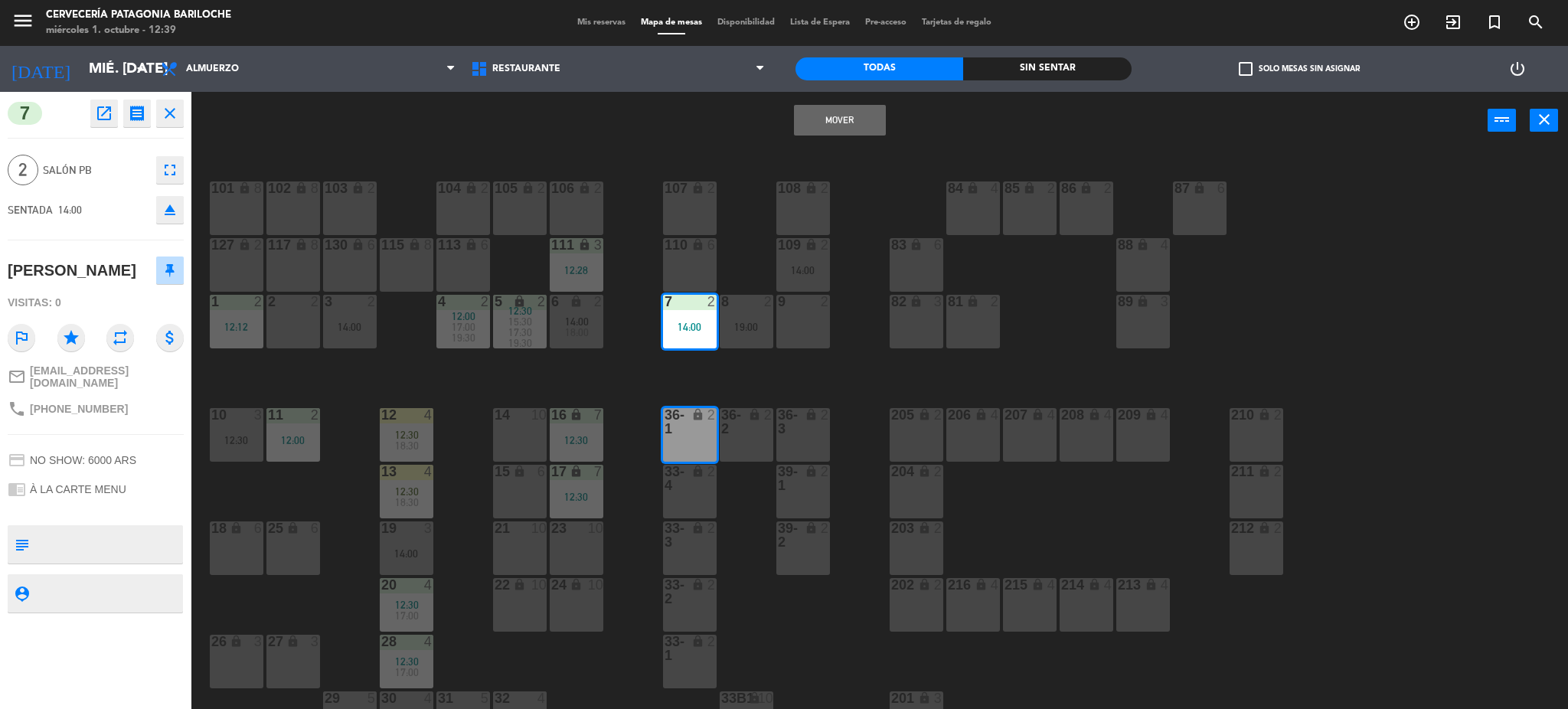
click at [659, 368] on div "101 lock 8 102 lock 8 104 lock 2 105 lock 2 106 lock 2 103 lock 2 107 lock 2 10…" at bounding box center [887, 433] width 1362 height 560
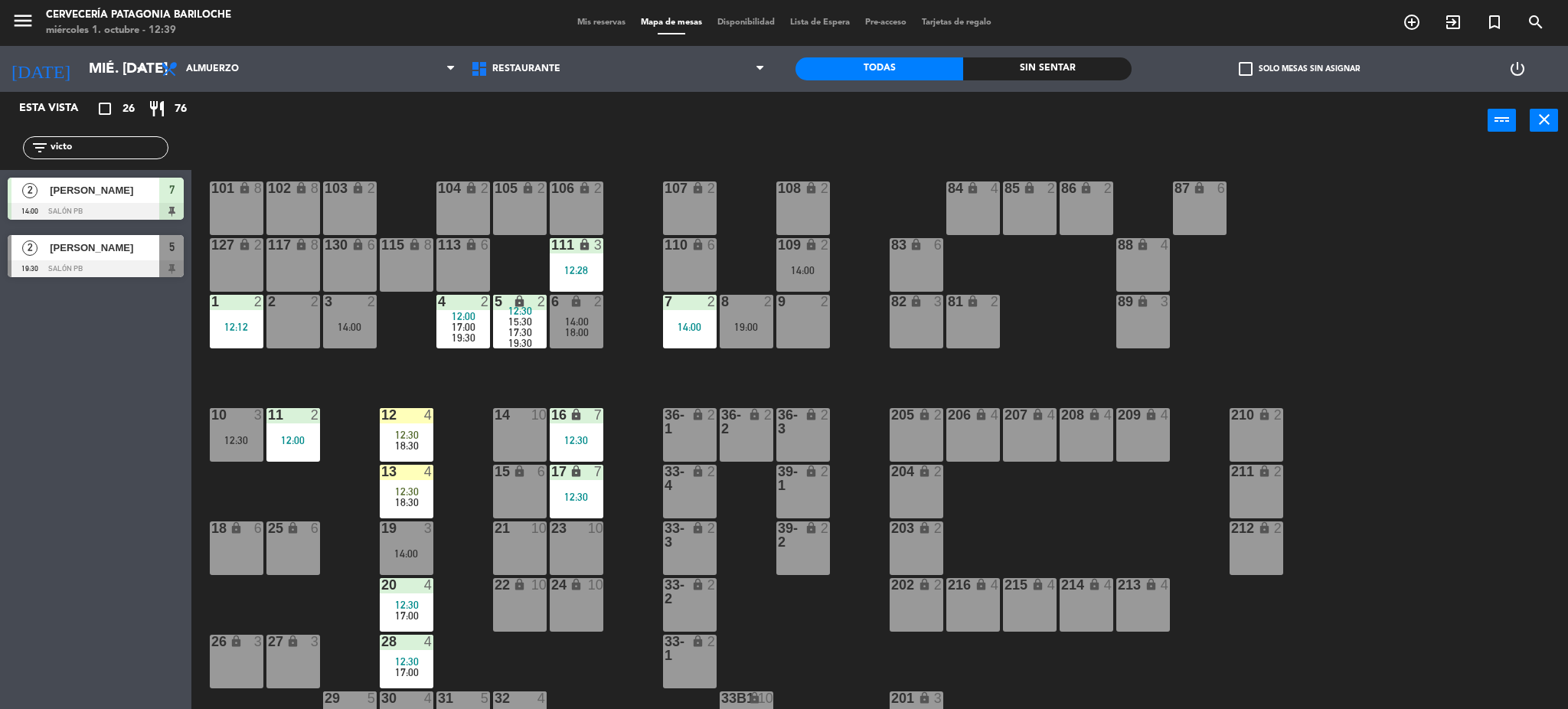
click at [690, 377] on div "101 lock 8 102 lock 8 104 lock 2 105 lock 2 106 lock 2 103 lock 2 107 lock 2 10…" at bounding box center [887, 433] width 1362 height 560
click at [409, 434] on span "12:30" at bounding box center [407, 435] width 24 height 12
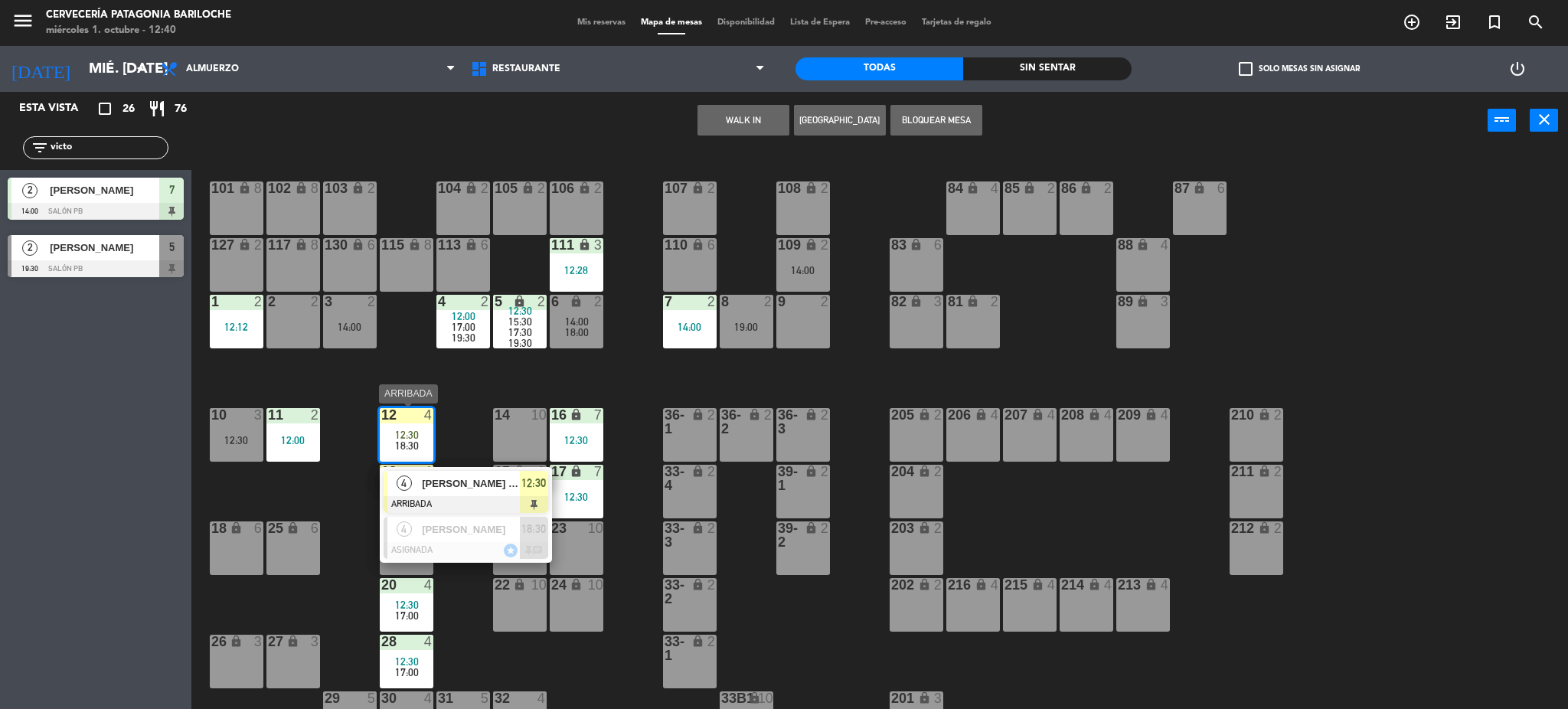
click at [475, 491] on span "[PERSON_NAME] Del [PERSON_NAME]" at bounding box center [471, 483] width 98 height 16
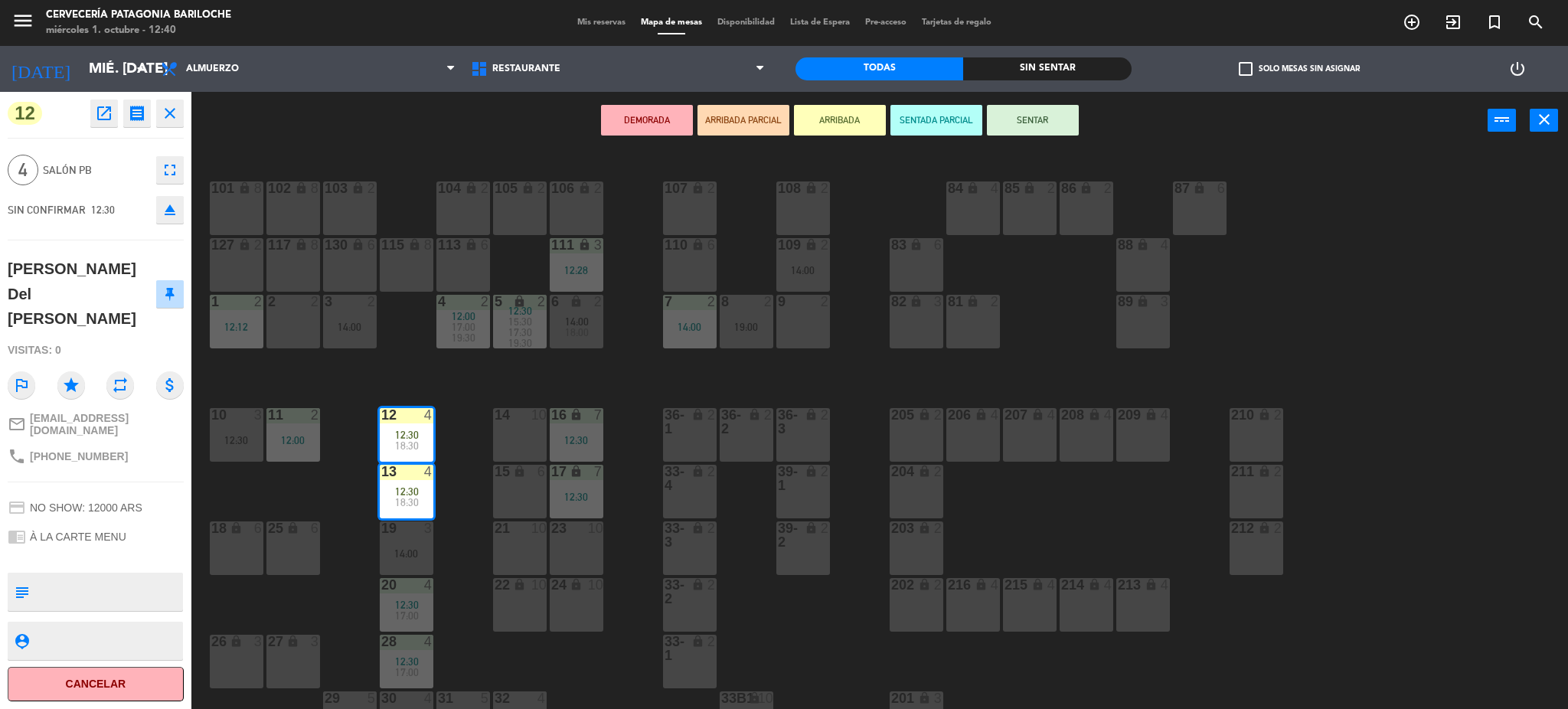
click at [1037, 122] on button "SENTAR" at bounding box center [1032, 119] width 92 height 31
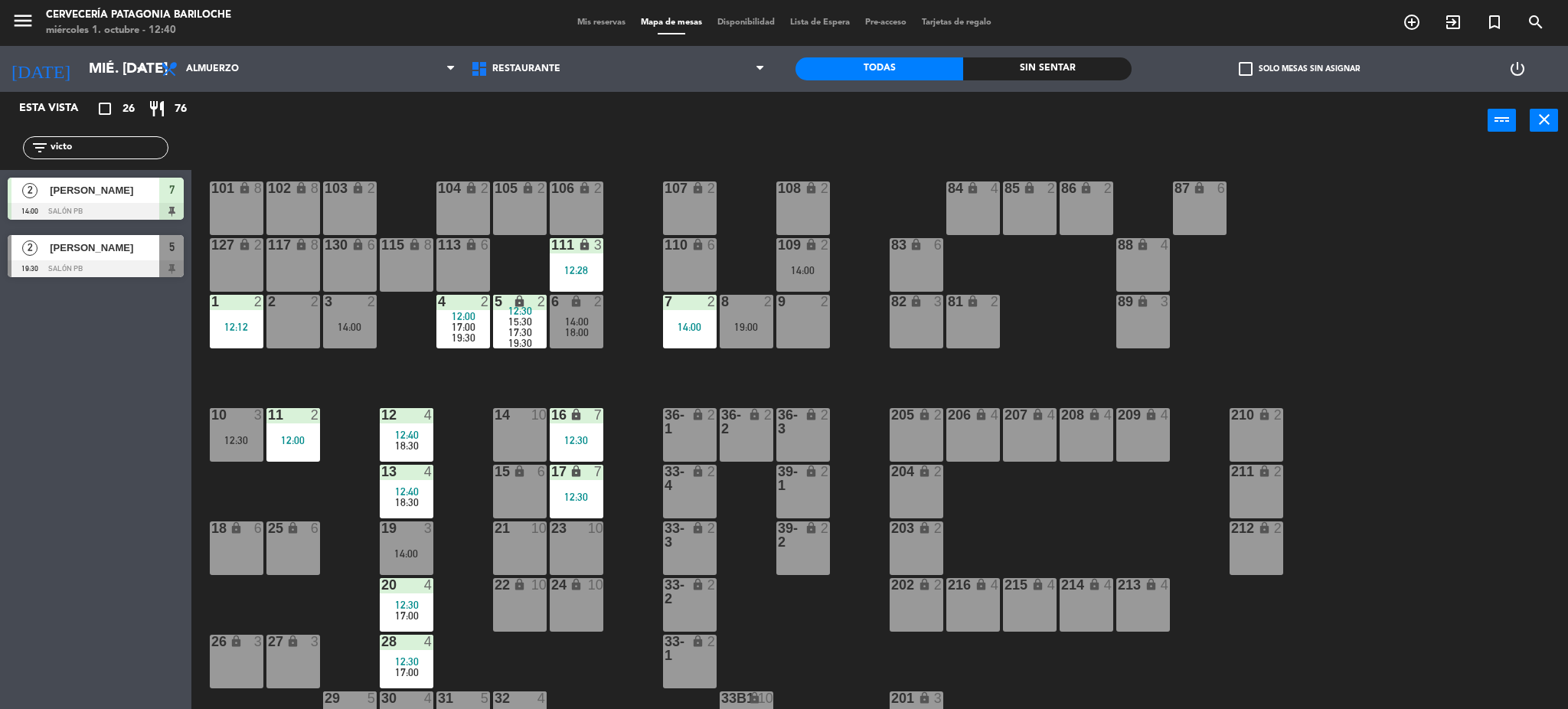
click at [451, 371] on div "101 lock 8 102 lock 8 104 lock 2 105 lock 2 106 lock 2 103 lock 2 107 lock 2 10…" at bounding box center [887, 433] width 1362 height 560
click at [109, 146] on input "victo" at bounding box center [108, 148] width 118 height 17
type input "v"
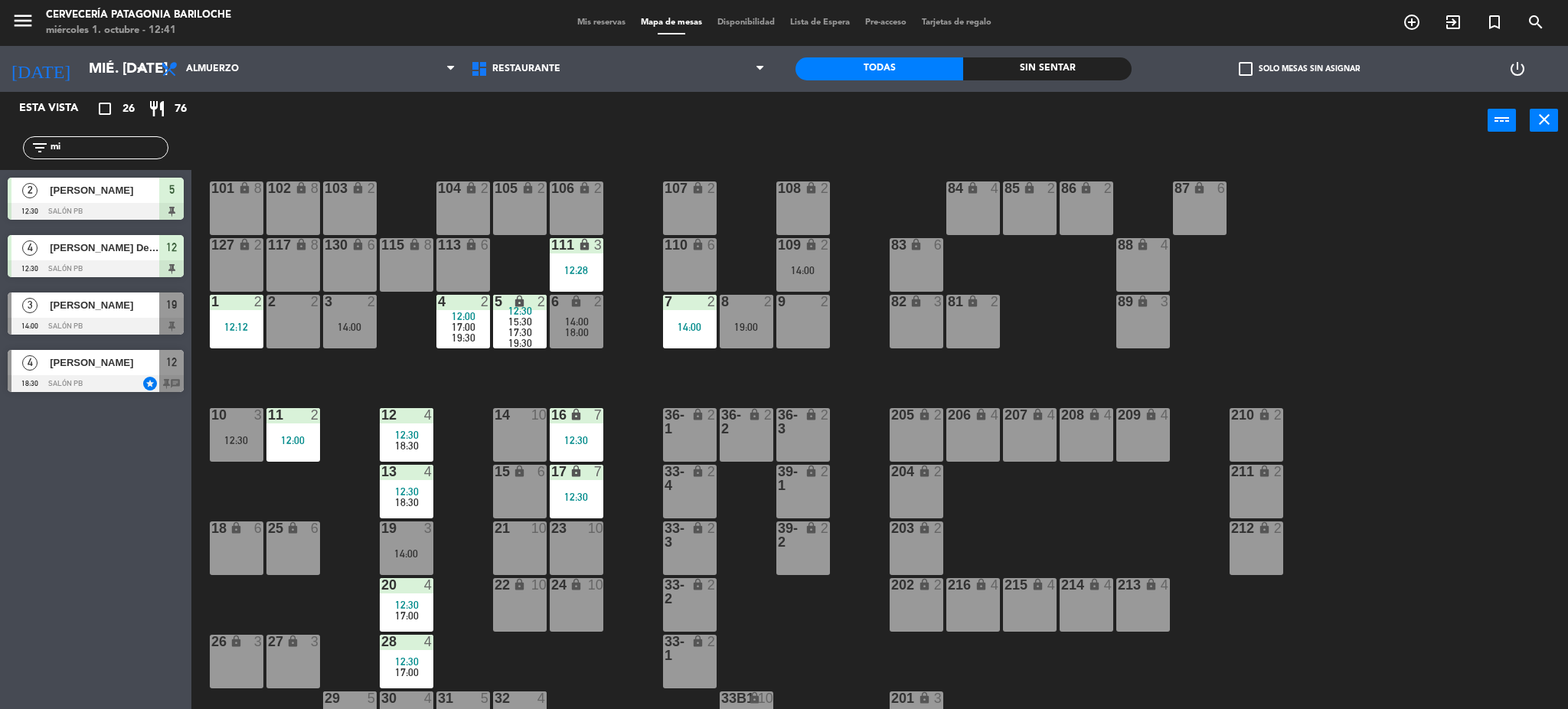
type input "mi"
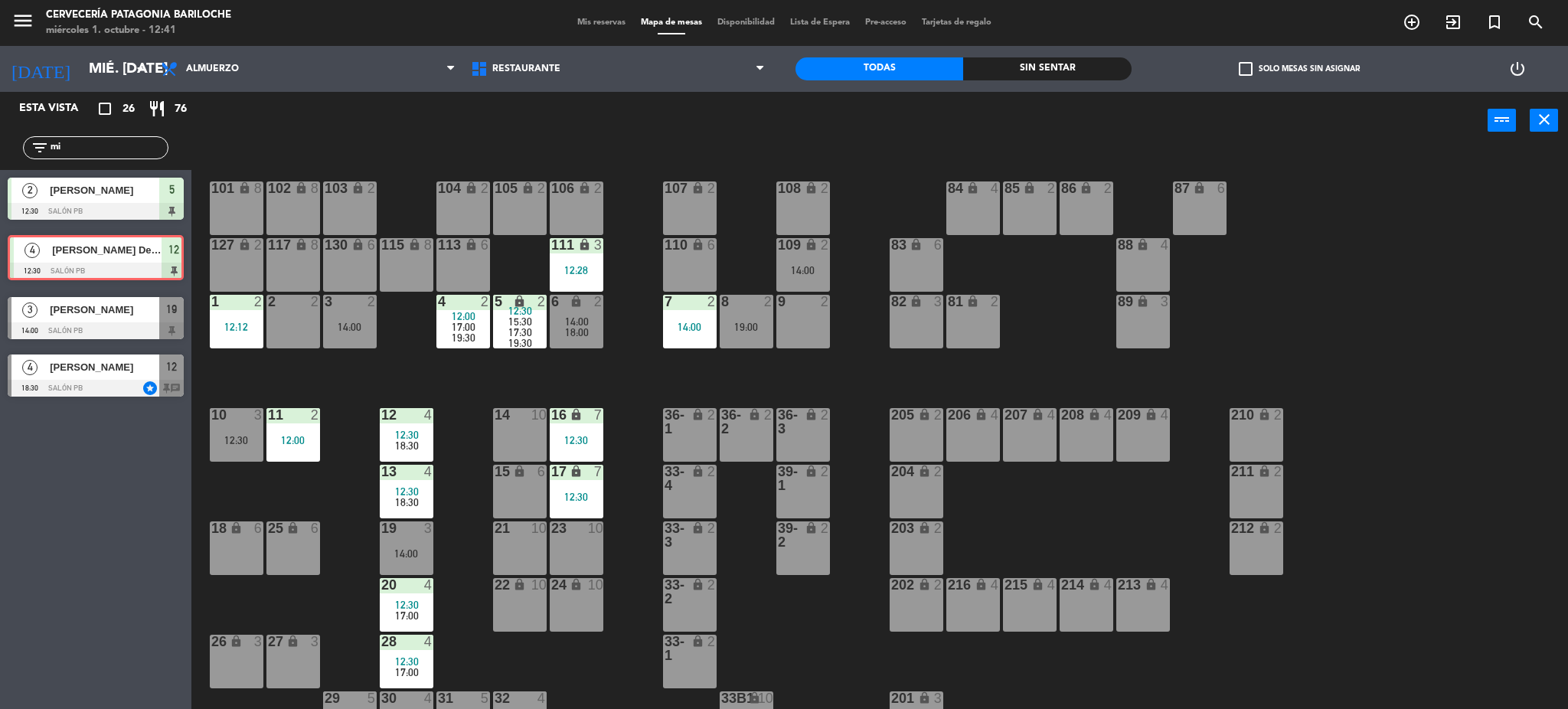
click at [51, 269] on div "4 Mikael Esteban Del Valle 12:30 SALÓN PB 12 4 Mikael Esteban Del Valle 12:30 S…" at bounding box center [95, 258] width 191 height 62
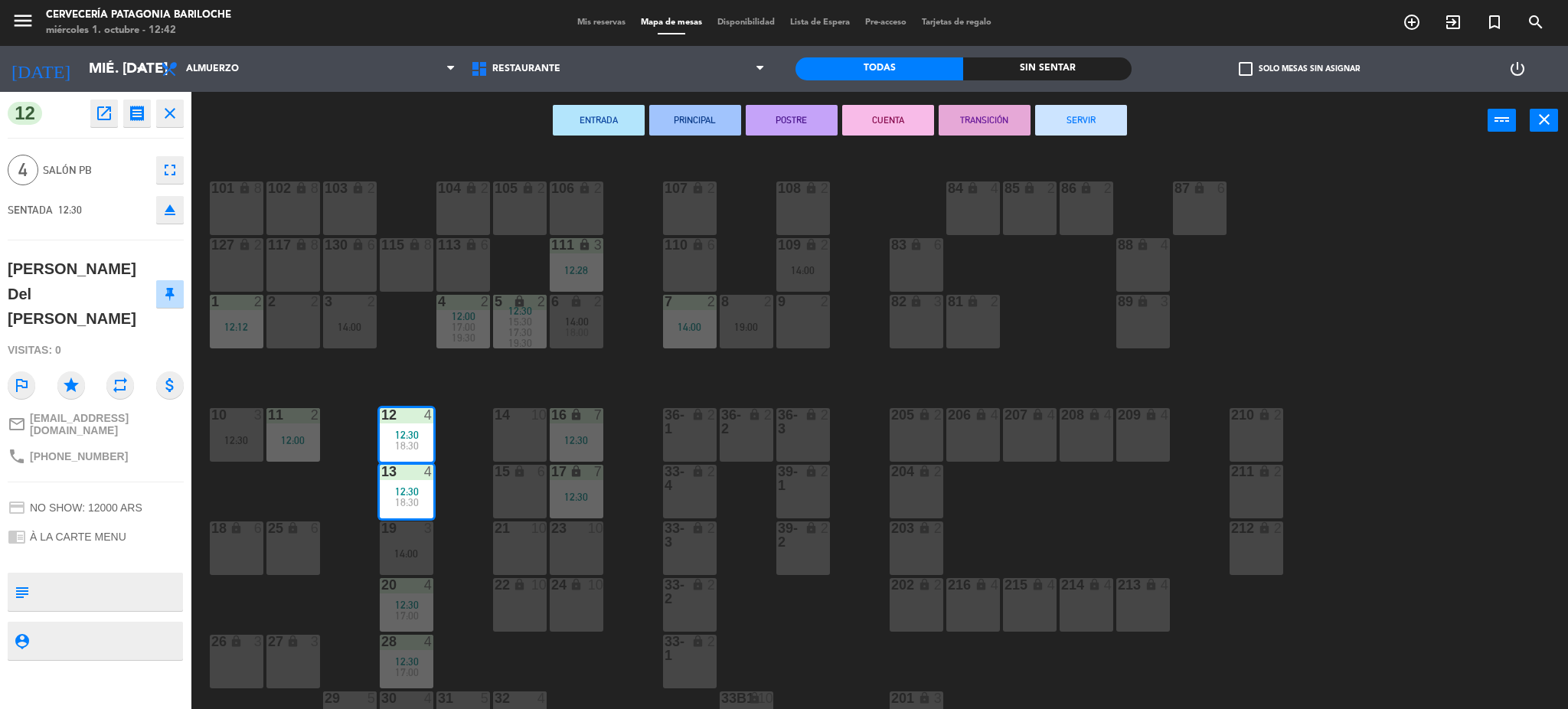
click at [479, 396] on div "101 lock 8 102 lock 8 104 lock 2 105 lock 2 106 lock 2 103 lock 2 107 lock 2 10…" at bounding box center [887, 433] width 1362 height 560
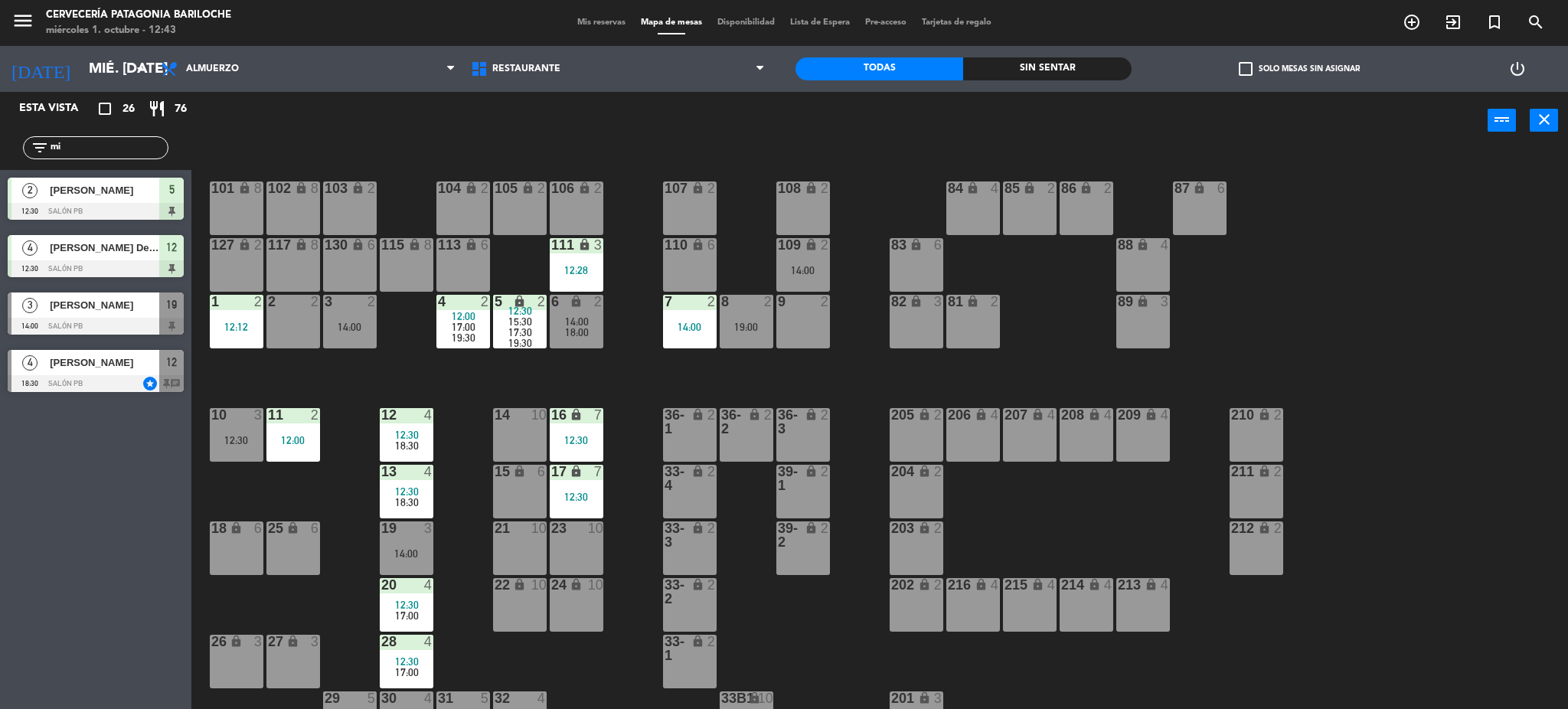
click at [694, 364] on div "101 lock 8 102 lock 8 104 lock 2 105 lock 2 106 lock 2 103 lock 2 107 lock 2 10…" at bounding box center [887, 433] width 1362 height 560
click at [575, 329] on span "18:00" at bounding box center [577, 332] width 24 height 12
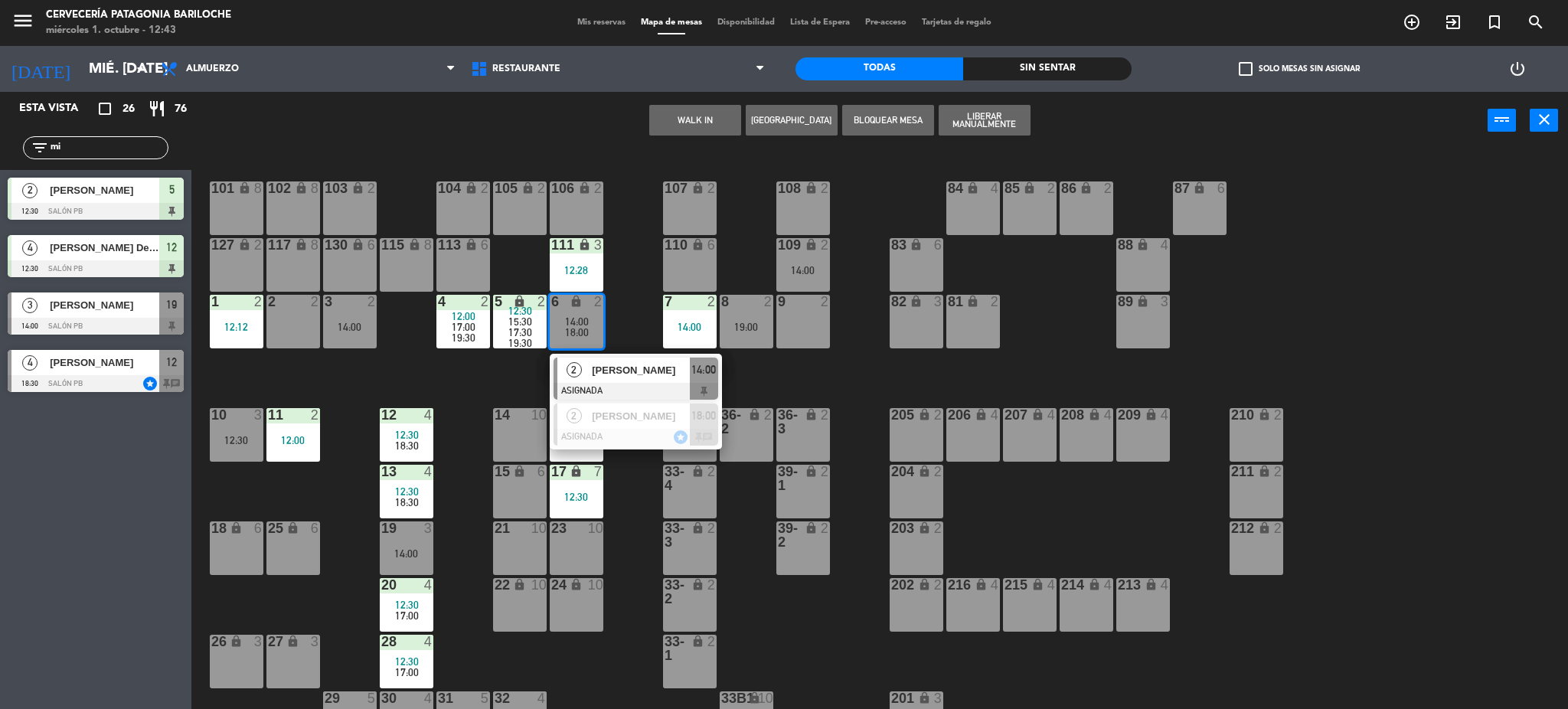
click at [575, 329] on span "18:00" at bounding box center [577, 332] width 24 height 12
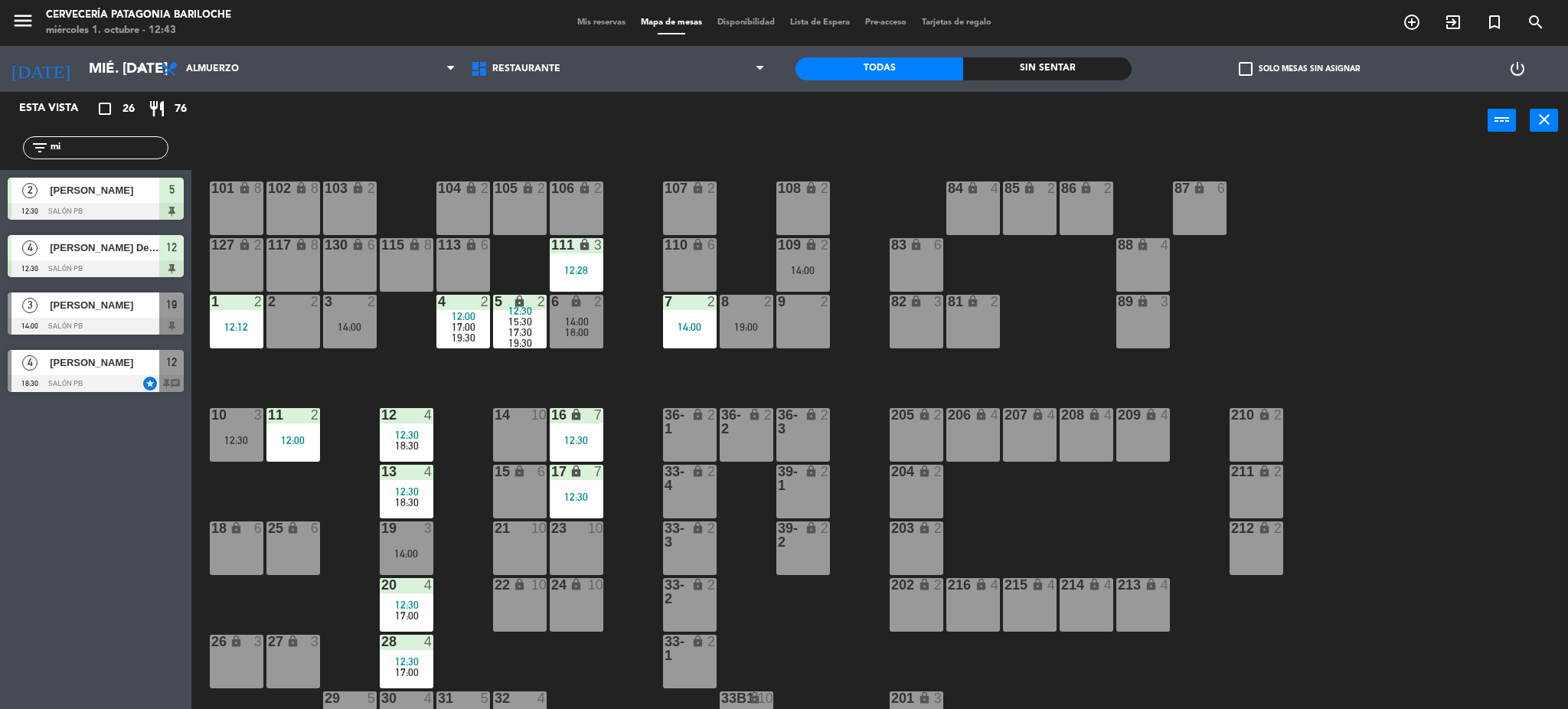
scroll to position [31, 0]
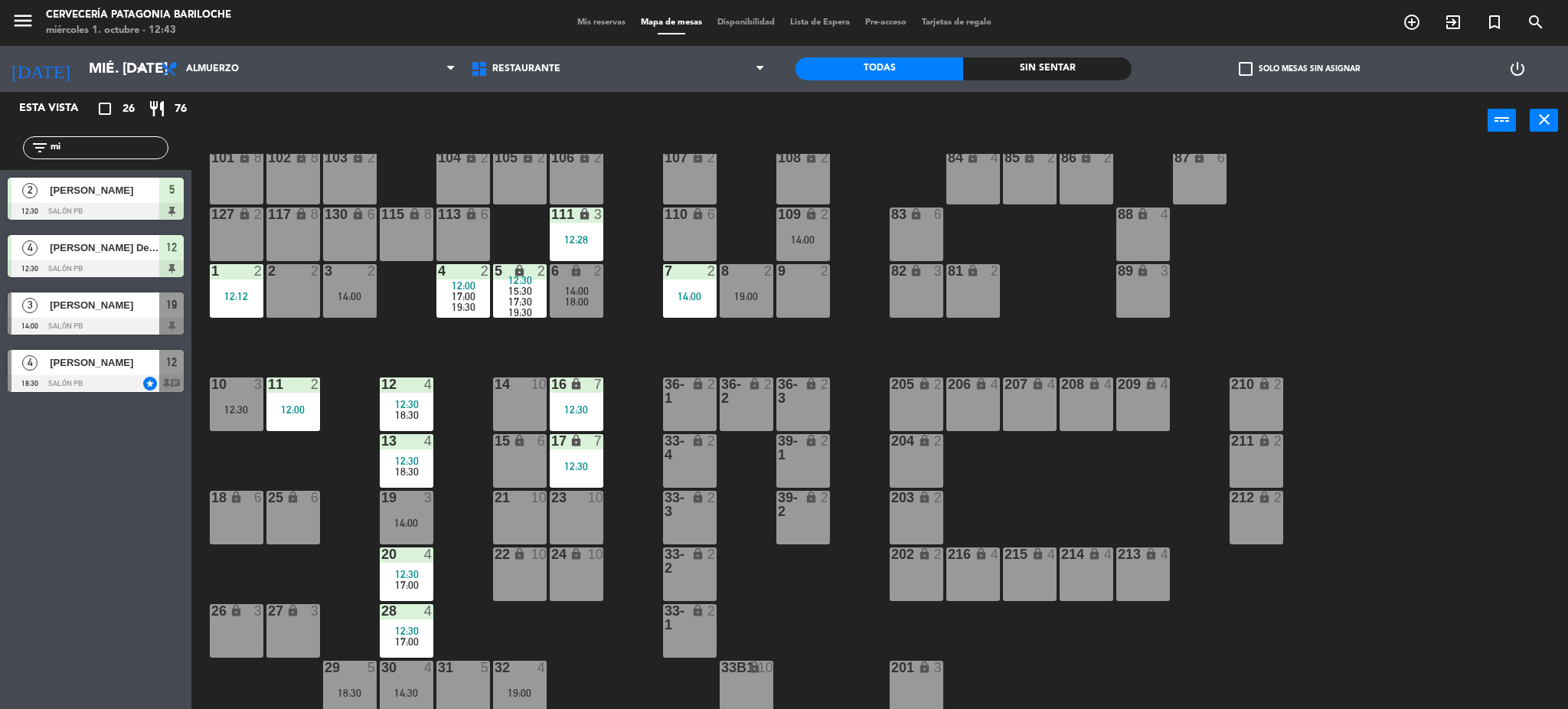
click at [614, 629] on div "101 lock 8 102 lock 8 104 lock 2 105 lock 2 106 lock 2 103 lock 2 107 lock 2 10…" at bounding box center [887, 433] width 1362 height 560
click at [123, 376] on div at bounding box center [95, 384] width 176 height 17
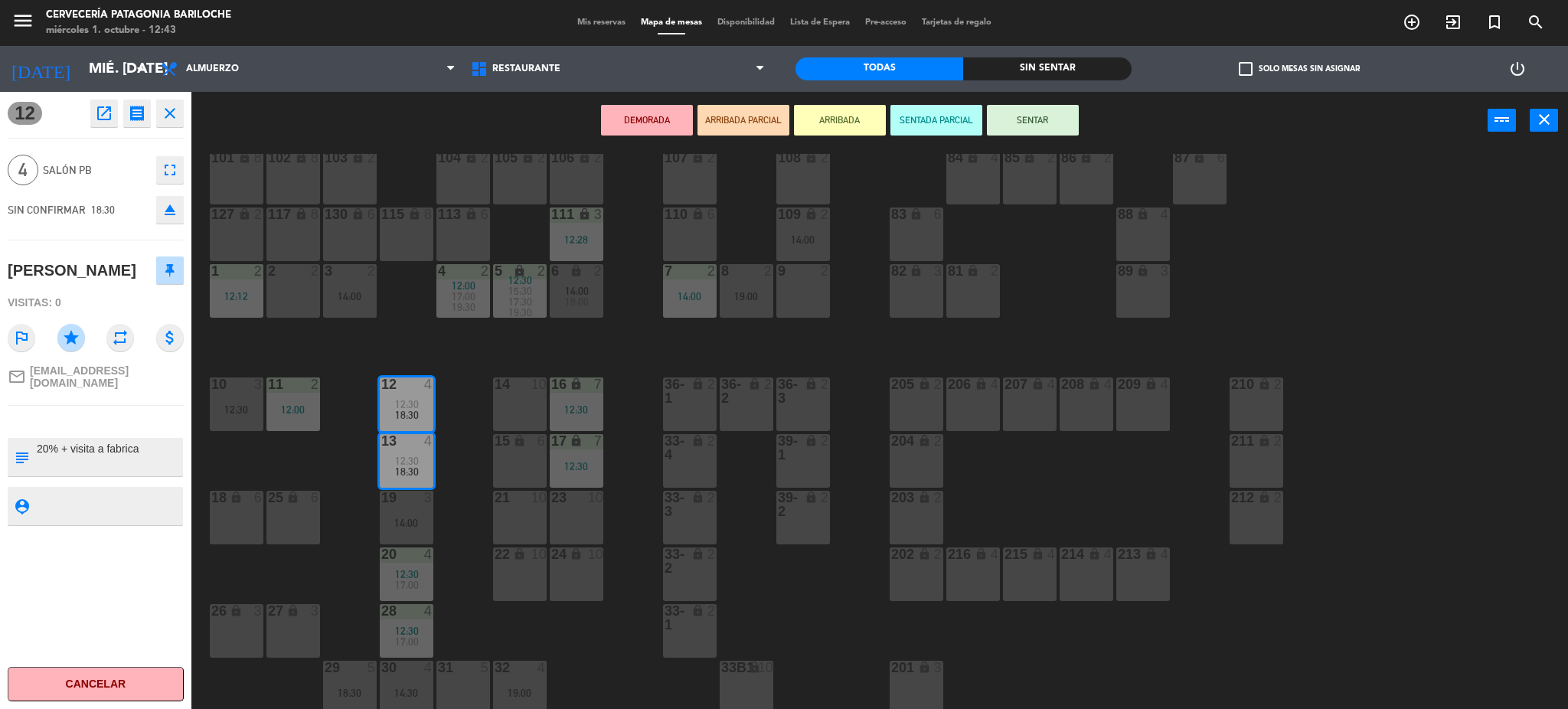
click at [485, 378] on div "14" at bounding box center [494, 384] width 25 height 14
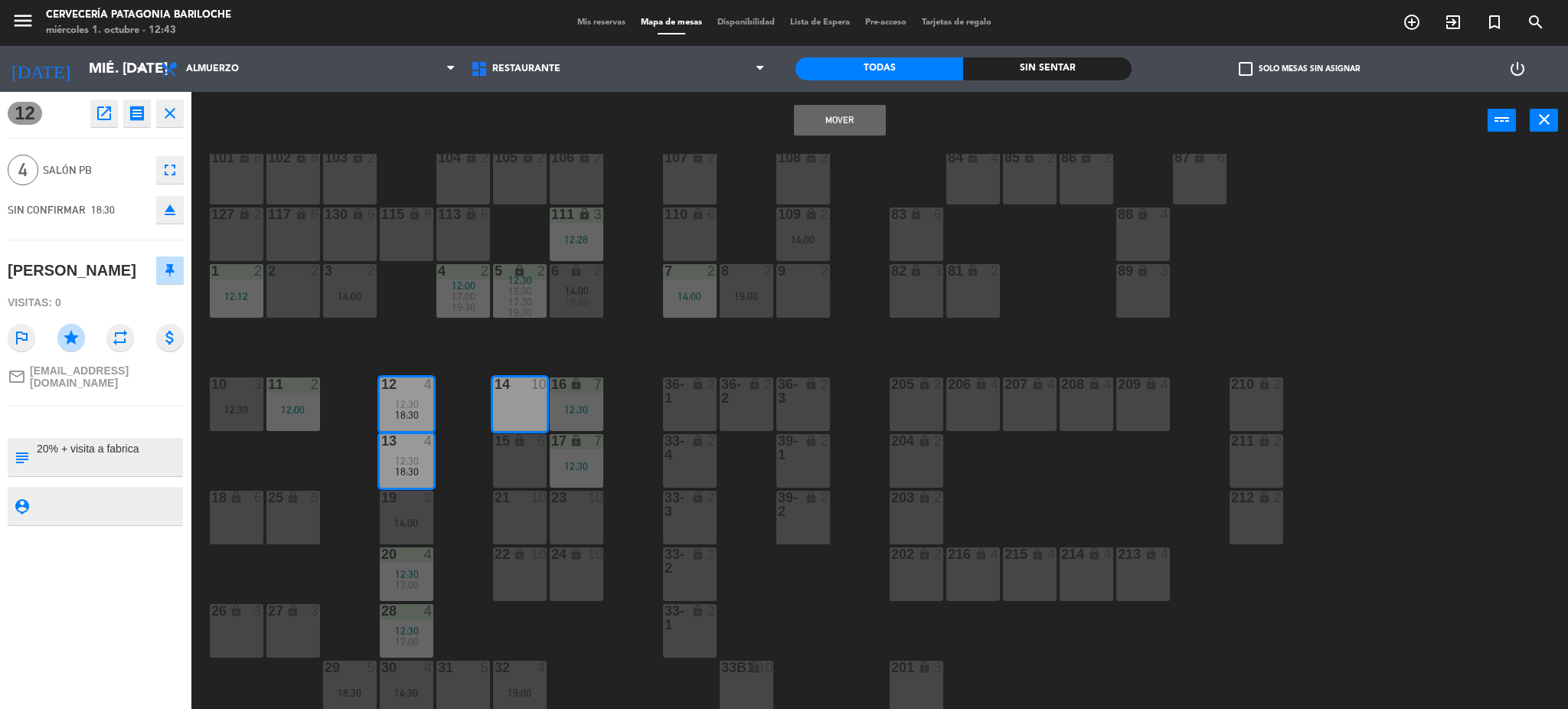
click at [476, 352] on div "101 lock 8 102 lock 8 104 lock 2 105 lock 2 106 lock 2 103 lock 2 107 lock 2 10…" at bounding box center [887, 433] width 1362 height 560
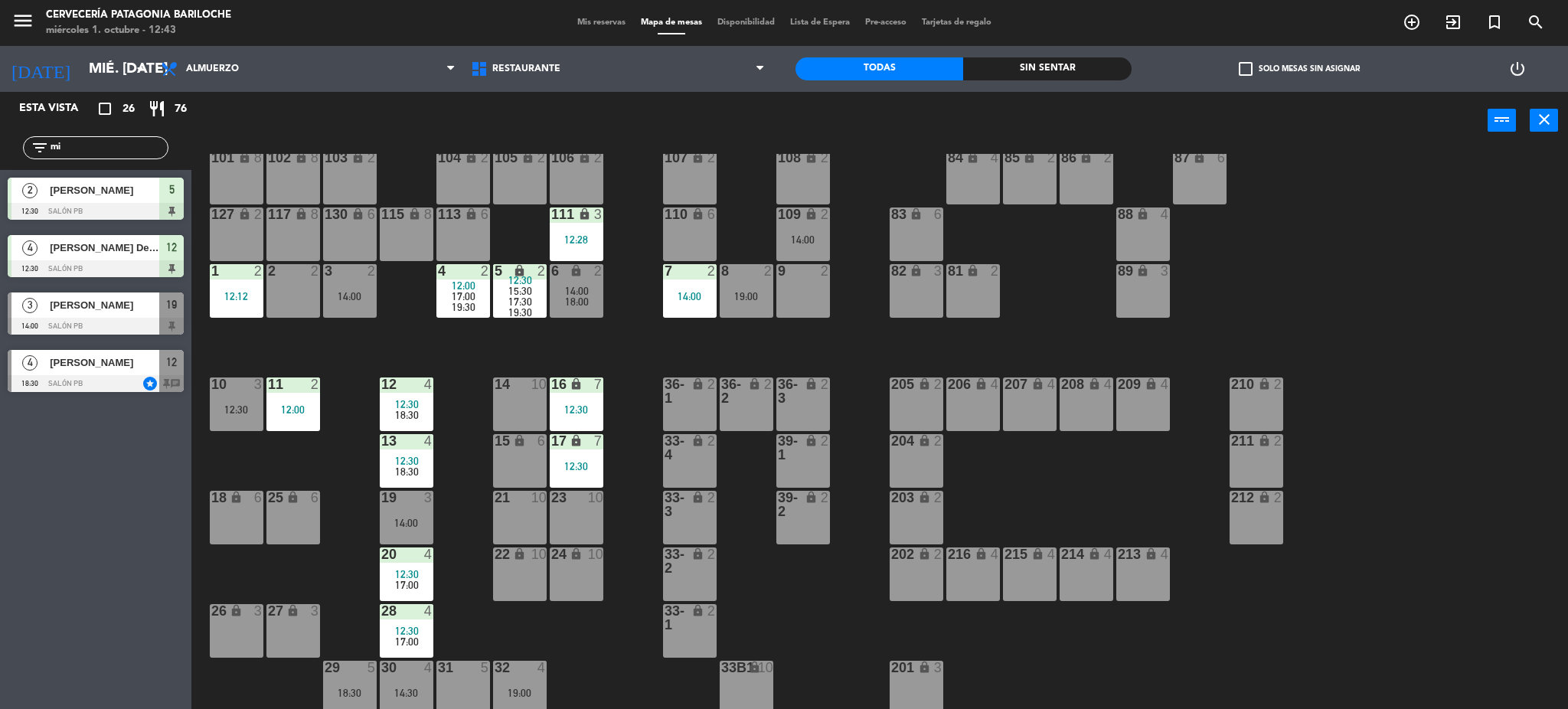
click at [410, 410] on span "18:30" at bounding box center [407, 415] width 24 height 12
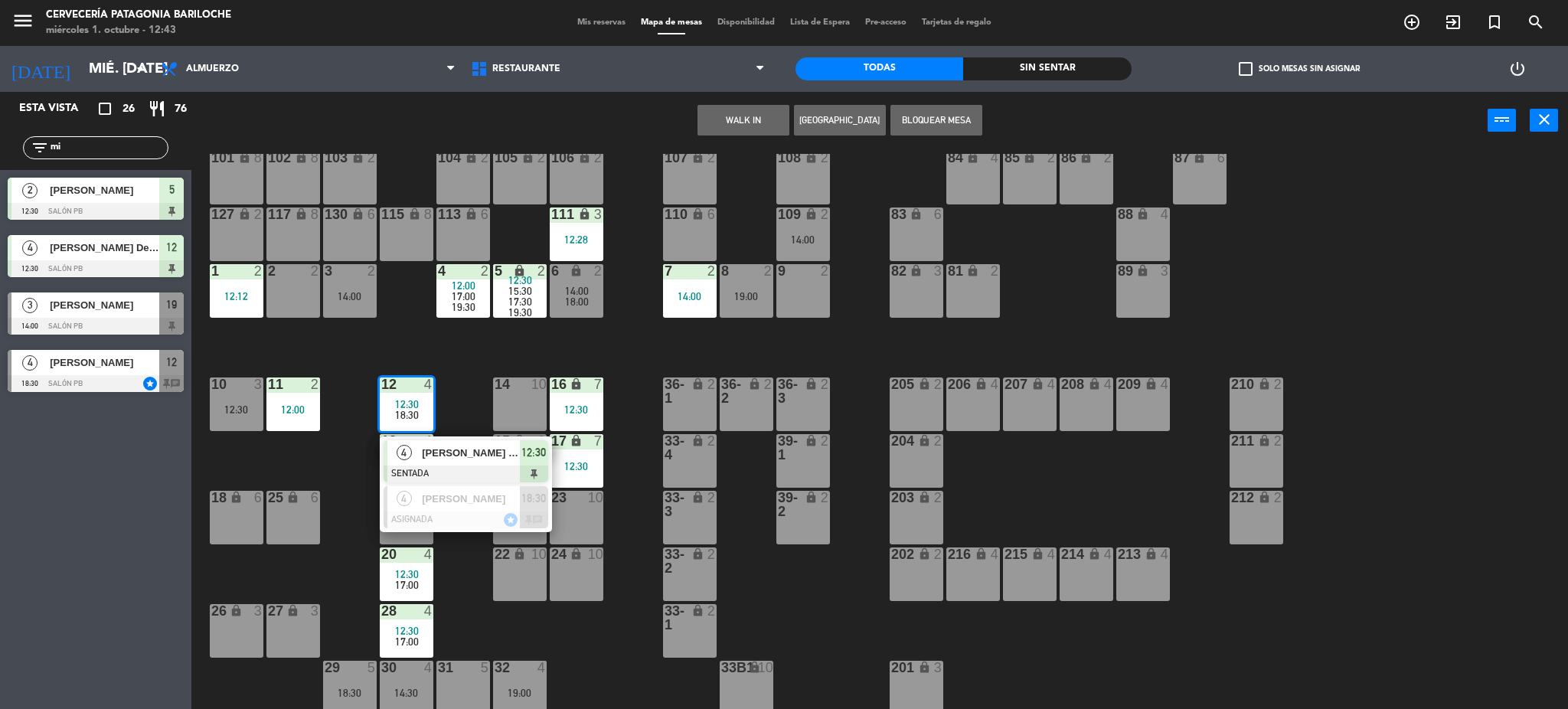
click at [438, 363] on div "101 lock 8 102 lock 8 104 lock 2 105 lock 2 106 lock 2 103 lock 2 107 lock 2 10…" at bounding box center [887, 433] width 1362 height 560
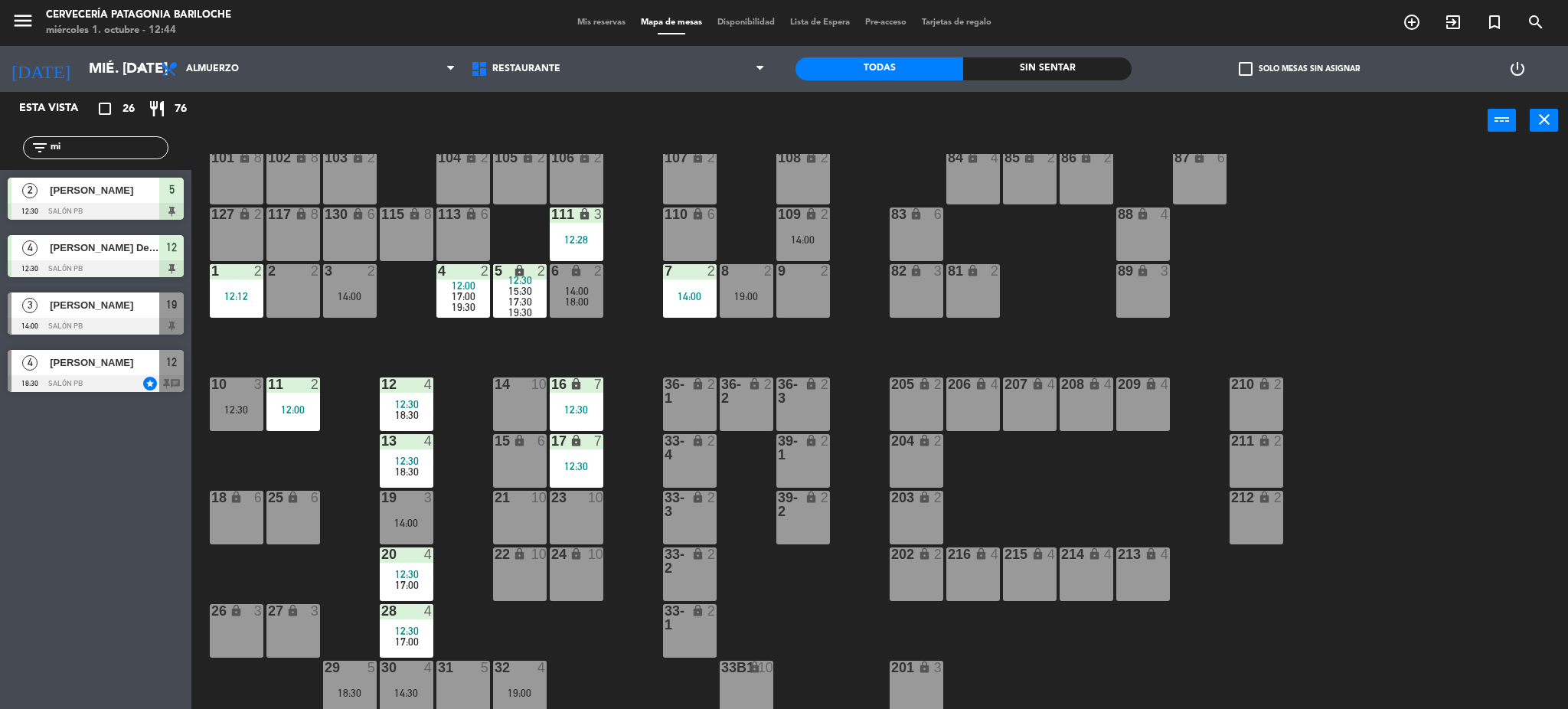
click at [80, 144] on input "mi" at bounding box center [108, 148] width 118 height 17
type input "m"
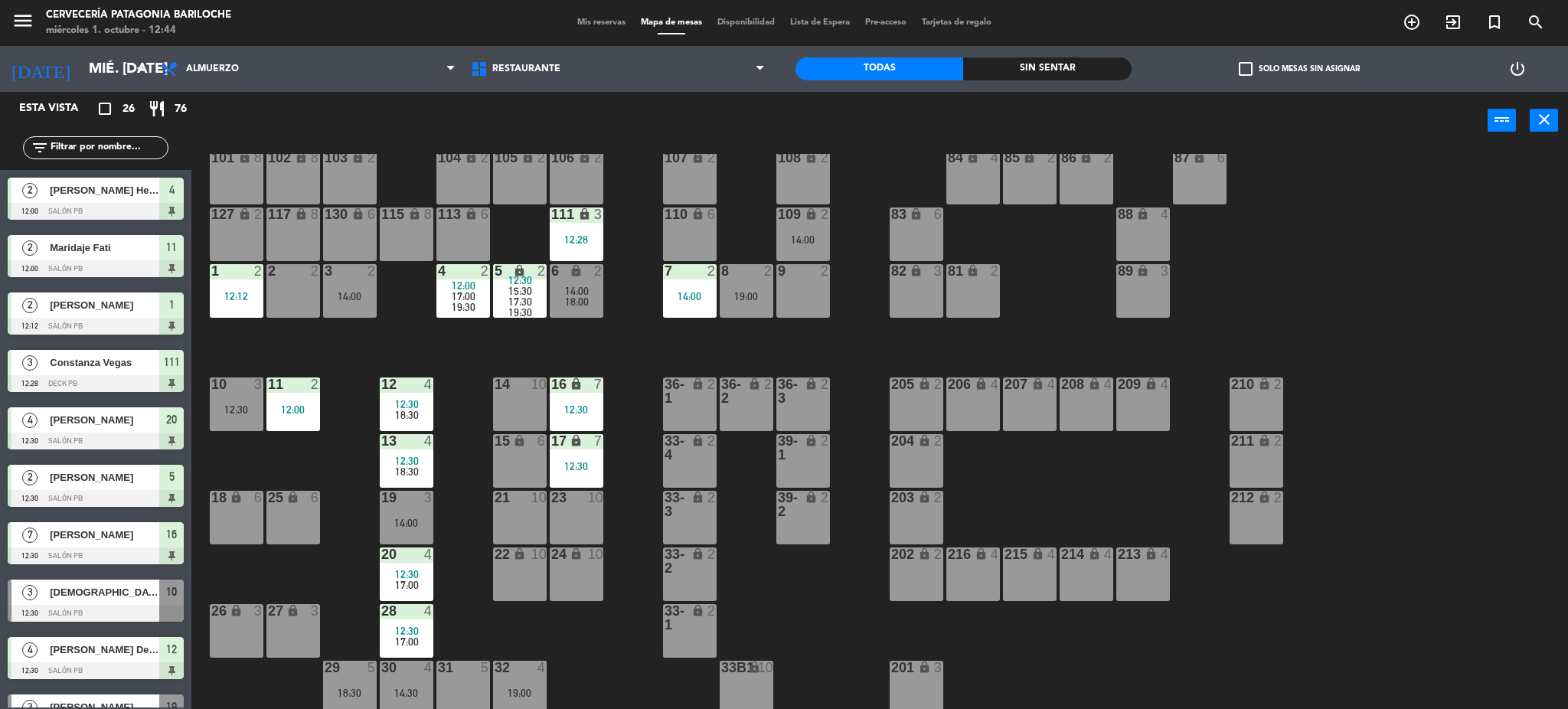
click at [320, 316] on div "101 lock 8 102 lock 8 104 lock 2 105 lock 2 106 lock 2 103 lock 2 107 lock 2 10…" at bounding box center [887, 433] width 1362 height 560
click at [328, 337] on div "101 lock 8 102 lock 8 104 lock 2 105 lock 2 106 lock 2 103 lock 2 107 lock 2 10…" at bounding box center [887, 433] width 1362 height 560
click at [221, 411] on div "12:30" at bounding box center [237, 410] width 54 height 11
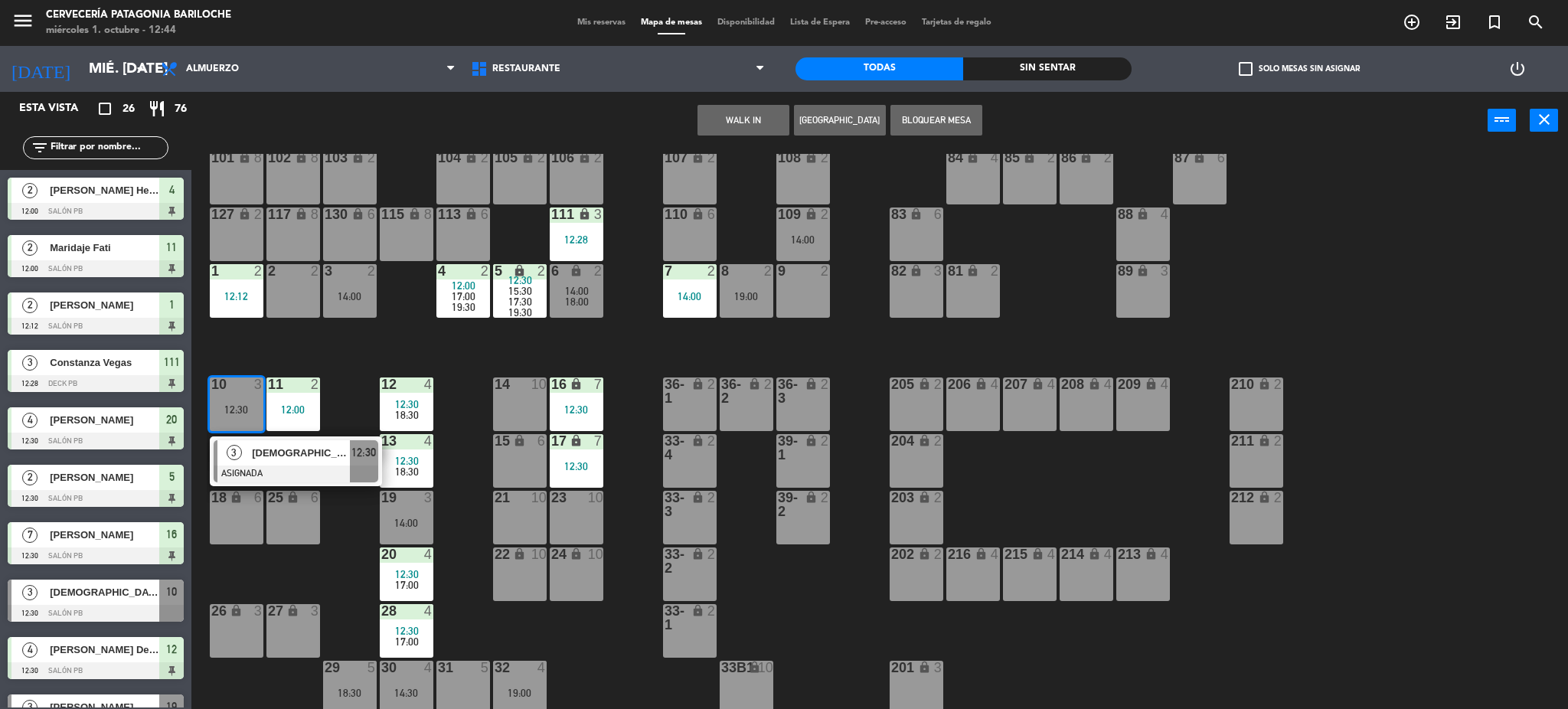
click at [352, 343] on div "101 lock 8 102 lock 8 104 lock 2 105 lock 2 106 lock 2 103 lock 2 107 lock 2 10…" at bounding box center [887, 433] width 1362 height 560
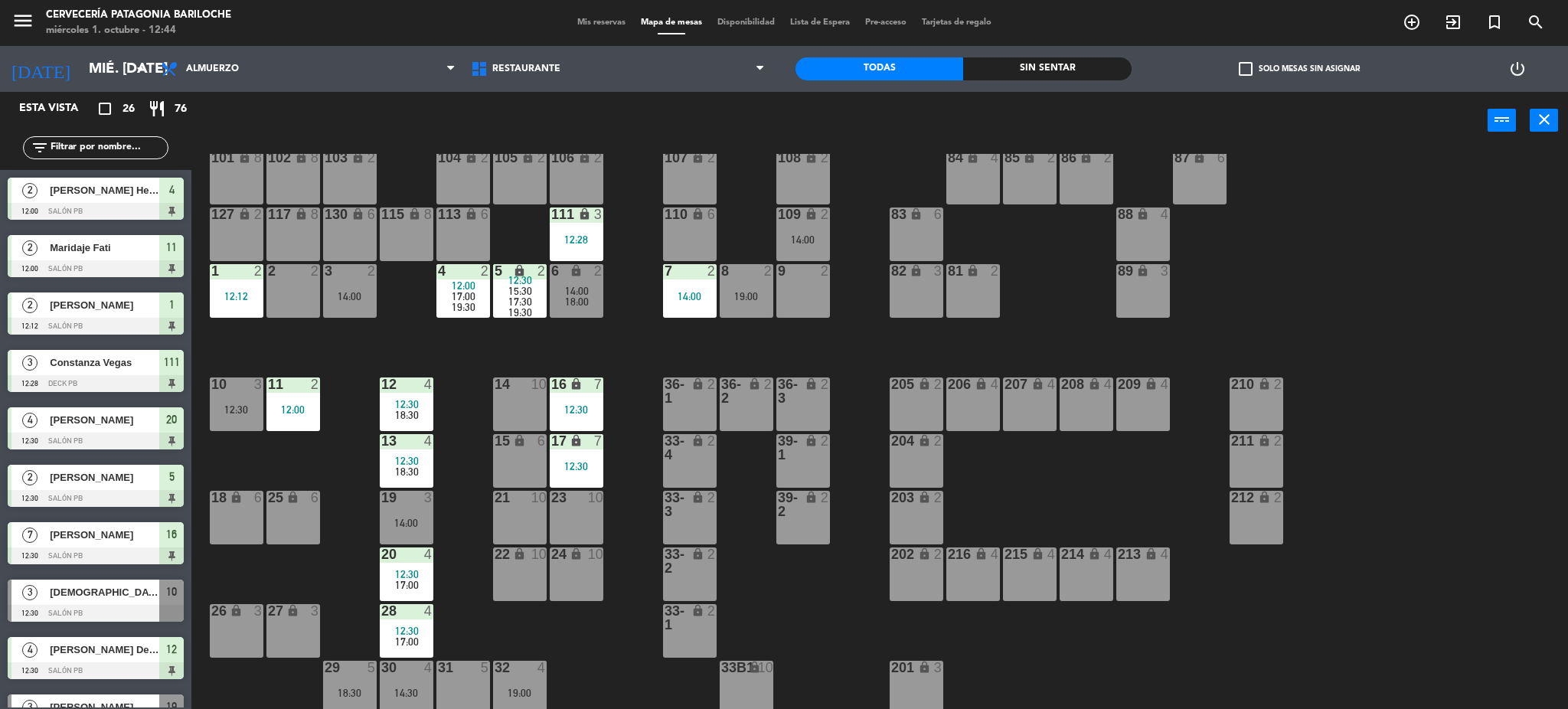
click at [249, 413] on div "12:30" at bounding box center [237, 410] width 54 height 11
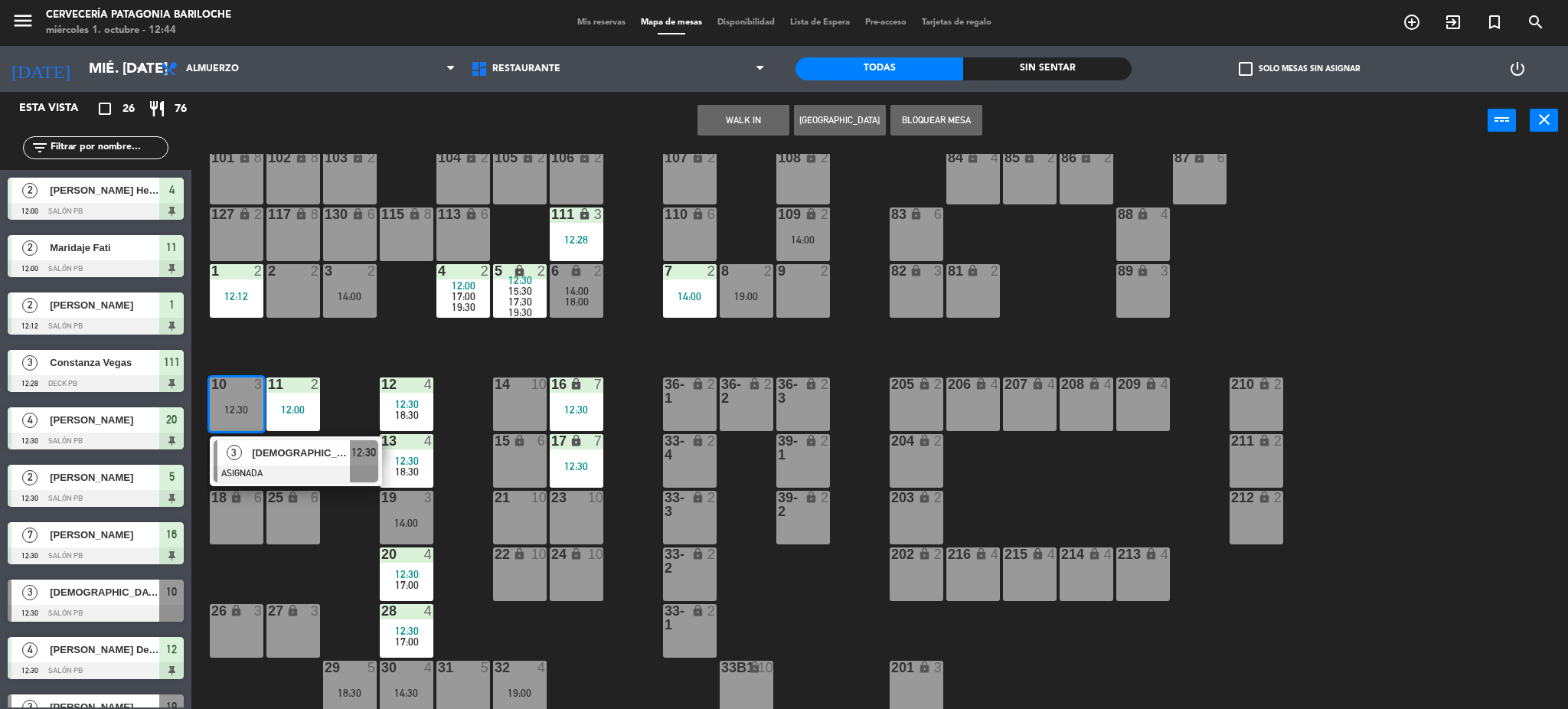
click at [276, 471] on div at bounding box center [296, 474] width 165 height 17
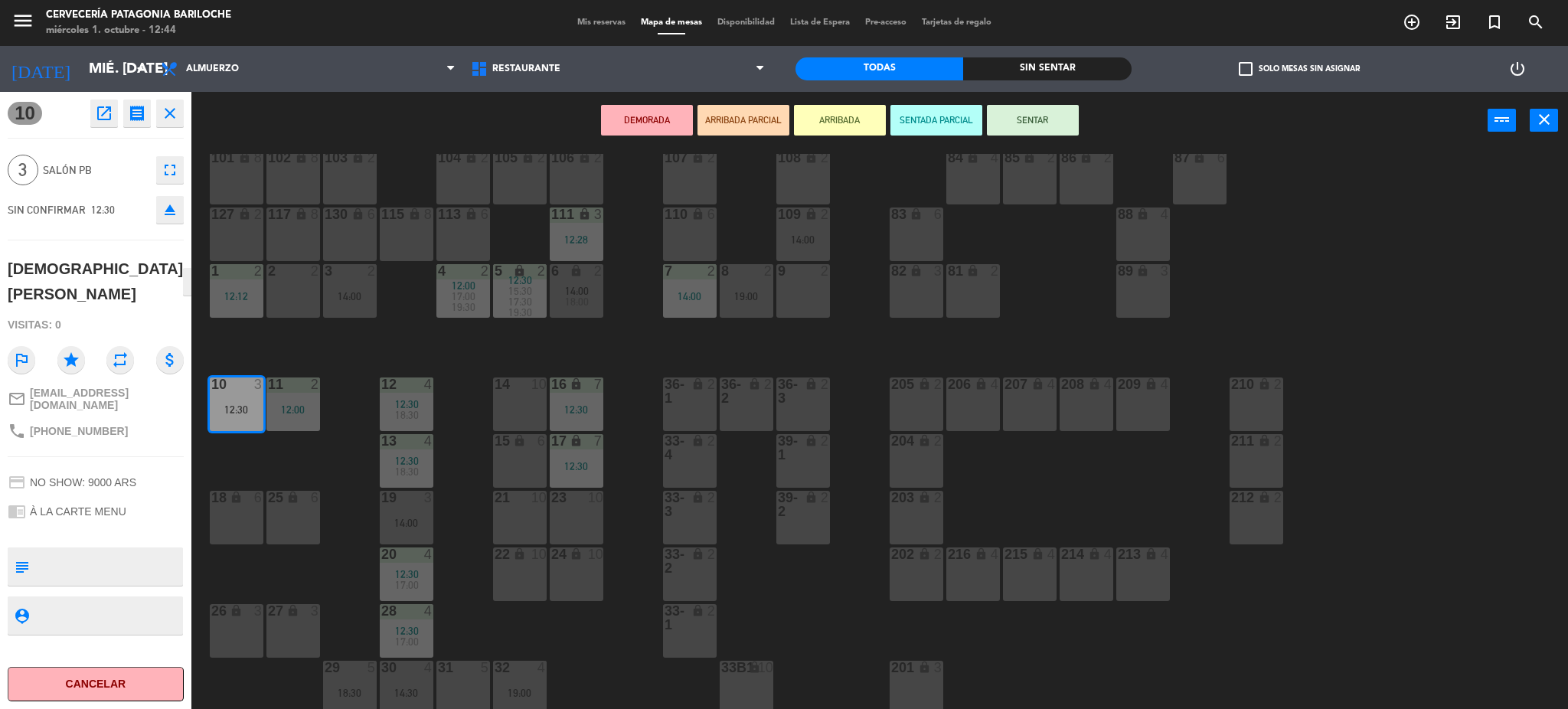
click at [276, 471] on div "101 lock 8 102 lock 8 104 lock 2 105 lock 2 106 lock 2 103 lock 2 107 lock 2 10…" at bounding box center [887, 433] width 1362 height 560
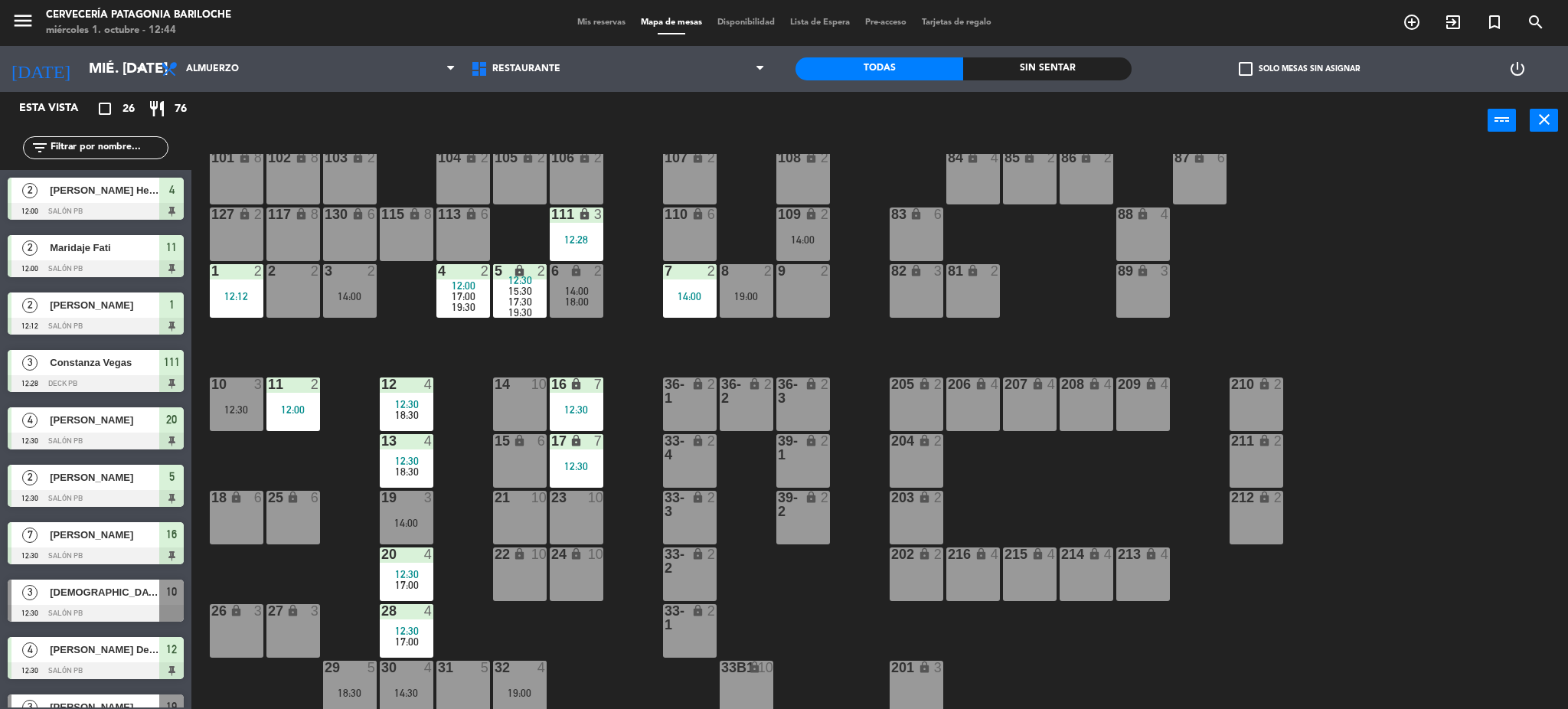
click at [628, 362] on div "101 lock 8 102 lock 8 104 lock 2 105 lock 2 106 lock 2 103 lock 2 107 lock 2 10…" at bounding box center [887, 433] width 1362 height 560
click at [353, 379] on div "101 lock 8 102 lock 8 104 lock 2 105 lock 2 106 lock 2 103 lock 2 107 lock 2 10…" at bounding box center [887, 433] width 1362 height 560
click at [106, 154] on input "text" at bounding box center [108, 148] width 118 height 17
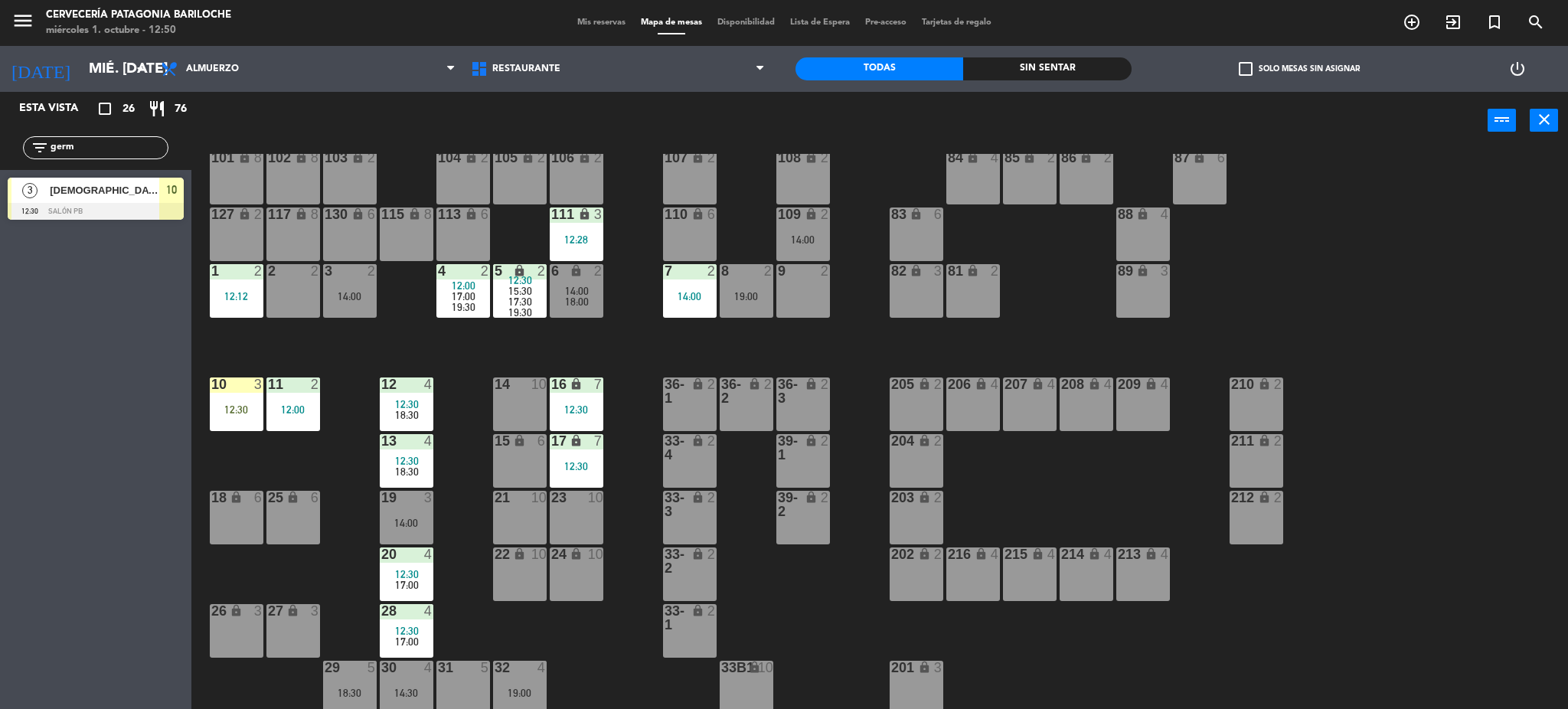
type input "germ"
click at [57, 277] on div "Esta vista crop_square 26 restaurant 76 filter_list germ 3 GERMAN ARIEL SCOKAY …" at bounding box center [95, 400] width 191 height 617
click at [105, 188] on span "[DEMOGRAPHIC_DATA] [PERSON_NAME]" at bounding box center [105, 190] width 109 height 16
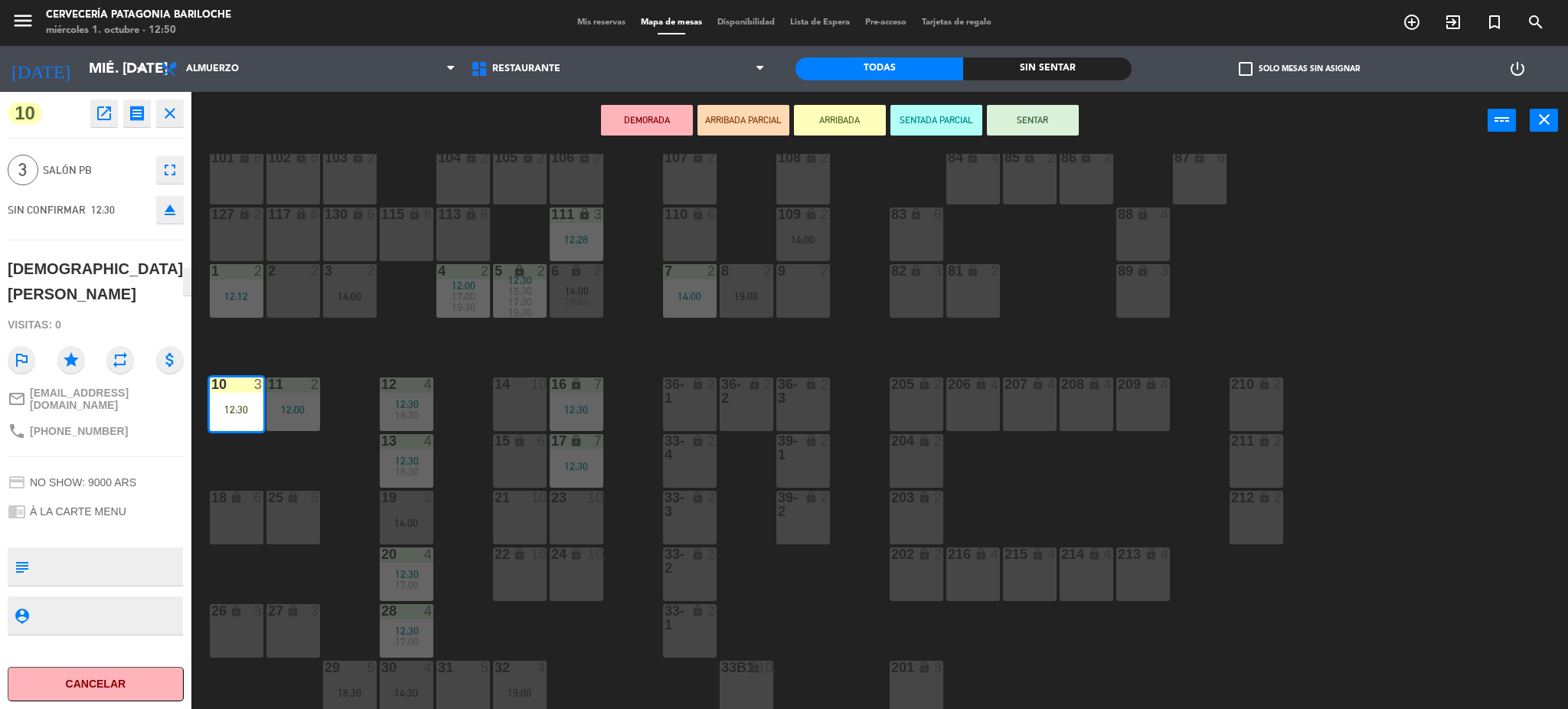
click at [1049, 121] on button "SENTAR" at bounding box center [1032, 119] width 92 height 31
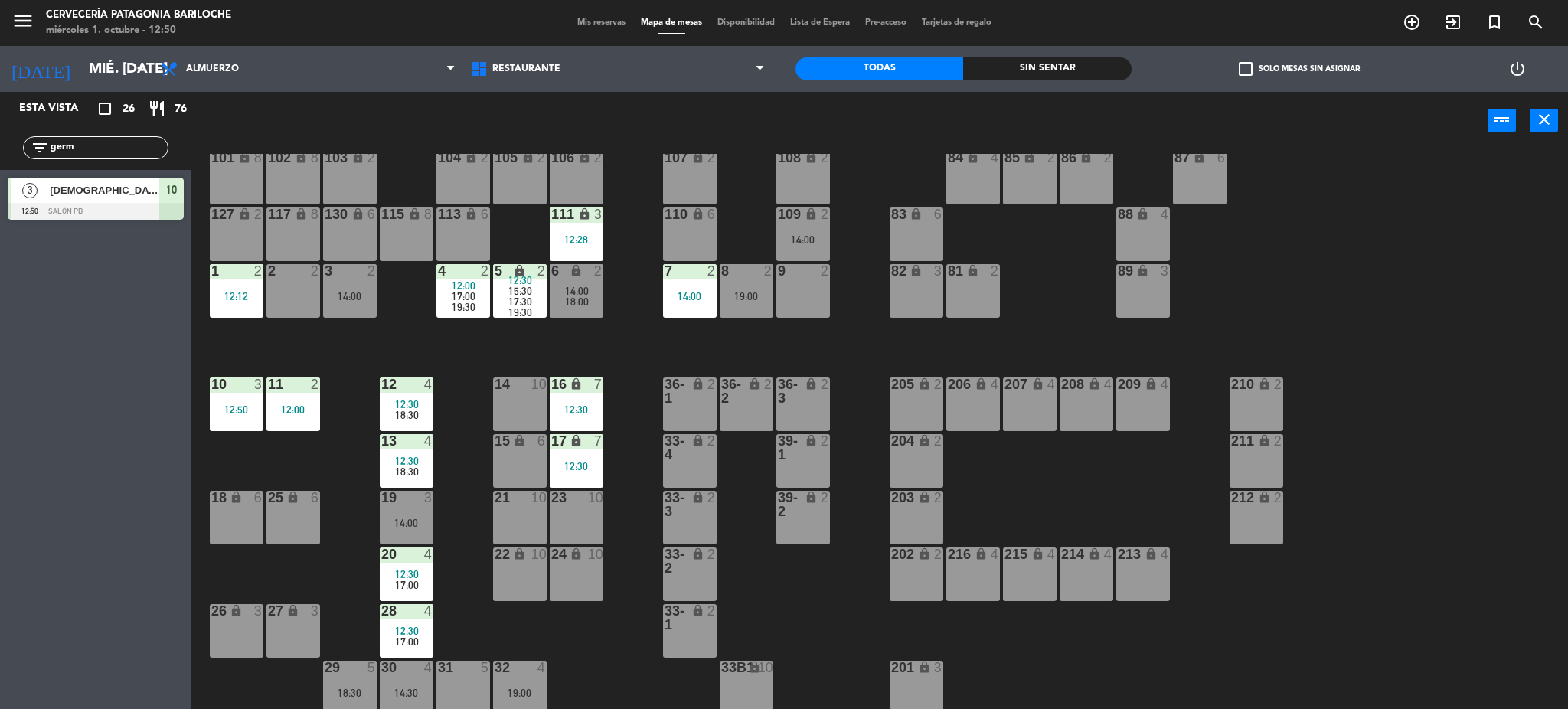
click at [620, 354] on div "101 lock 8 102 lock 8 104 lock 2 105 lock 2 106 lock 2 103 lock 2 107 lock 2 10…" at bounding box center [887, 433] width 1362 height 560
click at [488, 359] on div "101 lock 8 102 lock 8 104 lock 2 105 lock 2 106 lock 2 103 lock 2 107 lock 2 10…" at bounding box center [887, 433] width 1362 height 560
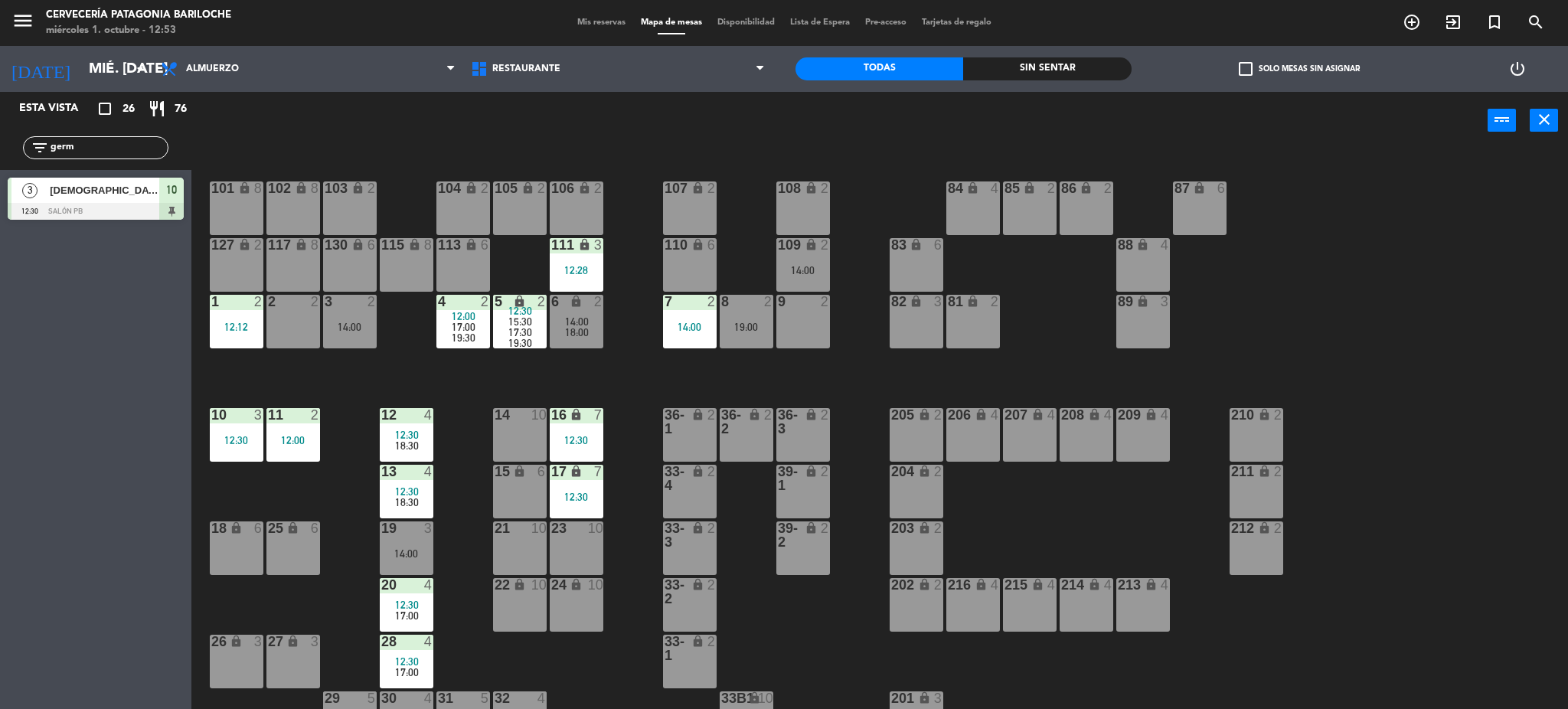
drag, startPoint x: 710, startPoint y: 217, endPoint x: 719, endPoint y: 219, distance: 9.2
click at [713, 217] on div "107 lock 2" at bounding box center [690, 208] width 54 height 54
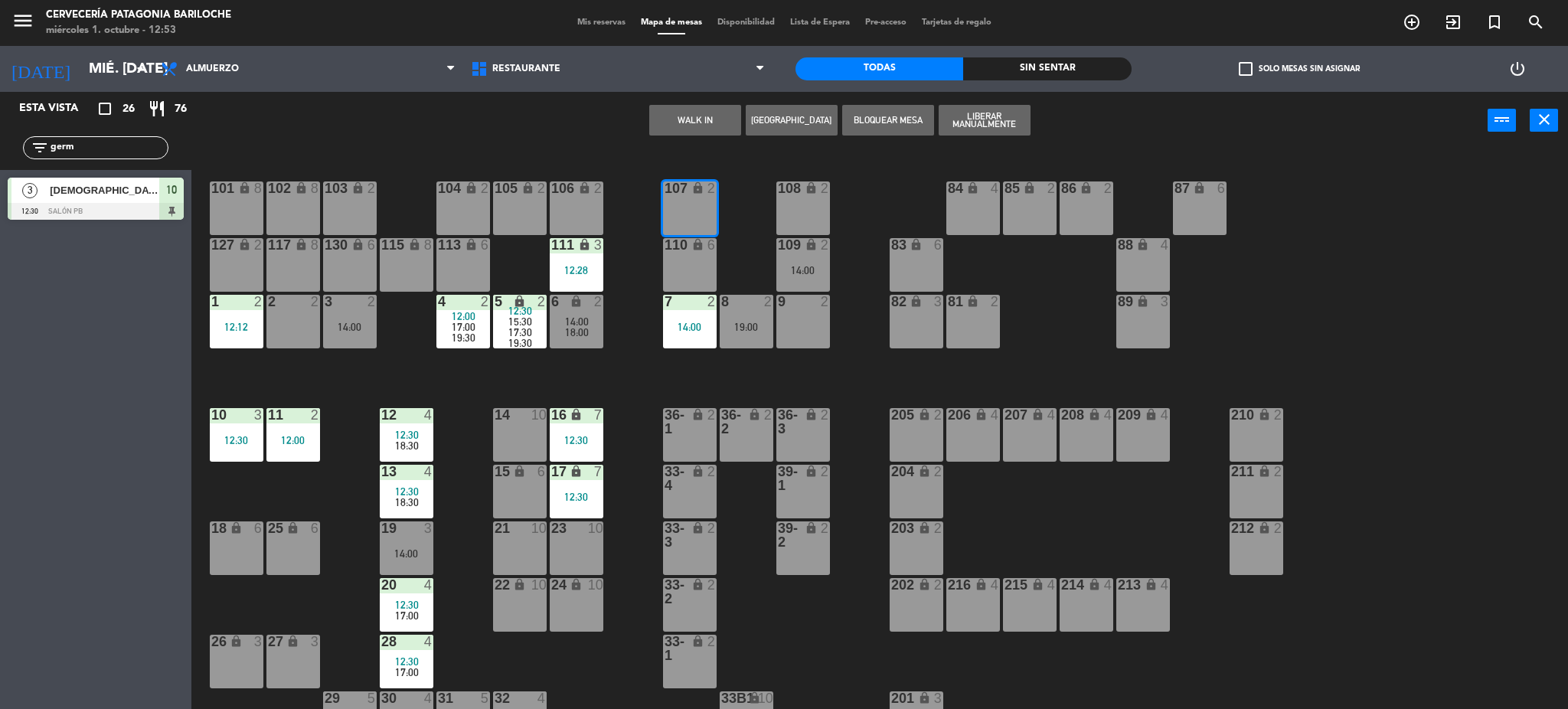
click at [732, 118] on button "WALK IN" at bounding box center [695, 119] width 92 height 31
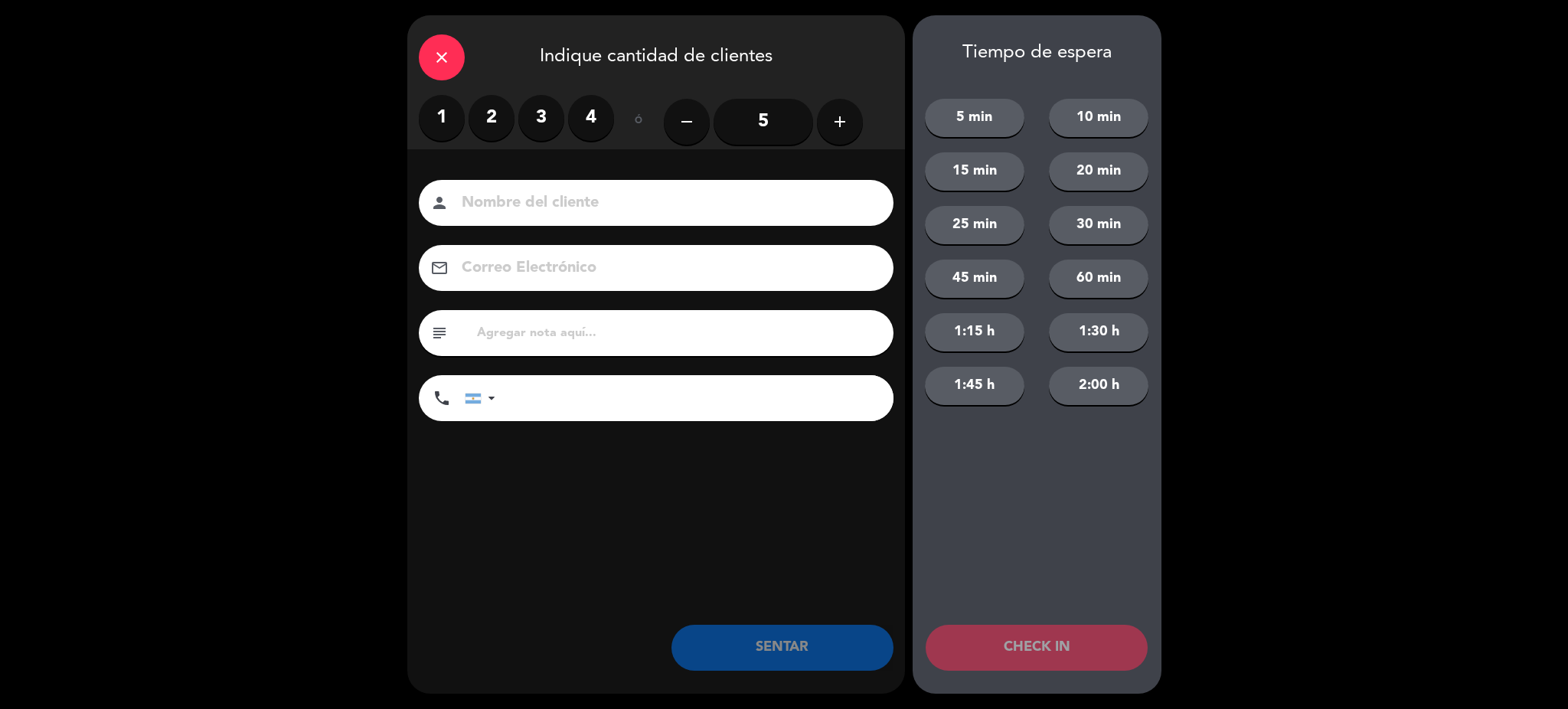
click at [663, 200] on input at bounding box center [666, 203] width 414 height 27
type input "[PERSON_NAME][GEOGRAPHIC_DATA]"
click at [522, 403] on input "tel" at bounding box center [702, 399] width 383 height 46
type input "01156324351"
click at [468, 136] on div "1 2 3 4" at bounding box center [516, 118] width 195 height 46
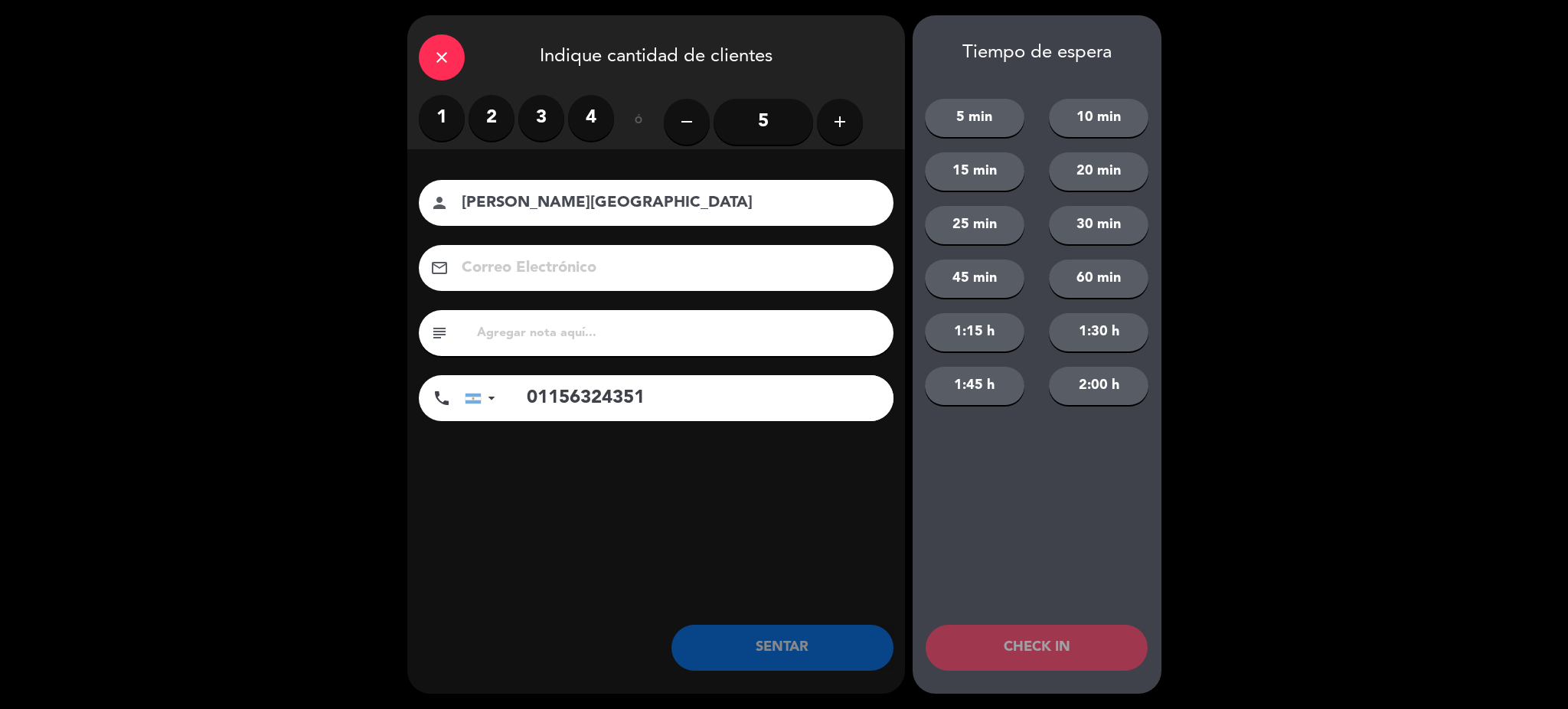
click at [458, 135] on div "1 2 3 4" at bounding box center [516, 118] width 195 height 46
click at [429, 104] on label "1" at bounding box center [442, 118] width 46 height 46
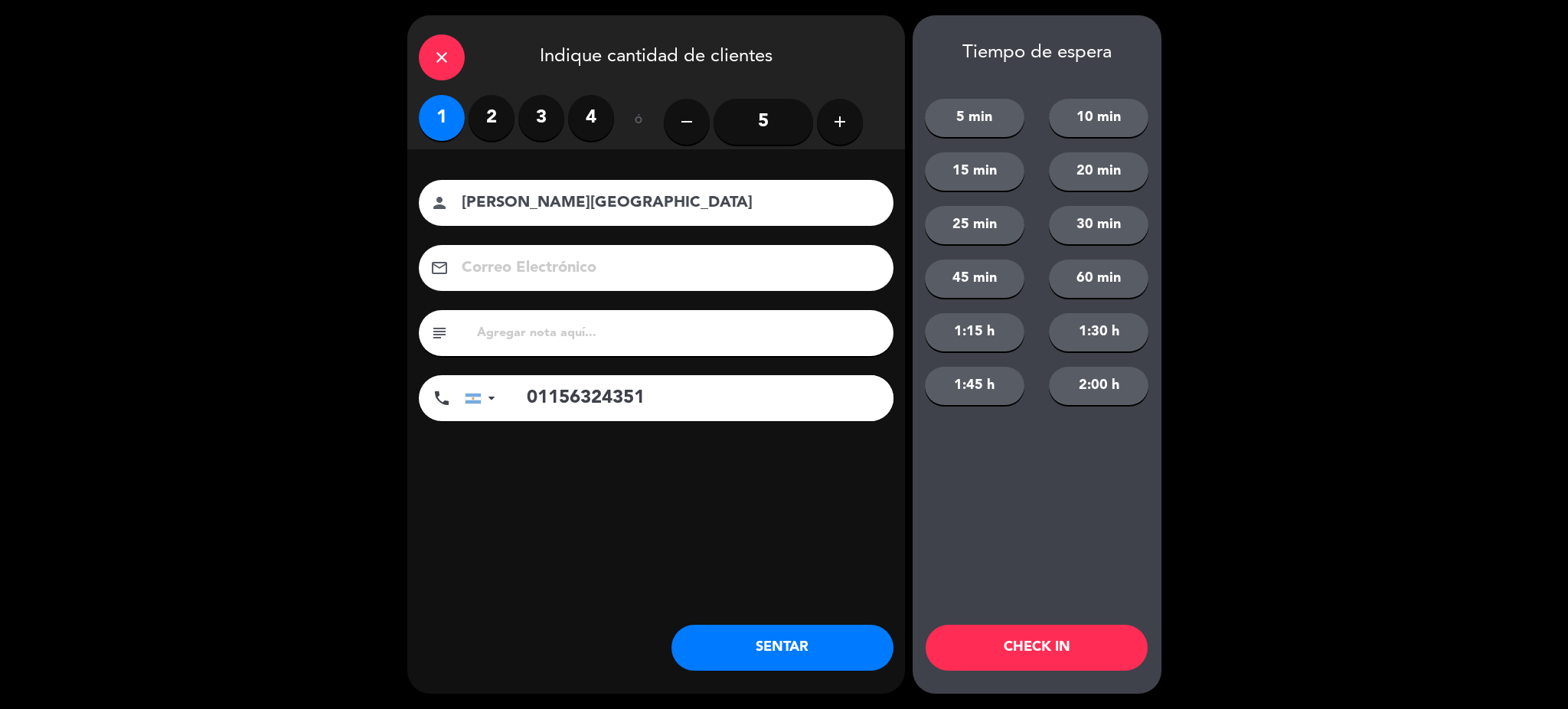
click at [741, 652] on button "SENTAR" at bounding box center [783, 648] width 222 height 46
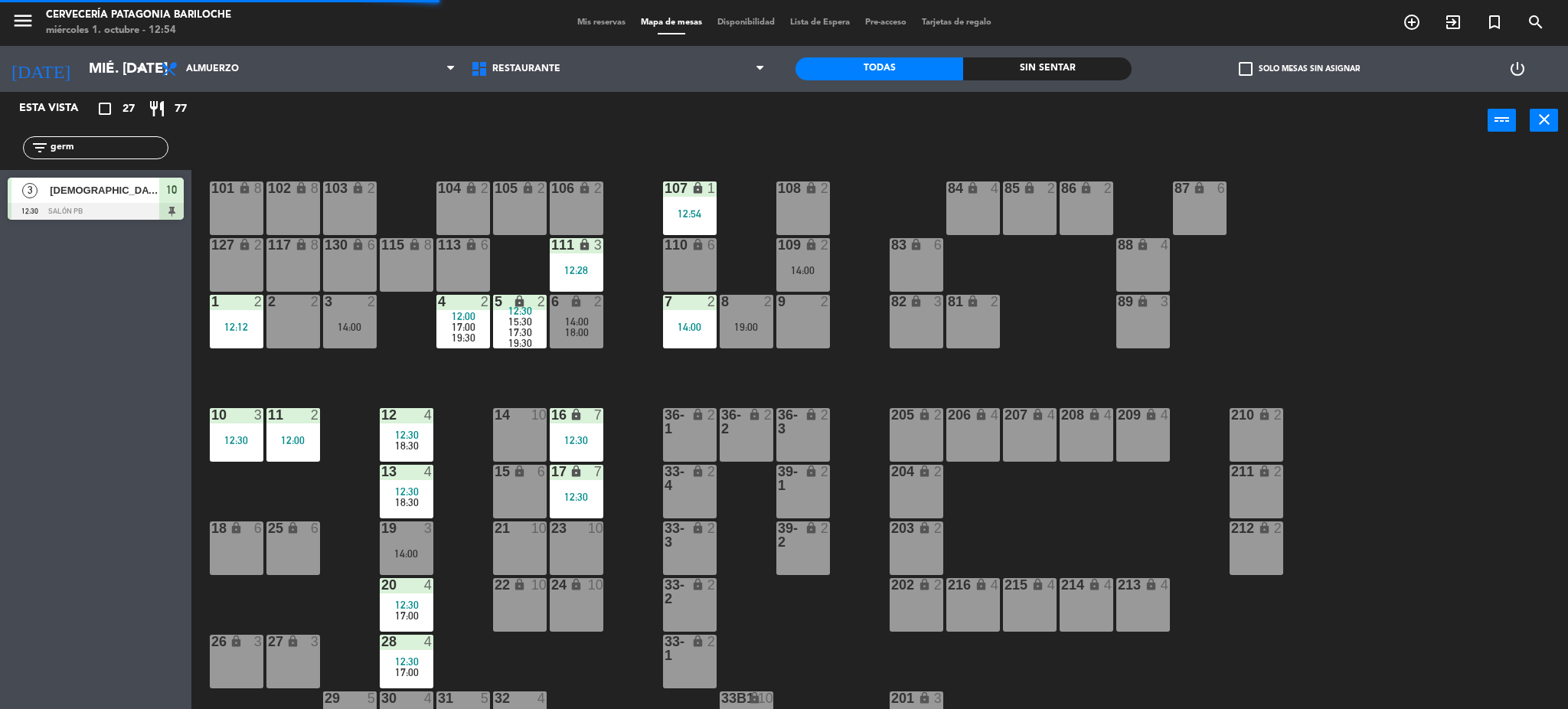
click at [632, 380] on div "101 lock 8 102 lock 8 104 lock 2 105 lock 2 106 lock 2 103 lock 2 107 lock 1 12…" at bounding box center [887, 433] width 1362 height 560
click at [373, 389] on div "101 lock 8 102 lock 8 104 lock 2 105 lock 2 106 lock 2 103 lock 2 107 lock 1 12…" at bounding box center [887, 433] width 1362 height 560
click at [366, 393] on div "101 lock 8 102 lock 8 104 lock 2 105 lock 2 106 lock 2 103 lock 2 107 lock 1 12…" at bounding box center [887, 433] width 1362 height 560
click at [320, 376] on div "101 lock 8 102 lock 8 104 lock 2 105 lock 2 106 lock 2 103 lock 2 107 lock 1 12…" at bounding box center [887, 433] width 1362 height 560
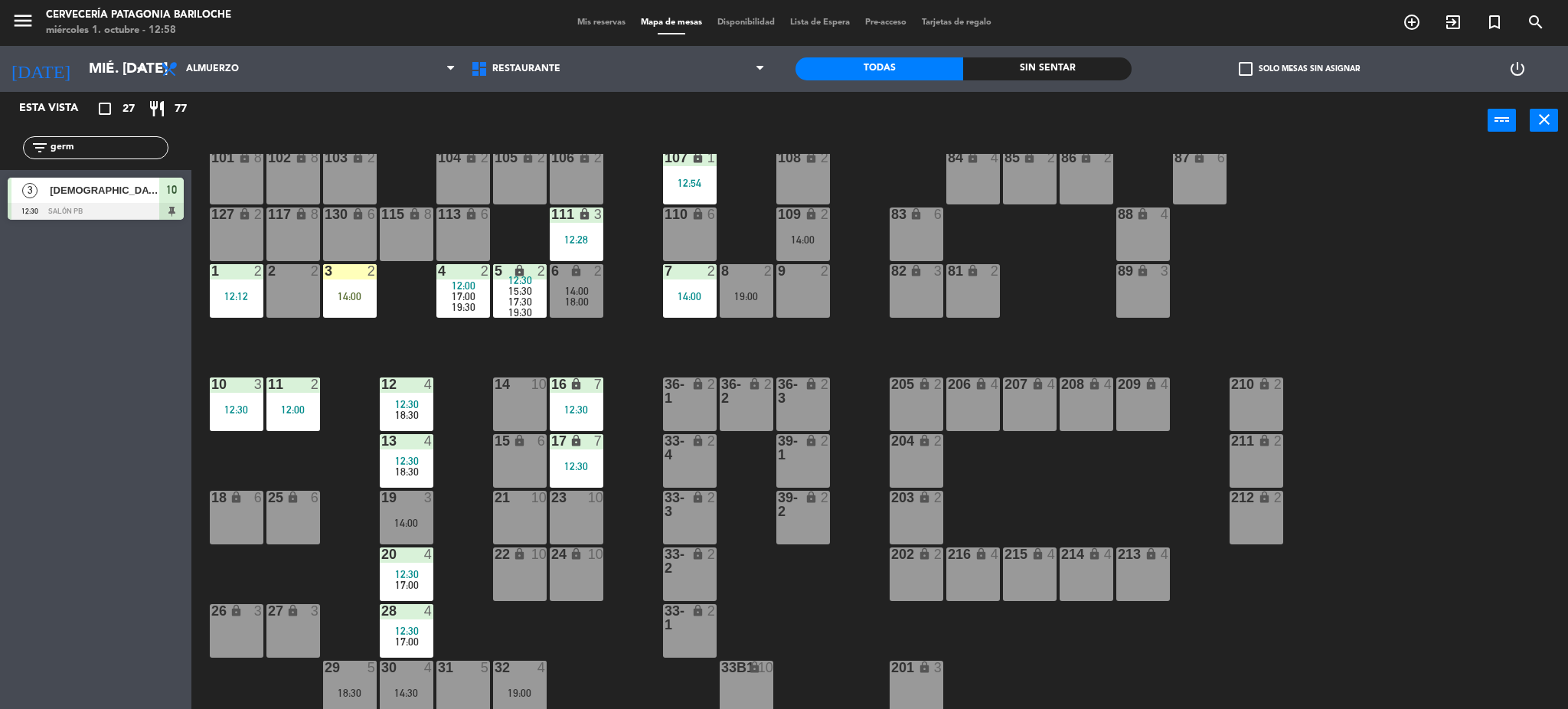
click at [802, 297] on div "9 2" at bounding box center [803, 292] width 54 height 54
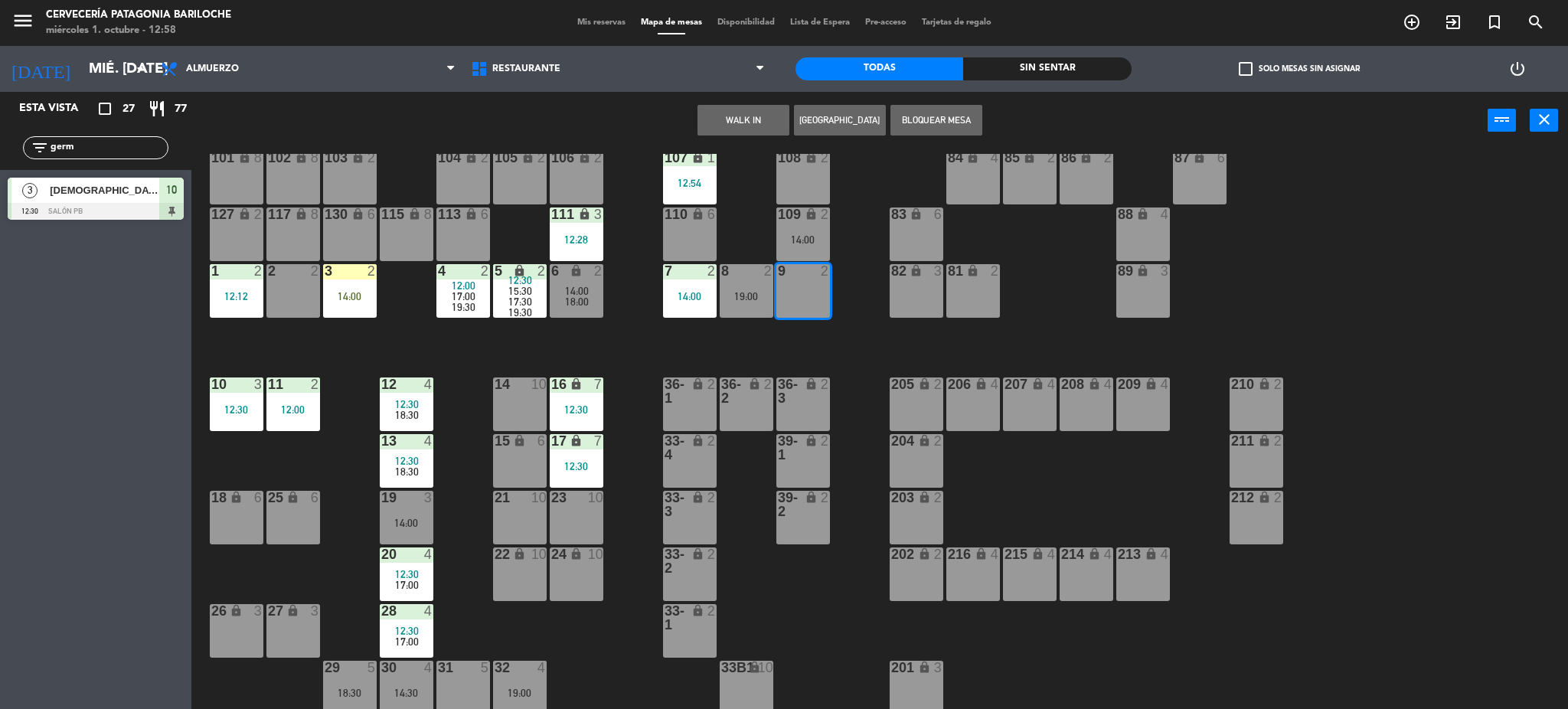
click at [719, 112] on button "WALK IN" at bounding box center [743, 119] width 92 height 31
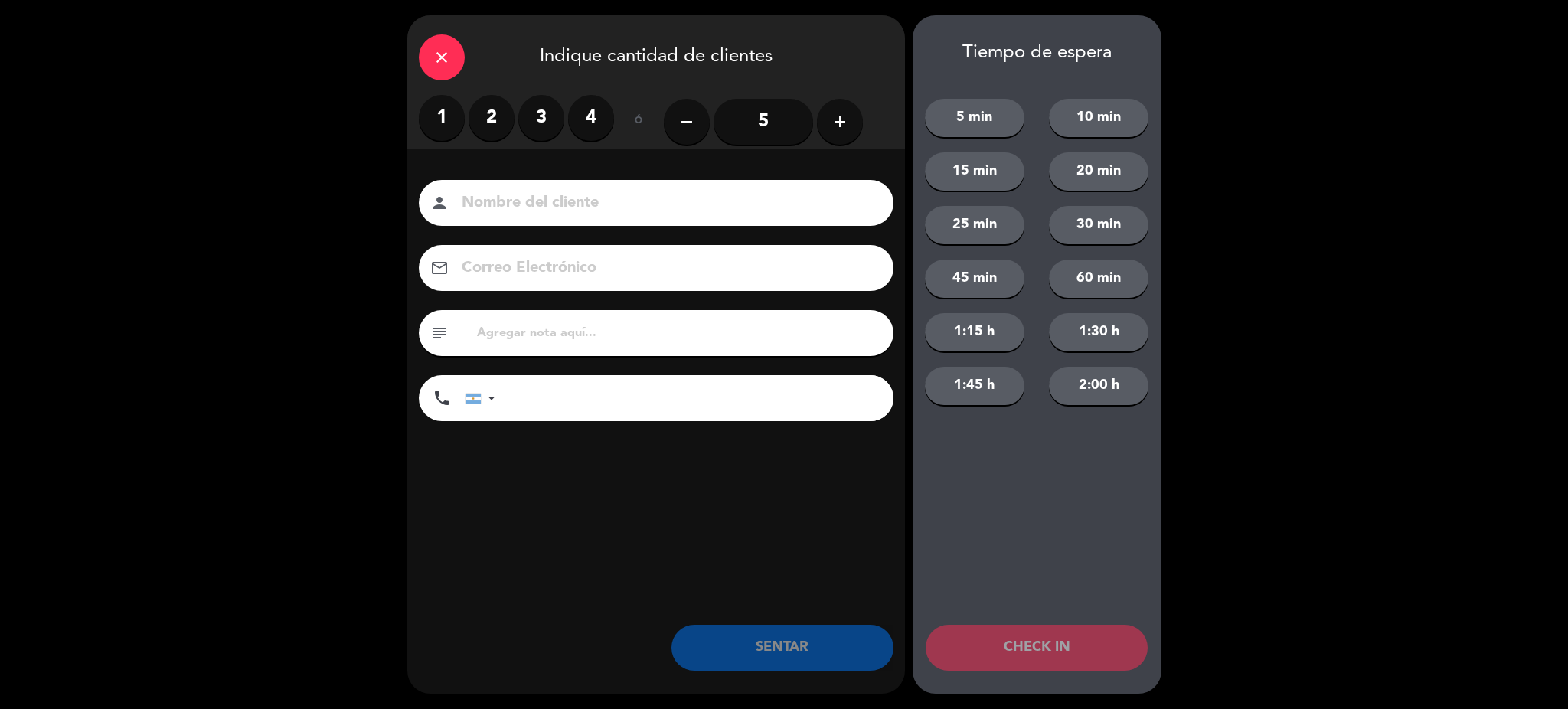
click at [566, 210] on input at bounding box center [666, 203] width 414 height 27
type input "Carlos Flores"
click at [529, 389] on input "tel" at bounding box center [702, 399] width 383 height 46
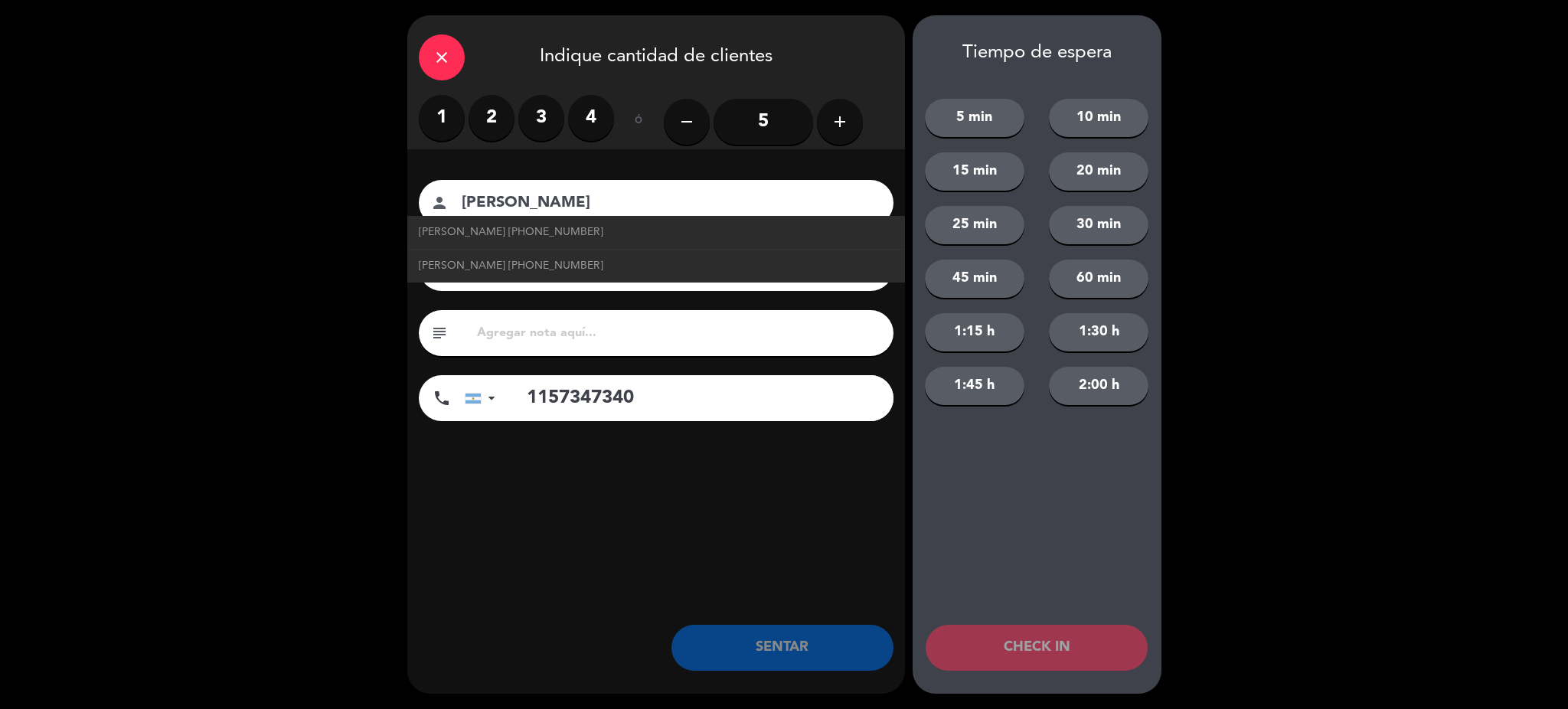
type input "1157347340"
click at [497, 132] on label "2" at bounding box center [492, 118] width 46 height 46
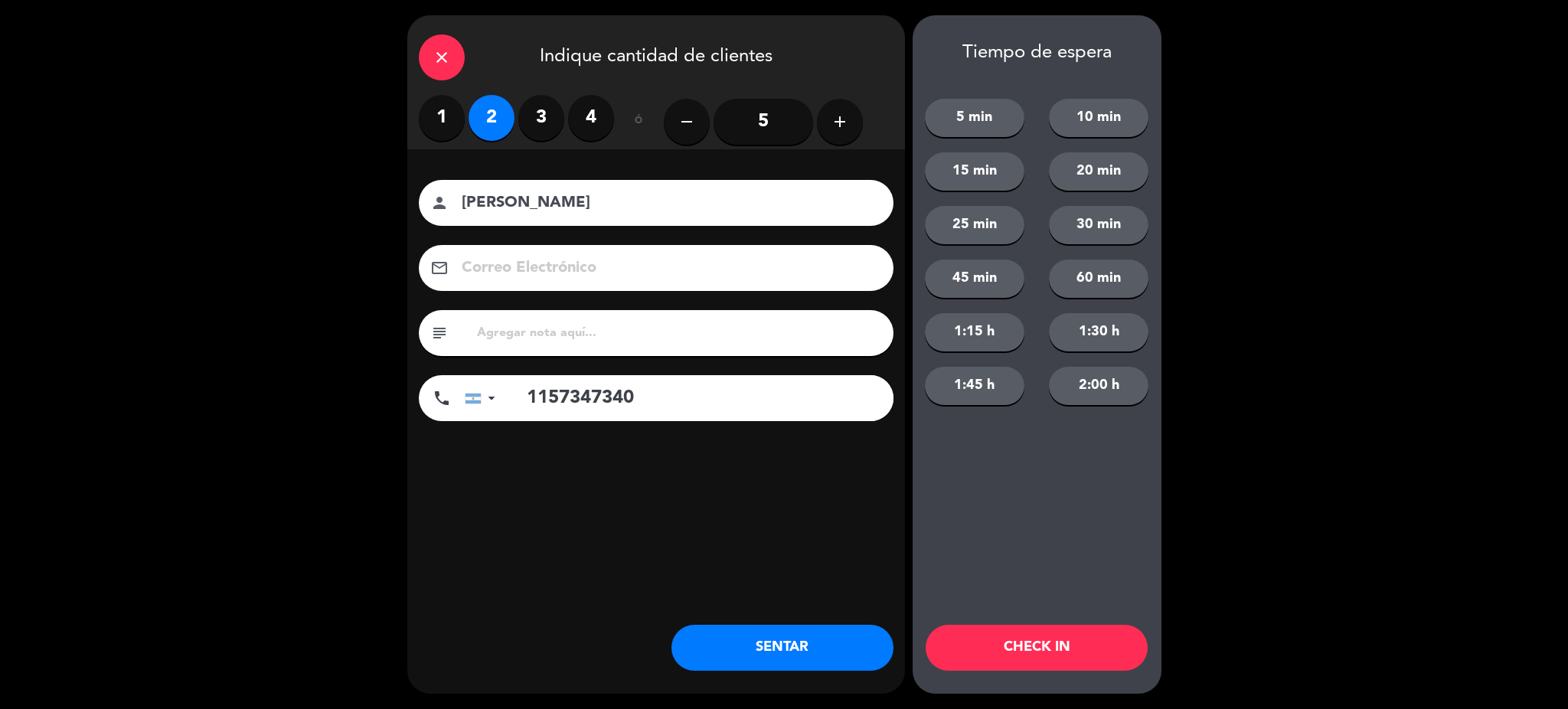
click at [766, 653] on button "SENTAR" at bounding box center [783, 648] width 222 height 46
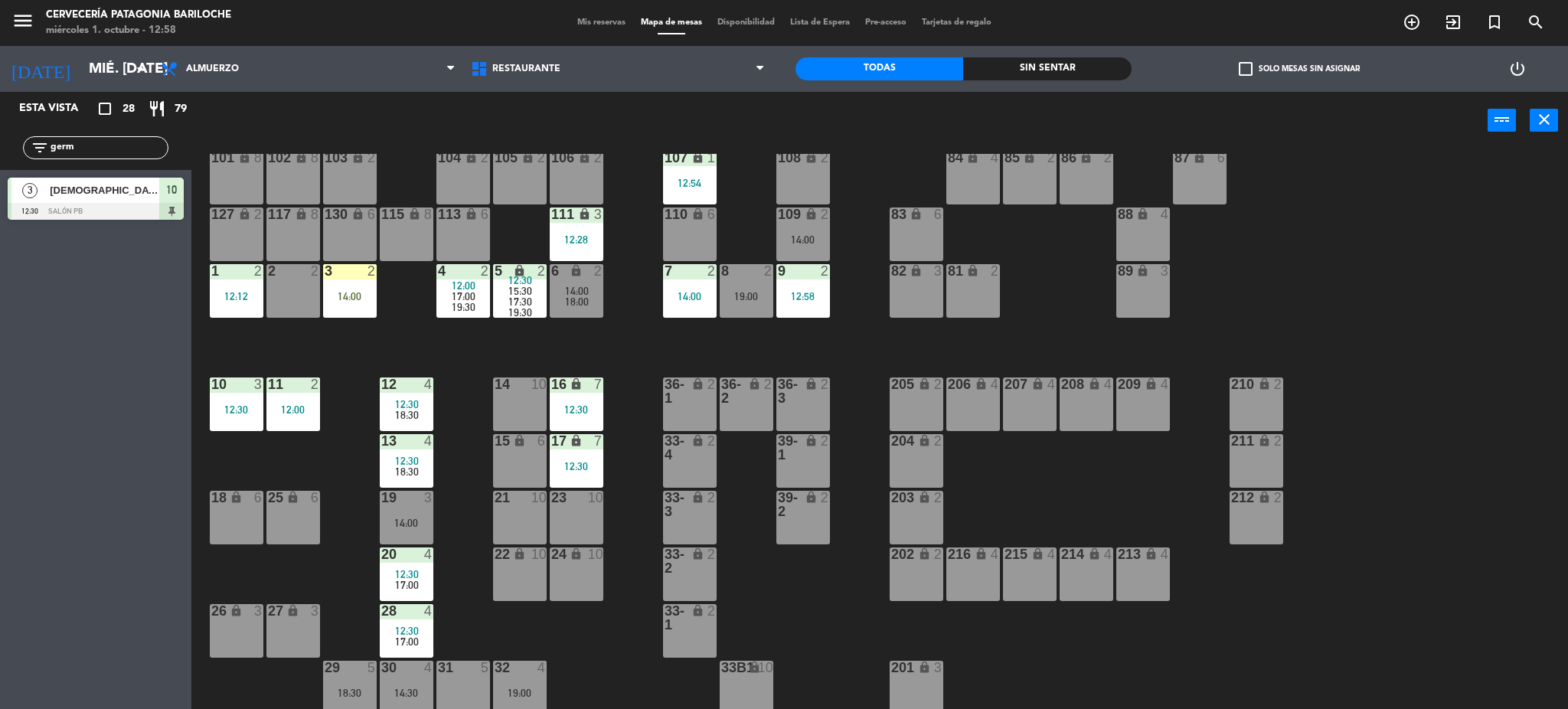
click at [810, 342] on div "101 lock 8 102 lock 8 104 lock 2 105 lock 2 106 lock 2 103 lock 2 107 lock 1 12…" at bounding box center [887, 433] width 1362 height 560
click at [512, 609] on div "101 lock 8 102 lock 8 104 lock 2 105 lock 2 106 lock 2 103 lock 2 107 lock 1 12…" at bounding box center [887, 433] width 1362 height 560
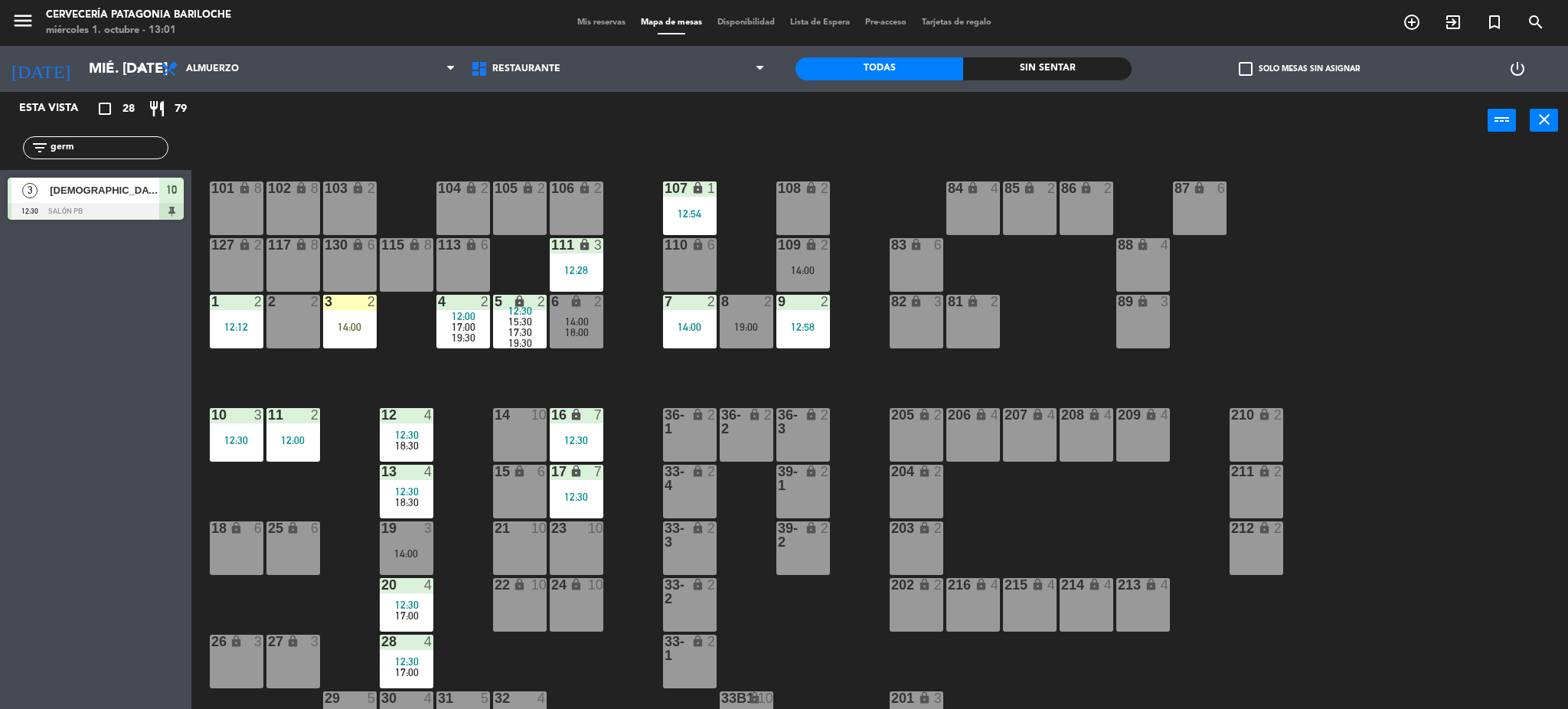
click at [804, 220] on div "108 lock 2" at bounding box center [803, 208] width 54 height 54
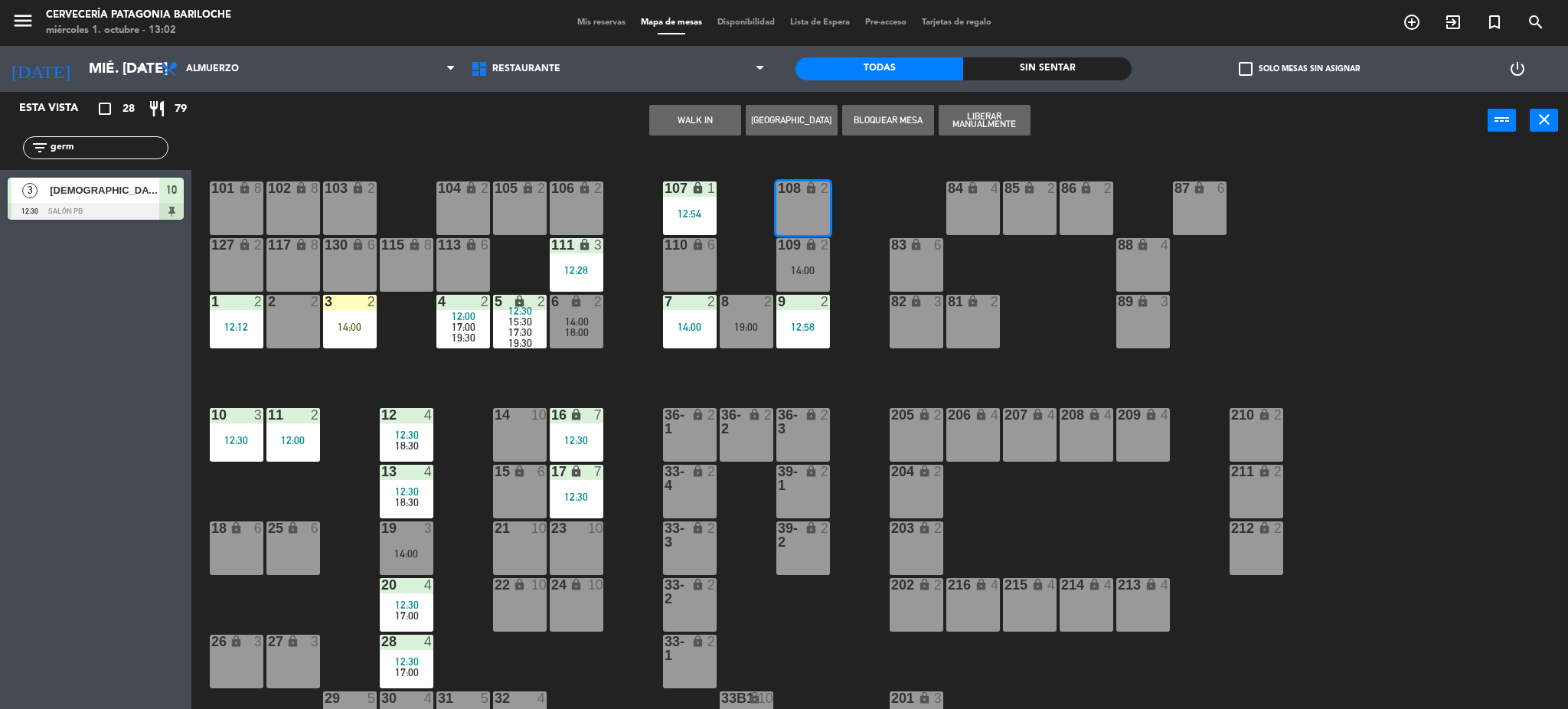
click at [700, 130] on button "WALK IN" at bounding box center [695, 119] width 92 height 31
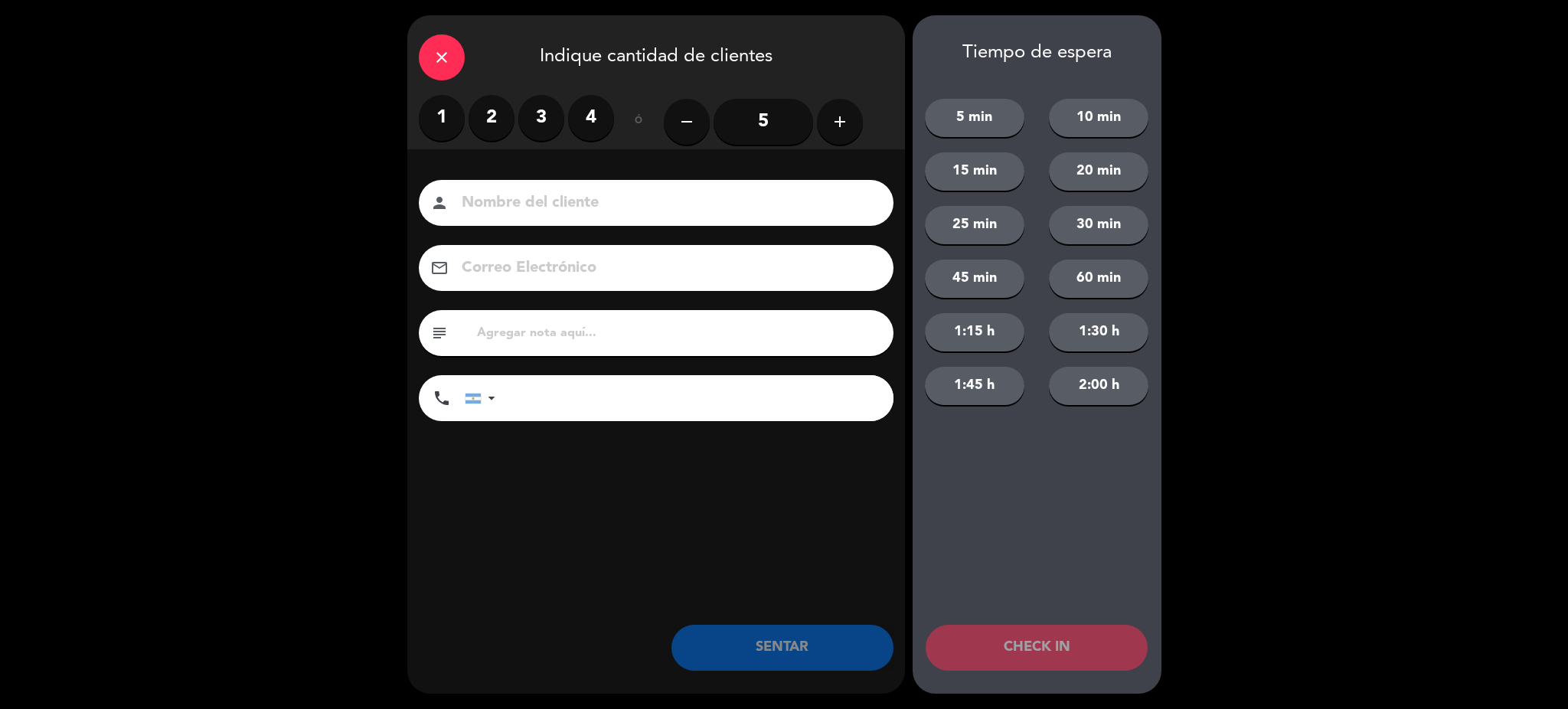
click at [546, 130] on label "3" at bounding box center [541, 118] width 46 height 46
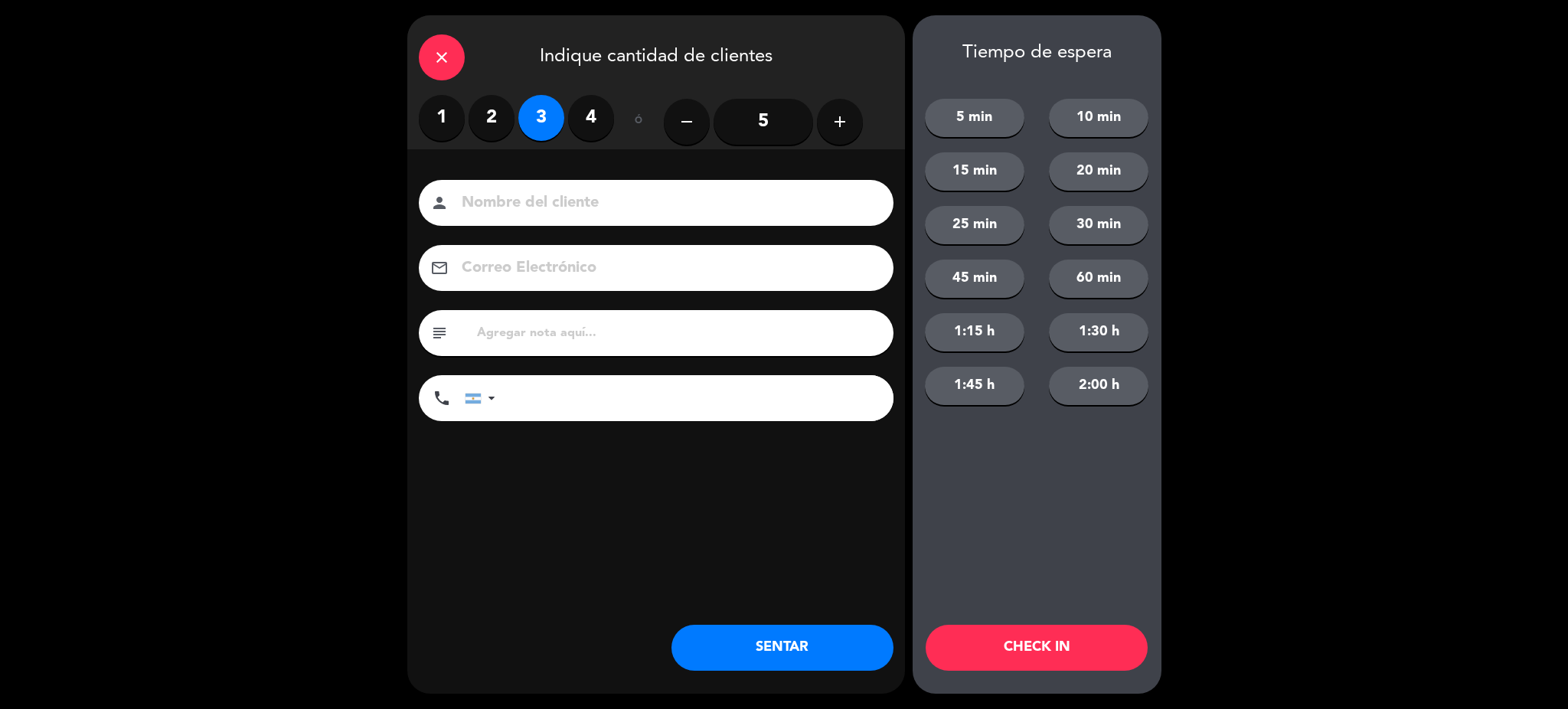
click at [516, 206] on input at bounding box center [666, 203] width 414 height 27
type input "Tatiana Vera"
click at [548, 406] on input "tel" at bounding box center [702, 399] width 383 height 46
click at [487, 390] on div at bounding box center [483, 398] width 35 height 44
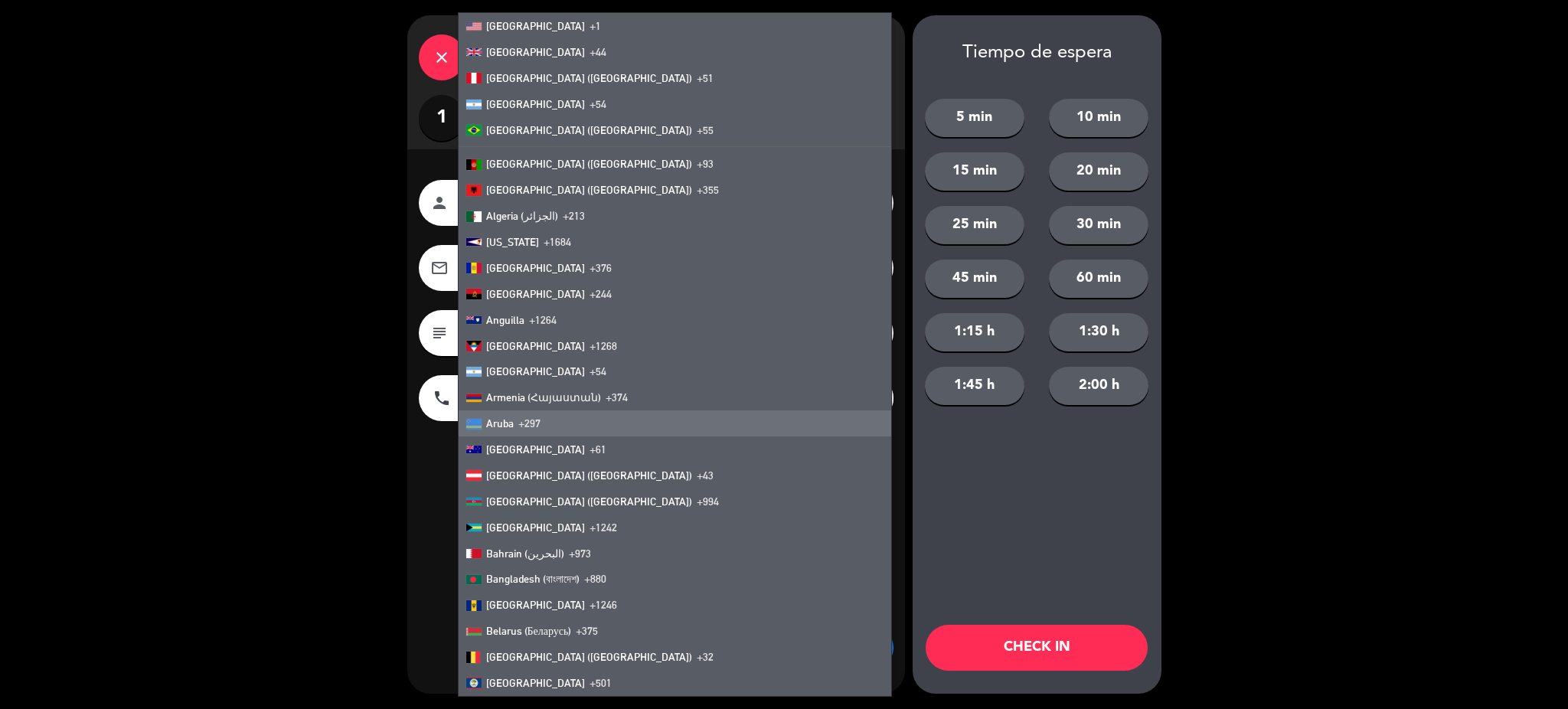
click at [828, 398] on input "tel" at bounding box center [702, 399] width 383 height 46
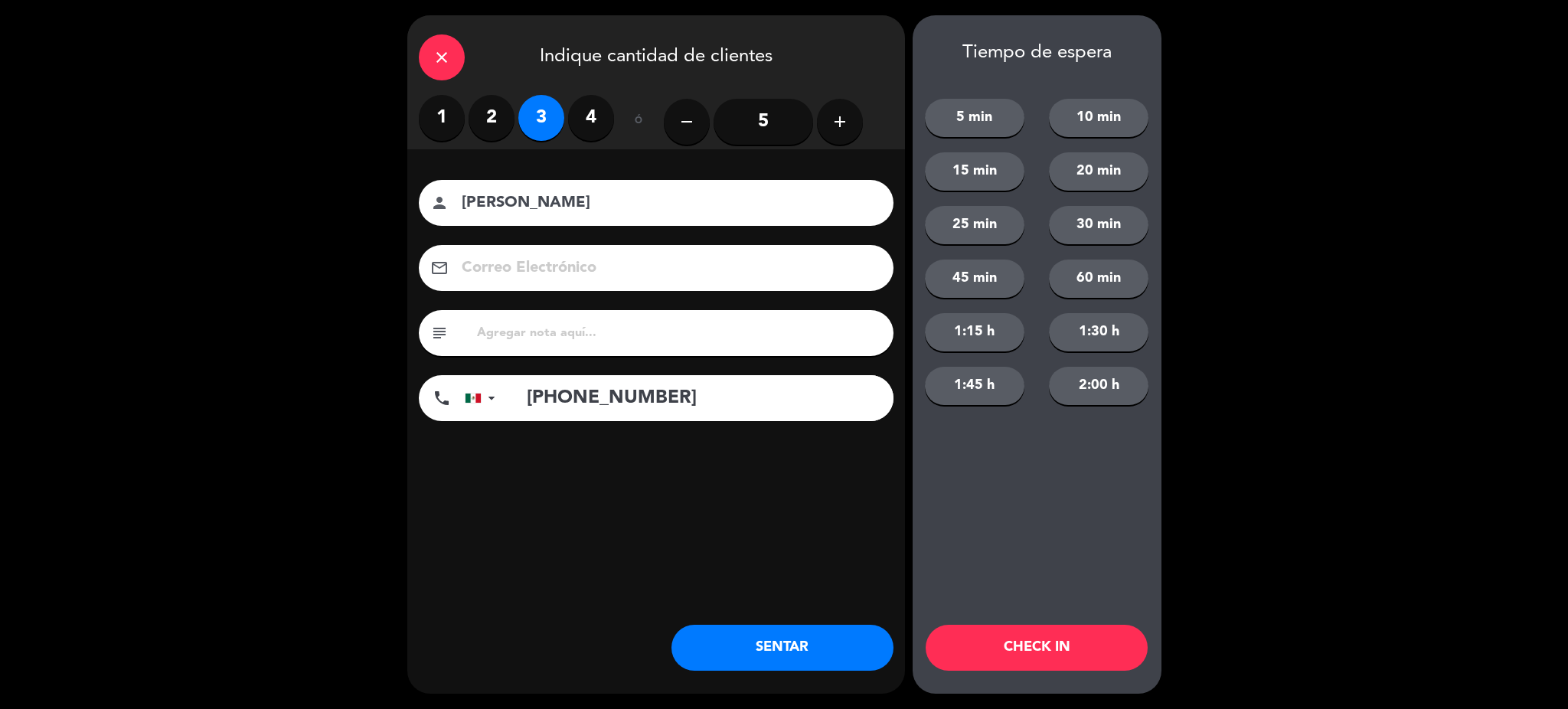
type input "+529981577501"
click at [860, 654] on button "SENTAR" at bounding box center [783, 648] width 222 height 46
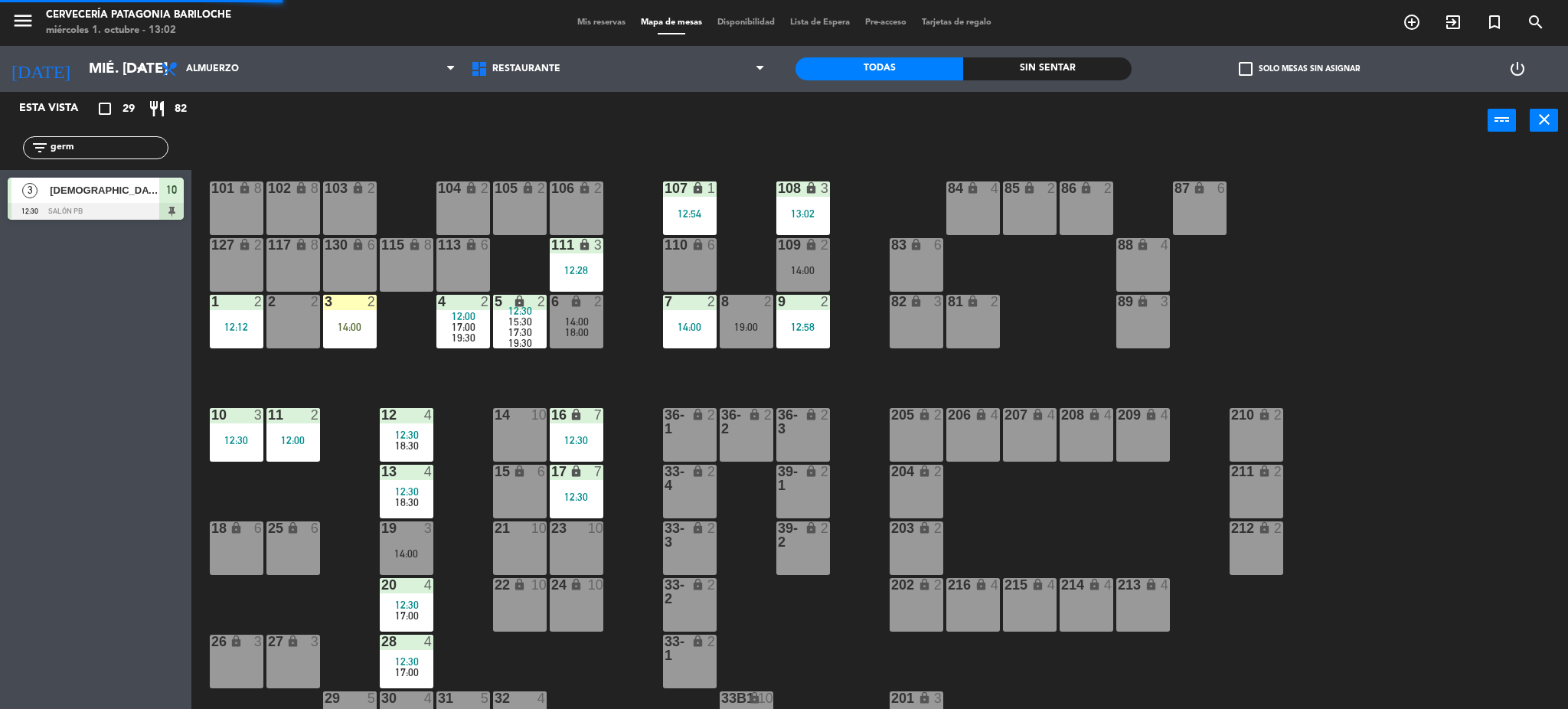
click at [725, 148] on div "power_input close" at bounding box center [839, 120] width 1296 height 58
drag, startPoint x: 117, startPoint y: 141, endPoint x: 31, endPoint y: 143, distance: 86.0
click at [31, 143] on div "filter_list germ" at bounding box center [95, 147] width 145 height 23
type input "solan"
click at [128, 204] on div at bounding box center [95, 211] width 176 height 17
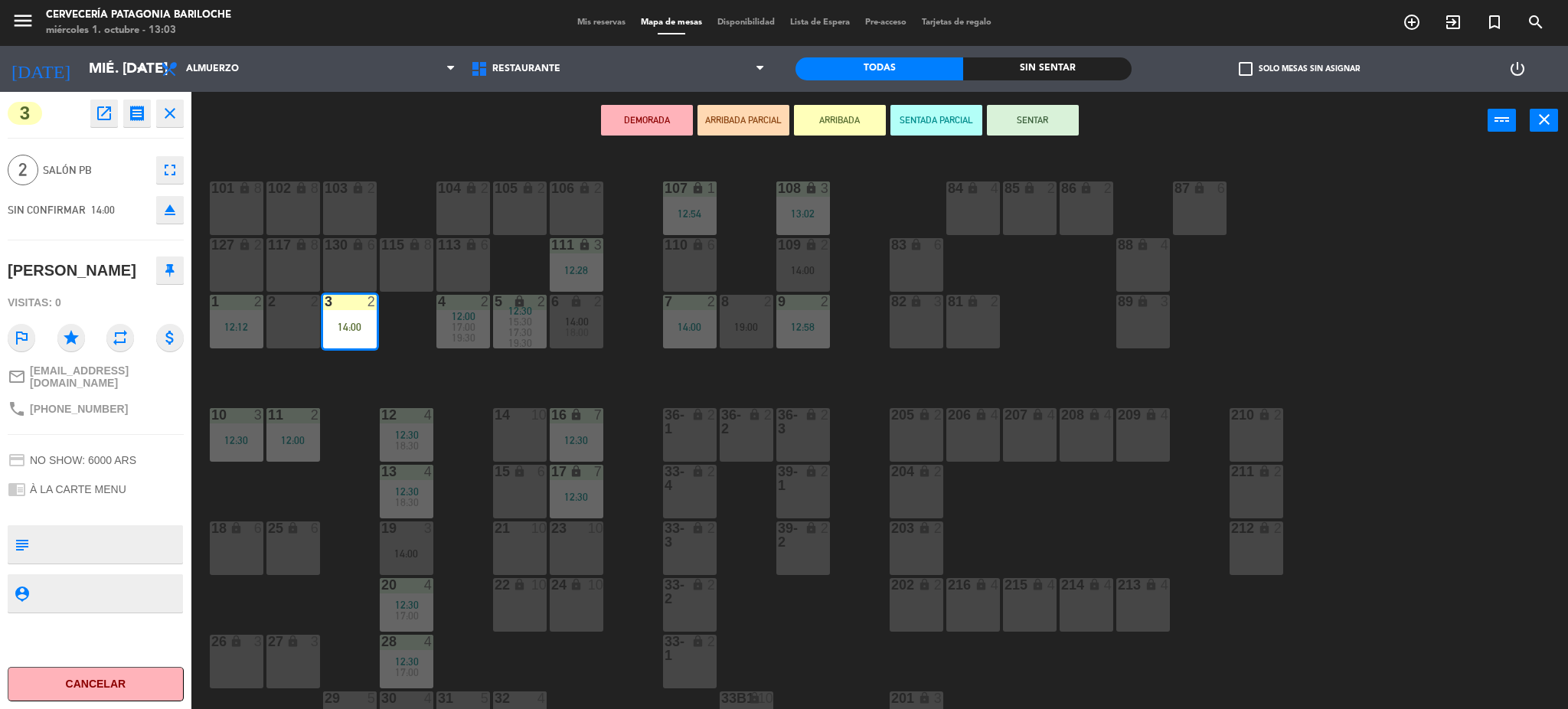
click at [1011, 118] on button "SENTAR" at bounding box center [1032, 119] width 92 height 31
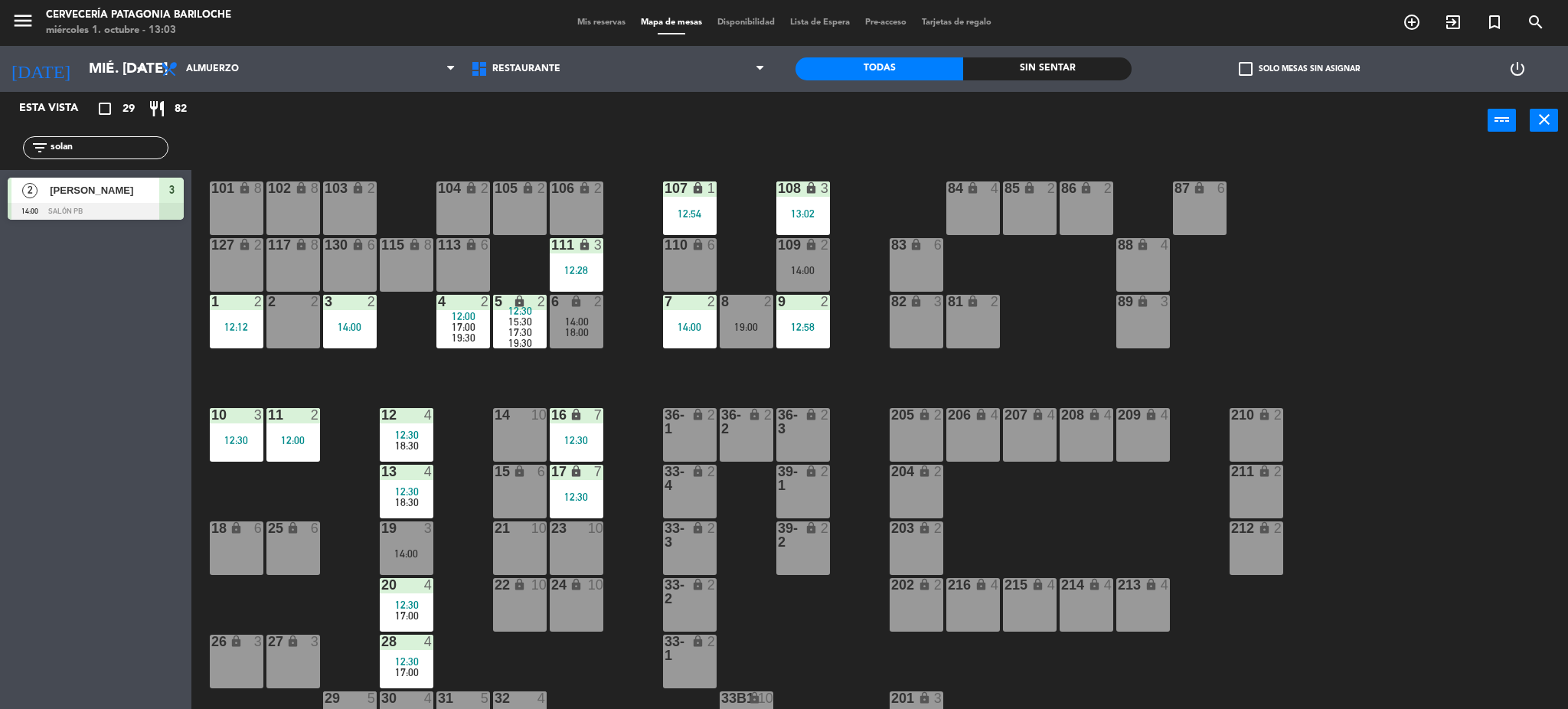
click at [407, 344] on div "101 lock 8 102 lock 8 104 lock 2 105 lock 2 106 lock 2 103 lock 2 107 lock 1 12…" at bounding box center [887, 433] width 1362 height 560
click at [296, 305] on div at bounding box center [292, 302] width 25 height 14
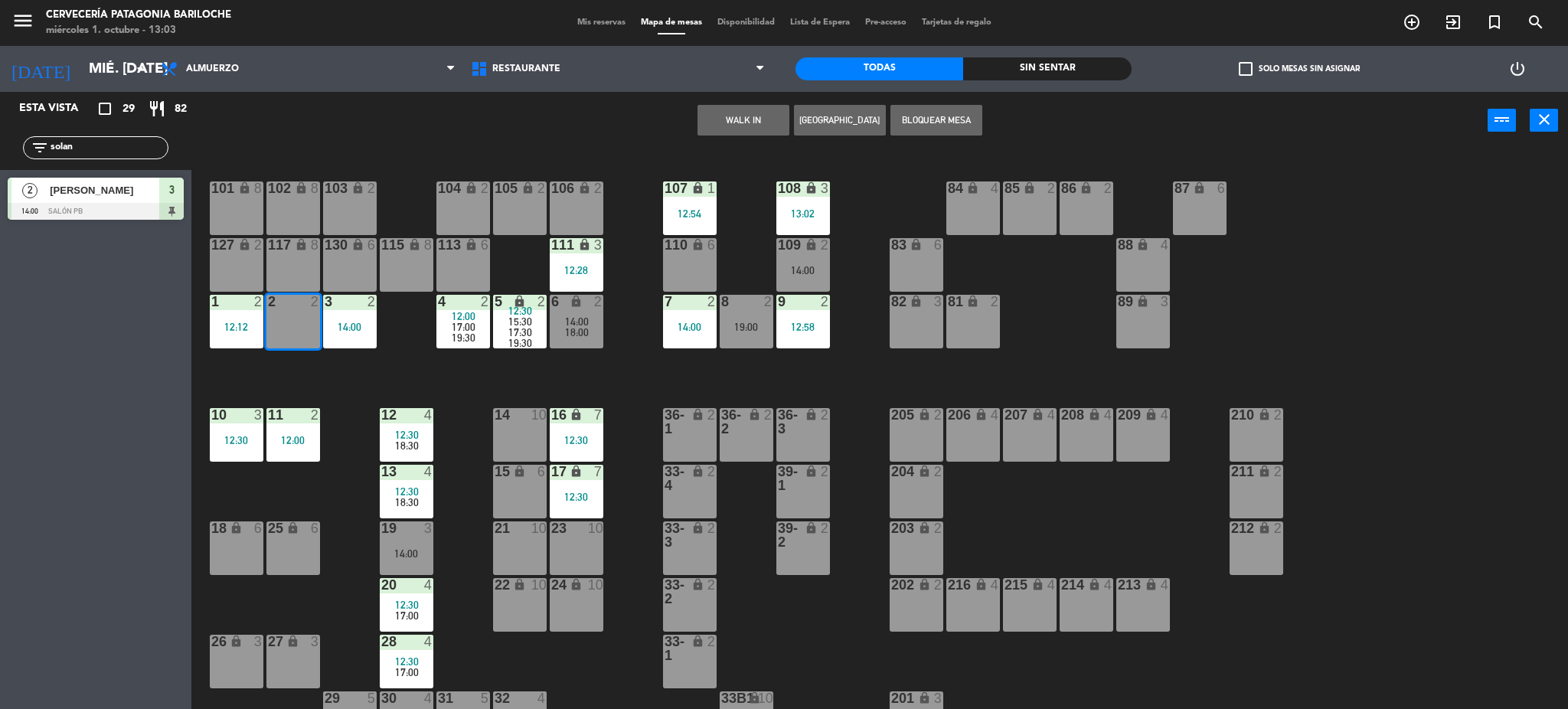
click at [756, 124] on button "WALK IN" at bounding box center [743, 119] width 92 height 31
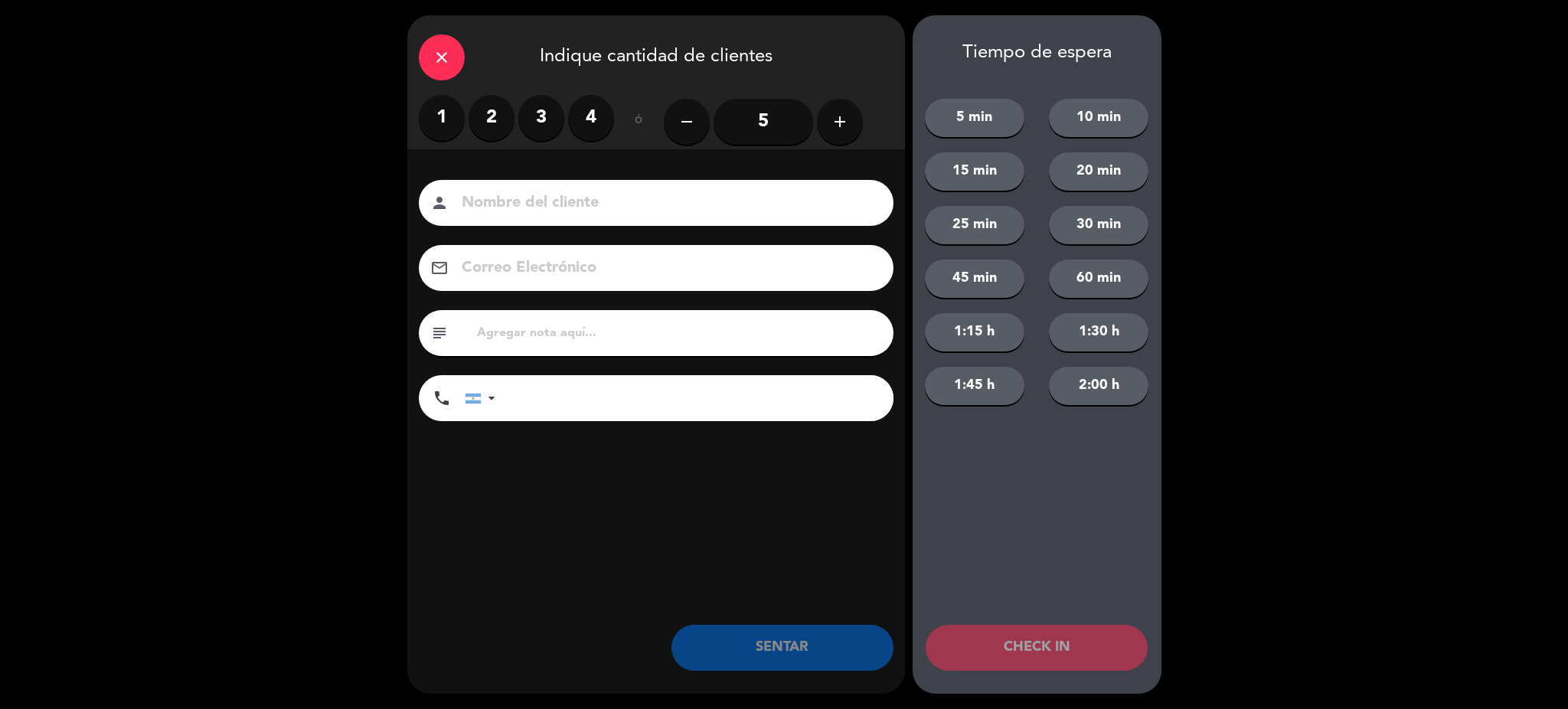
click at [497, 111] on label "2" at bounding box center [492, 118] width 46 height 46
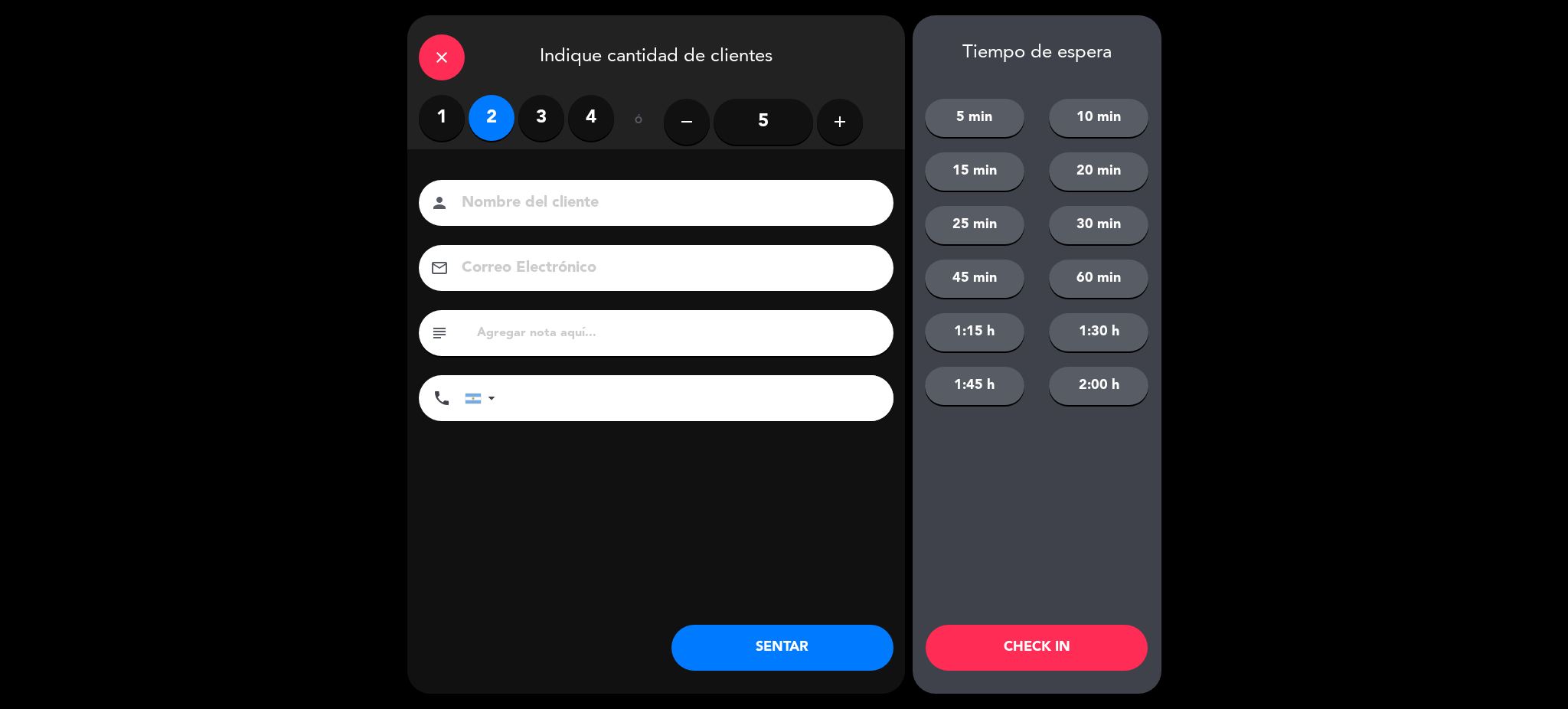
drag, startPoint x: 521, startPoint y: 202, endPoint x: 520, endPoint y: 190, distance: 12.0
click at [521, 201] on input at bounding box center [666, 203] width 414 height 27
type input "[PERSON_NAME]"
type input "2216123743"
click at [742, 635] on button "SENTAR" at bounding box center [783, 648] width 222 height 46
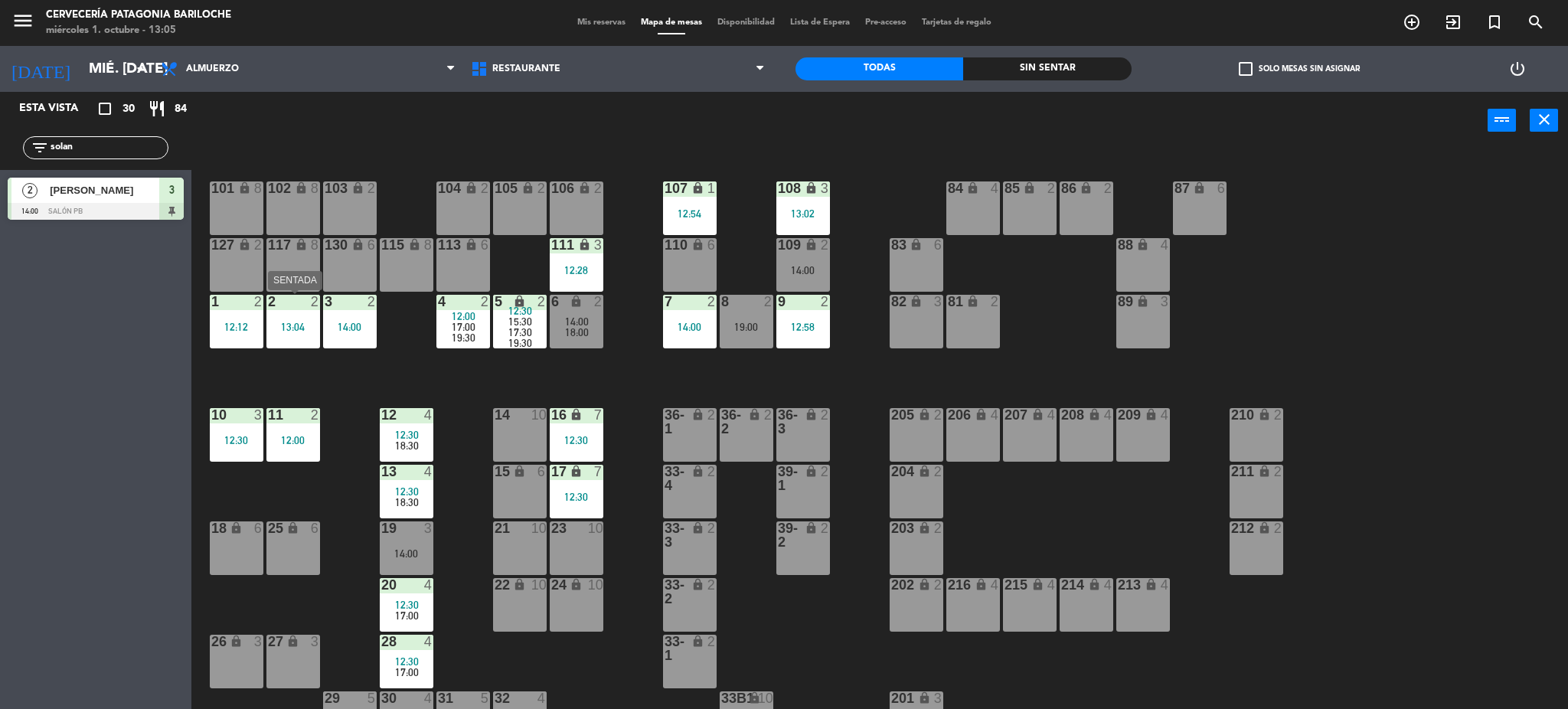
click at [295, 316] on div "2 2 13:04" at bounding box center [293, 322] width 54 height 54
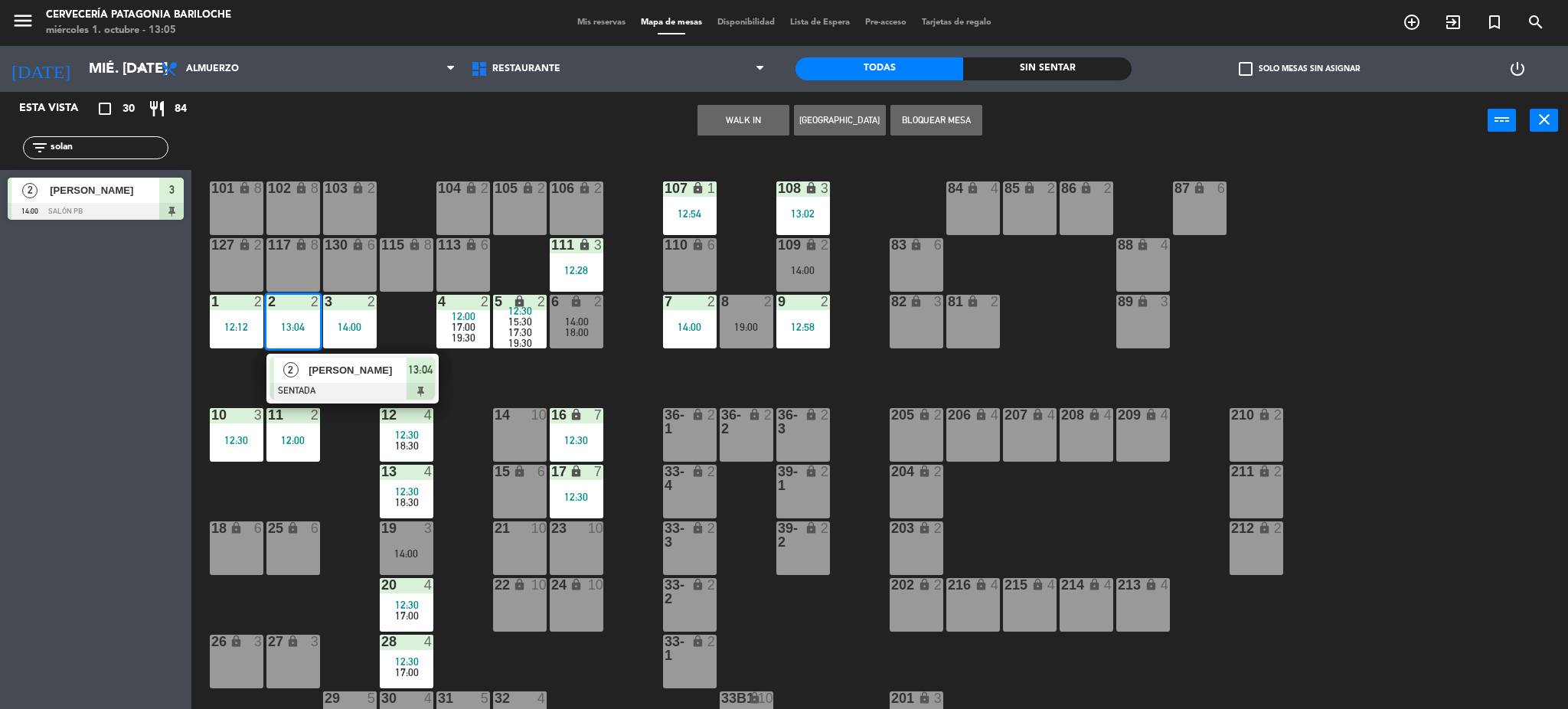
click at [322, 359] on div "[PERSON_NAME]" at bounding box center [357, 370] width 100 height 25
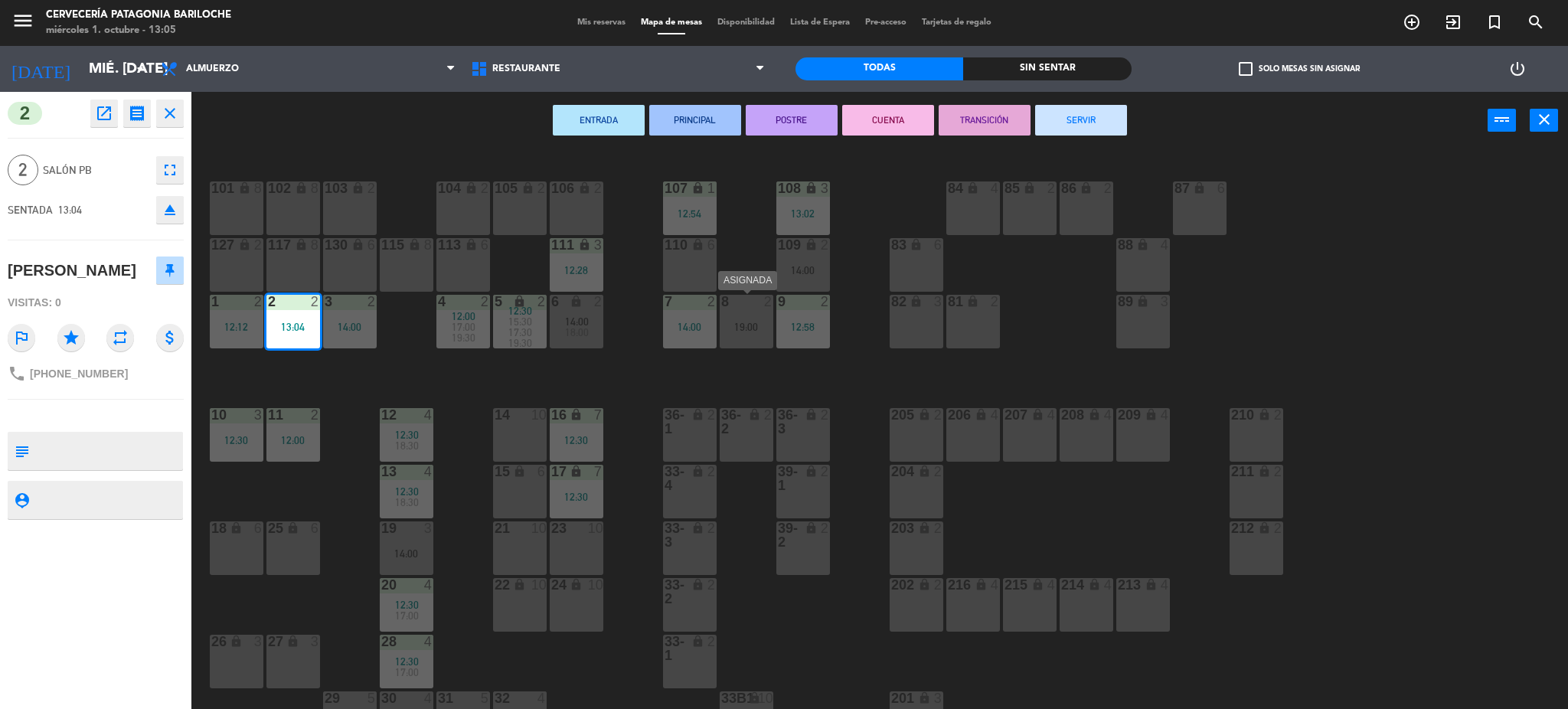
click at [740, 317] on div "8 2 19:00" at bounding box center [747, 322] width 54 height 54
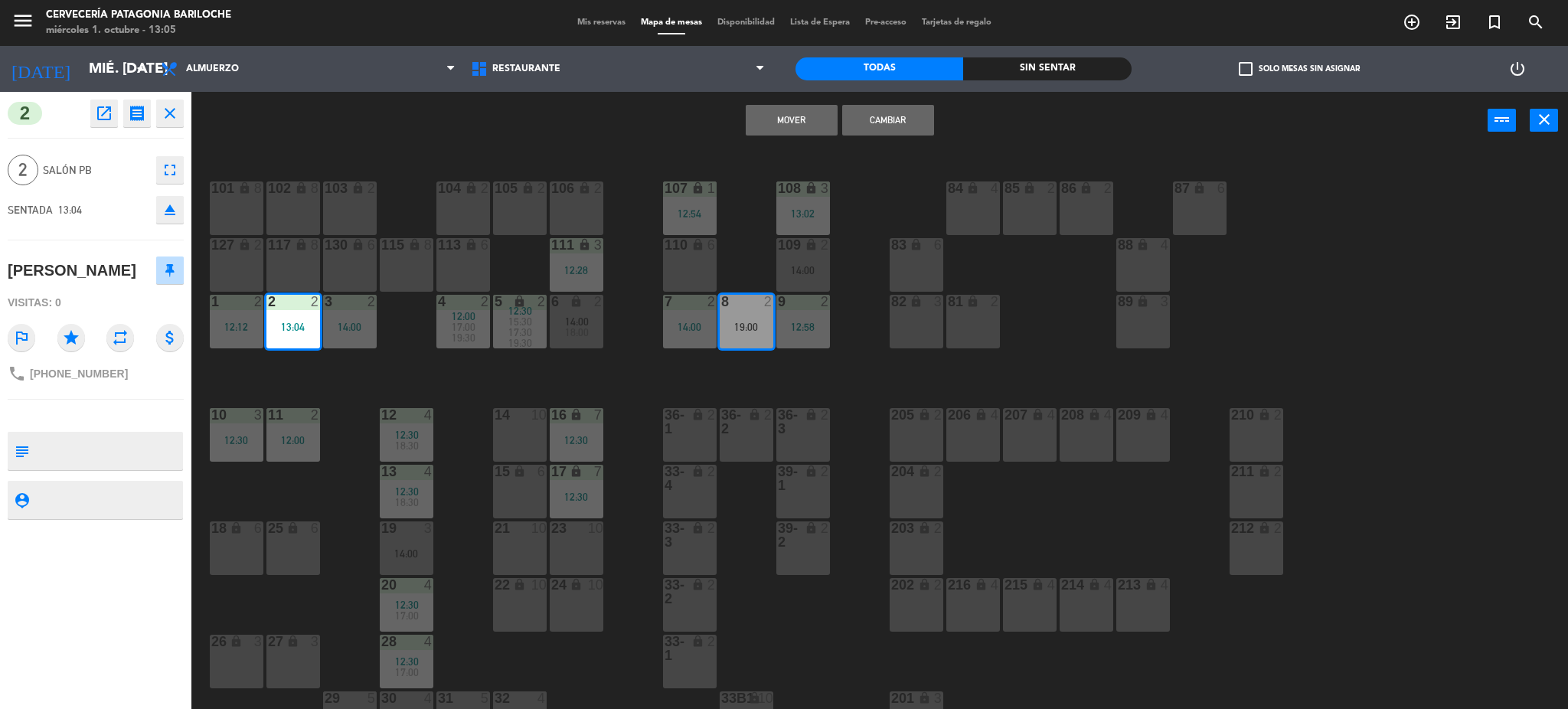
drag, startPoint x: 811, startPoint y: 108, endPoint x: 797, endPoint y: 109, distance: 14.0
click at [811, 109] on button "Mover" at bounding box center [791, 119] width 92 height 31
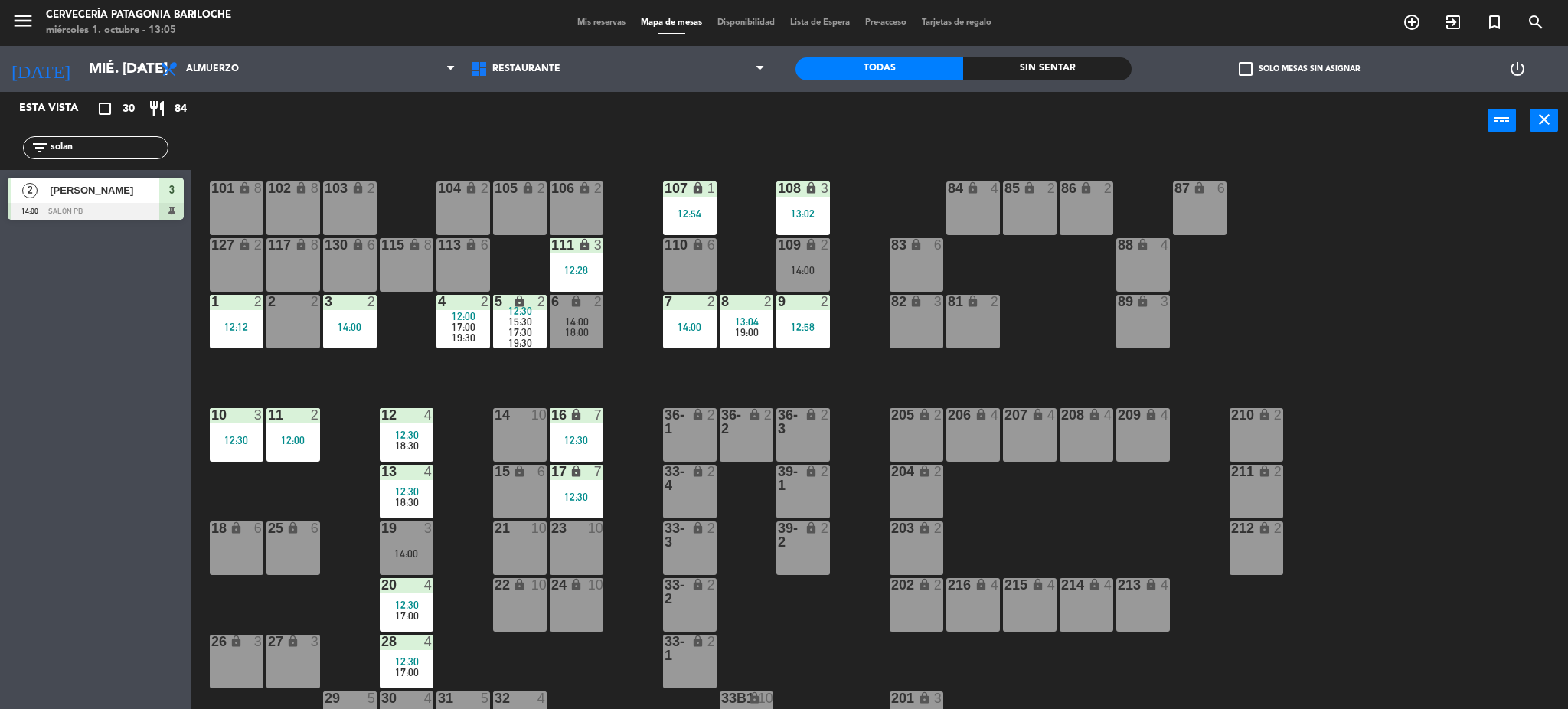
scroll to position [31, 0]
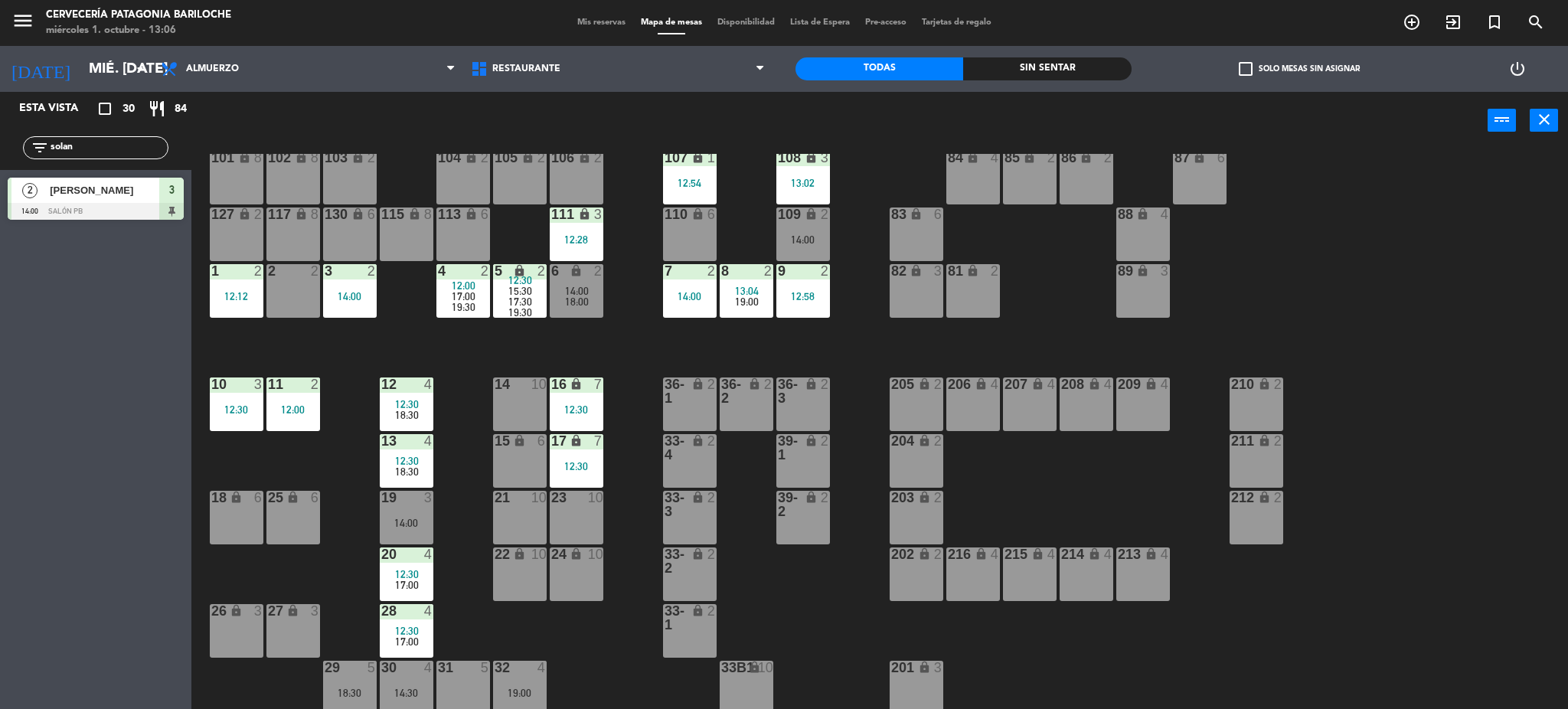
drag, startPoint x: 87, startPoint y: 153, endPoint x: 0, endPoint y: 141, distance: 87.8
click at [0, 140] on div "filter_list solan" at bounding box center [95, 148] width 191 height 44
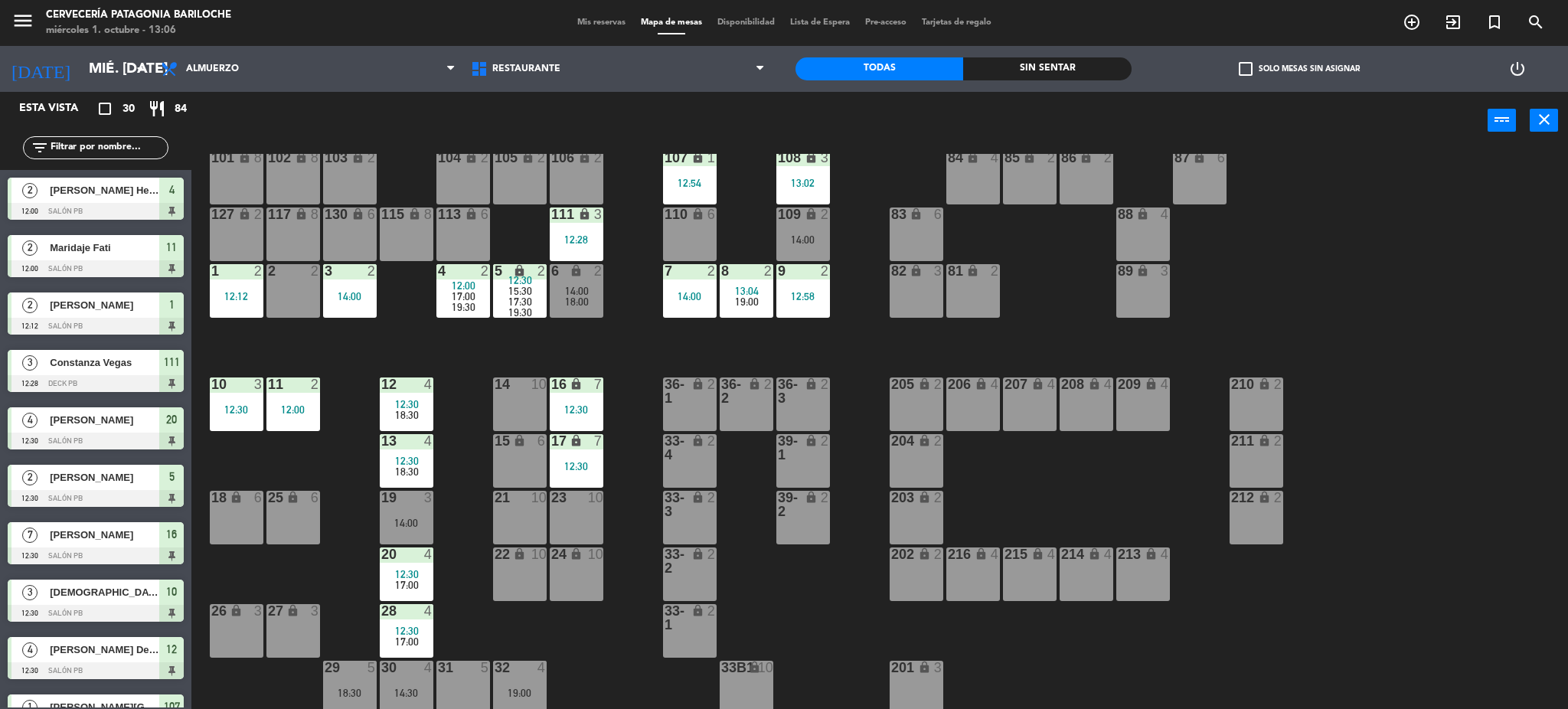
click at [346, 367] on div "101 lock 8 102 lock 8 104 lock 2 105 lock 2 106 lock 2 103 lock 2 107 lock 1 12…" at bounding box center [887, 433] width 1362 height 560
click at [395, 330] on div "101 lock 8 102 lock 8 104 lock 2 105 lock 2 106 lock 2 103 lock 2 107 lock 1 12…" at bounding box center [887, 433] width 1362 height 560
click at [513, 233] on div "101 lock 8 102 lock 8 104 lock 2 105 lock 2 106 lock 2 103 lock 2 107 lock 1 12…" at bounding box center [887, 433] width 1362 height 560
click at [512, 392] on div "14 10" at bounding box center [520, 404] width 54 height 54
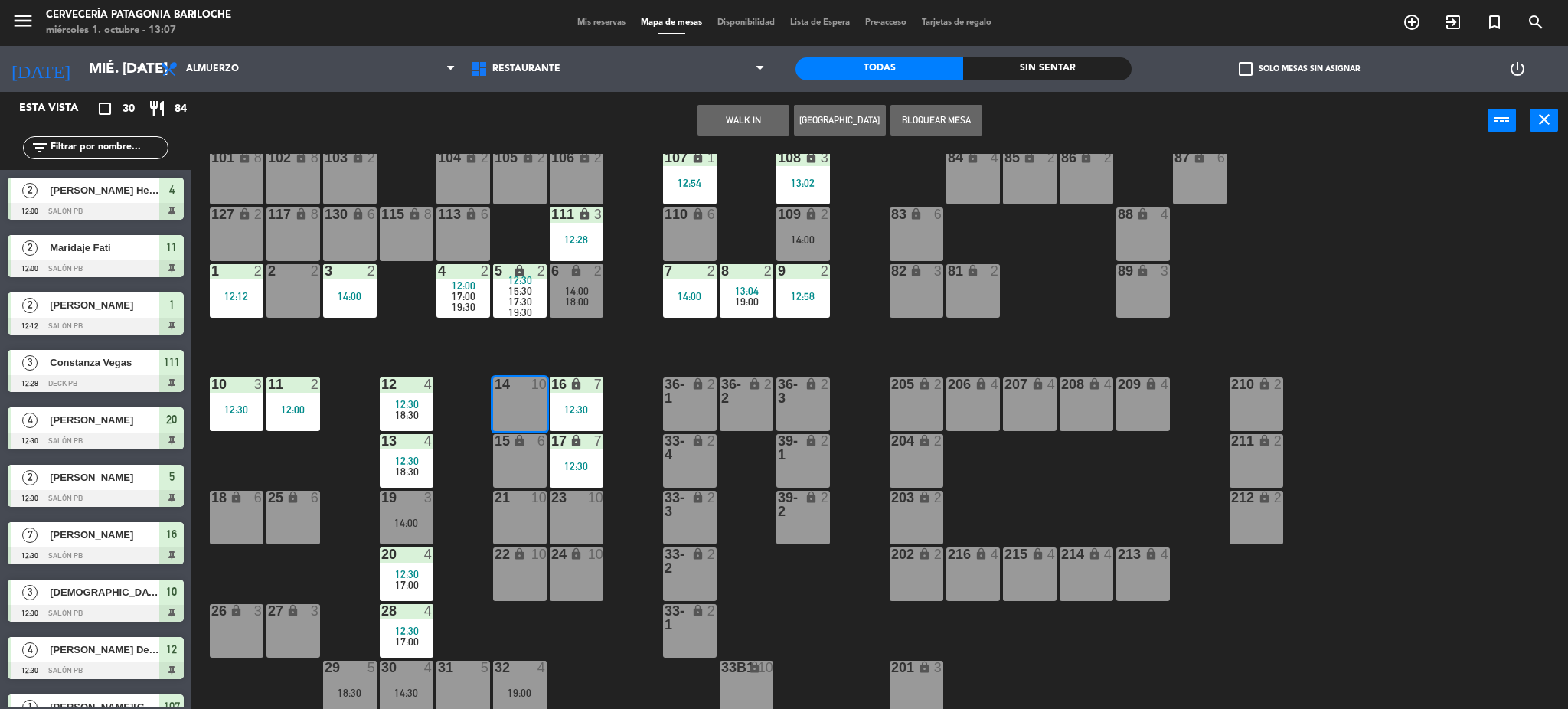
click at [519, 451] on div "15 lock 6" at bounding box center [520, 461] width 54 height 54
click at [759, 118] on button "WALK IN" at bounding box center [743, 119] width 92 height 31
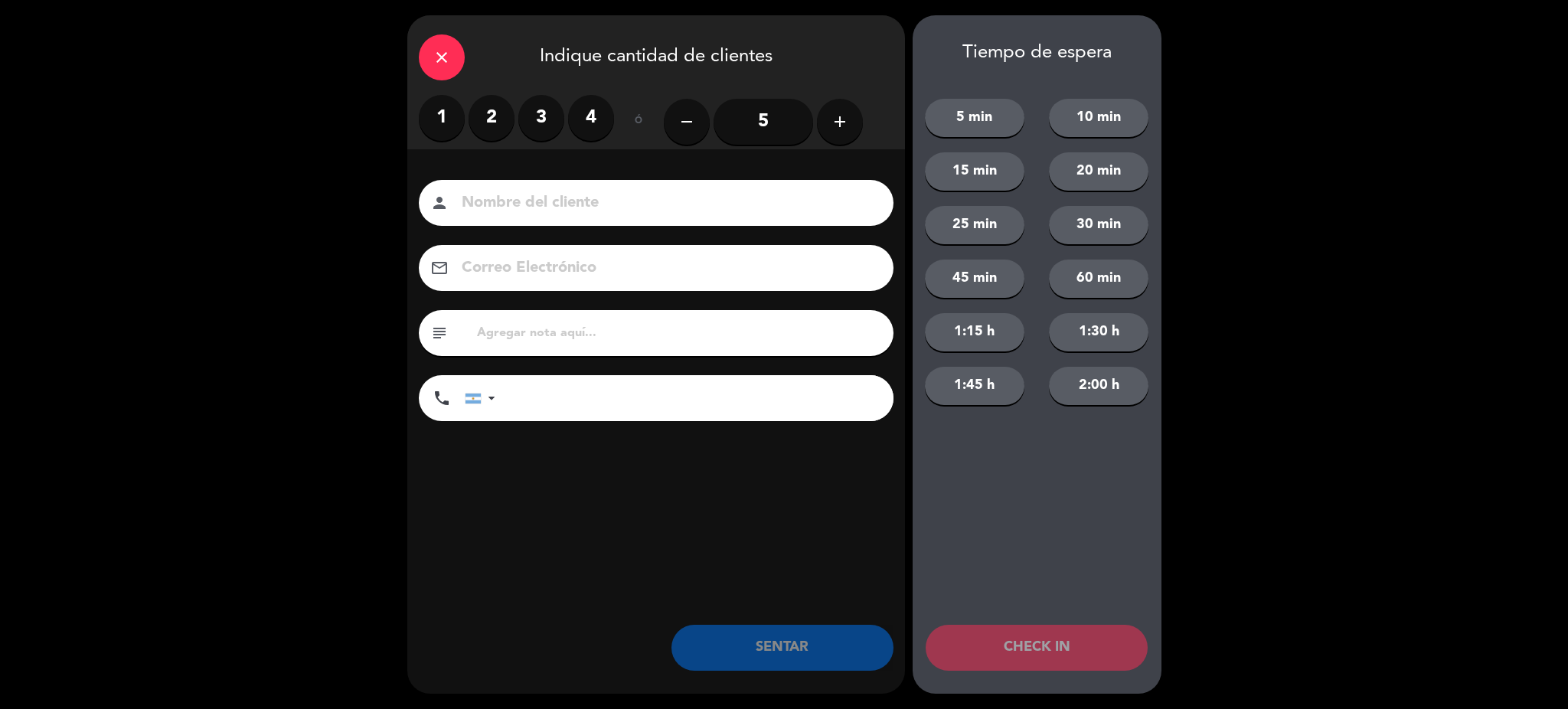
click at [833, 122] on icon "add" at bounding box center [840, 122] width 19 height 19
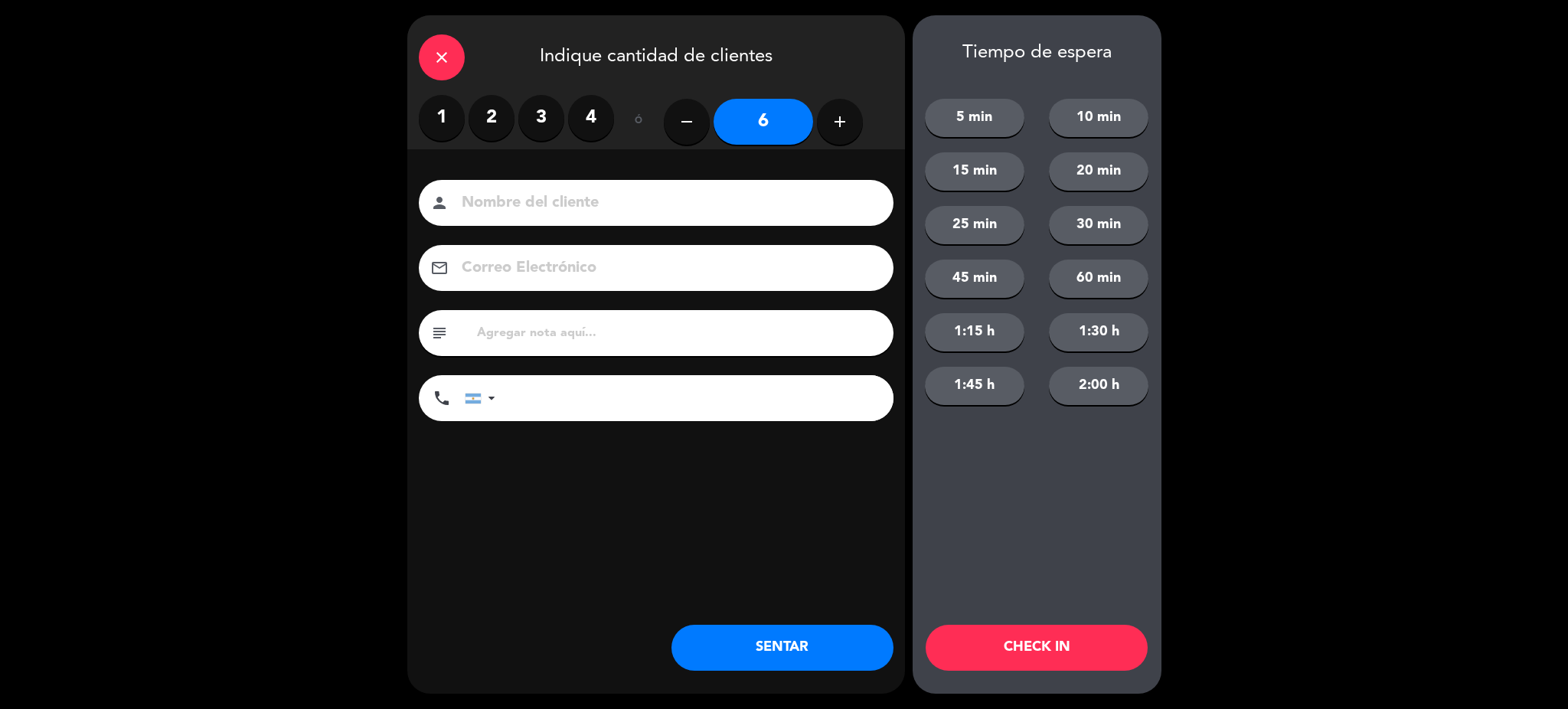
drag, startPoint x: 574, startPoint y: 218, endPoint x: 574, endPoint y: 207, distance: 11.0
click at [574, 210] on div "person" at bounding box center [656, 204] width 475 height 46
click at [593, 194] on input at bounding box center [666, 203] width 414 height 27
click at [593, 196] on input at bounding box center [666, 203] width 414 height 27
type input "C"
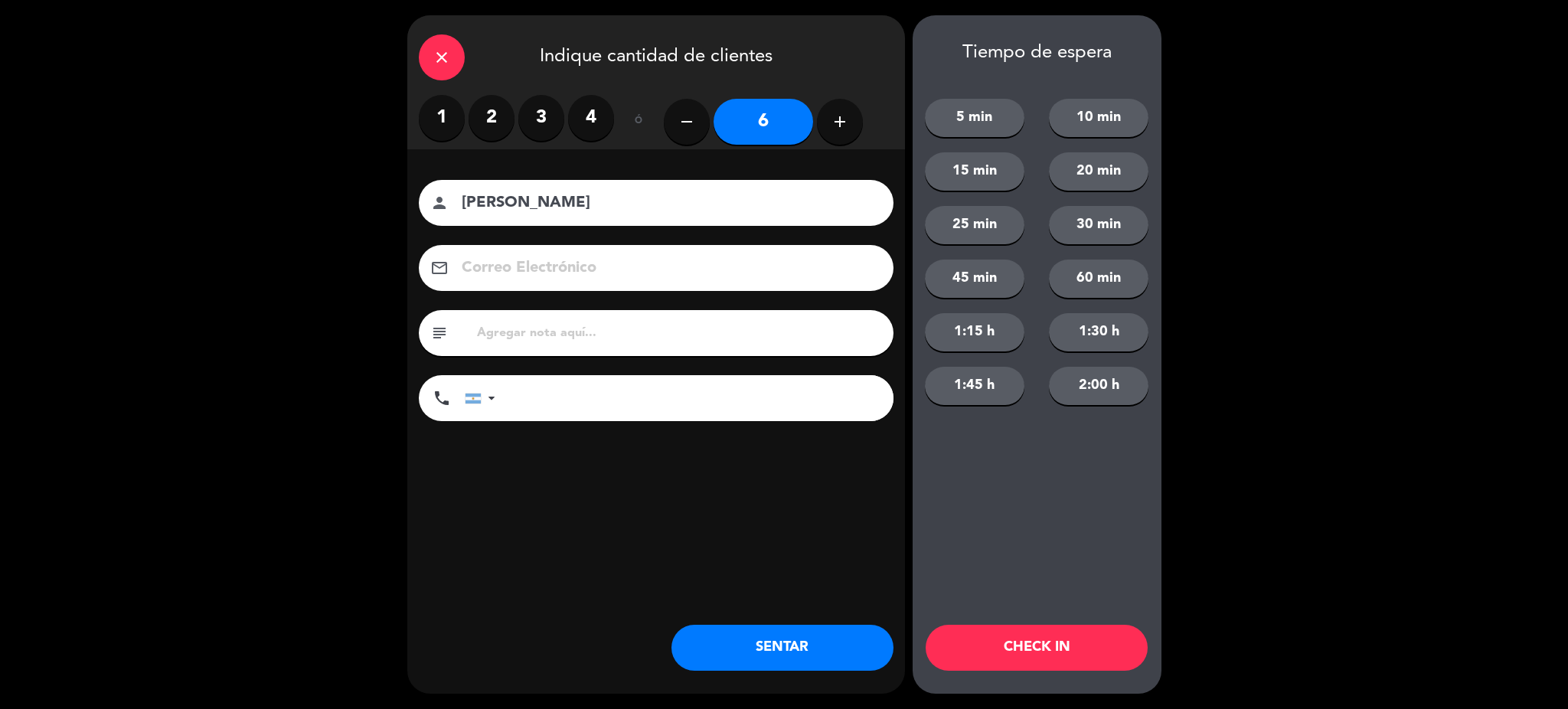
type input "[PERSON_NAME]"
click at [606, 399] on input "tel" at bounding box center [702, 399] width 383 height 46
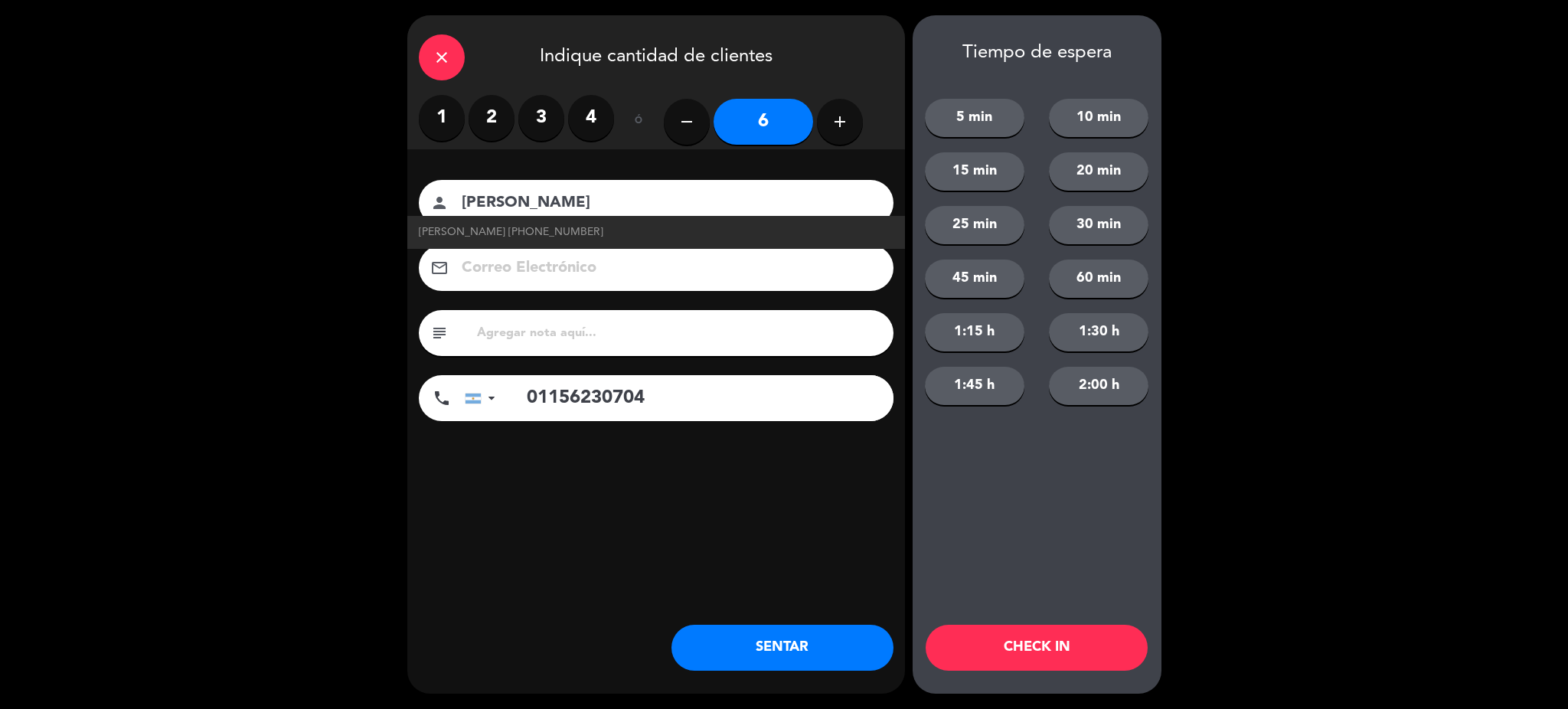
type input "01156230704"
click at [794, 655] on button "SENTAR" at bounding box center [783, 648] width 222 height 46
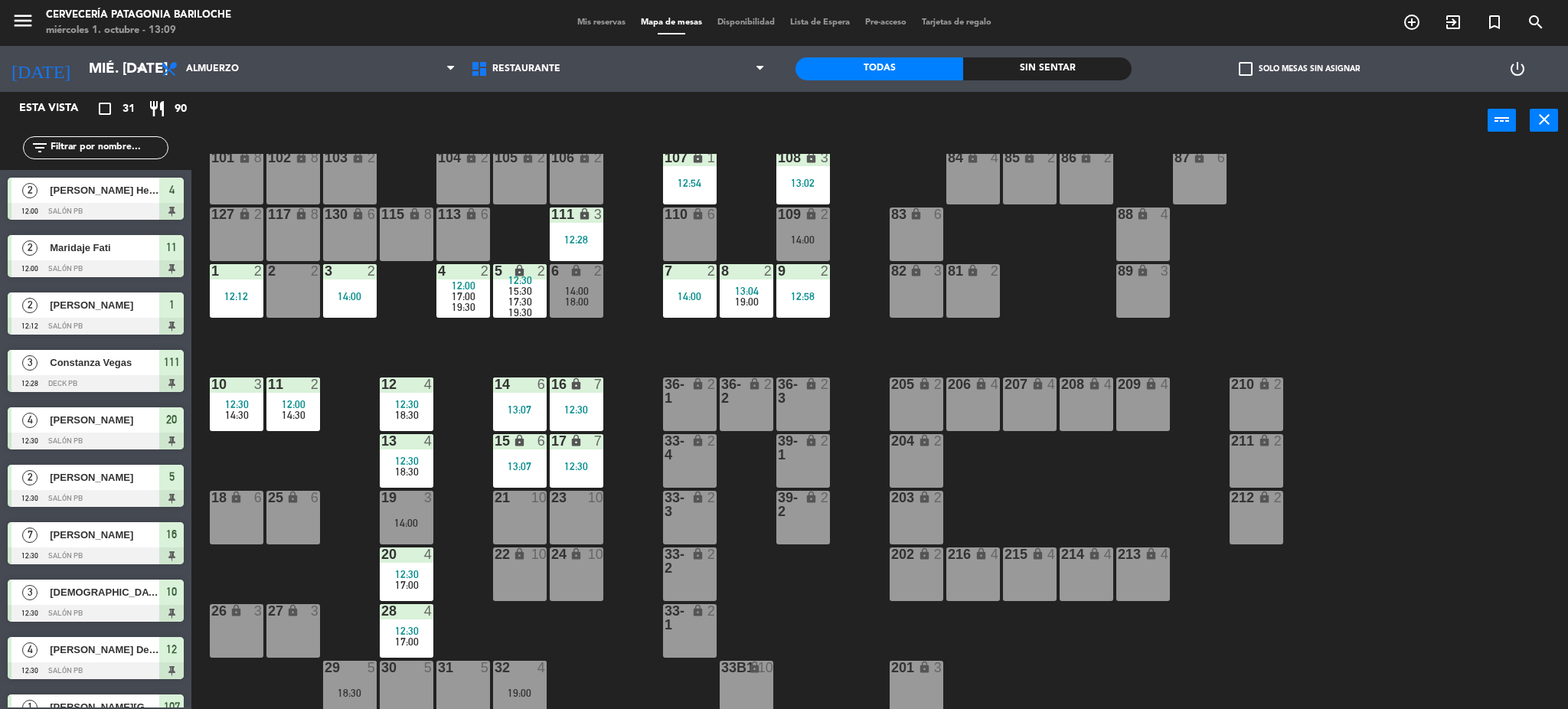
click at [300, 289] on div "2 2" at bounding box center [293, 292] width 54 height 54
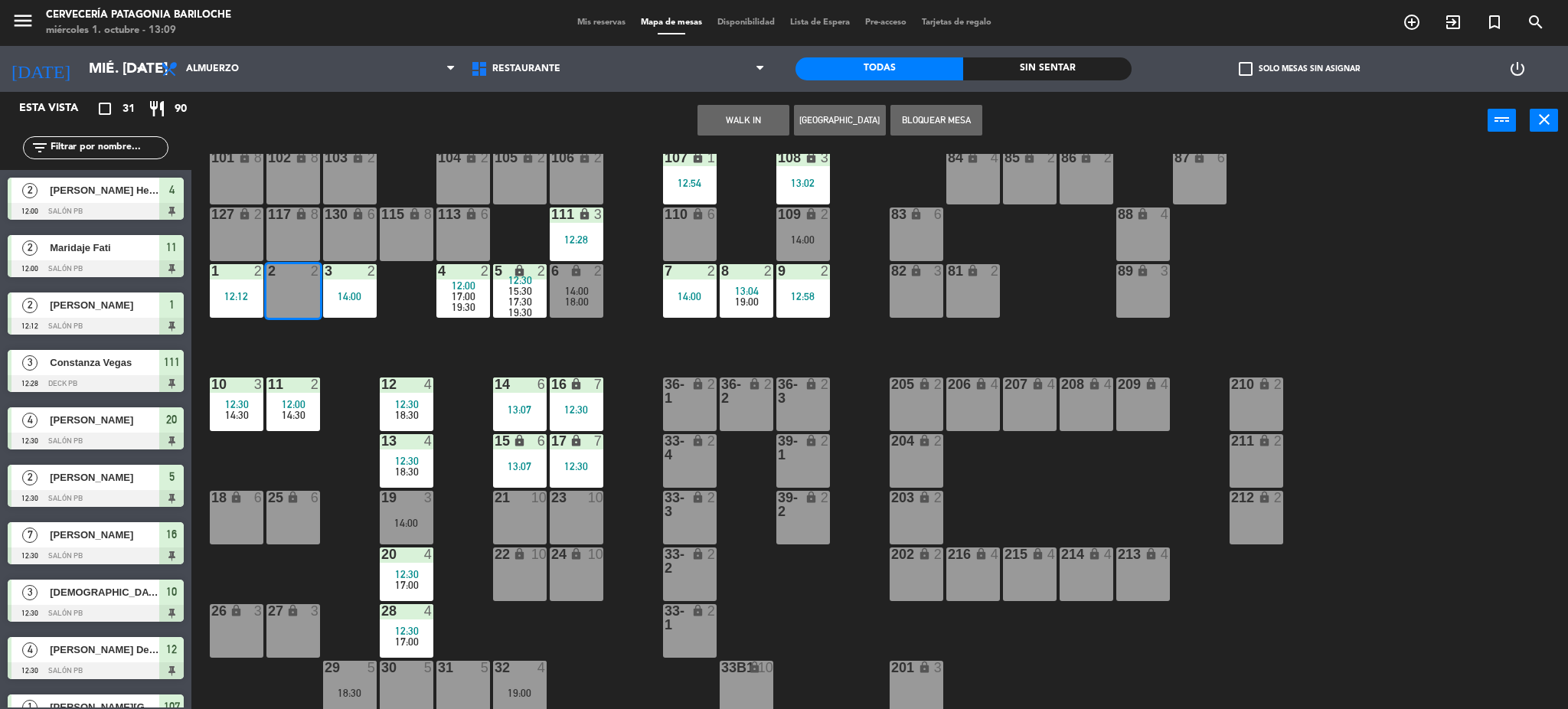
click at [755, 121] on button "WALK IN" at bounding box center [743, 119] width 92 height 31
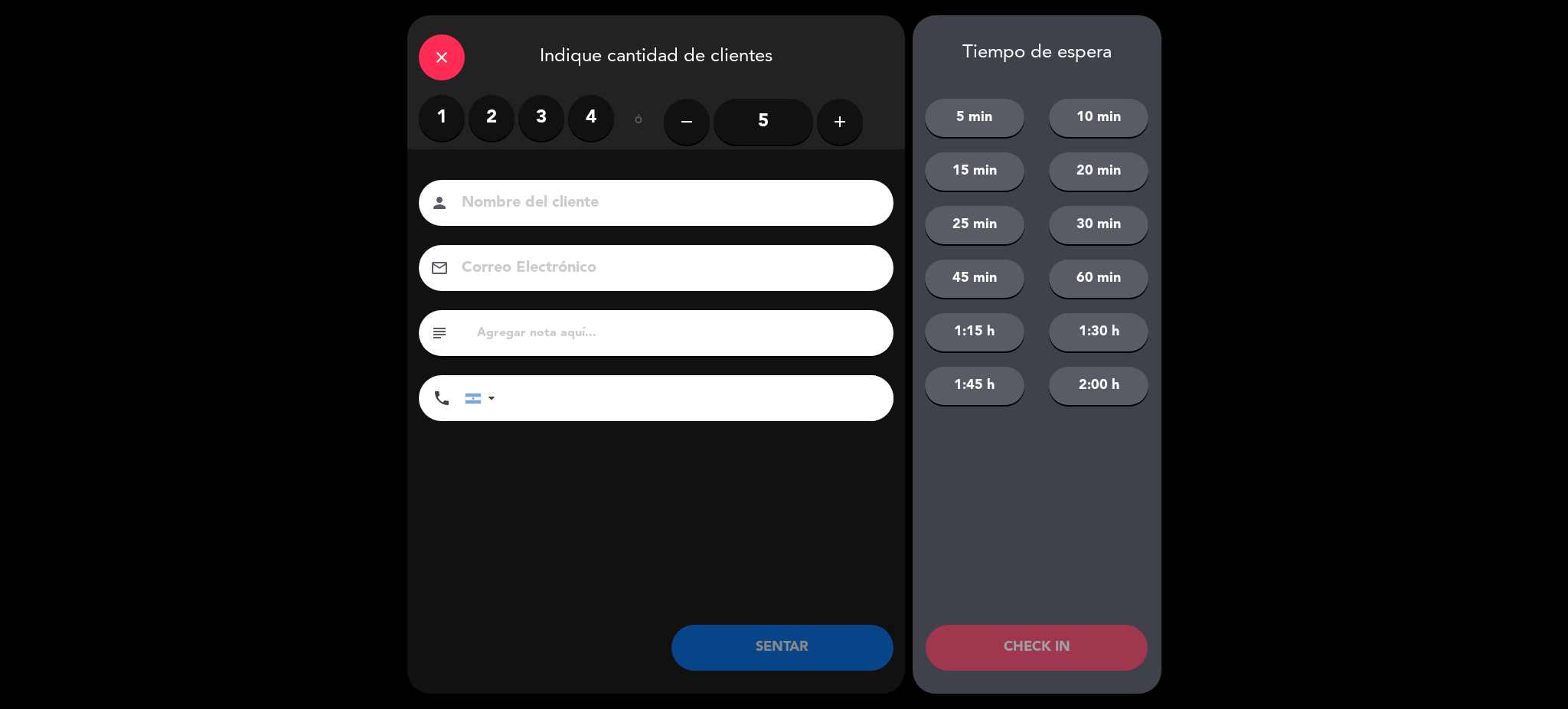
click at [533, 193] on input at bounding box center [666, 203] width 414 height 27
click at [497, 131] on label "2" at bounding box center [492, 118] width 46 height 46
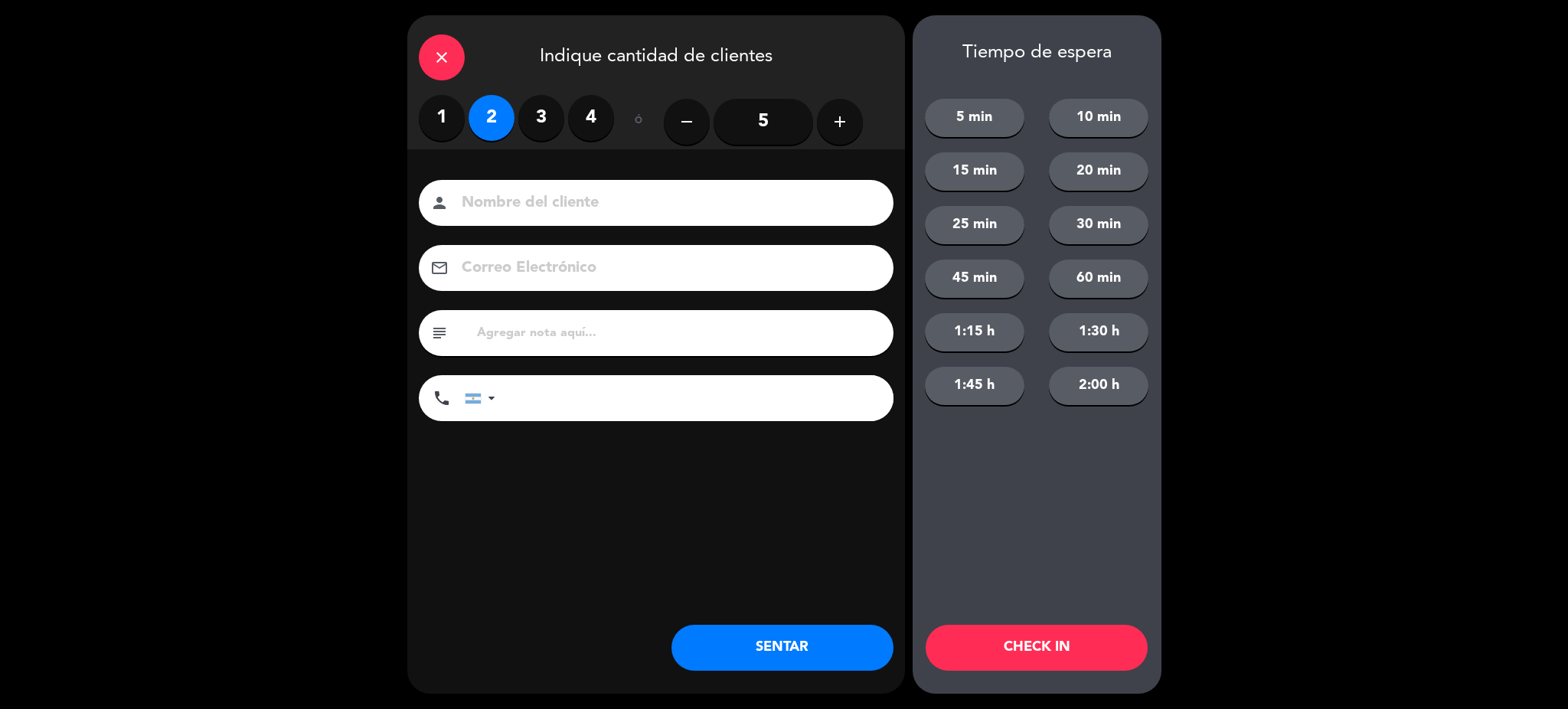
drag, startPoint x: 497, startPoint y: 184, endPoint x: 488, endPoint y: 214, distance: 31.3
click at [496, 184] on div "person" at bounding box center [656, 204] width 475 height 46
click at [488, 214] on input at bounding box center [666, 203] width 414 height 27
type input "[PERSON_NAME]"
click at [573, 417] on input "tel" at bounding box center [702, 399] width 383 height 46
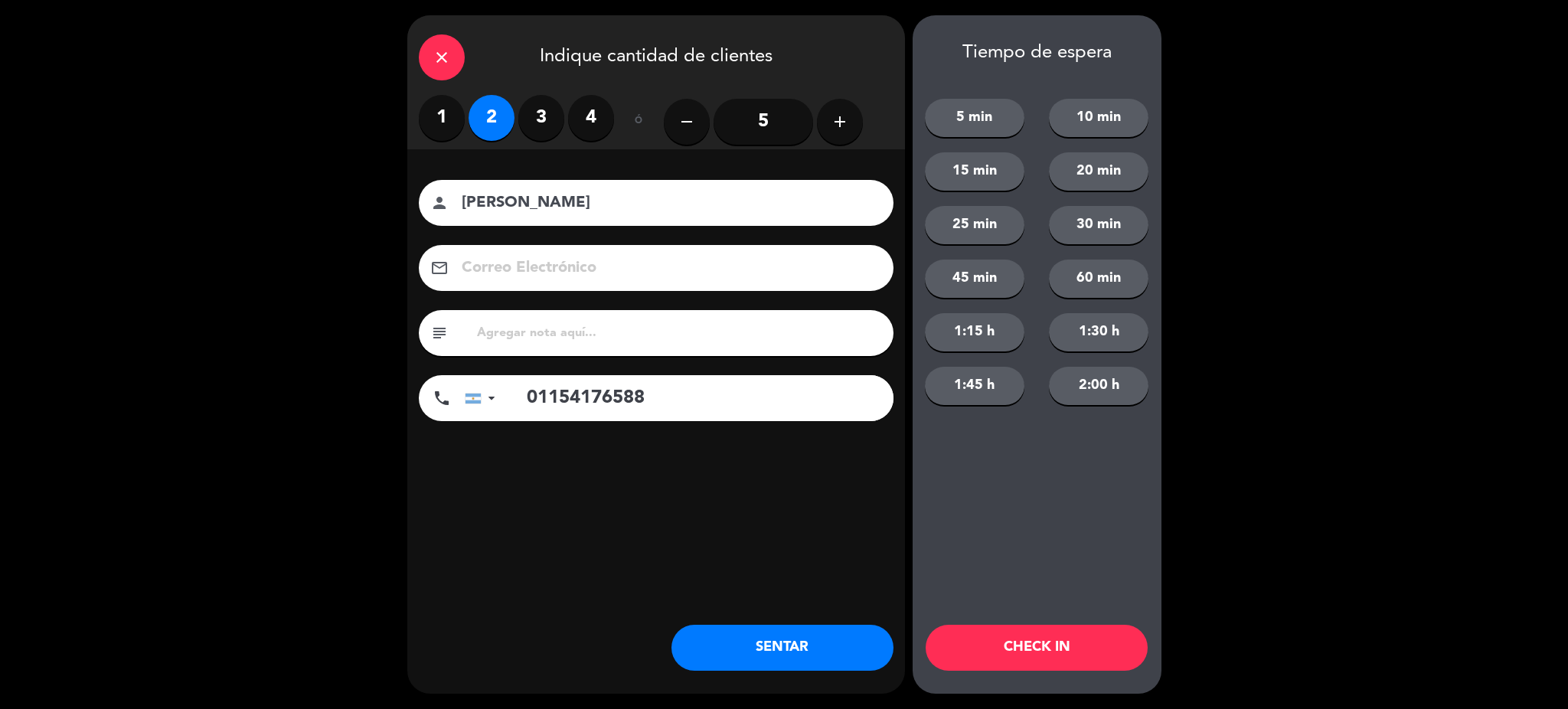
type input "01154176588"
click at [789, 645] on button "SENTAR" at bounding box center [783, 648] width 222 height 46
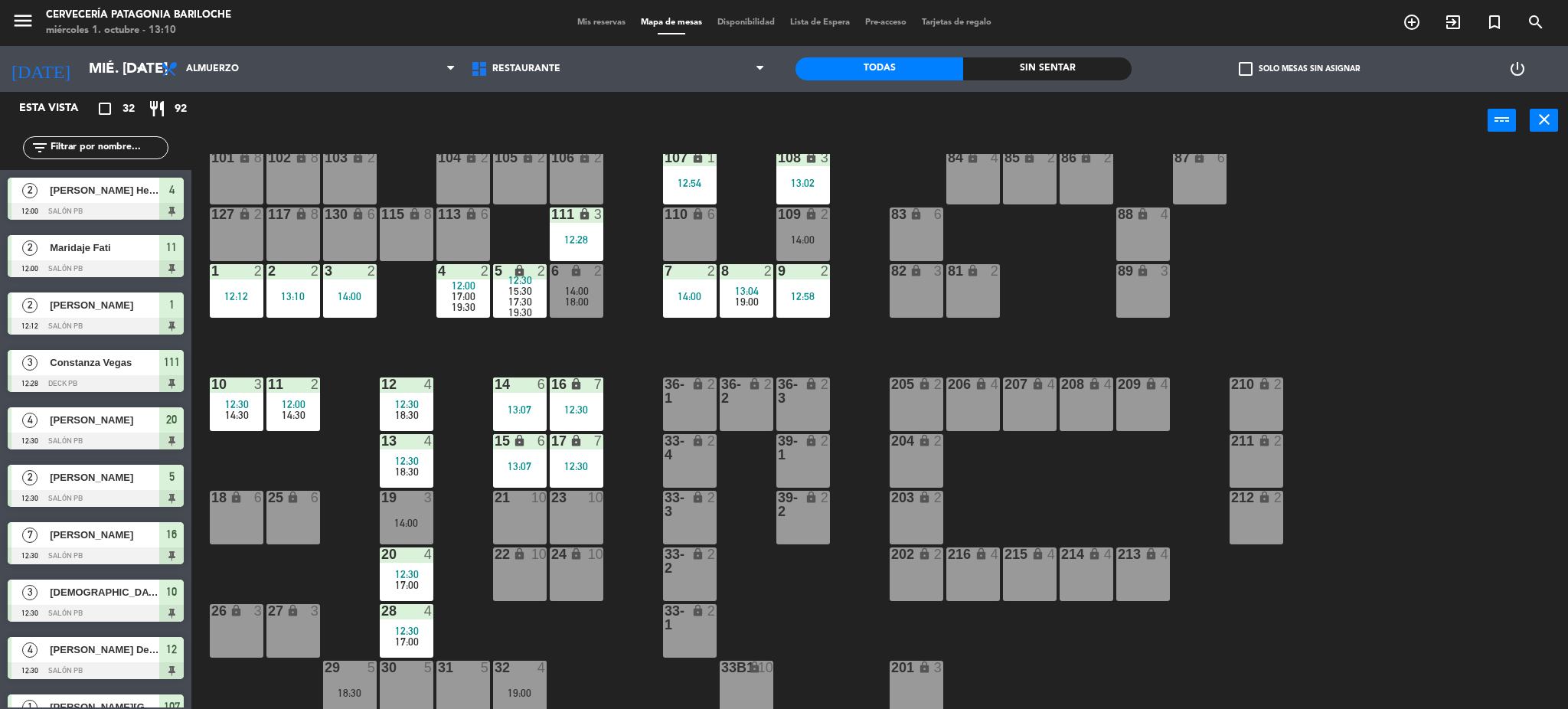
click at [279, 338] on div "101 lock 8 102 lock 8 104 lock 2 105 lock 2 106 lock 2 103 lock 2 107 lock 1 12…" at bounding box center [887, 433] width 1362 height 560
click at [278, 339] on div "101 lock 8 102 lock 8 104 lock 2 105 lock 2 106 lock 2 103 lock 2 107 lock 1 12…" at bounding box center [887, 433] width 1362 height 560
click at [346, 292] on div "14:00" at bounding box center [350, 297] width 54 height 11
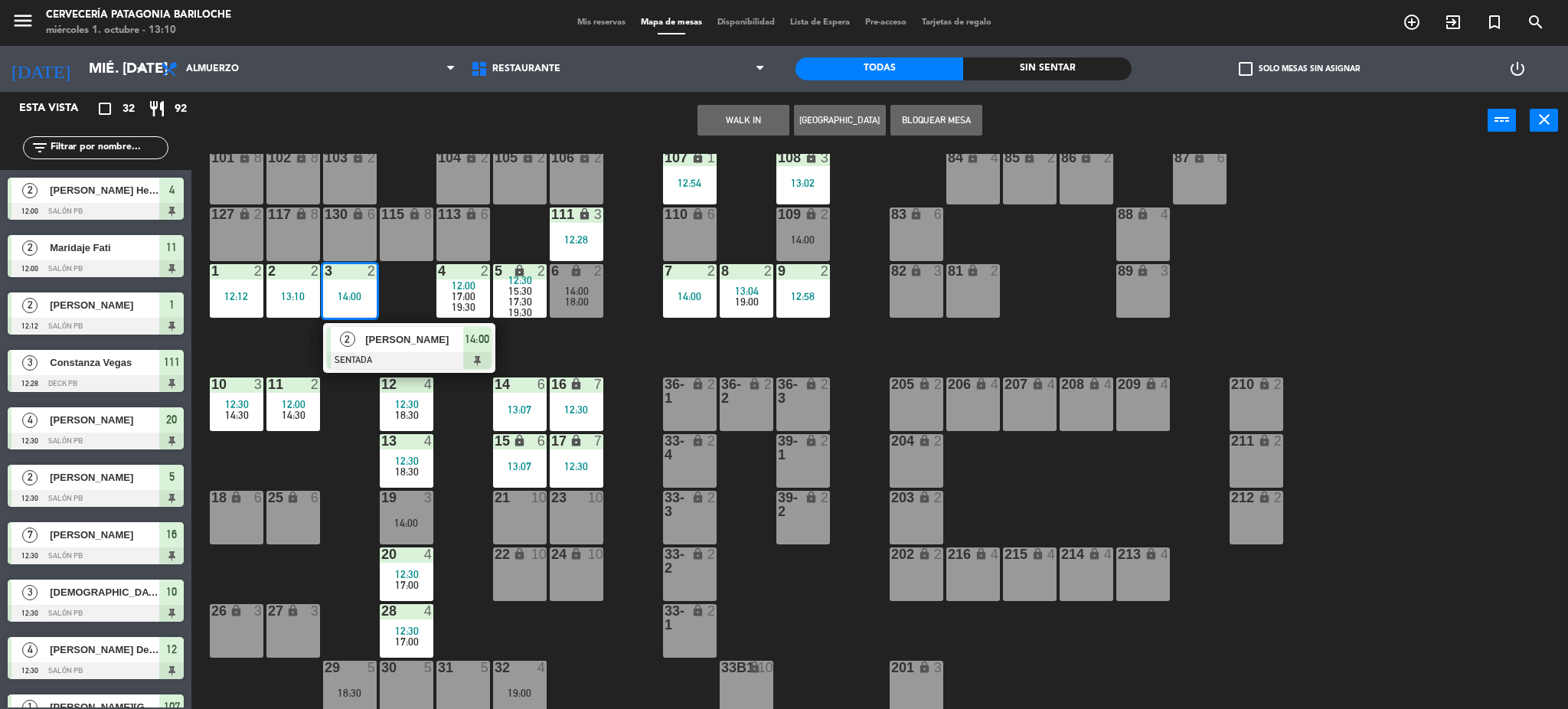
click at [373, 353] on div at bounding box center [409, 361] width 165 height 17
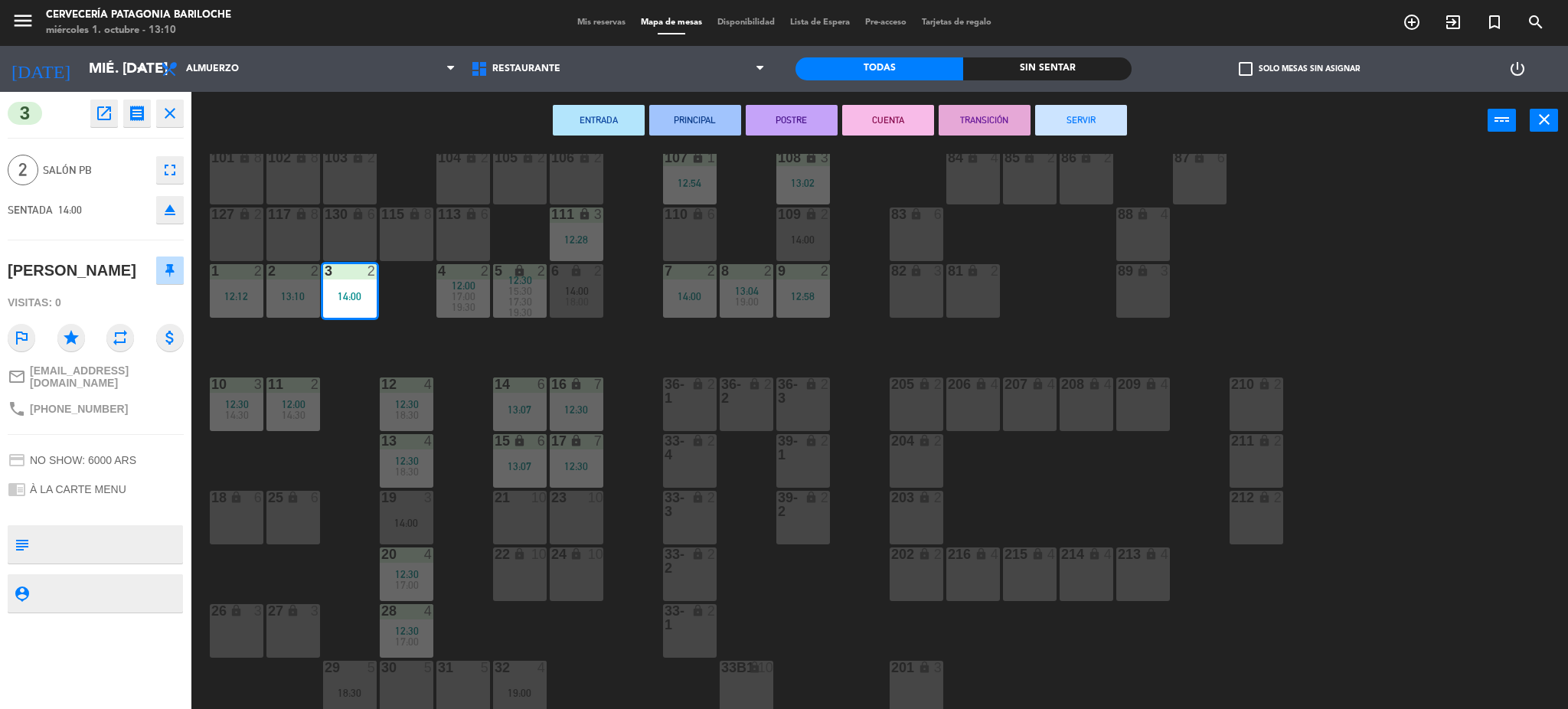
click at [108, 119] on icon "open_in_new" at bounding box center [105, 114] width 19 height 19
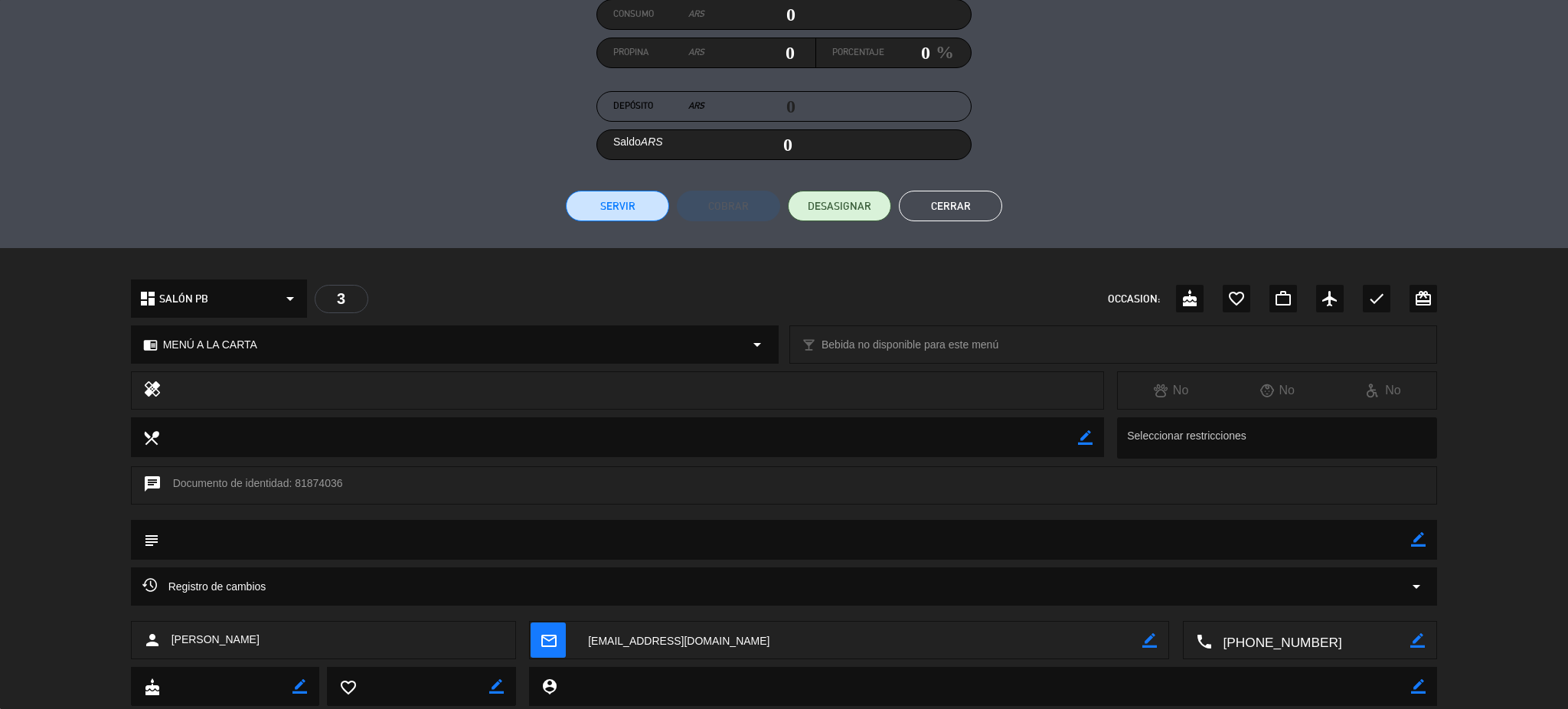
scroll to position [246, 0]
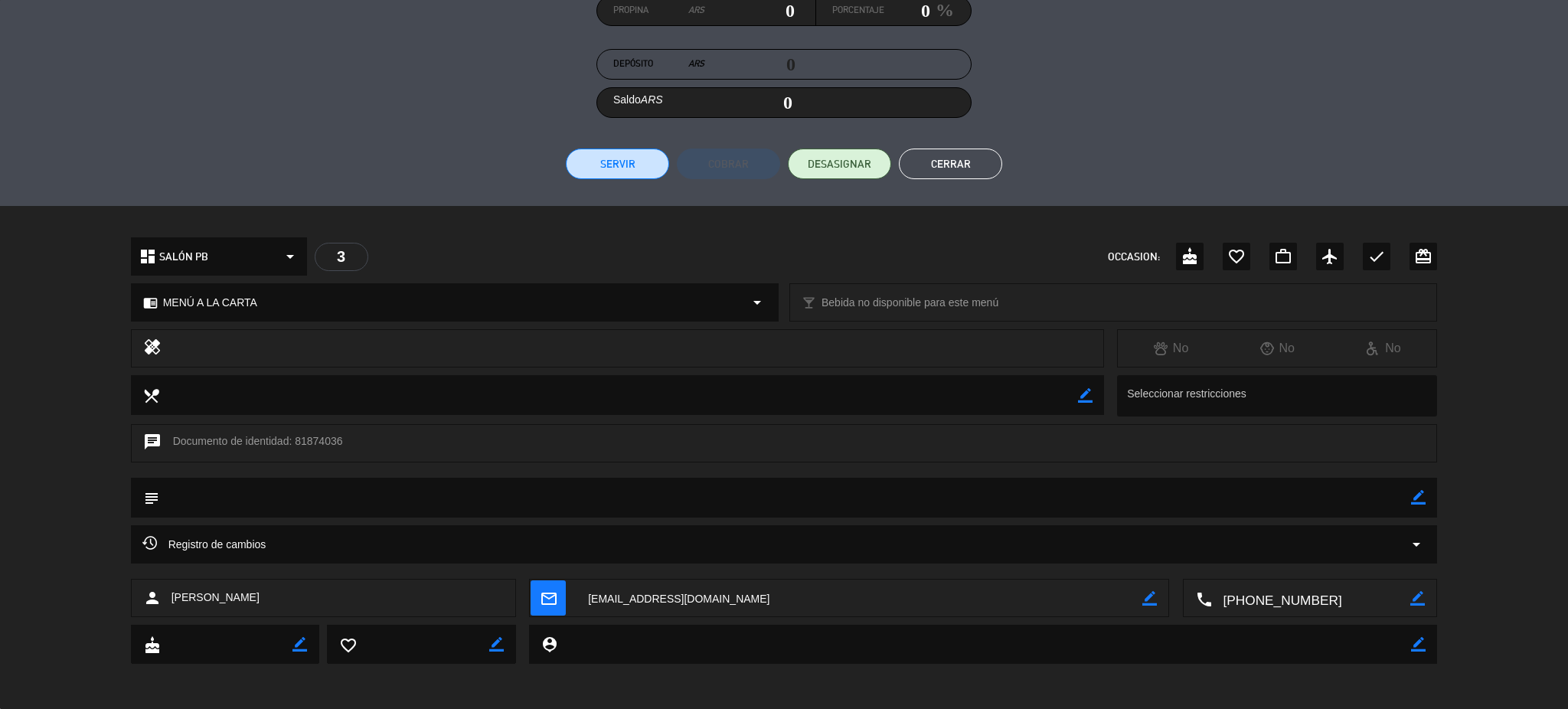
click at [980, 151] on button "Cerrar" at bounding box center [951, 164] width 104 height 31
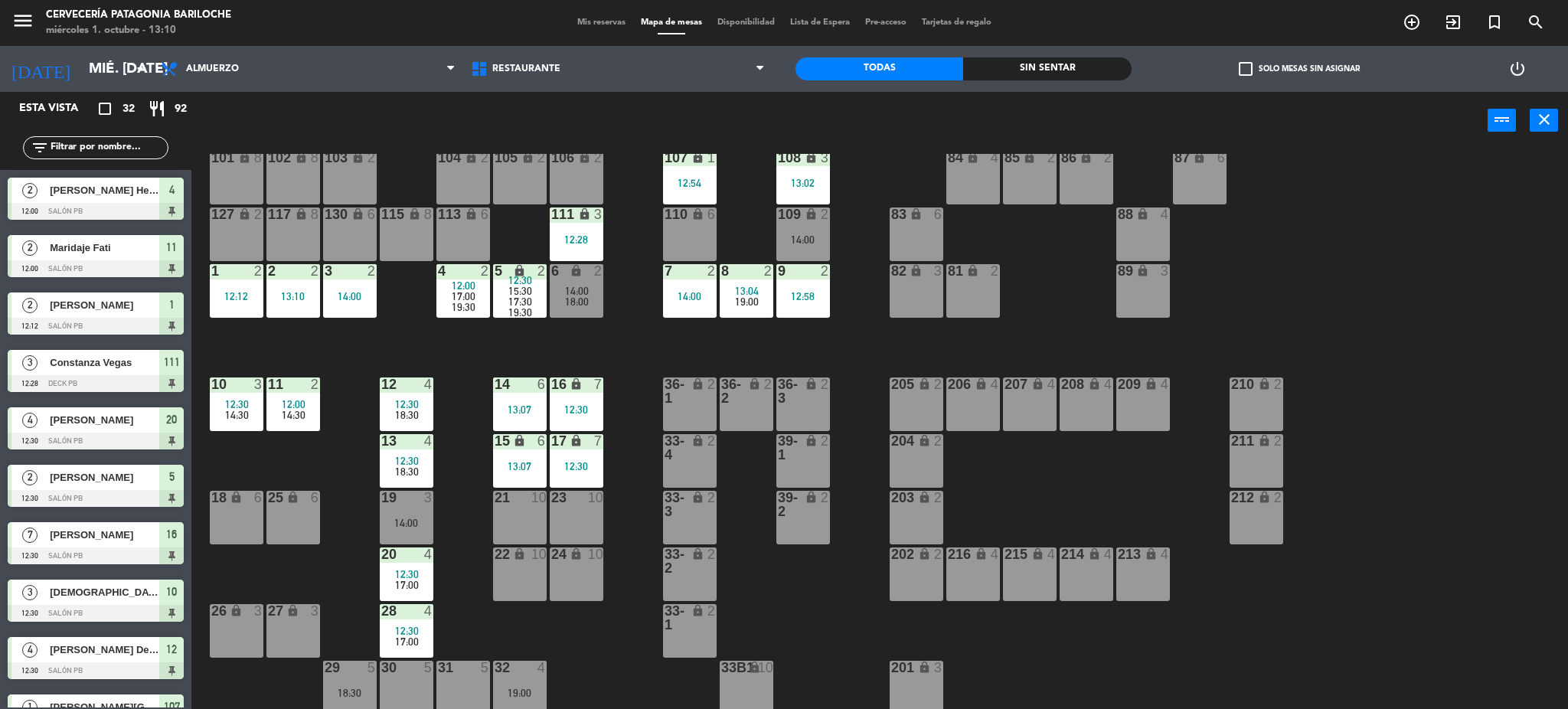
scroll to position [4, 0]
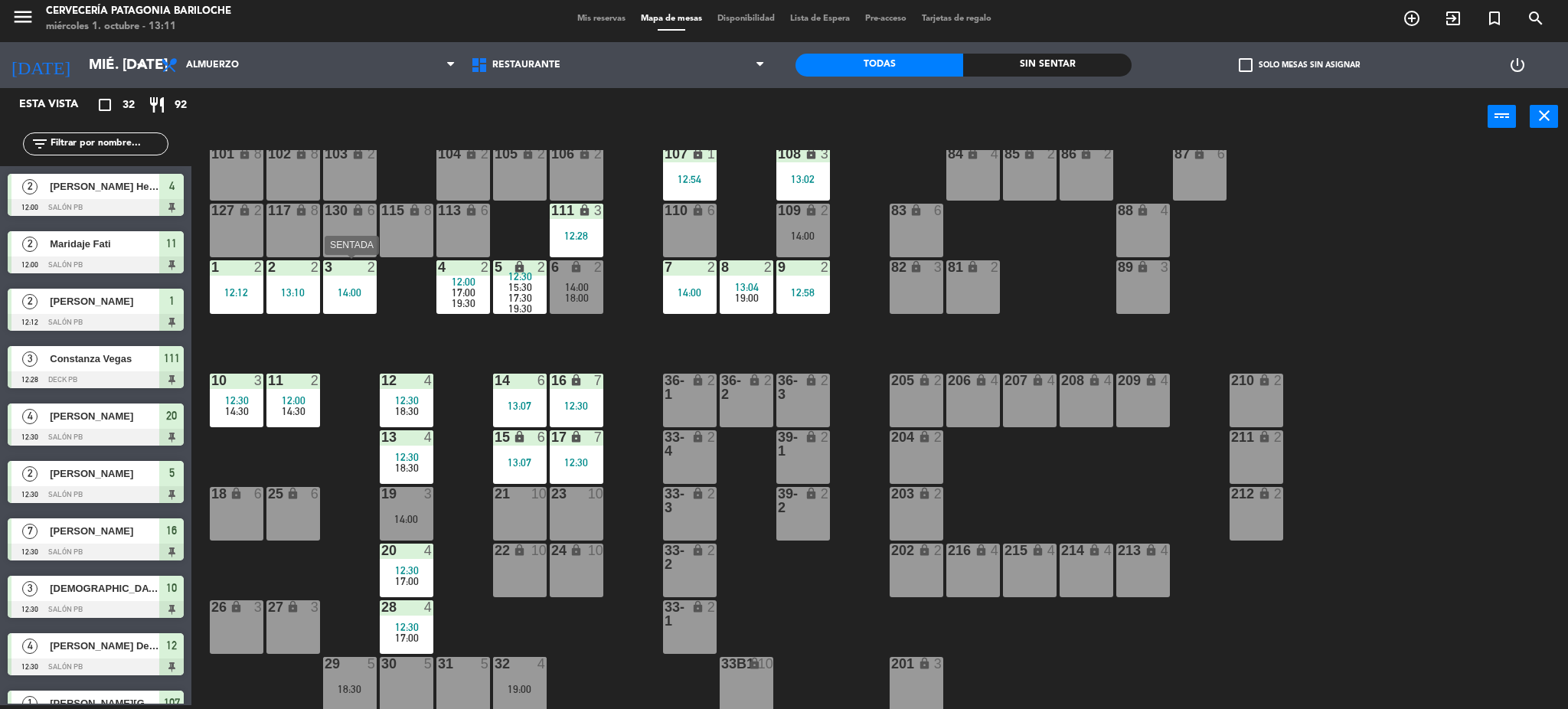
click at [364, 290] on div "14:00" at bounding box center [350, 292] width 54 height 11
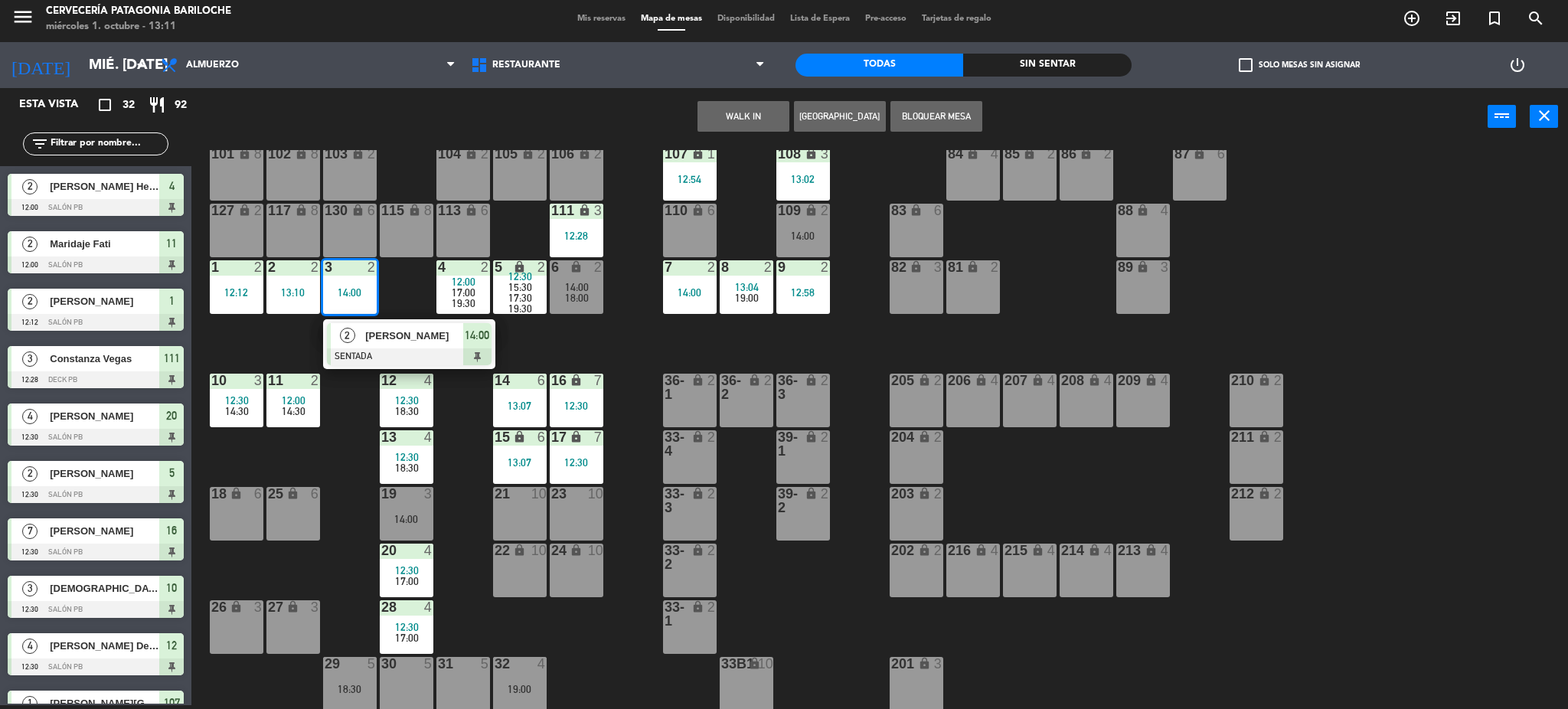
click at [364, 290] on div "14:00" at bounding box center [350, 292] width 54 height 11
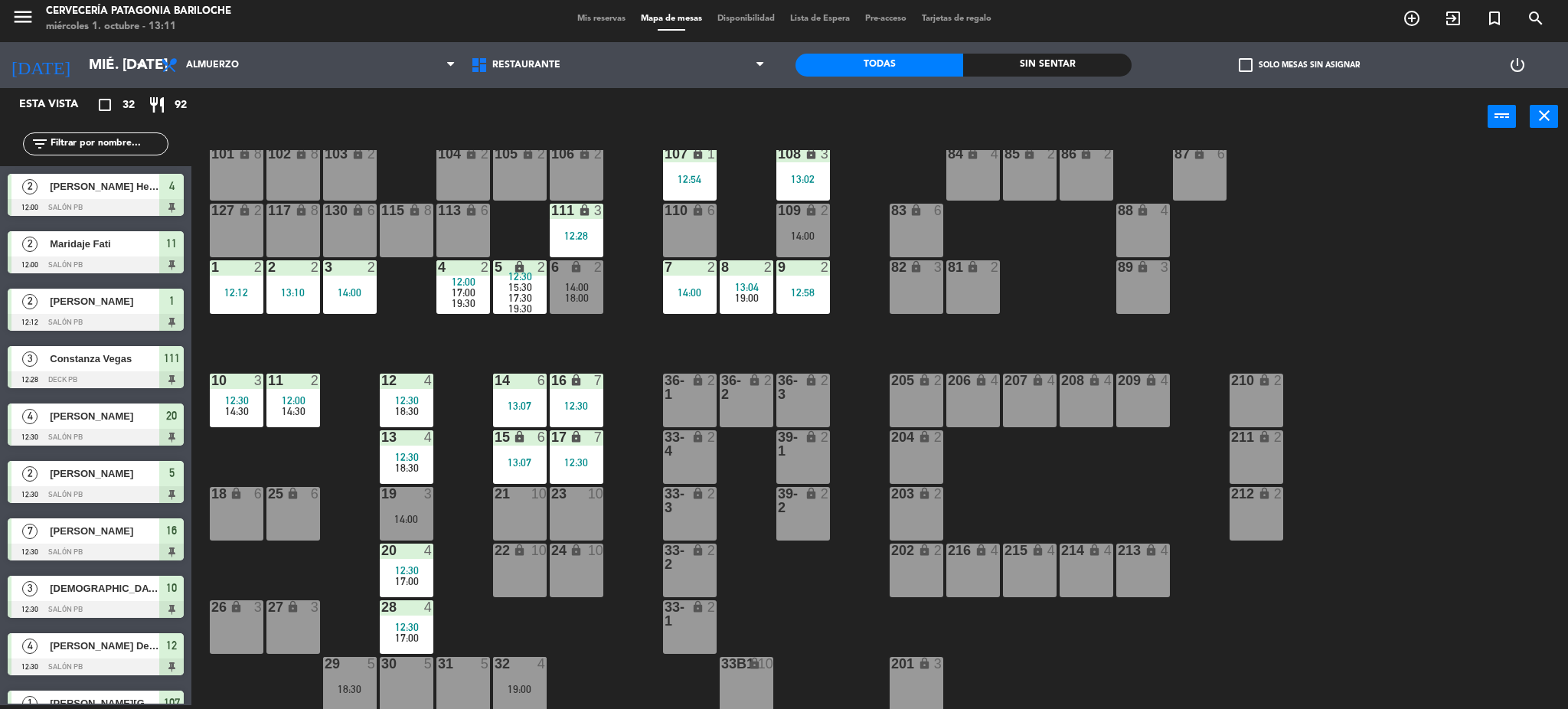
click at [400, 291] on div "101 lock 8 102 lock 8 104 lock 2 105 lock 2 106 lock 2 103 lock 2 107 lock 1 12…" at bounding box center [887, 429] width 1362 height 560
click at [352, 295] on div "14:00" at bounding box center [350, 292] width 54 height 11
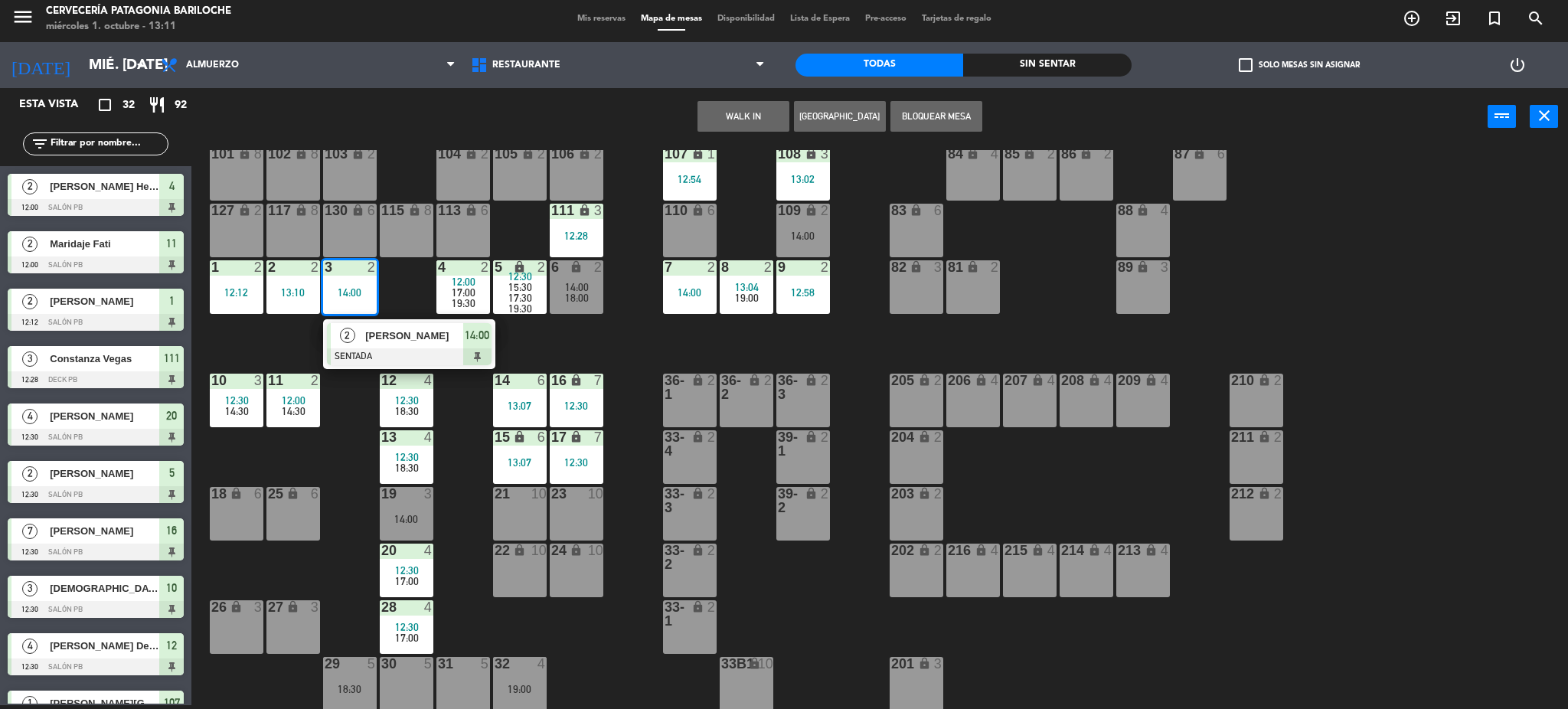
click at [351, 295] on div "14:00" at bounding box center [350, 292] width 54 height 11
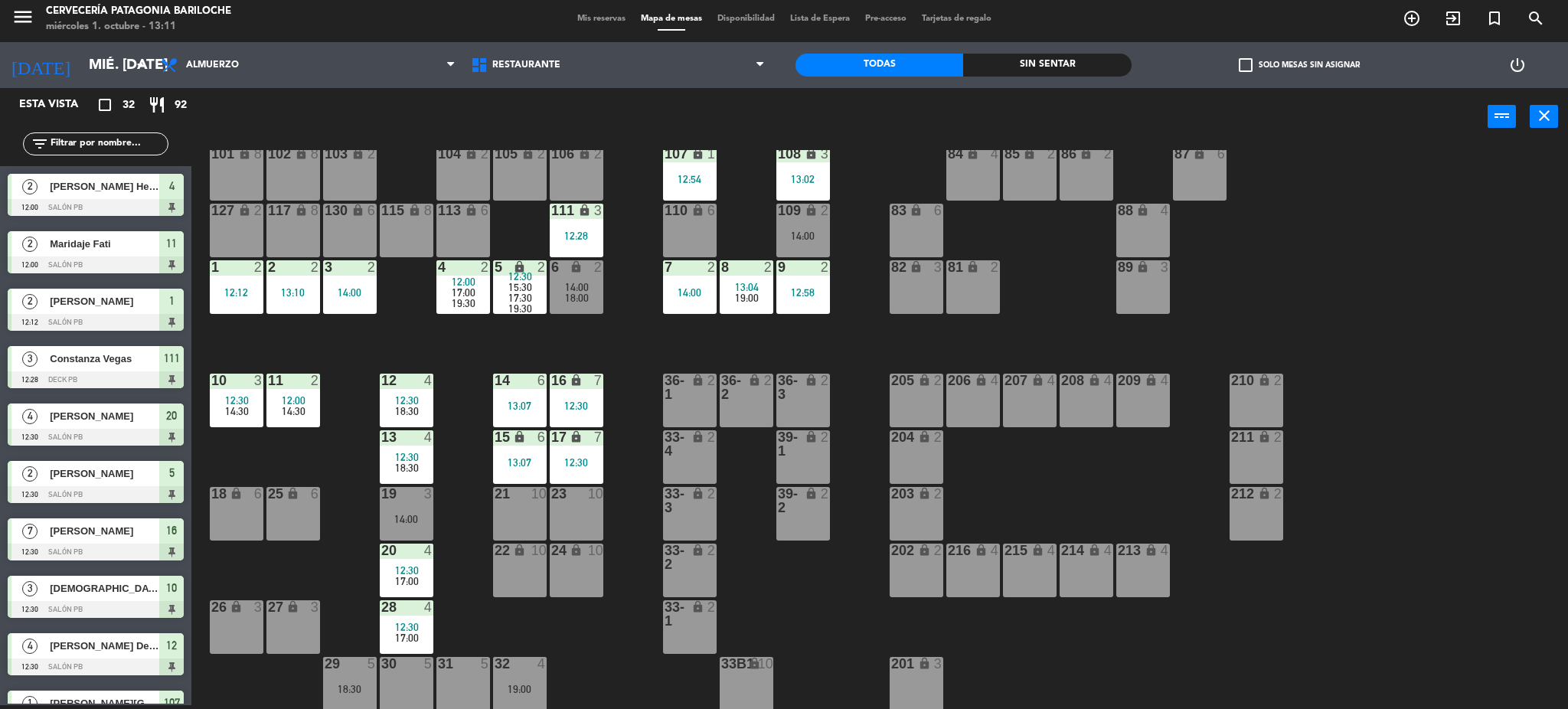
click at [380, 330] on div "101 lock 8 102 lock 8 104 lock 2 105 lock 2 106 lock 2 103 lock 2 107 lock 1 12…" at bounding box center [887, 429] width 1362 height 560
click at [76, 140] on input "text" at bounding box center [108, 144] width 118 height 17
click at [255, 106] on div "power_input close" at bounding box center [839, 117] width 1296 height 58
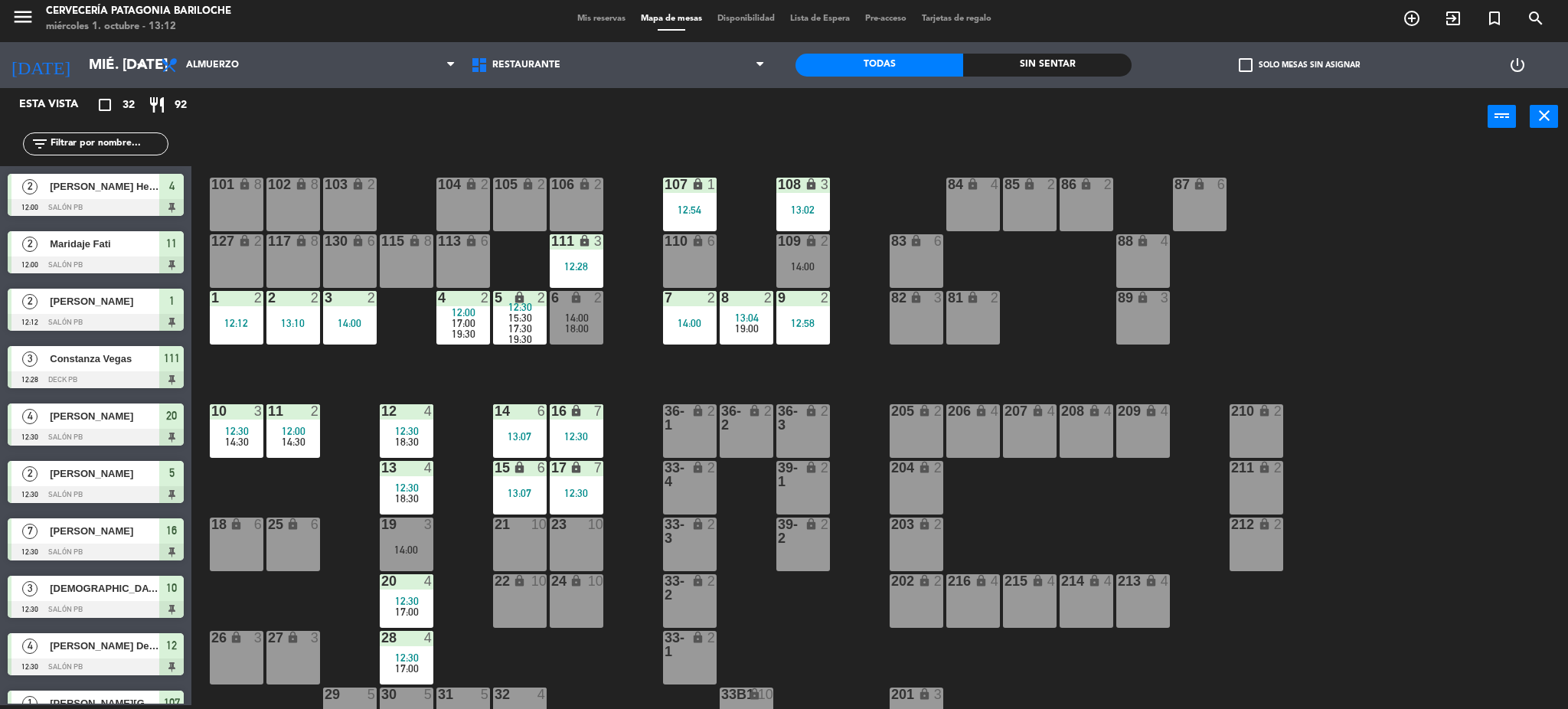
scroll to position [31, 0]
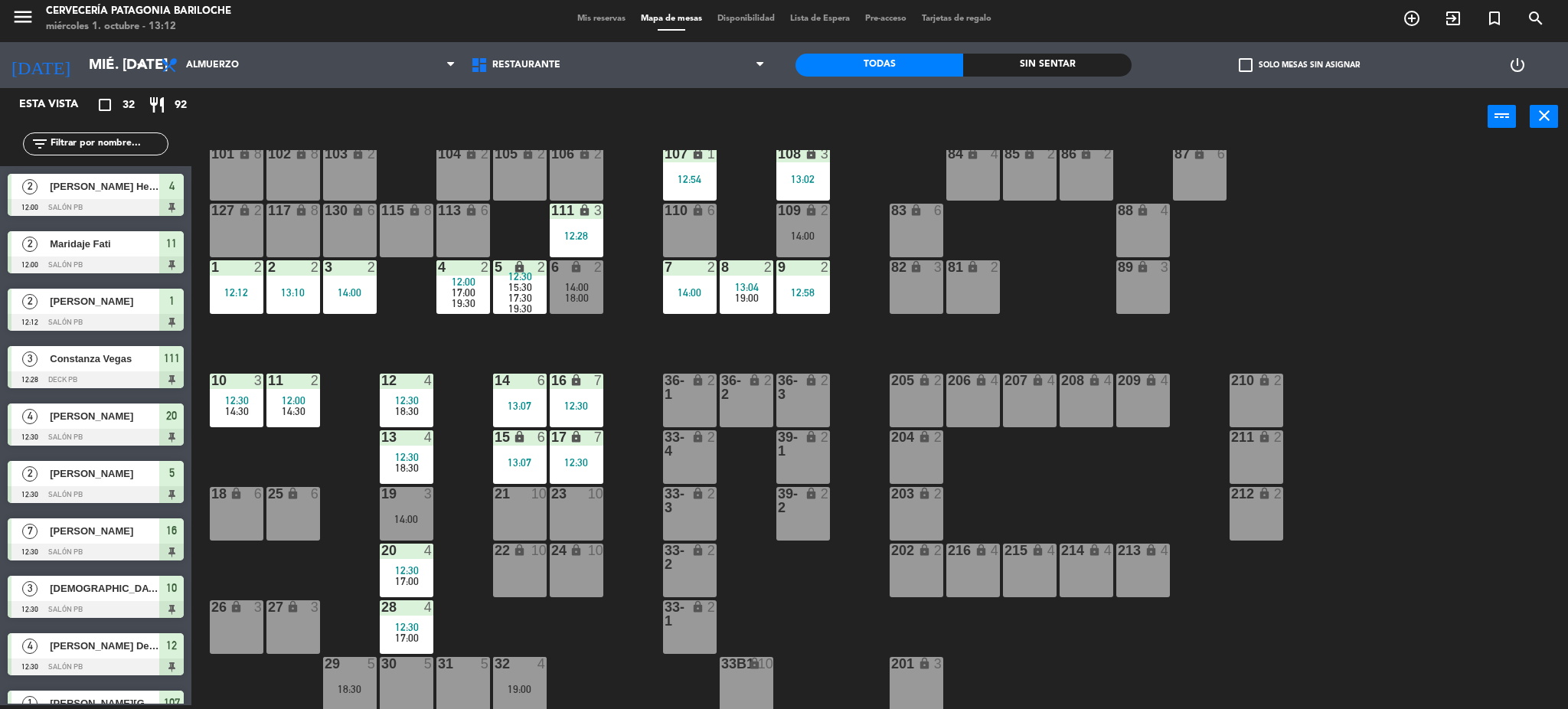
click at [247, 630] on div "26 lock 3" at bounding box center [237, 628] width 54 height 54
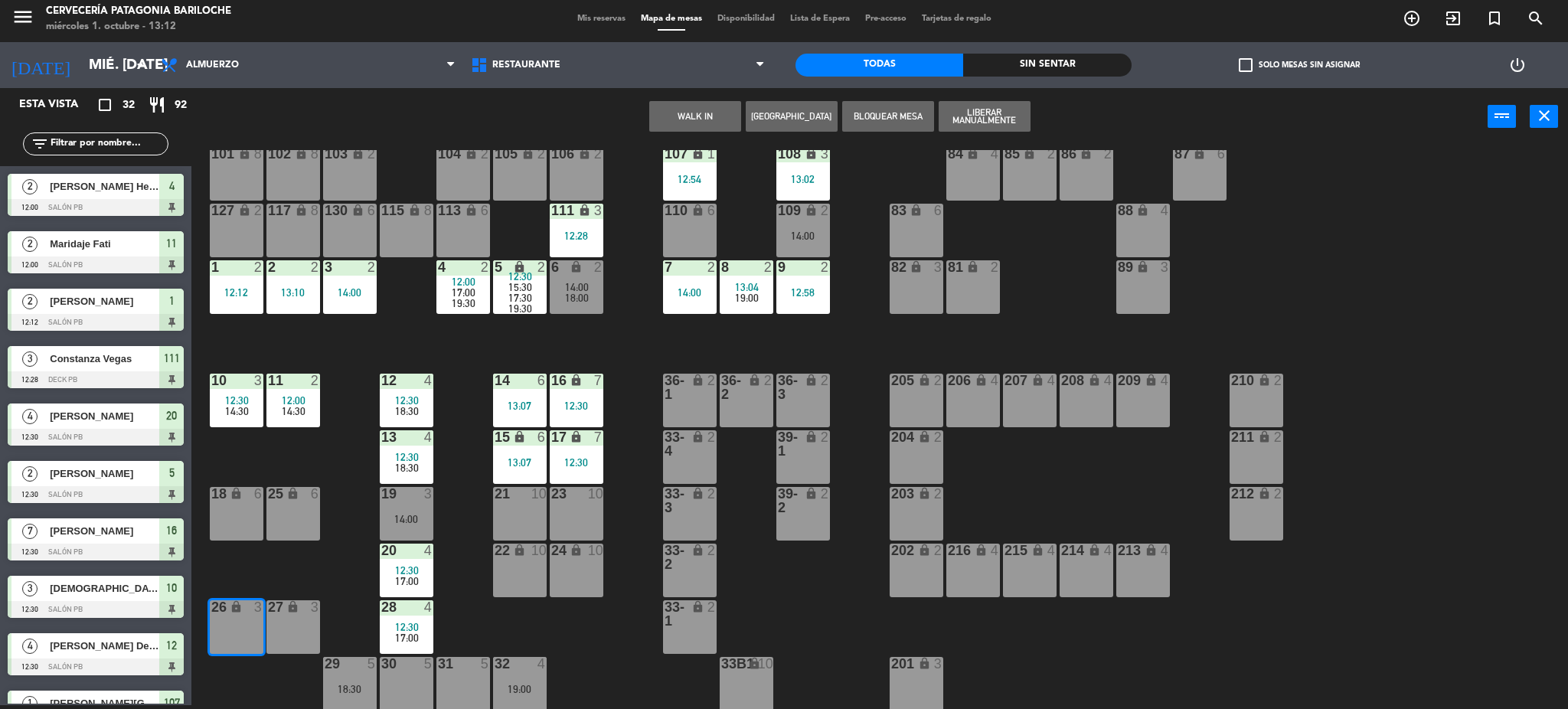
click at [687, 106] on button "WALK IN" at bounding box center [695, 116] width 92 height 31
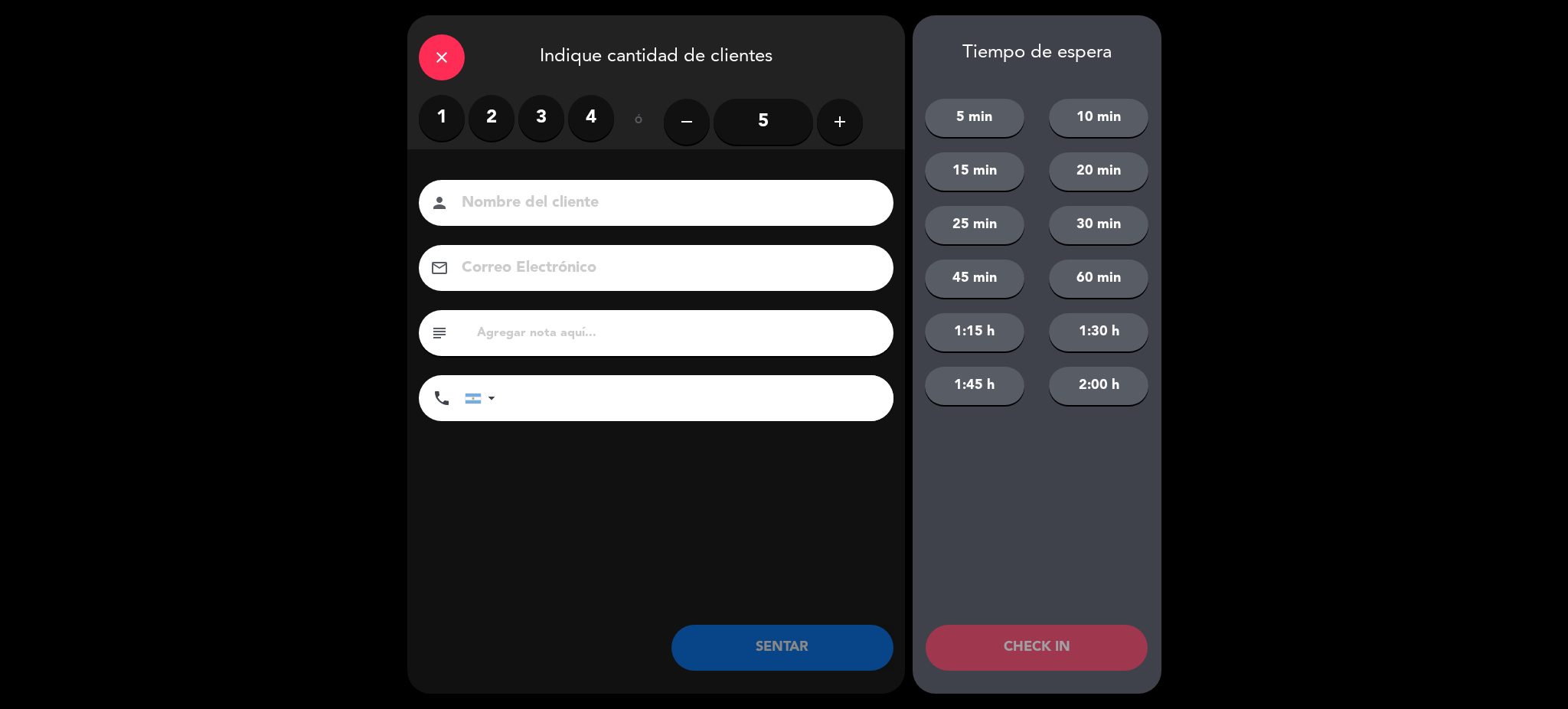
click at [558, 201] on input at bounding box center [666, 203] width 414 height 27
click at [533, 120] on label "3" at bounding box center [541, 118] width 46 height 46
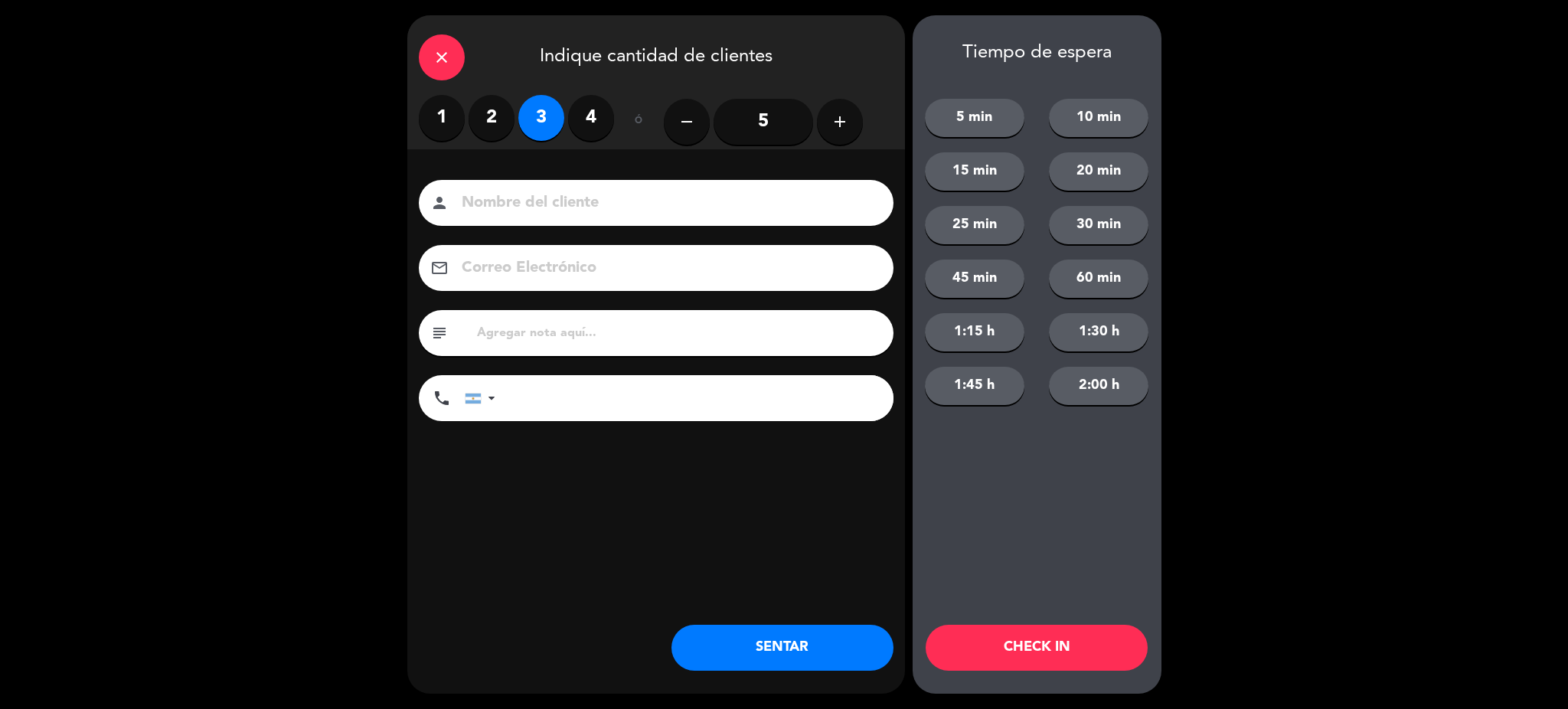
click at [521, 203] on input at bounding box center [666, 203] width 414 height 27
type input "Miria VEICENTE"
click at [525, 337] on input "text" at bounding box center [679, 332] width 407 height 21
click at [530, 403] on input "tel" at bounding box center [702, 399] width 383 height 46
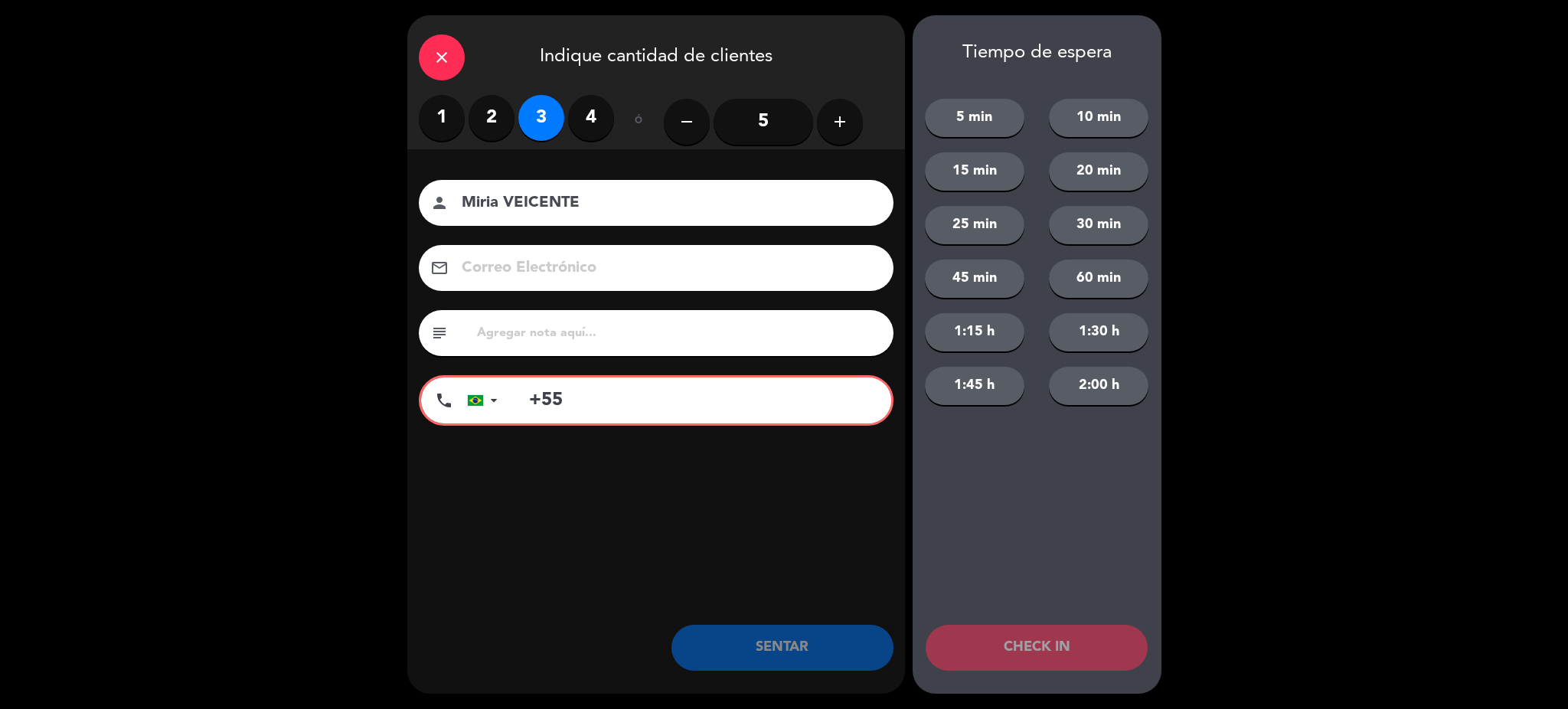
click at [576, 396] on input "+55" at bounding box center [702, 401] width 378 height 46
click at [585, 404] on input "+55275527" at bounding box center [702, 401] width 378 height 46
drag, startPoint x: 561, startPoint y: 401, endPoint x: 651, endPoint y: 405, distance: 90.1
click at [651, 405] on input "+55275527" at bounding box center [702, 401] width 378 height 46
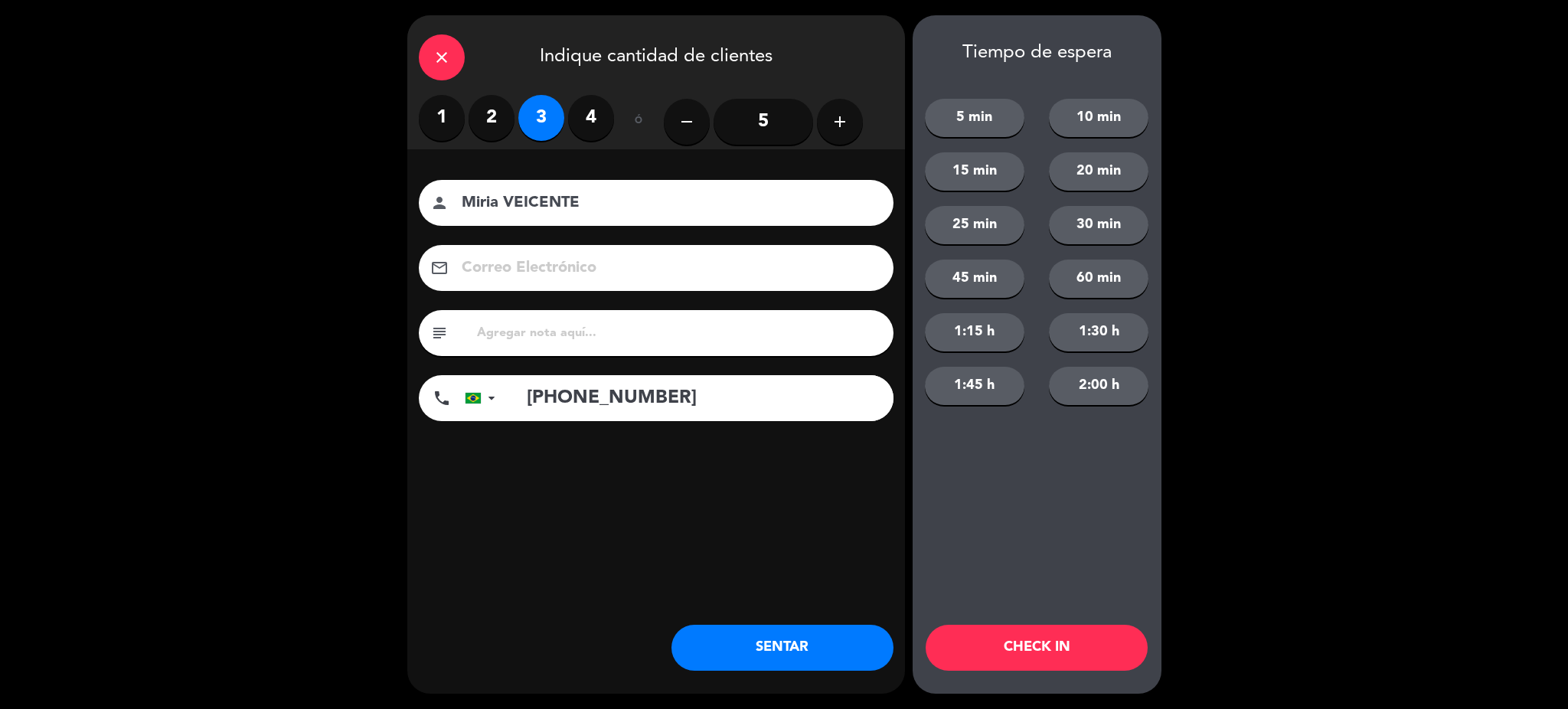
click at [686, 397] on input "+5527993165192" at bounding box center [702, 399] width 383 height 46
type input "+5527993165192"
click at [785, 650] on button "SENTAR" at bounding box center [783, 648] width 222 height 46
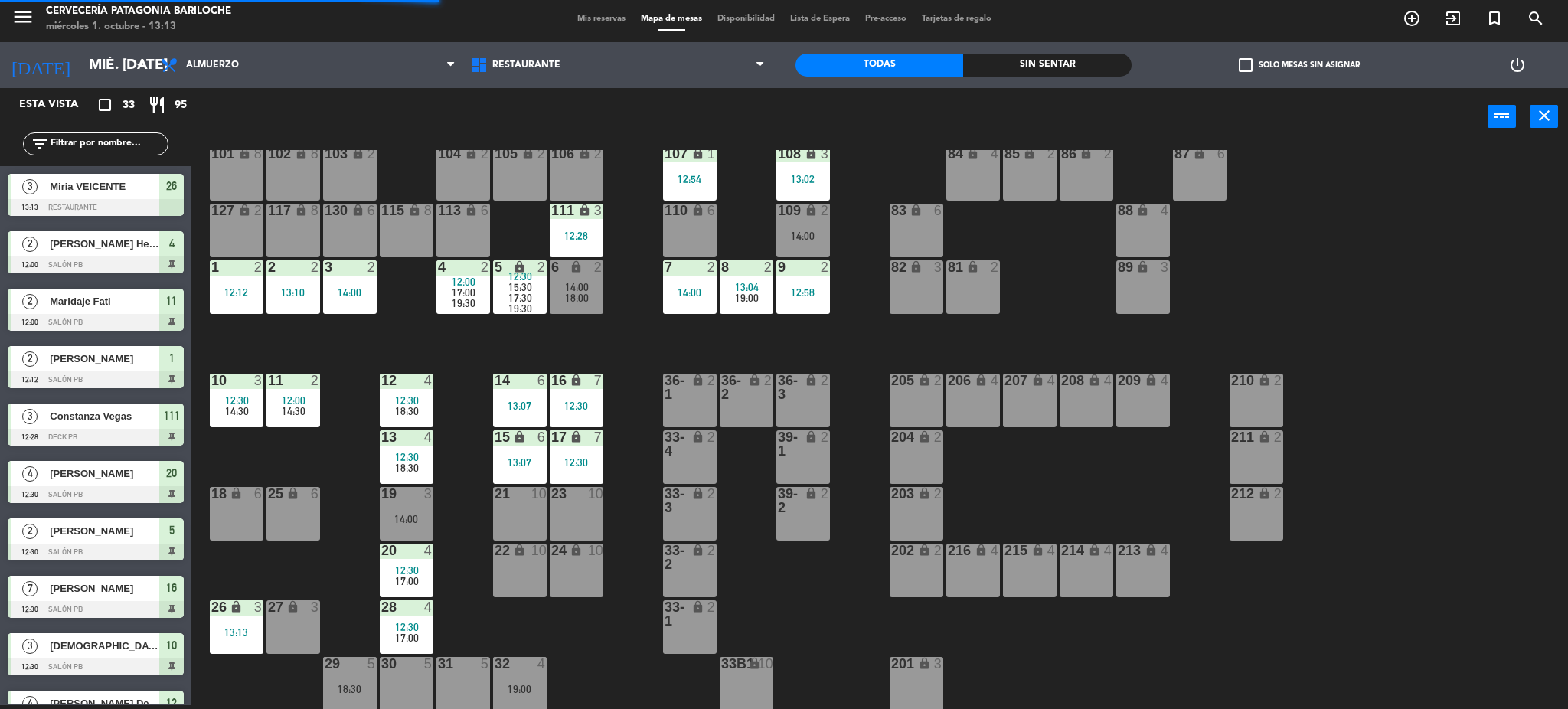
click at [319, 573] on div "101 lock 8 102 lock 8 104 lock 2 105 lock 2 106 lock 2 103 lock 2 107 lock 1 12…" at bounding box center [887, 429] width 1362 height 560
click at [340, 501] on div "101 lock 8 102 lock 8 104 lock 2 105 lock 2 106 lock 2 103 lock 2 107 lock 1 12…" at bounding box center [887, 429] width 1362 height 560
click at [363, 602] on div "101 lock 8 102 lock 8 104 lock 2 105 lock 2 106 lock 2 103 lock 2 107 lock 1 12…" at bounding box center [887, 429] width 1362 height 560
click at [455, 674] on div "31 5" at bounding box center [463, 684] width 54 height 54
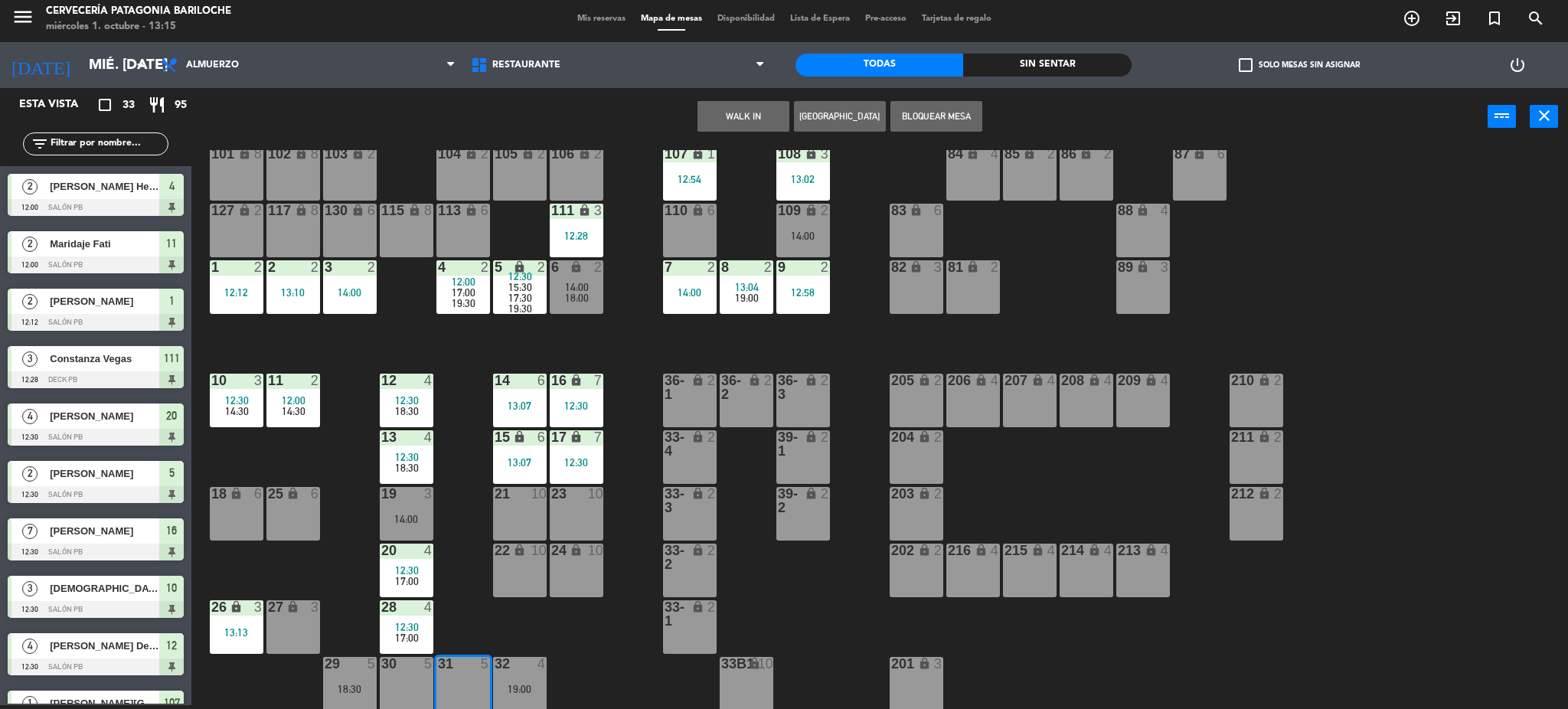
click at [767, 112] on button "WALK IN" at bounding box center [743, 116] width 92 height 31
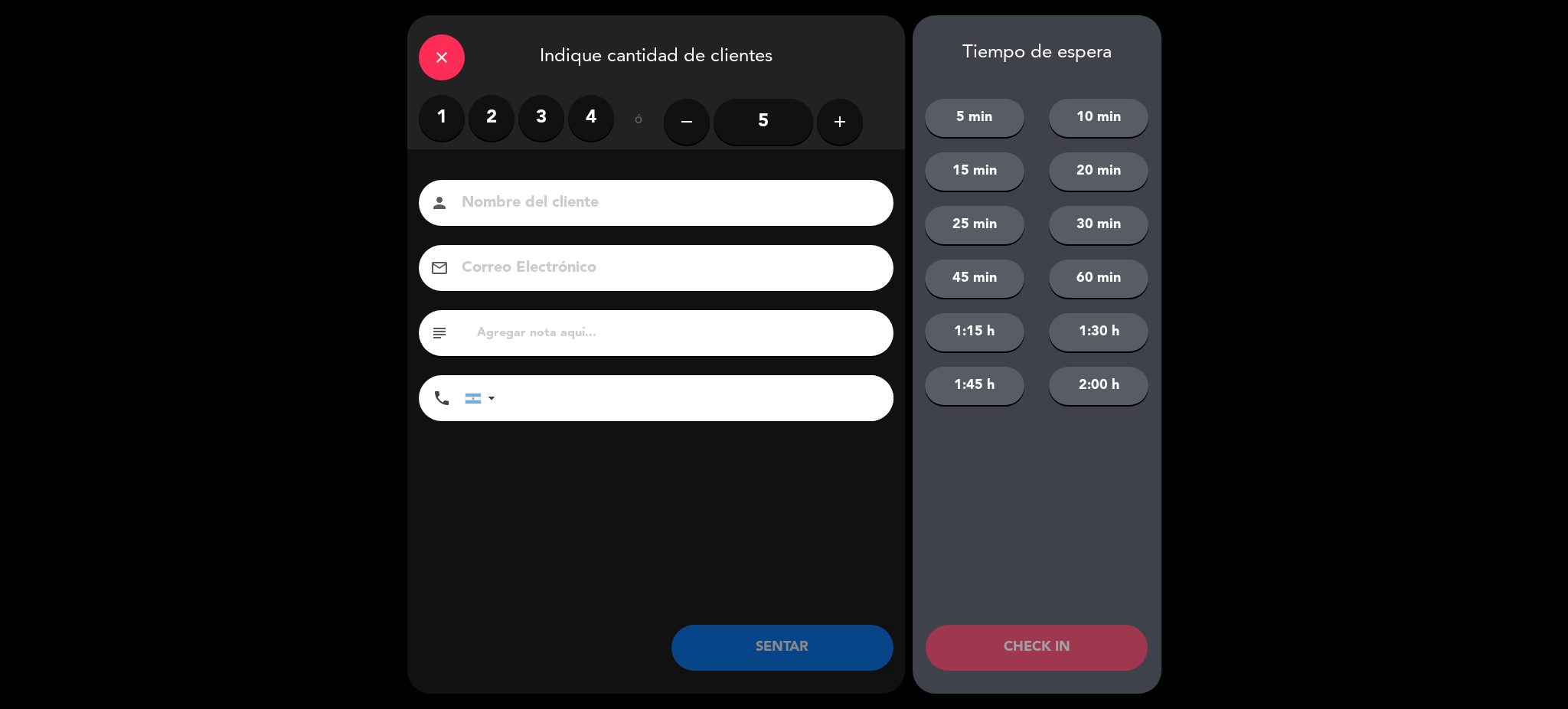
click at [500, 188] on div "person" at bounding box center [656, 204] width 475 height 46
click at [508, 205] on input at bounding box center [666, 203] width 414 height 27
type input "[PERSON_NAME]"
click at [536, 395] on input "tel" at bounding box center [702, 399] width 383 height 46
click at [571, 402] on input "341 5995750" at bounding box center [702, 399] width 383 height 46
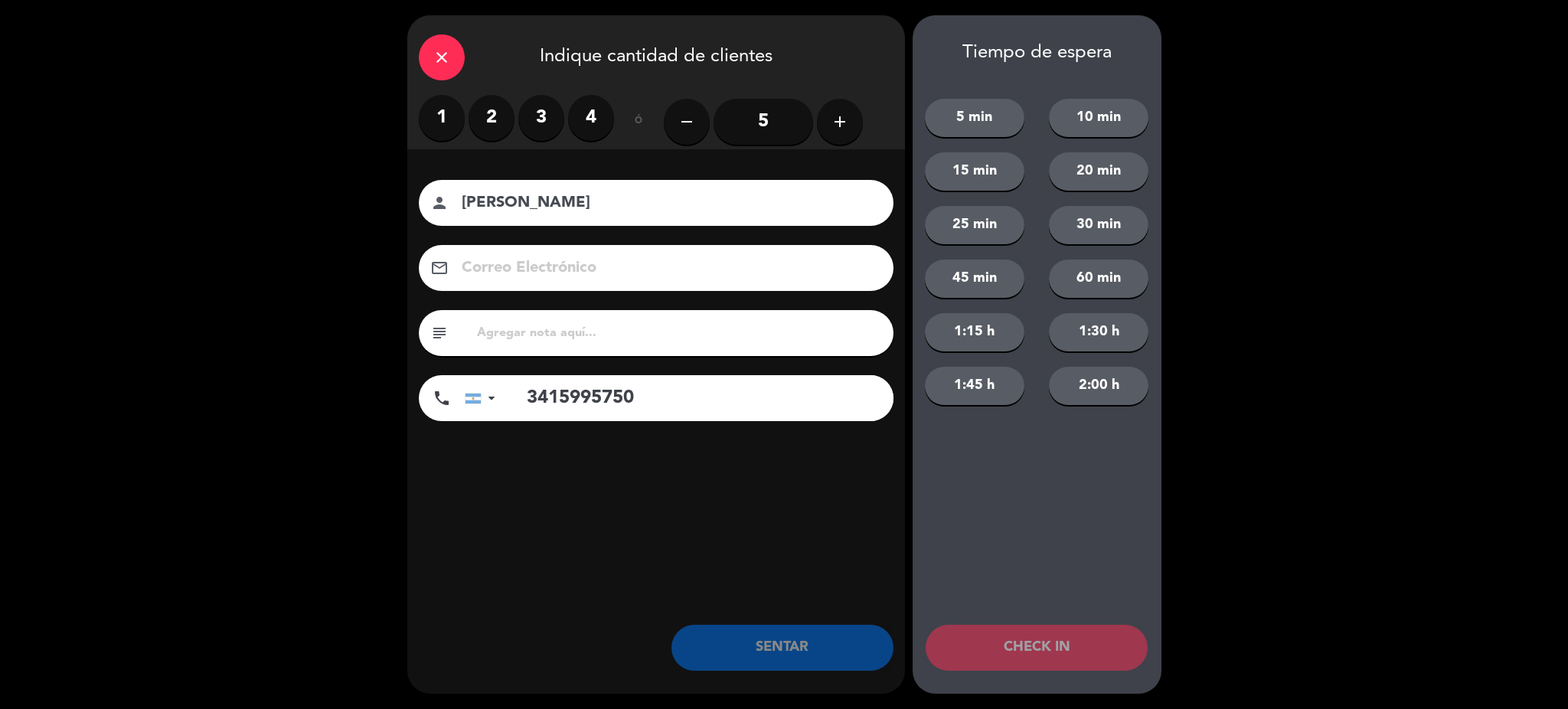
click at [667, 414] on input "3415995750" at bounding box center [702, 399] width 383 height 46
click at [558, 395] on input "3415995750" at bounding box center [702, 399] width 383 height 46
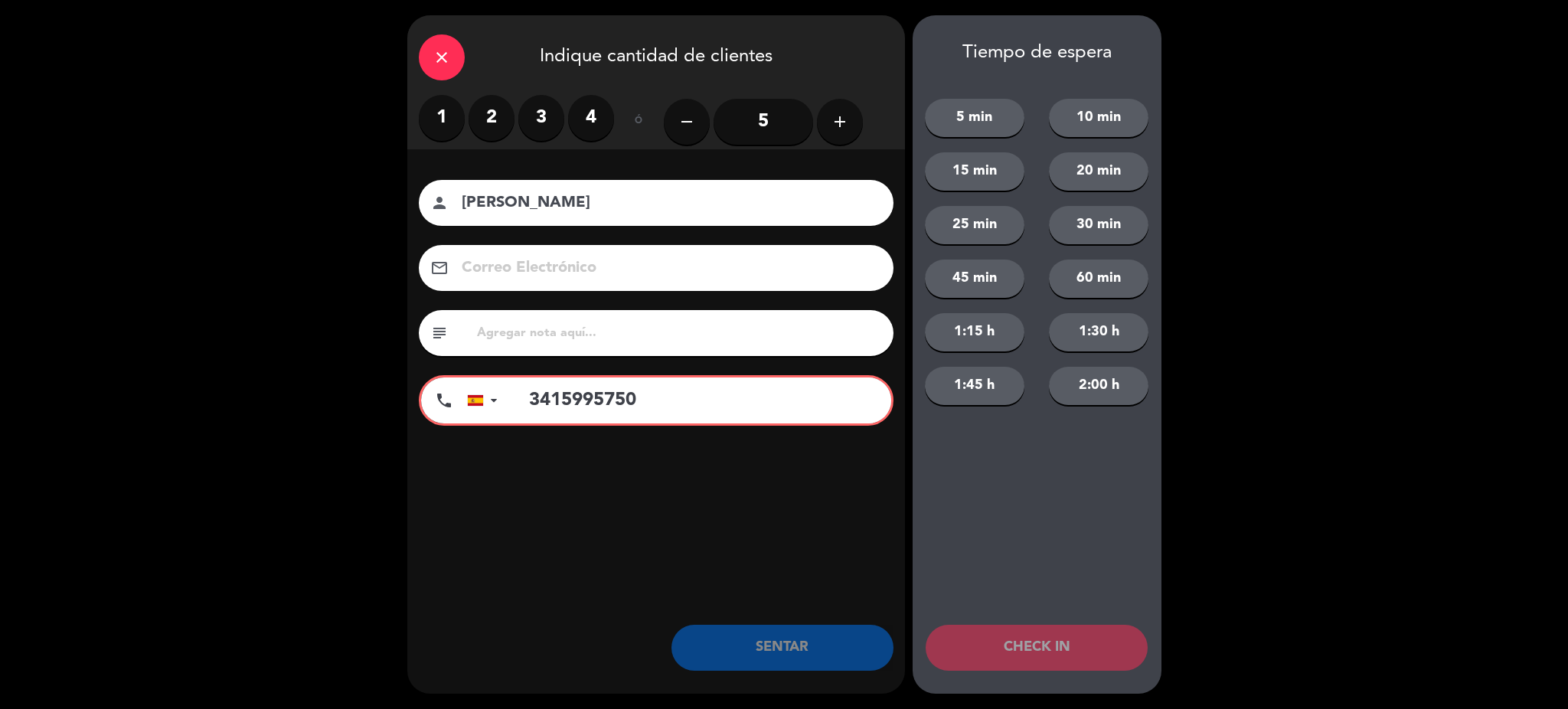
click at [666, 405] on input "3415995750" at bounding box center [702, 401] width 378 height 46
click at [517, 396] on input "3415995750" at bounding box center [702, 401] width 378 height 46
click at [487, 398] on div at bounding box center [486, 401] width 35 height 44
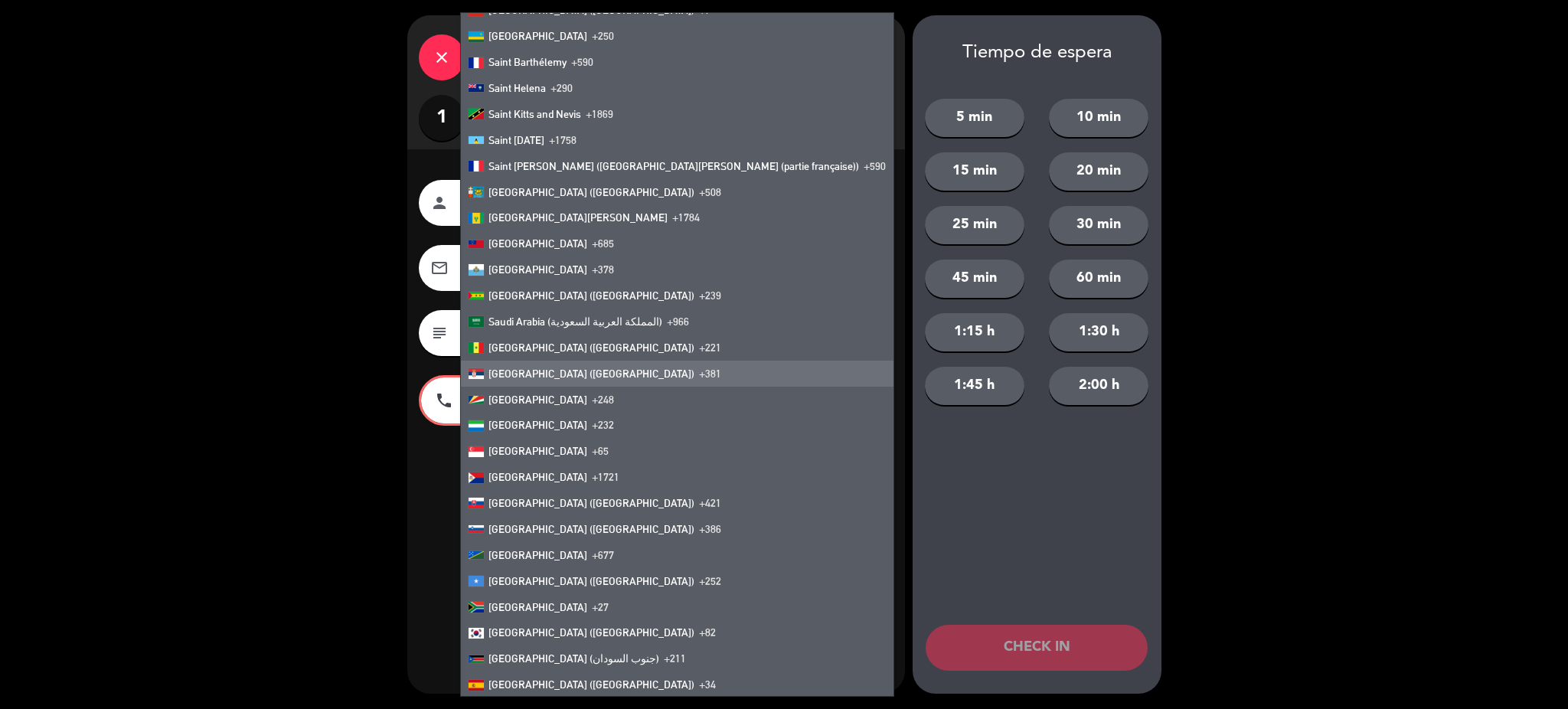
click at [805, 389] on input "3415995750" at bounding box center [702, 401] width 378 height 46
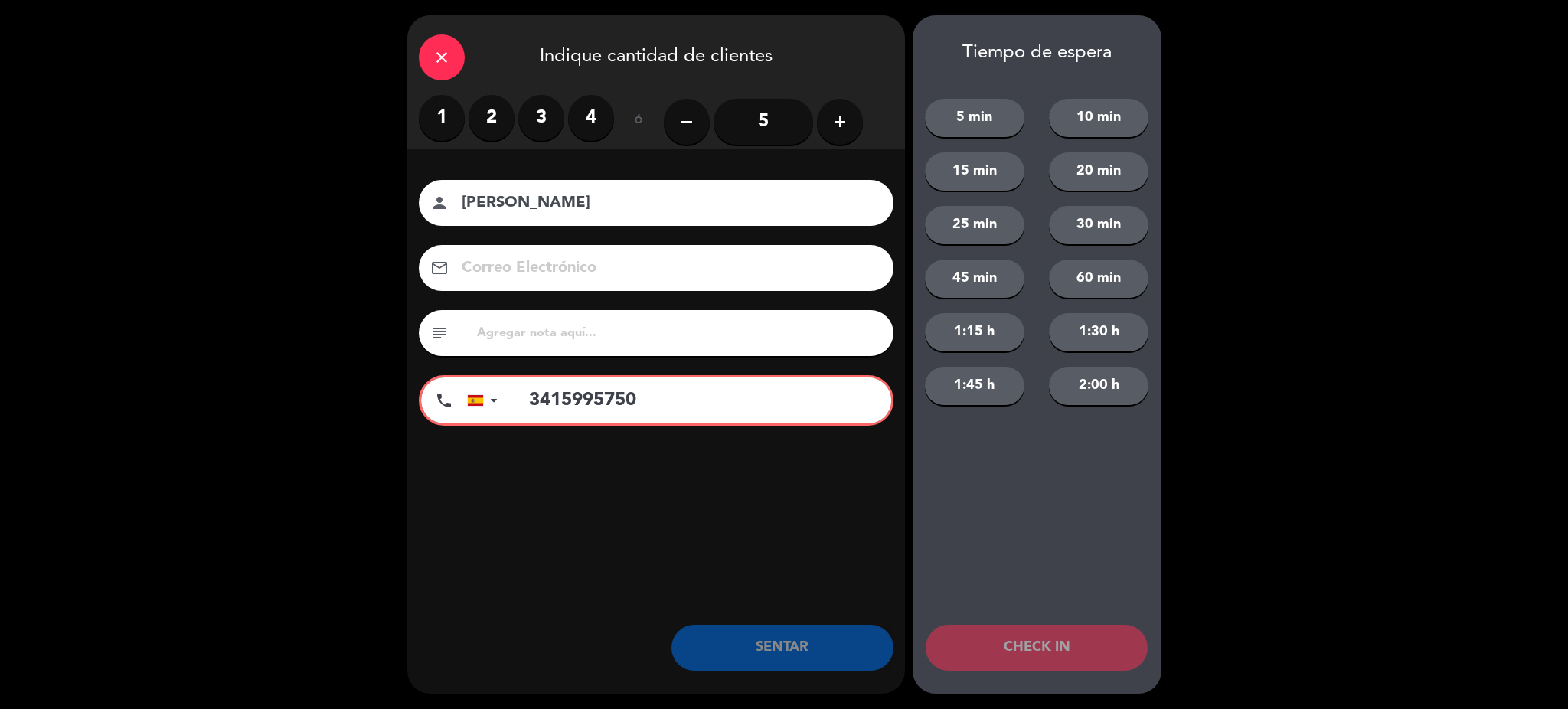
click at [513, 402] on input "3415995750" at bounding box center [702, 401] width 378 height 46
drag, startPoint x: 504, startPoint y: 389, endPoint x: 498, endPoint y: 403, distance: 15.2
click at [498, 398] on div "United States +1 United Kingdom +44 Peru (Perú) +51 Argentina +54 Brazil (Brasi…" at bounding box center [679, 401] width 425 height 46
click at [520, 400] on input "3415995750" at bounding box center [702, 401] width 378 height 46
click at [664, 400] on input "03415995750" at bounding box center [702, 401] width 378 height 46
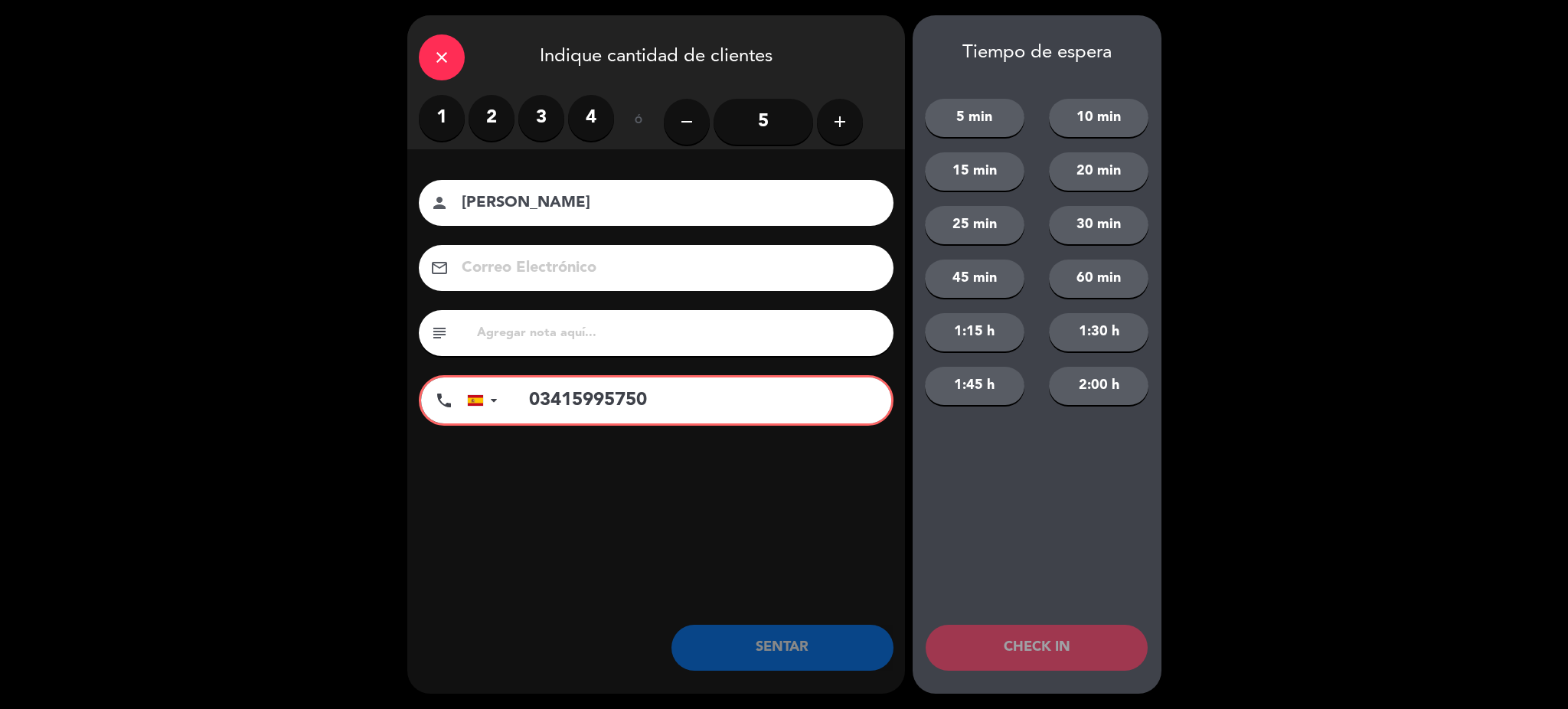
click at [478, 398] on div at bounding box center [475, 401] width 16 height 11
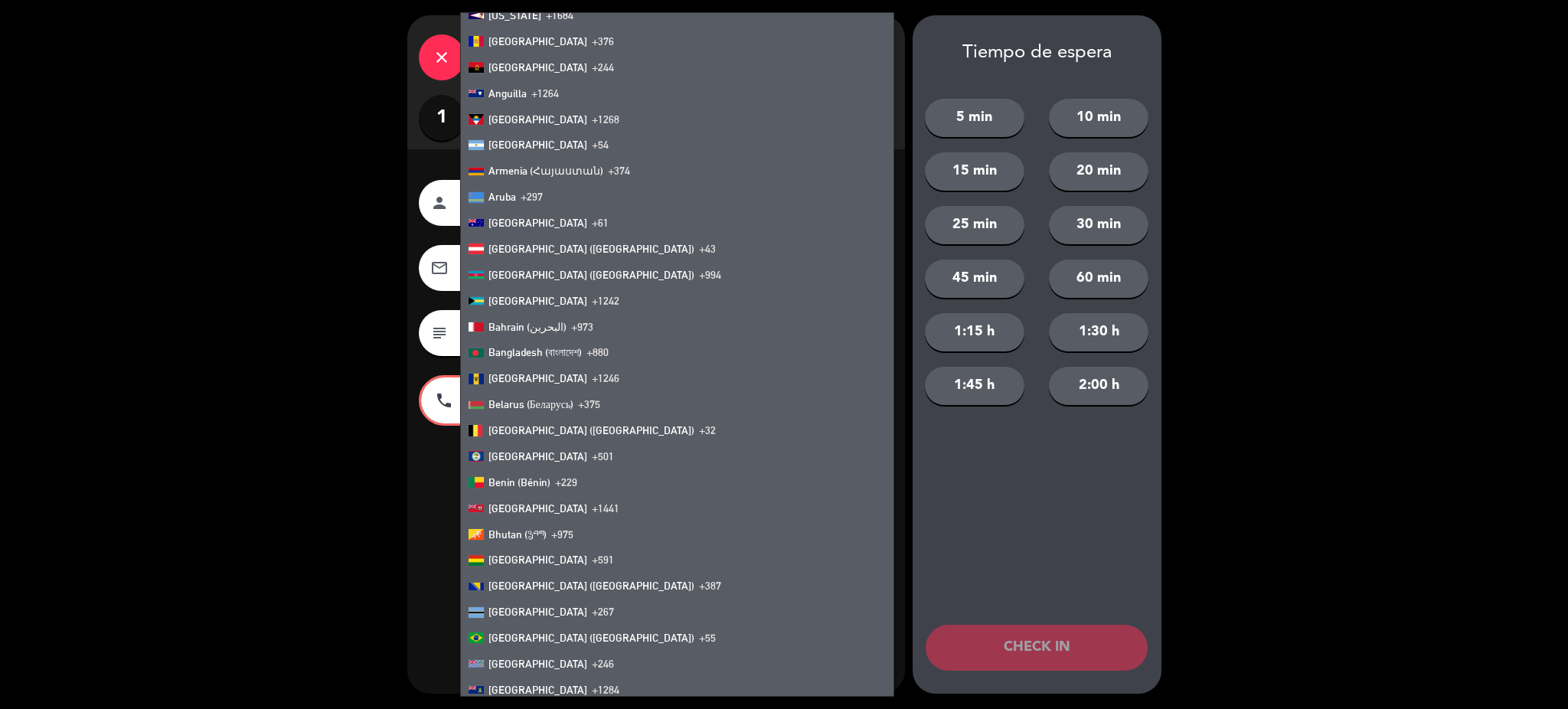
scroll to position [0, 0]
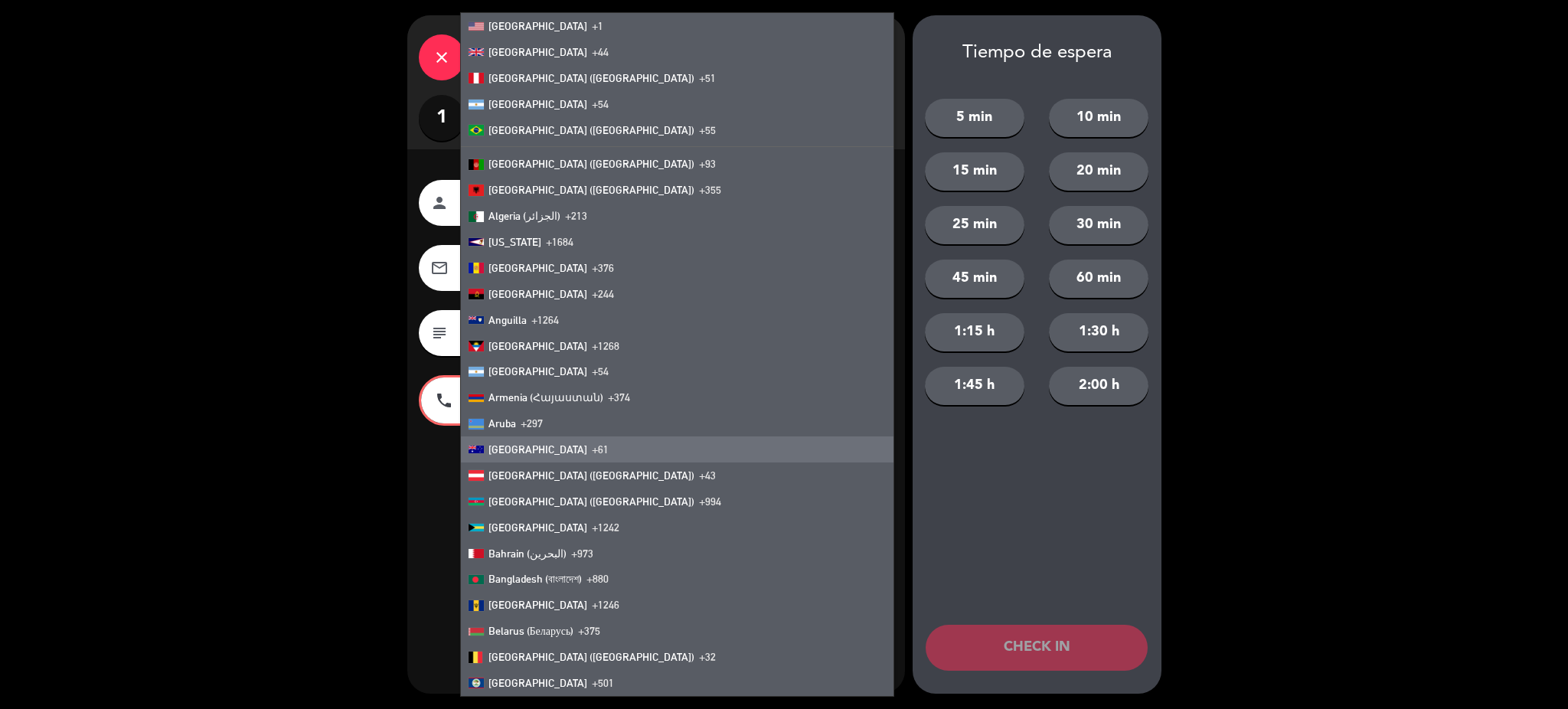
click at [850, 402] on input "03415995750" at bounding box center [702, 401] width 378 height 46
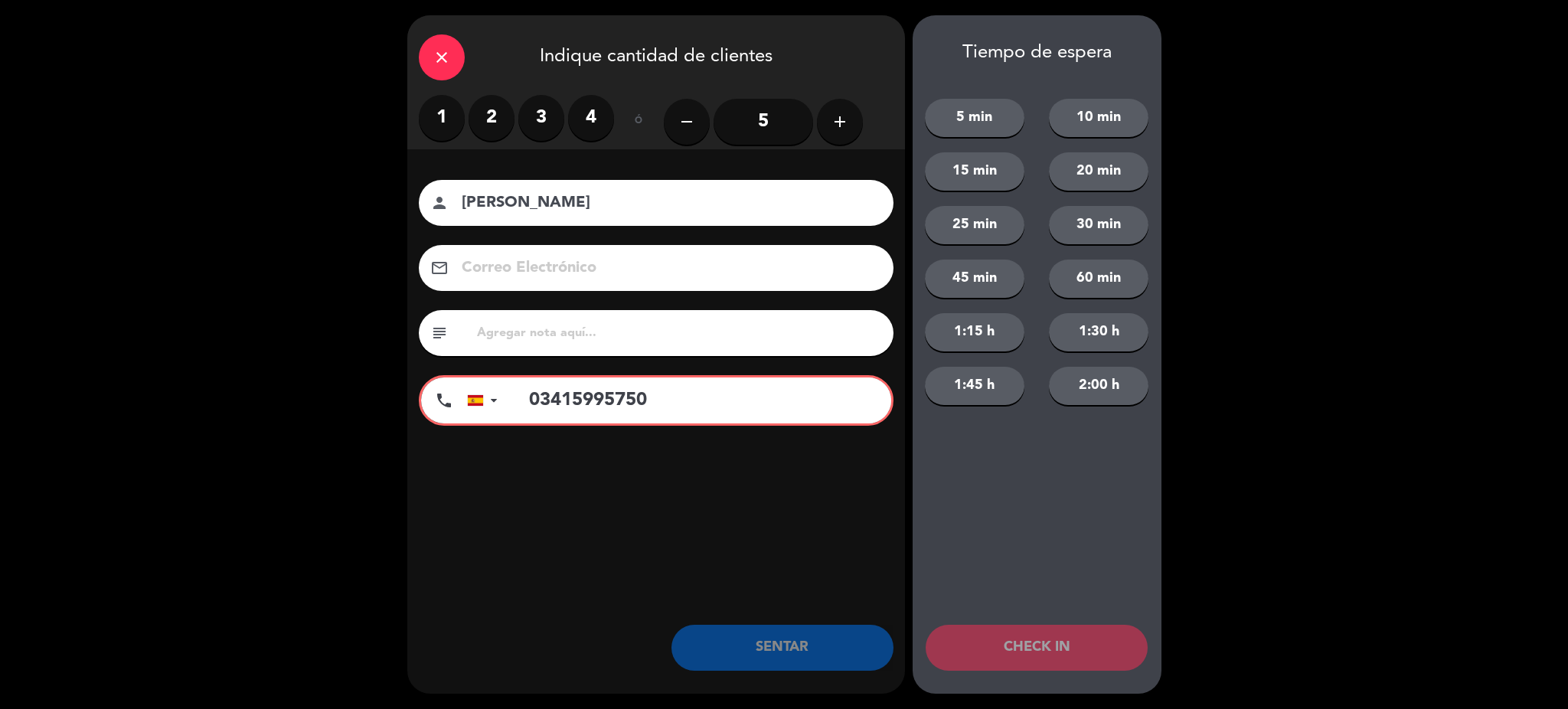
click at [513, 398] on input "03415995750" at bounding box center [702, 401] width 378 height 46
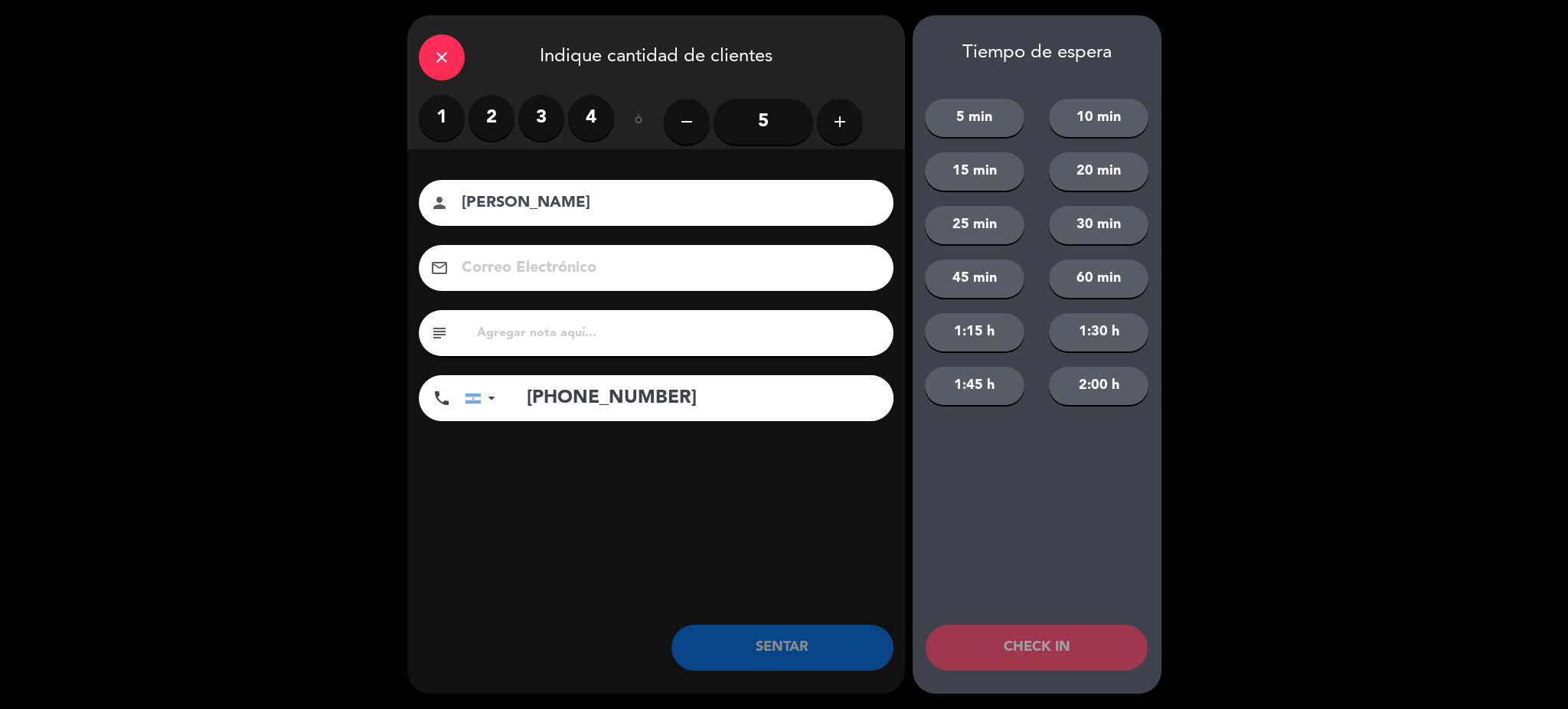
click at [679, 398] on input "+5403415995750" at bounding box center [702, 399] width 383 height 46
click at [578, 393] on input "+5403415995750" at bounding box center [702, 399] width 383 height 46
type input "+543415995750"
click at [732, 398] on input "+543415995750" at bounding box center [702, 399] width 383 height 46
drag, startPoint x: 681, startPoint y: 393, endPoint x: 414, endPoint y: 427, distance: 269.2
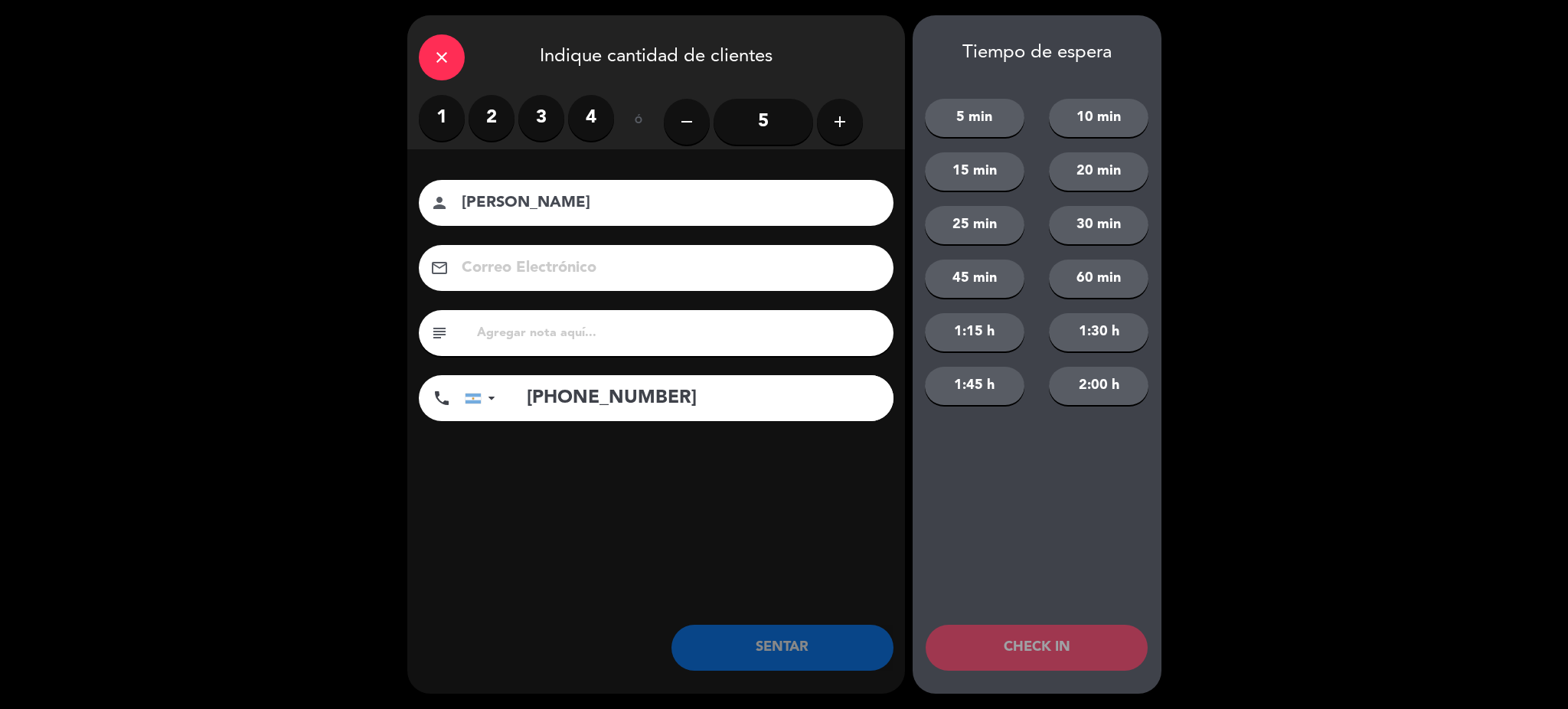
click at [327, 414] on div "close Indique cantidad de clientes 1 2 3 4 ó remove 5 add Nombre del cliente pe…" at bounding box center [784, 354] width 1568 height 709
click at [748, 593] on div "close Indique cantidad de clientes 1 2 3 4 ó remove 5 add Nombre del cliente pe…" at bounding box center [656, 354] width 498 height 678
click at [616, 414] on input "tel" at bounding box center [702, 399] width 383 height 46
click at [603, 487] on div "Nombre del cliente person Maria Marta Briol Correo Electrónico email subject ph…" at bounding box center [656, 326] width 498 height 354
click at [526, 298] on div "Nombre del cliente person Maria Marta Briol Correo Electrónico email subject ph…" at bounding box center [656, 304] width 498 height 246
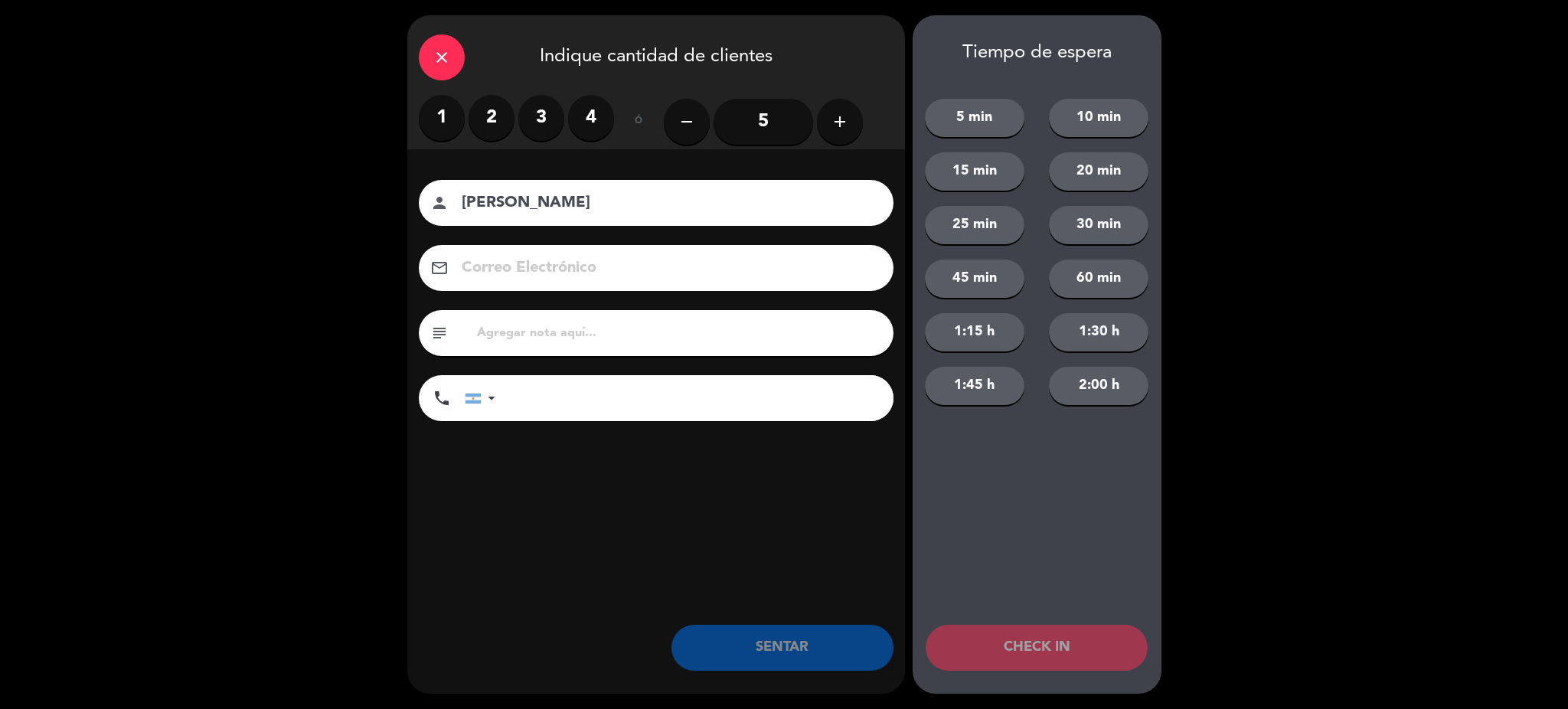
click at [580, 111] on label "4" at bounding box center [591, 118] width 46 height 46
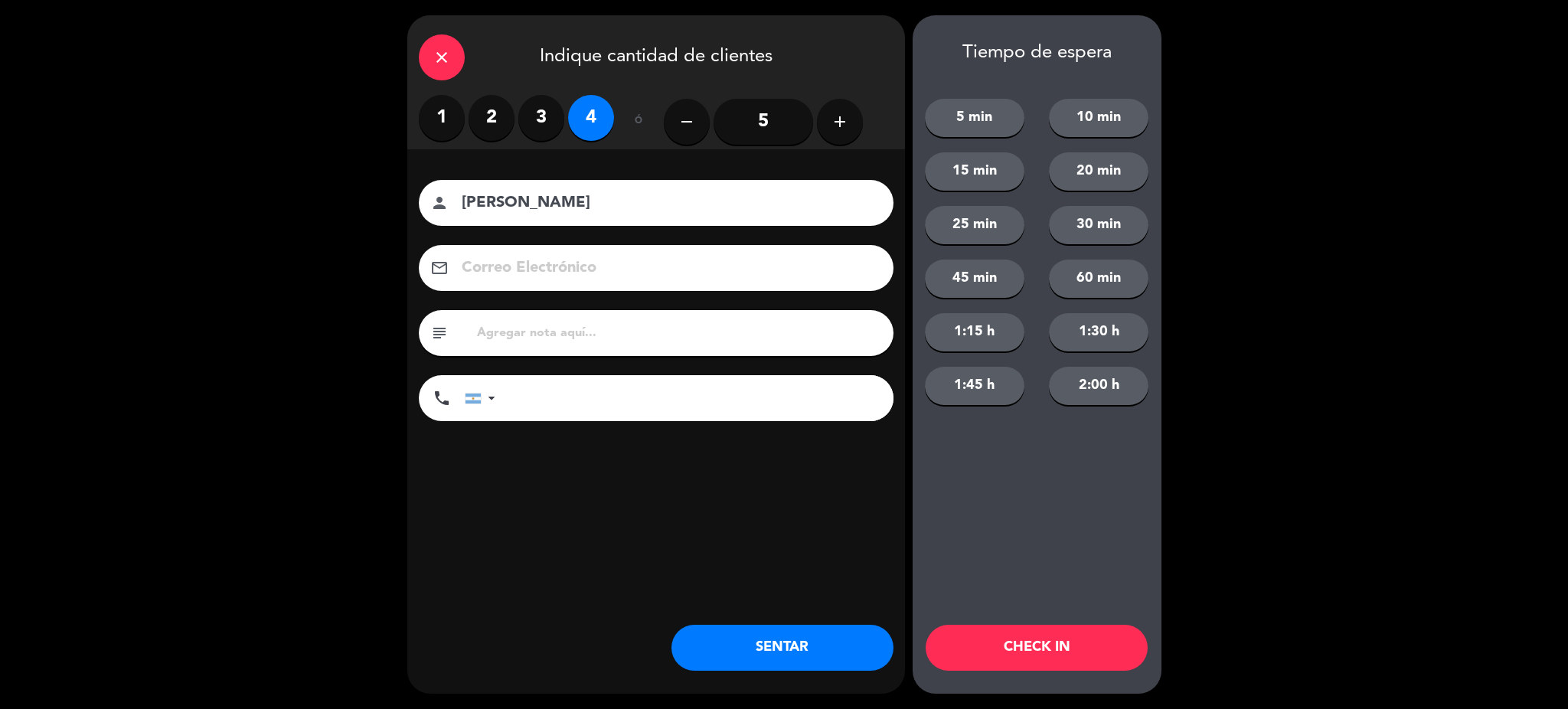
click at [638, 401] on input "tel" at bounding box center [702, 399] width 383 height 46
click at [762, 644] on button "SENTAR" at bounding box center [783, 648] width 222 height 46
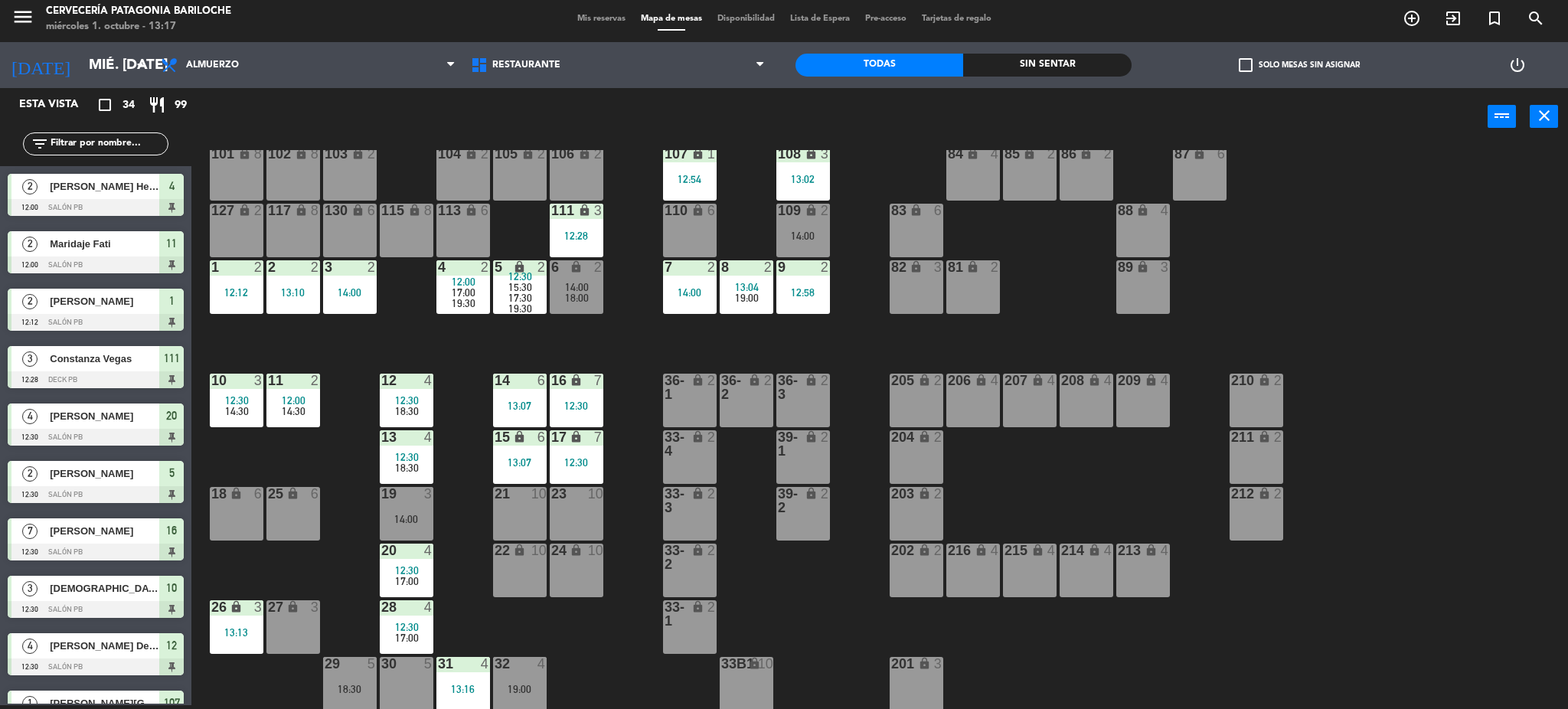
click at [637, 669] on div "101 lock 8 102 lock 8 104 lock 2 105 lock 2 106 lock 2 103 lock 2 107 lock 1 12…" at bounding box center [887, 429] width 1362 height 560
click at [131, 139] on input "text" at bounding box center [108, 144] width 118 height 17
click at [201, 123] on div "power_input close" at bounding box center [839, 117] width 1296 height 58
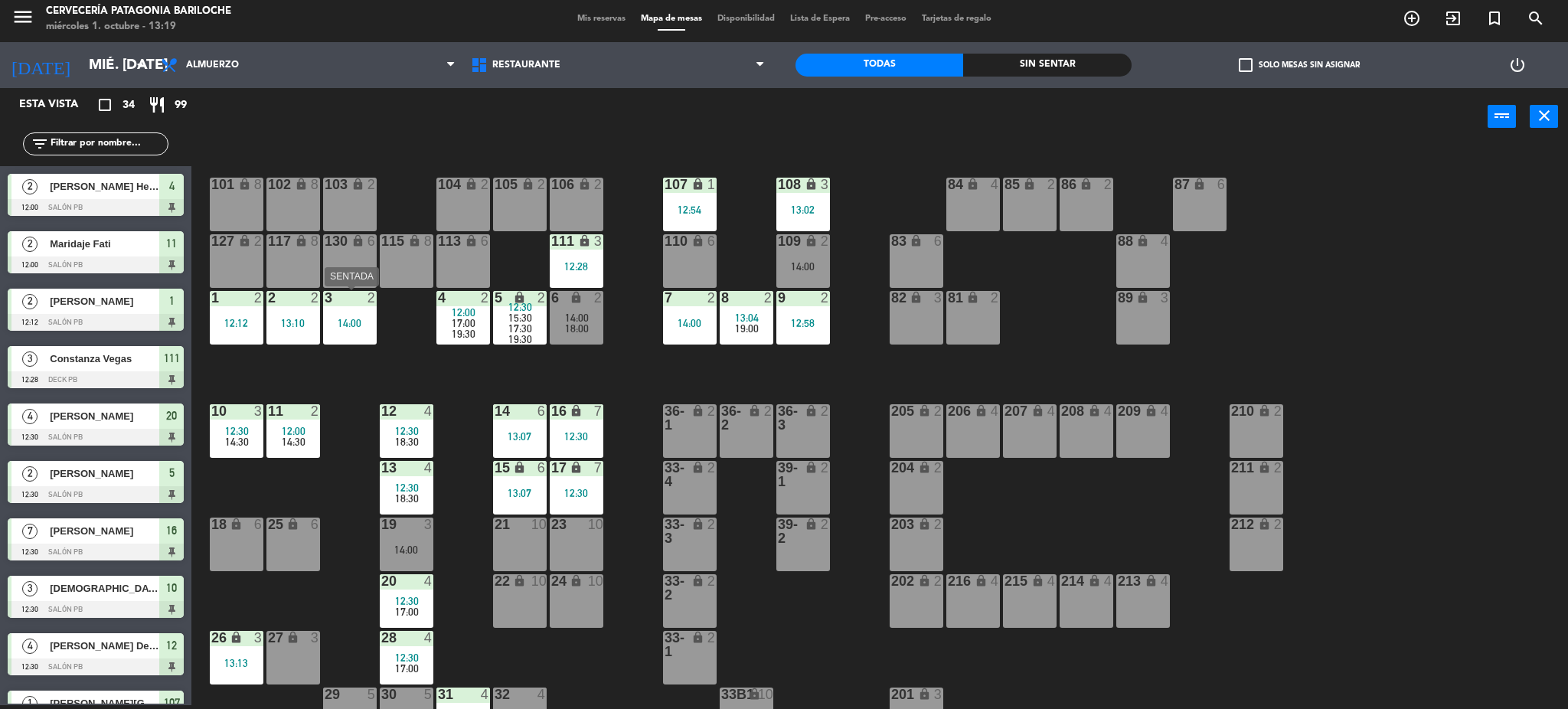
click at [349, 309] on div "3 2 14:00" at bounding box center [350, 318] width 54 height 54
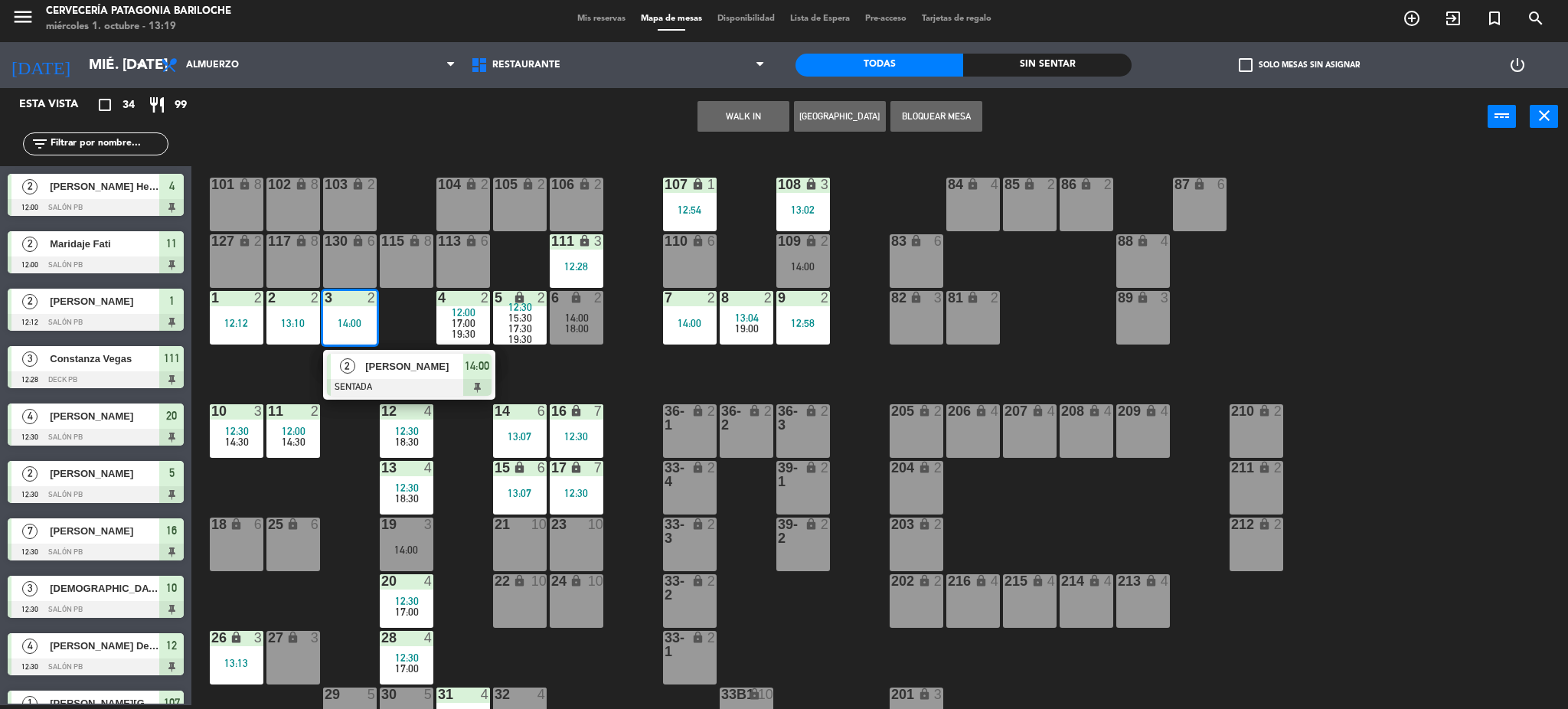
click at [395, 373] on span "[PERSON_NAME]" at bounding box center [414, 366] width 98 height 16
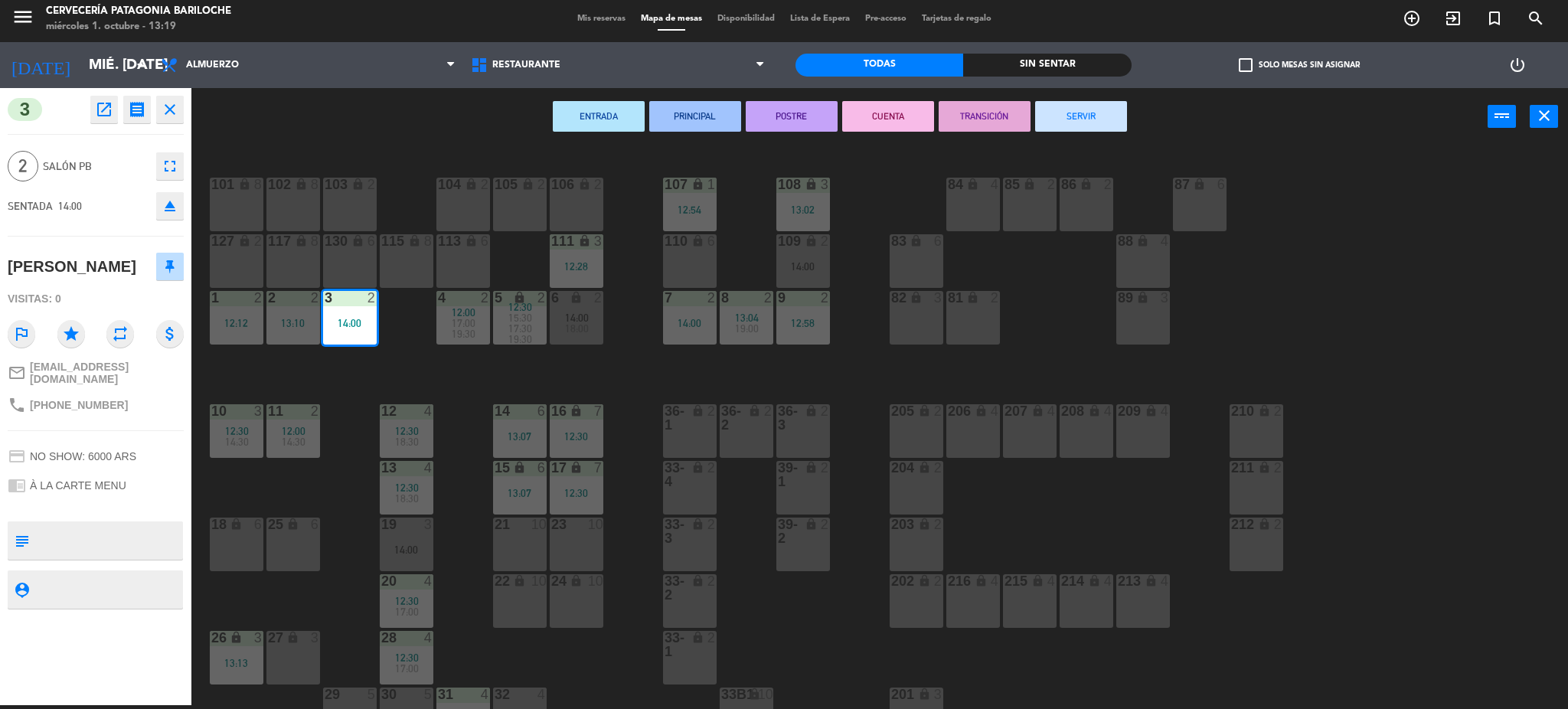
click at [589, 194] on div "106 lock 2" at bounding box center [576, 205] width 54 height 54
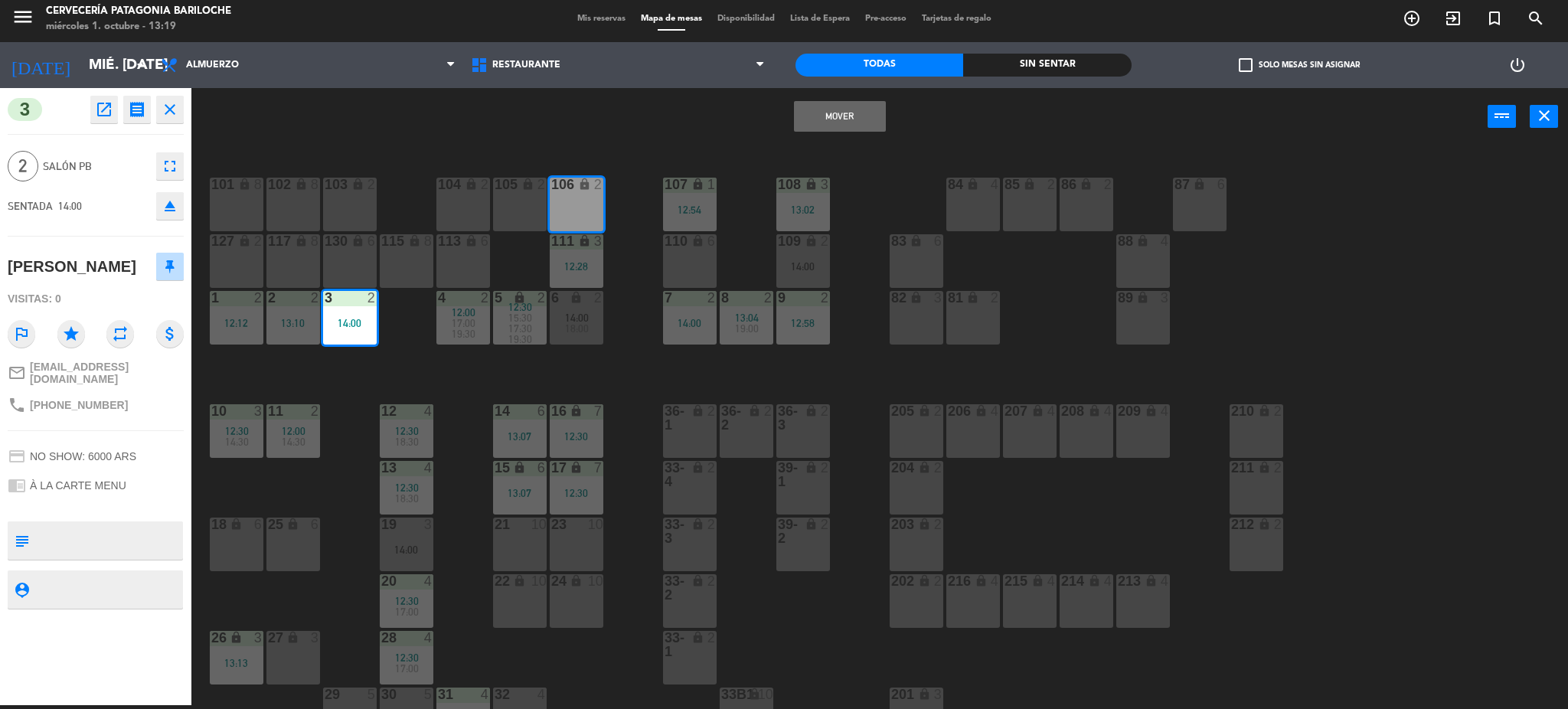
click at [828, 115] on button "Mover" at bounding box center [839, 116] width 92 height 31
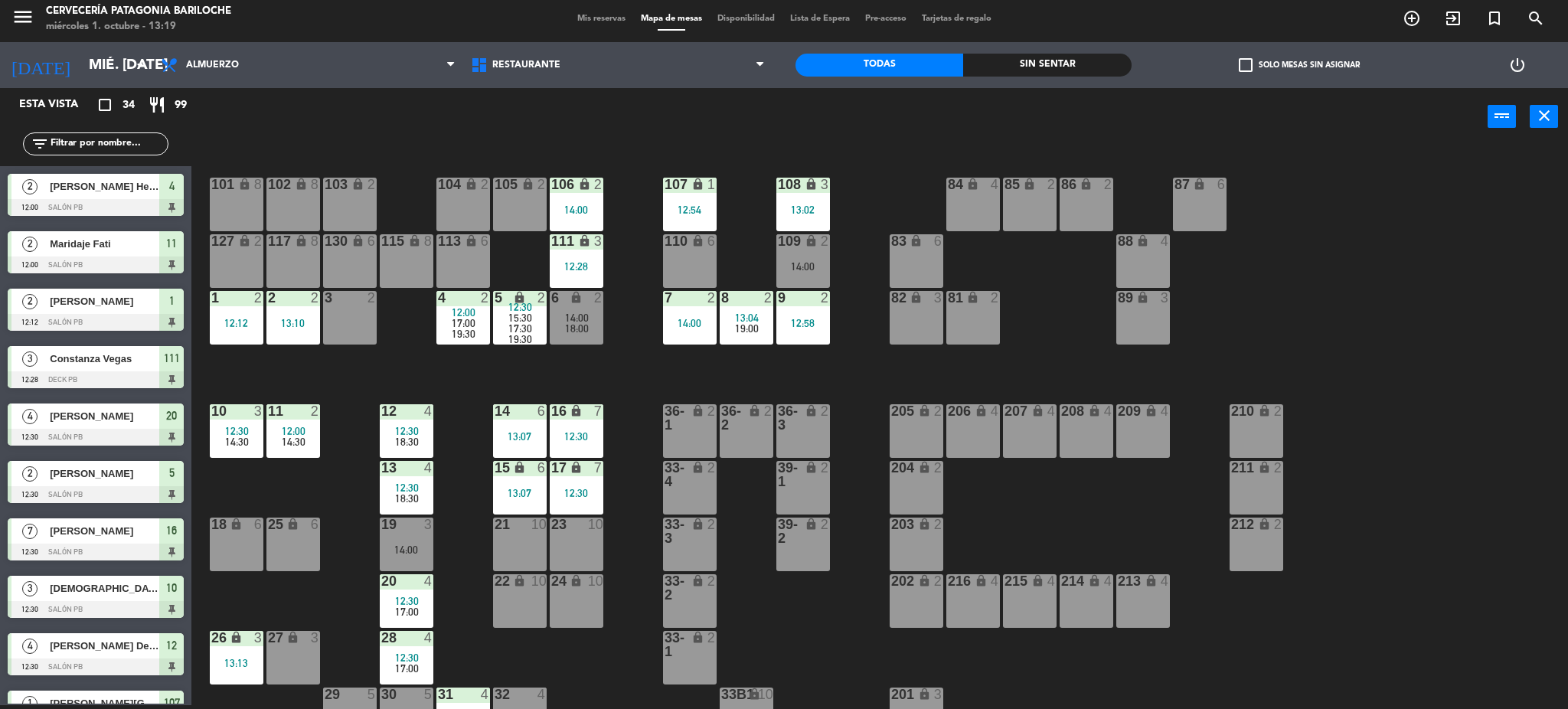
scroll to position [4, 0]
click at [364, 313] on div "3 2" at bounding box center [350, 318] width 54 height 54
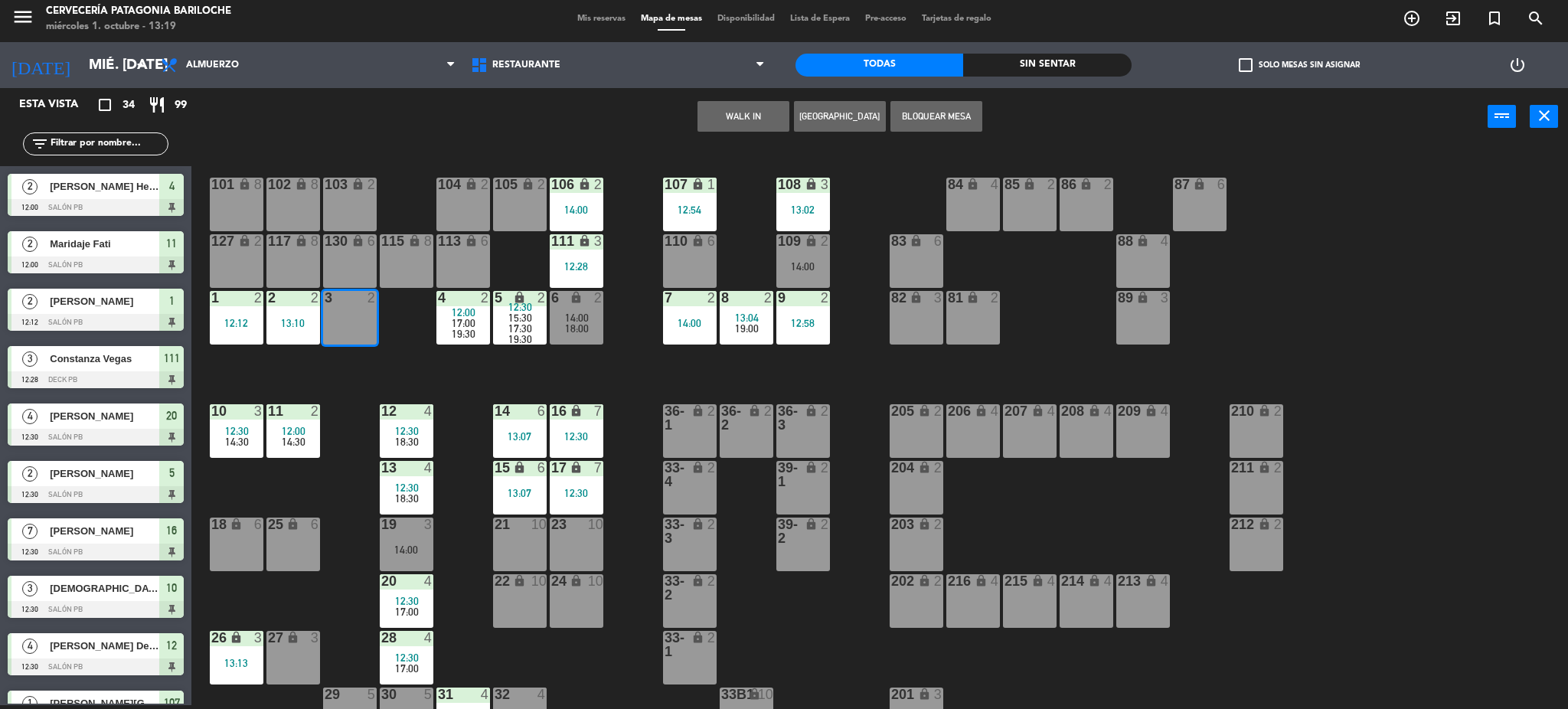
click at [719, 119] on button "WALK IN" at bounding box center [743, 116] width 92 height 31
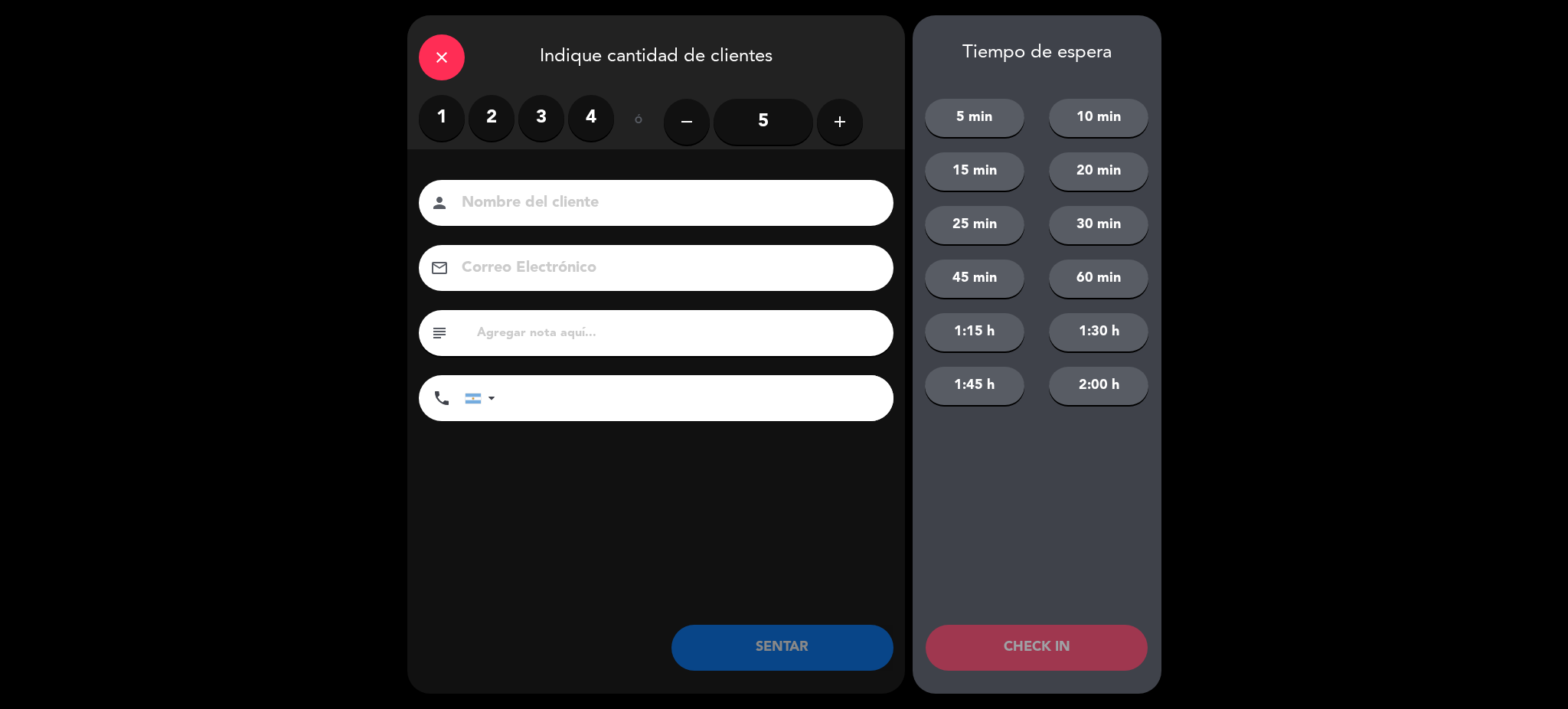
drag, startPoint x: 499, startPoint y: 206, endPoint x: 488, endPoint y: 206, distance: 11.0
click at [499, 206] on input at bounding box center [666, 203] width 414 height 27
click at [505, 119] on label "2" at bounding box center [492, 118] width 46 height 46
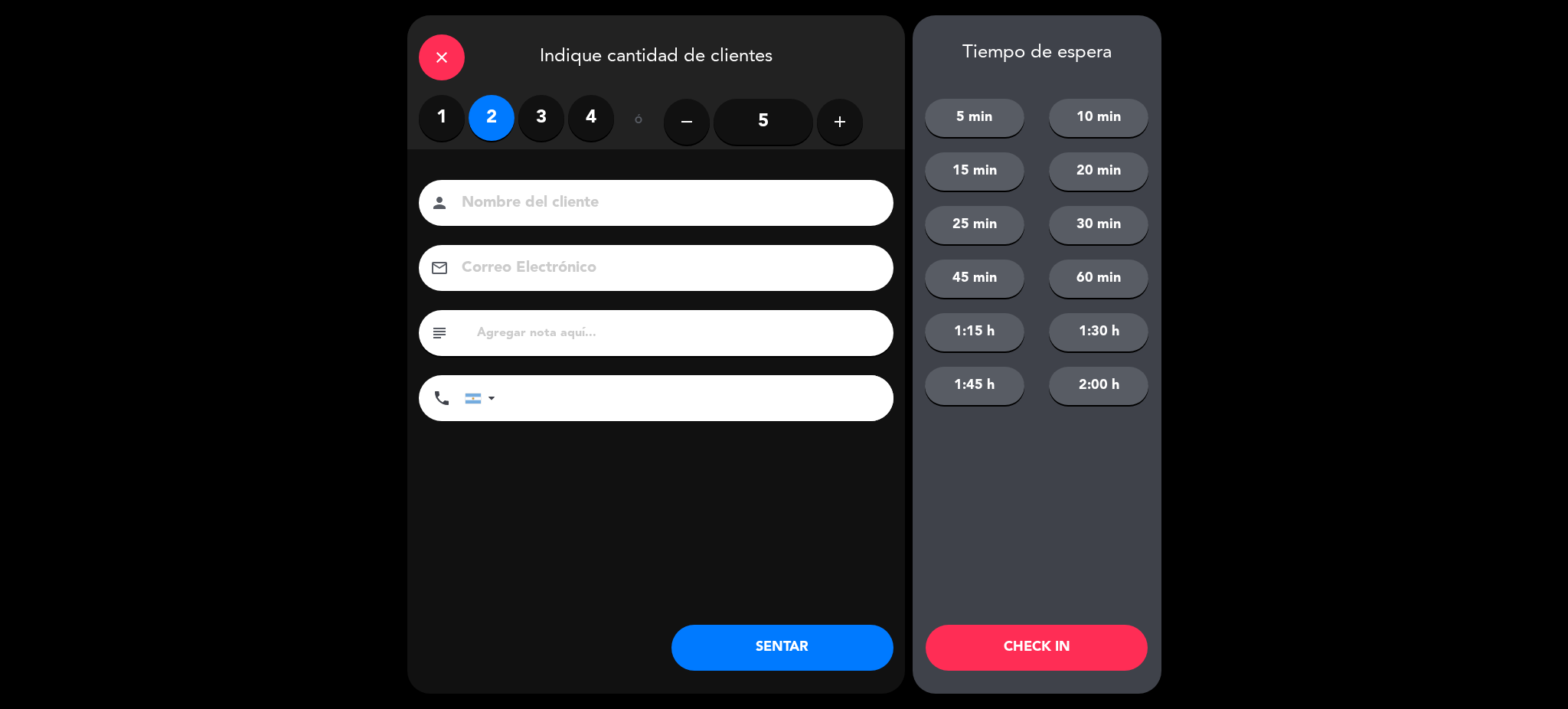
click at [507, 189] on div "person" at bounding box center [656, 204] width 475 height 46
click at [507, 196] on input at bounding box center [666, 203] width 414 height 27
type input "[PERSON_NAME] [PERSON_NAME]"
click at [666, 412] on input "tel" at bounding box center [702, 399] width 383 height 46
click at [523, 403] on input "1155069352" at bounding box center [702, 399] width 383 height 46
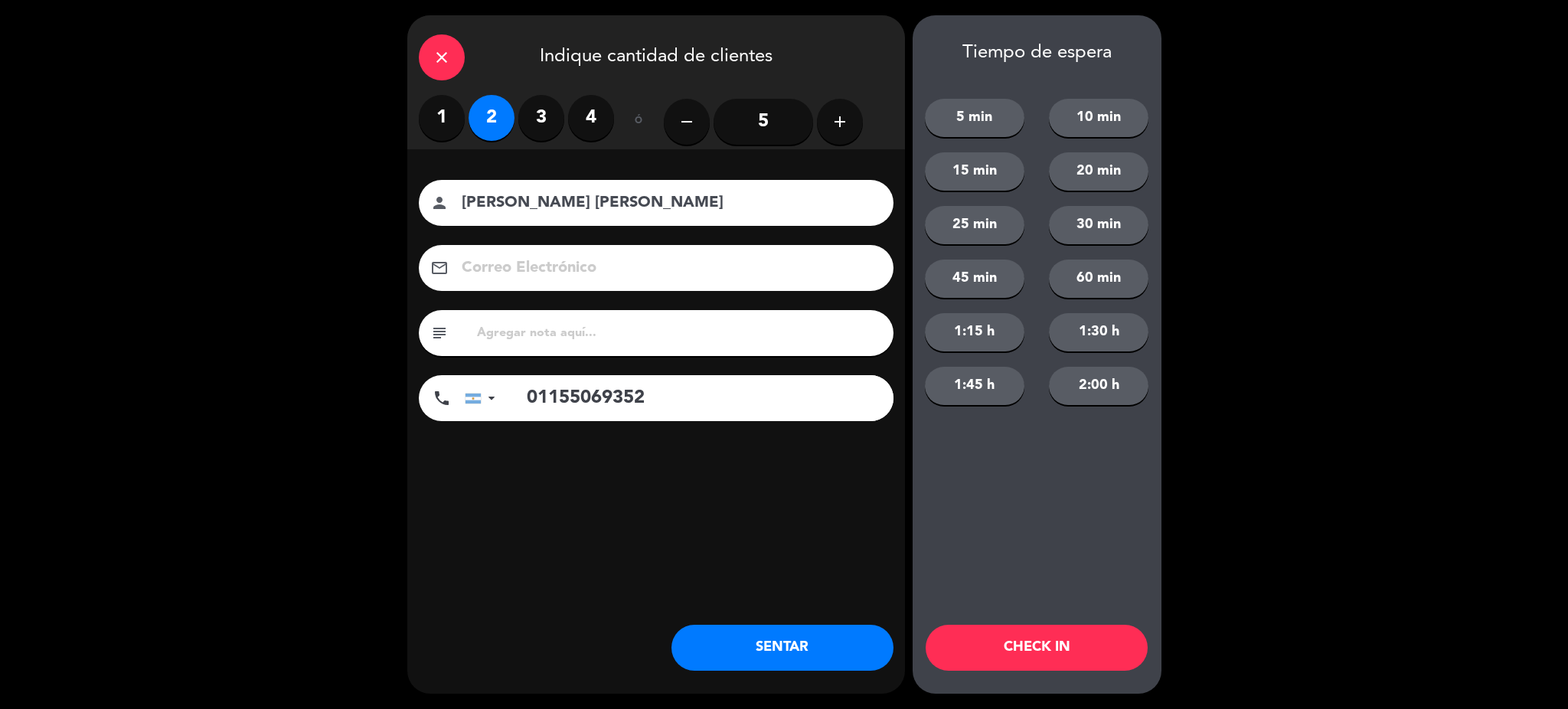
type input "01155069352"
click at [822, 661] on button "SENTAR" at bounding box center [783, 648] width 222 height 46
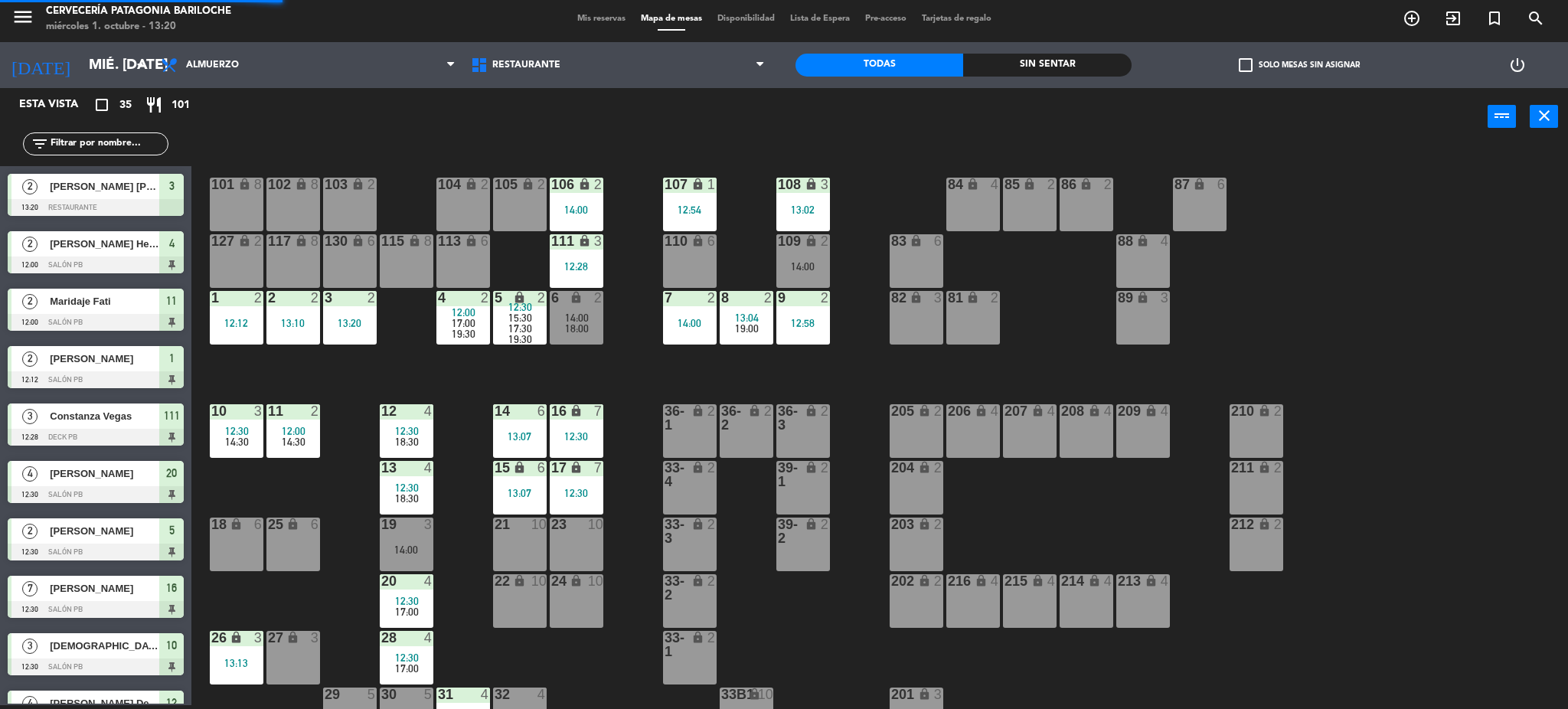
click at [370, 374] on div "101 lock 8 102 lock 8 104 lock 2 105 lock 2 106 lock 2 14:00 103 lock 2 107 loc…" at bounding box center [887, 429] width 1362 height 560
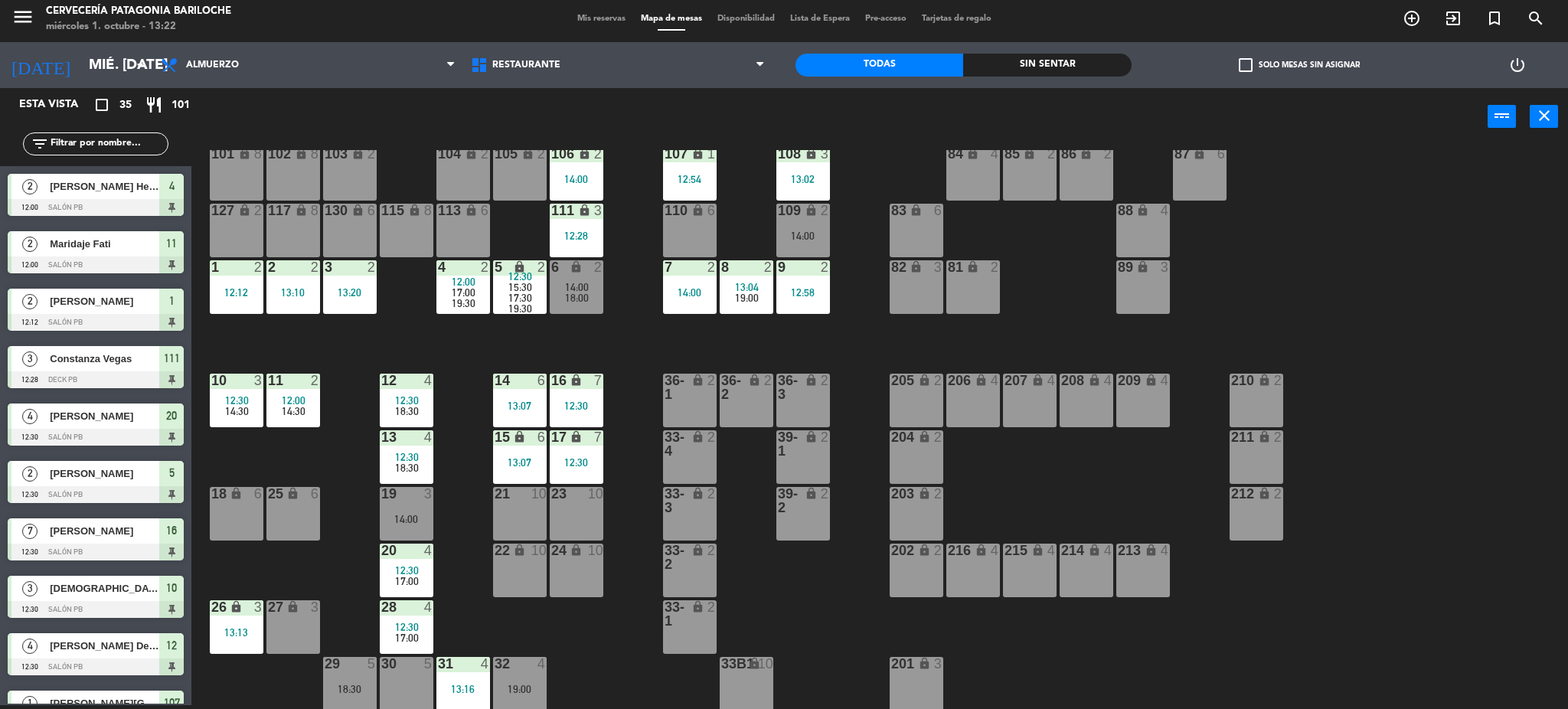
click at [483, 541] on div "101 lock 8 102 lock 8 104 lock 2 105 lock 2 106 lock 2 14:00 103 lock 2 107 loc…" at bounding box center [887, 429] width 1362 height 560
click at [448, 447] on div "101 lock 8 102 lock 8 104 lock 2 105 lock 2 106 lock 2 14:00 103 lock 2 107 loc…" at bounding box center [887, 429] width 1362 height 560
click at [450, 439] on div "101 lock 8 102 lock 8 104 lock 2 105 lock 2 106 lock 2 14:00 103 lock 2 107 loc…" at bounding box center [887, 429] width 1362 height 560
click at [291, 617] on div "27 lock 3" at bounding box center [293, 628] width 54 height 54
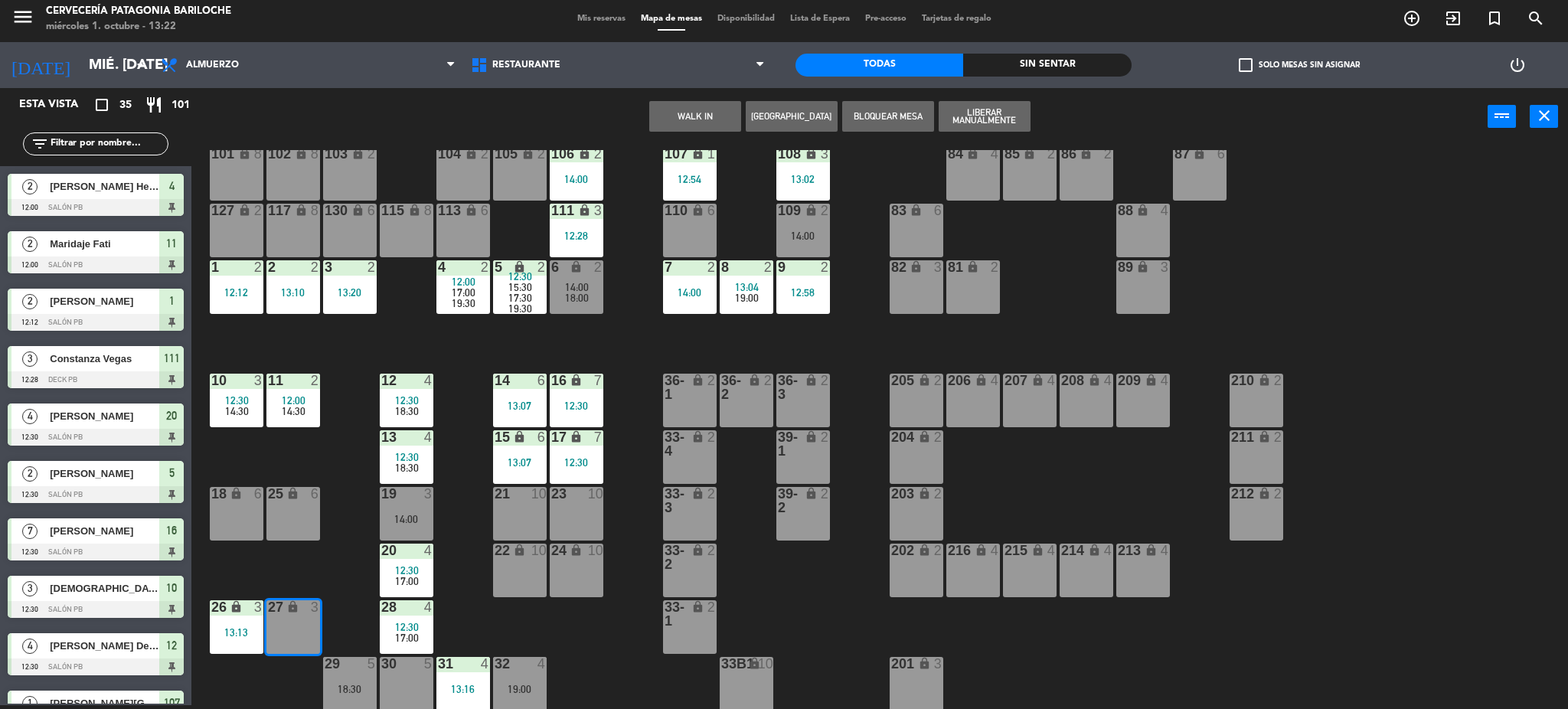
click at [704, 121] on button "WALK IN" at bounding box center [695, 116] width 92 height 31
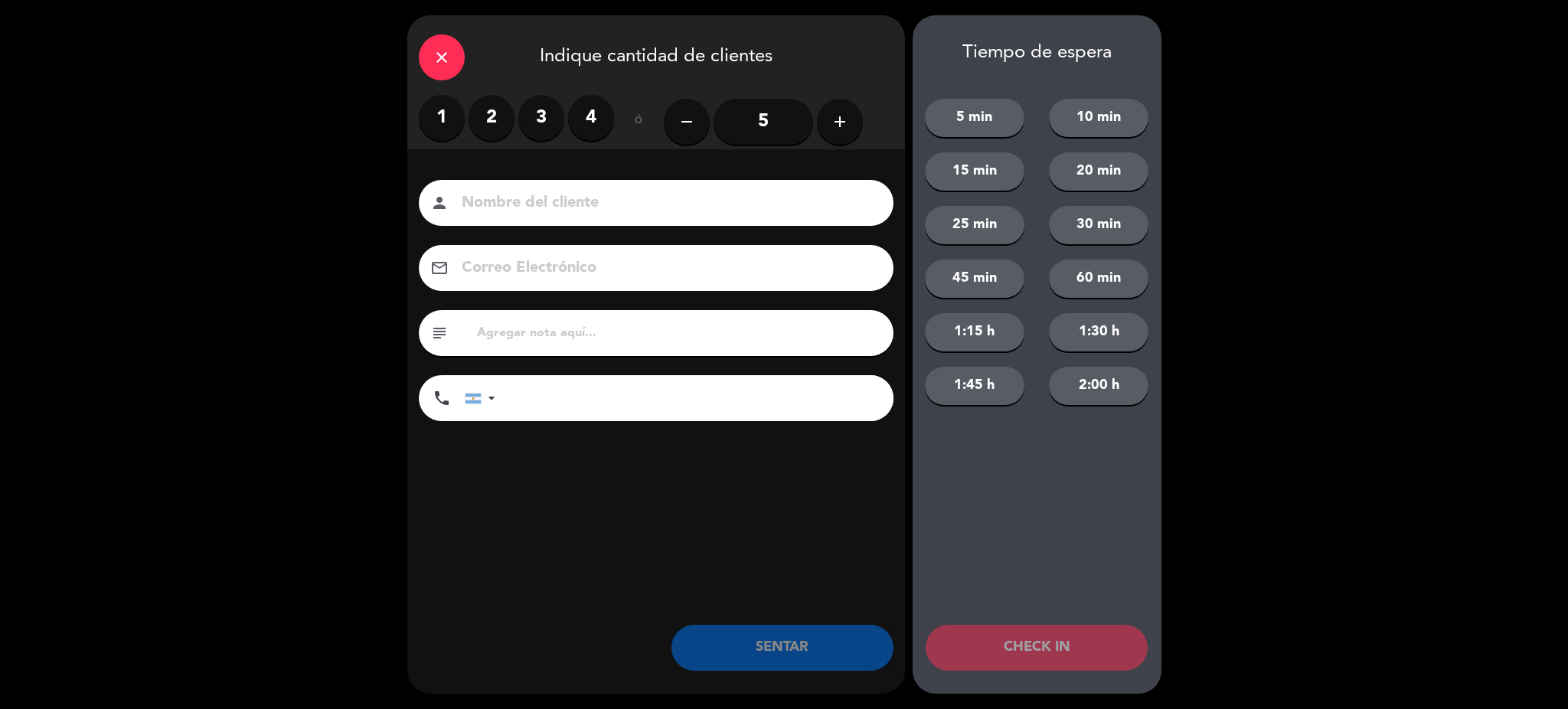
click at [600, 213] on input at bounding box center [666, 203] width 414 height 27
type input "[PERSON_NAME]"
click at [539, 392] on input "tel" at bounding box center [702, 399] width 383 height 46
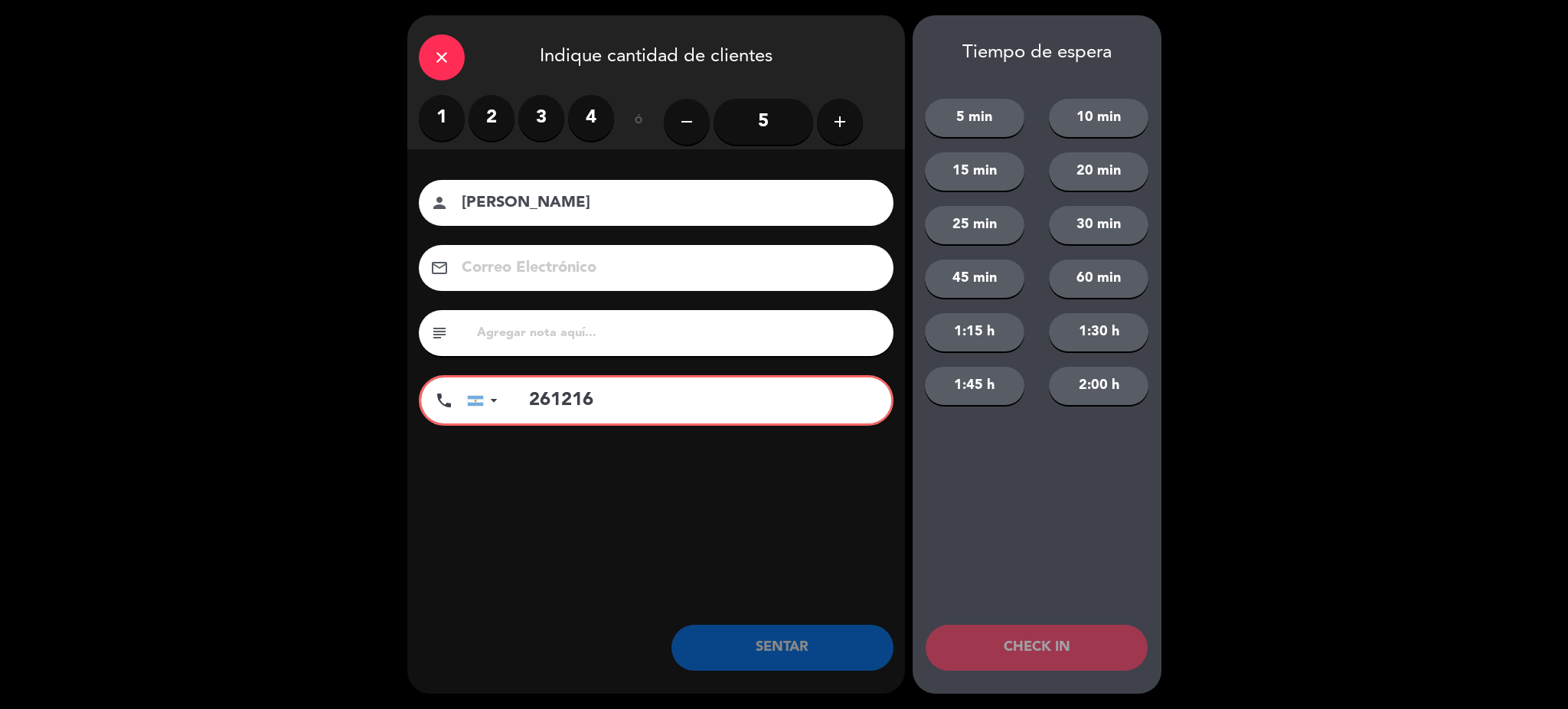
click at [619, 404] on input "261216" at bounding box center [702, 401] width 378 height 46
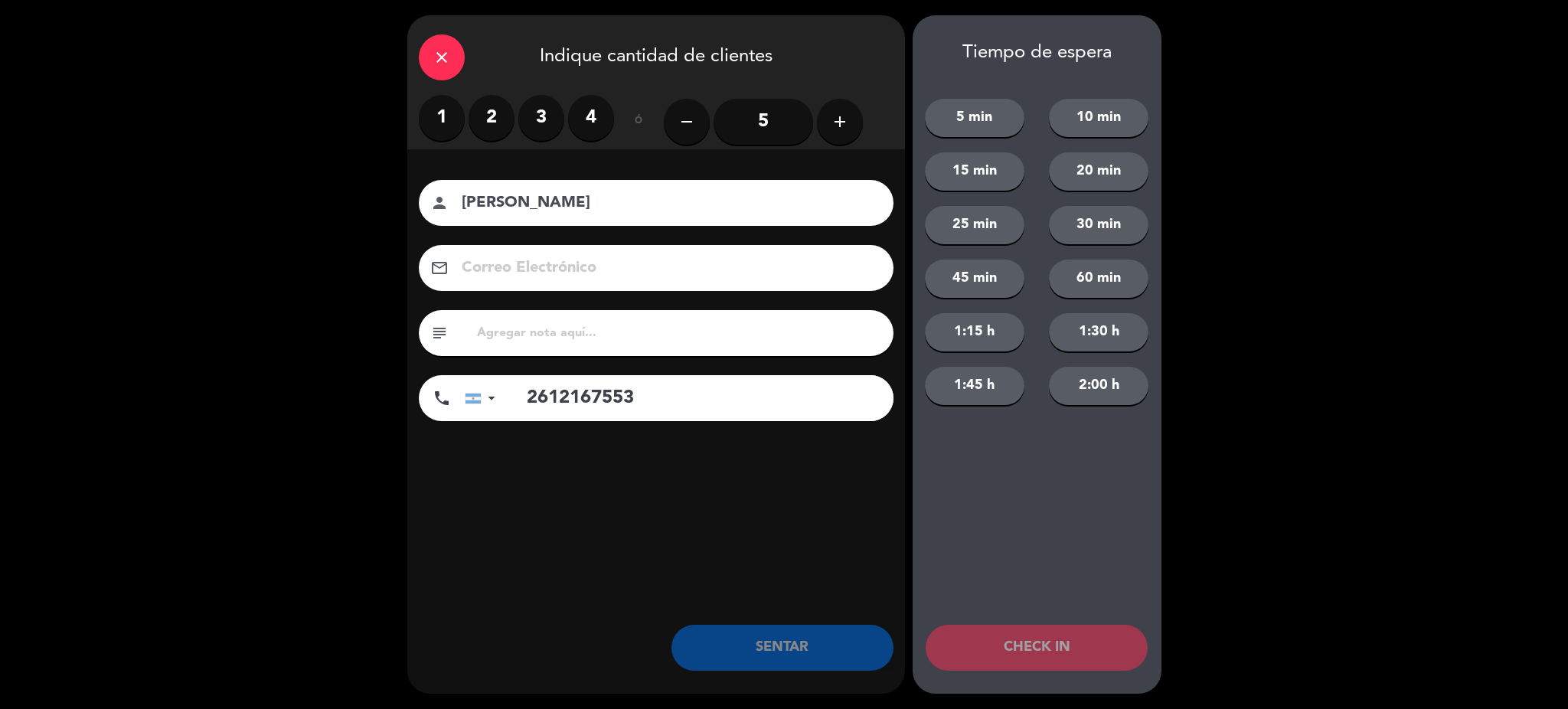
type input "2612167553"
click at [537, 114] on label "3" at bounding box center [541, 118] width 46 height 46
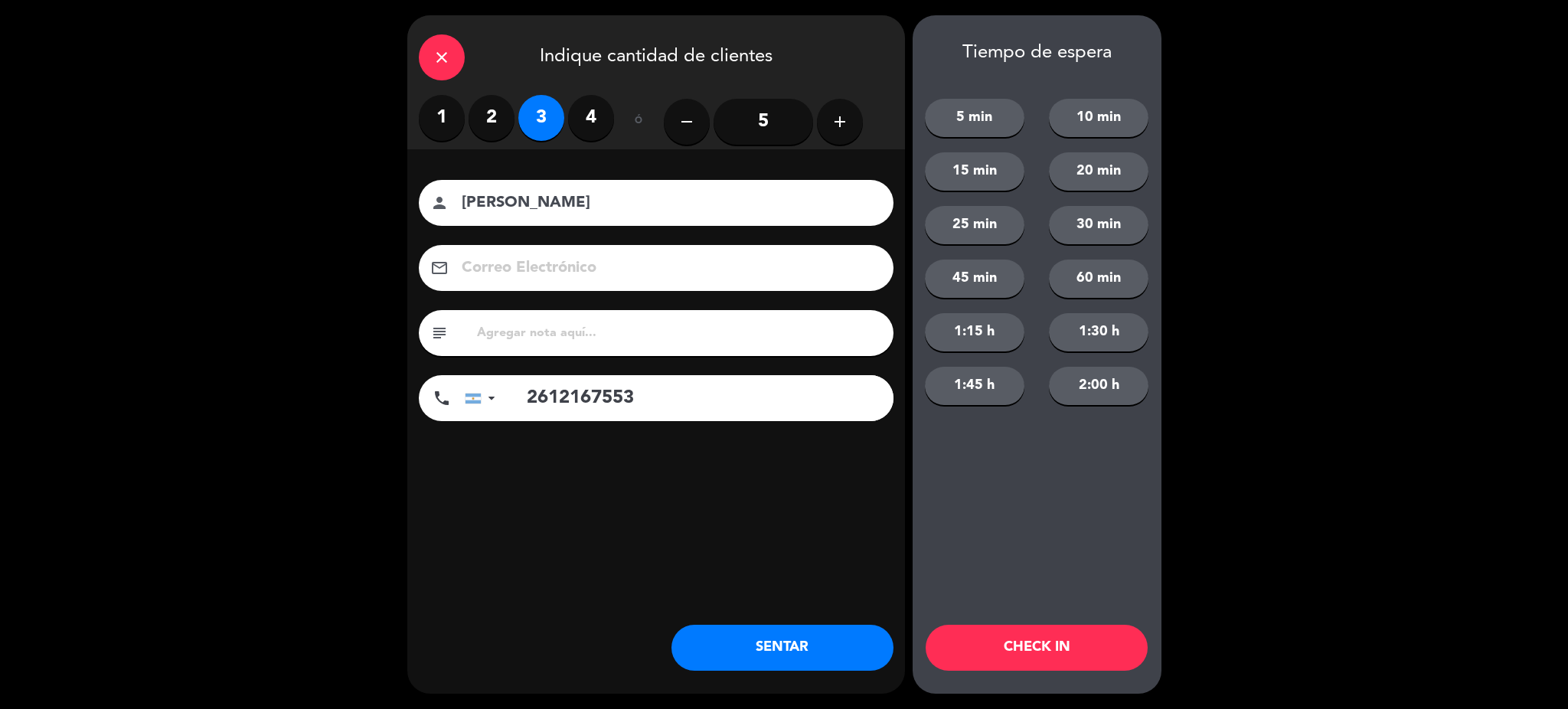
drag, startPoint x: 784, startPoint y: 642, endPoint x: 780, endPoint y: 651, distance: 9.8
click at [781, 651] on button "SENTAR" at bounding box center [783, 648] width 222 height 46
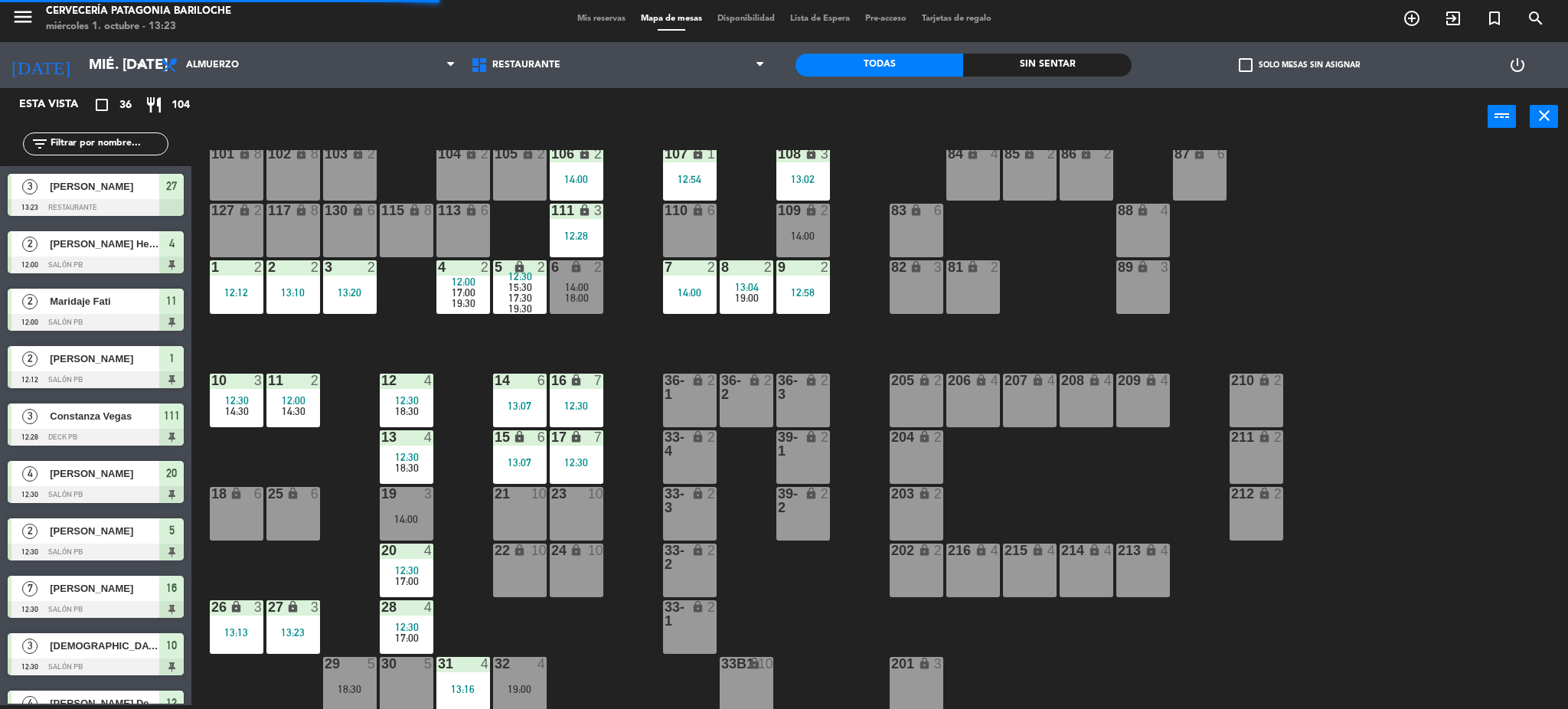
click at [352, 622] on div "101 lock 8 102 lock 8 104 lock 2 105 lock 2 106 lock 2 14:00 103 lock 2 107 loc…" at bounding box center [887, 429] width 1362 height 560
click at [453, 340] on div "101 lock 8 102 lock 8 104 lock 2 105 lock 2 106 lock 2 14:00 103 lock 2 107 loc…" at bounding box center [887, 429] width 1362 height 560
click at [463, 349] on div "101 lock 8 102 lock 8 104 lock 2 105 lock 2 106 lock 2 14:00 103 lock 2 107 loc…" at bounding box center [887, 429] width 1362 height 560
click at [689, 388] on div "lock" at bounding box center [689, 388] width 25 height 28
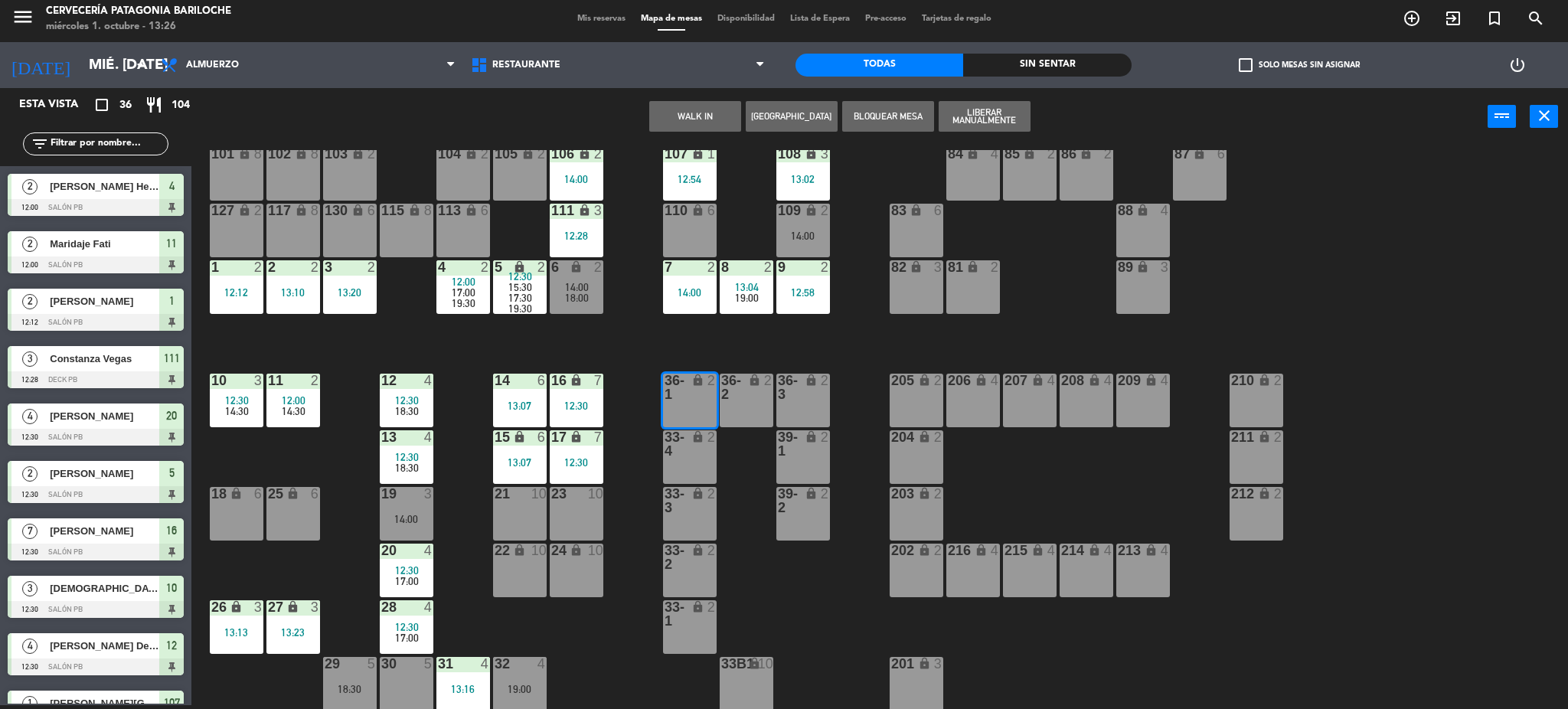
click at [709, 118] on button "WALK IN" at bounding box center [695, 116] width 92 height 31
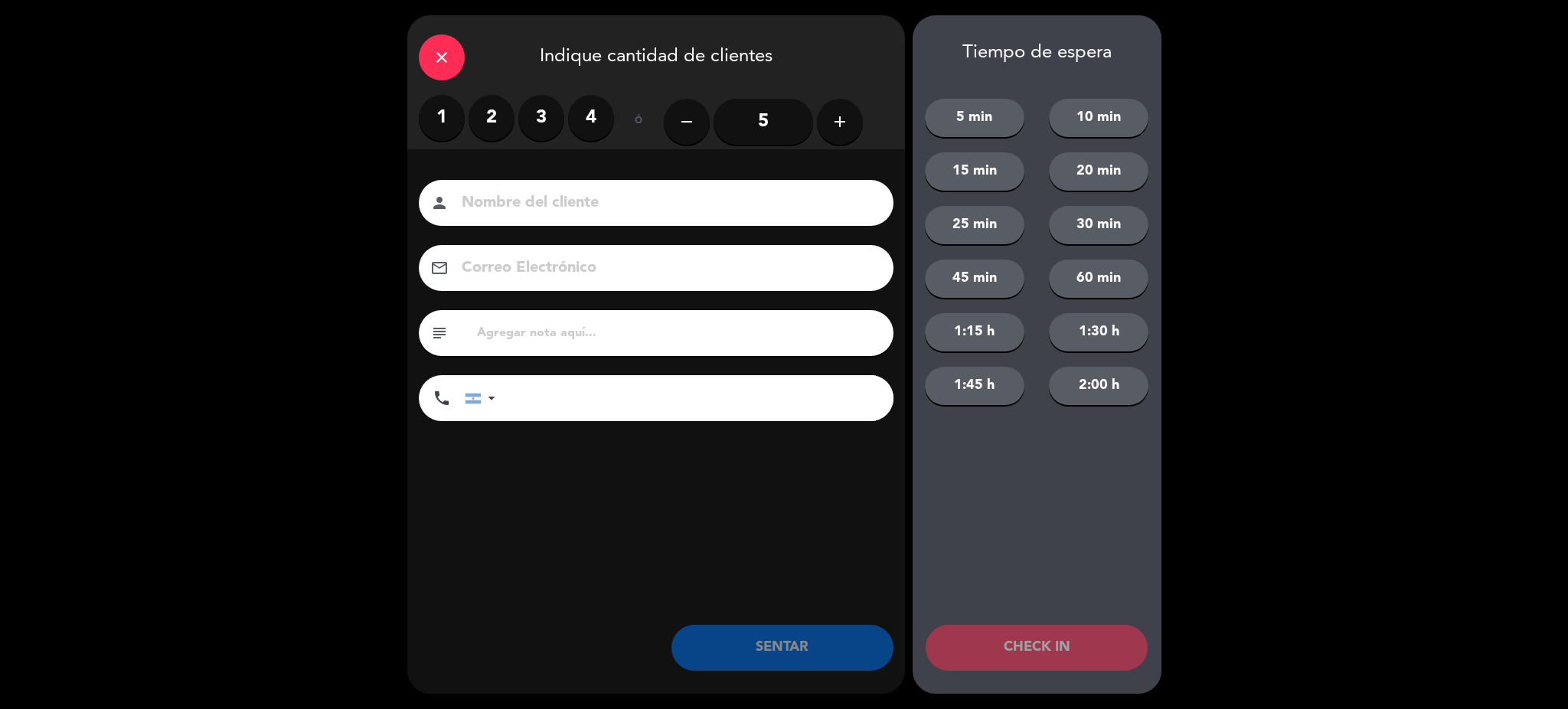
click at [545, 200] on input at bounding box center [666, 203] width 414 height 27
click at [491, 129] on label "2" at bounding box center [492, 118] width 46 height 46
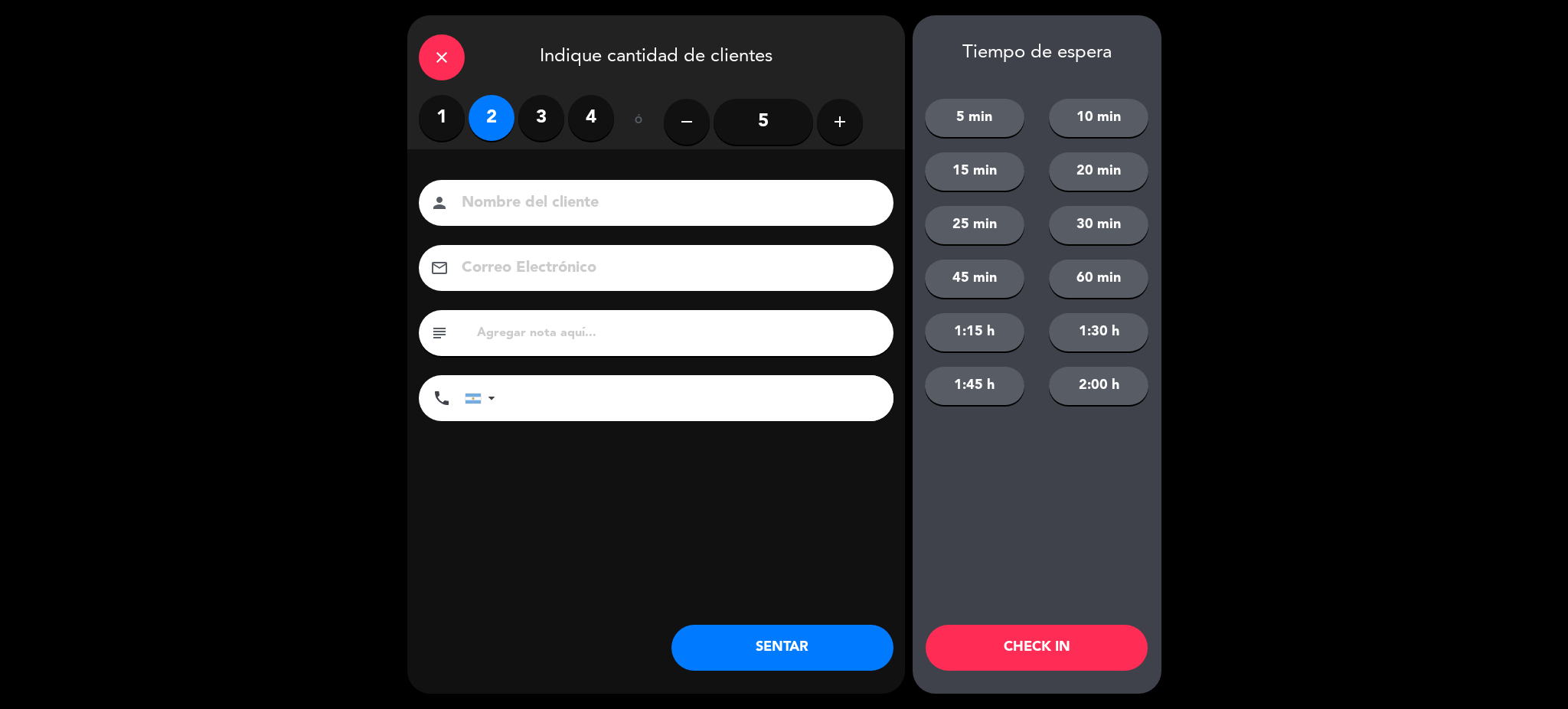
click at [498, 206] on input at bounding box center [666, 203] width 414 height 27
type input "[PERSON_NAME]"
click at [572, 401] on input "tel" at bounding box center [702, 399] width 383 height 46
click at [488, 399] on div at bounding box center [491, 399] width 6 height 11
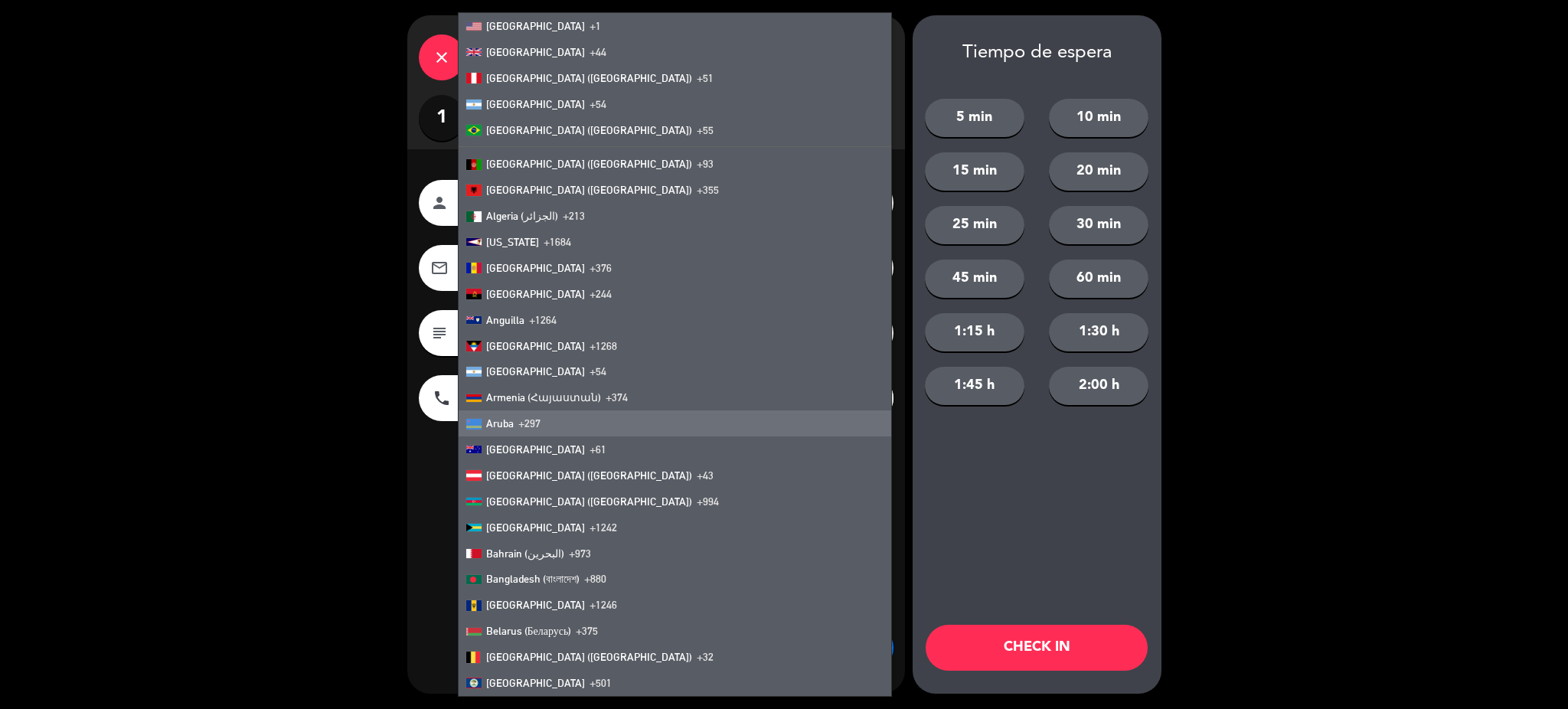
click at [776, 406] on input "tel" at bounding box center [702, 399] width 383 height 46
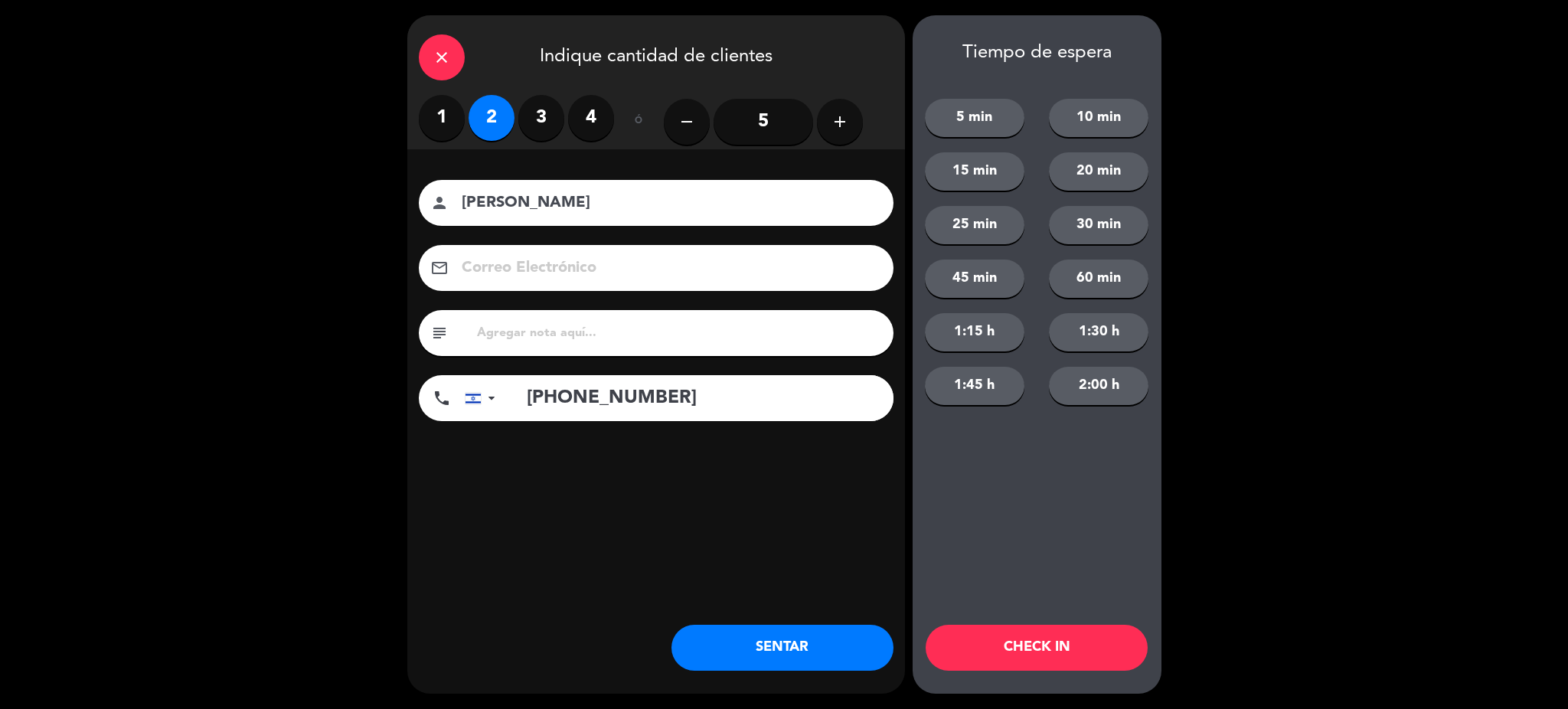
type input "+972508167837"
click at [829, 638] on button "SENTAR" at bounding box center [783, 648] width 222 height 46
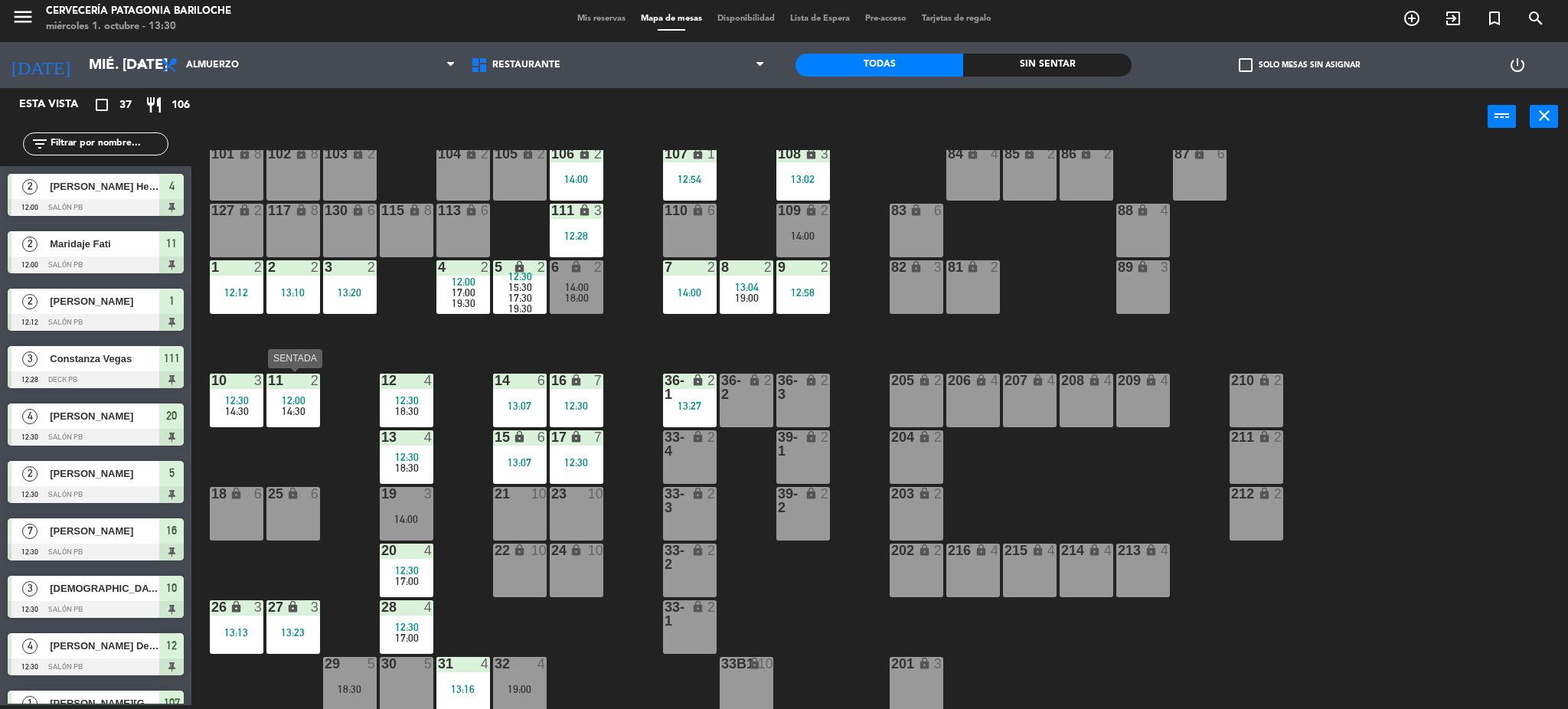
click at [306, 399] on div "12:00" at bounding box center [293, 401] width 54 height 11
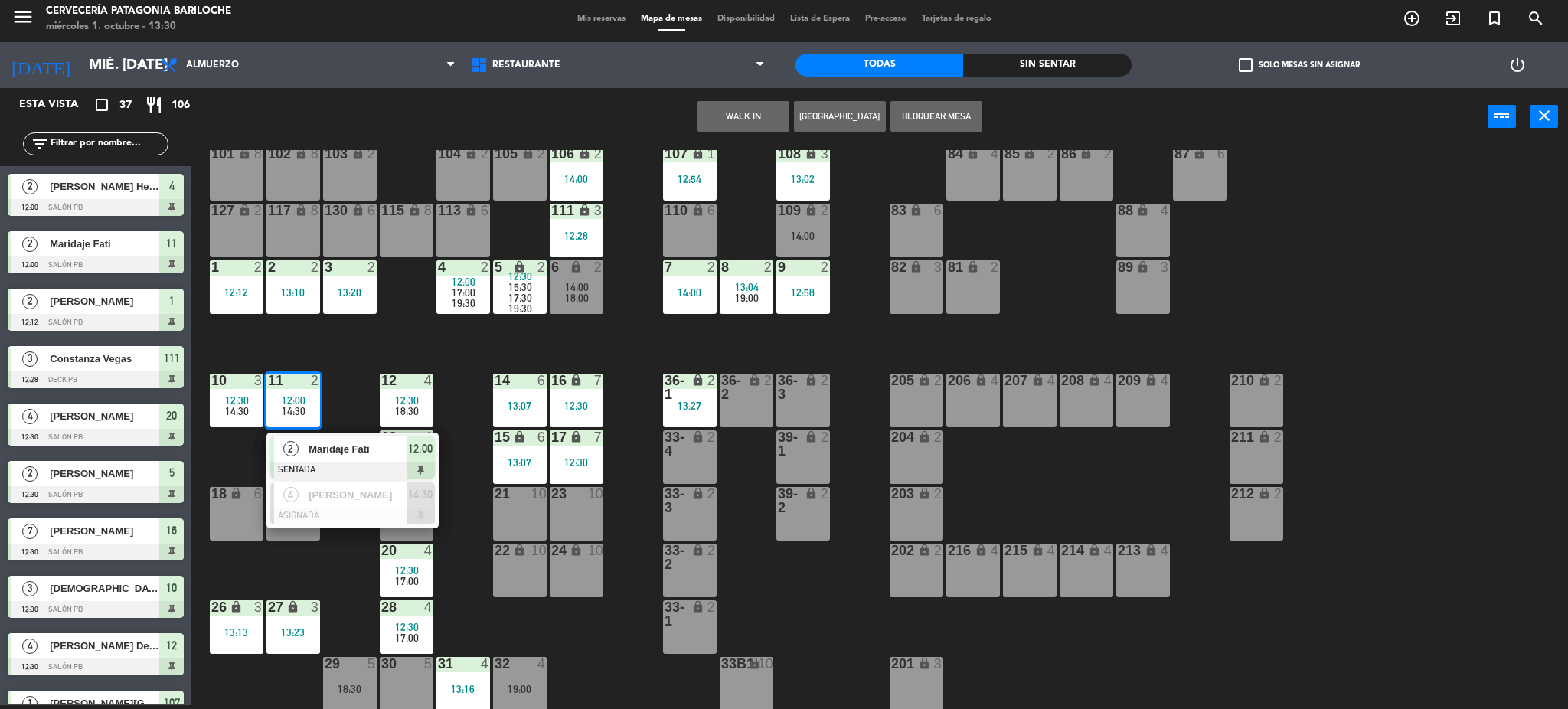
click at [352, 391] on div "101 lock 8 102 lock 8 104 lock 2 105 lock 2 106 lock 2 14:00 103 lock 2 107 loc…" at bounding box center [887, 429] width 1362 height 560
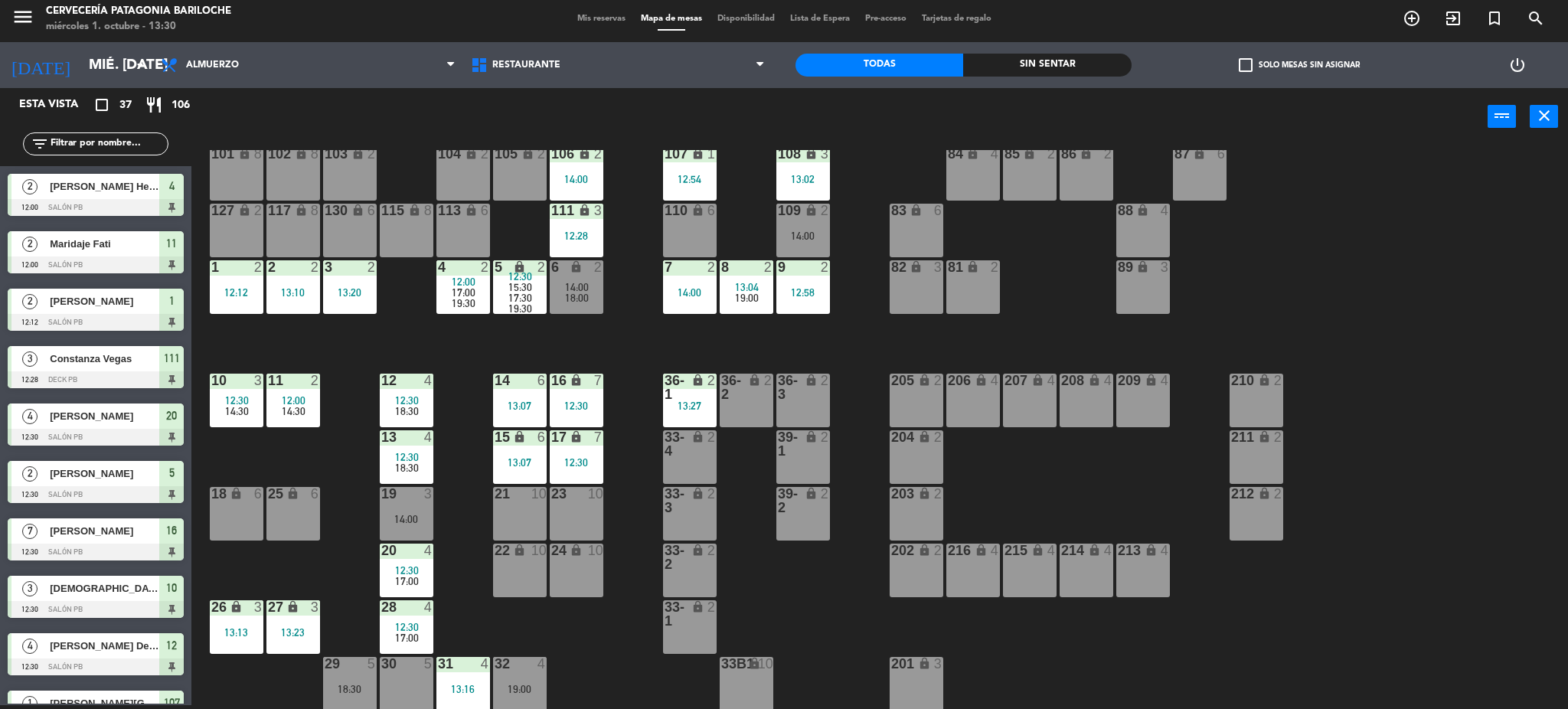
click at [243, 405] on span "14:30" at bounding box center [237, 411] width 24 height 12
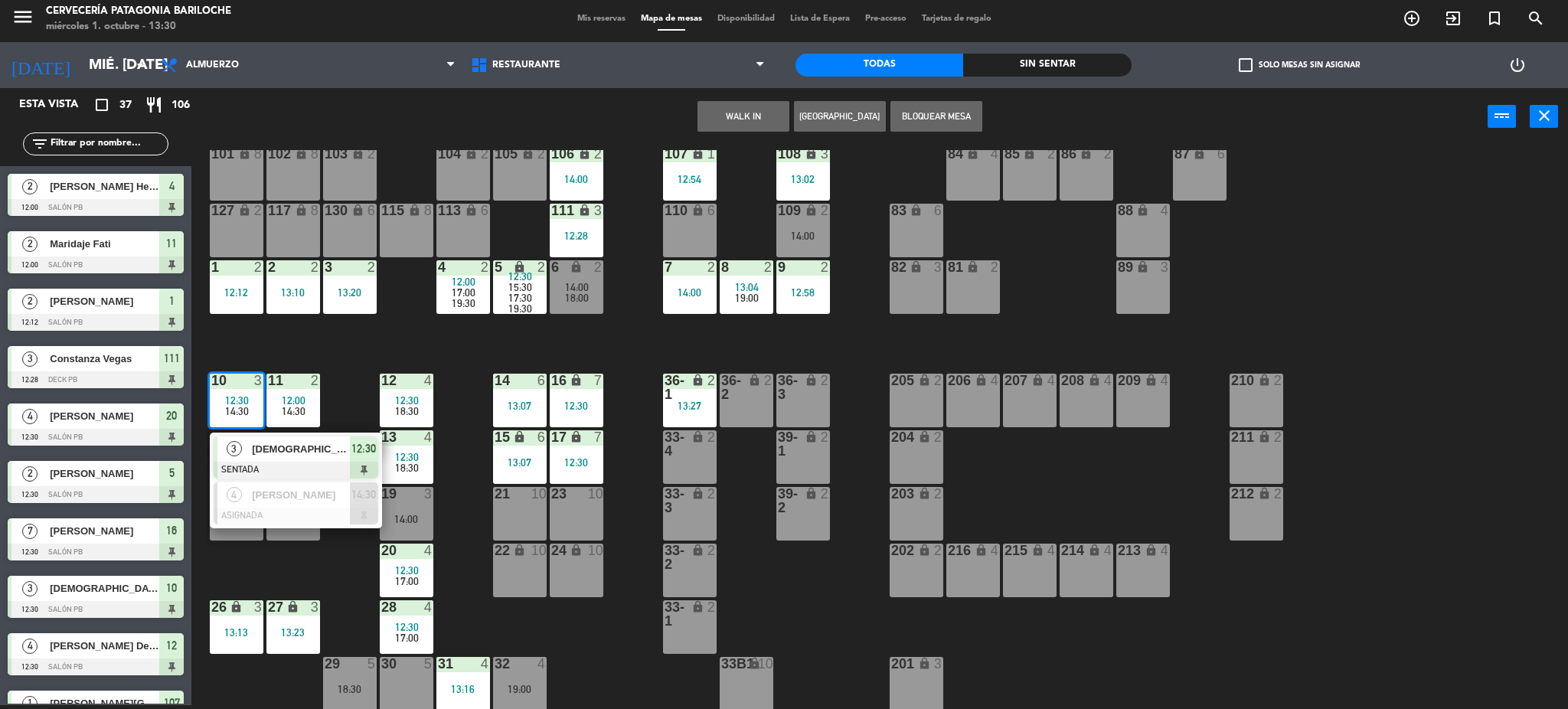
click at [284, 417] on div "11 2 12:00 14:30" at bounding box center [293, 401] width 54 height 54
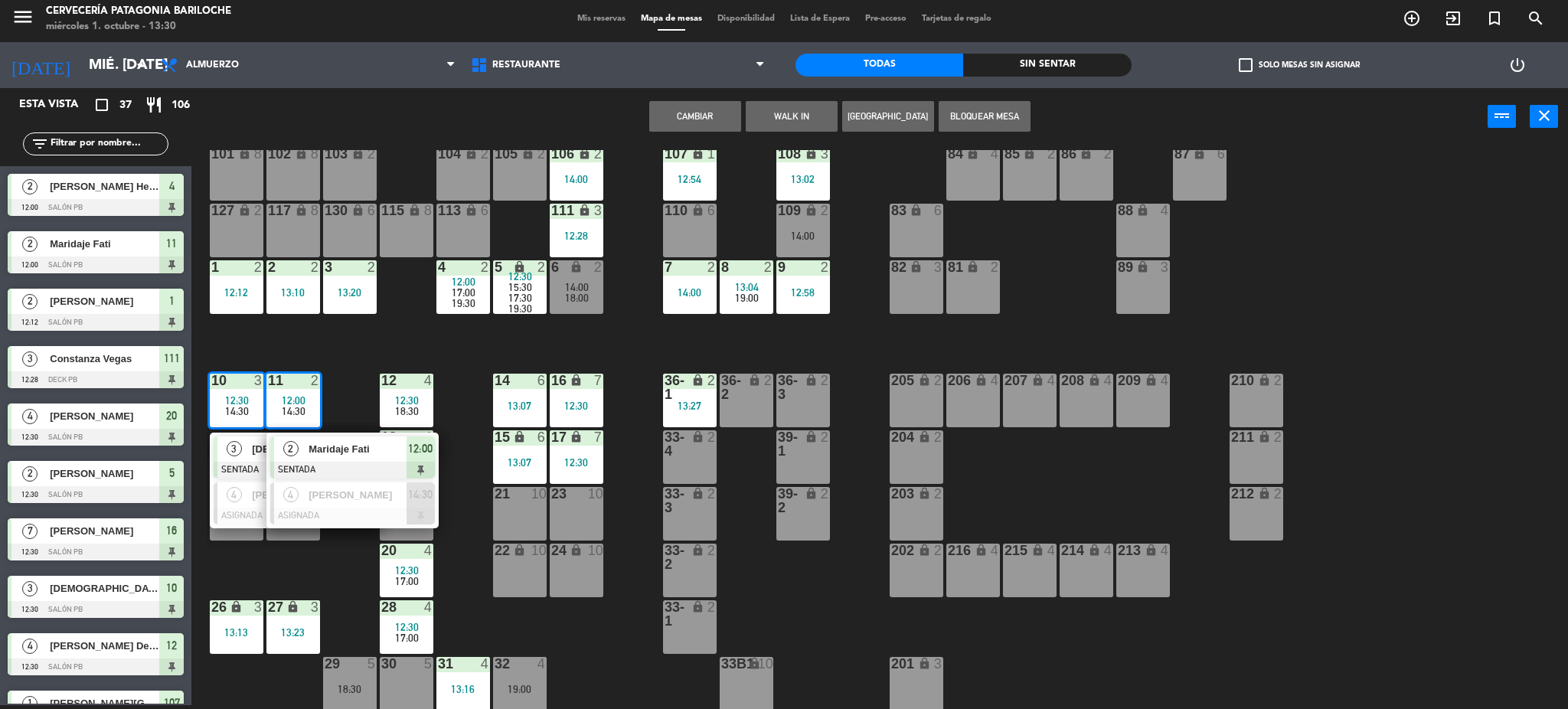
click at [336, 369] on div "101 lock 8 102 lock 8 104 lock 2 105 lock 2 106 lock 2 14:00 103 lock 2 107 loc…" at bounding box center [887, 429] width 1362 height 560
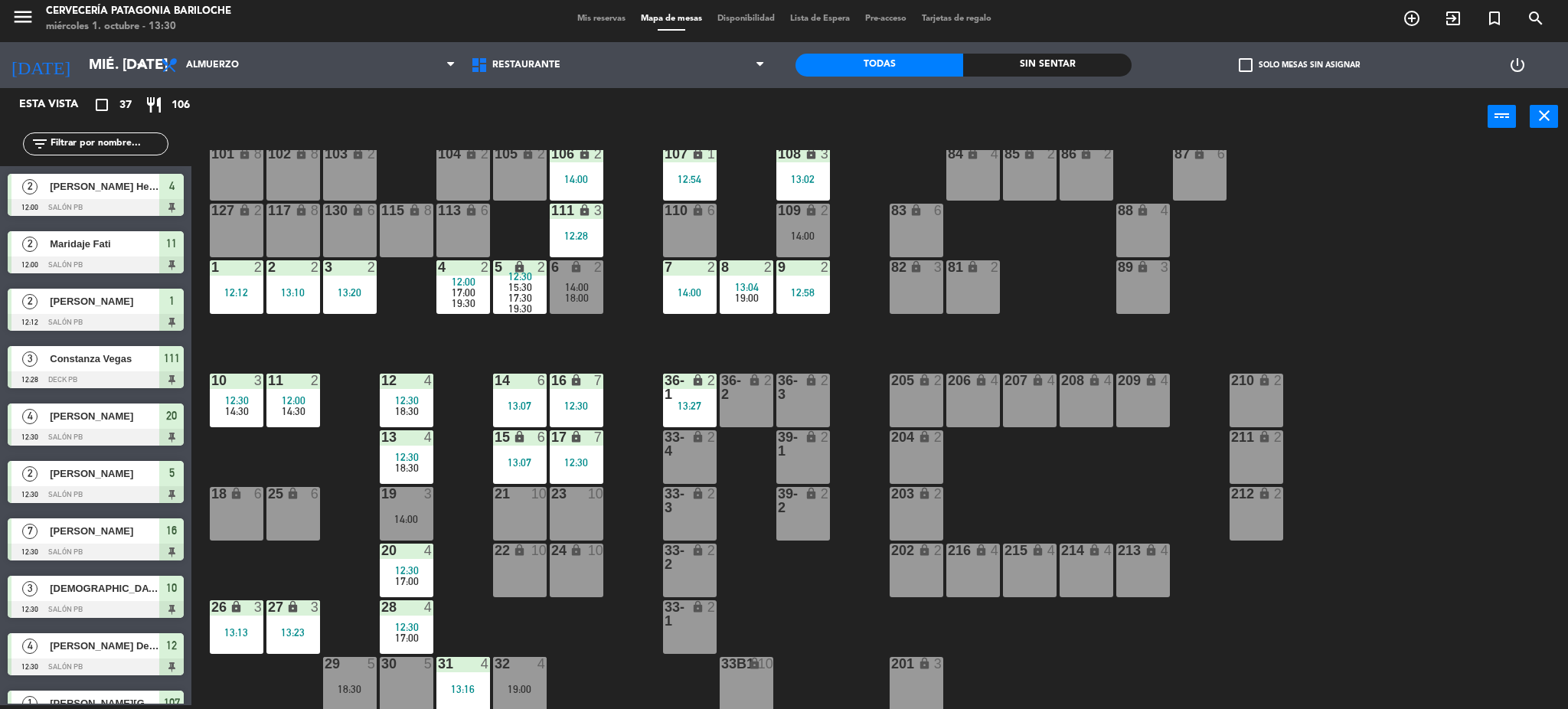
click at [233, 416] on span "14:30" at bounding box center [237, 411] width 24 height 12
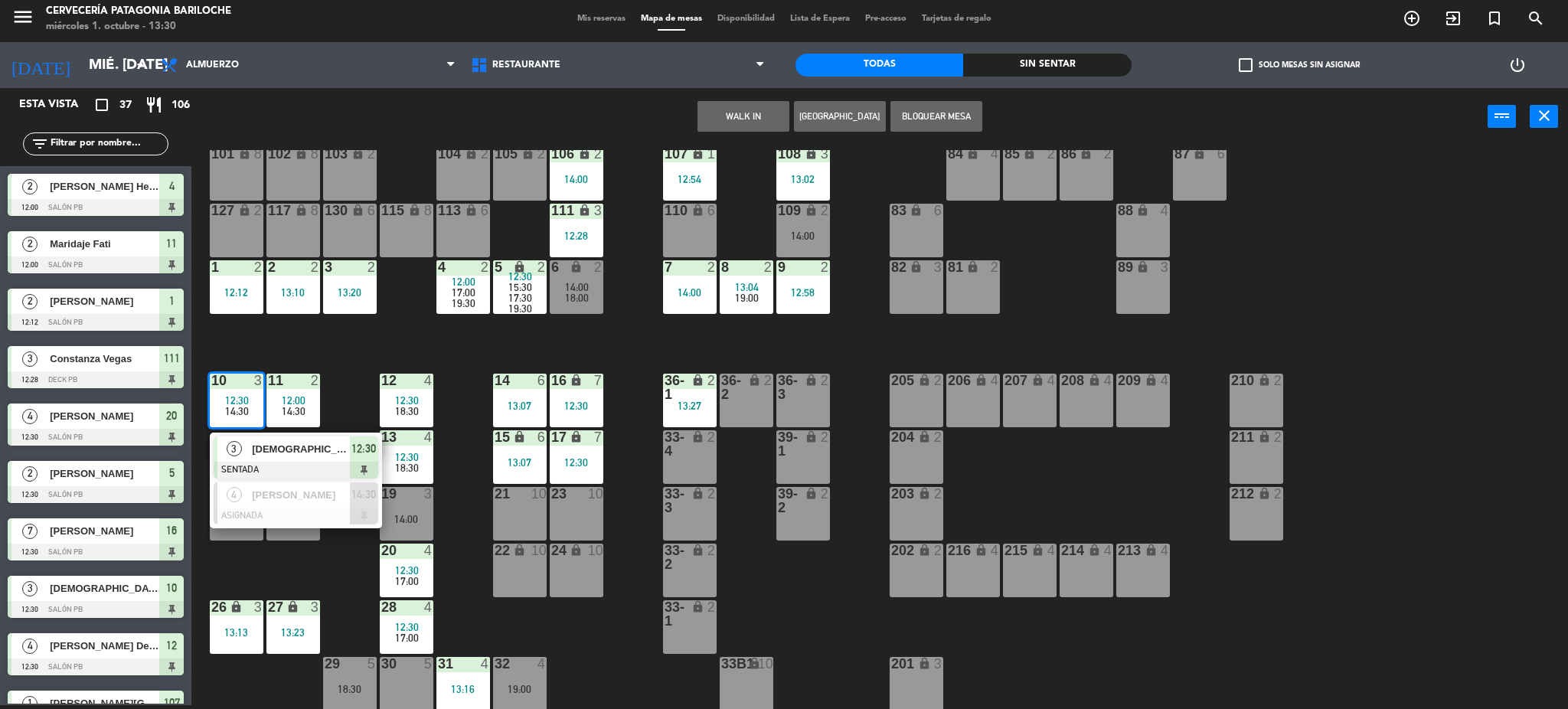
click at [349, 409] on div "101 lock 8 102 lock 8 104 lock 2 105 lock 2 106 lock 2 14:00 103 lock 2 107 loc…" at bounding box center [887, 429] width 1362 height 560
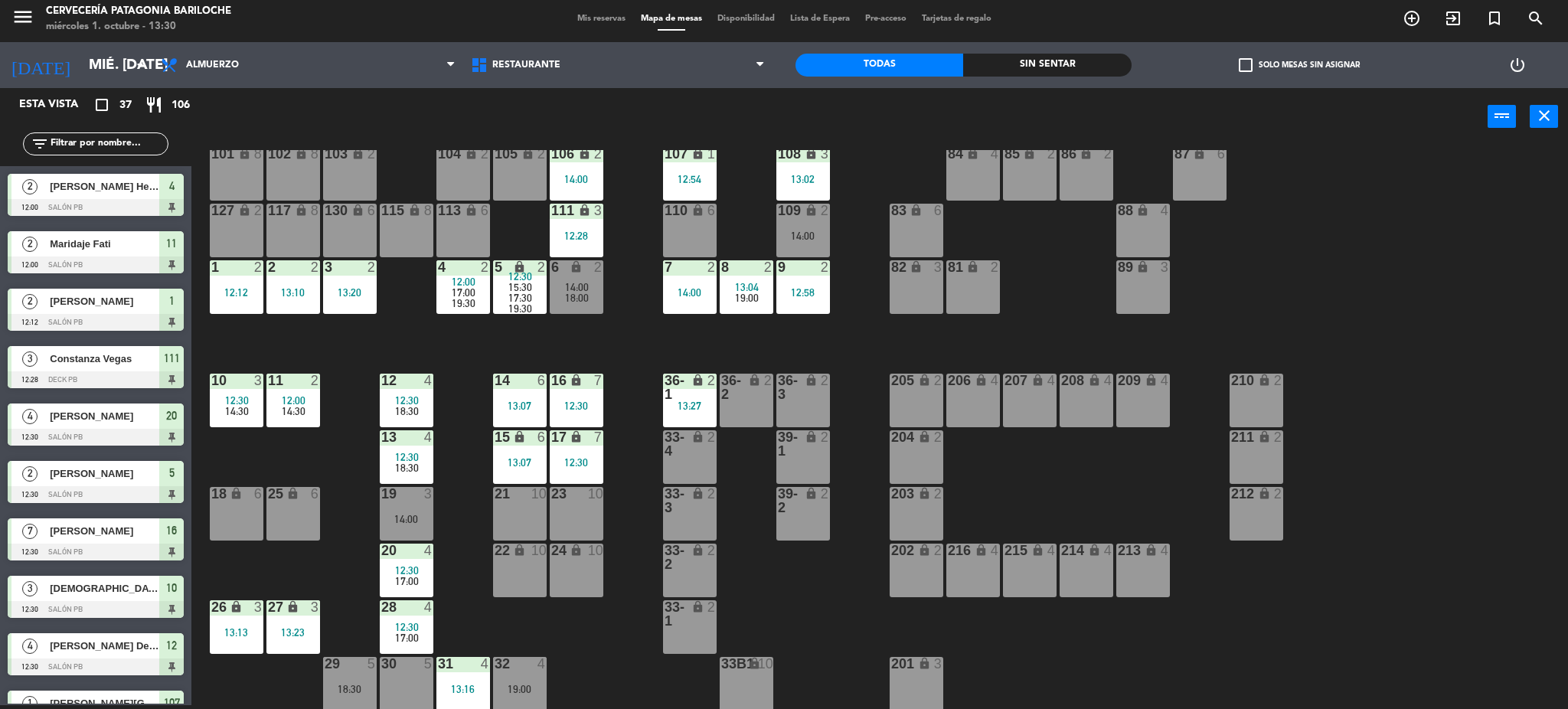
click at [240, 407] on span "14:30" at bounding box center [237, 411] width 24 height 12
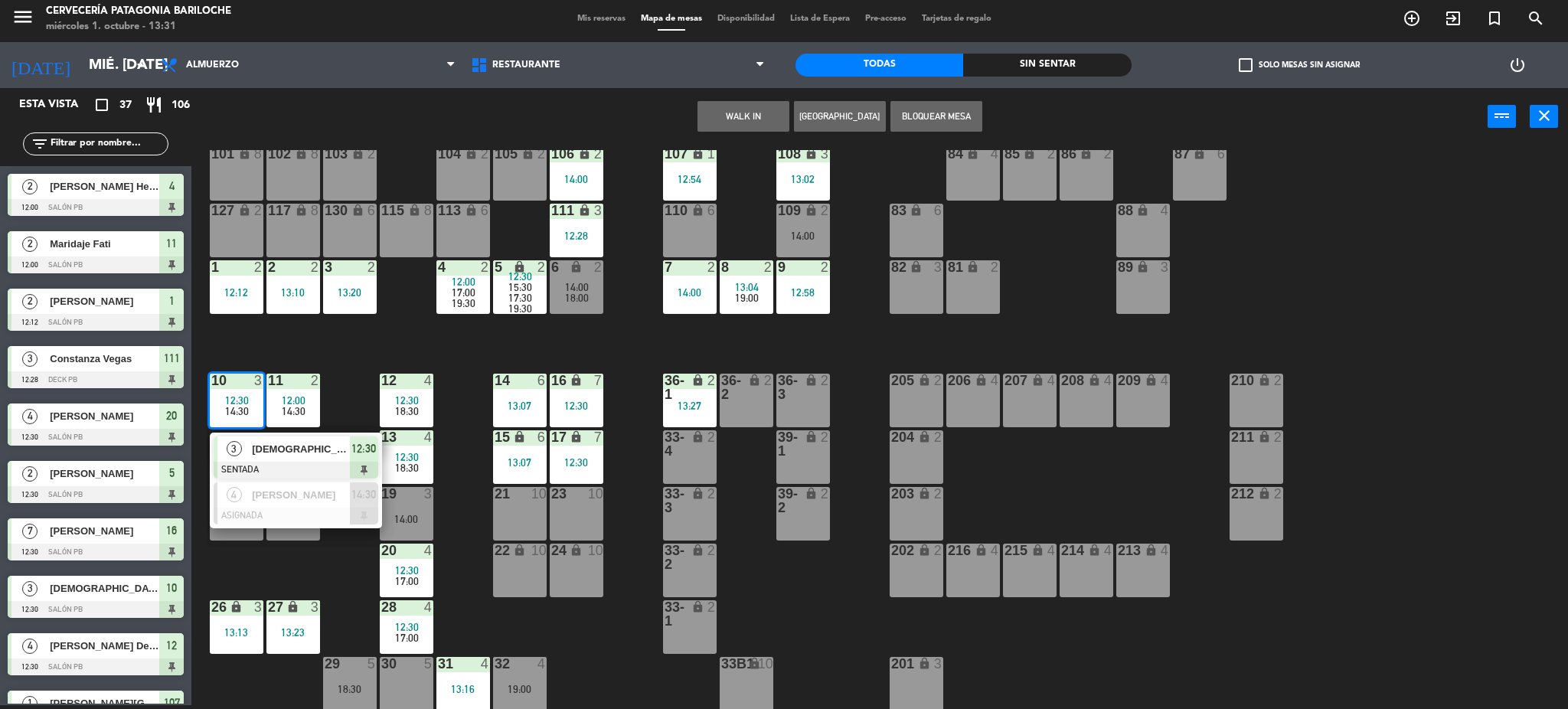
click at [344, 383] on div "101 lock 8 102 lock 8 104 lock 2 105 lock 2 106 lock 2 14:00 103 lock 2 107 loc…" at bounding box center [887, 429] width 1362 height 560
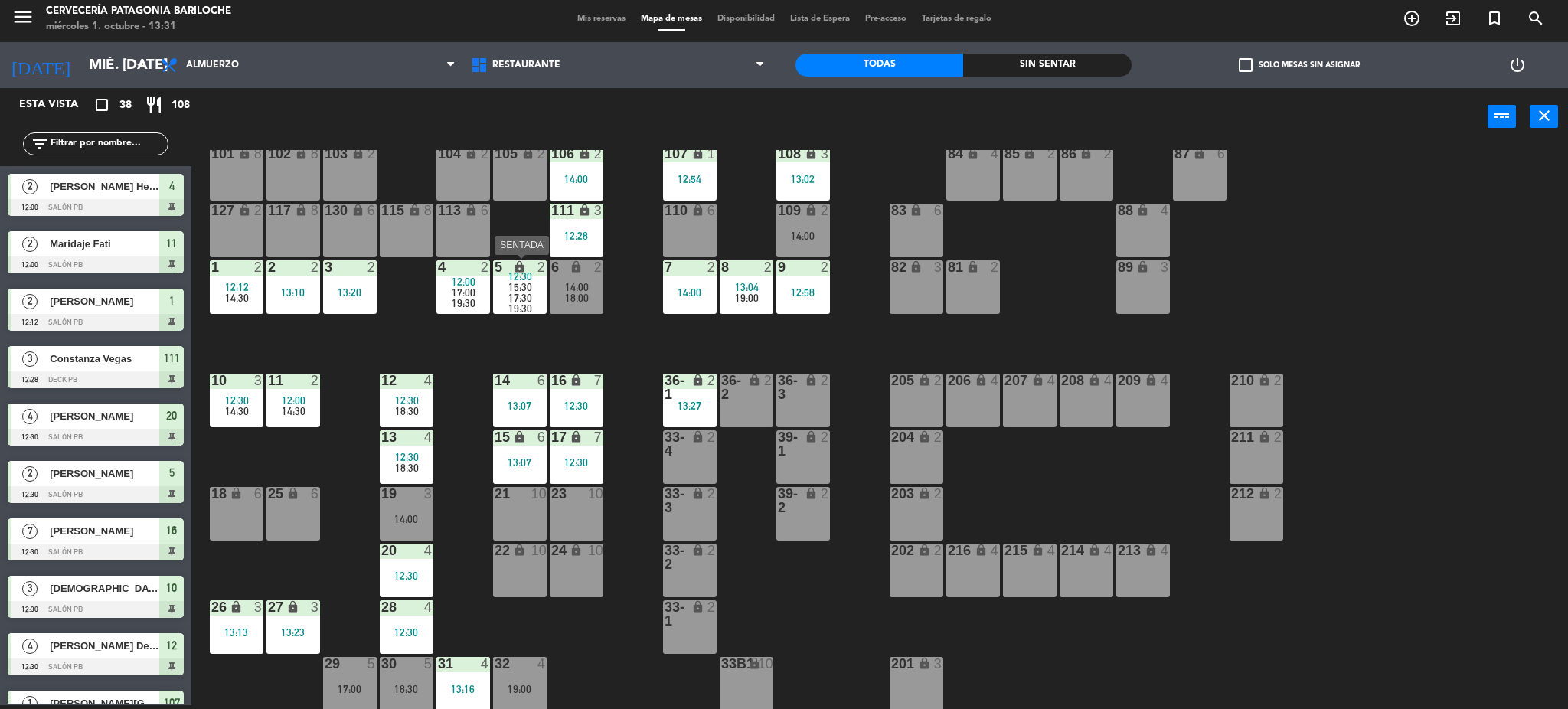
scroll to position [0, 0]
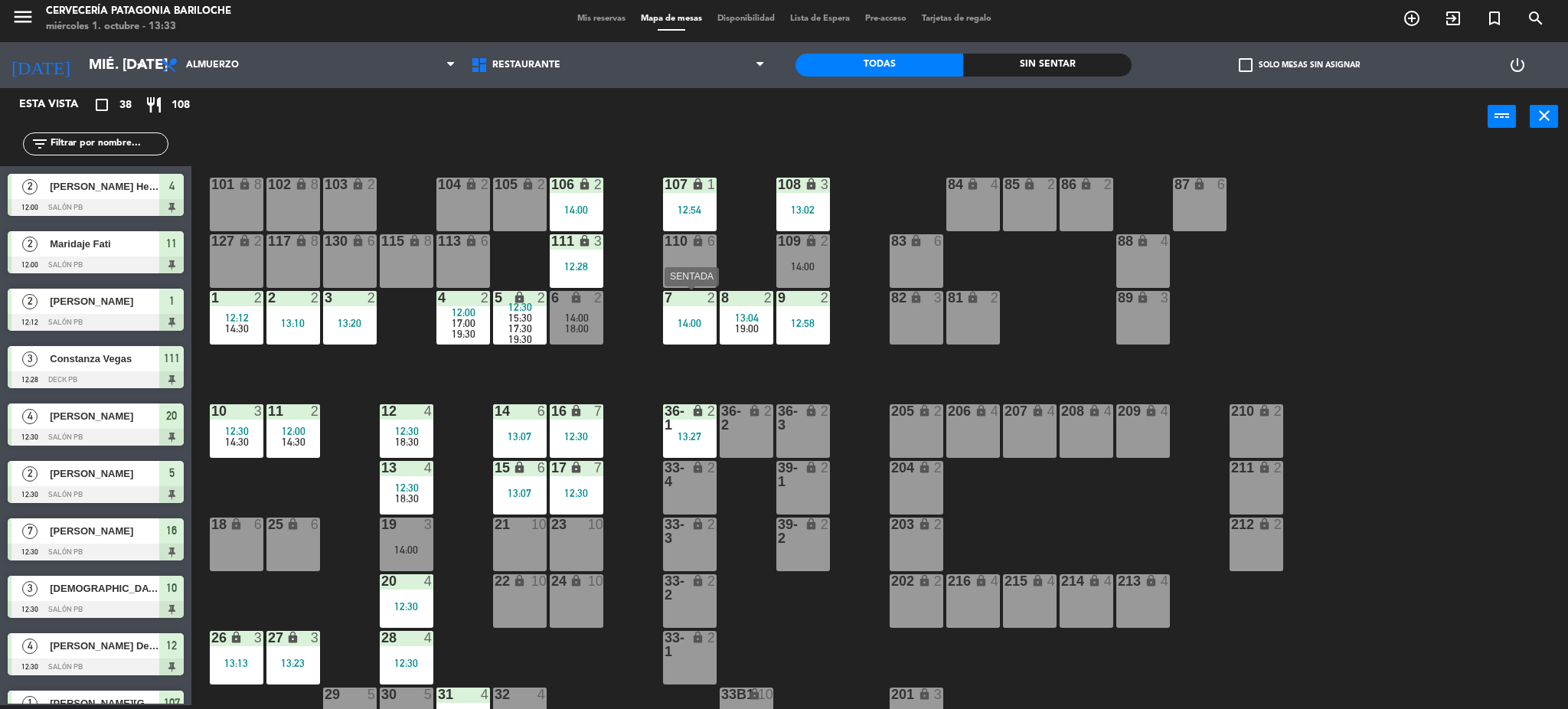
click at [696, 331] on div "7 2 14:00" at bounding box center [690, 318] width 54 height 54
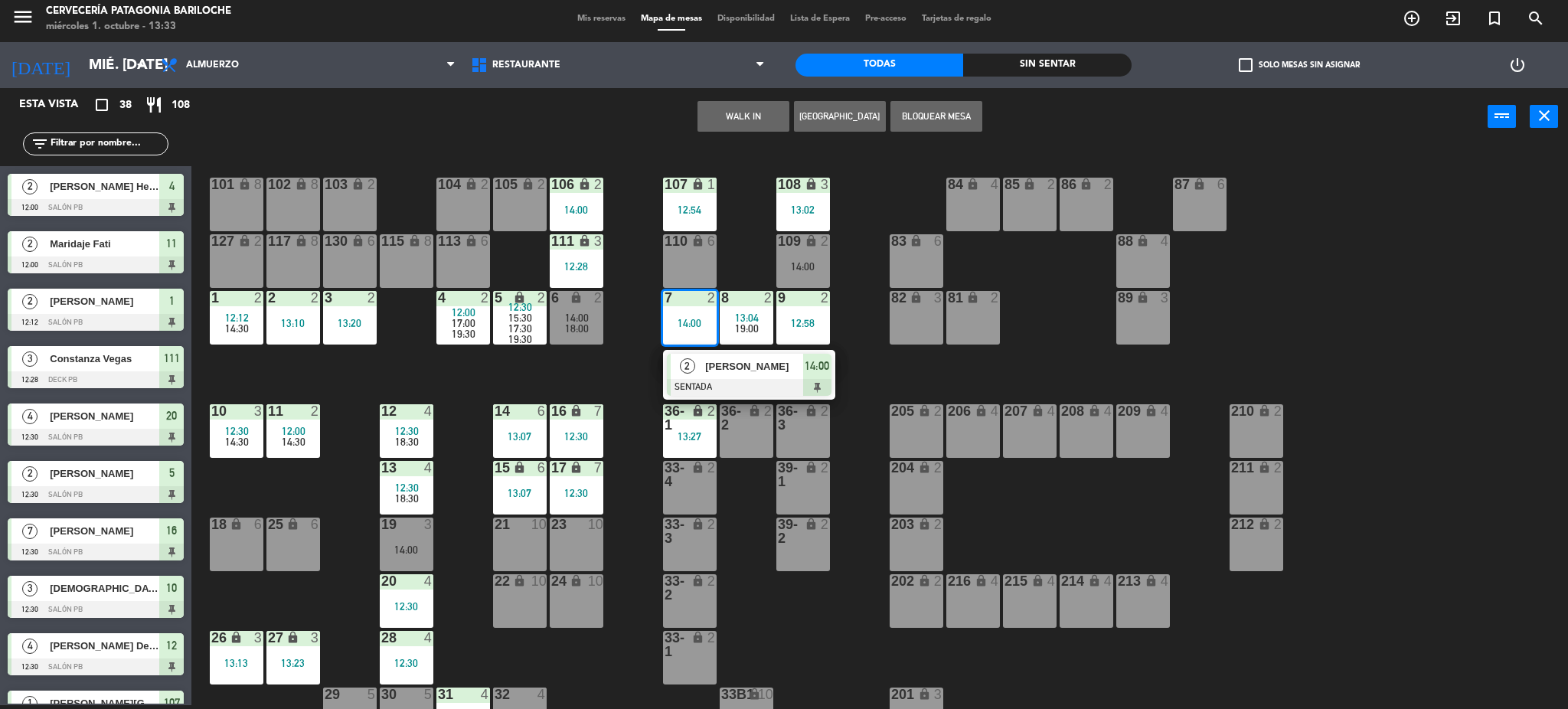
click at [738, 379] on div at bounding box center [749, 388] width 165 height 17
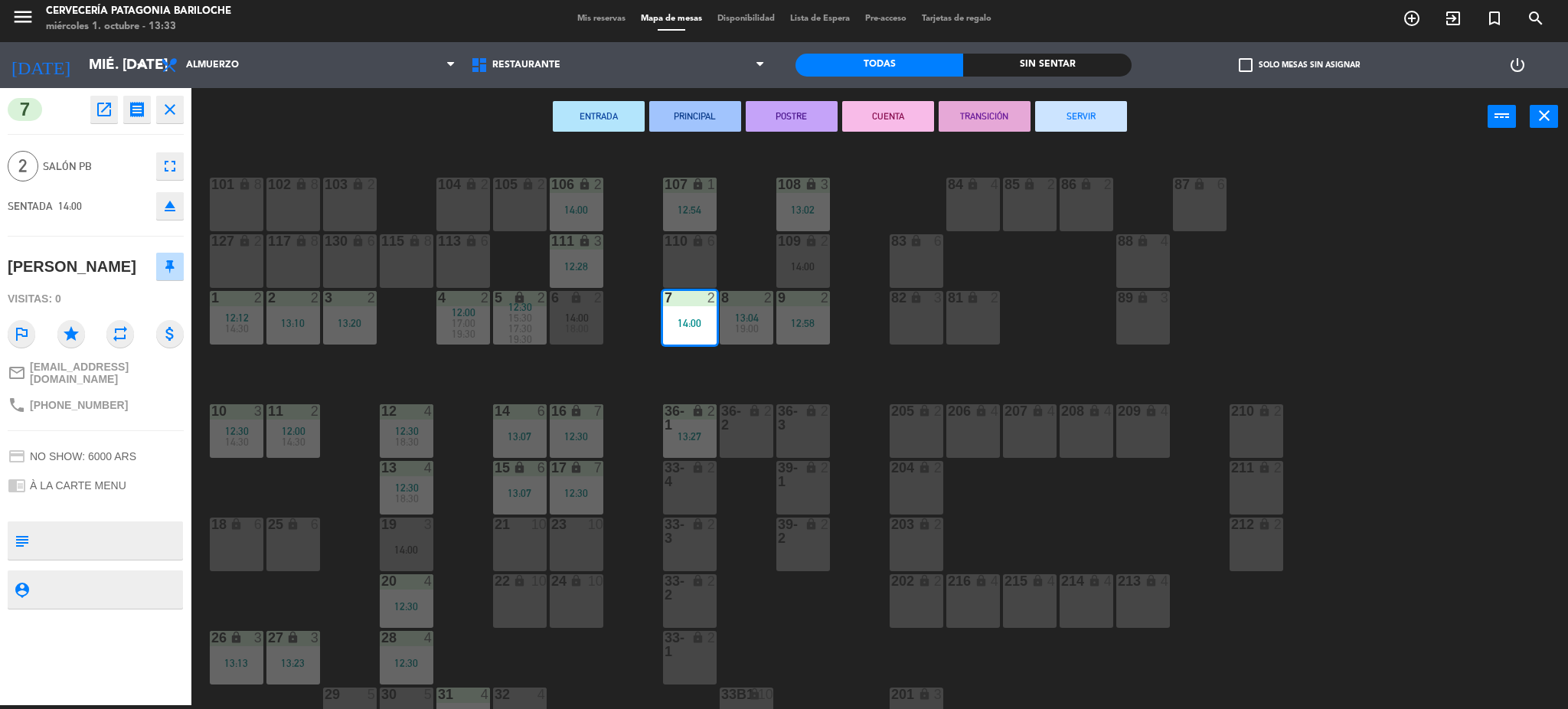
click at [1084, 119] on button "SERVIR" at bounding box center [1080, 116] width 92 height 31
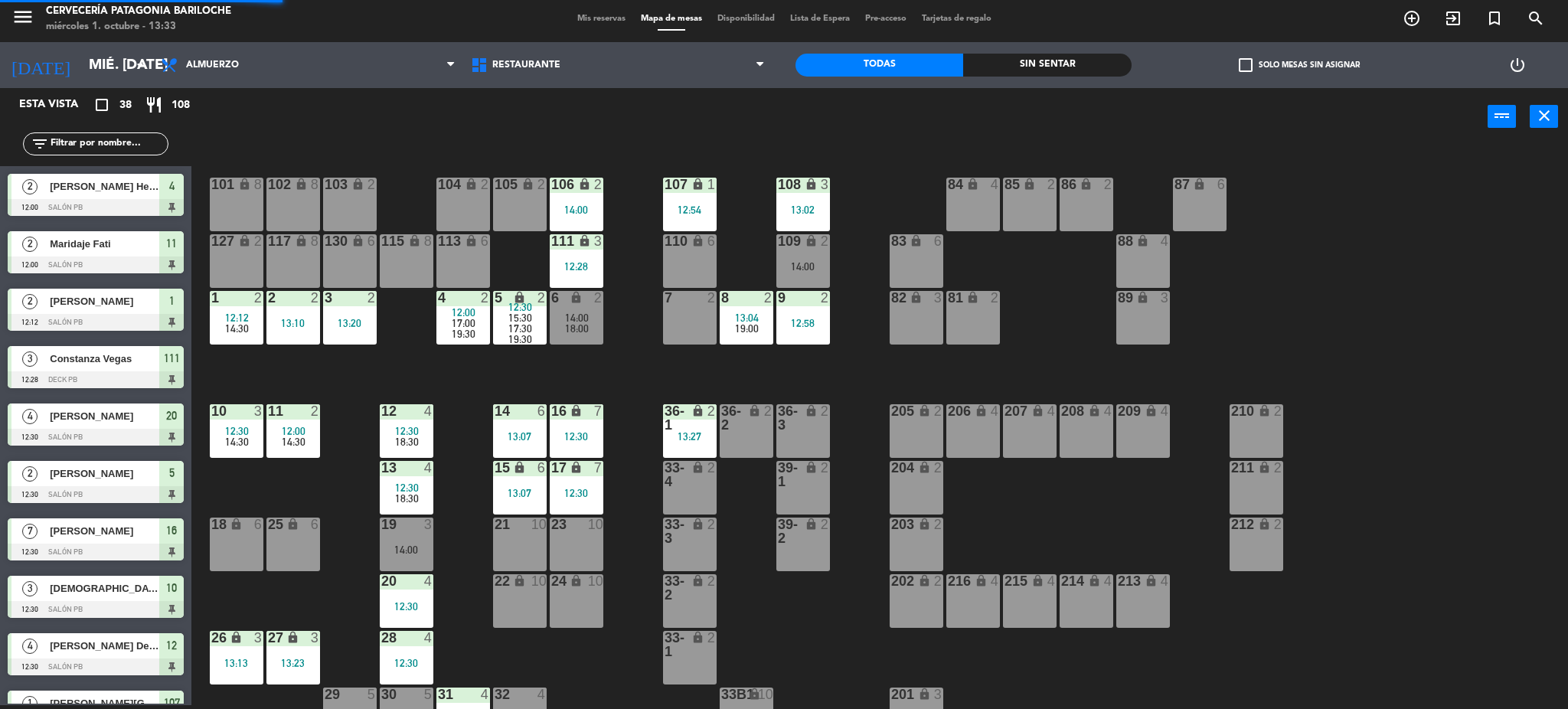
scroll to position [4, 0]
click at [589, 271] on div "12:28" at bounding box center [576, 267] width 54 height 11
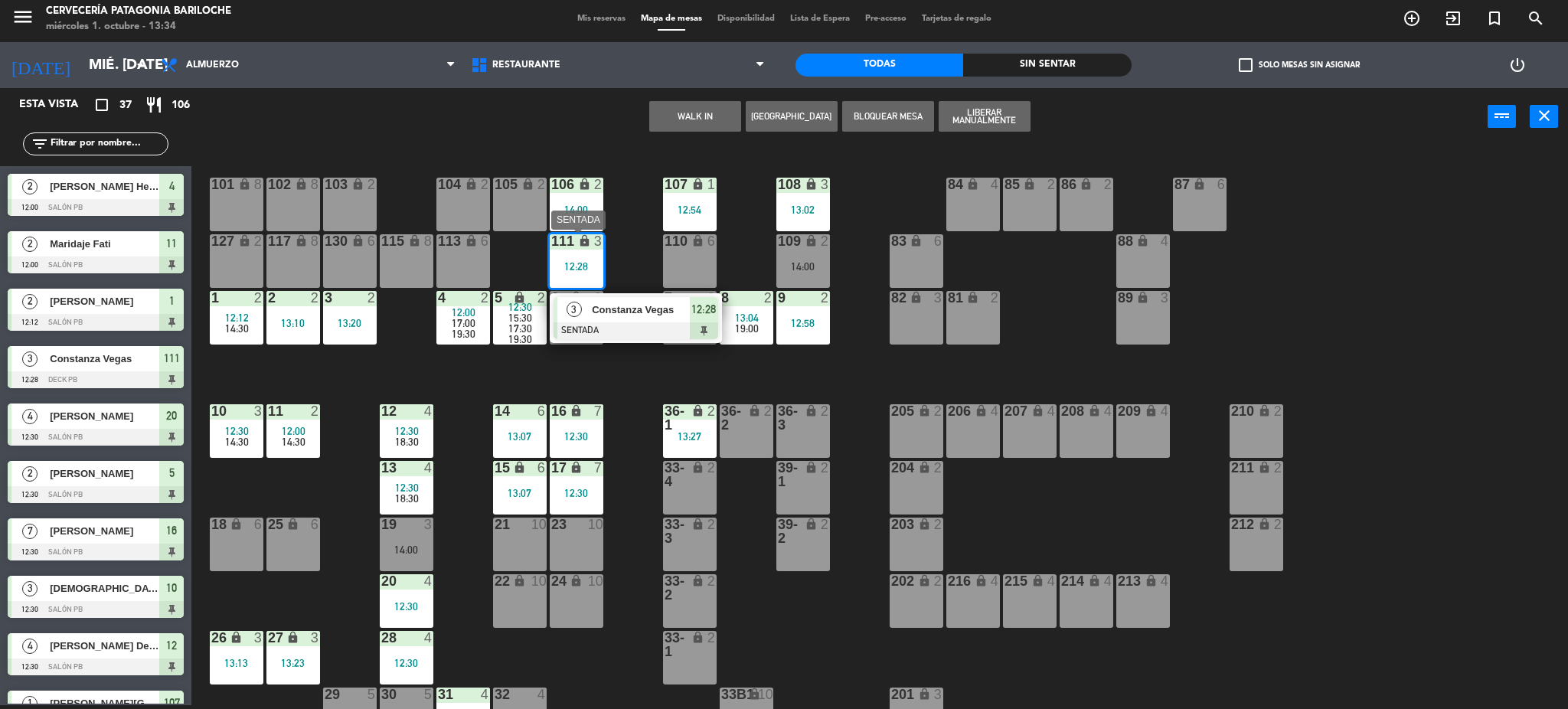
click at [596, 316] on span "Constanza Vegas" at bounding box center [641, 309] width 98 height 16
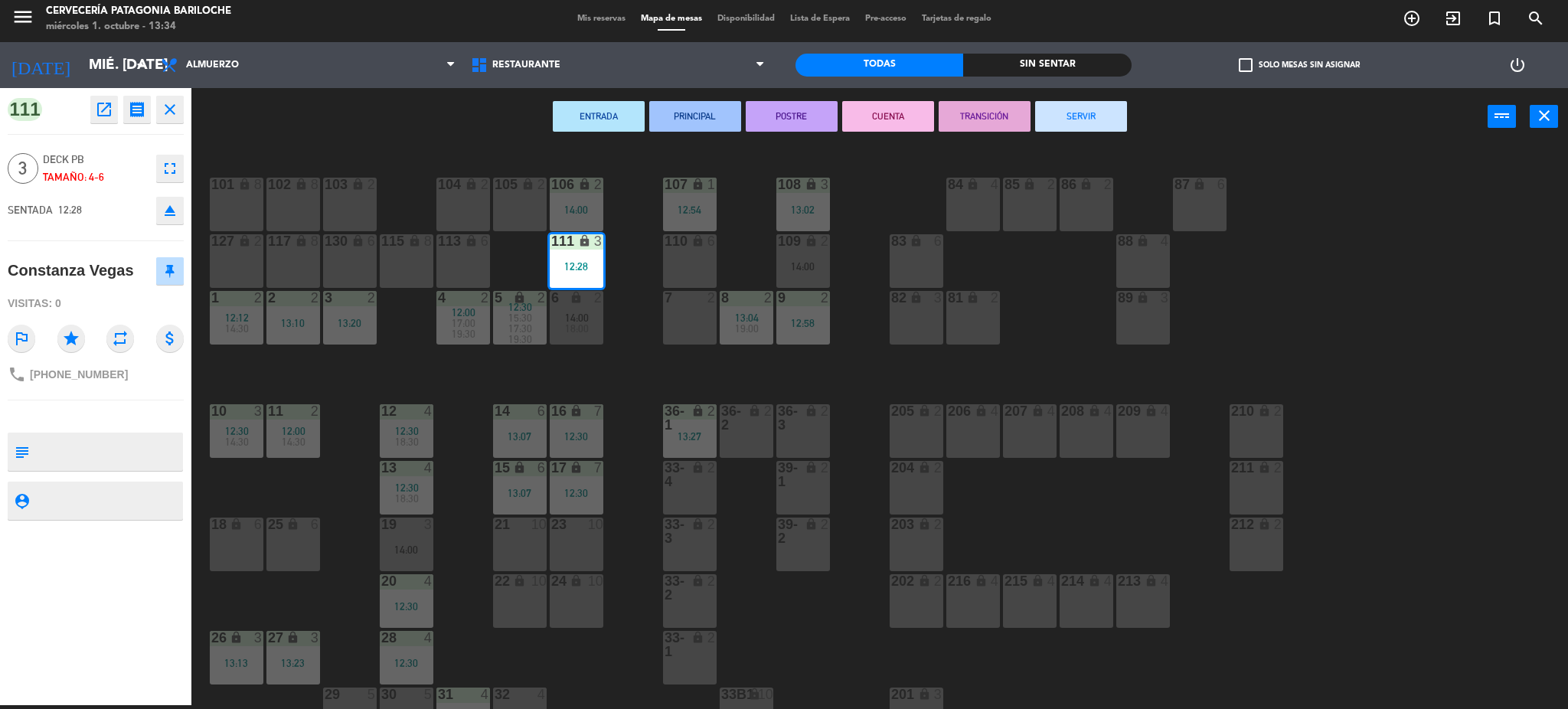
click at [1087, 118] on button "SERVIR" at bounding box center [1080, 116] width 92 height 31
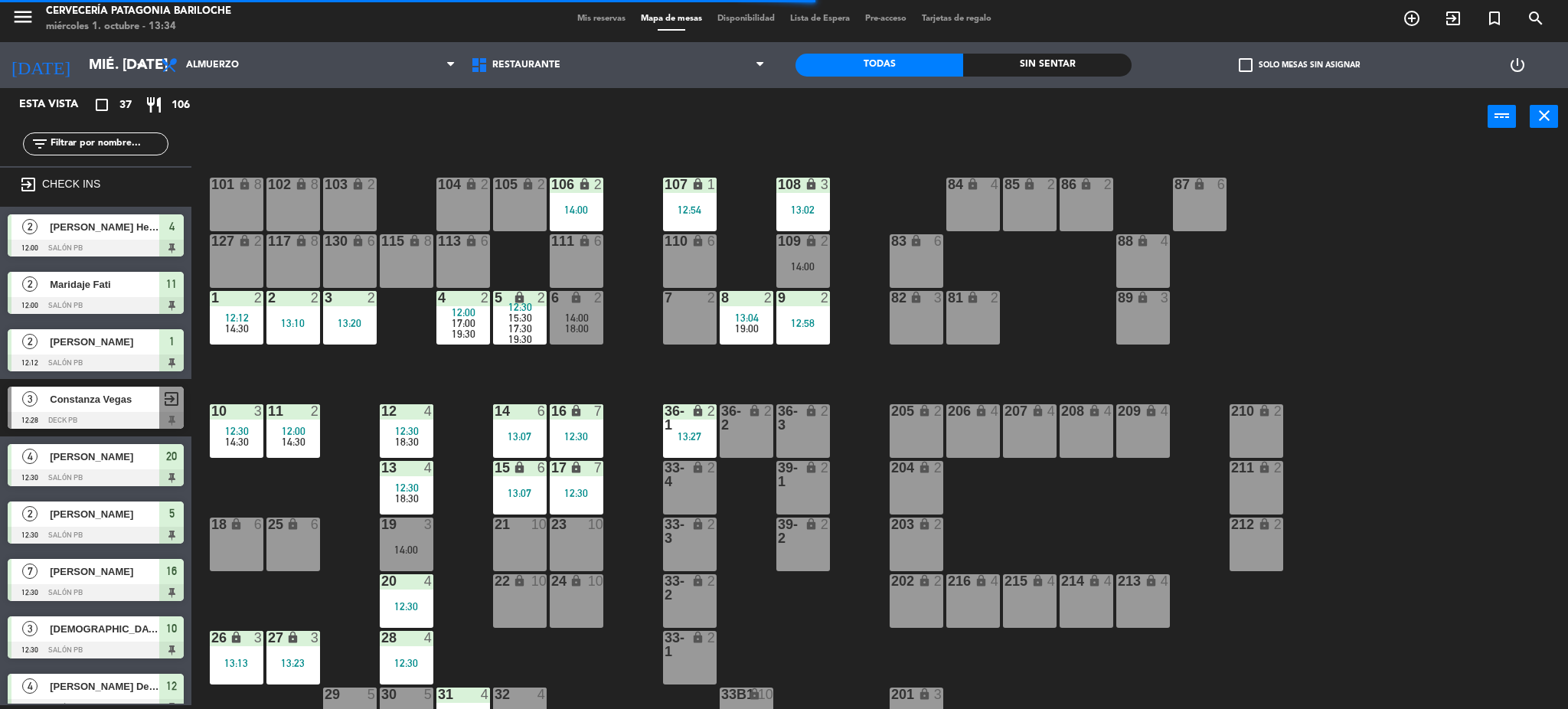
click at [638, 379] on div "101 lock 8 102 lock 8 104 lock 2 105 lock 2 106 lock 2 14:00 103 lock 2 107 loc…" at bounding box center [887, 429] width 1362 height 560
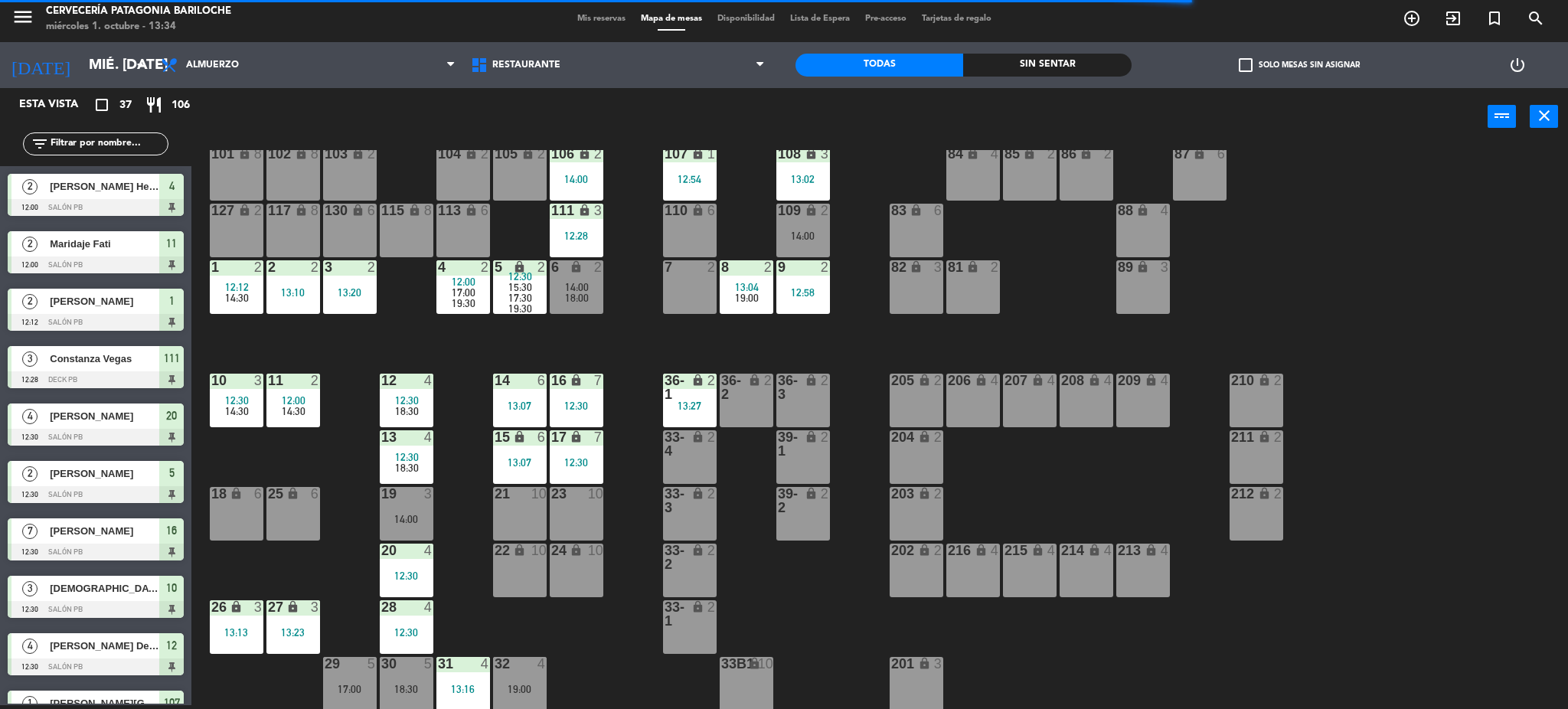
scroll to position [0, 0]
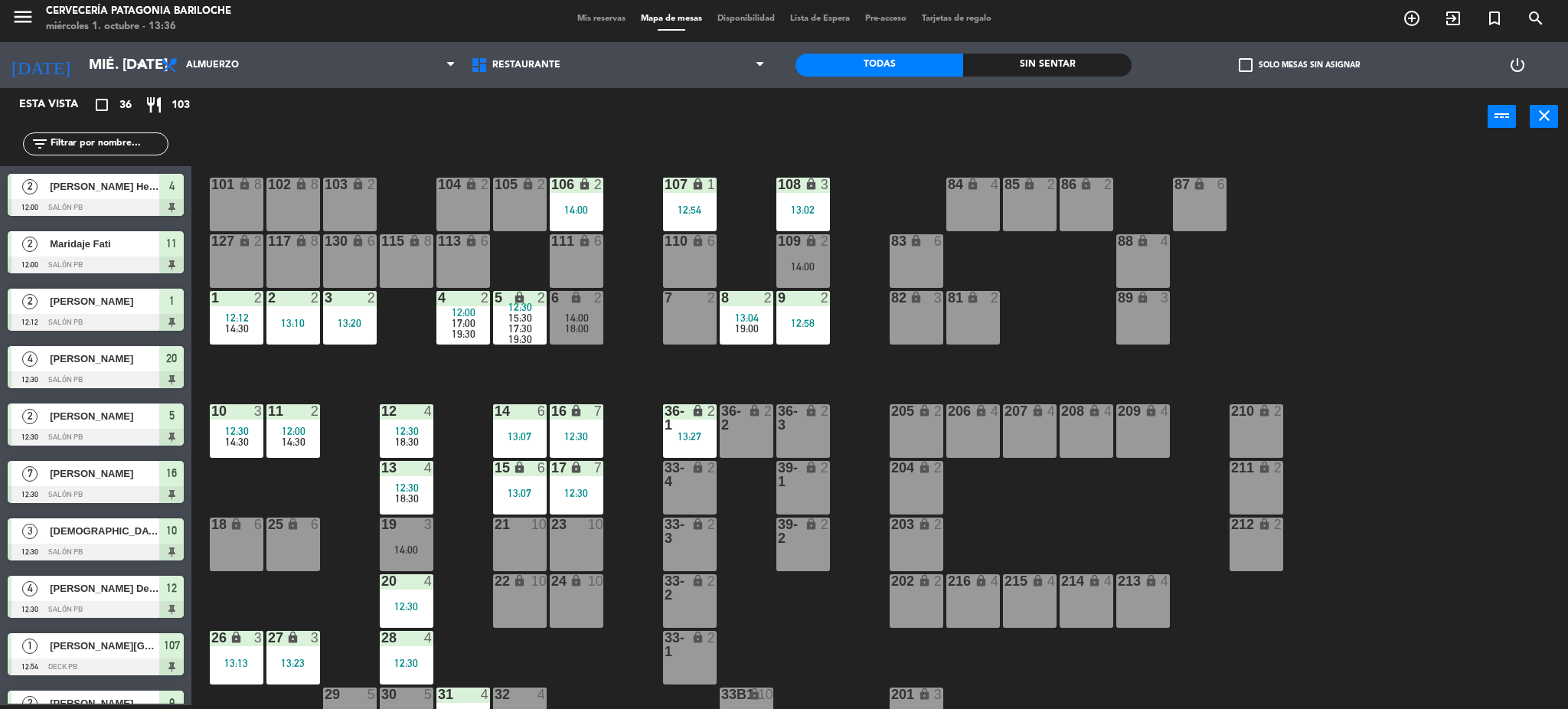
click at [704, 325] on div "7 2" at bounding box center [690, 318] width 54 height 54
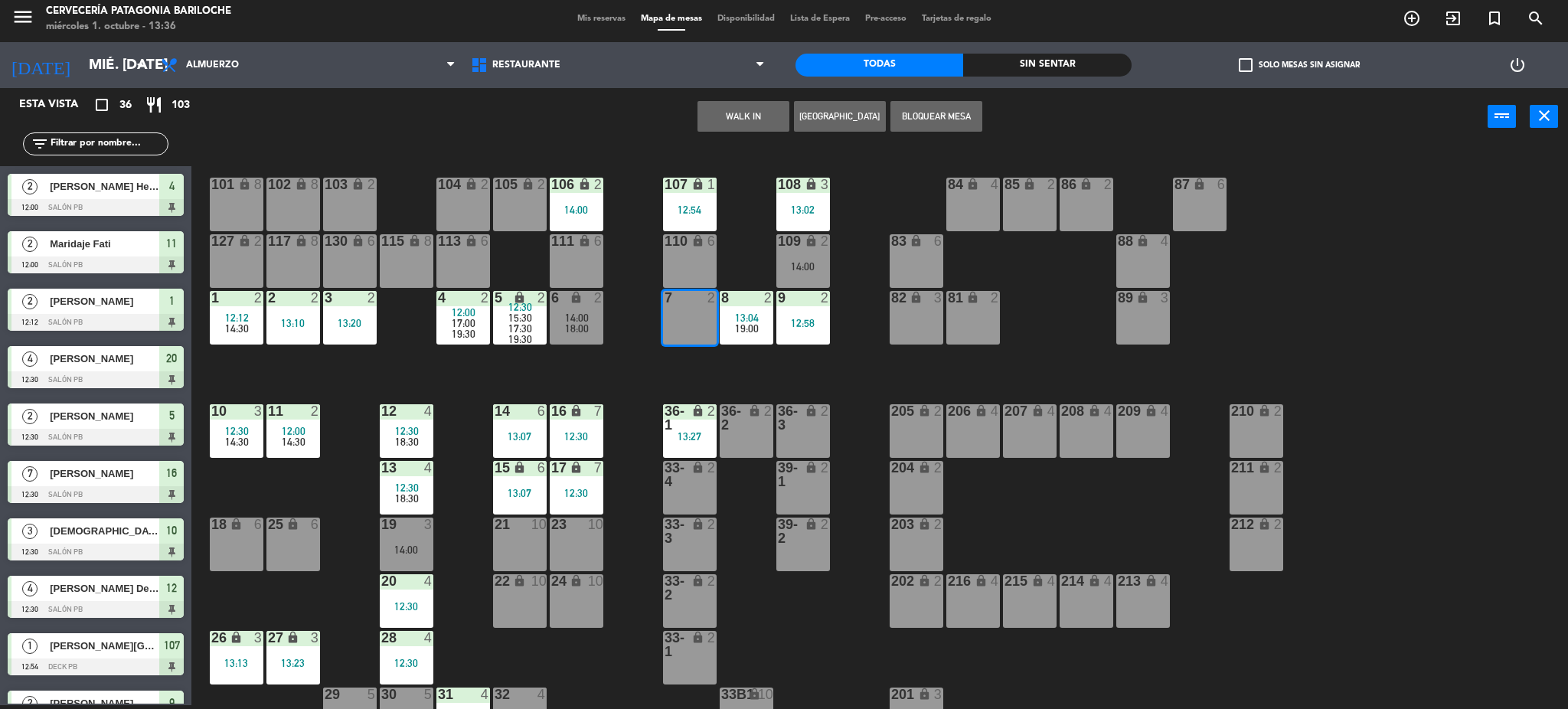
click at [735, 121] on button "WALK IN" at bounding box center [743, 116] width 92 height 31
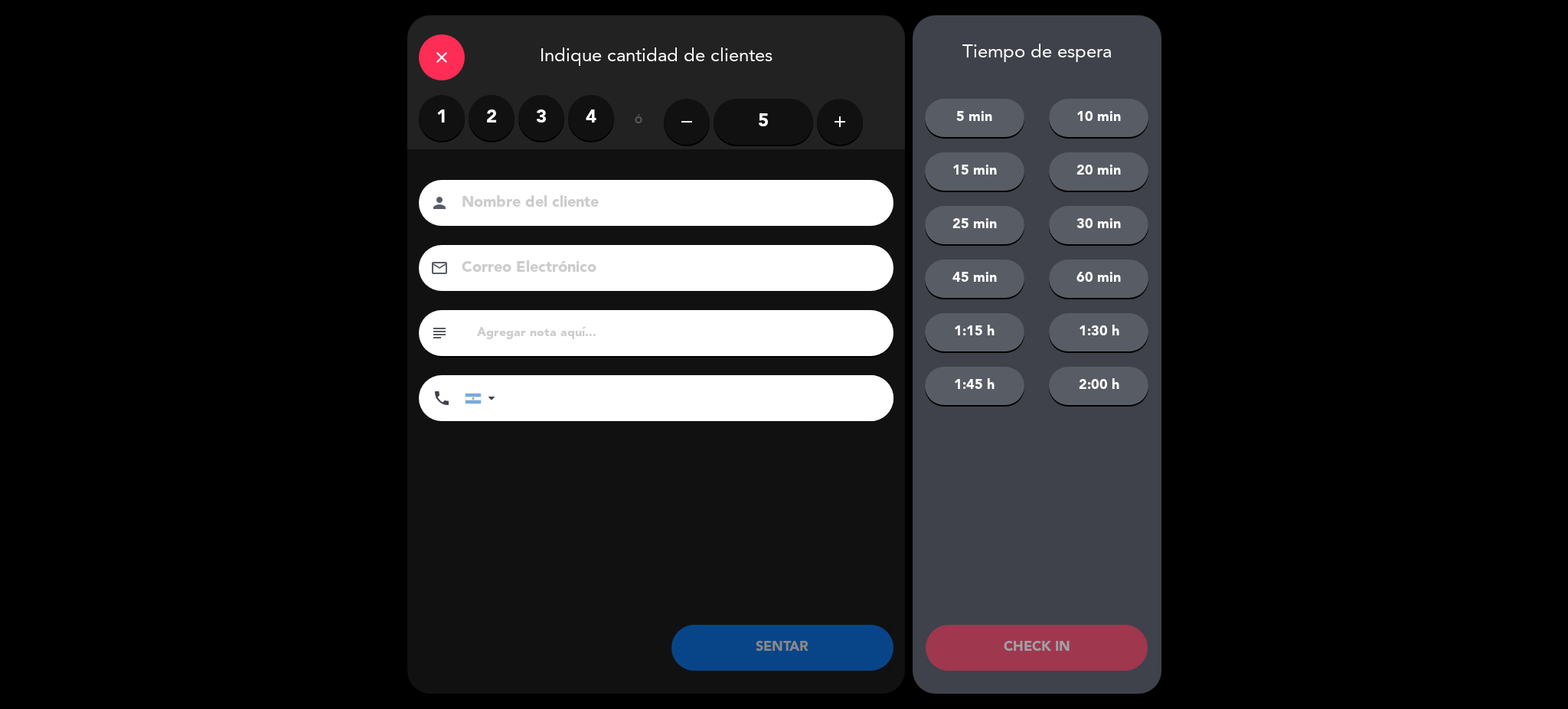
click at [496, 126] on label "2" at bounding box center [492, 118] width 46 height 46
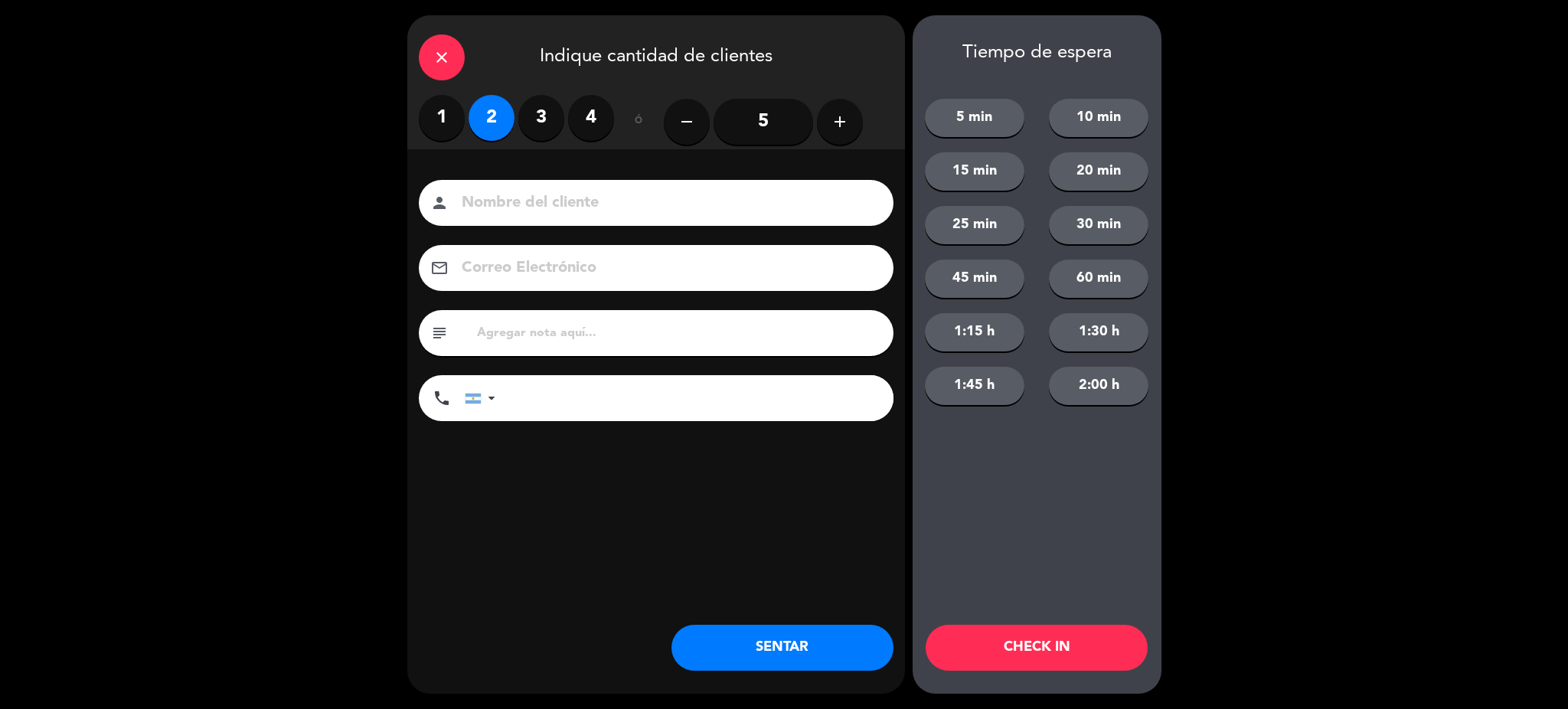
click at [522, 200] on input at bounding box center [666, 203] width 414 height 27
type input "[PERSON_NAME]"
type input "+18325064270"
click at [979, 118] on button "5 min" at bounding box center [975, 118] width 100 height 38
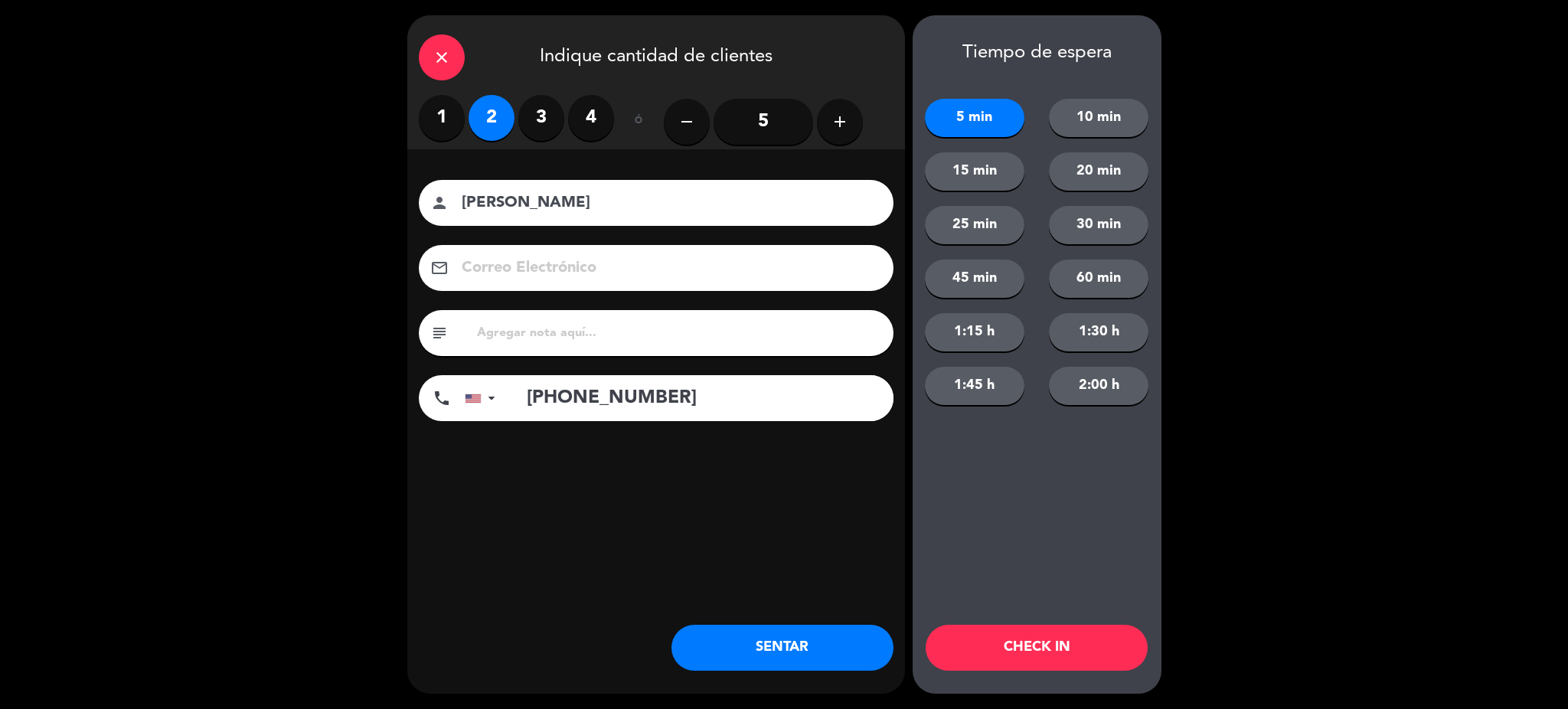
click at [1046, 636] on button "CHECK IN" at bounding box center [1037, 648] width 222 height 46
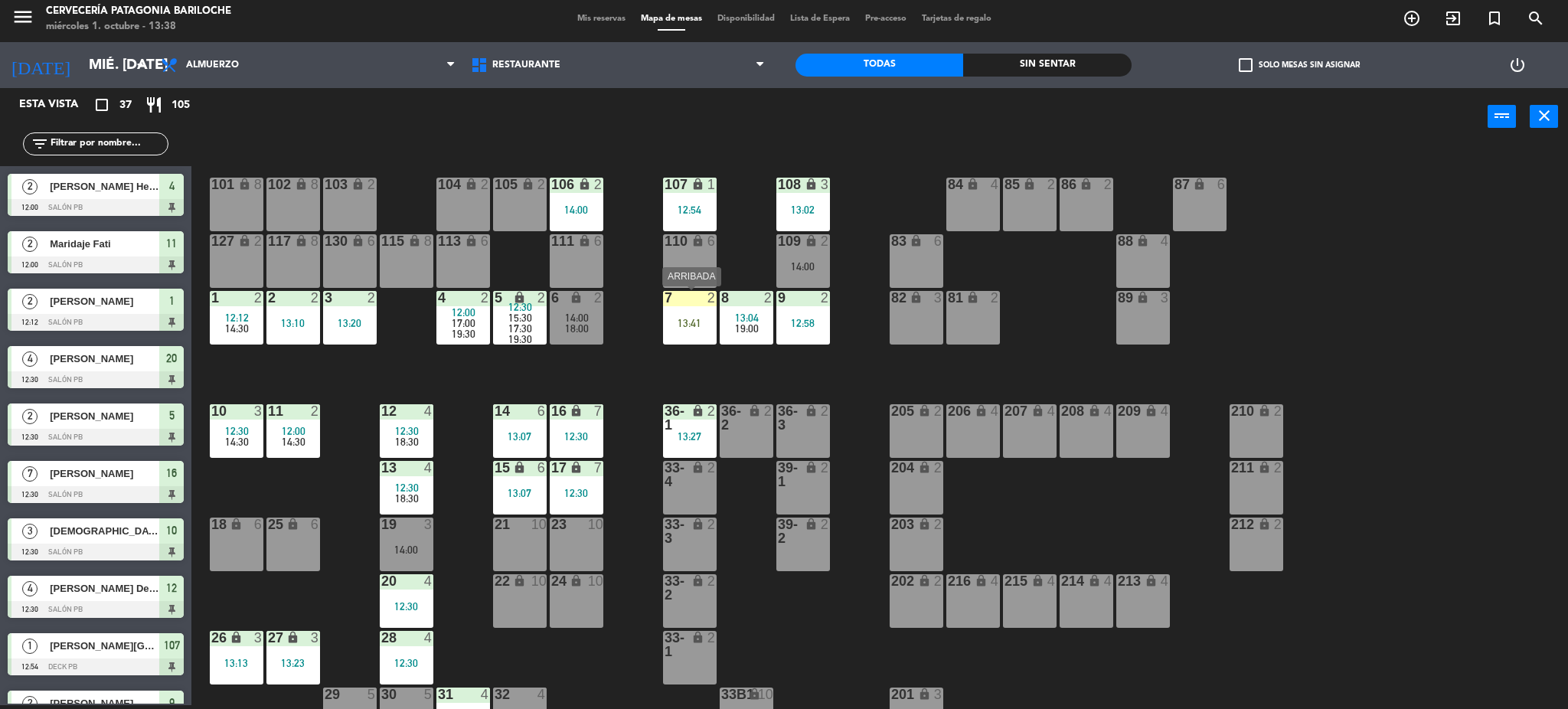
click at [684, 299] on div at bounding box center [689, 298] width 25 height 14
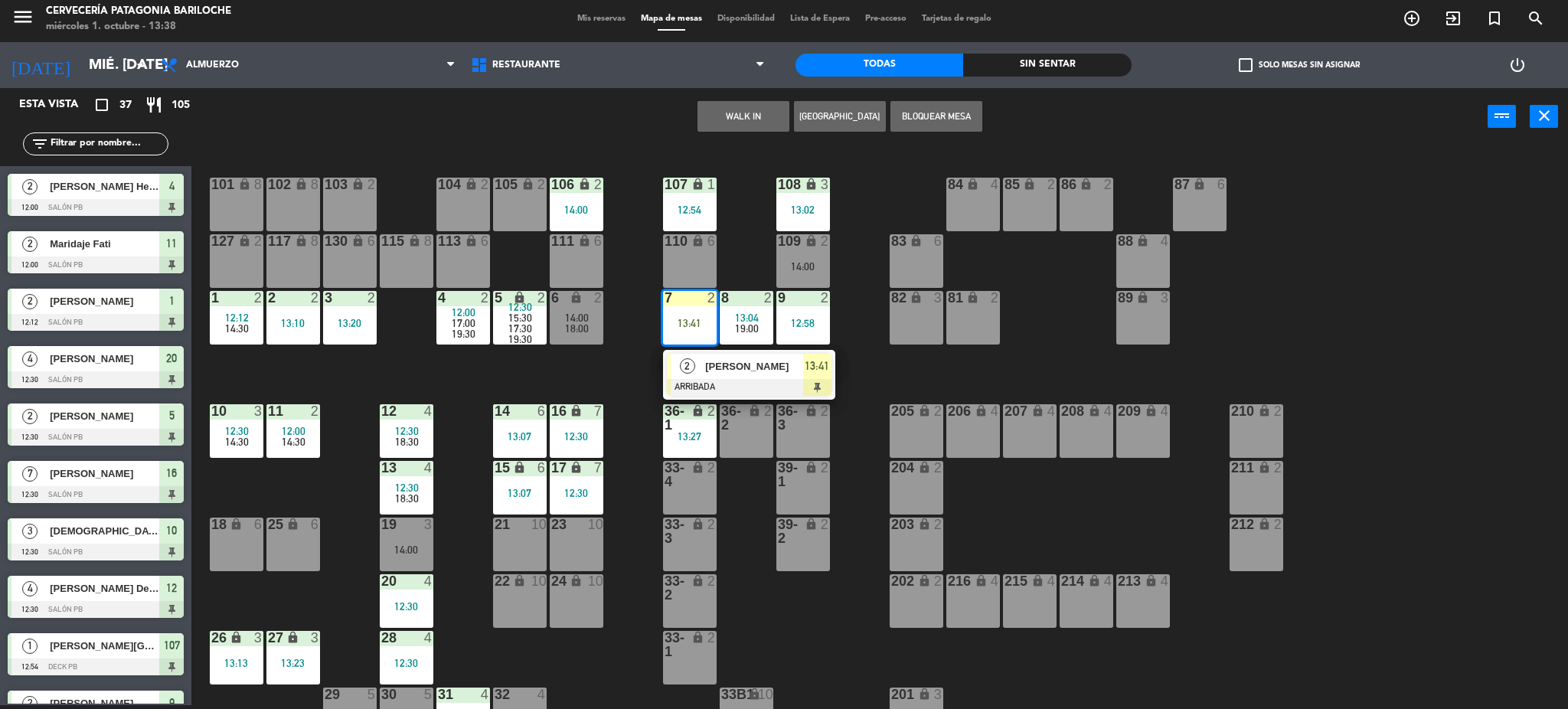
click at [700, 368] on div "2" at bounding box center [687, 366] width 33 height 25
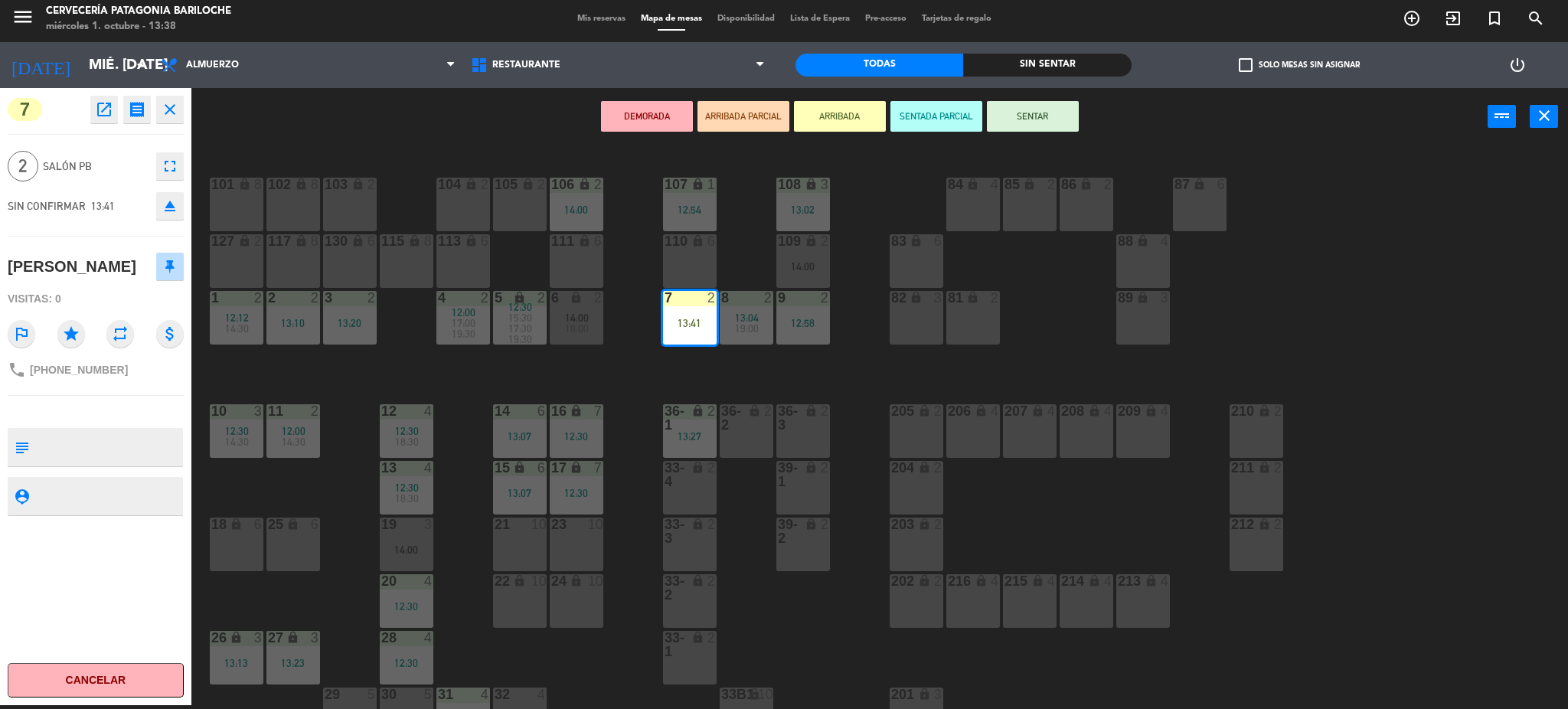
click at [1014, 129] on button "SENTAR" at bounding box center [1032, 116] width 92 height 31
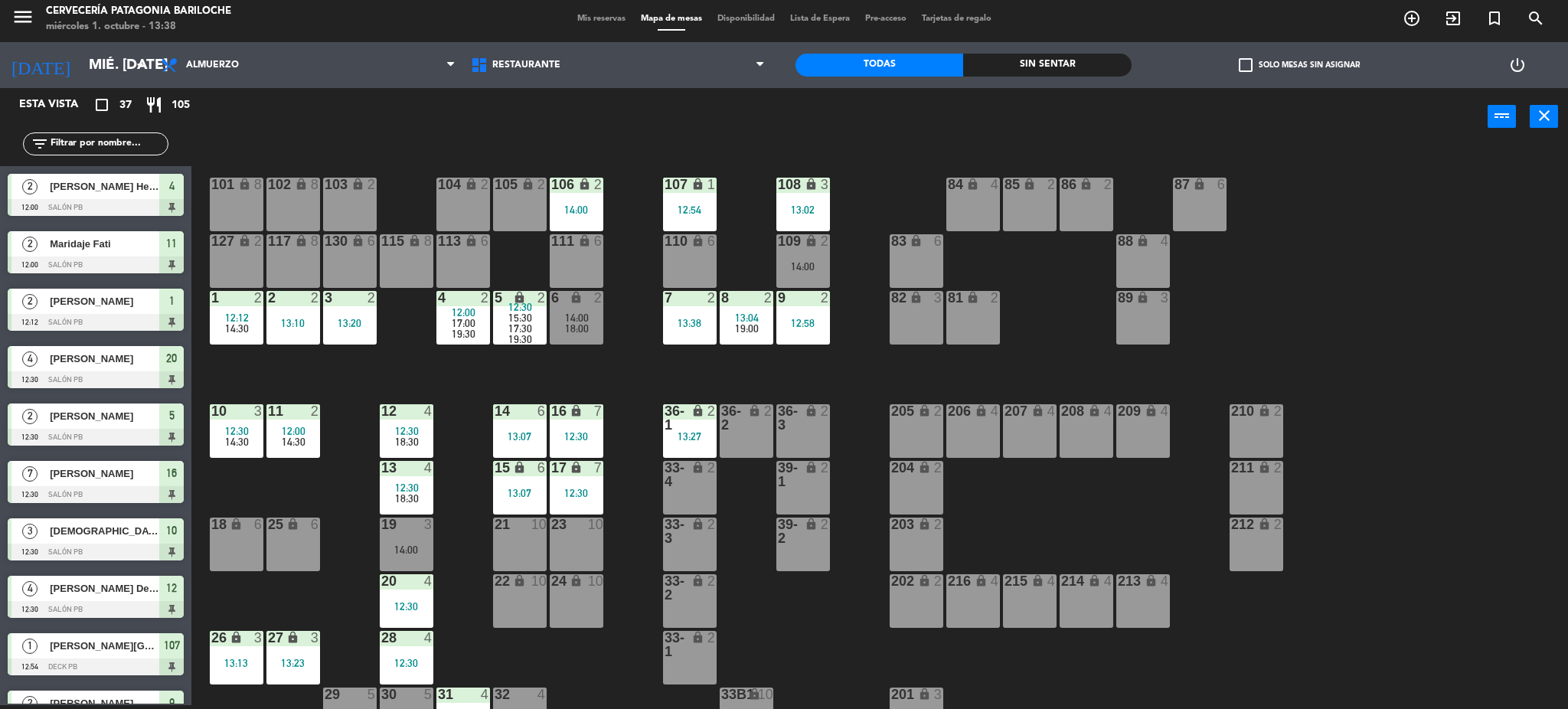
scroll to position [4, 0]
click at [392, 605] on div "12:30" at bounding box center [407, 607] width 54 height 11
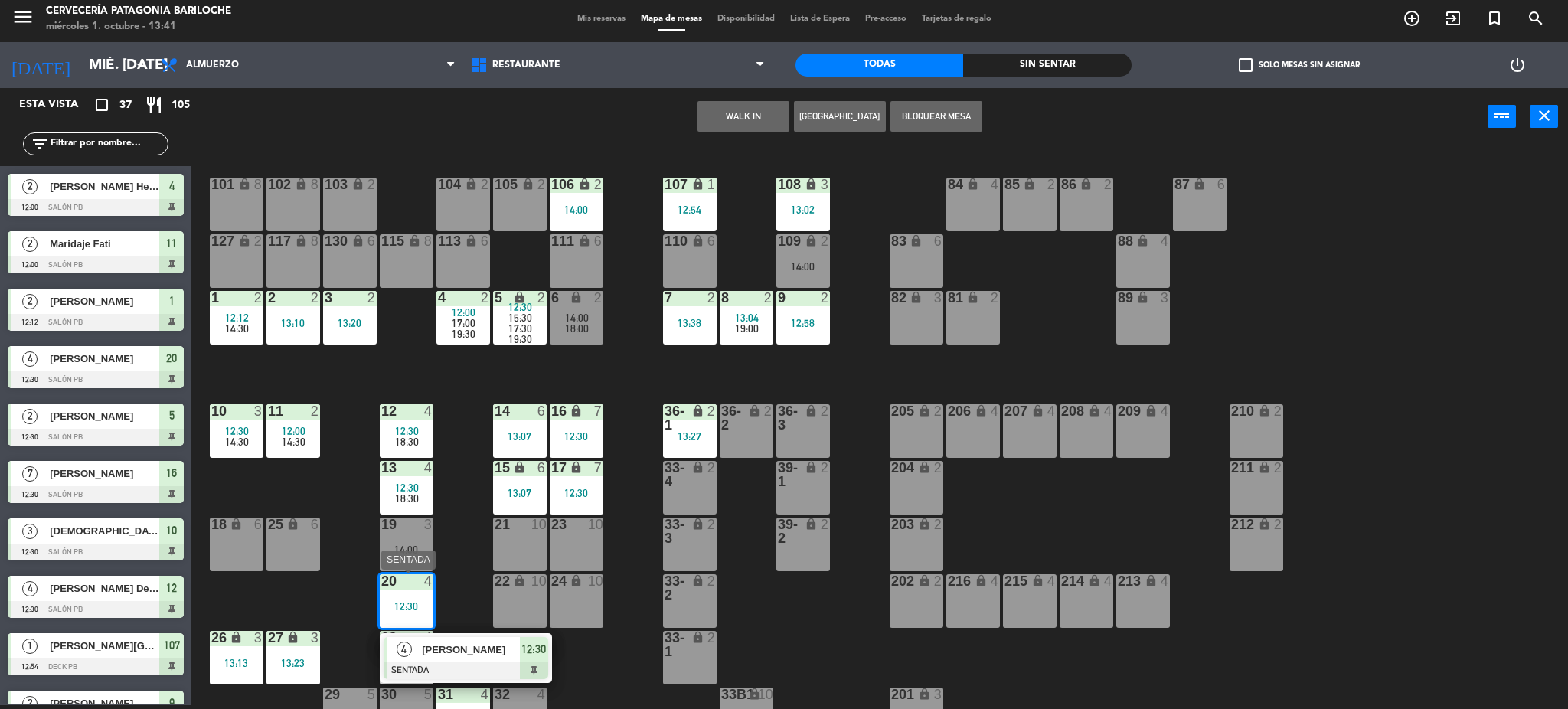
click at [496, 660] on div "4 Abel Schulz SENTADA 12:30" at bounding box center [465, 659] width 195 height 50
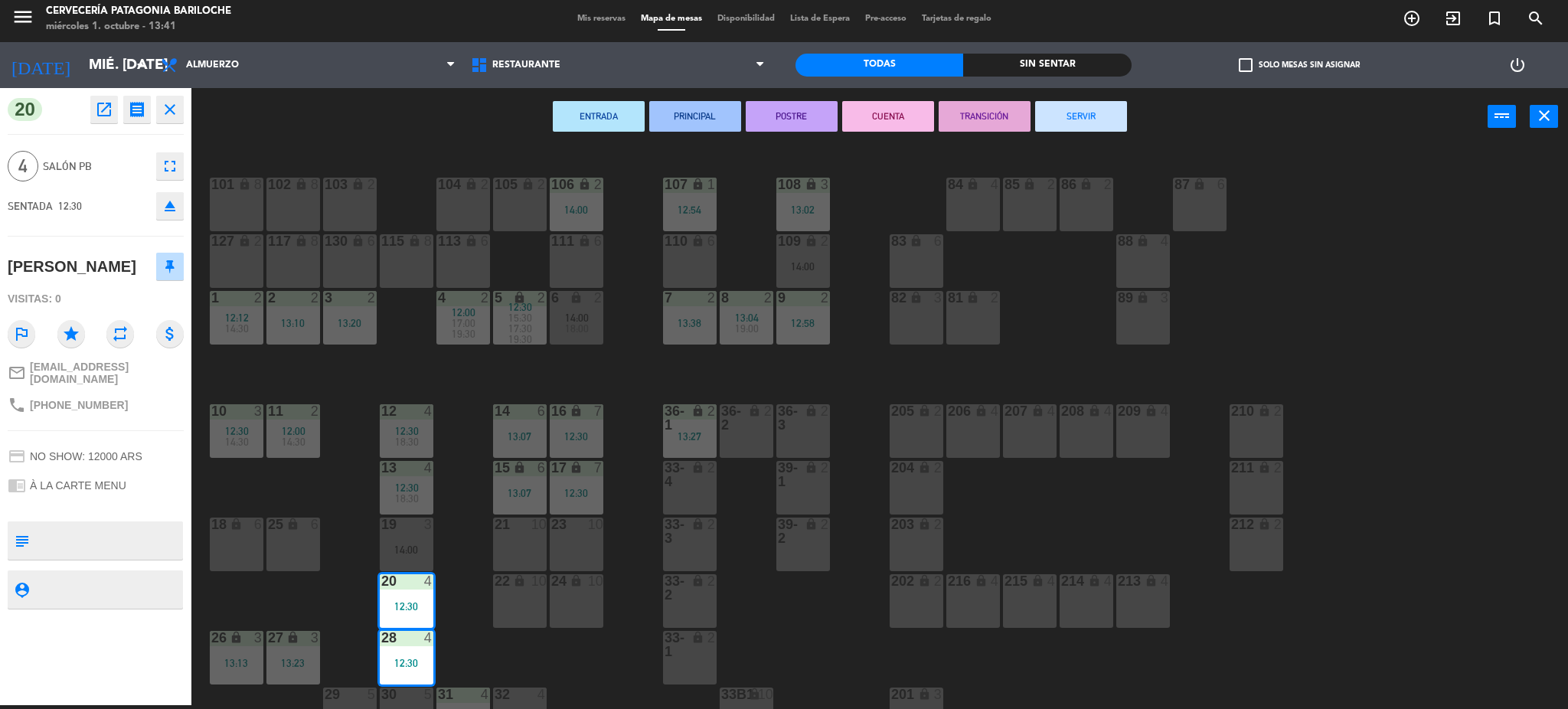
click at [1089, 119] on button "SERVIR" at bounding box center [1080, 116] width 92 height 31
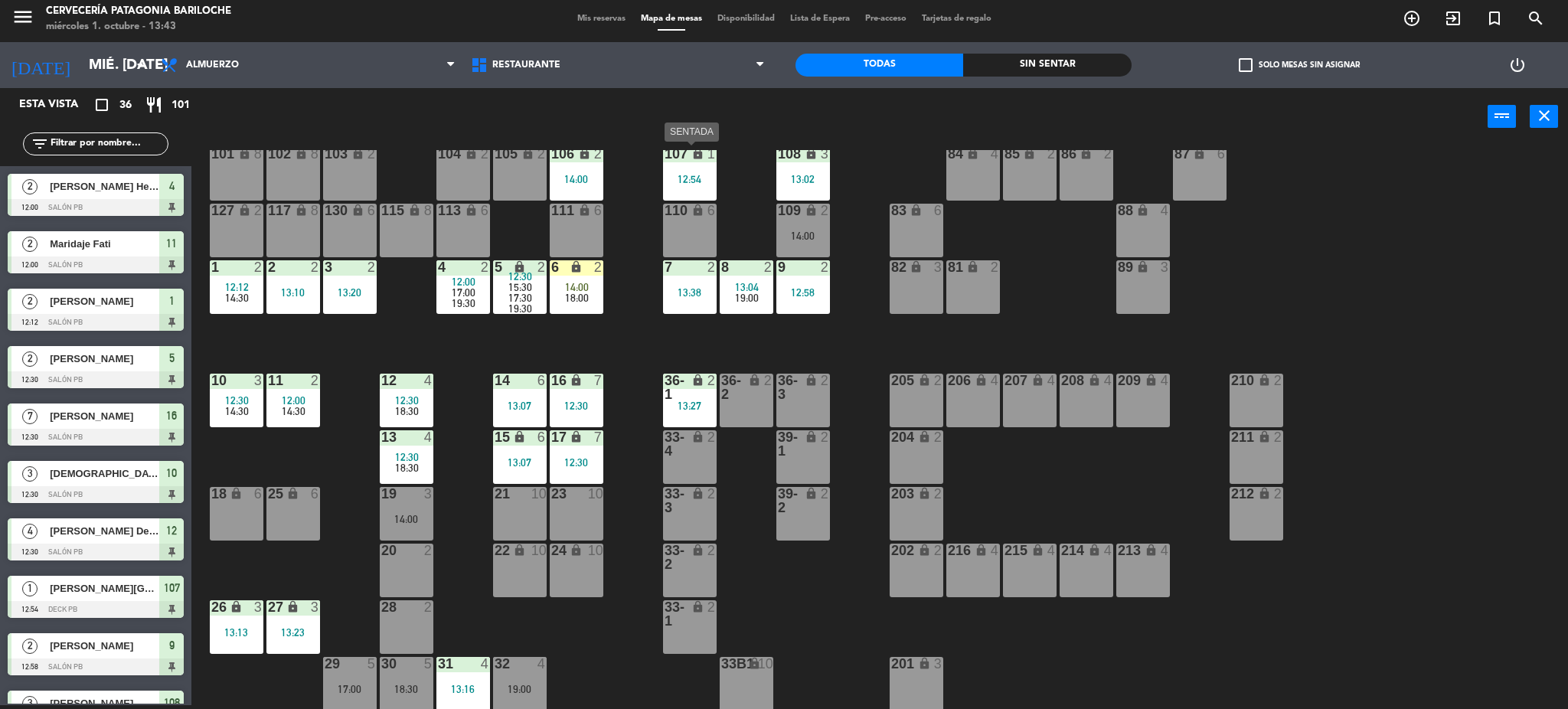
scroll to position [0, 0]
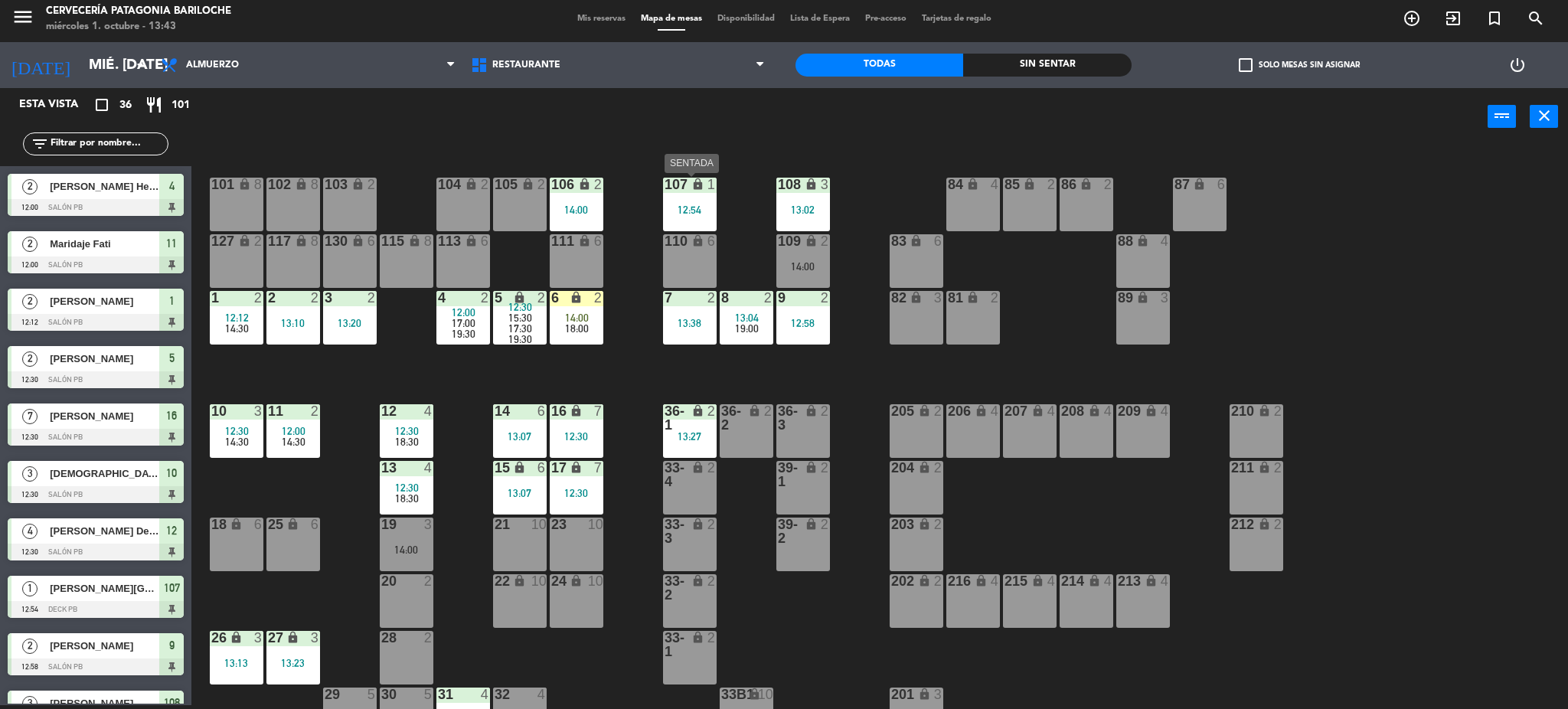
click at [706, 213] on div "12:54" at bounding box center [690, 210] width 54 height 11
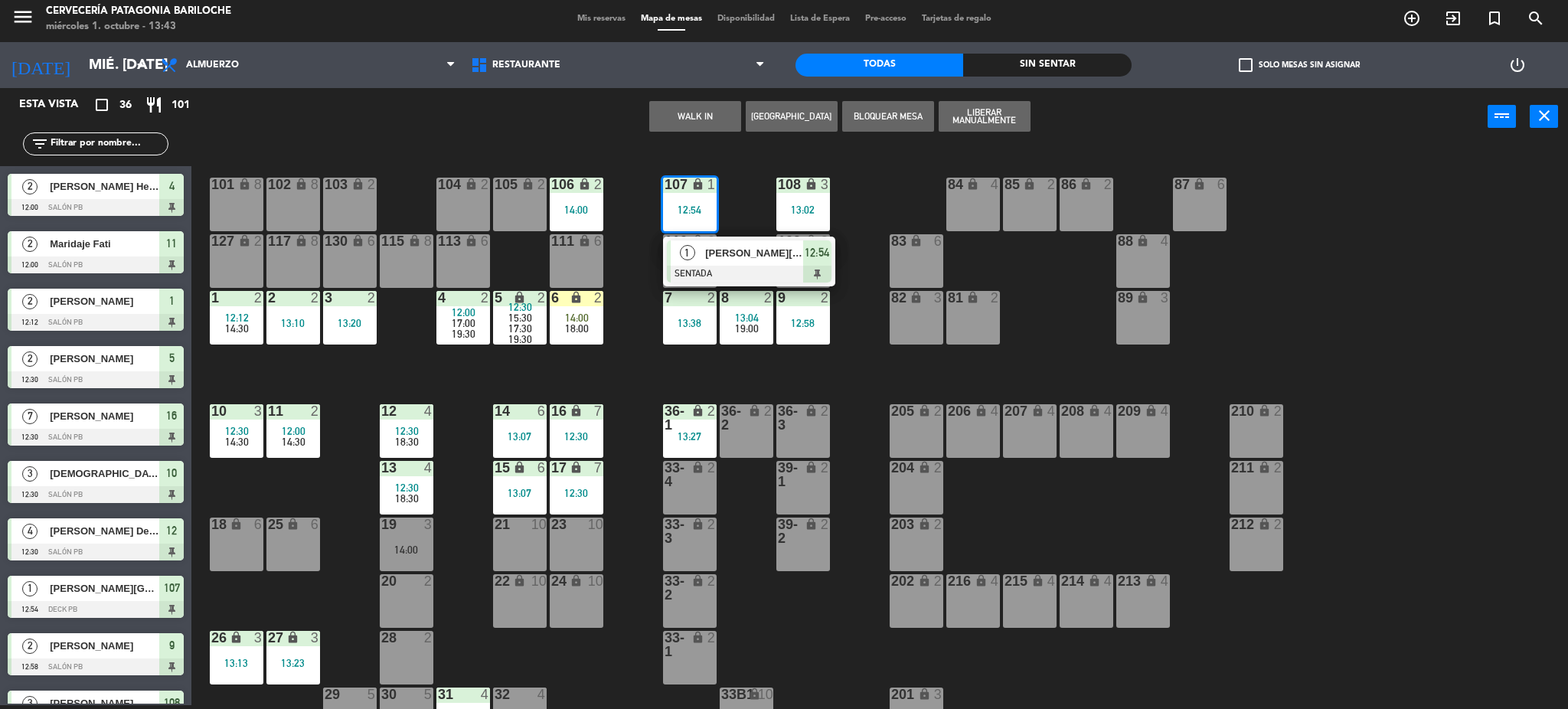
drag, startPoint x: 144, startPoint y: 131, endPoint x: 131, endPoint y: 138, distance: 14.8
click at [142, 131] on div "filter_list" at bounding box center [95, 144] width 191 height 44
click at [706, 278] on div at bounding box center [749, 274] width 165 height 17
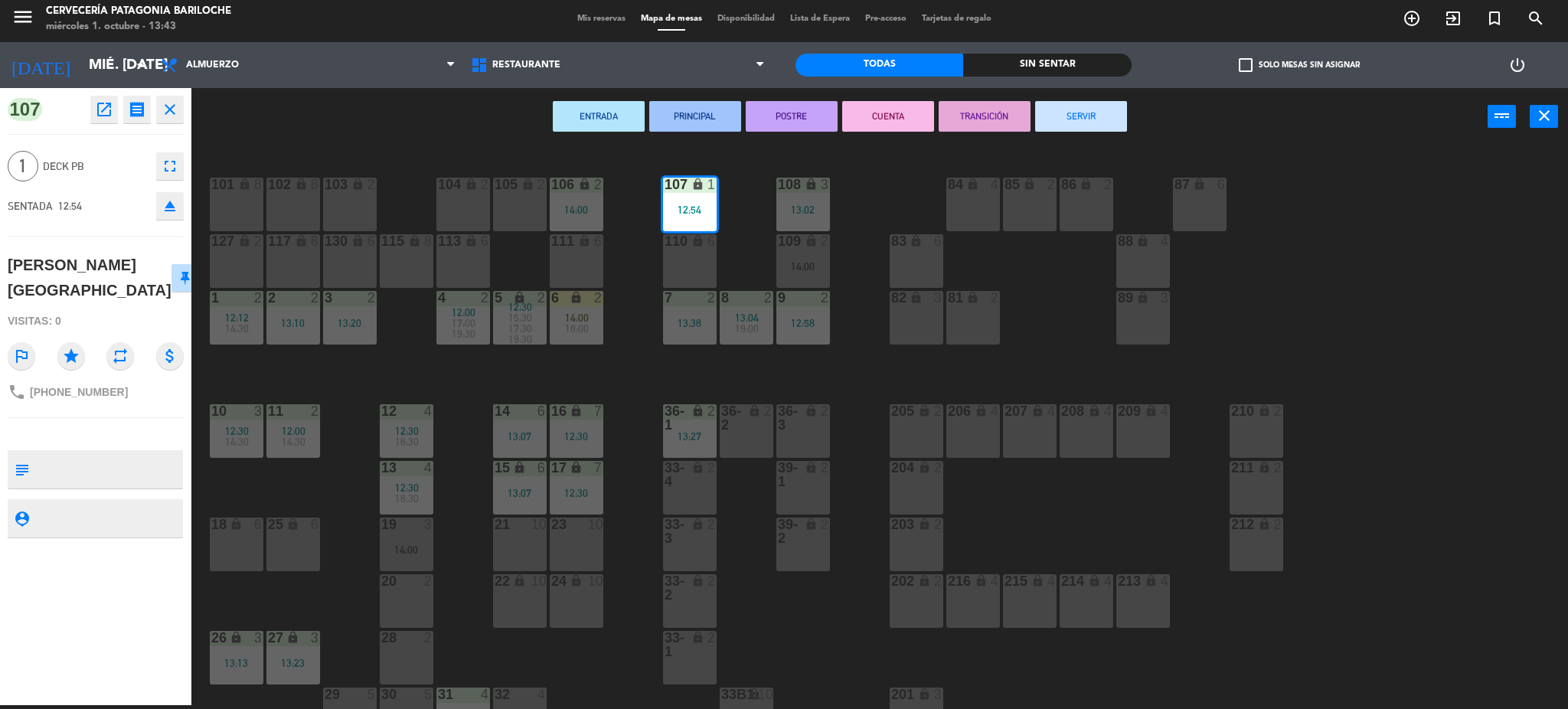
click at [1096, 118] on button "SERVIR" at bounding box center [1080, 116] width 92 height 31
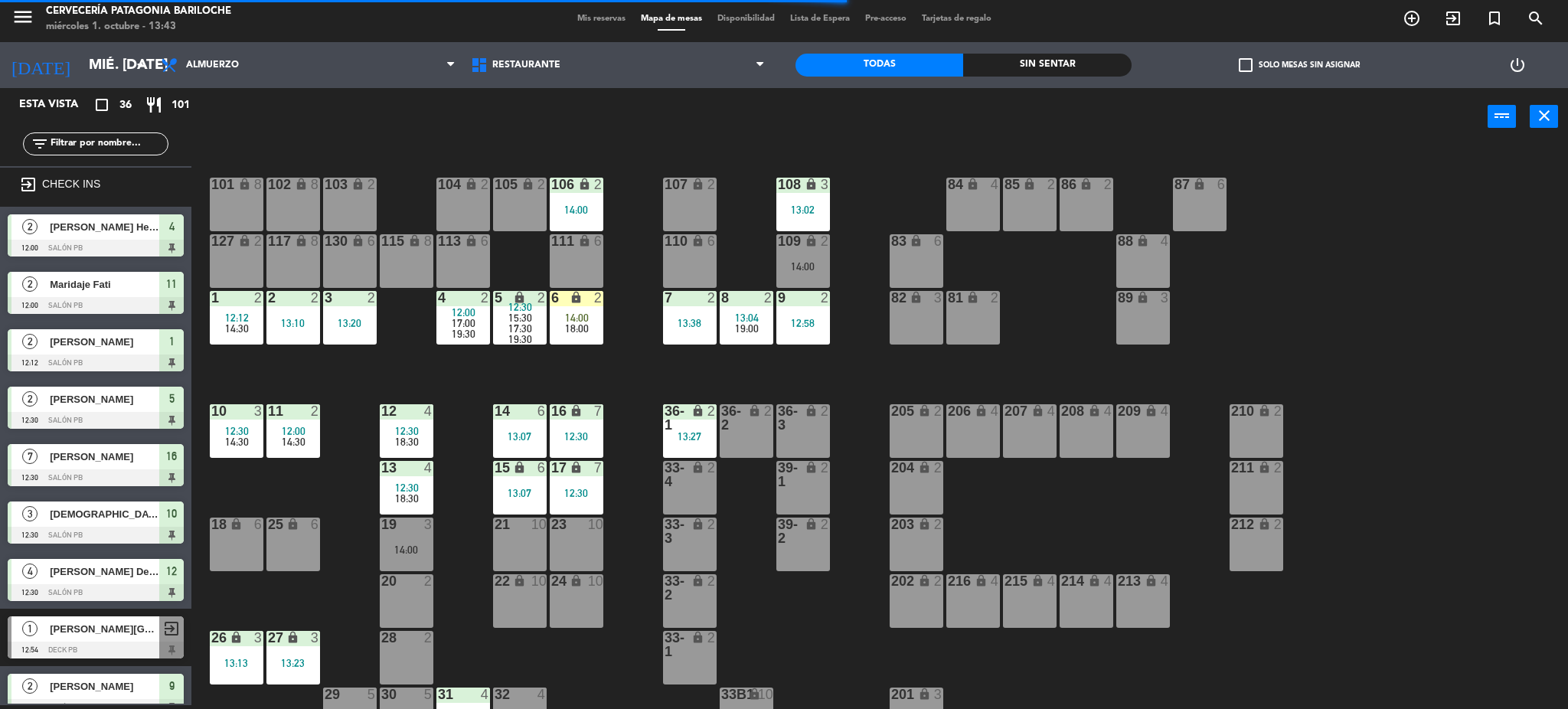
click at [517, 326] on span "17:30" at bounding box center [521, 328] width 24 height 12
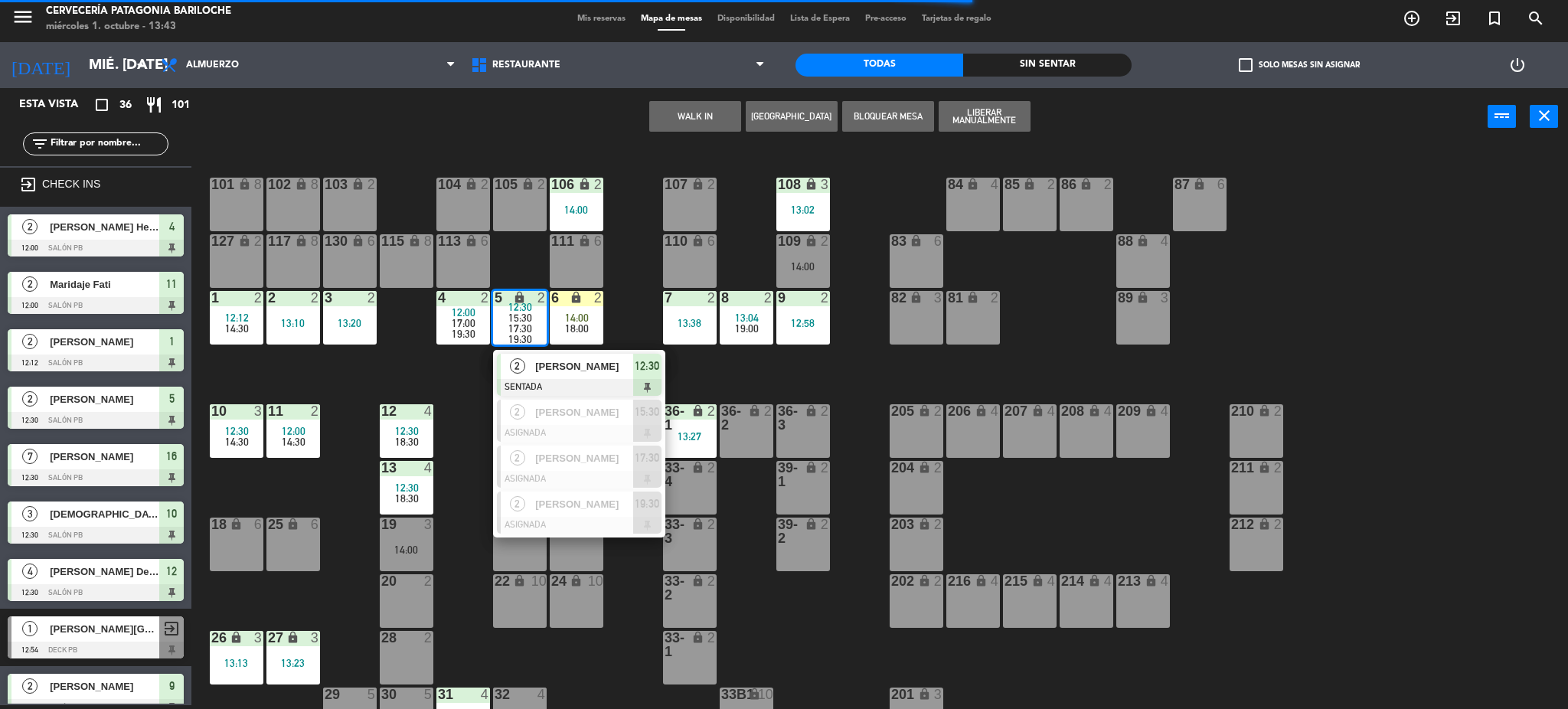
click at [582, 371] on span "Alejandra Palmieri" at bounding box center [585, 366] width 98 height 16
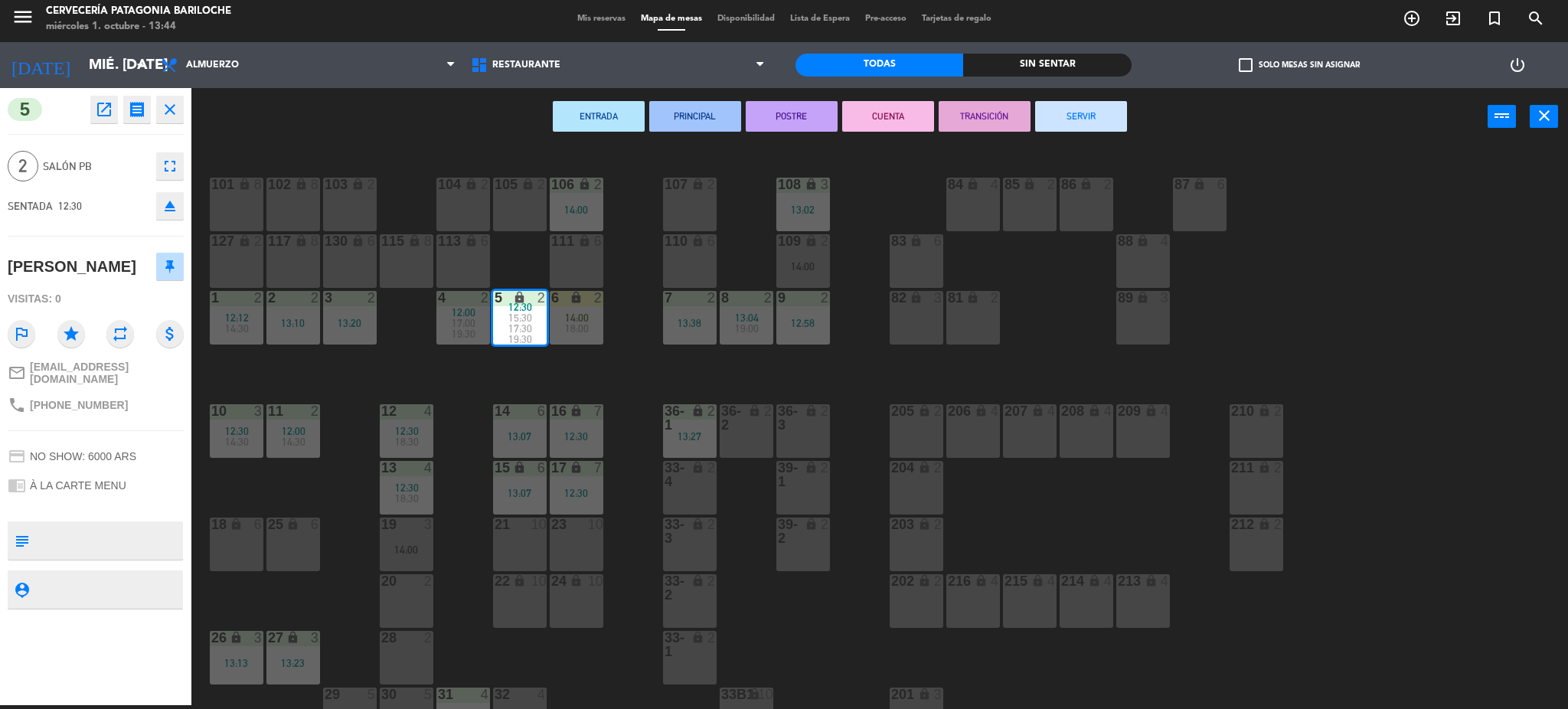
click at [1094, 117] on button "SERVIR" at bounding box center [1080, 116] width 92 height 31
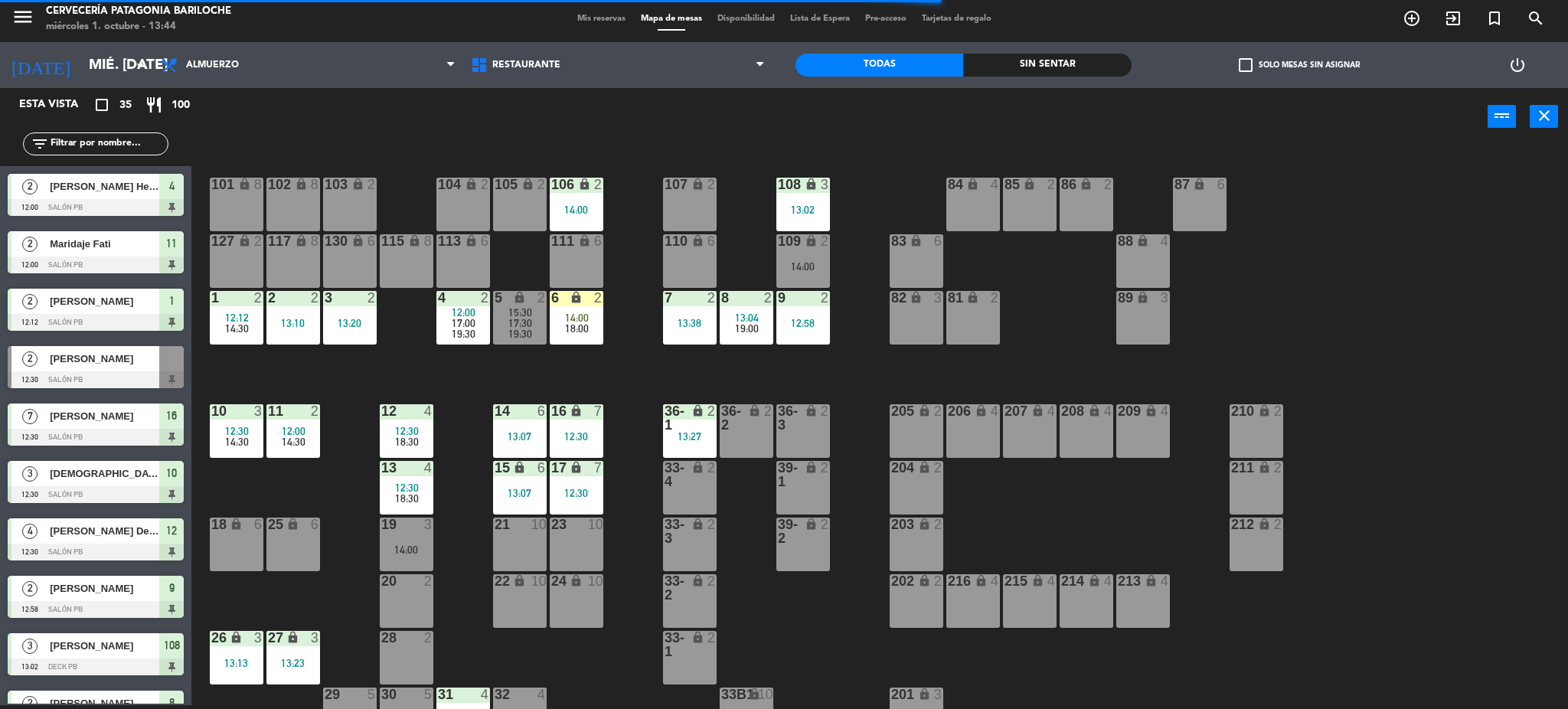
click at [574, 375] on div "101 lock 8 102 lock 8 104 lock 2 105 lock 2 106 lock 2 14:00 103 lock 2 107 loc…" at bounding box center [887, 429] width 1362 height 560
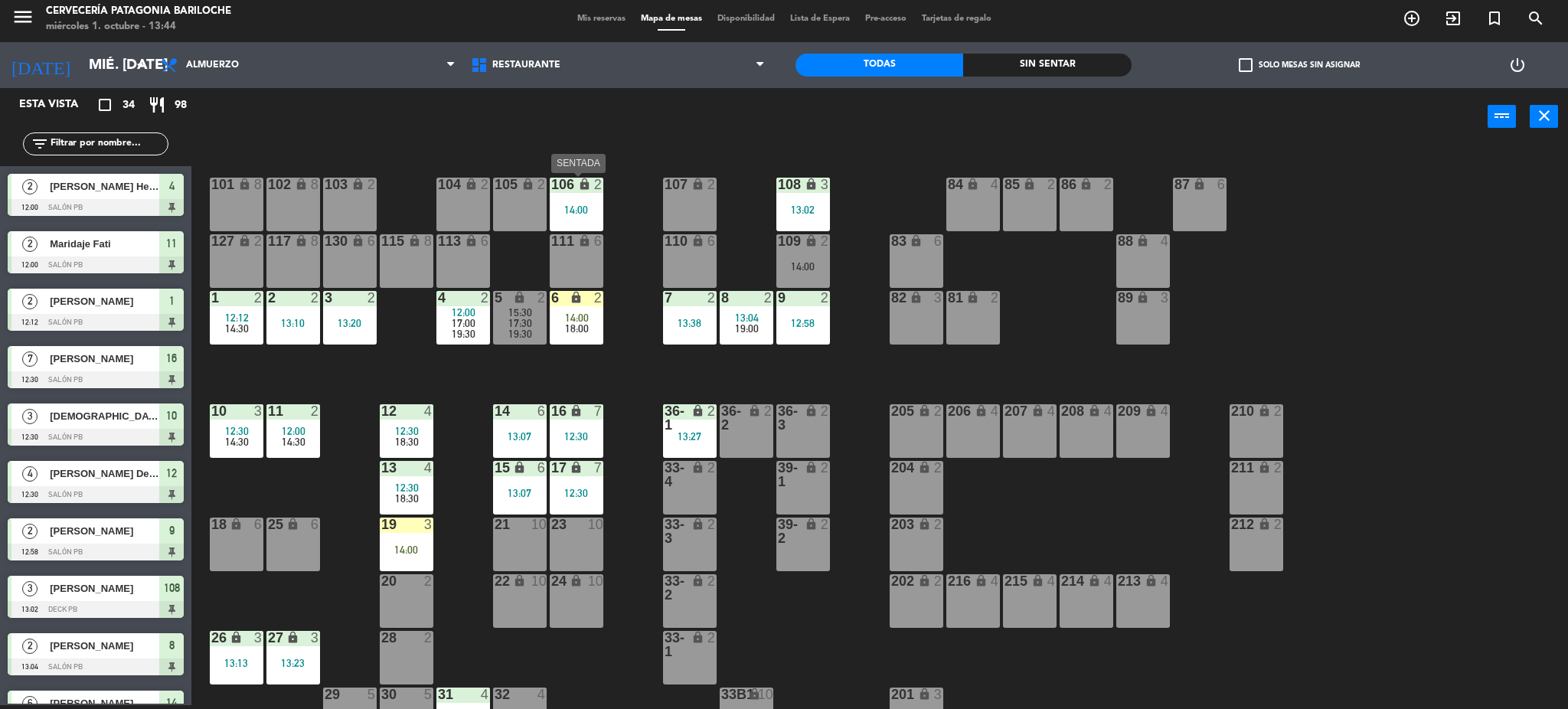
click at [575, 208] on div "14:00" at bounding box center [576, 210] width 54 height 11
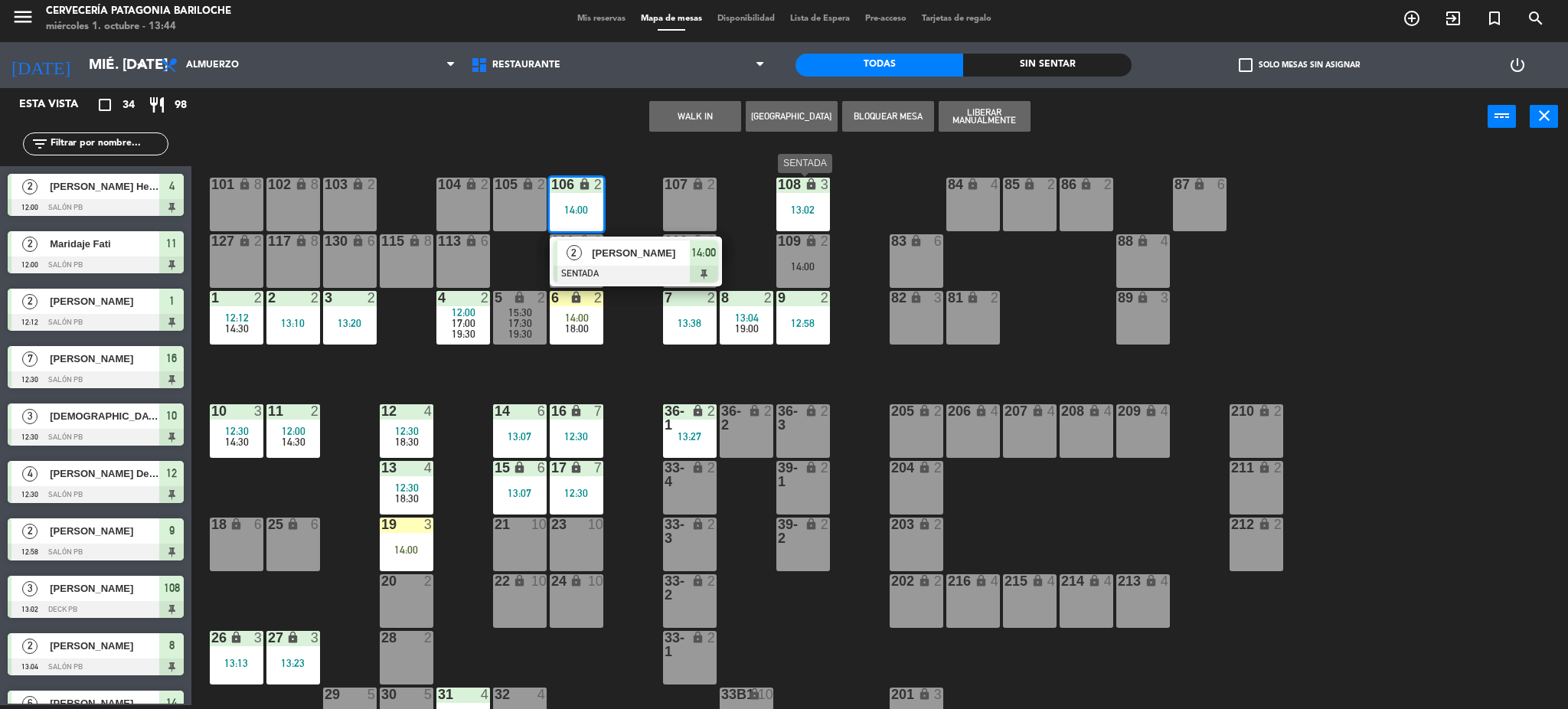
click at [793, 205] on div "13:02" at bounding box center [803, 210] width 54 height 11
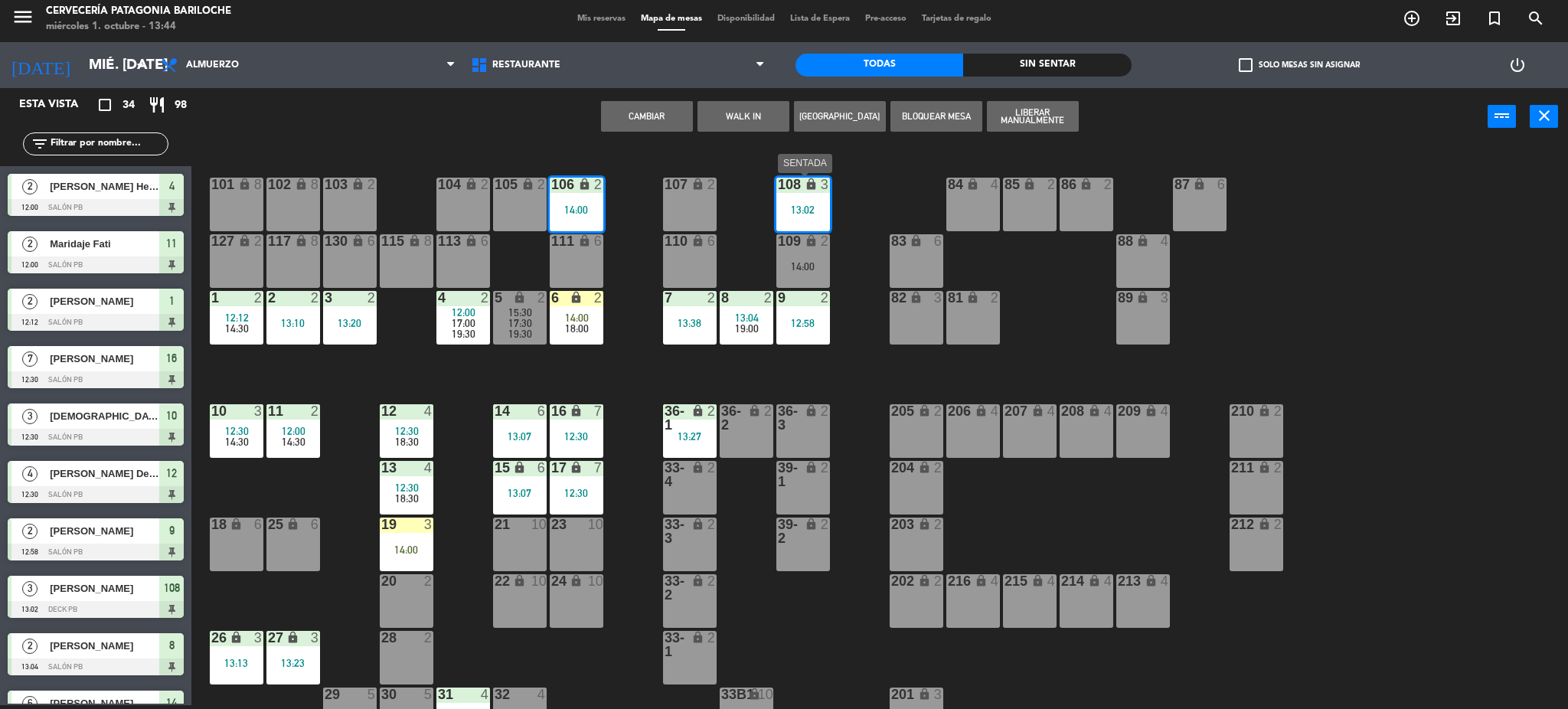
click at [797, 205] on div "13:02" at bounding box center [803, 210] width 54 height 11
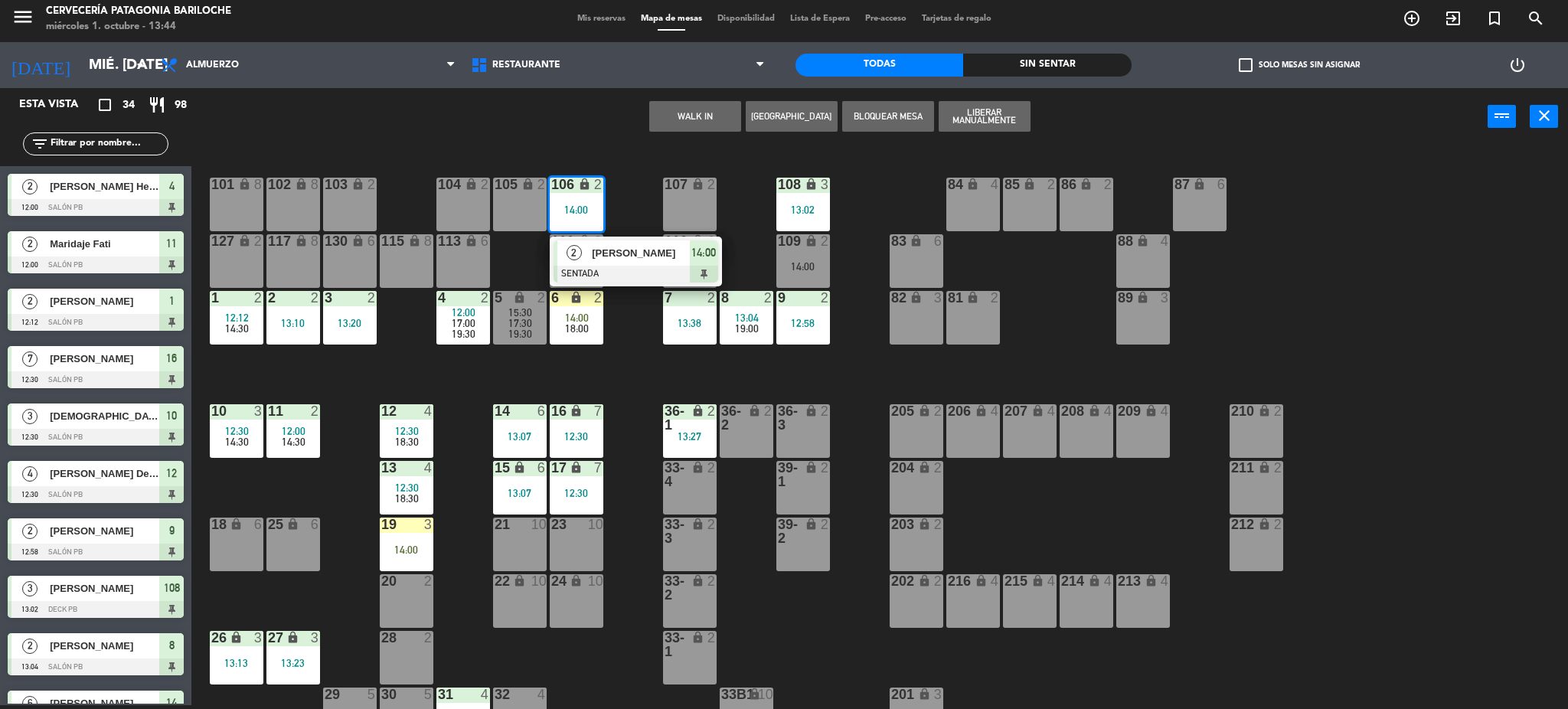
click at [803, 205] on div "13:02" at bounding box center [803, 210] width 54 height 11
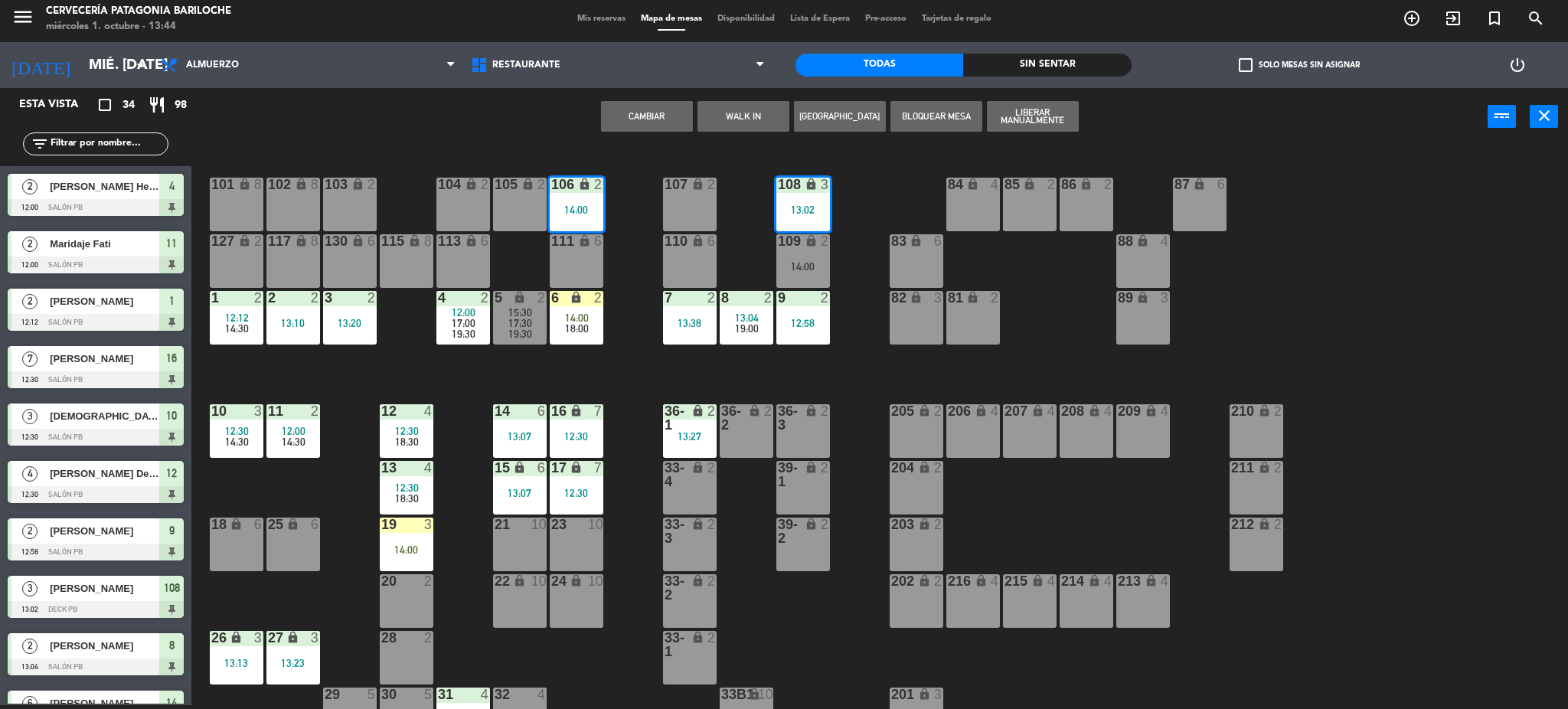
click at [809, 185] on icon "lock" at bounding box center [811, 184] width 13 height 13
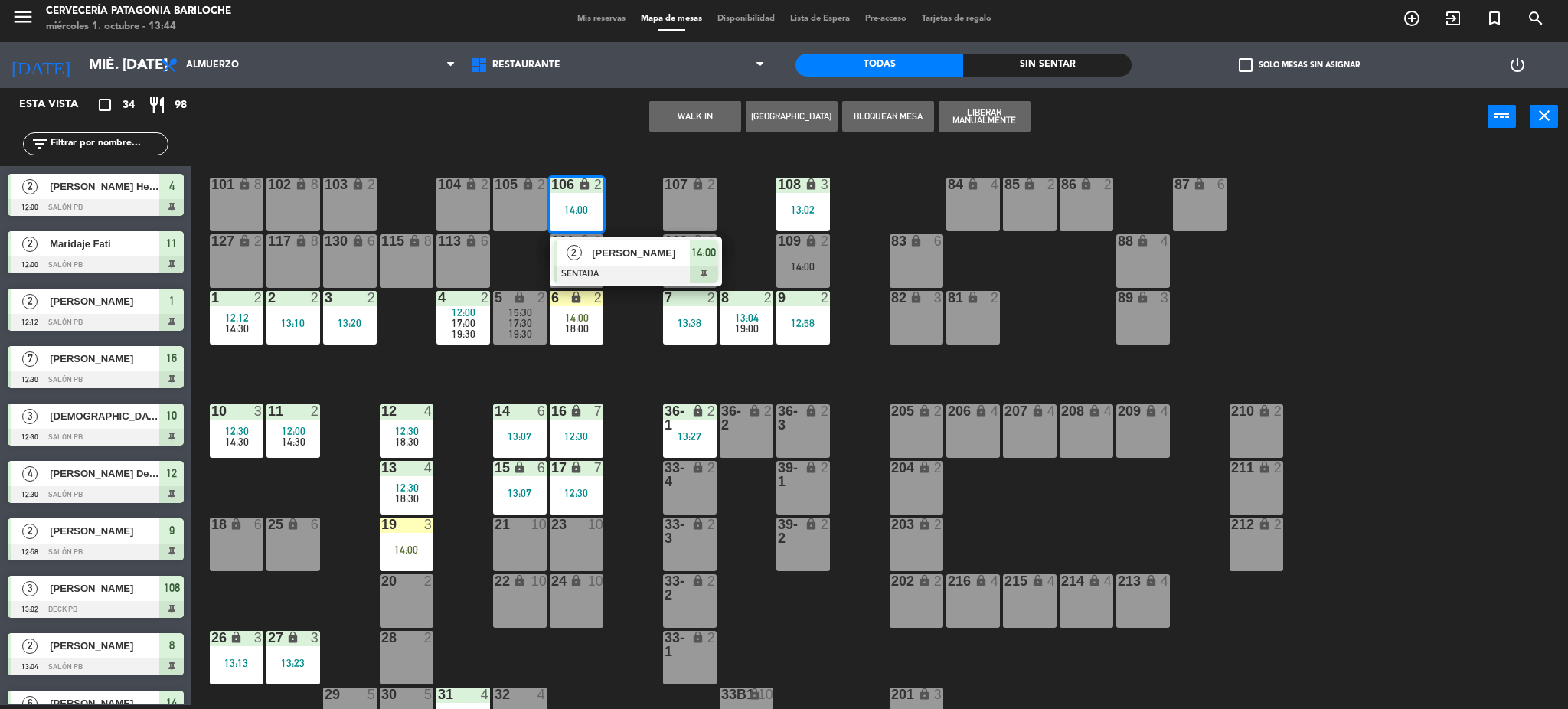
click at [810, 205] on div "13:02" at bounding box center [803, 210] width 54 height 11
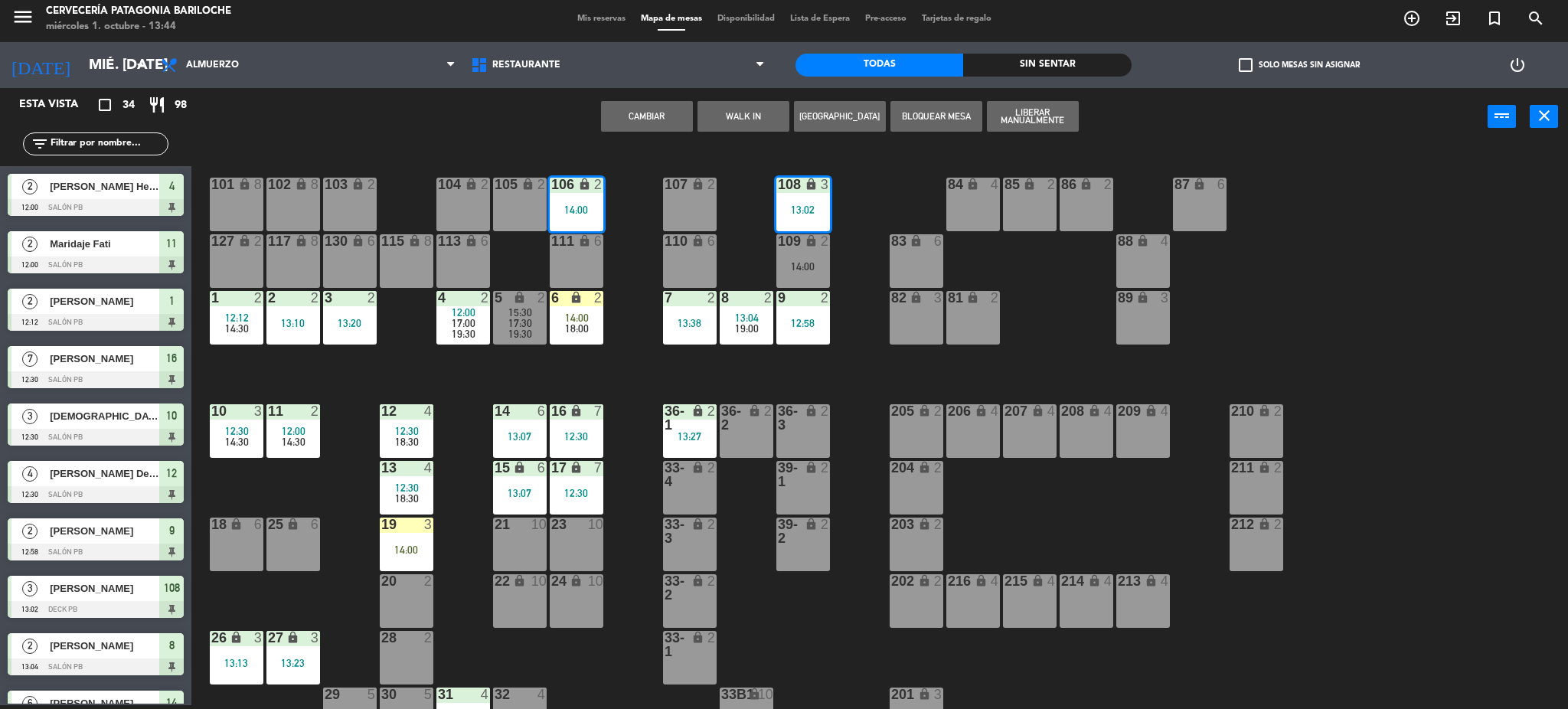
click at [858, 212] on div "101 lock 8 102 lock 8 104 lock 2 105 lock 2 106 lock 2 14:00 103 lock 2 107 loc…" at bounding box center [887, 429] width 1362 height 560
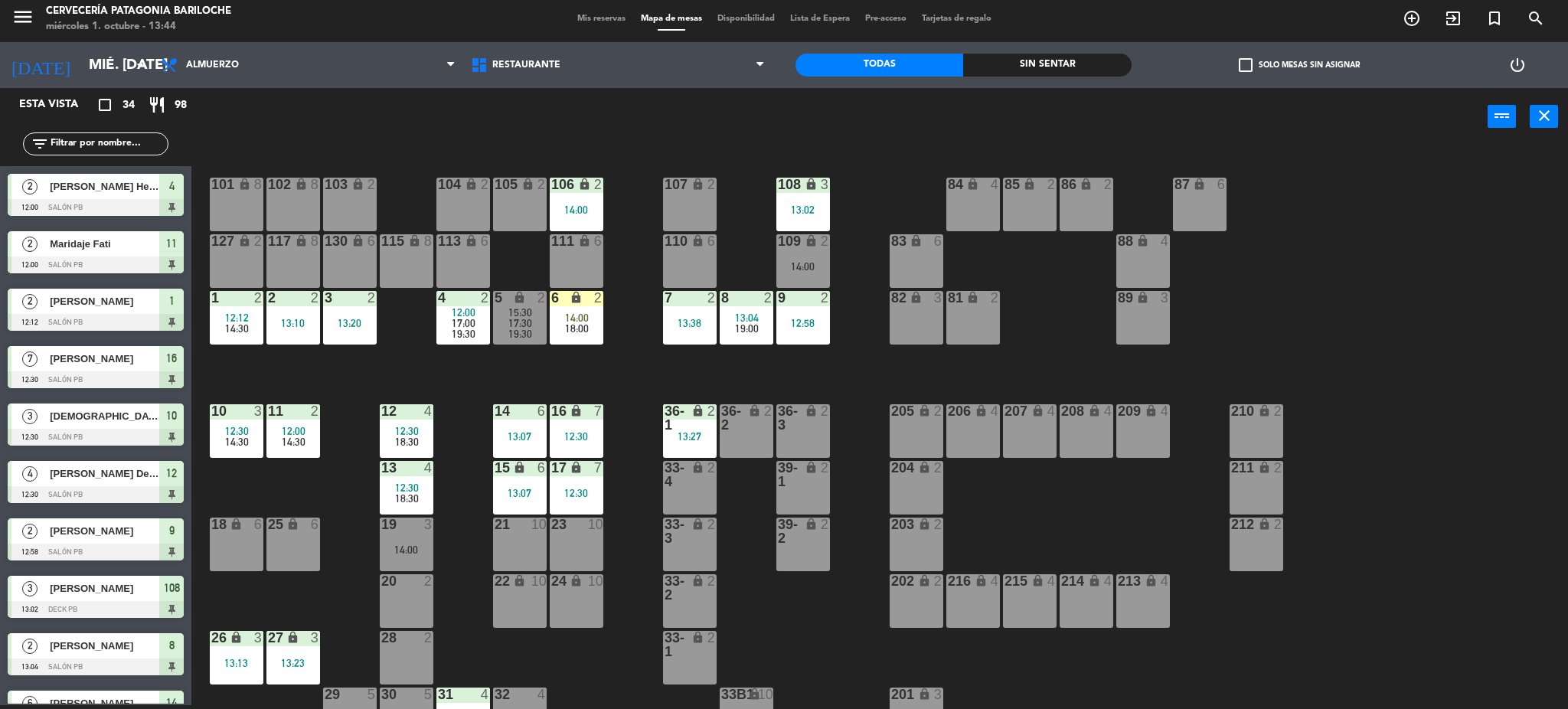
click at [834, 206] on div "101 lock 8 102 lock 8 104 lock 2 105 lock 2 106 lock 2 14:00 103 lock 2 107 loc…" at bounding box center [887, 429] width 1362 height 560
click at [831, 206] on div "101 lock 8 102 lock 8 104 lock 2 105 lock 2 106 lock 2 14:00 103 lock 2 107 loc…" at bounding box center [887, 429] width 1362 height 560
click at [782, 216] on div "108 lock 3 13:02" at bounding box center [803, 205] width 54 height 54
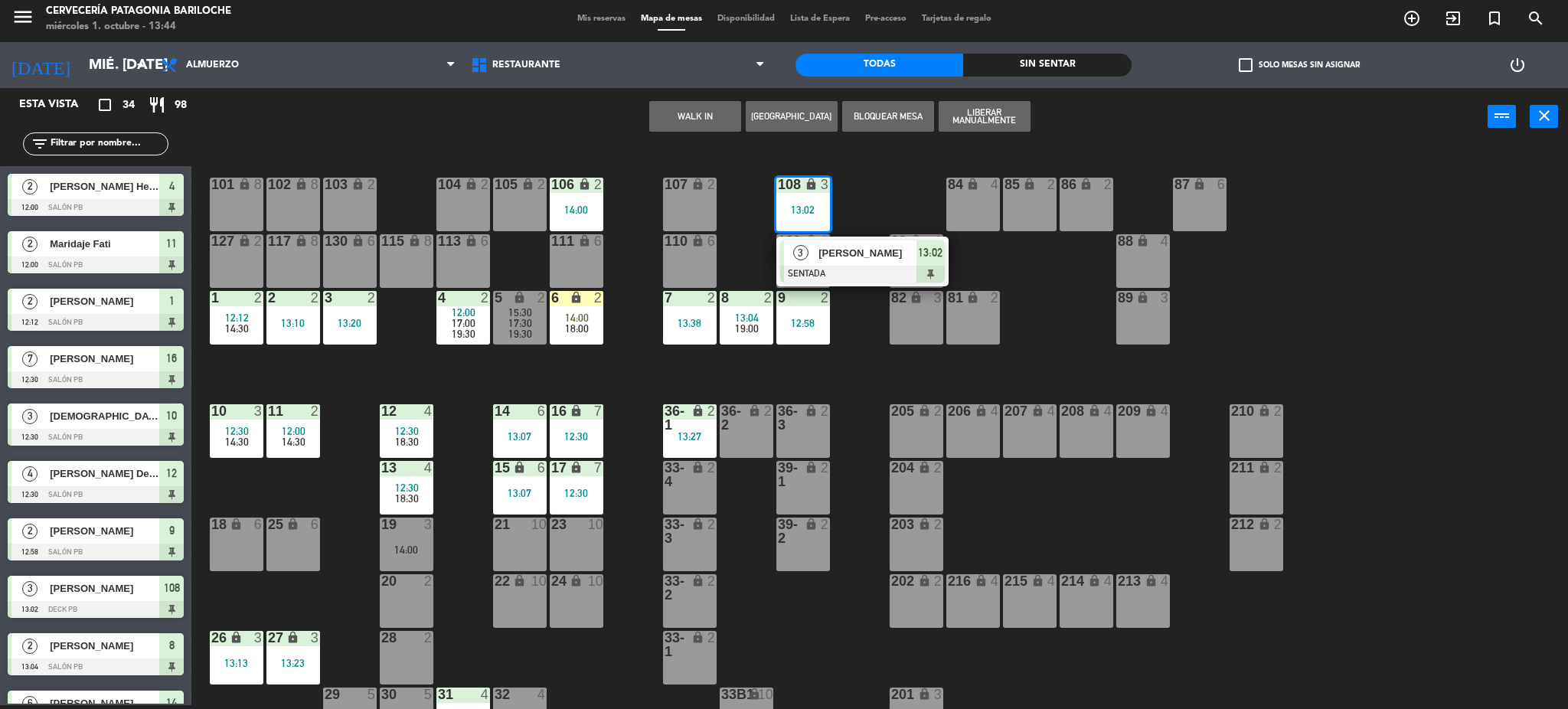
click at [832, 260] on span "Tatiana Vera" at bounding box center [868, 253] width 98 height 16
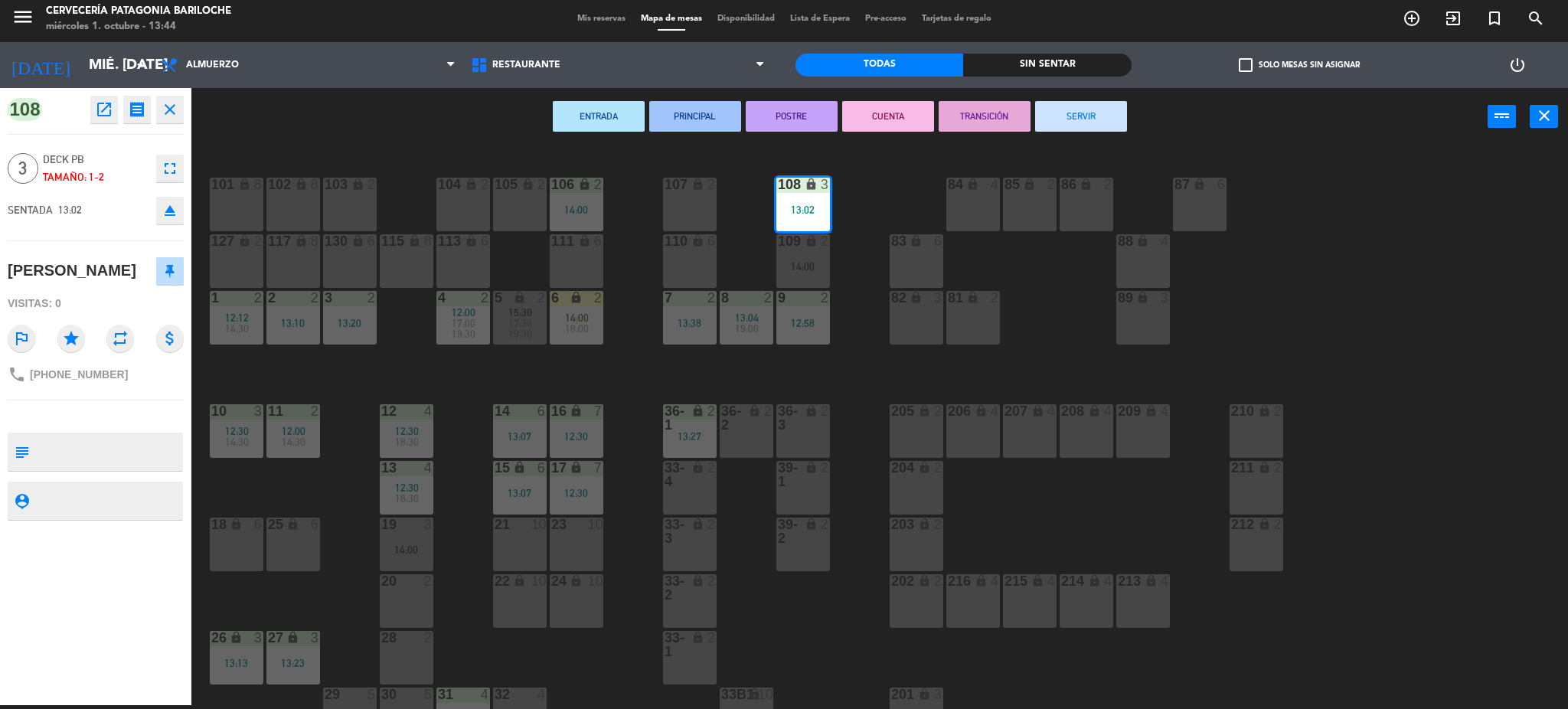
click at [1083, 121] on button "SERVIR" at bounding box center [1080, 116] width 92 height 31
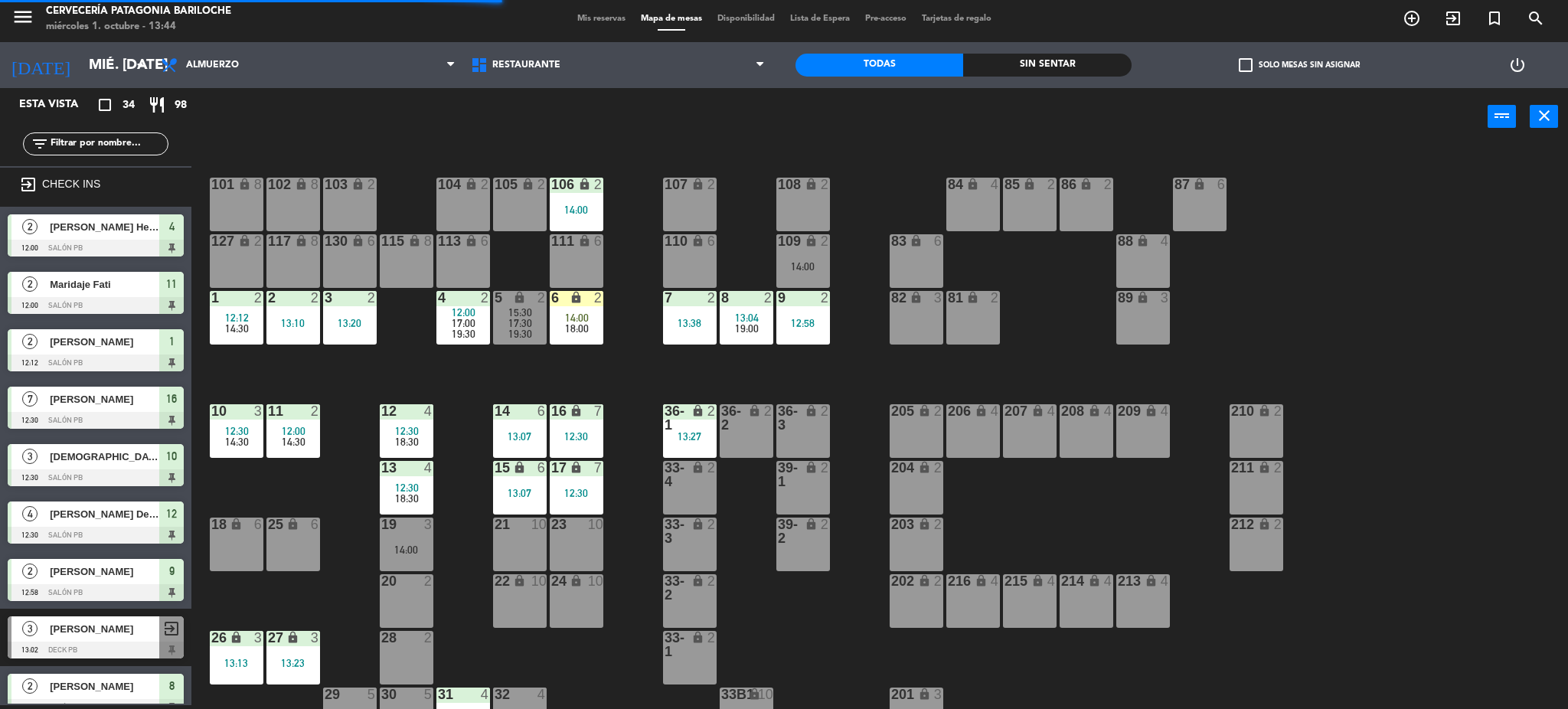
click at [581, 212] on div "14:00" at bounding box center [576, 210] width 54 height 11
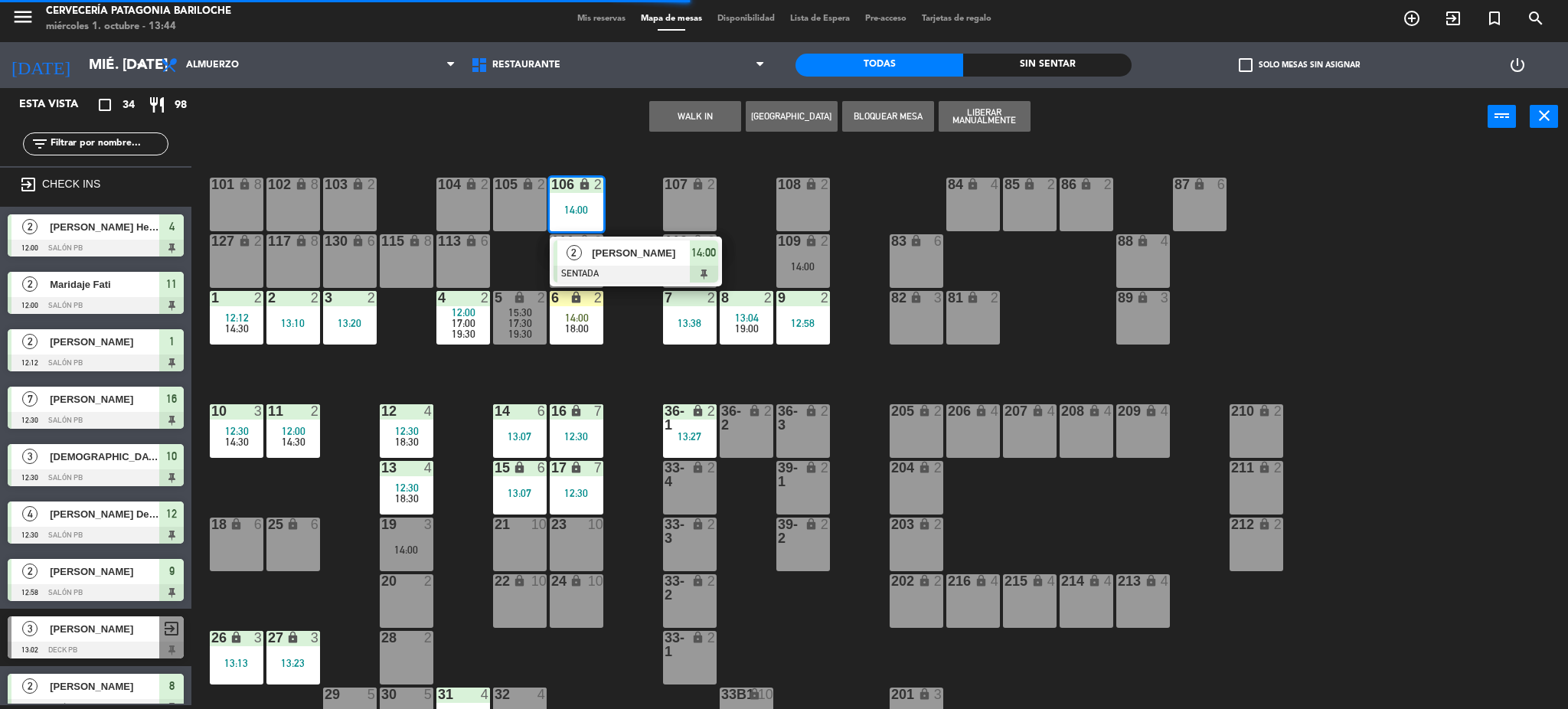
click at [602, 253] on span "[PERSON_NAME]" at bounding box center [641, 253] width 98 height 16
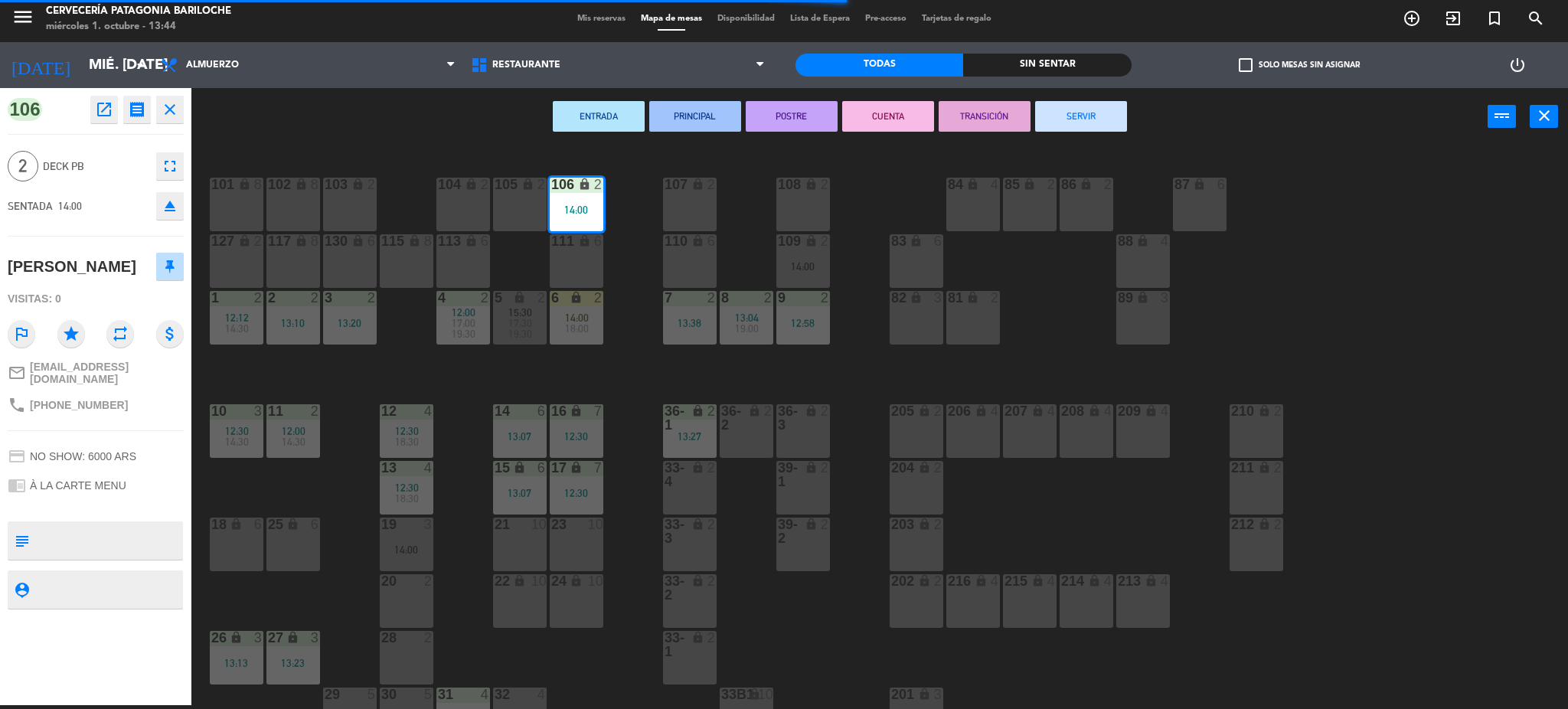
click at [795, 193] on div "108 lock 2" at bounding box center [803, 185] width 54 height 16
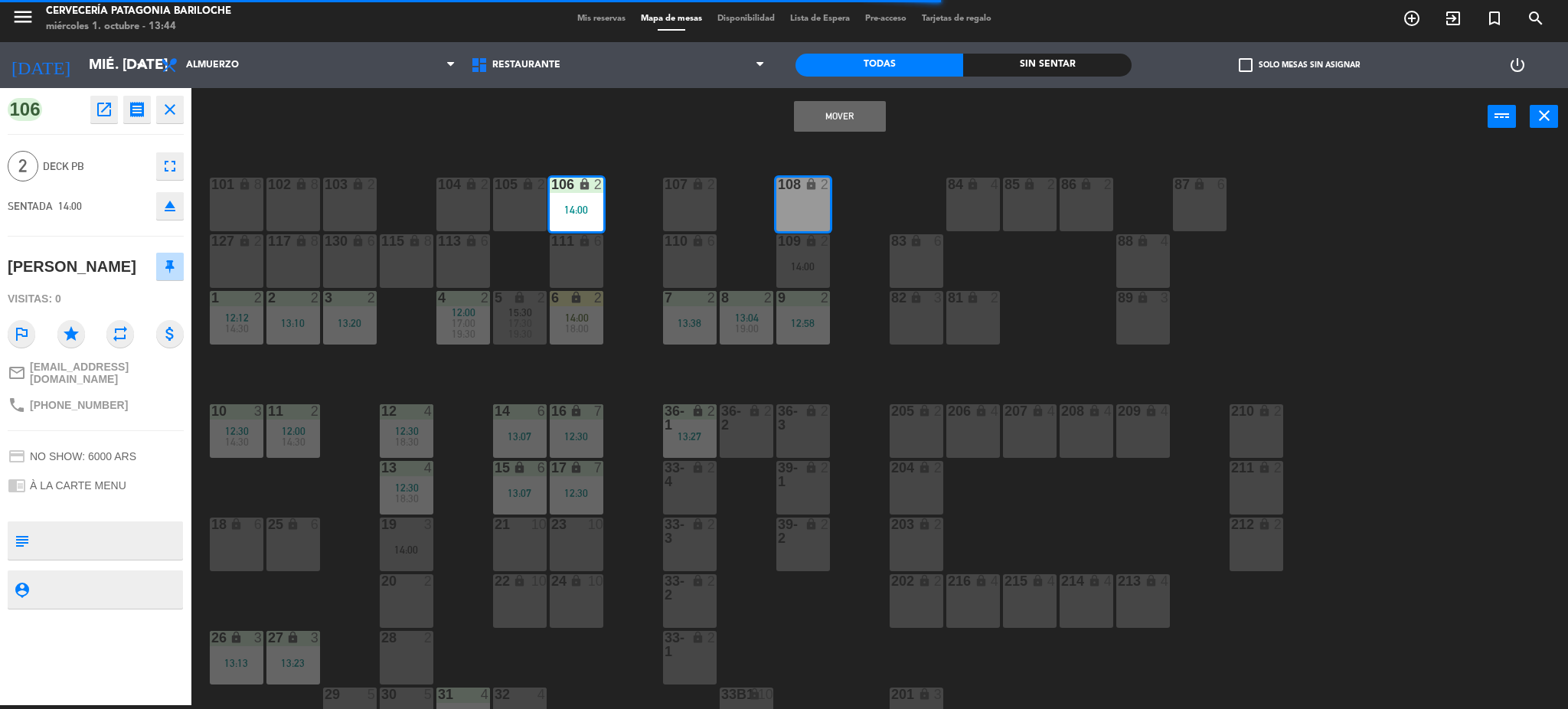
click at [868, 116] on button "Mover" at bounding box center [839, 116] width 92 height 31
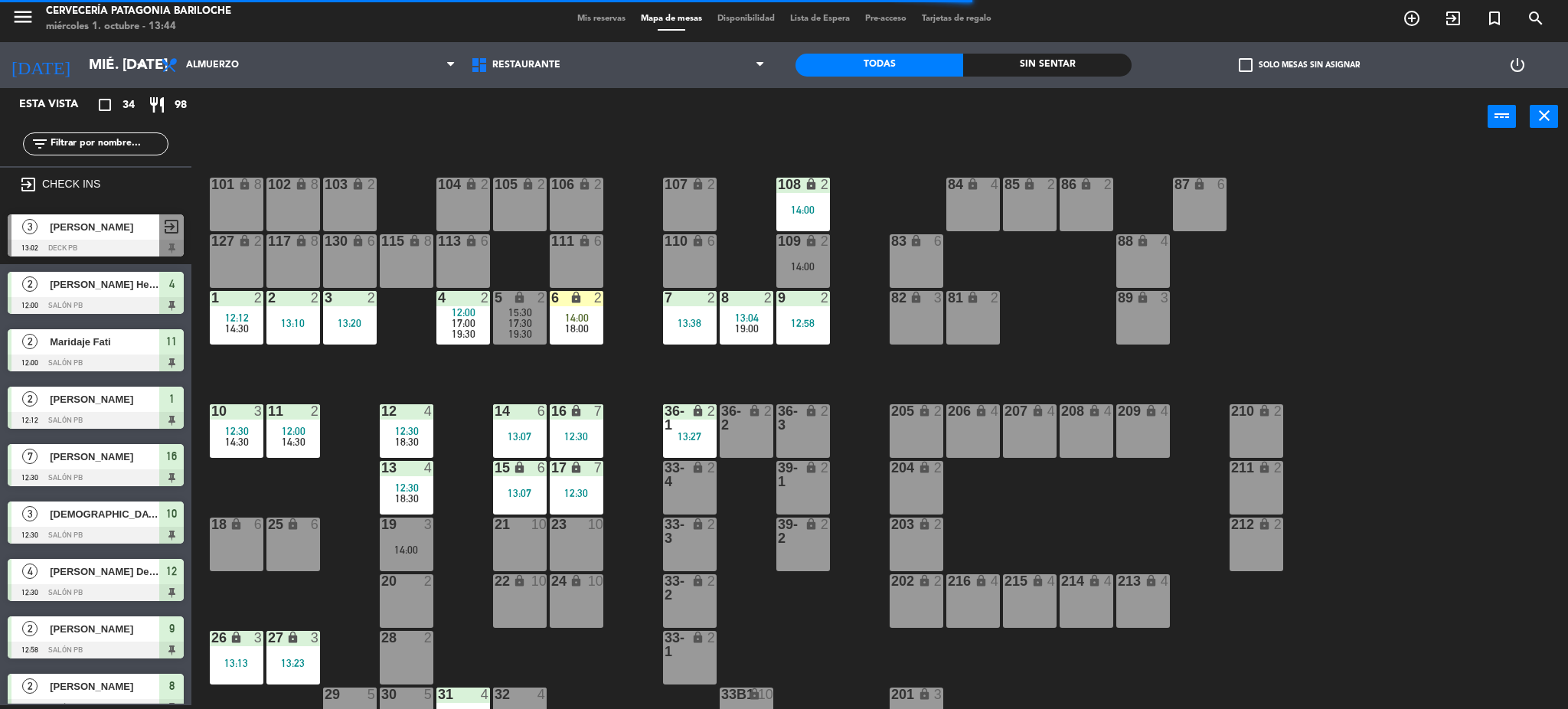
scroll to position [4, 0]
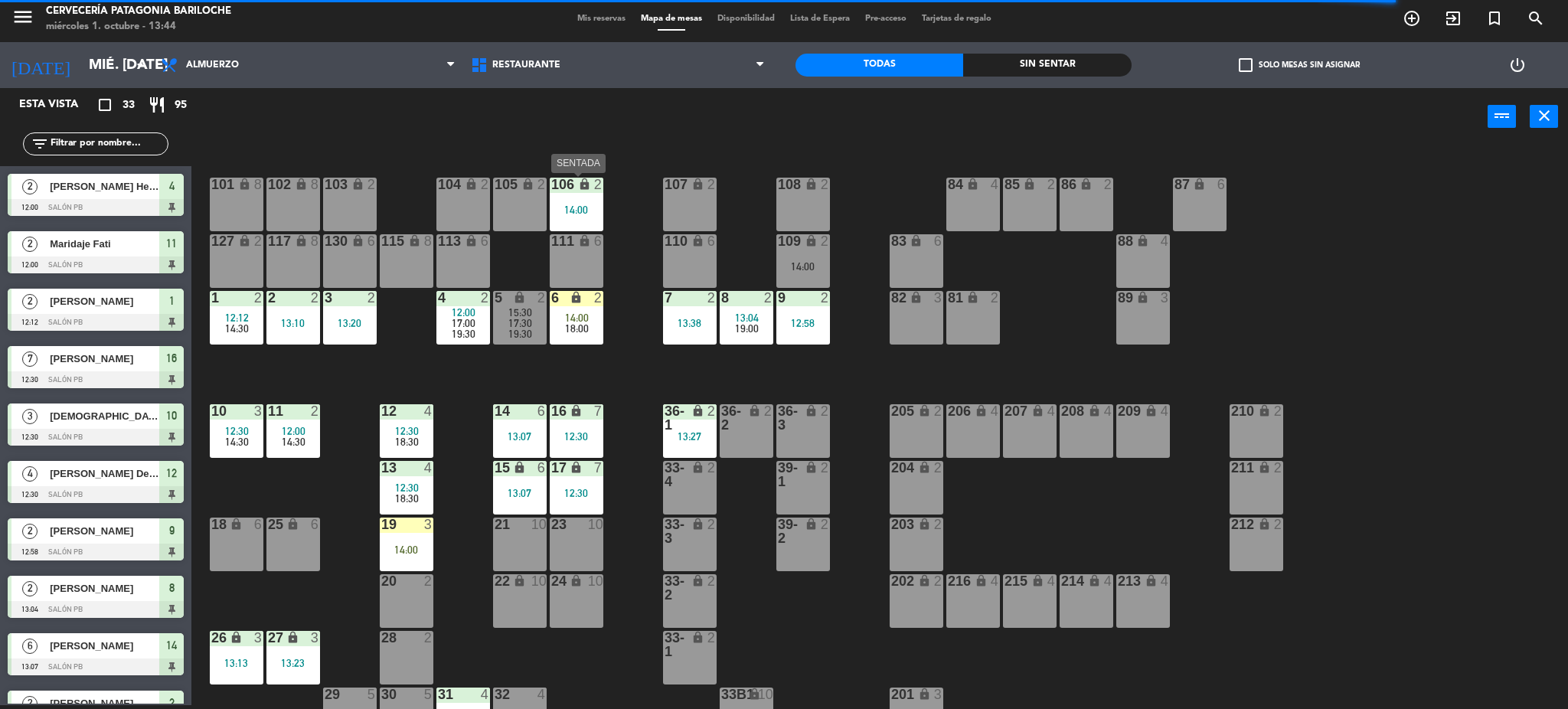
click at [593, 217] on div "106 lock 2 14:00" at bounding box center [576, 205] width 54 height 54
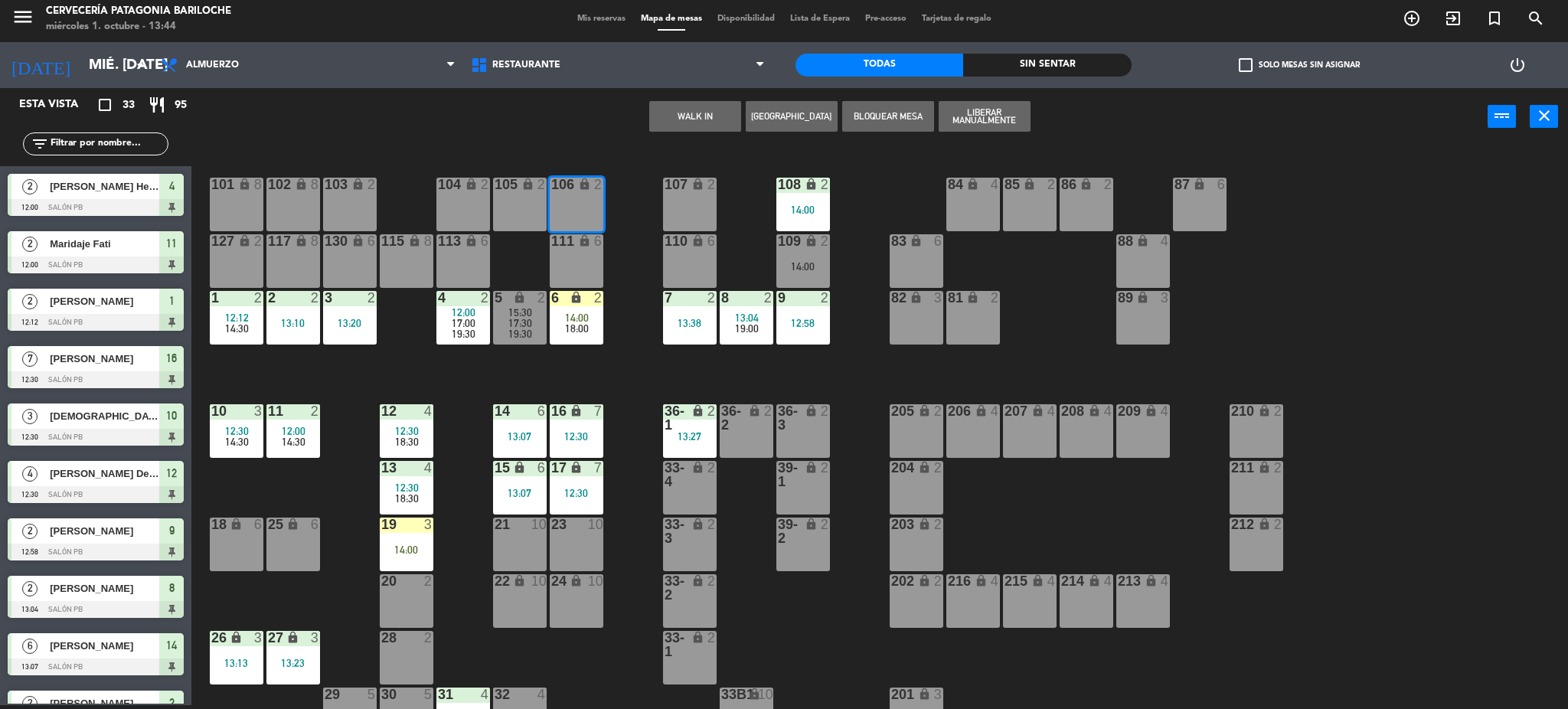
click at [868, 197] on div "101 lock 8 102 lock 8 104 lock 2 105 lock 2 106 lock 2 103 lock 2 107 lock 2 10…" at bounding box center [887, 429] width 1362 height 560
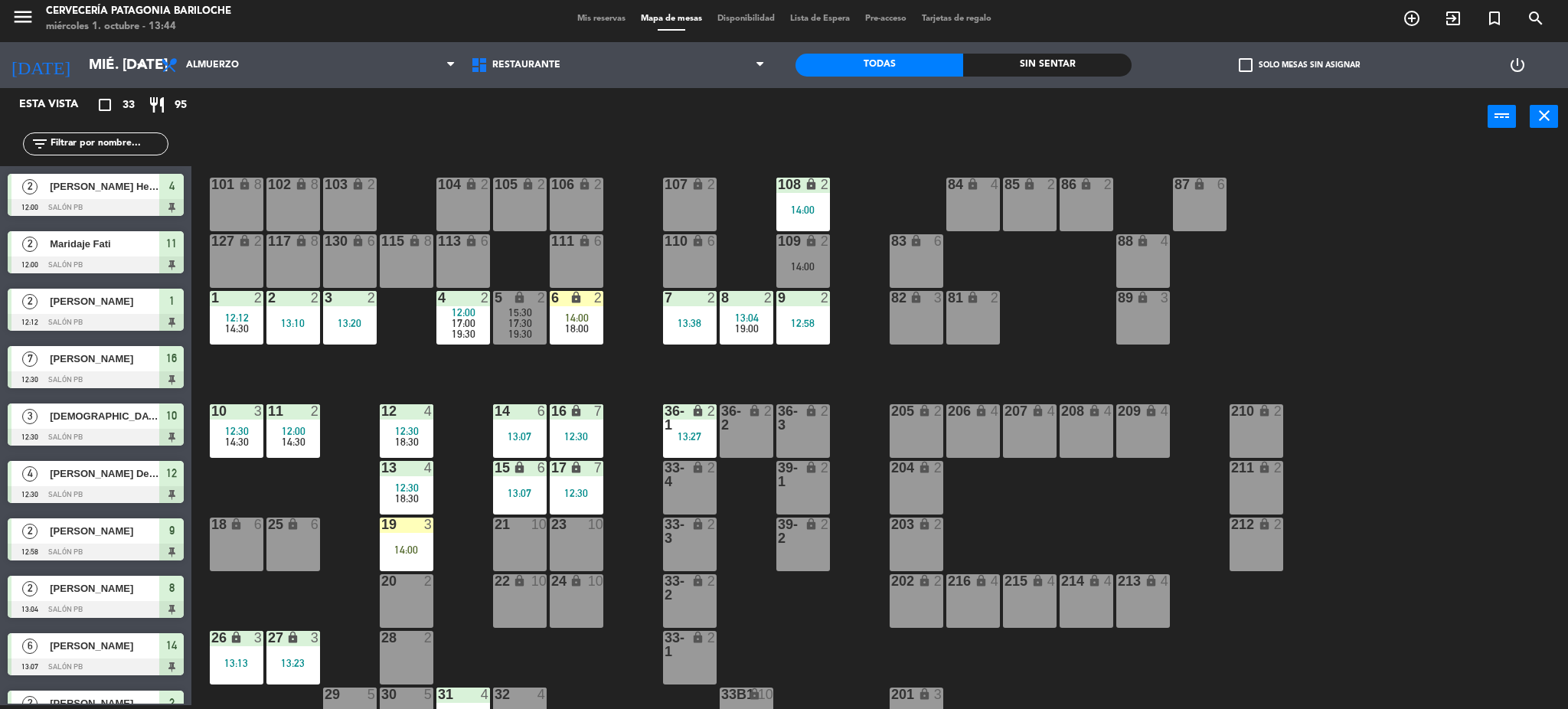
scroll to position [31, 0]
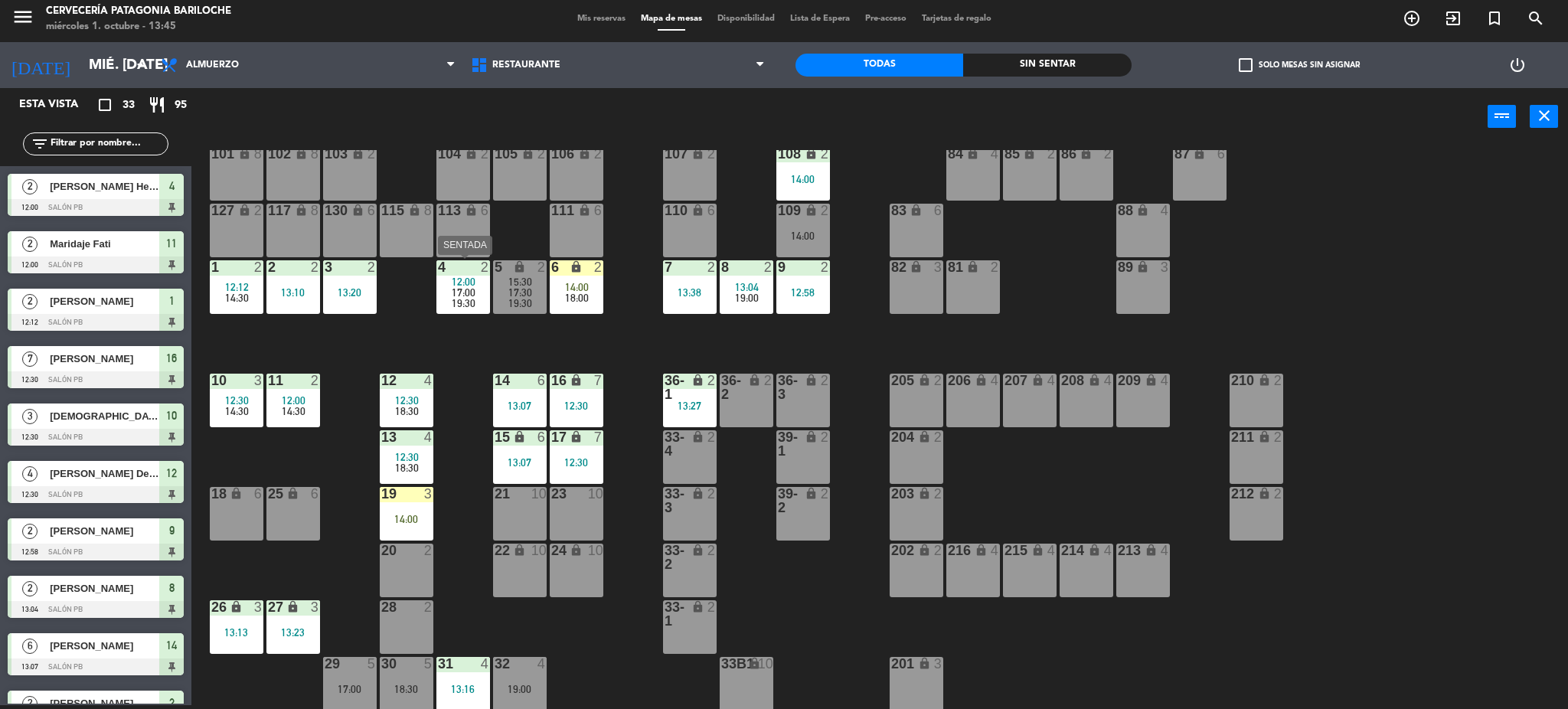
click at [458, 294] on span "17:00" at bounding box center [463, 292] width 24 height 12
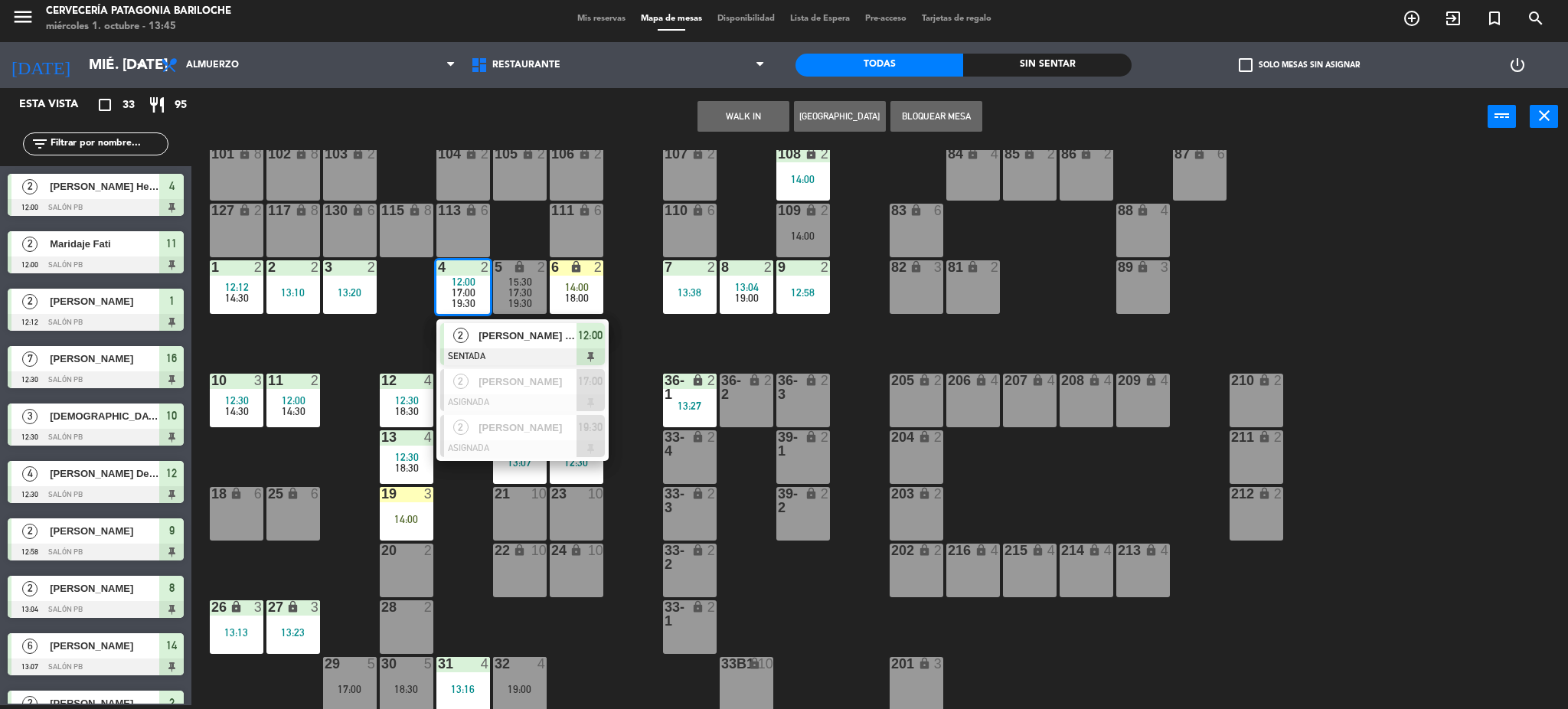
click at [626, 322] on div "101 lock 8 102 lock 8 104 lock 2 105 lock 2 106 lock 2 103 lock 2 107 lock 2 10…" at bounding box center [887, 429] width 1362 height 560
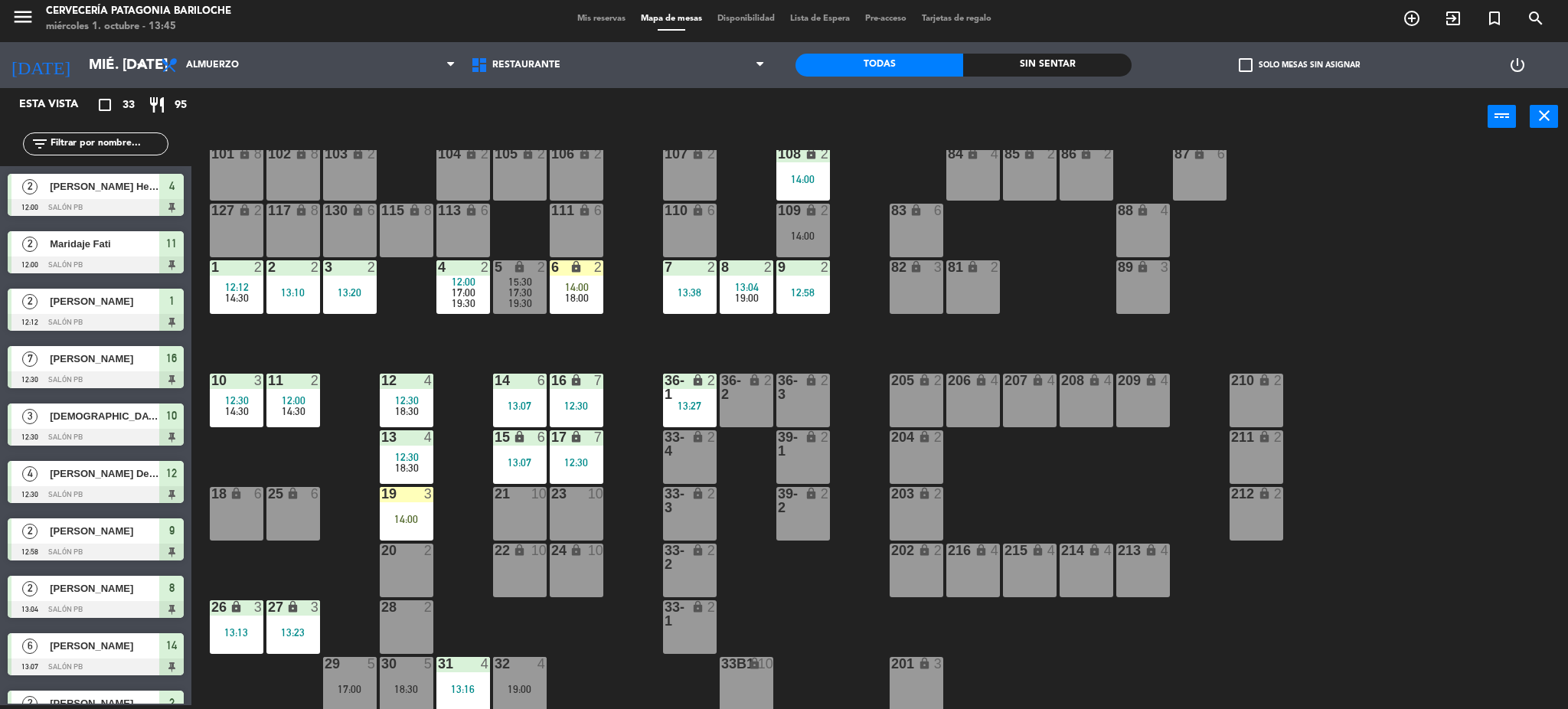
click at [482, 289] on div "17:00" at bounding box center [463, 292] width 54 height 11
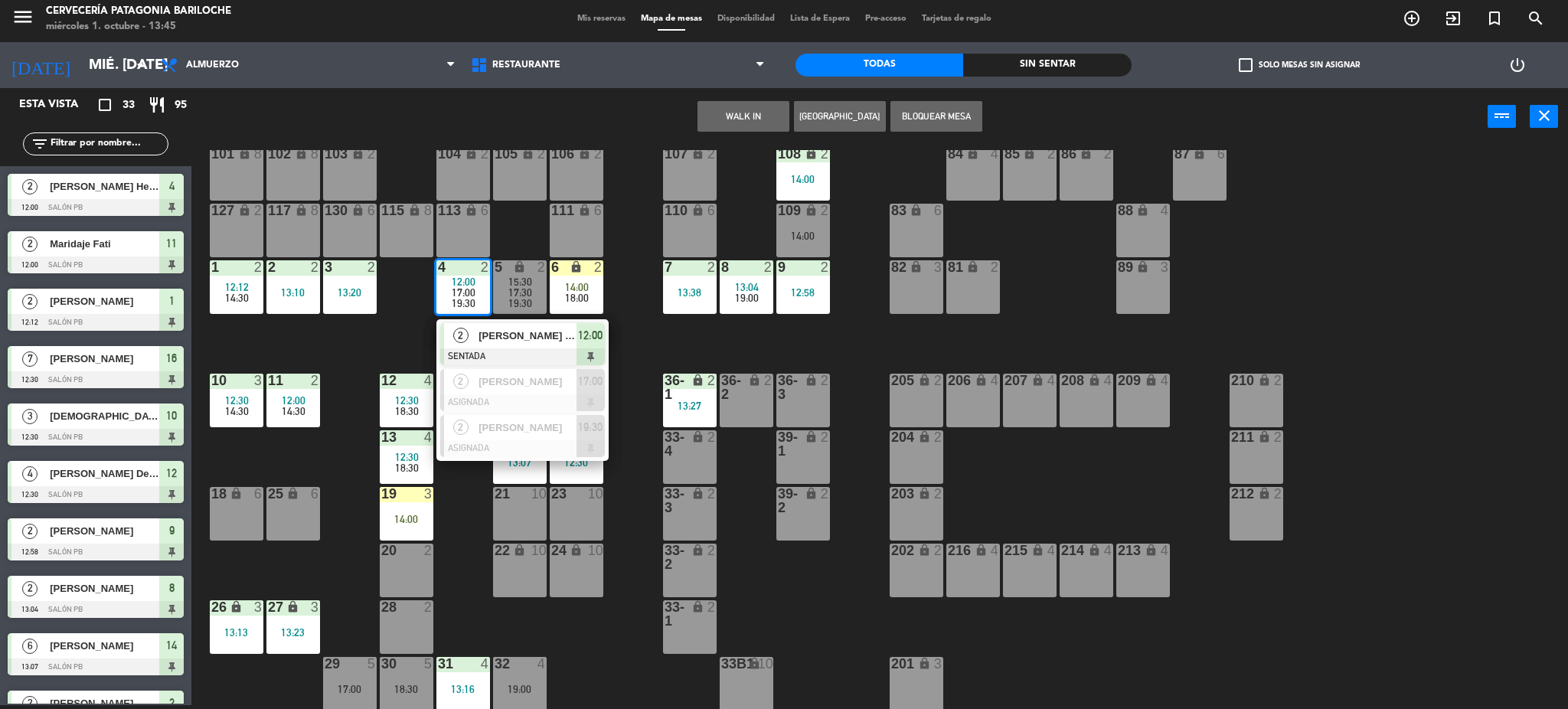
click at [485, 287] on div "17:00" at bounding box center [463, 292] width 54 height 11
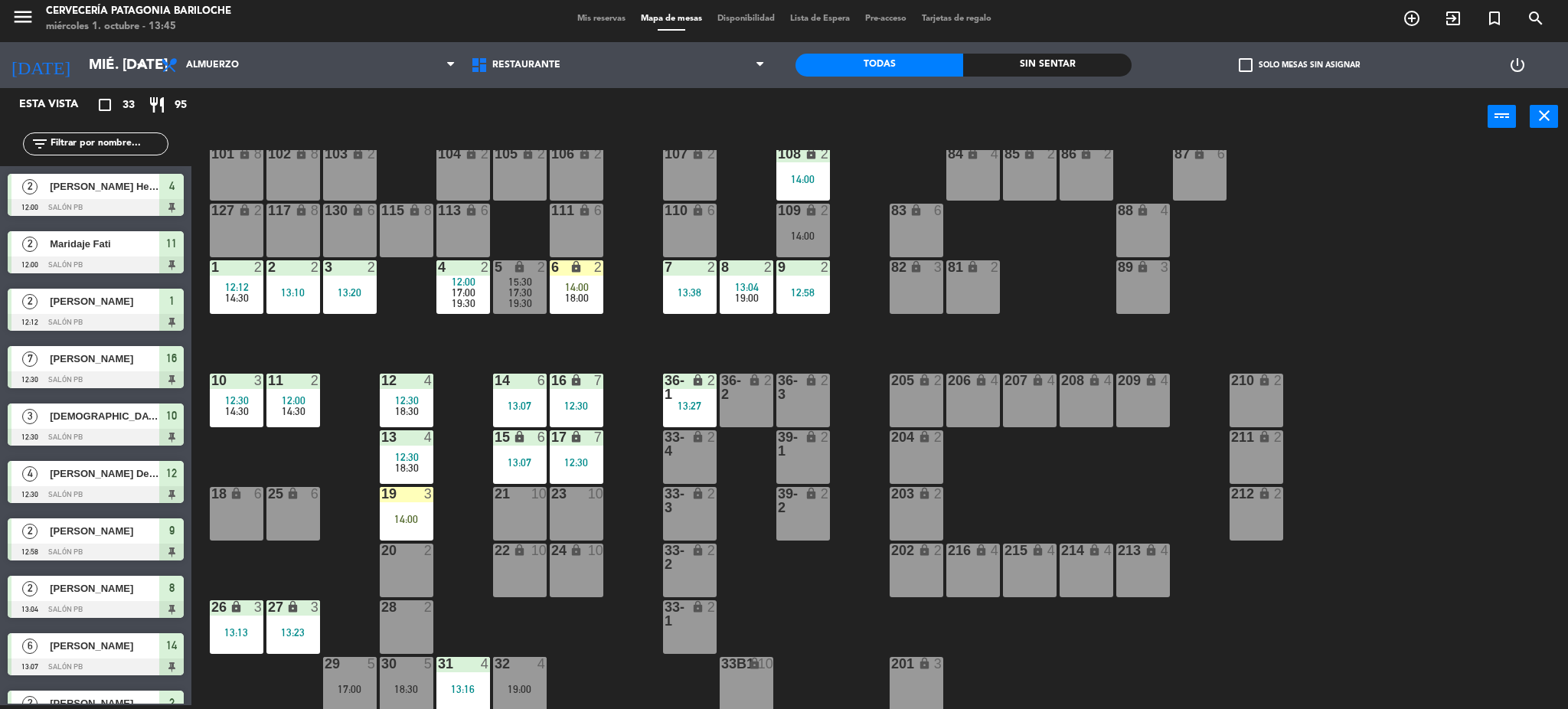
click at [518, 290] on span "17:30" at bounding box center [521, 292] width 24 height 12
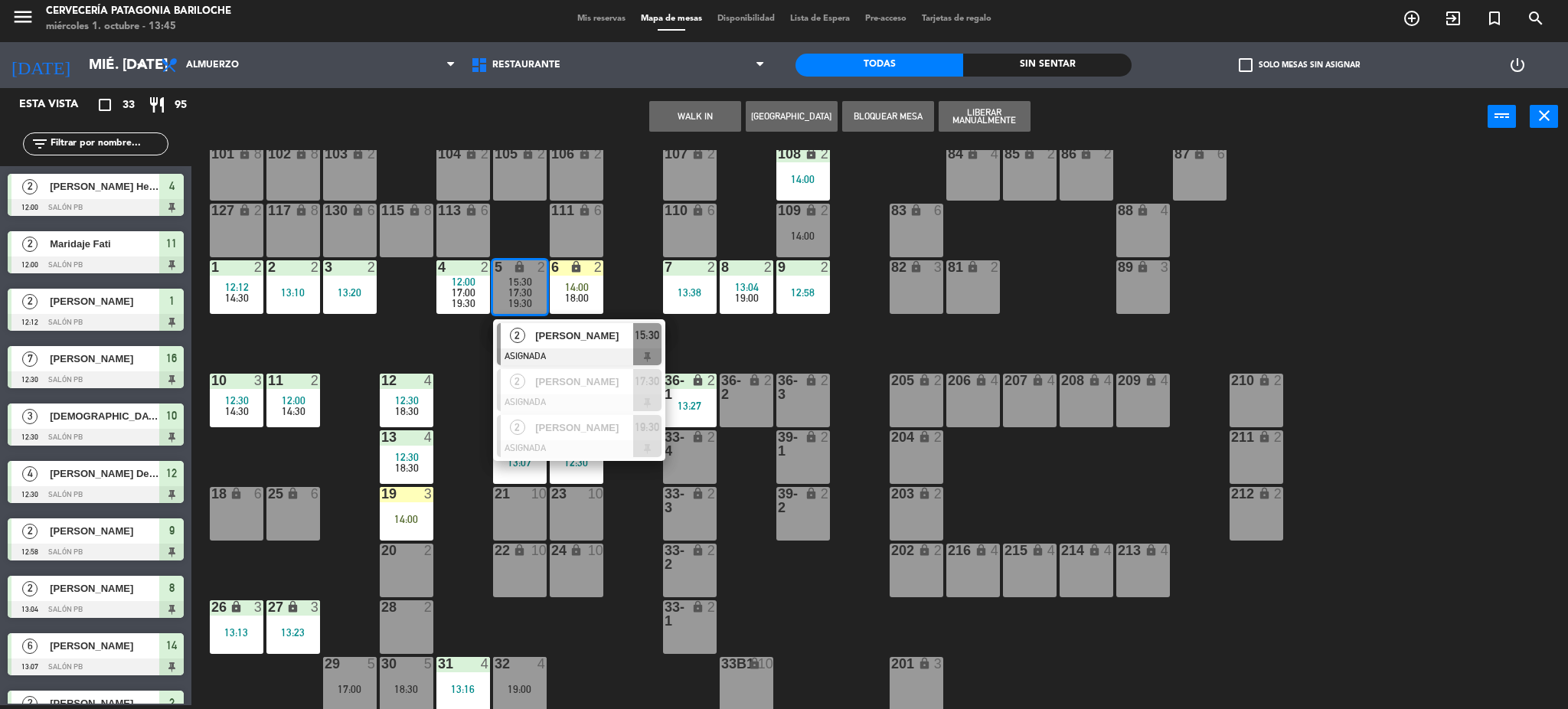
click at [473, 293] on span "17:00" at bounding box center [463, 292] width 24 height 12
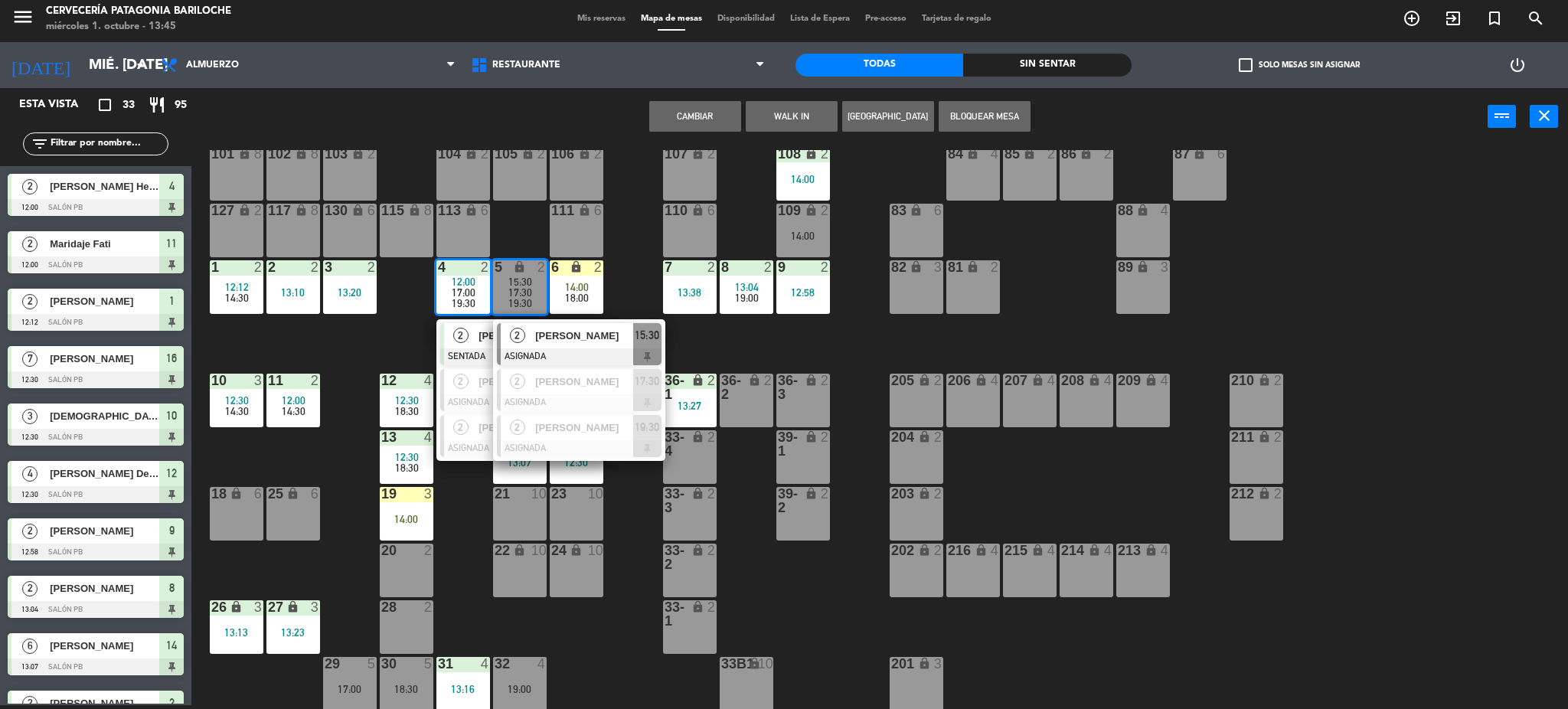
click at [648, 288] on div "101 lock 8 102 lock 8 104 lock 2 105 lock 2 106 lock 2 103 lock 2 107 lock 2 10…" at bounding box center [887, 429] width 1362 height 560
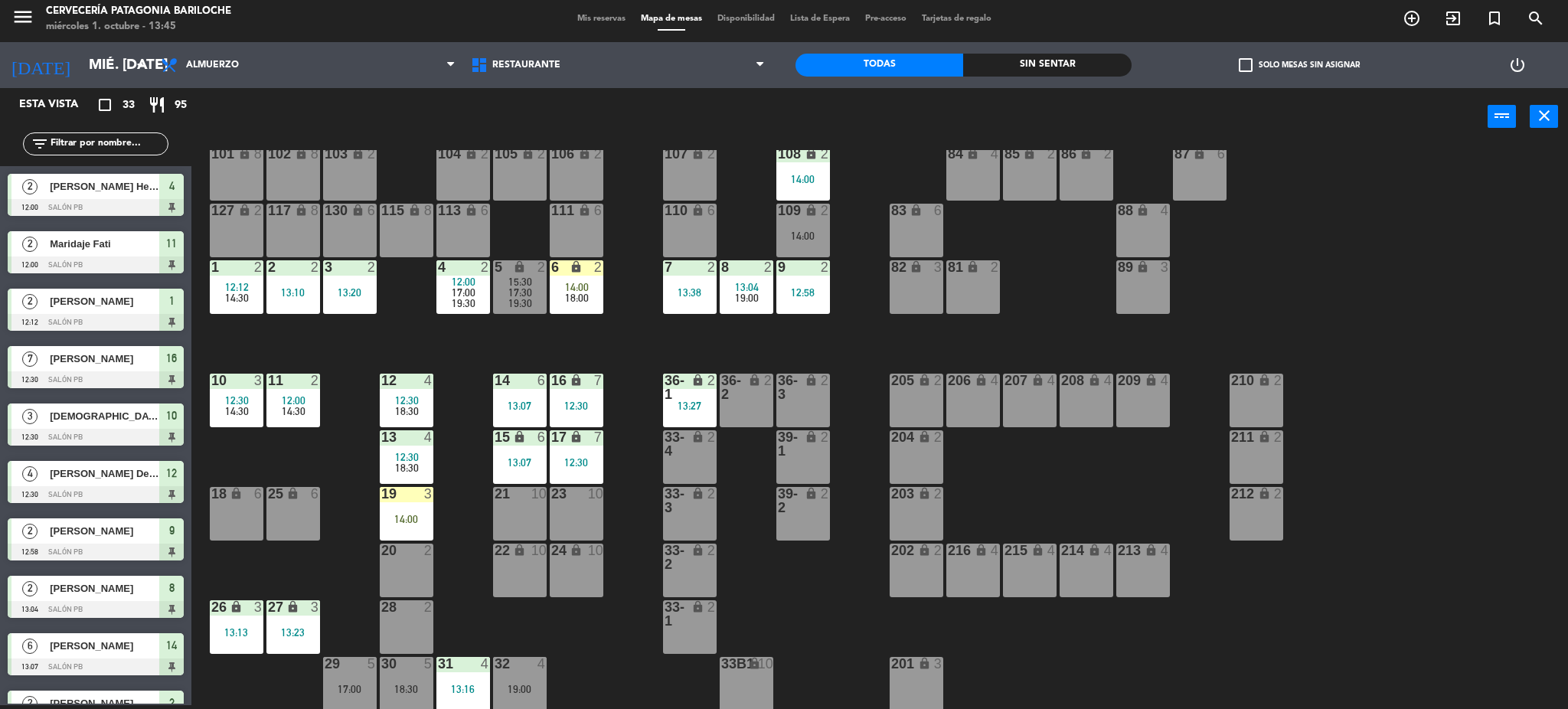
click at [517, 307] on span "19:30" at bounding box center [521, 303] width 24 height 12
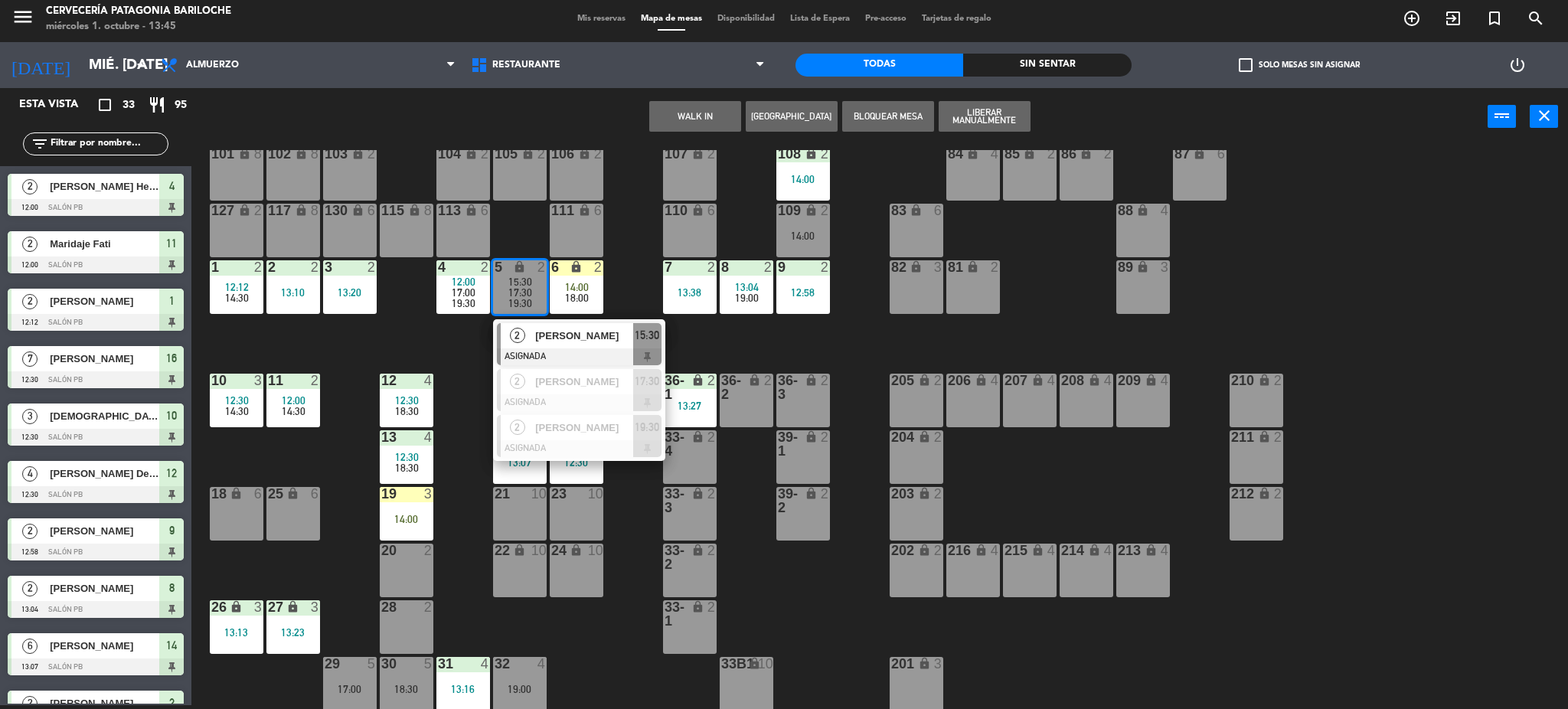
click at [471, 354] on div "101 lock 8 102 lock 8 104 lock 2 105 lock 2 106 lock 2 103 lock 2 107 lock 2 10…" at bounding box center [887, 429] width 1362 height 560
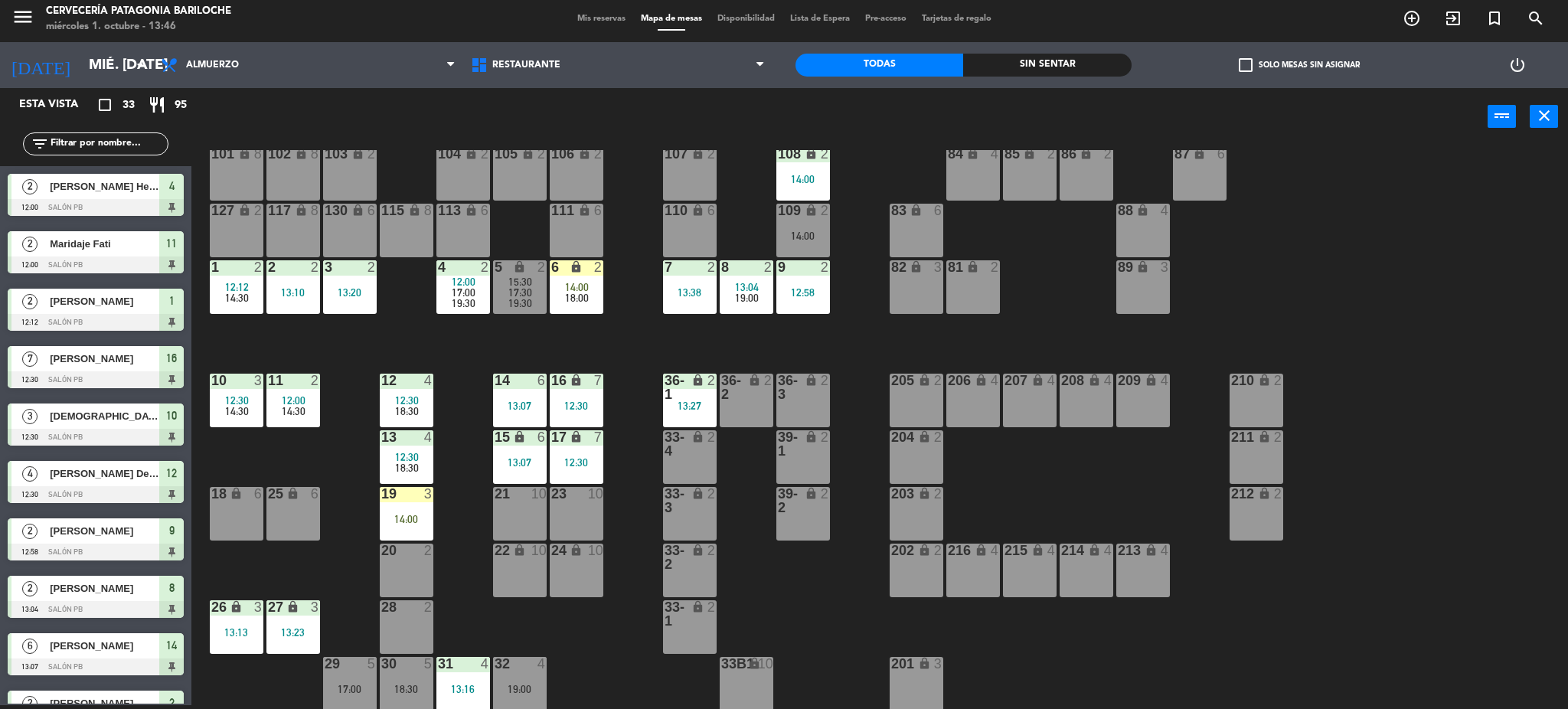
click at [524, 288] on span "17:30" at bounding box center [521, 292] width 24 height 12
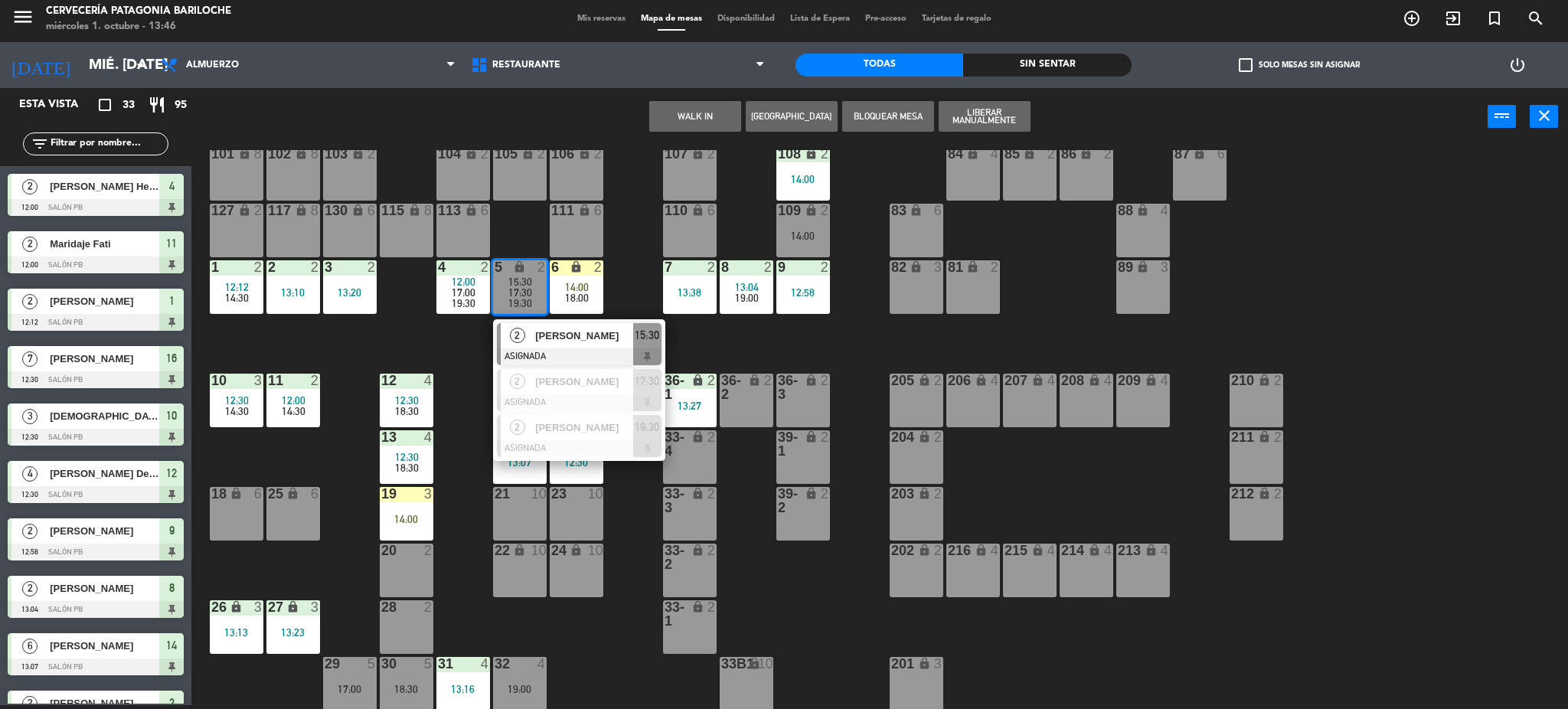
click at [577, 337] on span "[PERSON_NAME]" at bounding box center [585, 335] width 98 height 16
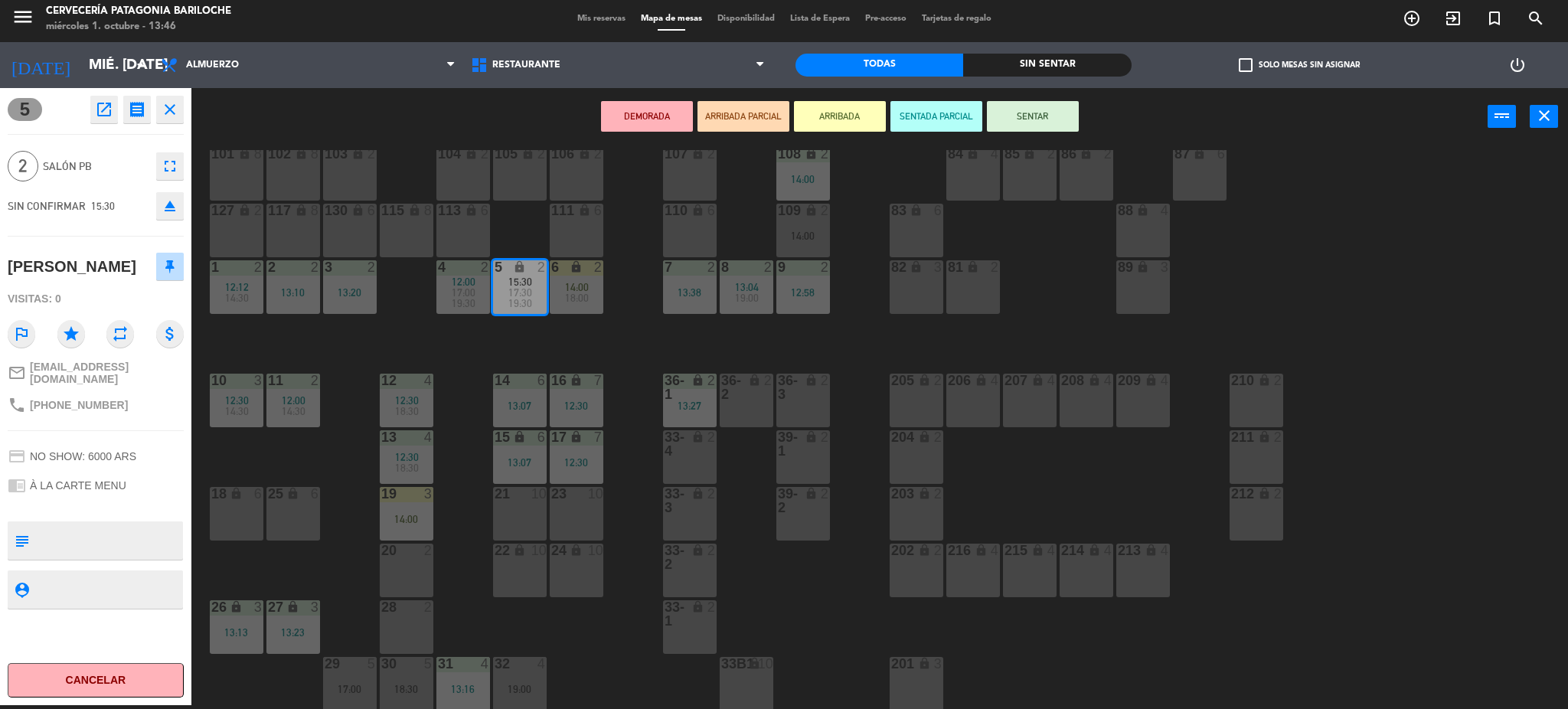
click at [466, 291] on span "17:00" at bounding box center [463, 292] width 24 height 12
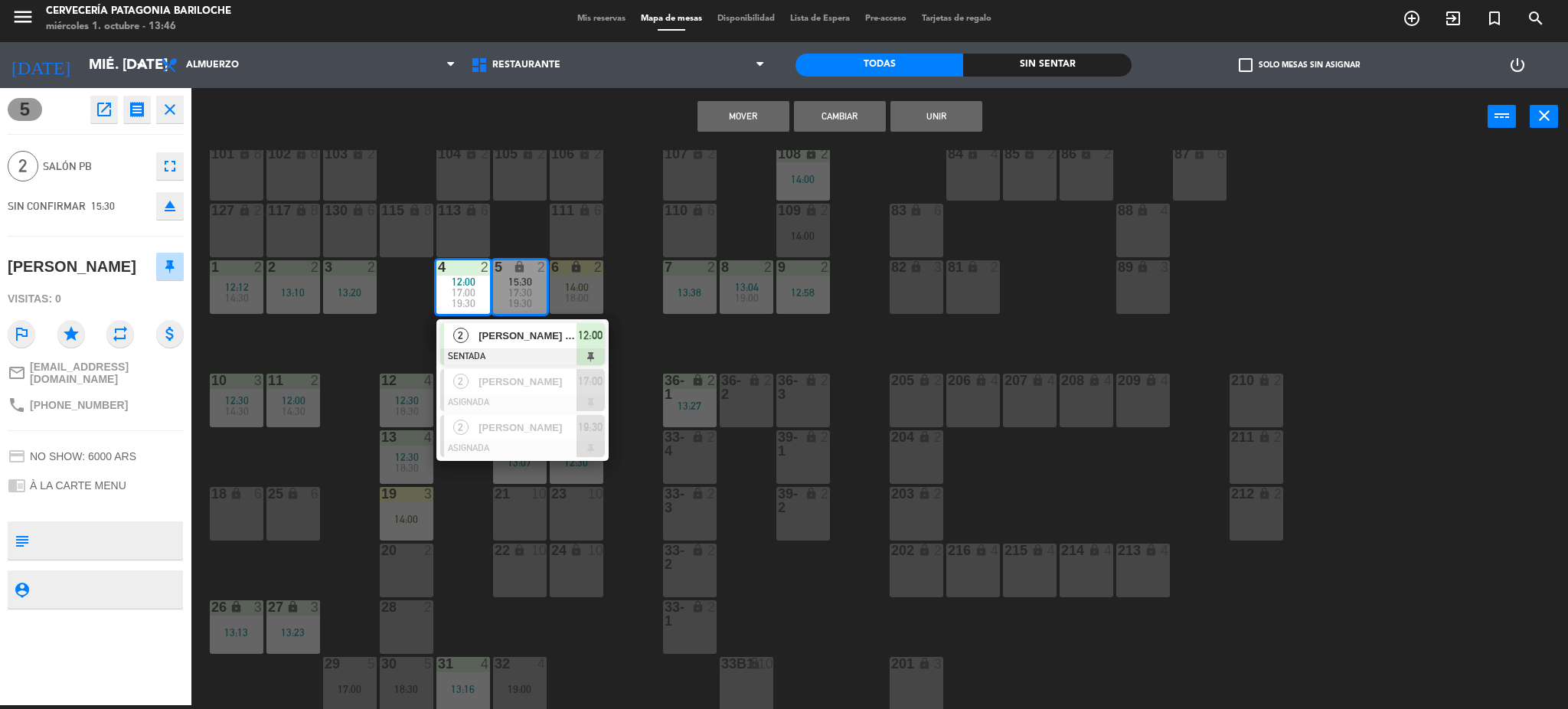
click at [755, 118] on button "Mover" at bounding box center [743, 116] width 92 height 31
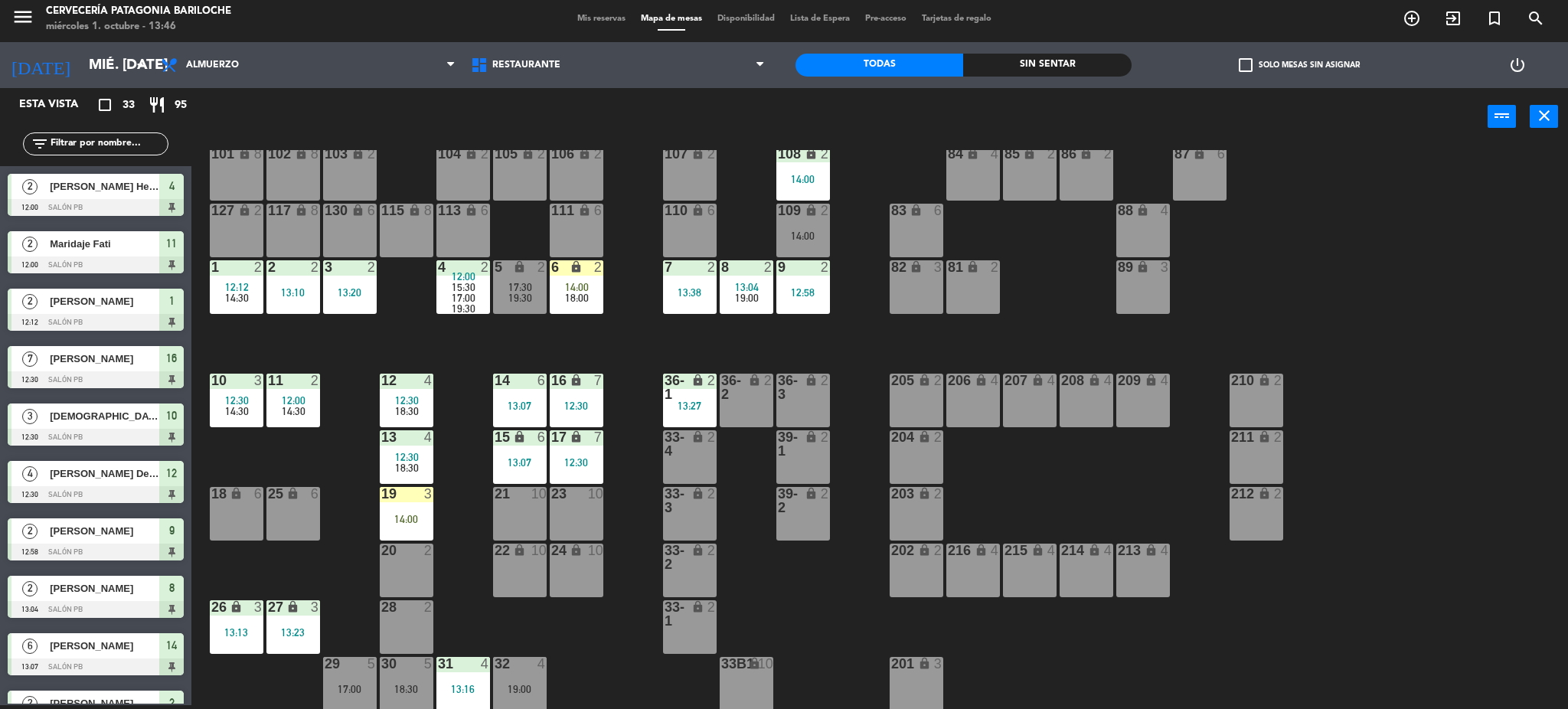
scroll to position [38, 0]
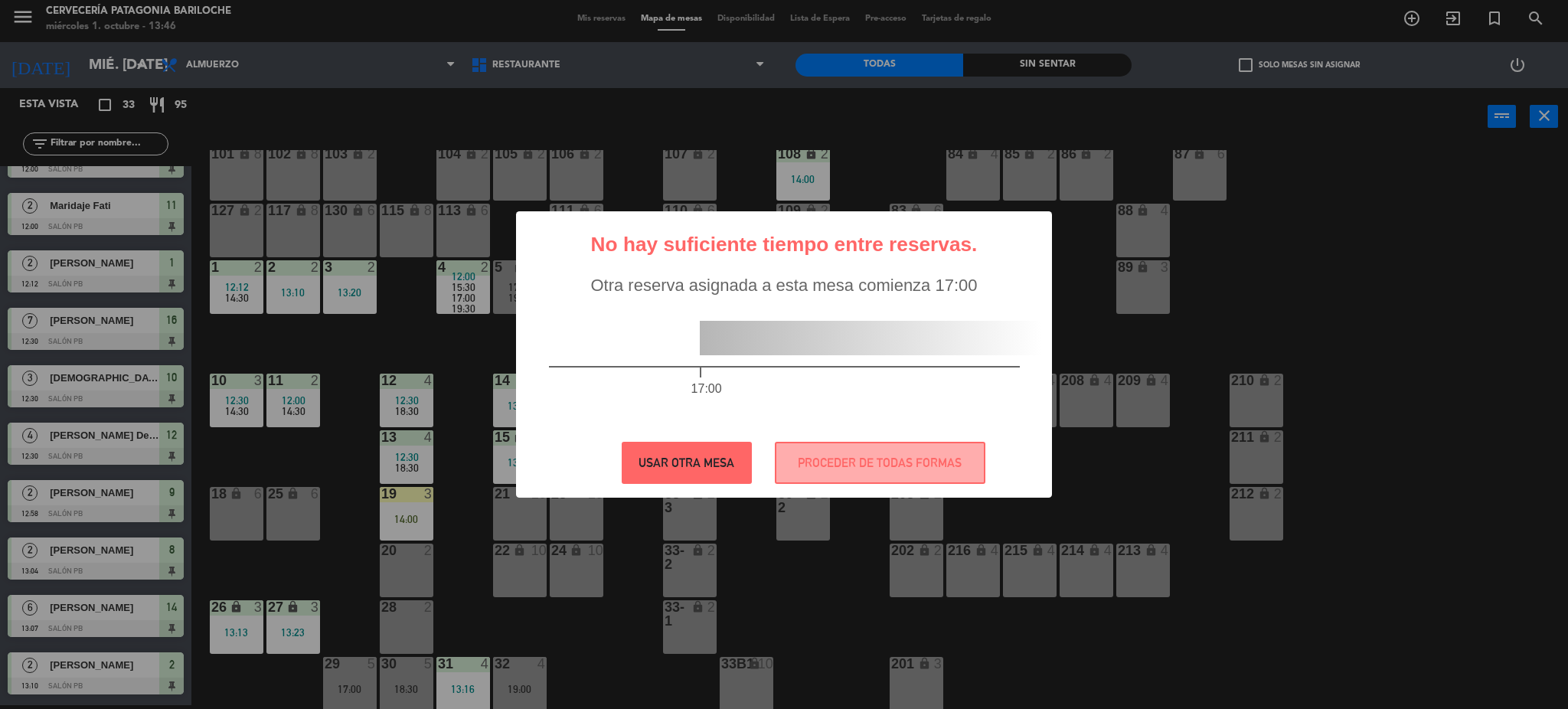
click at [673, 458] on button "USAR OTRA MESA" at bounding box center [686, 464] width 130 height 43
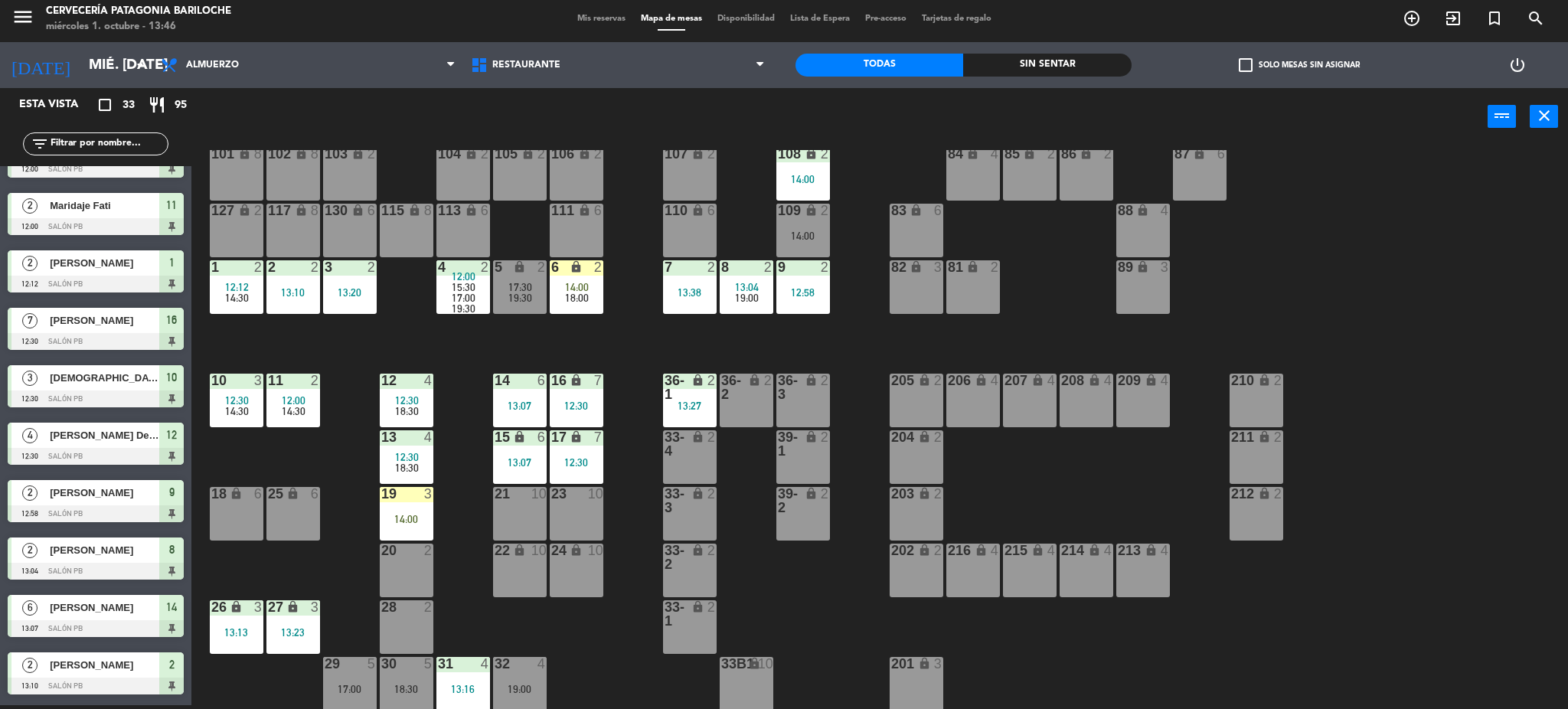
click at [465, 292] on span "17:00" at bounding box center [463, 297] width 24 height 12
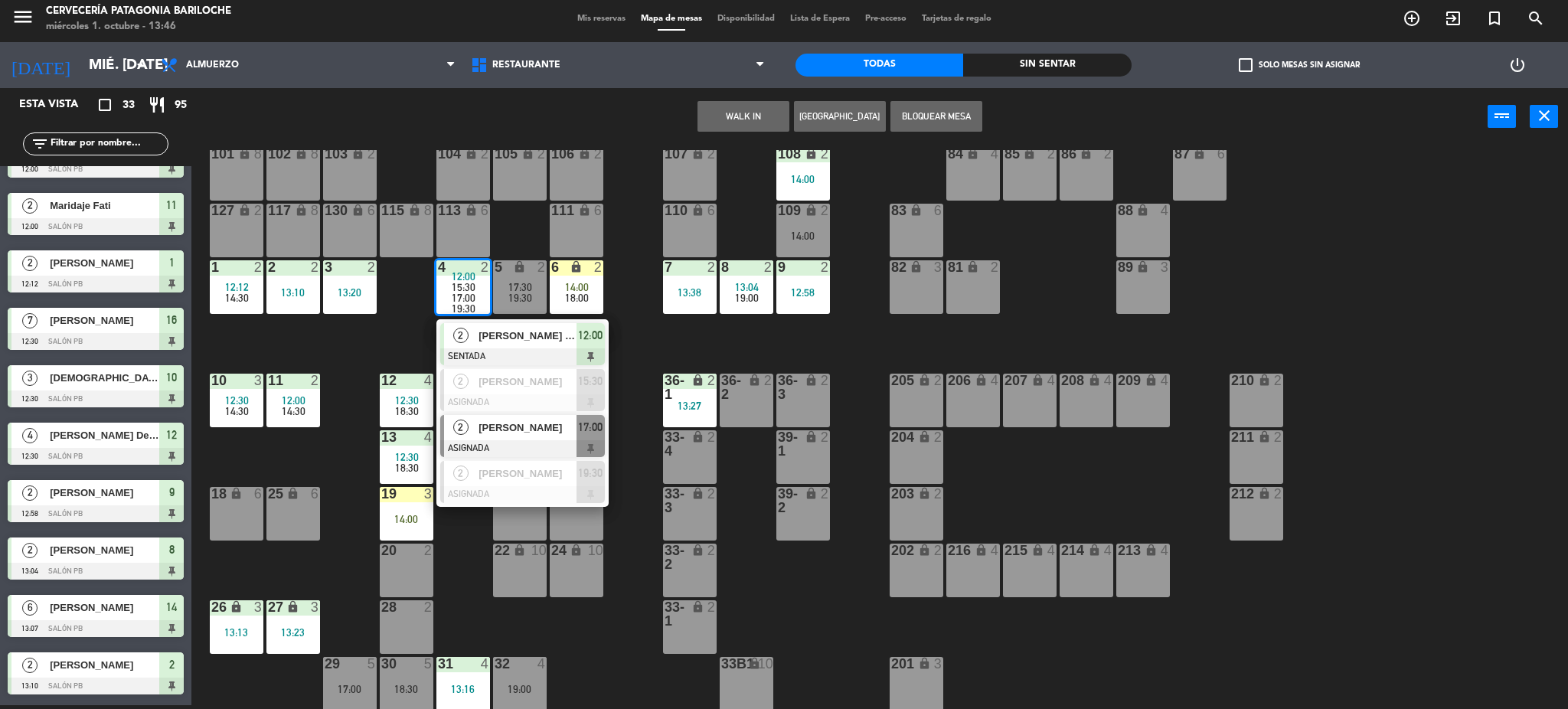
click at [524, 433] on span "[PERSON_NAME]" at bounding box center [527, 428] width 98 height 16
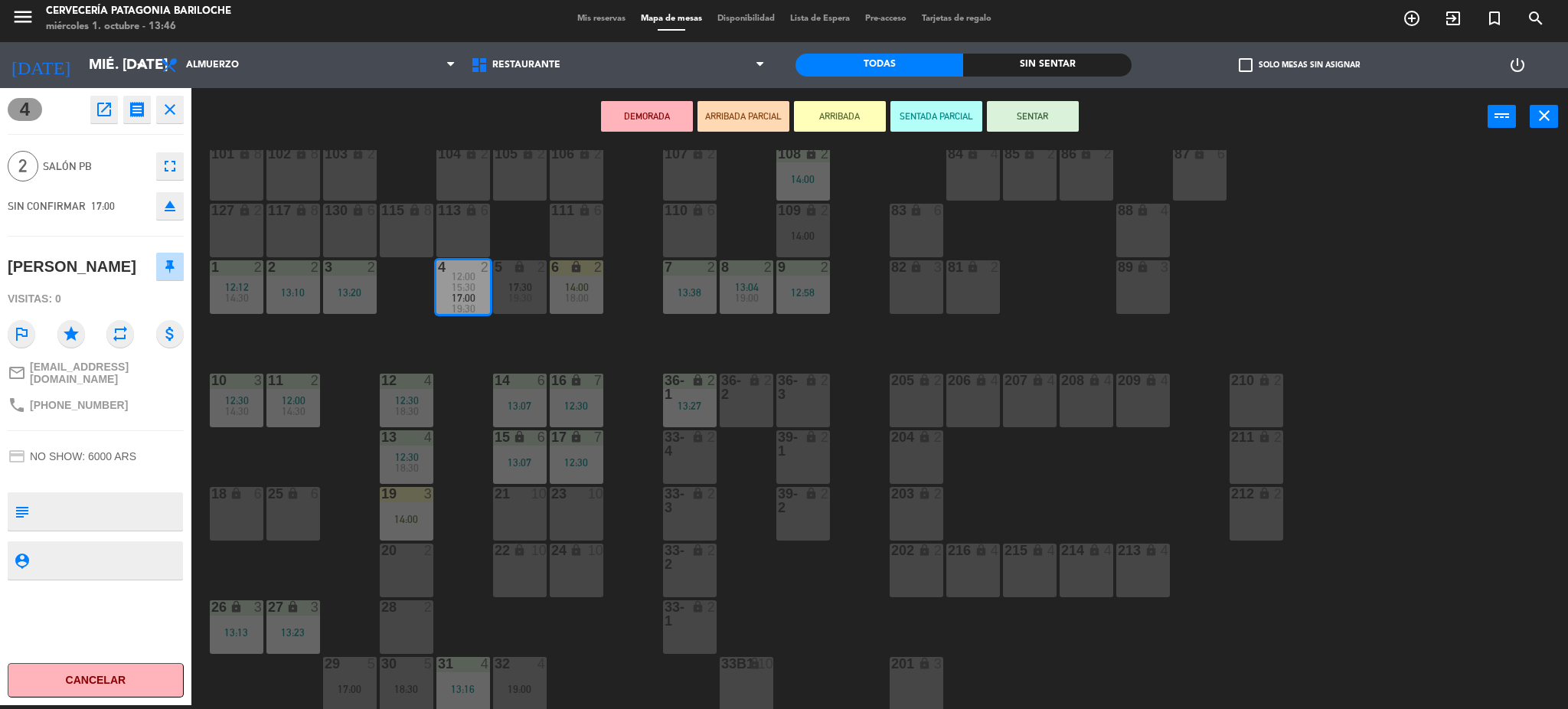
click at [531, 290] on span "17:30" at bounding box center [521, 287] width 24 height 12
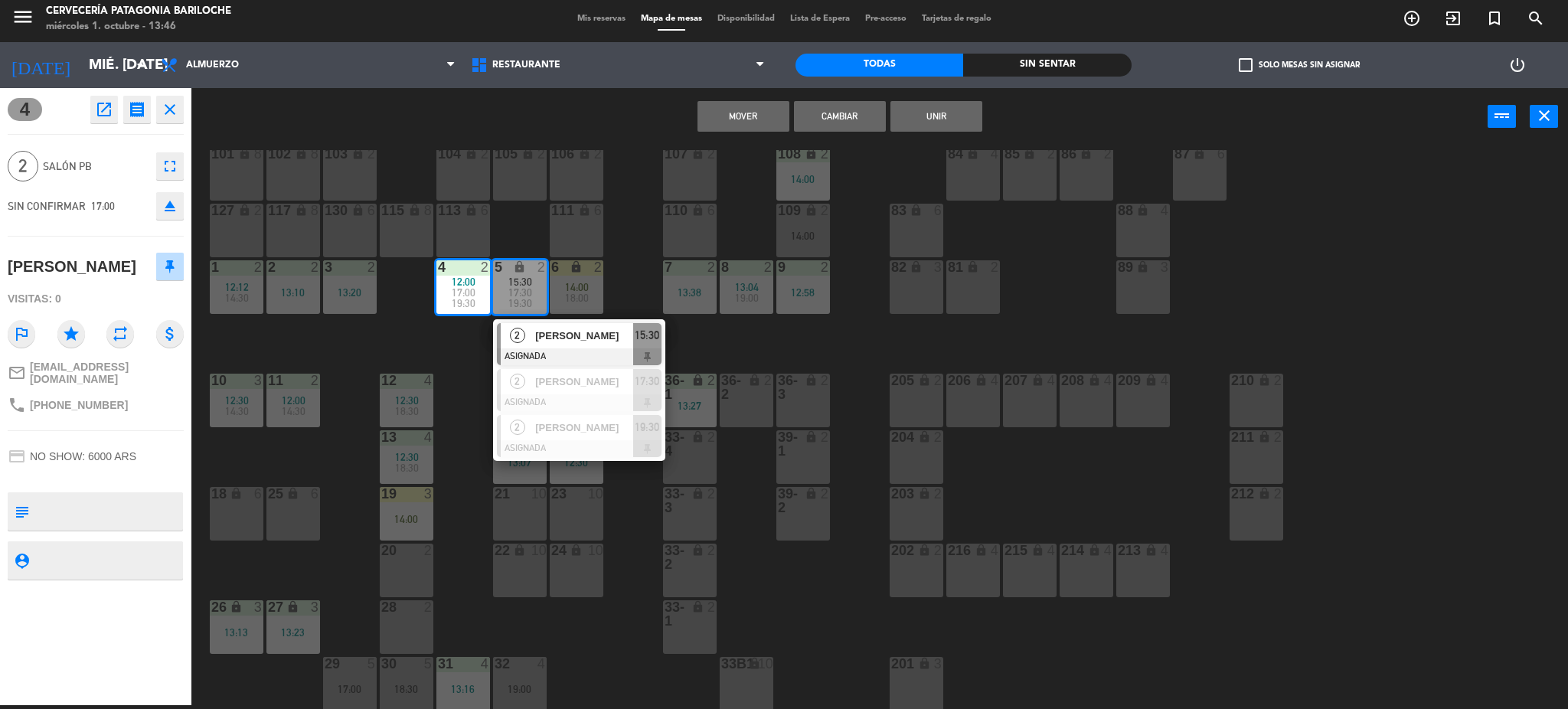
click at [748, 109] on button "Mover" at bounding box center [743, 116] width 92 height 31
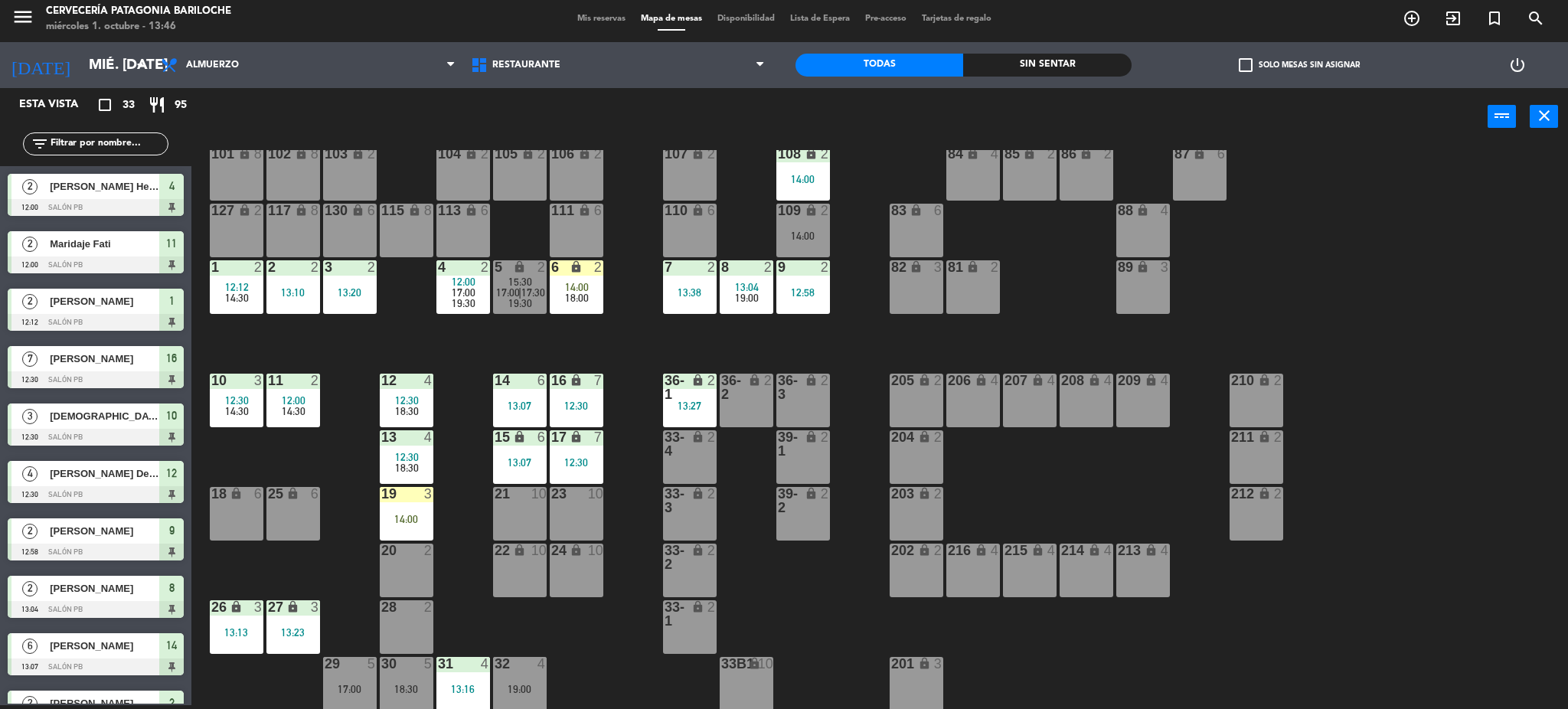
scroll to position [95, 0]
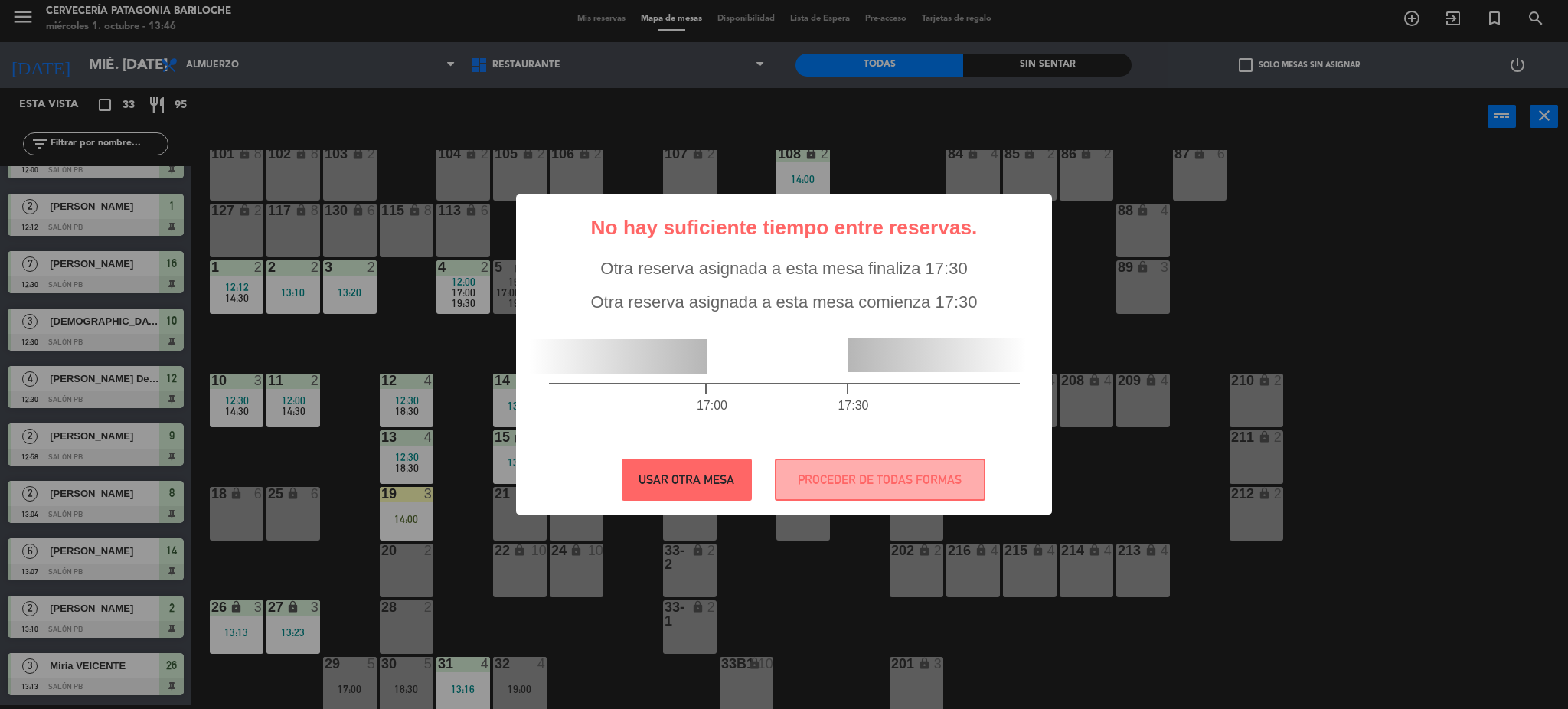
click at [663, 472] on button "USAR OTRA MESA" at bounding box center [686, 480] width 130 height 43
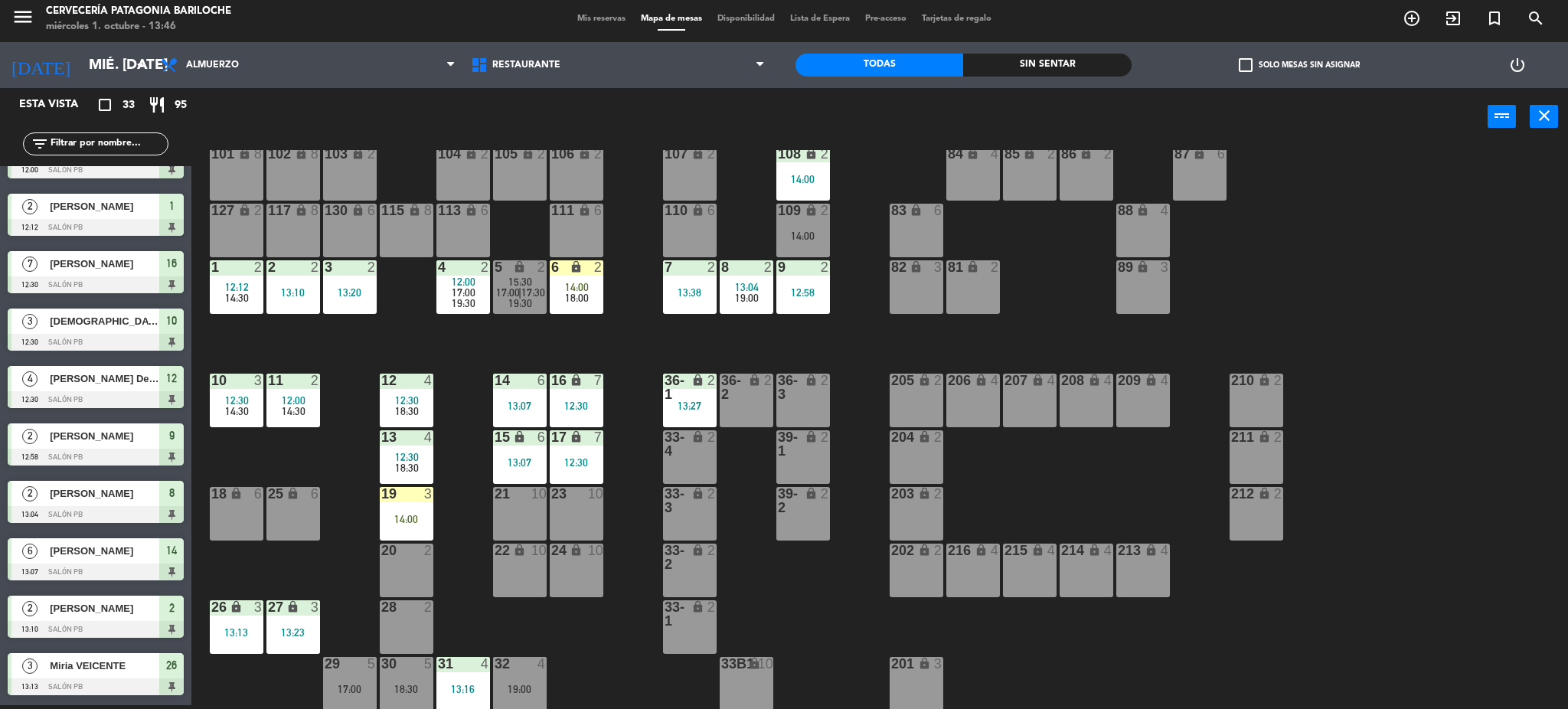
click at [519, 299] on span "19:30" at bounding box center [521, 303] width 24 height 12
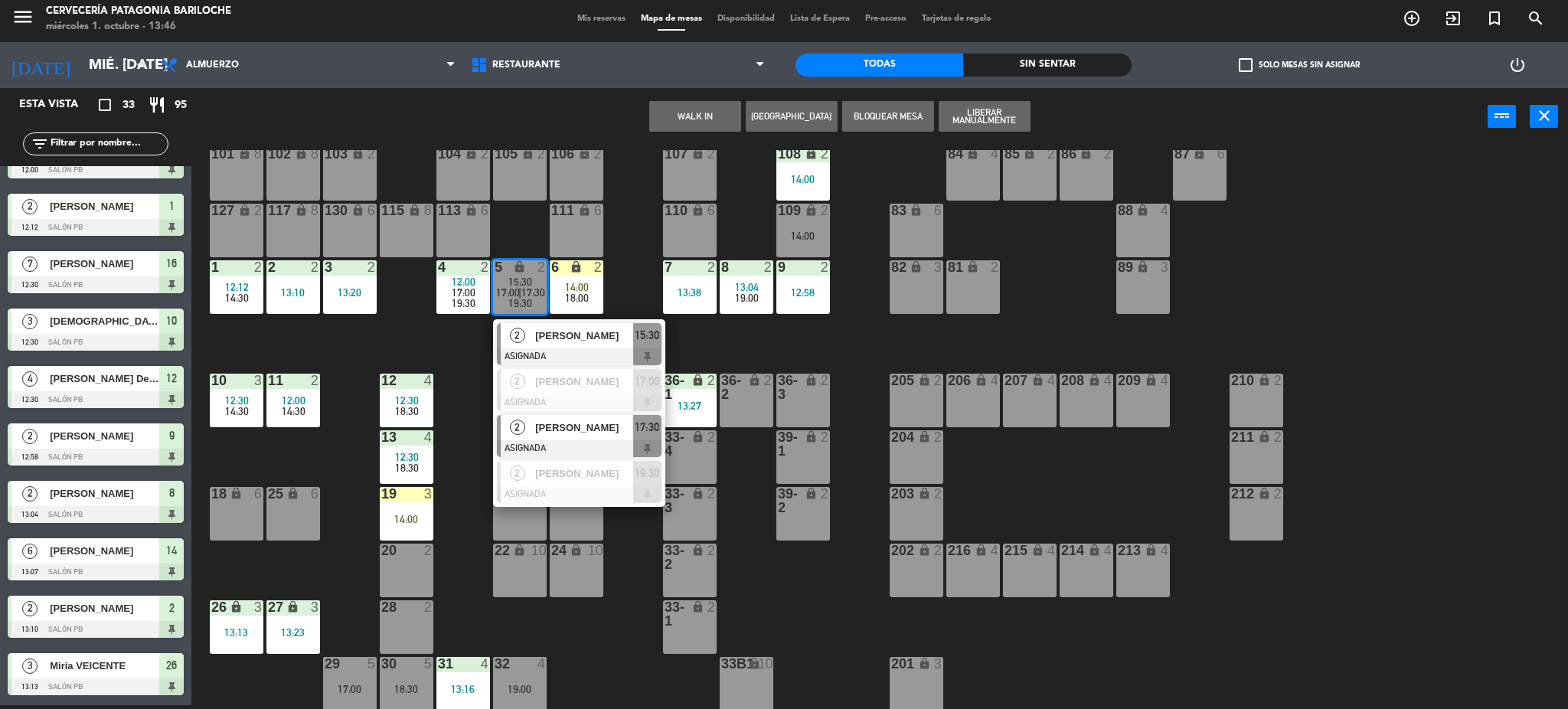
click at [581, 438] on div "[PERSON_NAME]" at bounding box center [584, 428] width 100 height 25
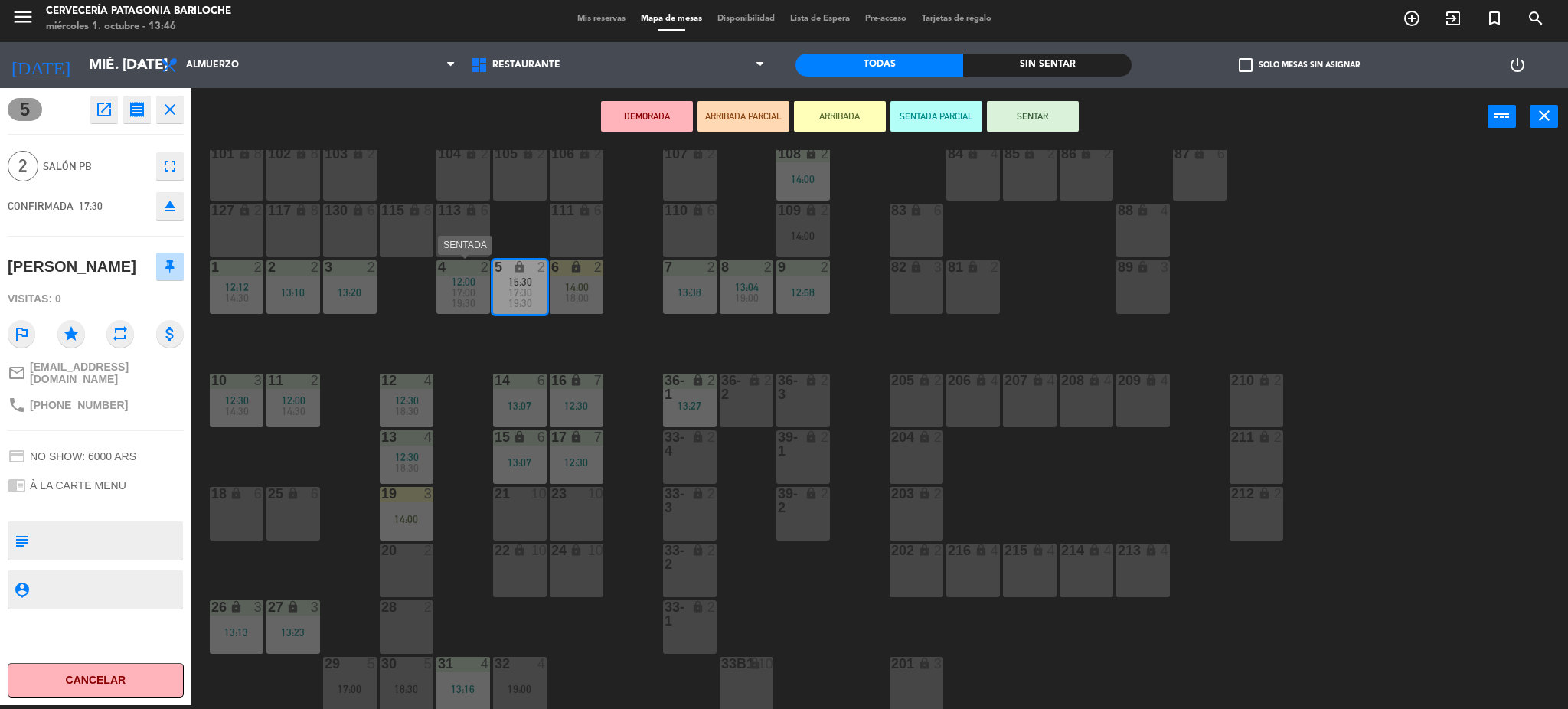
click at [471, 297] on span "19:30" at bounding box center [463, 303] width 24 height 12
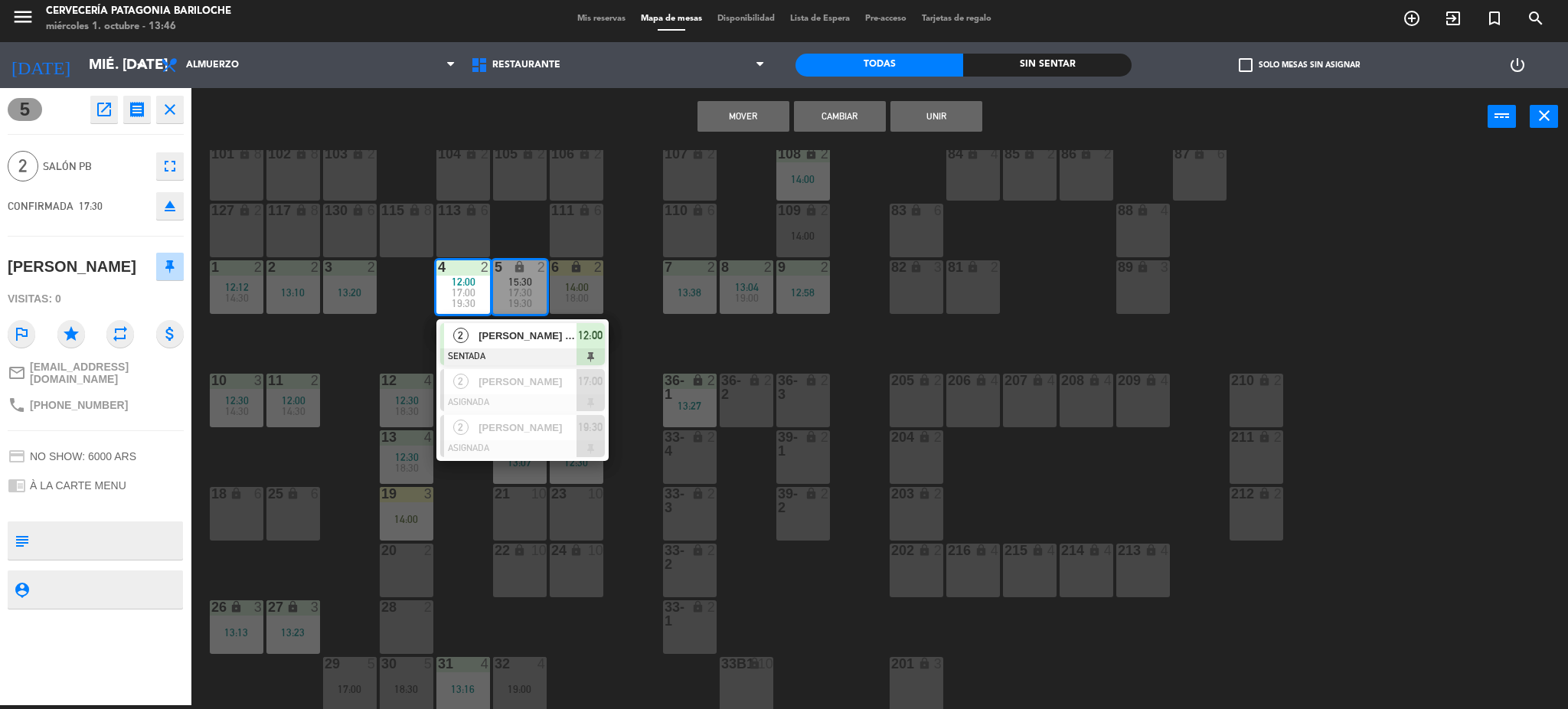
click at [750, 114] on button "Mover" at bounding box center [743, 116] width 92 height 31
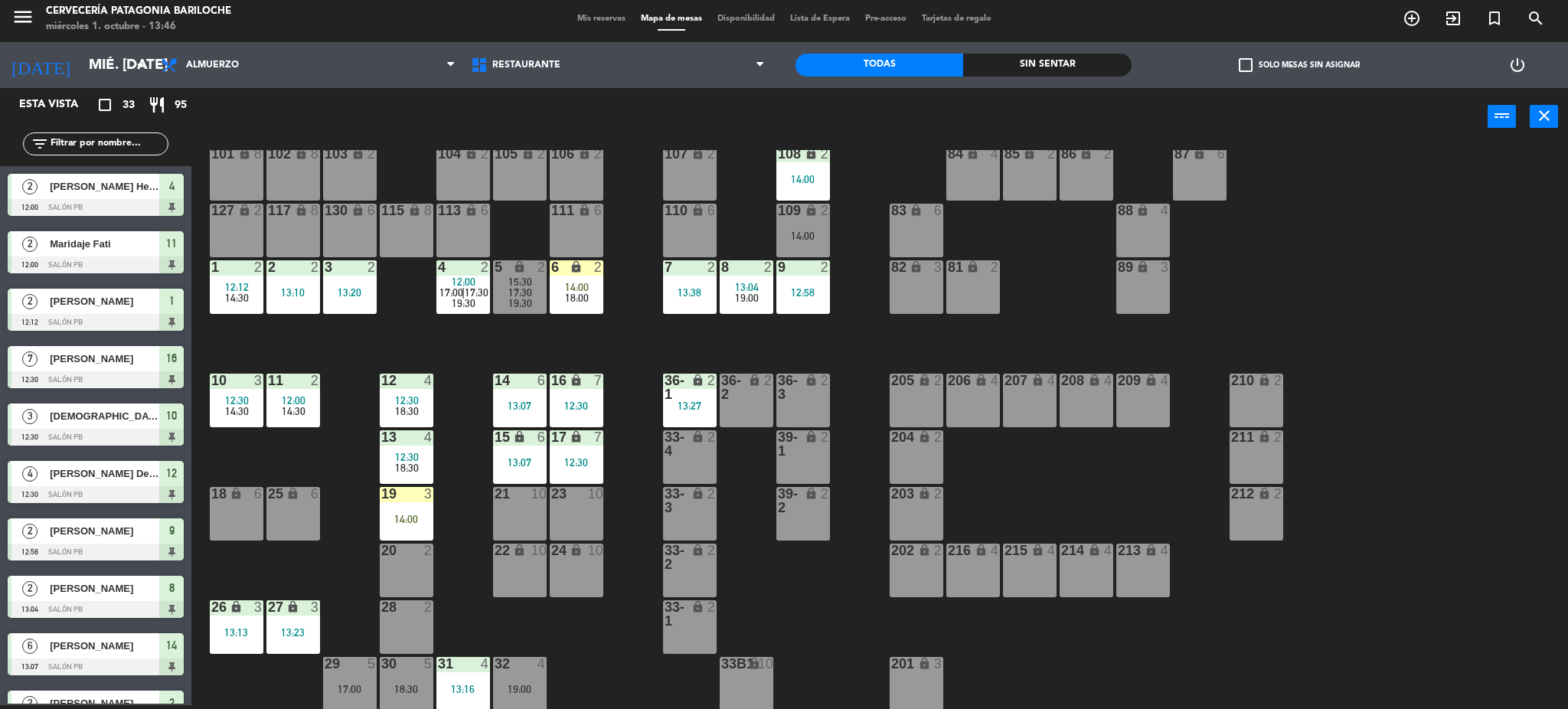
scroll to position [211, 0]
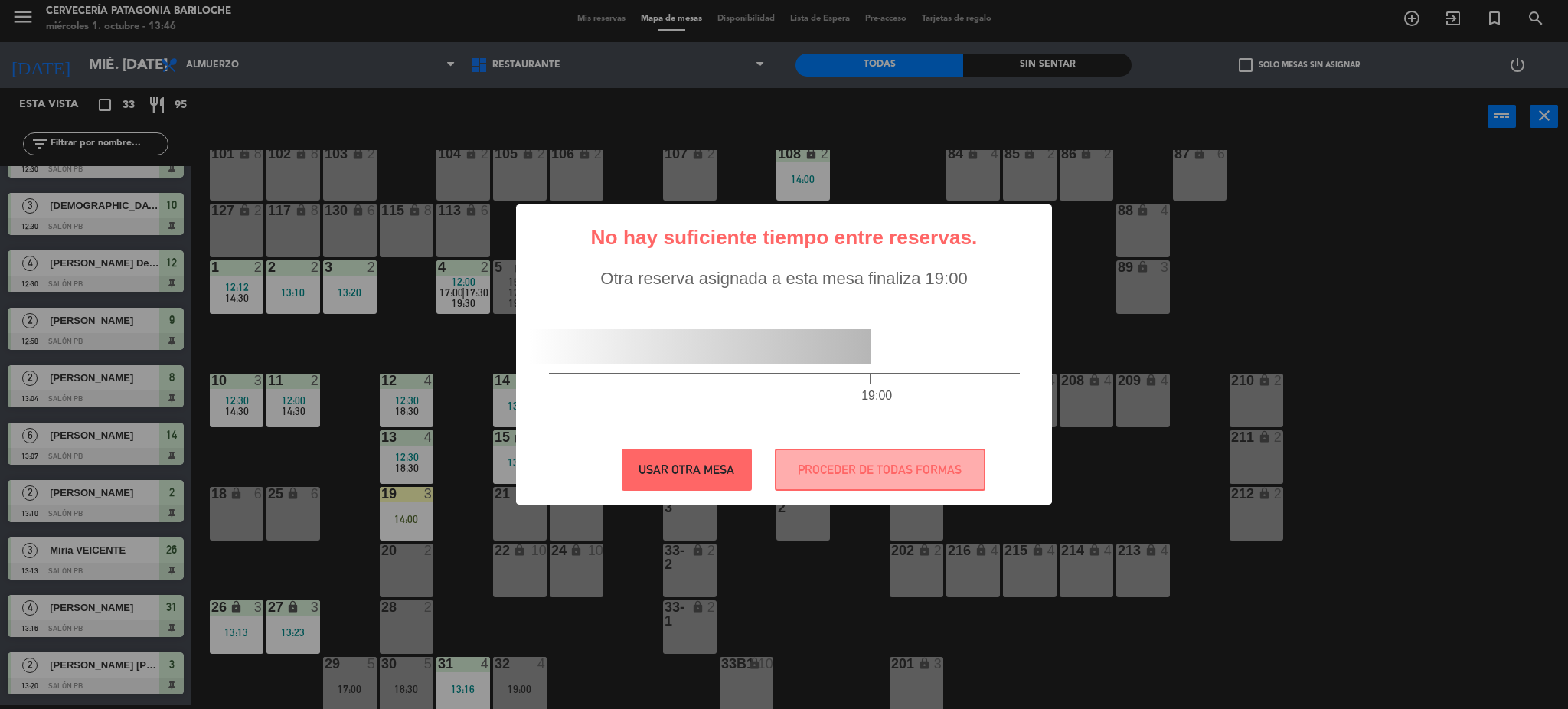
click at [702, 457] on button "USAR OTRA MESA" at bounding box center [686, 470] width 130 height 43
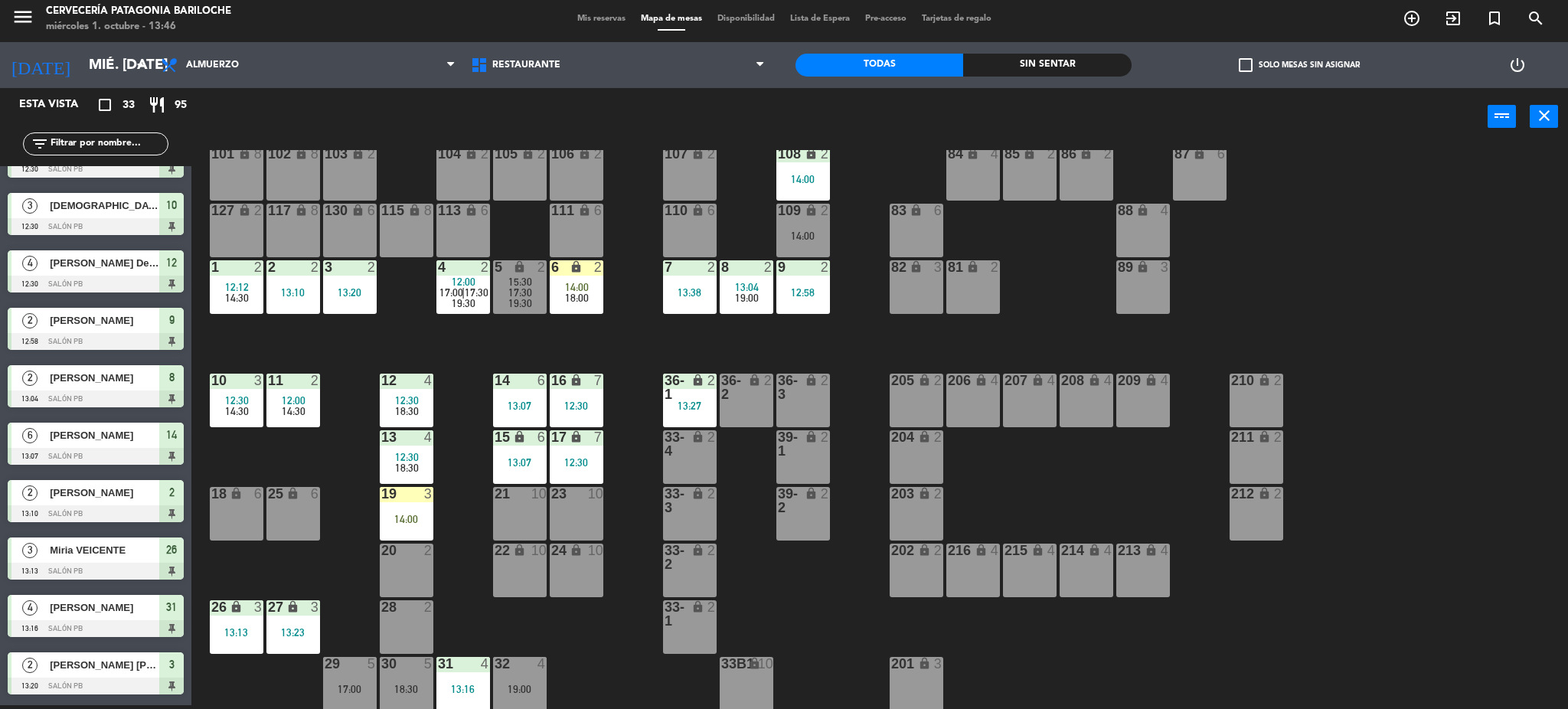
click at [468, 277] on span "12:00" at bounding box center [463, 281] width 24 height 12
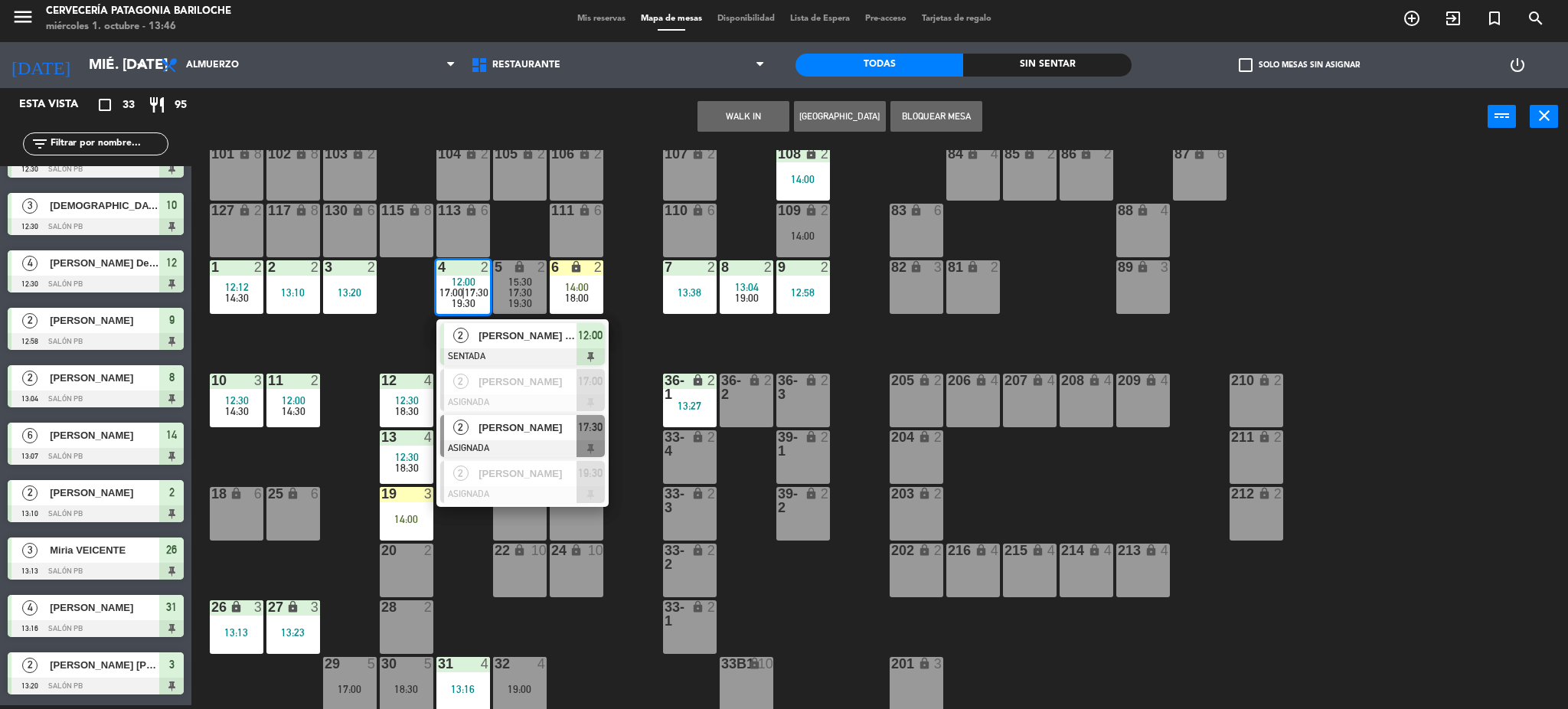
click at [549, 449] on div at bounding box center [523, 449] width 165 height 17
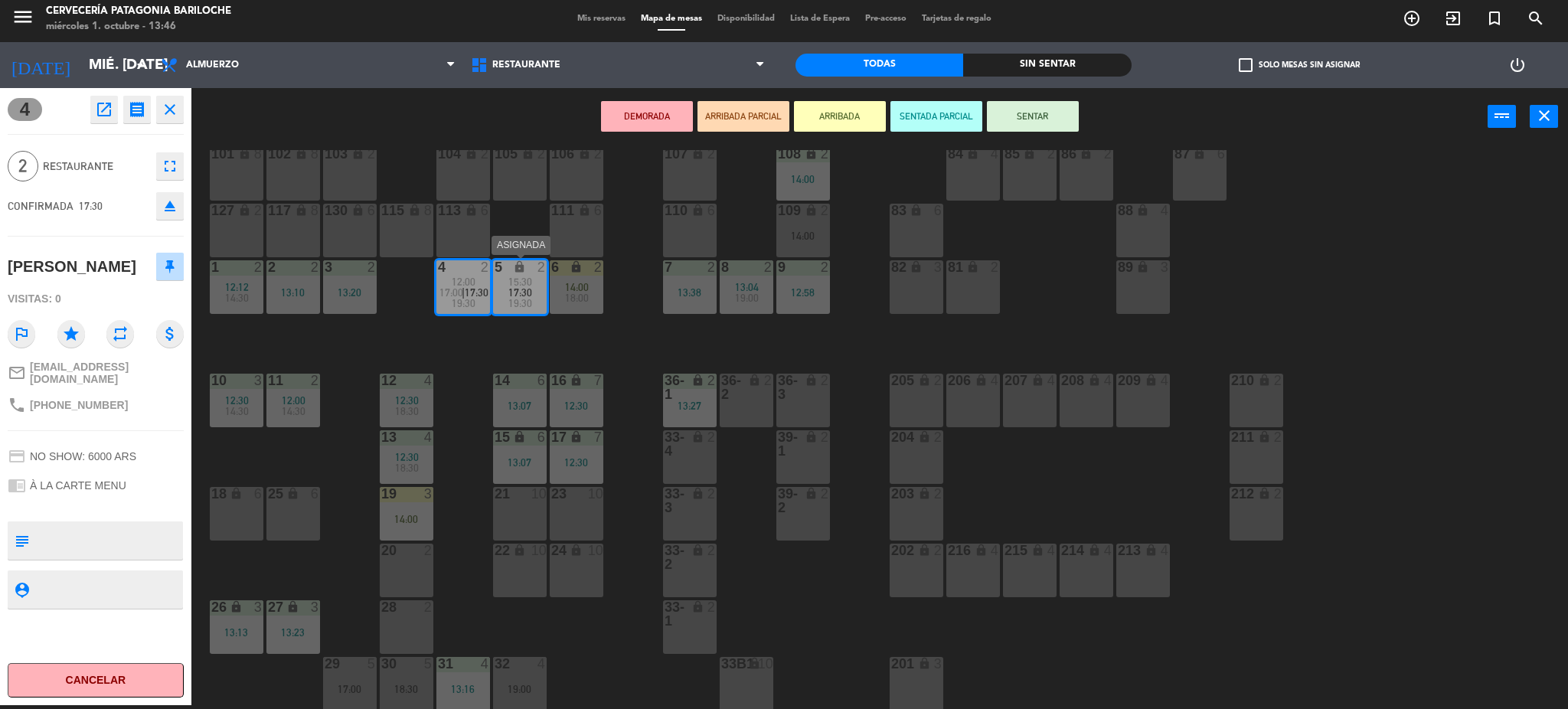
click at [520, 301] on span "19:30" at bounding box center [521, 303] width 24 height 12
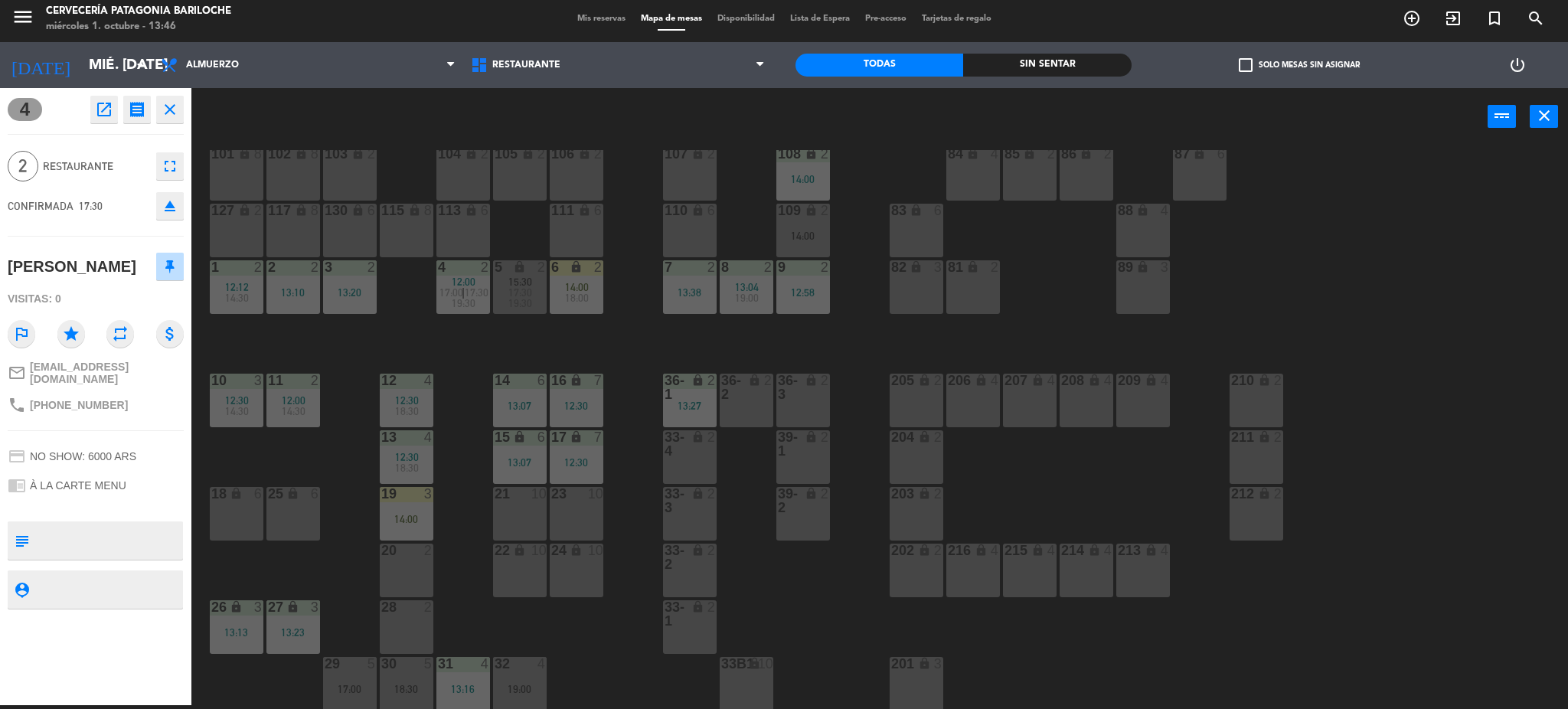
click at [520, 293] on span "17:30" at bounding box center [521, 292] width 24 height 12
click at [827, 111] on button "Mover" at bounding box center [839, 116] width 92 height 31
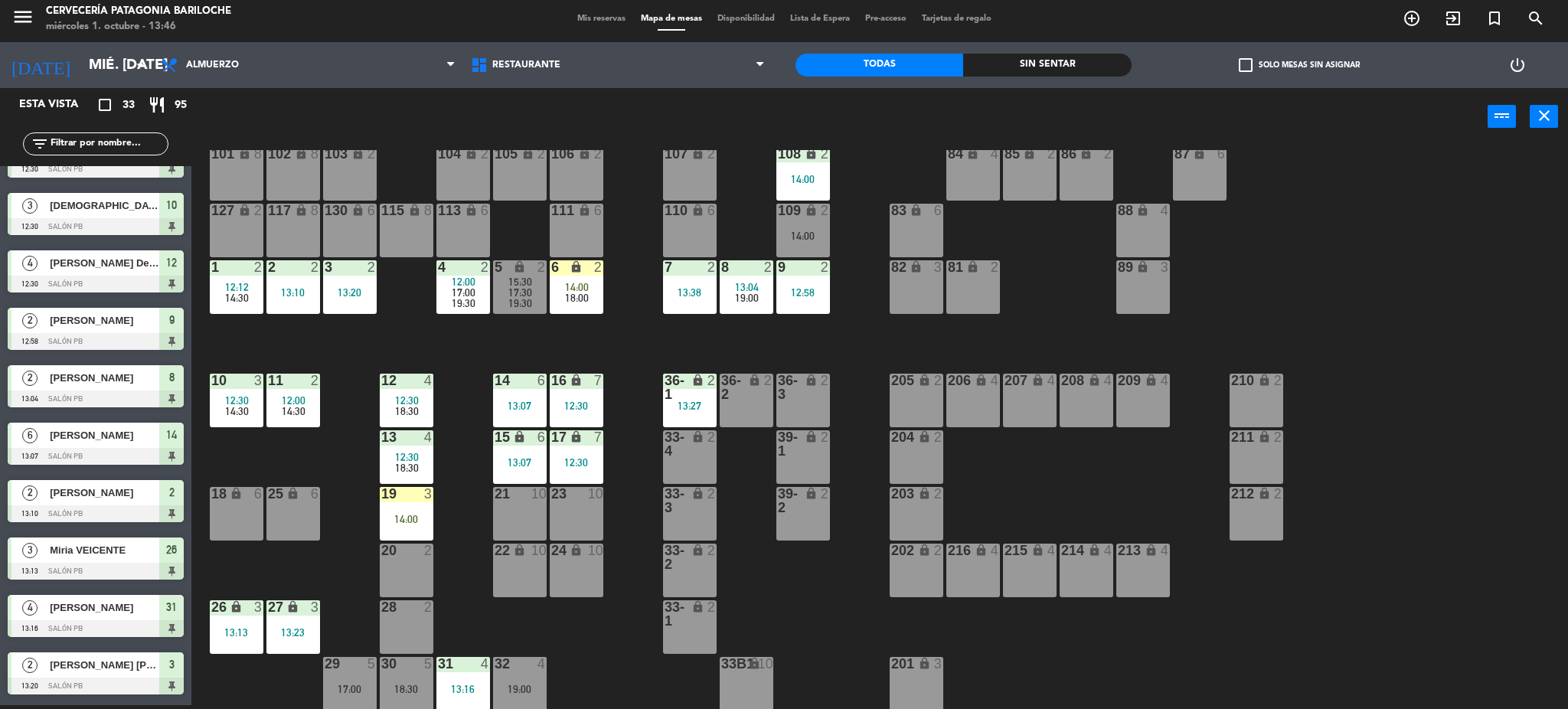
click at [589, 344] on div "101 lock 8 102 lock 8 104 lock 2 105 lock 2 106 lock 2 103 lock 2 107 lock 2 10…" at bounding box center [887, 429] width 1362 height 560
click at [629, 232] on div "101 lock 8 102 lock 8 104 lock 2 105 lock 2 106 lock 2 103 lock 2 107 lock 2 10…" at bounding box center [887, 429] width 1362 height 560
click at [580, 273] on icon "lock" at bounding box center [576, 267] width 13 height 13
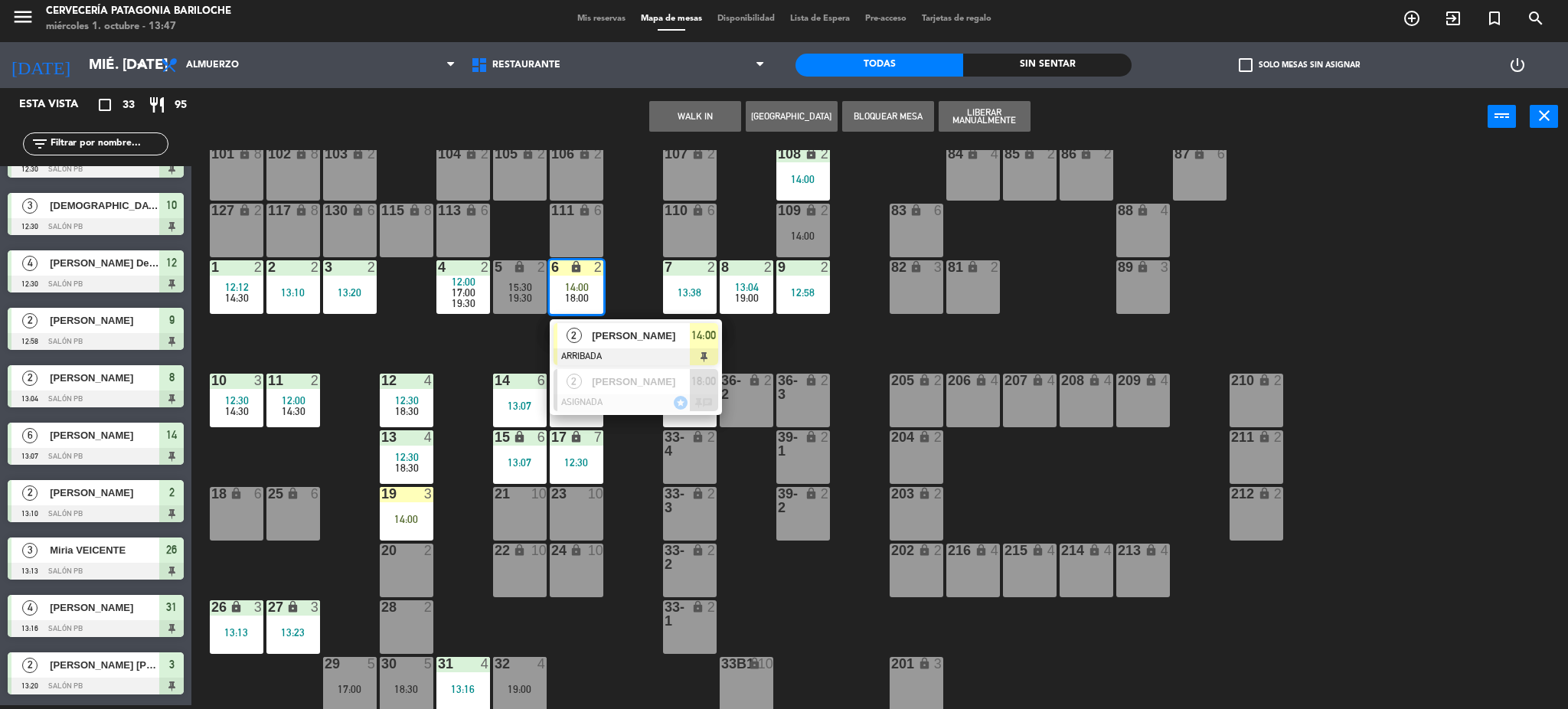
click at [636, 274] on div "101 lock 8 102 lock 8 104 lock 2 105 lock 2 106 lock 2 103 lock 2 107 lock 2 10…" at bounding box center [887, 429] width 1362 height 560
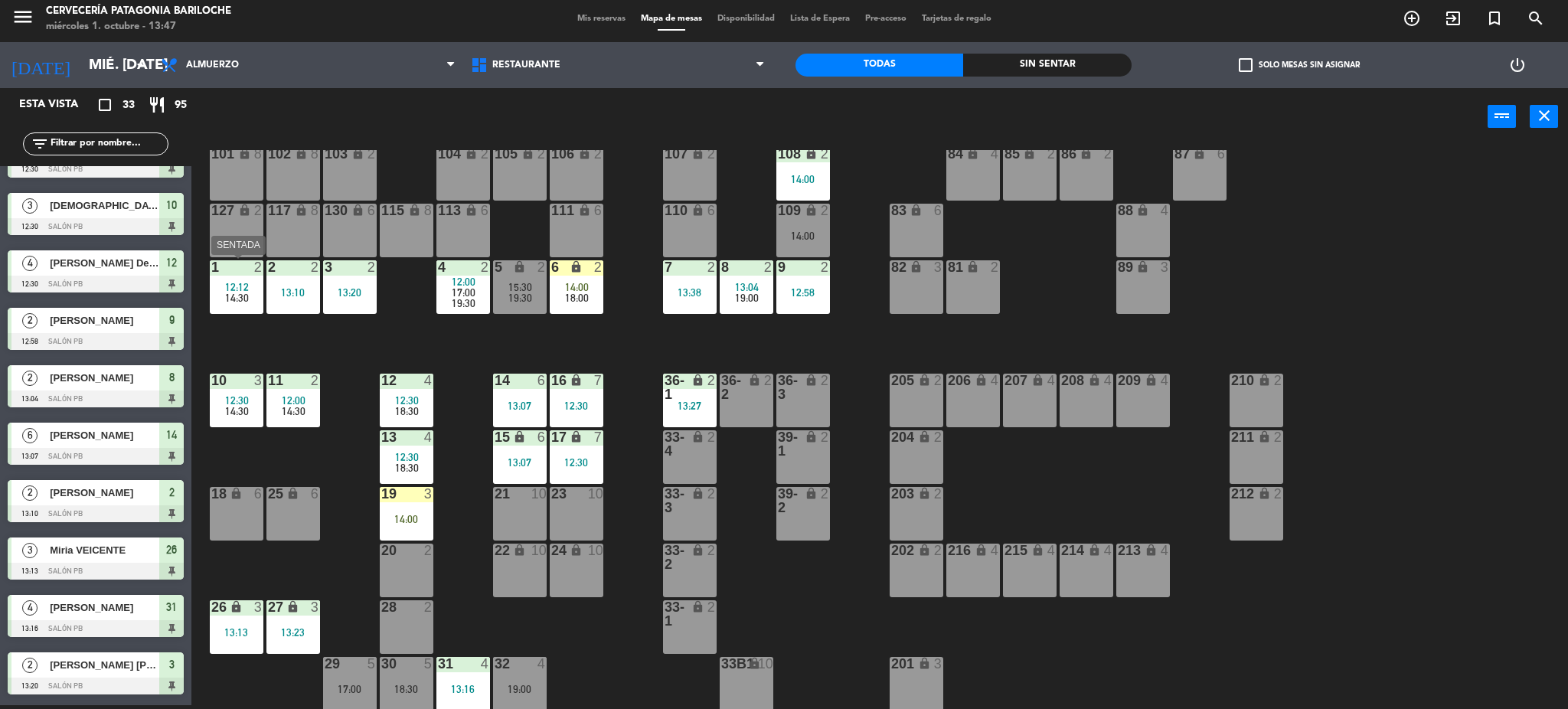
click at [246, 299] on span "14:30" at bounding box center [237, 297] width 24 height 12
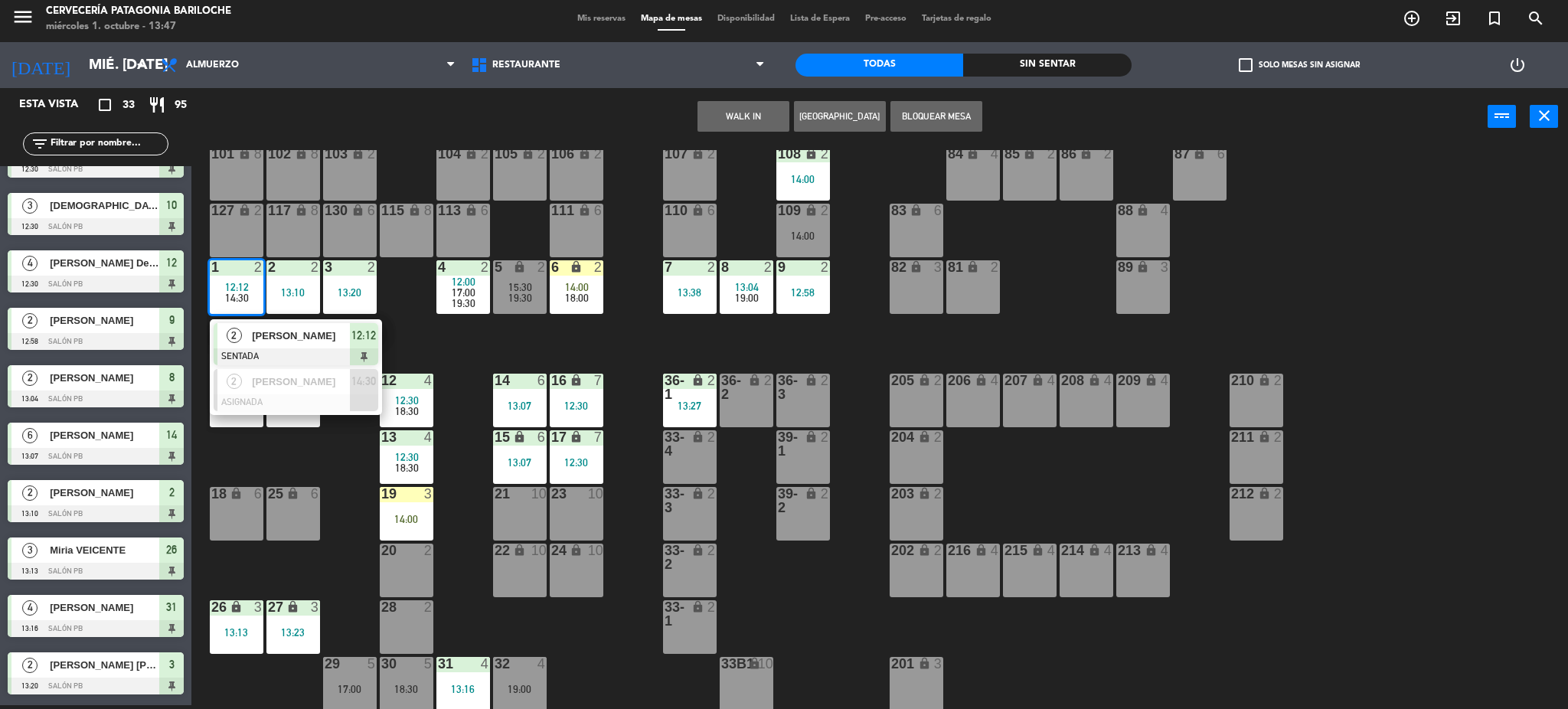
click at [454, 354] on div "101 lock 8 102 lock 8 104 lock 2 105 lock 2 106 lock 2 103 lock 2 107 lock 2 10…" at bounding box center [887, 429] width 1362 height 560
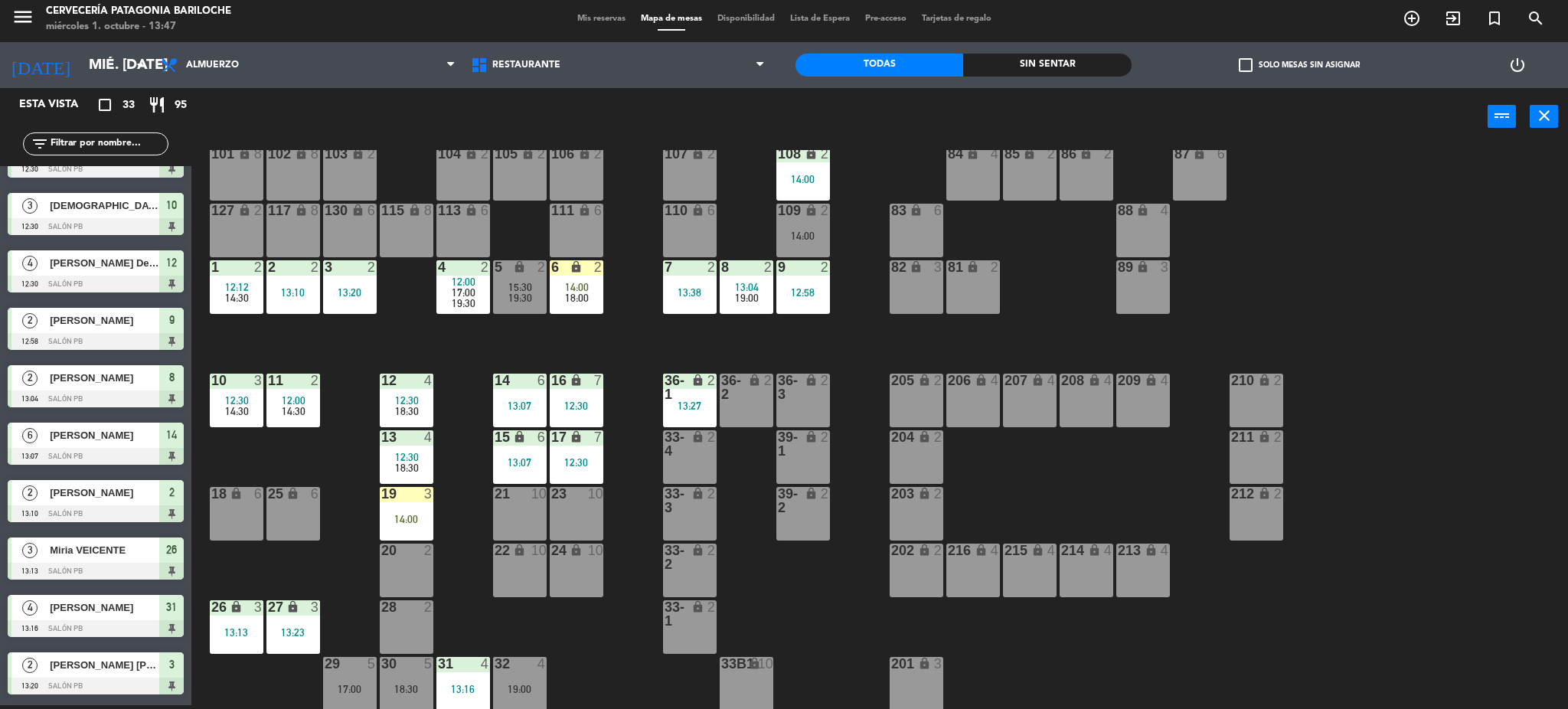
click at [518, 286] on span "15:30" at bounding box center [521, 287] width 24 height 12
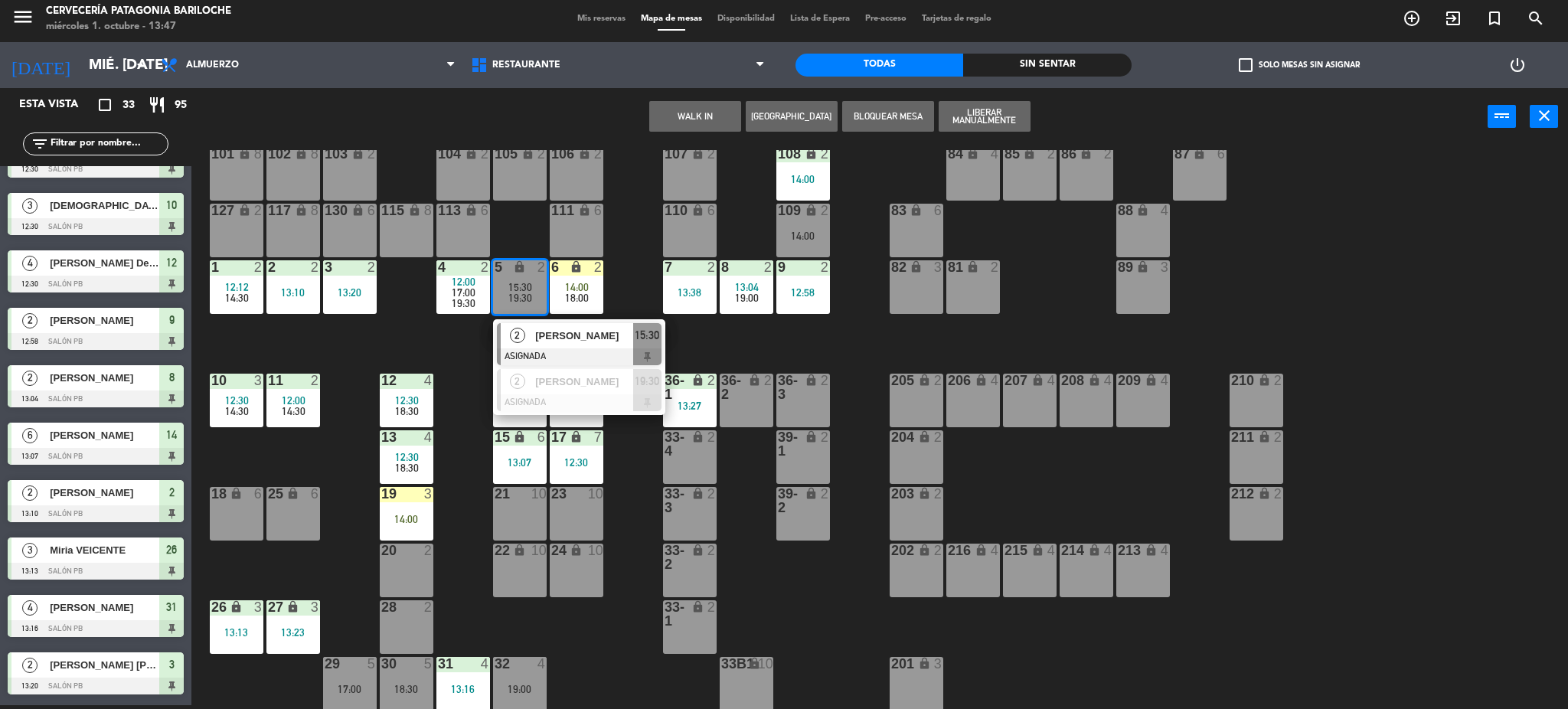
click at [467, 332] on div "101 lock 8 102 lock 8 104 lock 2 105 lock 2 106 lock 2 103 lock 2 107 lock 2 10…" at bounding box center [887, 429] width 1362 height 560
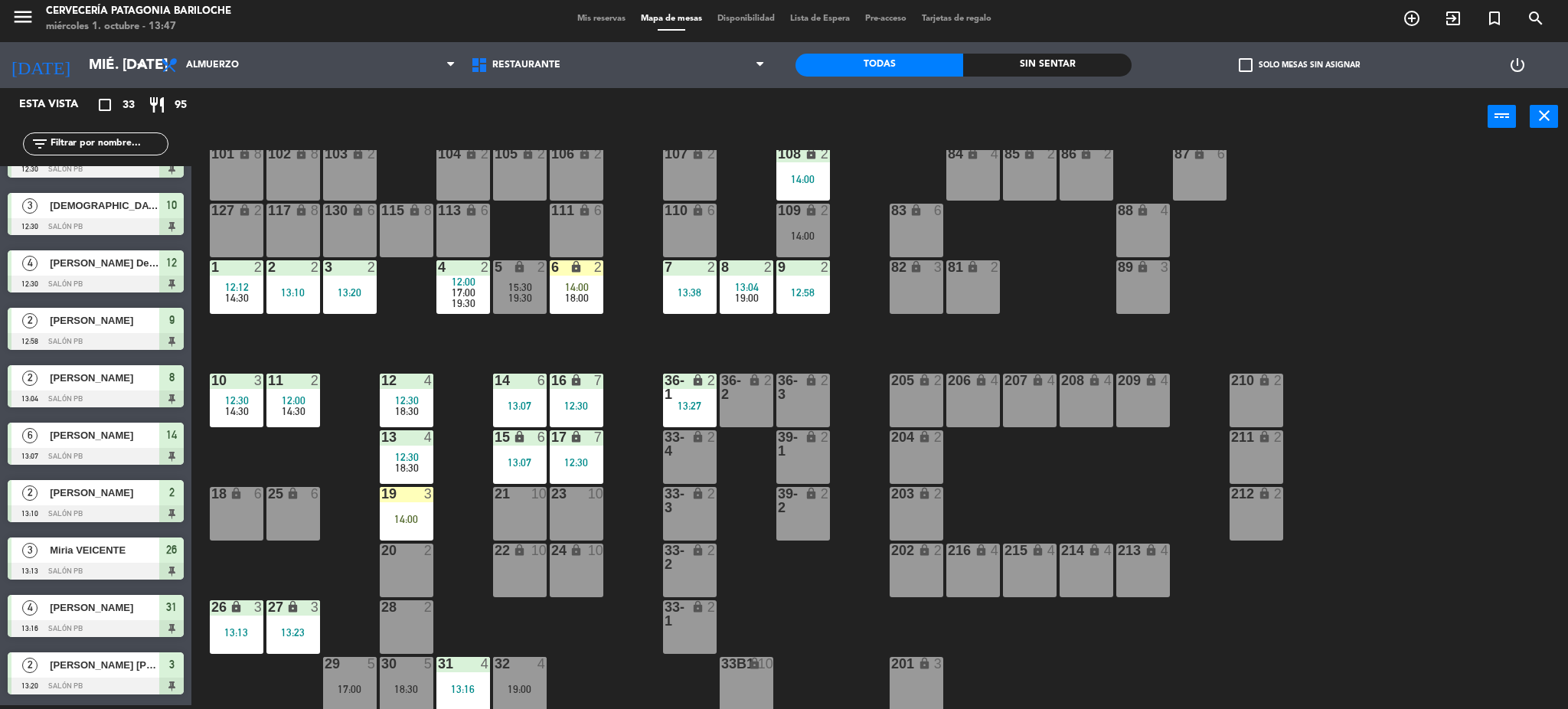
click at [607, 362] on div "101 lock 8 102 lock 8 104 lock 2 105 lock 2 106 lock 2 103 lock 2 107 lock 2 10…" at bounding box center [887, 429] width 1362 height 560
click at [114, 136] on input "text" at bounding box center [108, 144] width 118 height 17
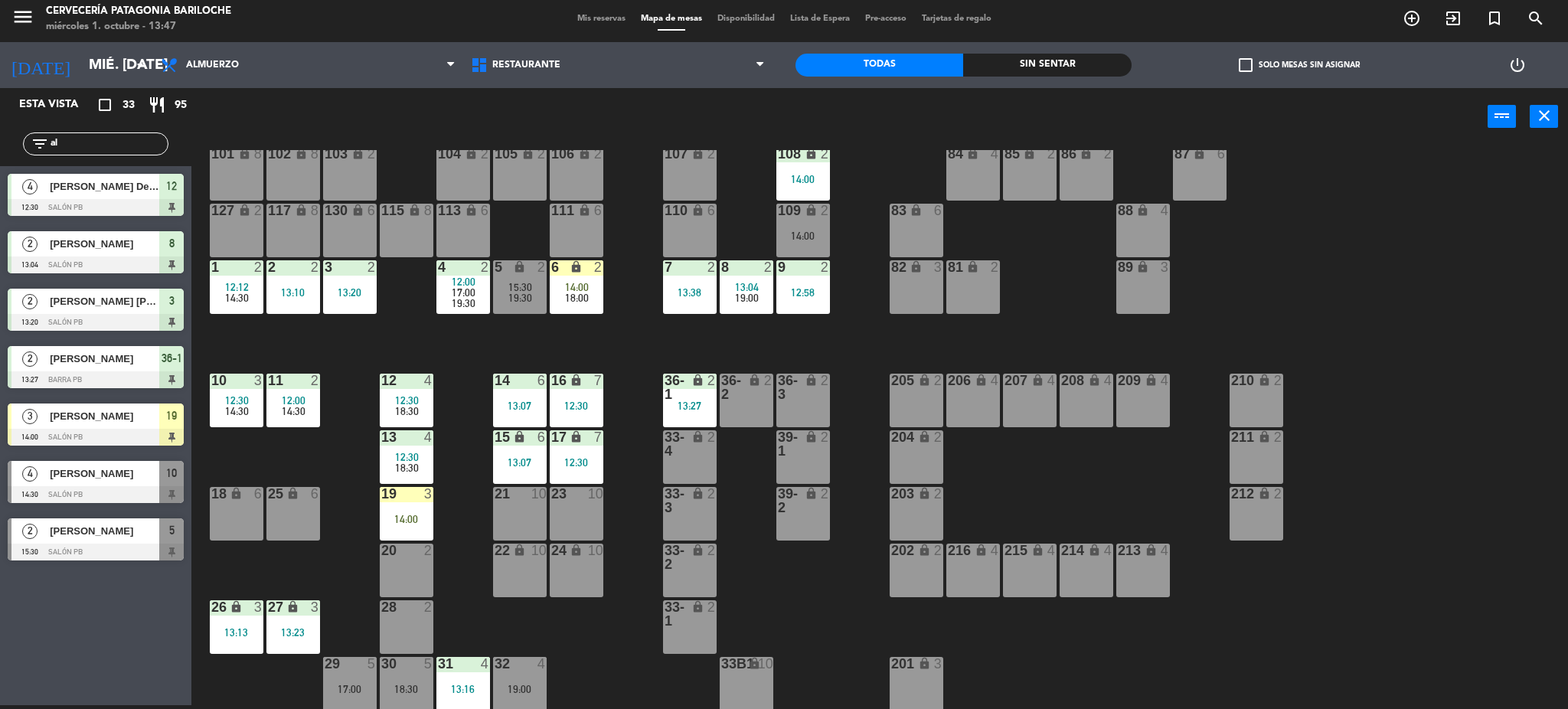
scroll to position [0, 0]
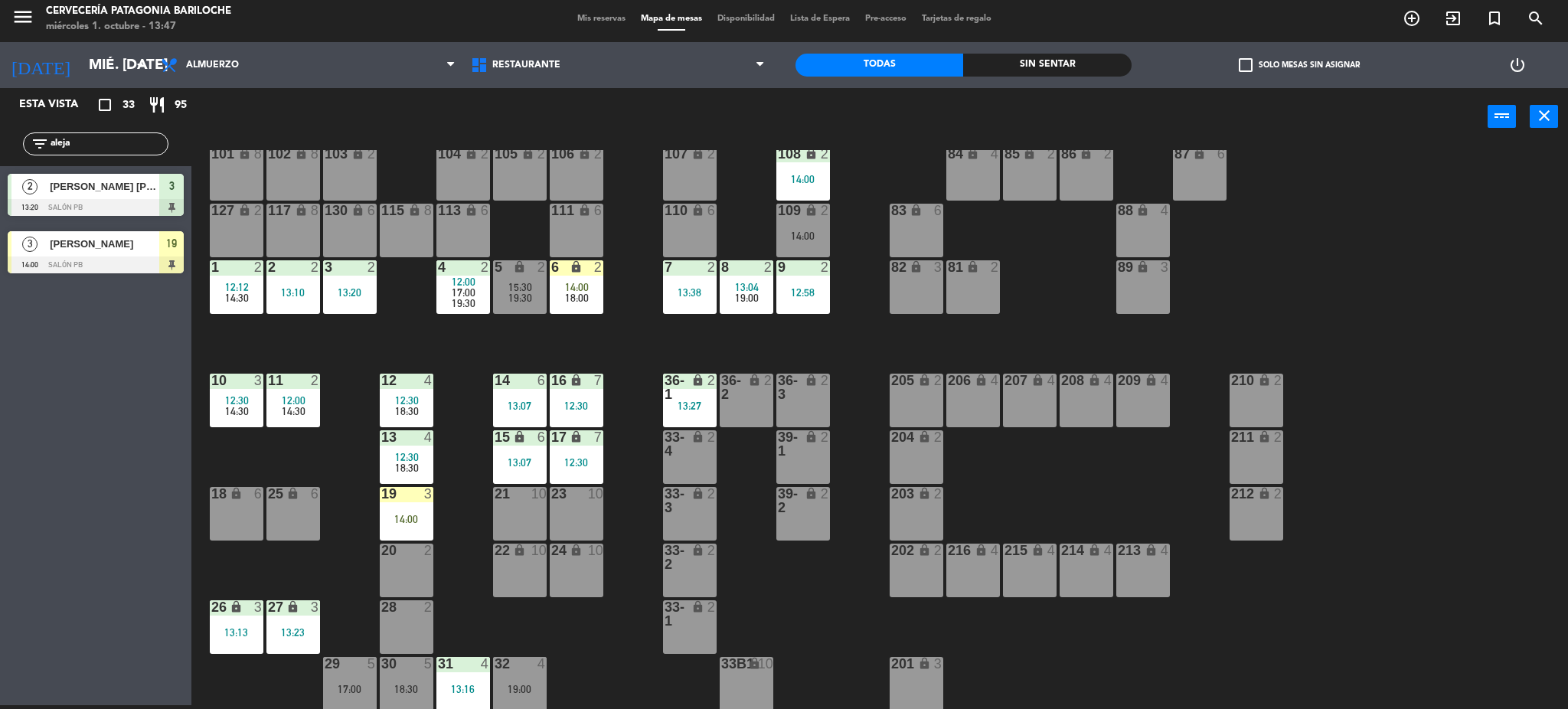
type input "aleja"
click at [25, 314] on div "Esta vista crop_square 33 restaurant 95 filter_list aleja 2 Alejandra Oliver Sa…" at bounding box center [95, 396] width 191 height 617
click at [94, 255] on div "[PERSON_NAME]" at bounding box center [104, 243] width 111 height 25
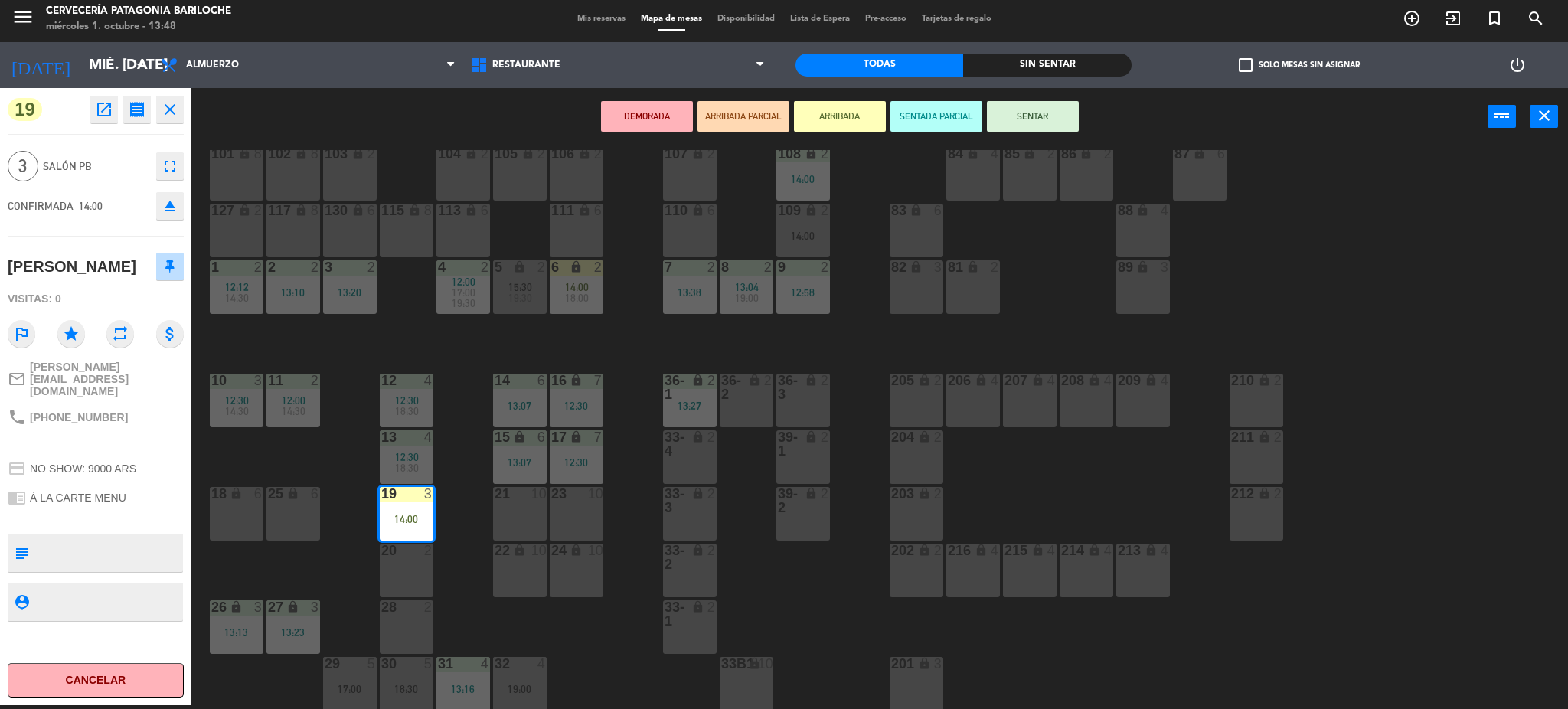
click at [1031, 114] on button "SENTAR" at bounding box center [1032, 116] width 92 height 31
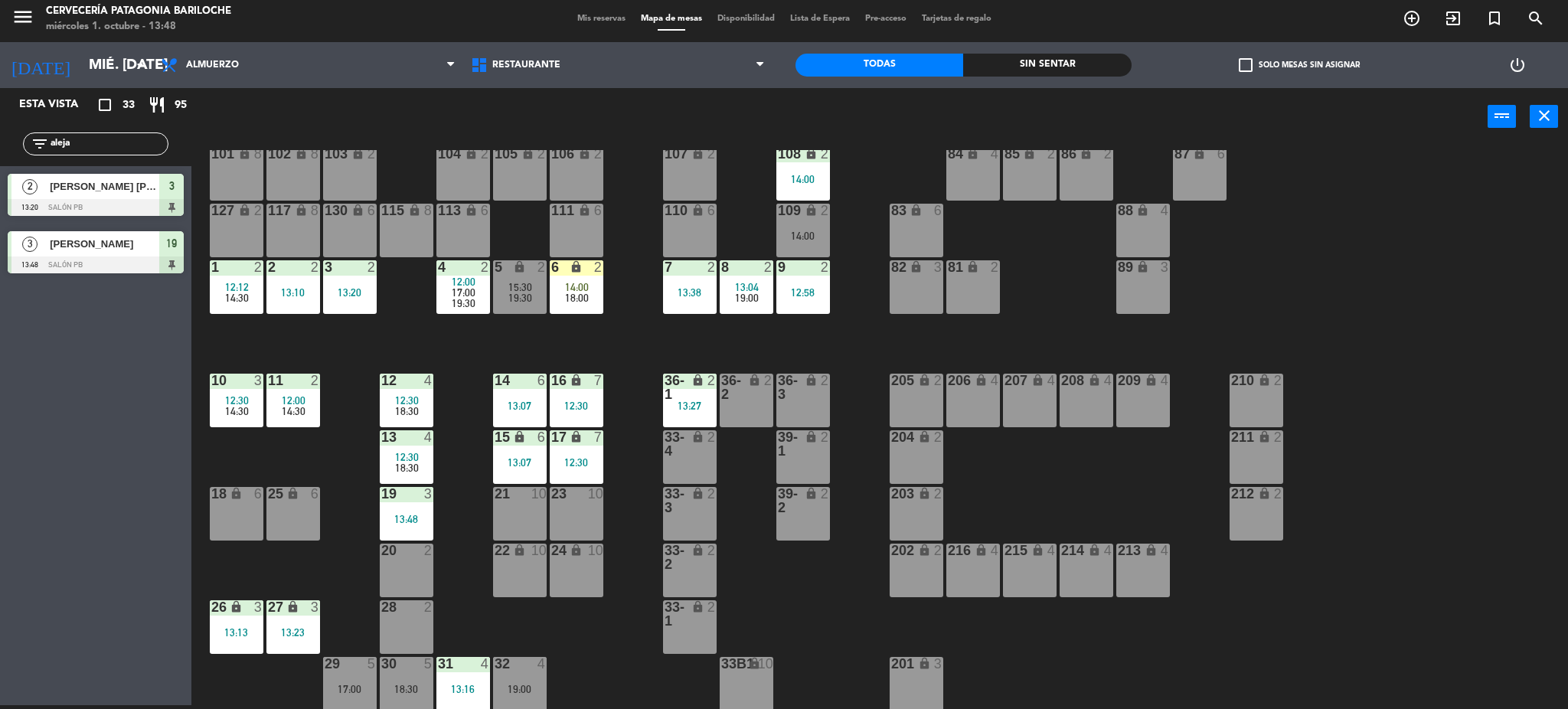
click at [470, 504] on div "101 lock 8 102 lock 8 104 lock 2 105 lock 2 106 lock 2 103 lock 2 107 lock 2 10…" at bounding box center [887, 429] width 1362 height 560
click at [117, 148] on input "aleja" at bounding box center [108, 144] width 118 height 17
click at [525, 292] on span "19:30" at bounding box center [521, 297] width 24 height 12
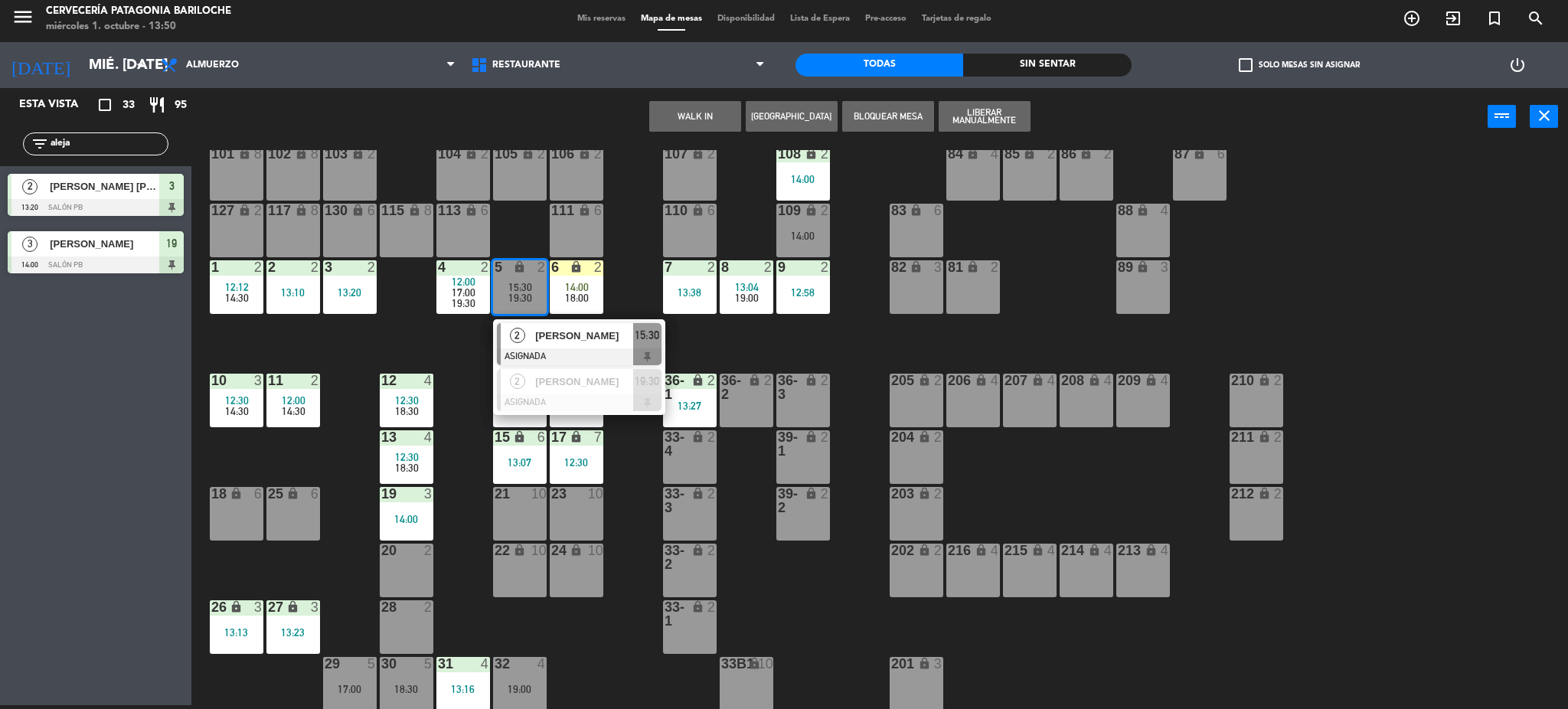
click at [463, 347] on div "101 lock 8 102 lock 8 104 lock 2 105 lock 2 106 lock 2 103 lock 2 107 lock 2 10…" at bounding box center [887, 429] width 1362 height 560
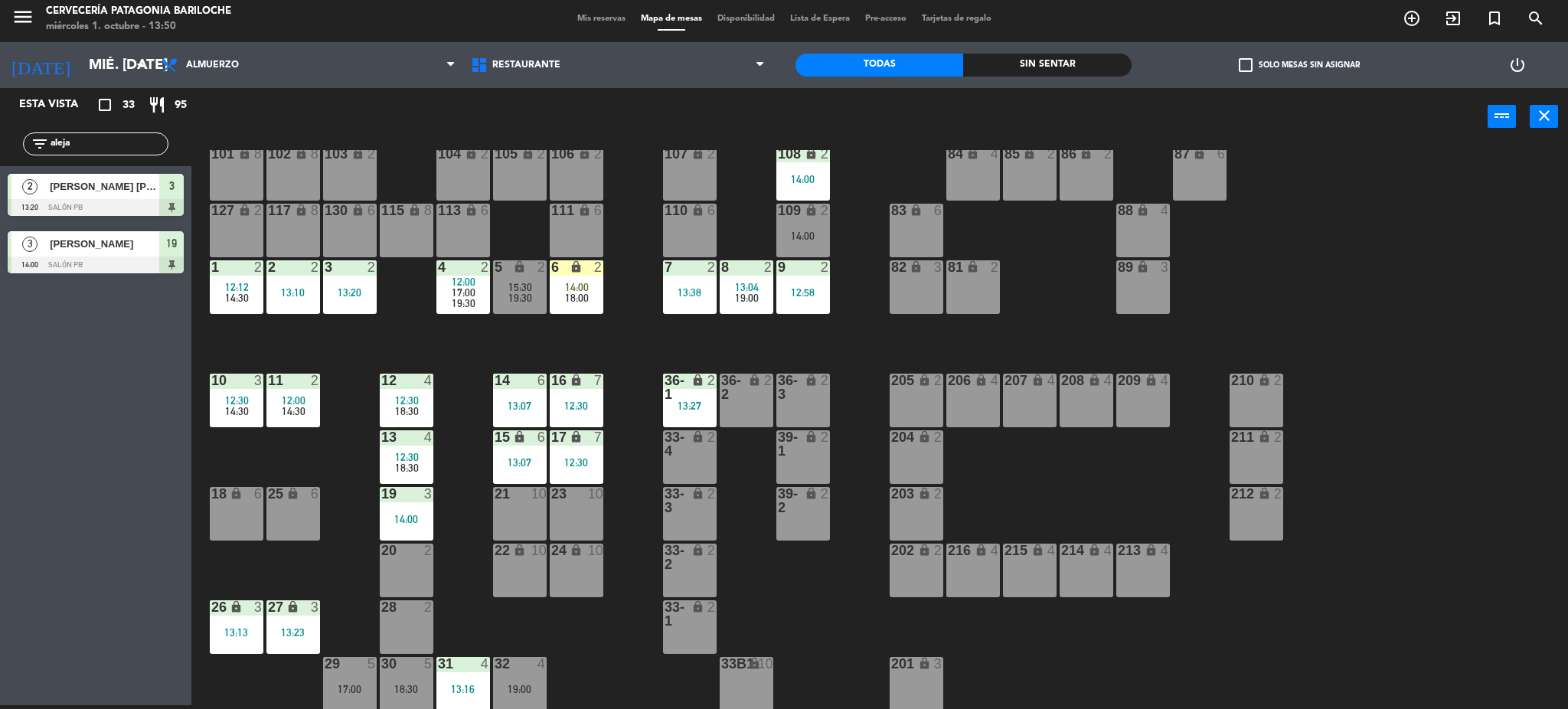
drag, startPoint x: 126, startPoint y: 136, endPoint x: 5, endPoint y: 119, distance: 122.2
click at [7, 119] on div "Esta vista crop_square 33 restaurant 95 filter_list aleja 2 Alejandra Oliver Sa…" at bounding box center [95, 184] width 191 height 193
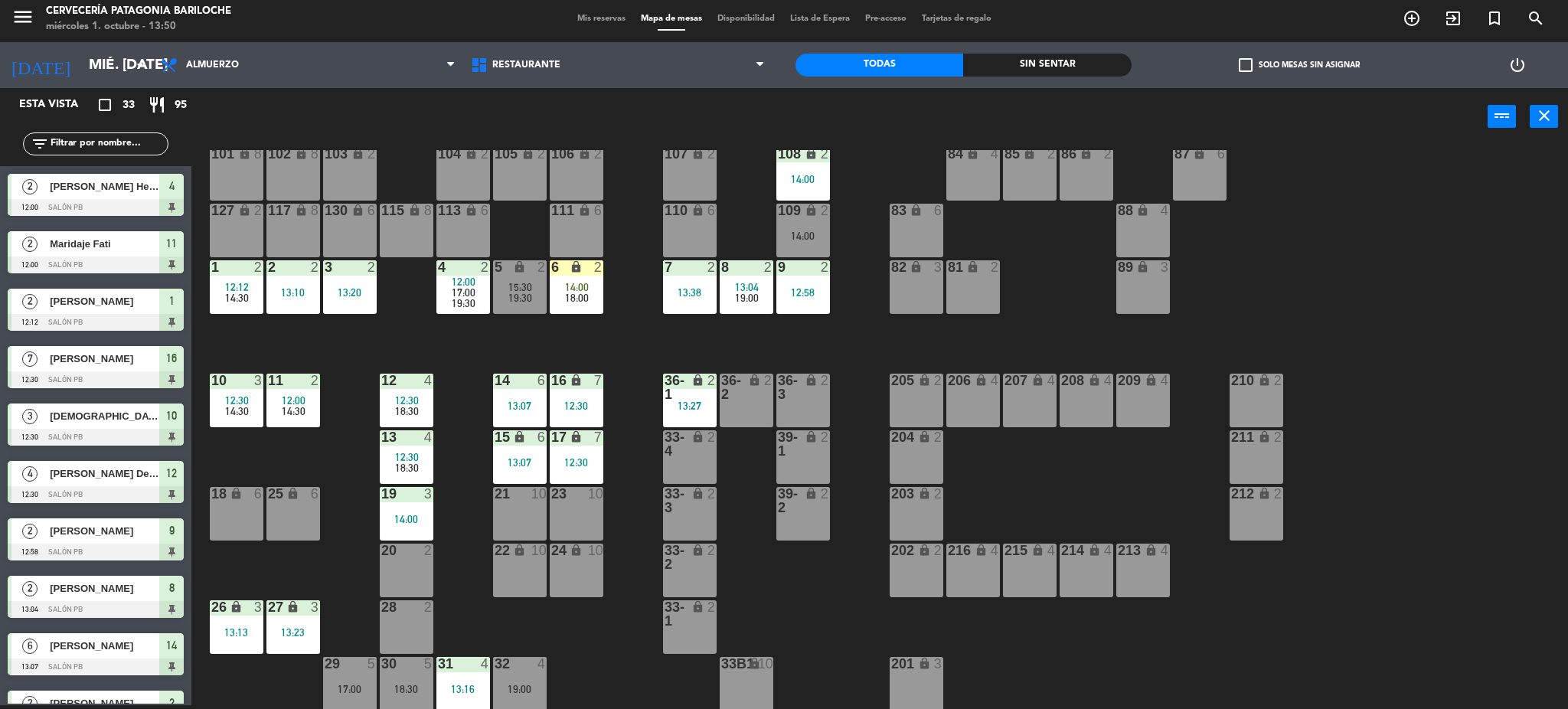
click at [128, 139] on input "text" at bounding box center [108, 144] width 118 height 17
click at [284, 124] on div "power_input close" at bounding box center [839, 117] width 1296 height 58
click at [467, 293] on span "17:00" at bounding box center [463, 292] width 24 height 12
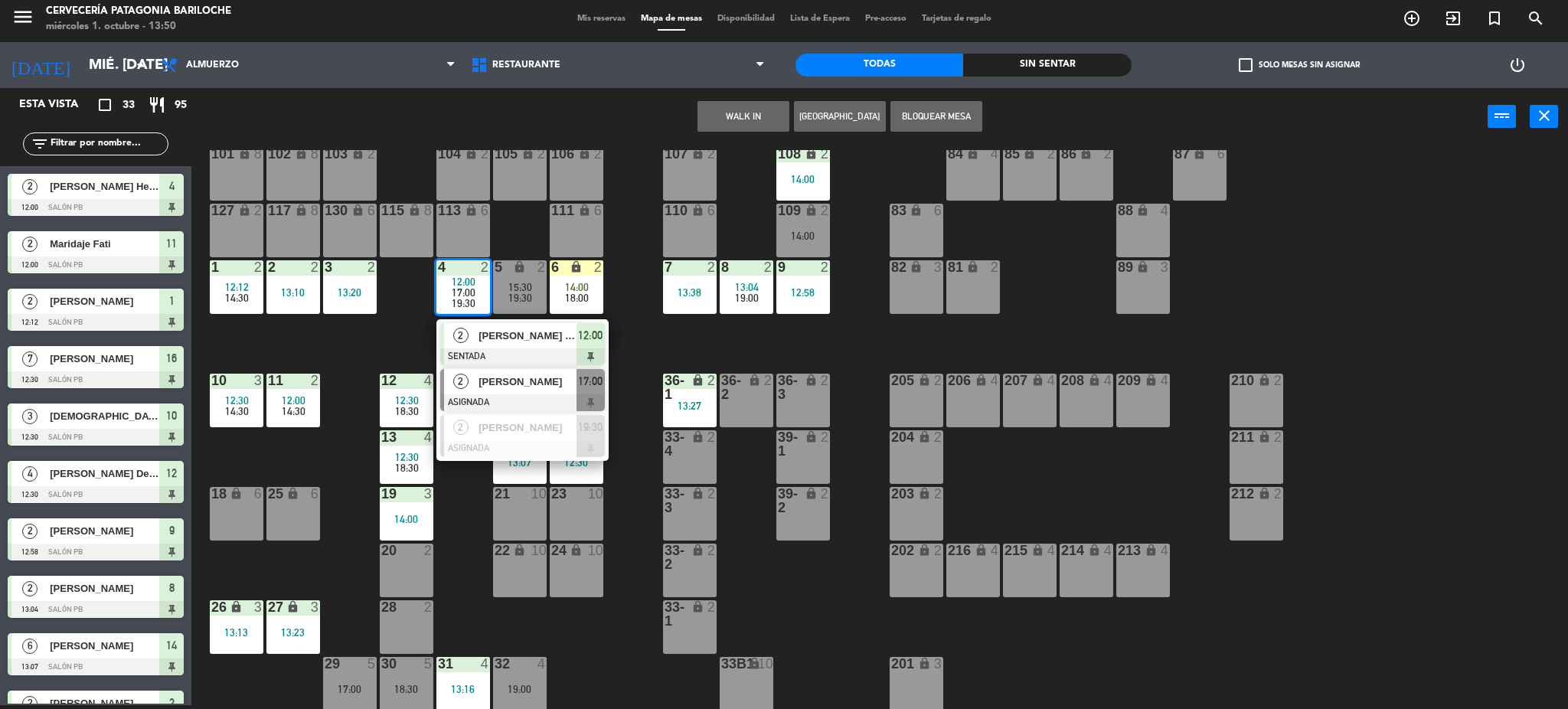
click at [514, 391] on div "[PERSON_NAME]" at bounding box center [527, 381] width 100 height 25
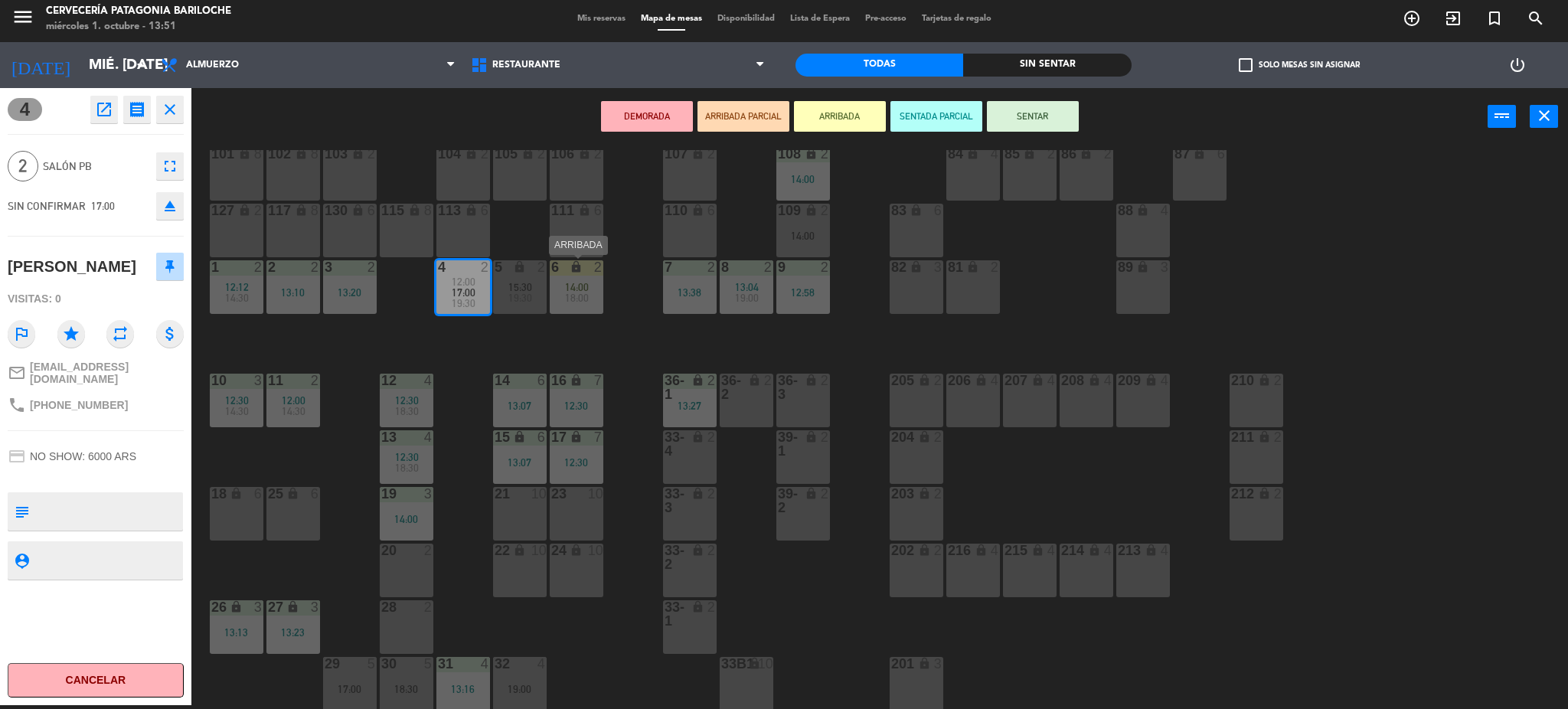
click at [585, 292] on span "18:00" at bounding box center [577, 297] width 24 height 12
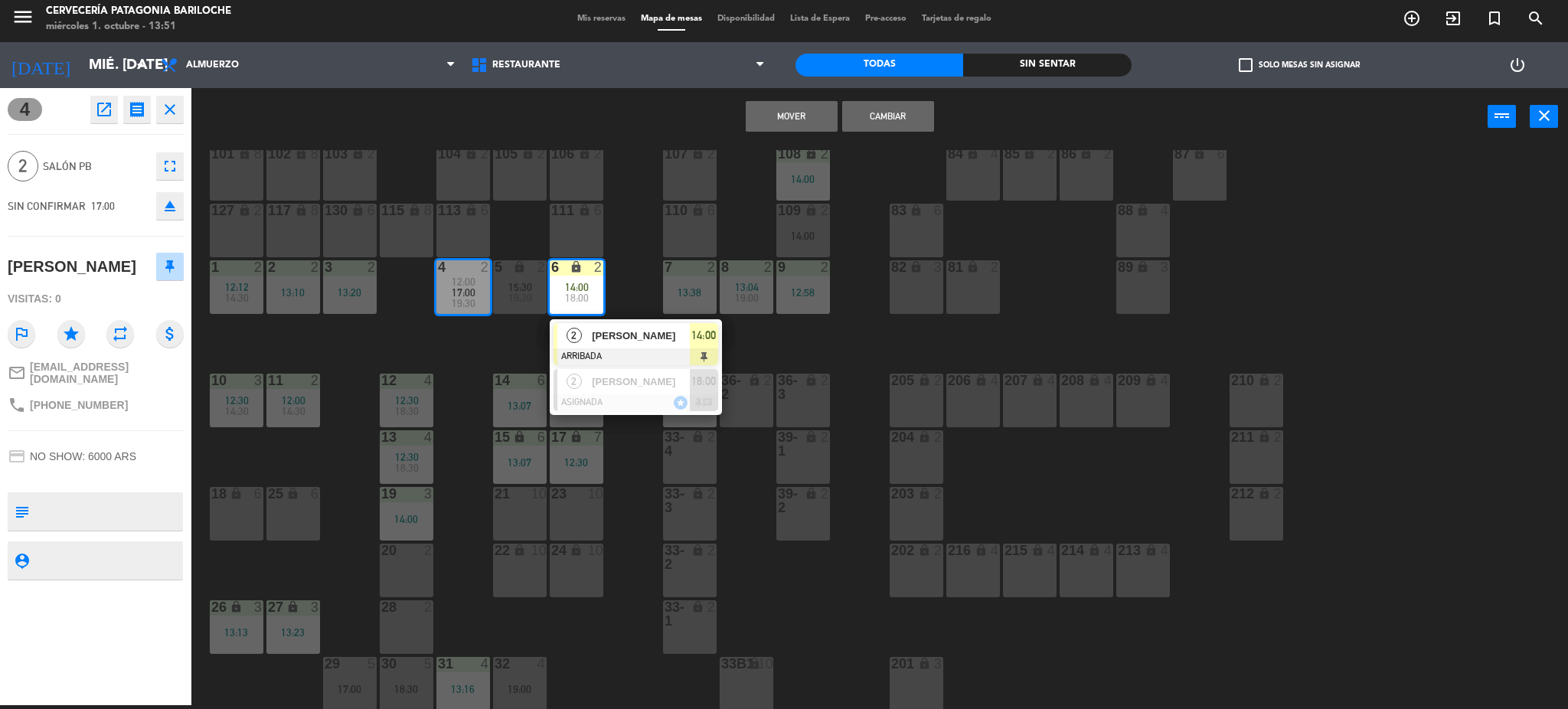
click at [797, 116] on button "Mover" at bounding box center [791, 116] width 92 height 31
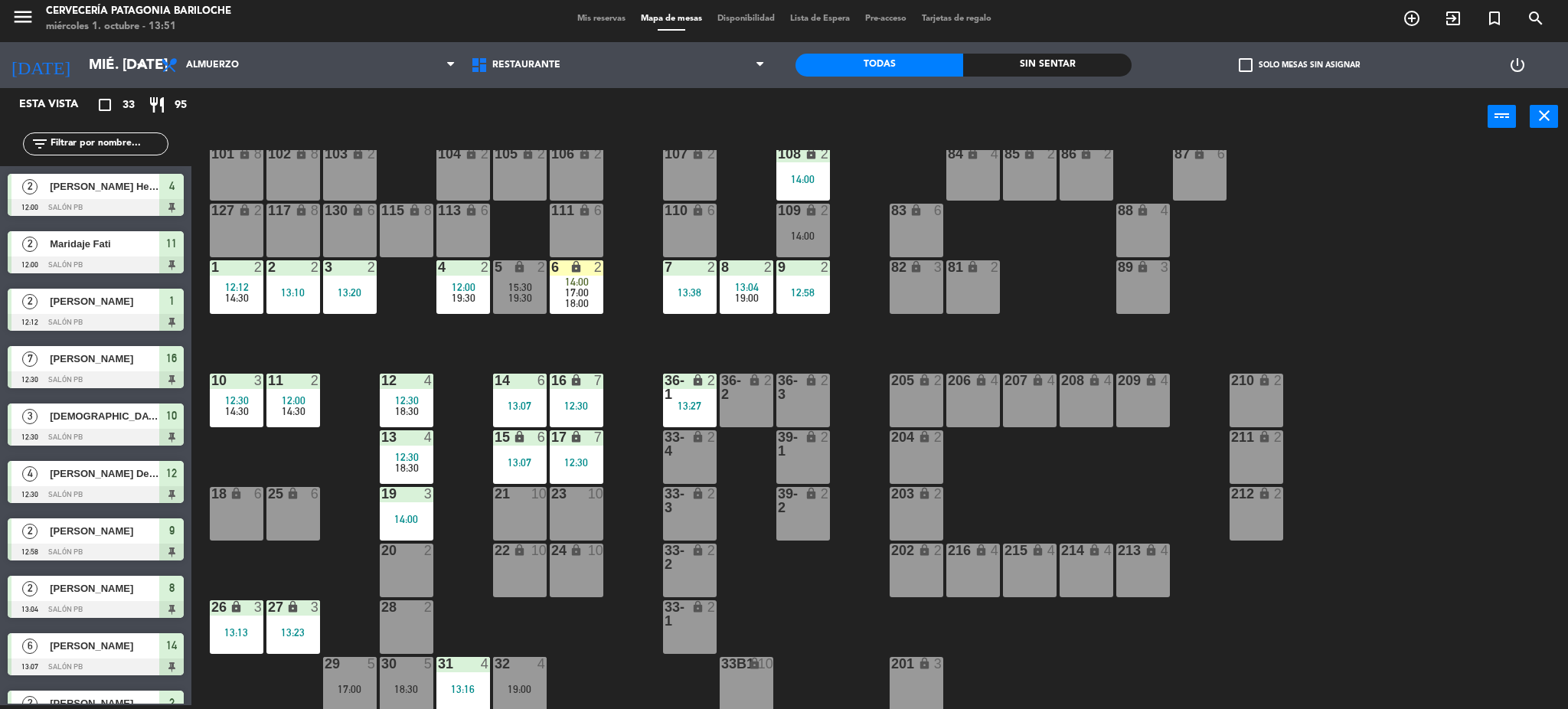
scroll to position [95, 0]
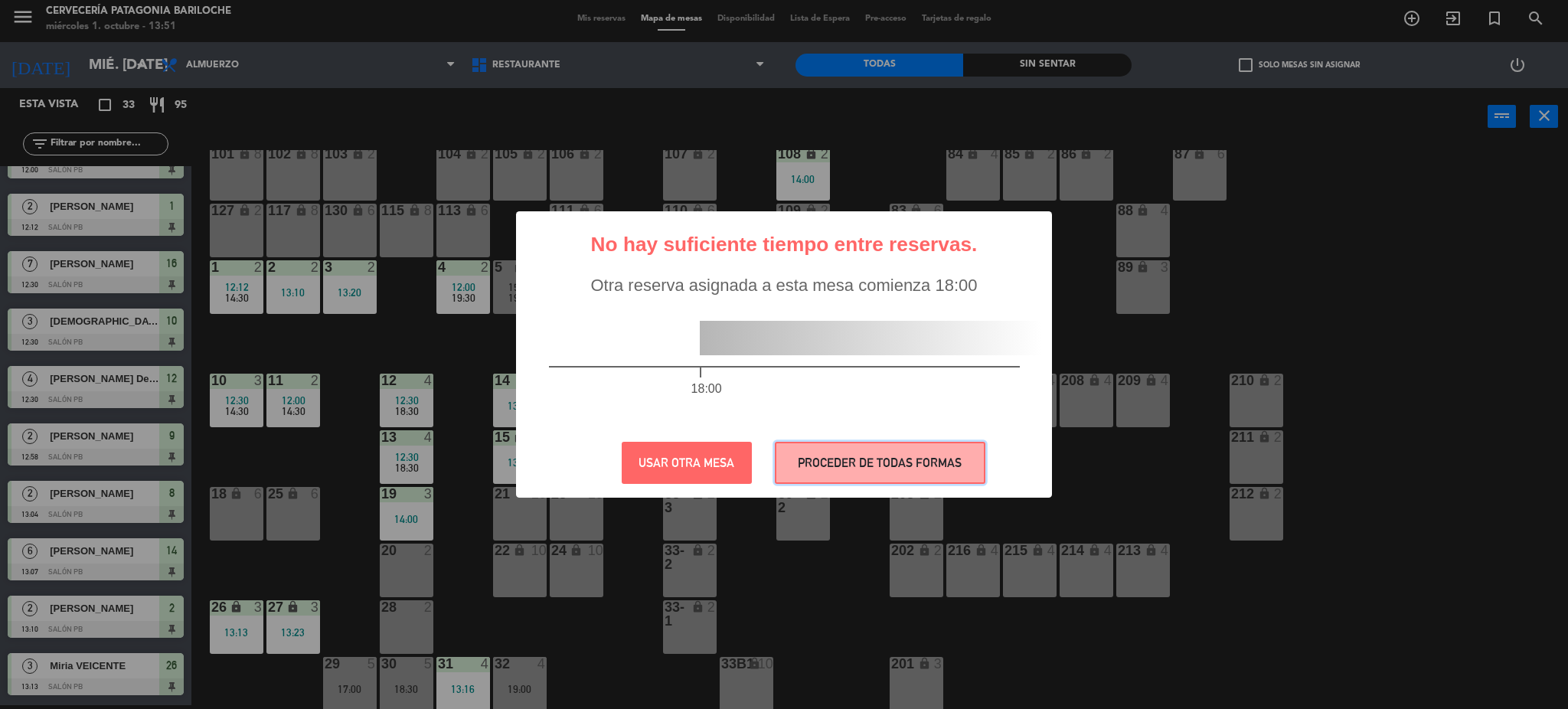
click at [829, 470] on button "PROCEDER DE TODAS FORMAS" at bounding box center [881, 464] width 211 height 43
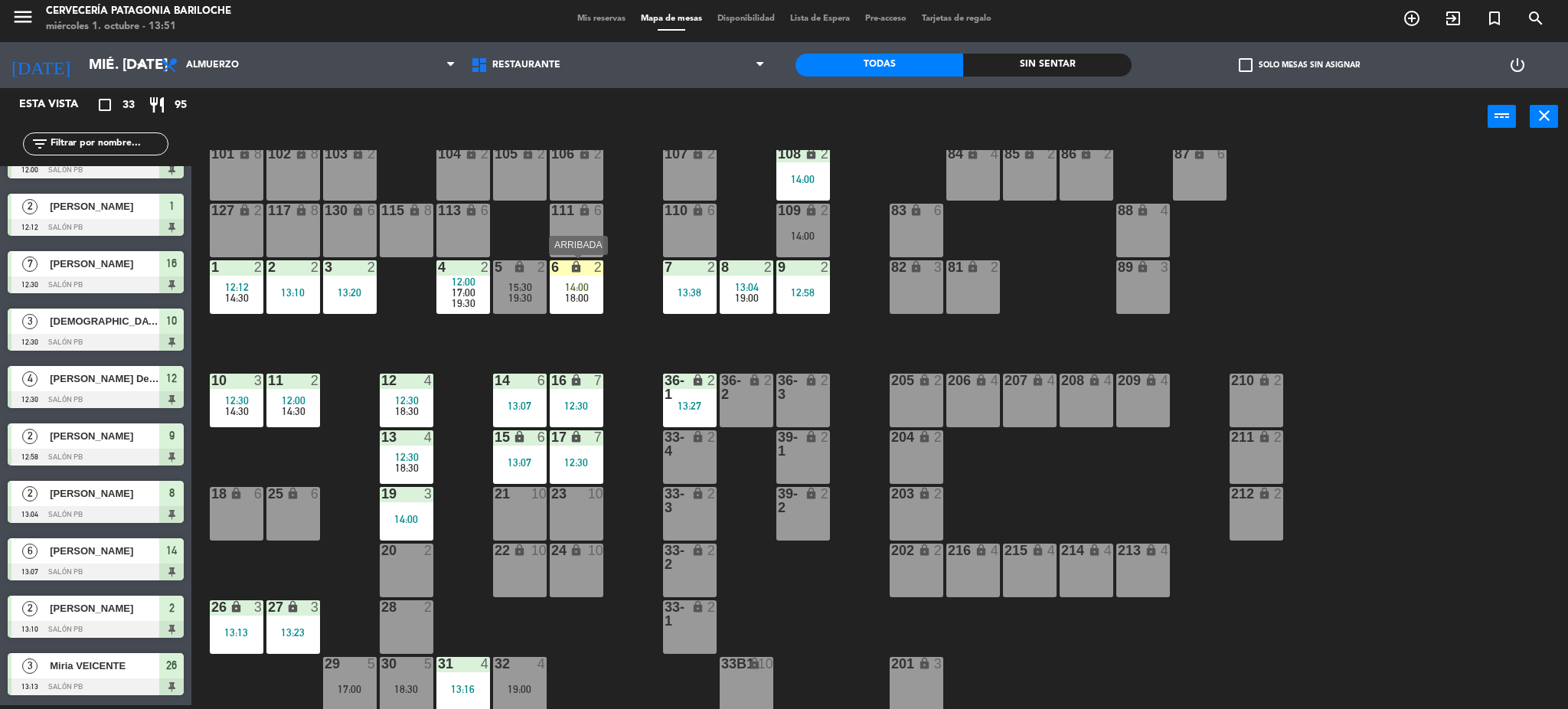
click at [589, 294] on div "18:00" at bounding box center [576, 298] width 54 height 11
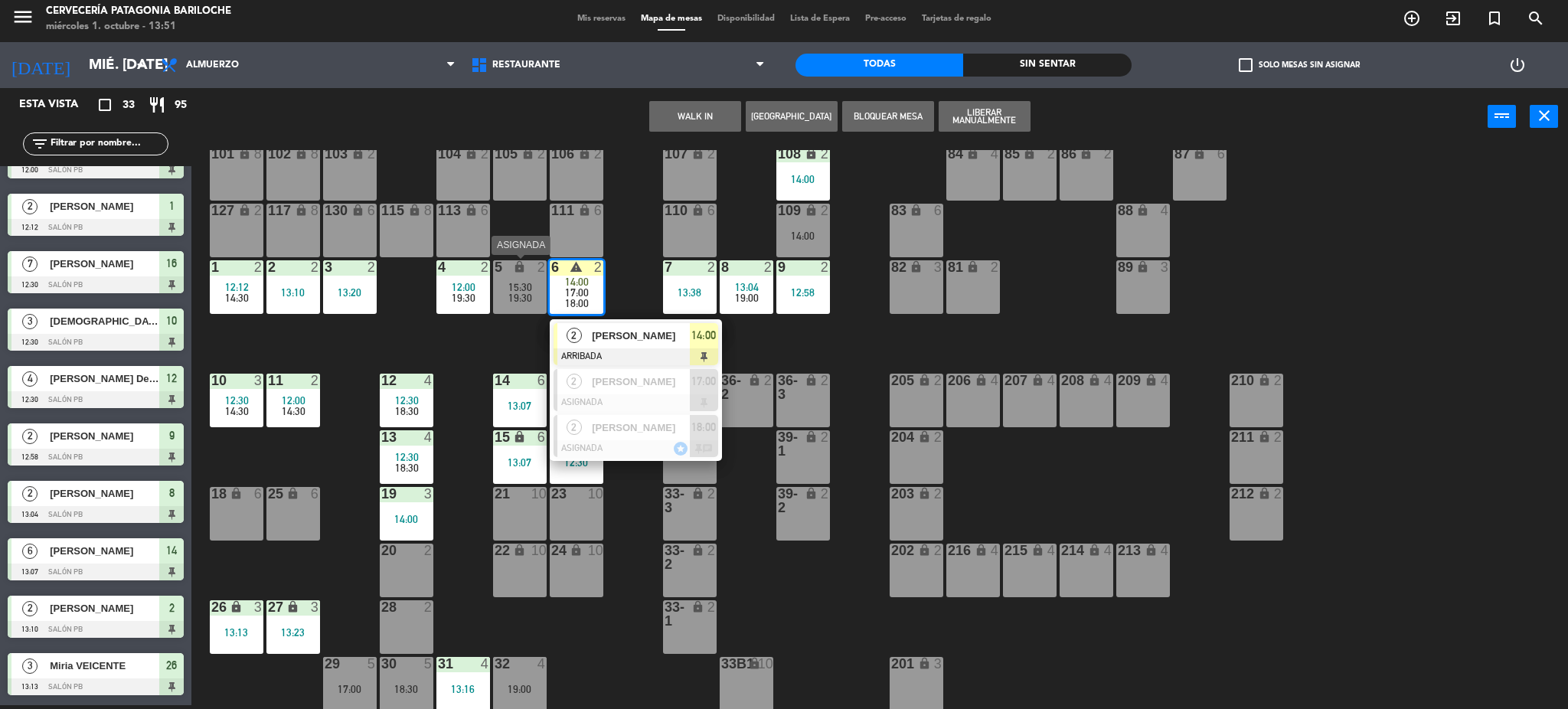
click at [520, 295] on span "19:30" at bounding box center [521, 297] width 24 height 12
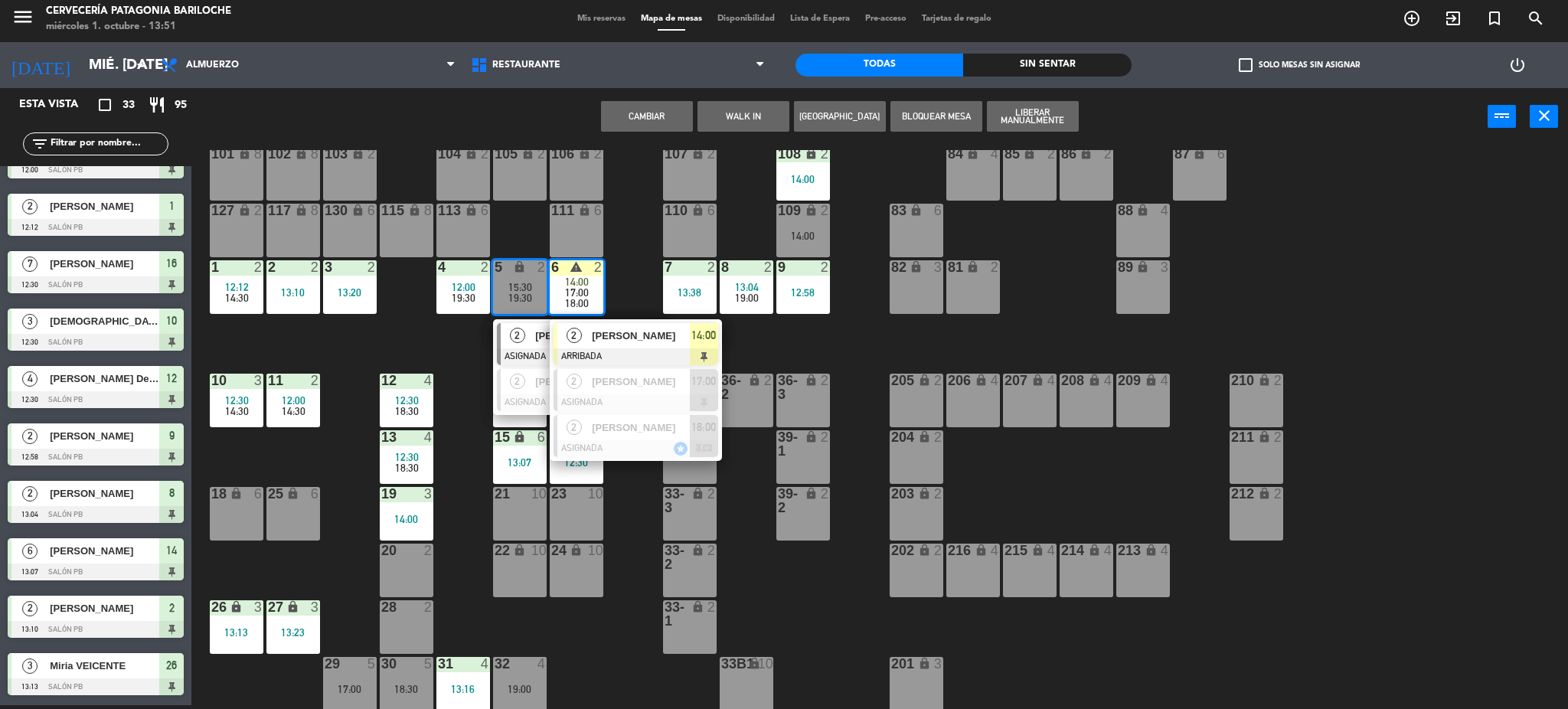
click at [536, 342] on span "[PERSON_NAME]" at bounding box center [585, 335] width 98 height 16
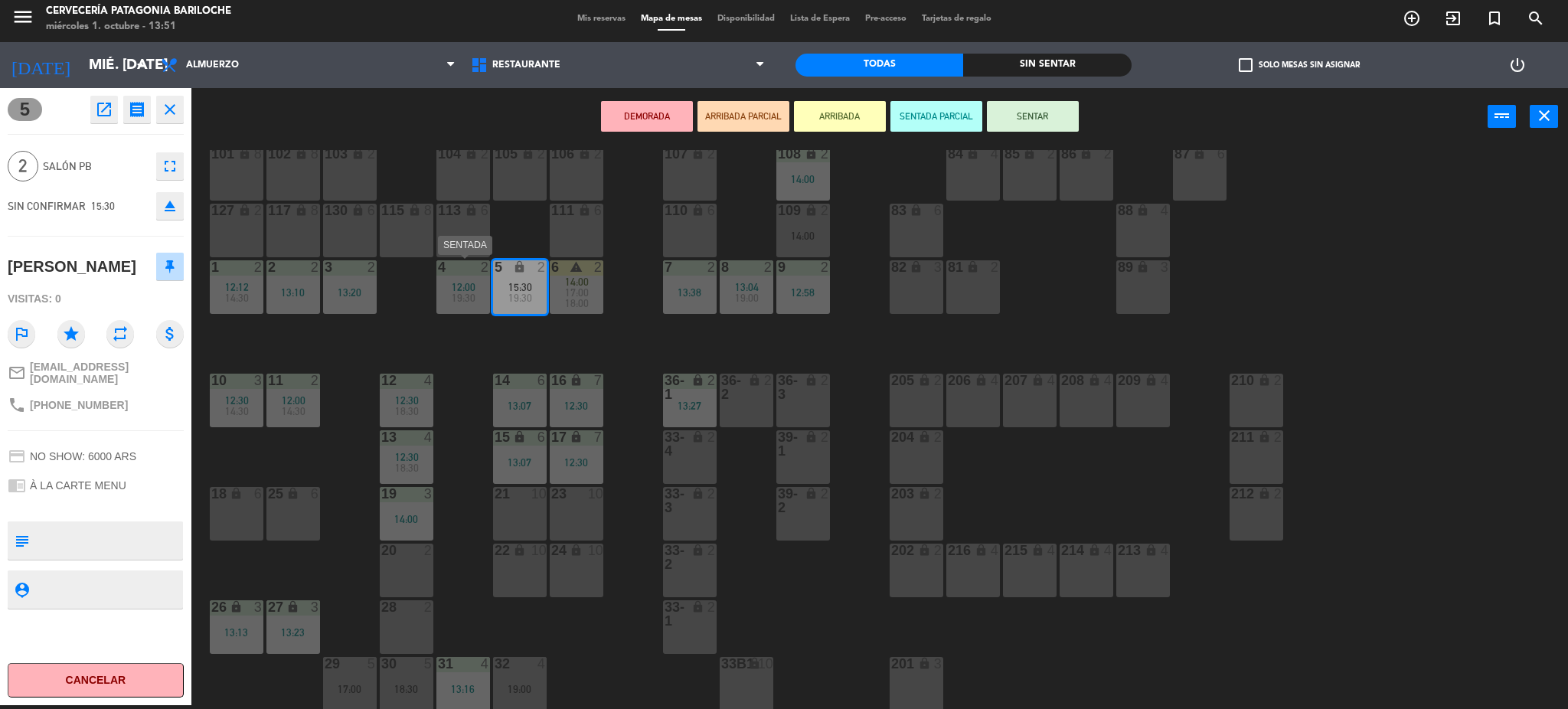
click at [469, 289] on span "12:00" at bounding box center [463, 287] width 24 height 12
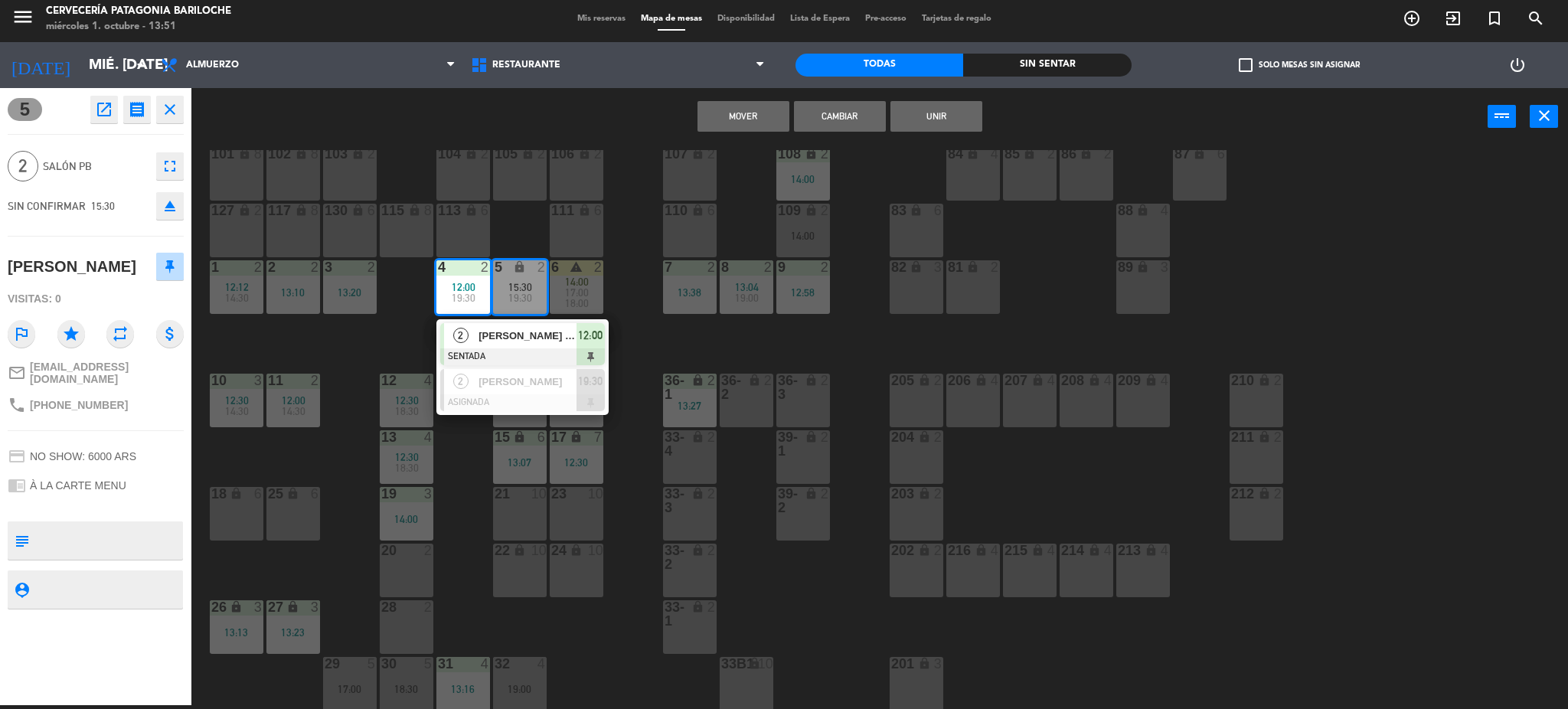
click at [761, 109] on button "Mover" at bounding box center [743, 116] width 92 height 31
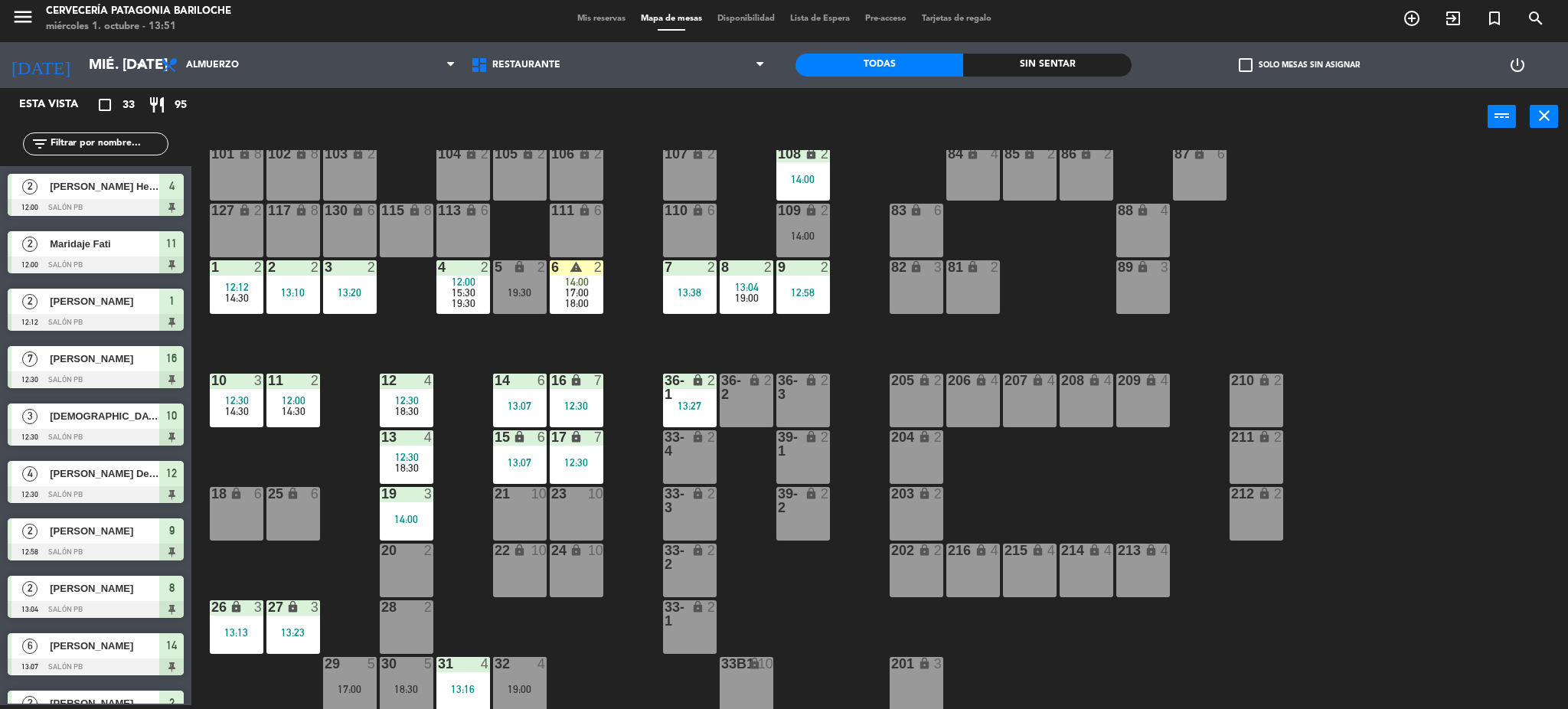
scroll to position [38, 0]
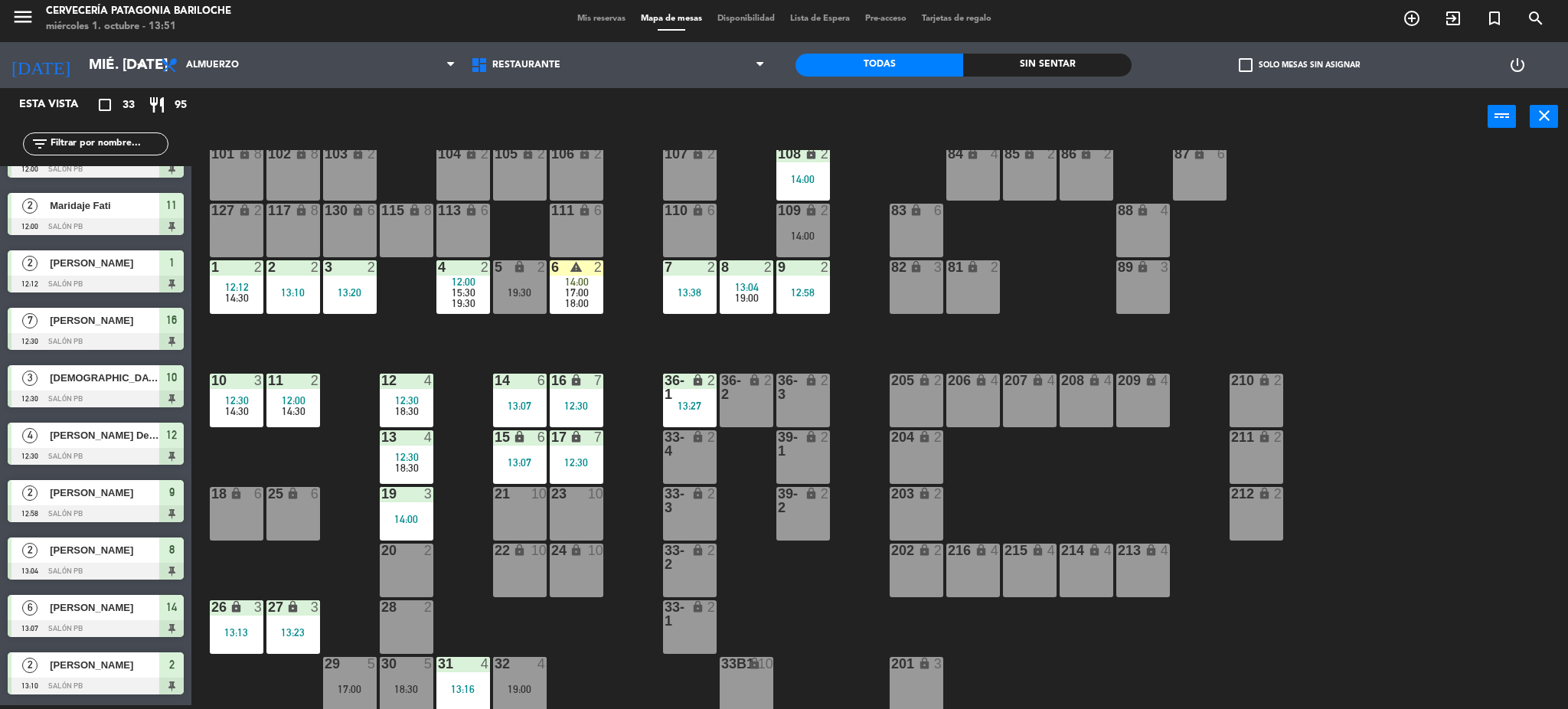
click at [582, 294] on span "17:00" at bounding box center [577, 292] width 24 height 12
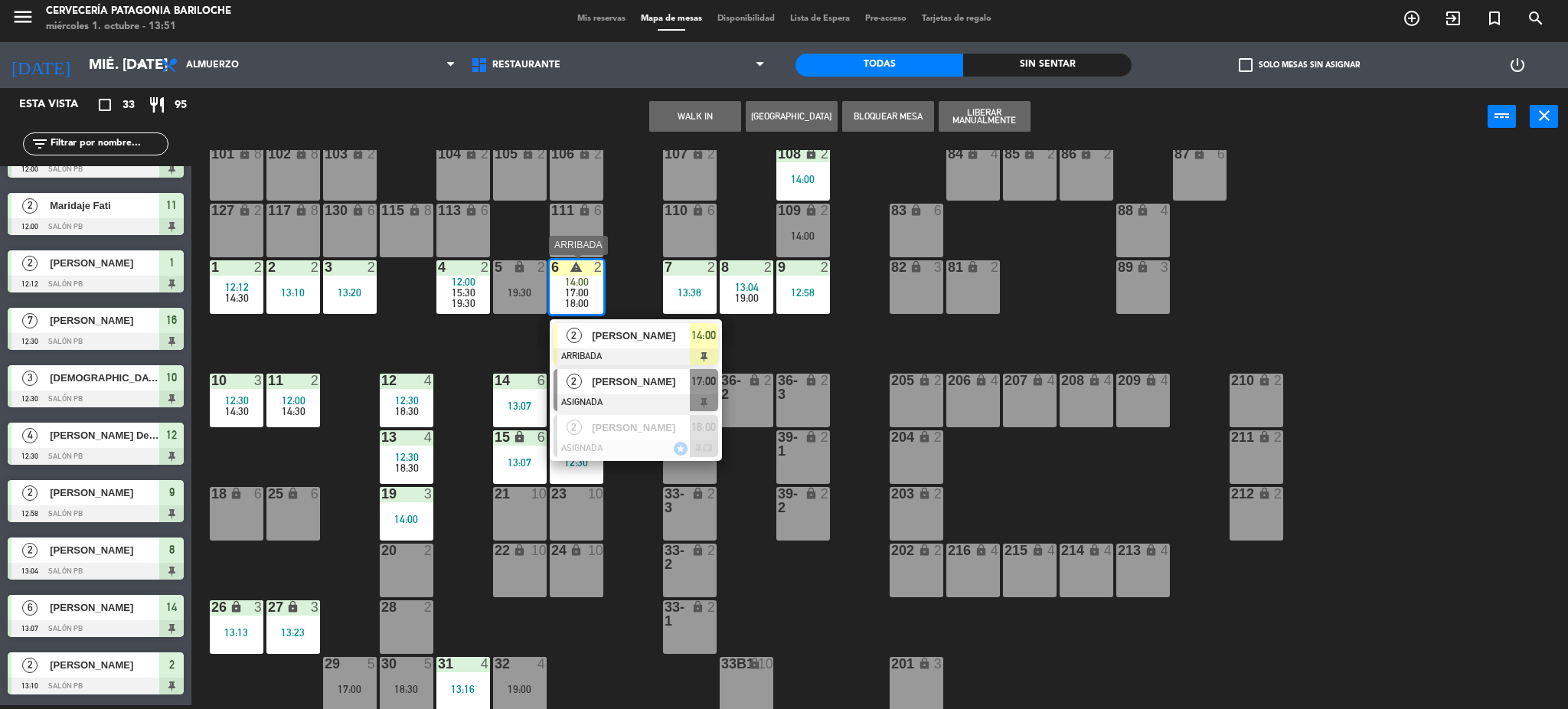
click at [619, 387] on span "[PERSON_NAME]" at bounding box center [641, 381] width 98 height 16
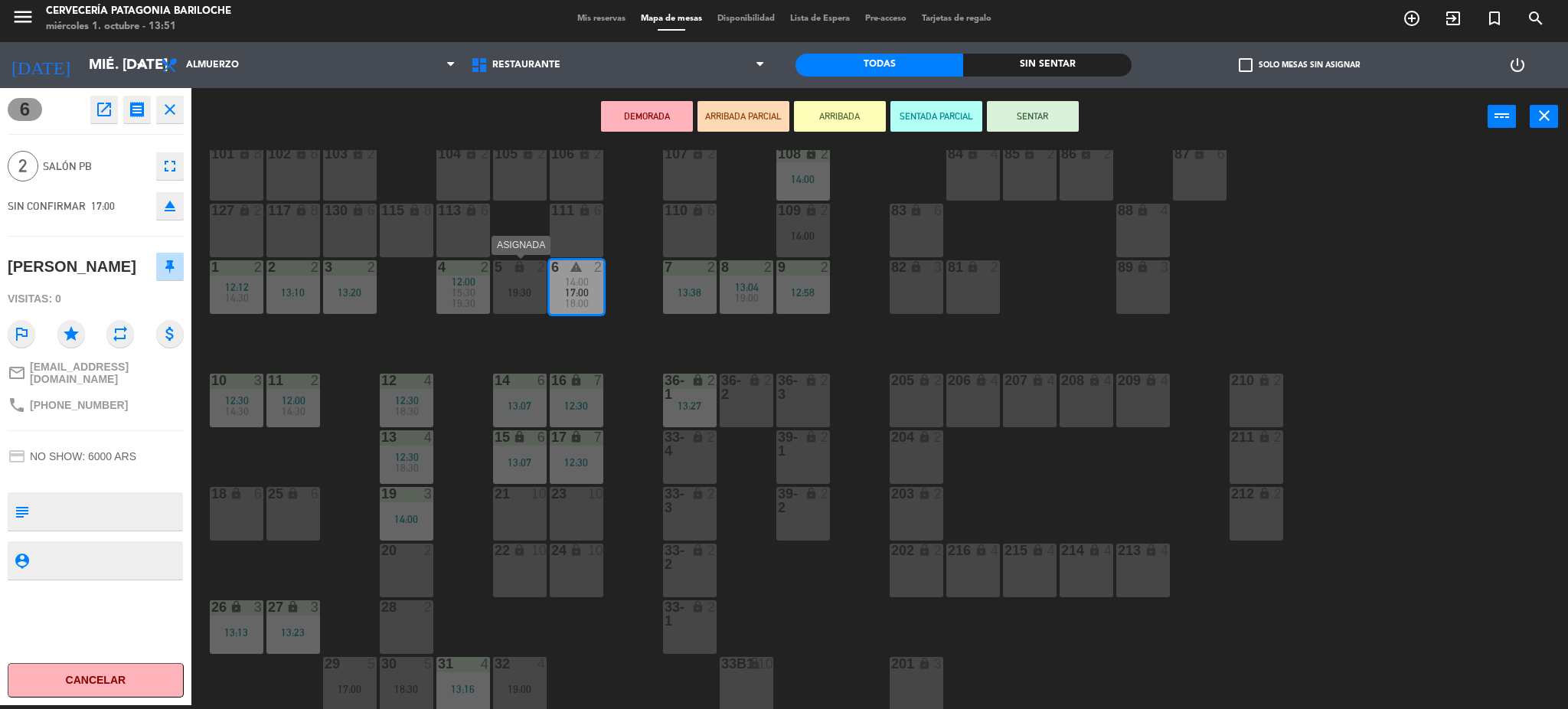
click at [534, 297] on div "19:30" at bounding box center [520, 292] width 54 height 11
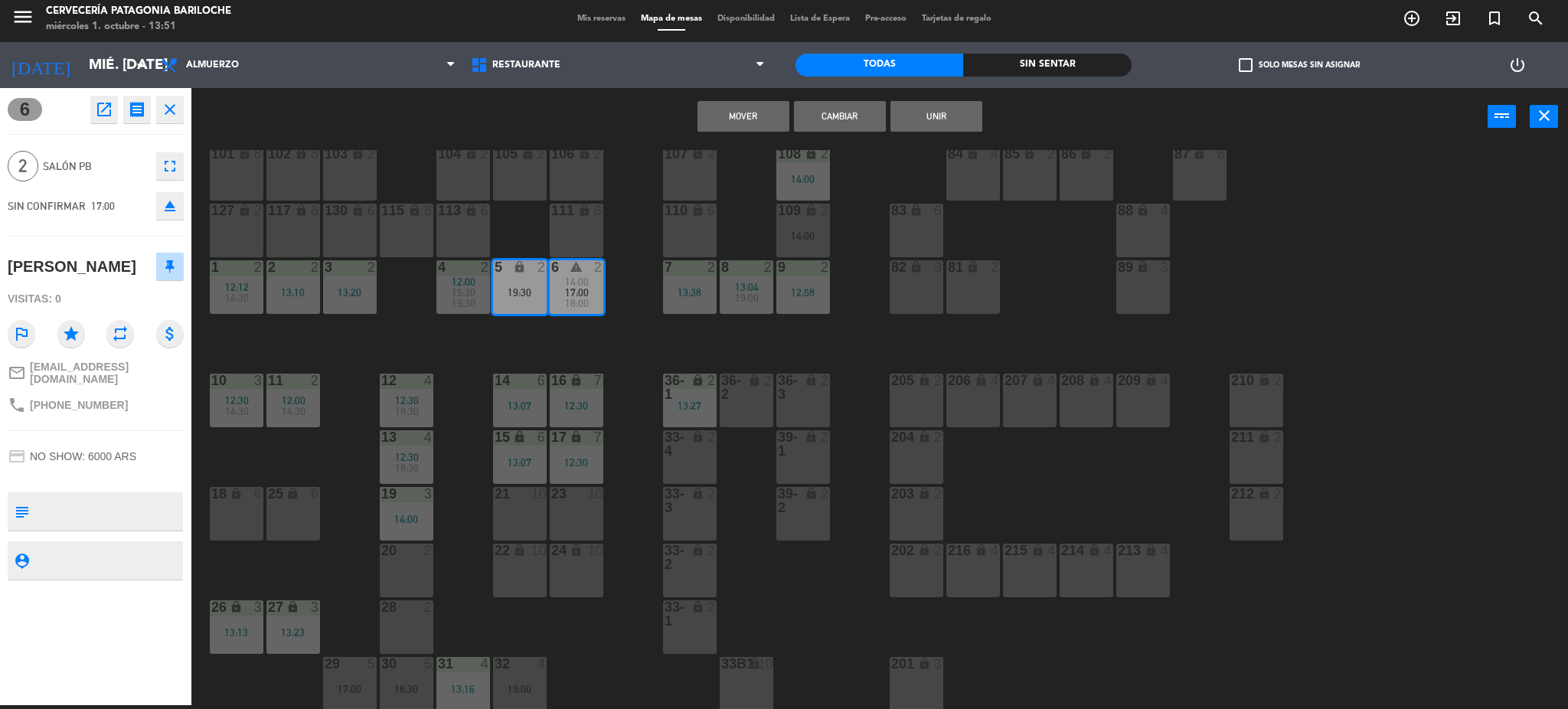
click at [745, 112] on button "Mover" at bounding box center [743, 116] width 92 height 31
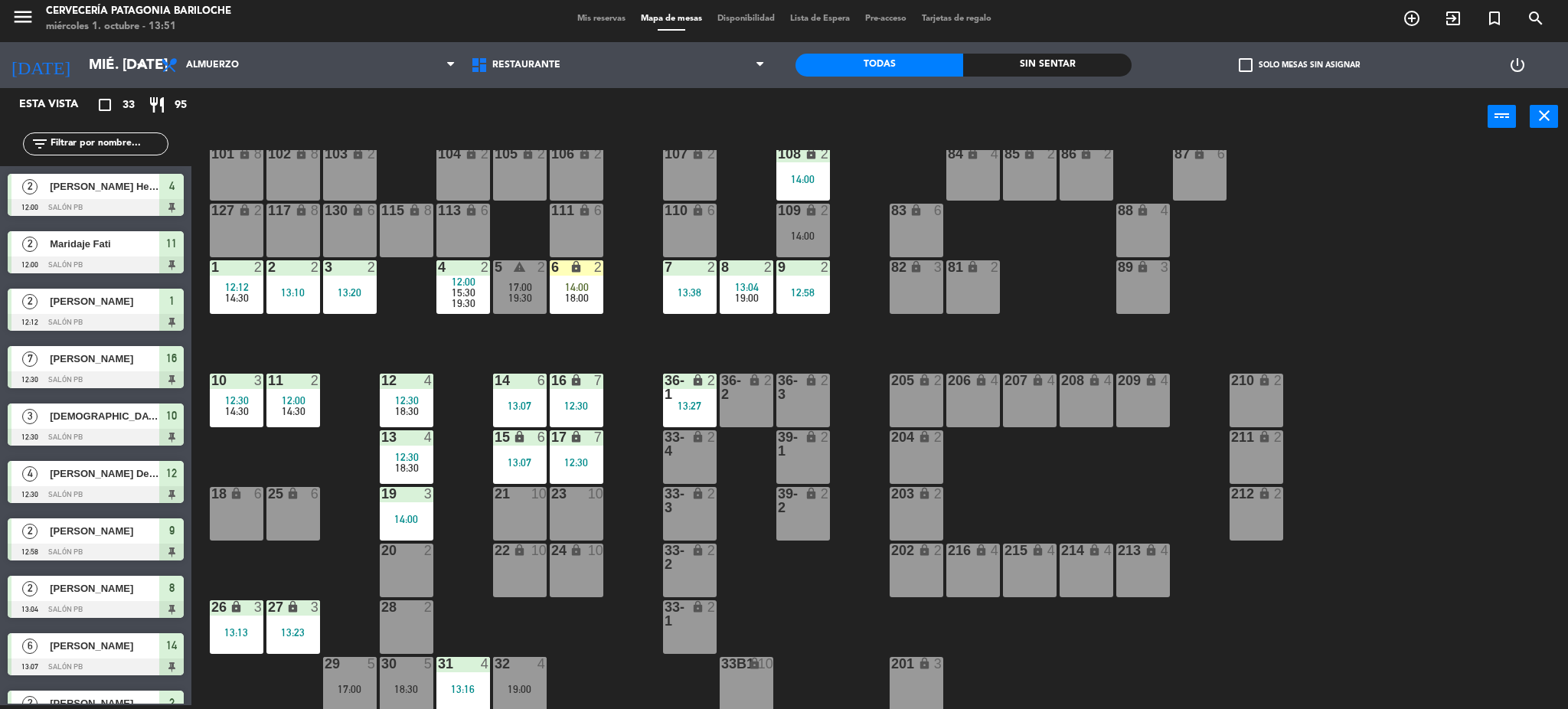
scroll to position [95, 0]
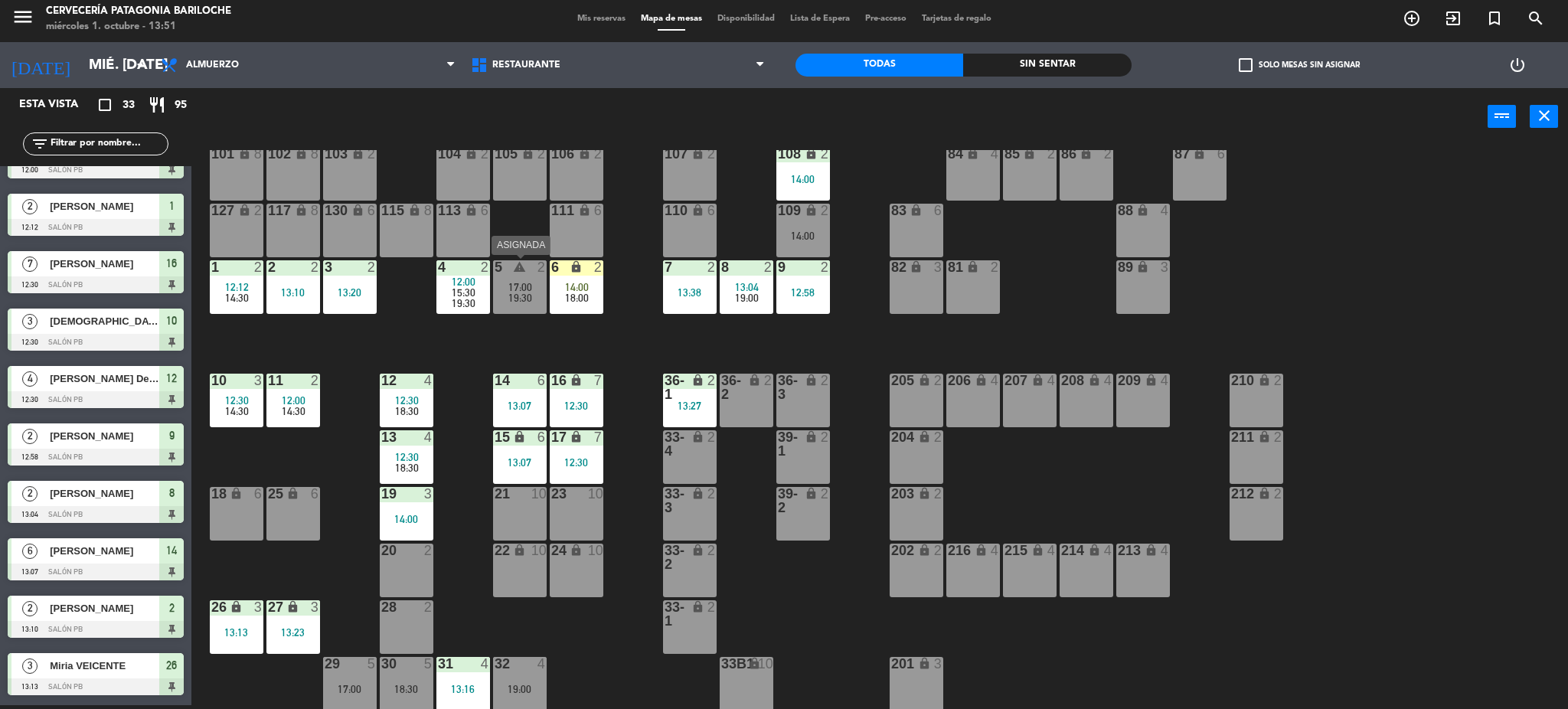
click at [530, 290] on span "17:00" at bounding box center [521, 287] width 24 height 12
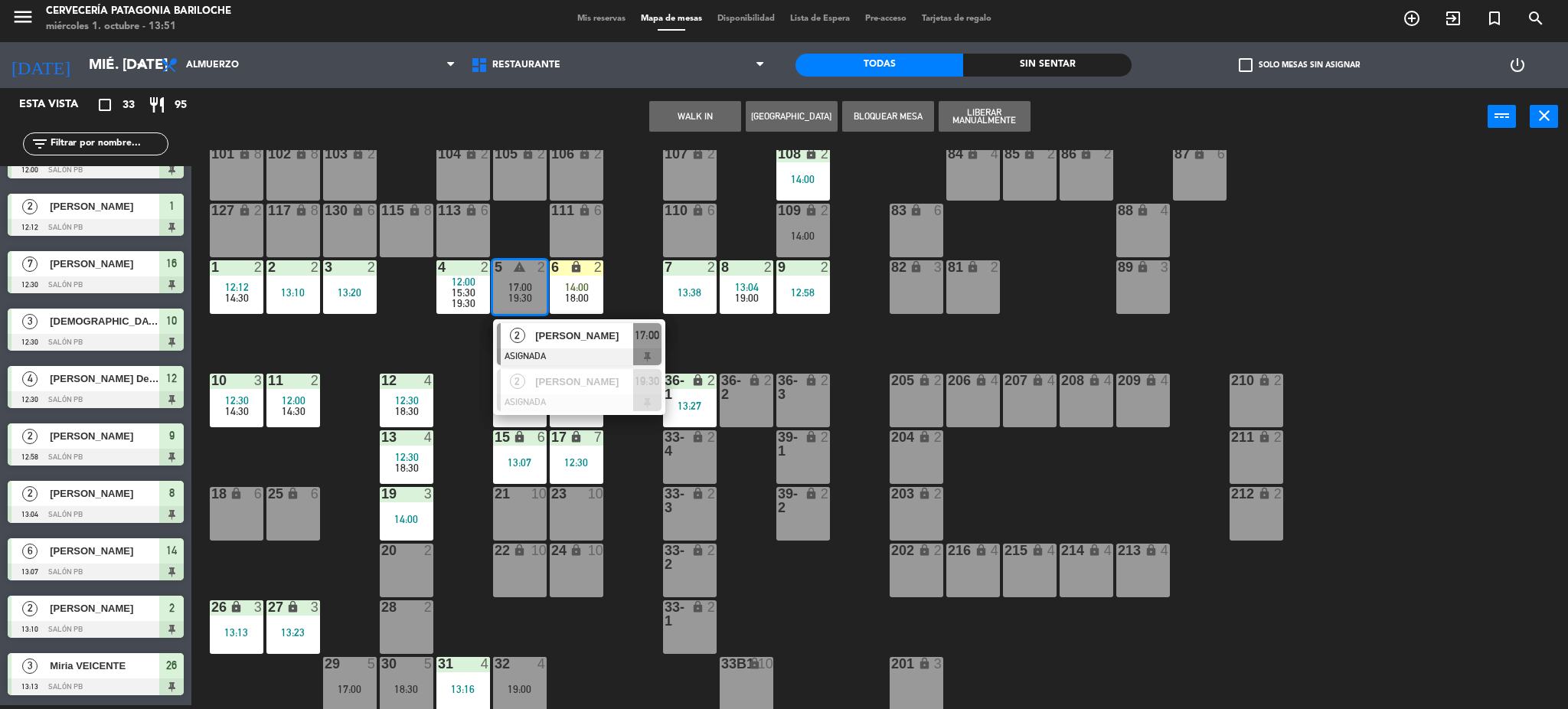
click at [628, 277] on div "101 lock 8 102 lock 8 104 lock 2 105 lock 2 106 lock 2 103 lock 2 107 lock 2 10…" at bounding box center [887, 429] width 1362 height 560
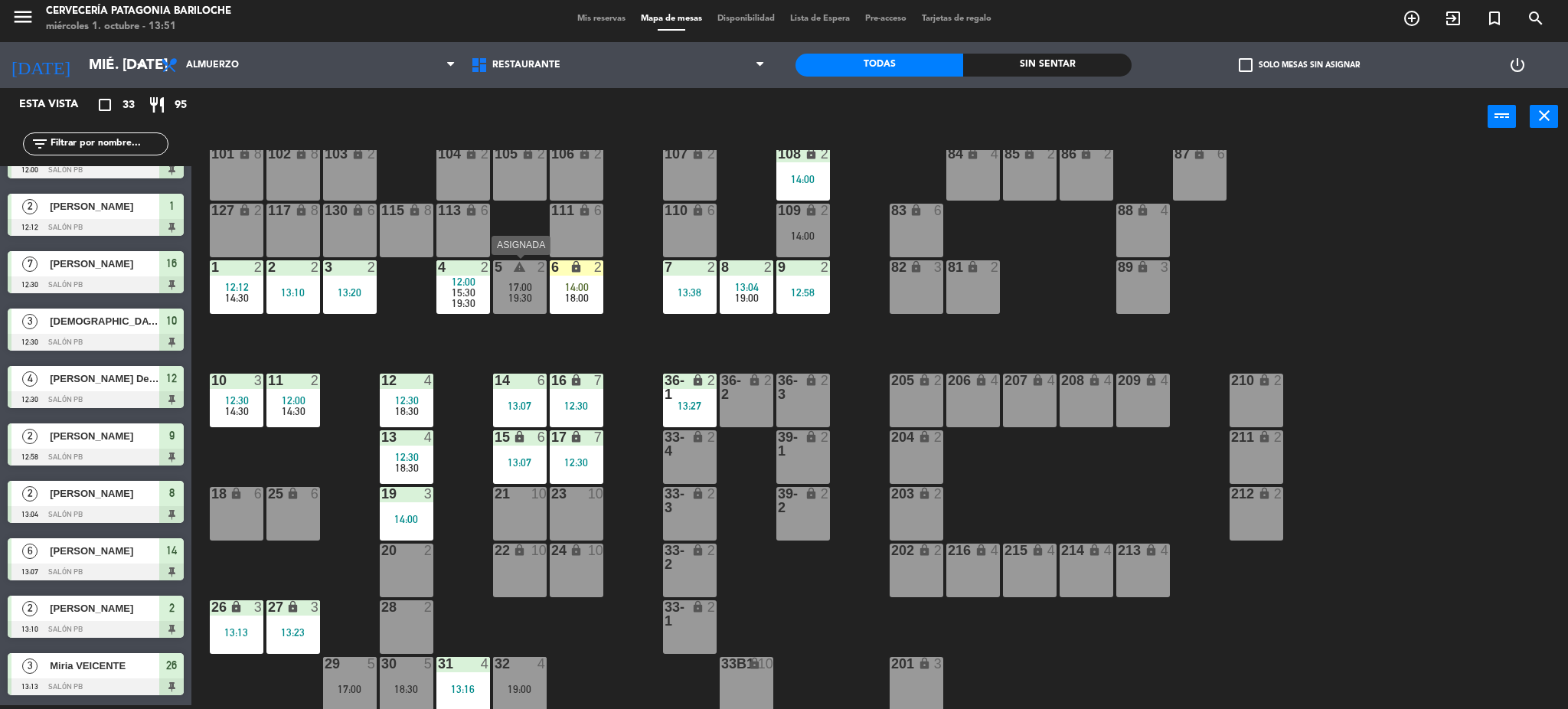
click at [522, 265] on icon "warning" at bounding box center [520, 267] width 13 height 13
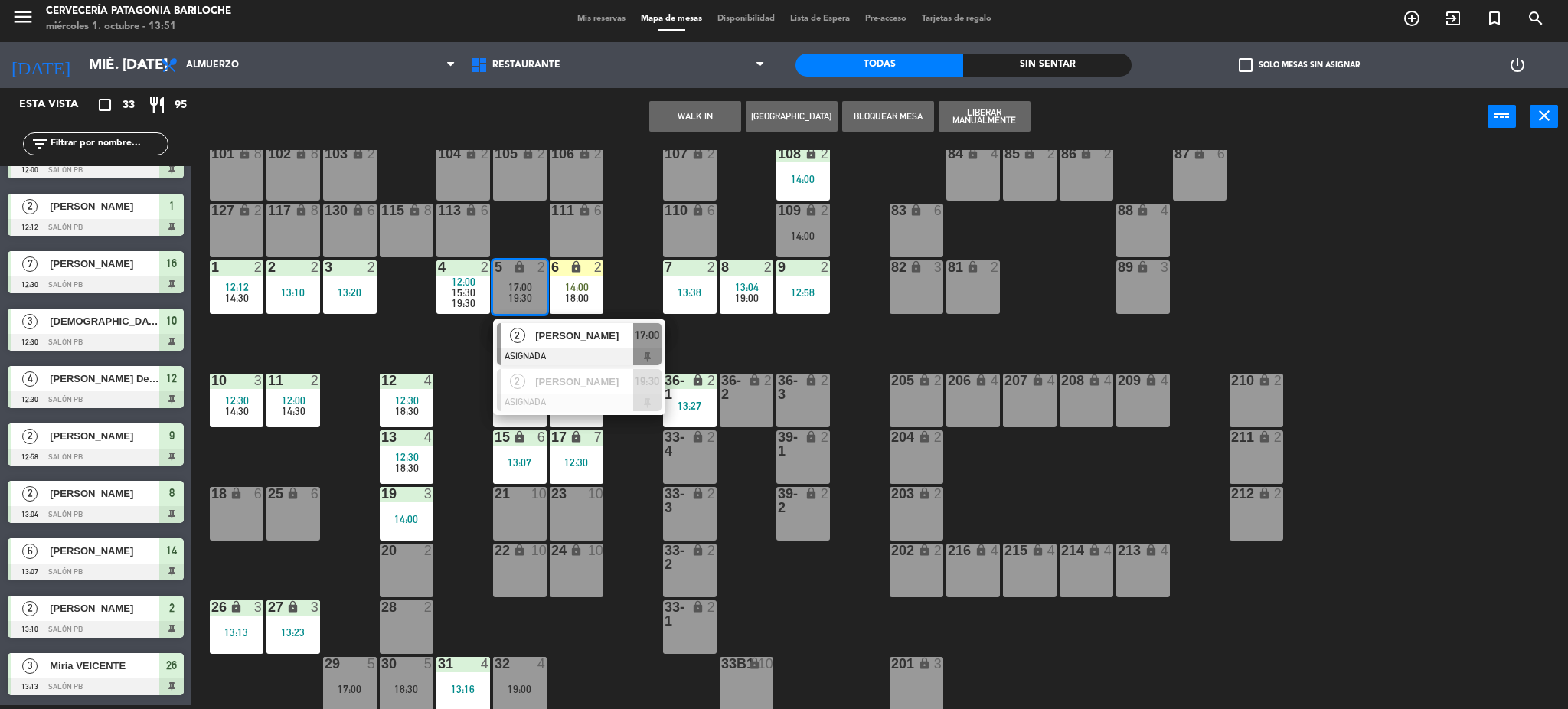
click at [642, 269] on div "101 lock 8 102 lock 8 104 lock 2 105 lock 2 106 lock 2 103 lock 2 107 lock 2 10…" at bounding box center [887, 429] width 1362 height 560
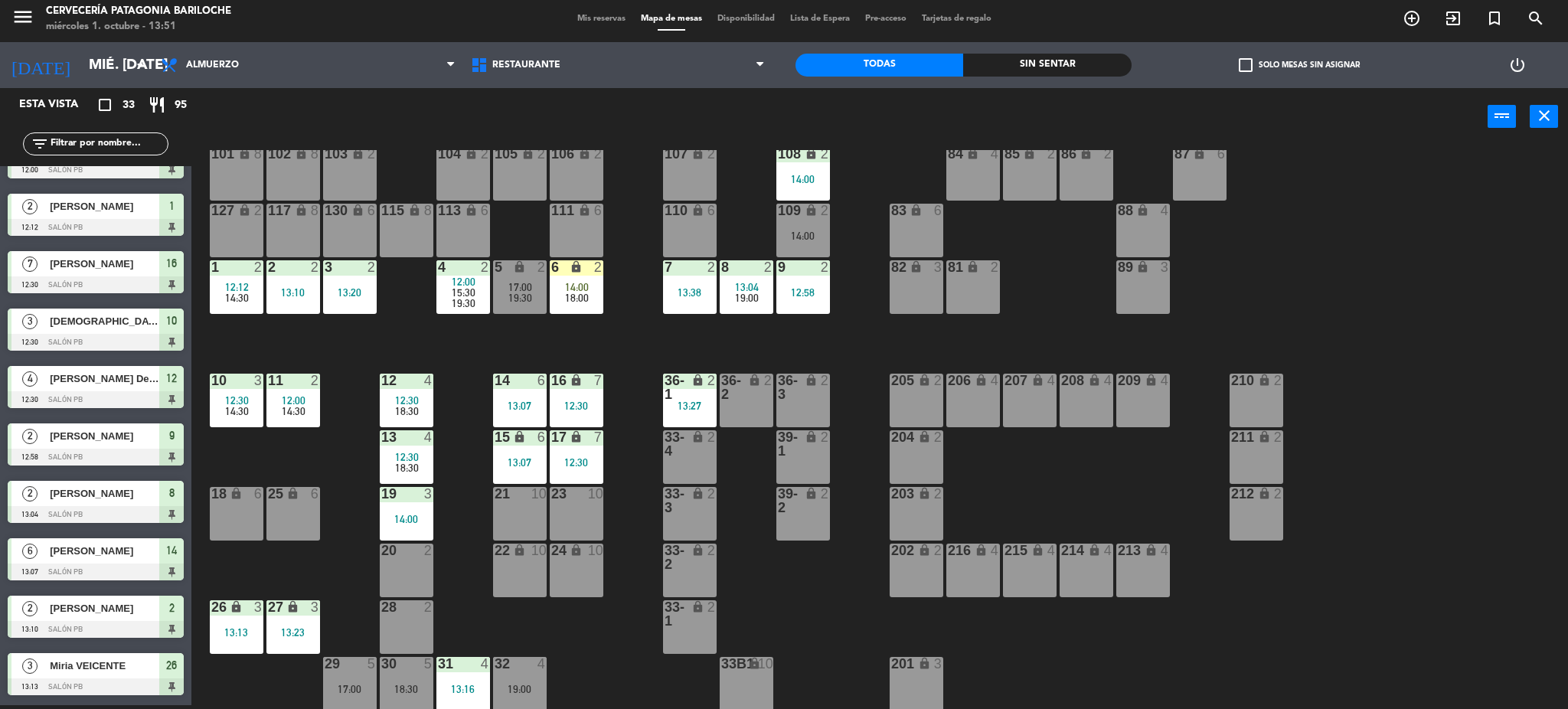
click at [522, 283] on span "17:00" at bounding box center [521, 287] width 24 height 12
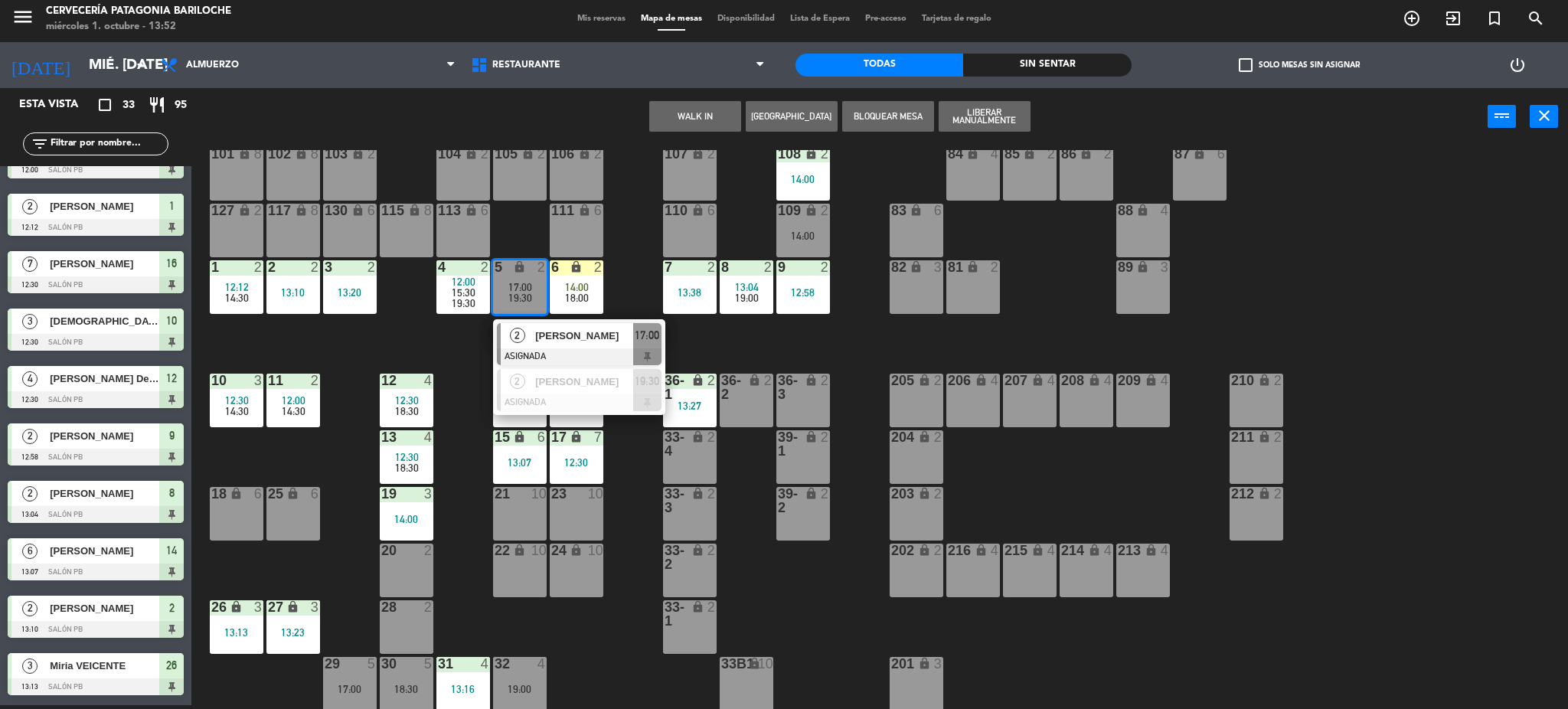
click at [705, 117] on button "WALK IN" at bounding box center [695, 116] width 92 height 31
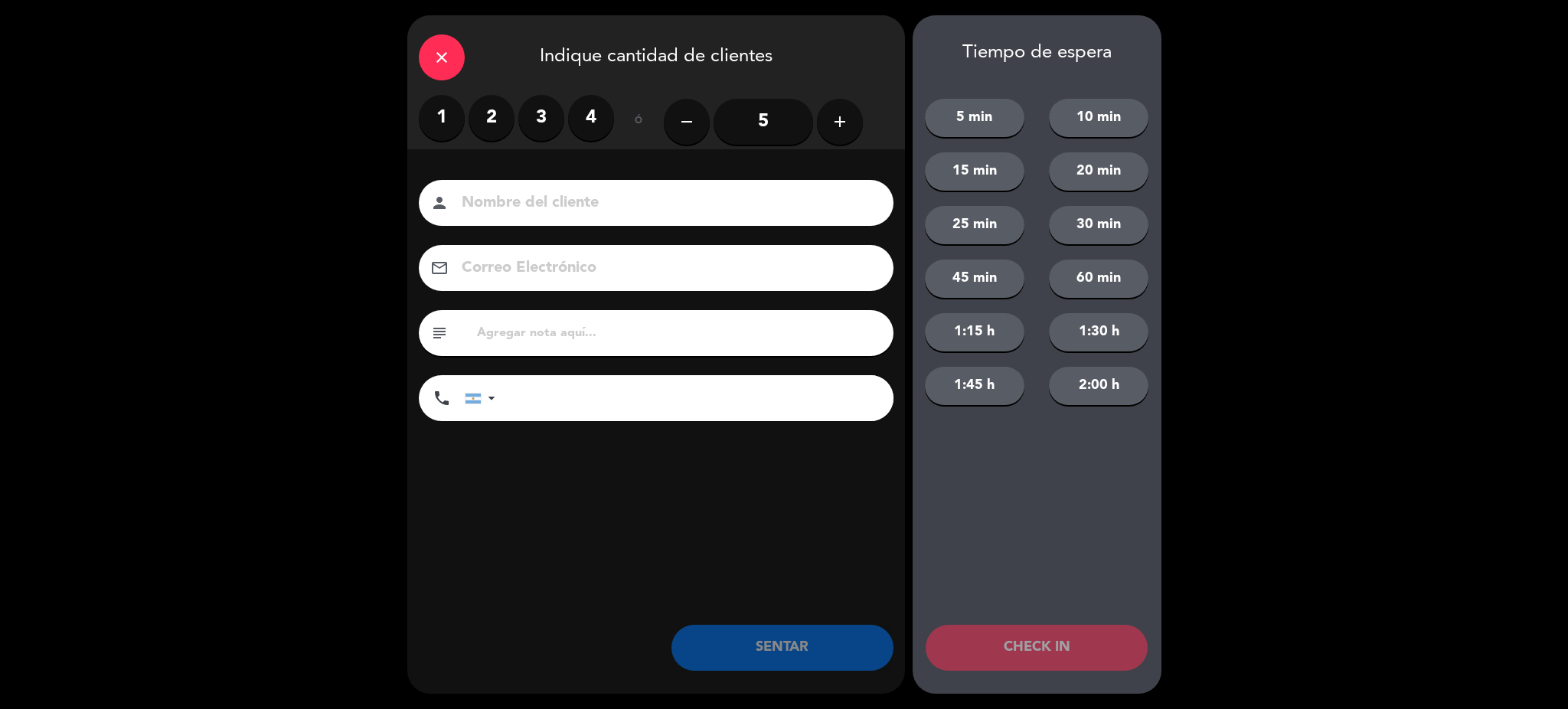
click at [529, 201] on input at bounding box center [666, 203] width 414 height 27
drag, startPoint x: 531, startPoint y: 203, endPoint x: 491, endPoint y: 176, distance: 48.3
click at [512, 229] on div "Nombre del cliente person Correo Electrónico email subject phone United States …" at bounding box center [656, 304] width 498 height 246
drag, startPoint x: 488, startPoint y: 136, endPoint x: 488, endPoint y: 120, distance: 16.0
click at [488, 126] on label "2" at bounding box center [492, 118] width 46 height 46
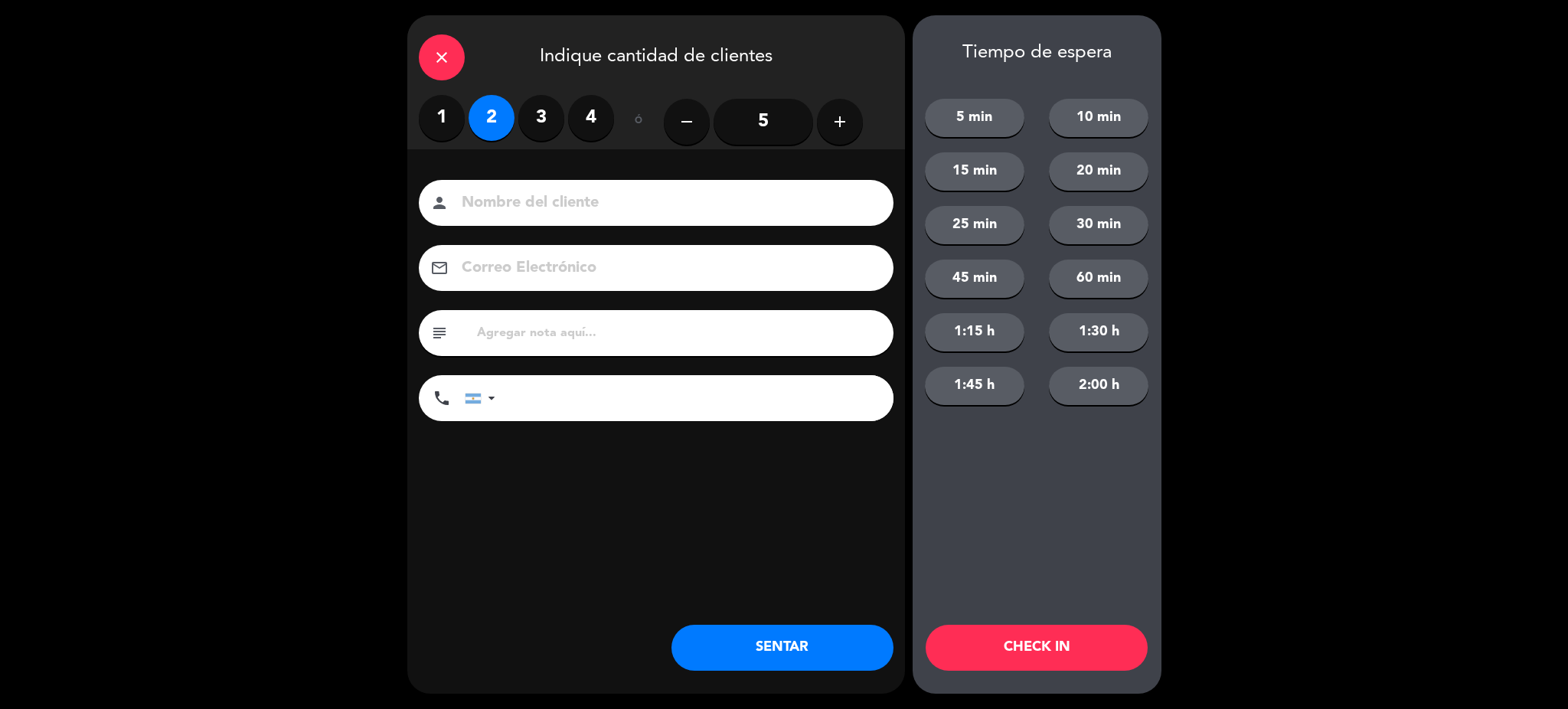
click at [496, 193] on input at bounding box center [666, 203] width 414 height 27
click at [496, 200] on input at bounding box center [666, 203] width 414 height 27
click at [496, 206] on input at bounding box center [666, 203] width 414 height 27
click at [496, 204] on input at bounding box center [666, 203] width 414 height 27
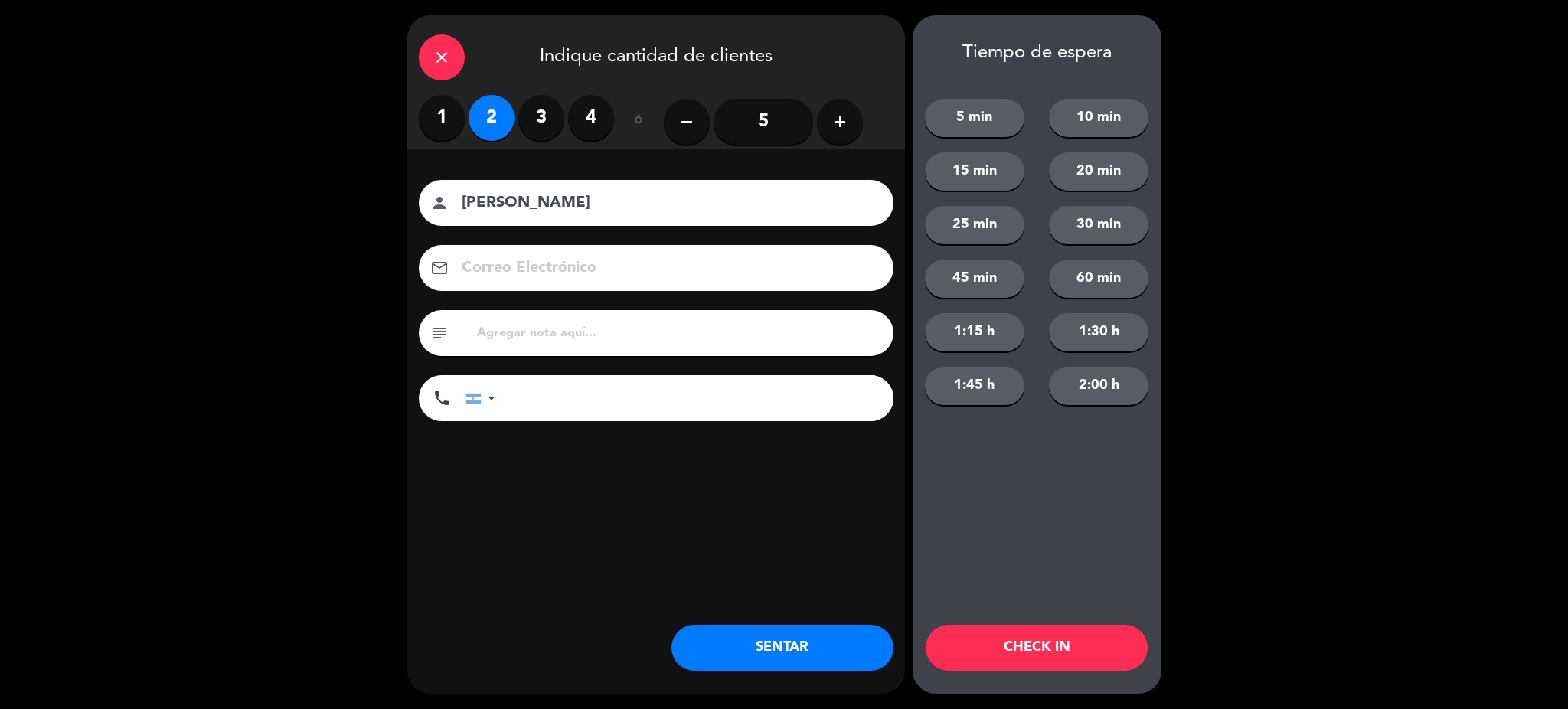
type input "[PERSON_NAME]"
click at [614, 371] on div "Nombre del cliente person Ridelis Morales Correo Electrónico email subject phon…" at bounding box center [656, 304] width 498 height 246
click at [608, 392] on input "tel" at bounding box center [702, 399] width 383 height 46
type input "+17862305173"
click at [786, 646] on button "SENTAR" at bounding box center [783, 648] width 222 height 46
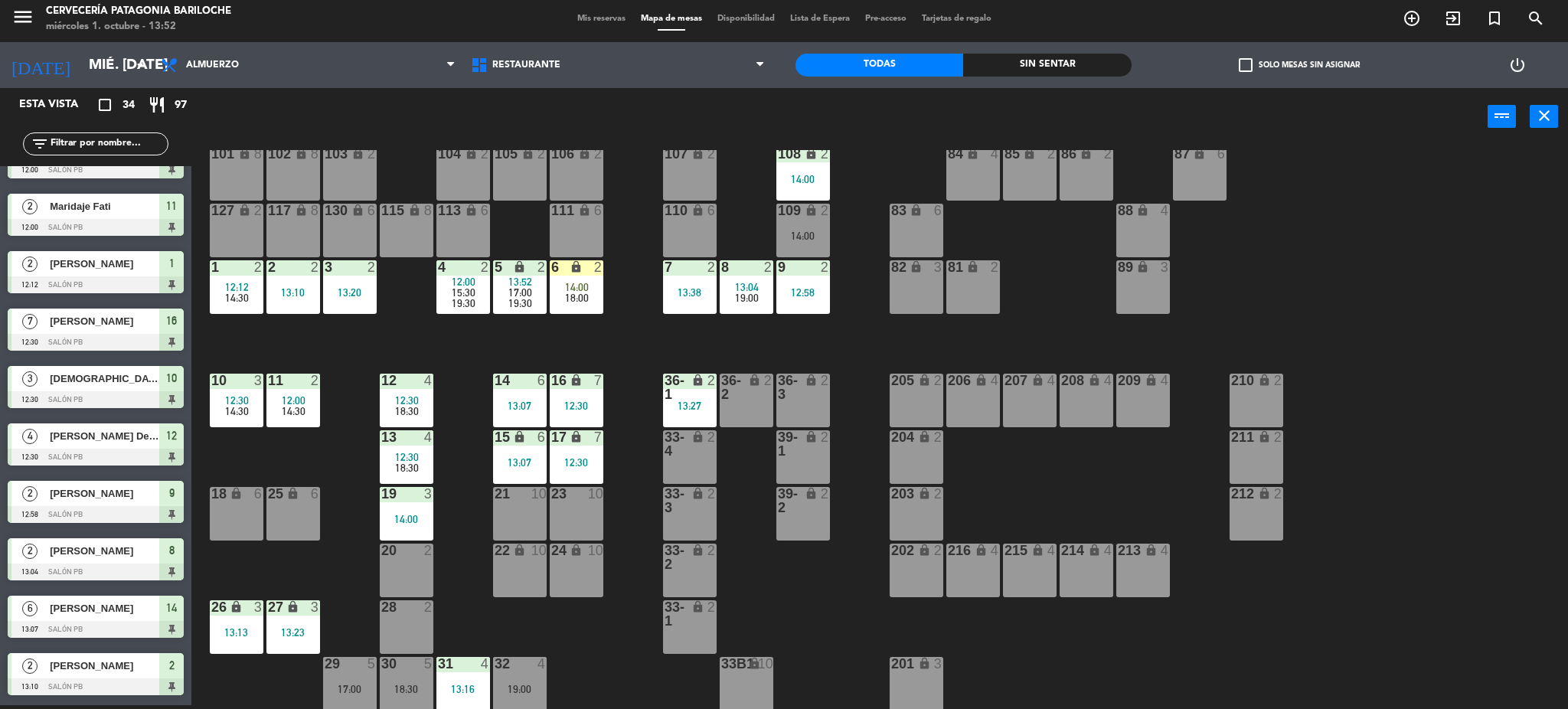
scroll to position [0, 0]
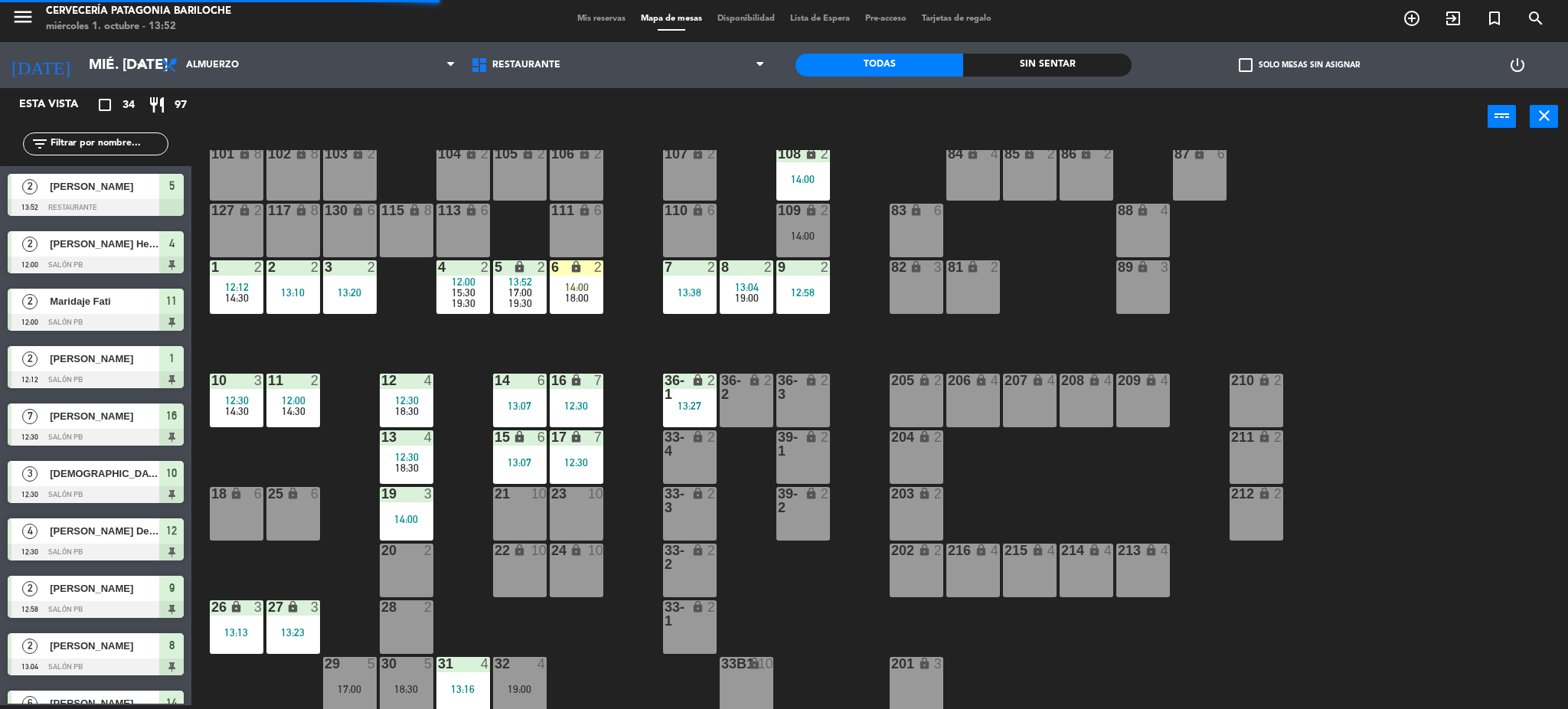
click at [536, 336] on div "101 lock 8 102 lock 8 104 lock 2 105 lock 2 106 lock 2 103 lock 2 107 lock 2 10…" at bounding box center [887, 429] width 1362 height 560
click at [60, 126] on div "filter_list" at bounding box center [95, 144] width 191 height 44
click at [62, 147] on input "text" at bounding box center [108, 144] width 118 height 17
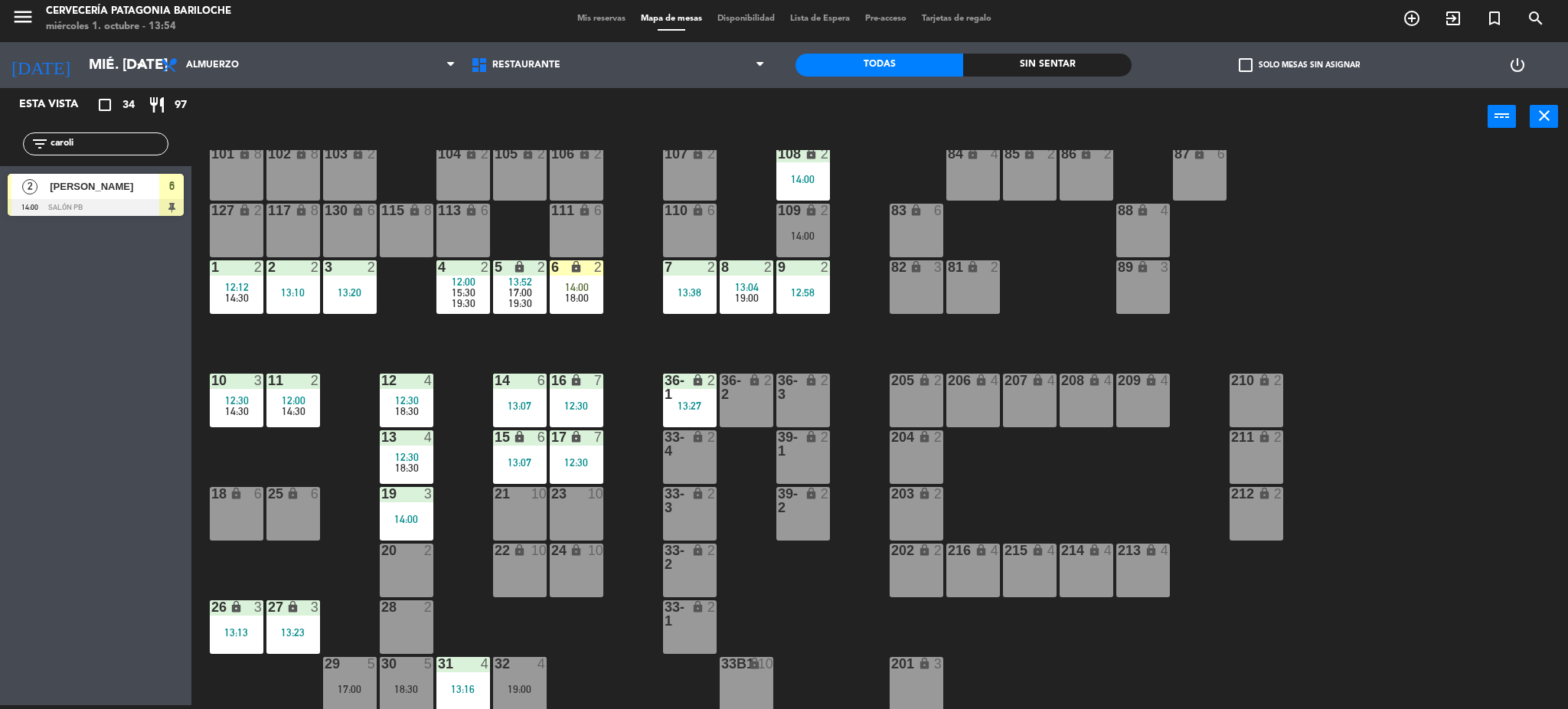
type input "caroli"
click at [56, 242] on div "Esta vista crop_square 34 restaurant 97 filter_list caroli 2 Carolina Castells …" at bounding box center [95, 396] width 191 height 617
click at [83, 182] on span "[PERSON_NAME]" at bounding box center [105, 186] width 109 height 16
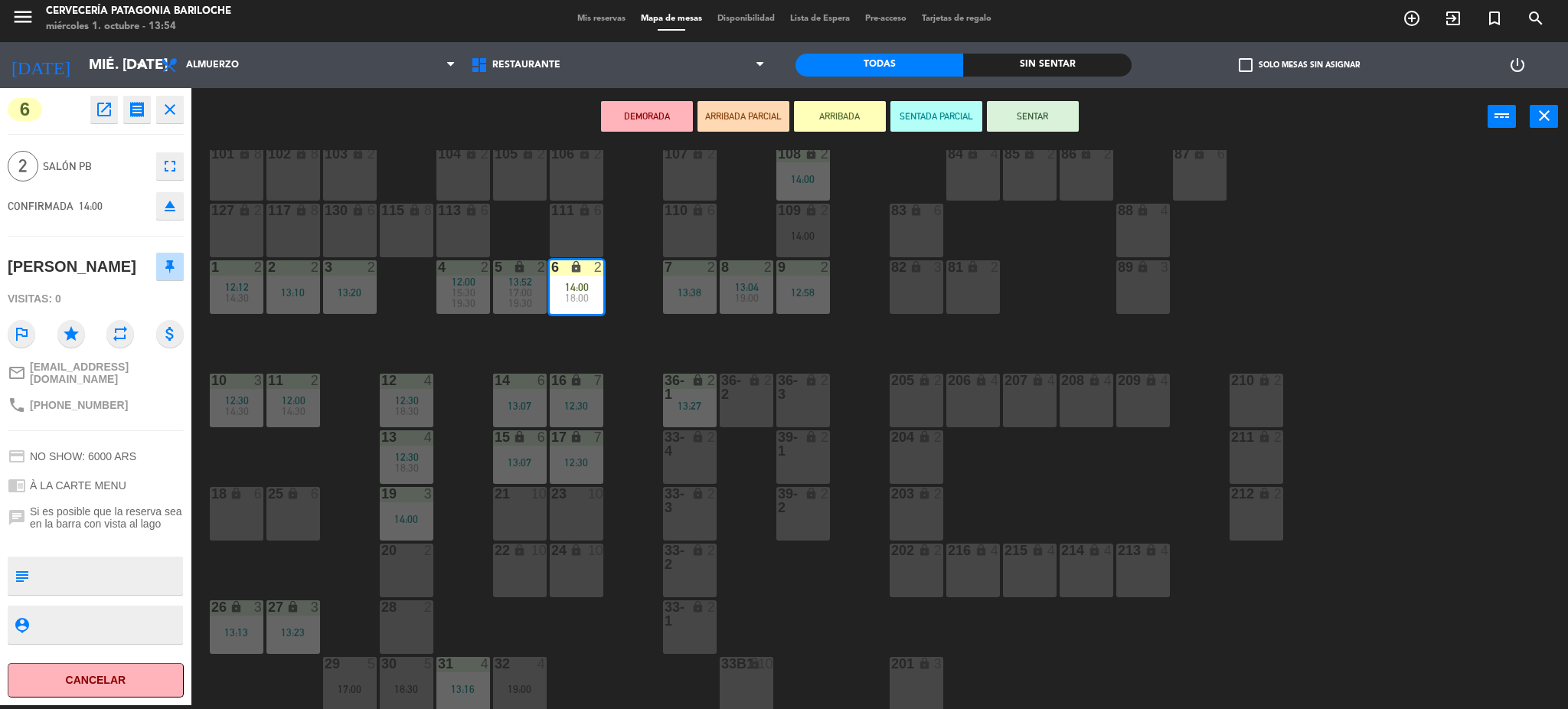
click at [1043, 118] on button "SENTAR" at bounding box center [1032, 116] width 92 height 31
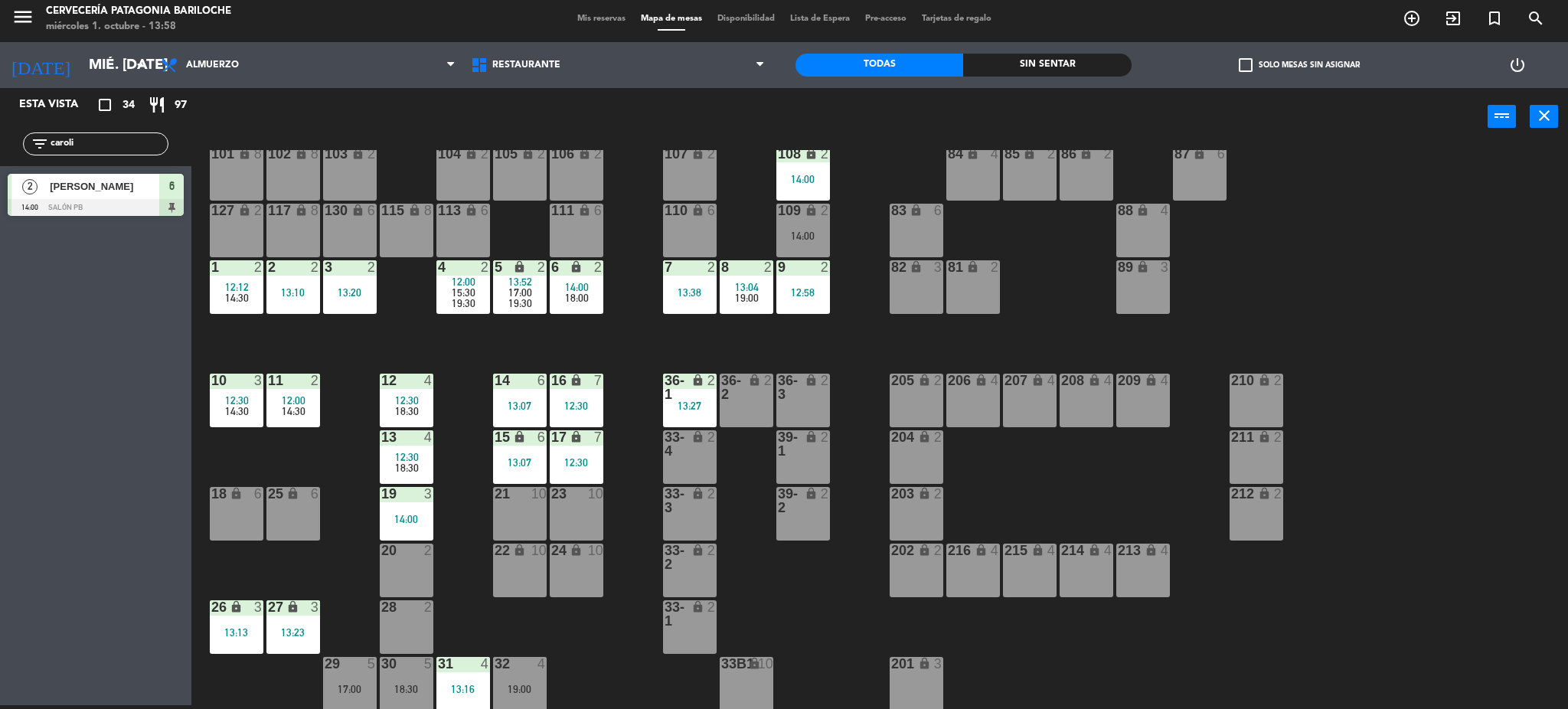
click at [567, 236] on div "111 lock 6" at bounding box center [576, 230] width 54 height 54
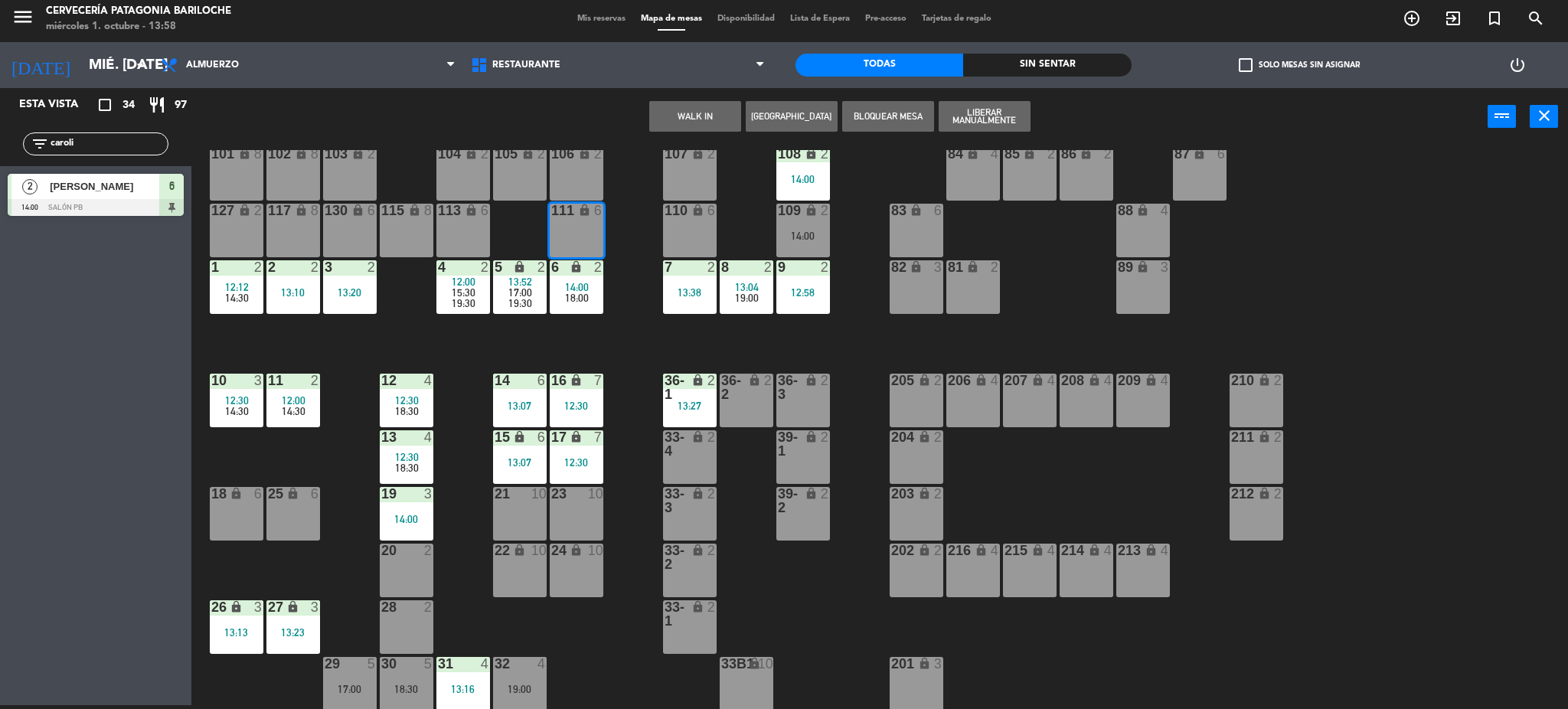
click at [696, 116] on button "WALK IN" at bounding box center [695, 116] width 92 height 31
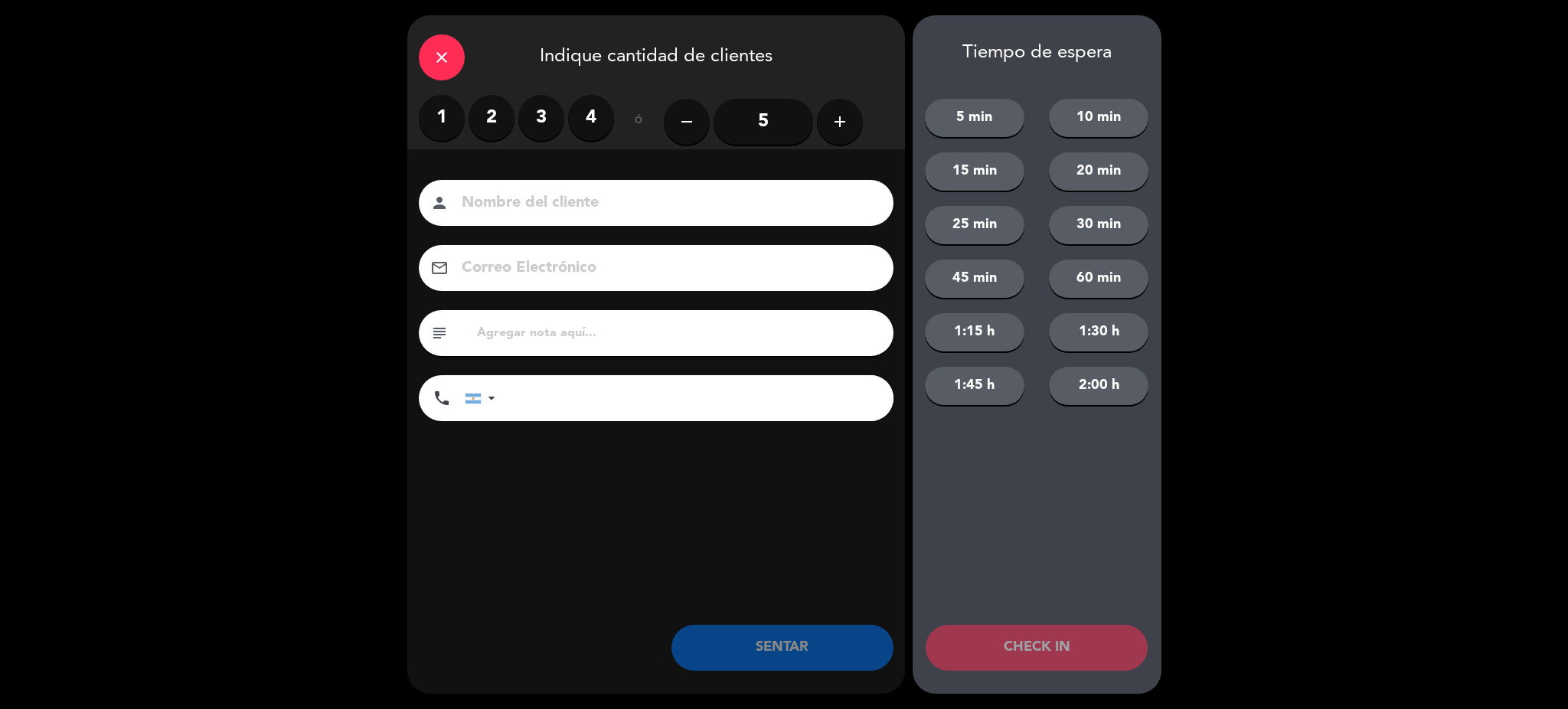
click at [557, 218] on div "person" at bounding box center [656, 204] width 475 height 46
click at [555, 204] on input at bounding box center [666, 203] width 414 height 27
type input "[PERSON_NAME]"
click at [535, 396] on input "tel" at bounding box center [702, 399] width 383 height 46
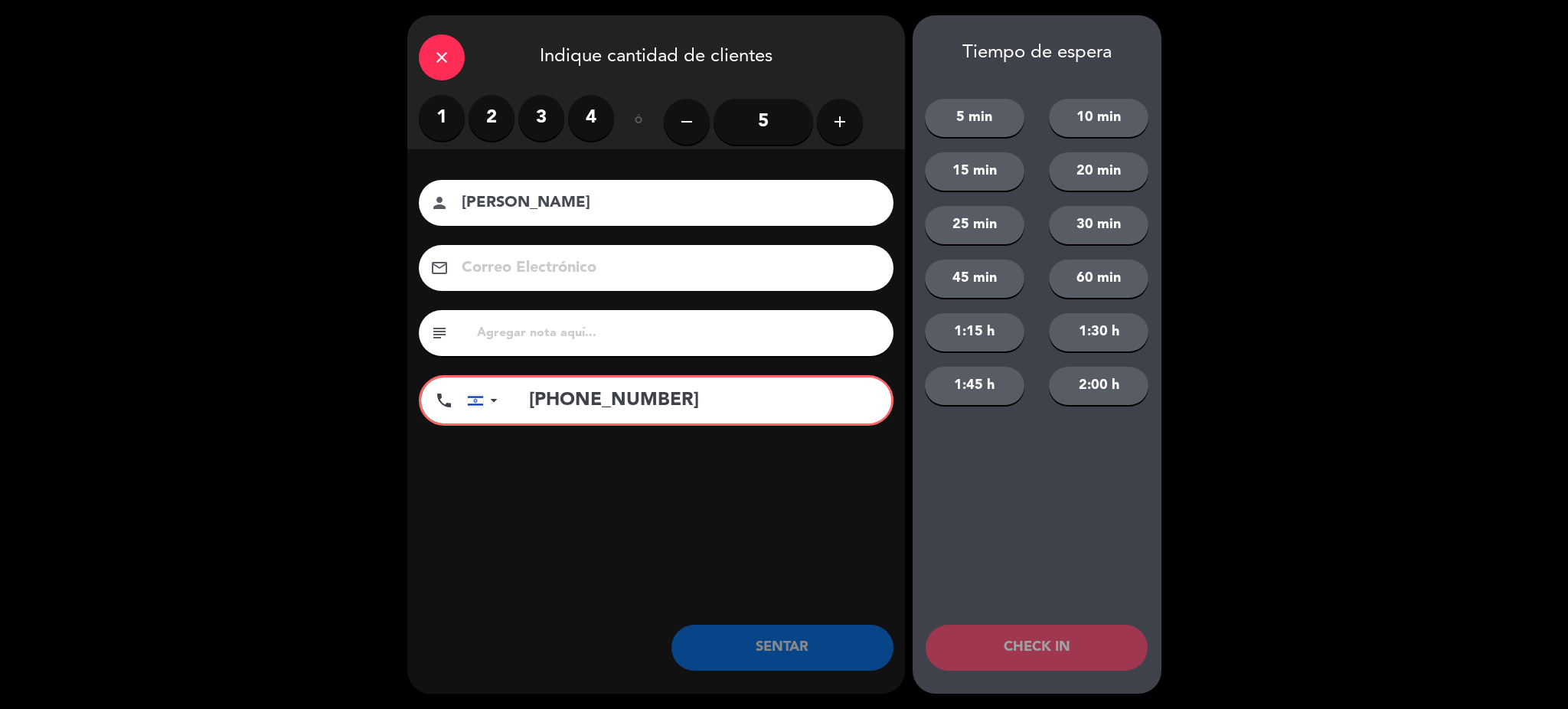
click at [474, 111] on label "2" at bounding box center [492, 118] width 46 height 46
click at [723, 392] on input "+972058398126" at bounding box center [702, 401] width 378 height 46
click at [722, 403] on input "+972058398126" at bounding box center [702, 401] width 378 height 46
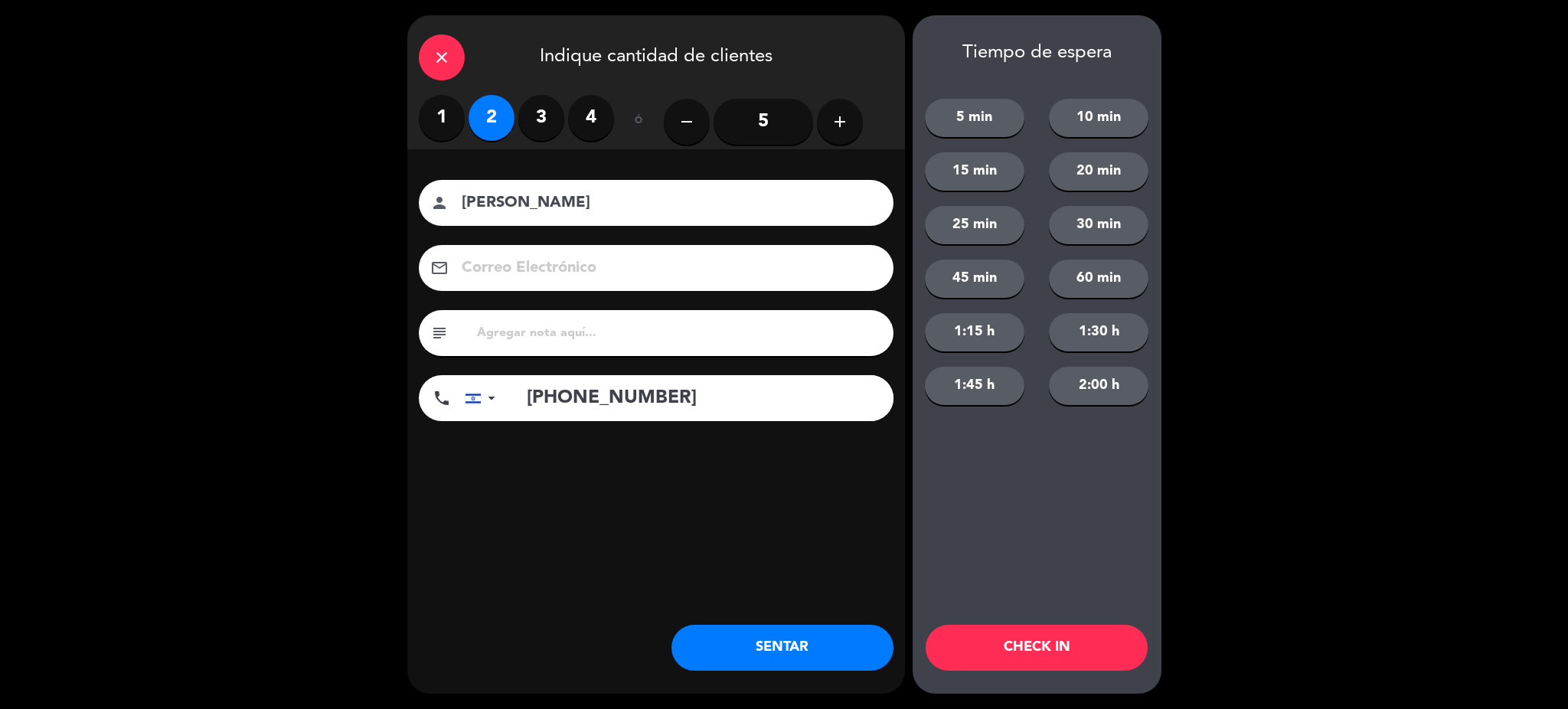
click at [720, 392] on input "+9720583981260" at bounding box center [702, 399] width 383 height 46
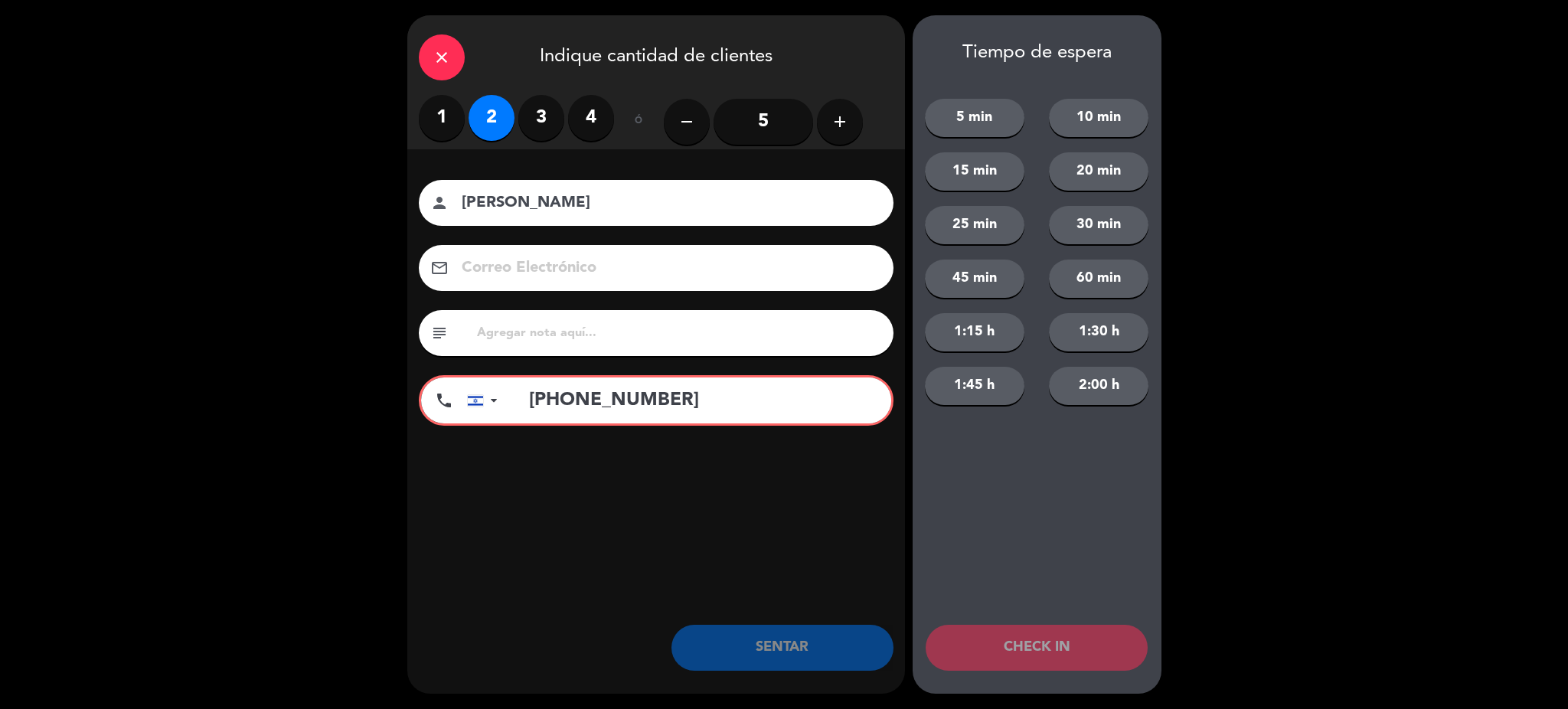
click at [578, 389] on input "+972058398126" at bounding box center [702, 401] width 378 height 46
click at [586, 393] on input "+972058398126" at bounding box center [702, 401] width 378 height 46
click at [586, 393] on input "+97258398126" at bounding box center [702, 401] width 378 height 46
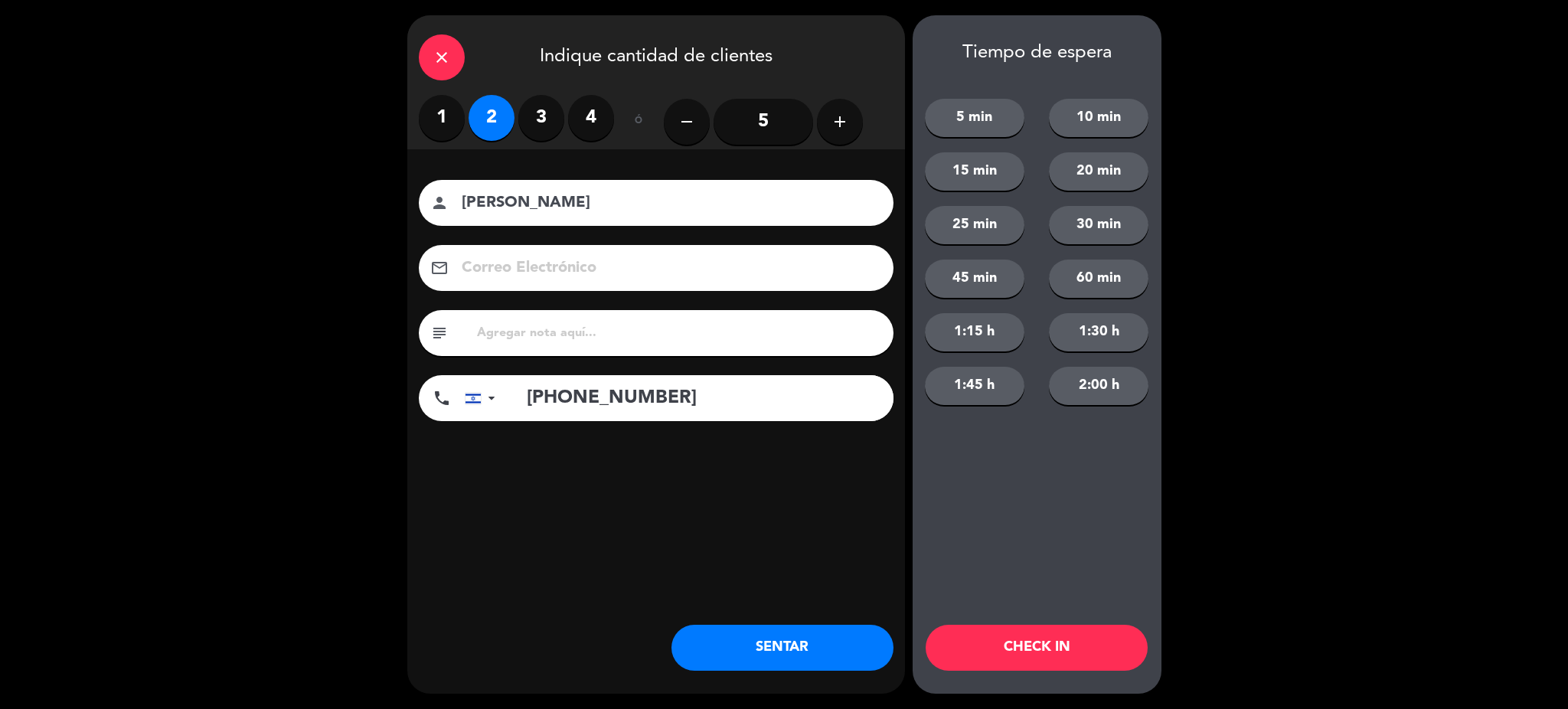
click at [697, 406] on input "+972528398126" at bounding box center [702, 399] width 383 height 46
click at [700, 479] on div "Nombre del cliente person Natalie Bered Correo Electrónico email subject phone …" at bounding box center [656, 326] width 498 height 354
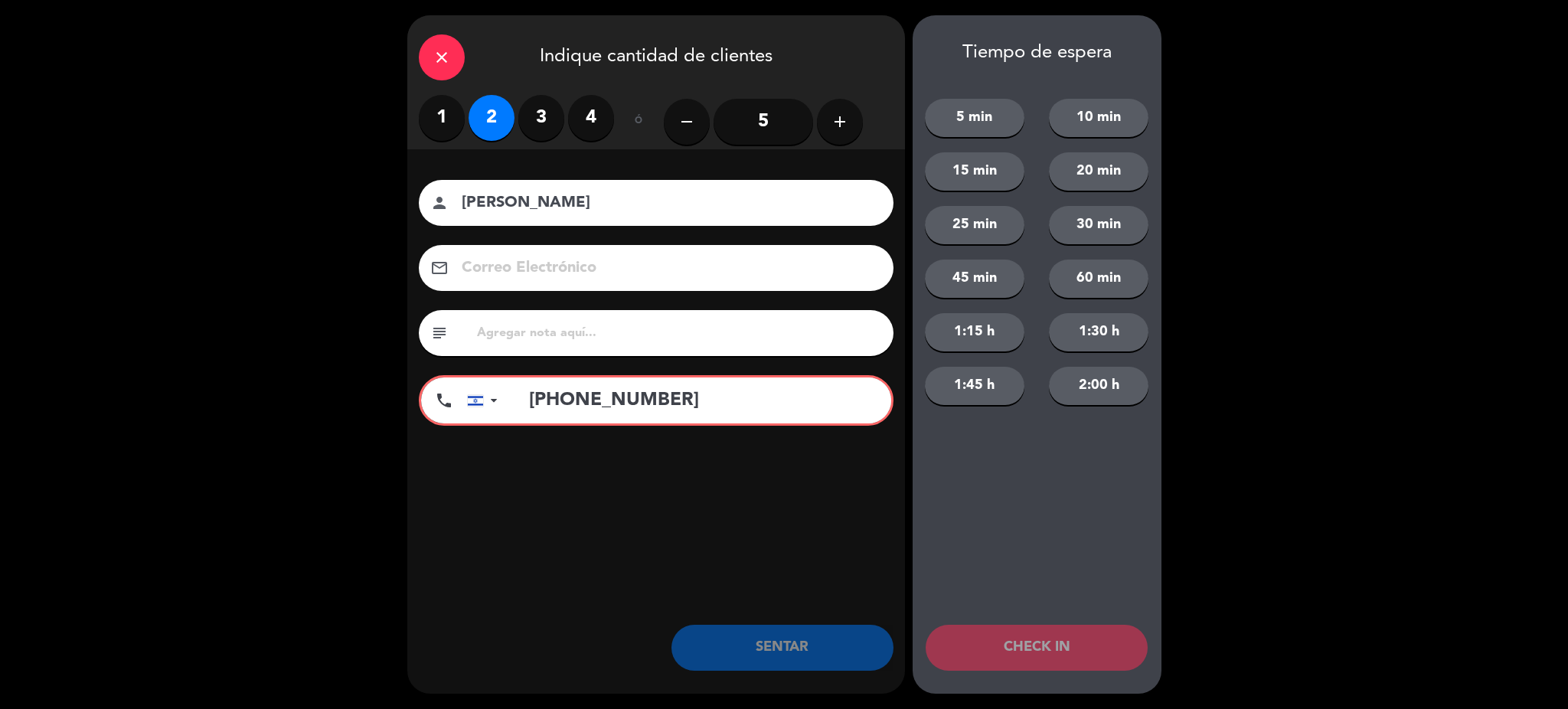
click at [704, 405] on input "+9725283981260" at bounding box center [702, 401] width 378 height 46
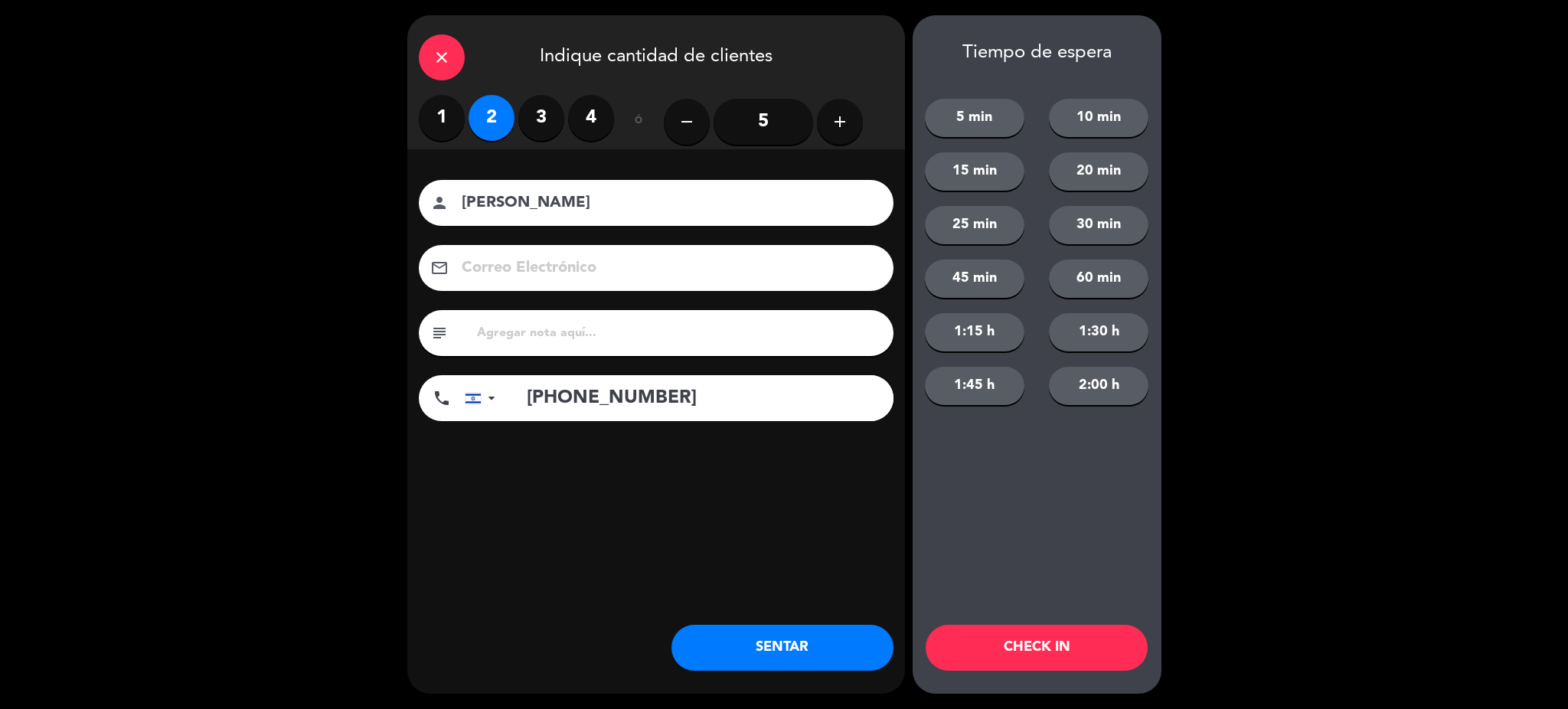
type input "+972528398126"
click at [785, 634] on button "SENTAR" at bounding box center [783, 648] width 222 height 46
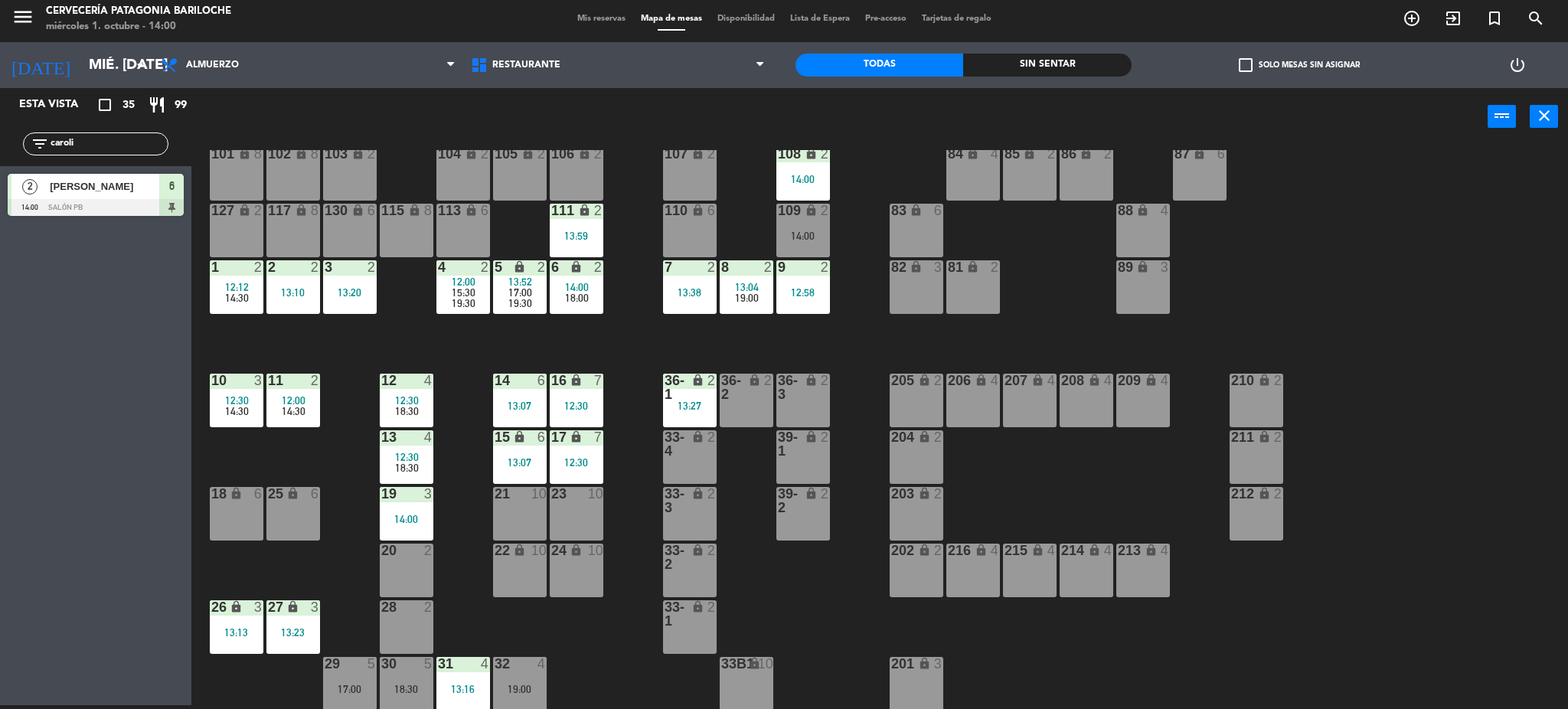
click at [634, 571] on div "101 lock 8 102 lock 8 104 lock 2 105 lock 2 106 lock 2 103 lock 2 107 lock 2 10…" at bounding box center [887, 429] width 1362 height 560
click at [620, 602] on div "101 lock 8 102 lock 8 104 lock 2 105 lock 2 106 lock 2 103 lock 2 107 lock 2 10…" at bounding box center [887, 429] width 1362 height 560
click at [588, 572] on div "24 lock 10" at bounding box center [576, 571] width 54 height 54
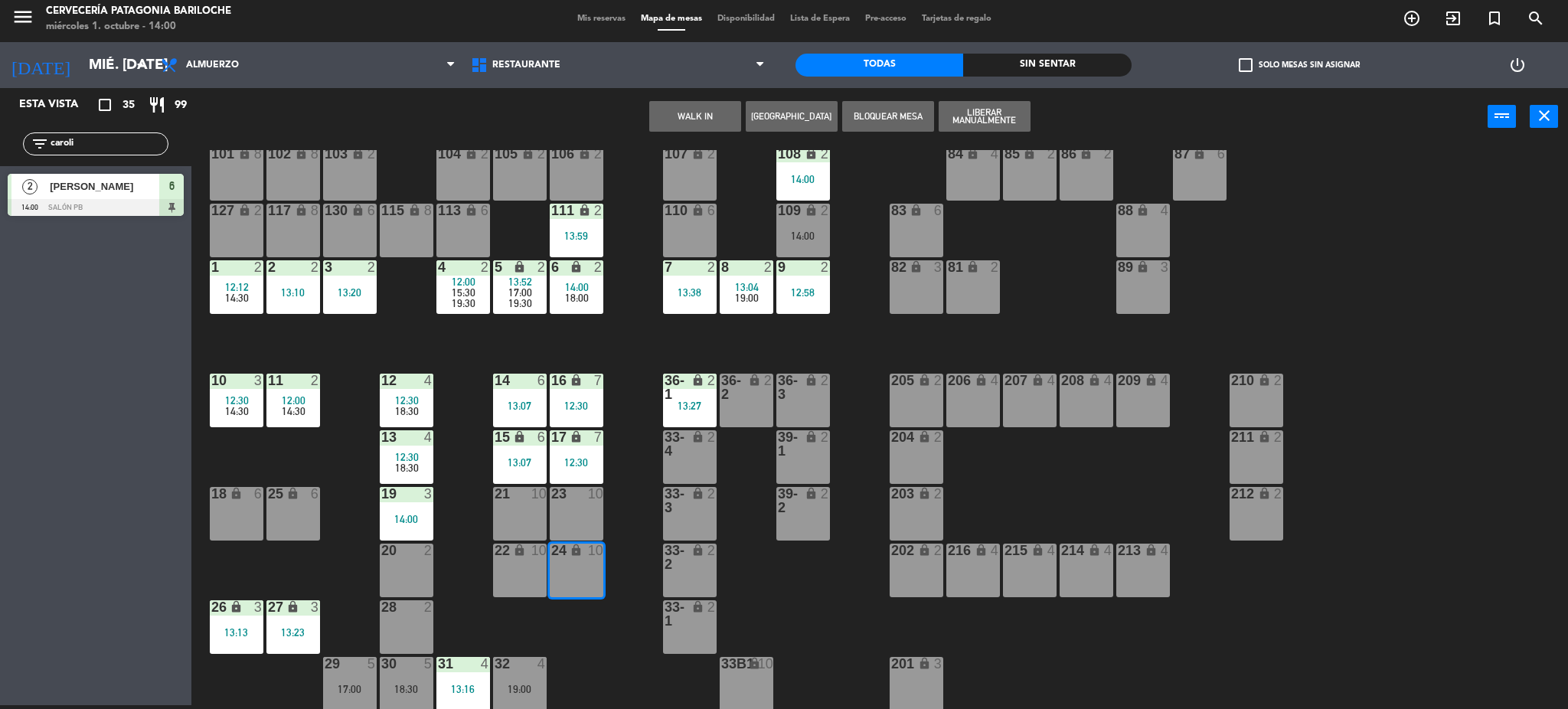
click at [593, 514] on div "23 10" at bounding box center [576, 514] width 54 height 54
click at [583, 506] on div "23 10" at bounding box center [576, 514] width 54 height 54
click at [589, 571] on div "24 lock 10" at bounding box center [576, 571] width 54 height 54
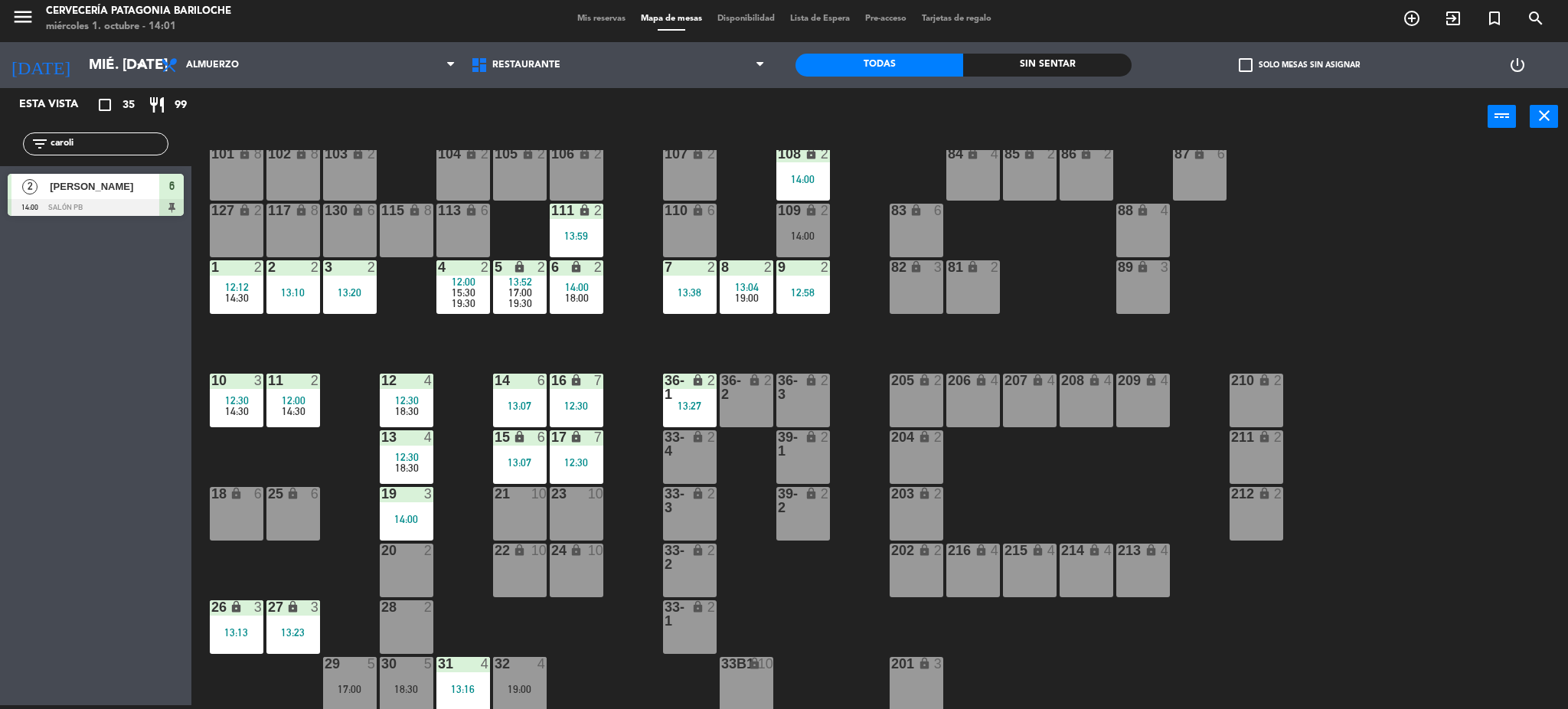
click at [576, 485] on div "101 lock 8 102 lock 8 104 lock 2 105 lock 2 106 lock 2 103 lock 2 107 lock 2 10…" at bounding box center [887, 429] width 1362 height 560
click at [579, 523] on div "23 10" at bounding box center [576, 514] width 54 height 54
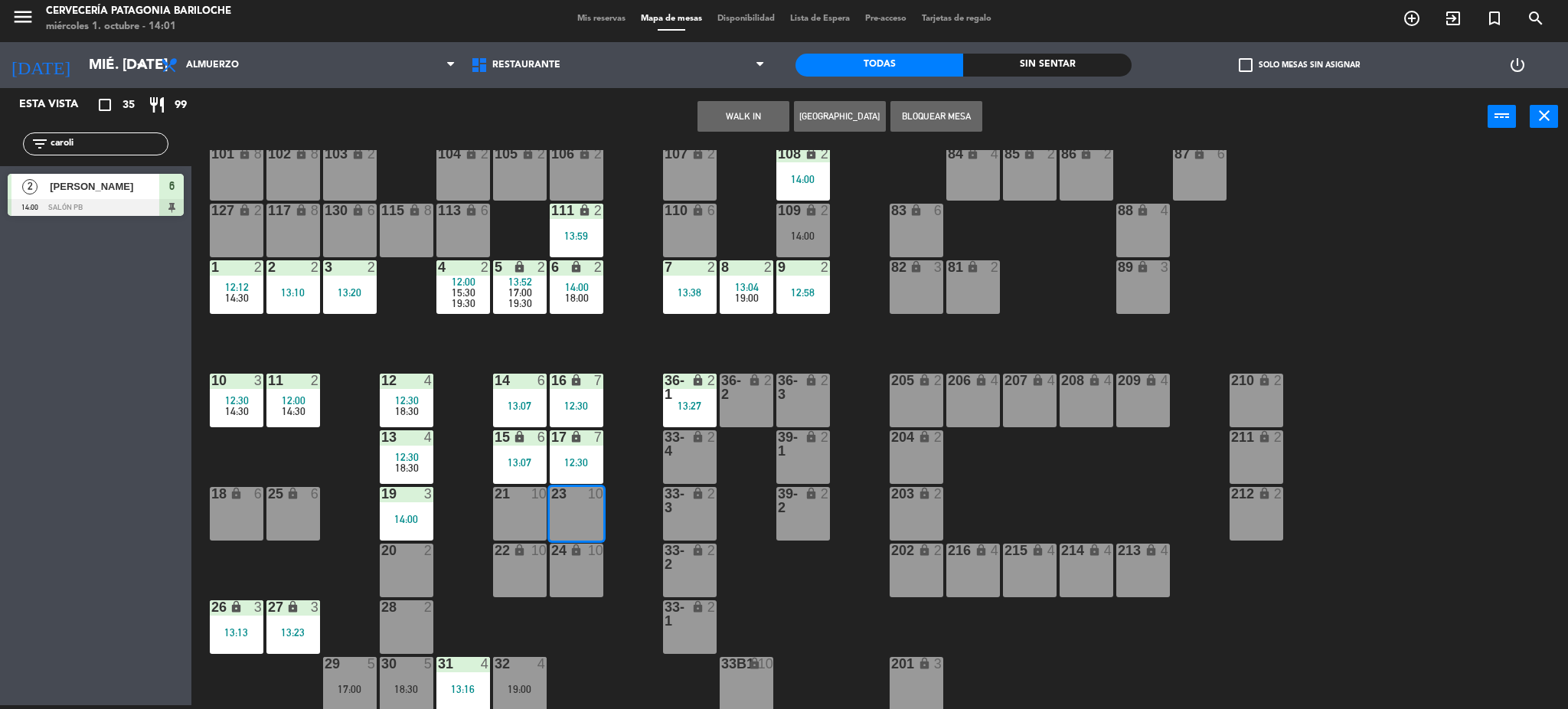
click at [580, 585] on div "24 lock 10" at bounding box center [576, 571] width 54 height 54
click at [748, 116] on button "WALK IN" at bounding box center [743, 116] width 92 height 31
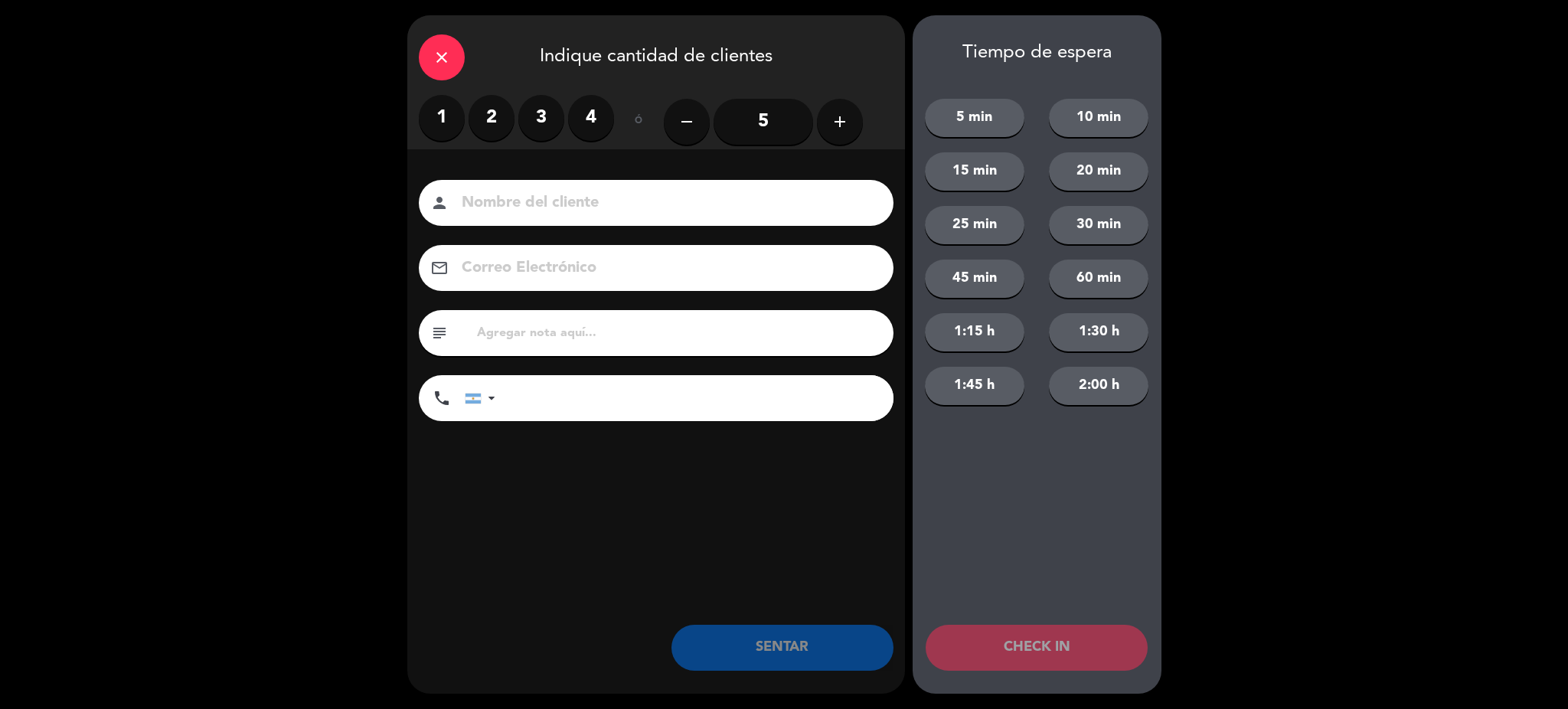
click at [534, 202] on input at bounding box center [666, 203] width 414 height 27
type input "O"
type input "Carolina Ojeda"
click at [604, 393] on input "tel" at bounding box center [702, 399] width 383 height 46
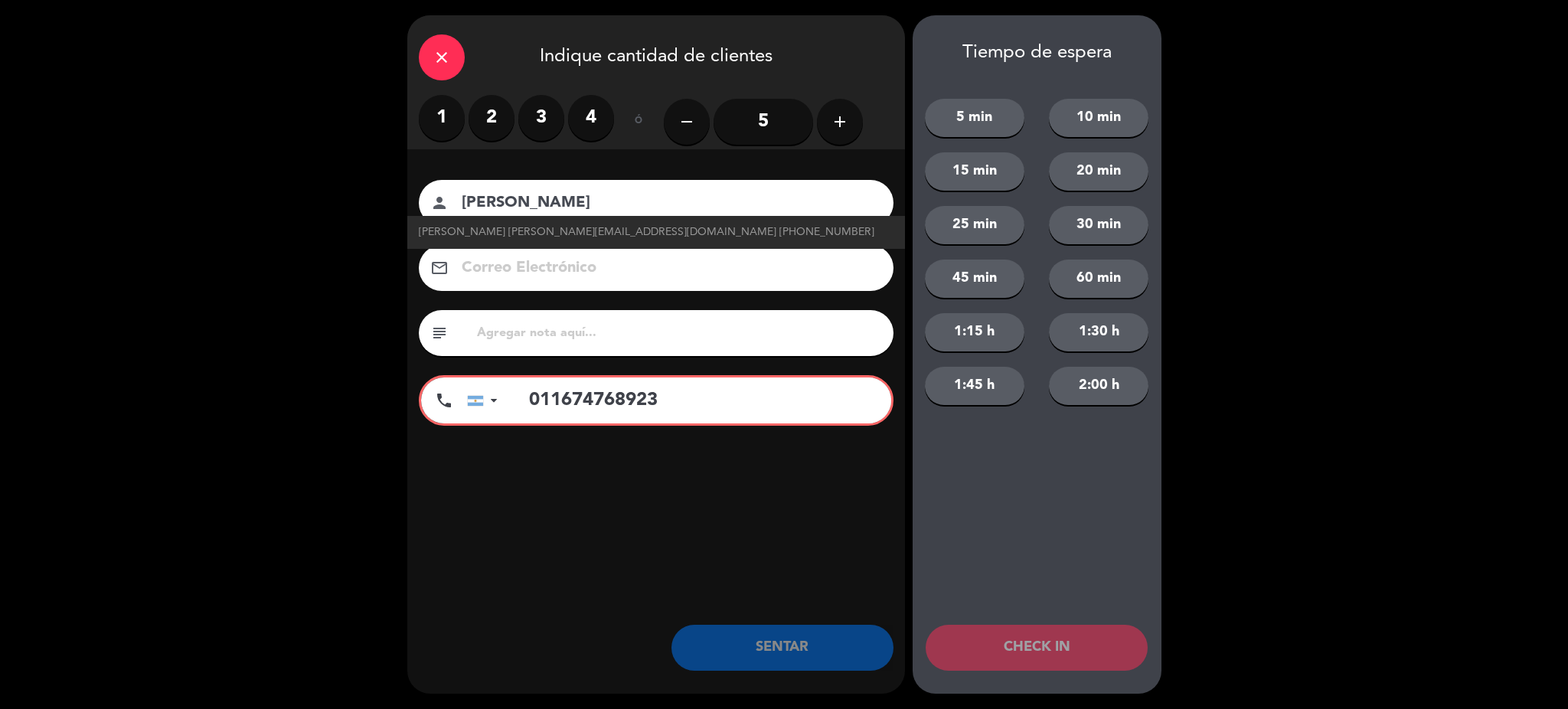
type input "011674768923"
click at [837, 119] on icon "add" at bounding box center [840, 122] width 19 height 19
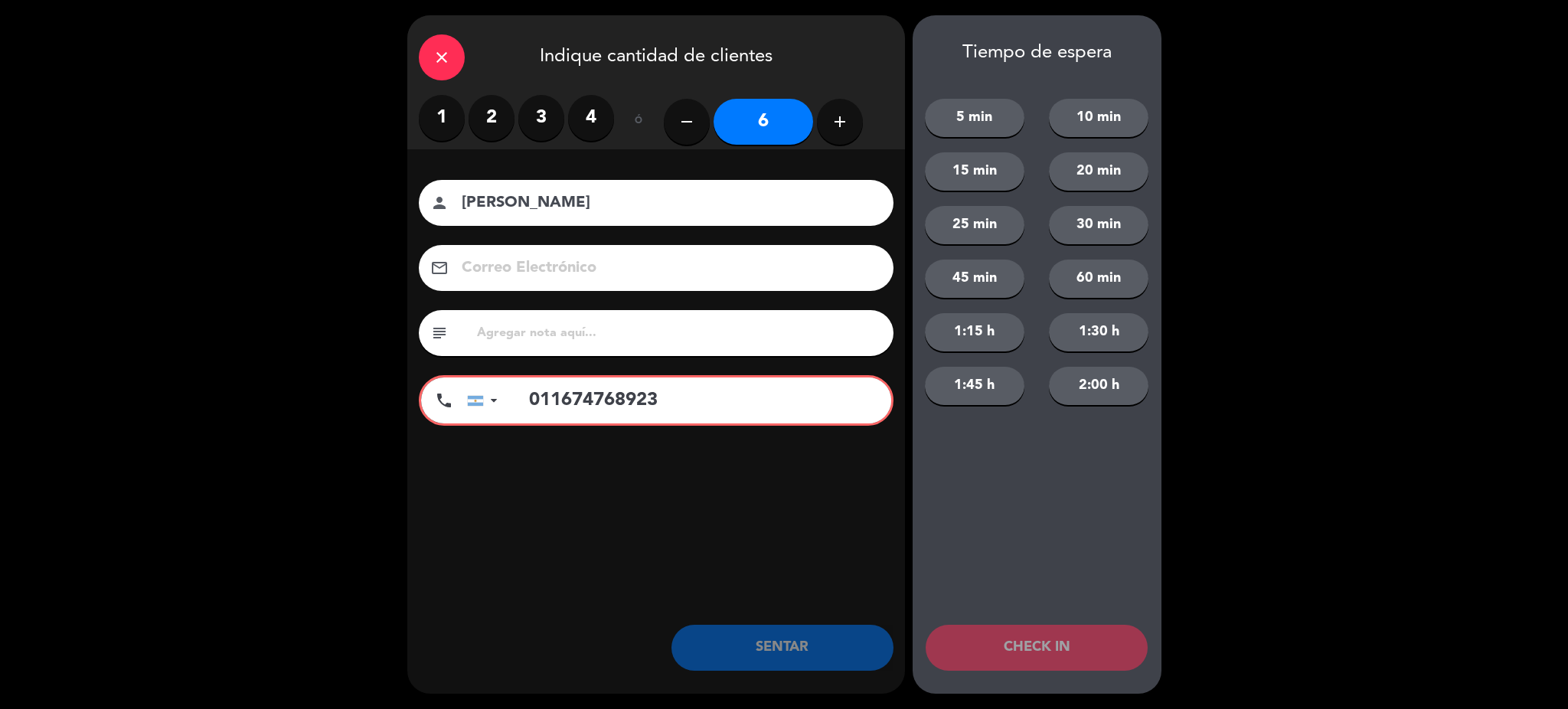
click at [838, 118] on icon "add" at bounding box center [840, 122] width 19 height 19
type input "9"
click at [747, 403] on input "011674768923" at bounding box center [702, 401] width 378 height 46
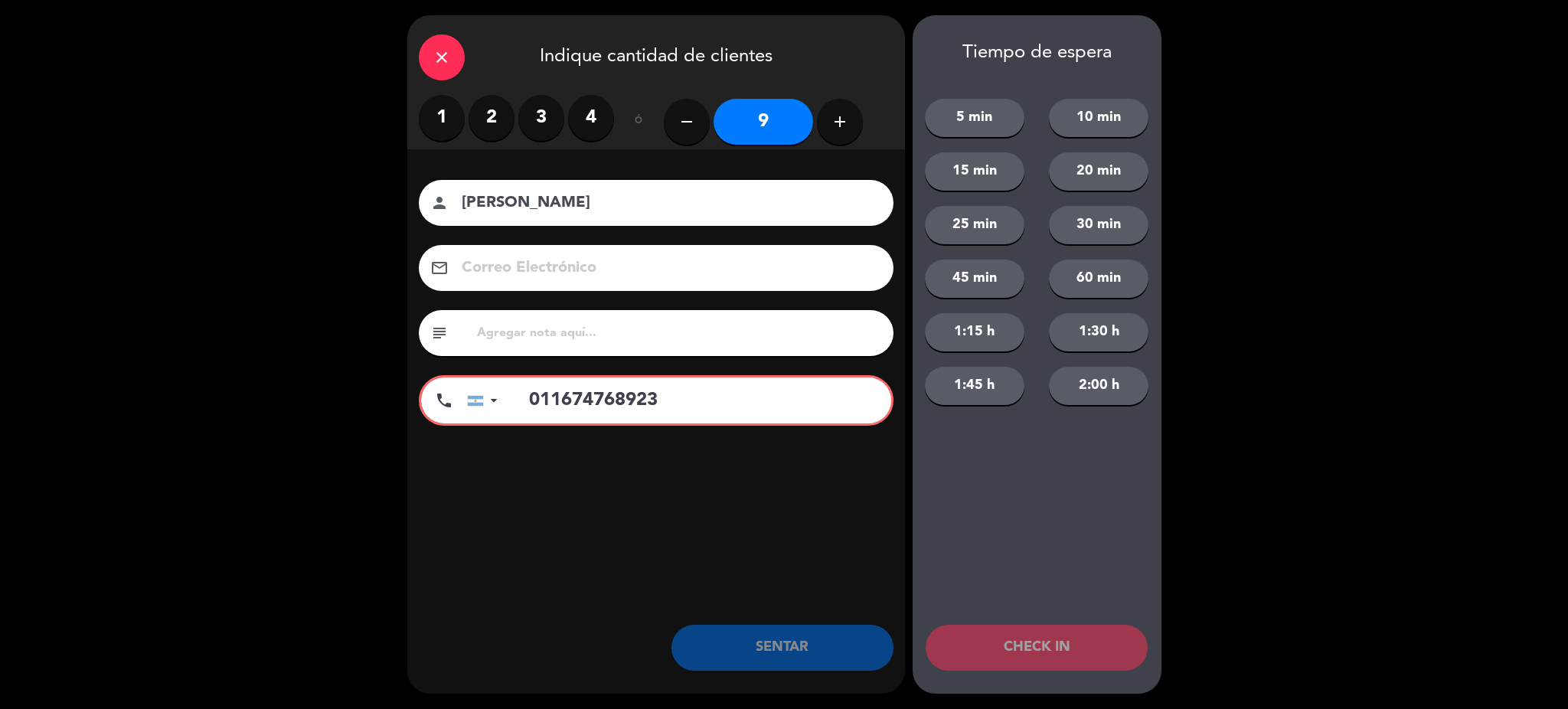
drag, startPoint x: 745, startPoint y: 102, endPoint x: 749, endPoint y: 117, distance: 15.5
click at [745, 102] on input "9" at bounding box center [763, 122] width 100 height 46
click at [749, 118] on input "9" at bounding box center [763, 122] width 100 height 46
click at [660, 417] on input "011674768923" at bounding box center [702, 401] width 378 height 46
click at [727, 426] on div "Nombre del cliente person Carolina Ojeda Correo Electrónico email subject phone…" at bounding box center [656, 326] width 498 height 354
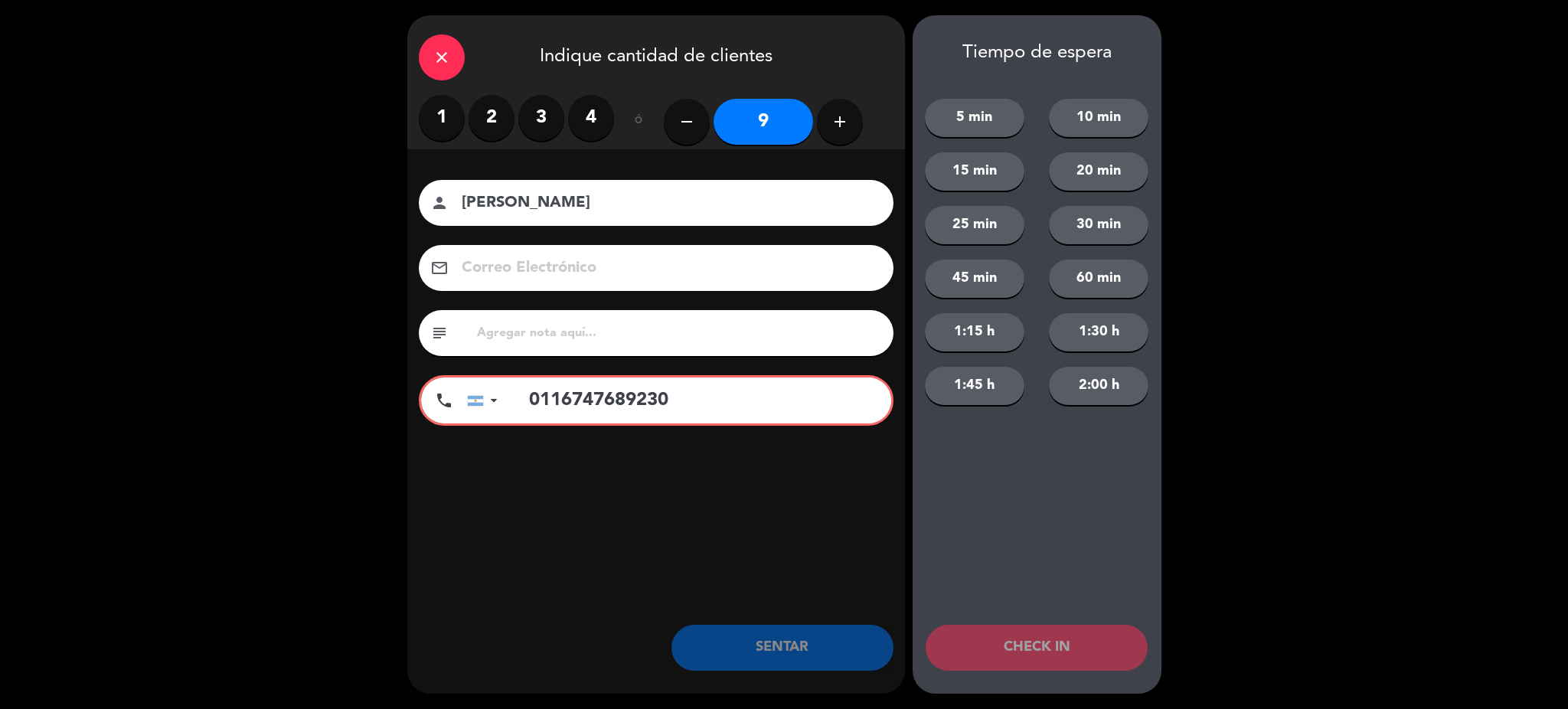
click at [731, 407] on input "0116747689230" at bounding box center [702, 401] width 378 height 46
type input "011674768923"
click at [556, 245] on div "email" at bounding box center [656, 268] width 475 height 46
click at [583, 196] on input "Carolina Ojeda" at bounding box center [666, 203] width 414 height 27
click at [757, 123] on input "9" at bounding box center [763, 122] width 100 height 46
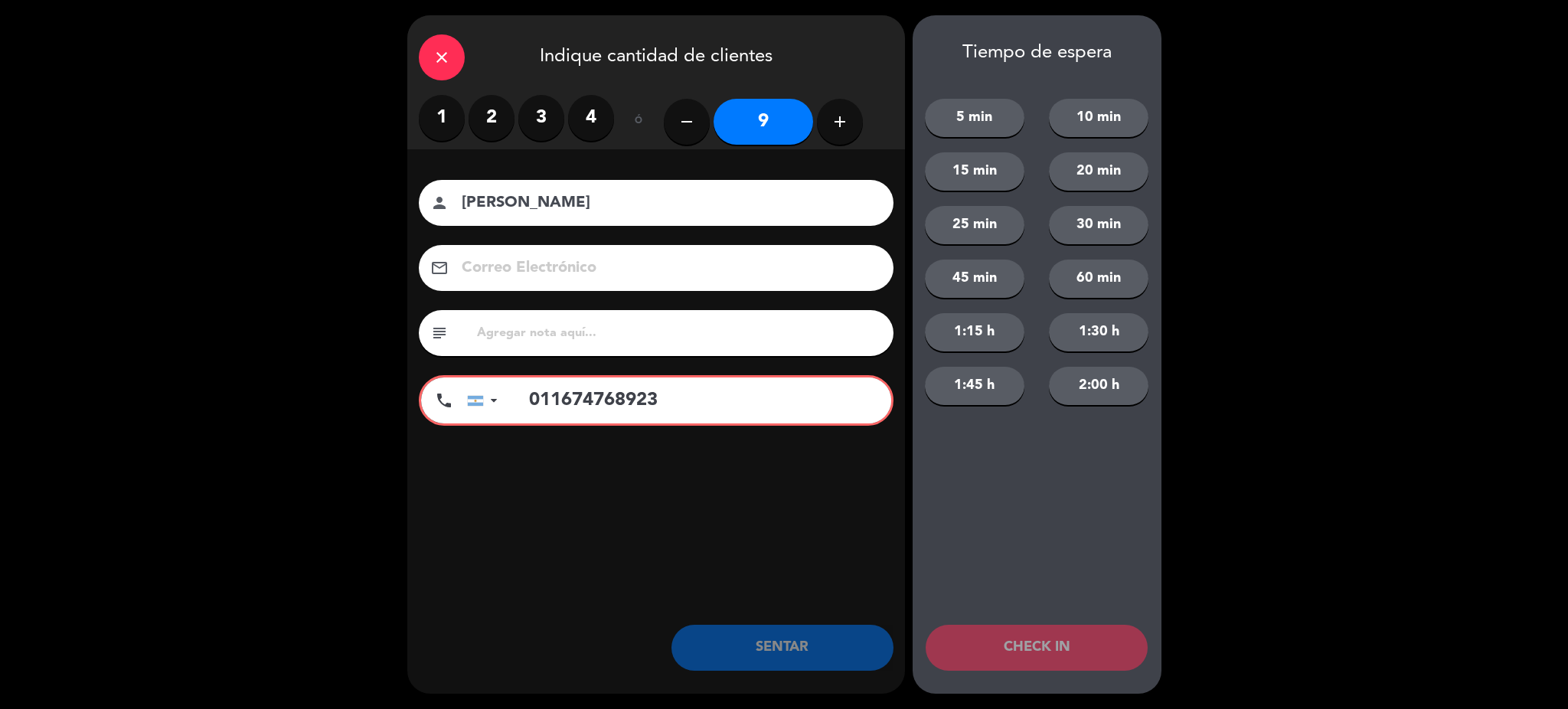
click at [692, 124] on icon "remove" at bounding box center [687, 122] width 19 height 19
click at [851, 122] on button "add" at bounding box center [840, 122] width 46 height 46
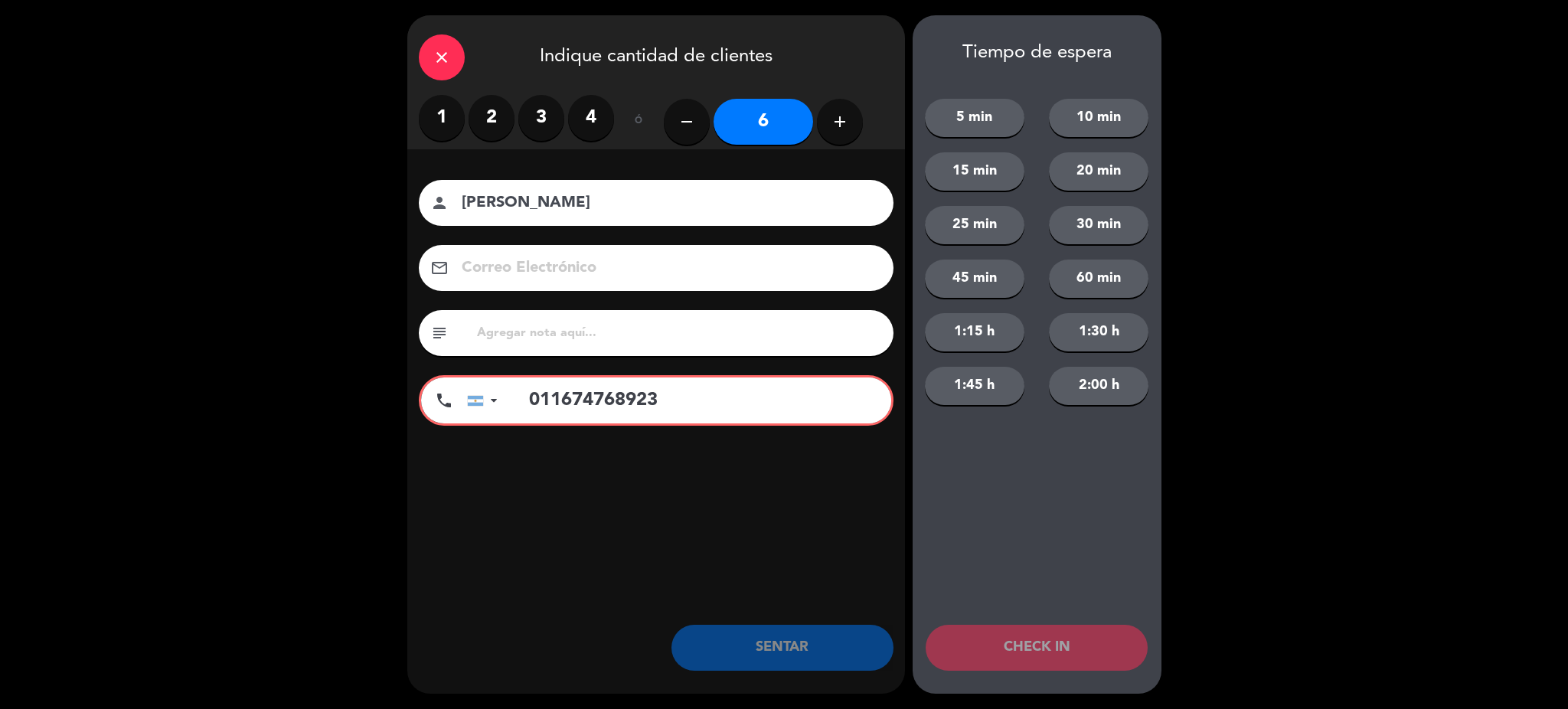
click at [851, 122] on button "add" at bounding box center [840, 122] width 46 height 46
type input "9"
click at [778, 132] on input "9" at bounding box center [763, 122] width 100 height 46
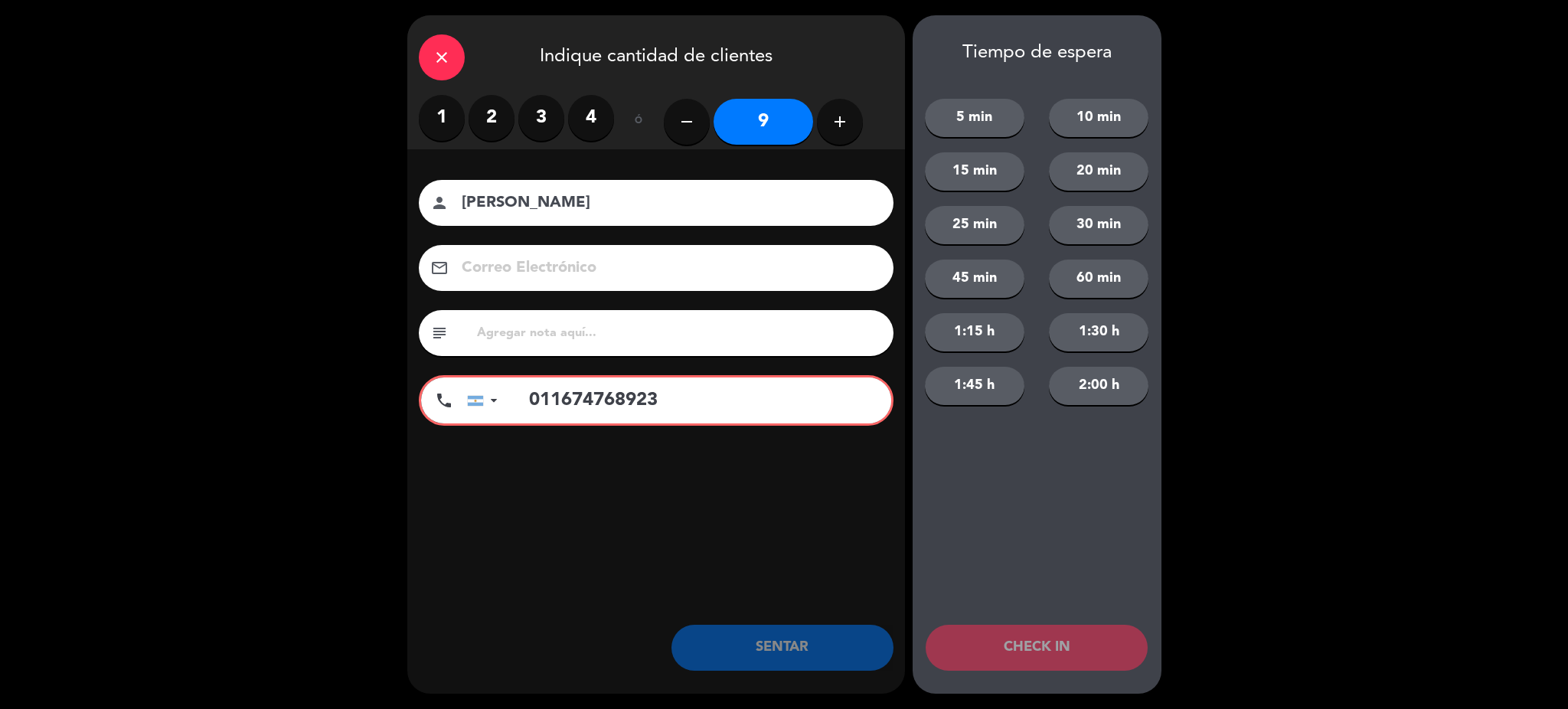
click at [540, 204] on input "Carolina Ojeda" at bounding box center [666, 203] width 414 height 27
click at [521, 201] on input "Carolina Ojeda" at bounding box center [666, 203] width 414 height 27
click at [521, 202] on input "Carolin Ojeda" at bounding box center [666, 203] width 414 height 27
type input "Carolin Ojeda"
click at [529, 402] on input "011674768923" at bounding box center [702, 401] width 378 height 46
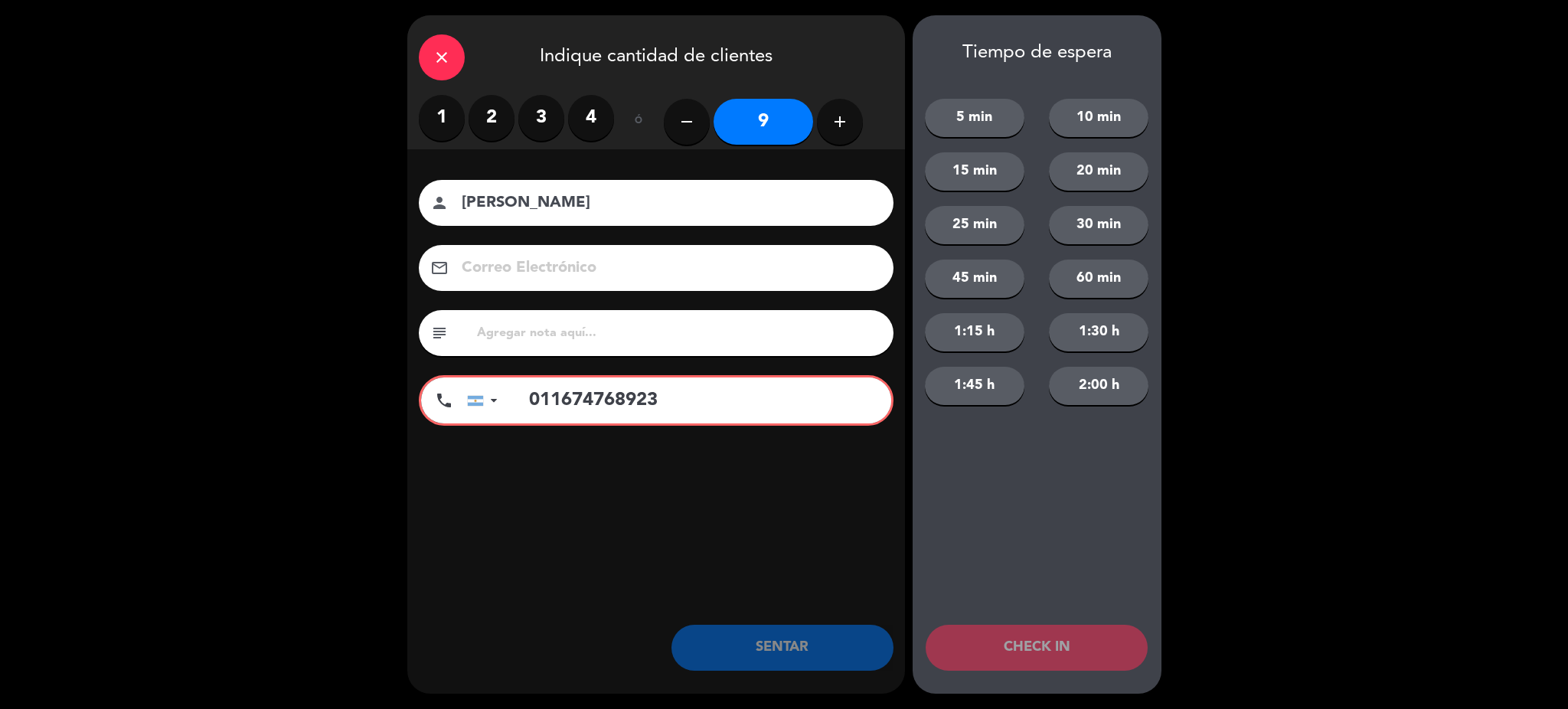
click at [530, 401] on input "011674768923" at bounding box center [702, 401] width 378 height 46
click at [537, 403] on input "011674768923" at bounding box center [702, 401] width 378 height 46
type input "11674768923"
click at [745, 634] on button "SENTAR" at bounding box center [783, 648] width 222 height 46
click at [731, 407] on input "11674768923" at bounding box center [702, 401] width 378 height 46
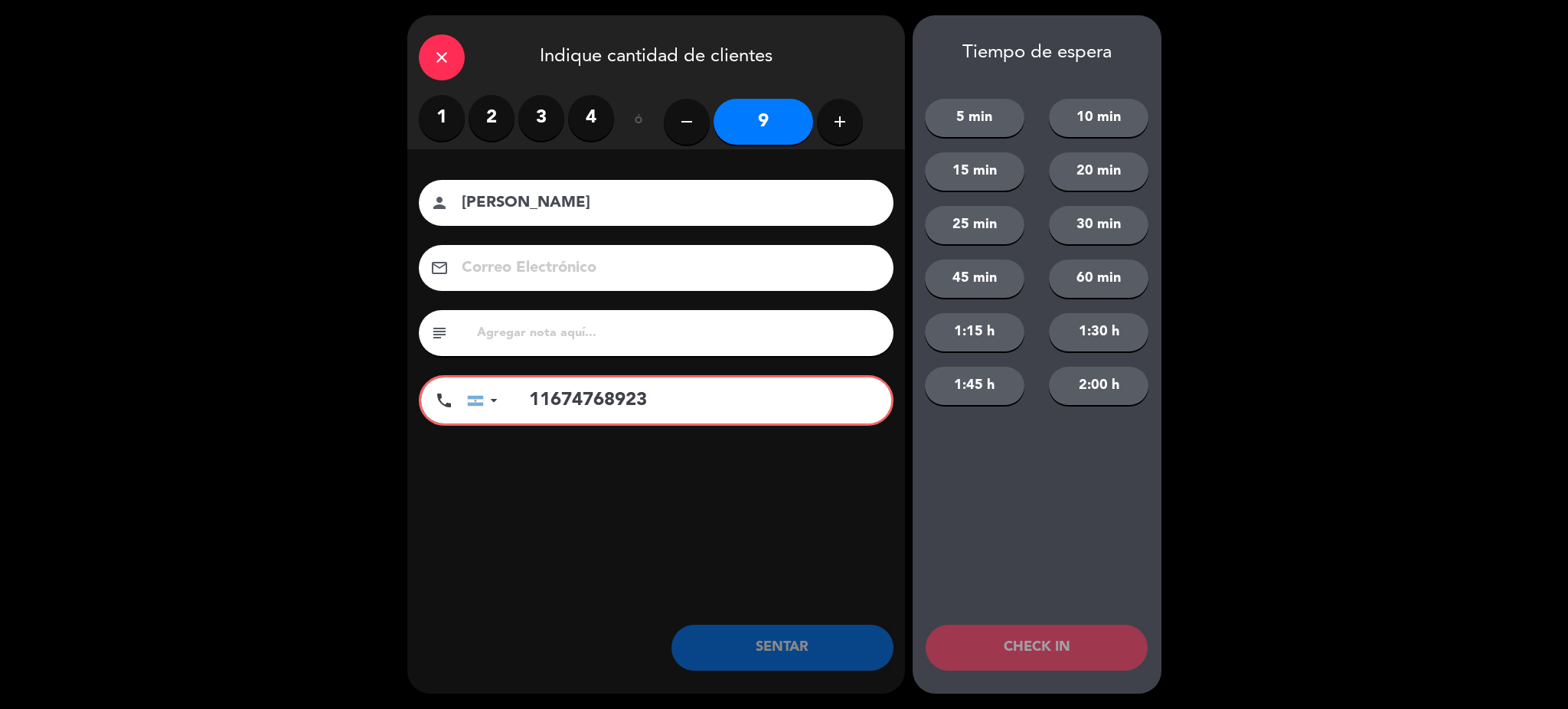
click at [792, 122] on input "9" at bounding box center [763, 122] width 100 height 46
click at [796, 647] on button "SENTAR" at bounding box center [783, 648] width 222 height 46
click at [978, 667] on button "CHECK IN" at bounding box center [1037, 648] width 222 height 46
click at [442, 62] on icon "close" at bounding box center [442, 57] width 19 height 19
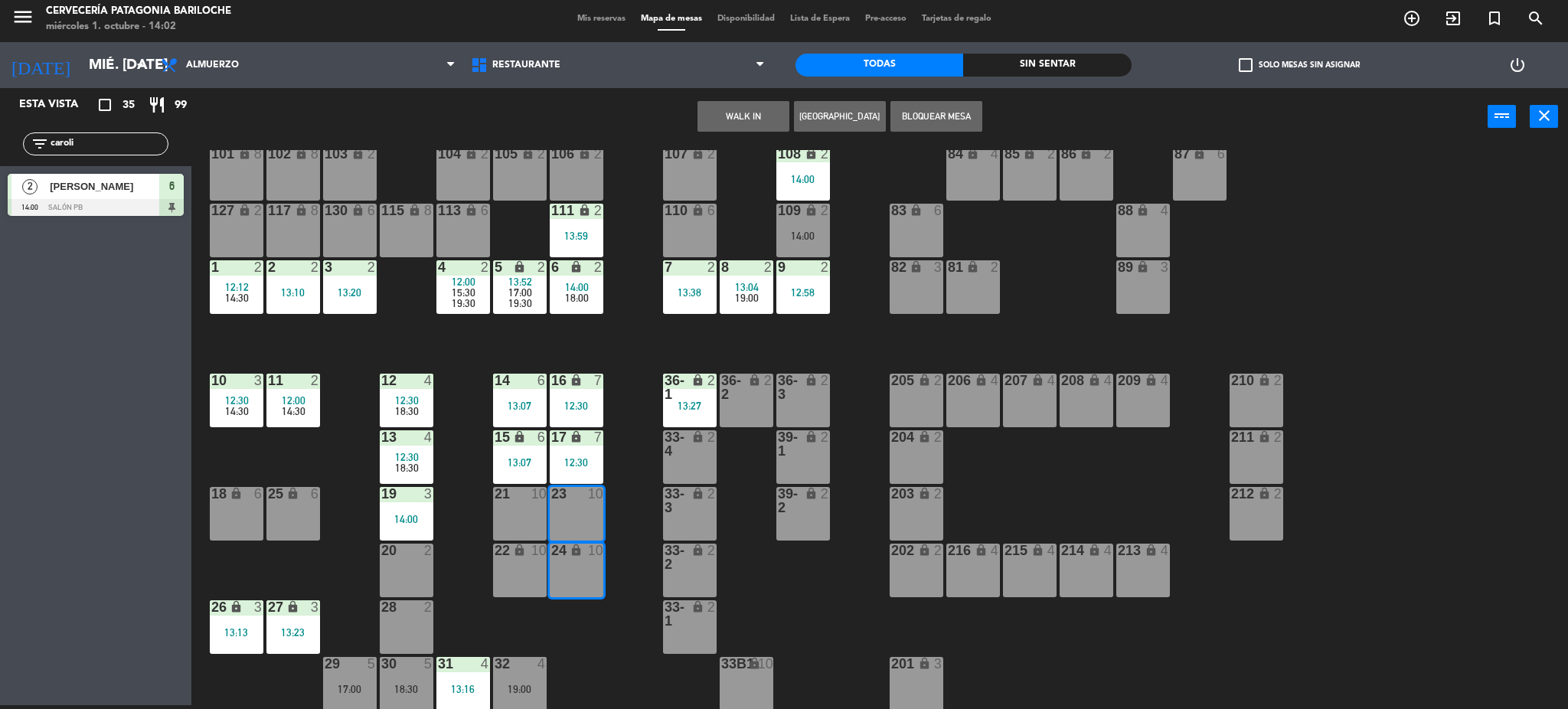
click at [590, 574] on div "24 lock 10" at bounding box center [576, 571] width 54 height 54
click at [580, 501] on div "23 10" at bounding box center [576, 494] width 54 height 16
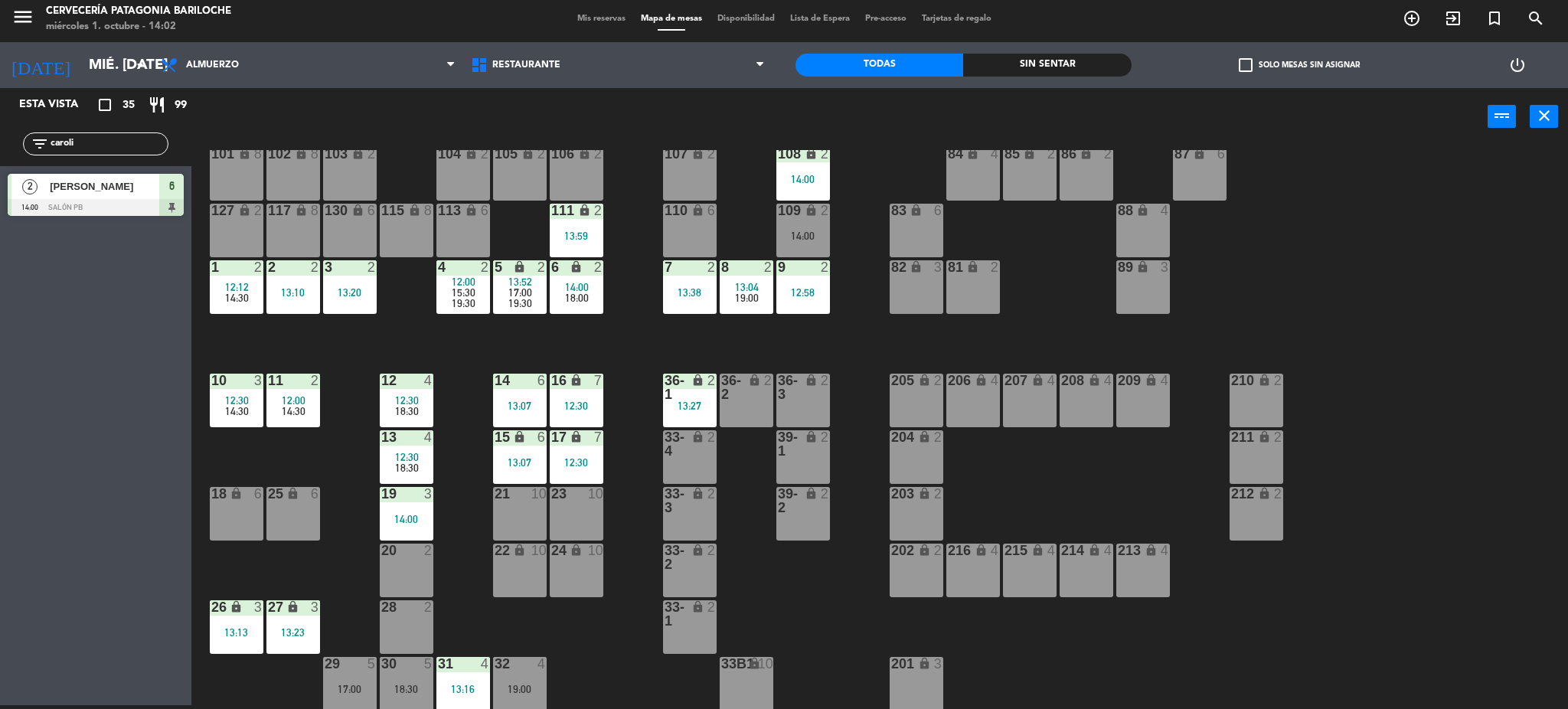
click at [589, 522] on div "23 10" at bounding box center [576, 514] width 54 height 54
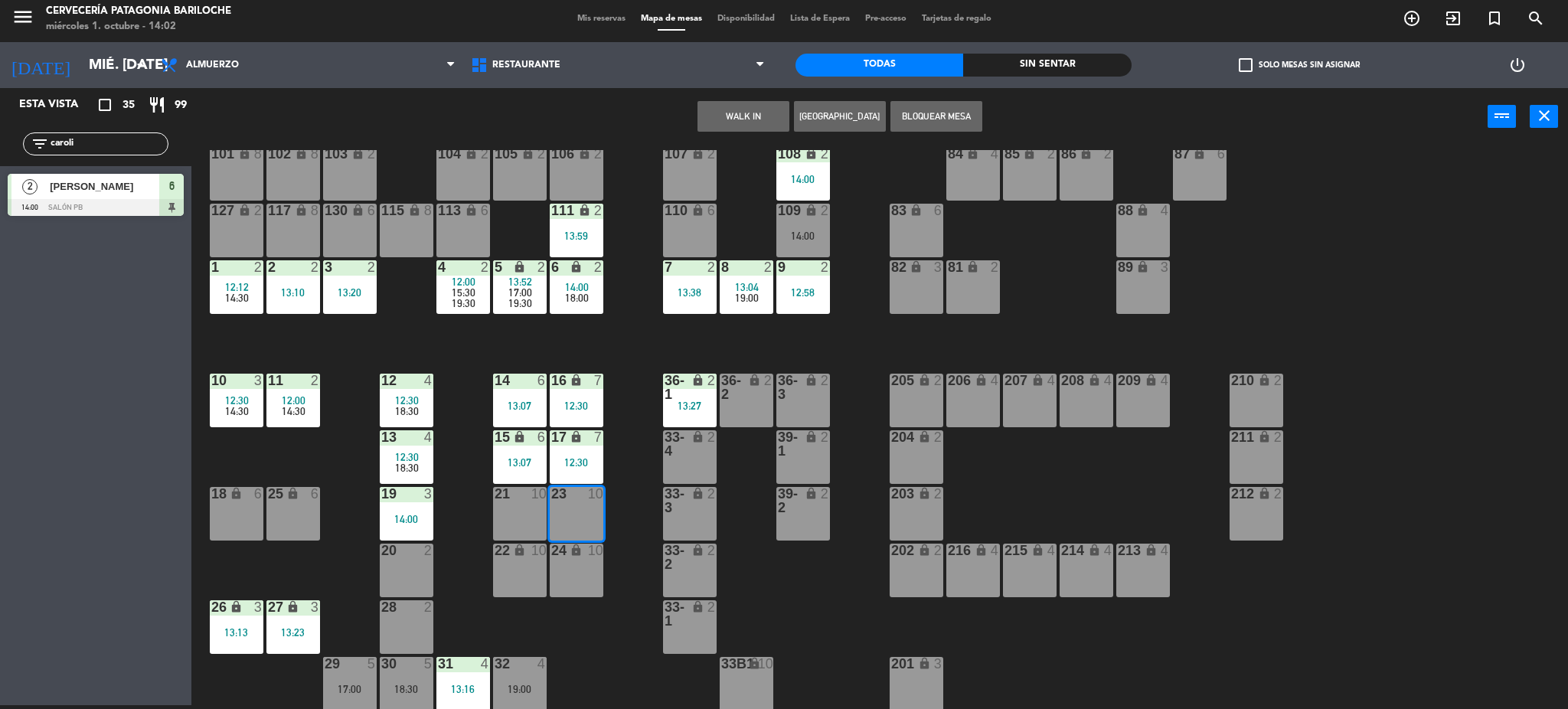
click at [593, 571] on div "24 lock 10" at bounding box center [576, 571] width 54 height 54
click at [760, 109] on button "WALK IN" at bounding box center [743, 116] width 92 height 31
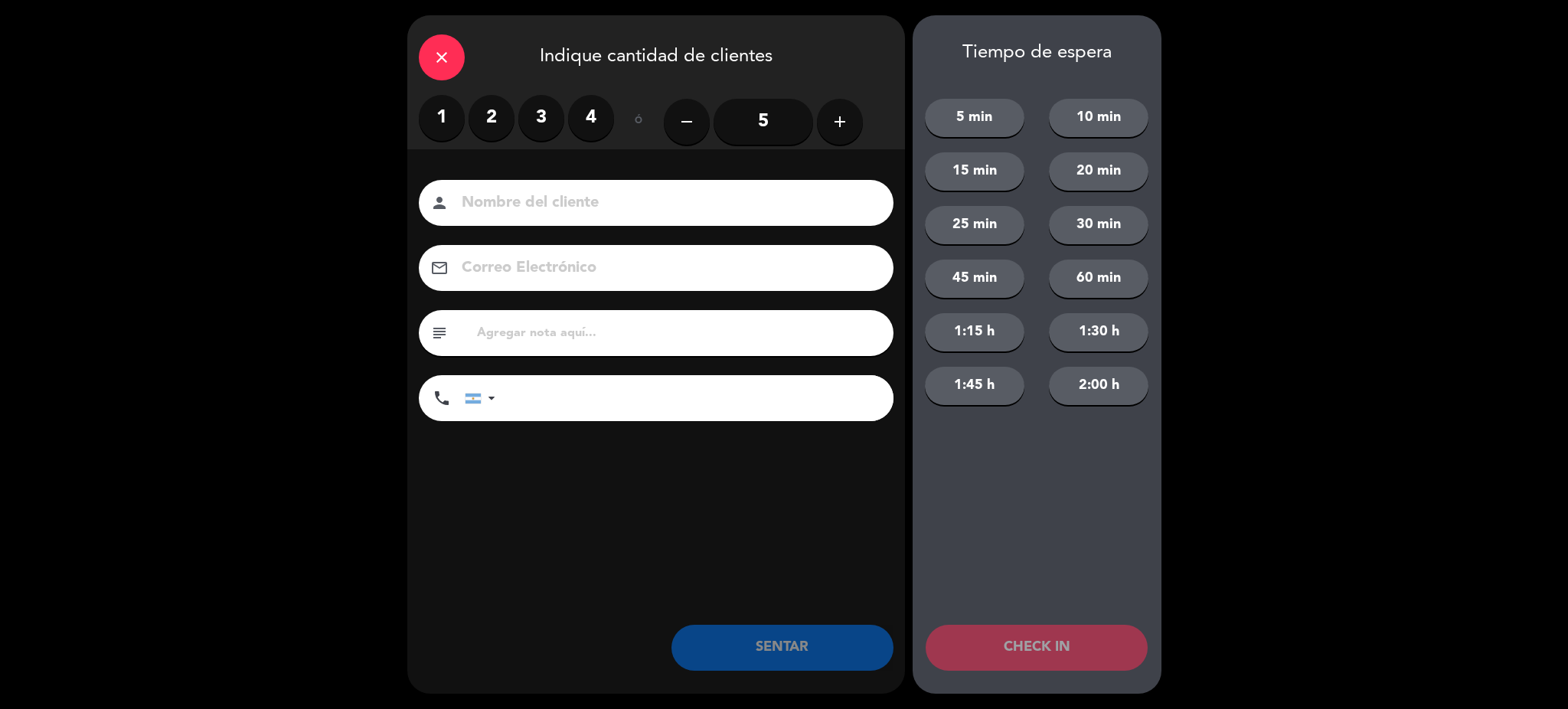
click at [726, 179] on div "Nombre del cliente person Correo Electrónico email subject phone United States …" at bounding box center [656, 326] width 498 height 354
click at [837, 134] on button "add" at bounding box center [840, 122] width 46 height 46
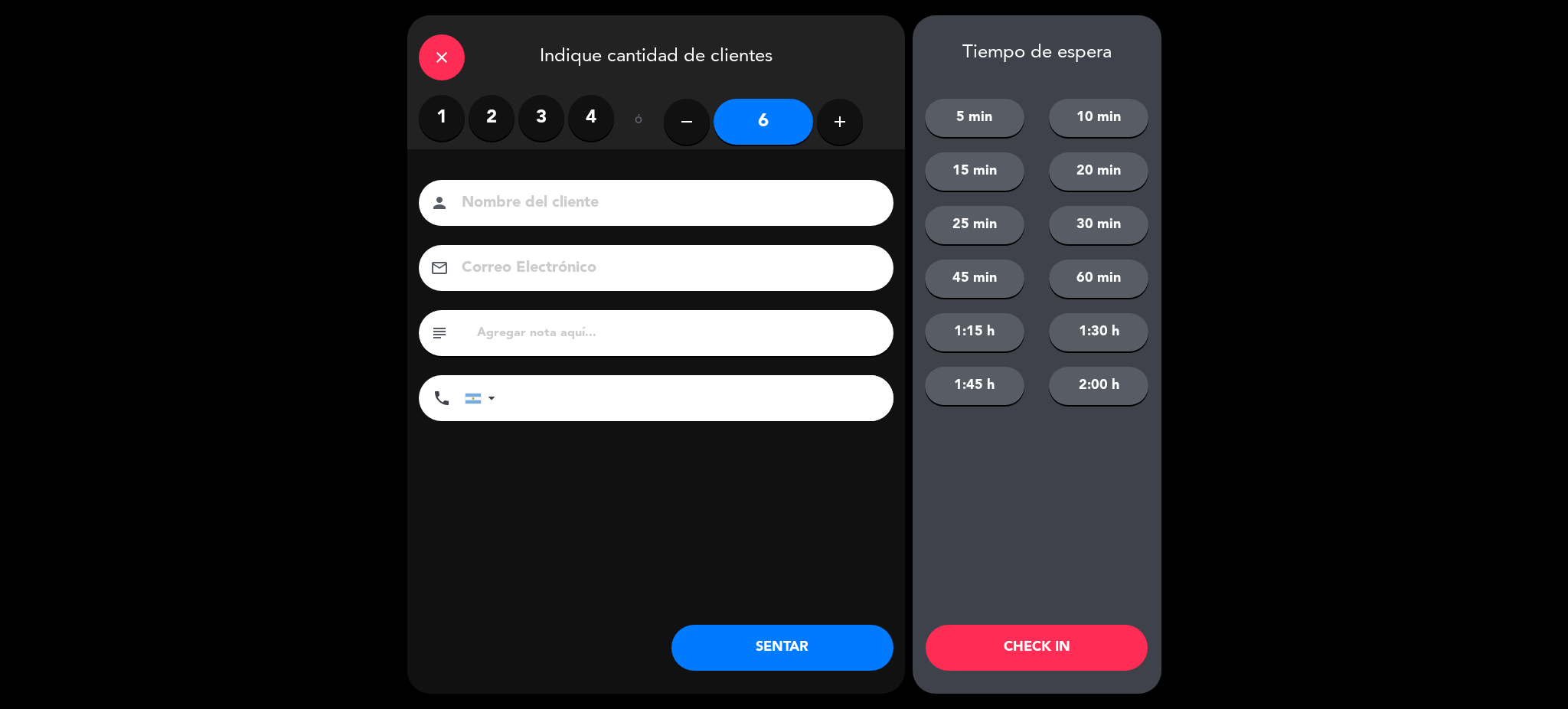
click at [837, 132] on button "add" at bounding box center [840, 122] width 46 height 46
type input "9"
click at [782, 218] on div "person" at bounding box center [656, 204] width 475 height 46
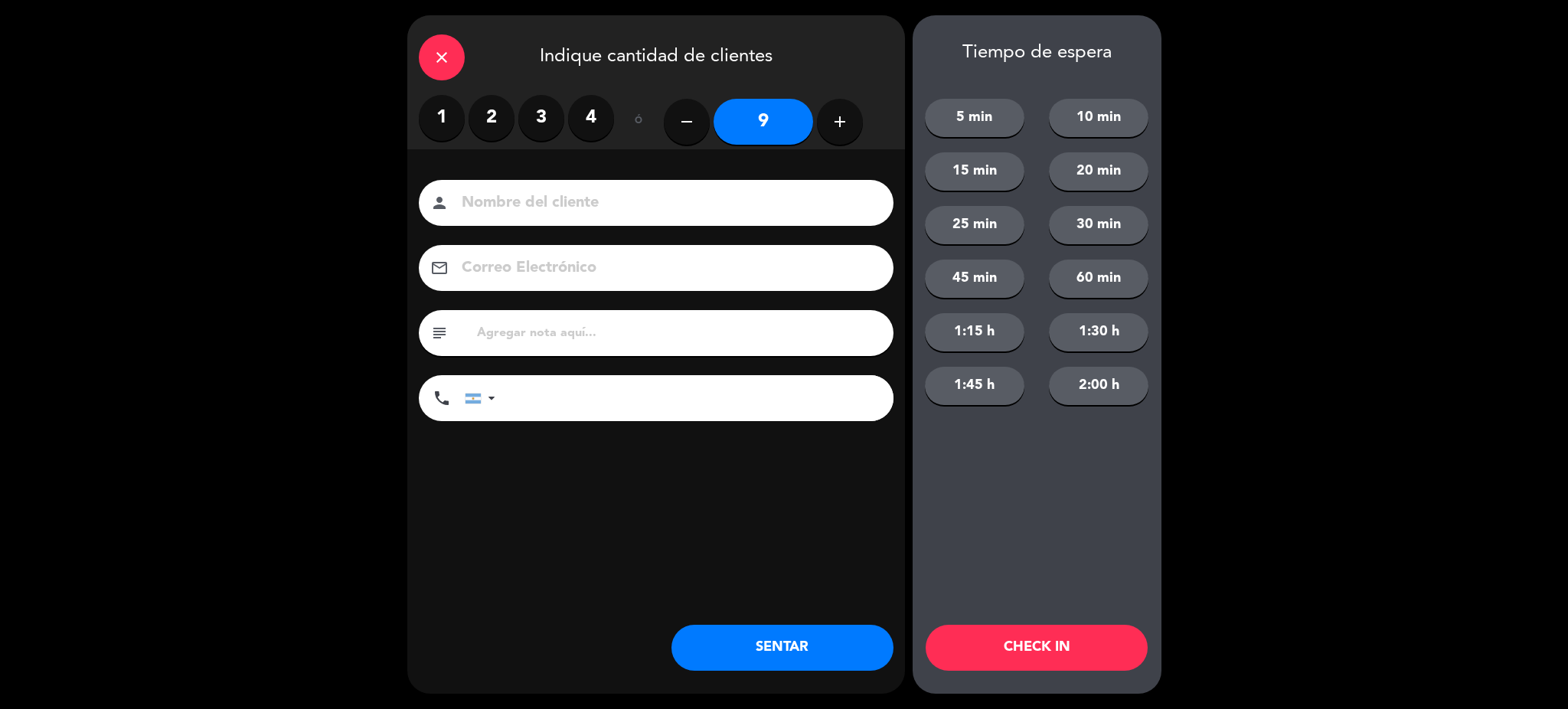
click at [782, 214] on input at bounding box center [666, 203] width 414 height 27
type input "[PERSON_NAME] Carolina"
click at [616, 393] on input "tel" at bounding box center [702, 399] width 383 height 46
click at [758, 646] on button "SENTAR" at bounding box center [783, 648] width 222 height 46
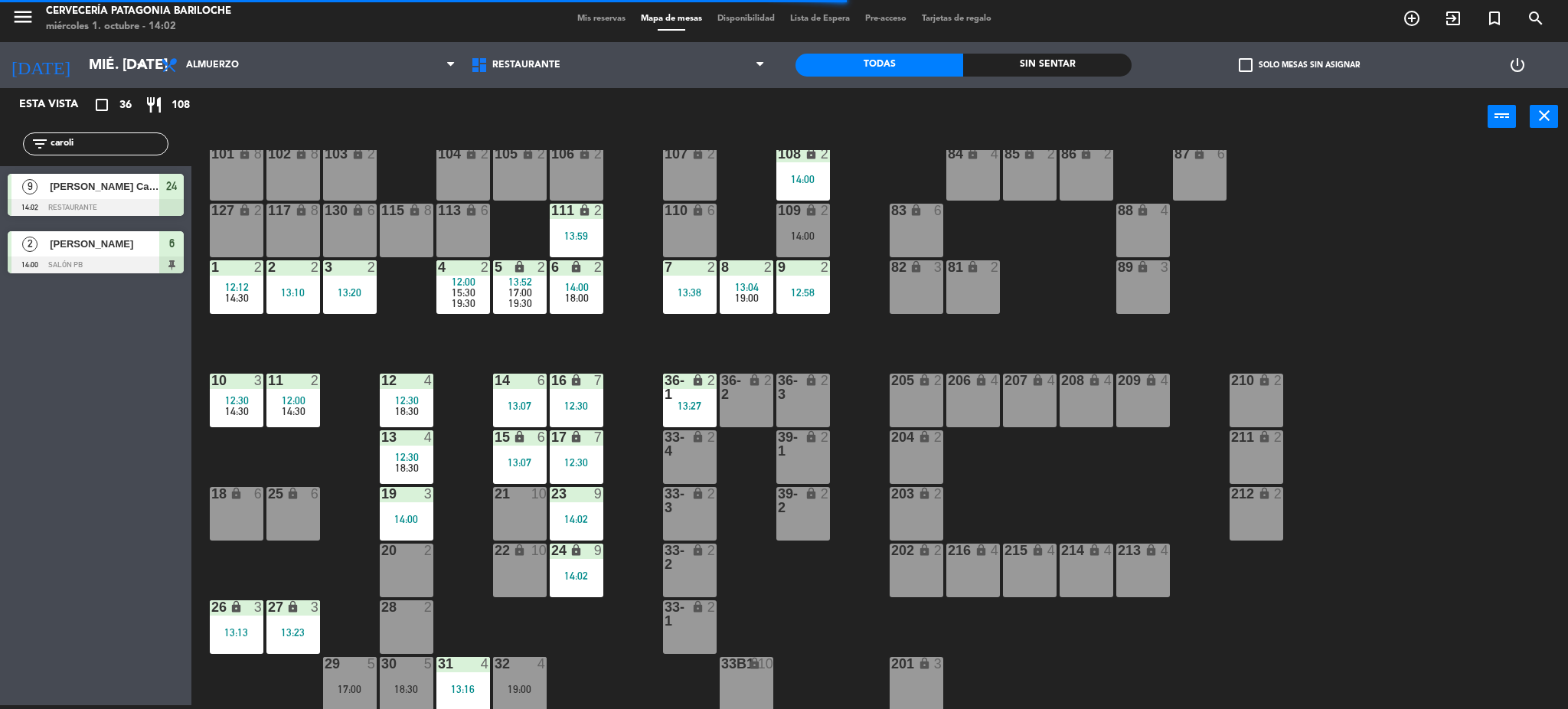
click at [629, 568] on div "101 lock 8 102 lock 8 104 lock 2 105 lock 2 106 lock 2 103 lock 2 107 lock 2 10…" at bounding box center [887, 429] width 1362 height 560
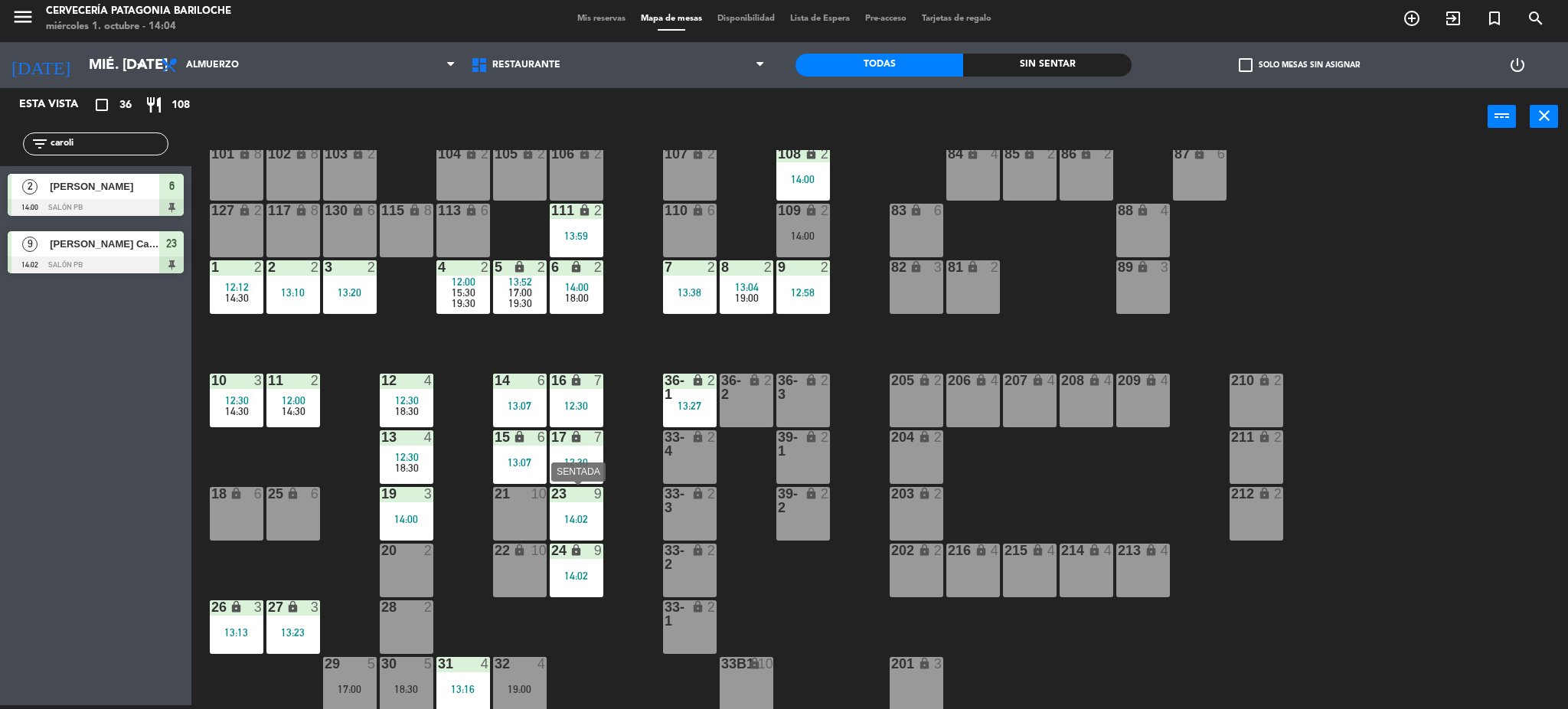
click at [580, 518] on div "14:02" at bounding box center [576, 519] width 54 height 11
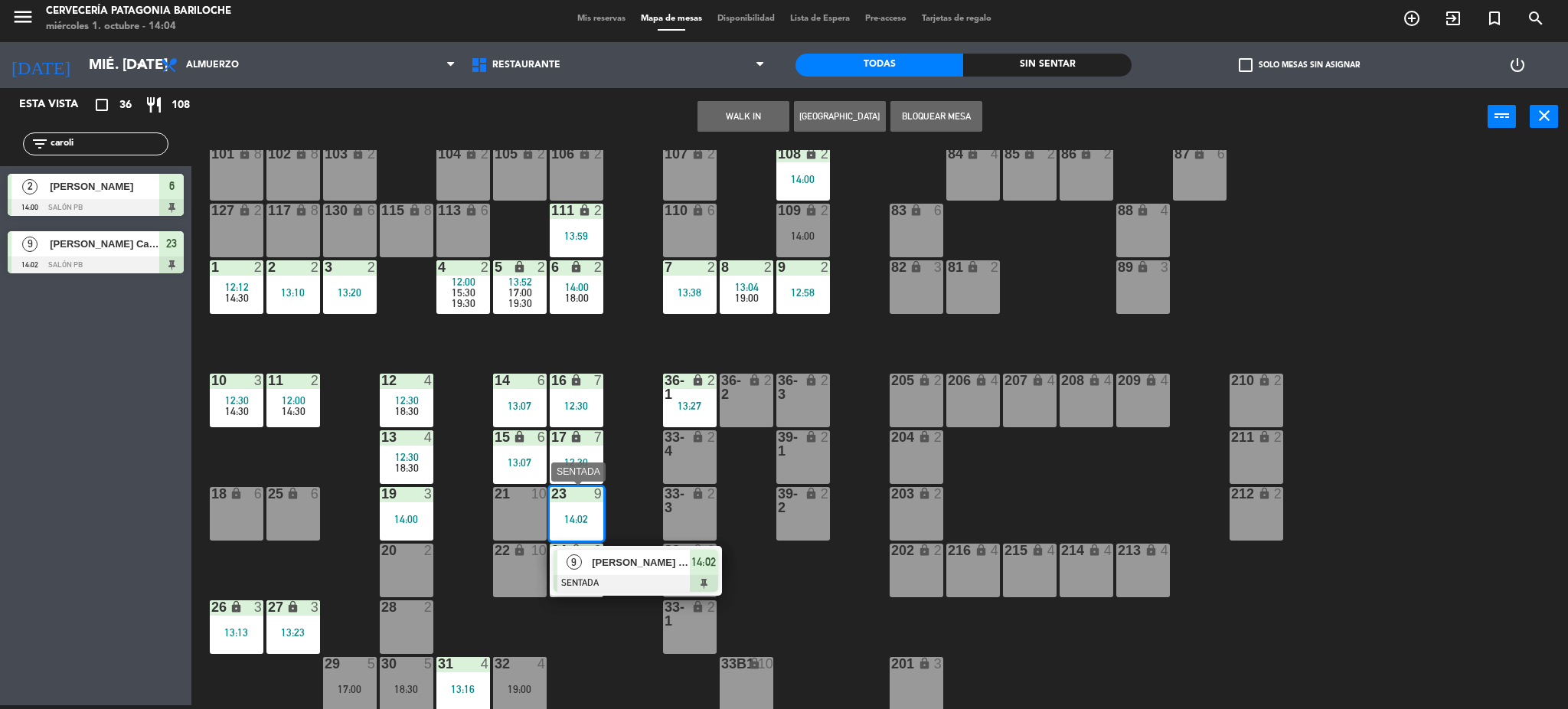
click at [608, 572] on div "[PERSON_NAME] Carolina" at bounding box center [640, 562] width 100 height 25
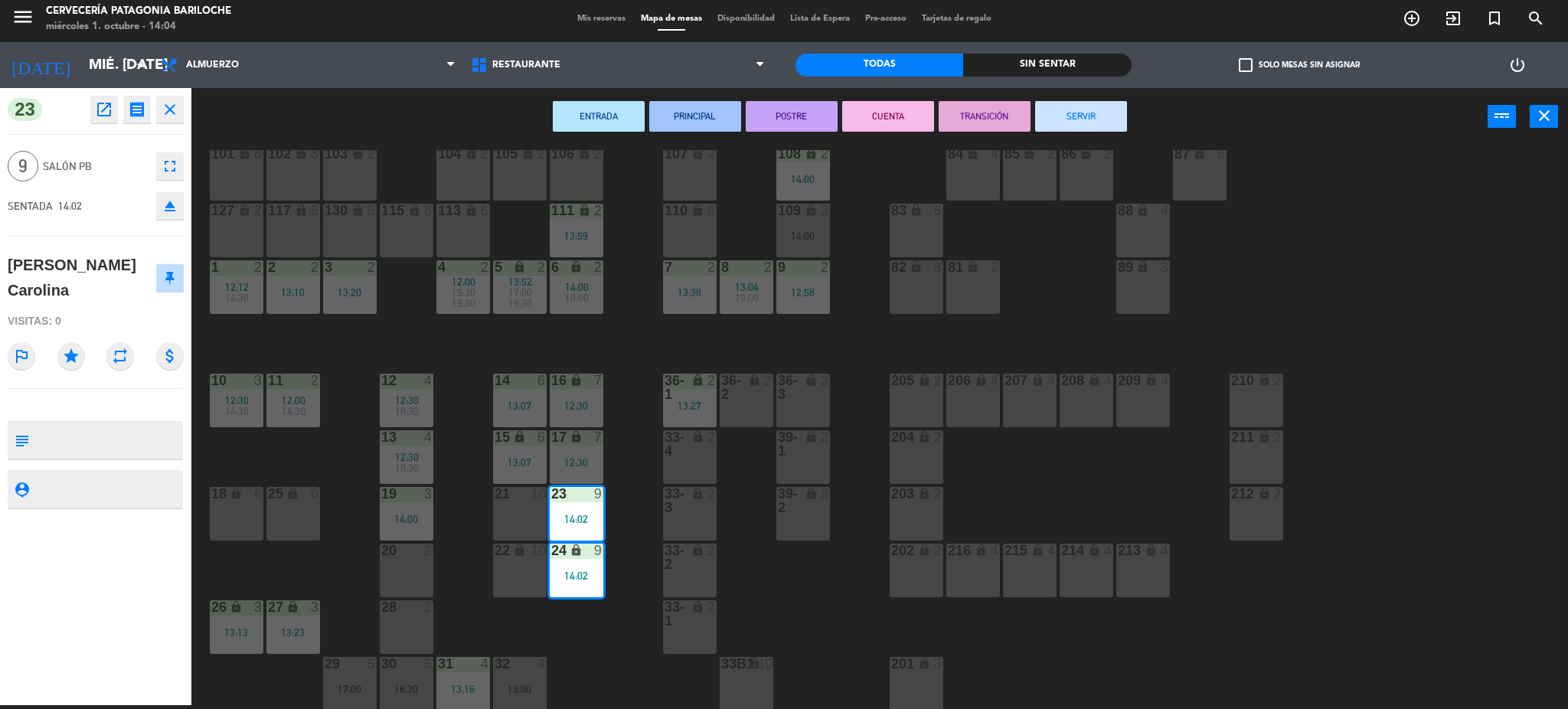
click at [512, 508] on div "21 10" at bounding box center [520, 514] width 54 height 54
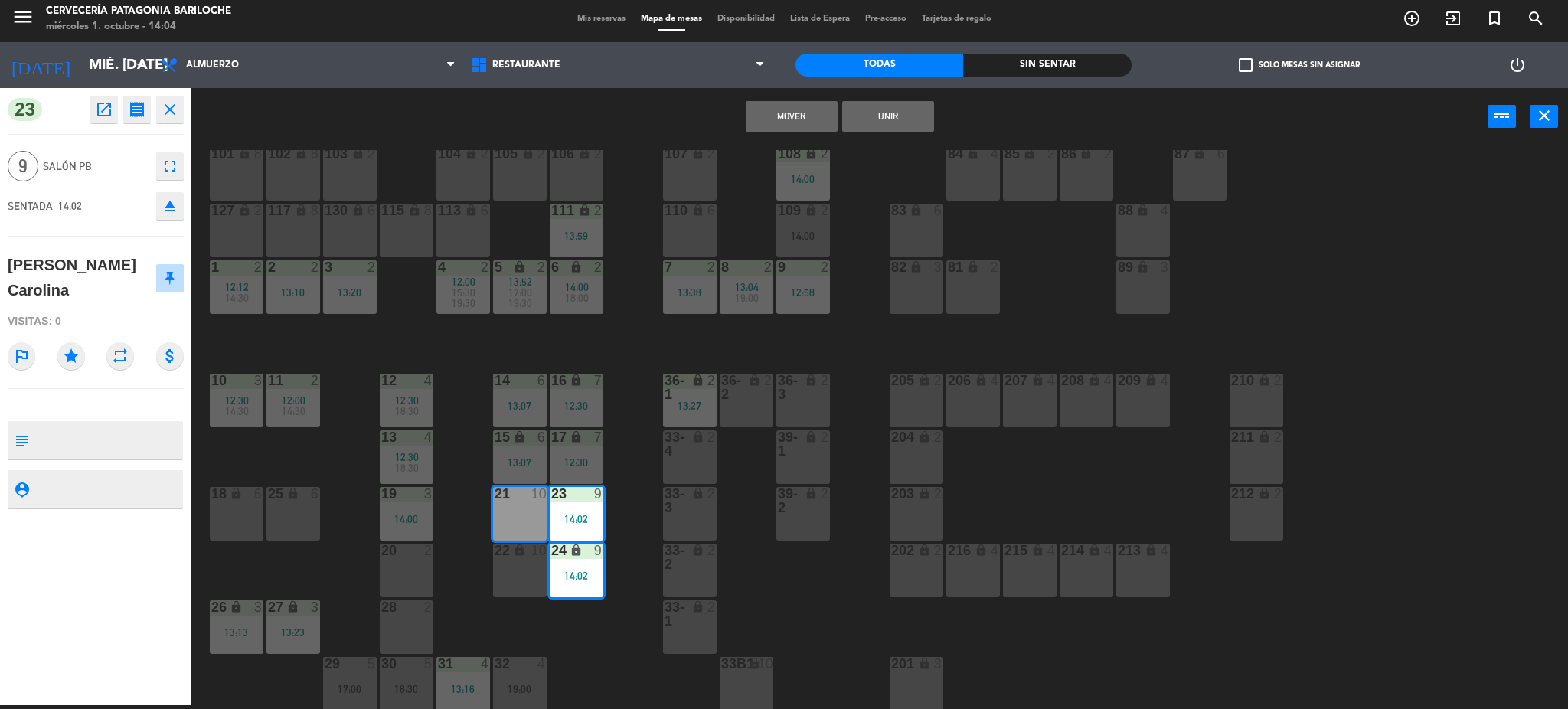
click at [515, 571] on div "22 lock 10" at bounding box center [520, 571] width 54 height 54
click at [850, 117] on button "Mover y Unir" at bounding box center [839, 116] width 92 height 31
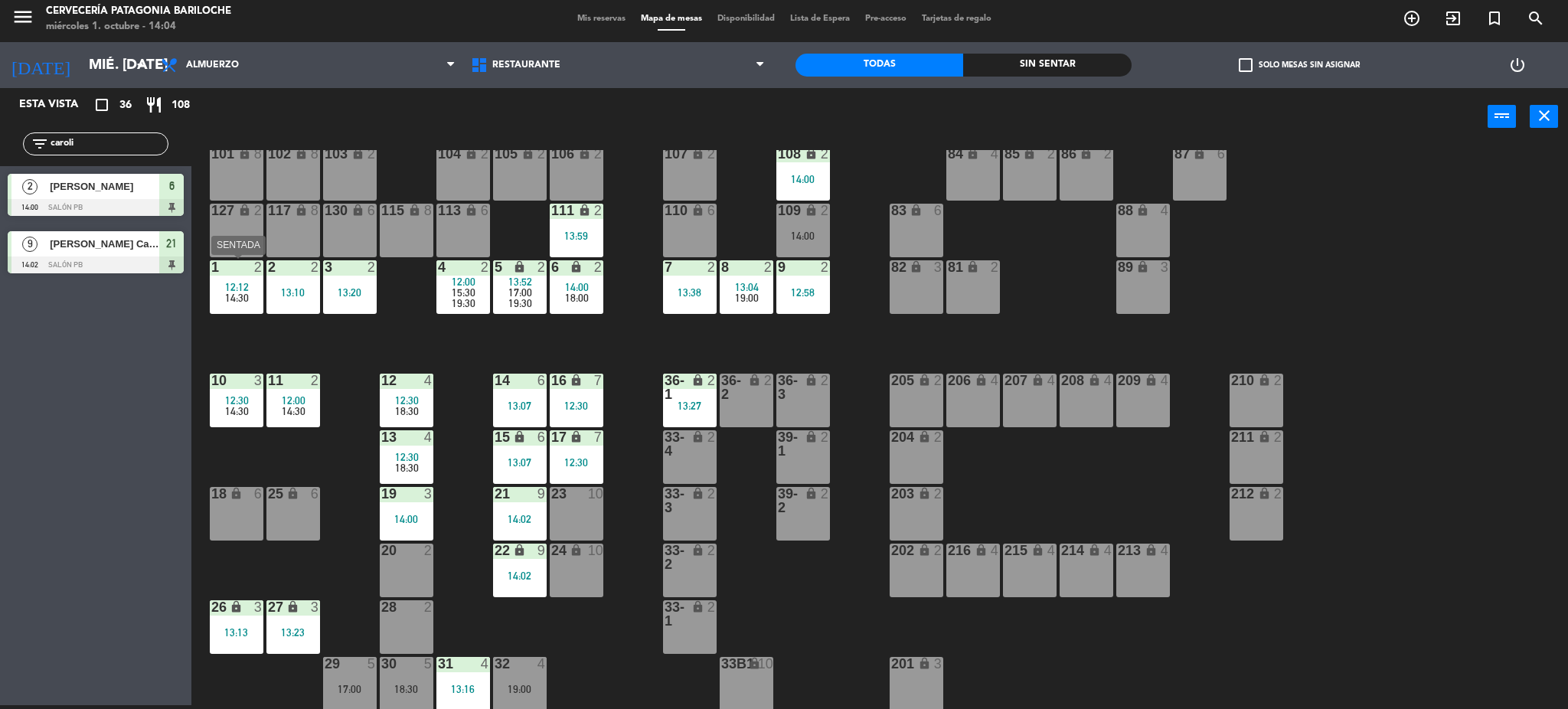
click at [228, 283] on span "12:12" at bounding box center [237, 287] width 24 height 12
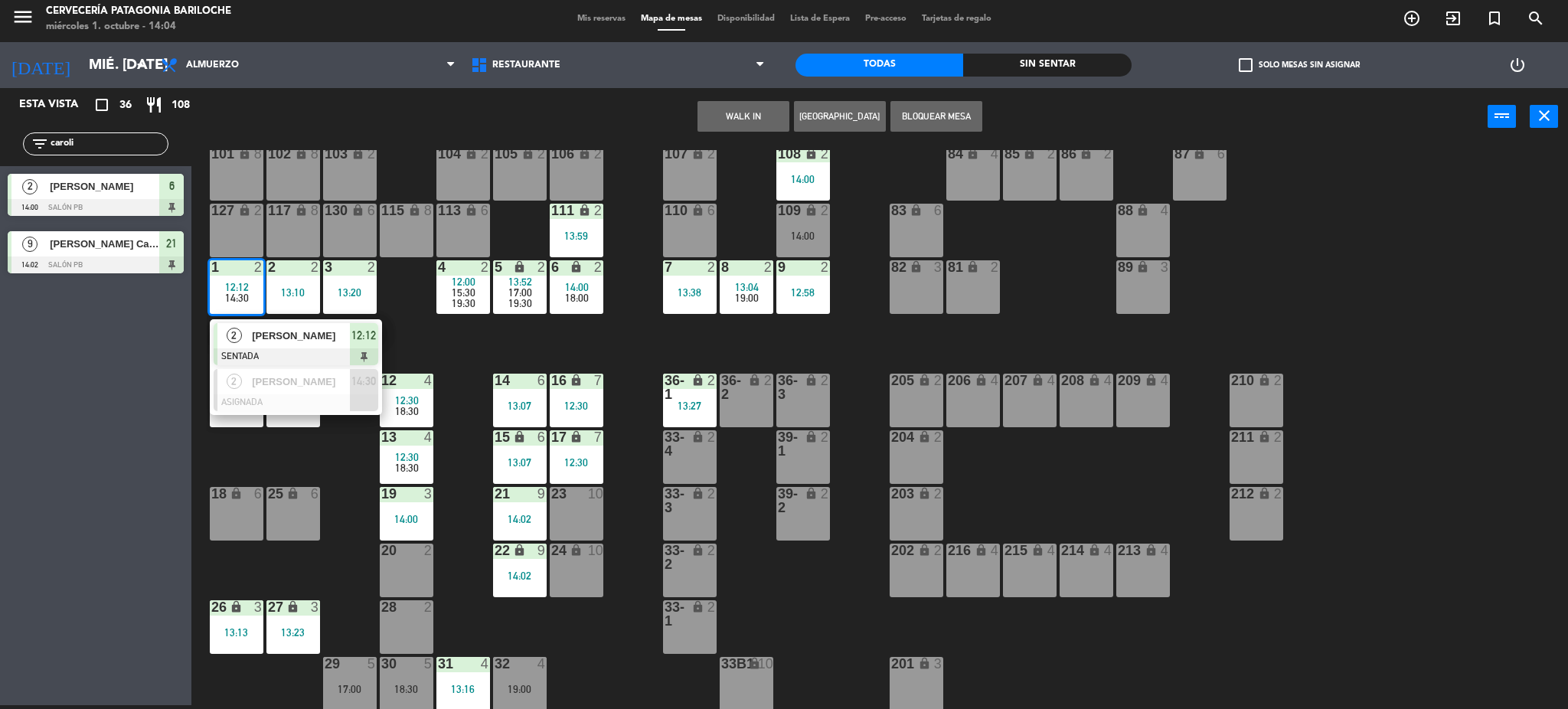
click at [263, 342] on span "Paula Odriozola" at bounding box center [301, 335] width 98 height 16
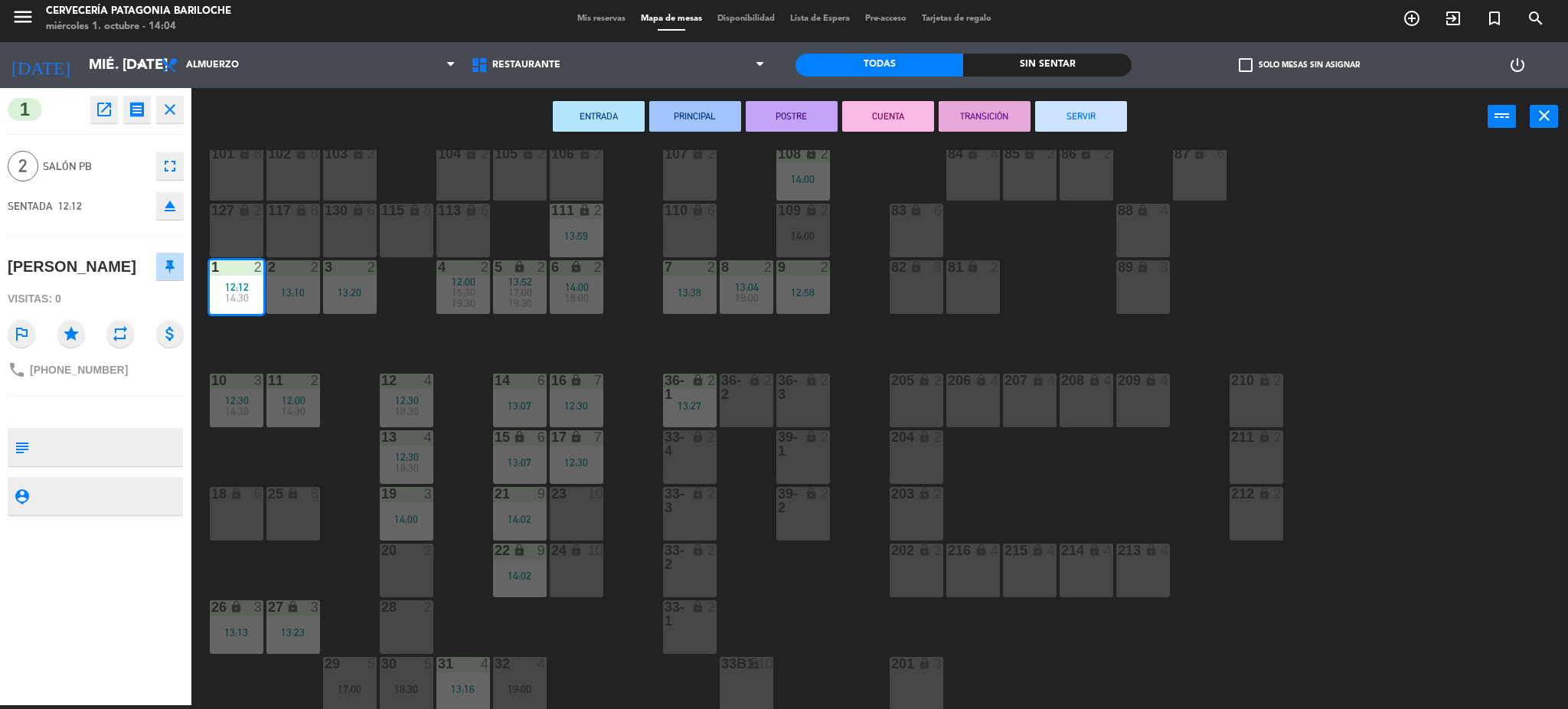
click at [1115, 118] on button "SERVIR" at bounding box center [1080, 116] width 92 height 31
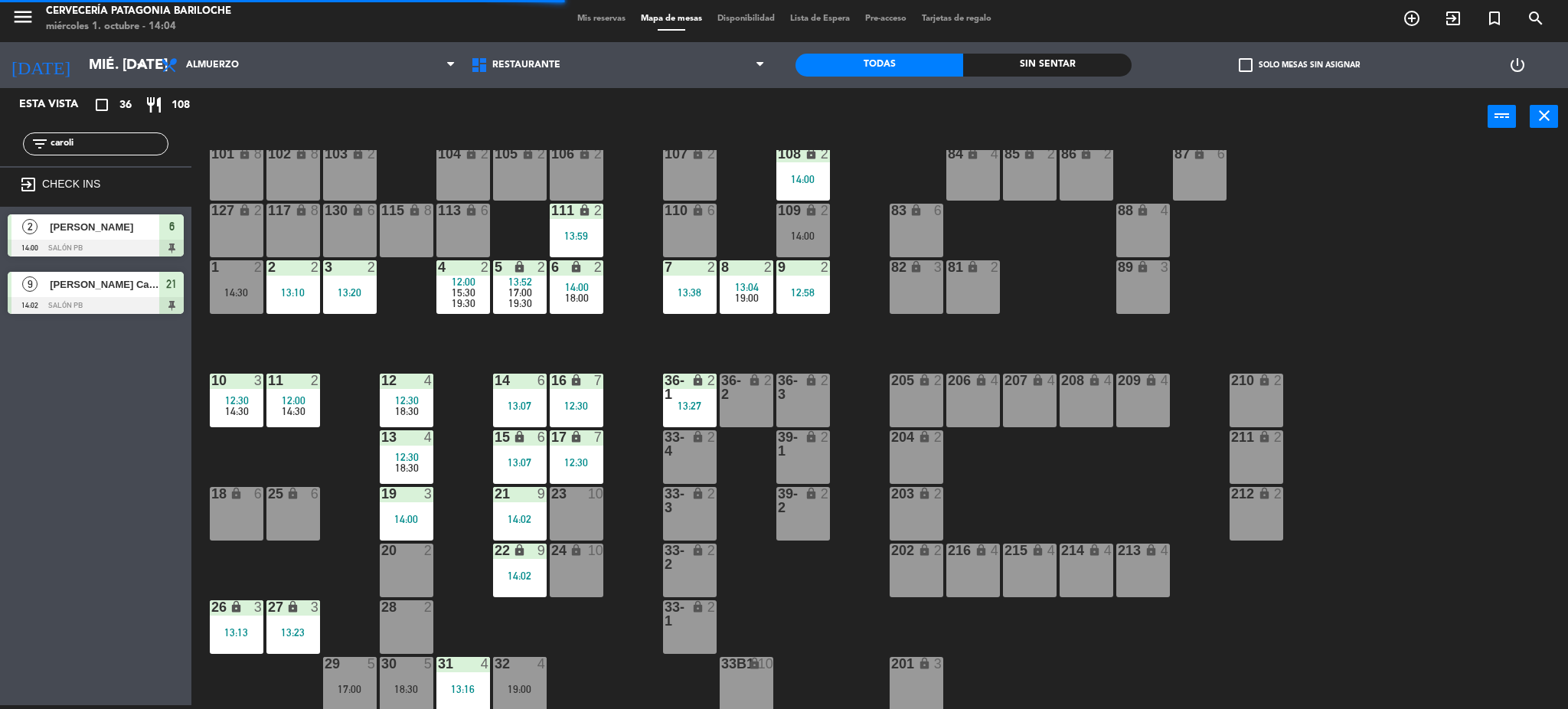
click at [341, 348] on div "101 lock 8 102 lock 8 104 lock 2 105 lock 2 106 lock 2 103 lock 2 107 lock 2 10…" at bounding box center [887, 429] width 1362 height 560
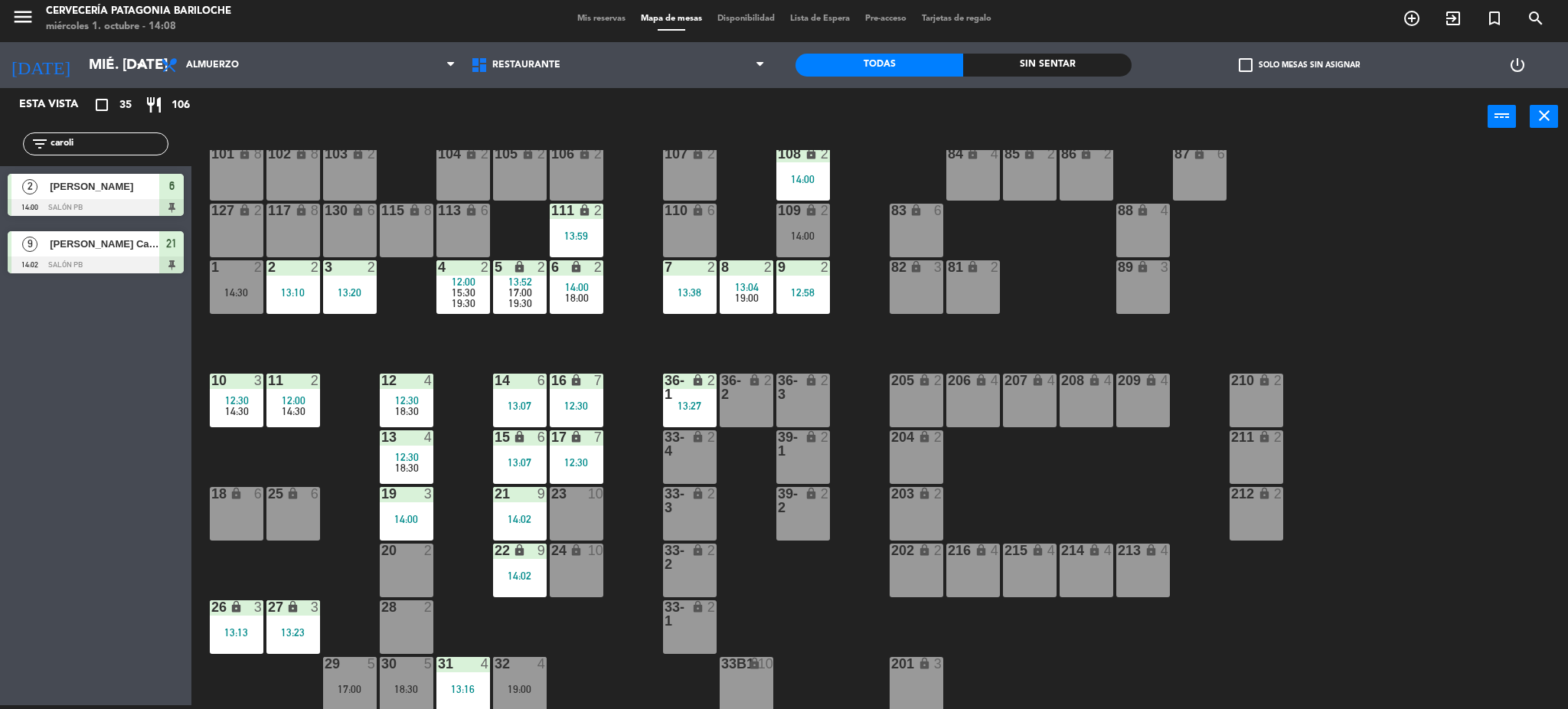
click at [629, 349] on div "101 lock 8 102 lock 8 104 lock 2 105 lock 2 106 lock 2 103 lock 2 107 lock 2 10…" at bounding box center [887, 429] width 1362 height 560
click at [460, 297] on span "19:30" at bounding box center [463, 303] width 24 height 12
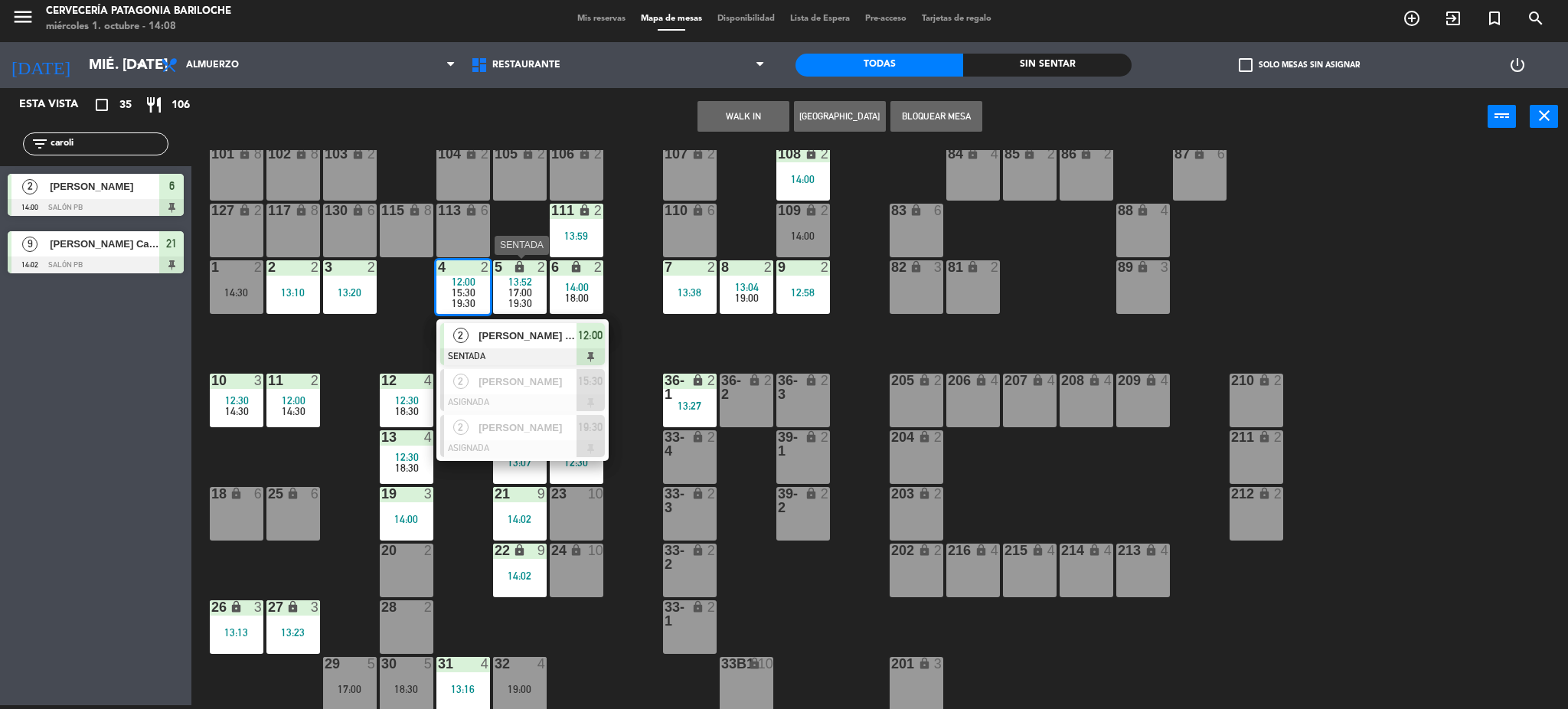
click at [534, 298] on div "19:30" at bounding box center [520, 304] width 54 height 11
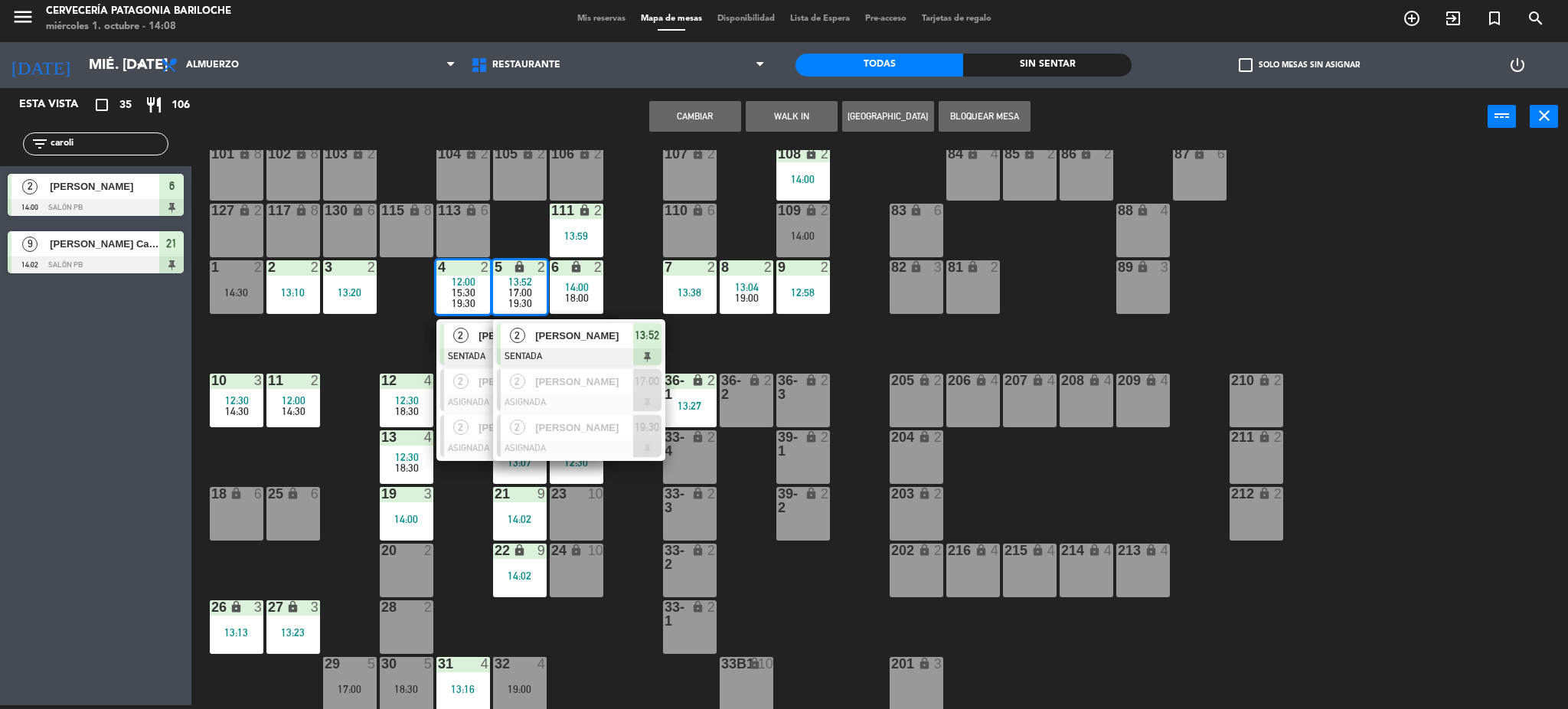
click at [626, 260] on div "101 lock 8 102 lock 8 104 lock 2 105 lock 2 106 lock 2 103 lock 2 107 lock 2 10…" at bounding box center [887, 429] width 1362 height 560
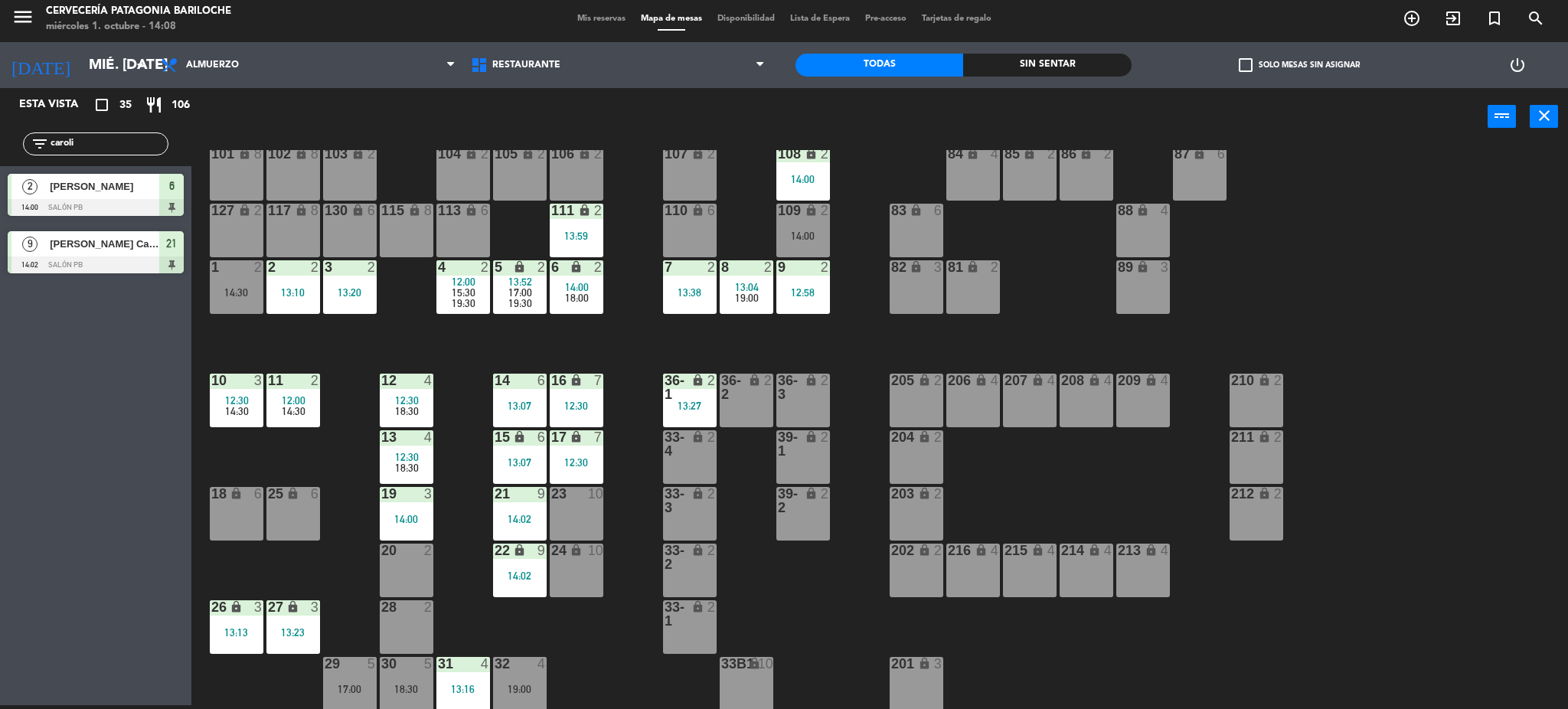
click at [515, 305] on span "19:30" at bounding box center [521, 303] width 24 height 12
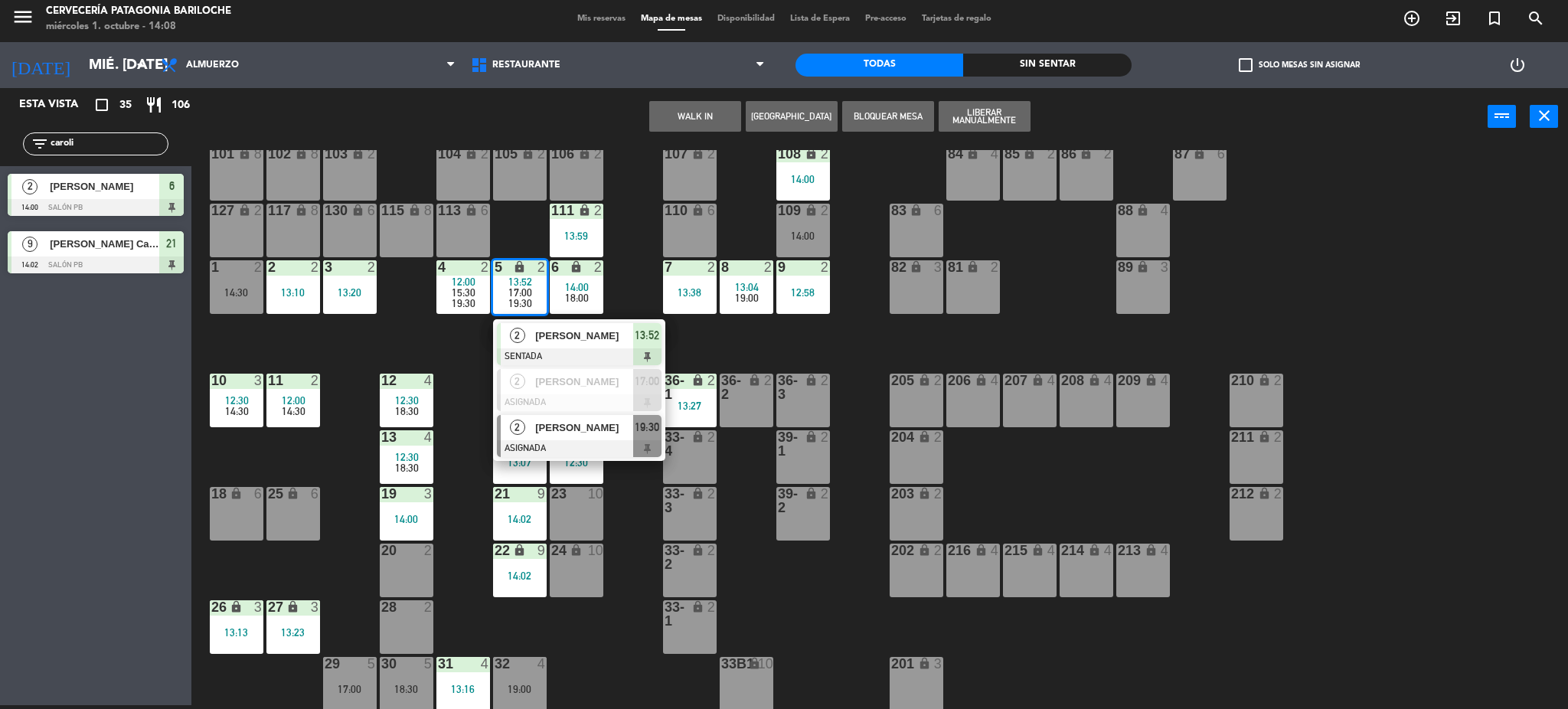
click at [582, 433] on span "[PERSON_NAME]" at bounding box center [585, 428] width 98 height 16
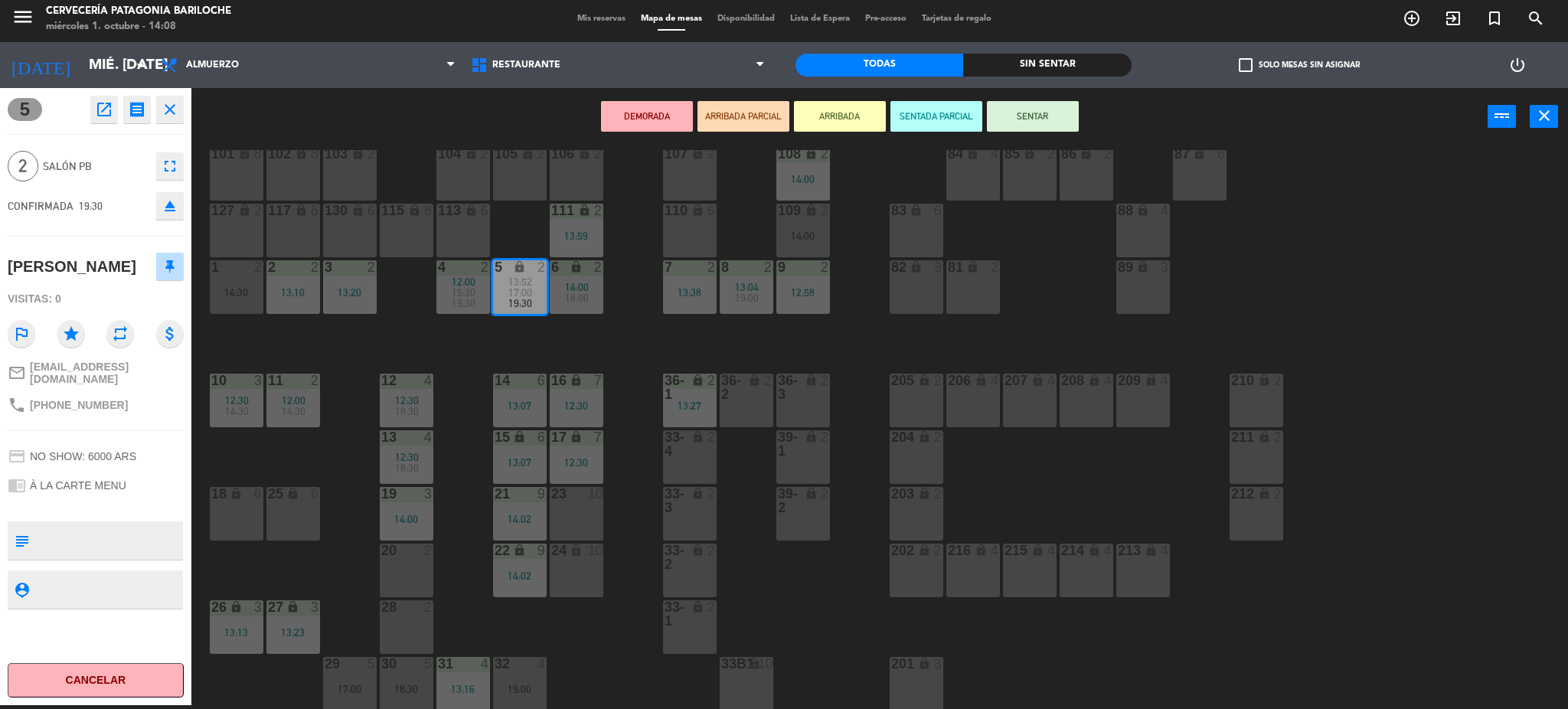
click at [699, 292] on div "13:38" at bounding box center [690, 292] width 54 height 11
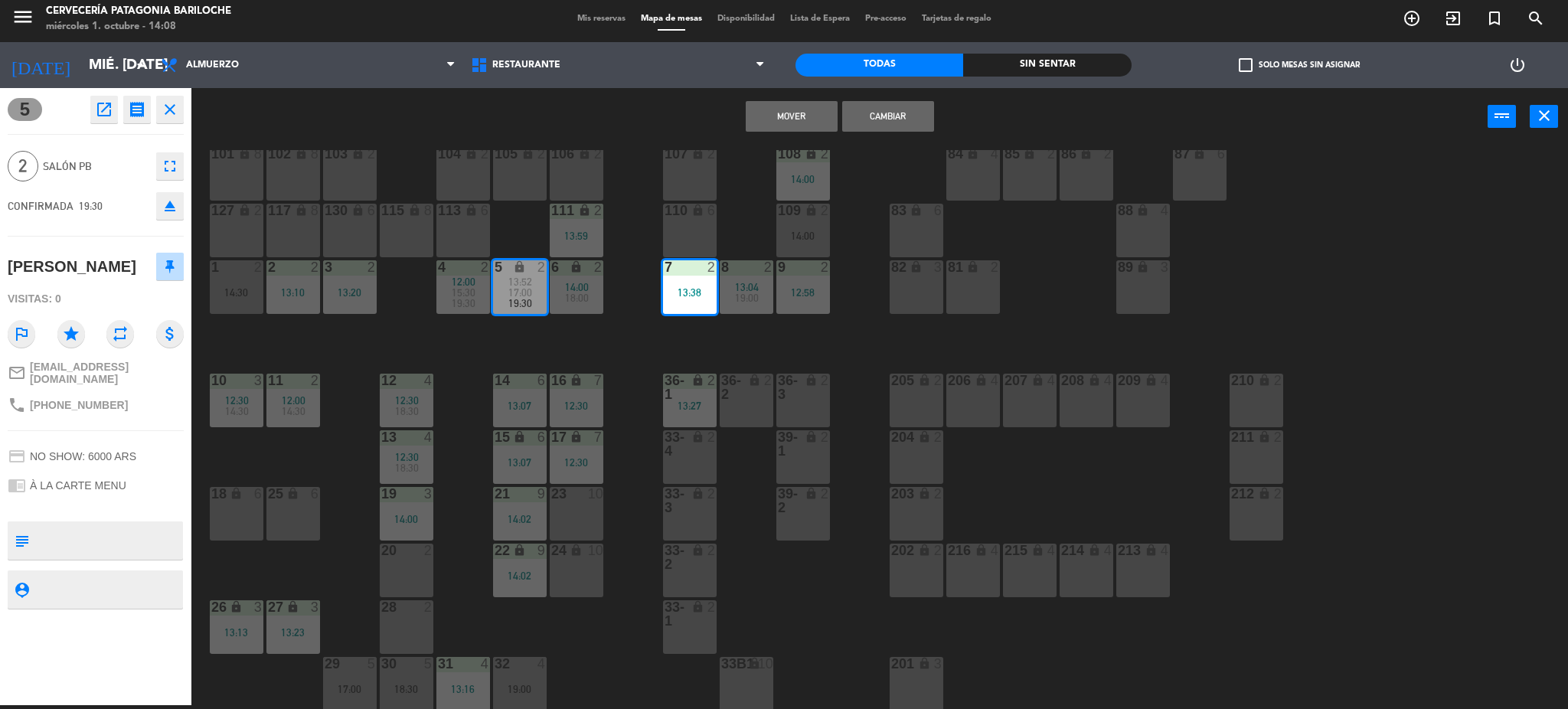
click at [771, 114] on button "Mover" at bounding box center [791, 116] width 92 height 31
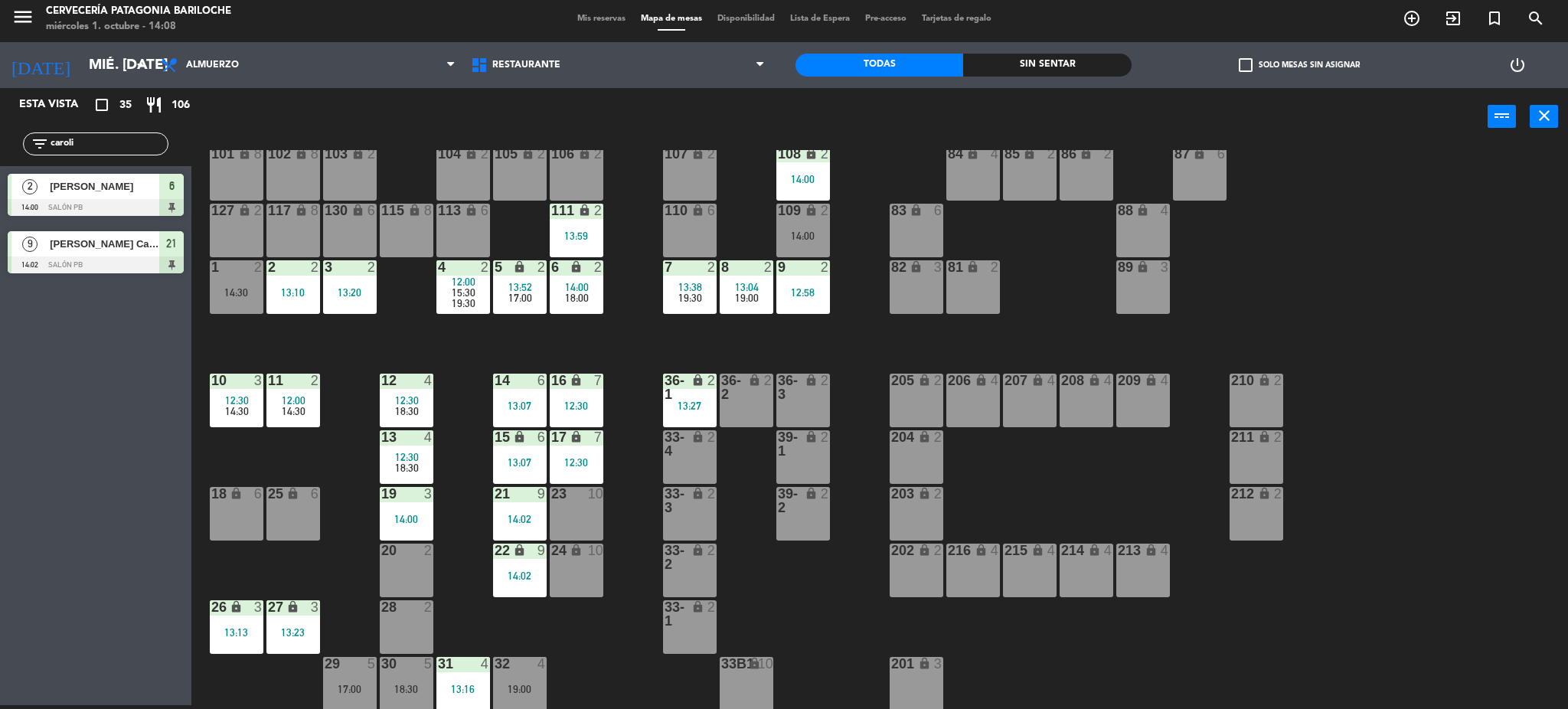
click at [572, 331] on div "101 lock 8 102 lock 8 104 lock 2 105 lock 2 106 lock 2 103 lock 2 107 lock 2 10…" at bounding box center [887, 429] width 1362 height 560
click at [523, 290] on span "13:52" at bounding box center [521, 287] width 24 height 12
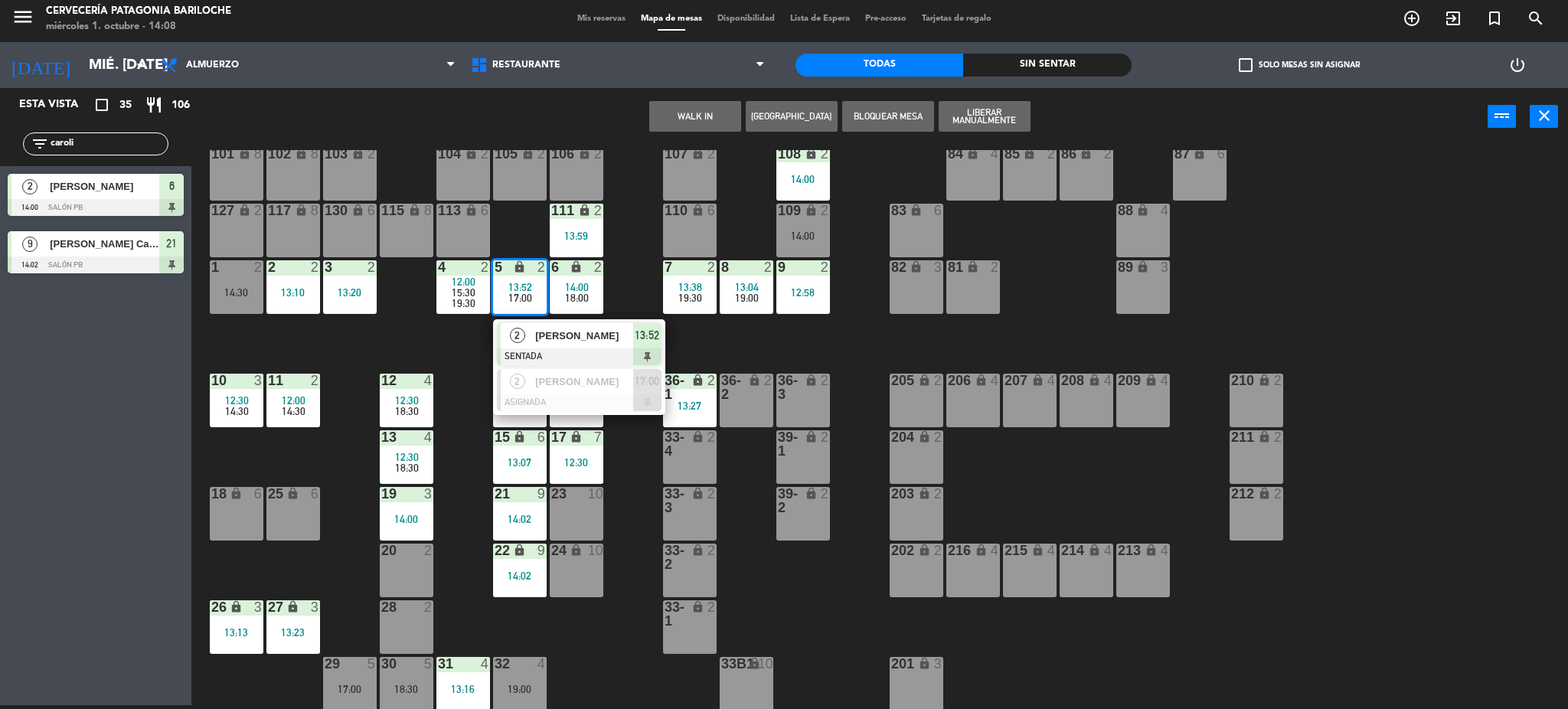
click at [632, 269] on div "101 lock 8 102 lock 8 104 lock 2 105 lock 2 106 lock 2 103 lock 2 107 lock 2 10…" at bounding box center [887, 429] width 1362 height 560
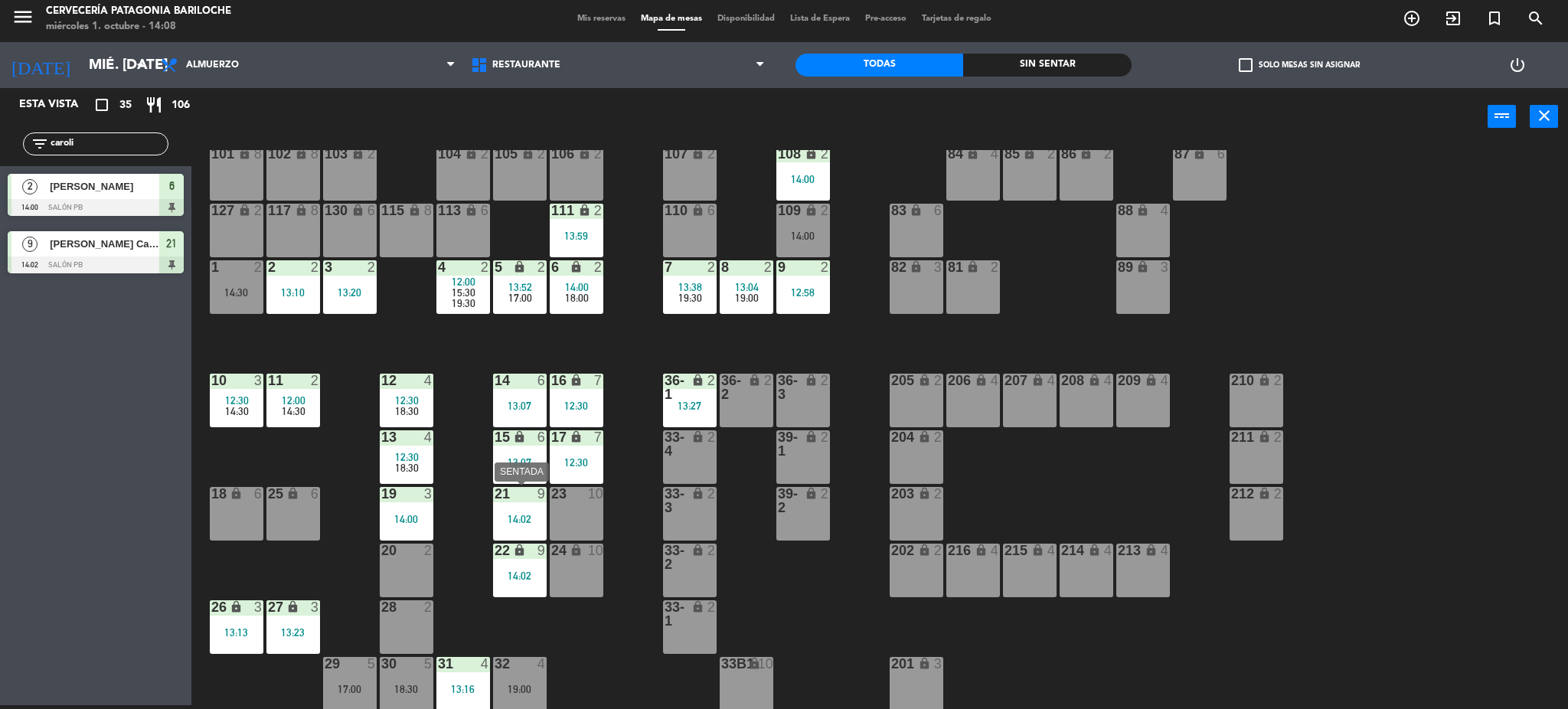
click at [519, 518] on div "14:02" at bounding box center [520, 519] width 54 height 11
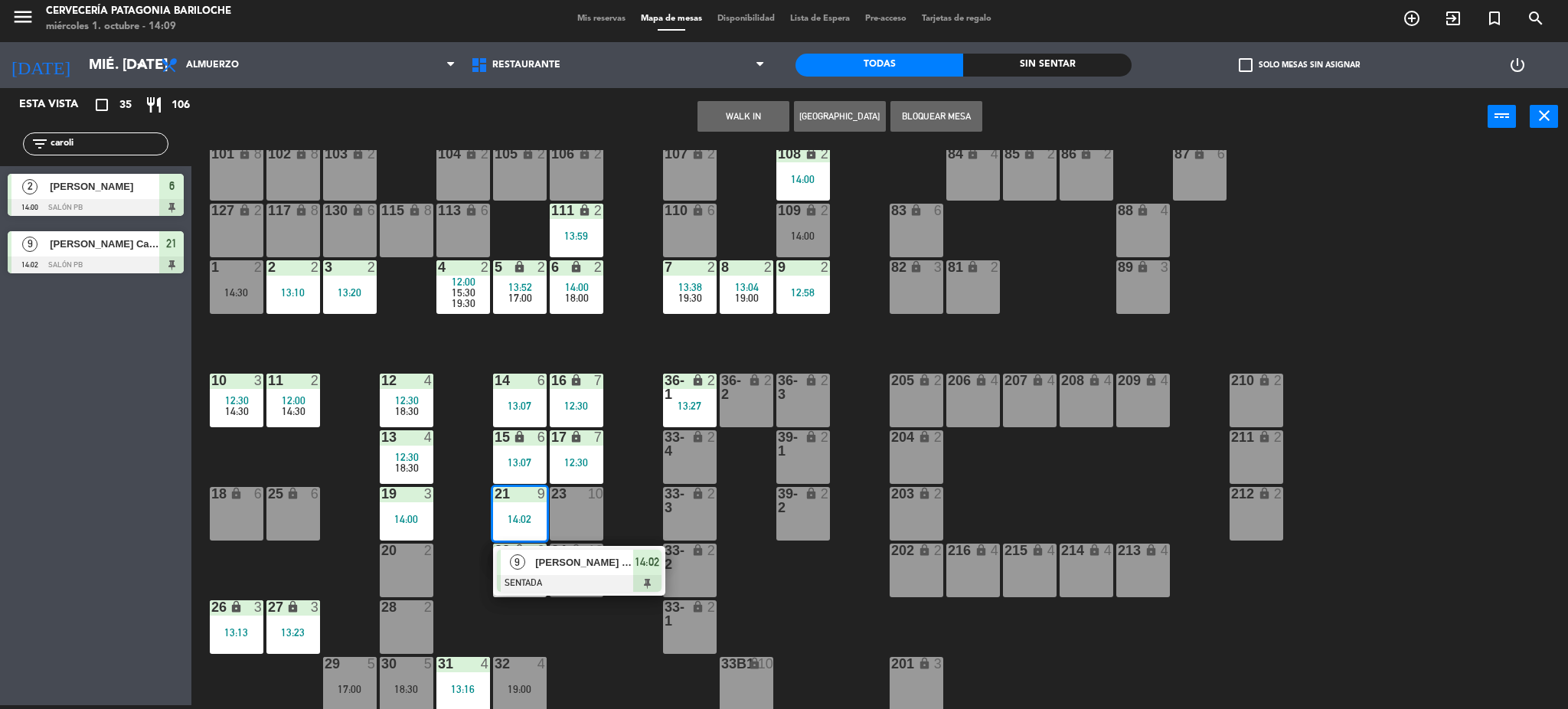
click at [622, 529] on div "101 lock 8 102 lock 8 104 lock 2 105 lock 2 106 lock 2 103 lock 2 107 lock 2 10…" at bounding box center [887, 429] width 1362 height 560
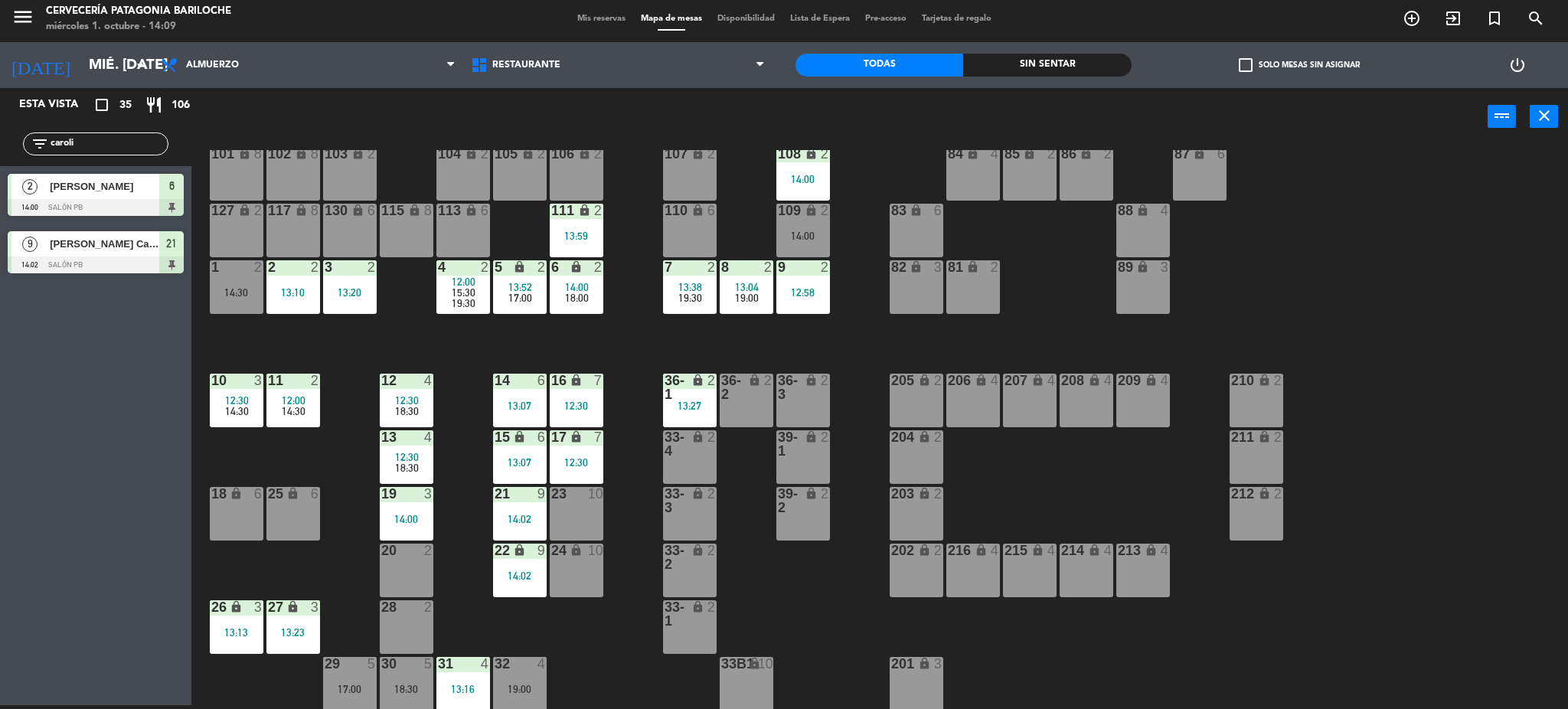
click at [493, 331] on div "101 lock 8 102 lock 8 104 lock 2 105 lock 2 106 lock 2 103 lock 2 107 lock 2 10…" at bounding box center [887, 429] width 1362 height 560
click at [431, 343] on div "101 lock 8 102 lock 8 104 lock 2 105 lock 2 106 lock 2 103 lock 2 107 lock 2 10…" at bounding box center [887, 429] width 1362 height 560
click at [458, 293] on span "15:30" at bounding box center [463, 292] width 24 height 12
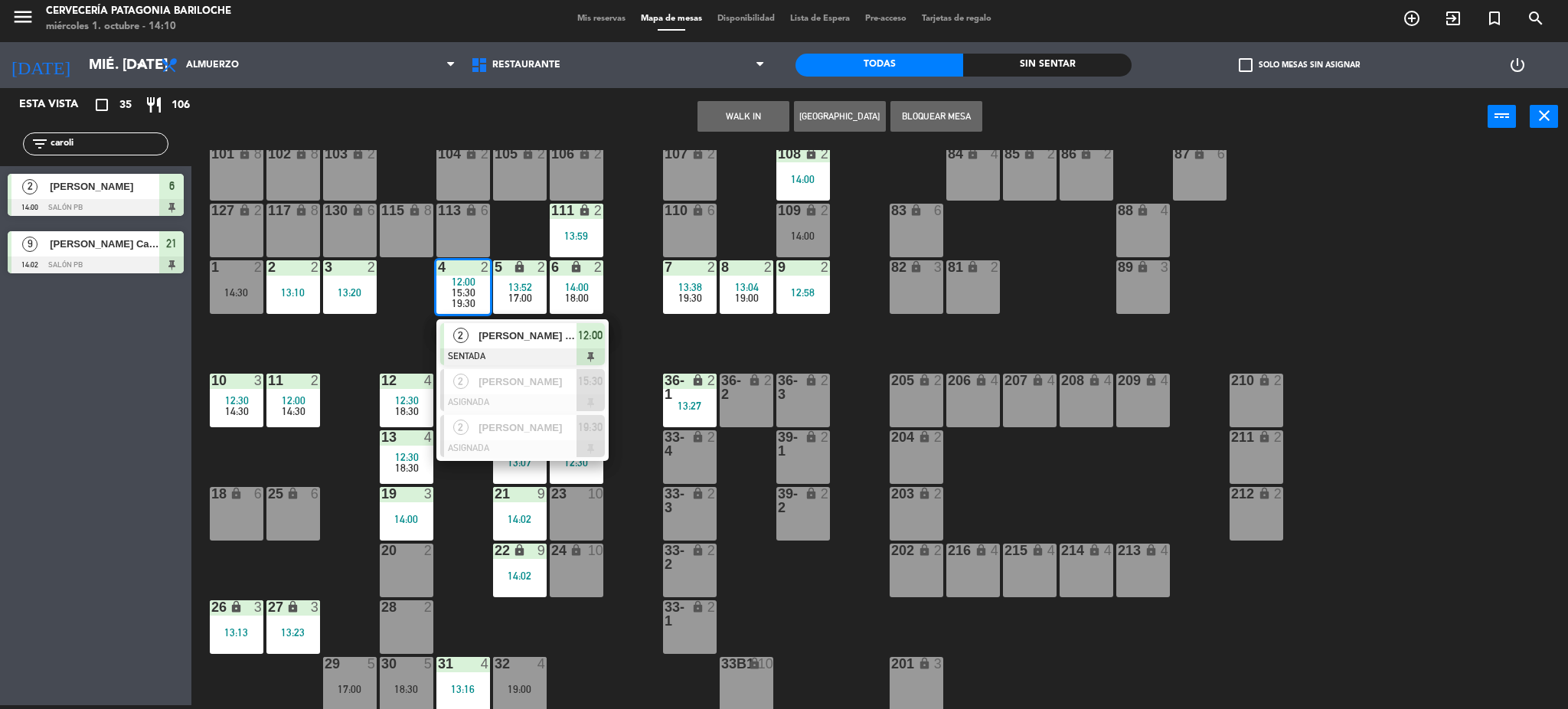
click at [647, 336] on div "101 lock 8 102 lock 8 104 lock 2 105 lock 2 106 lock 2 103 lock 2 107 lock 2 10…" at bounding box center [887, 429] width 1362 height 560
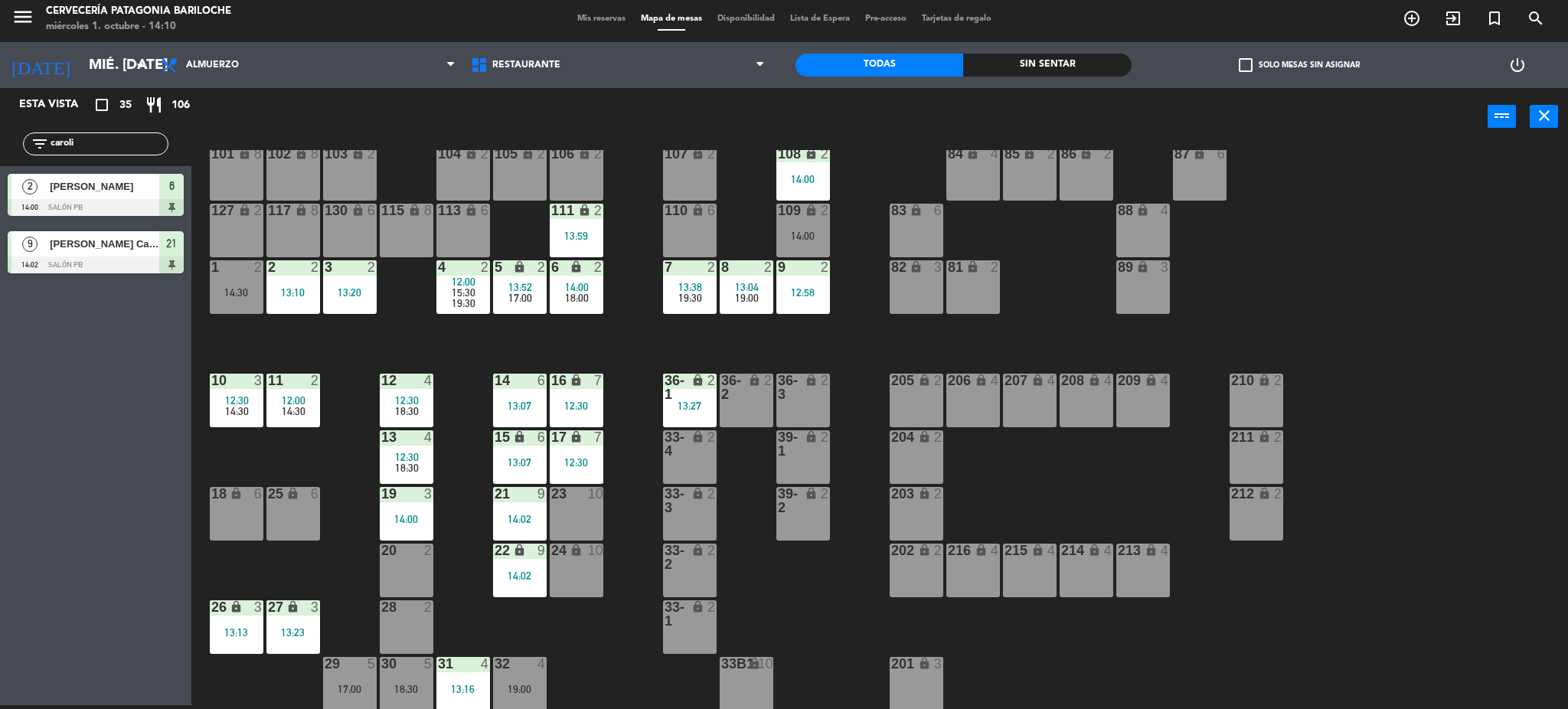
click at [531, 299] on span "17:00" at bounding box center [521, 297] width 24 height 12
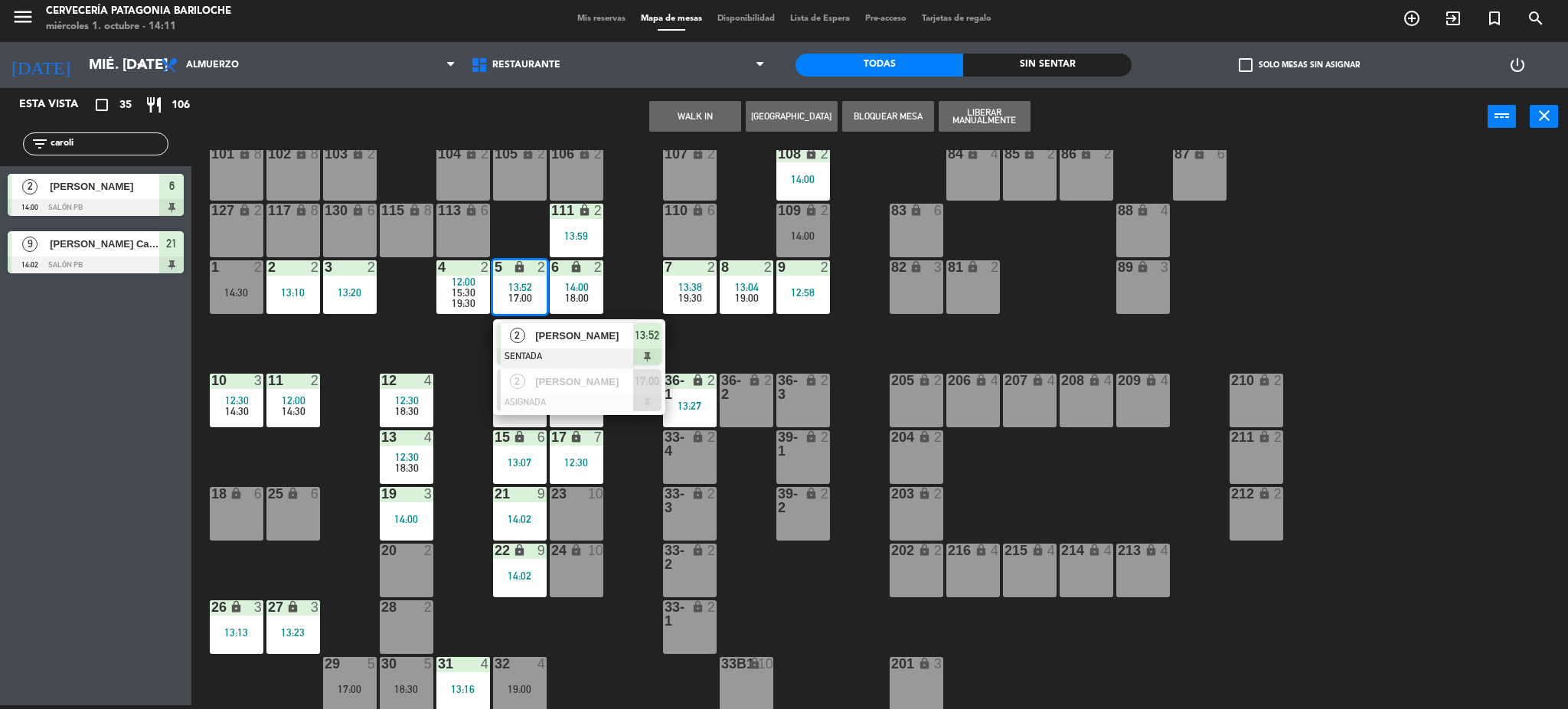
click at [626, 289] on div "101 lock 8 102 lock 8 104 lock 2 105 lock 2 106 lock 2 103 lock 2 107 lock 2 10…" at bounding box center [887, 429] width 1362 height 560
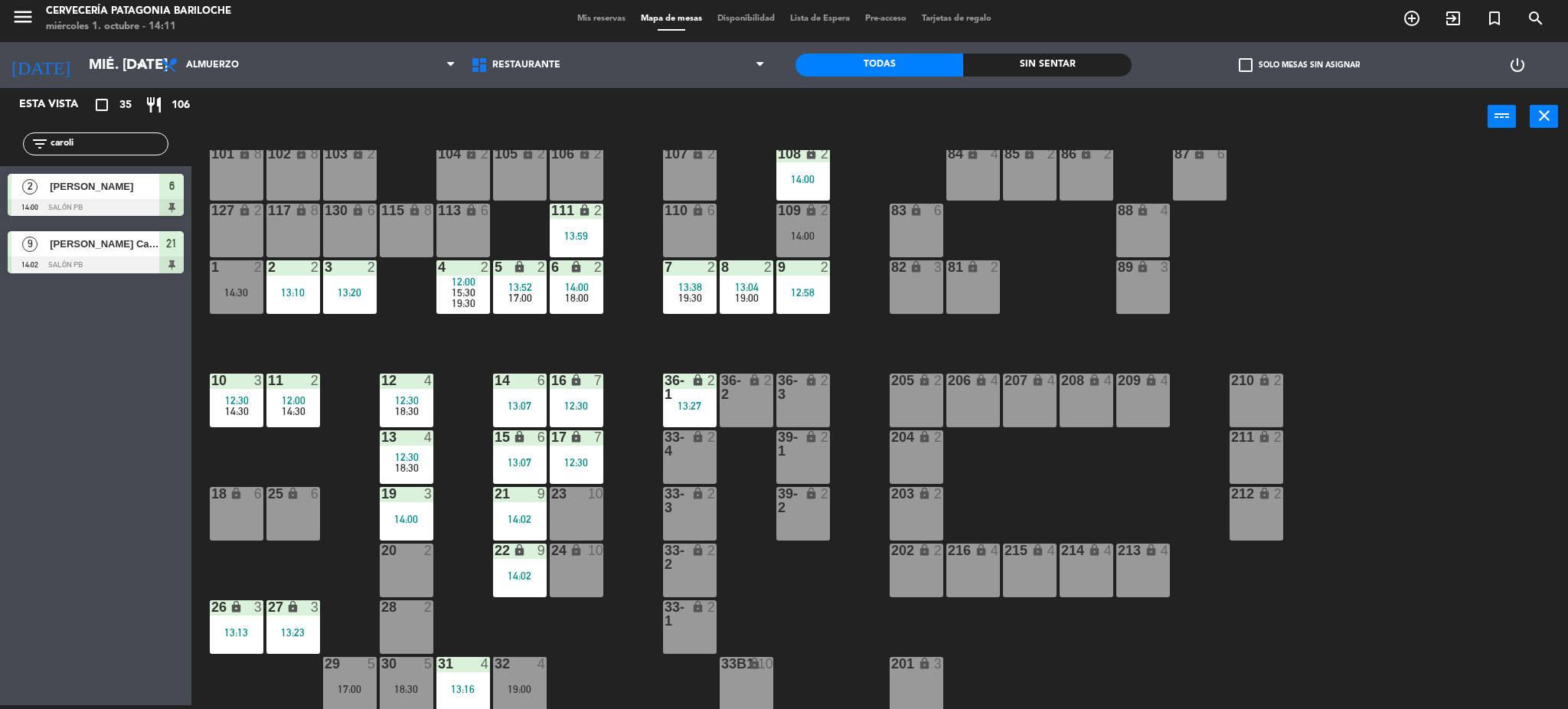
click at [464, 293] on span "15:30" at bounding box center [463, 292] width 24 height 12
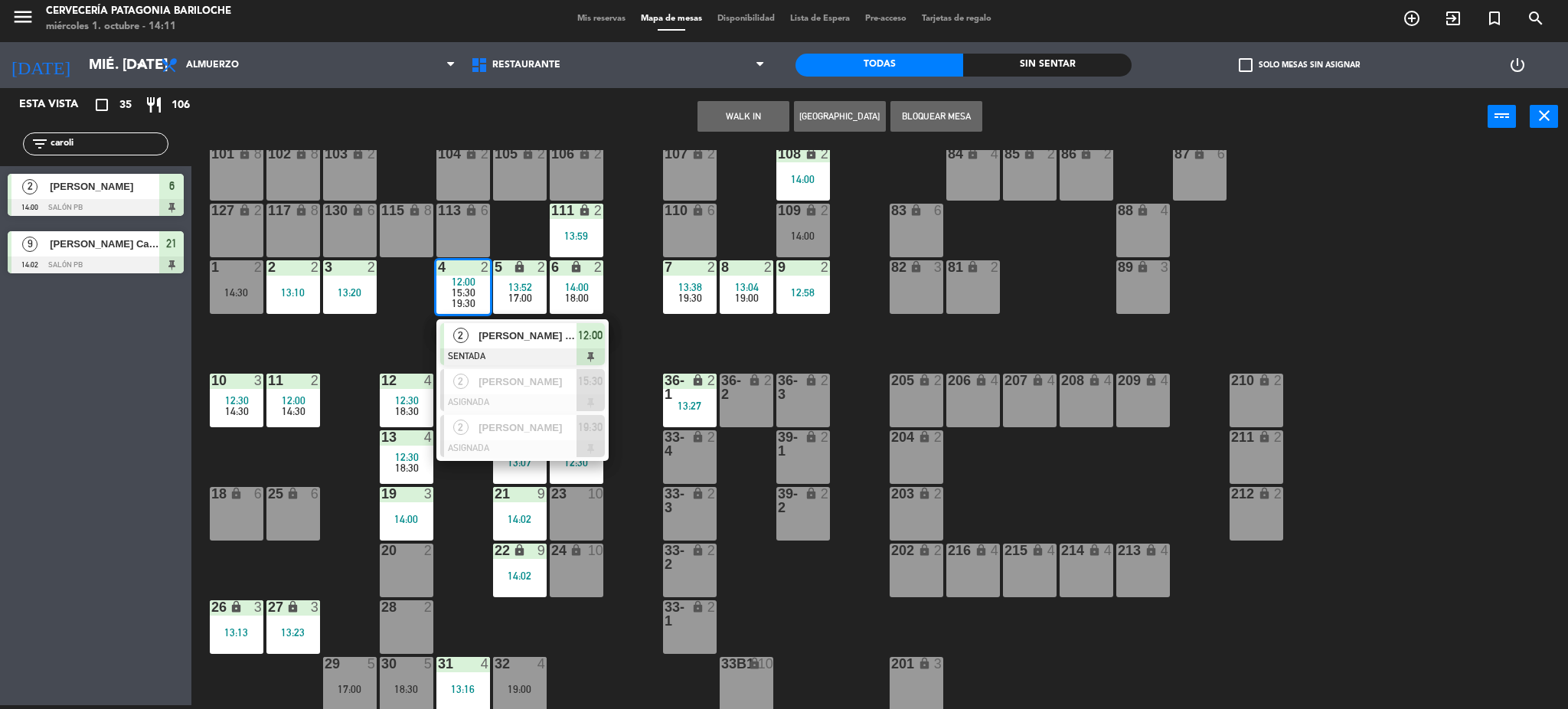
click at [465, 293] on span "15:30" at bounding box center [463, 292] width 24 height 12
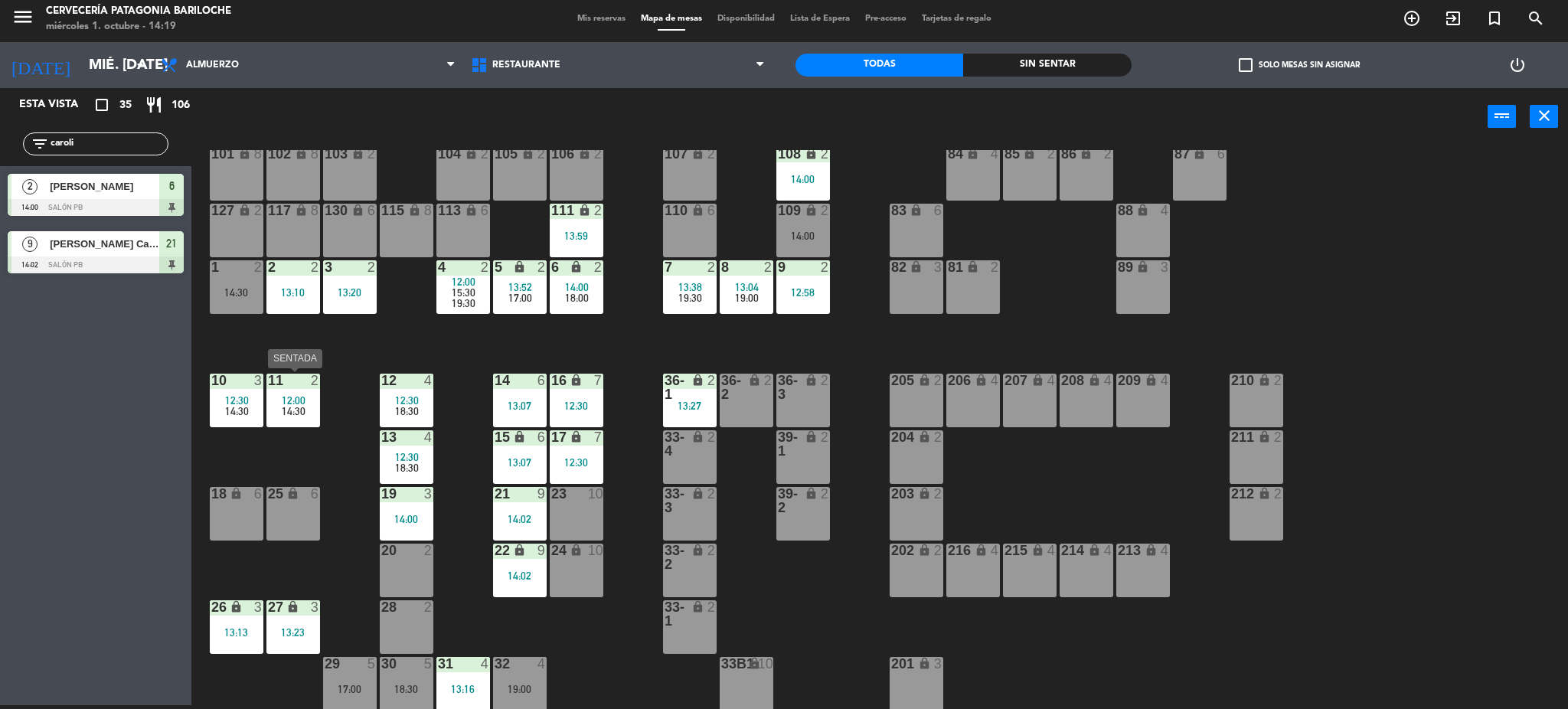
click at [308, 408] on div "14:30" at bounding box center [293, 412] width 54 height 11
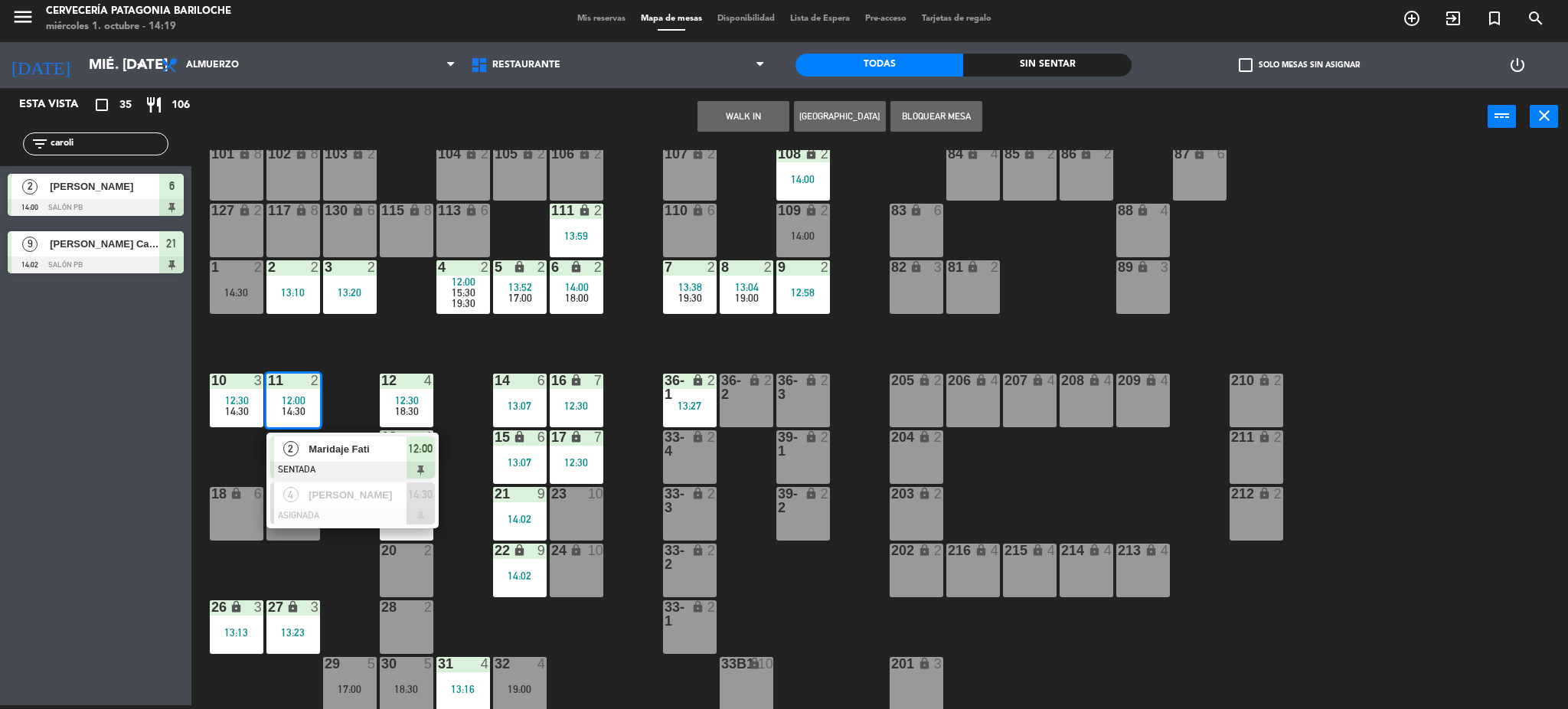
click at [364, 462] on div at bounding box center [352, 470] width 165 height 17
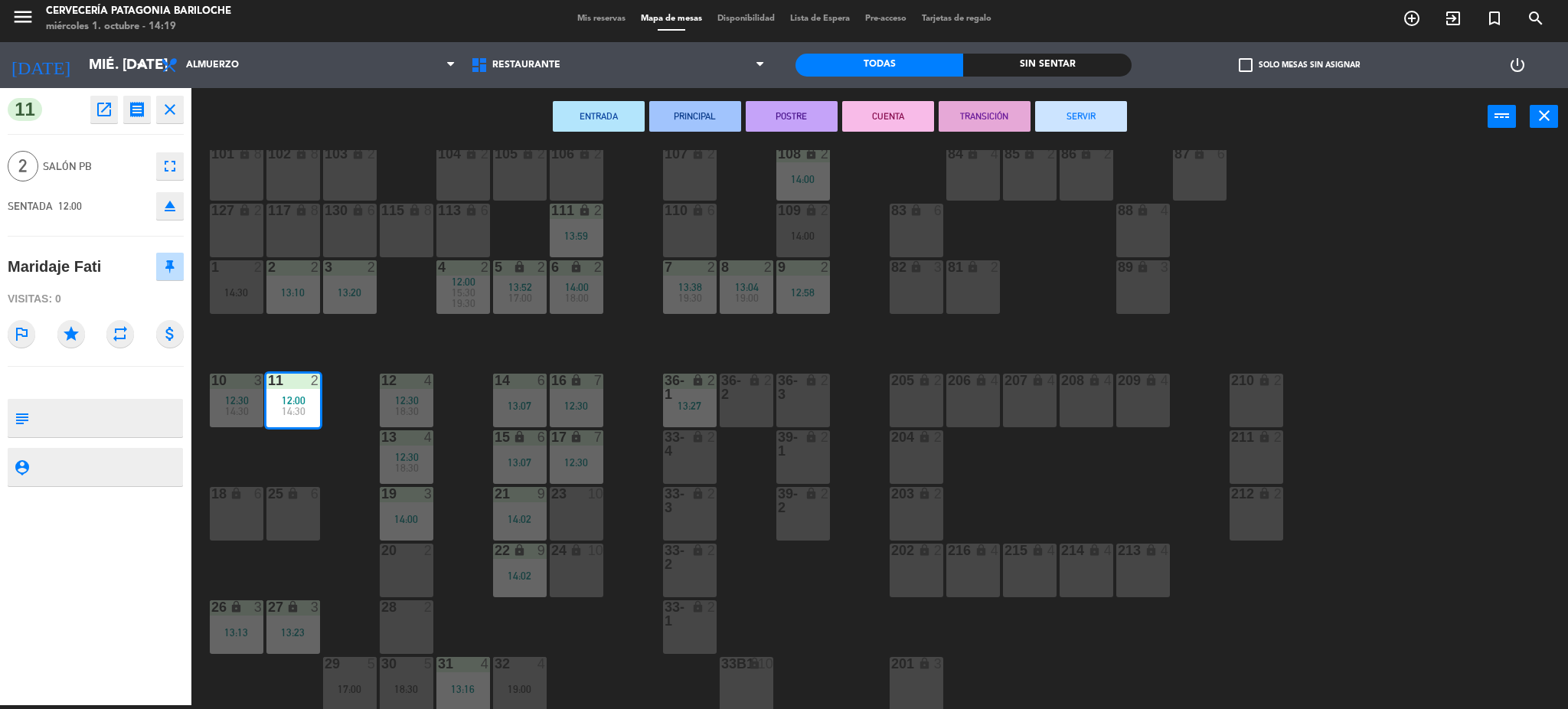
click at [1080, 115] on button "SERVIR" at bounding box center [1080, 116] width 92 height 31
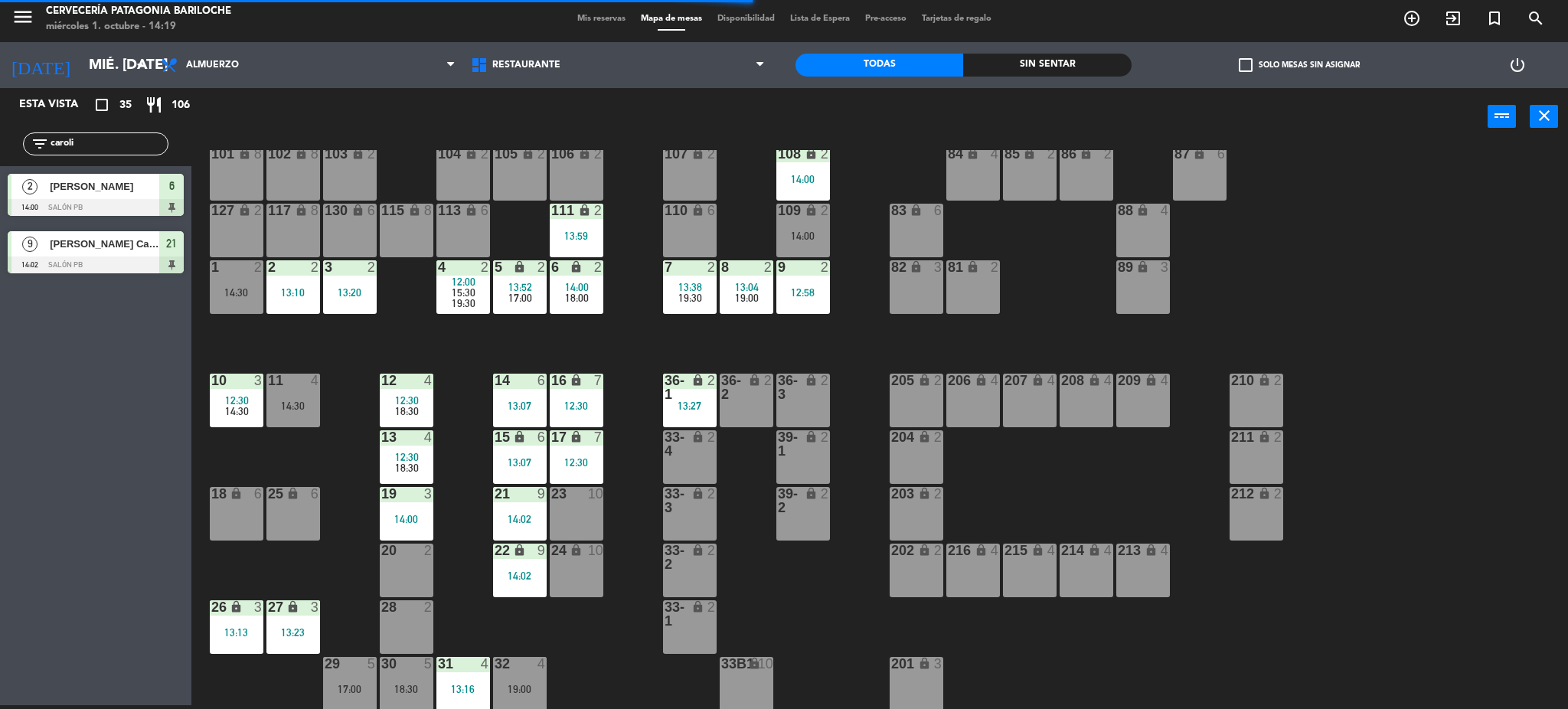
click at [225, 398] on div "12:30" at bounding box center [237, 401] width 54 height 11
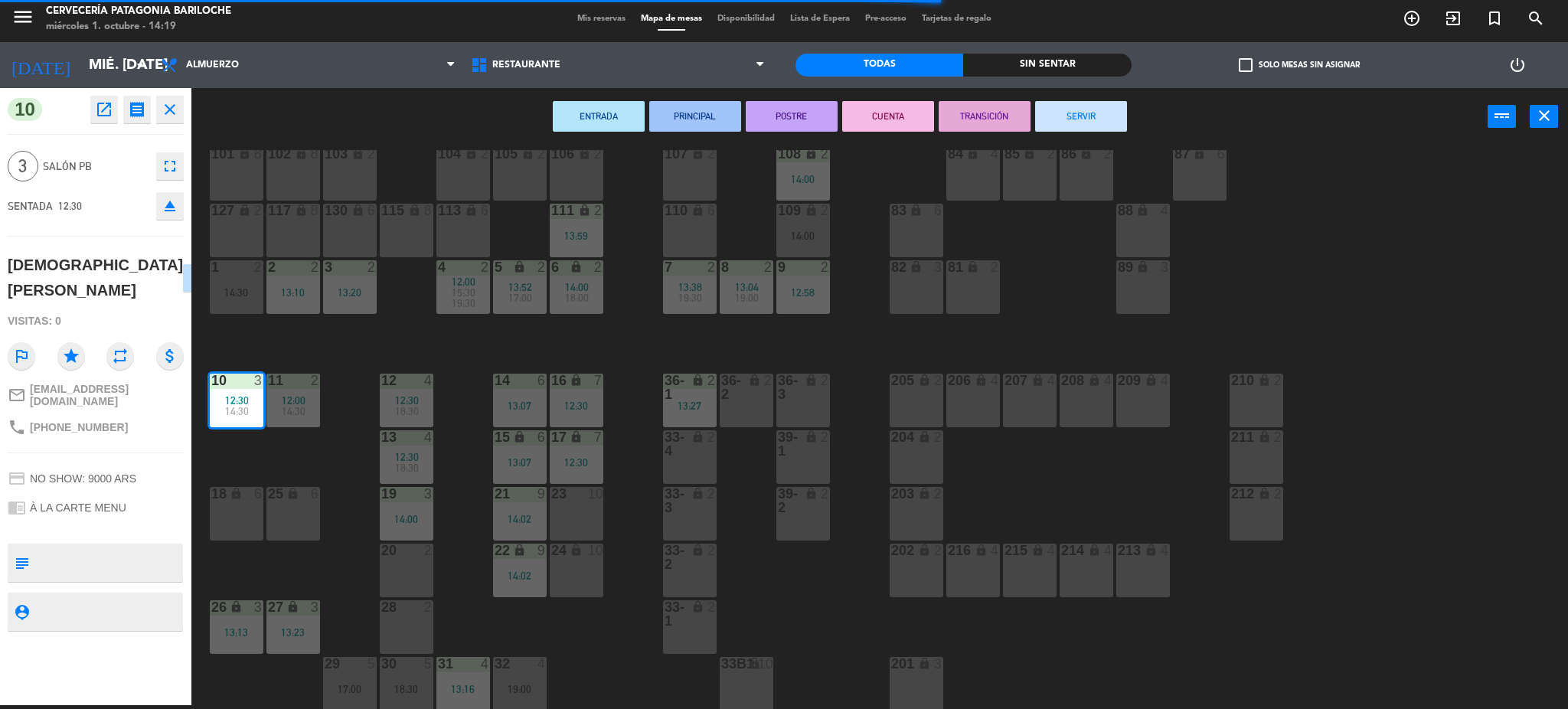
click at [1092, 130] on button "SERVIR" at bounding box center [1080, 116] width 92 height 31
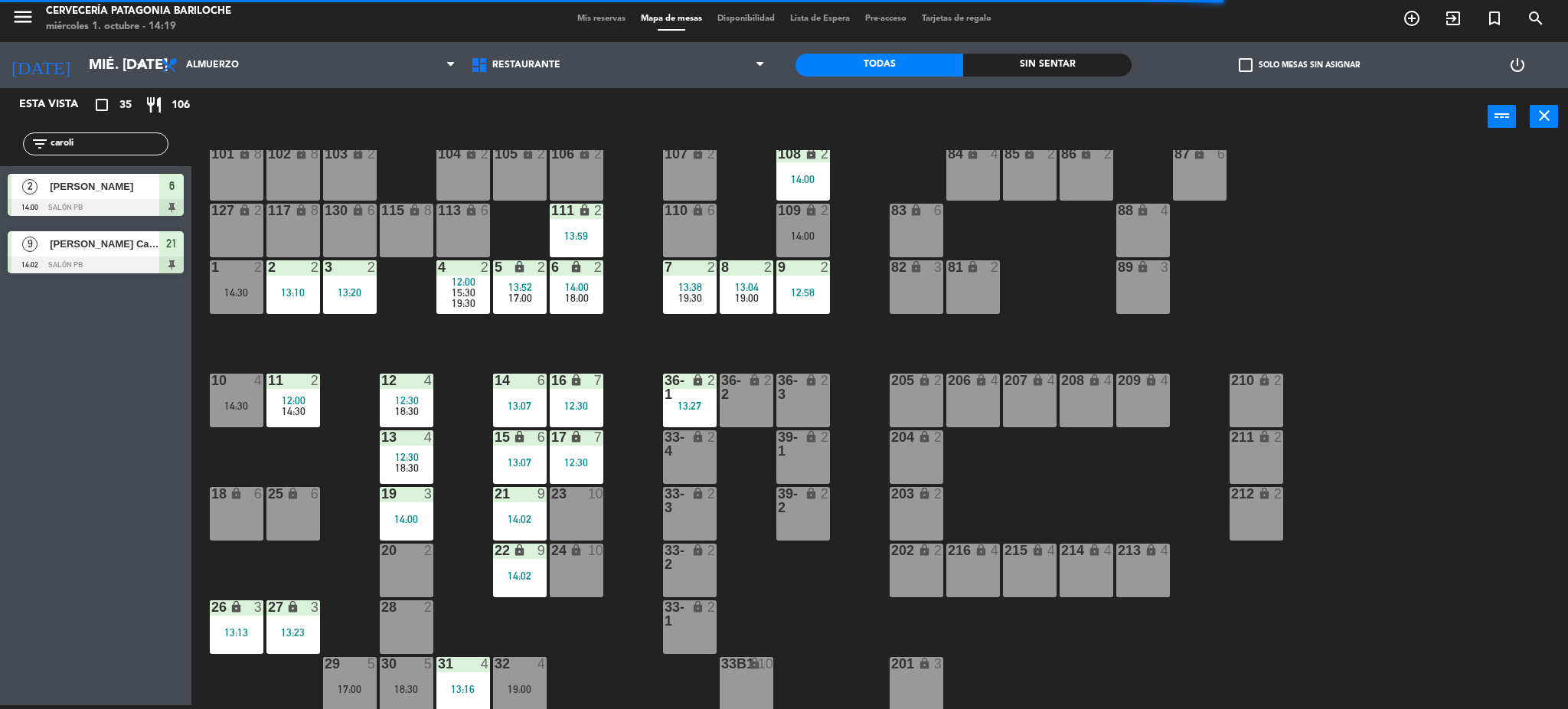
click at [292, 398] on span "12:00" at bounding box center [294, 400] width 24 height 12
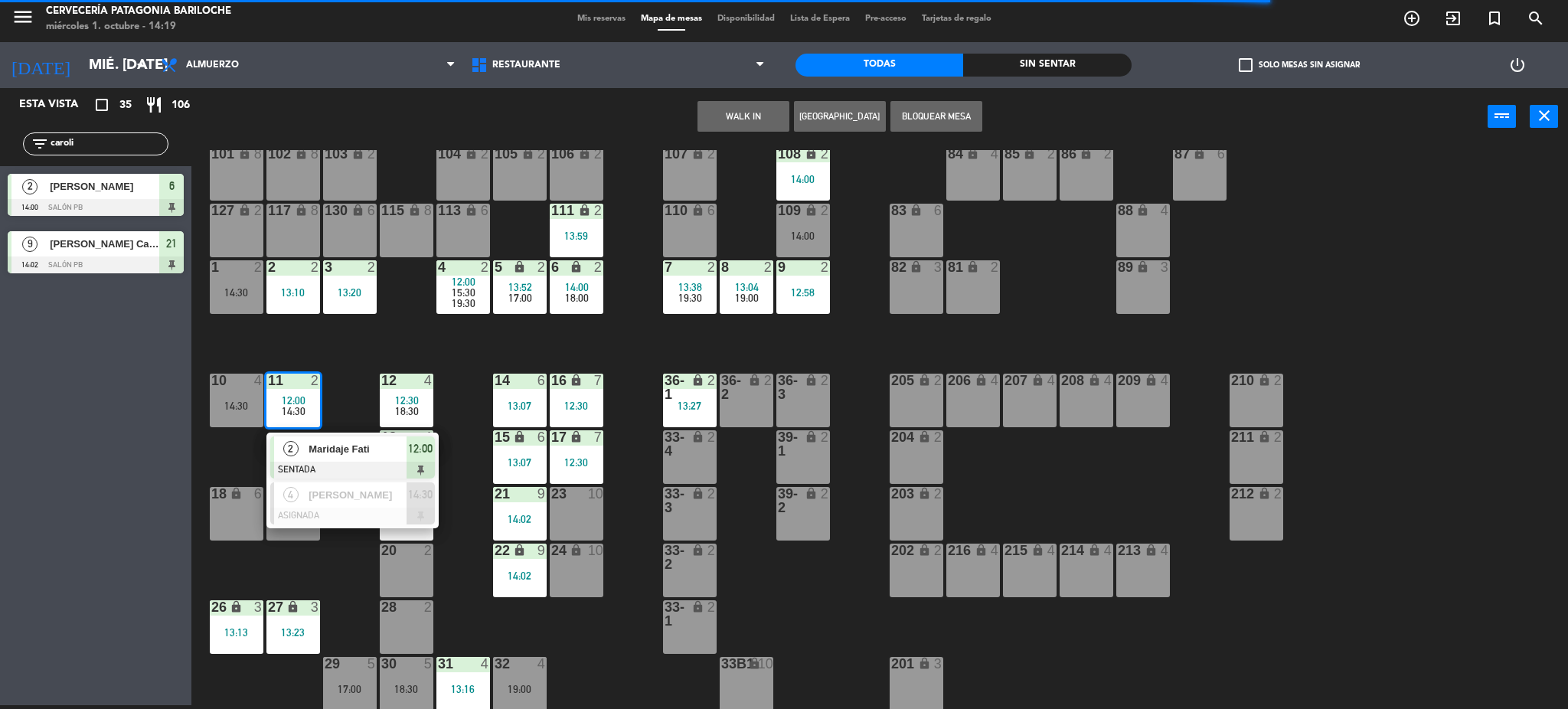
click at [353, 356] on div "101 lock 8 102 lock 8 104 lock 2 105 lock 2 106 lock 2 103 lock 2 107 lock 2 10…" at bounding box center [887, 429] width 1362 height 560
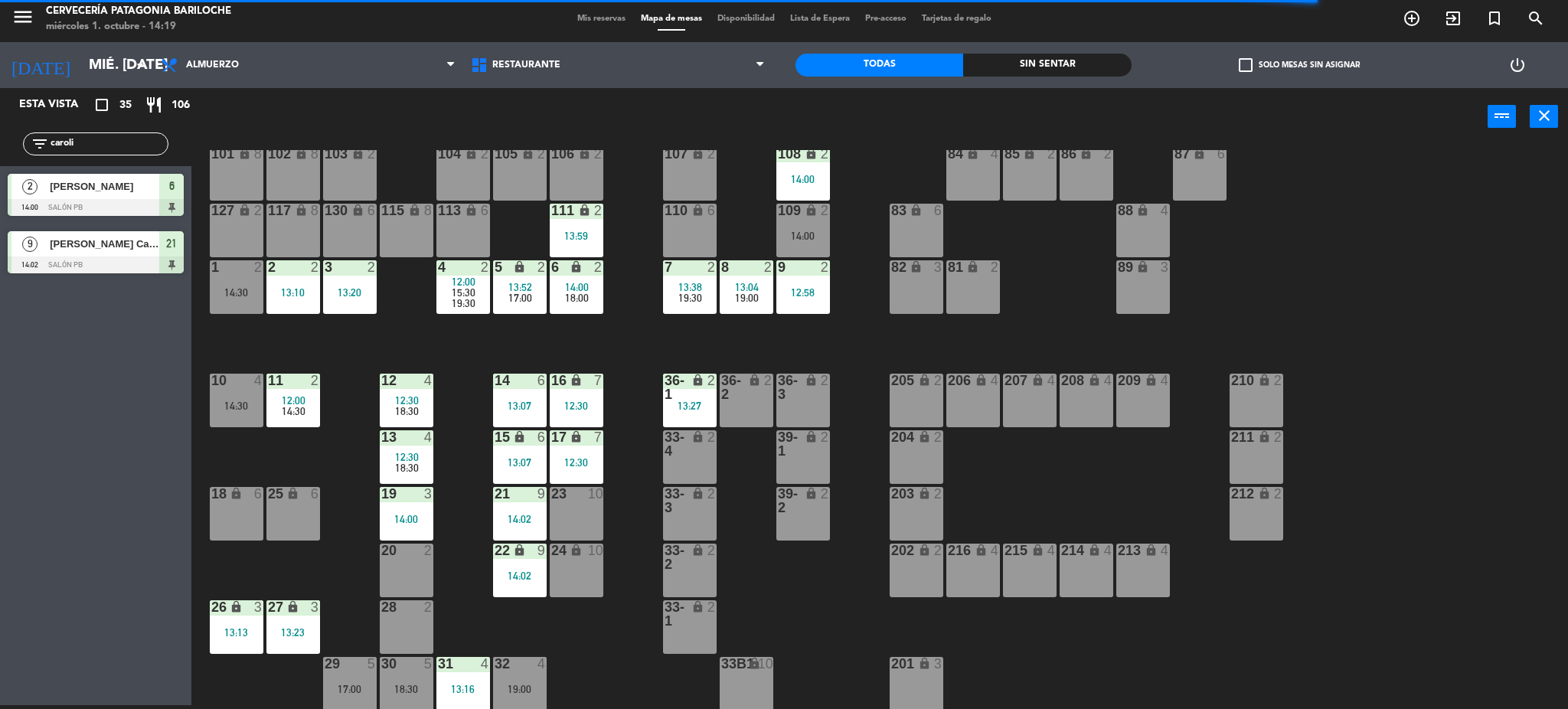
click at [320, 390] on div "101 lock 8 102 lock 8 104 lock 2 105 lock 2 106 lock 2 103 lock 2 107 lock 2 10…" at bounding box center [887, 429] width 1362 height 560
click at [314, 398] on div "11 4 14:30" at bounding box center [293, 401] width 54 height 54
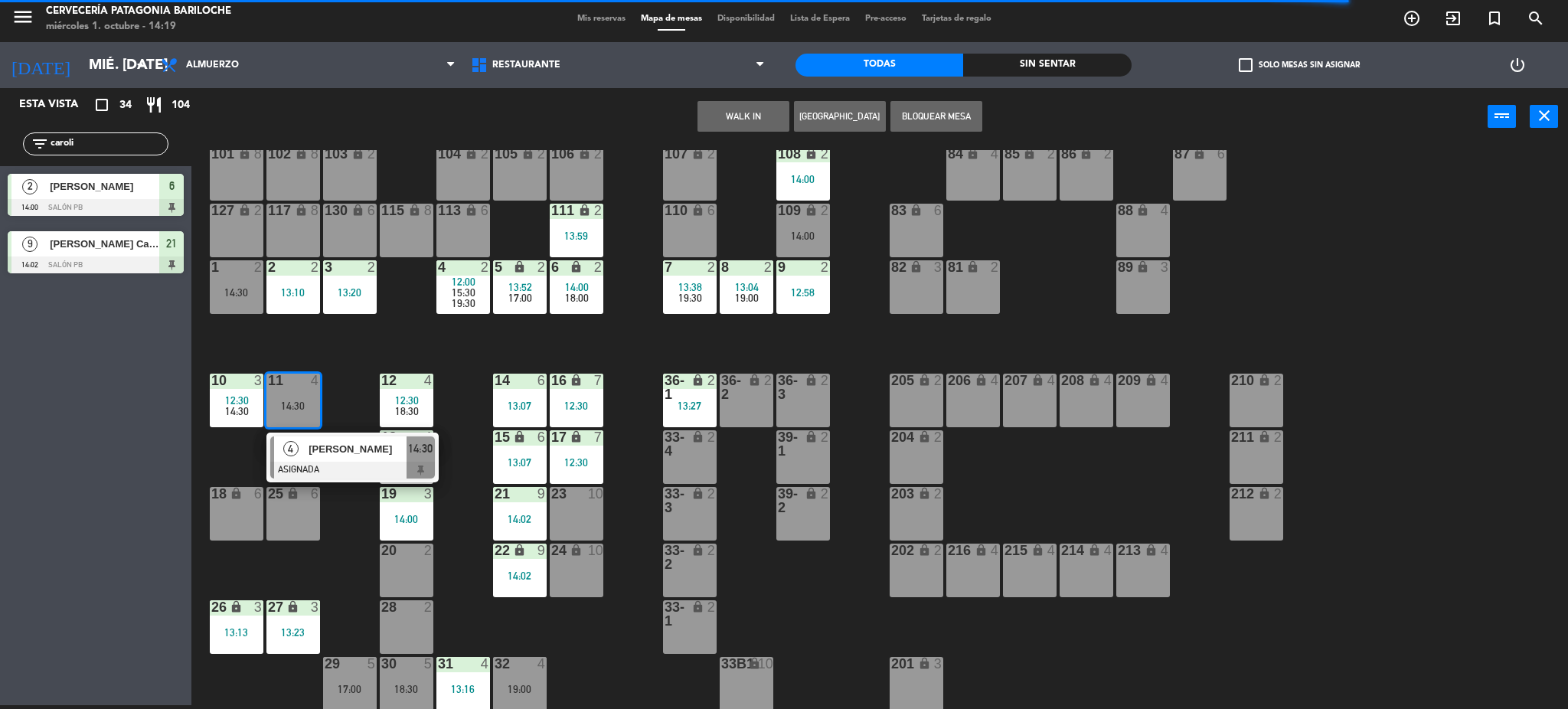
click at [337, 349] on div "101 lock 8 102 lock 8 104 lock 2 105 lock 2 106 lock 2 103 lock 2 107 lock 2 10…" at bounding box center [887, 429] width 1362 height 560
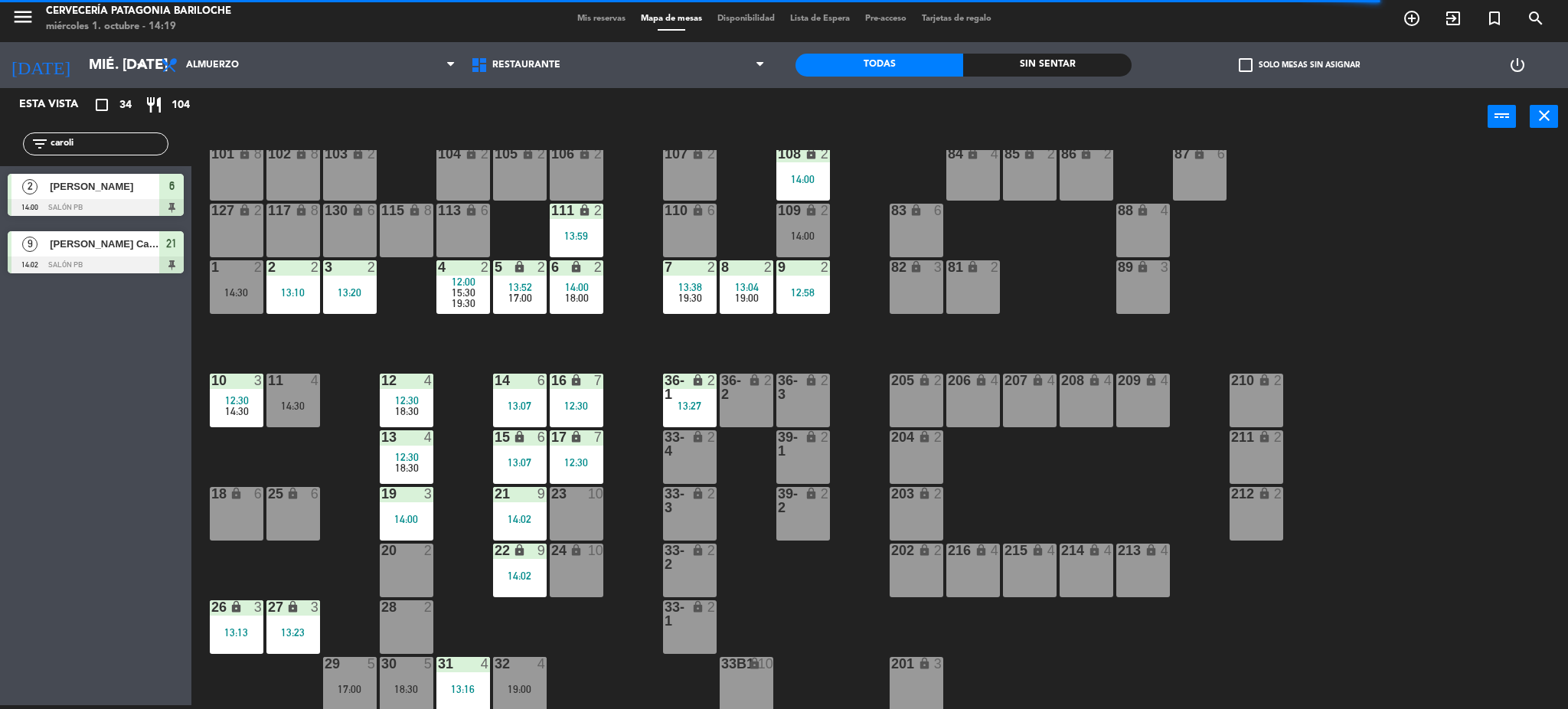
click at [288, 454] on div "101 lock 8 102 lock 8 104 lock 2 105 lock 2 106 lock 2 103 lock 2 107 lock 2 10…" at bounding box center [887, 429] width 1362 height 560
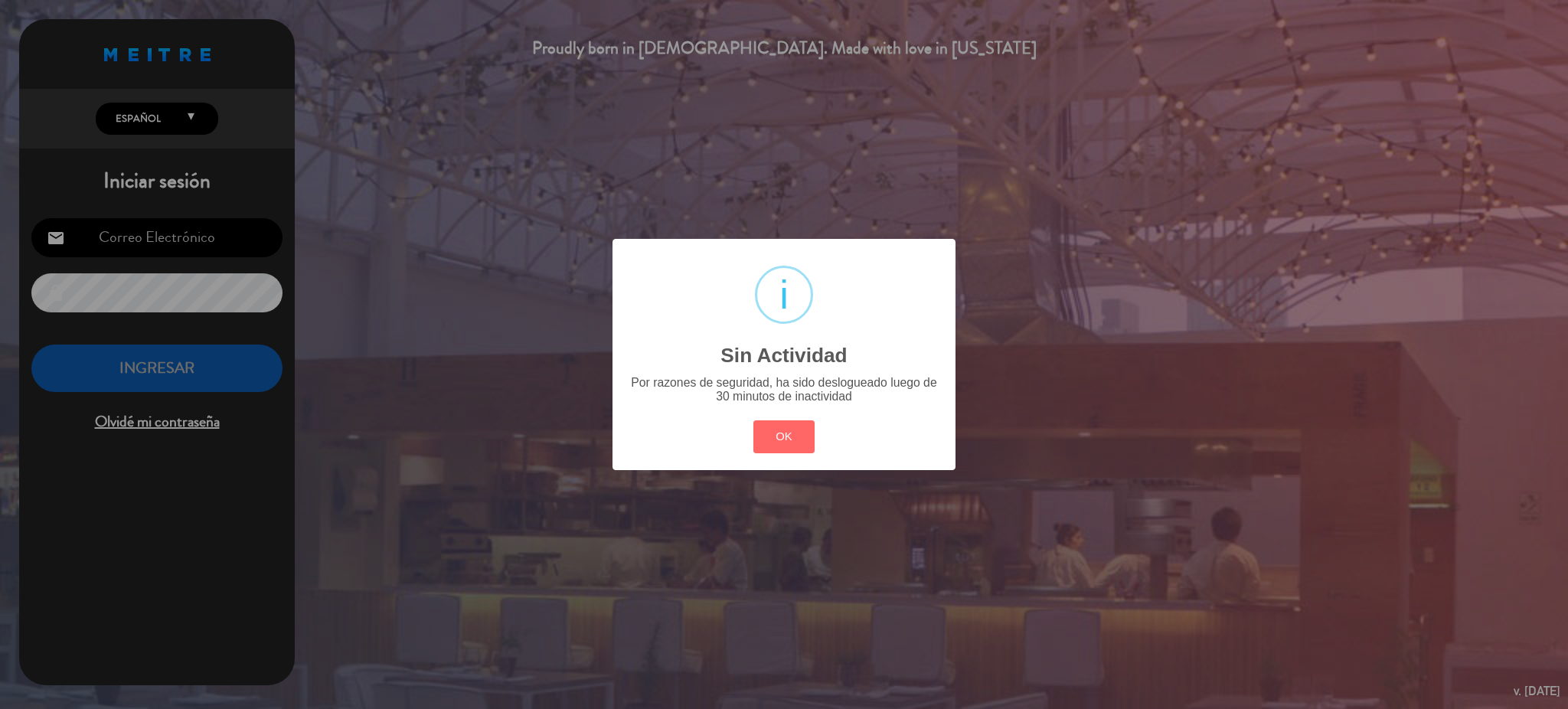
type input "[EMAIL_ADDRESS][DOMAIN_NAME]"
drag, startPoint x: 567, startPoint y: 535, endPoint x: 612, endPoint y: 514, distance: 49.7
click at [574, 533] on div "? ! i Sin Actividad × Por razones de seguridad, ha sido deslogueado luego de 30…" at bounding box center [784, 354] width 1568 height 709
